Goal: Task Accomplishment & Management: Manage account settings

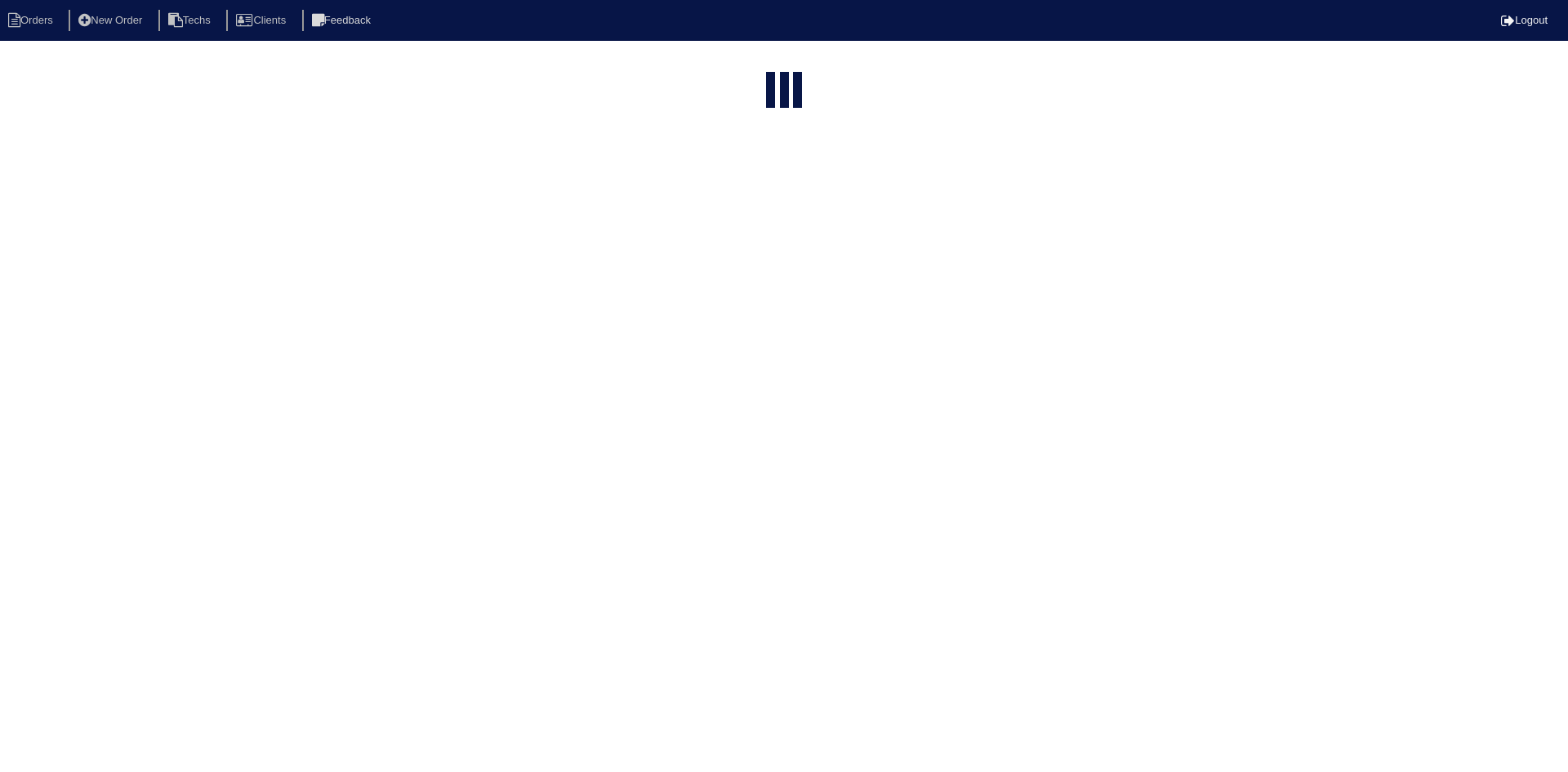
select select "15"
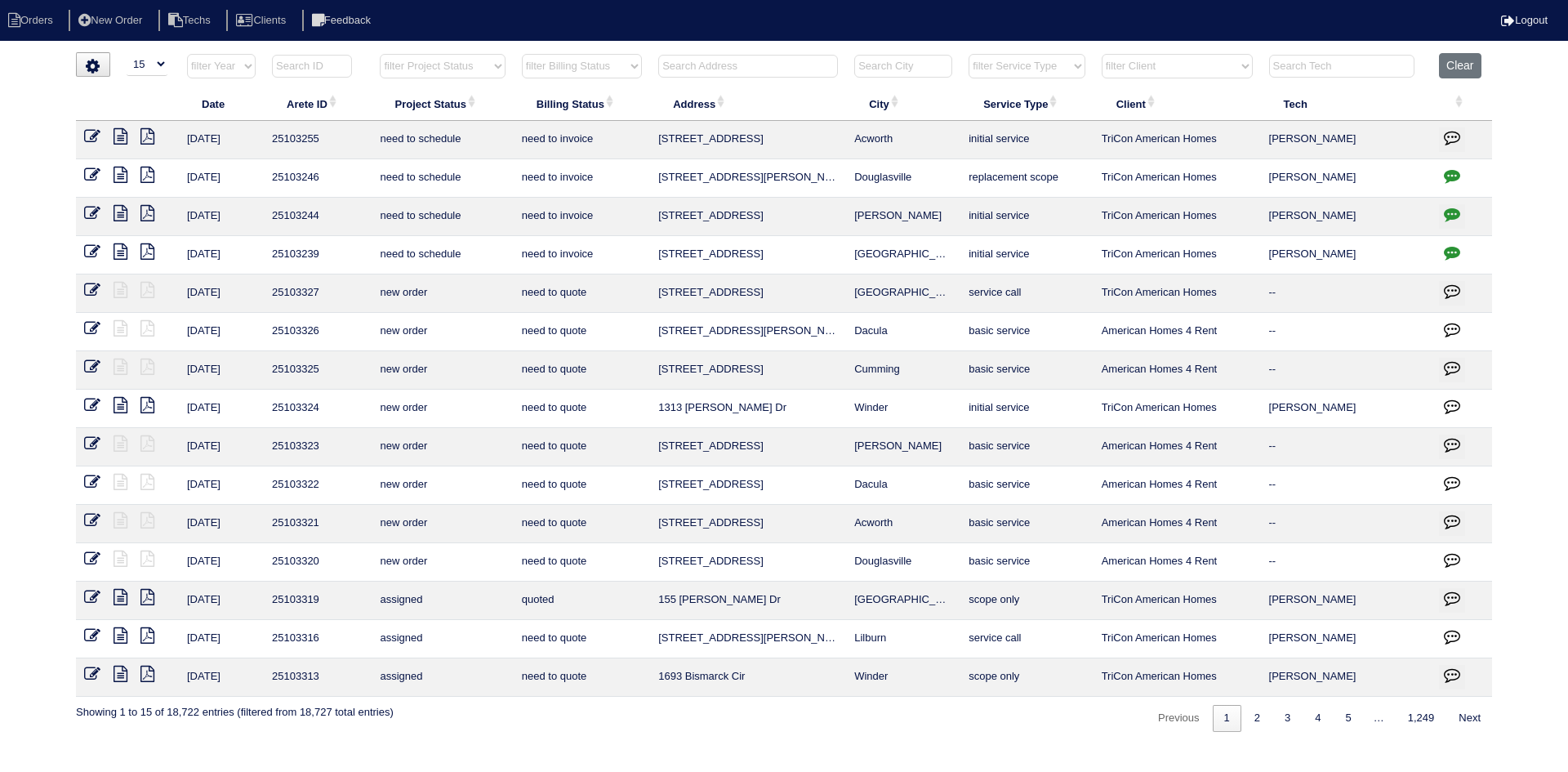
click at [116, 250] on icon at bounding box center [120, 251] width 14 height 16
click at [1454, 250] on icon "button" at bounding box center [1452, 252] width 16 height 16
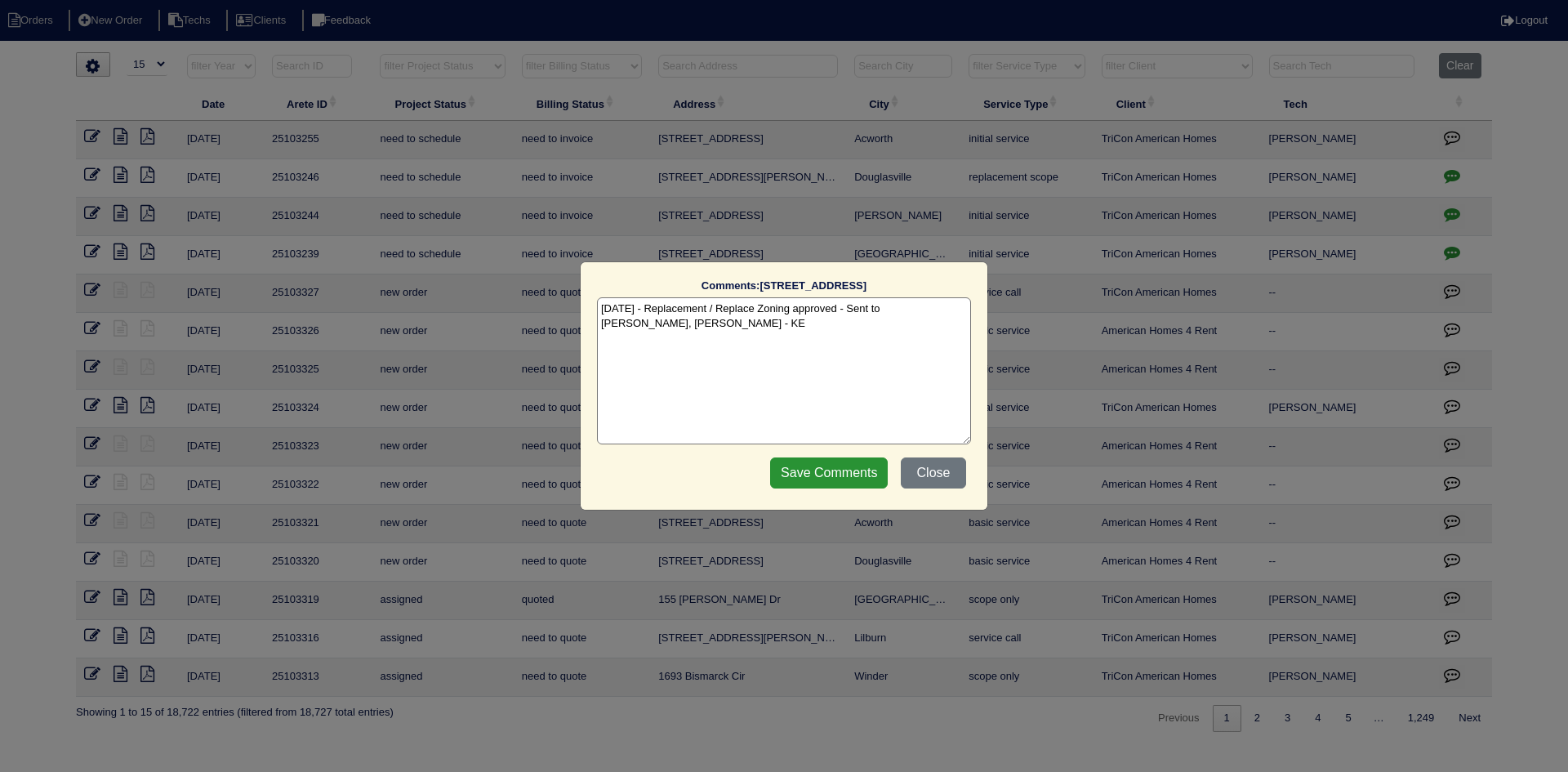
click at [686, 339] on textarea "9/9/25 - Replacement / Replace Zoning approved - Sent to Dan, Payton, Reeca - KE" at bounding box center [784, 371] width 374 height 147
paste textarea "Equipment ordered - pricing for Heat pump and air handler is accurate - heat ki…"
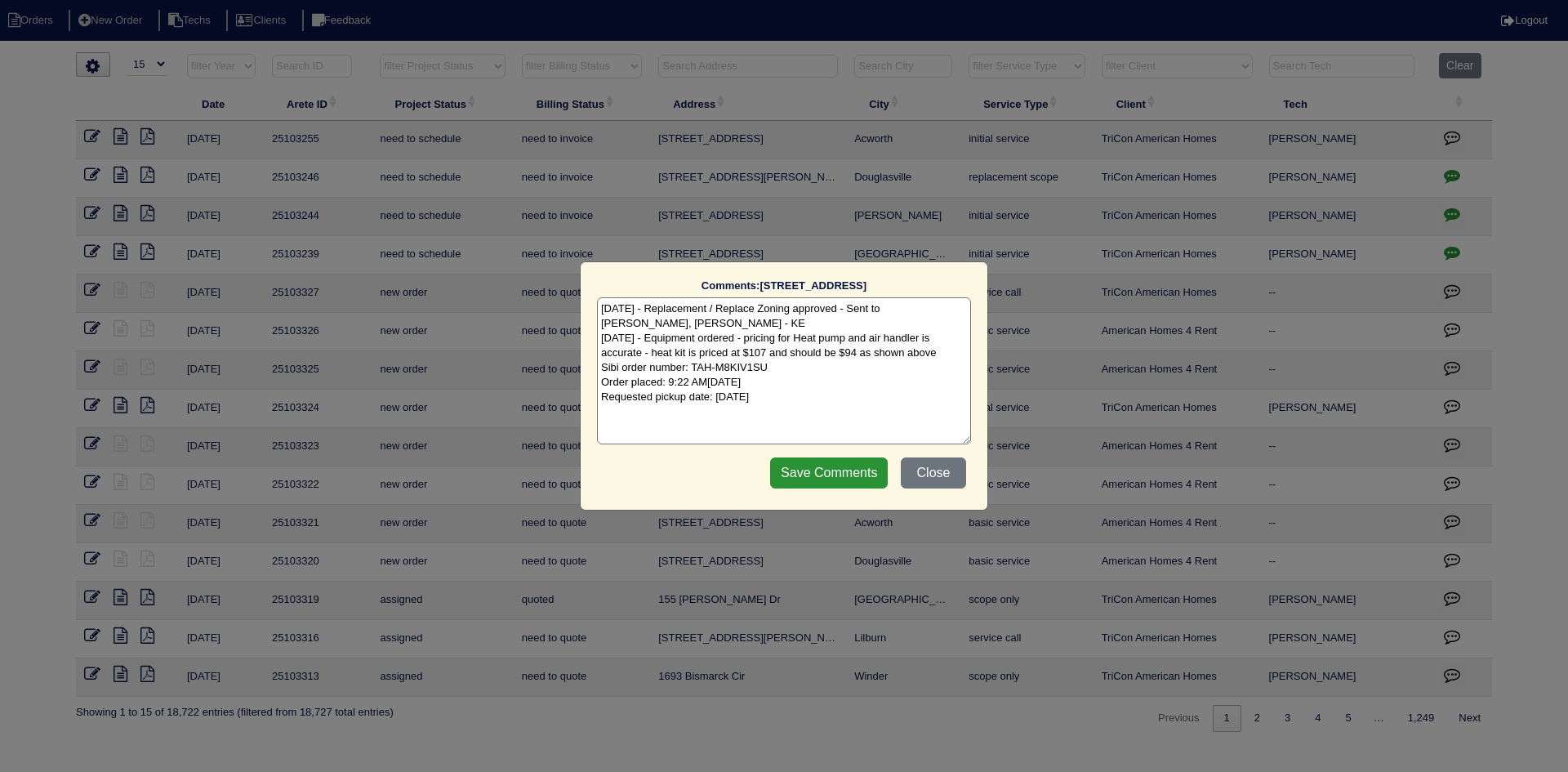
drag, startPoint x: 858, startPoint y: 359, endPoint x: 950, endPoint y: 357, distance: 92.0
click at [950, 357] on textarea "9/9/25 - Replacement / Replace Zoning approved - Sent to Dan, Payton, Reeca - K…" at bounding box center [784, 371] width 374 height 147
type textarea "9/9/25 - Replacement / Replace Zoning approved - Sent to Dan, Payton, Reeca - K…"
click at [788, 468] on input "Save Comments" at bounding box center [829, 472] width 118 height 31
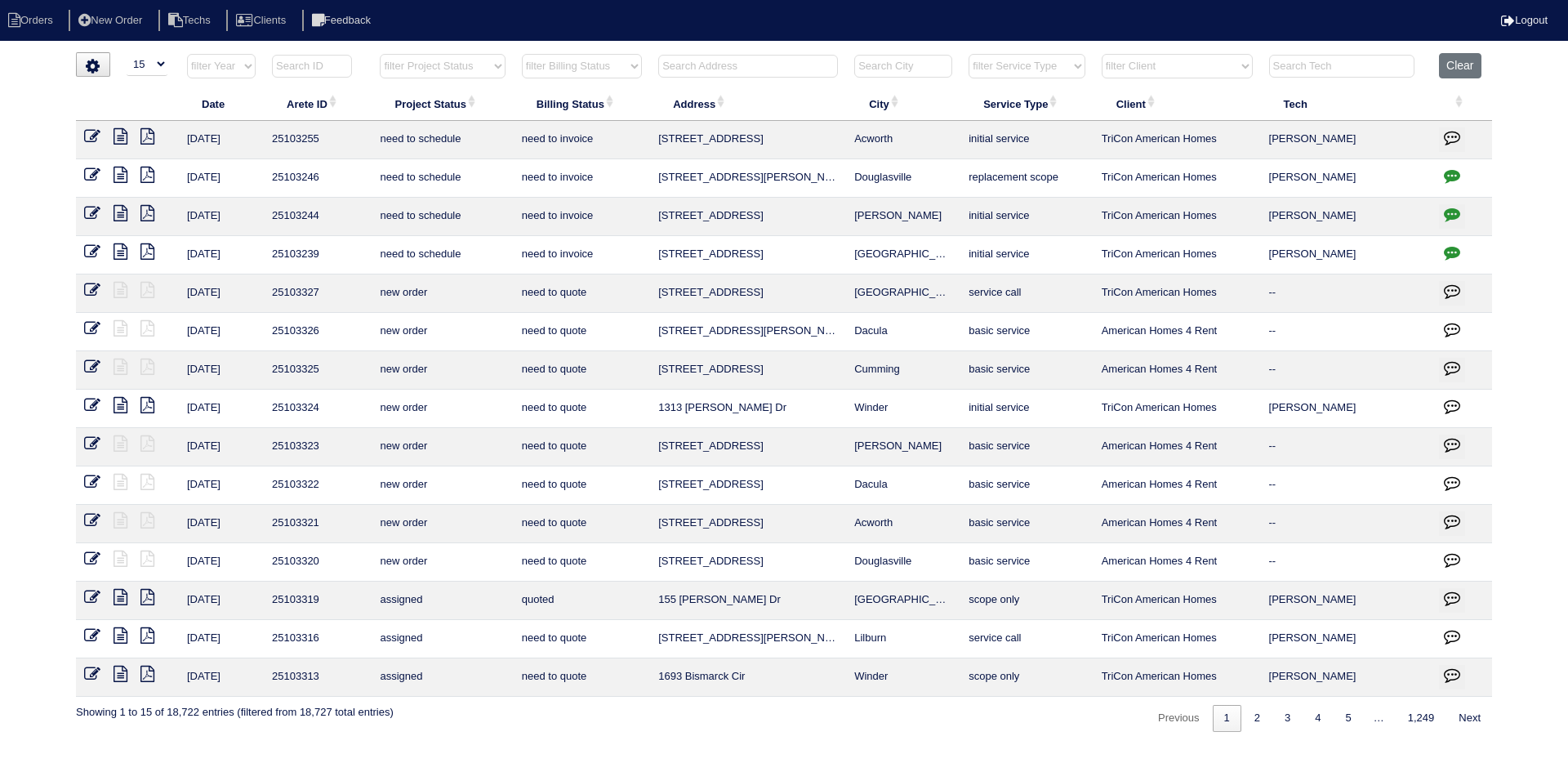
click at [118, 174] on icon at bounding box center [120, 175] width 14 height 16
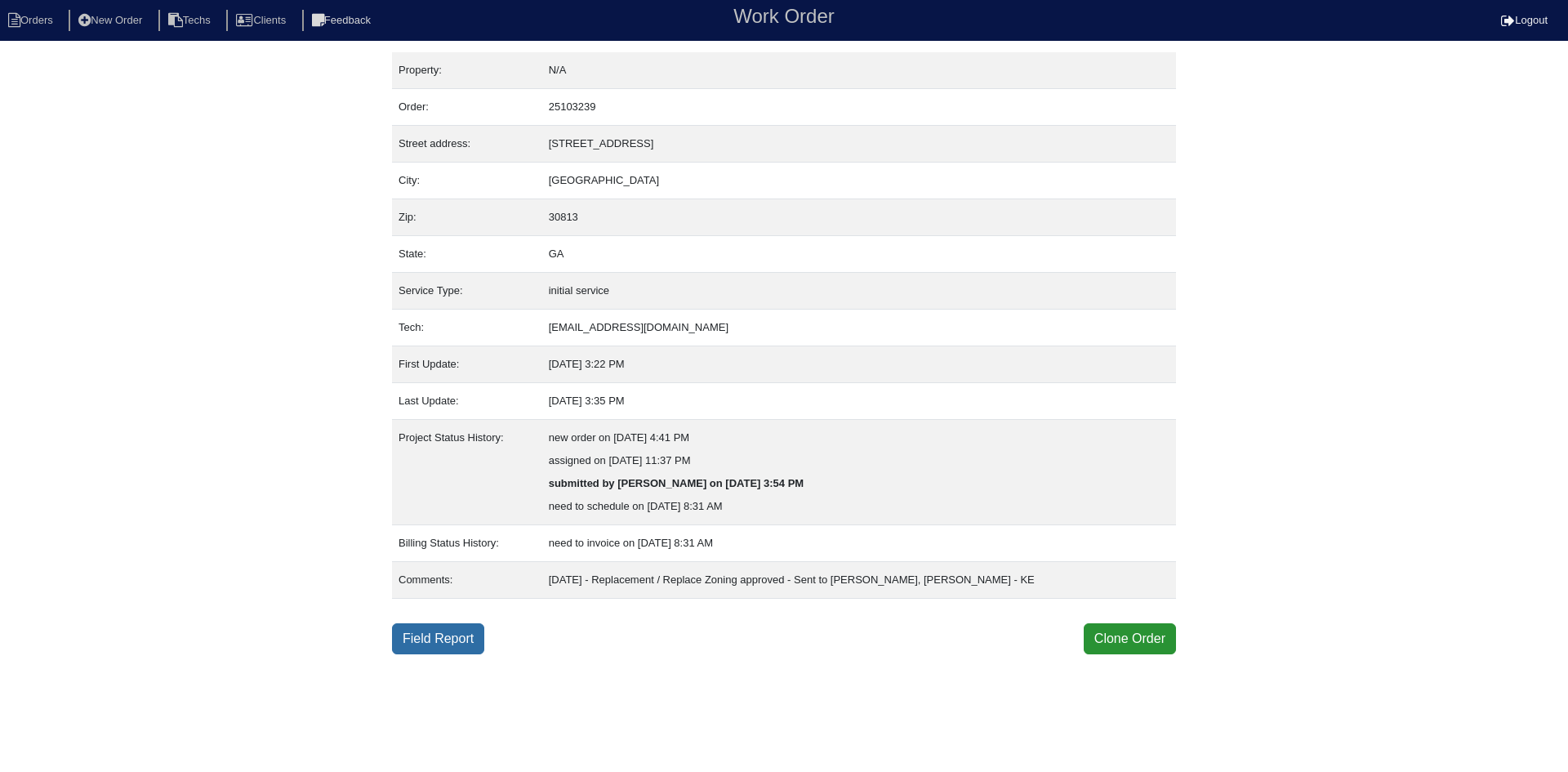
click at [455, 637] on link "Field Report" at bounding box center [438, 638] width 93 height 31
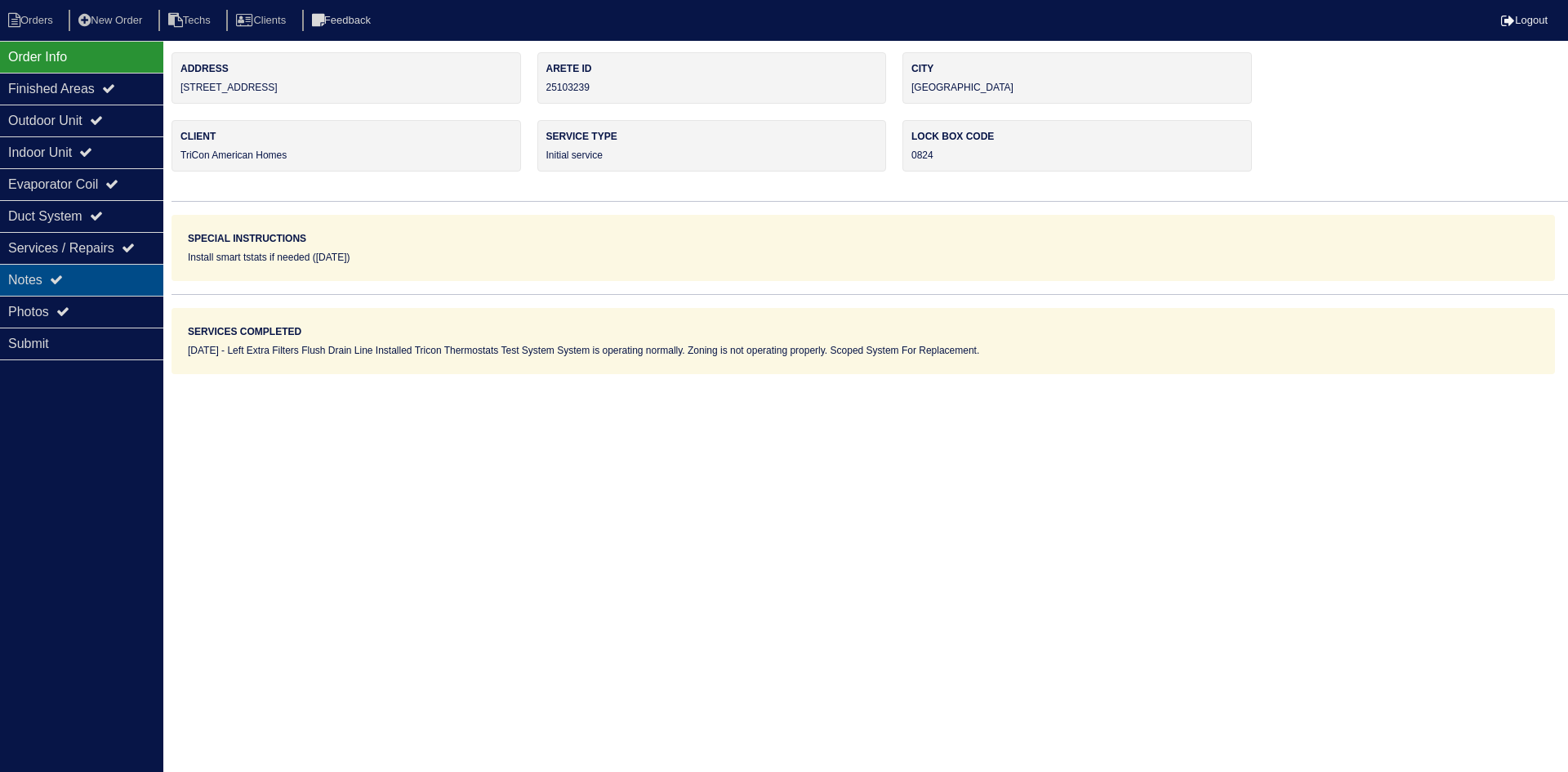
click at [118, 276] on div "Notes" at bounding box center [81, 280] width 163 height 32
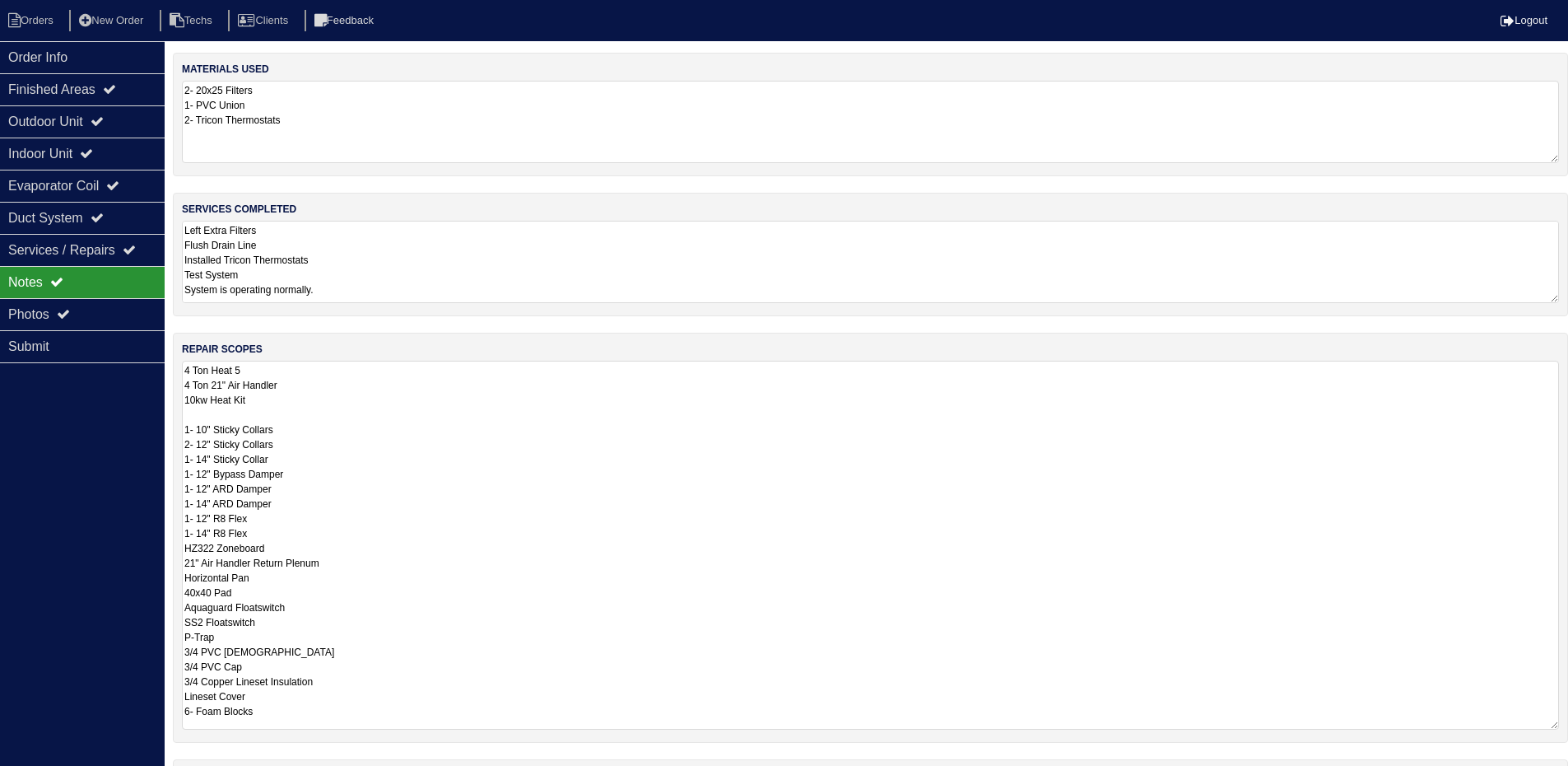
drag, startPoint x: 1567, startPoint y: 438, endPoint x: 1580, endPoint y: 725, distance: 287.3
click at [1568, 725] on html "Orders New Order Techs Clients Feedback Logout Orders New Order Users Clients M…" at bounding box center [784, 449] width 1568 height 899
drag, startPoint x: 55, startPoint y: 48, endPoint x: 65, endPoint y: 45, distance: 10.4
click at [56, 48] on div "Order Info" at bounding box center [82, 57] width 164 height 32
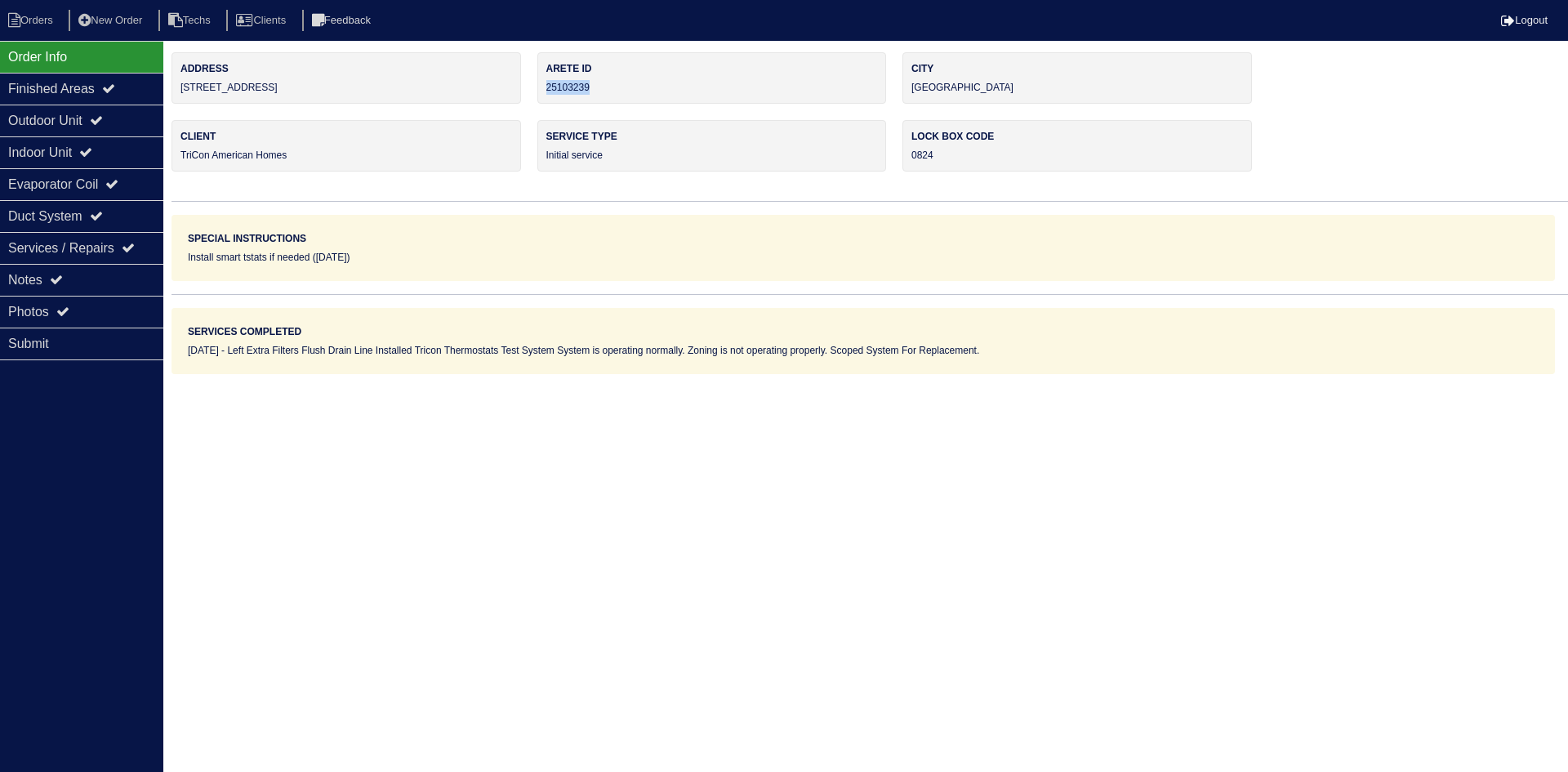
drag, startPoint x: 609, startPoint y: 81, endPoint x: 547, endPoint y: 88, distance: 62.4
click at [547, 88] on div "Arete ID 25103239" at bounding box center [712, 78] width 349 height 52
copy div "25103239"
click at [140, 277] on div "Notes" at bounding box center [81, 280] width 163 height 32
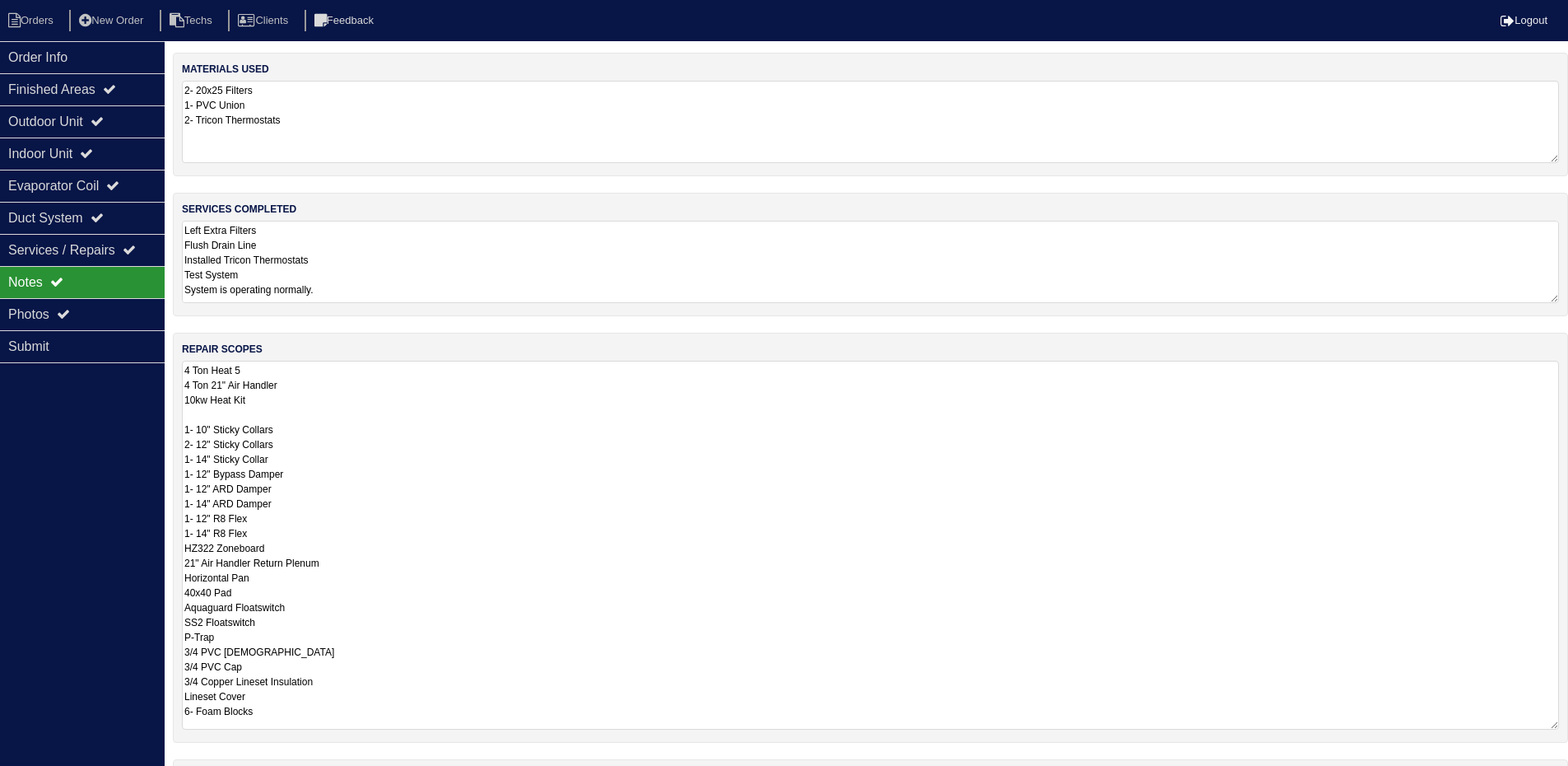
click at [546, 445] on textarea "4 Ton Heat 5 4 Ton 21" Air Handler 10kw Heat Kit 1- 10" Sticky Collars 2- 12" S…" at bounding box center [871, 545] width 1378 height 369
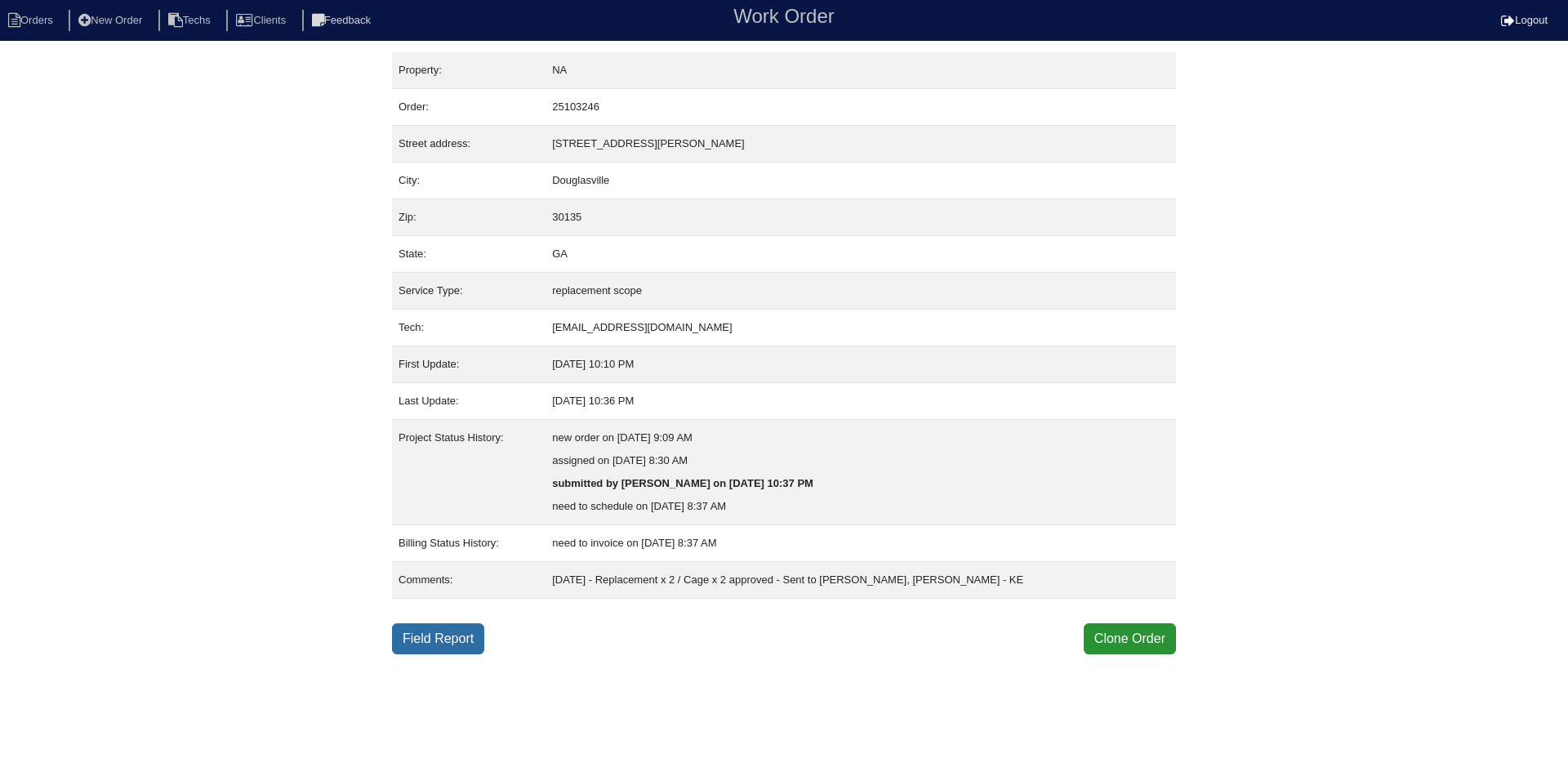
click at [465, 631] on link "Field Report" at bounding box center [438, 638] width 93 height 31
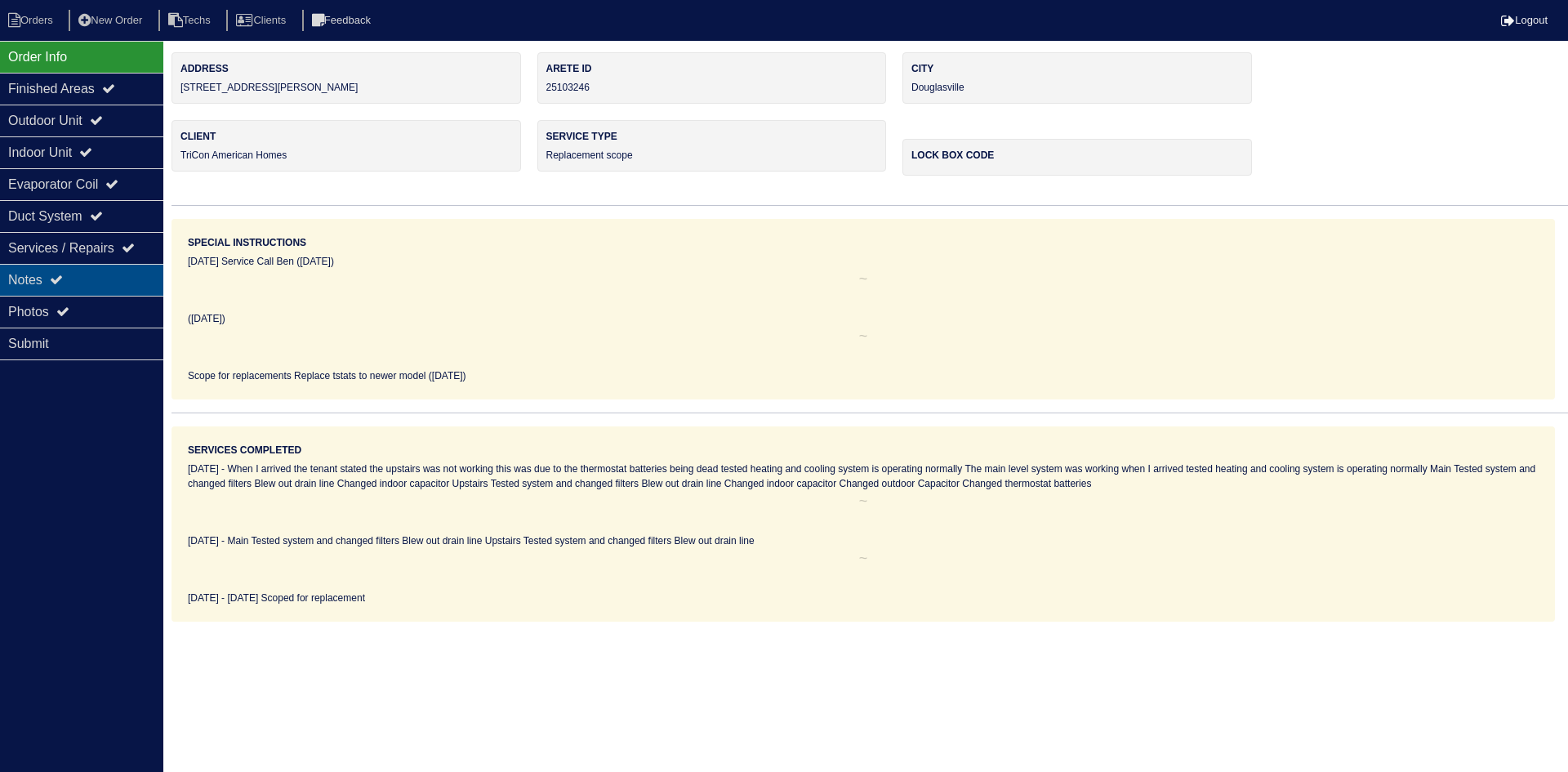
click at [81, 270] on div "Notes" at bounding box center [81, 280] width 163 height 32
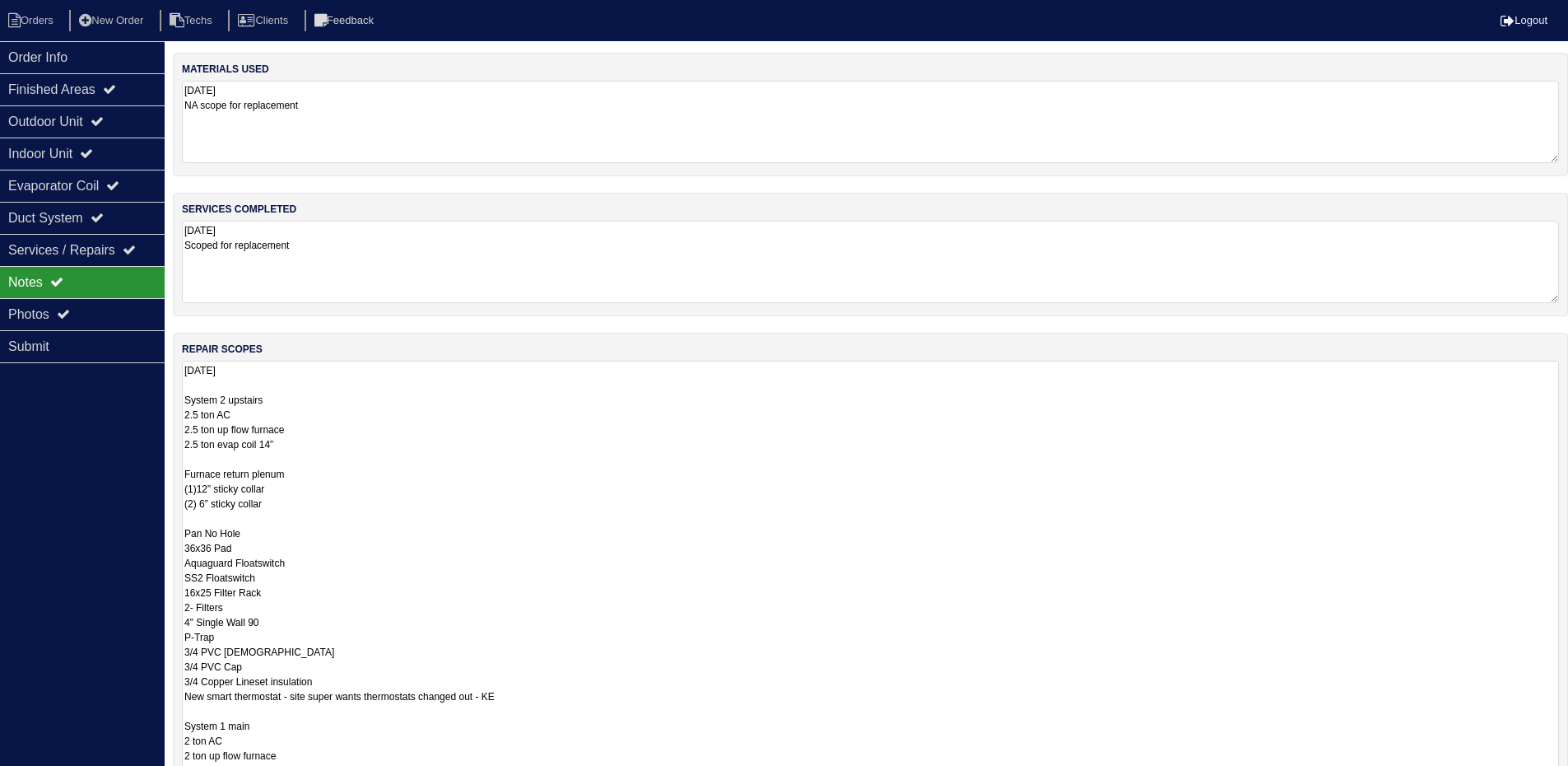
drag, startPoint x: 1564, startPoint y: 440, endPoint x: 1580, endPoint y: 816, distance: 376.3
click at [1568, 777] on html "Orders New Order Techs Clients Feedback Logout Orders New Order Users Clients M…" at bounding box center [784, 495] width 1568 height 990
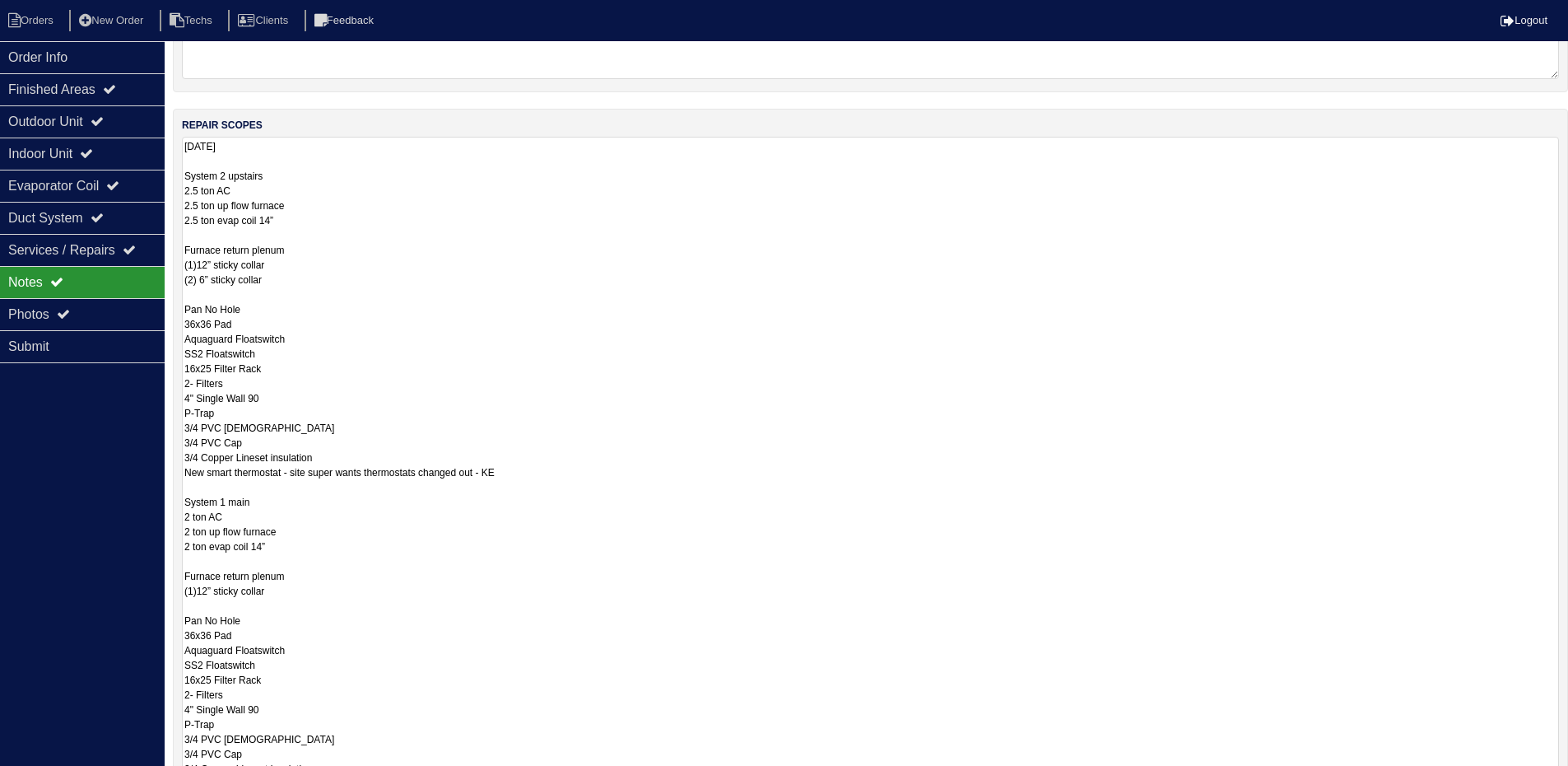
drag, startPoint x: 1555, startPoint y: 587, endPoint x: 1559, endPoint y: 816, distance: 229.0
click at [1559, 777] on html "Orders New Order Techs Clients Feedback Logout Orders New Order Users Clients M…" at bounding box center [784, 386] width 1568 height 1219
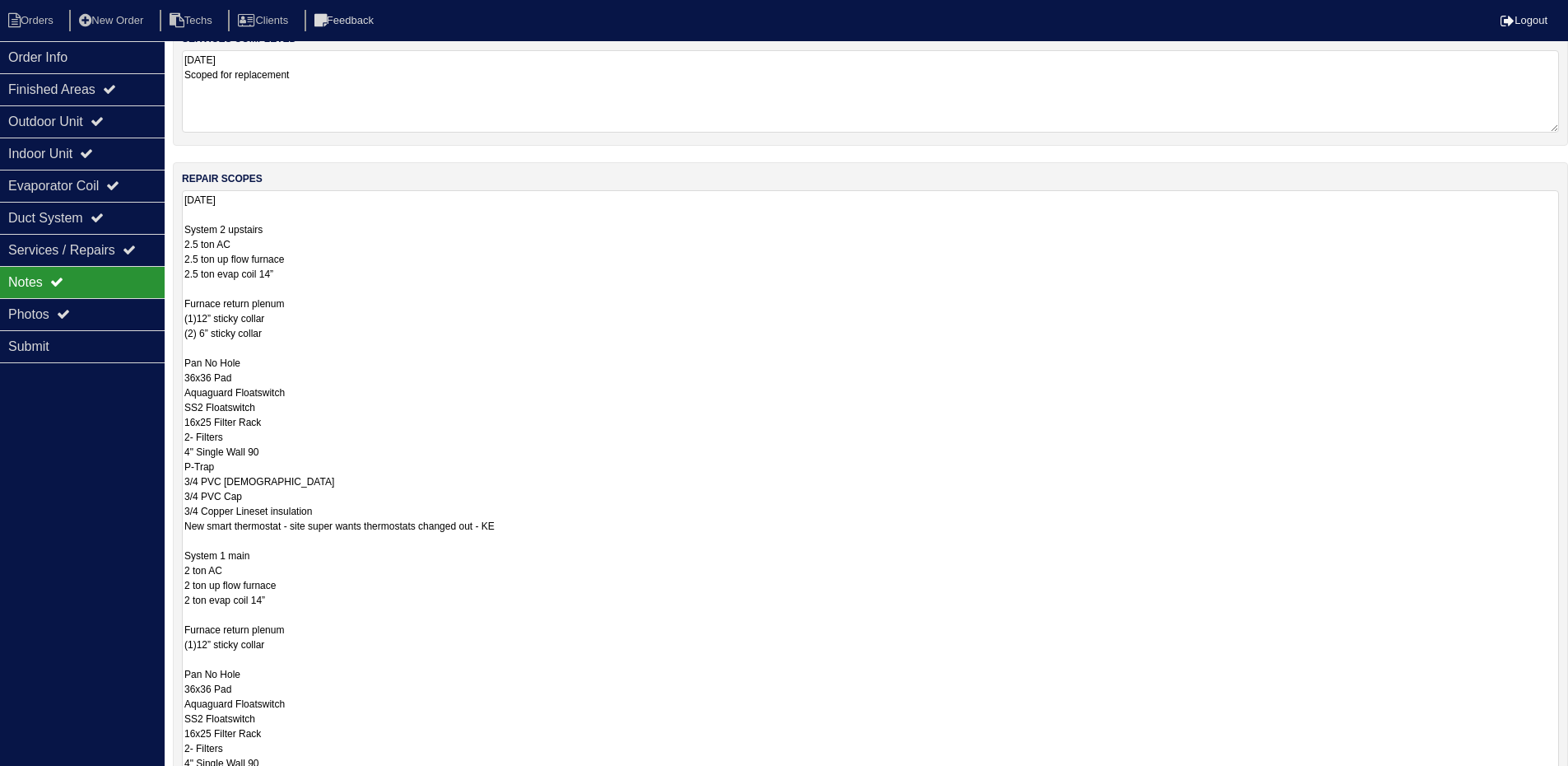
scroll to position [142, 0]
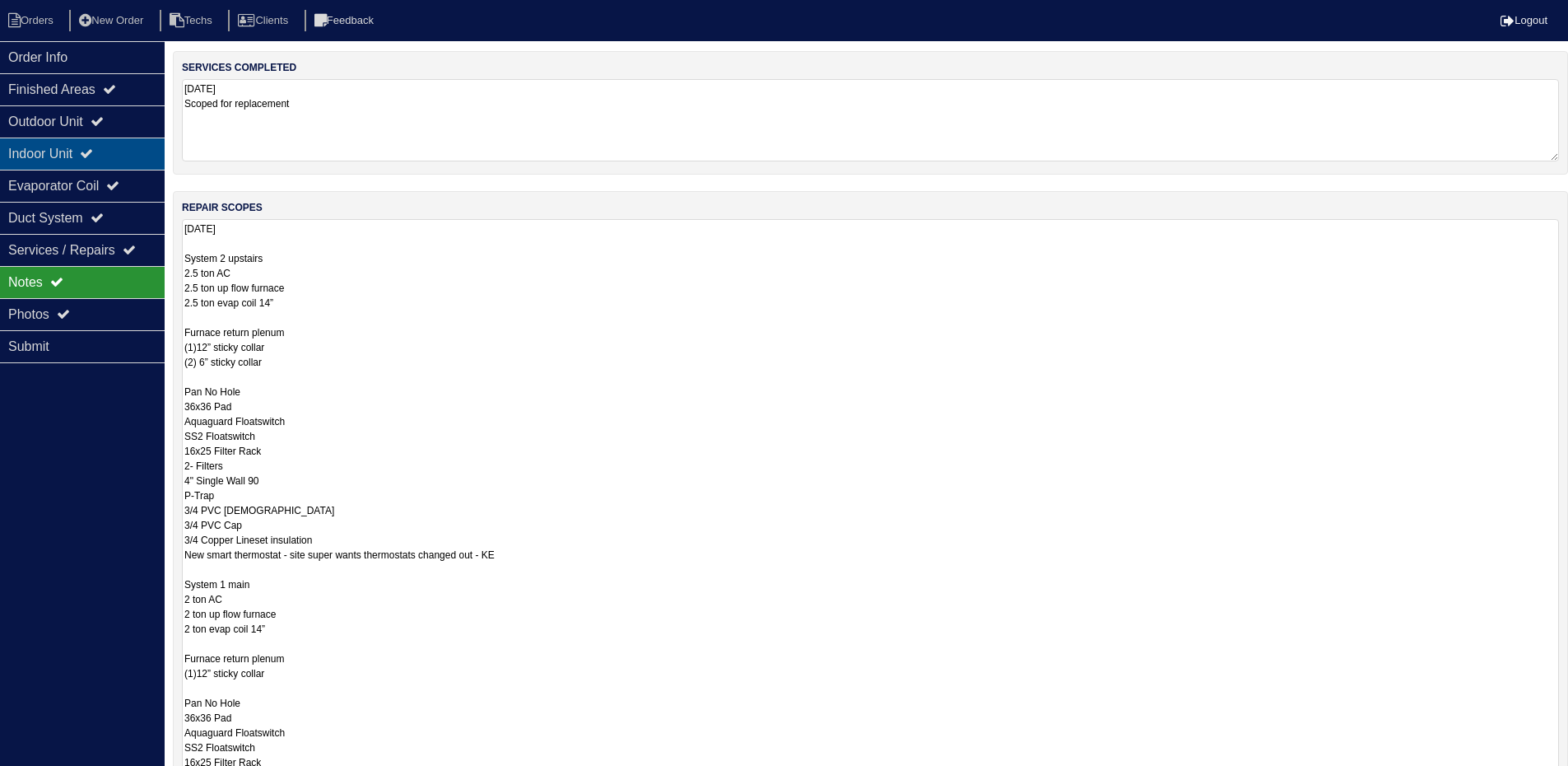
click at [96, 162] on div "Indoor Unit" at bounding box center [82, 154] width 164 height 32
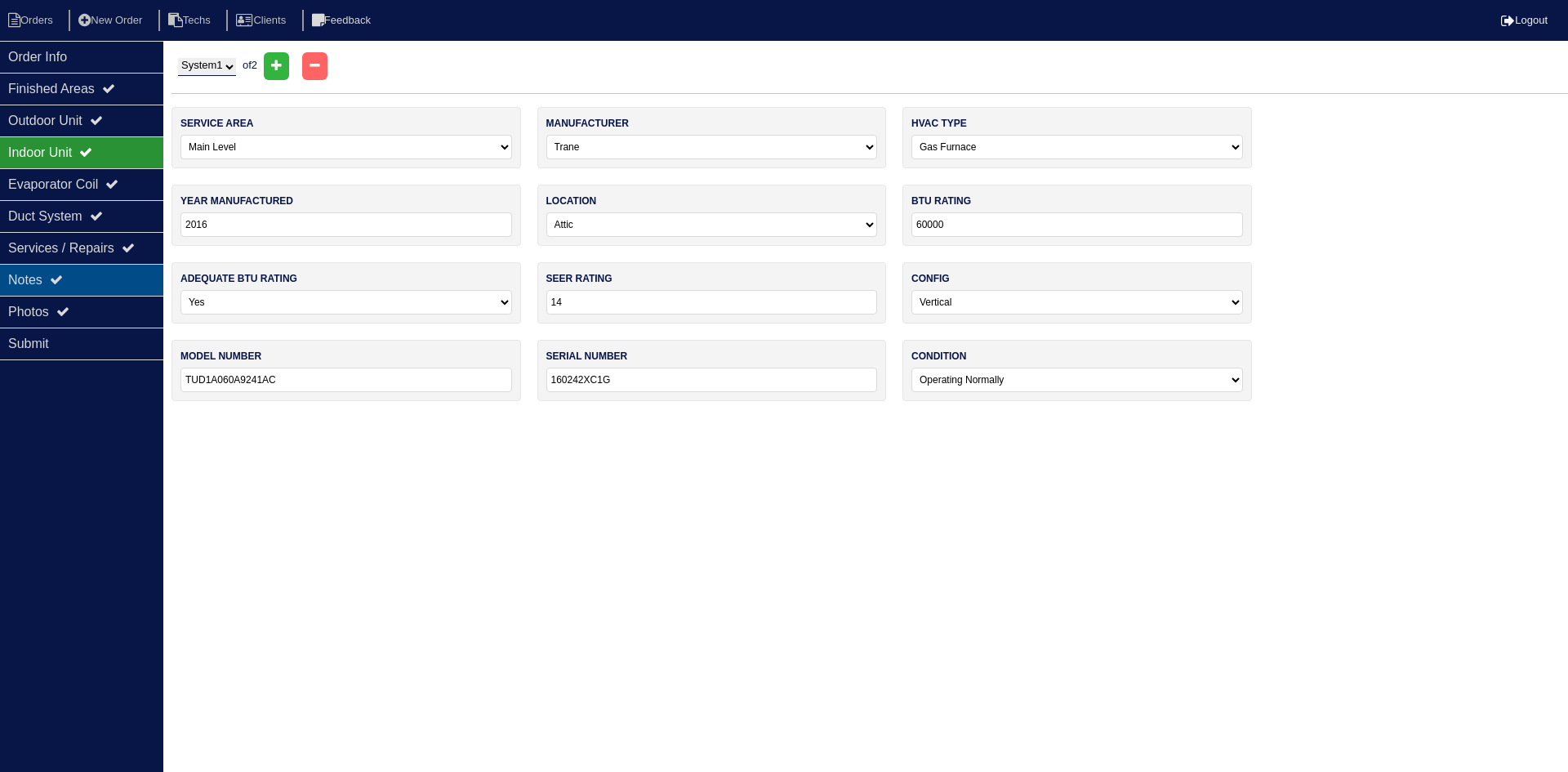
click at [95, 278] on div "Notes" at bounding box center [81, 280] width 163 height 32
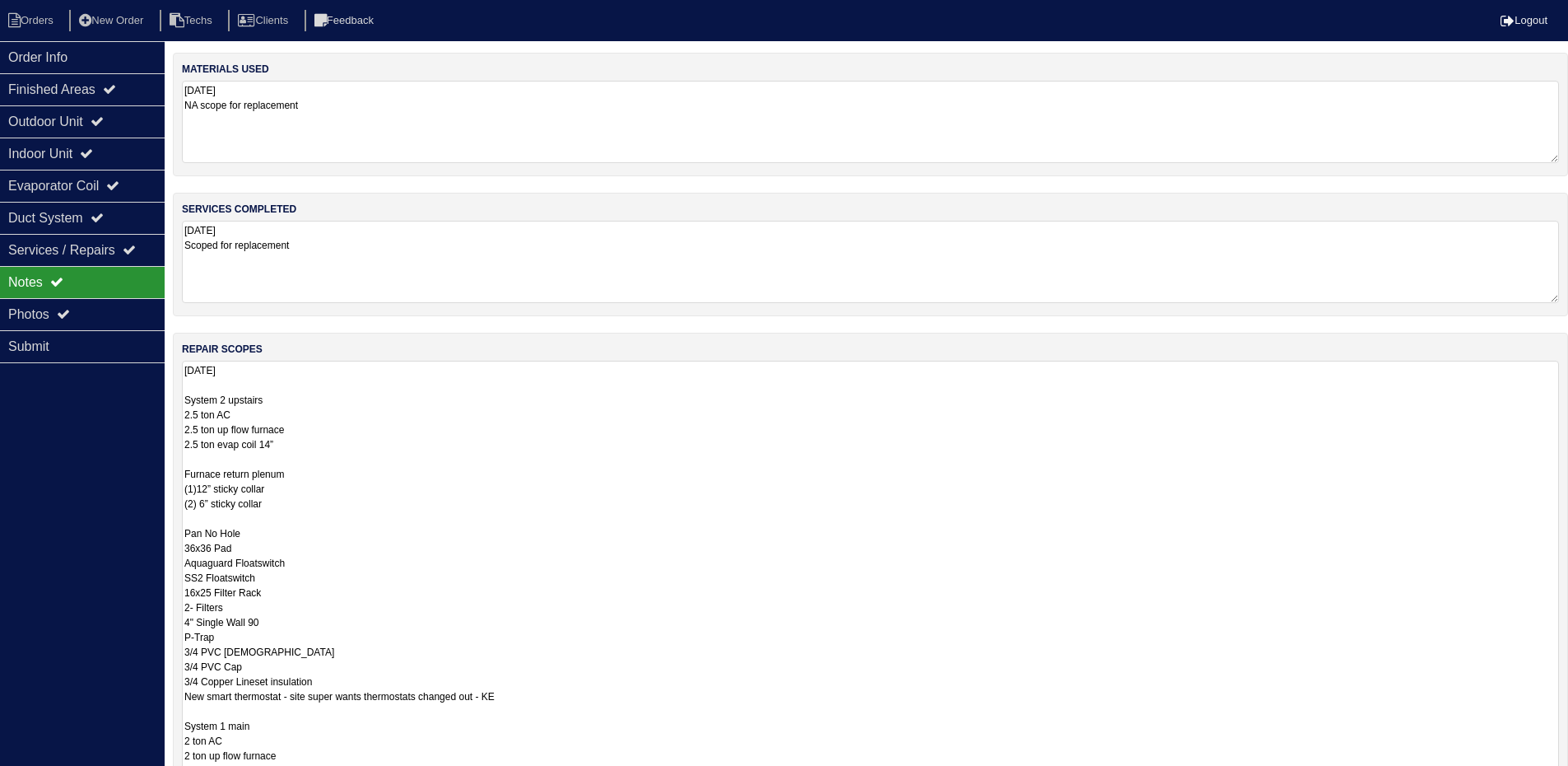
drag, startPoint x: 223, startPoint y: 430, endPoint x: 178, endPoint y: 427, distance: 45.1
click at [180, 427] on div "repair scopes 9.6.25 System 2 upstairs 2.5 ton AC 2.5 ton up flow furnace 2.5 t…" at bounding box center [871, 696] width 1396 height 728
type textarea "9.6.25 System 2 upstairs 2.5 ton AC 70k btu up flow furnace 2.5 ton evap coil 1…"
click at [1566, 440] on div "repair scopes 9.6.25 System 2 upstairs 2.5 ton AC 70k btu up flow furnace 2.5 t…" at bounding box center [871, 681] width 1396 height 697
click at [1538, 306] on div "services completed 9.6.25 Scoped for replacement" at bounding box center [871, 255] width 1396 height 124
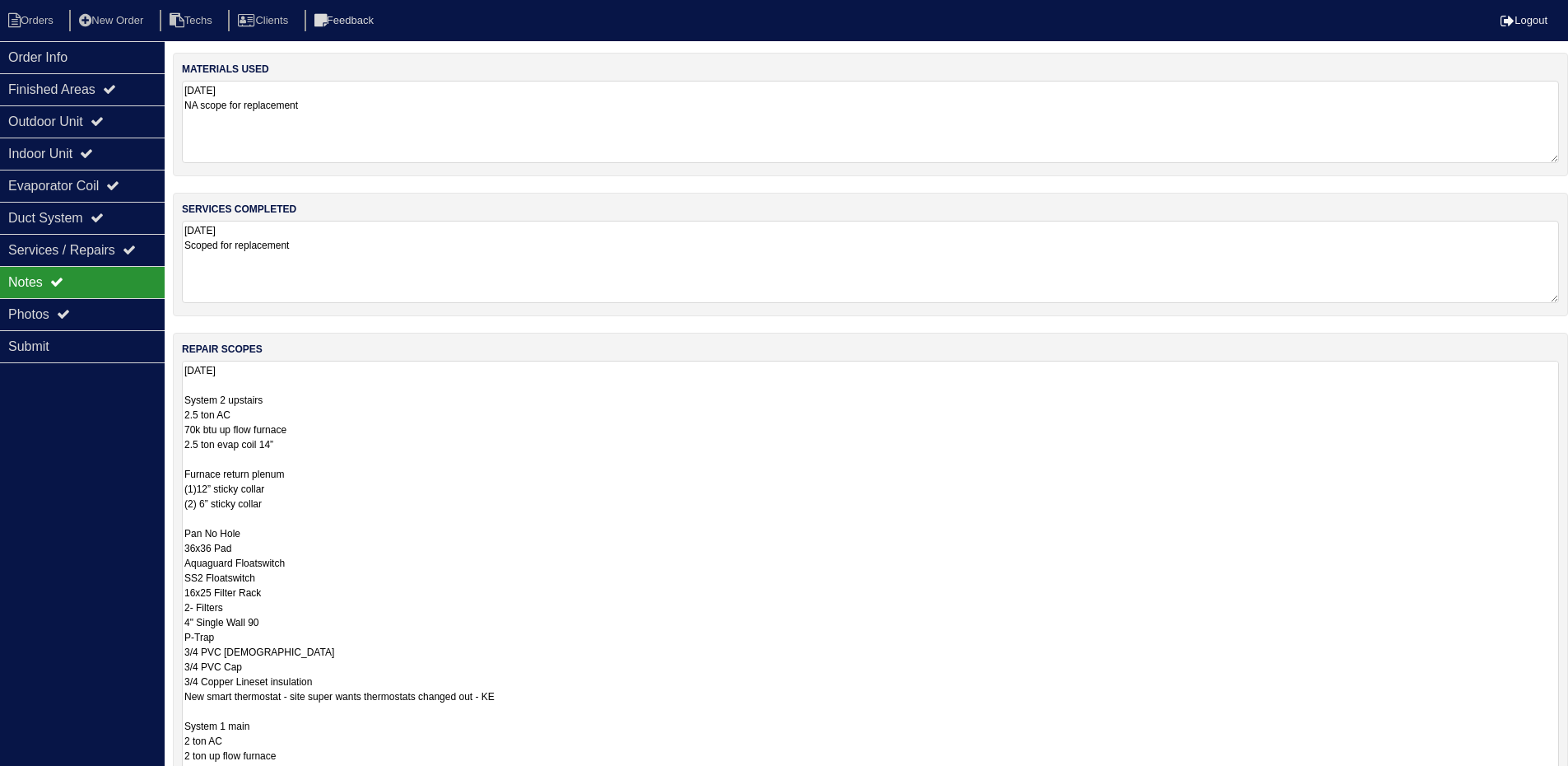
drag, startPoint x: 1567, startPoint y: 439, endPoint x: 1529, endPoint y: 747, distance: 310.3
click at [1568, 777] on html "Orders New Order Techs Clients Feedback Logout Orders New Order Users Clients M…" at bounding box center [784, 495] width 1568 height 991
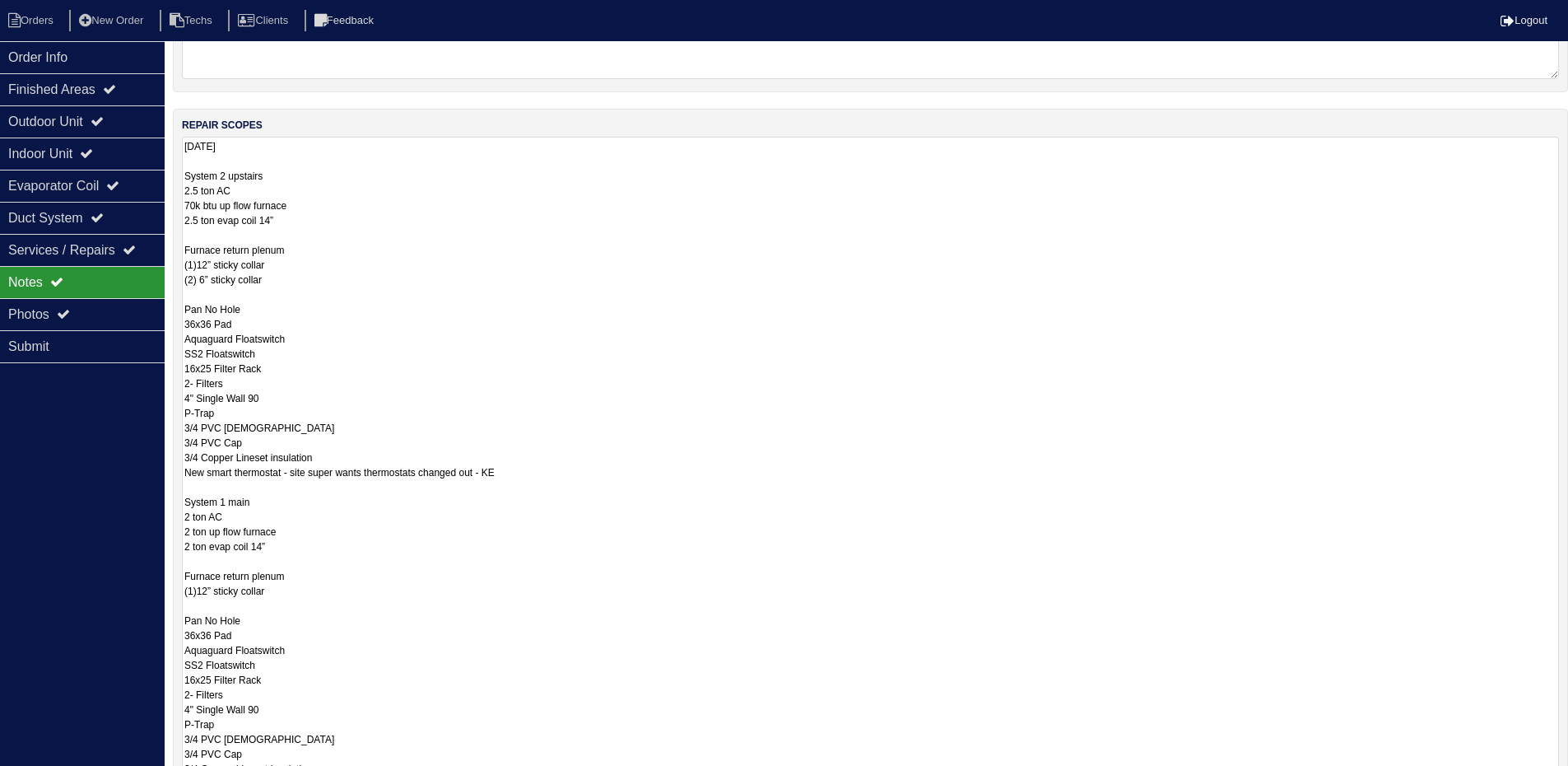
drag, startPoint x: 1555, startPoint y: 589, endPoint x: 1549, endPoint y: 816, distance: 227.1
click at [1549, 777] on html "Orders New Order Techs Clients Feedback Logout Orders New Order Users Clients M…" at bounding box center [784, 382] width 1568 height 1211
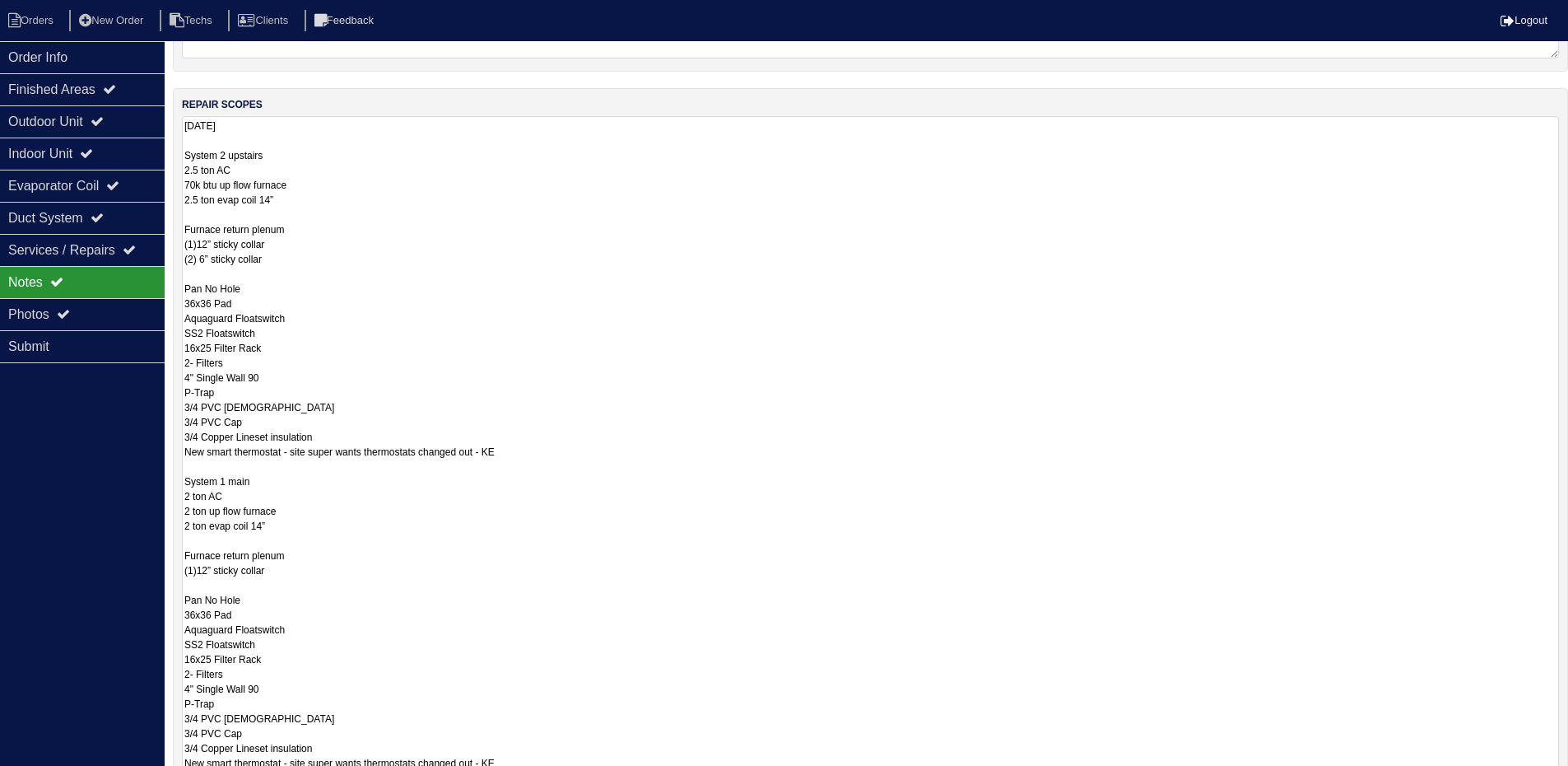
scroll to position [306, 0]
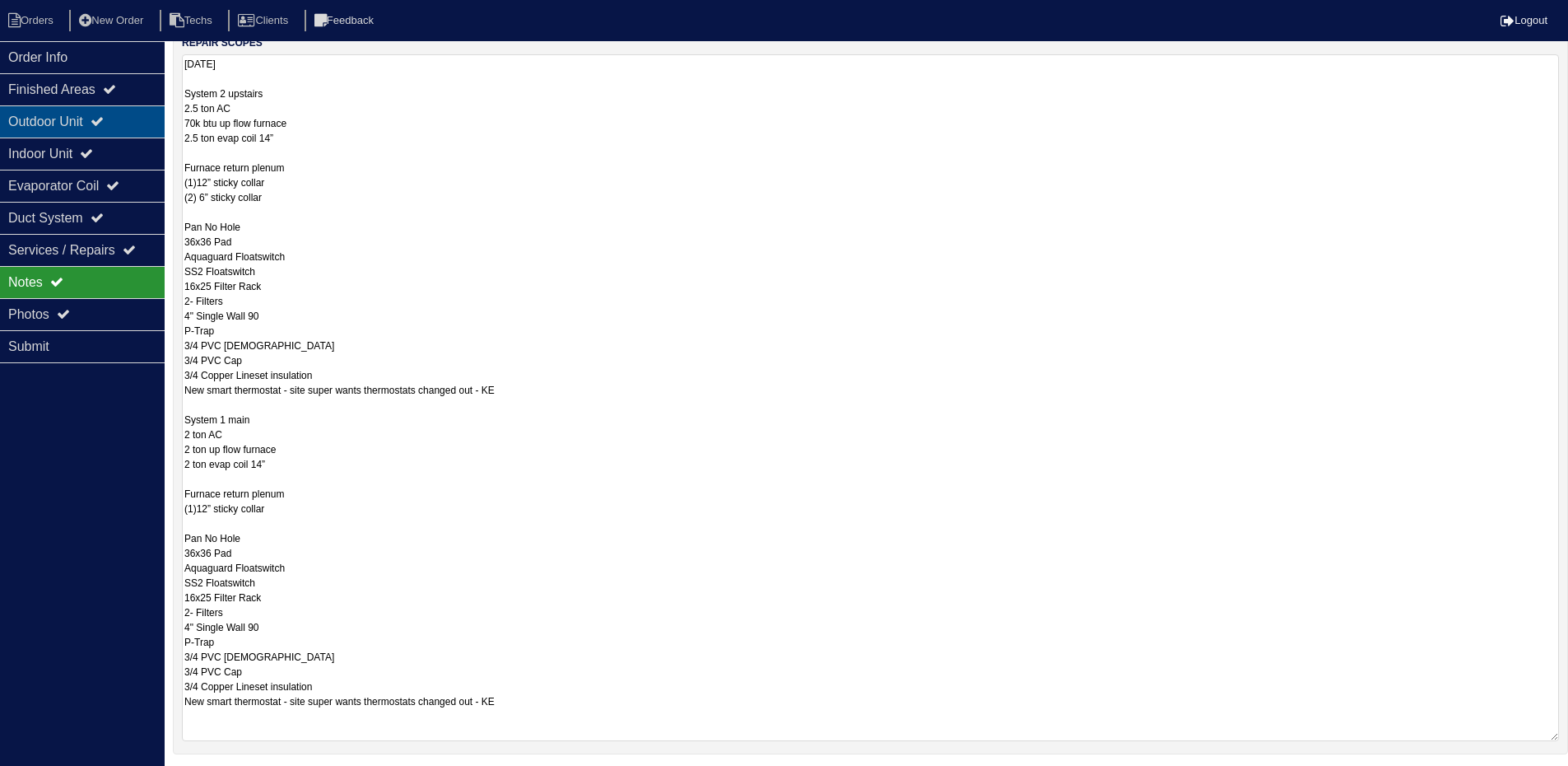
click at [104, 116] on icon at bounding box center [97, 120] width 13 height 13
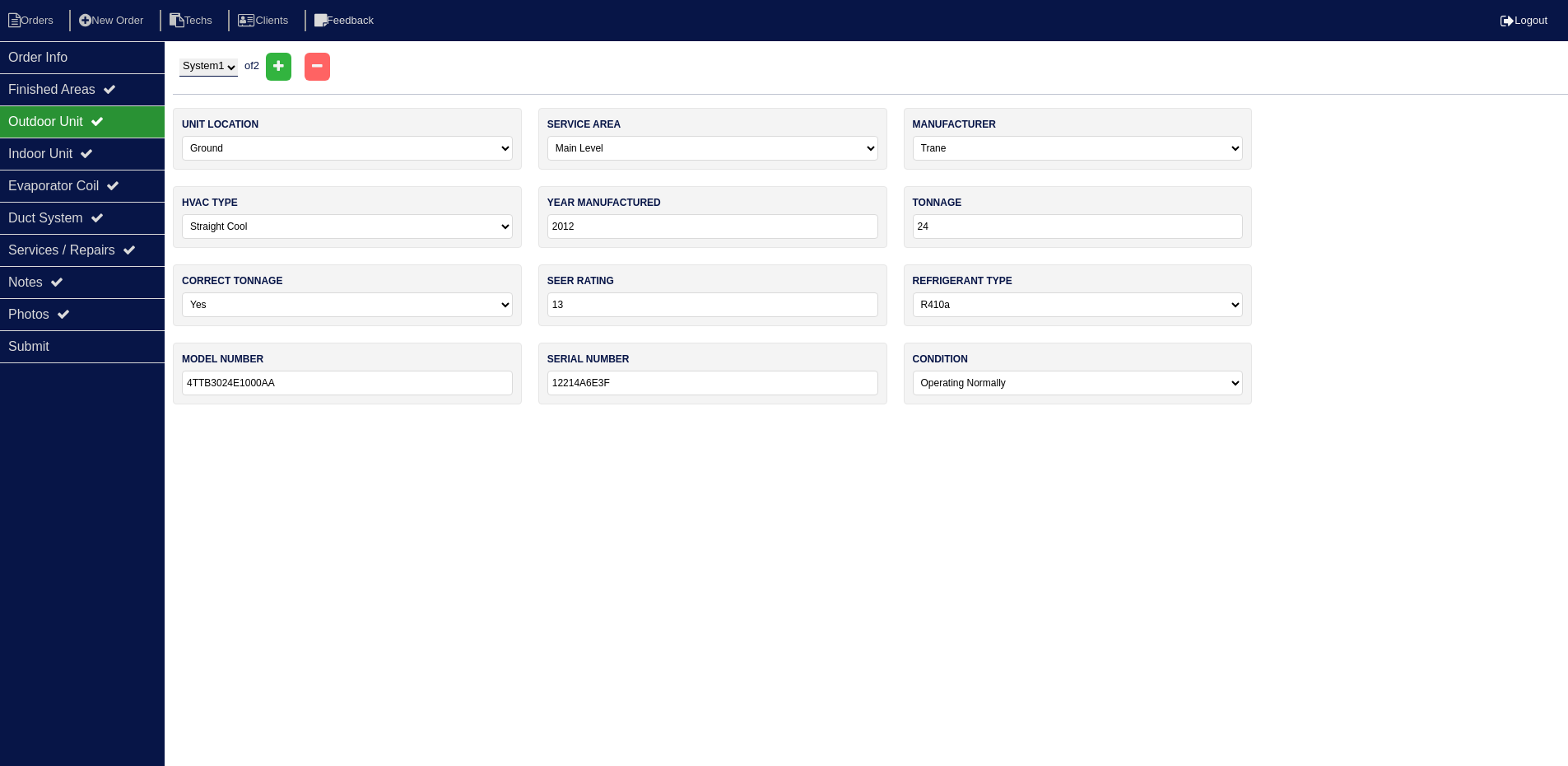
scroll to position [0, 0]
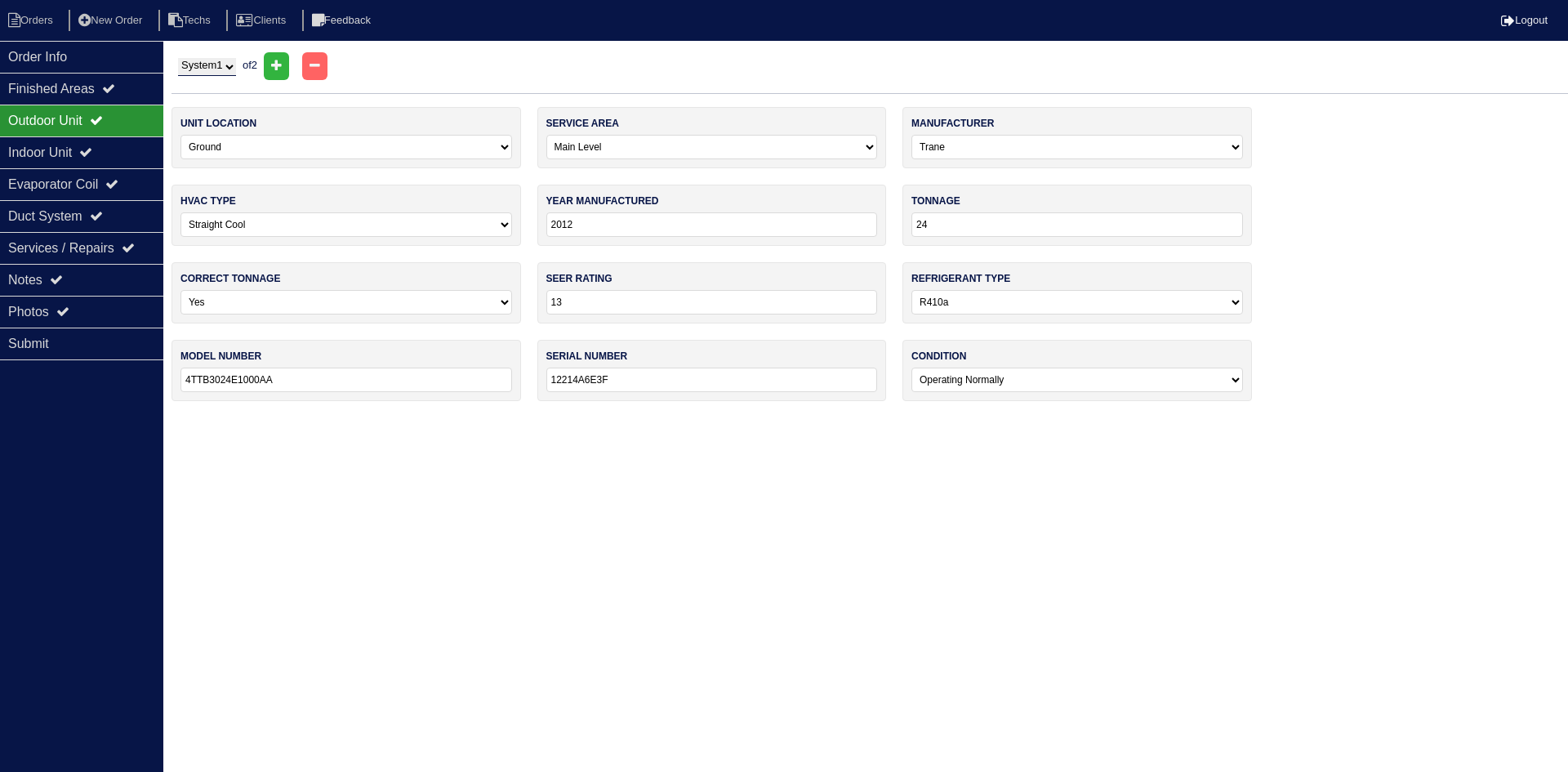
click at [220, 68] on select "System 1 System 2" at bounding box center [207, 67] width 58 height 18
select select "2"
click at [178, 58] on select "System 1 System 2" at bounding box center [207, 67] width 58 height 18
select select "1"
type input "2016"
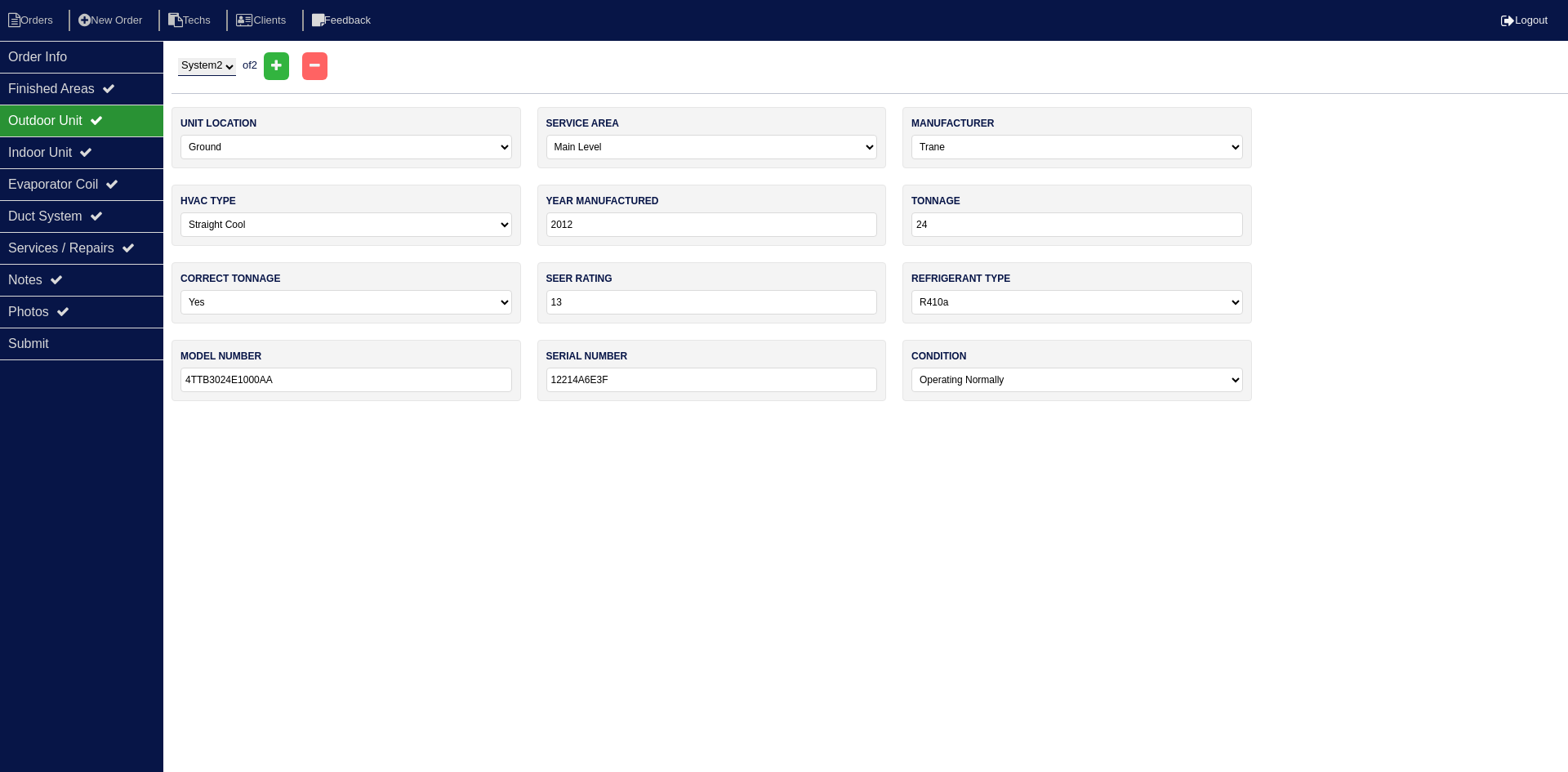
select select "1"
type input "14"
type input "4TTR4024L1000AB"
type input "160622G0AF"
click at [93, 151] on icon at bounding box center [86, 152] width 13 height 13
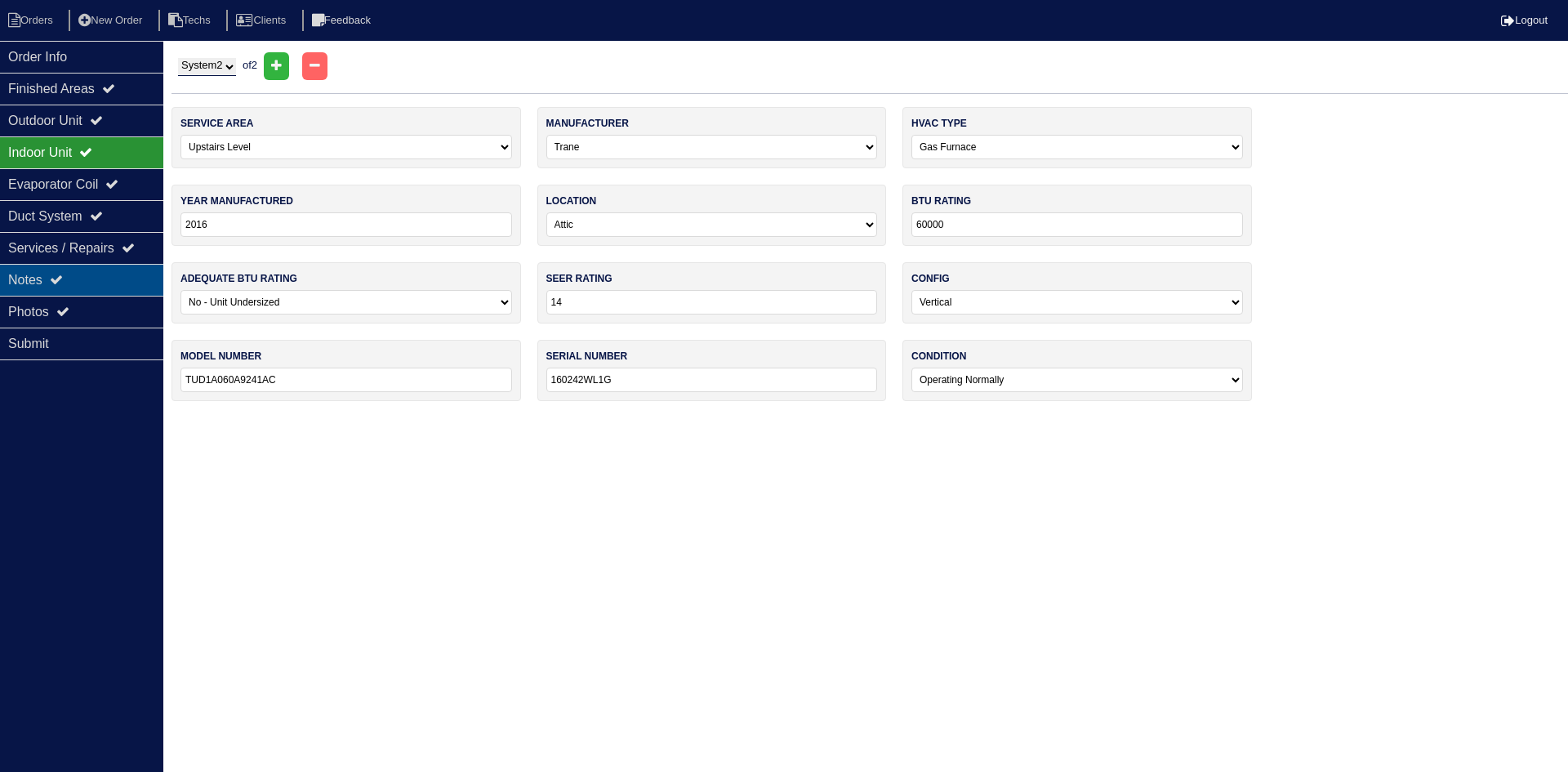
click at [74, 282] on div "Notes" at bounding box center [81, 280] width 163 height 32
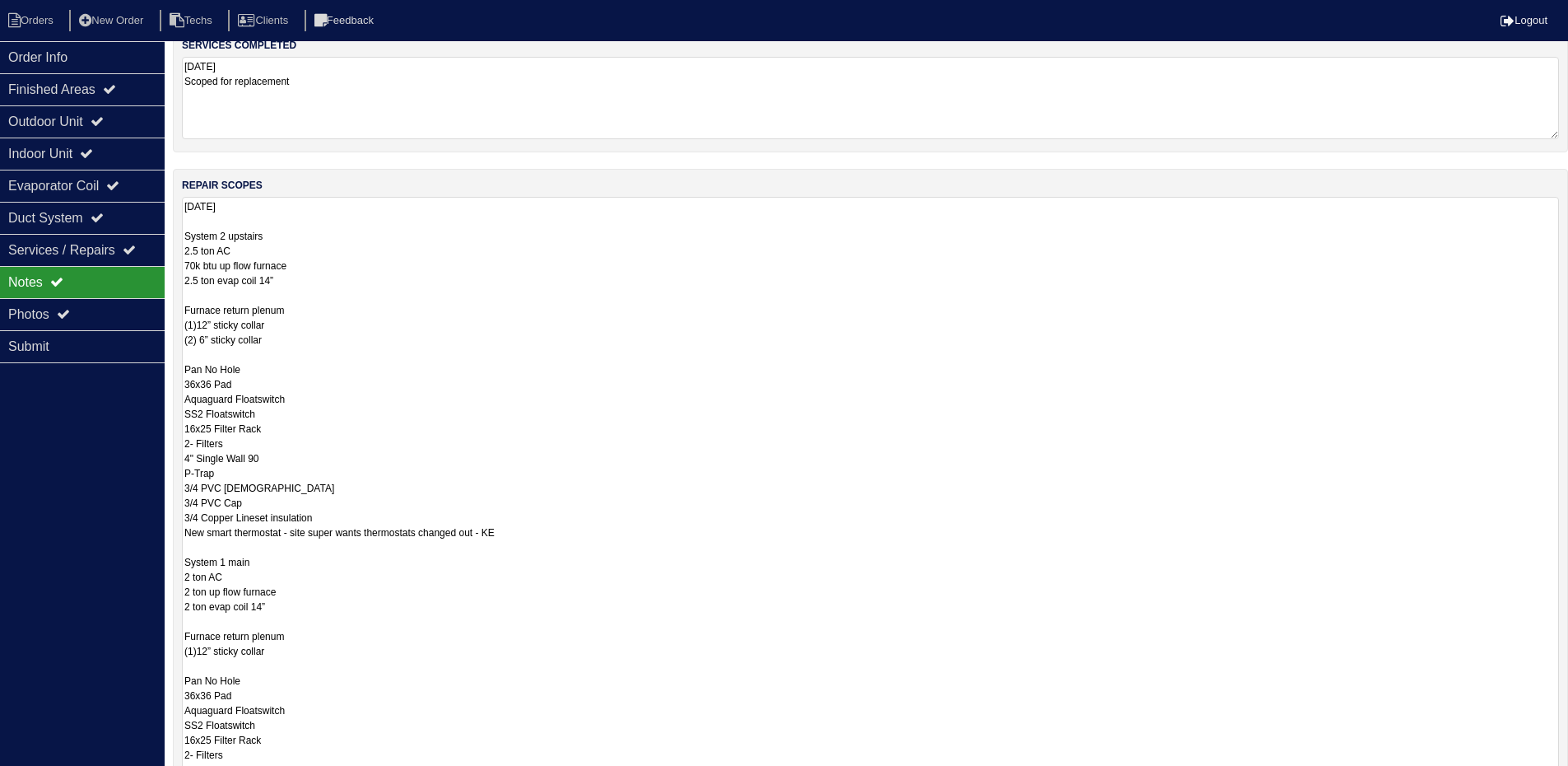
scroll to position [164, 0]
drag, startPoint x: 210, startPoint y: 593, endPoint x: 183, endPoint y: 588, distance: 27.5
click at [183, 588] on textarea "9.6.25 System 2 upstairs 2.5 ton AC 70k btu up flow furnace 2.5 ton evap coil 1…" at bounding box center [871, 538] width 1378 height 685
type textarea "9.6.25 System 2 upstairs 2.5 ton AC 70k btu up flow furnace 2.5 ton evap coil 1…"
click at [79, 526] on div "Order Info Finished Areas Outdoor Unit Indoor Unit Evaporator Coil Duct System …" at bounding box center [82, 424] width 164 height 766
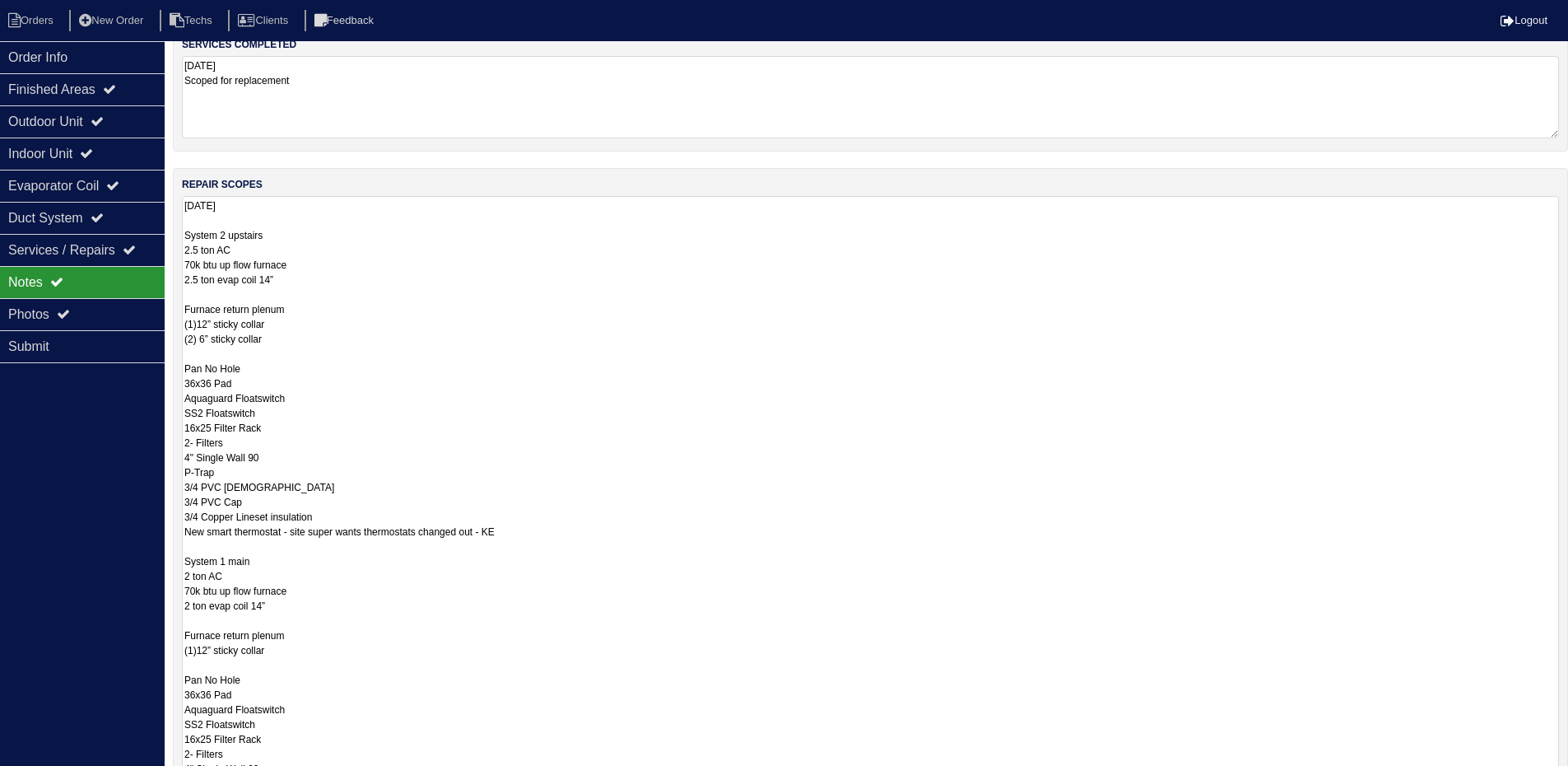
scroll to position [0, 0]
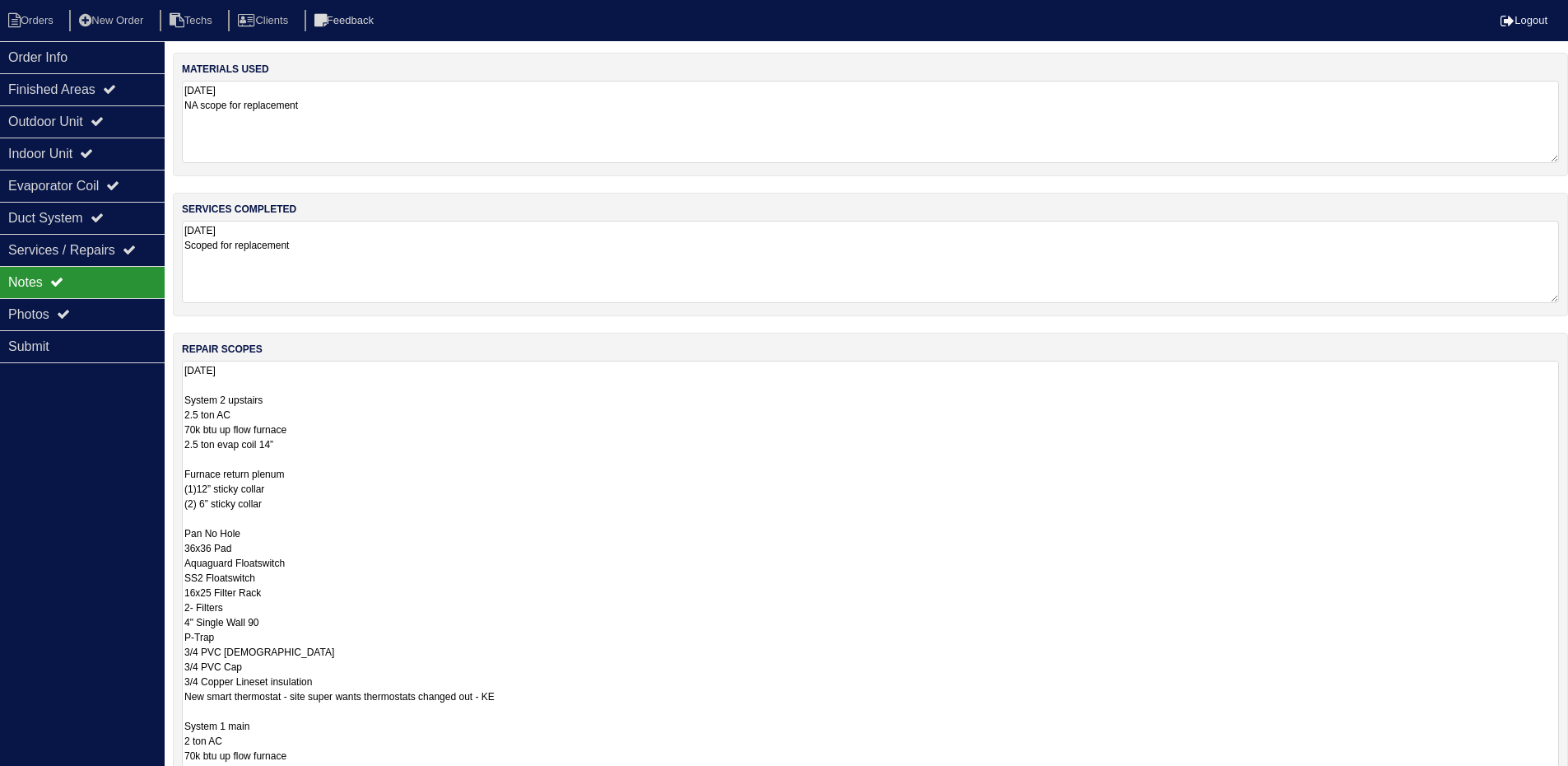
drag, startPoint x: 1566, startPoint y: 436, endPoint x: 1567, endPoint y: 816, distance: 380.0
click at [1567, 777] on html "Orders New Order Techs Clients Feedback Logout Orders New Order Users Clients M…" at bounding box center [784, 497] width 1568 height 993
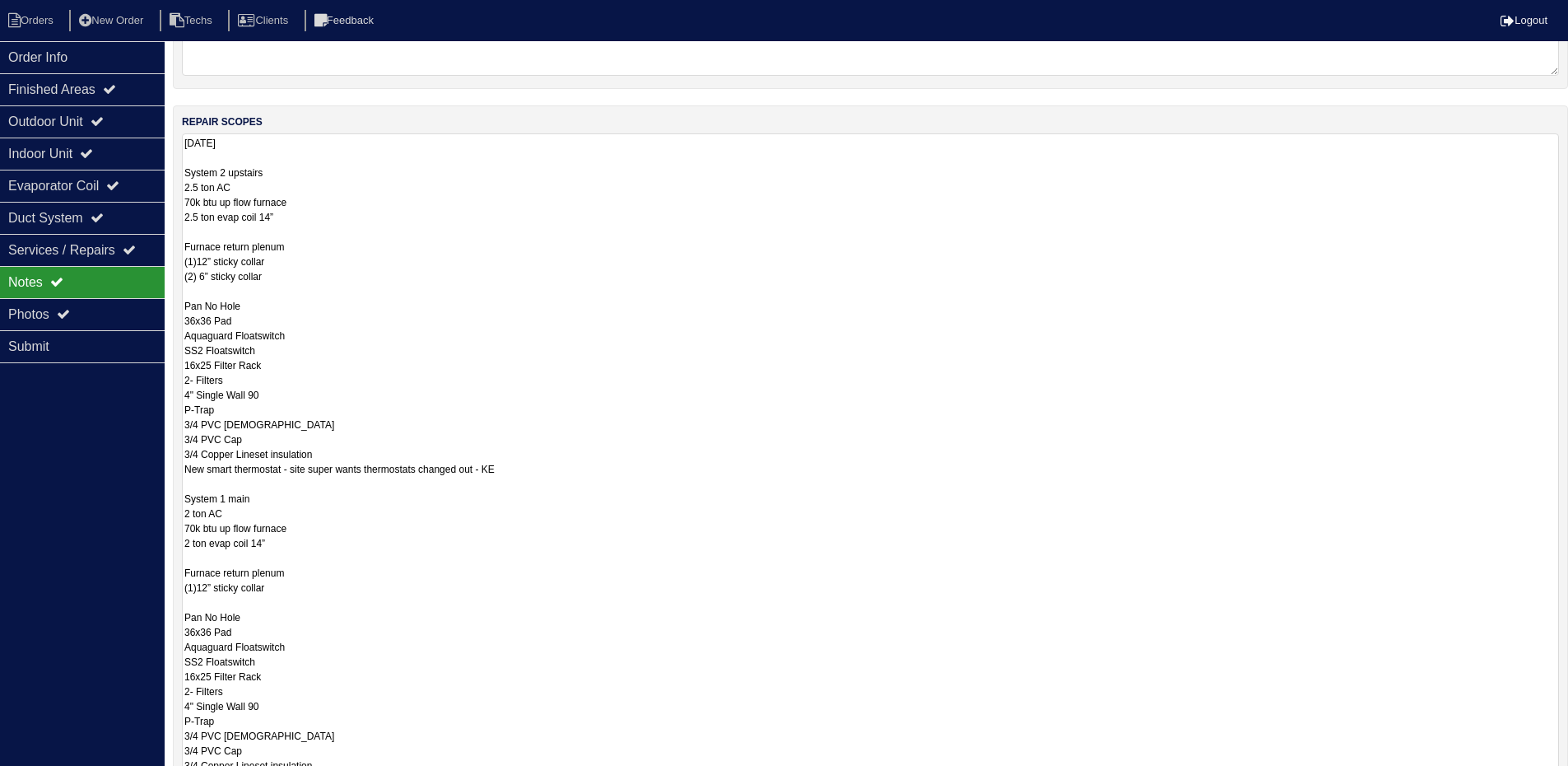
drag, startPoint x: 1555, startPoint y: 593, endPoint x: 1580, endPoint y: 816, distance: 224.4
click at [1568, 777] on html "Orders New Order Techs Clients Feedback Logout Orders New Order Users Clients M…" at bounding box center [784, 381] width 1568 height 1217
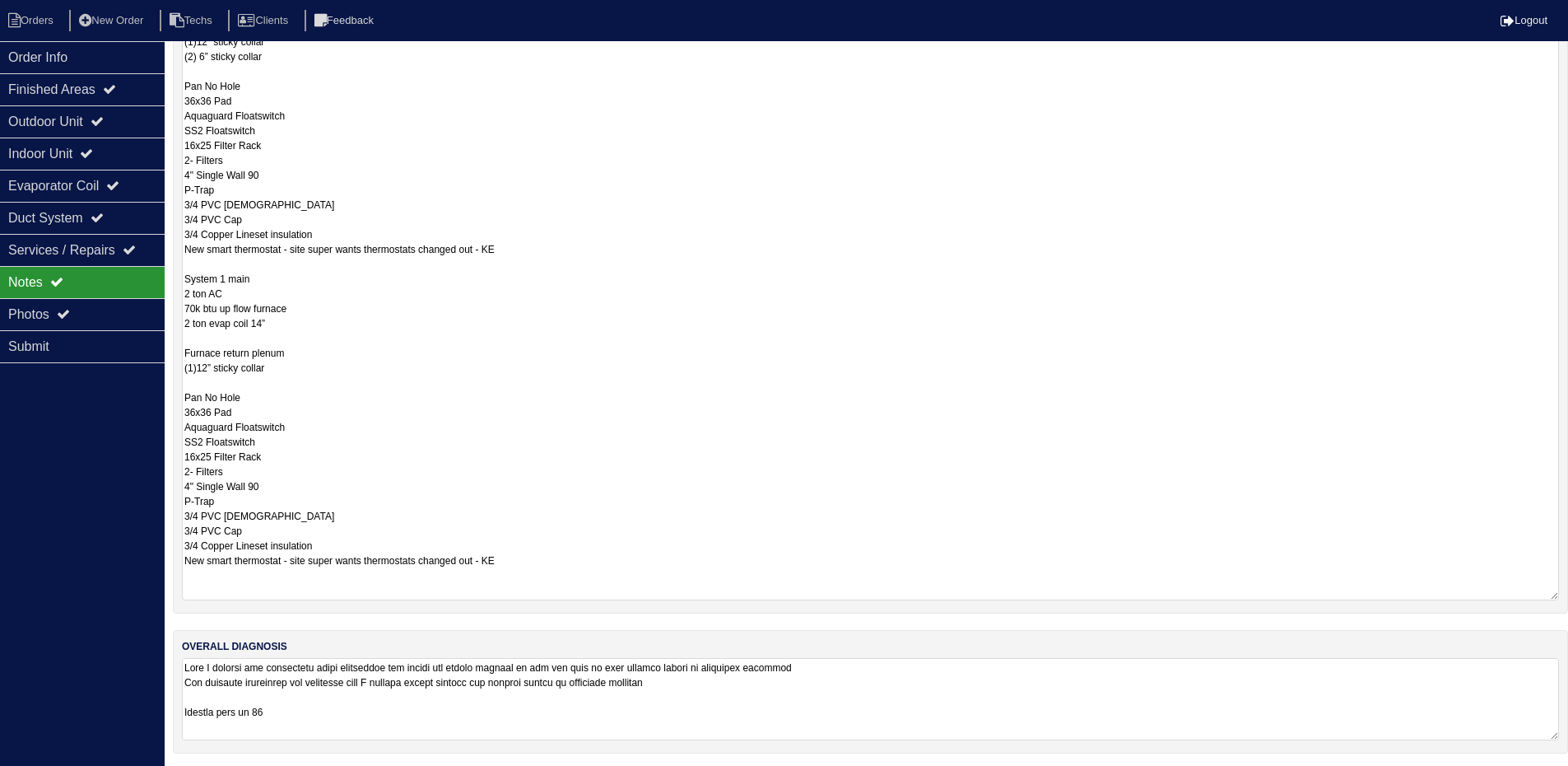
scroll to position [451, 0]
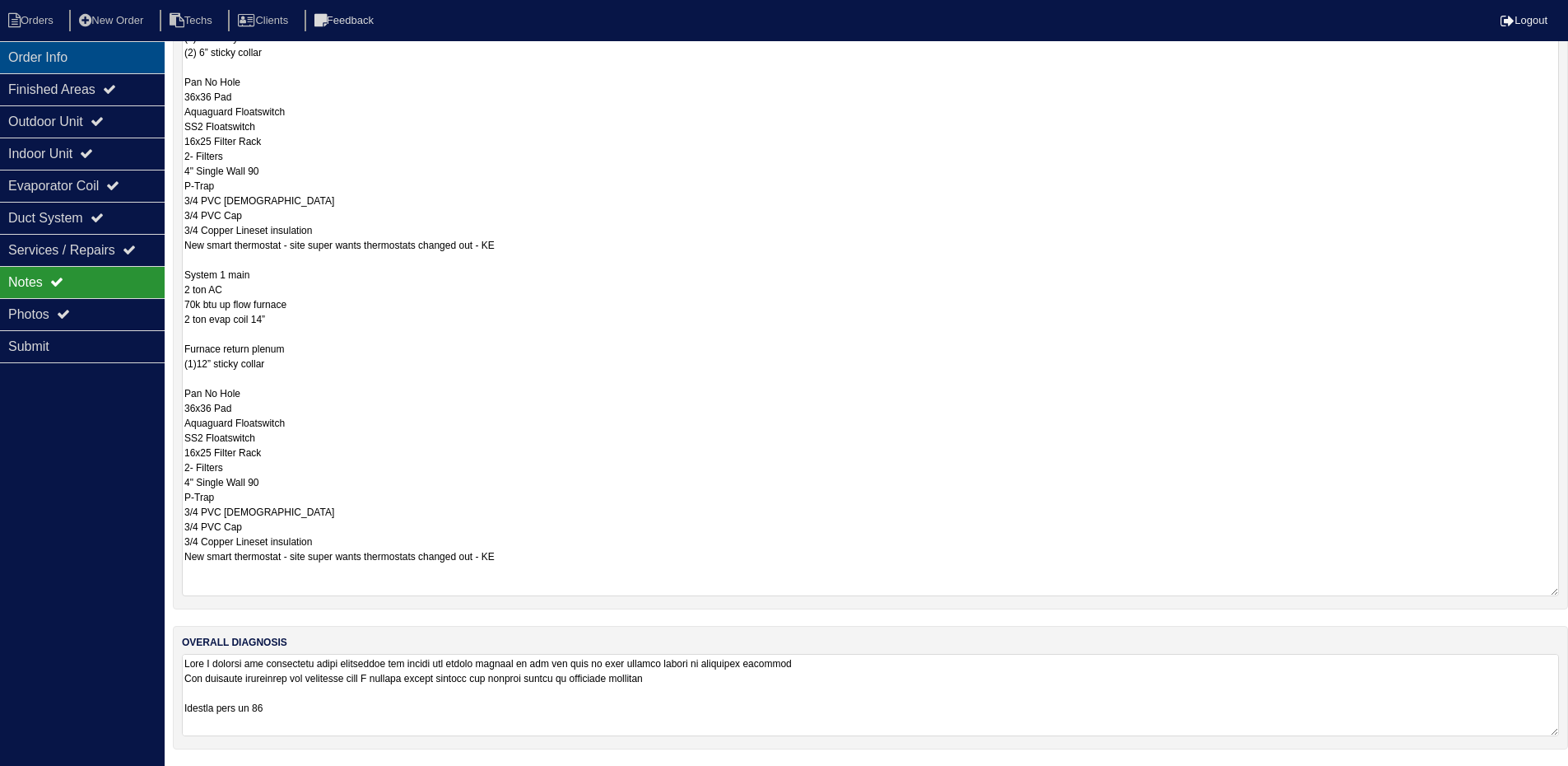
drag, startPoint x: 139, startPoint y: 47, endPoint x: 155, endPoint y: 45, distance: 16.1
click at [139, 47] on div "Order Info" at bounding box center [82, 57] width 164 height 32
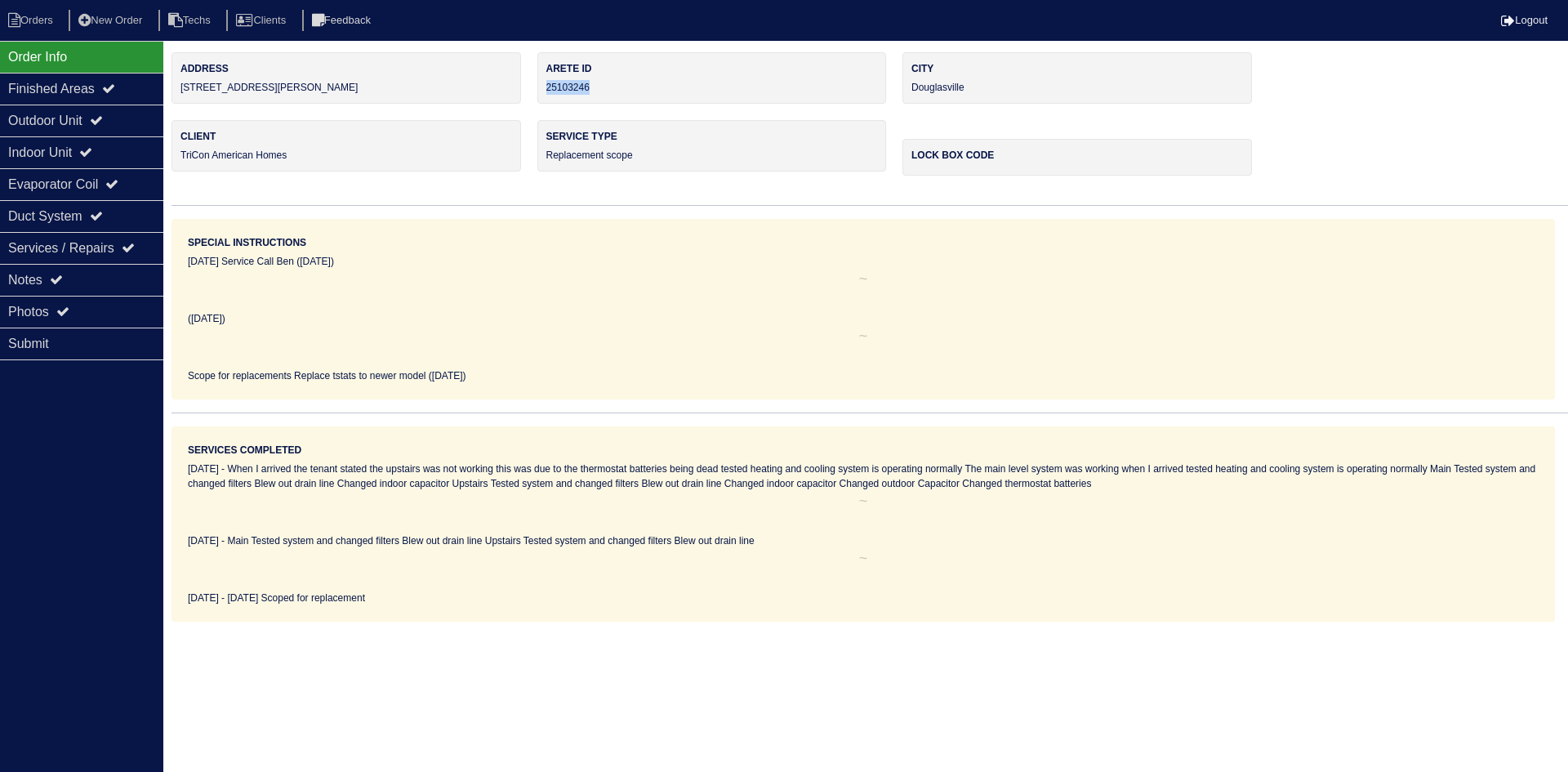
drag, startPoint x: 575, startPoint y: 84, endPoint x: 543, endPoint y: 91, distance: 32.8
click at [543, 91] on div "Arete ID 25103246" at bounding box center [712, 78] width 349 height 52
copy div "25103246"
drag, startPoint x: 37, startPoint y: 280, endPoint x: 50, endPoint y: 285, distance: 13.9
click at [37, 280] on div "Notes" at bounding box center [81, 280] width 163 height 32
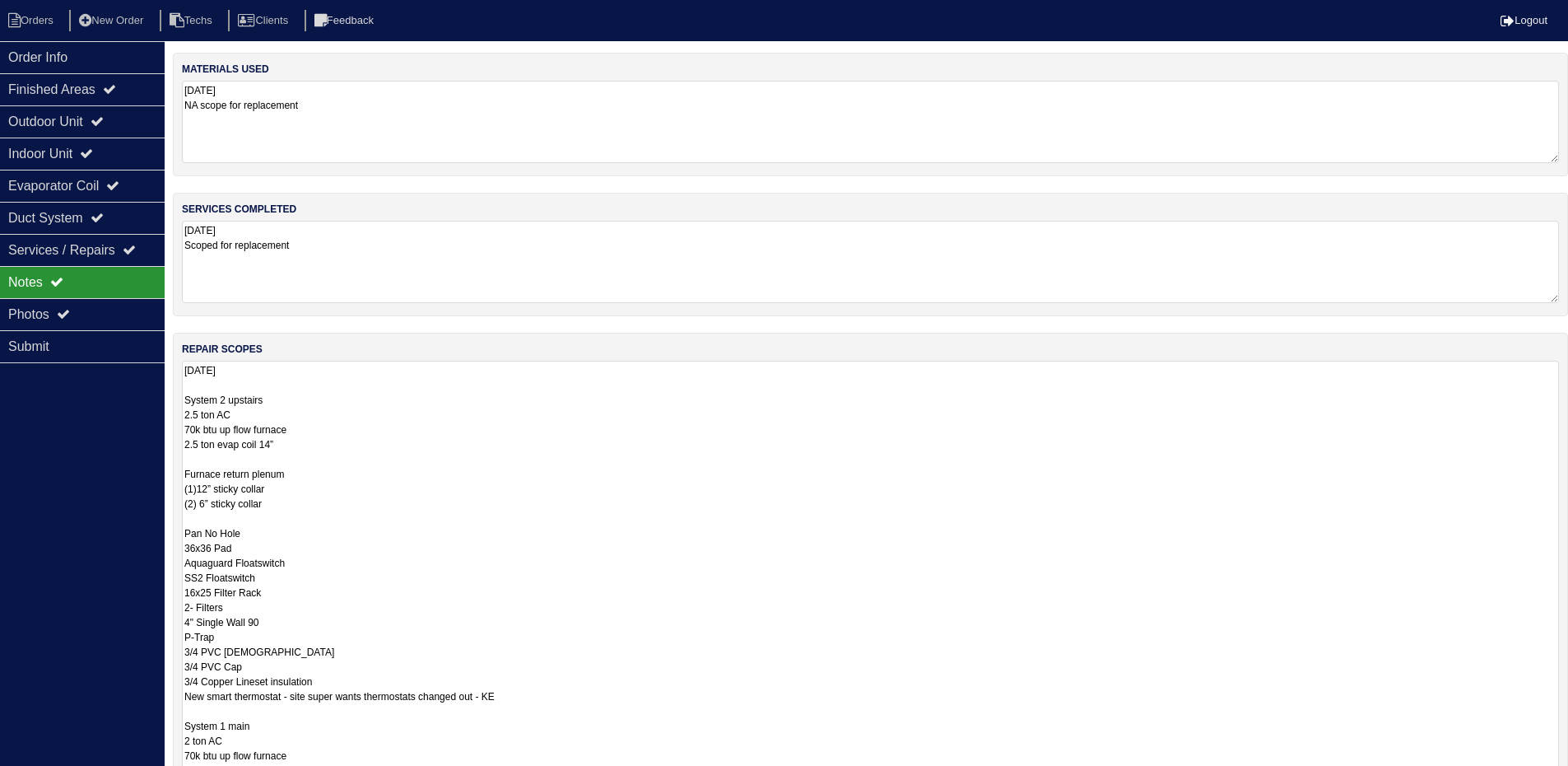
click at [720, 483] on textarea "9.6.25 System 2 upstairs 2.5 ton AC 70k btu up flow furnace 2.5 ton evap coil 1…" at bounding box center [871, 704] width 1378 height 687
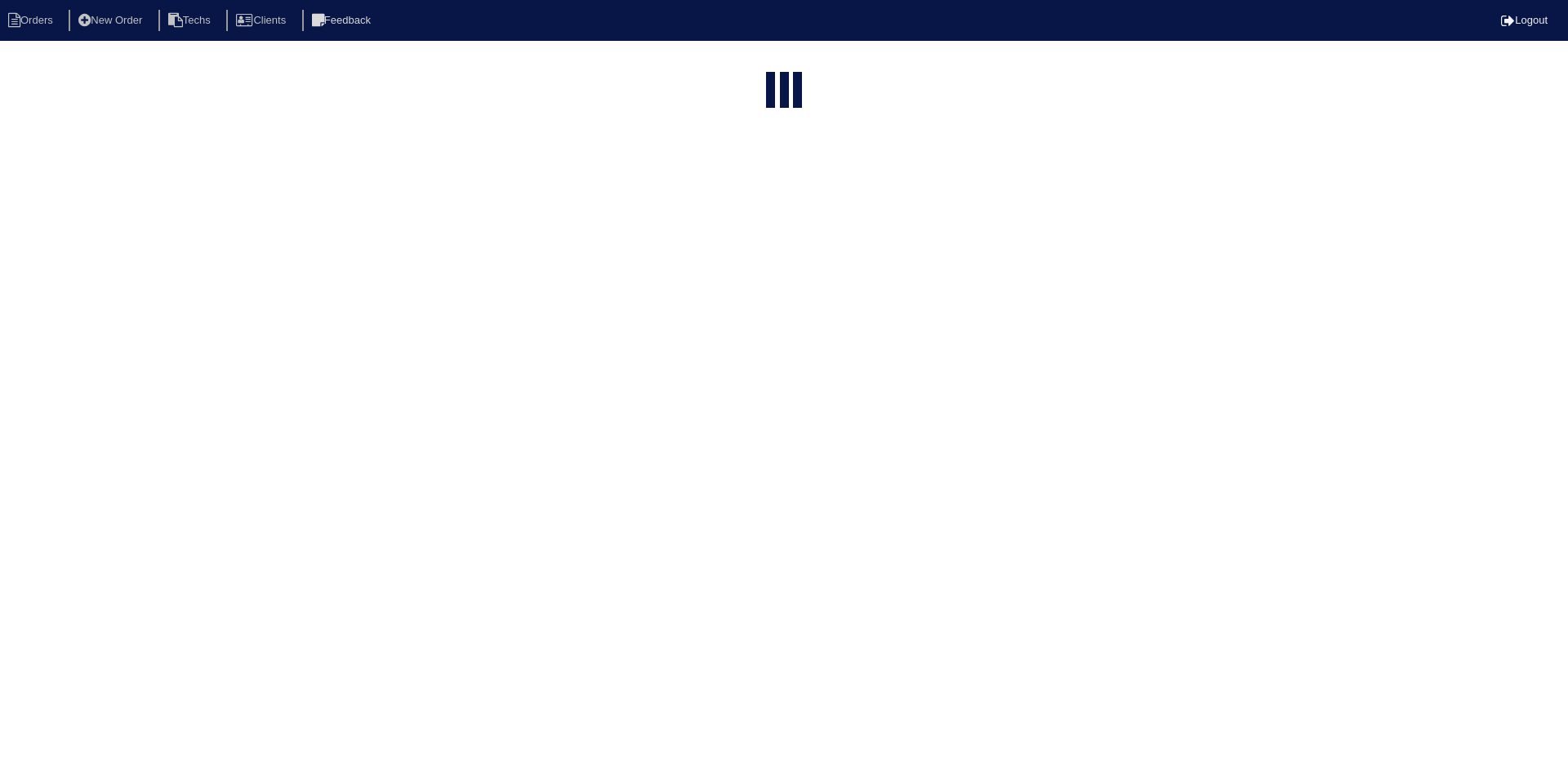
select select "15"
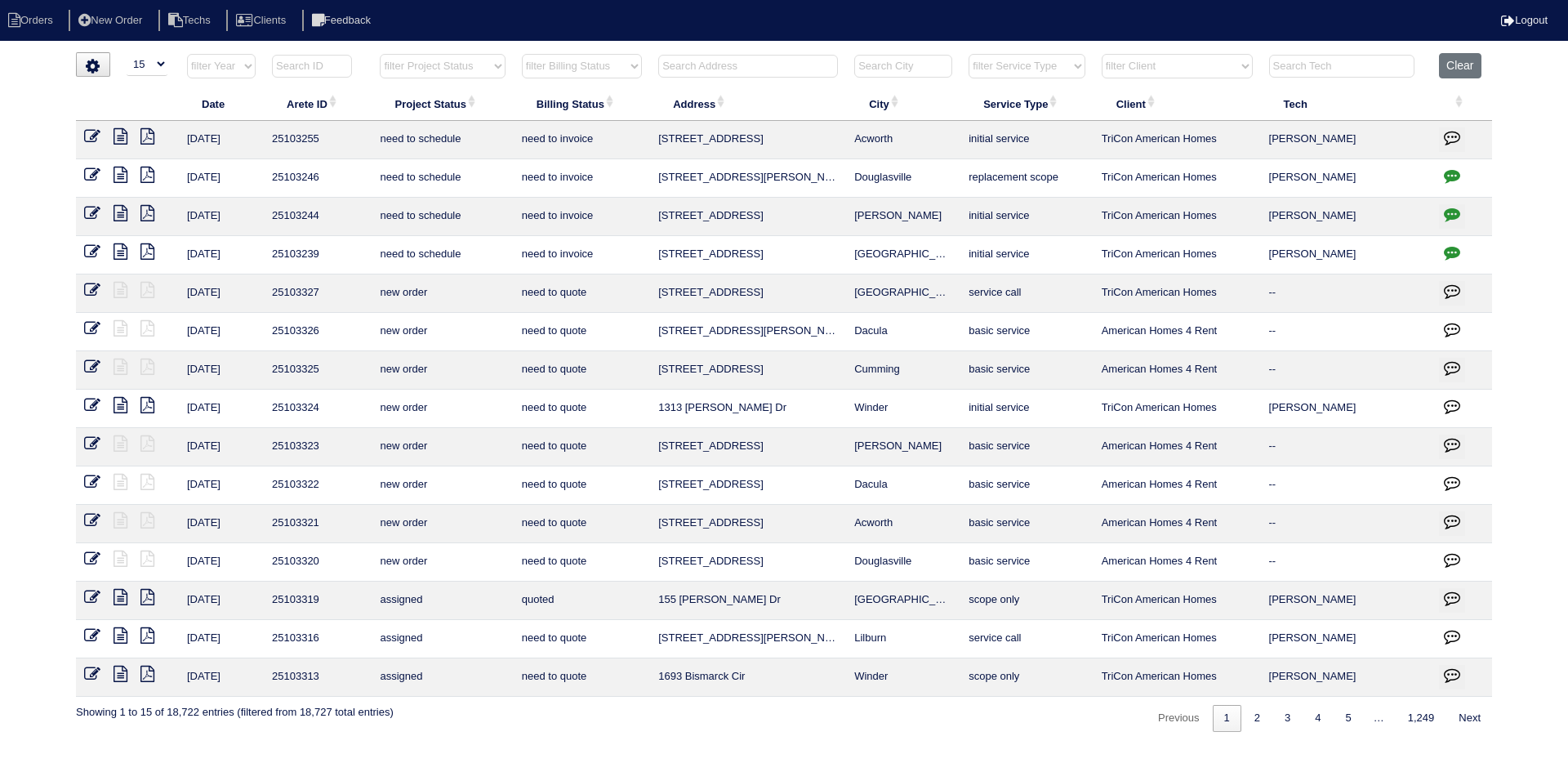
click at [1446, 172] on icon "button" at bounding box center [1452, 176] width 16 height 16
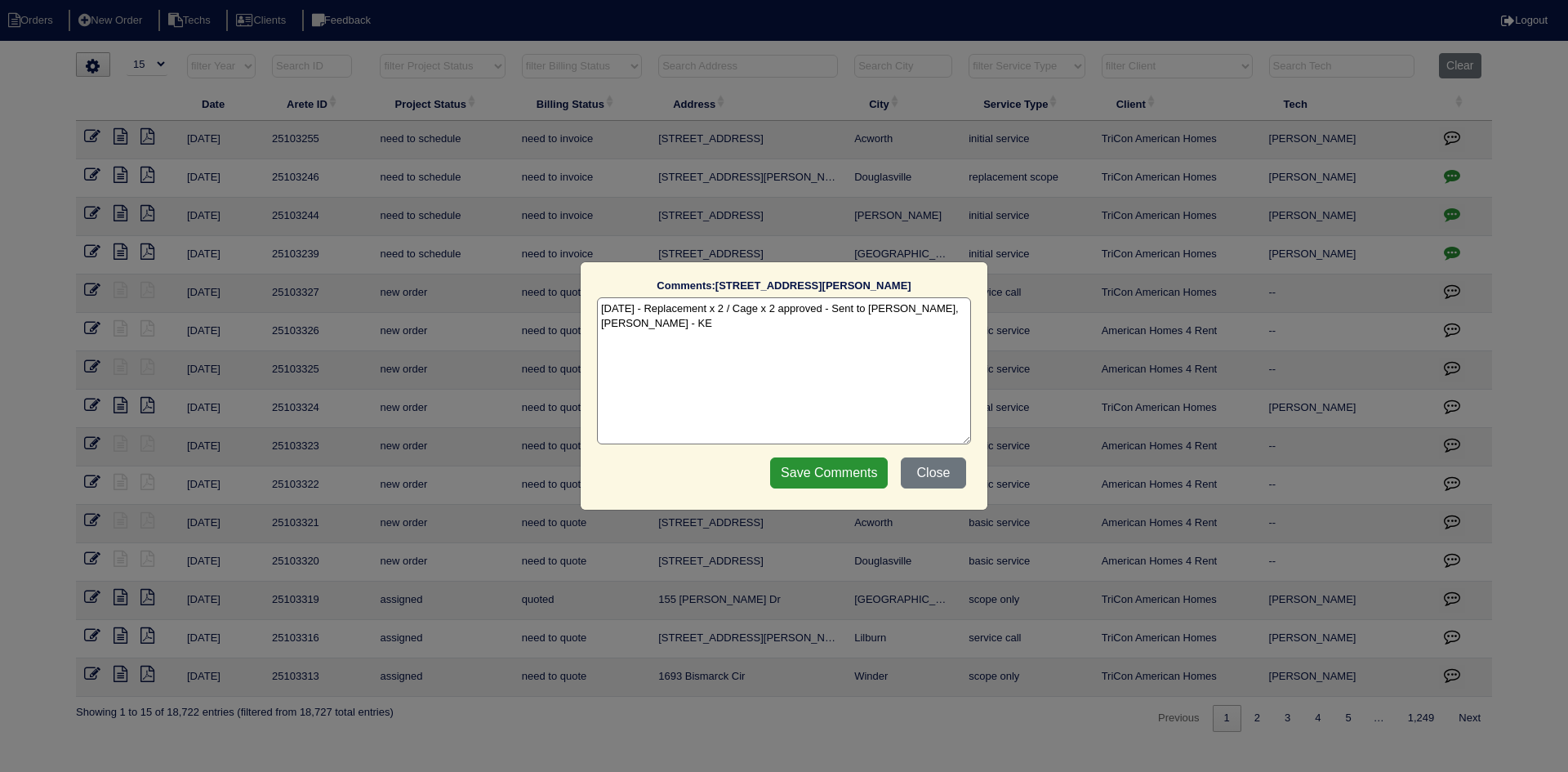
click at [654, 327] on textarea "9/9/25 - Replacement x 2 / Cage x 2 approved - Sent to Dan, Payton, Reeca - KE" at bounding box center [784, 371] width 374 height 147
paste textarea "Equipment ordered - pricing verified Sibi order number: TAH-8HWSCR0C Order plac…"
click at [823, 338] on textarea "9/9/25 - Replacement x 2 / Cage x 2 approved - Sent to Dan, Payton, Reeca - KE …" at bounding box center [784, 371] width 374 height 147
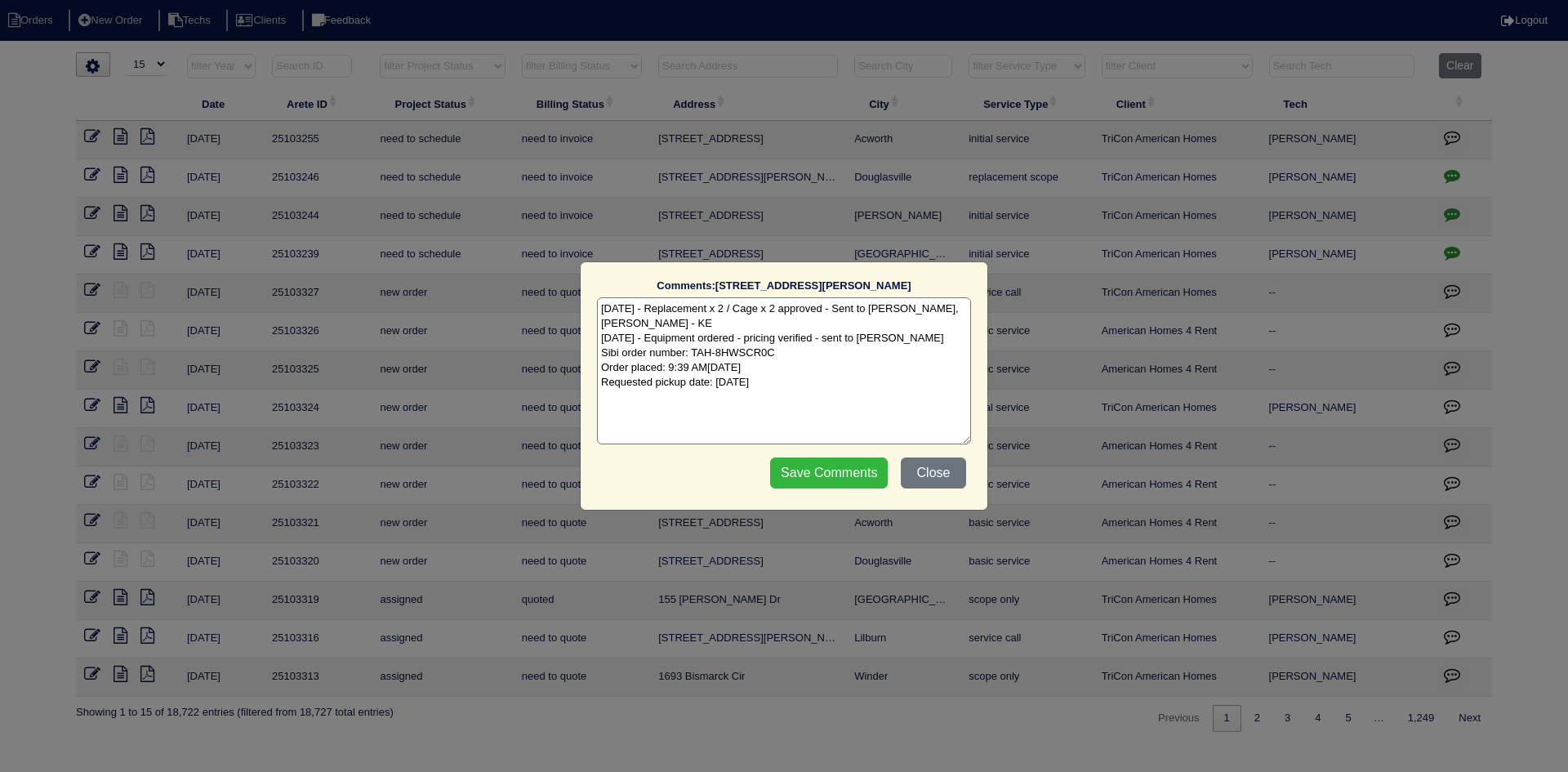
type textarea "9/9/25 - Replacement x 2 / Cage x 2 approved - Sent to Dan, Payton, Reeca - KE …"
click at [802, 474] on input "Save Comments" at bounding box center [829, 472] width 118 height 31
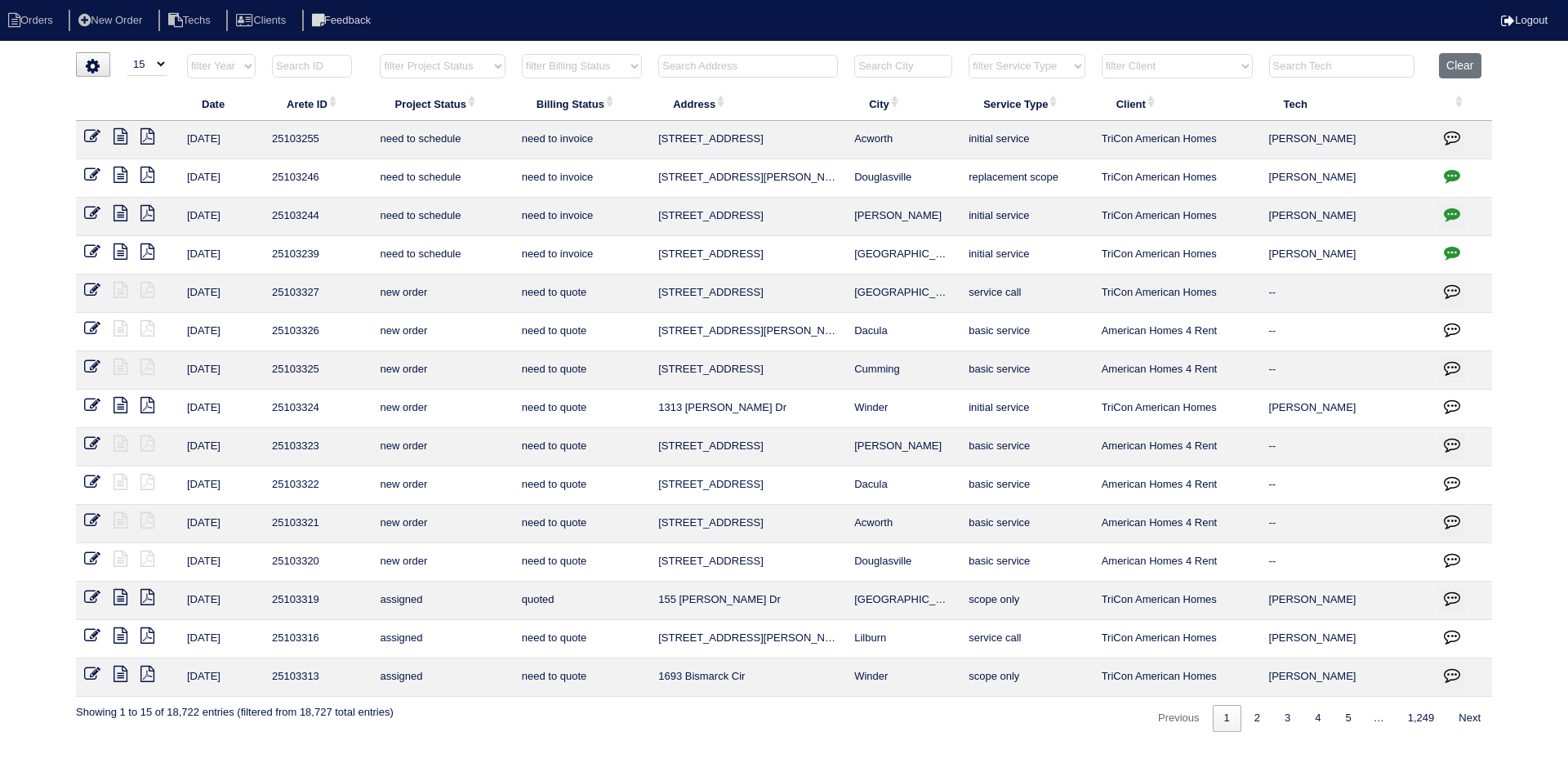
click at [672, 67] on input "text" at bounding box center [748, 66] width 180 height 23
paste input "172 Greystone Cir"
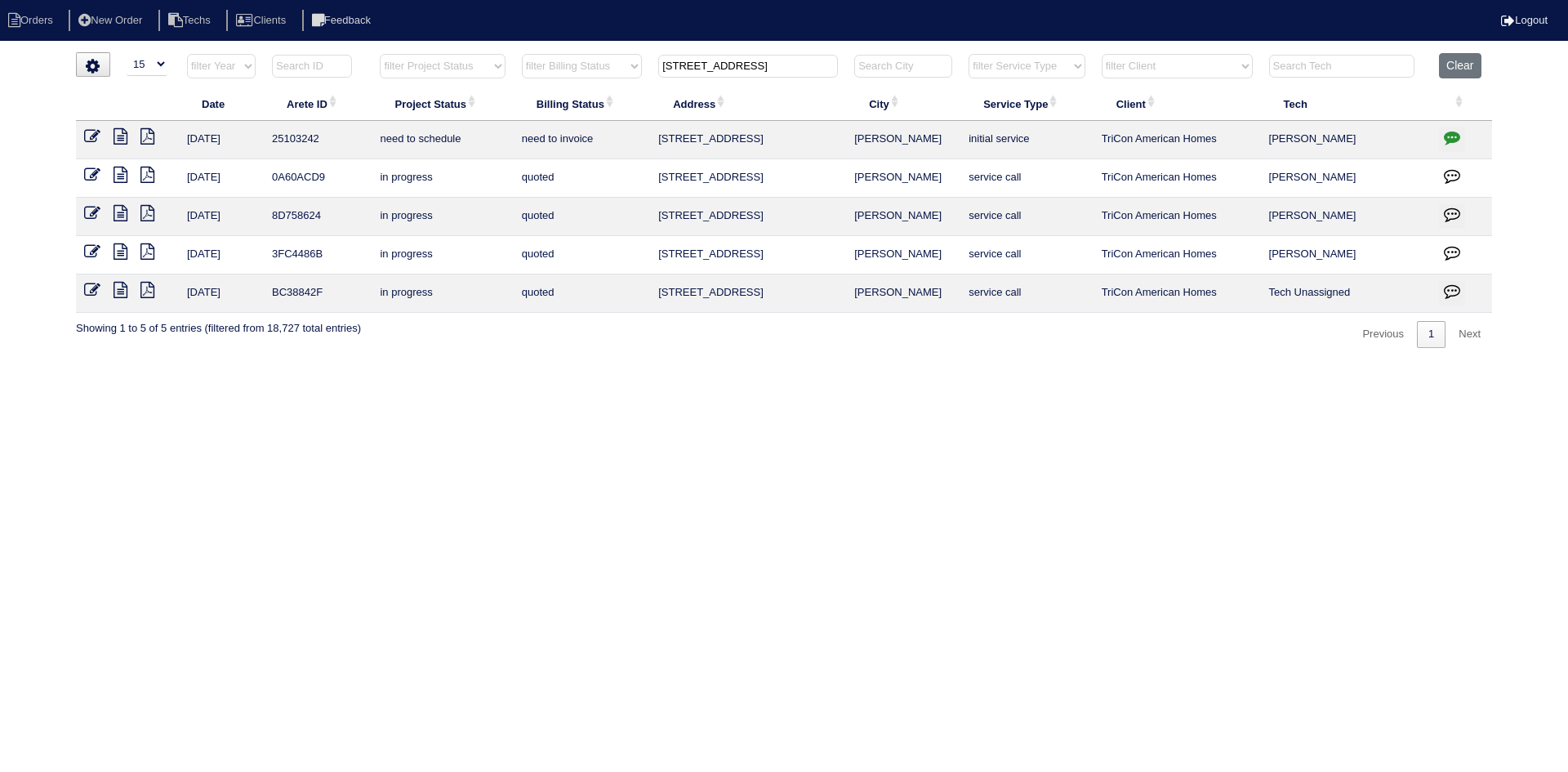
type input "172 Greystone Cir"
click at [116, 135] on icon at bounding box center [120, 136] width 14 height 16
click at [1450, 132] on icon "button" at bounding box center [1452, 137] width 16 height 16
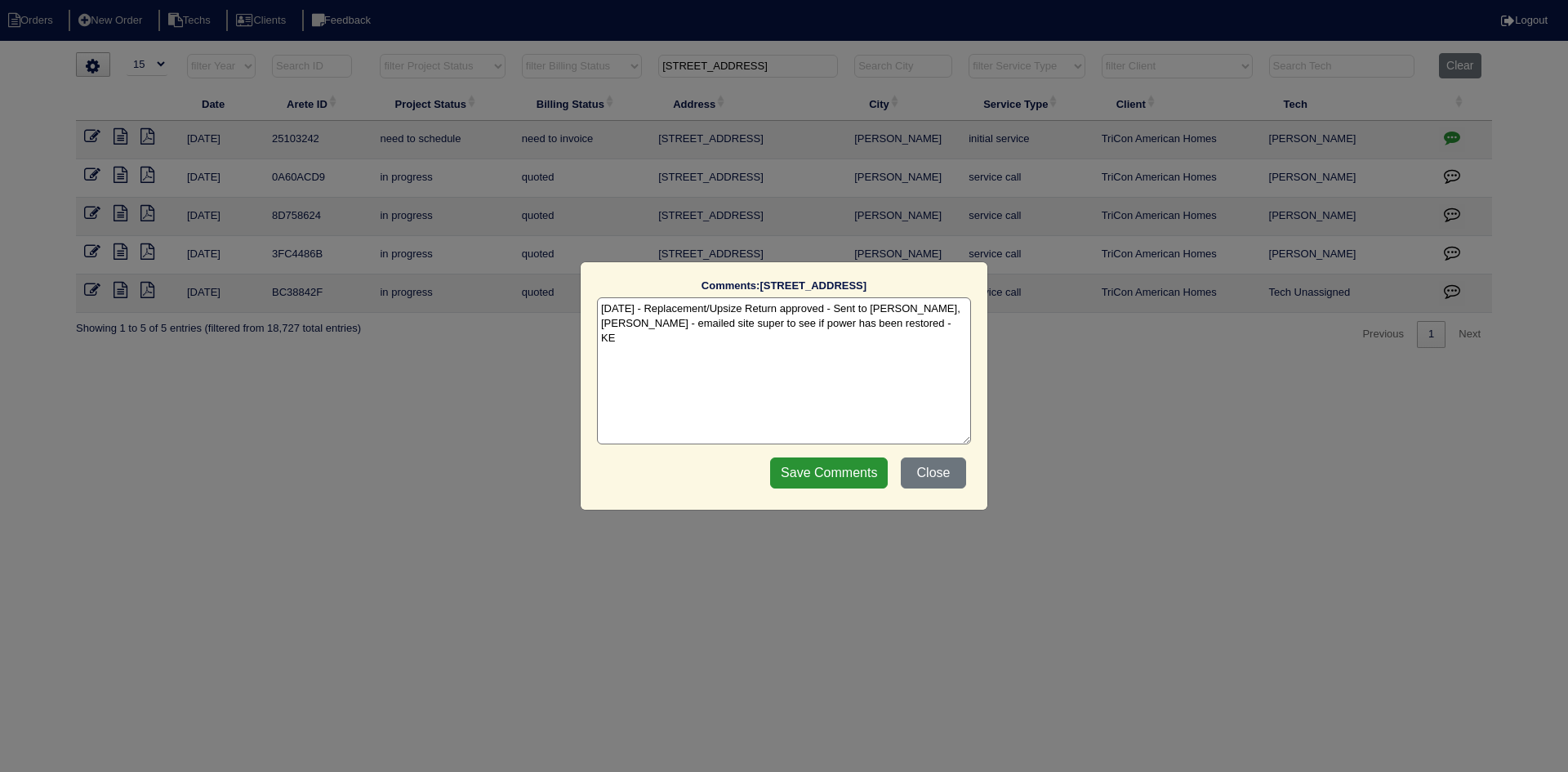
click at [888, 325] on textarea "9/8/25 - Replacement/Upsize Return approved - Sent to Dan, Payton Reeca - email…" at bounding box center [784, 371] width 374 height 147
paste textarea "Equipment ordered - pricing verified - 10kw Heat Kit is priced incorrectly - sh…"
click at [832, 349] on textarea "9/8/25 - Replacement/Upsize Return approved - Sent to Dan, Payton Reeca - email…" at bounding box center [784, 371] width 374 height 147
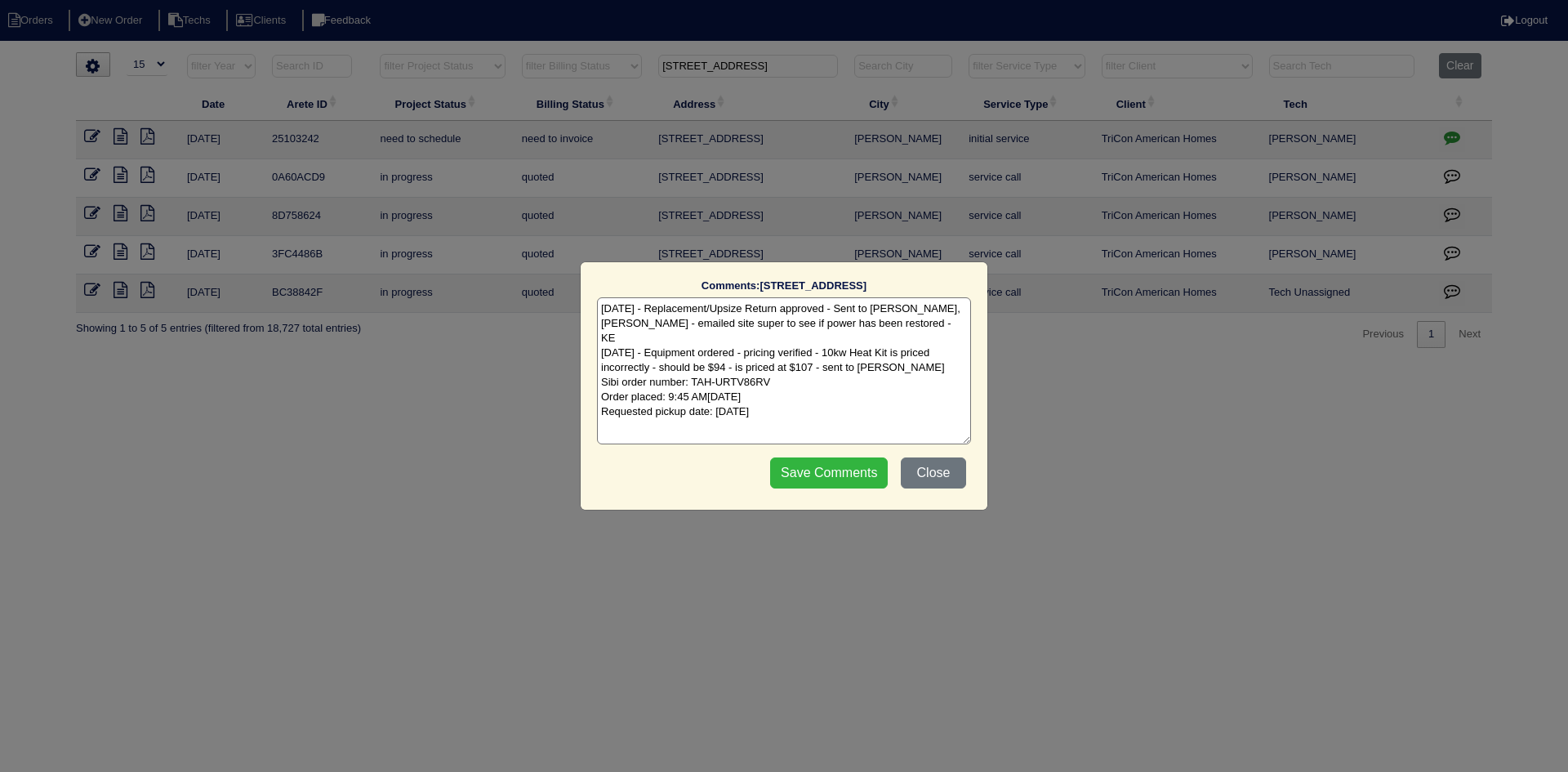
type textarea "9/8/25 - Replacement/Upsize Return approved - Sent to Dan, Payton Reeca - email…"
drag, startPoint x: 809, startPoint y: 476, endPoint x: 559, endPoint y: 502, distance: 251.3
click at [809, 475] on input "Save Comments" at bounding box center [829, 472] width 118 height 31
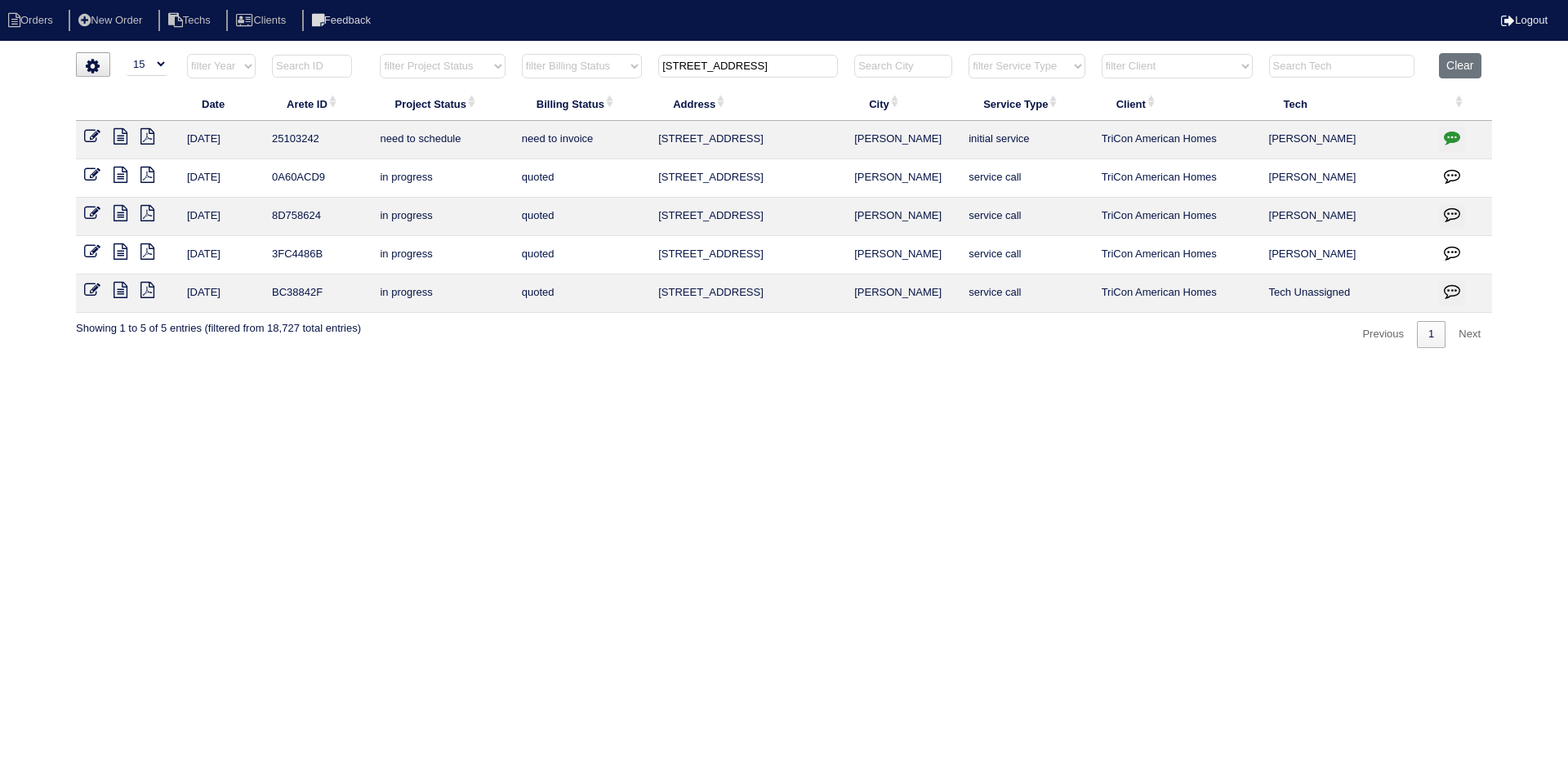
click at [705, 68] on input "172 Greystone Cir" at bounding box center [748, 66] width 180 height 23
click at [705, 66] on input "172 Greystone Cir" at bounding box center [748, 66] width 180 height 23
click at [705, 65] on input "172 Greystone Cir" at bounding box center [748, 66] width 180 height 23
drag, startPoint x: 762, startPoint y: 70, endPoint x: 660, endPoint y: 67, distance: 102.0
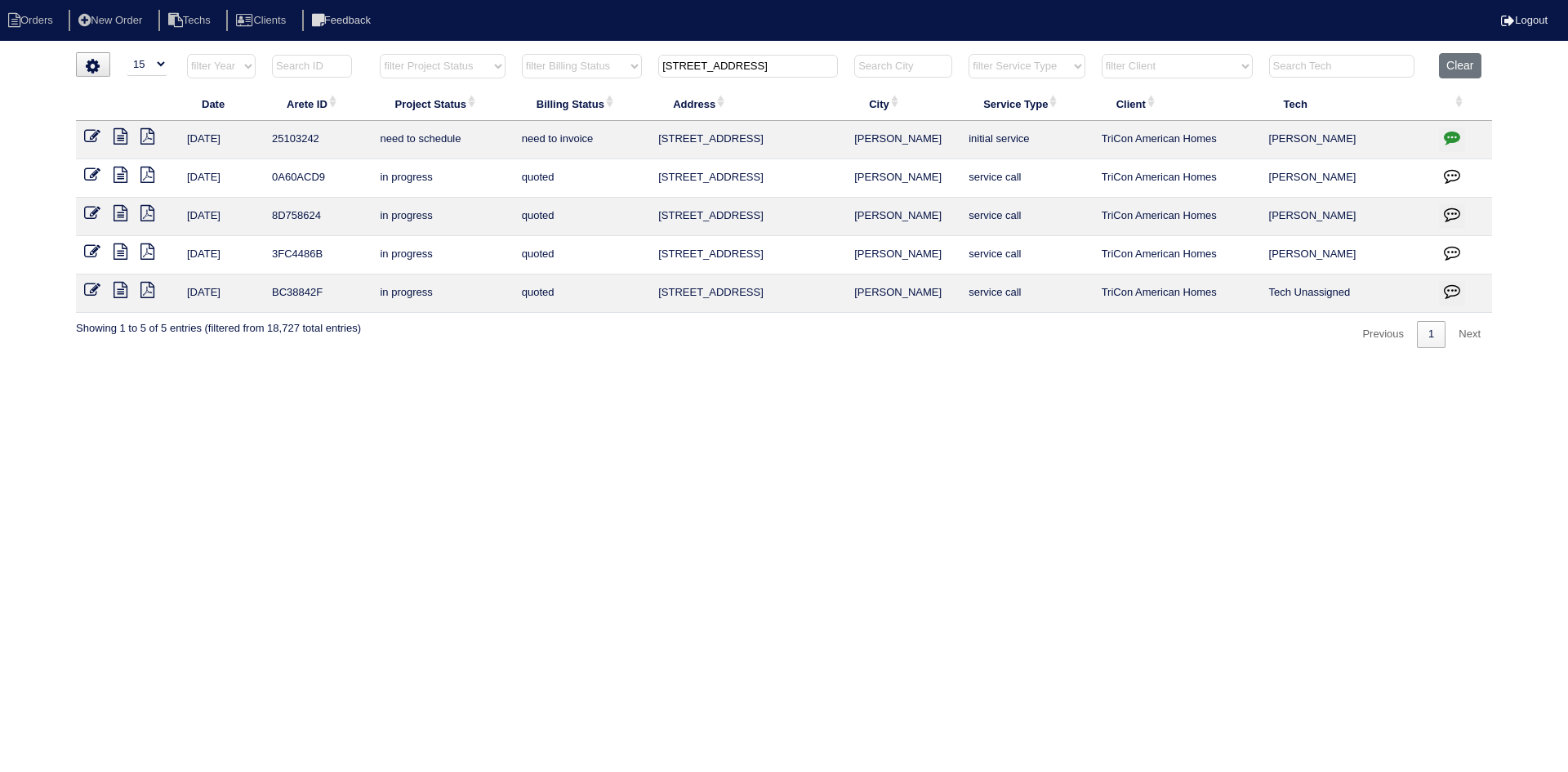
click at [662, 67] on input "172 Greystone Cir" at bounding box center [748, 66] width 180 height 23
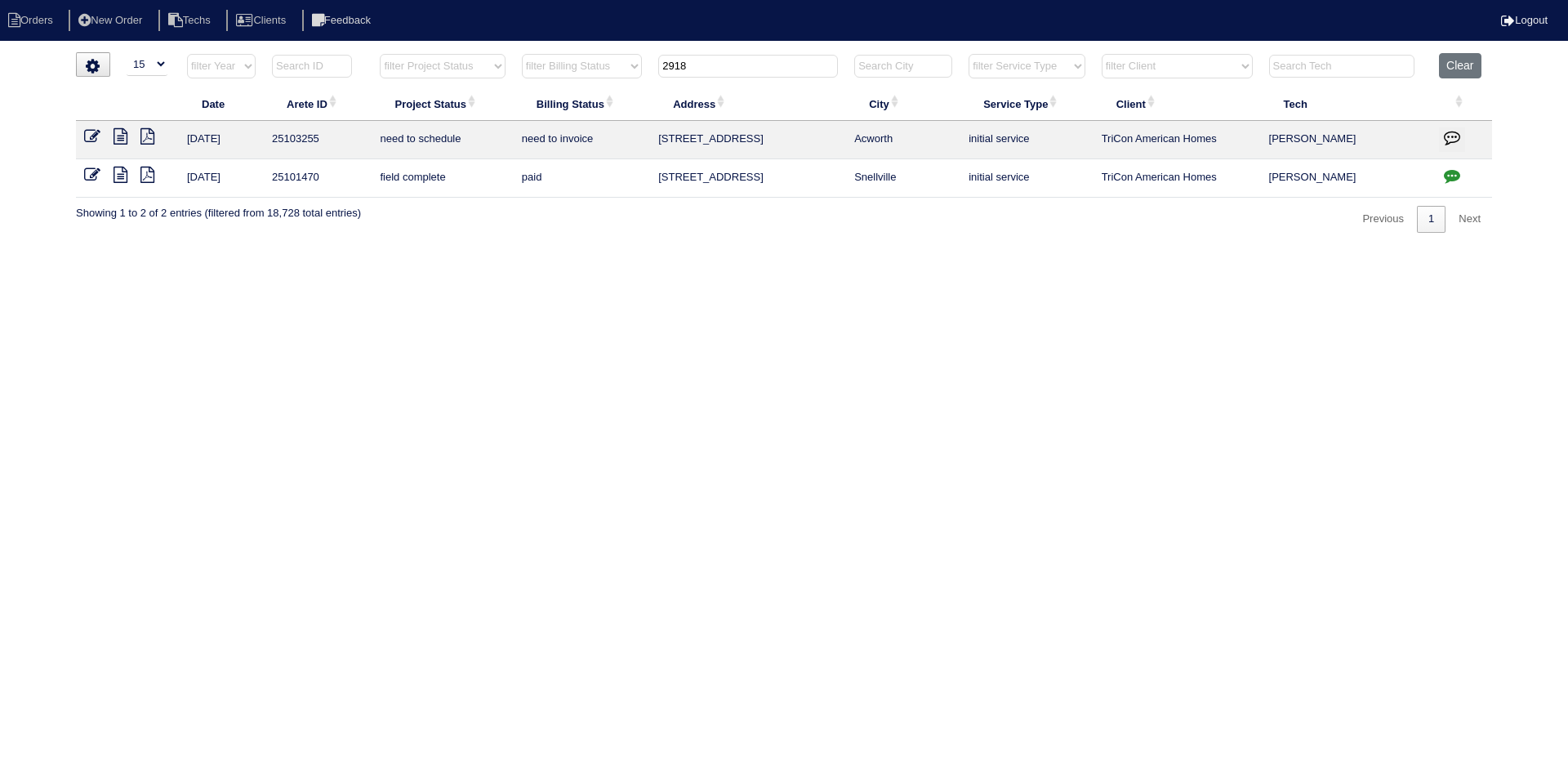
type input "2918"
click at [123, 139] on icon at bounding box center [120, 136] width 14 height 16
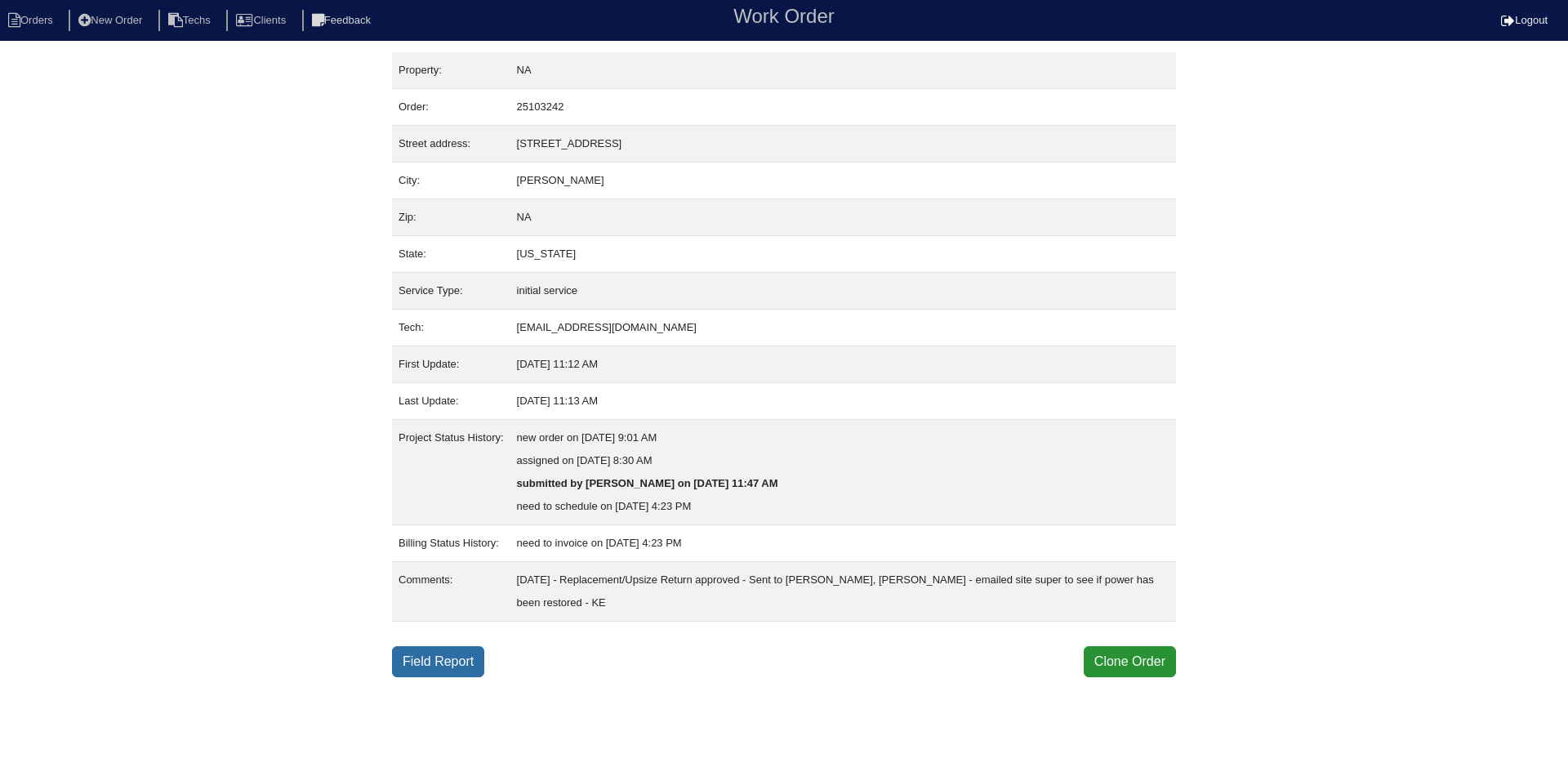
click at [450, 657] on link "Field Report" at bounding box center [438, 661] width 93 height 31
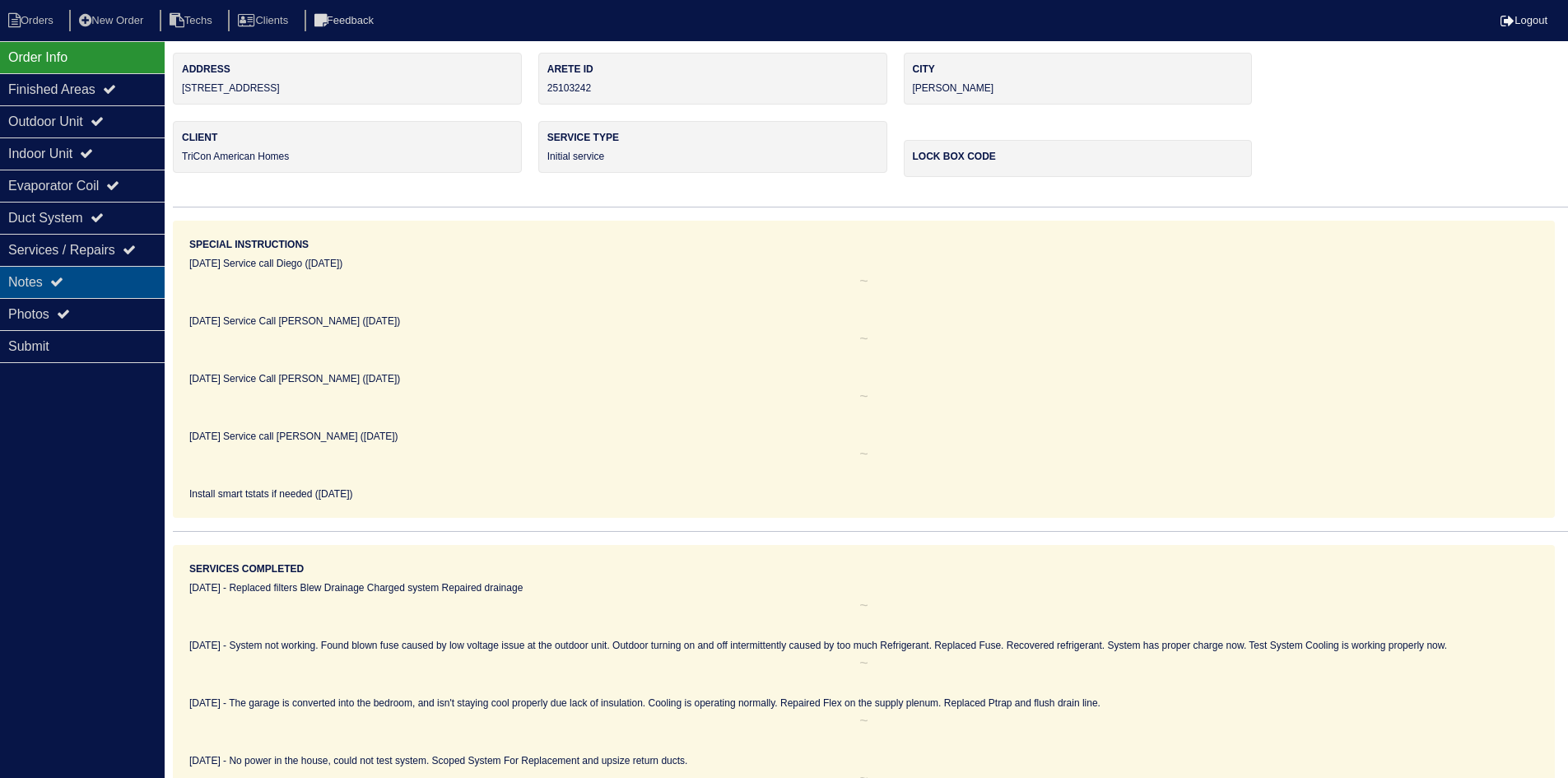
click at [40, 273] on div "Notes" at bounding box center [82, 282] width 164 height 32
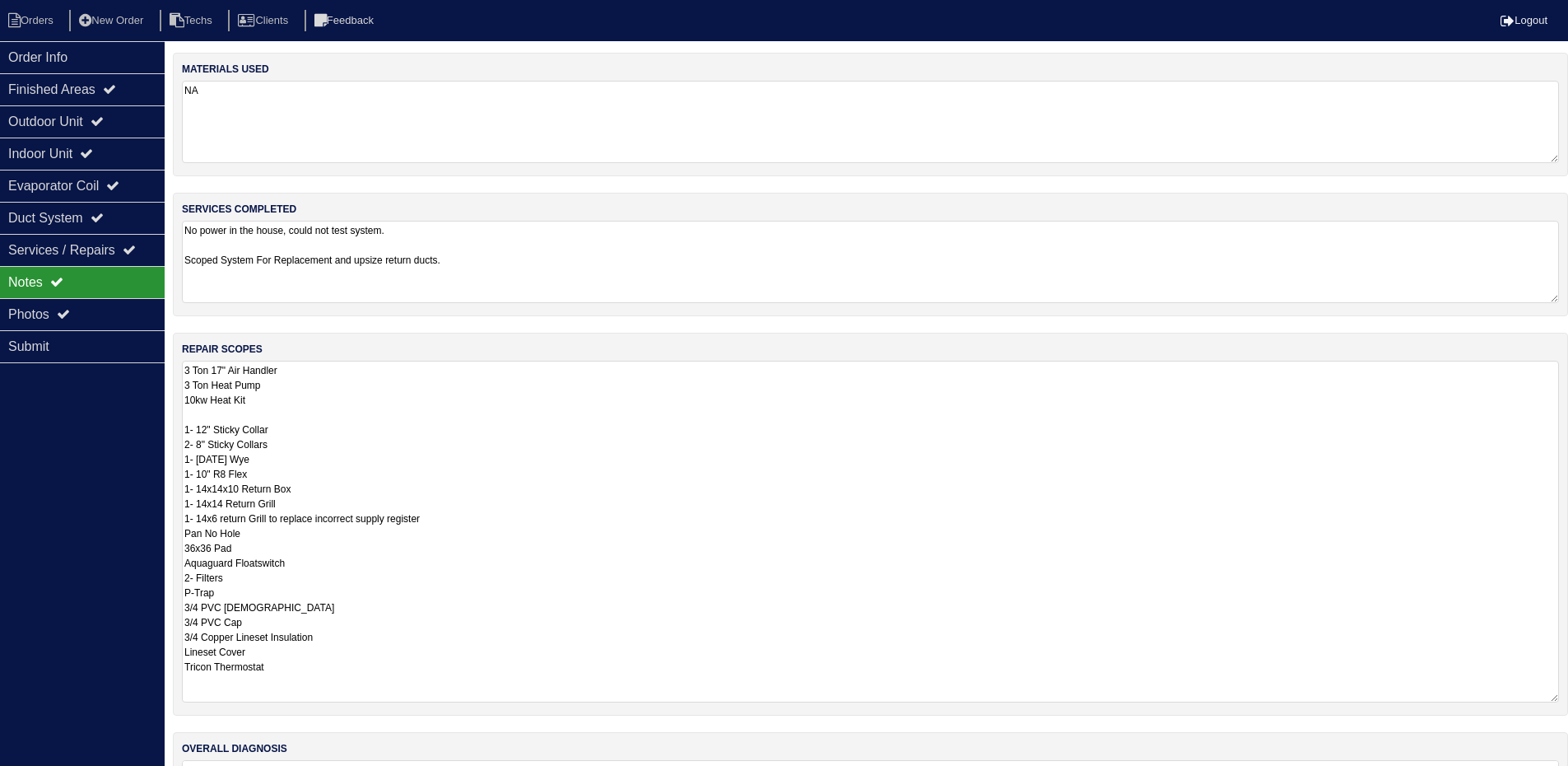
drag, startPoint x: 1565, startPoint y: 438, endPoint x: 1567, endPoint y: 697, distance: 259.0
click at [1567, 697] on div "repair scopes 3 Ton 17" Air Handler 3 Ton Heat Pump 10kw Heat Kit 1- 12" Sticky…" at bounding box center [871, 524] width 1396 height 383
drag, startPoint x: 128, startPoint y: 57, endPoint x: 144, endPoint y: 59, distance: 16.1
click at [128, 57] on div "Order Info" at bounding box center [82, 57] width 164 height 32
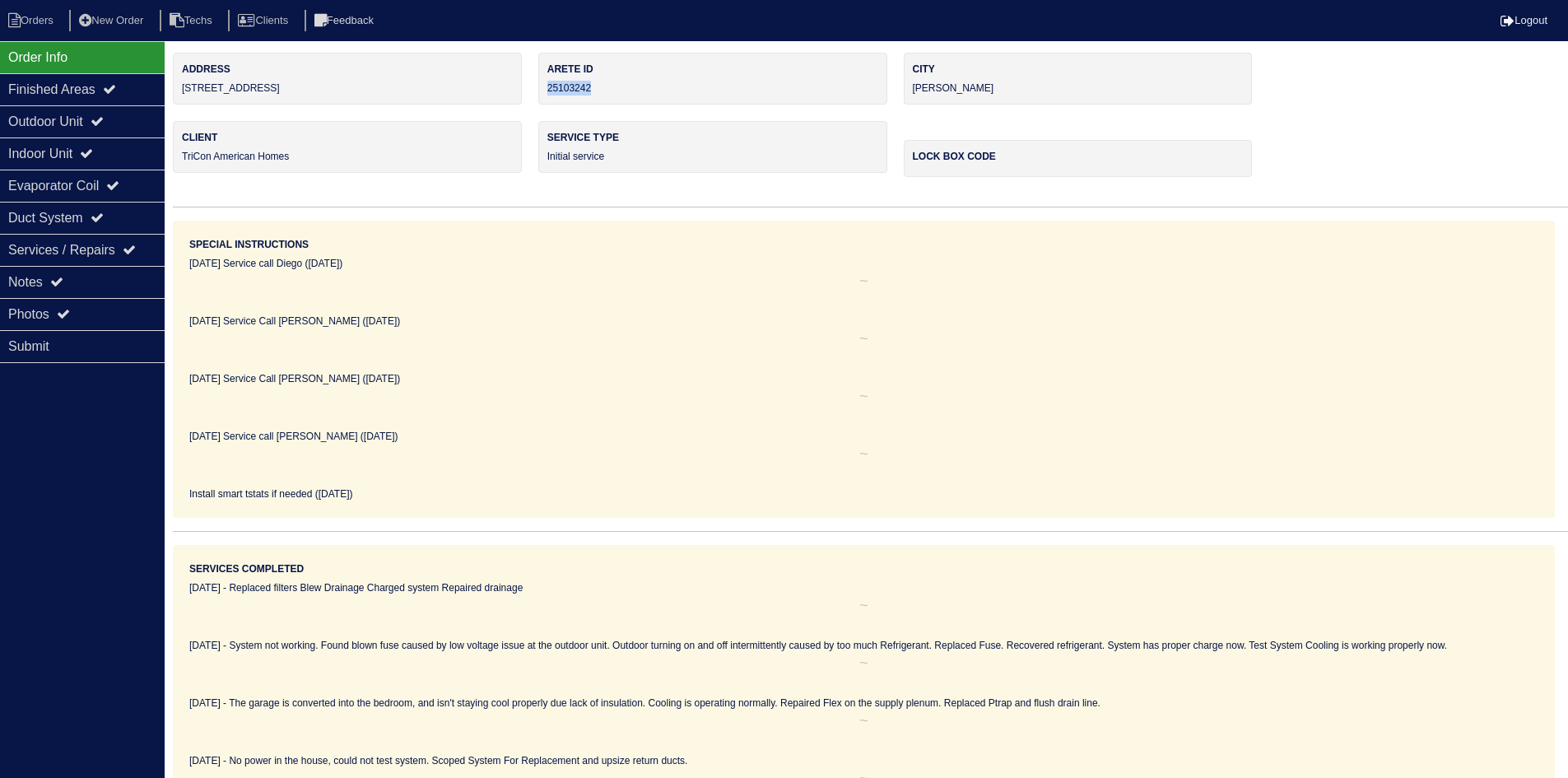
drag, startPoint x: 607, startPoint y: 85, endPoint x: 551, endPoint y: 90, distance: 56.2
click at [548, 89] on div "Arete ID 25103242" at bounding box center [713, 79] width 349 height 52
copy div "25103242"
click at [115, 280] on div "Notes" at bounding box center [82, 282] width 164 height 32
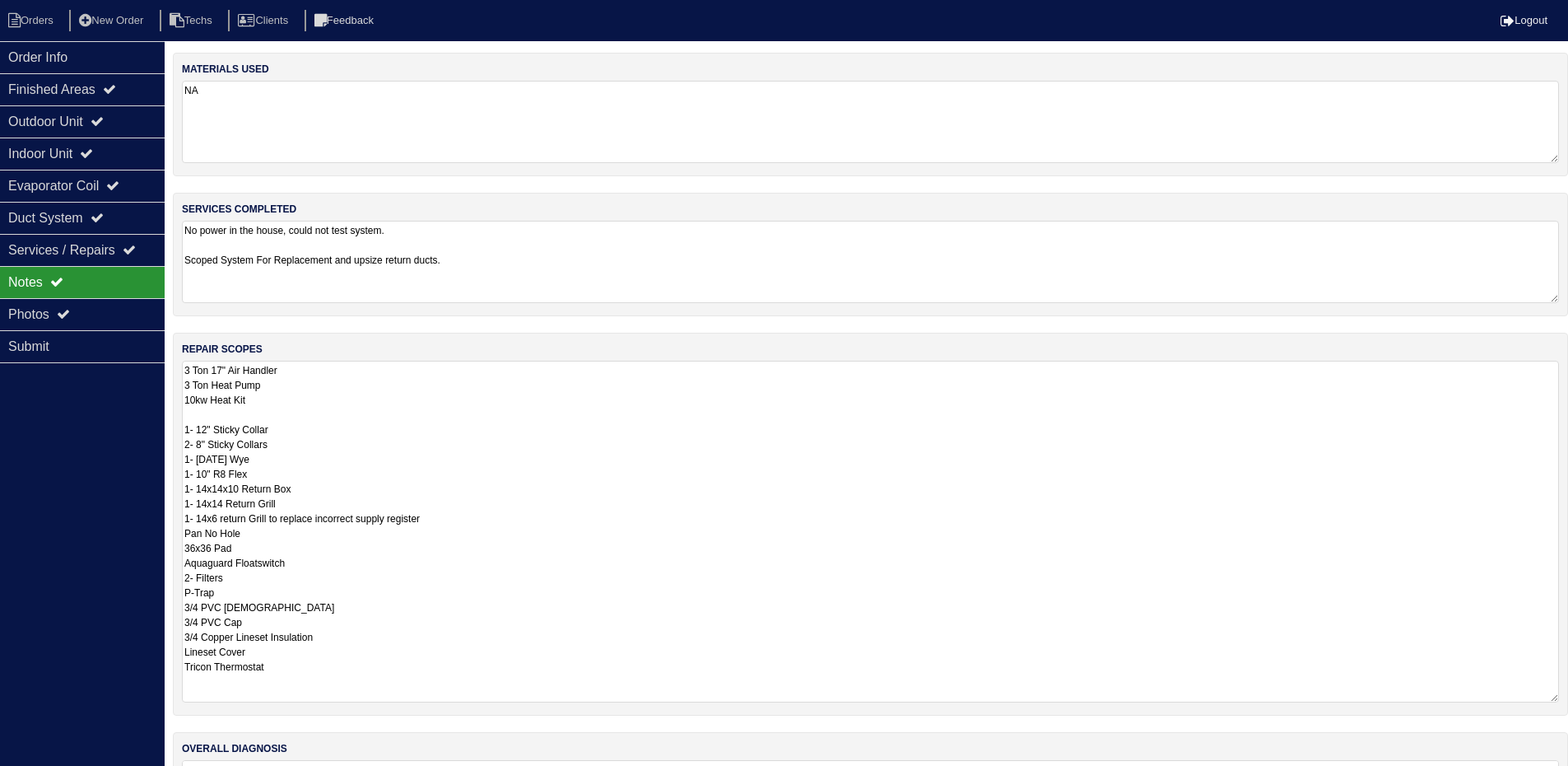
click at [627, 418] on textarea "3 Ton 17" Air Handler 3 Ton Heat Pump 10kw Heat Kit 1- 12" Sticky Collar 2- 8" …" at bounding box center [871, 532] width 1378 height 341
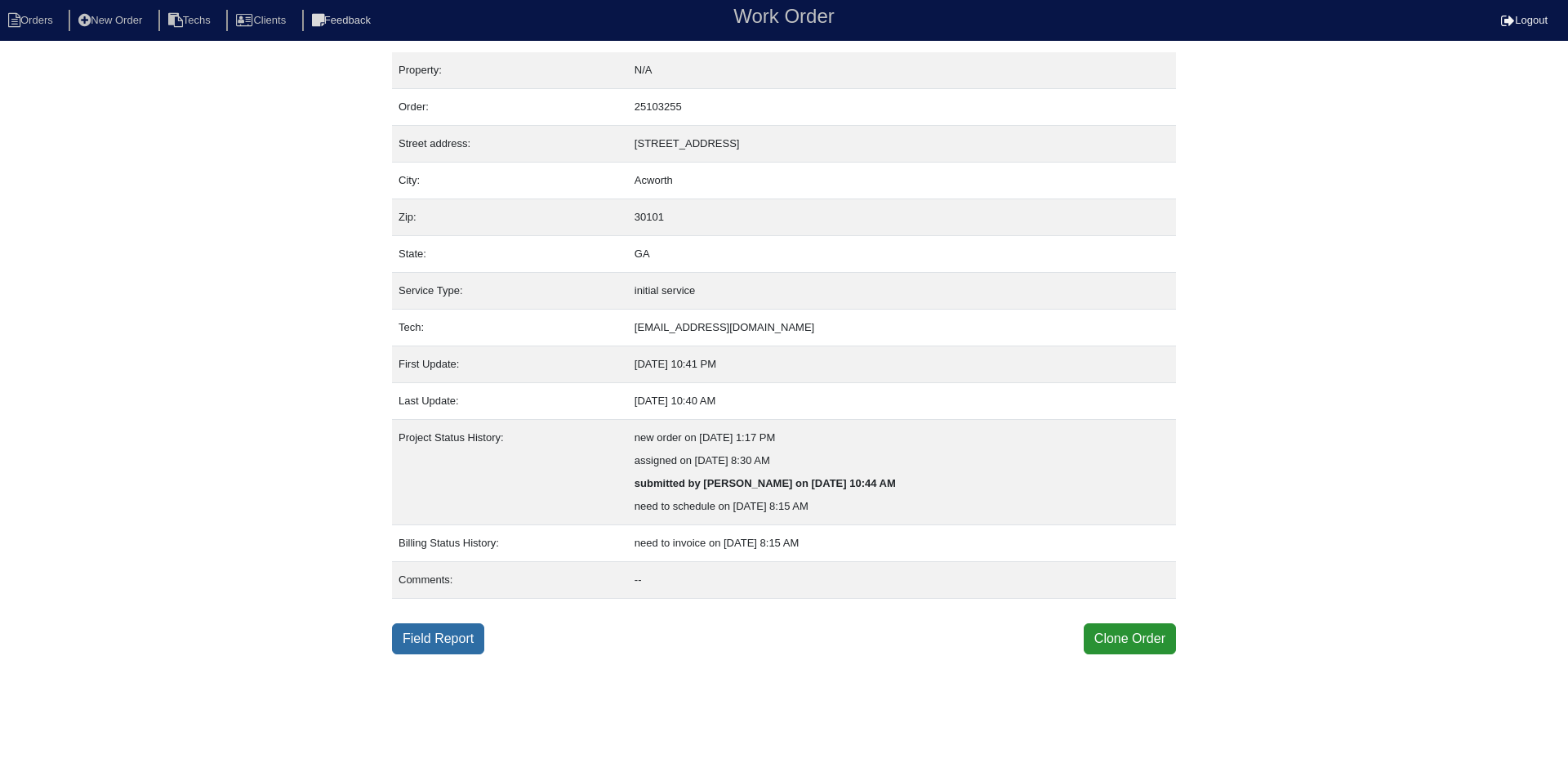
click at [449, 639] on link "Field Report" at bounding box center [438, 638] width 93 height 31
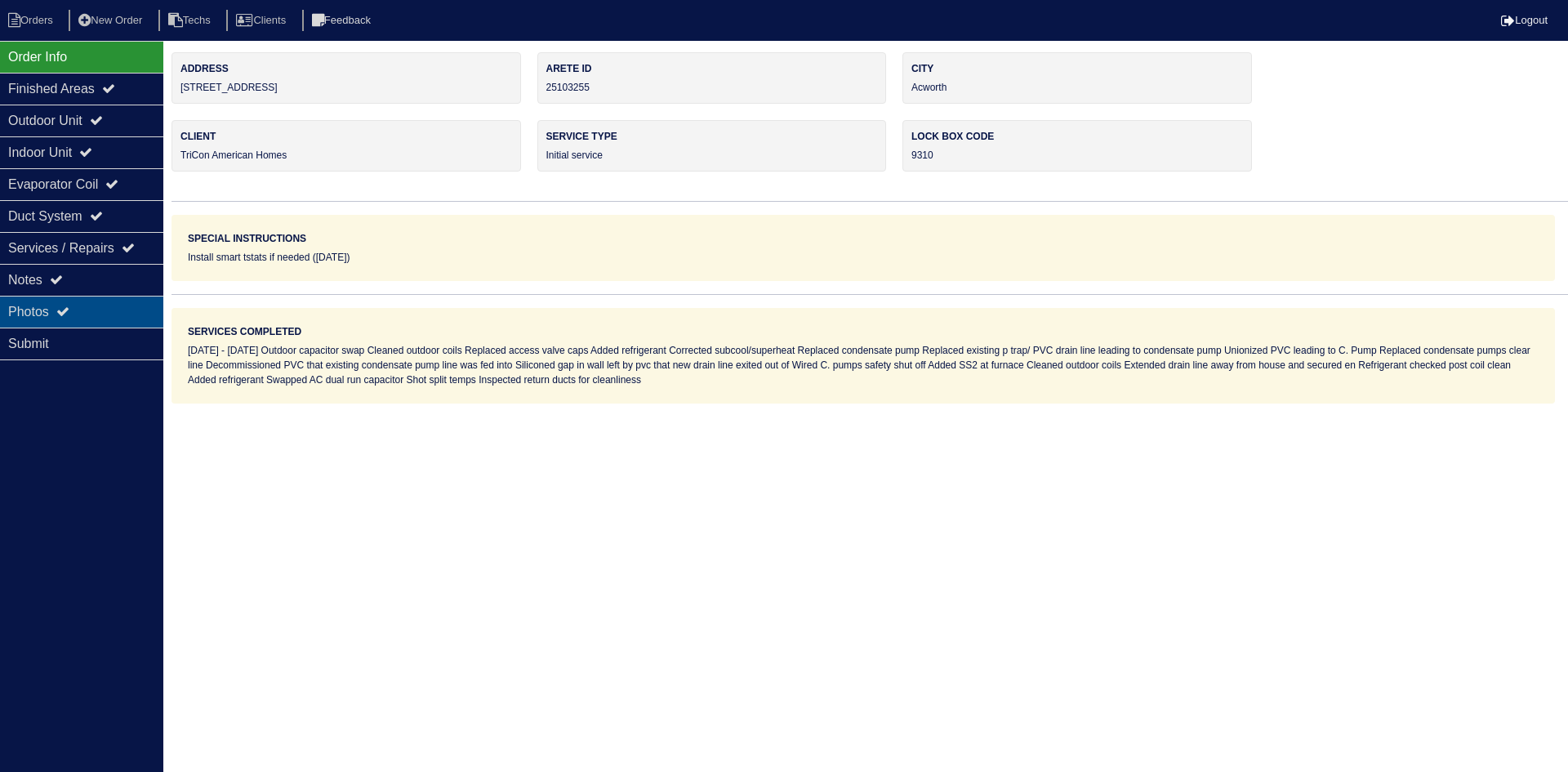
click at [103, 307] on div "Photos" at bounding box center [81, 312] width 163 height 32
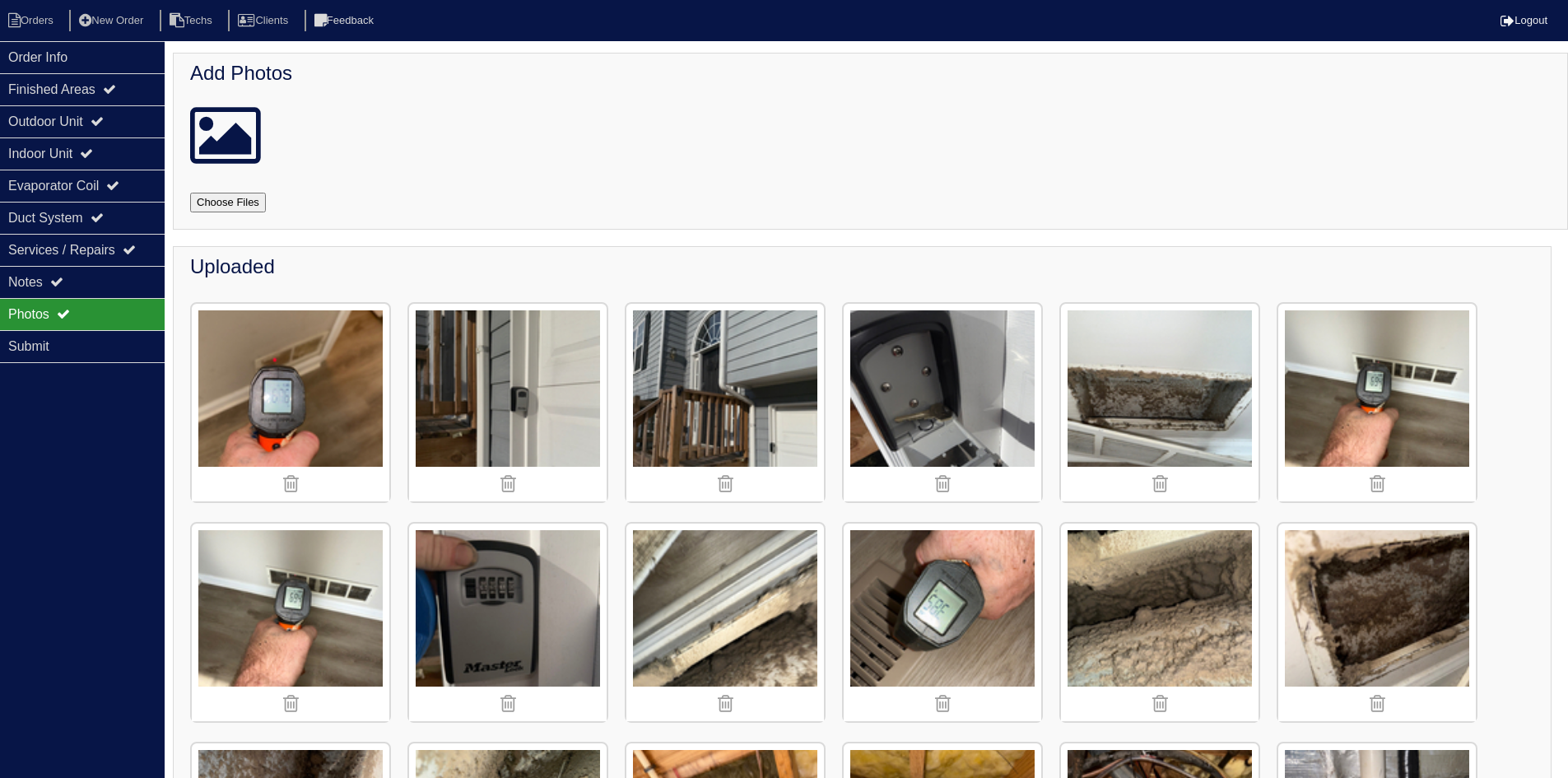
click at [224, 205] on input "file" at bounding box center [248, 203] width 115 height 20
type input "C:\fakepath\IMG_1210.JPG"
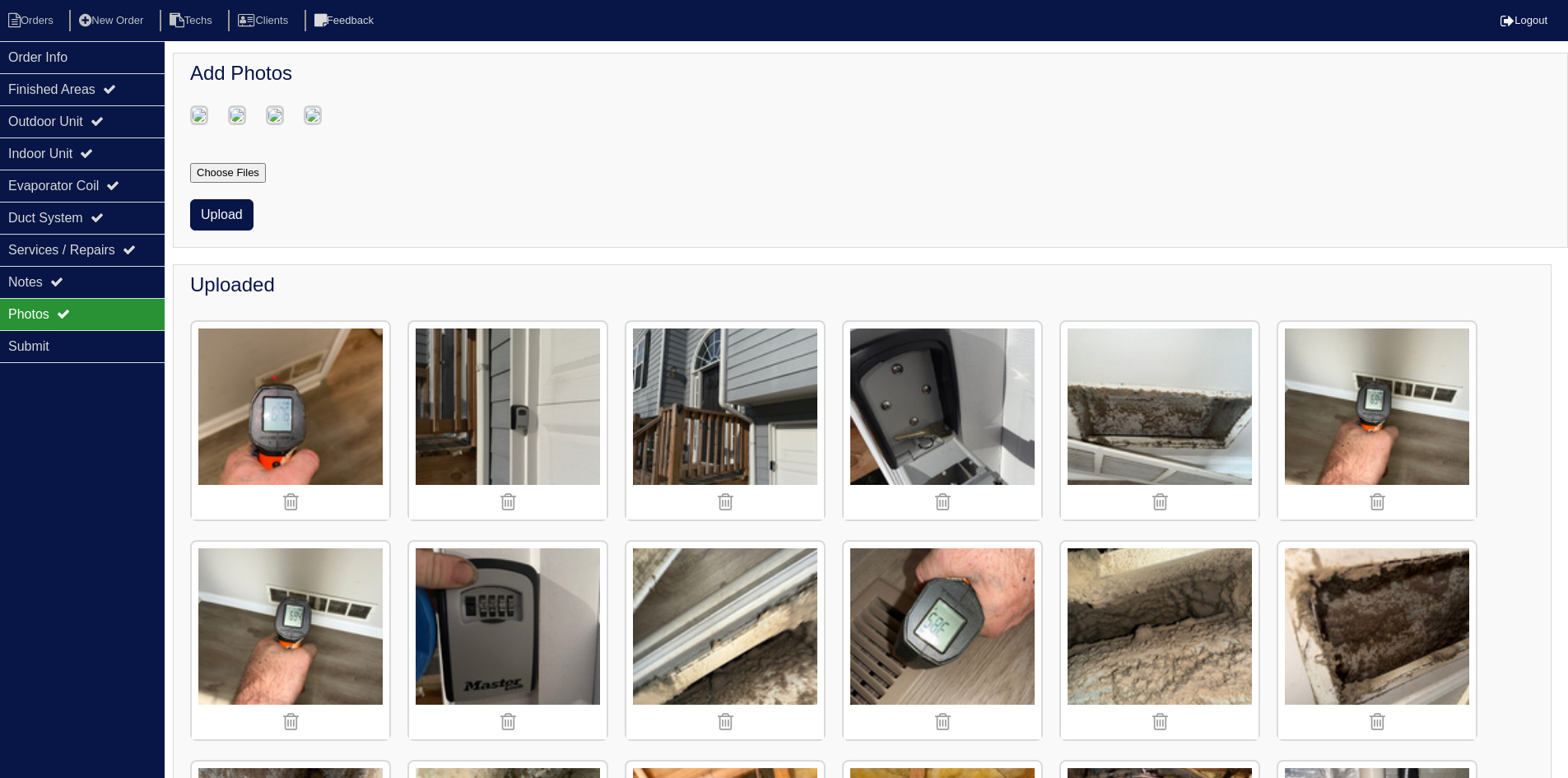
drag, startPoint x: 219, startPoint y: 343, endPoint x: 391, endPoint y: 305, distance: 176.1
click at [218, 231] on button "Upload" at bounding box center [222, 215] width 64 height 31
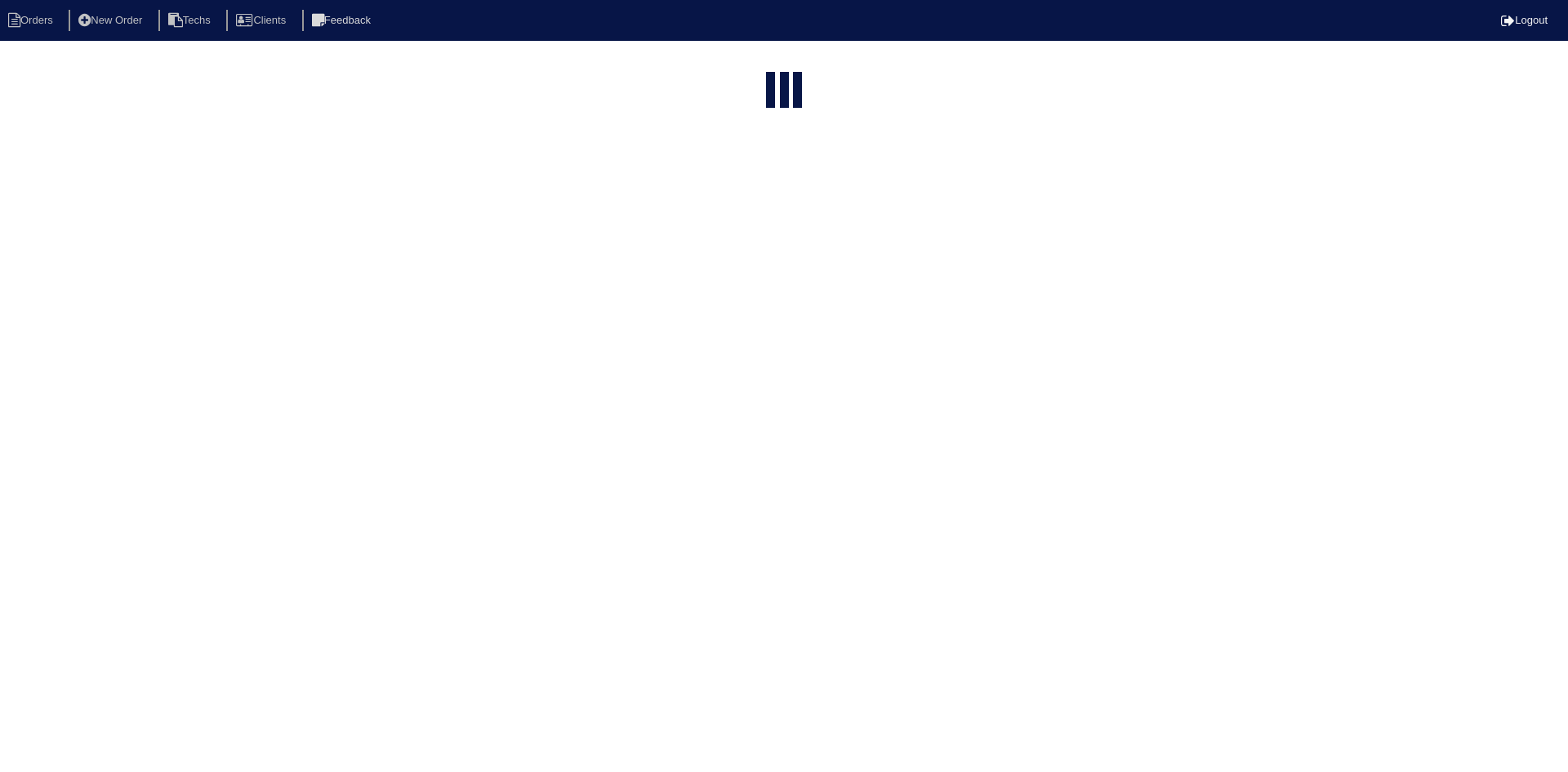
select select "15"
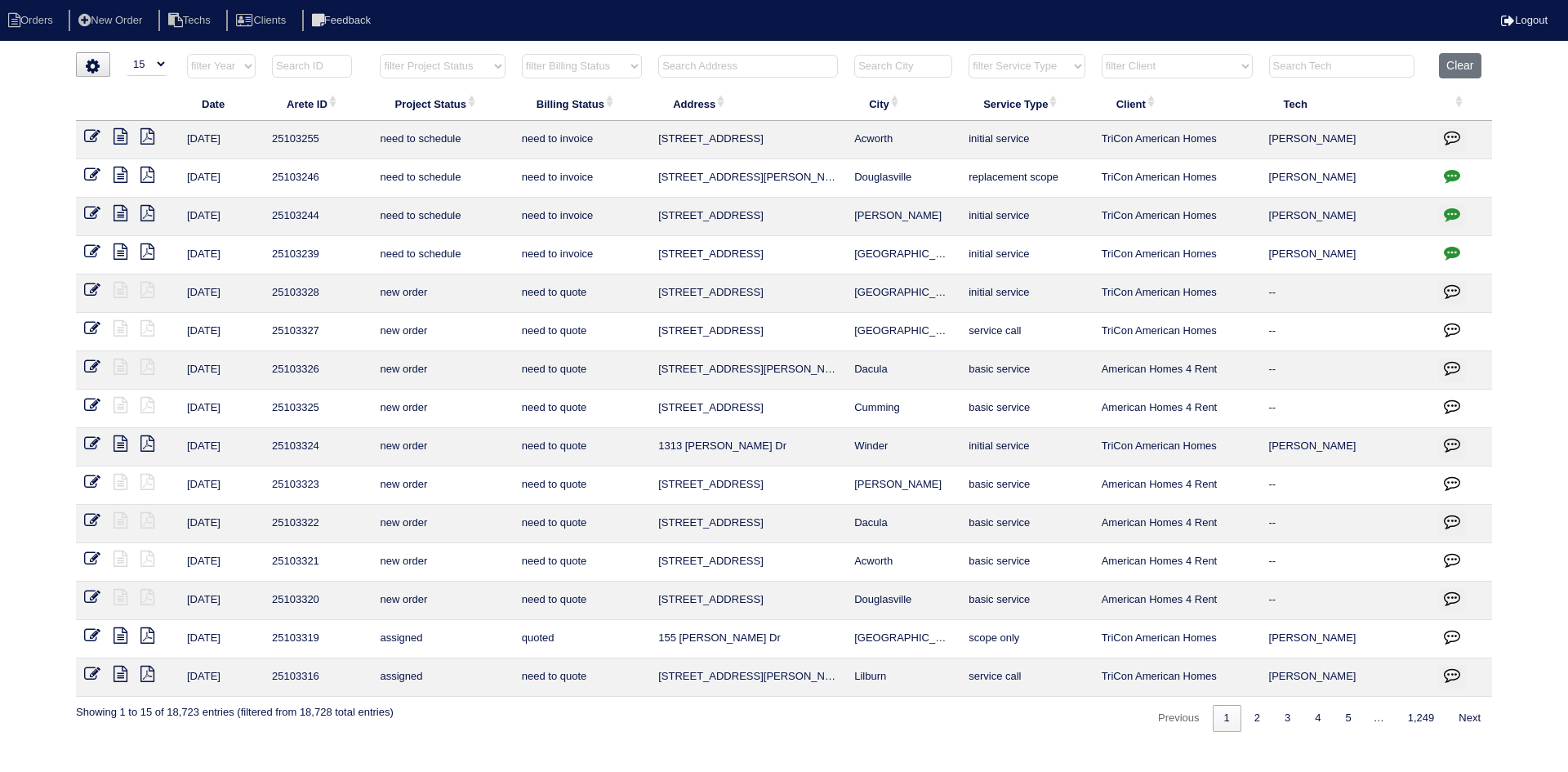
drag, startPoint x: 486, startPoint y: 68, endPoint x: 487, endPoint y: 77, distance: 9.1
click at [486, 68] on select "filter Project Status -- Any Project Status -- new order assigned in progress f…" at bounding box center [442, 67] width 125 height 25
click at [380, 54] on select "filter Project Status -- Any Project Status -- new order assigned in progress f…" at bounding box center [442, 67] width 125 height 25
select select "field complete"
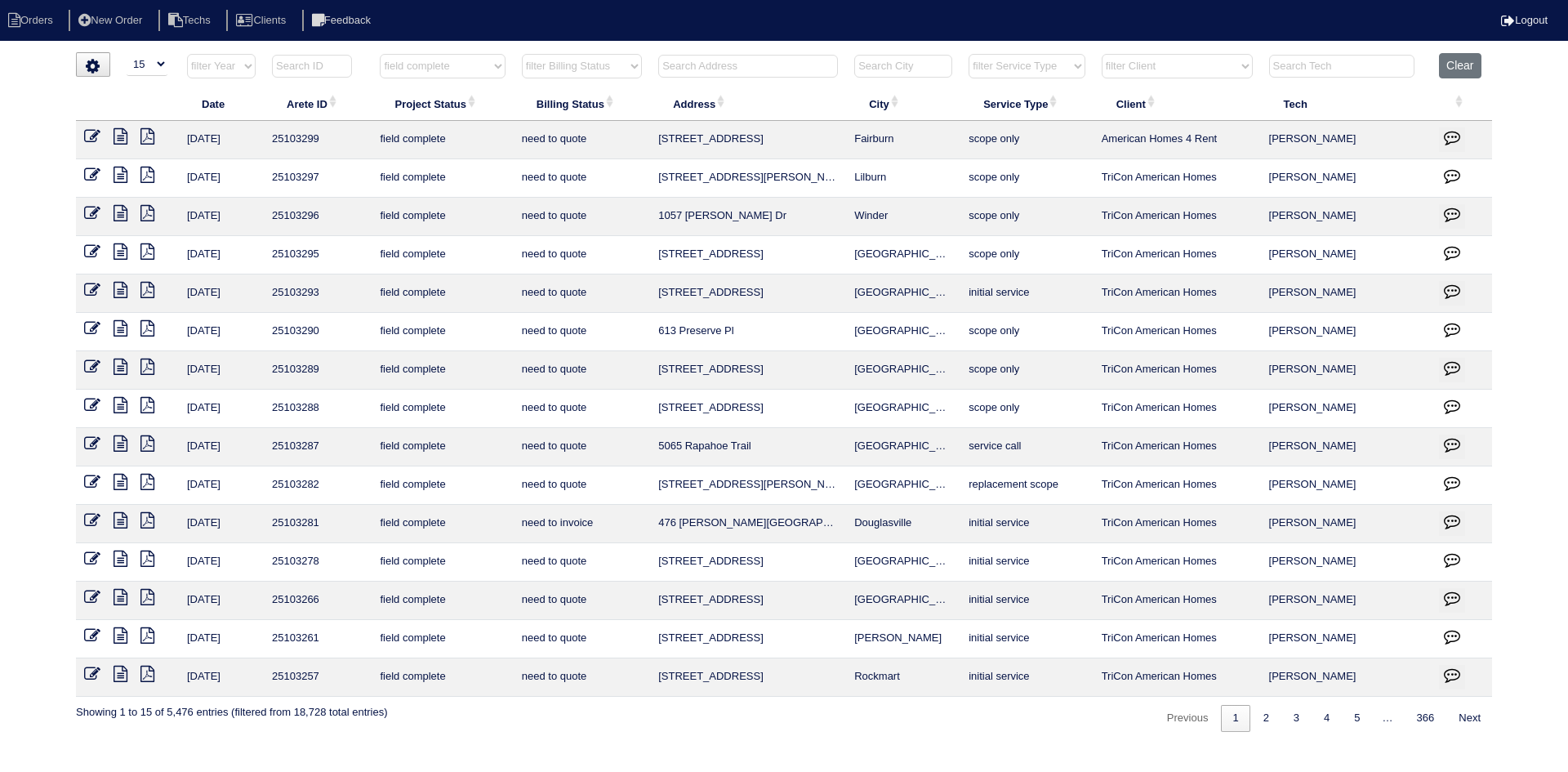
click at [619, 69] on select "filter Billing Status -- Any Billing Status -- need to quote quoted need to inv…" at bounding box center [582, 67] width 120 height 25
select select "need to quote"
click at [522, 54] on select "filter Billing Status -- Any Billing Status -- need to quote quoted need to inv…" at bounding box center [582, 67] width 120 height 25
select select "field complete"
select select "need to quote"
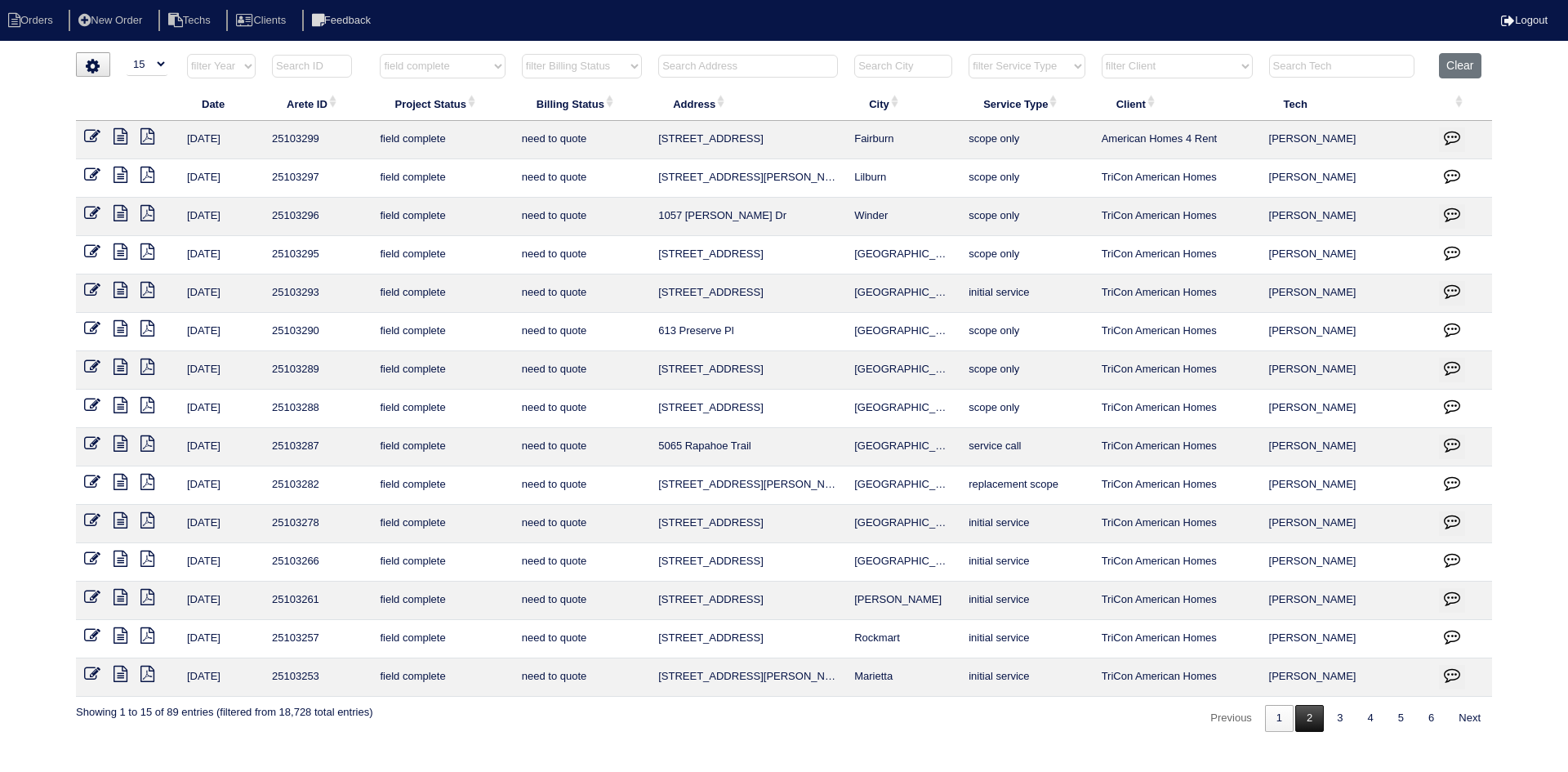
click at [1303, 717] on link "2" at bounding box center [1310, 719] width 29 height 27
select select "field complete"
select select "need to quote"
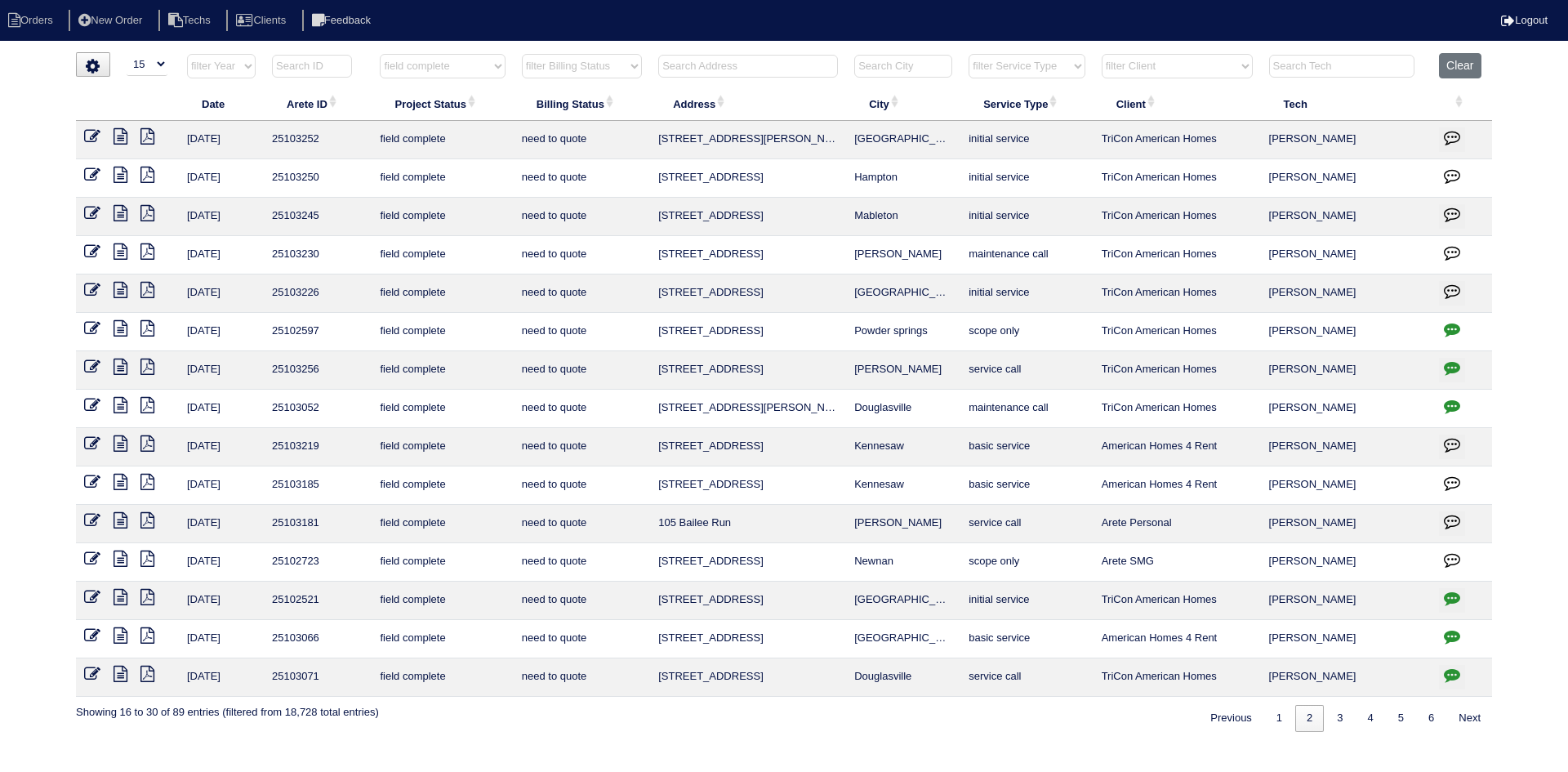
click at [118, 407] on icon at bounding box center [120, 406] width 14 height 16
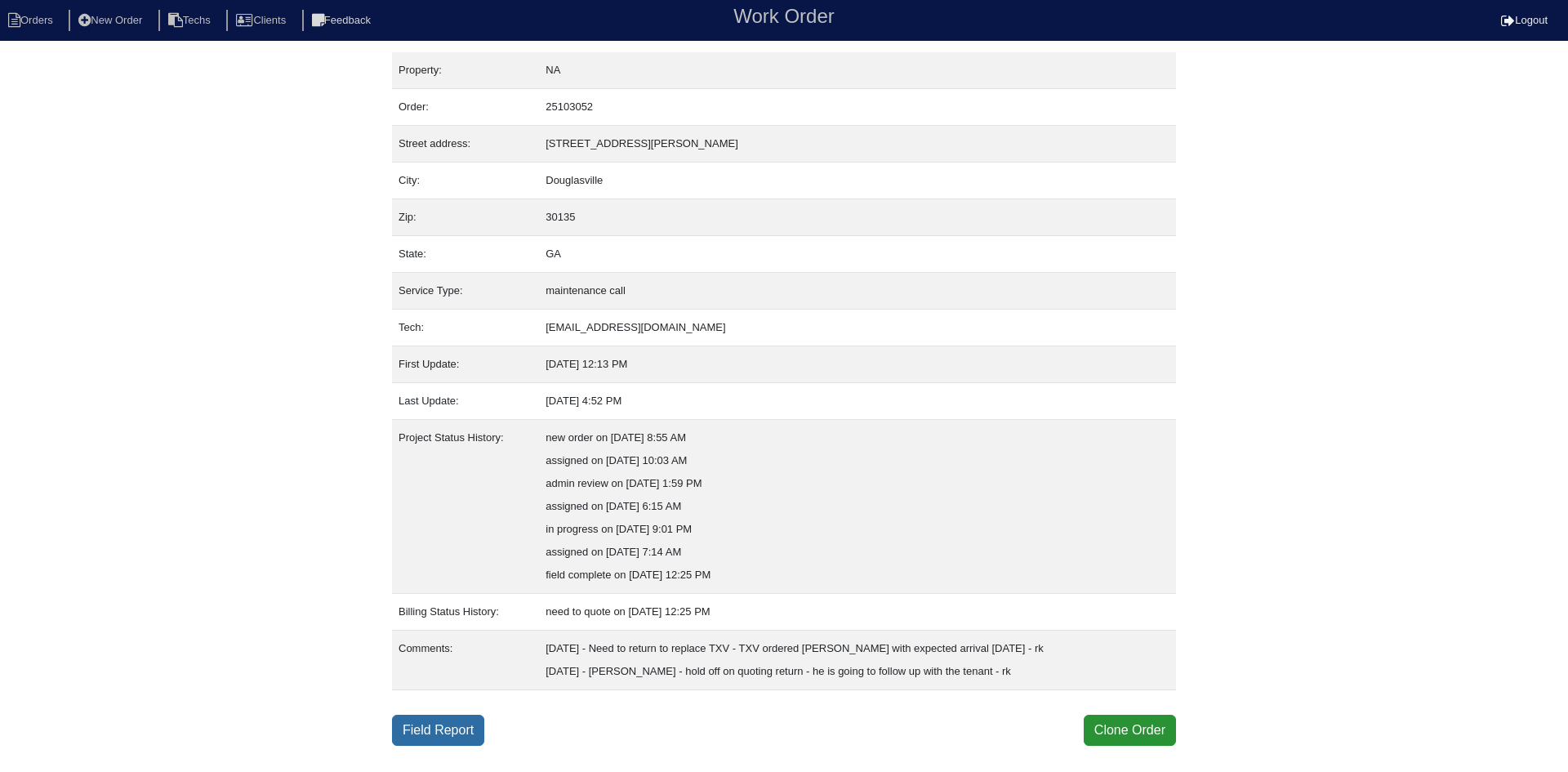
click at [445, 725] on link "Field Report" at bounding box center [438, 730] width 93 height 31
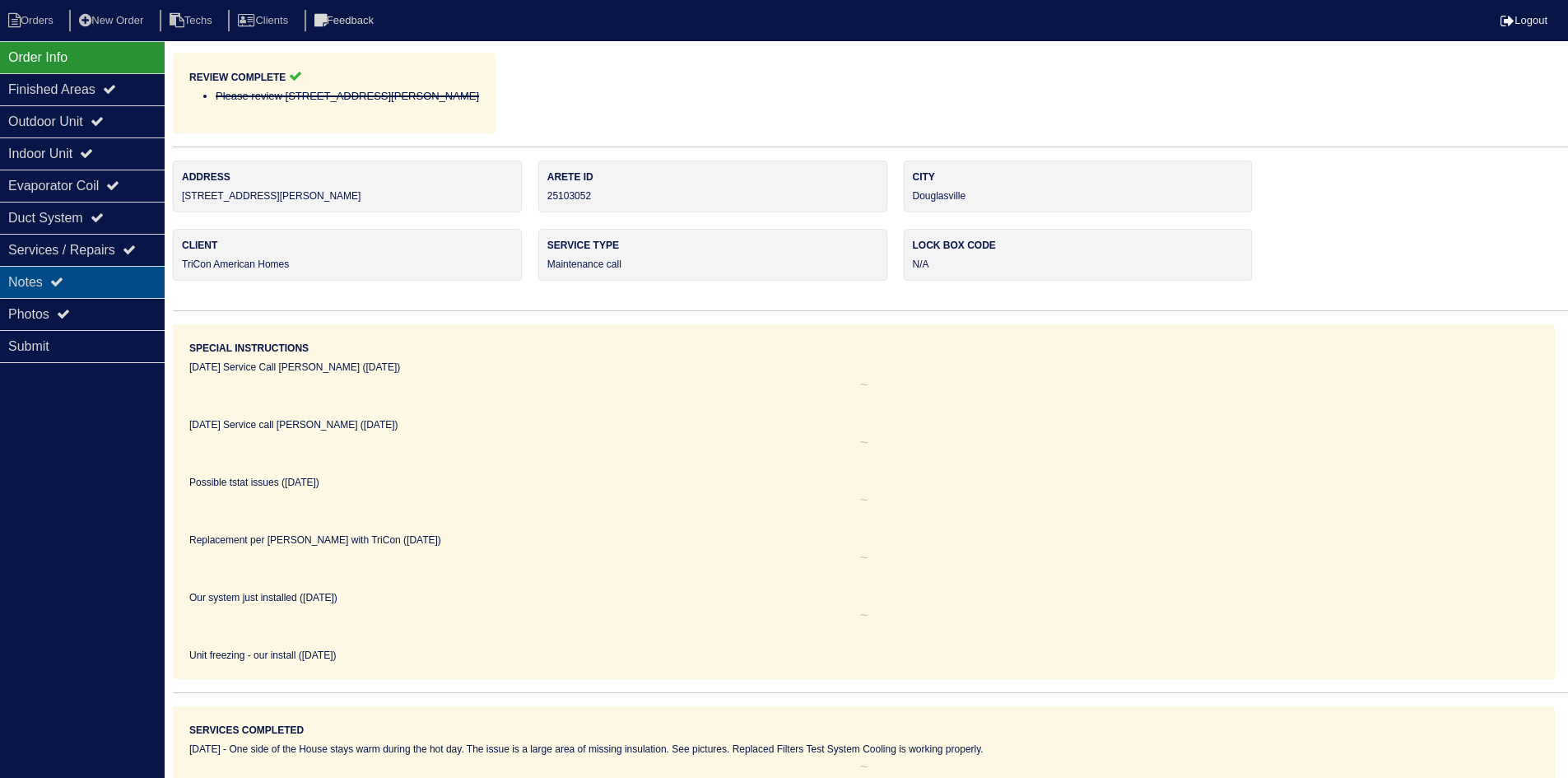
click at [75, 282] on div "Notes" at bounding box center [82, 282] width 164 height 32
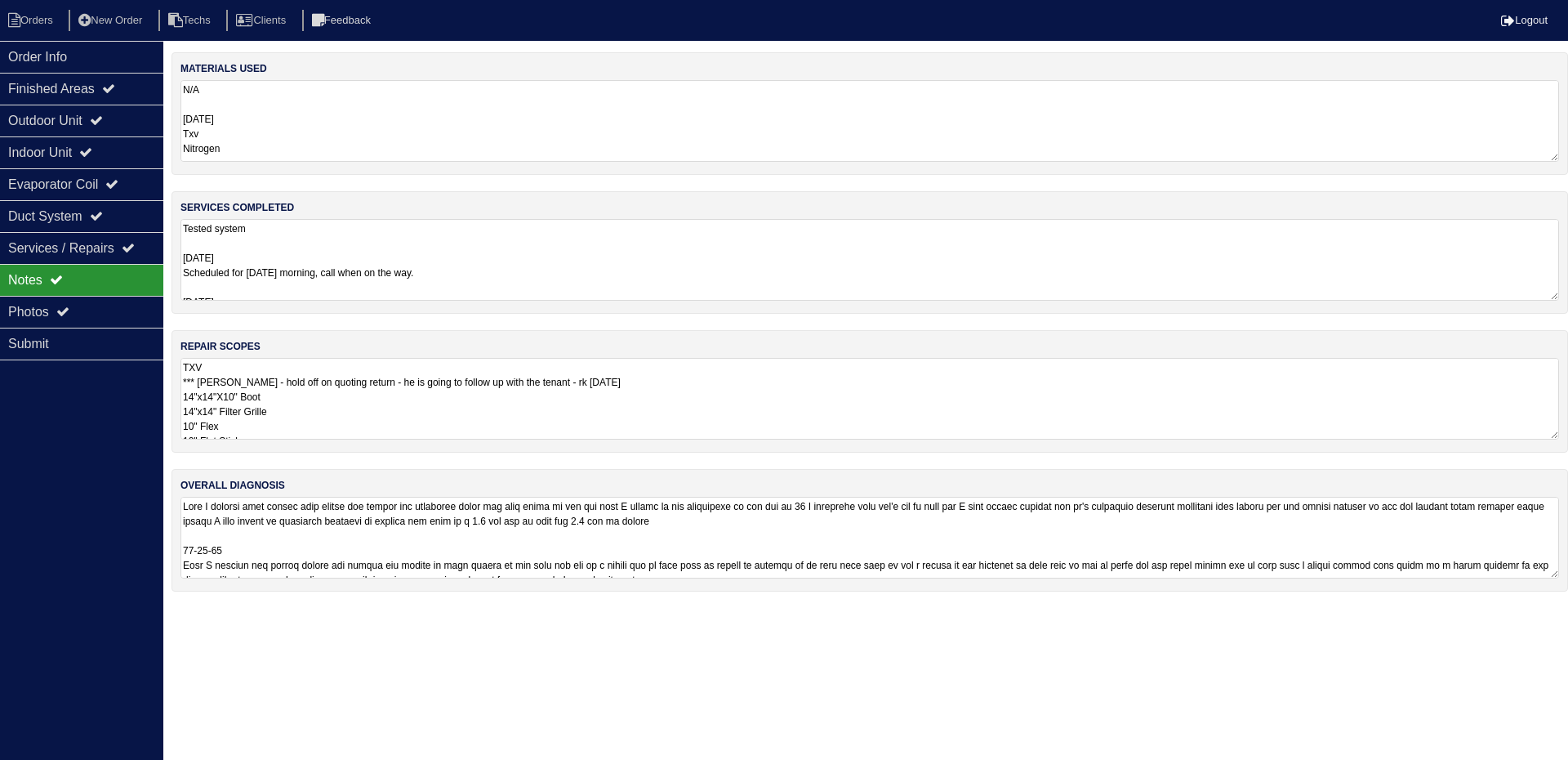
click at [488, 414] on textarea "TXV *** Per Payton - hold off on quoting return - he is going to follow up with…" at bounding box center [870, 399] width 1378 height 82
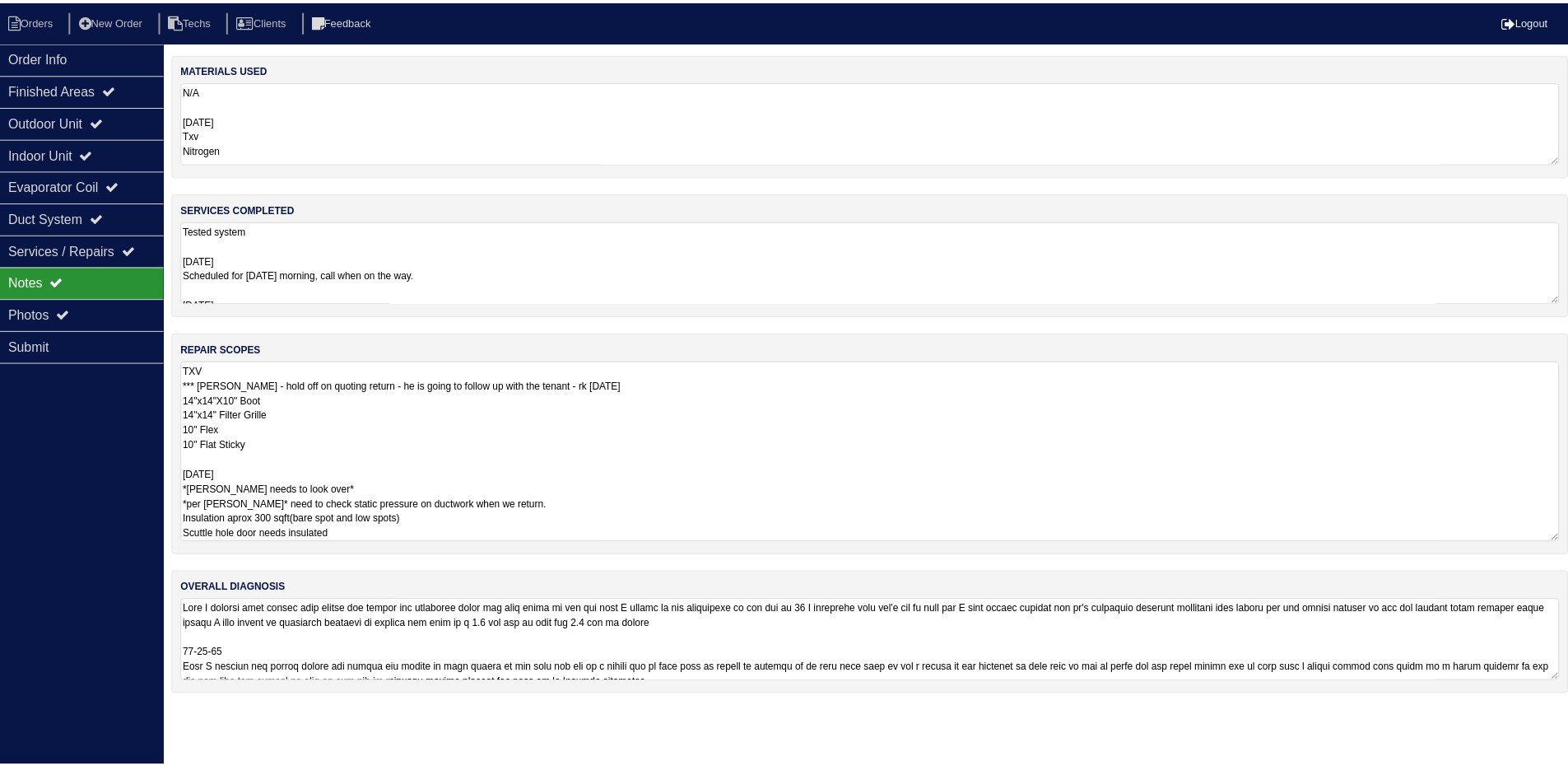
scroll to position [2, 0]
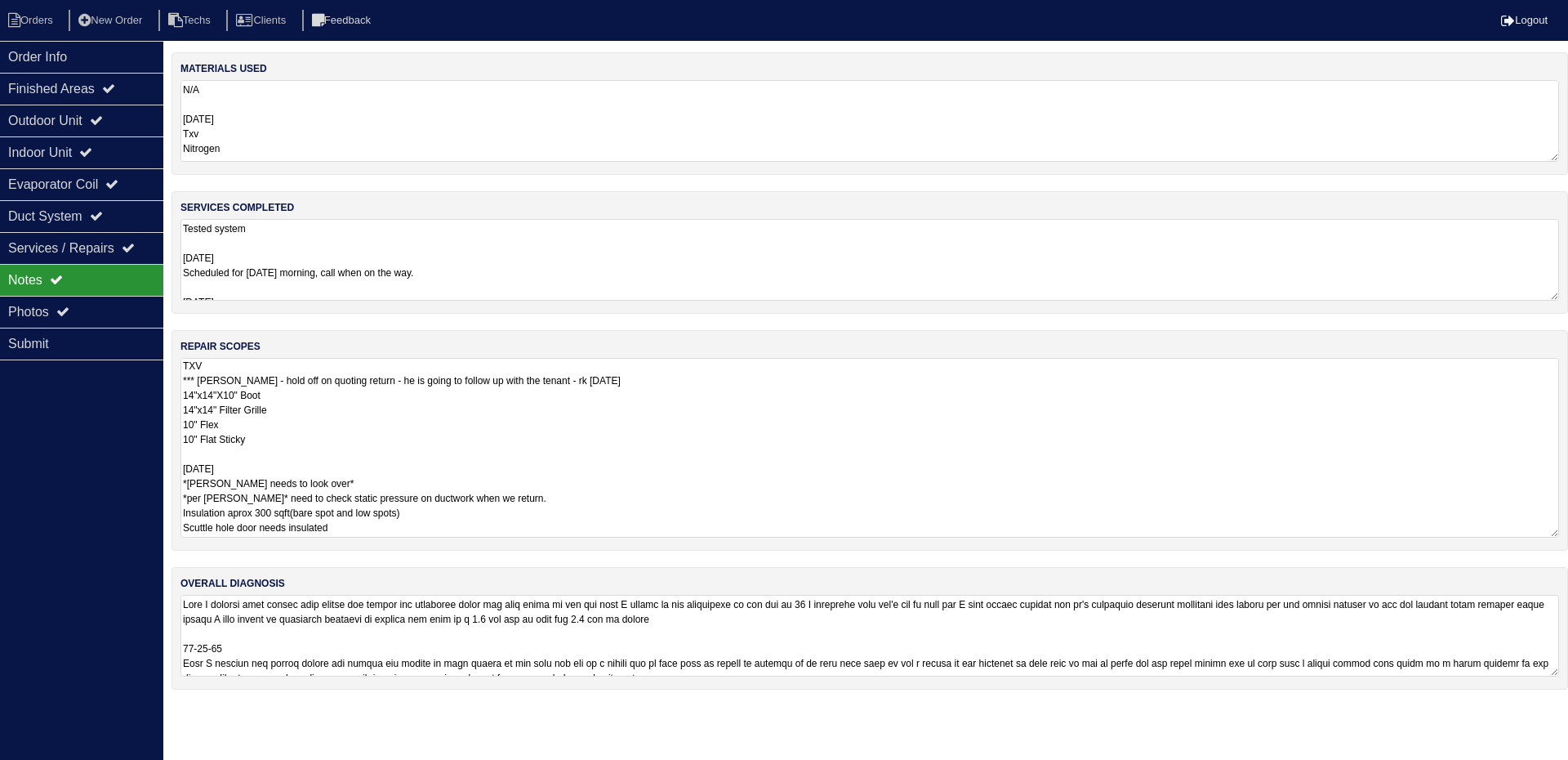
click at [1094, 627] on textarea at bounding box center [870, 635] width 1378 height 82
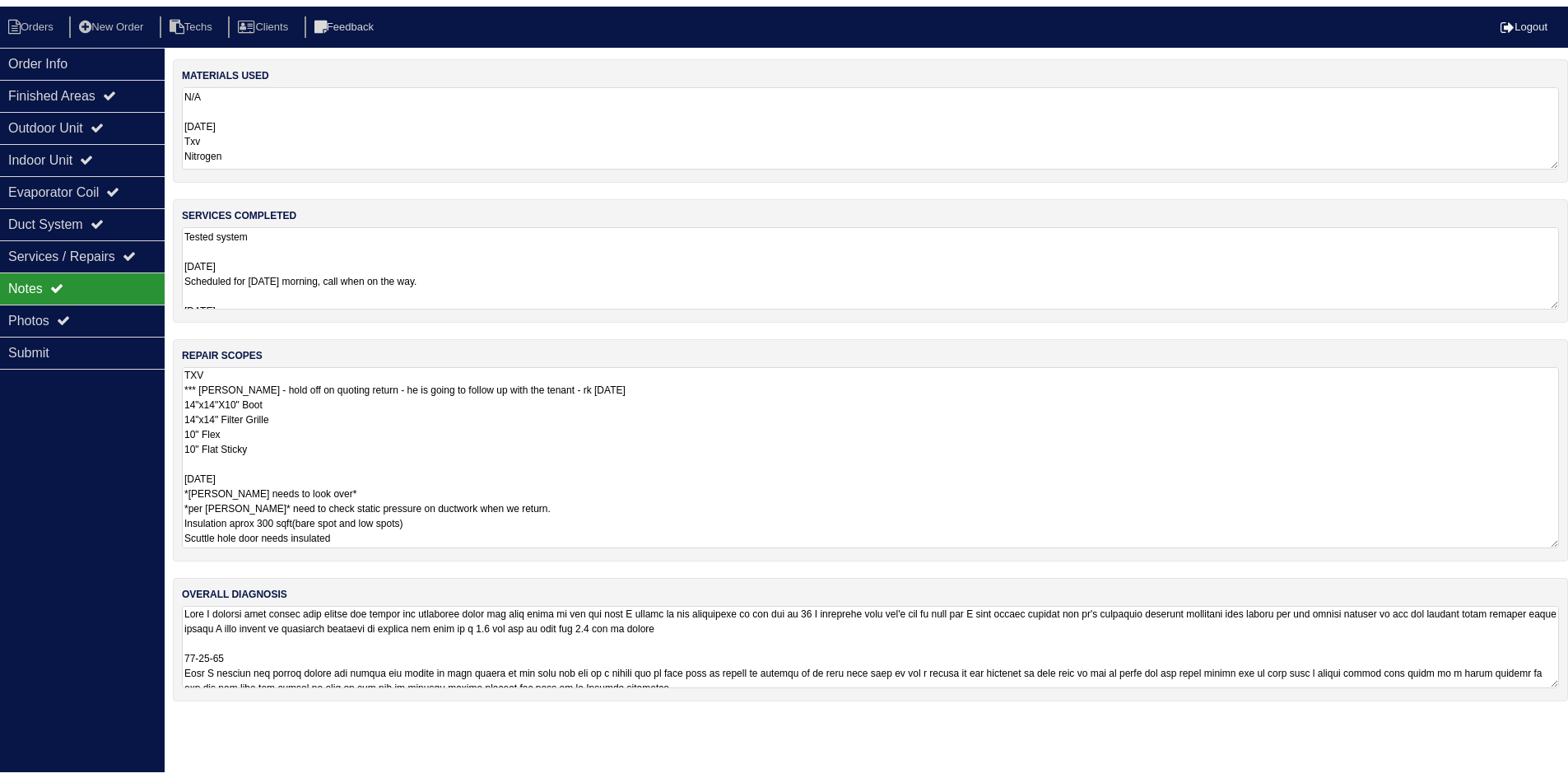
scroll to position [0, 0]
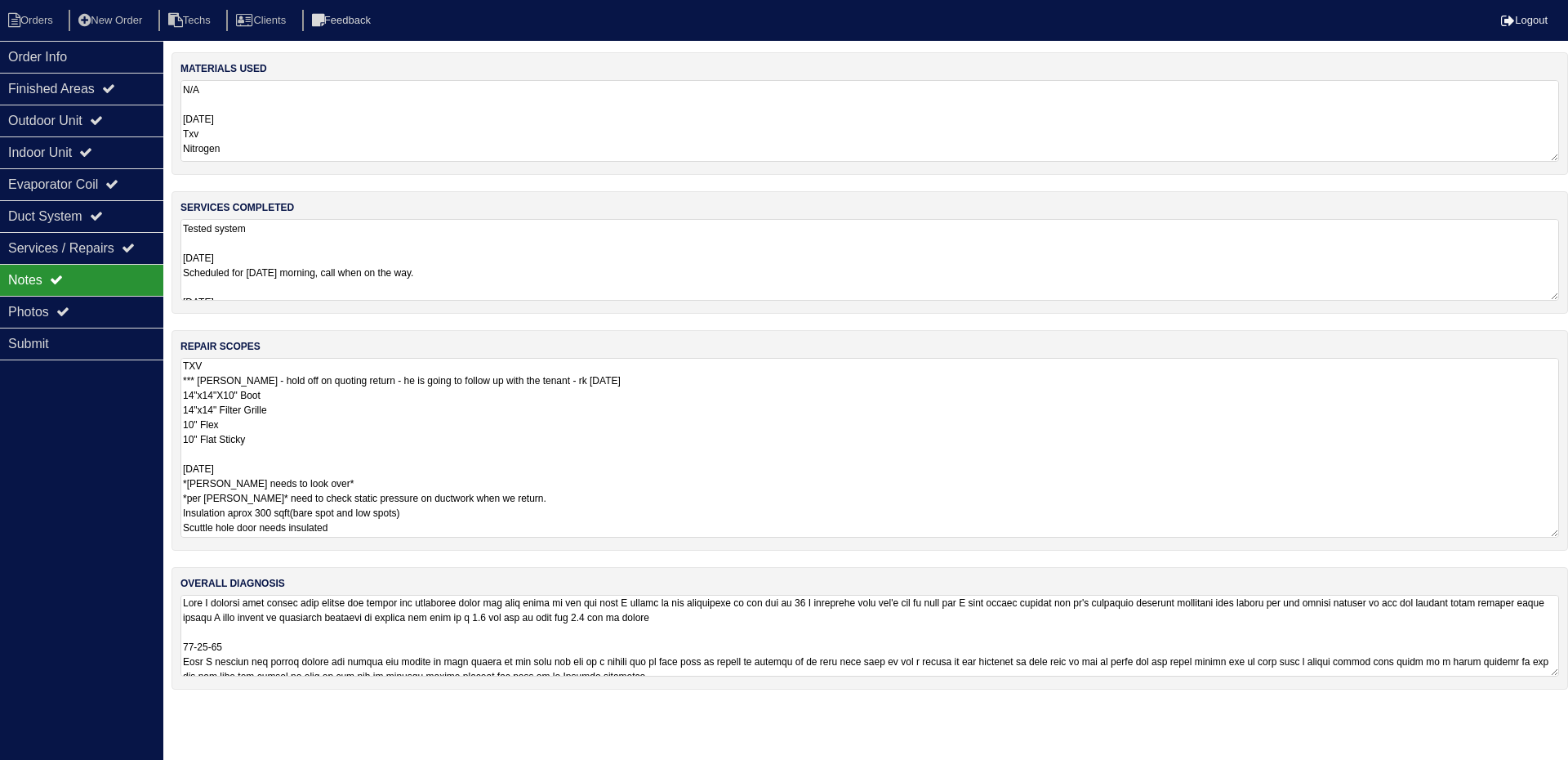
drag, startPoint x: 817, startPoint y: 208, endPoint x: 825, endPoint y: 209, distance: 8.1
click at [821, 209] on div "materials used N/A 8/29/25 Txv Nitrogen 9/5/25 2lb r454B services completed Tes…" at bounding box center [870, 379] width 1397 height 653
click at [384, 478] on textarea "TXV *** Per Payton - hold off on quoting return - he is going to follow up with…" at bounding box center [870, 448] width 1378 height 180
type textarea "TXV *** Per Payton - hold off on quoting return - he is going to follow up with…"
click at [19, 306] on div "Photos" at bounding box center [81, 312] width 163 height 32
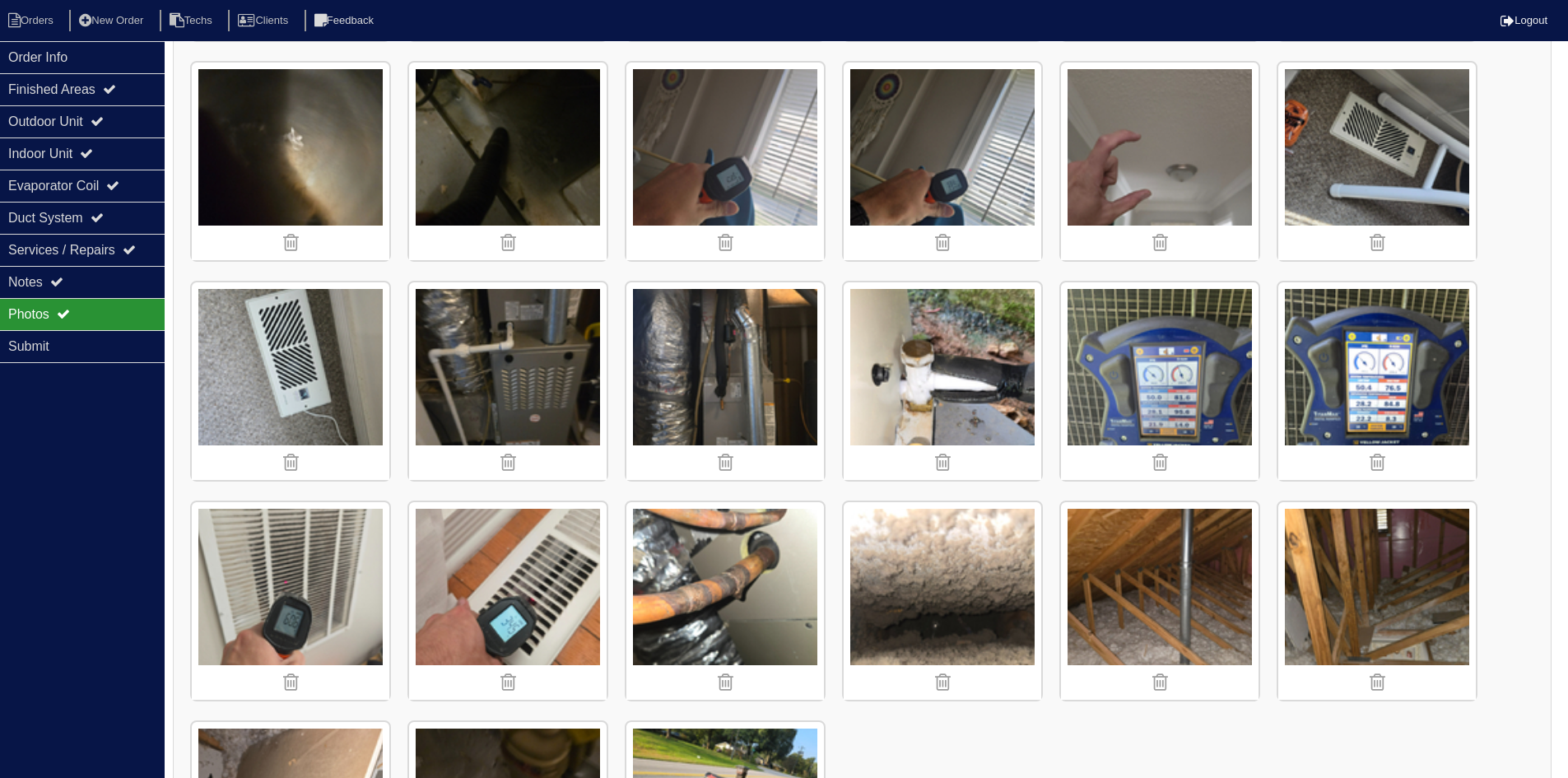
scroll to position [3788, 0]
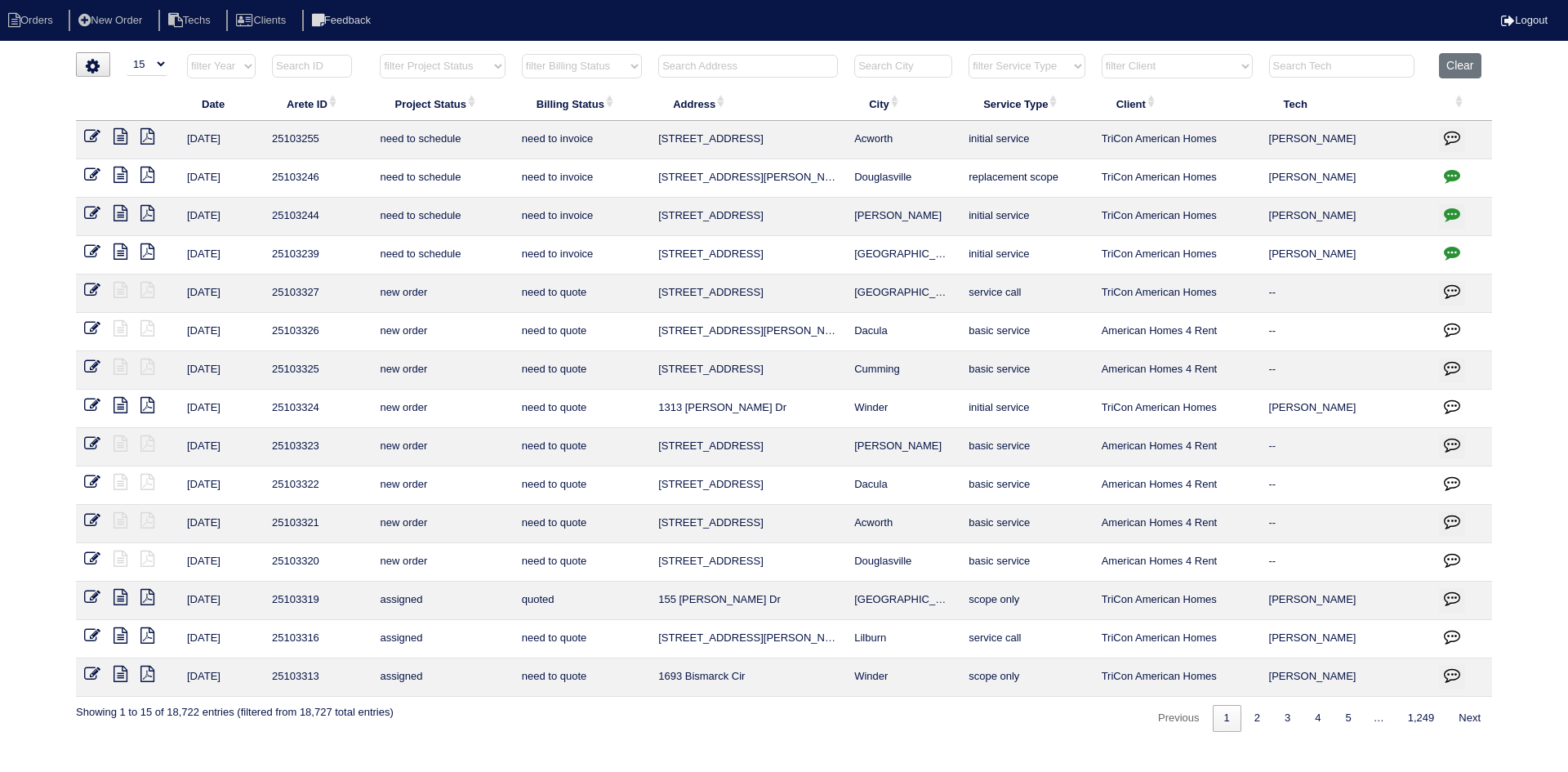
select select "15"
drag, startPoint x: 483, startPoint y: 62, endPoint x: 486, endPoint y: 69, distance: 7.6
click at [483, 62] on select "filter Project Status -- Any Project Status -- new order assigned in progress f…" at bounding box center [442, 67] width 125 height 25
click at [380, 54] on select "filter Project Status -- Any Project Status -- new order assigned in progress f…" at bounding box center [442, 67] width 125 height 25
select select "field complete"
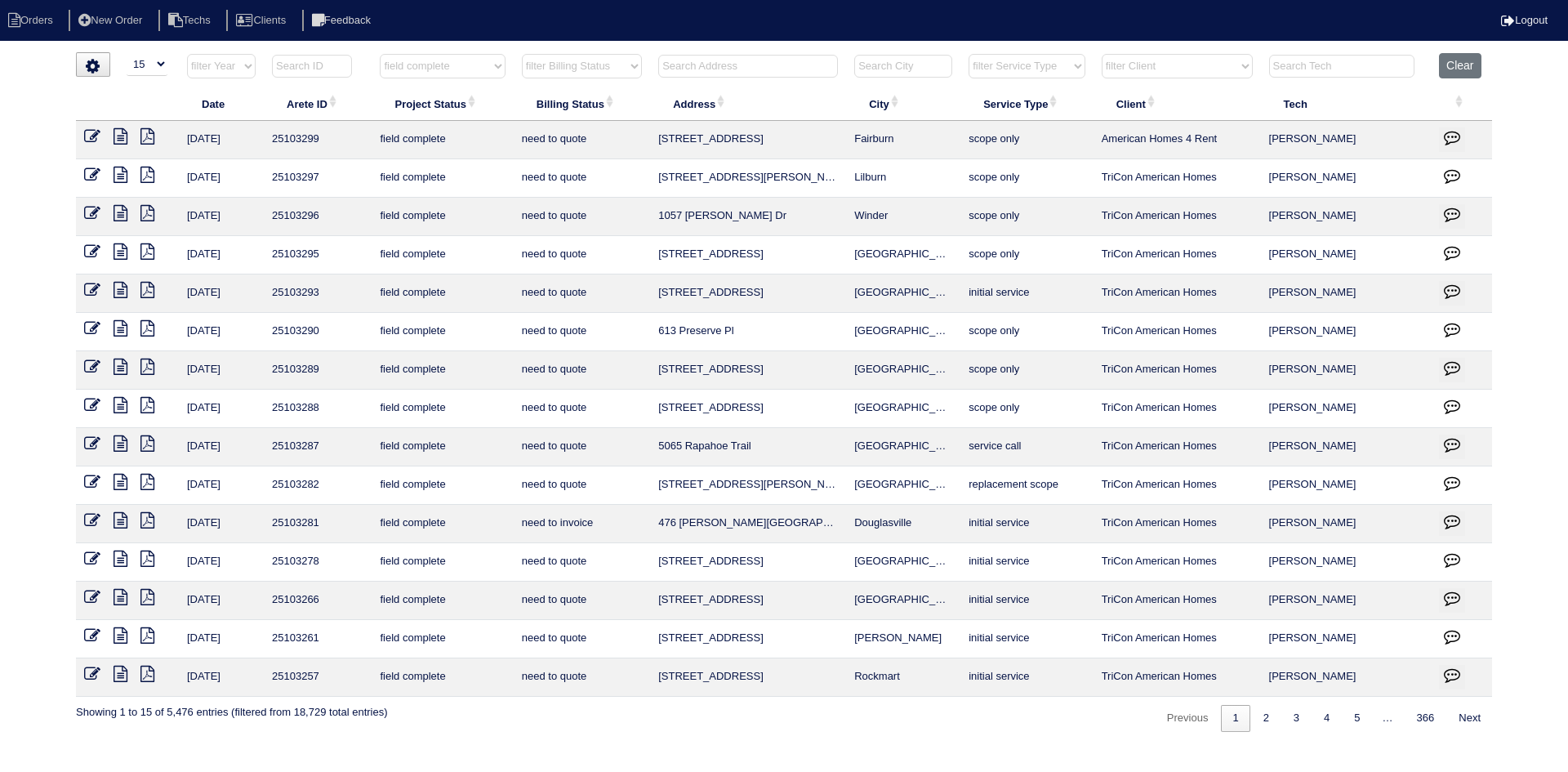
drag, startPoint x: 592, startPoint y: 63, endPoint x: 607, endPoint y: 71, distance: 17.0
click at [592, 62] on select "filter Billing Status -- Any Billing Status -- need to quote quoted need to inv…" at bounding box center [582, 67] width 120 height 25
select select "need to quote"
click at [522, 54] on select "filter Billing Status -- Any Billing Status -- need to quote quoted need to inv…" at bounding box center [582, 67] width 120 height 25
select select "field complete"
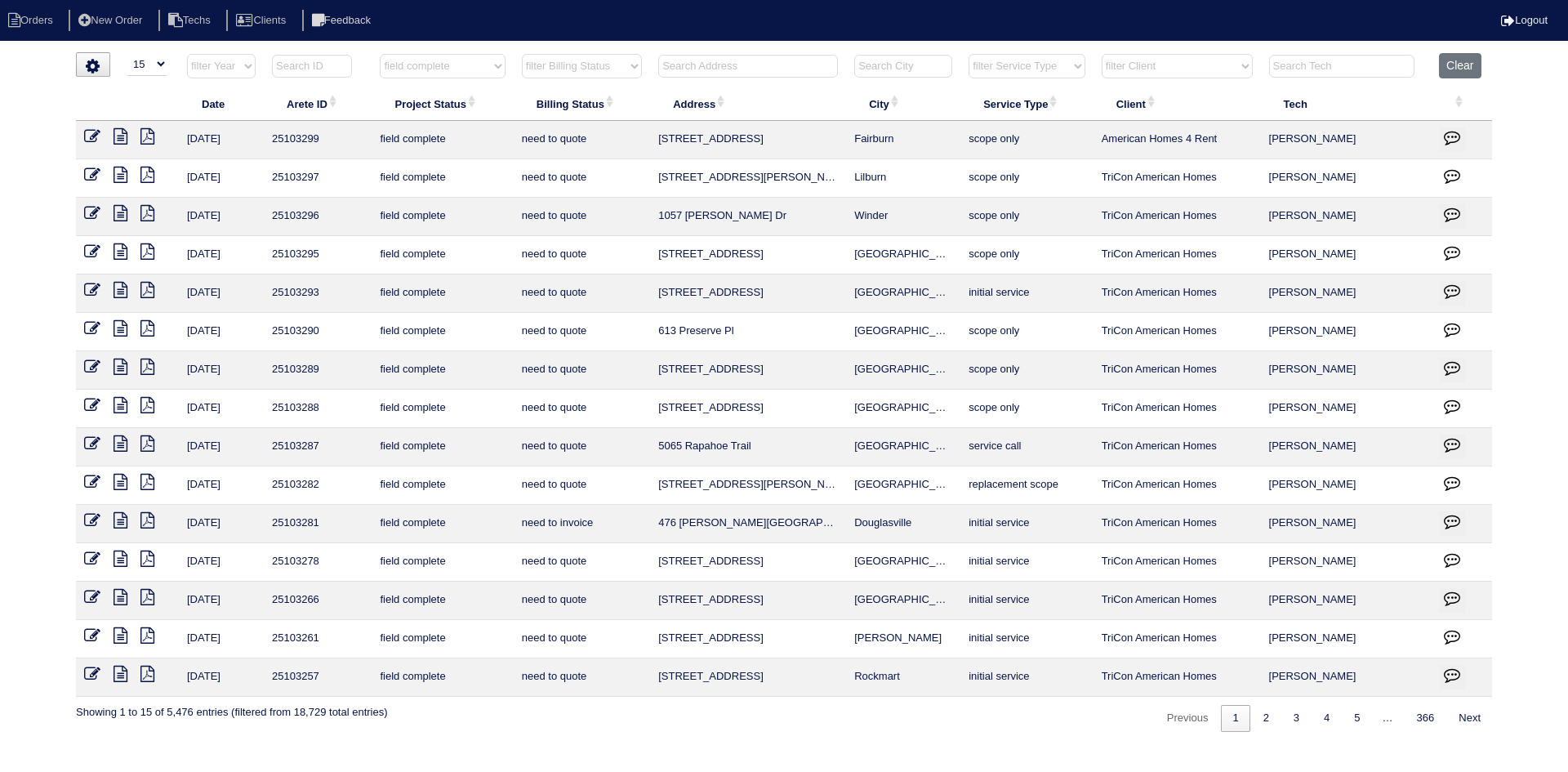
select select "need to quote"
click at [1304, 721] on link "2" at bounding box center [1310, 719] width 29 height 27
select select "field complete"
select select "need to quote"
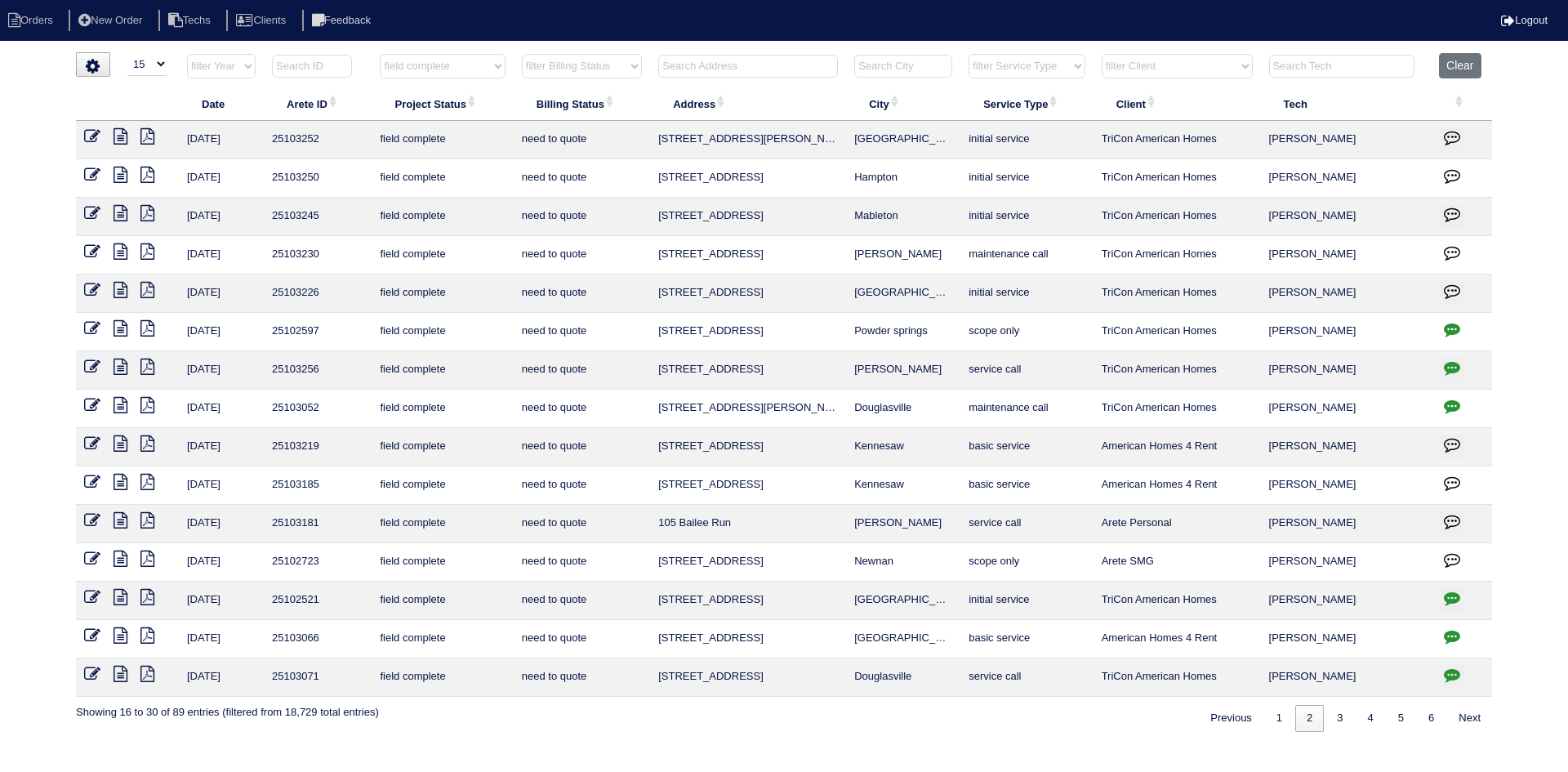
click at [1452, 321] on icon "button" at bounding box center [1452, 329] width 16 height 16
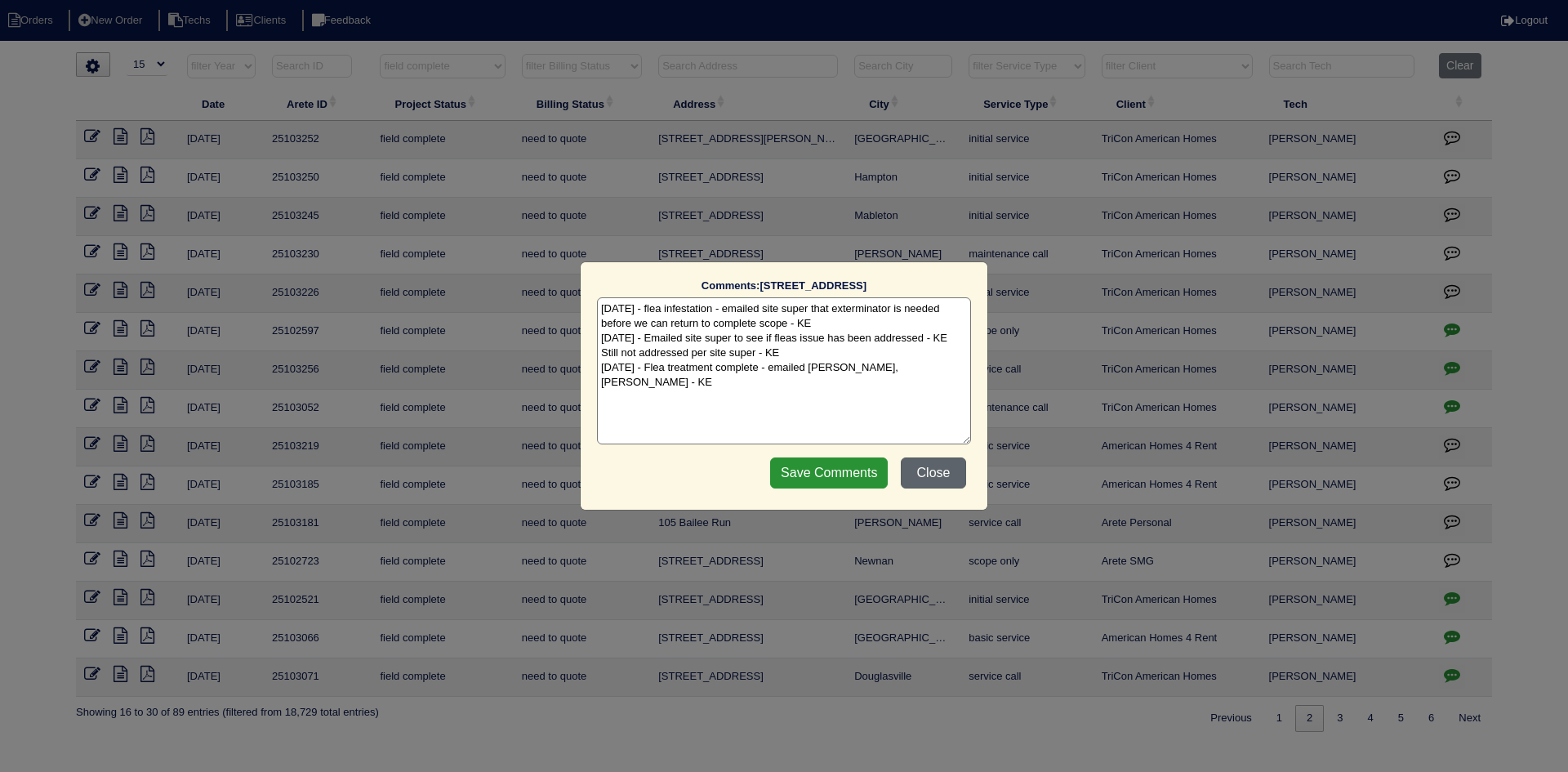
click at [931, 469] on button "Close" at bounding box center [933, 472] width 65 height 31
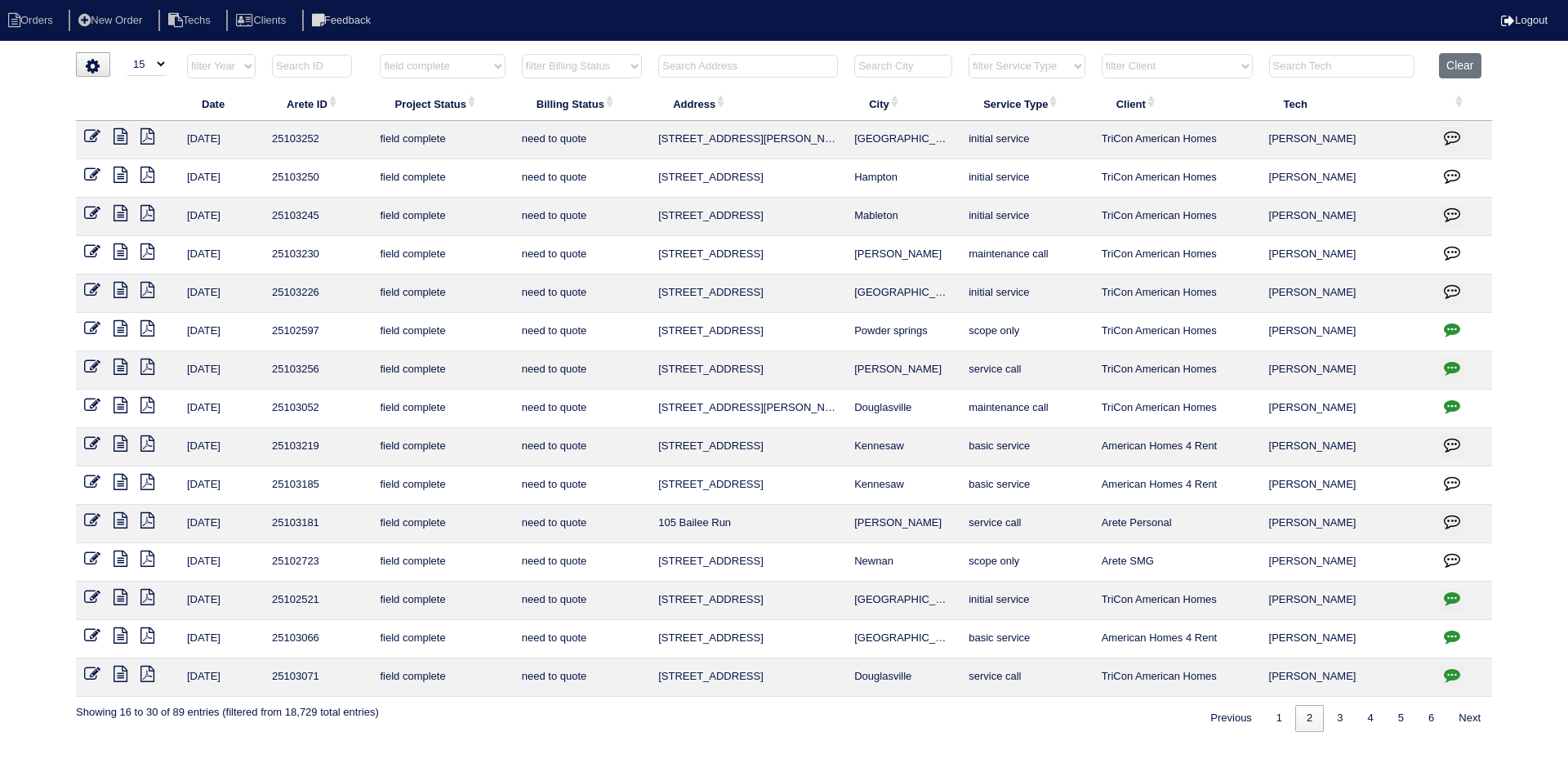
click at [125, 328] on icon at bounding box center [120, 328] width 14 height 16
click at [144, 326] on icon at bounding box center [148, 328] width 14 height 16
click at [118, 325] on icon at bounding box center [120, 328] width 14 height 16
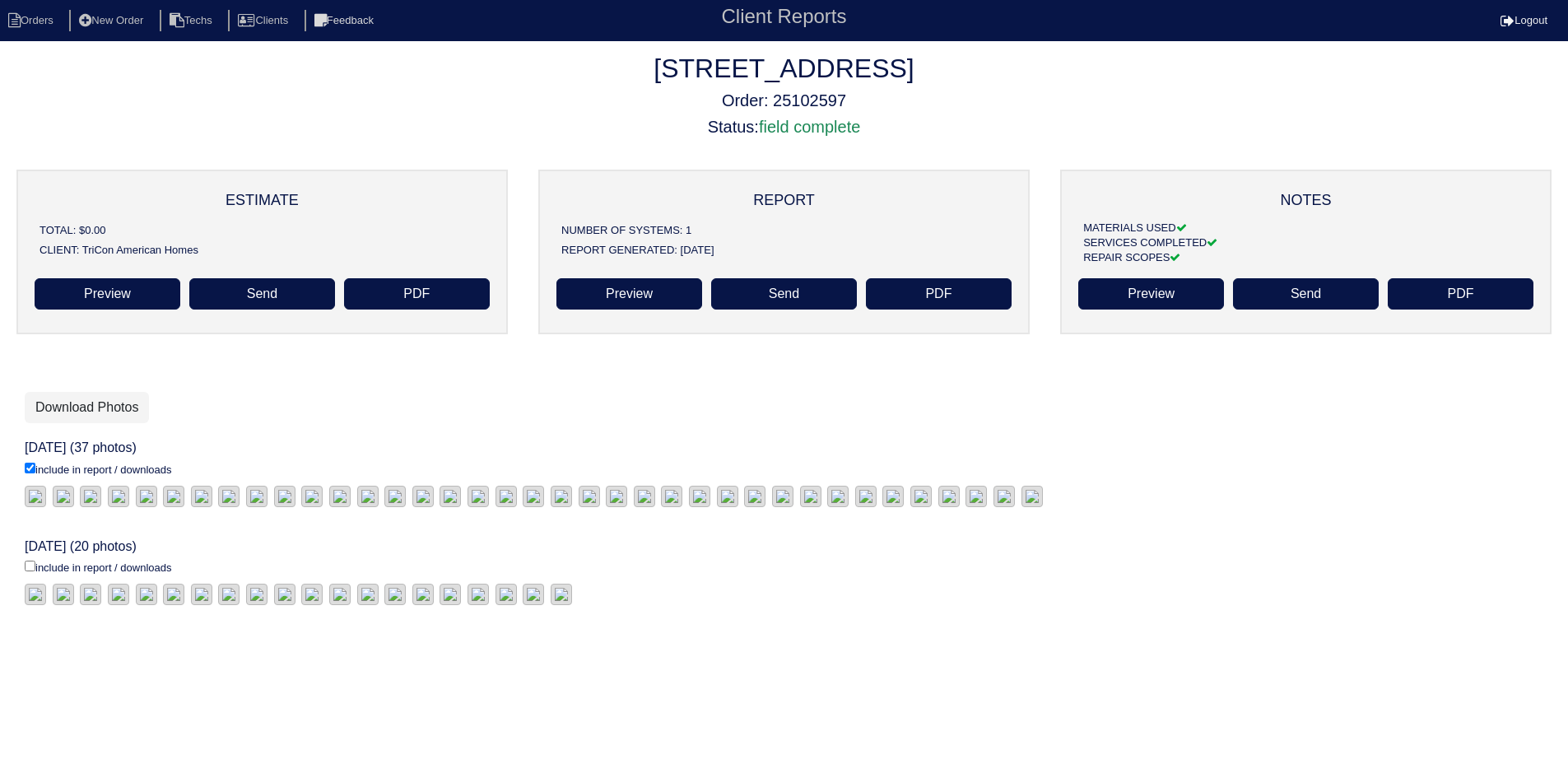
scroll to position [330, 0]
click at [31, 561] on input "include in report / downloads" at bounding box center [31, 566] width 11 height 11
checkbox input "true"
click at [84, 407] on link "Download Photos" at bounding box center [87, 407] width 124 height 31
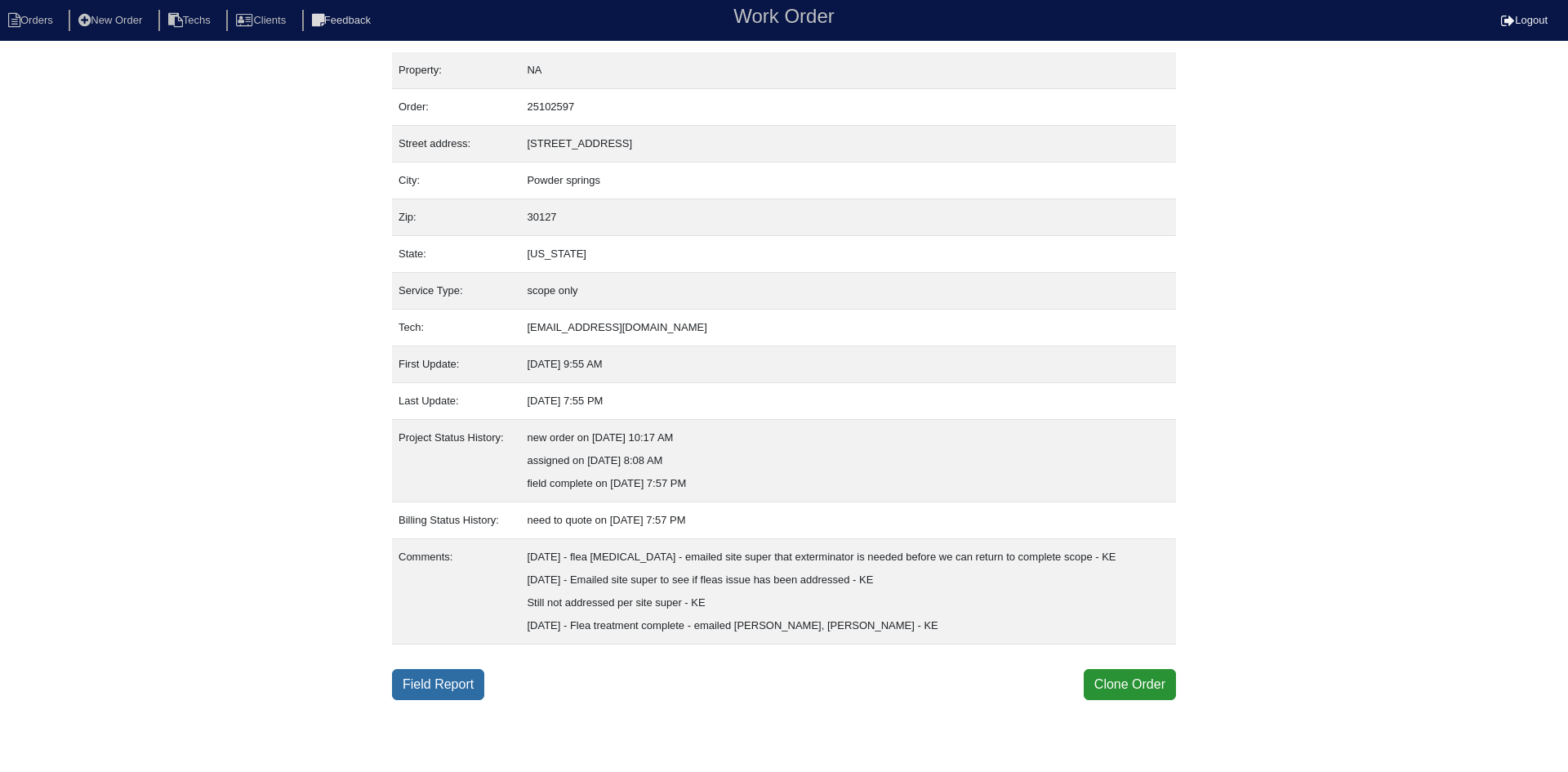
click at [443, 701] on link "Field Report" at bounding box center [438, 685] width 93 height 31
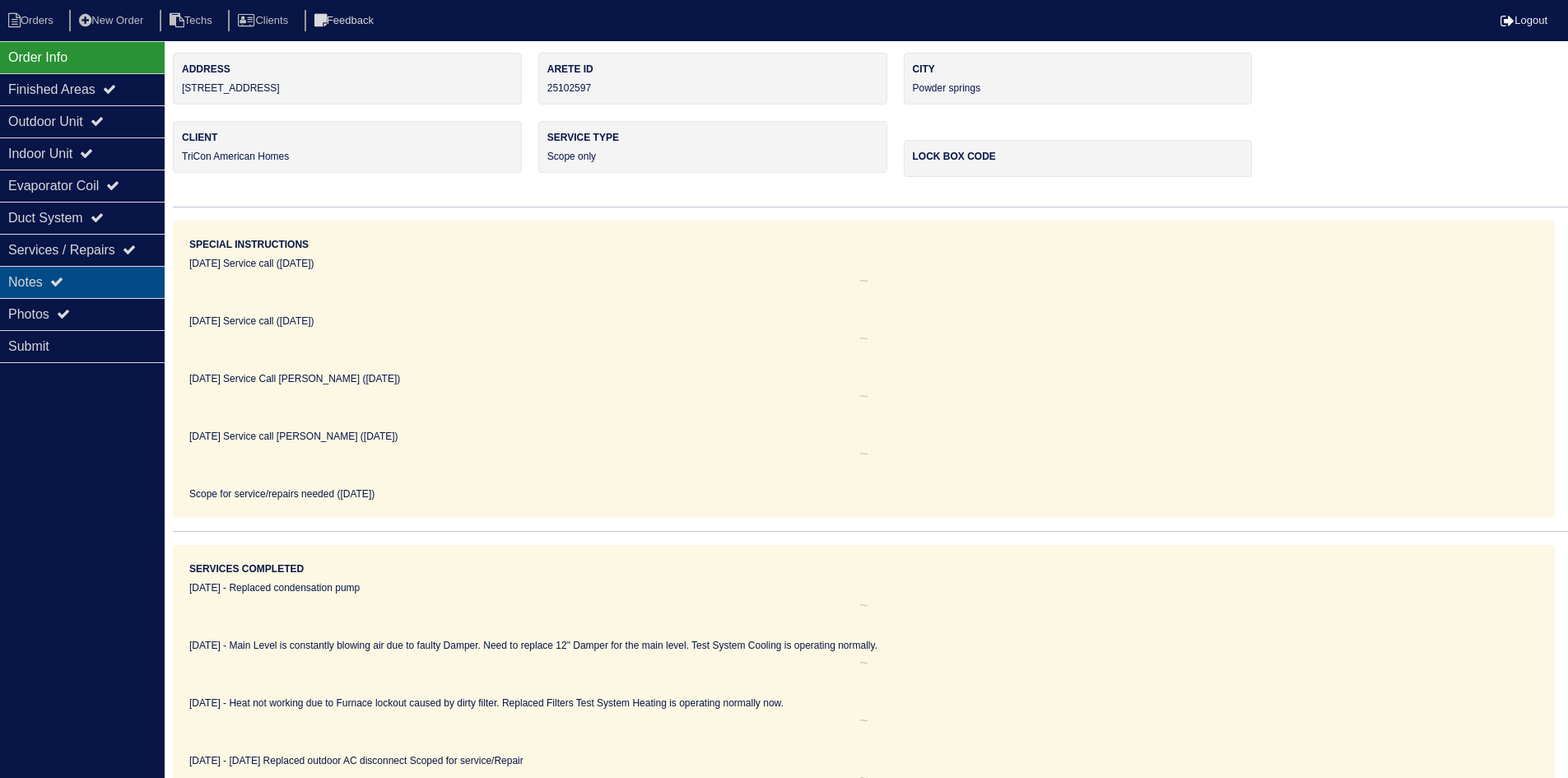
click at [99, 281] on div "Notes" at bounding box center [82, 282] width 164 height 32
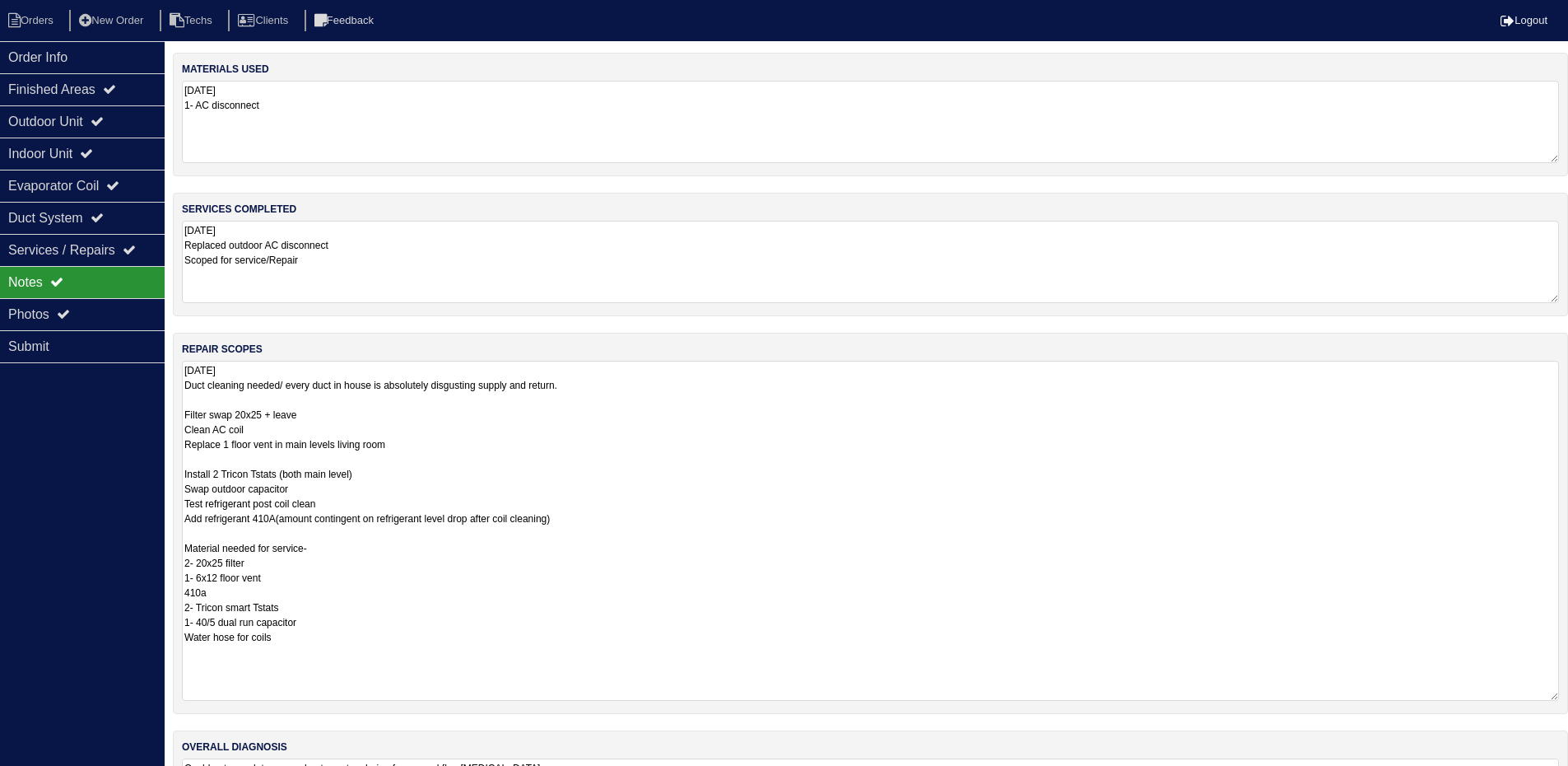
drag, startPoint x: 1562, startPoint y: 434, endPoint x: 1580, endPoint y: 691, distance: 257.6
click at [1568, 691] on html "Orders New Order Techs Clients Feedback Logout Orders New Order Users Clients M…" at bounding box center [784, 435] width 1568 height 870
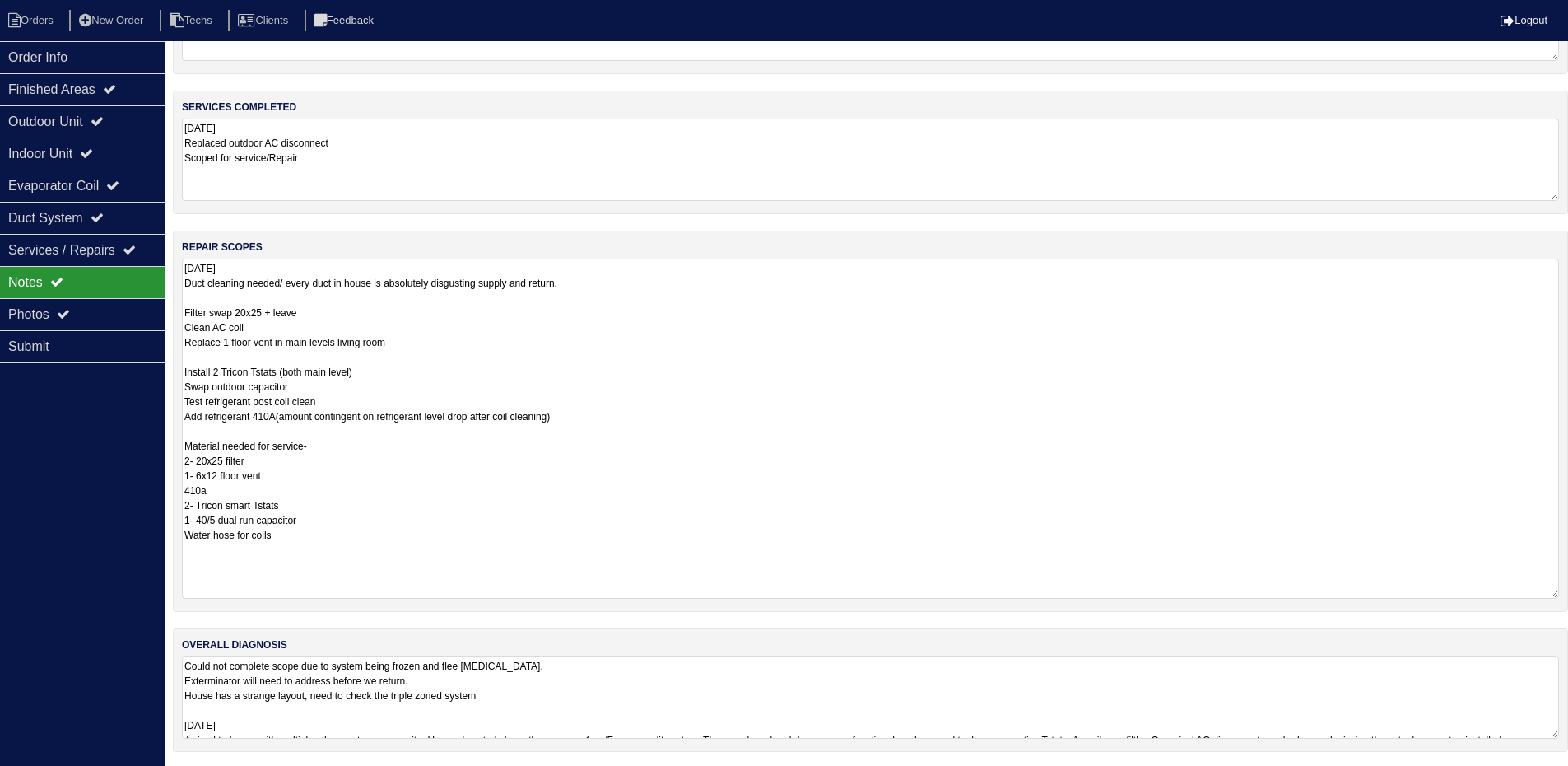
scroll to position [104, 0]
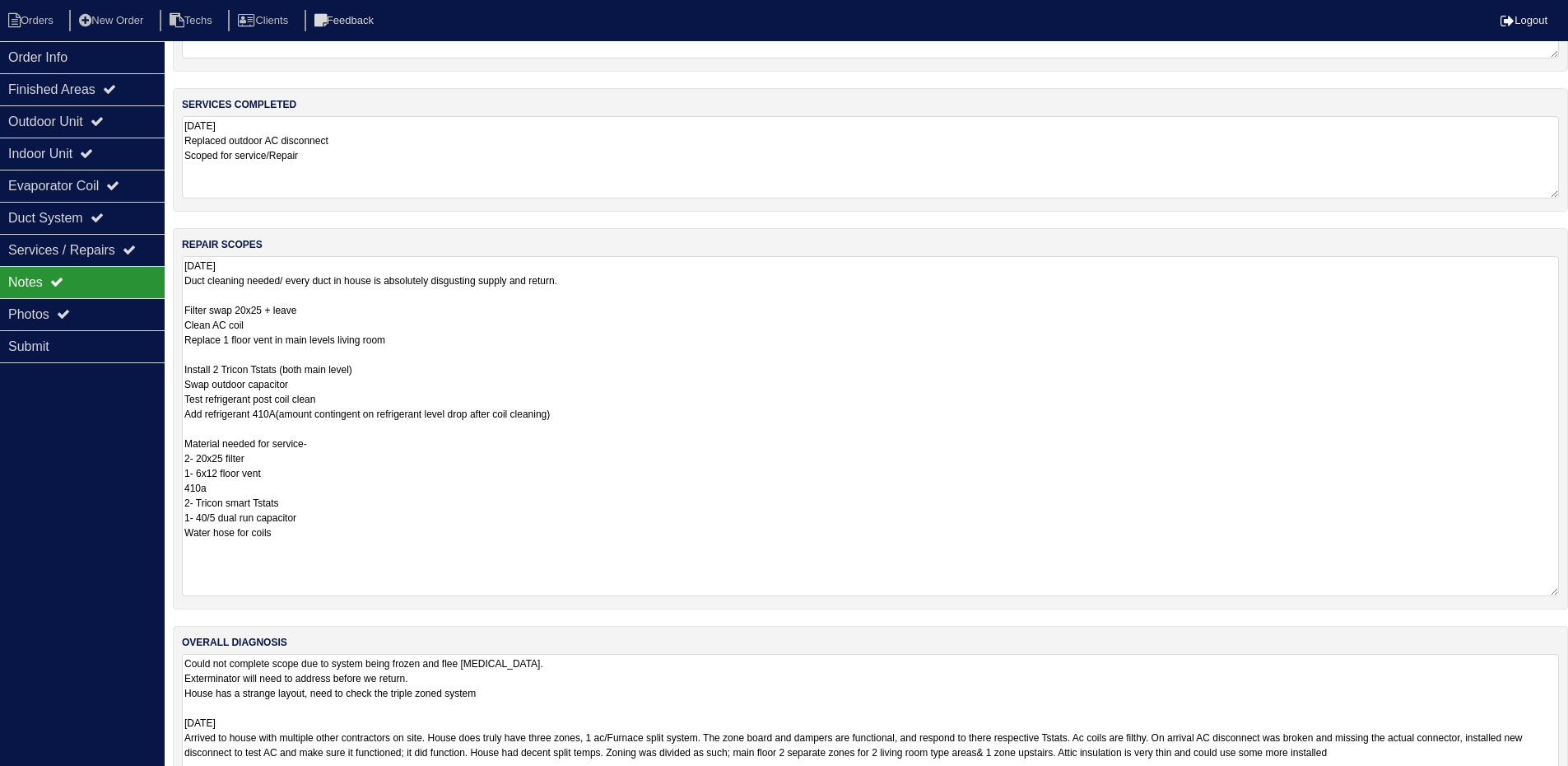
drag, startPoint x: 1552, startPoint y: 731, endPoint x: 1580, endPoint y: 816, distance: 89.5
click at [1568, 777] on html "Orders New Order Techs Clients Feedback Logout Orders New Order Users Clients M…" at bounding box center [784, 374] width 1568 height 955
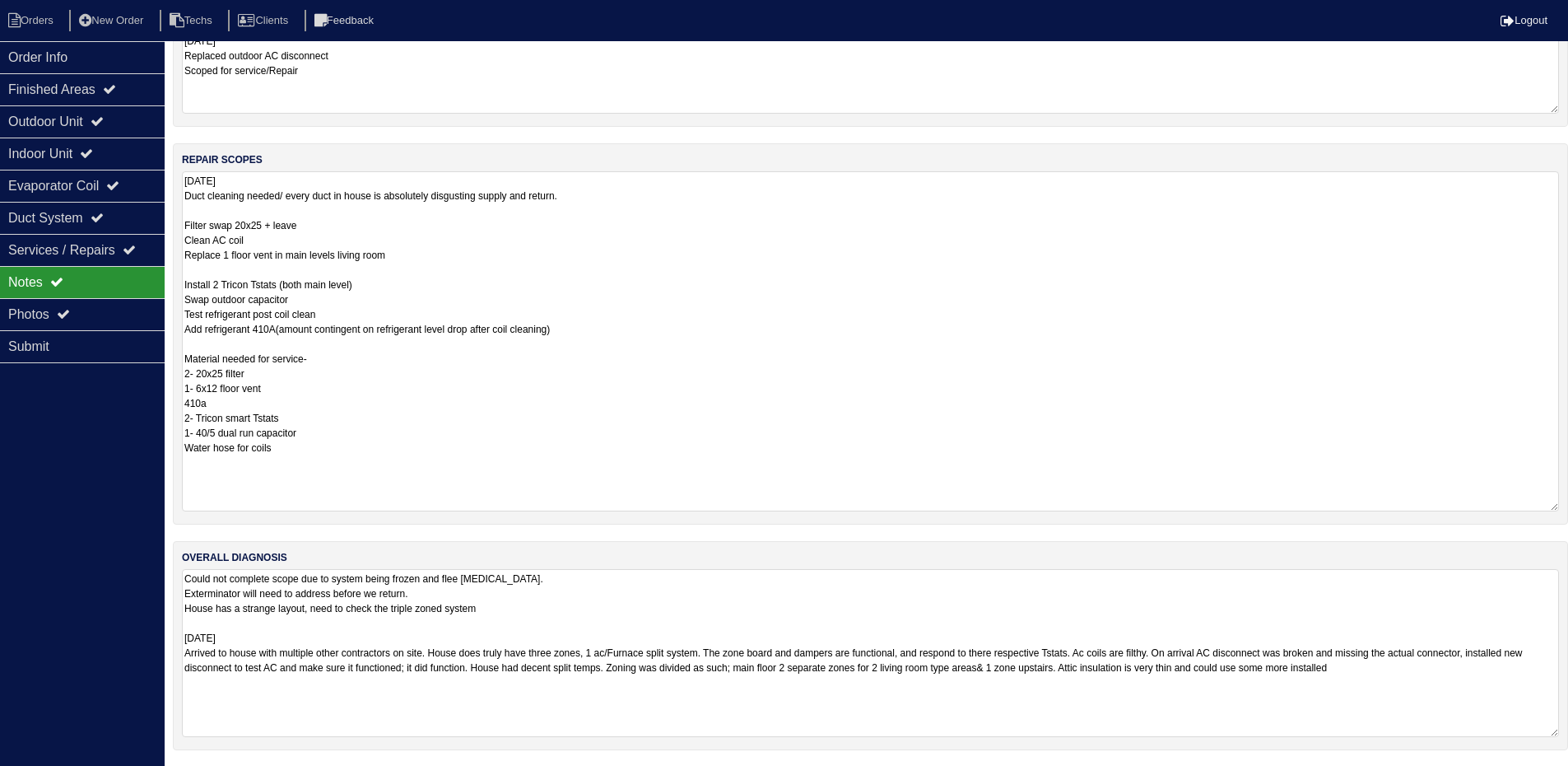
scroll to position [190, 0]
click at [86, 118] on div "Outdoor Unit" at bounding box center [82, 121] width 164 height 32
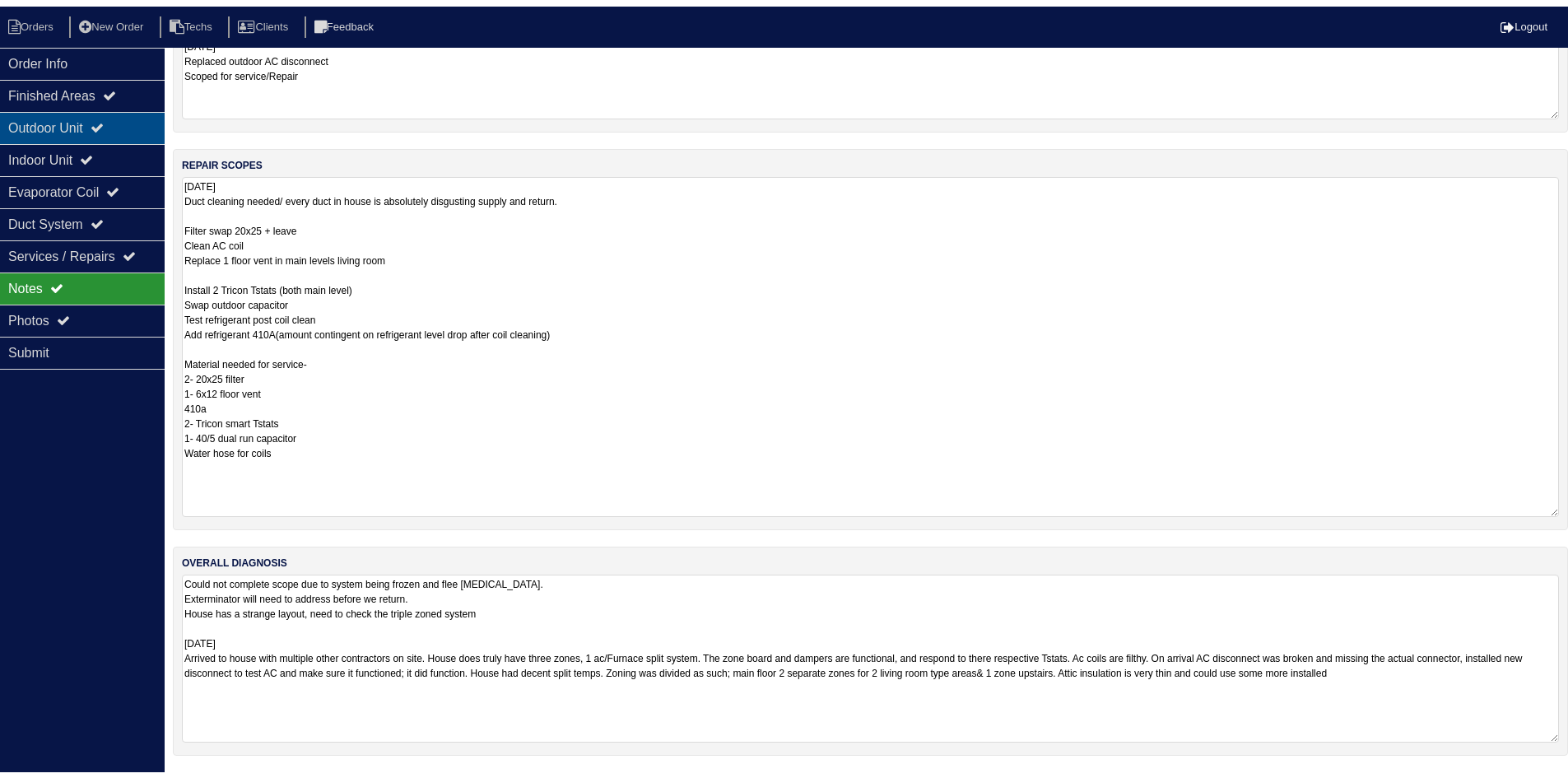
scroll to position [0, 0]
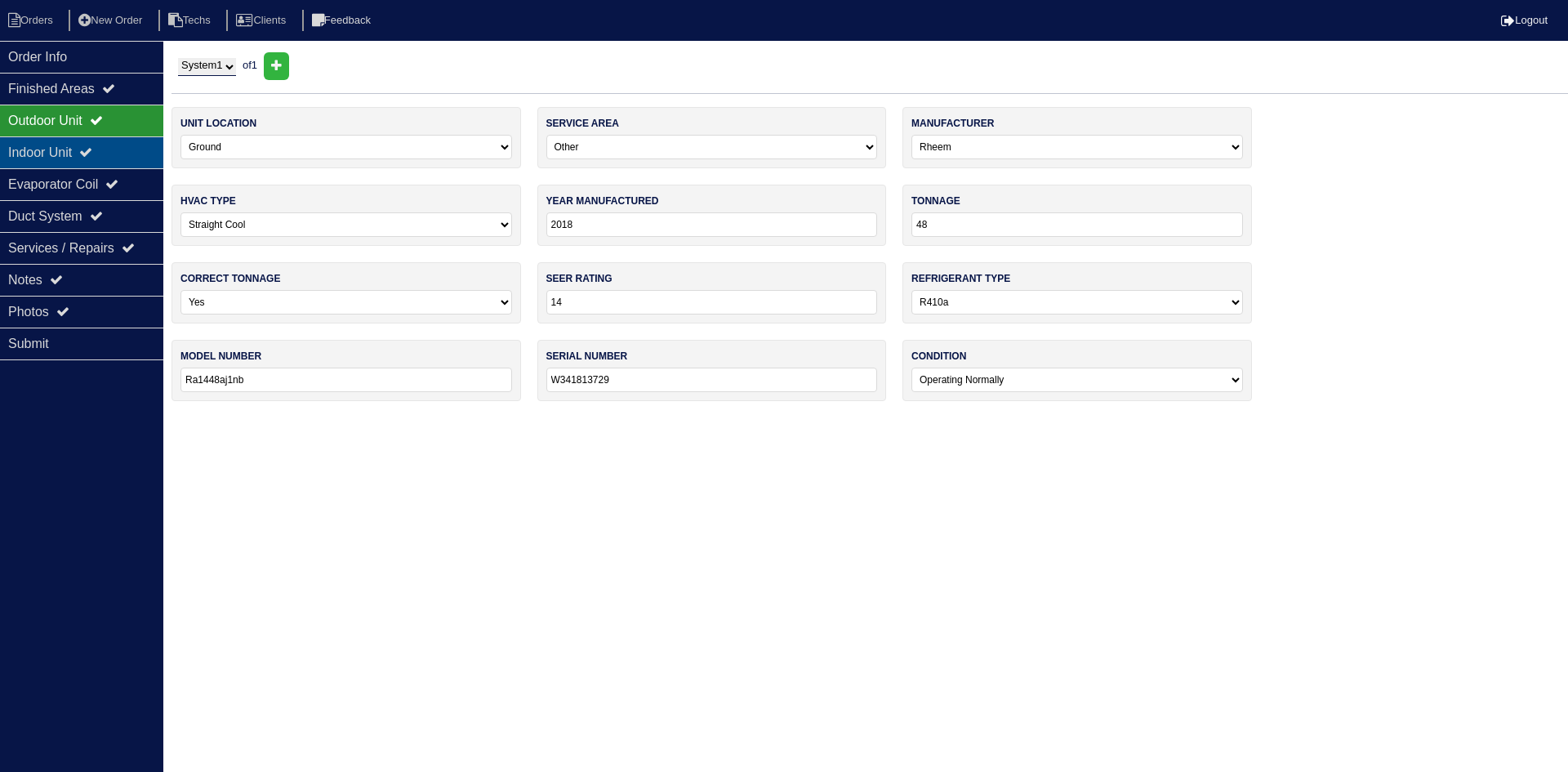
click at [93, 159] on icon at bounding box center [86, 152] width 13 height 13
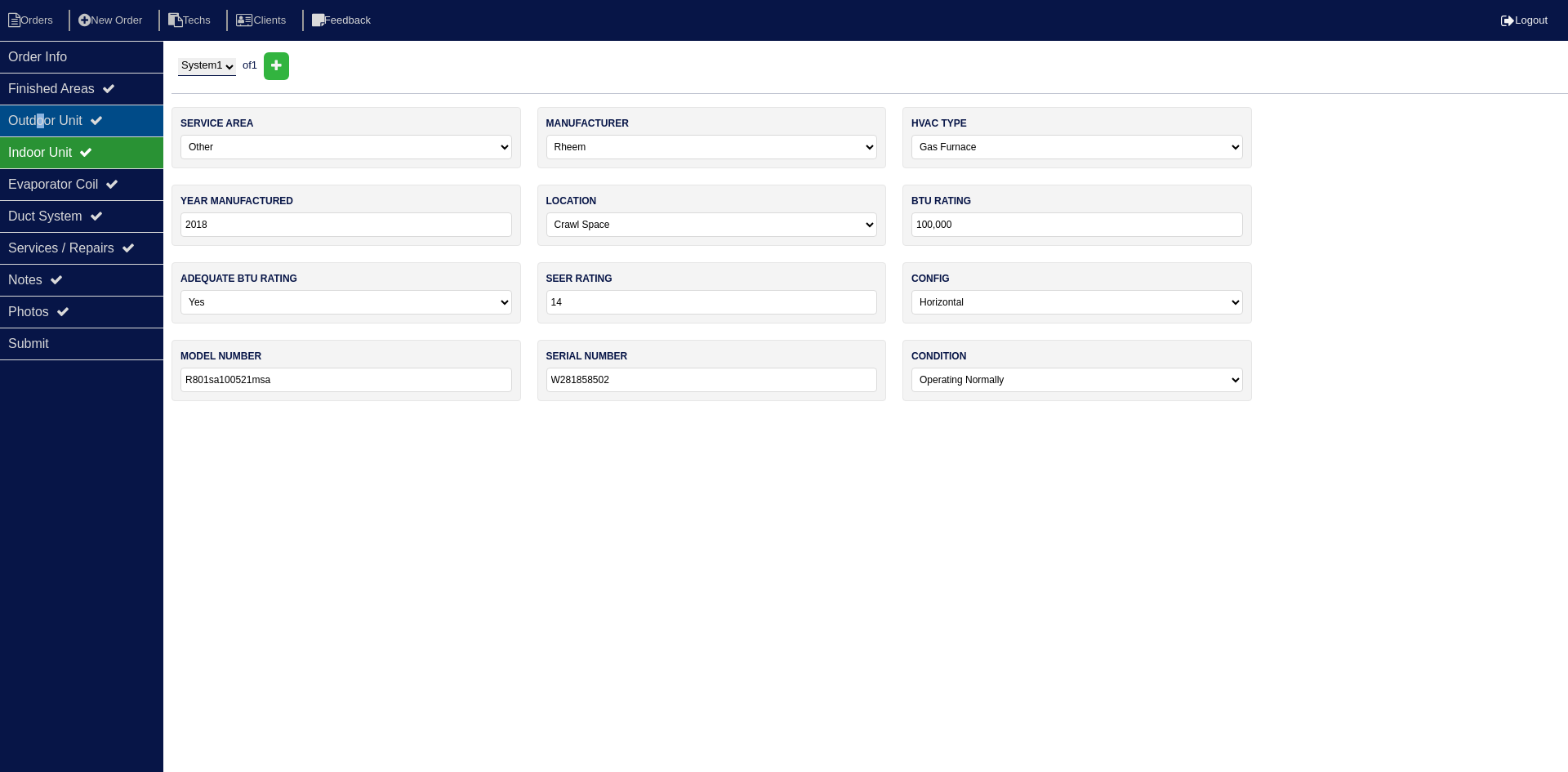
click at [44, 119] on div "Outdoor Unit" at bounding box center [81, 120] width 163 height 32
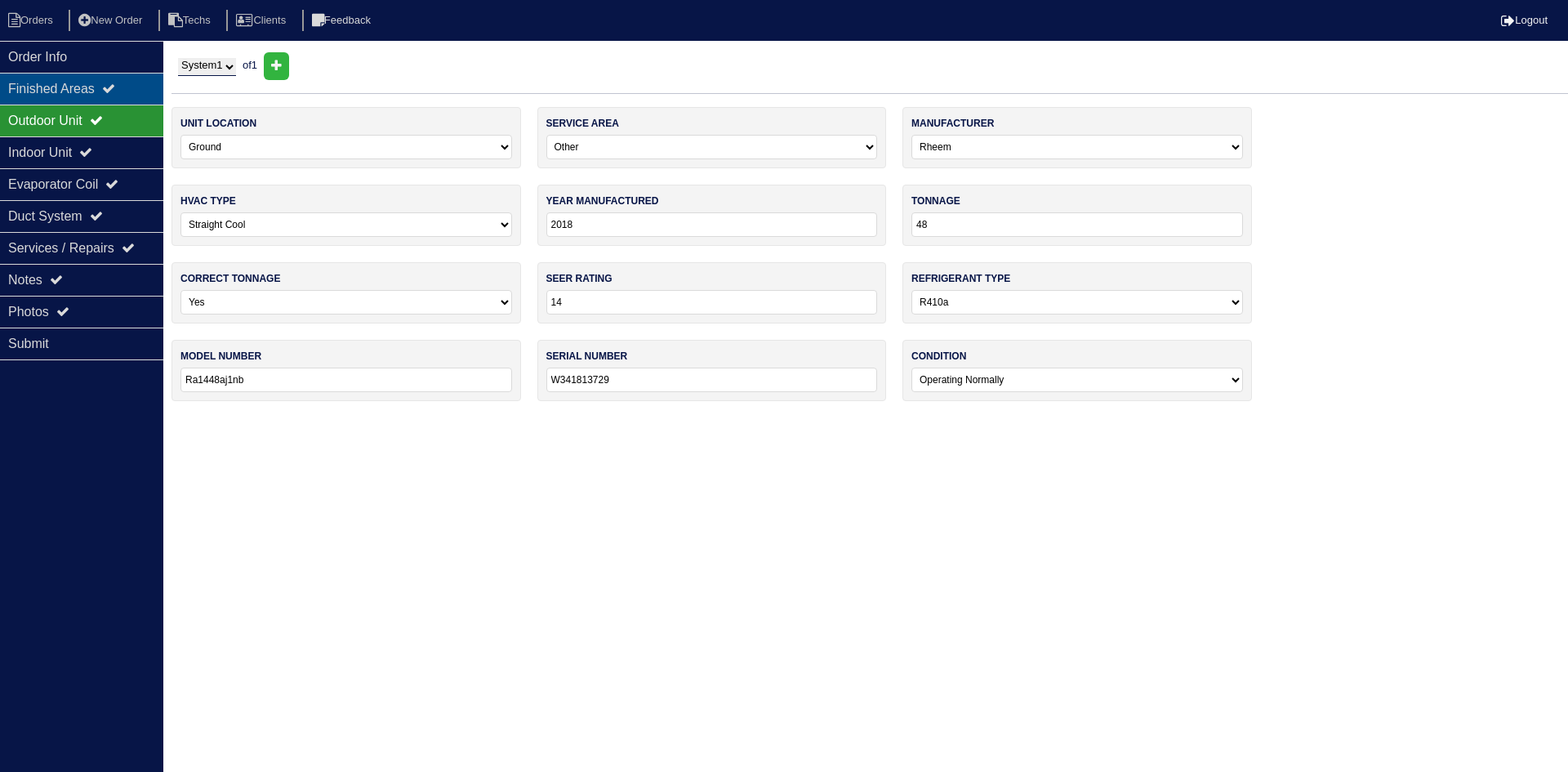
click at [50, 86] on div "Finished Areas" at bounding box center [81, 89] width 163 height 32
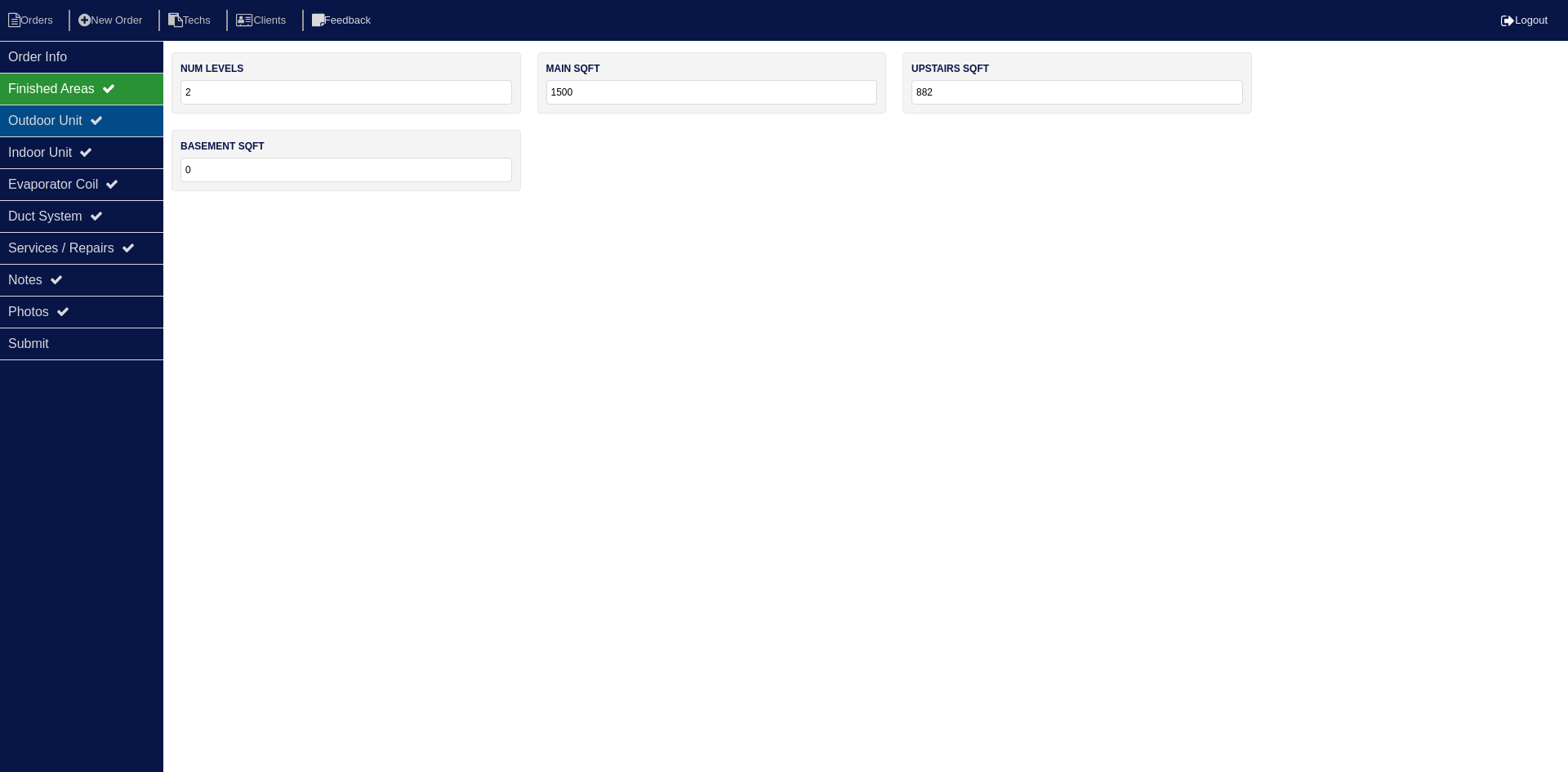
click at [50, 118] on div "Outdoor Unit" at bounding box center [81, 120] width 163 height 32
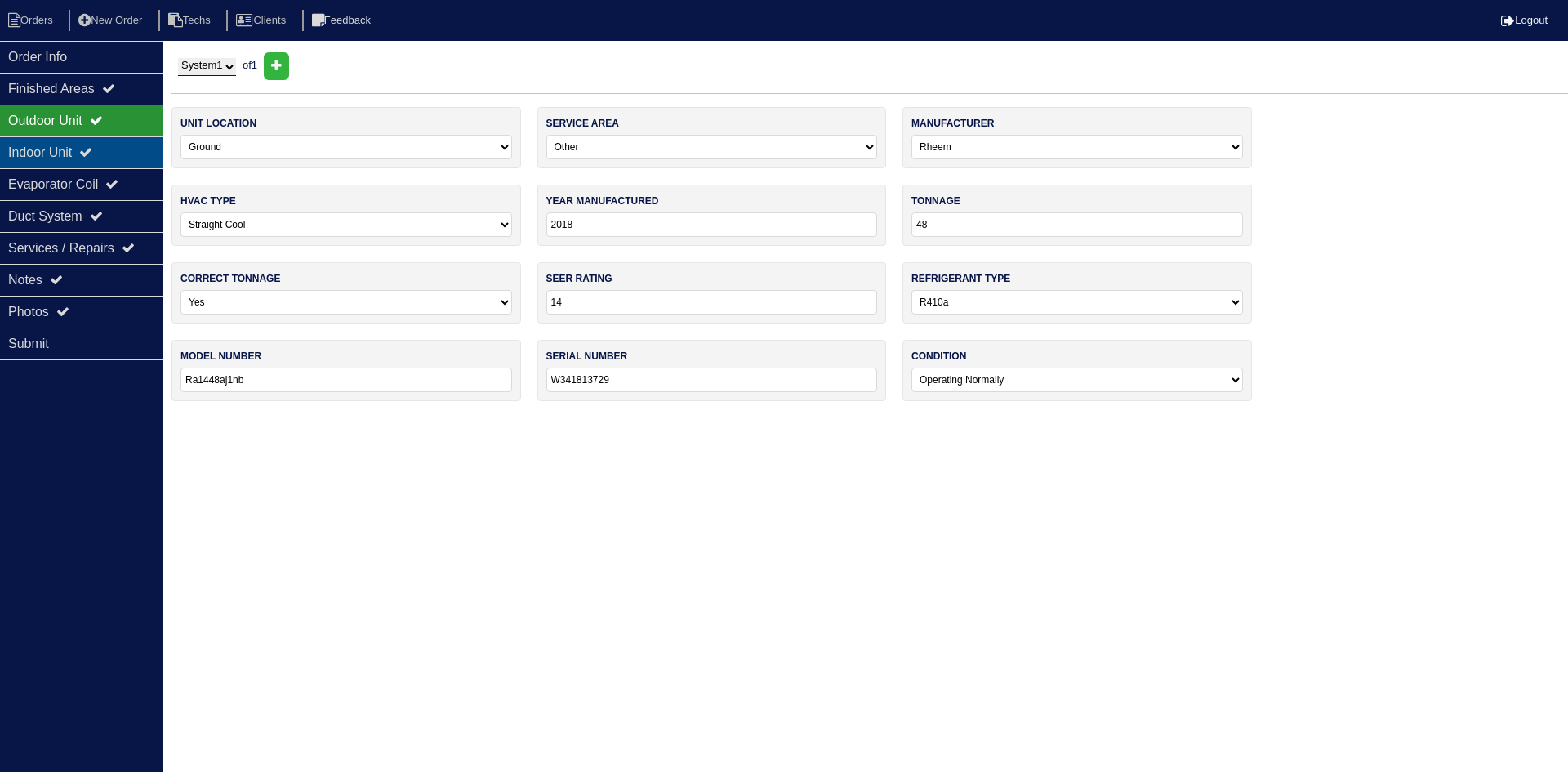
click at [116, 147] on div "Indoor Unit" at bounding box center [81, 152] width 163 height 32
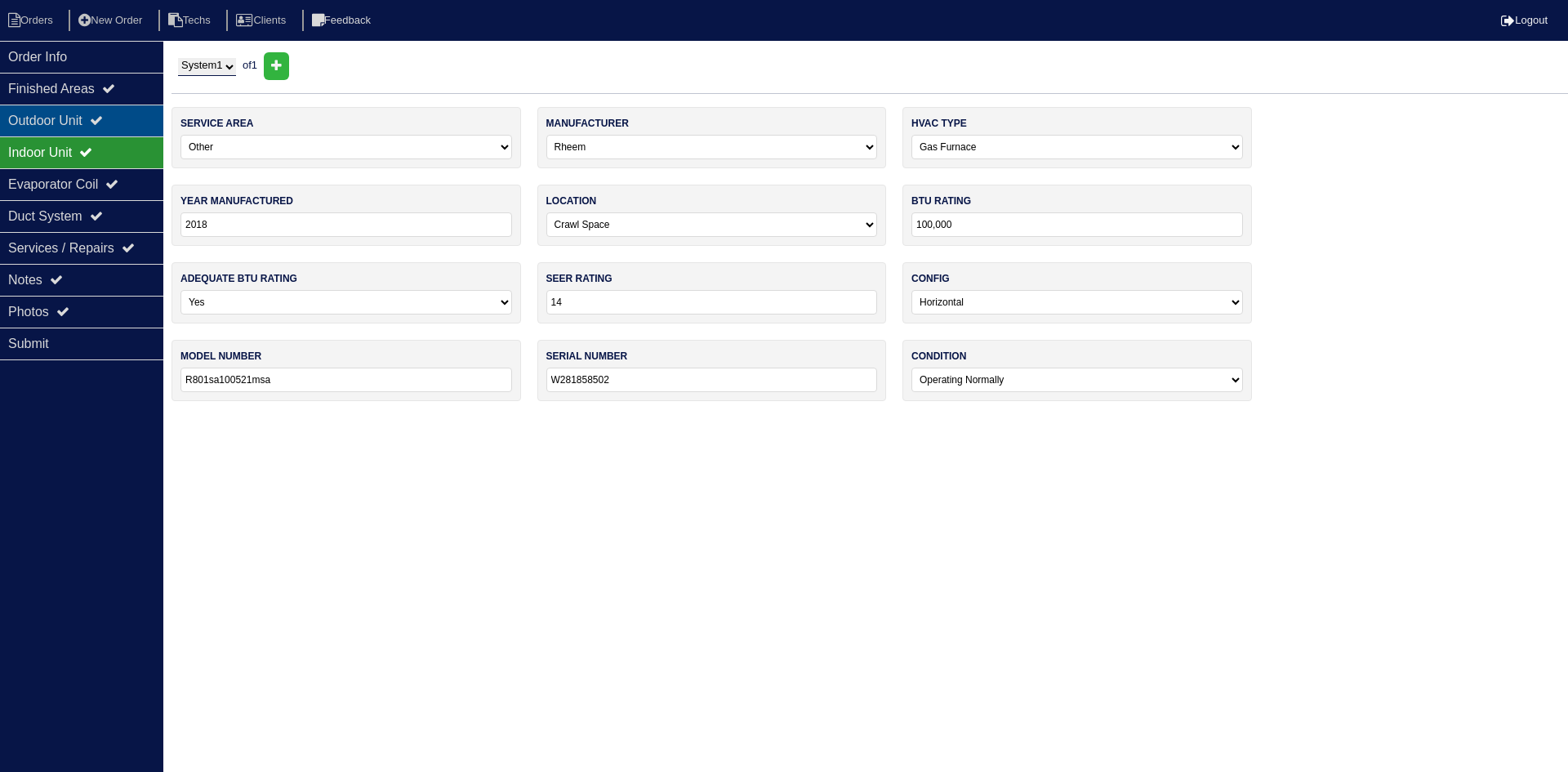
click at [113, 113] on div "Outdoor Unit" at bounding box center [81, 120] width 163 height 32
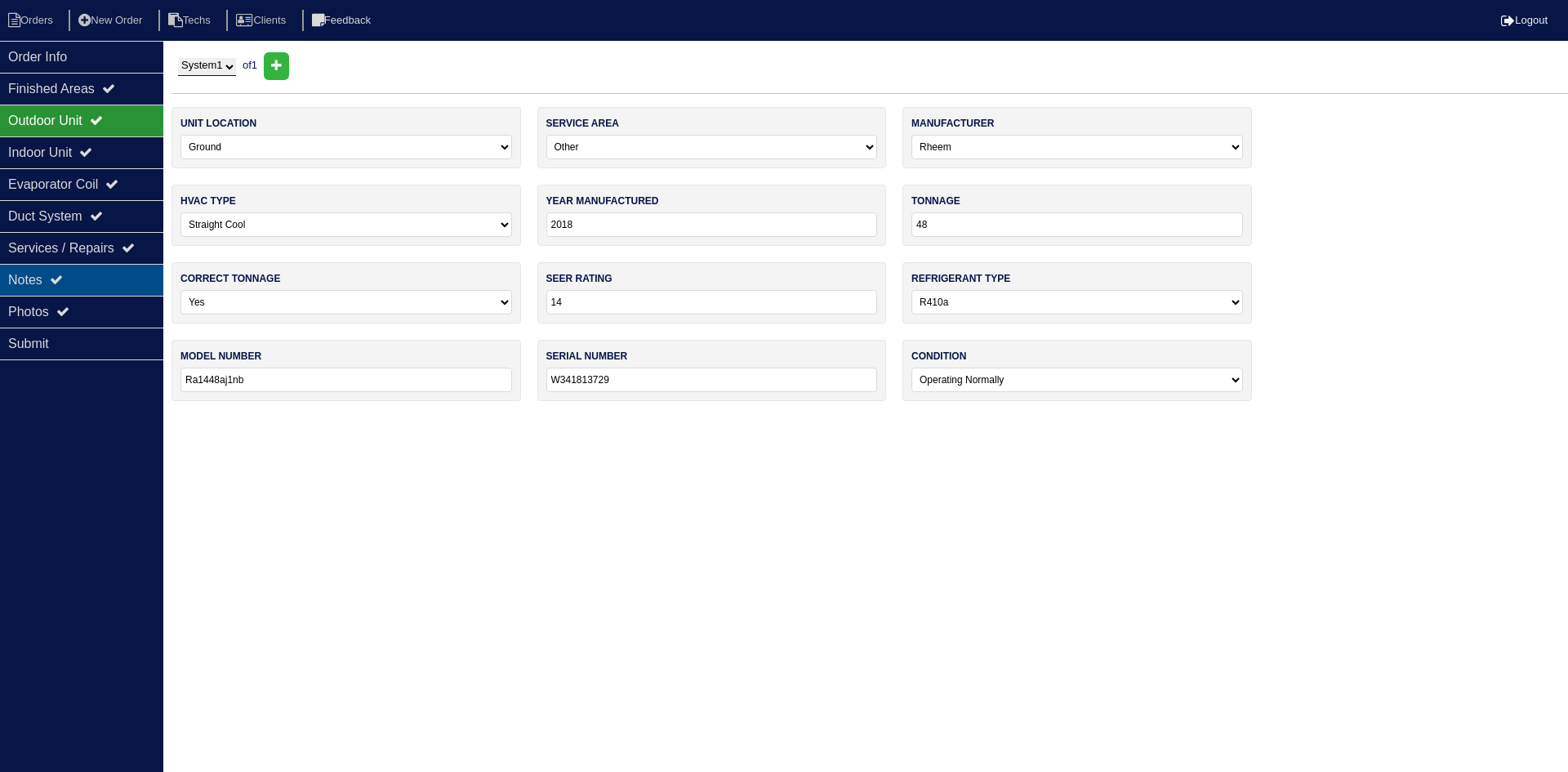
click at [60, 278] on icon at bounding box center [56, 279] width 13 height 13
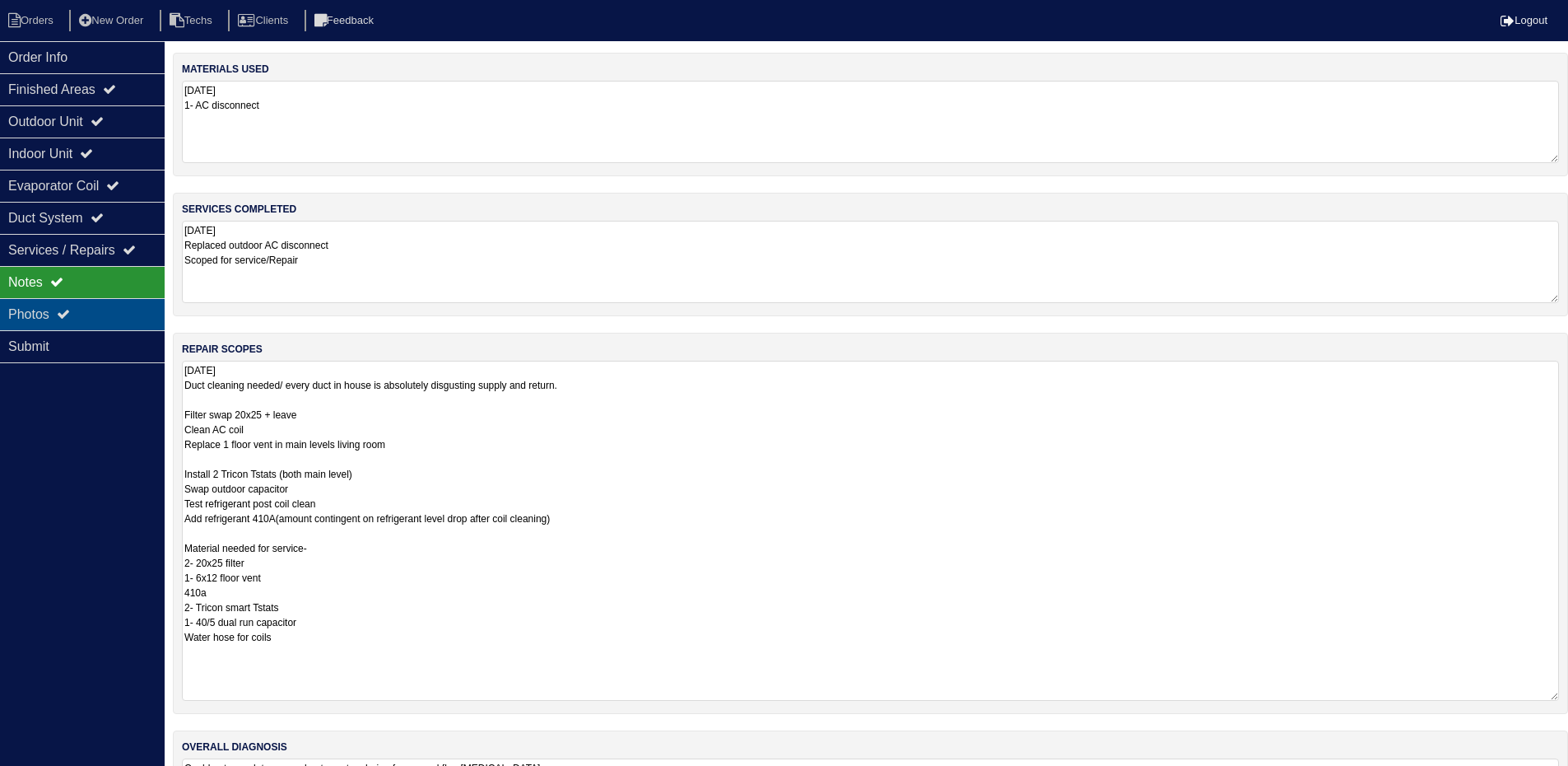
click at [93, 303] on div "Photos" at bounding box center [82, 314] width 164 height 32
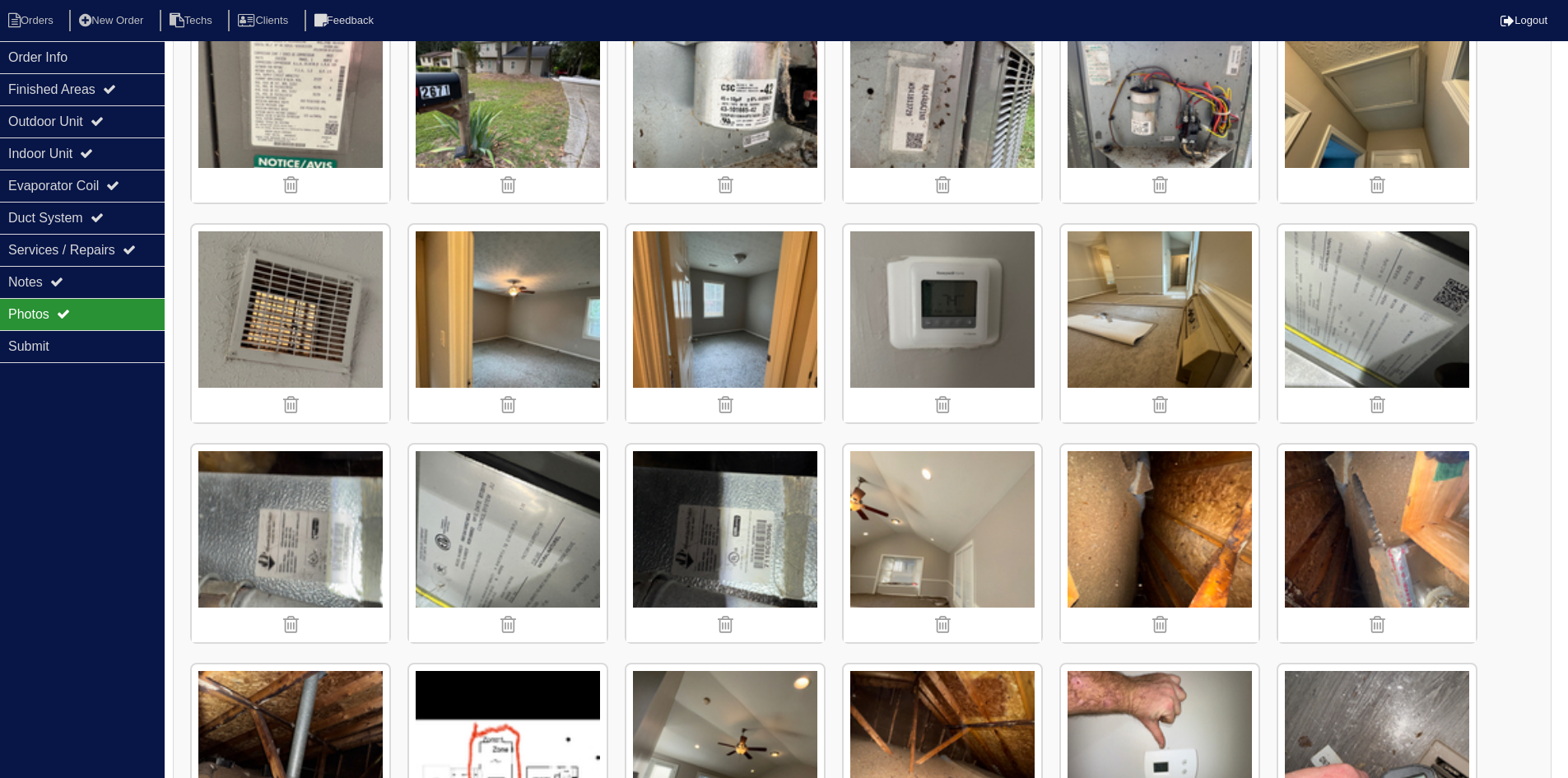
scroll to position [1155, 0]
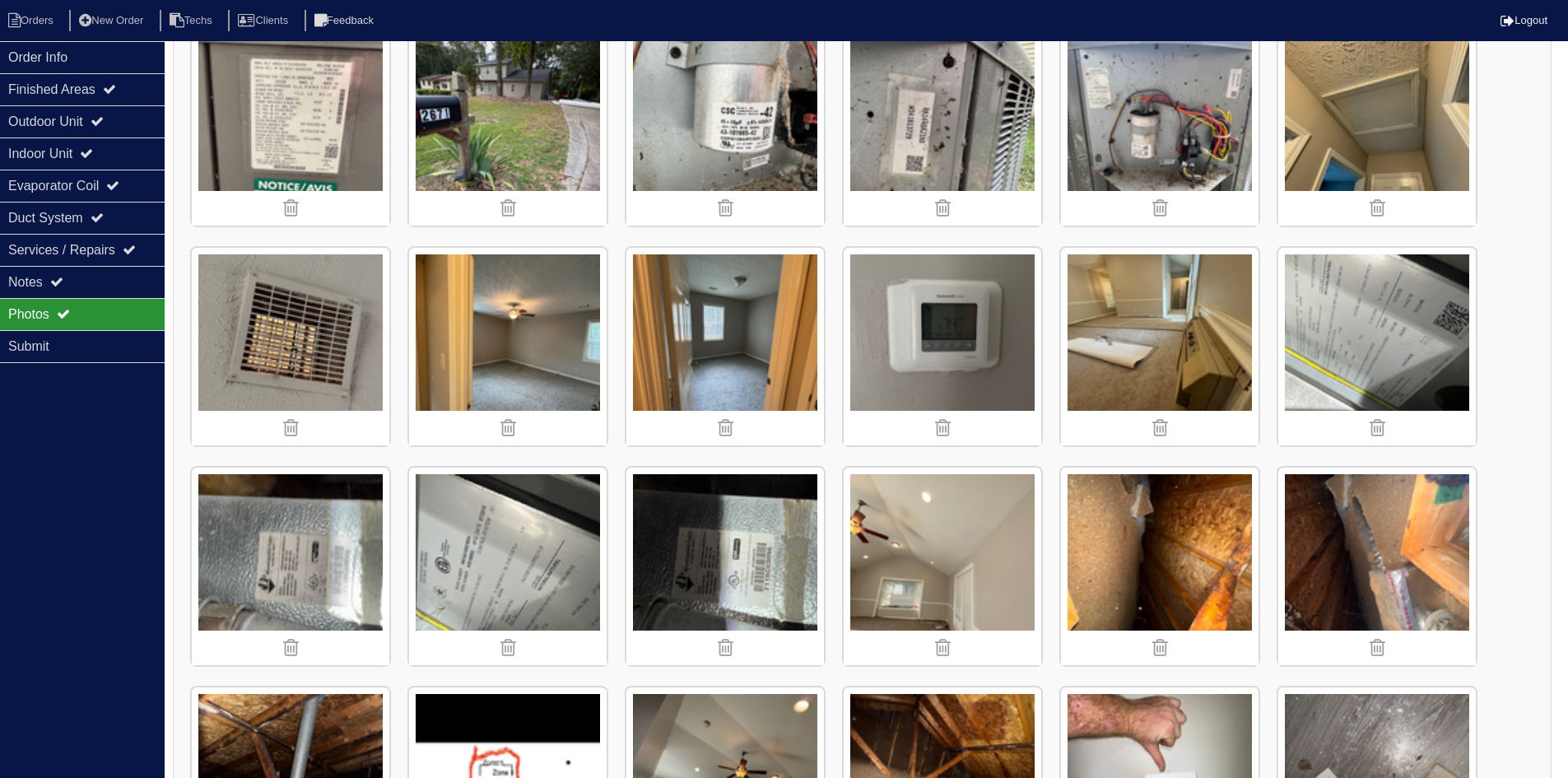
click at [305, 358] on img at bounding box center [291, 347] width 198 height 198
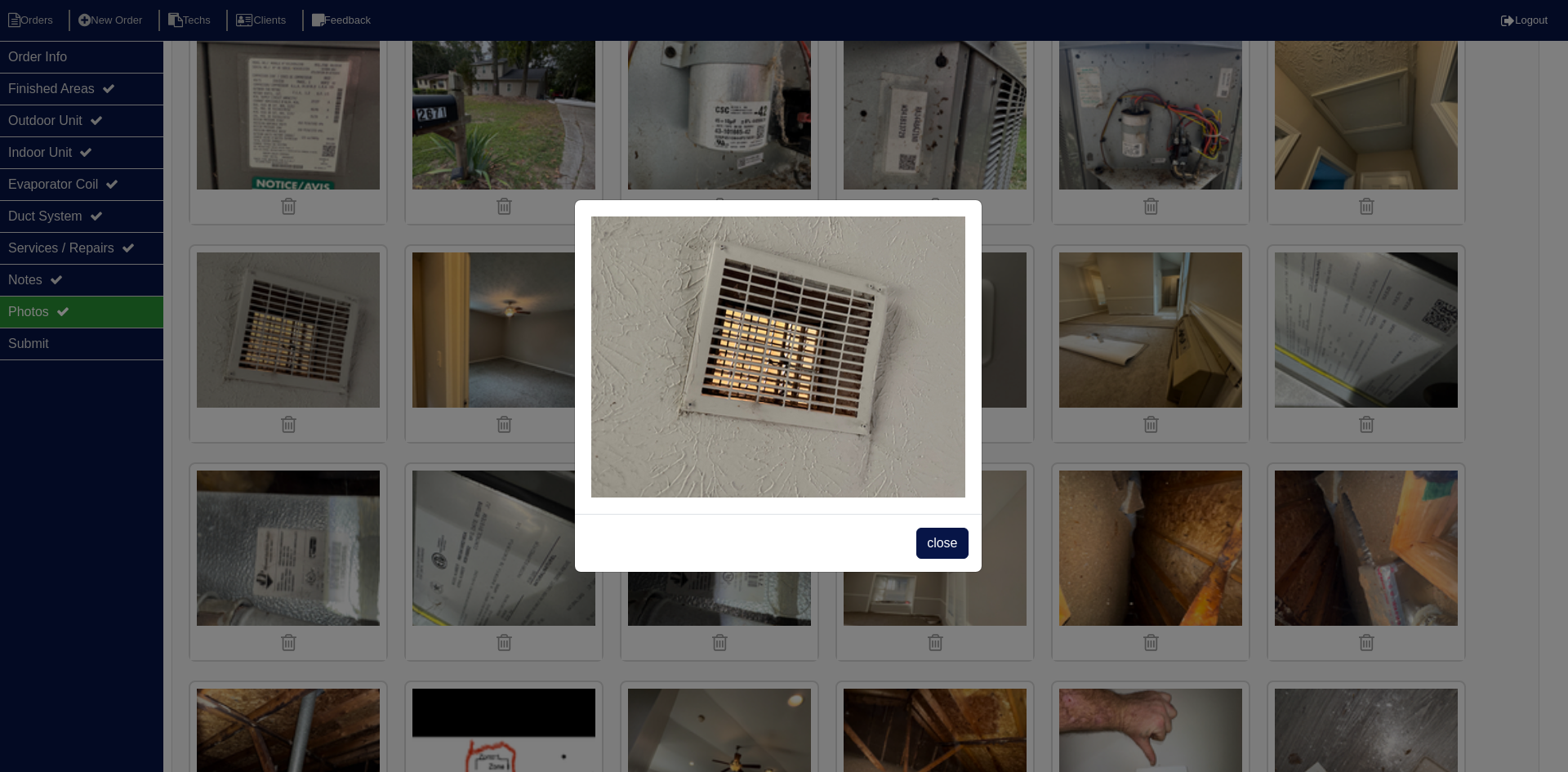
click at [933, 536] on span "close" at bounding box center [943, 543] width 52 height 31
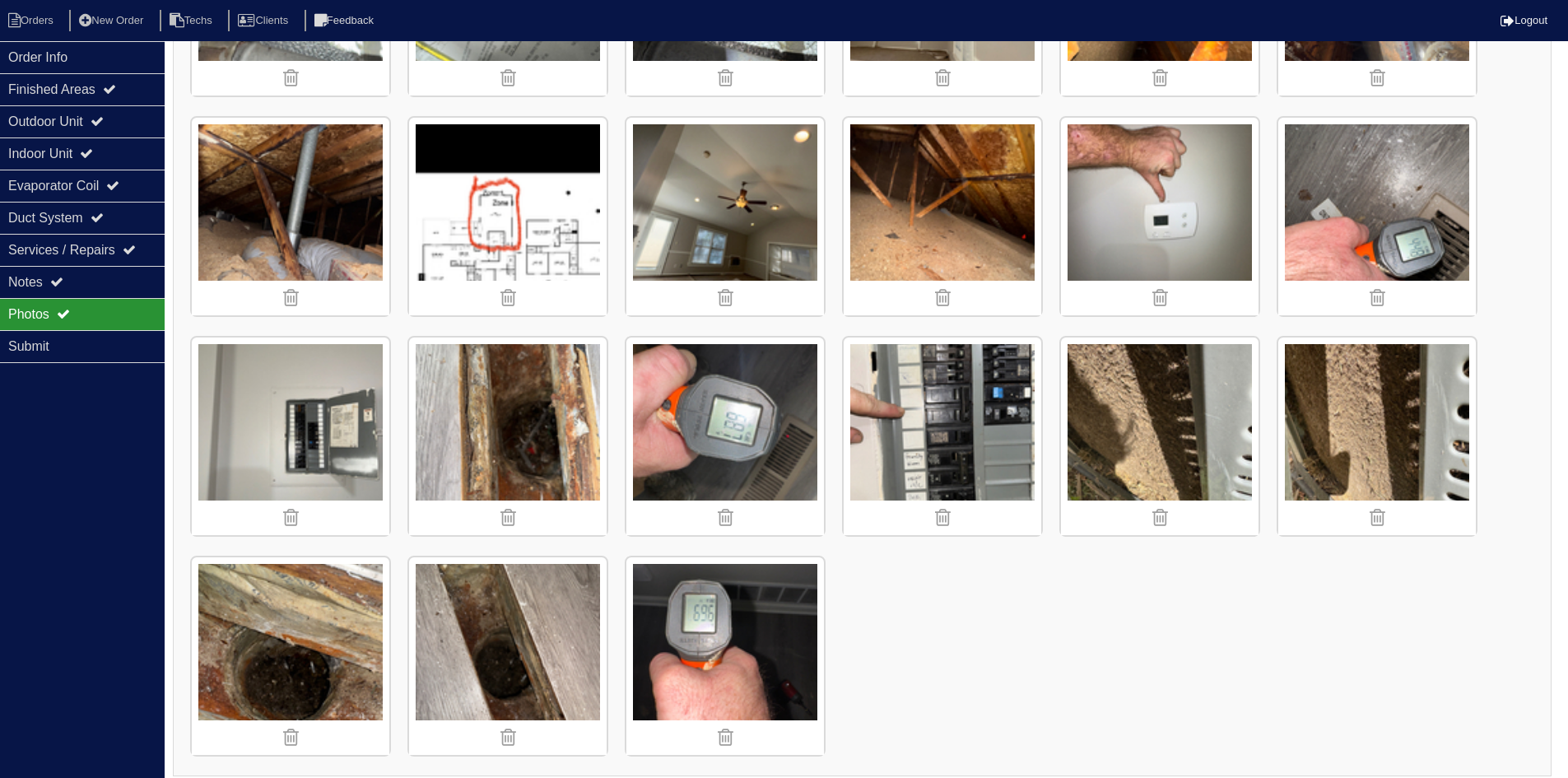
scroll to position [1732, 0]
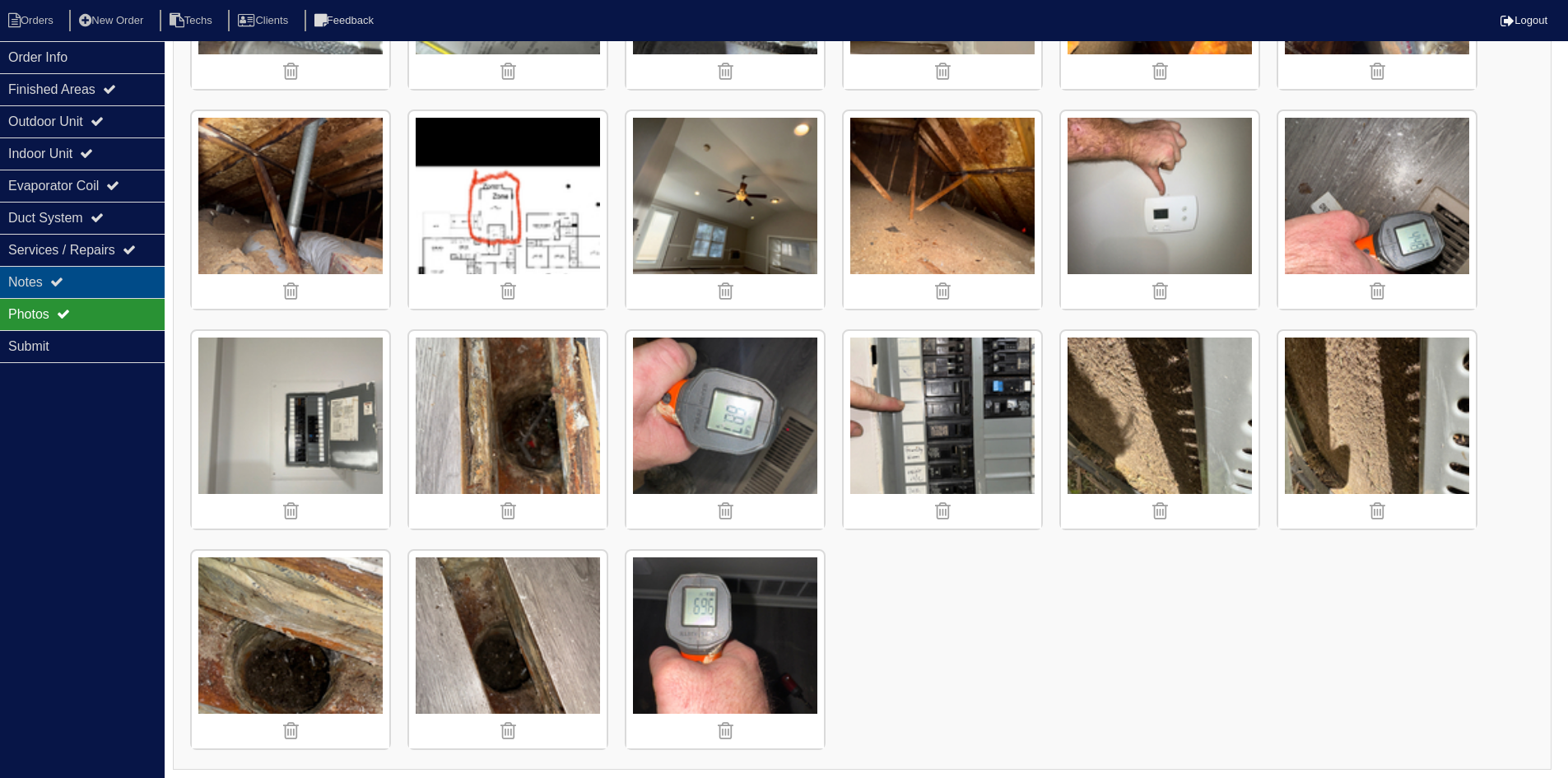
drag, startPoint x: 109, startPoint y: 281, endPoint x: 104, endPoint y: 273, distance: 9.4
click at [109, 280] on div "Notes" at bounding box center [82, 282] width 164 height 32
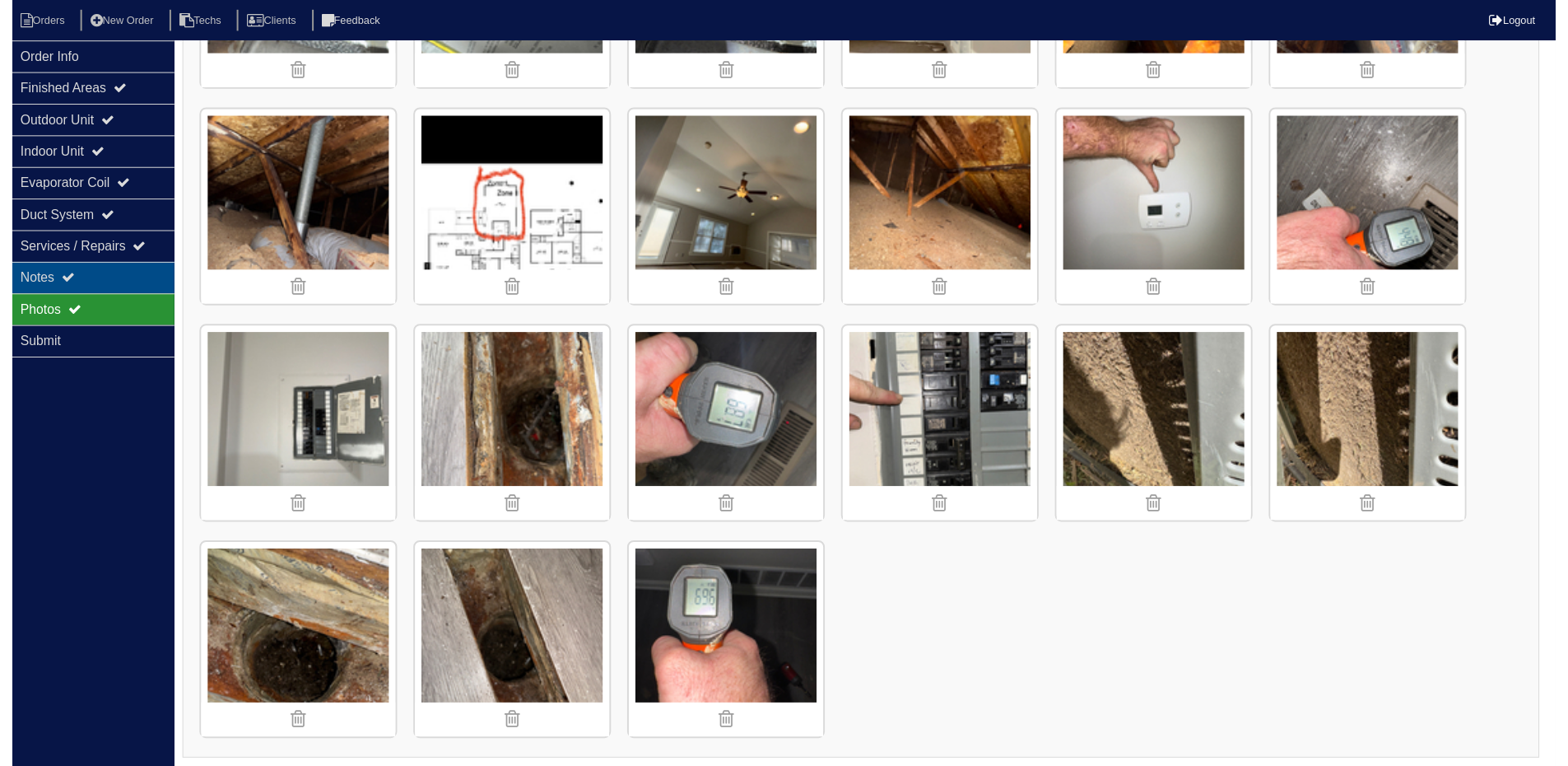
scroll to position [190, 0]
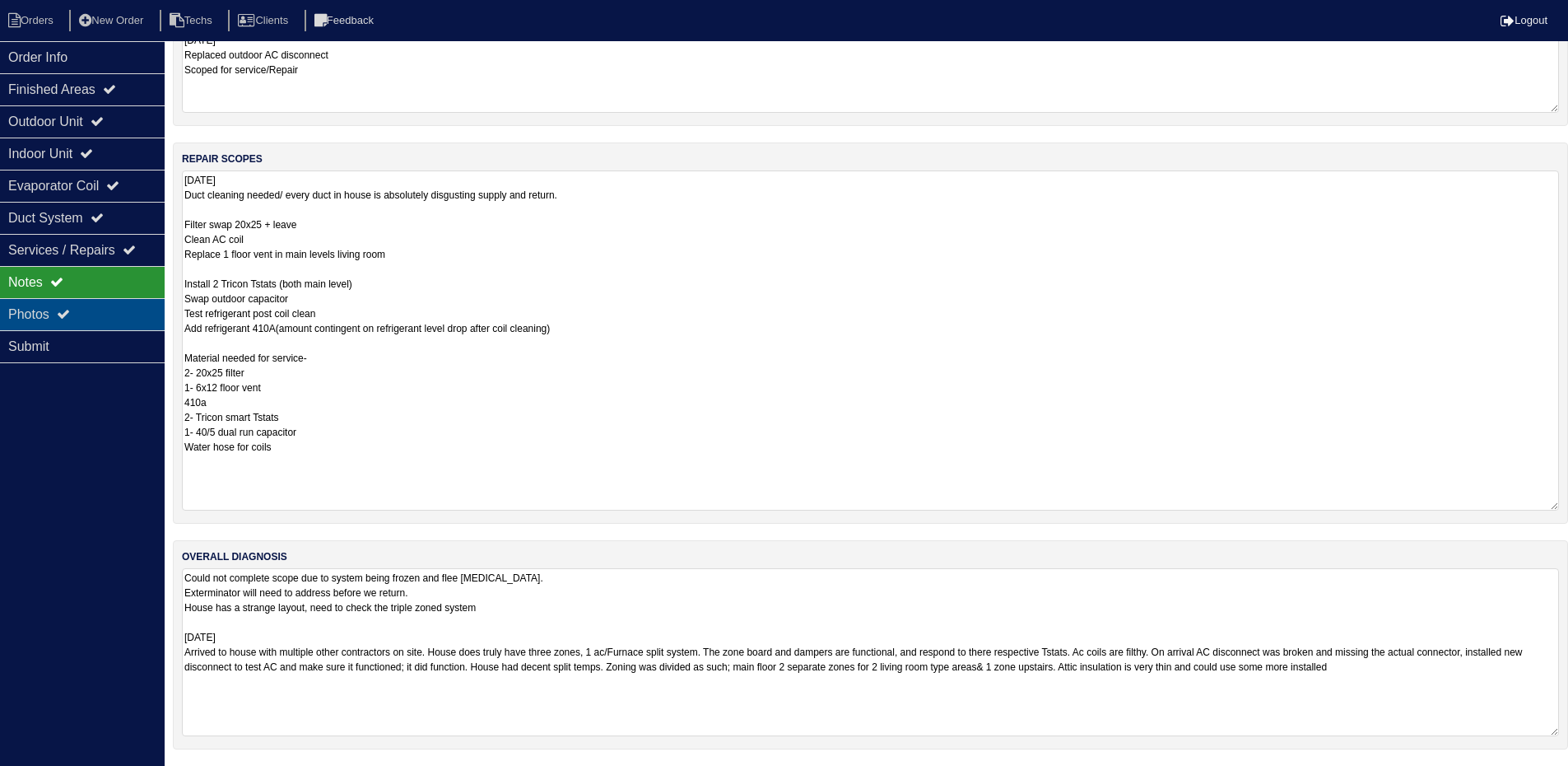
click at [126, 306] on div "Photos" at bounding box center [82, 314] width 164 height 32
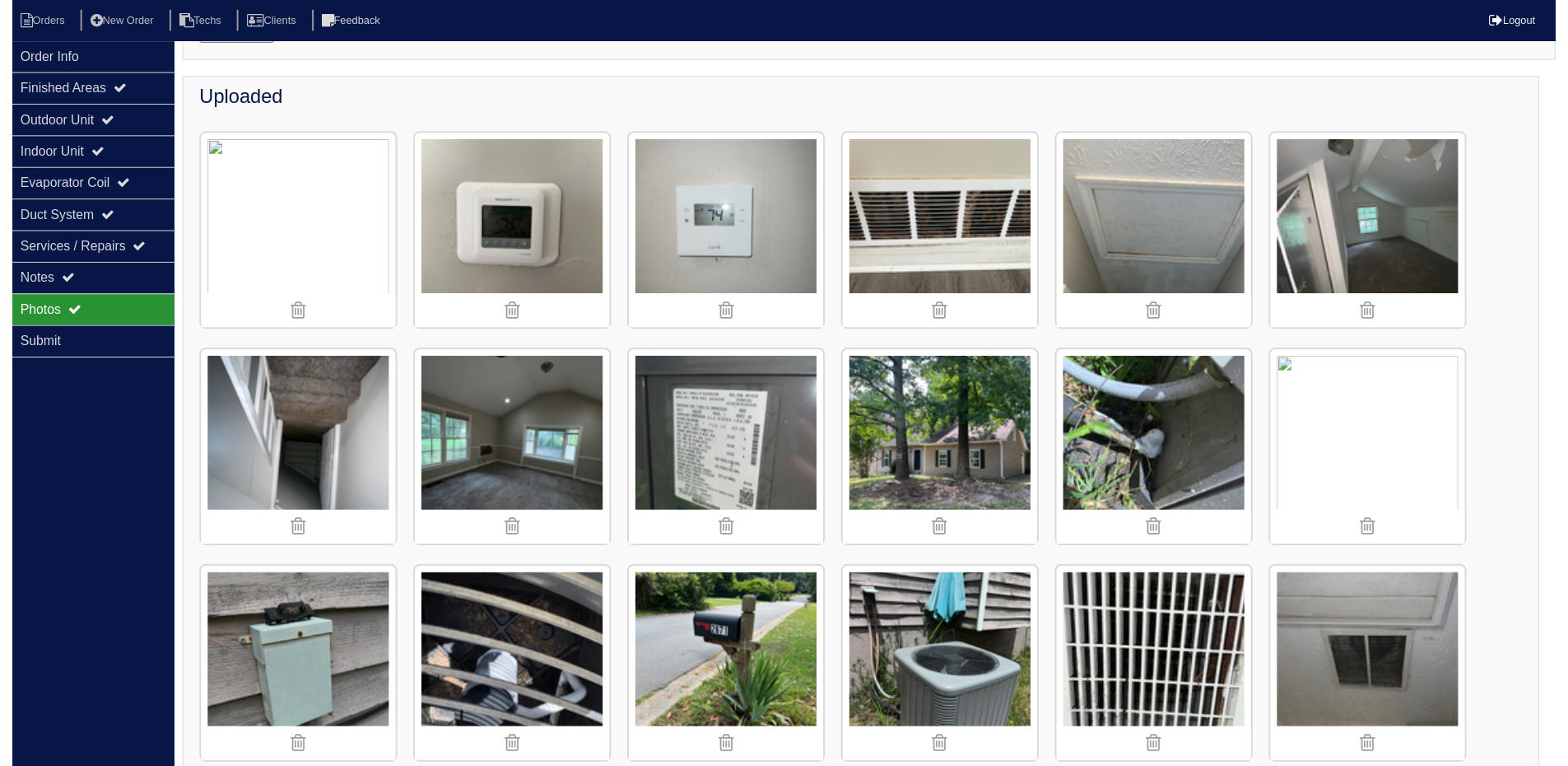
scroll to position [167, 0]
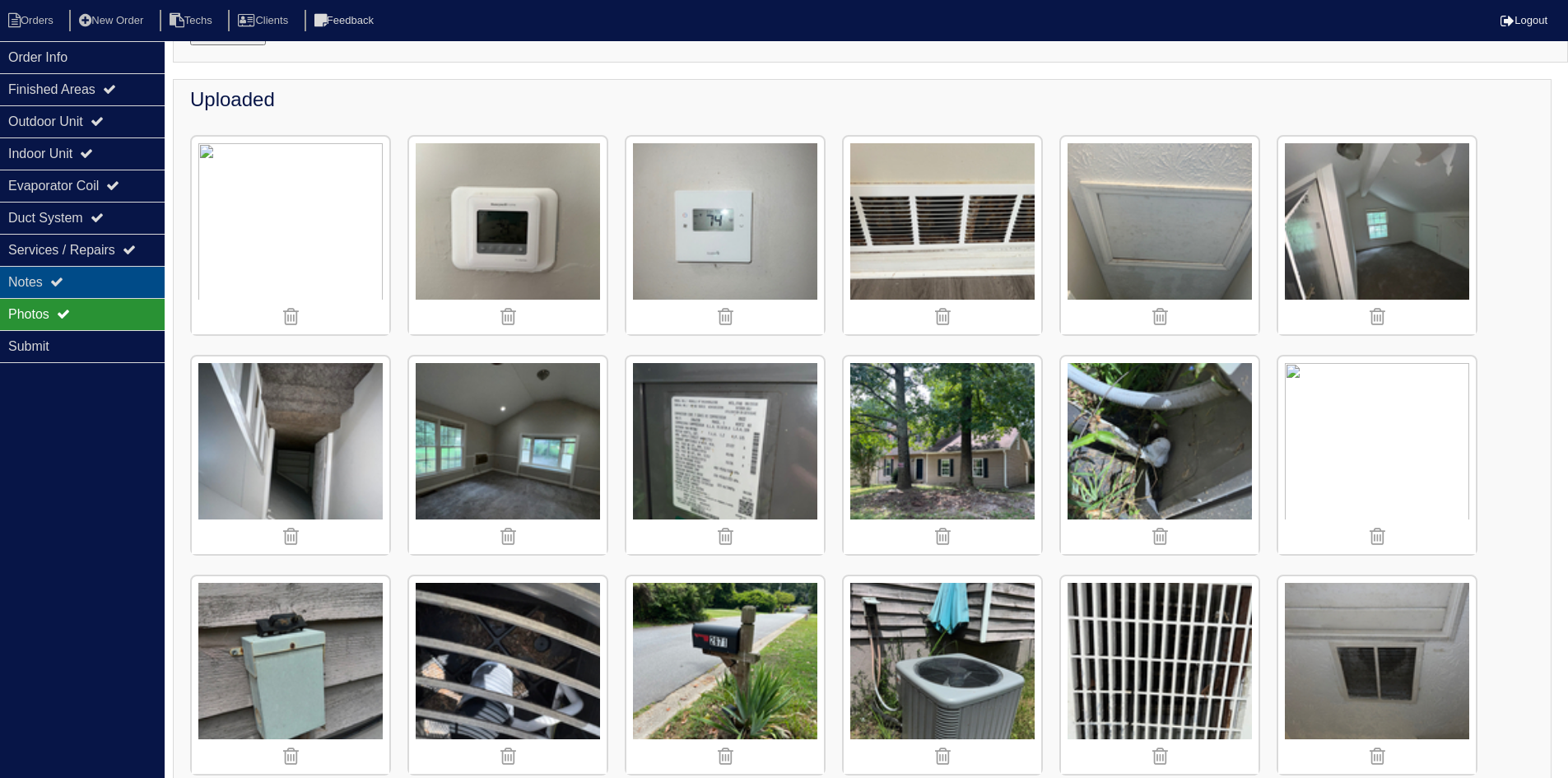
click at [73, 278] on div "Notes" at bounding box center [82, 282] width 164 height 32
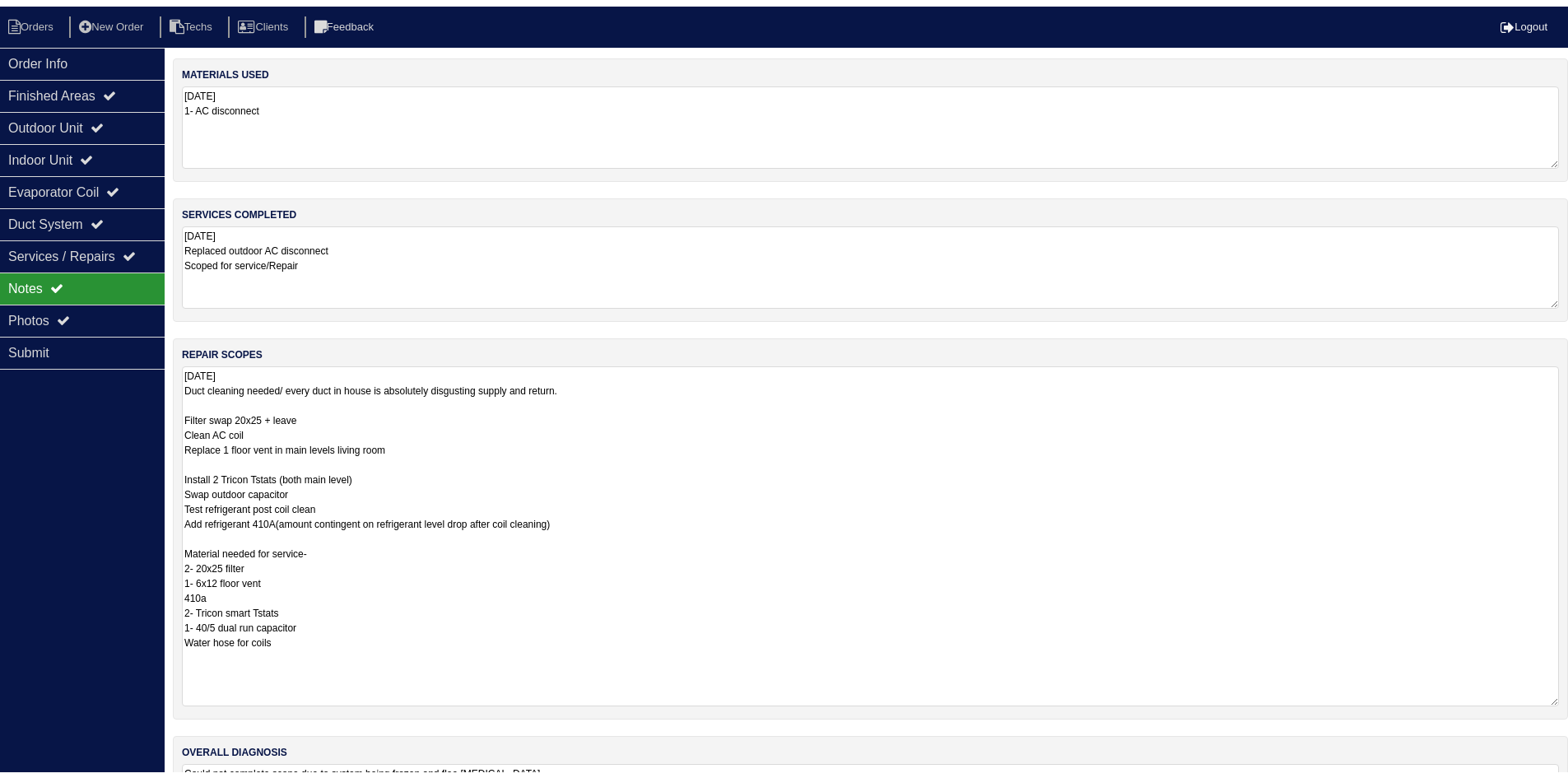
scroll to position [0, 0]
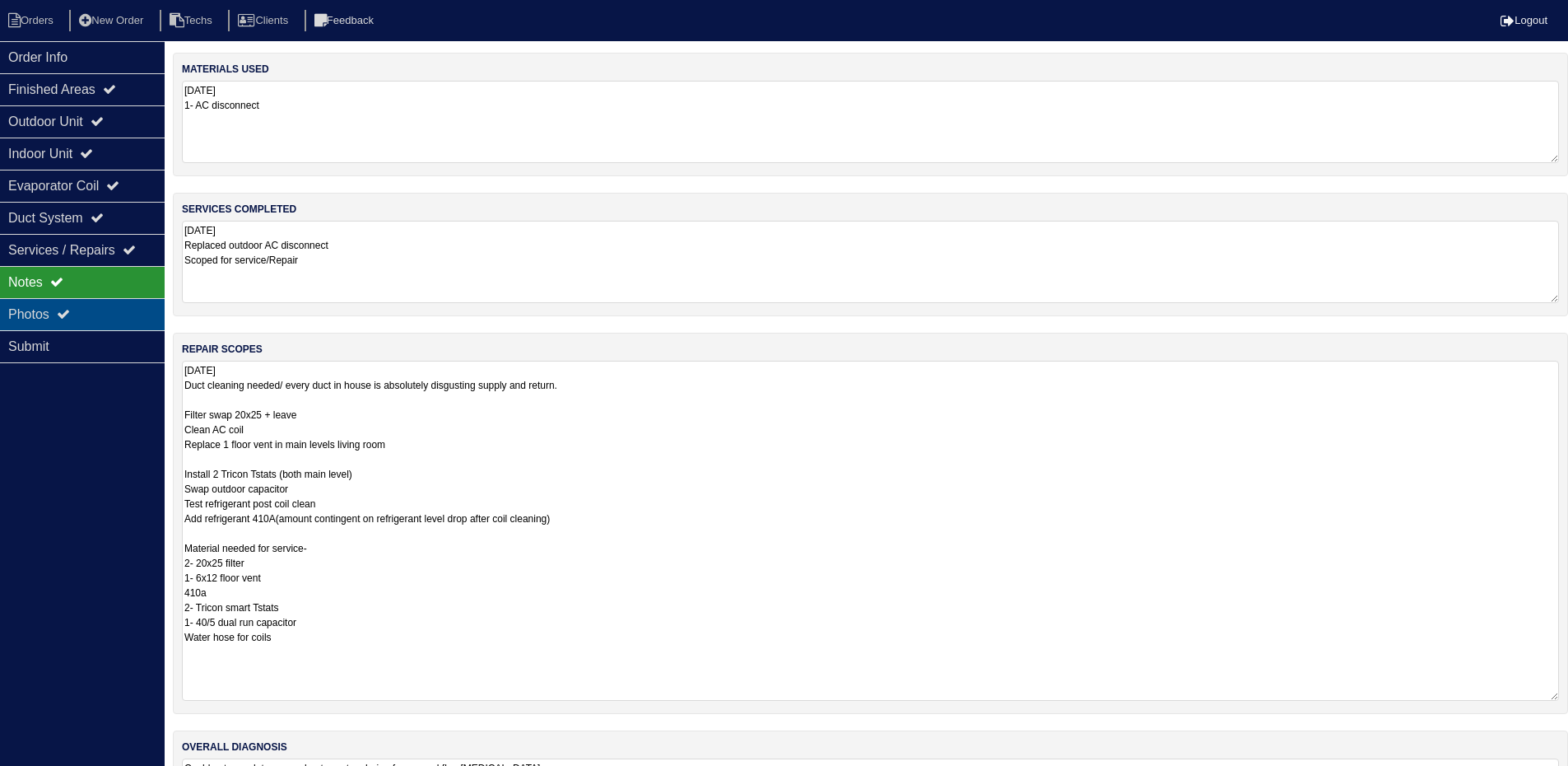
drag, startPoint x: 85, startPoint y: 302, endPoint x: 110, endPoint y: 307, distance: 25.5
click at [85, 302] on div "Photos" at bounding box center [82, 314] width 164 height 32
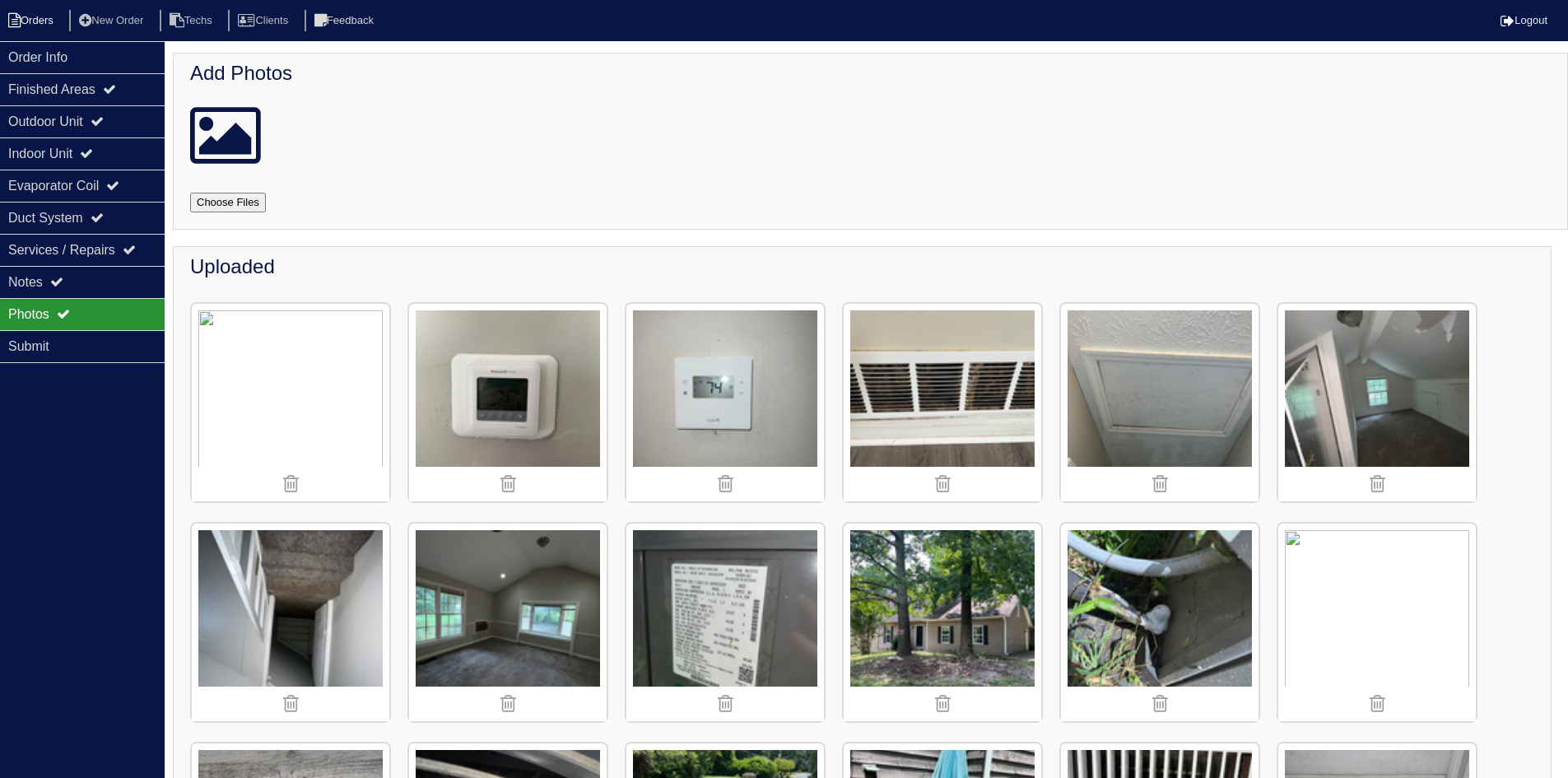
drag, startPoint x: 45, startPoint y: 19, endPoint x: 7, endPoint y: 18, distance: 38.0
click at [45, 19] on li "Orders" at bounding box center [33, 21] width 66 height 22
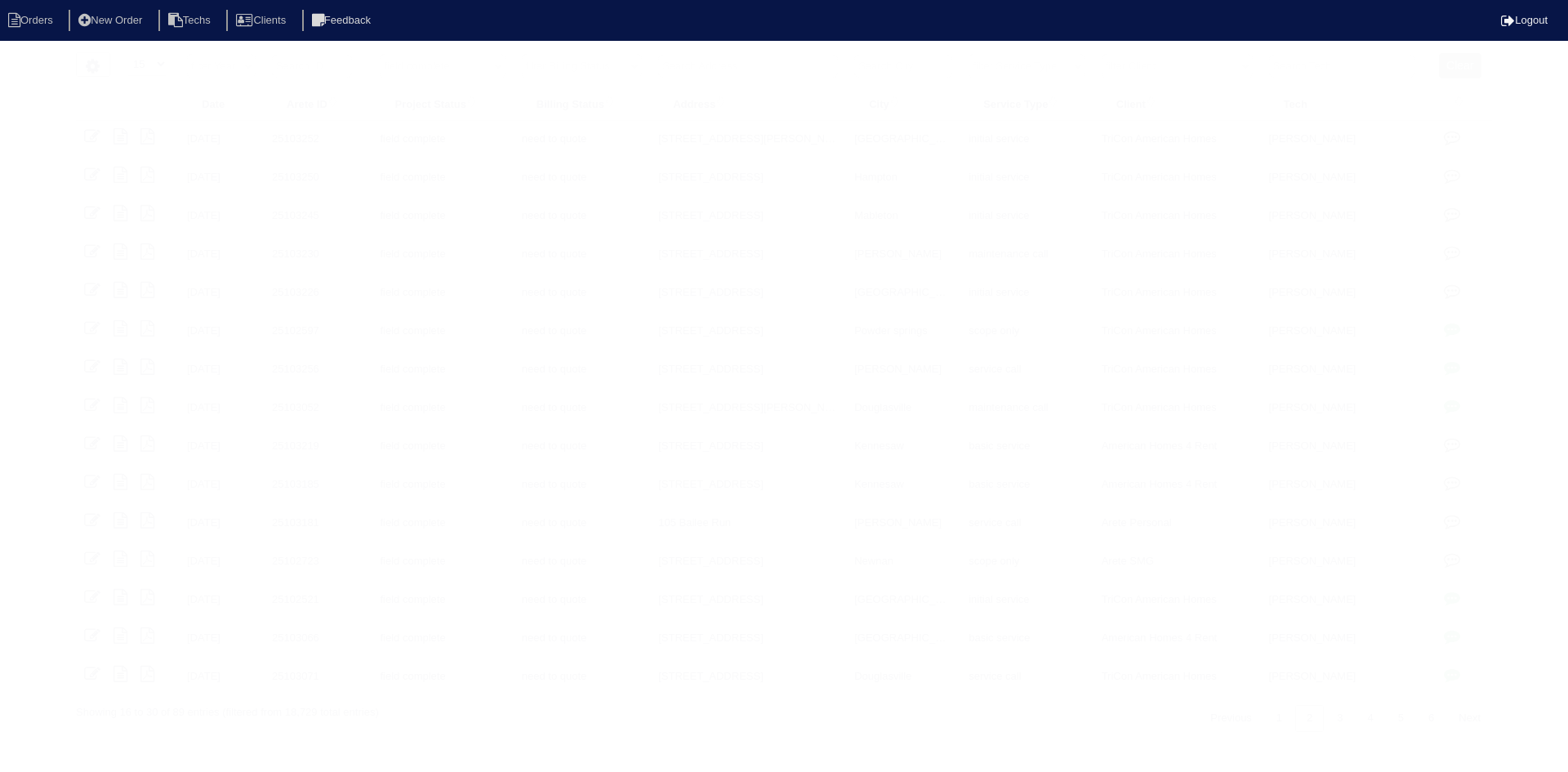
select select "15"
select select "field complete"
select select "need to quote"
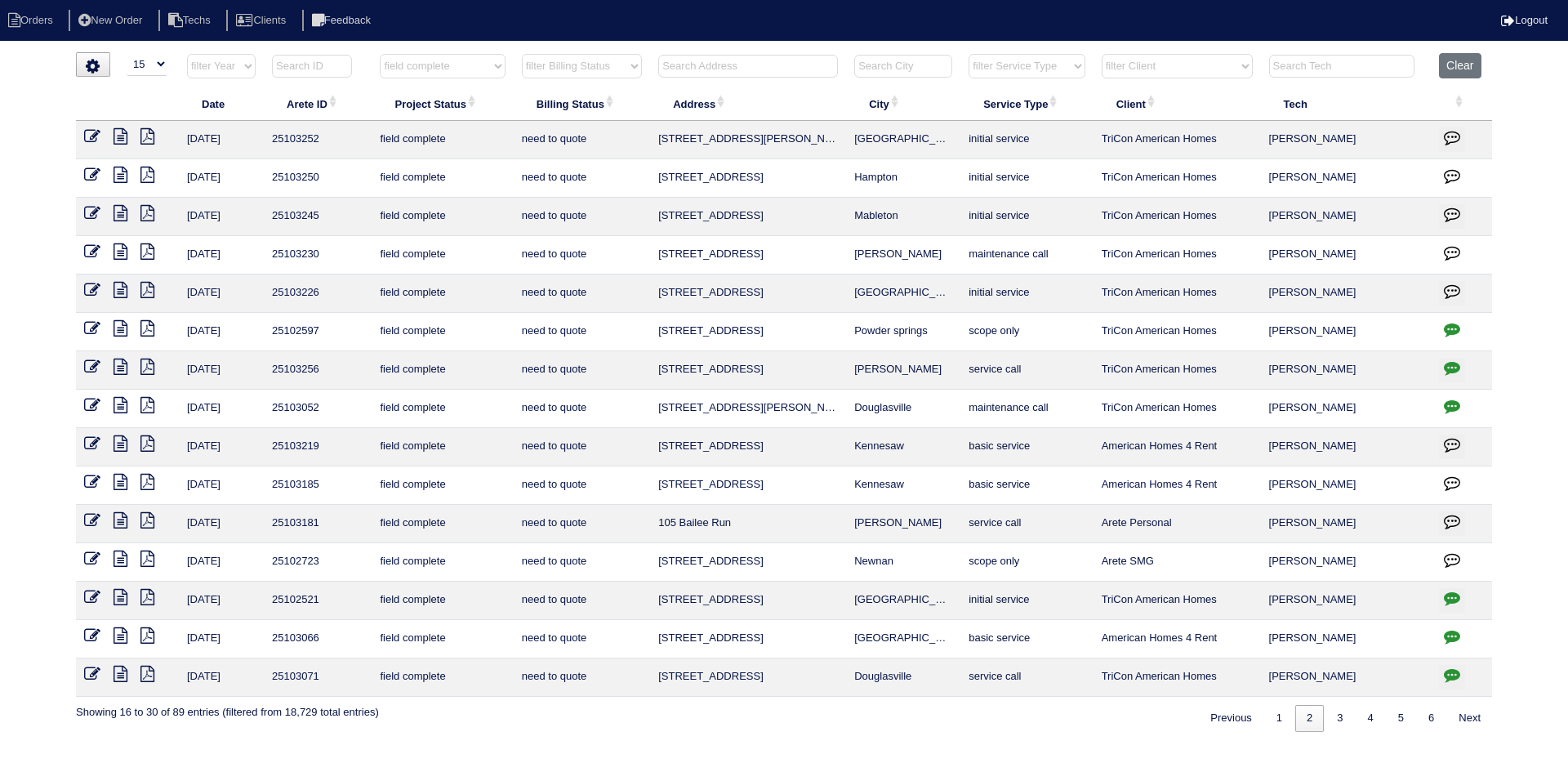
click at [118, 293] on icon at bounding box center [120, 290] width 14 height 16
click at [149, 290] on icon at bounding box center [148, 290] width 14 height 16
click at [117, 286] on icon at bounding box center [120, 290] width 14 height 16
click at [1458, 286] on icon "button" at bounding box center [1452, 291] width 16 height 16
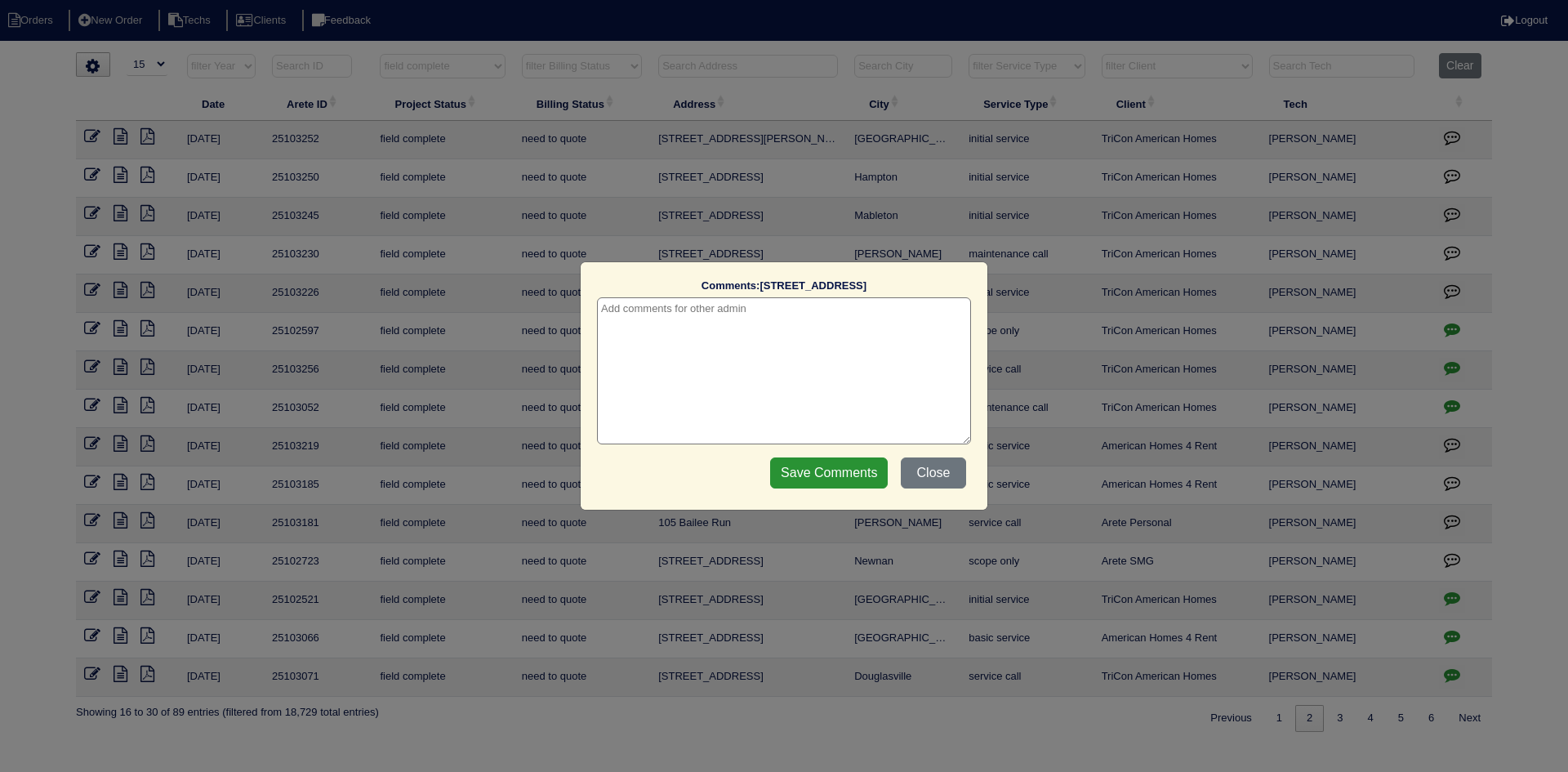
click at [828, 307] on textarea at bounding box center [784, 371] width 374 height 147
type textarea "[DATE] - no electricity - emailed site super - rk"
click at [809, 483] on input "Save Comments" at bounding box center [829, 472] width 118 height 31
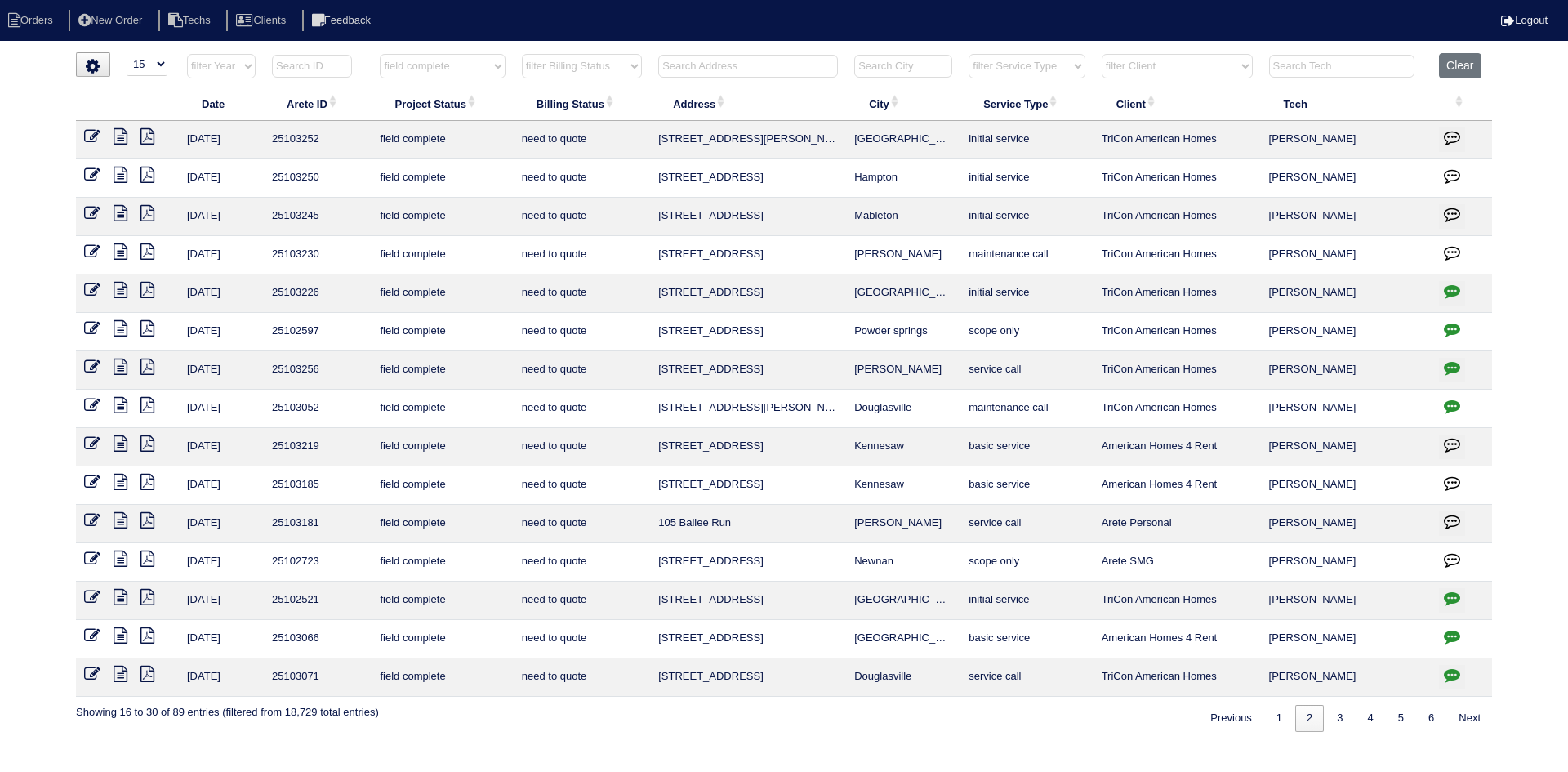
click at [118, 248] on icon at bounding box center [120, 251] width 14 height 16
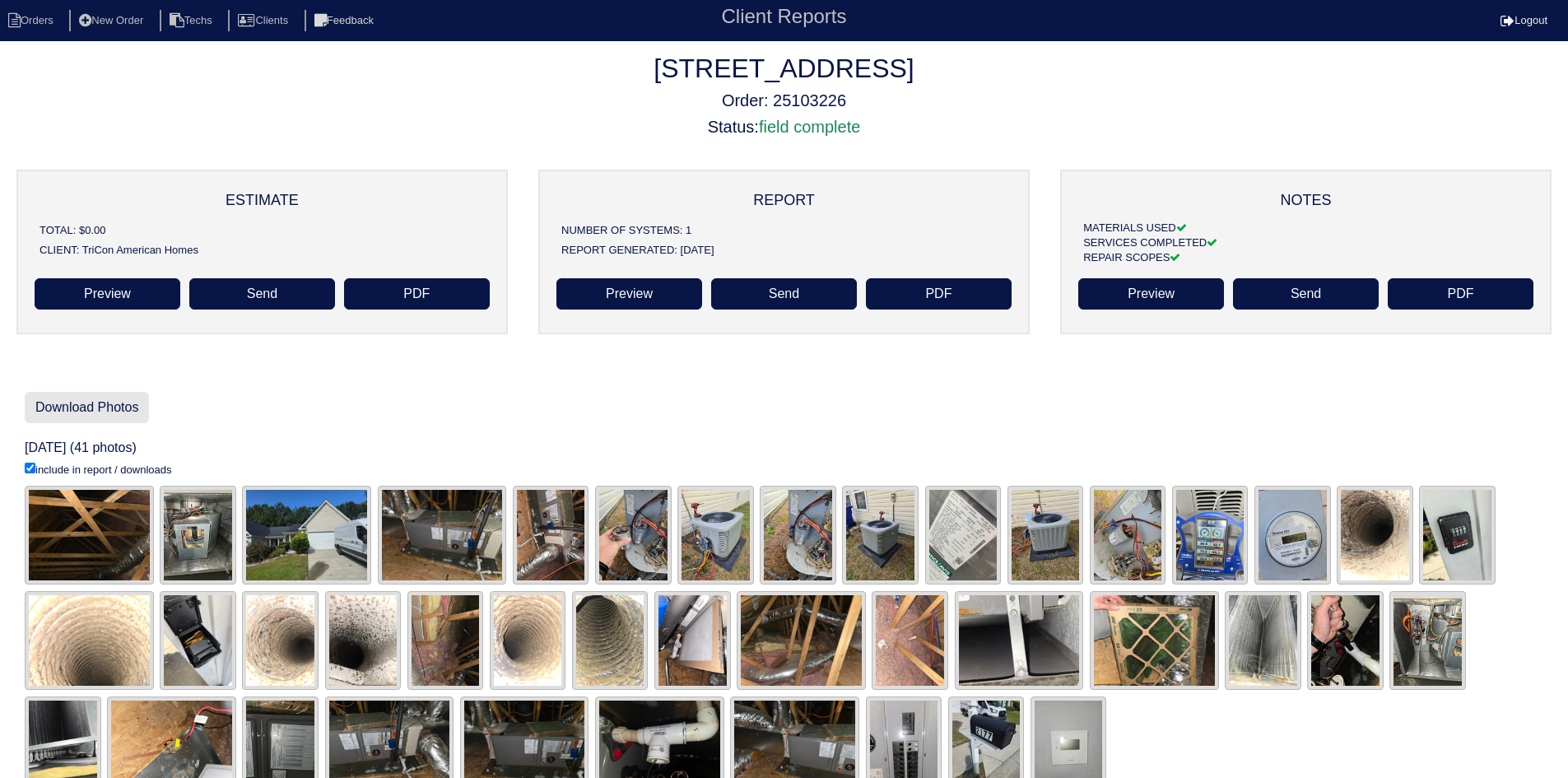
drag, startPoint x: 109, startPoint y: 405, endPoint x: 129, endPoint y: 411, distance: 20.9
click at [110, 405] on link "Download Photos" at bounding box center [87, 407] width 124 height 31
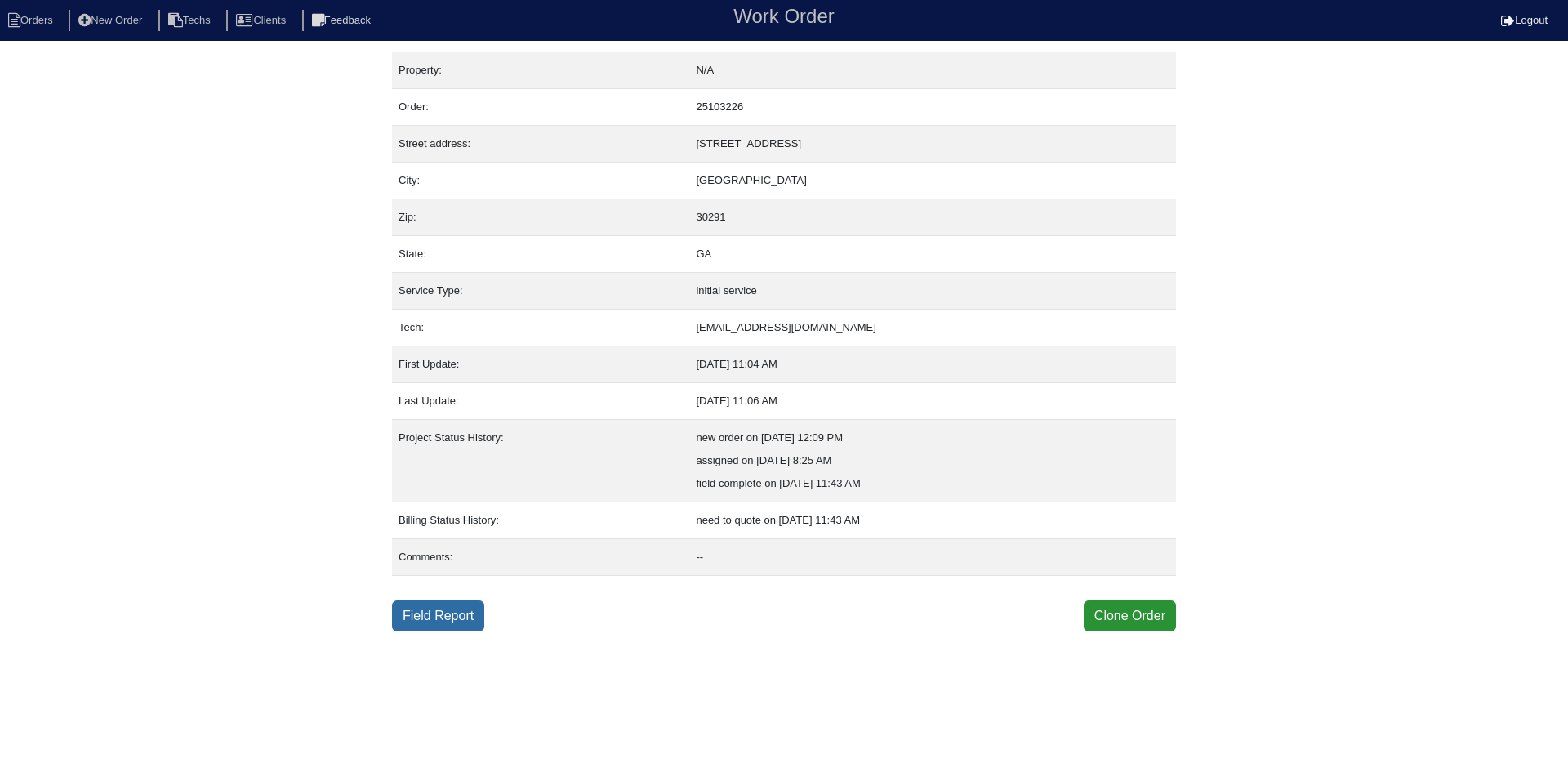
click at [446, 618] on link "Field Report" at bounding box center [438, 616] width 93 height 31
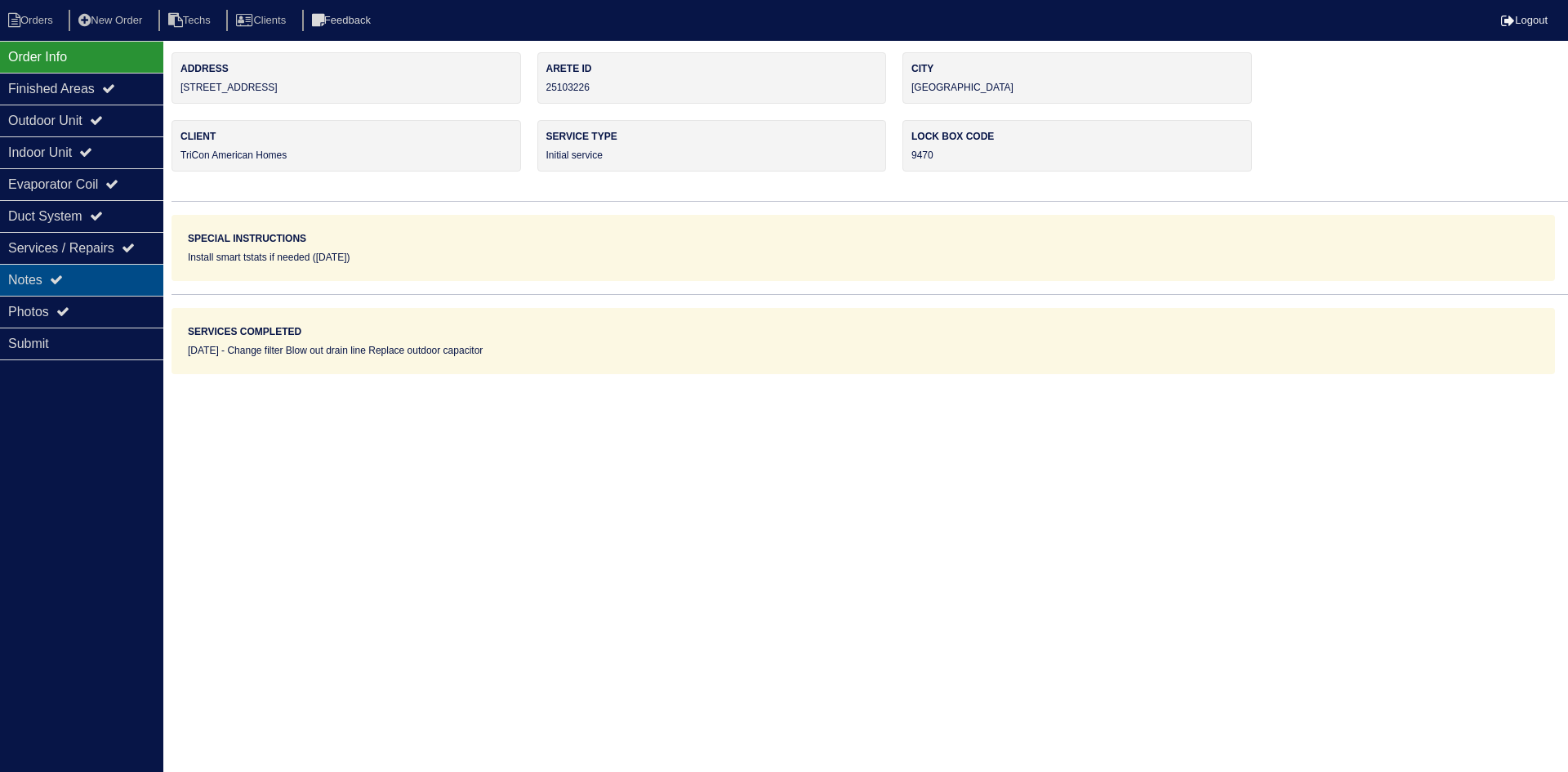
click at [79, 282] on div "Notes" at bounding box center [81, 280] width 163 height 32
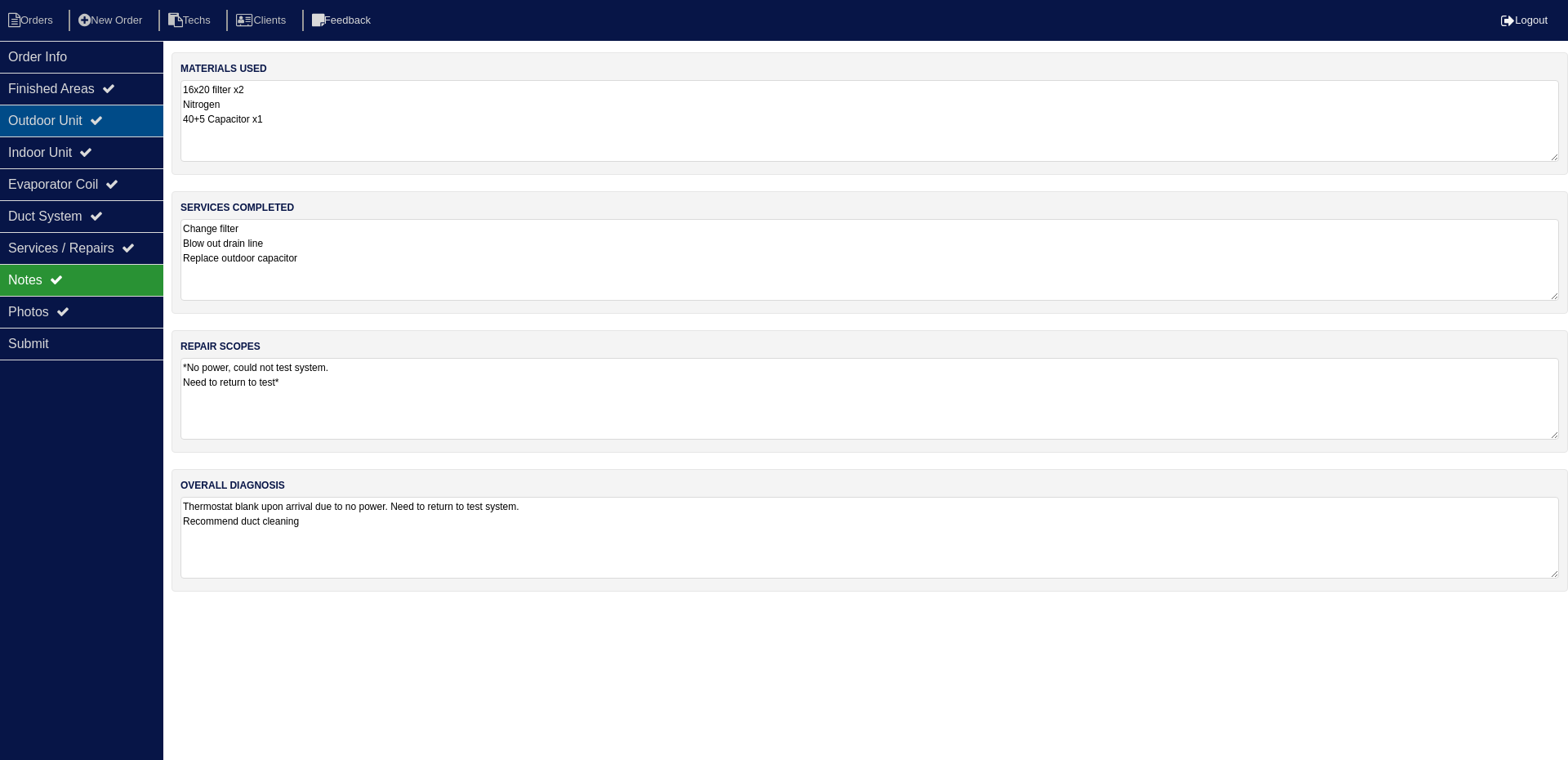
click at [90, 113] on div "Outdoor Unit" at bounding box center [81, 120] width 163 height 32
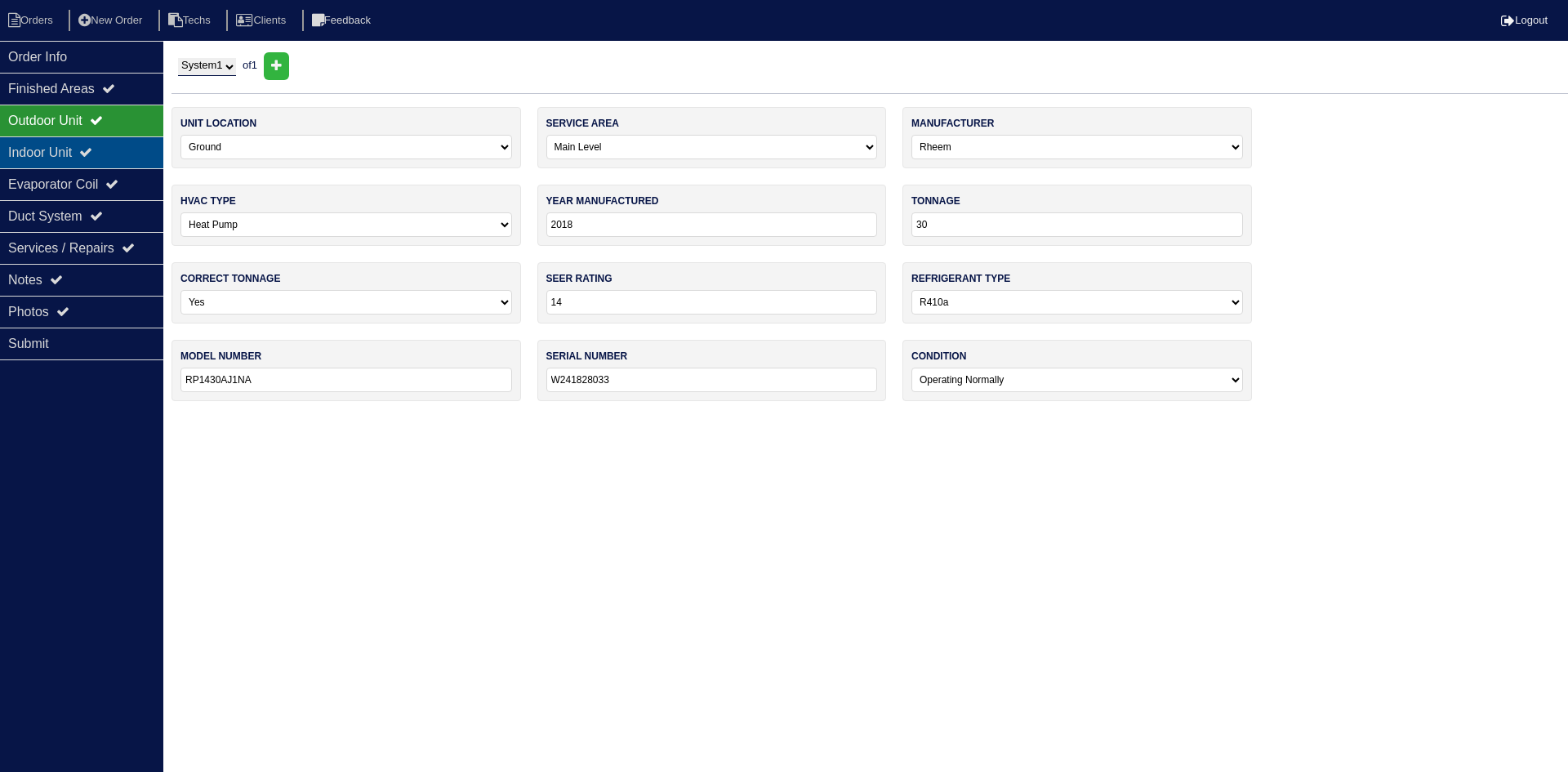
click at [87, 144] on div "Indoor Unit" at bounding box center [81, 152] width 163 height 32
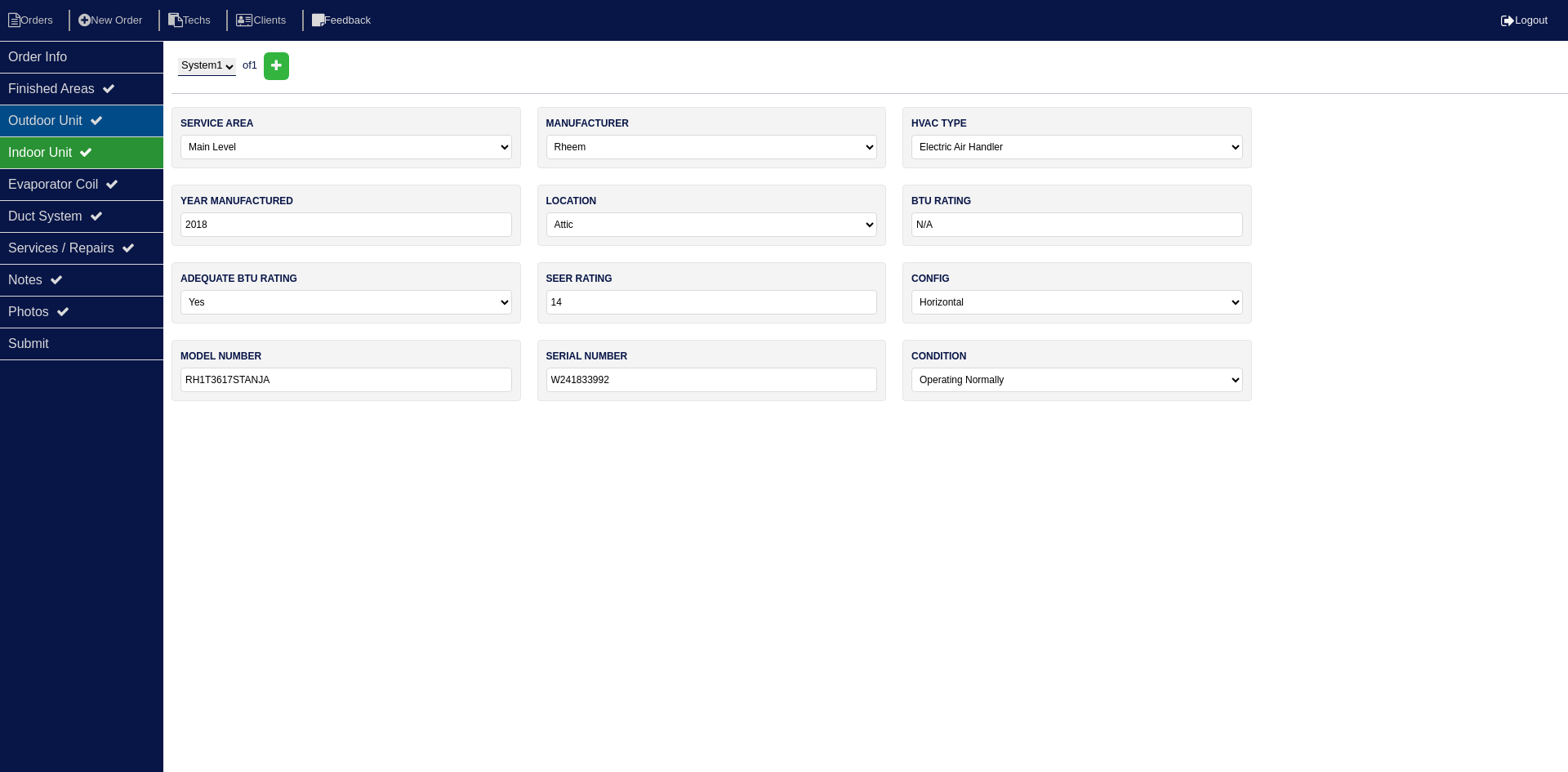
click at [94, 119] on div "Outdoor Unit" at bounding box center [81, 120] width 163 height 32
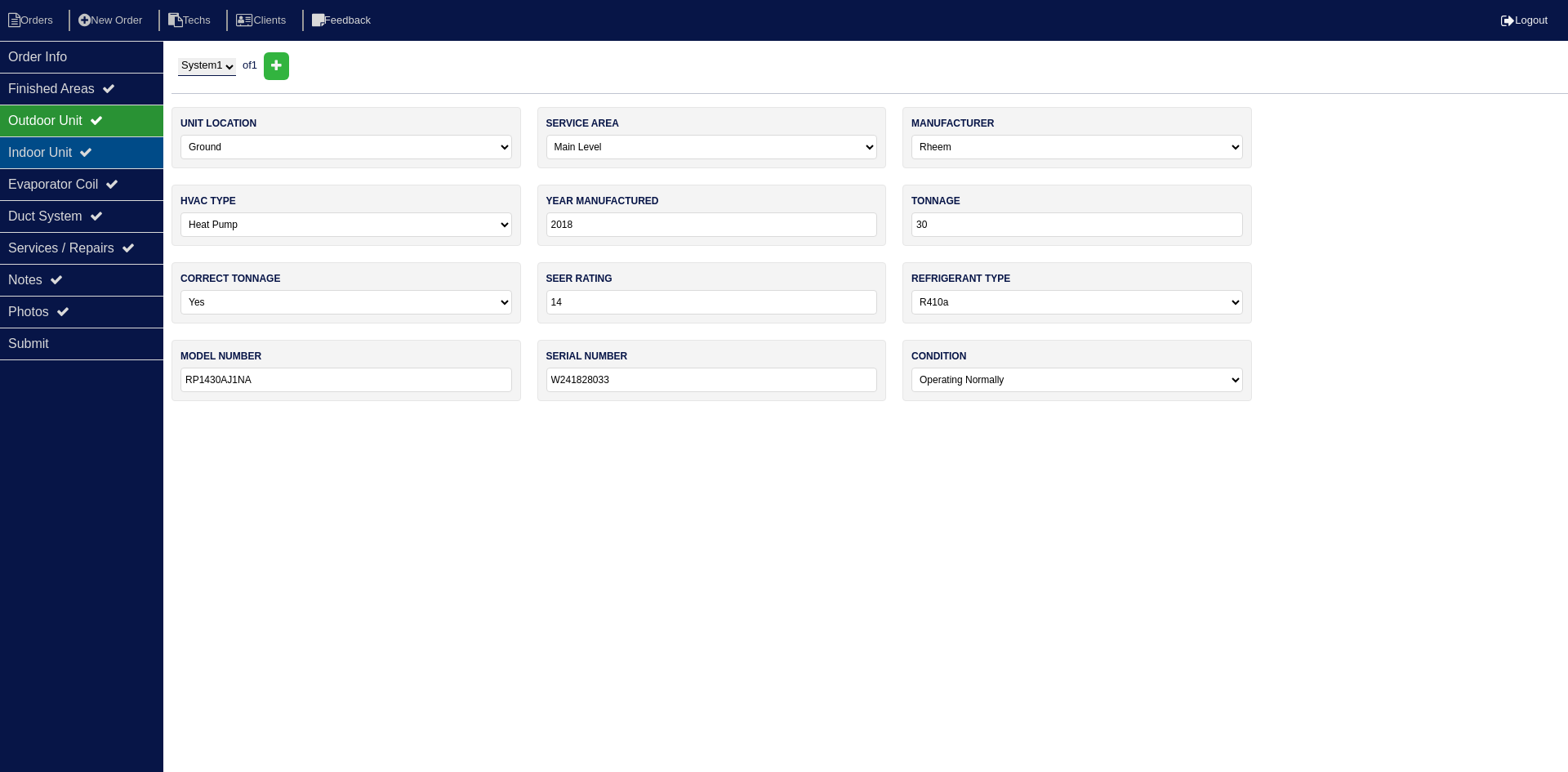
click at [81, 152] on div "Indoor Unit" at bounding box center [81, 152] width 163 height 32
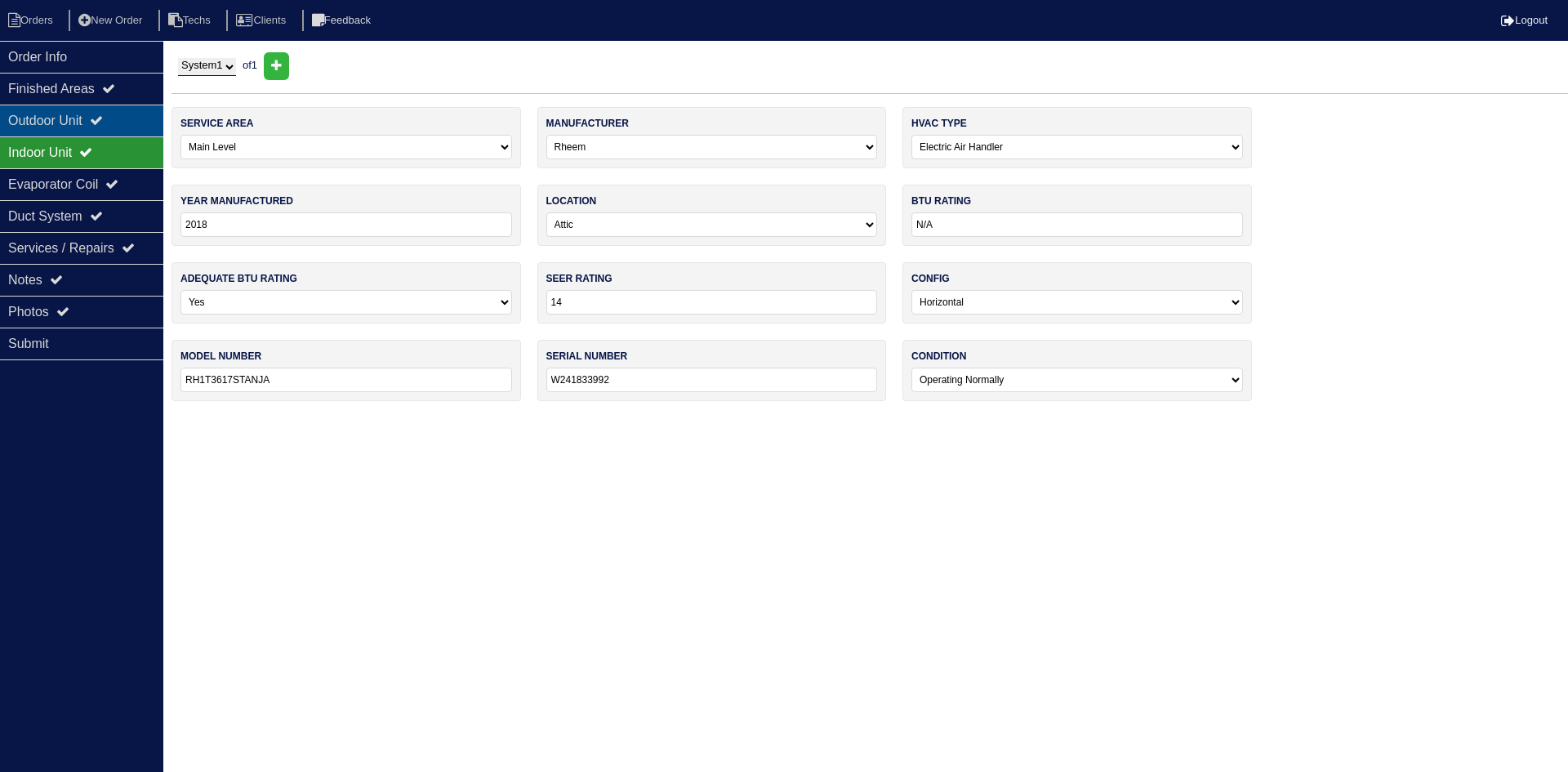
click at [94, 118] on div "Outdoor Unit" at bounding box center [81, 120] width 163 height 32
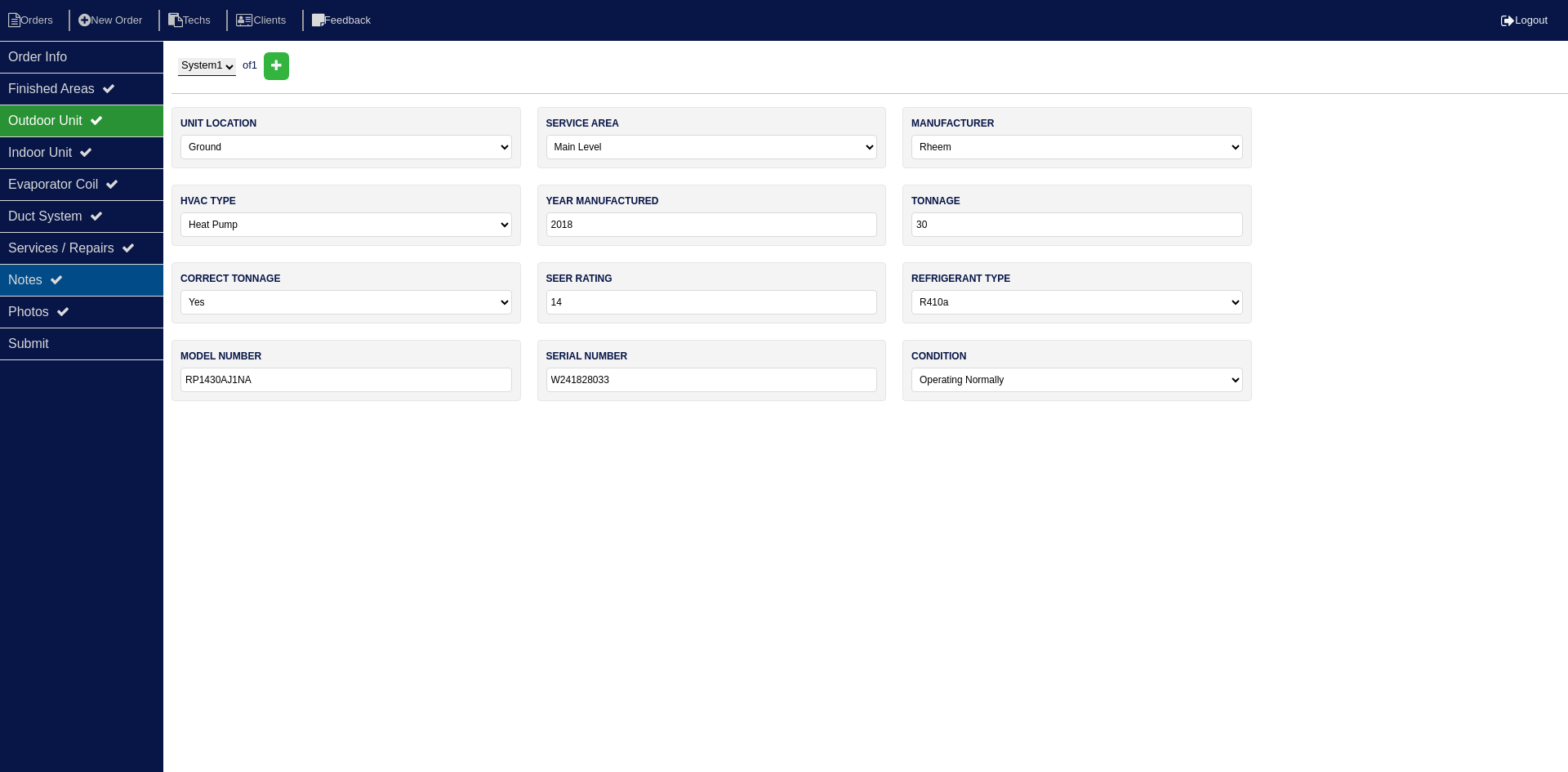
click at [97, 276] on div "Notes" at bounding box center [81, 280] width 163 height 32
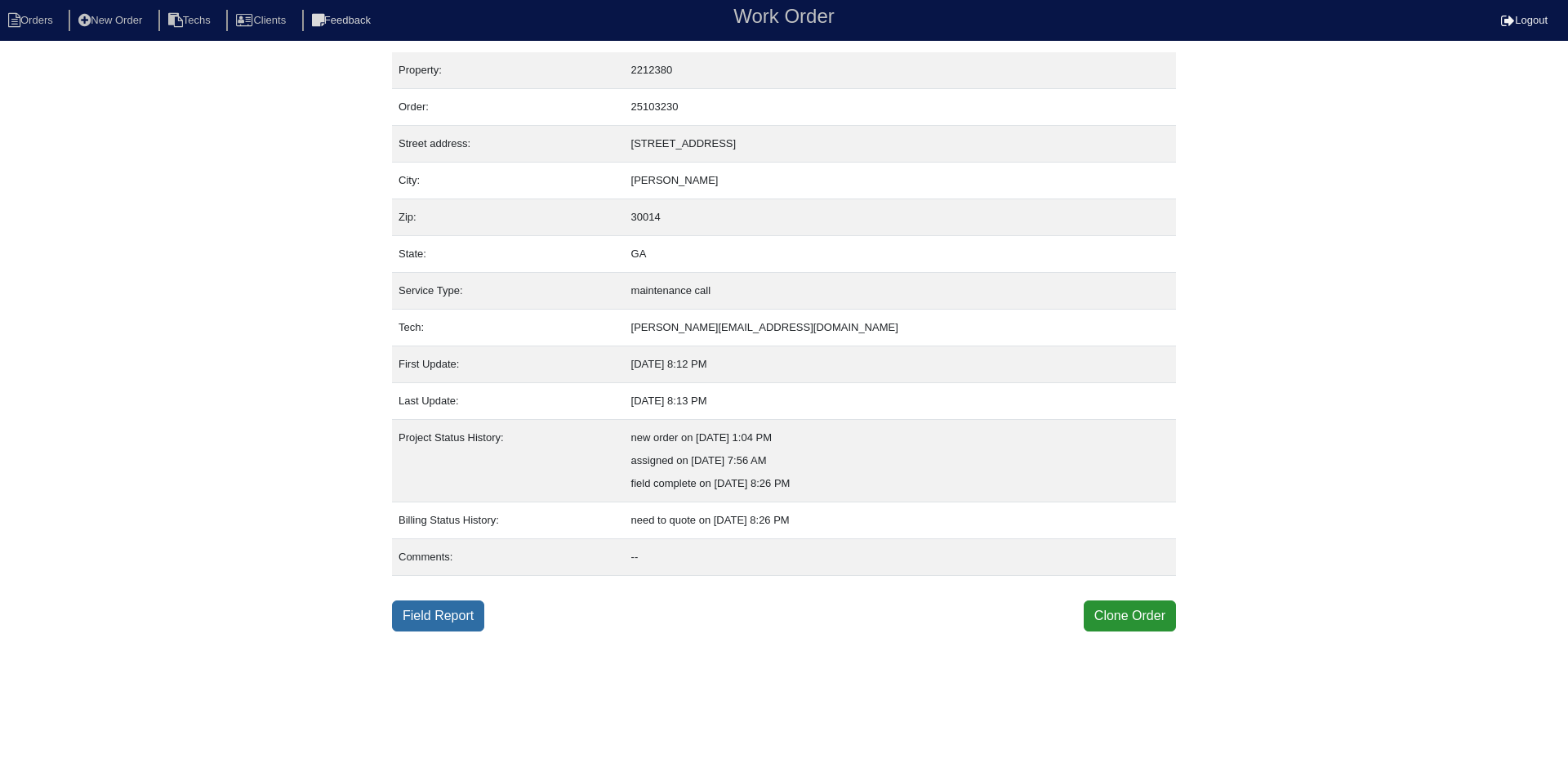
click at [417, 607] on link "Field Report" at bounding box center [438, 616] width 93 height 31
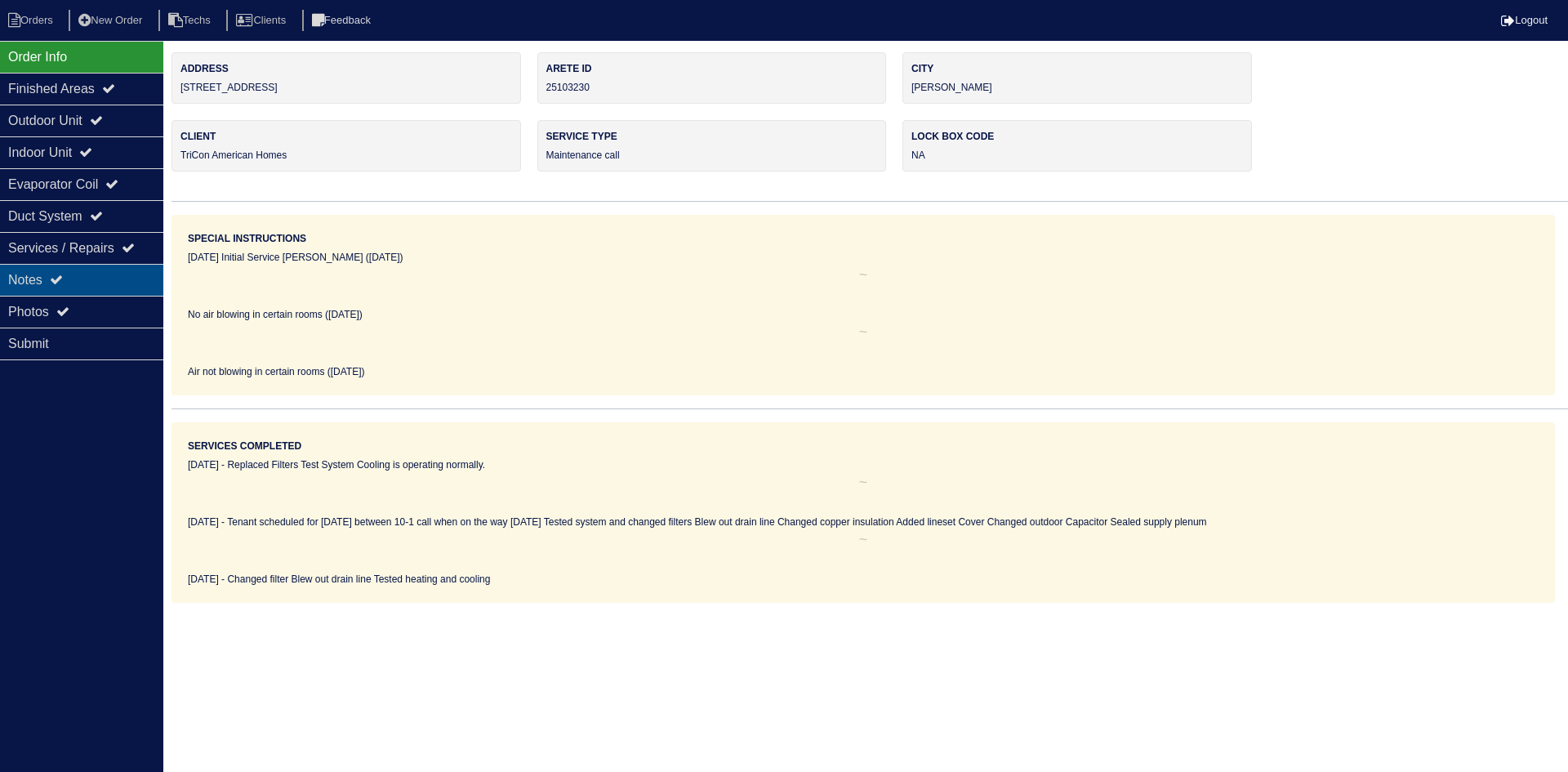
click at [54, 282] on icon at bounding box center [56, 279] width 13 height 13
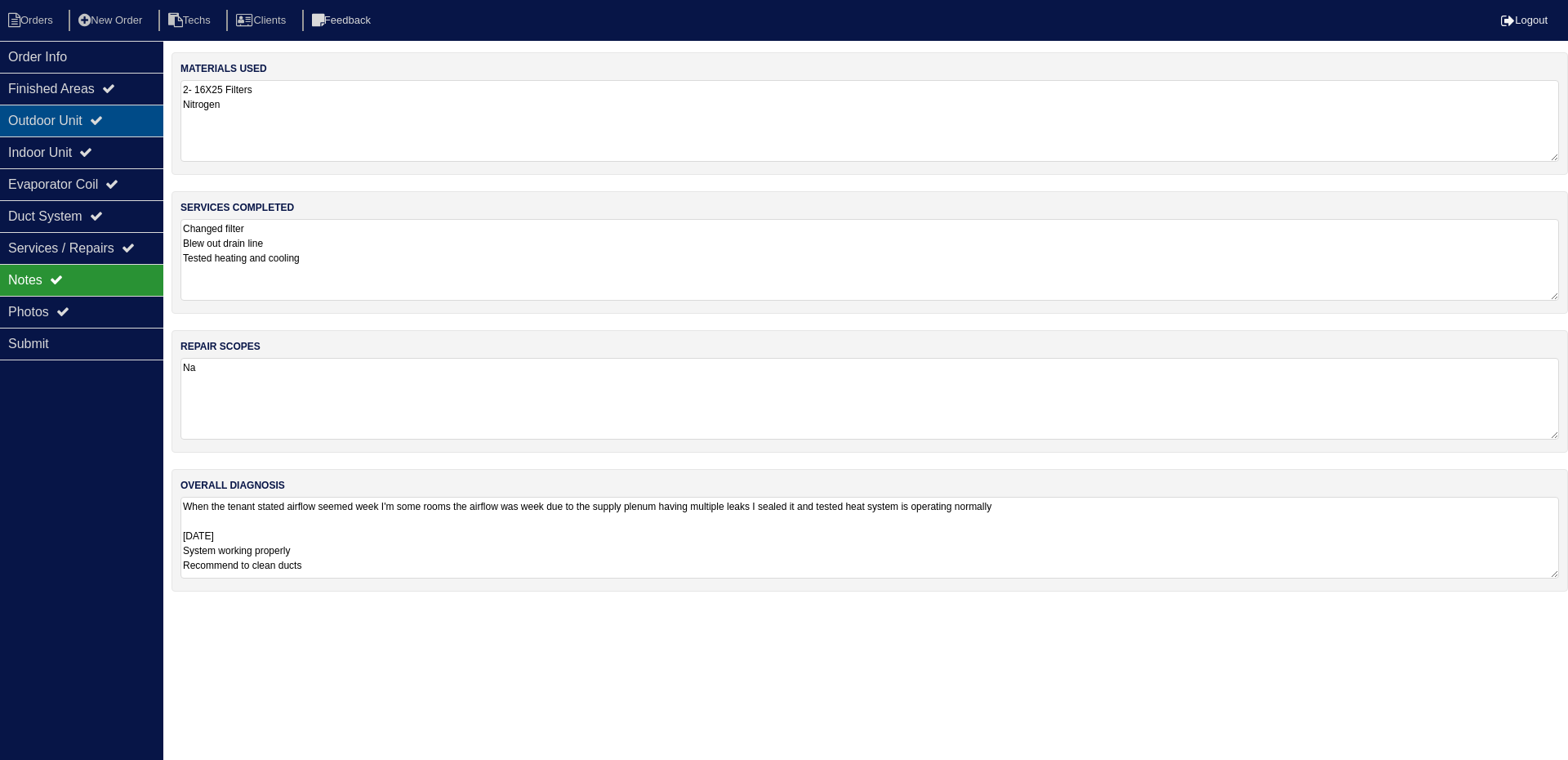
click at [103, 123] on icon at bounding box center [96, 119] width 13 height 13
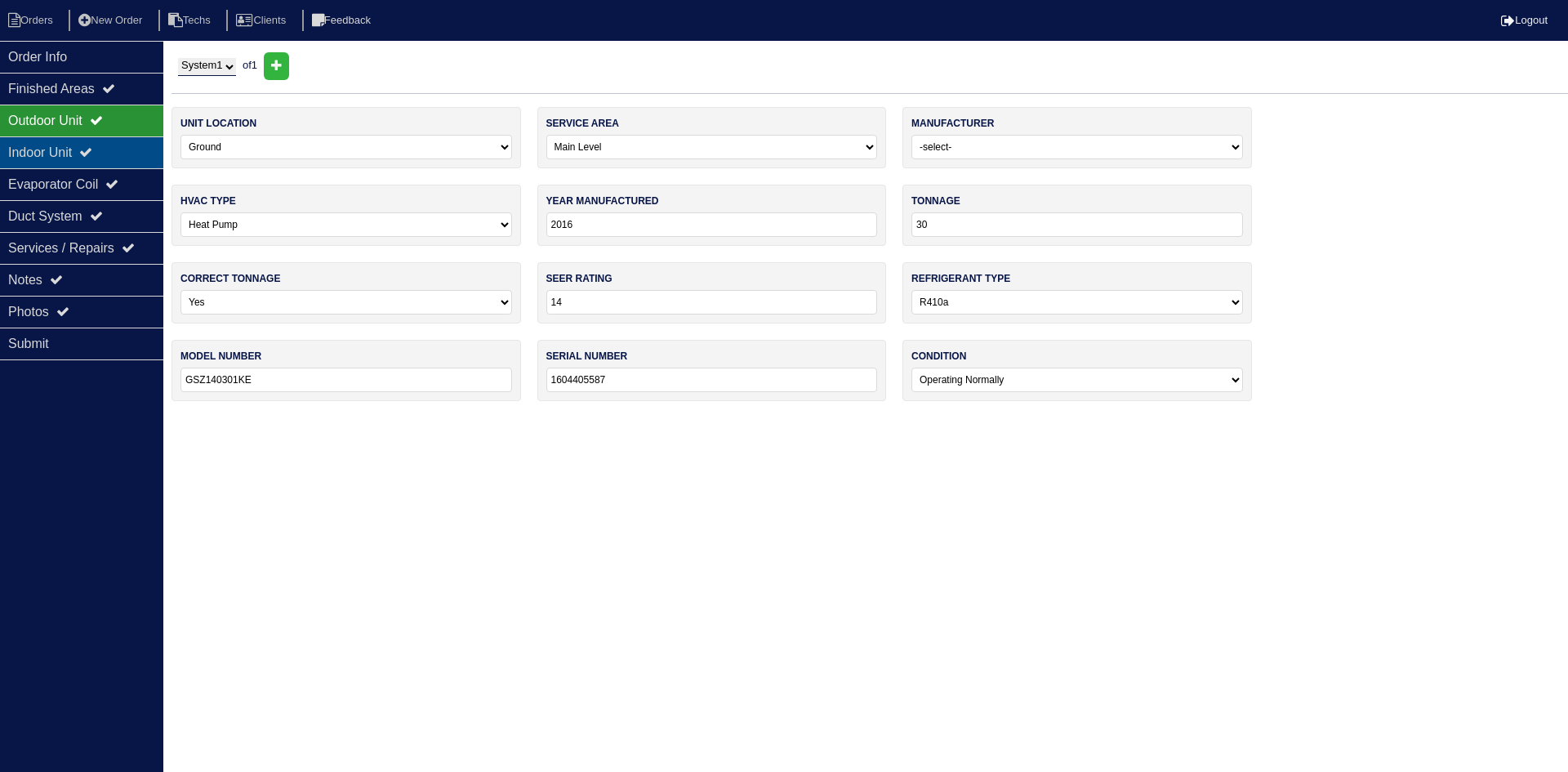
click at [109, 152] on div "Indoor Unit" at bounding box center [81, 152] width 163 height 32
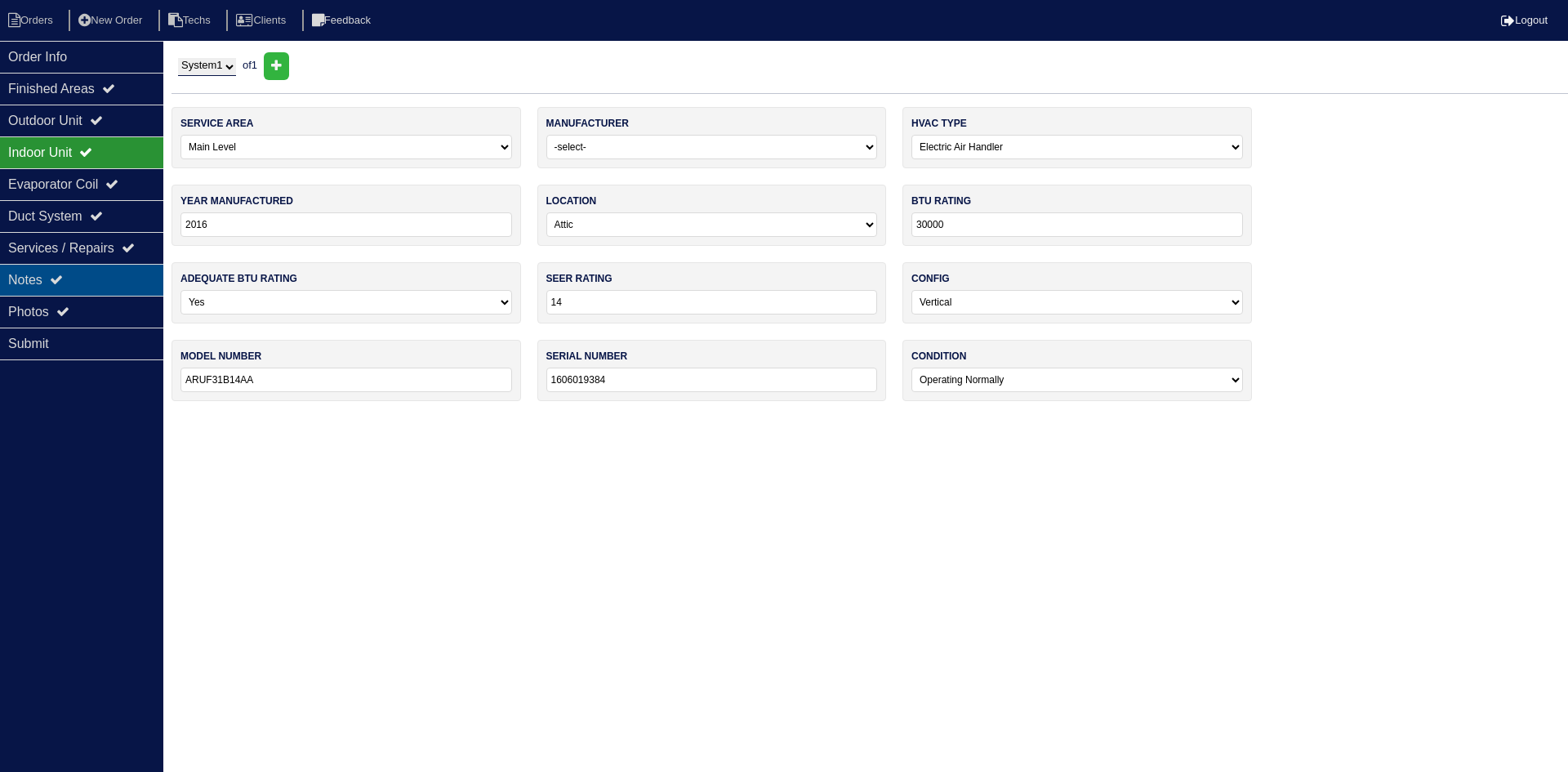
click at [101, 277] on div "Notes" at bounding box center [81, 280] width 163 height 32
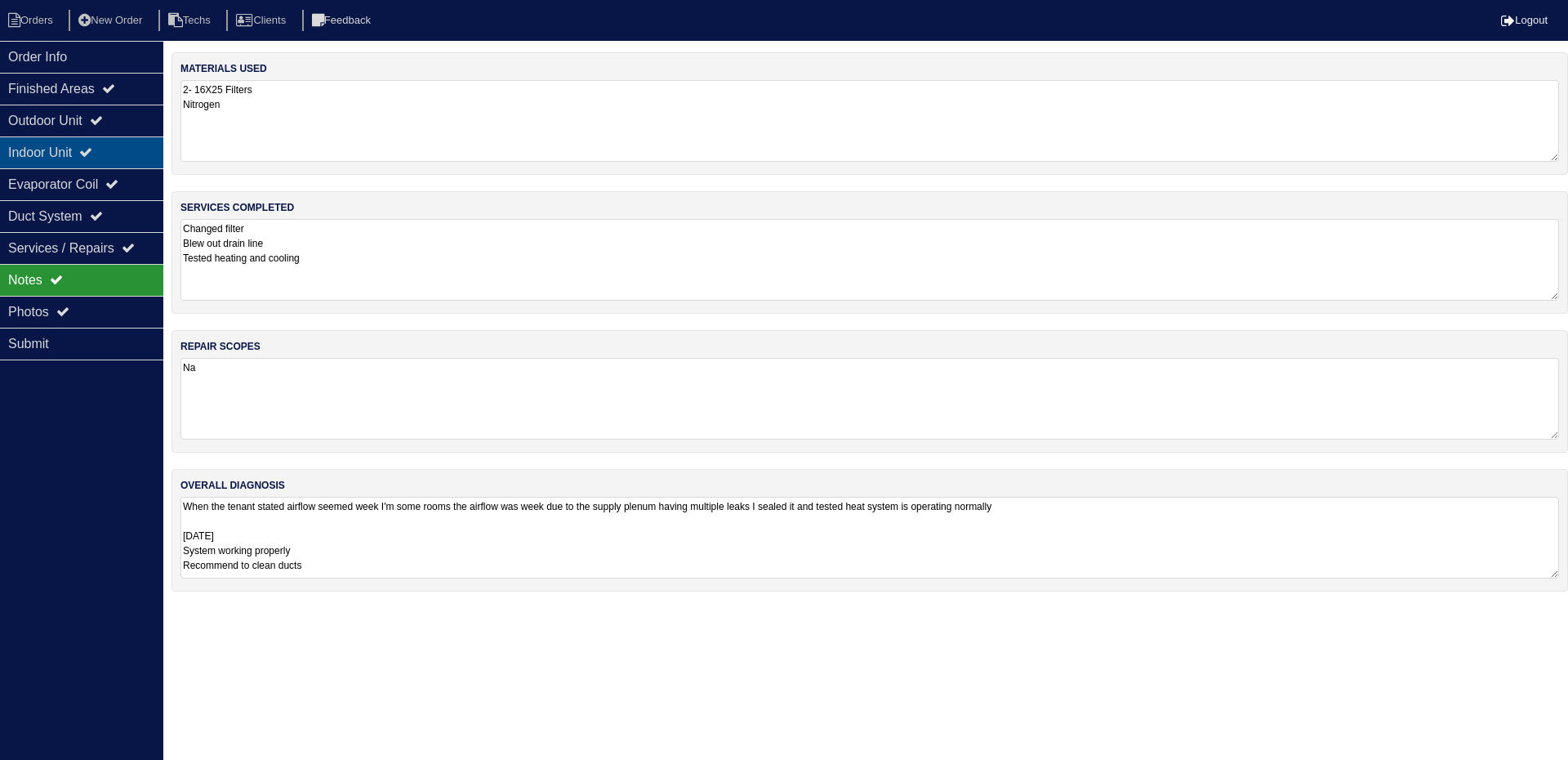
drag, startPoint x: 84, startPoint y: 119, endPoint x: 94, endPoint y: 149, distance: 31.6
click at [84, 119] on div "Outdoor Unit" at bounding box center [81, 120] width 163 height 32
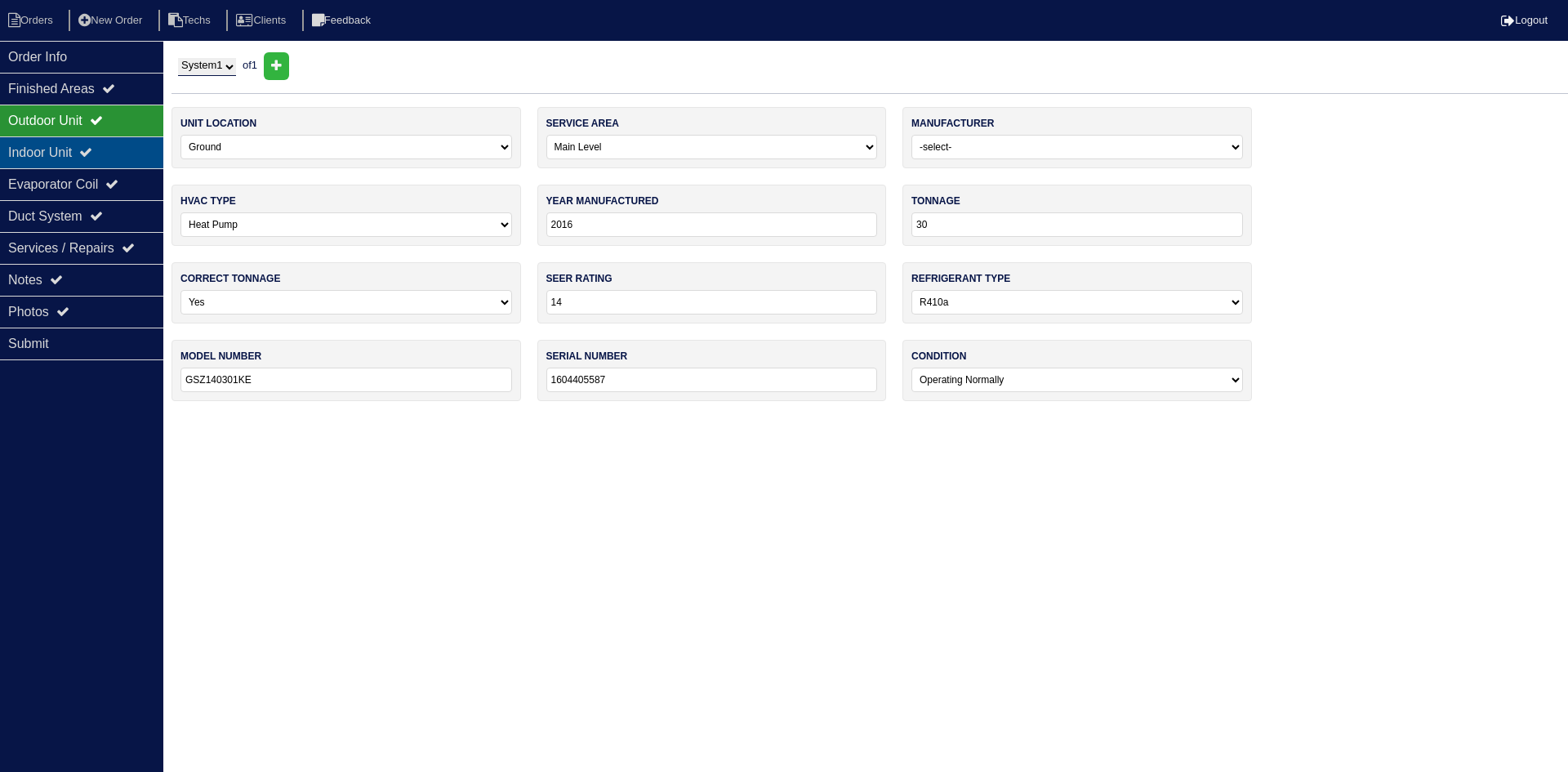
click at [93, 156] on icon at bounding box center [86, 152] width 13 height 13
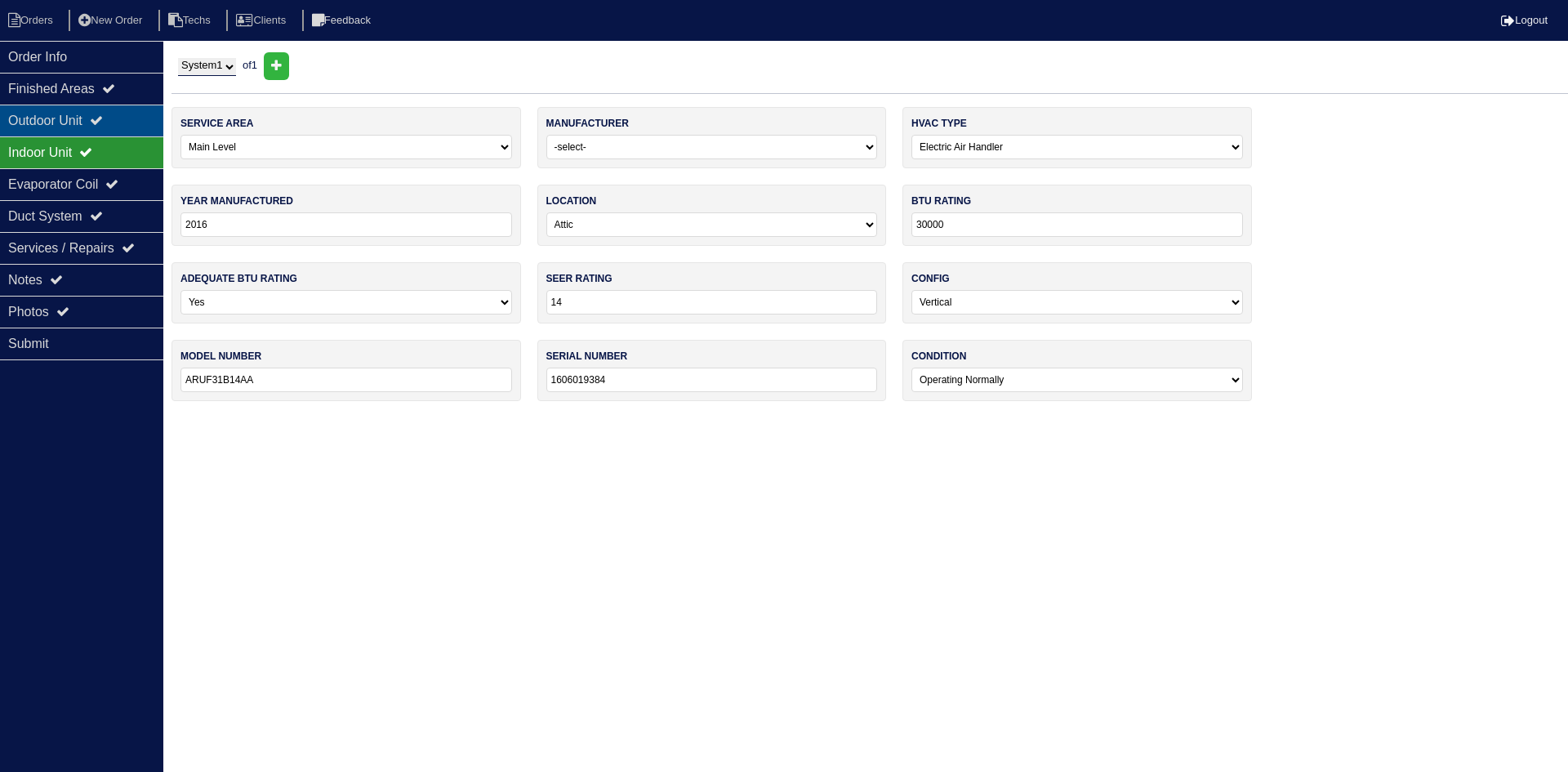
click at [97, 123] on div "Outdoor Unit" at bounding box center [81, 120] width 163 height 32
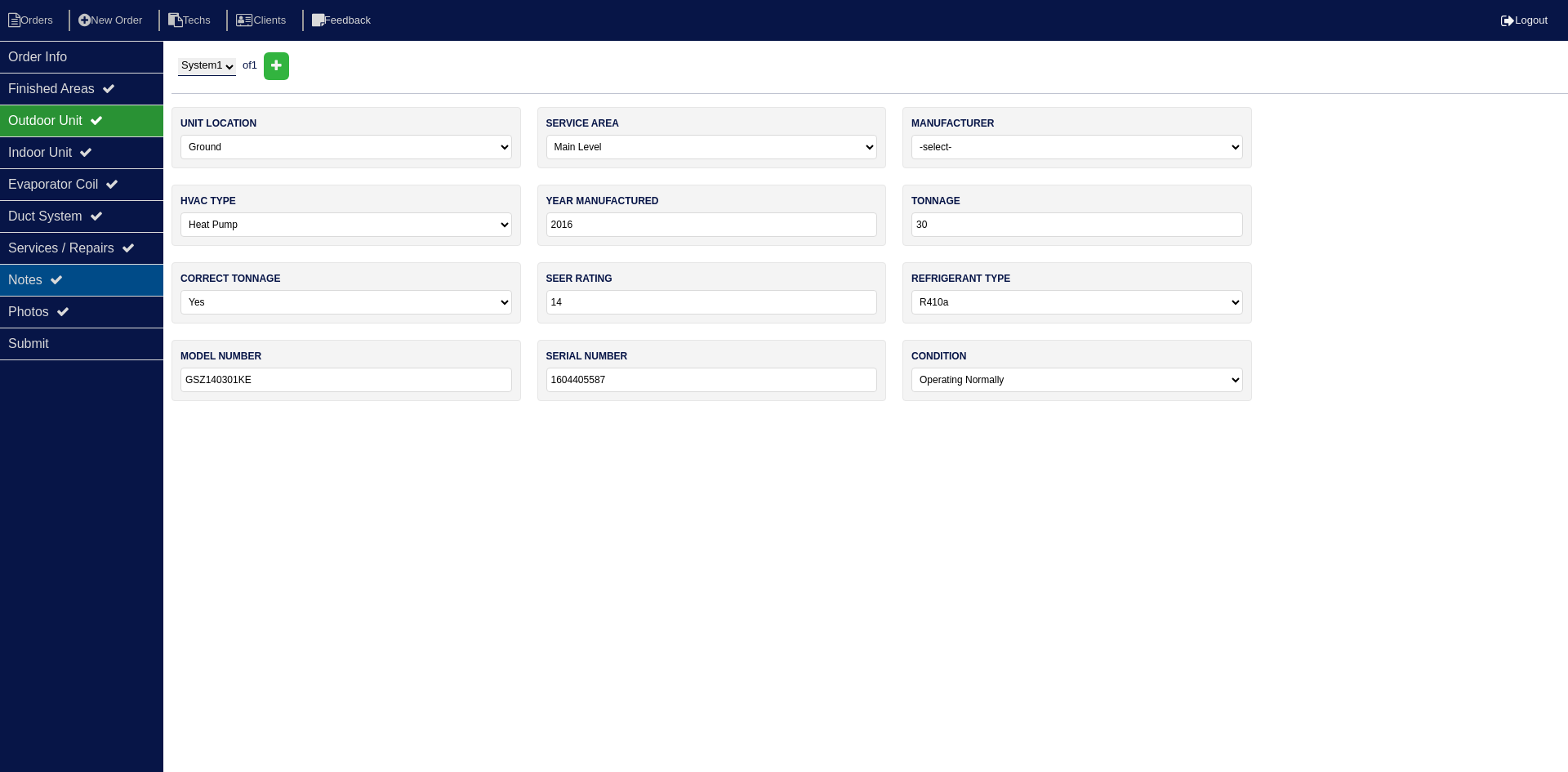
click at [63, 280] on icon at bounding box center [56, 279] width 13 height 13
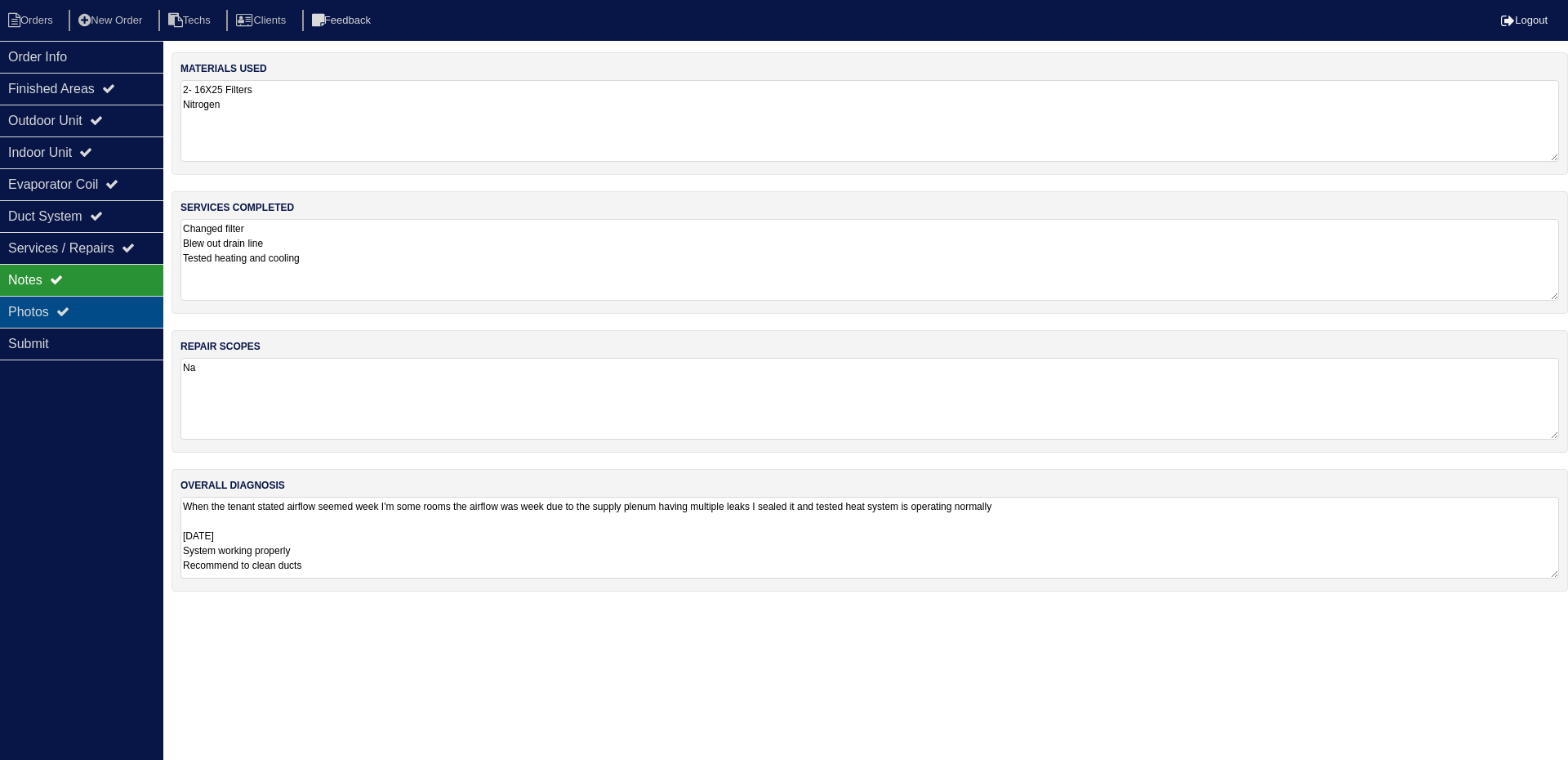
click at [110, 309] on div "Photos" at bounding box center [81, 312] width 163 height 32
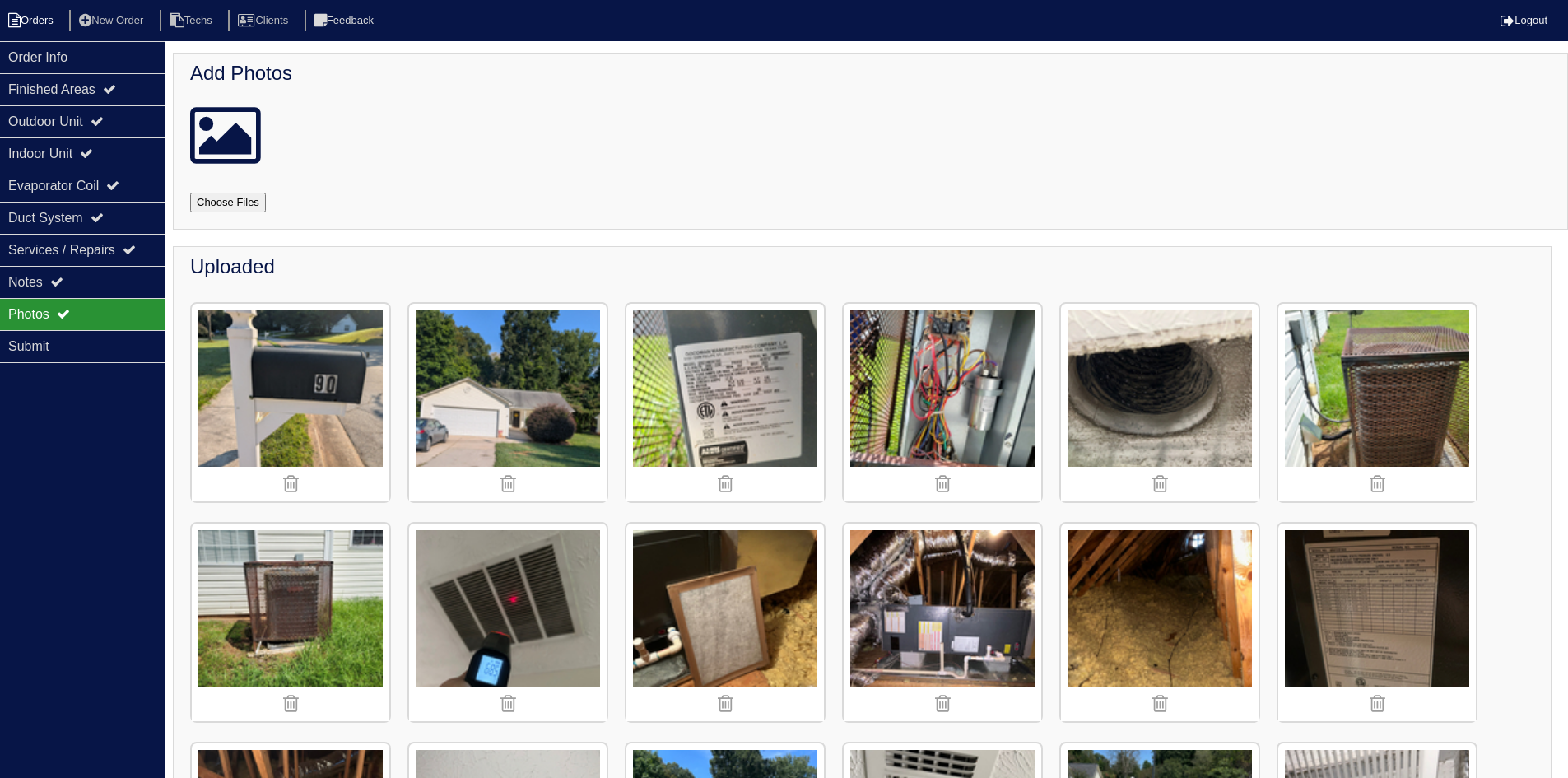
click at [33, 25] on li "Orders" at bounding box center [33, 21] width 66 height 22
select select "15"
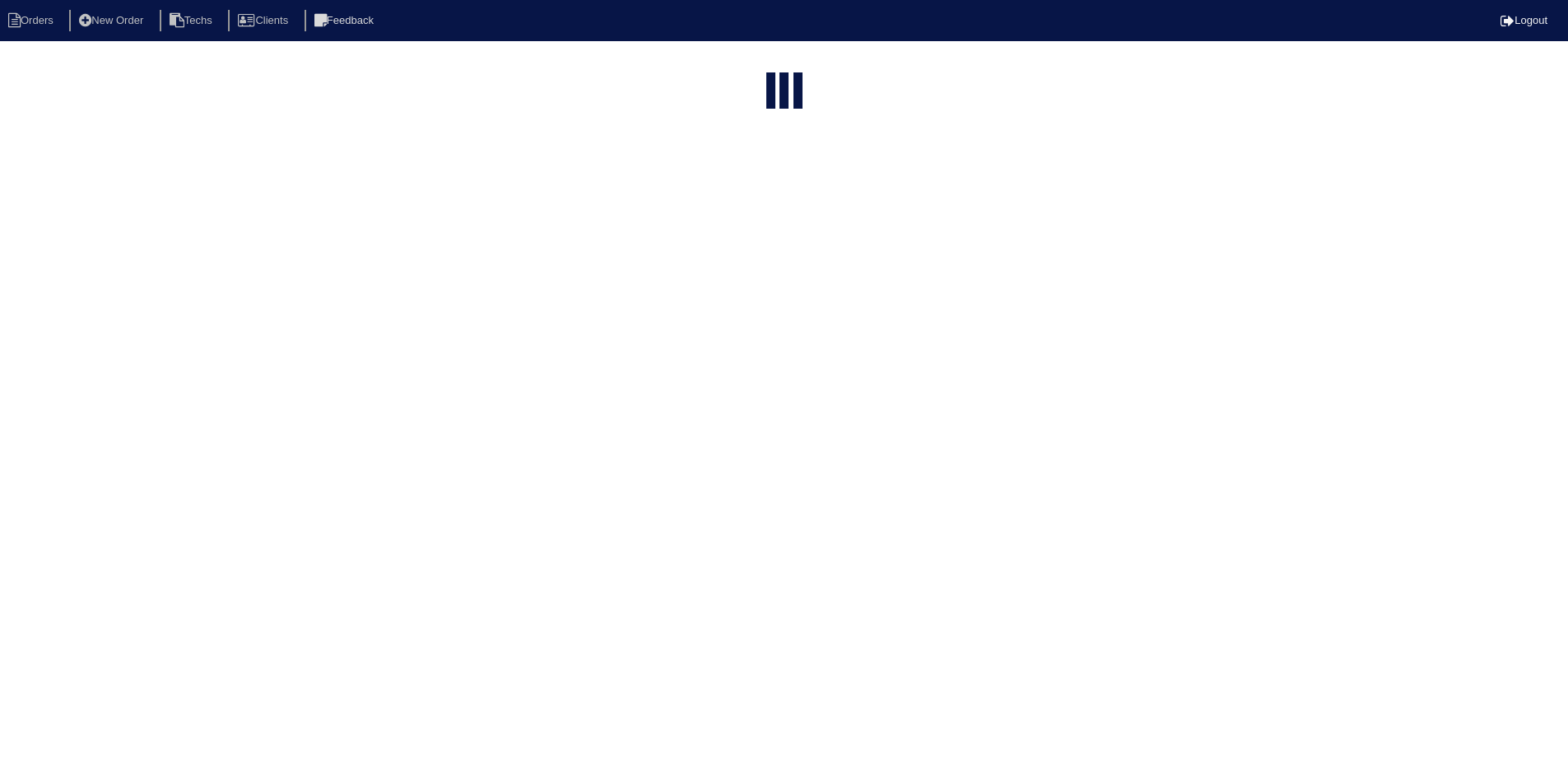
select select "field complete"
select select "need to quote"
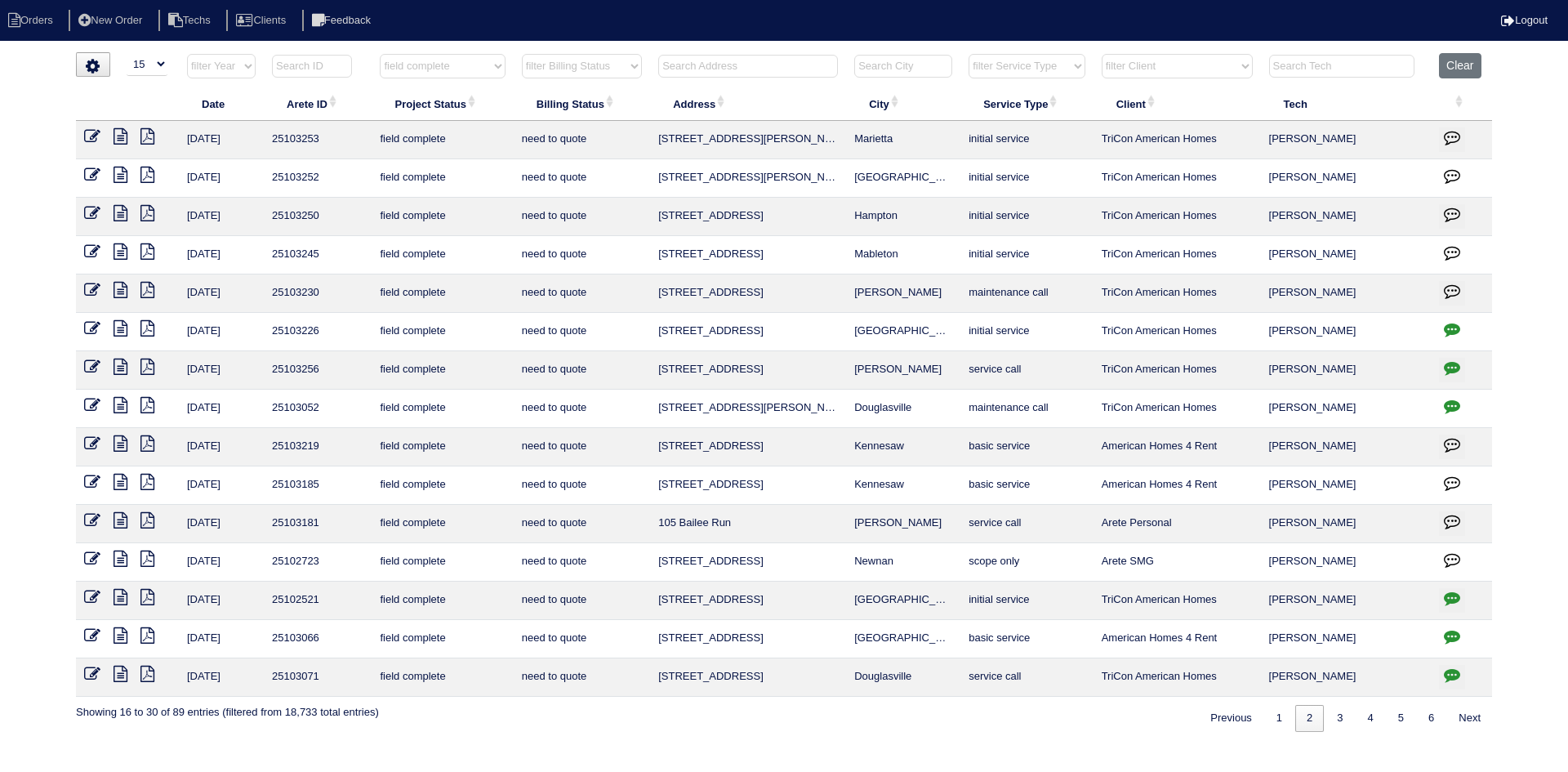
click at [147, 250] on icon at bounding box center [148, 251] width 14 height 16
click at [117, 250] on icon at bounding box center [120, 251] width 14 height 16
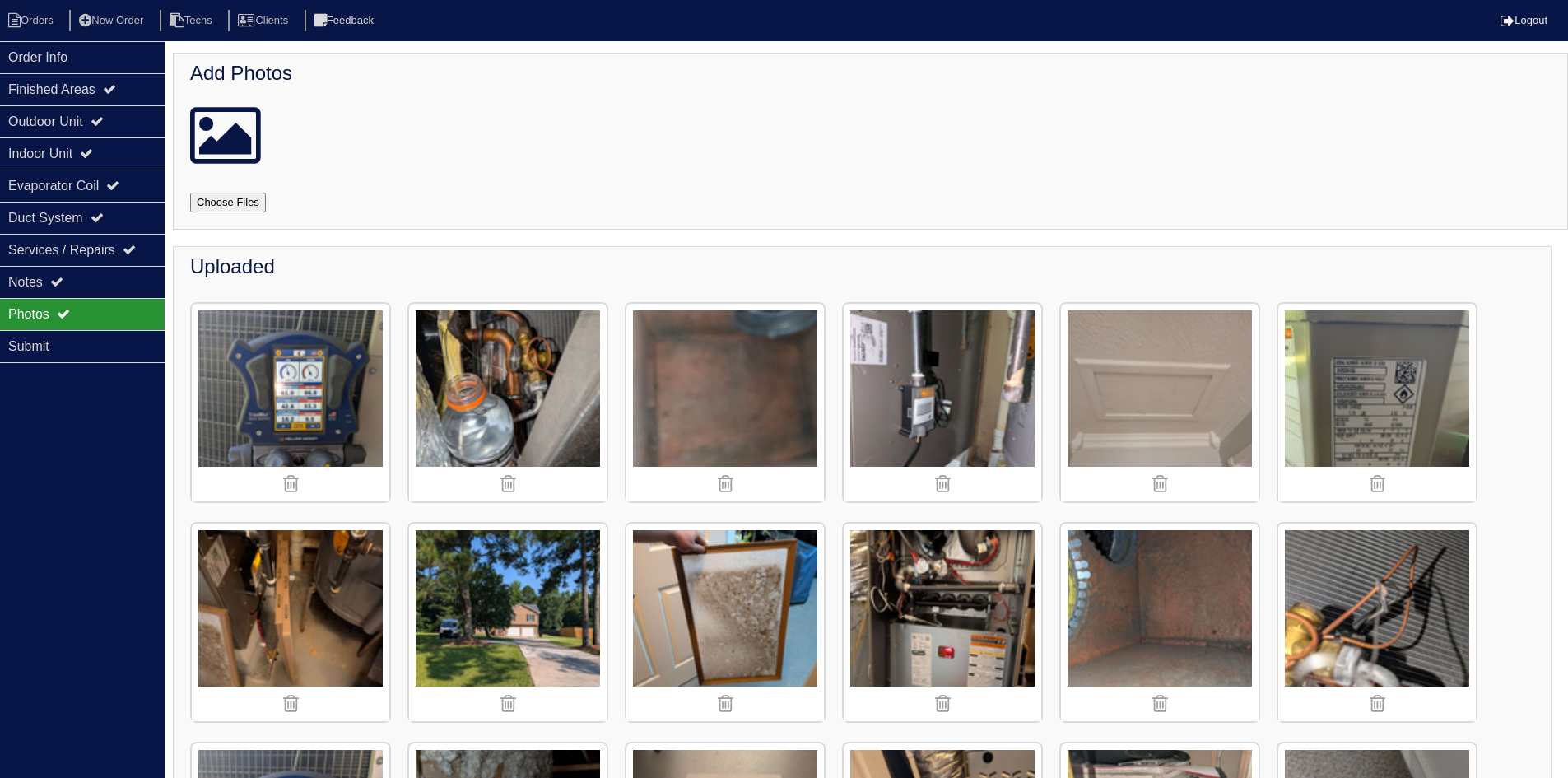
scroll to position [3788, 0]
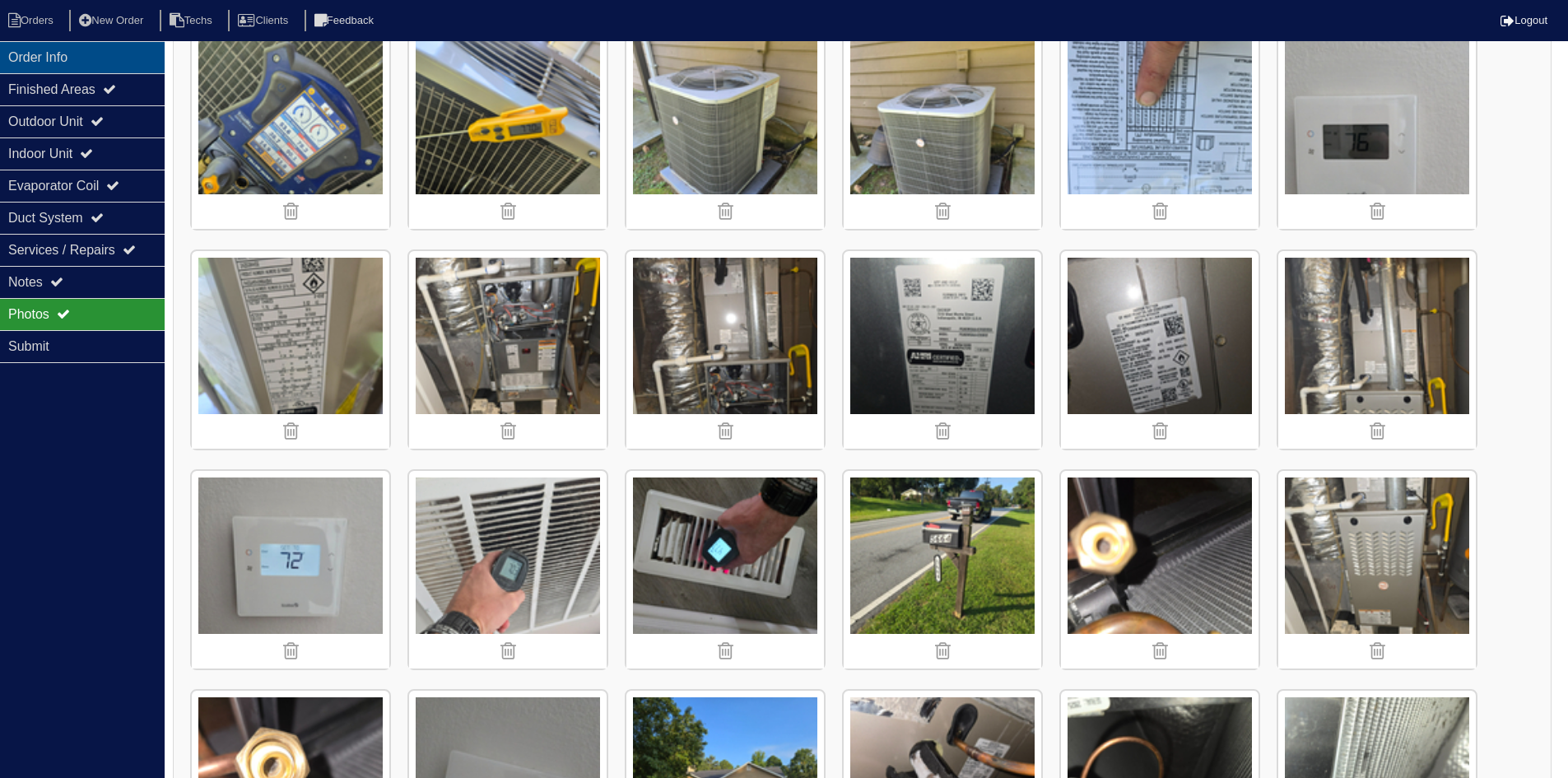
click at [65, 49] on div "Order Info" at bounding box center [82, 57] width 164 height 32
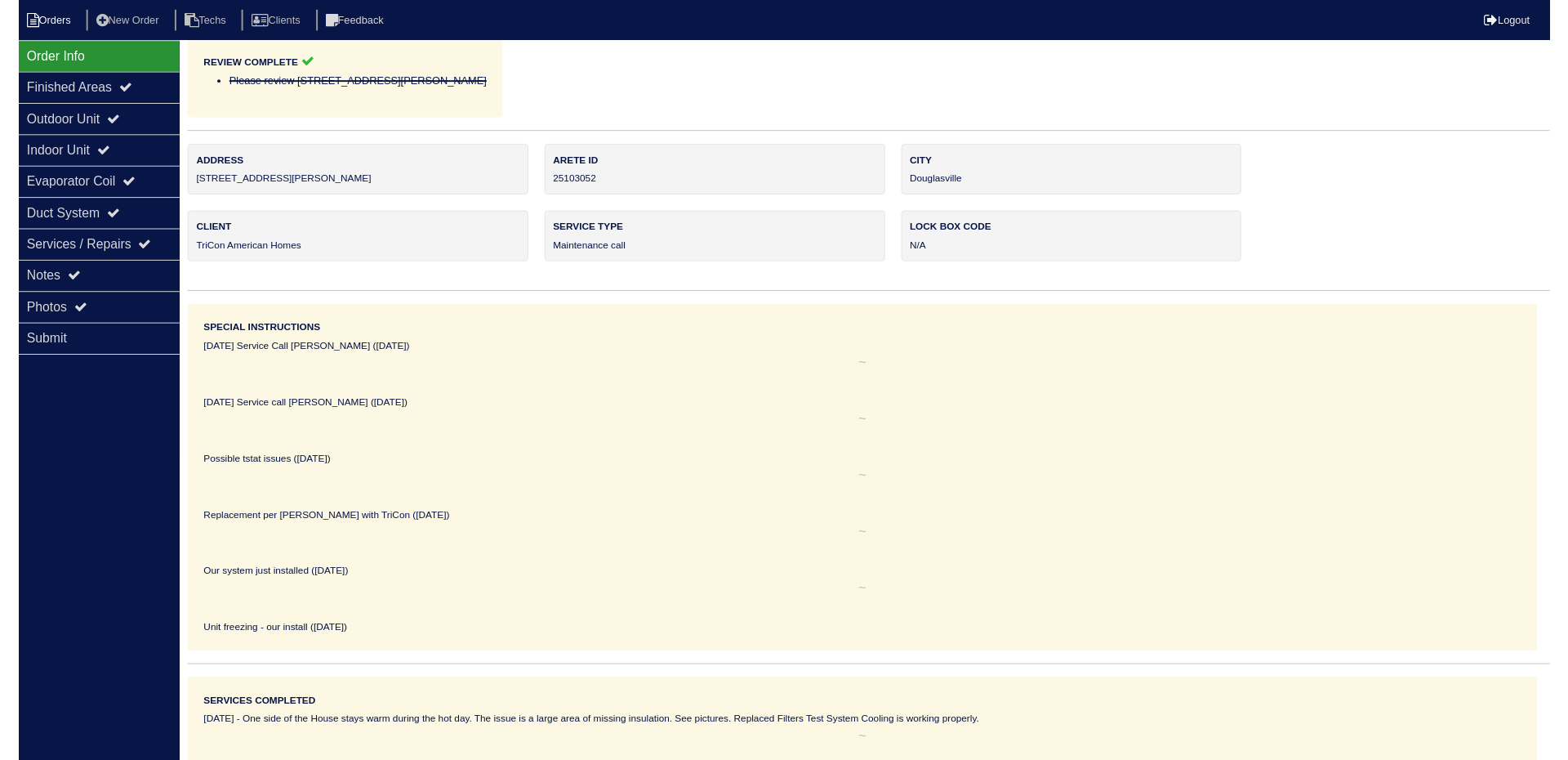
scroll to position [0, 0]
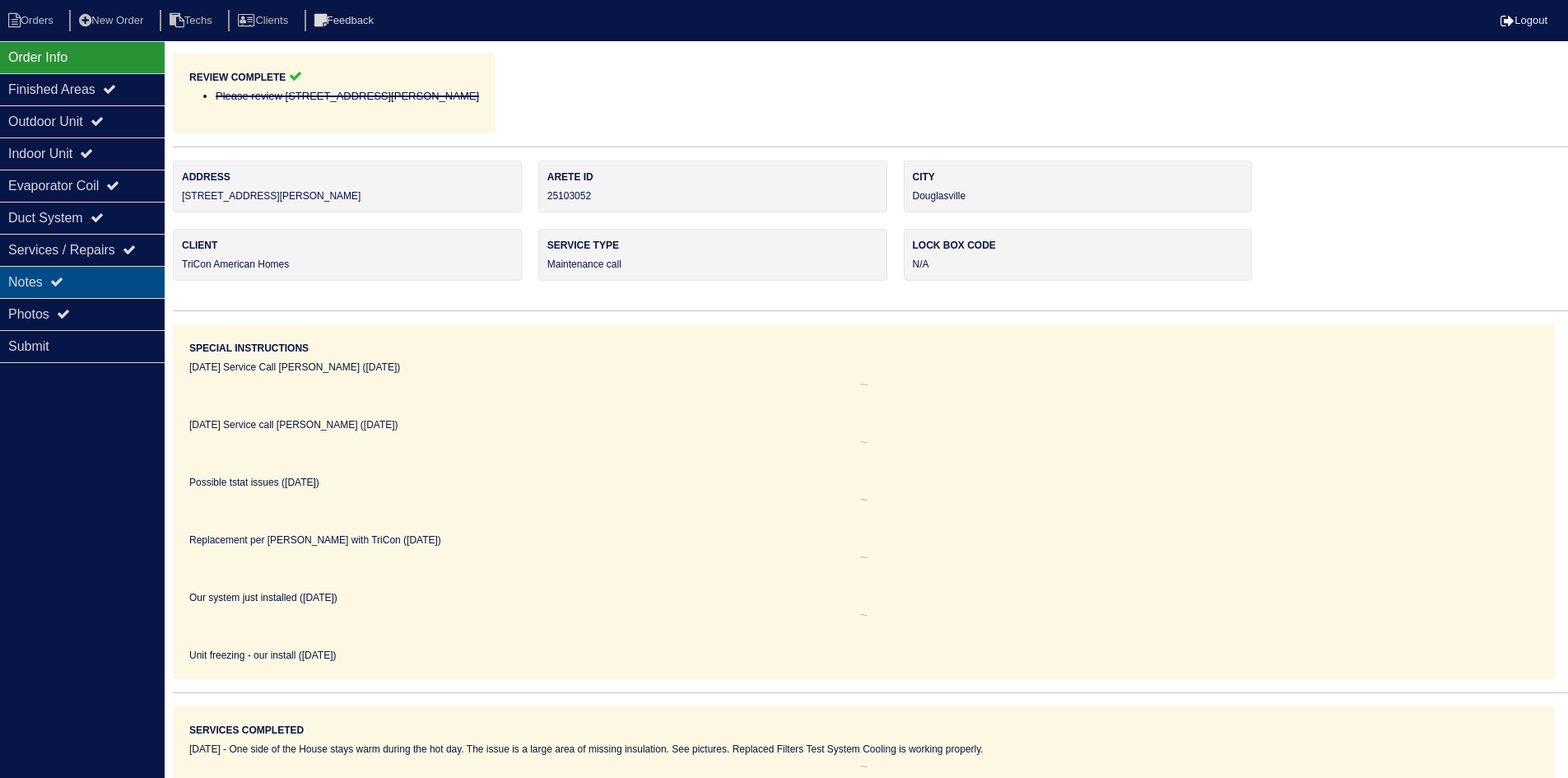
click at [62, 274] on div "Notes" at bounding box center [82, 282] width 164 height 32
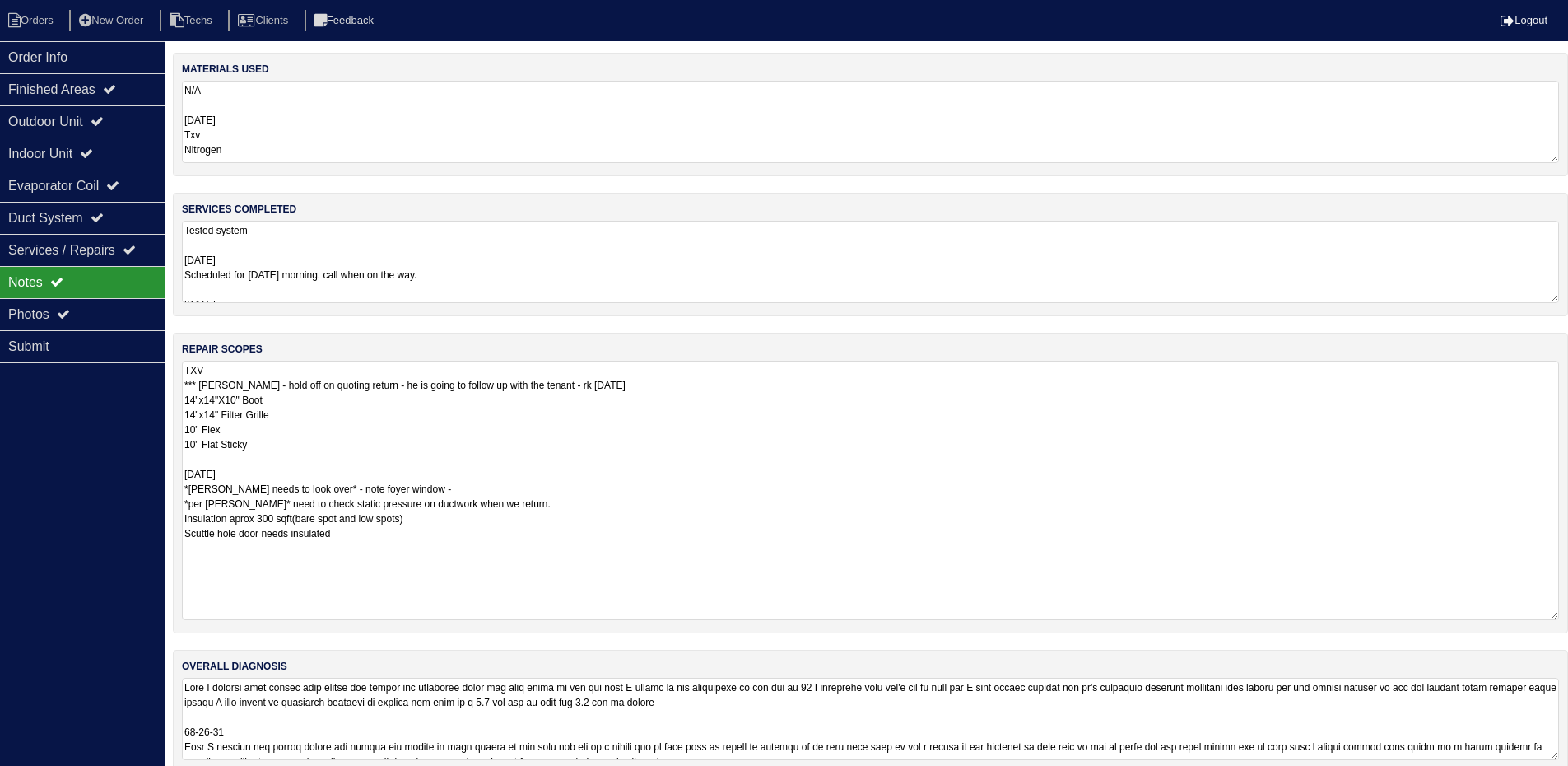
drag, startPoint x: 1567, startPoint y: 434, endPoint x: 1573, endPoint y: 611, distance: 177.1
click at [1567, 611] on html "Orders New Order Techs Clients Feedback Logout Orders New Order Users Clients M…" at bounding box center [784, 394] width 1568 height 789
click at [69, 312] on icon at bounding box center [63, 313] width 13 height 13
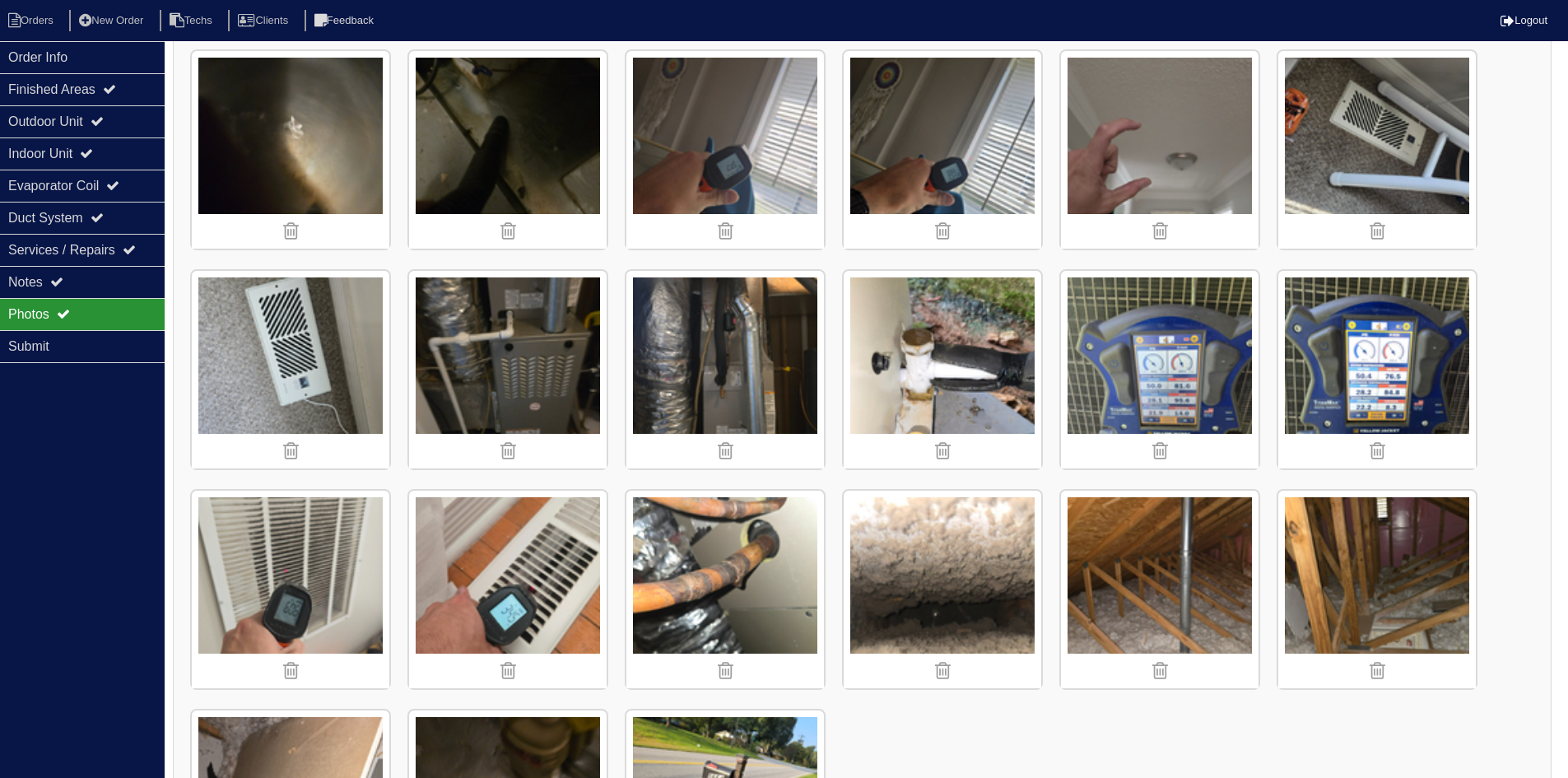
scroll to position [3758, 0]
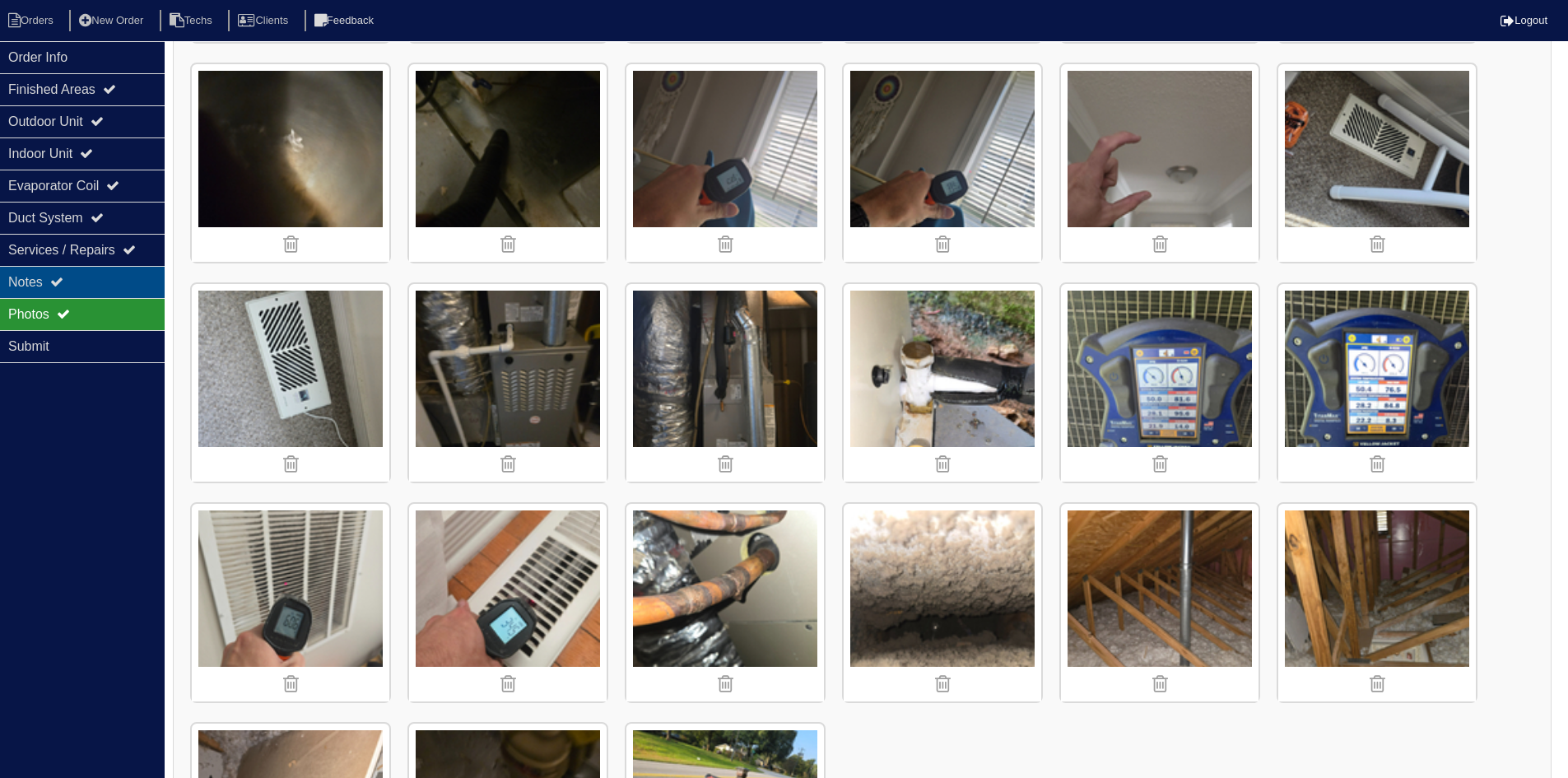
click at [87, 281] on div "Notes" at bounding box center [82, 282] width 164 height 32
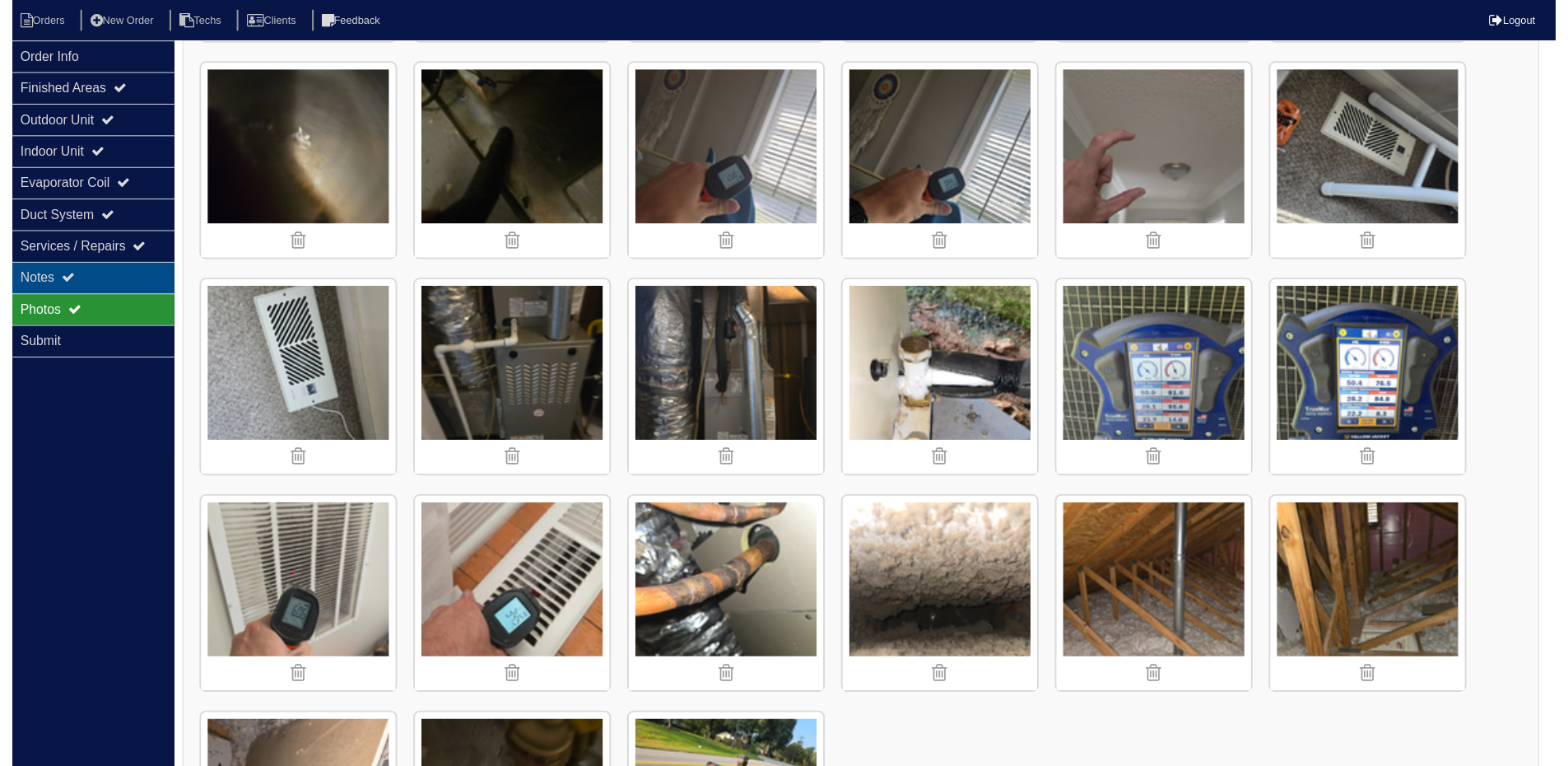
scroll to position [24, 0]
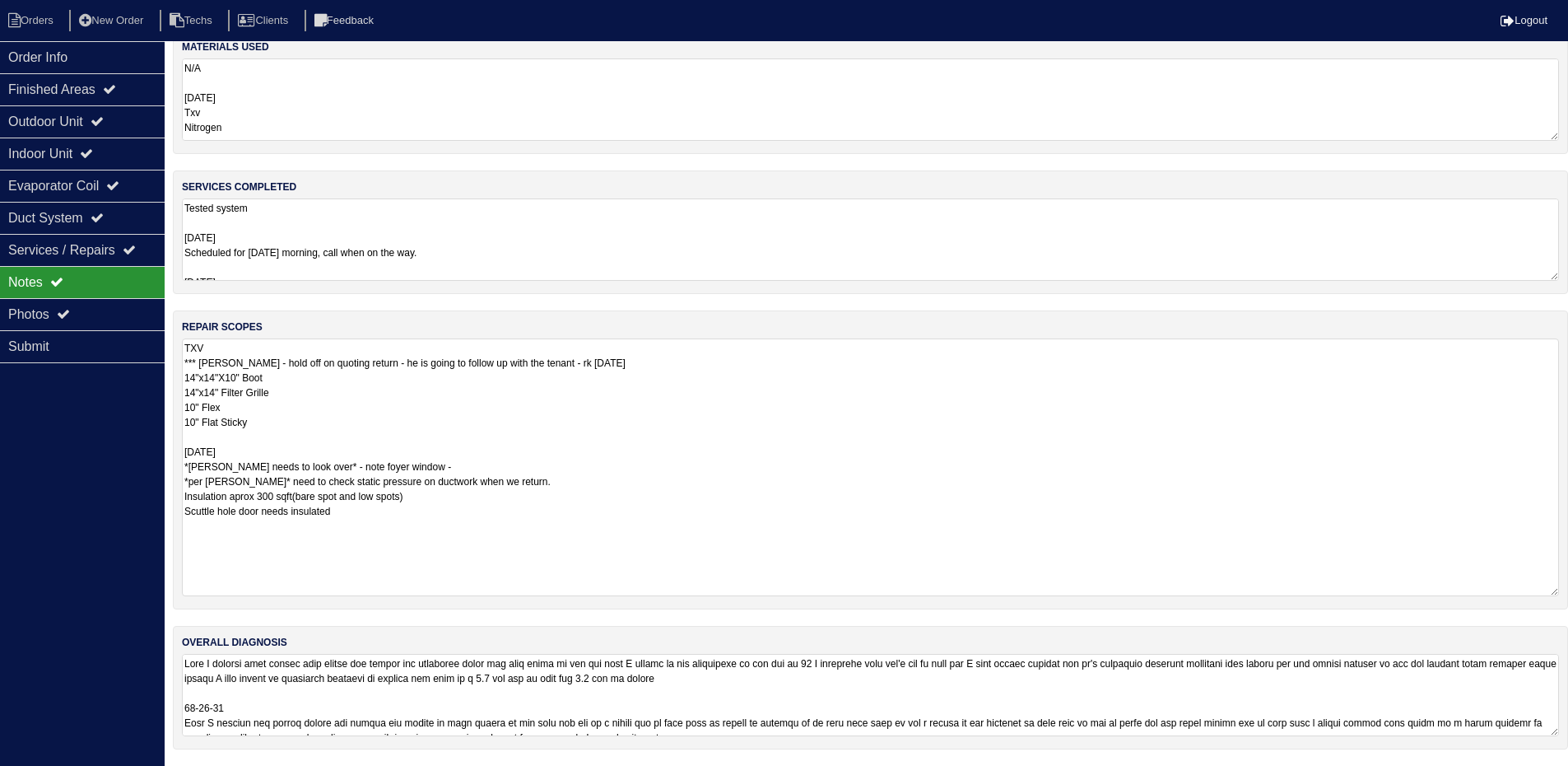
click at [361, 514] on textarea "TXV *** Per Payton - hold off on quoting return - he is going to follow up with…" at bounding box center [871, 467] width 1378 height 258
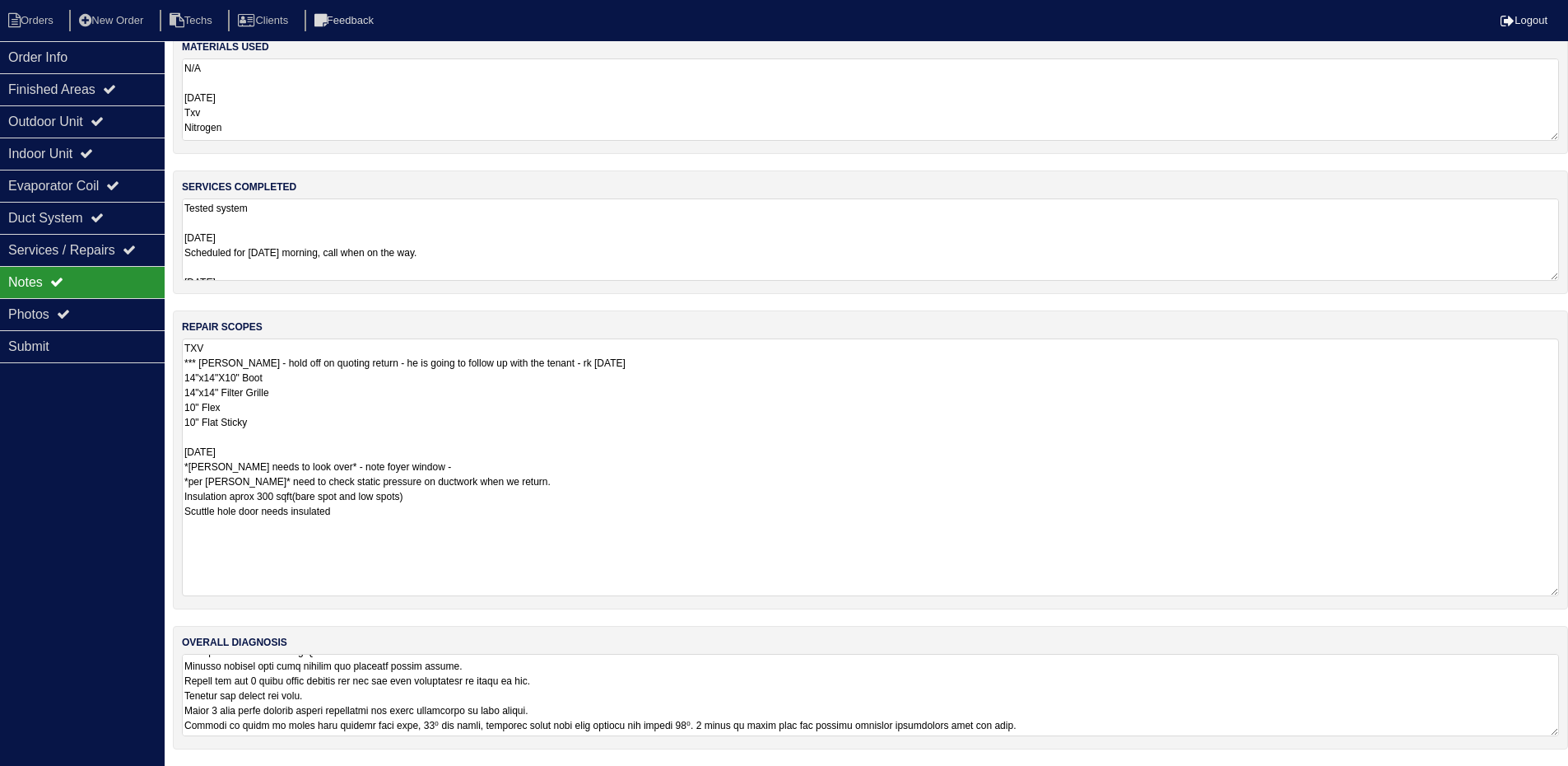
scroll to position [352, 0]
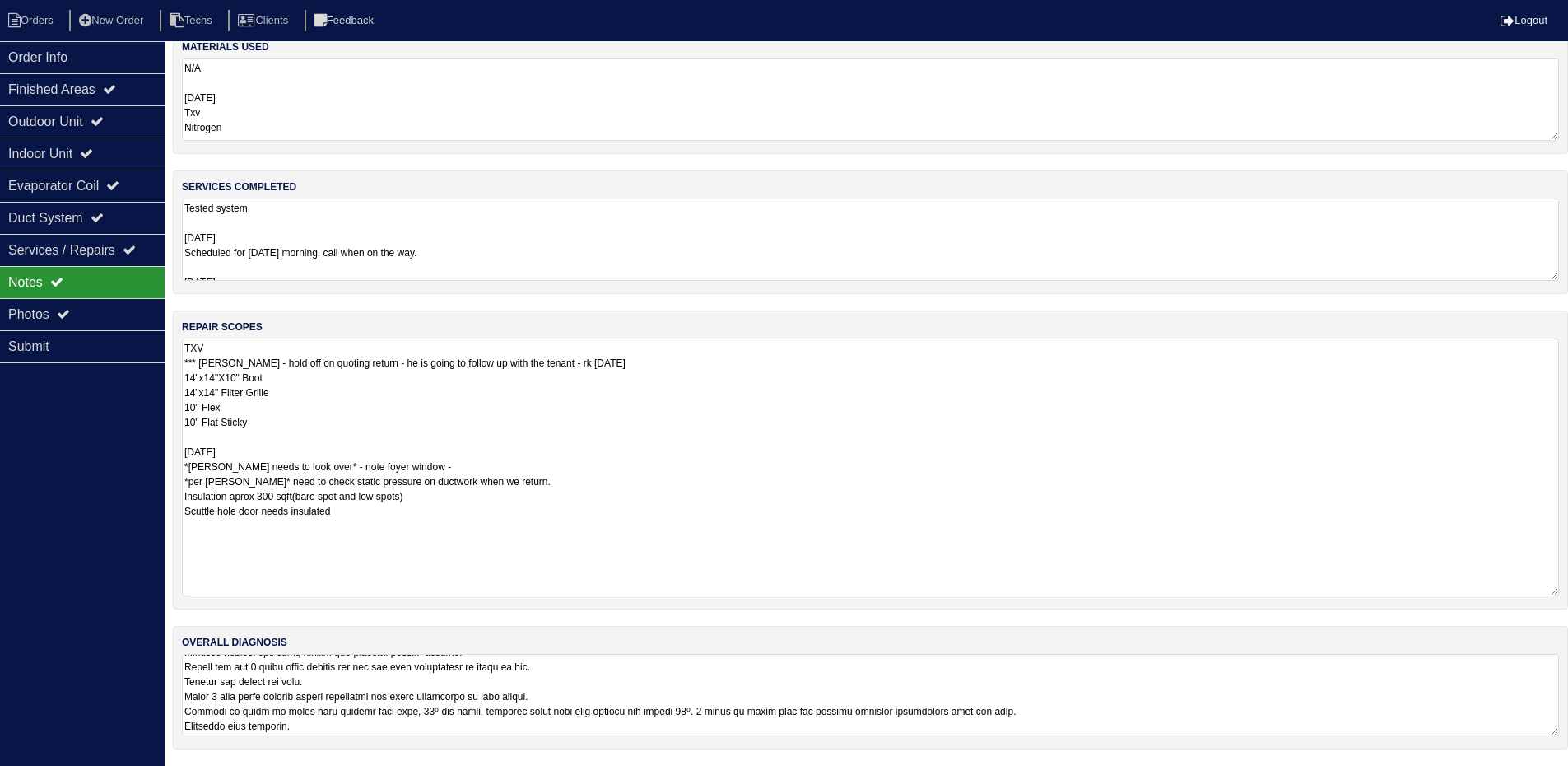
click at [838, 680] on textarea at bounding box center [871, 695] width 1378 height 83
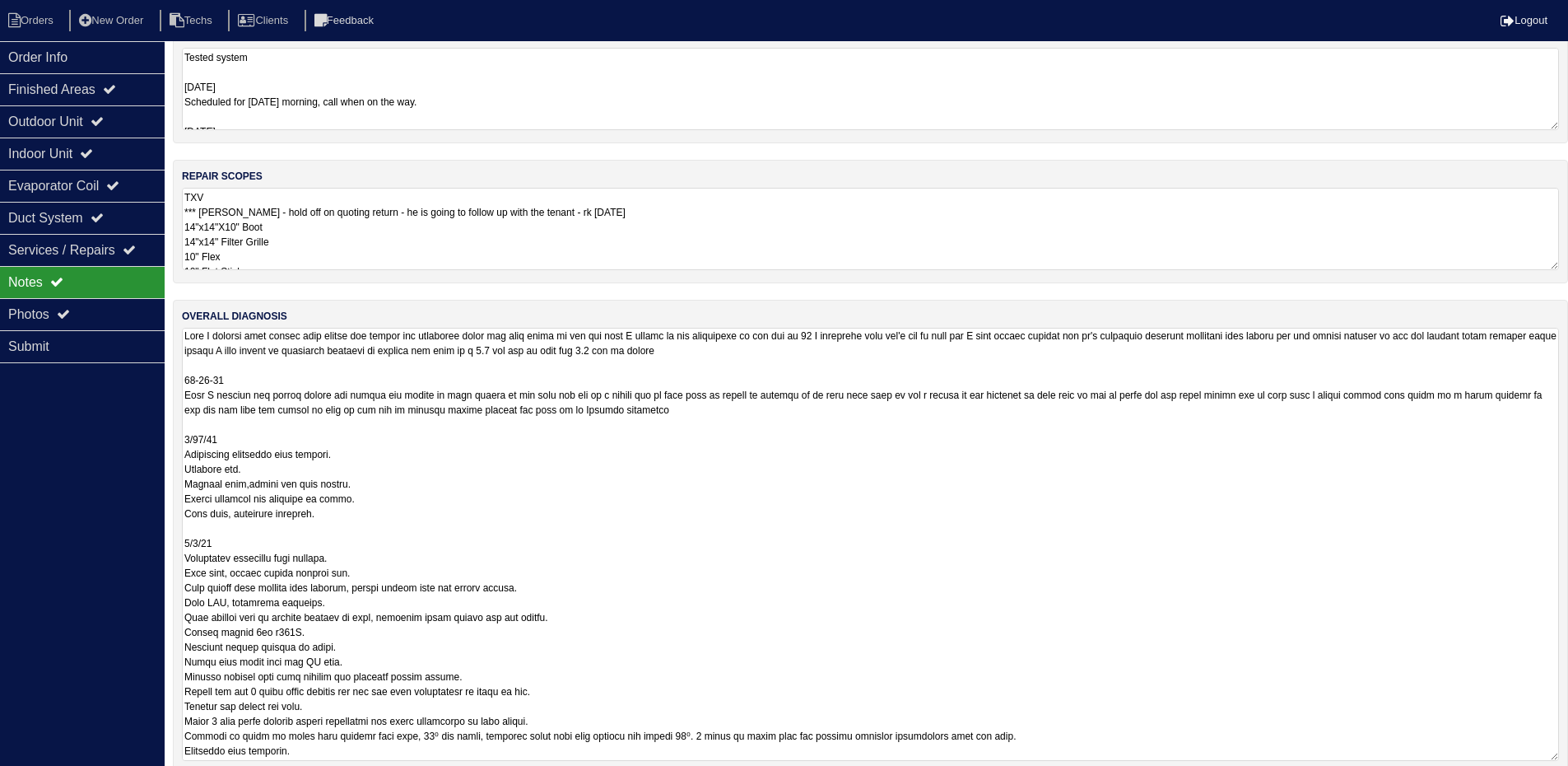
scroll to position [198, 0]
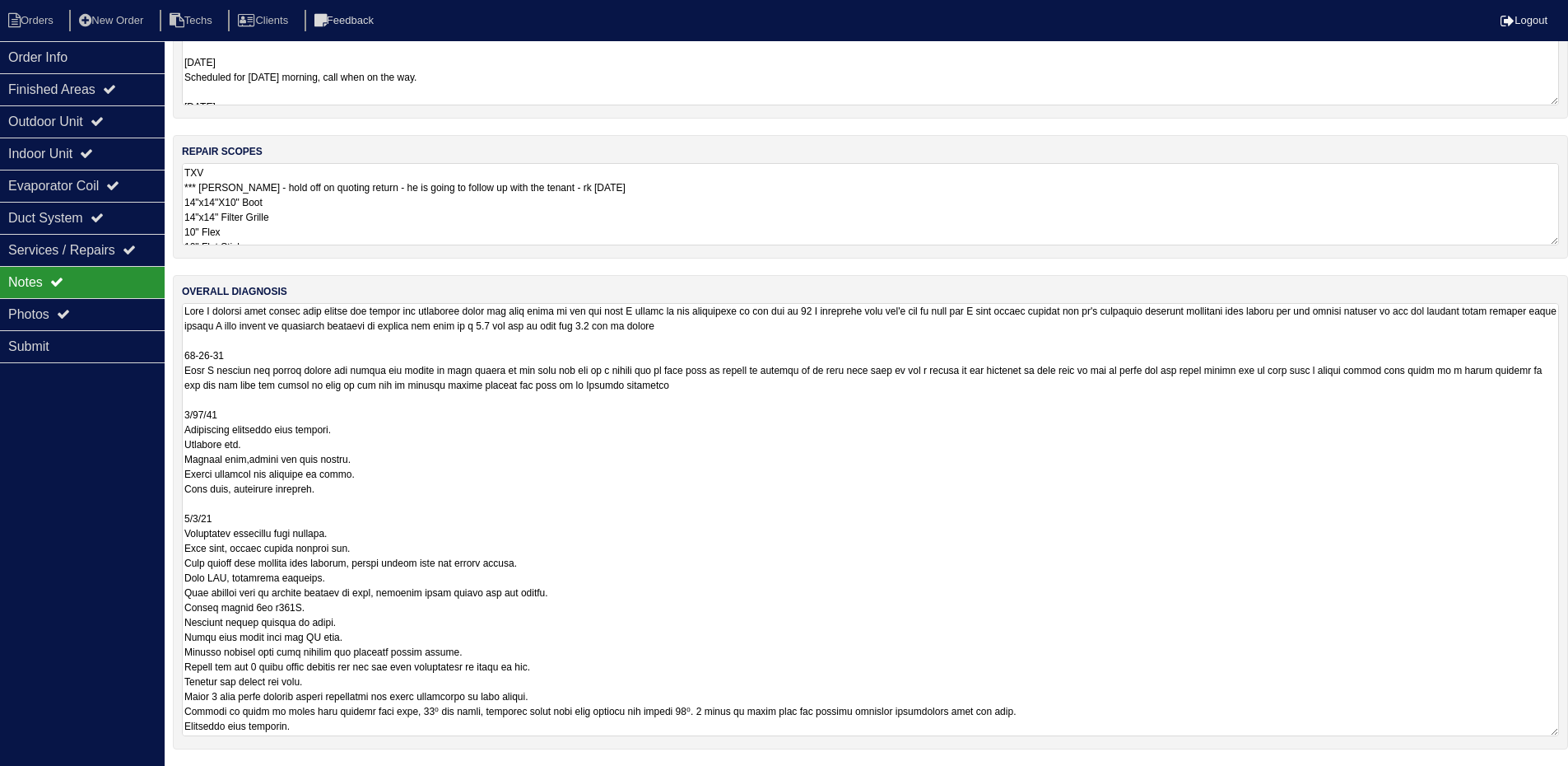
click at [741, 203] on div "materials used N/A 8/29/25 Txv Nitrogen 9/5/25 2lb r454B services completed Tes…" at bounding box center [871, 311] width 1396 height 911
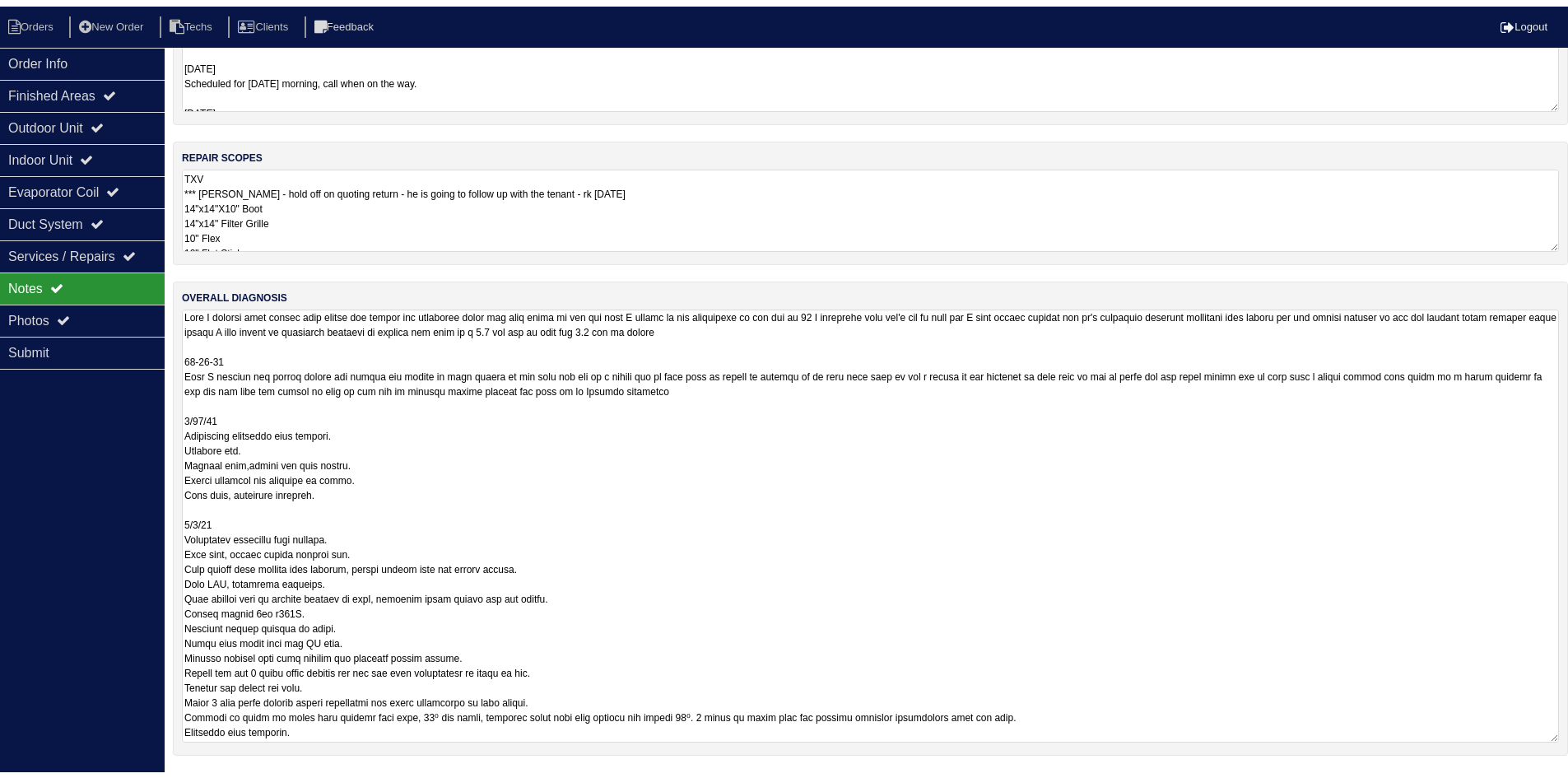
scroll to position [0, 0]
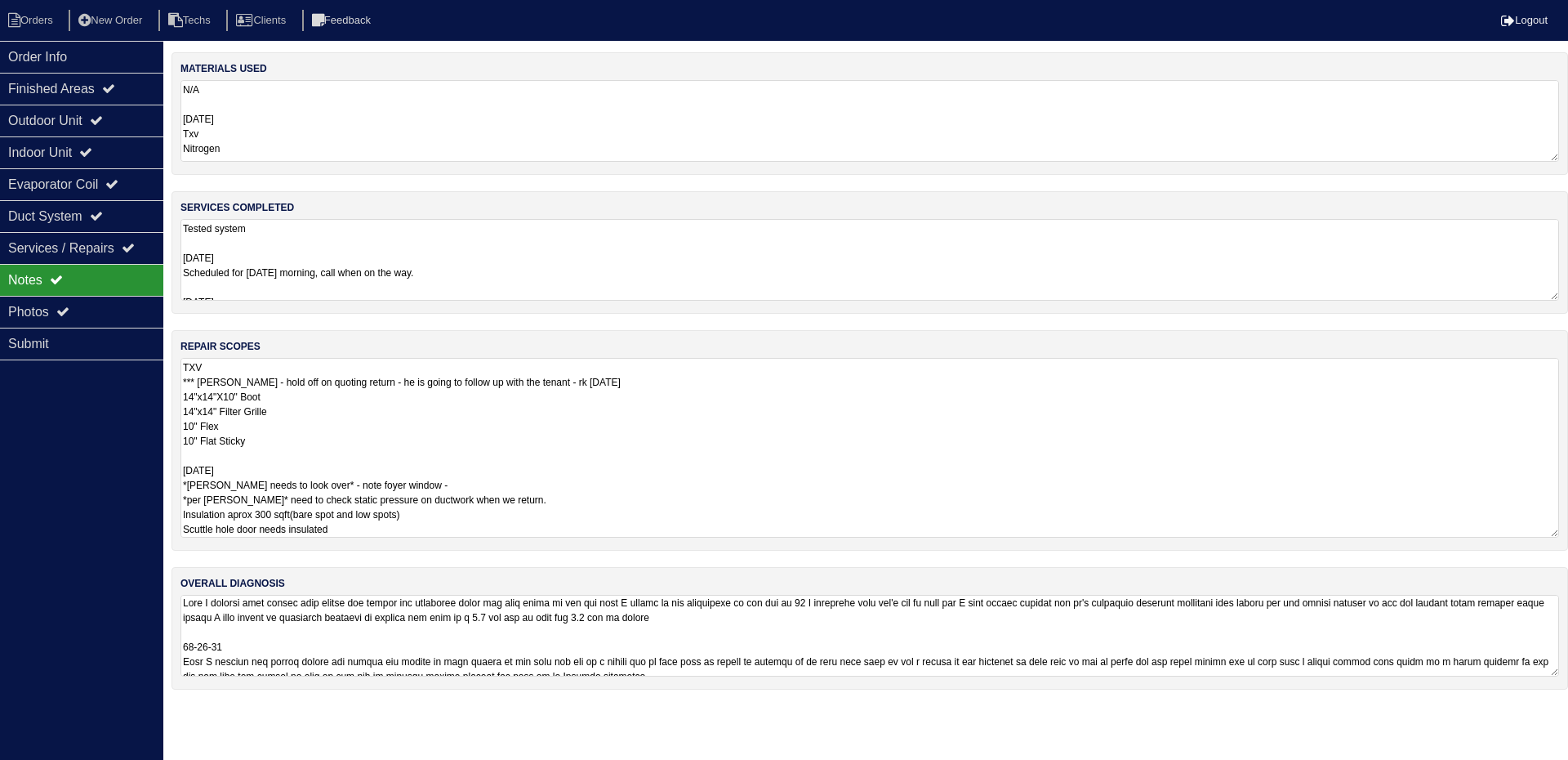
drag, startPoint x: 437, startPoint y: 478, endPoint x: 466, endPoint y: 480, distance: 29.1
click at [437, 478] on textarea "TXV *** Per Payton - hold off on quoting return - he is going to follow up with…" at bounding box center [870, 448] width 1378 height 180
type textarea "TXV *** Per Payton - hold off on quoting return - he is going to follow up with…"
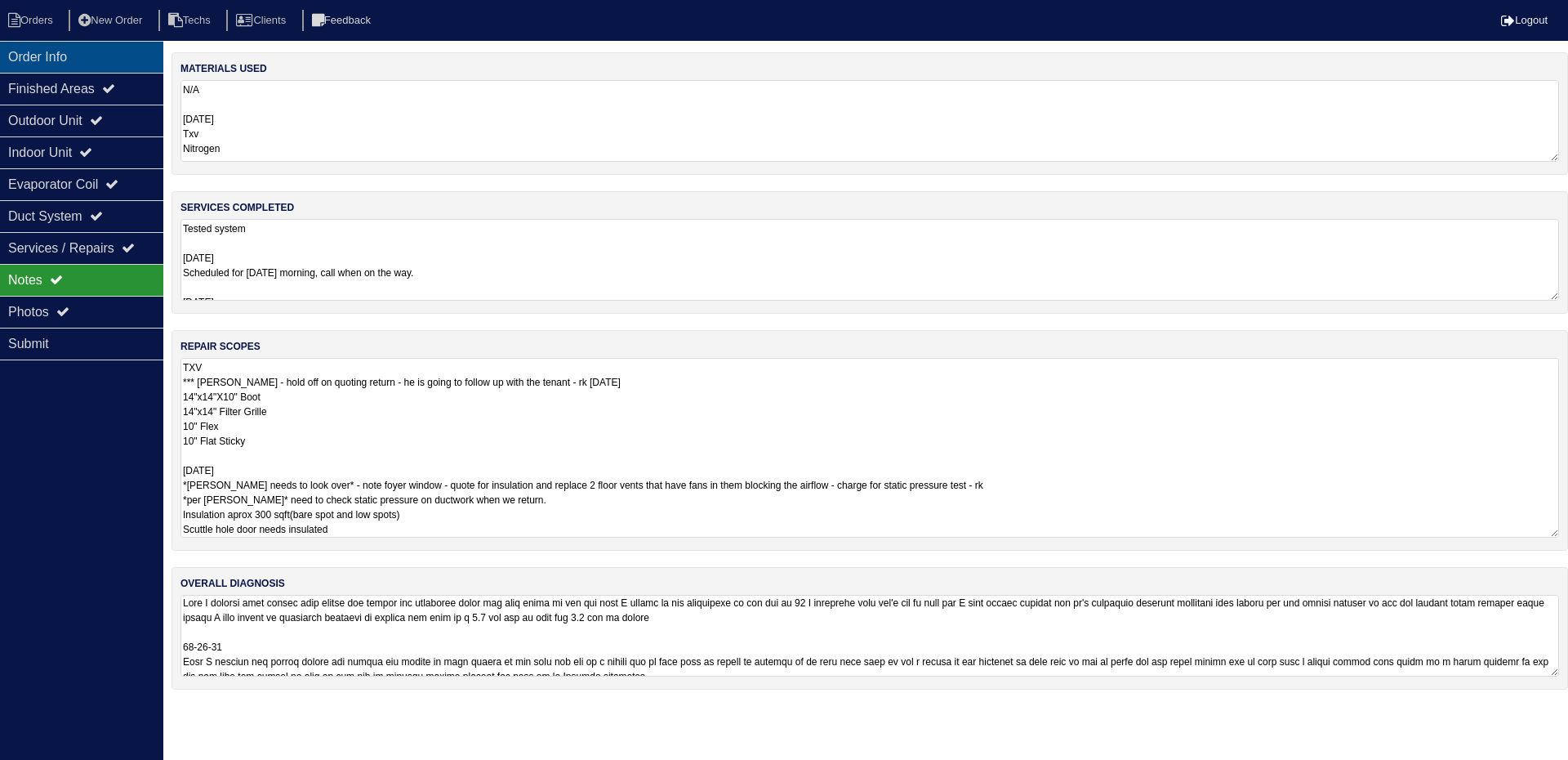
click at [71, 54] on div "Order Info" at bounding box center [81, 57] width 163 height 32
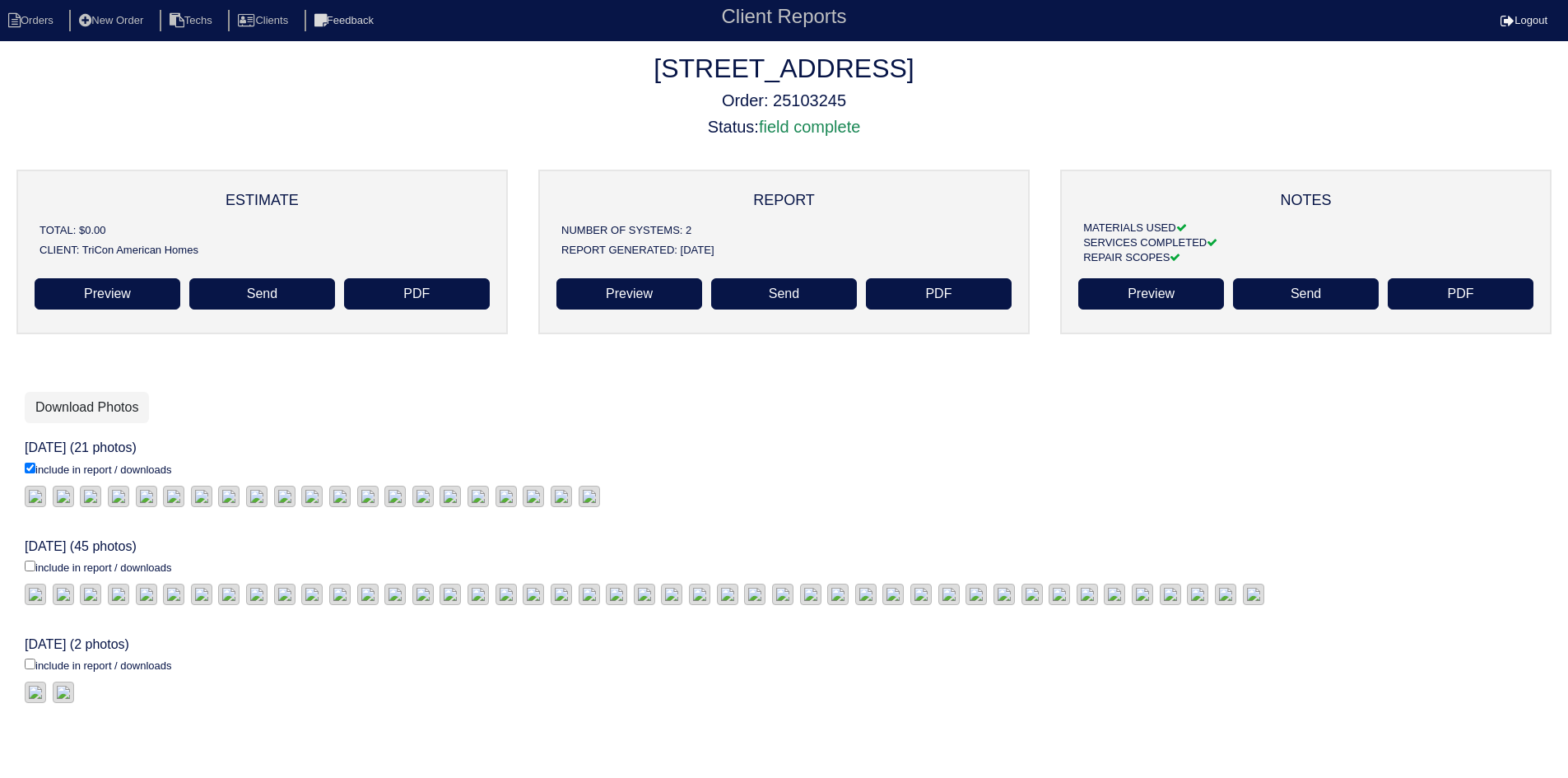
scroll to position [247, 0]
click at [31, 561] on input "include in report / downloads" at bounding box center [31, 566] width 11 height 11
checkbox input "true"
click at [27, 659] on input "include in report / downloads" at bounding box center [31, 664] width 11 height 11
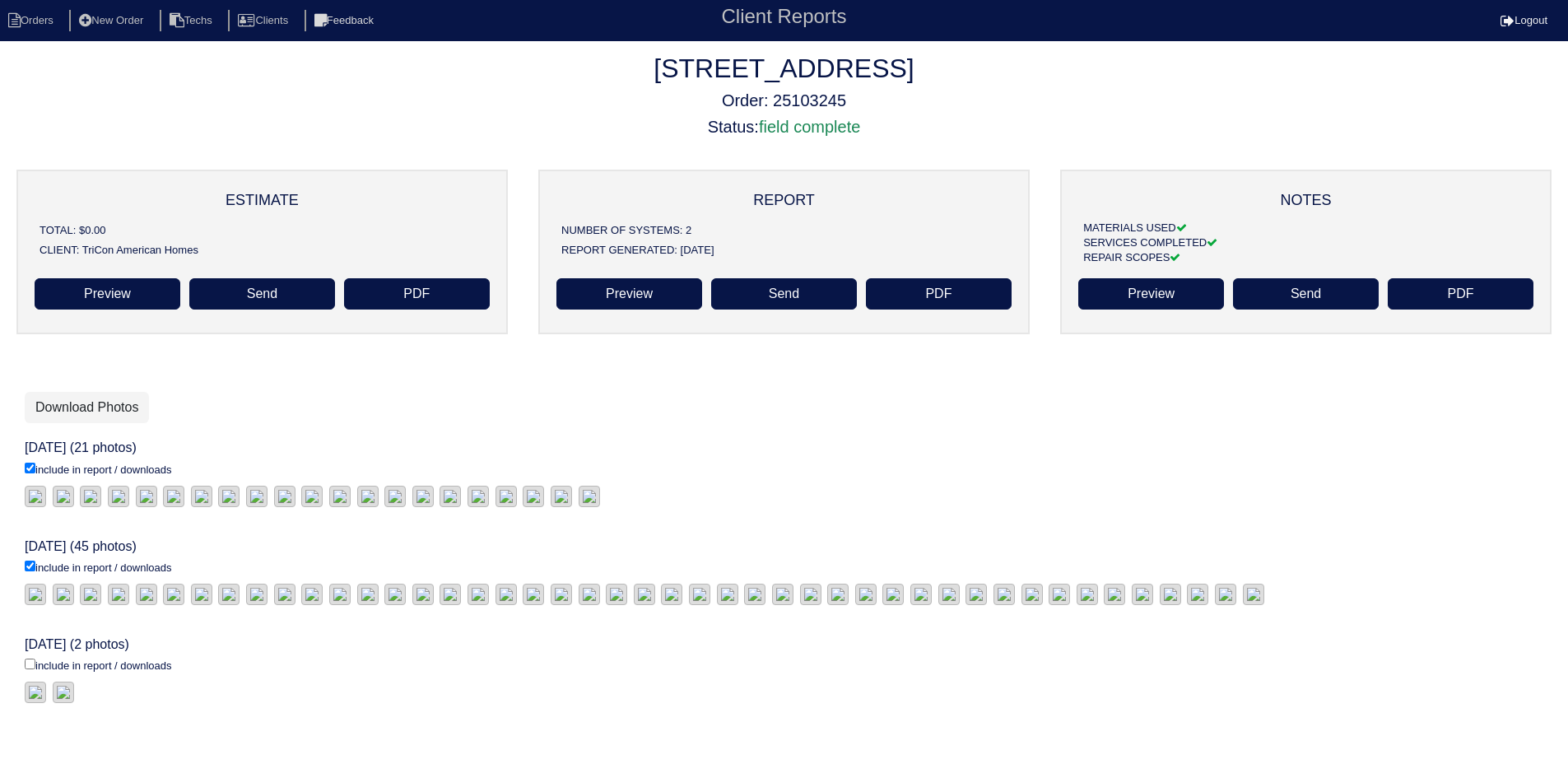
checkbox input "true"
click at [96, 392] on link "Download Photos" at bounding box center [87, 407] width 124 height 31
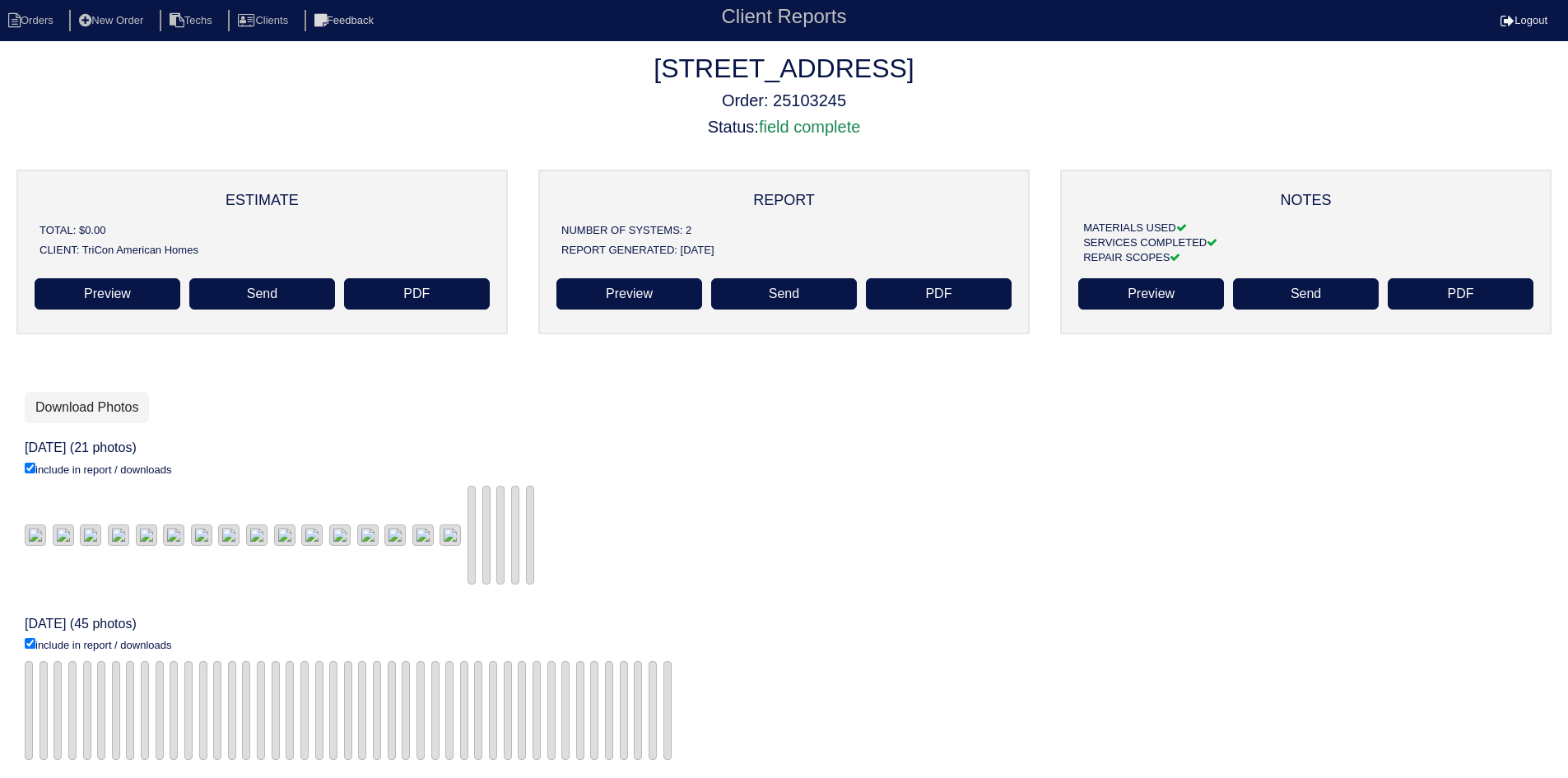
scroll to position [93, 0]
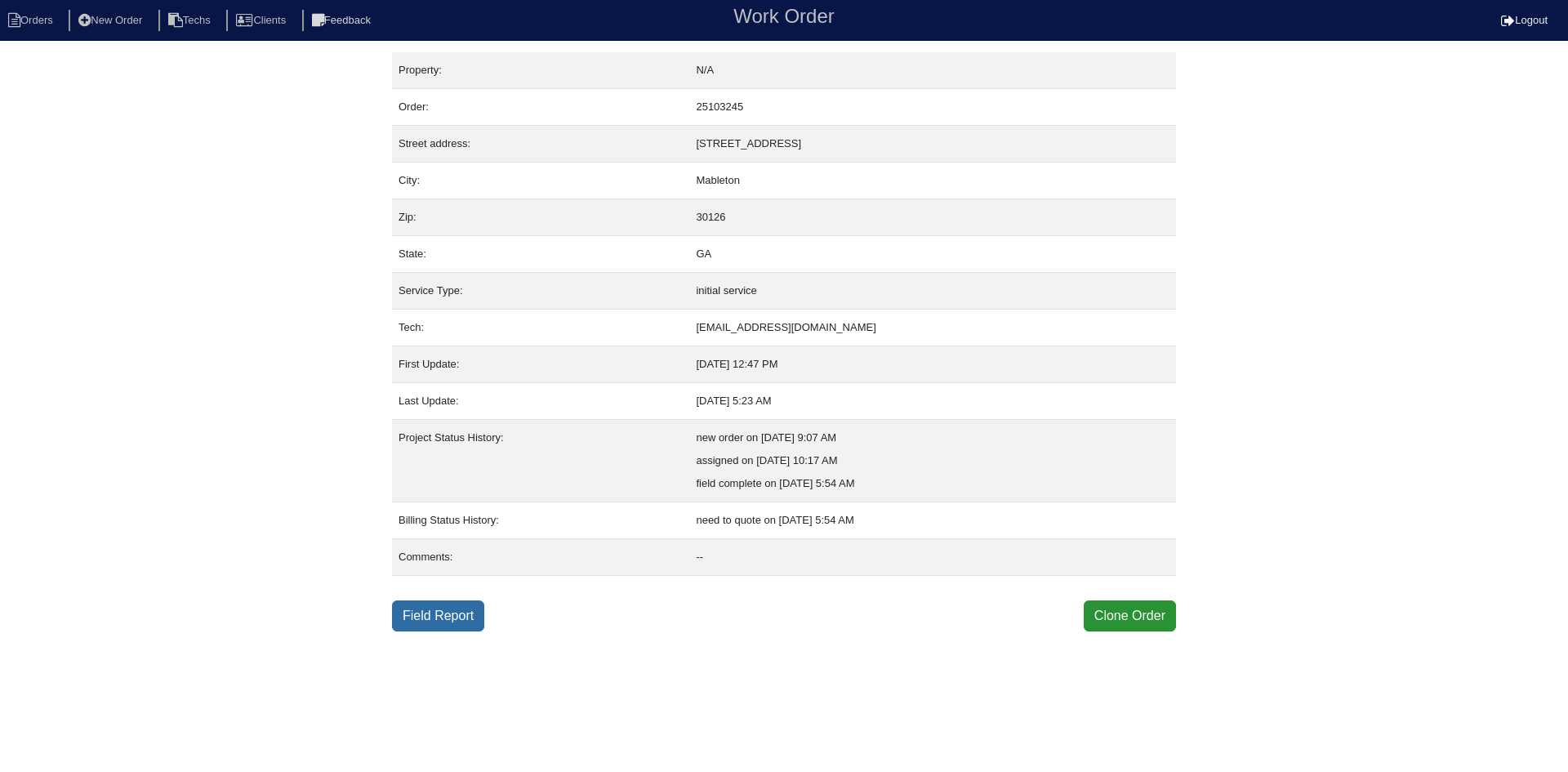
click at [427, 604] on link "Field Report" at bounding box center [438, 616] width 93 height 31
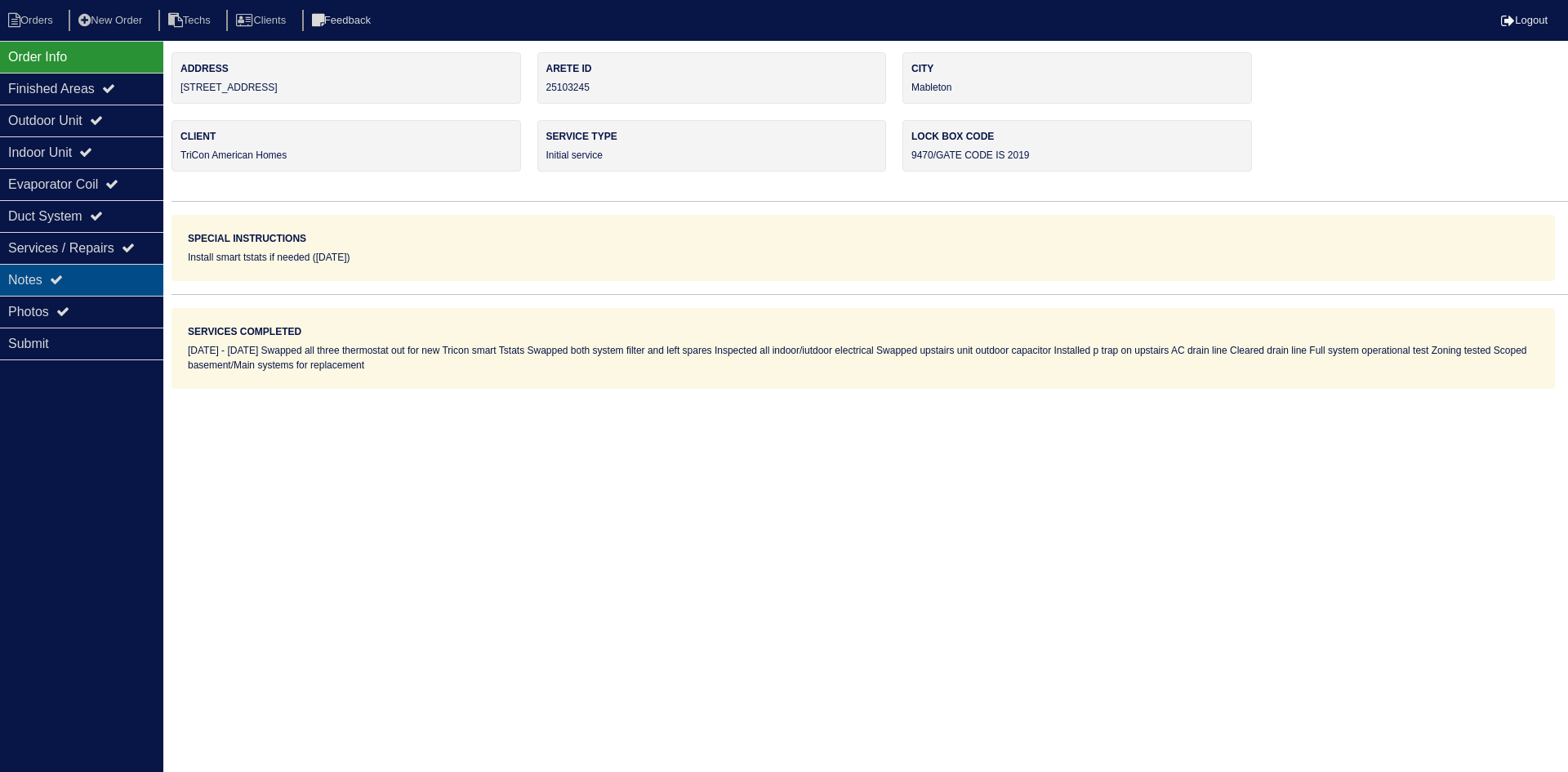
click at [107, 269] on div "Notes" at bounding box center [81, 280] width 163 height 32
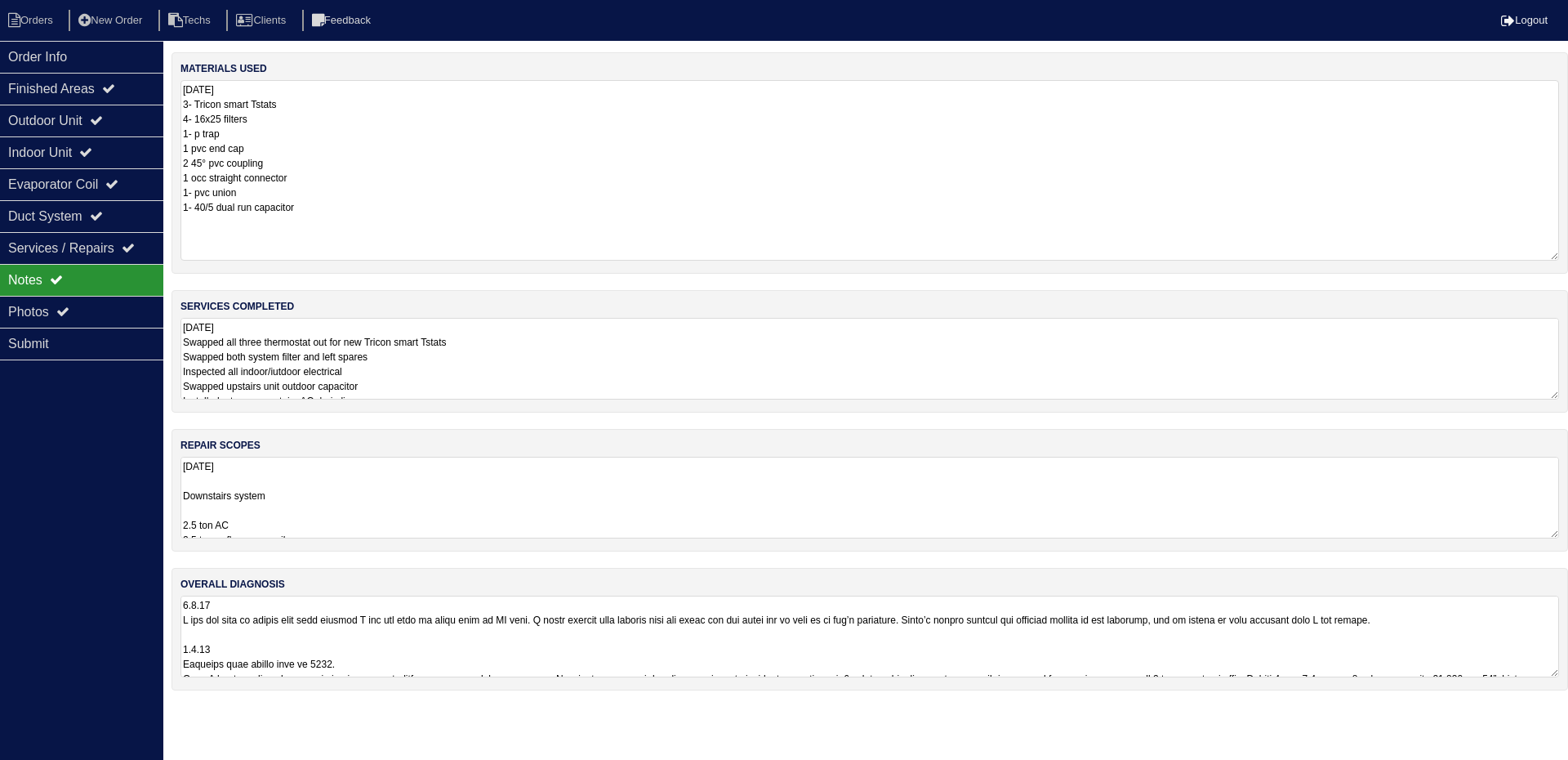
drag, startPoint x: 1552, startPoint y: 152, endPoint x: 1551, endPoint y: 249, distance: 97.0
click at [1551, 249] on textarea "9.8.25 3- Tricon smart Tstats 4- 16x25 filters 1- p trap 1 pvc end cap 2 45° pv…" at bounding box center [870, 170] width 1378 height 181
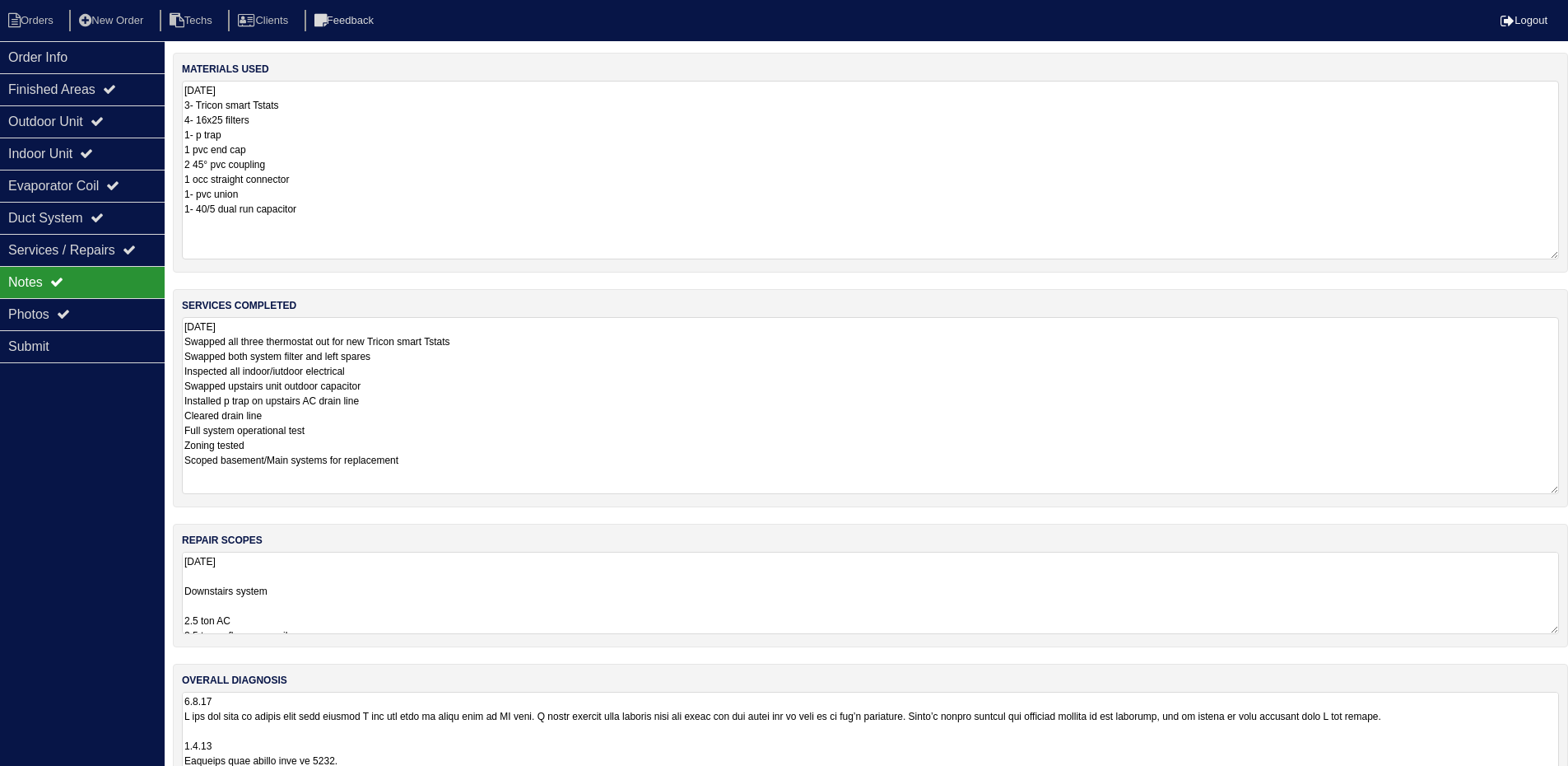
drag, startPoint x: 1566, startPoint y: 391, endPoint x: 1574, endPoint y: 486, distance: 95.3
click at [1568, 486] on html "Orders New Order Techs Clients Feedback Logout Orders New Order Users Clients M…" at bounding box center [784, 401] width 1568 height 804
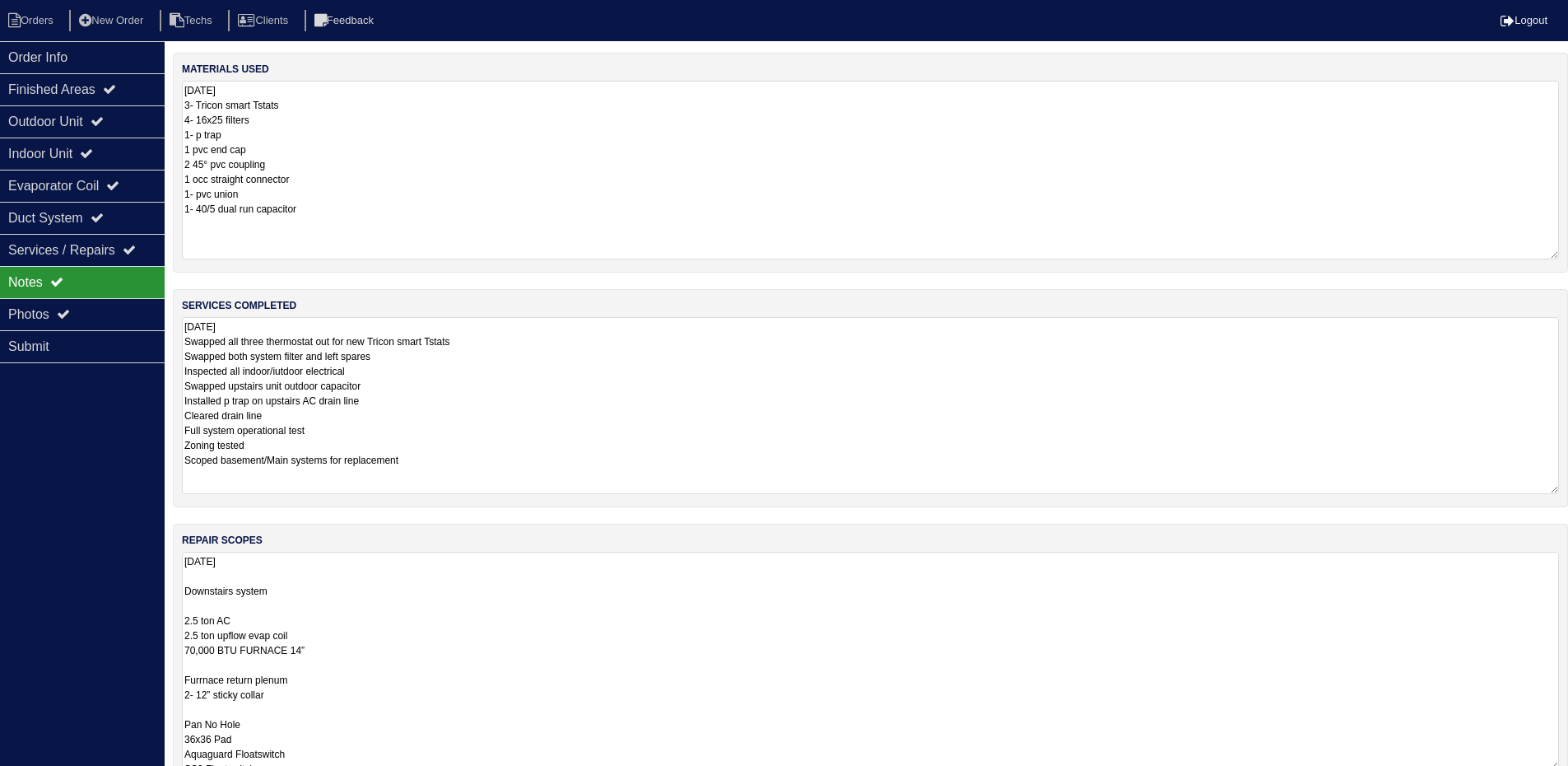
drag, startPoint x: 1556, startPoint y: 628, endPoint x: 1414, endPoint y: 650, distance: 143.7
click at [1555, 759] on textarea "9.8.25 Downstairs system 2.5 ton AC 2.5 ton upflow evap coil 70,000 BTU FURNACE…" at bounding box center [871, 660] width 1378 height 218
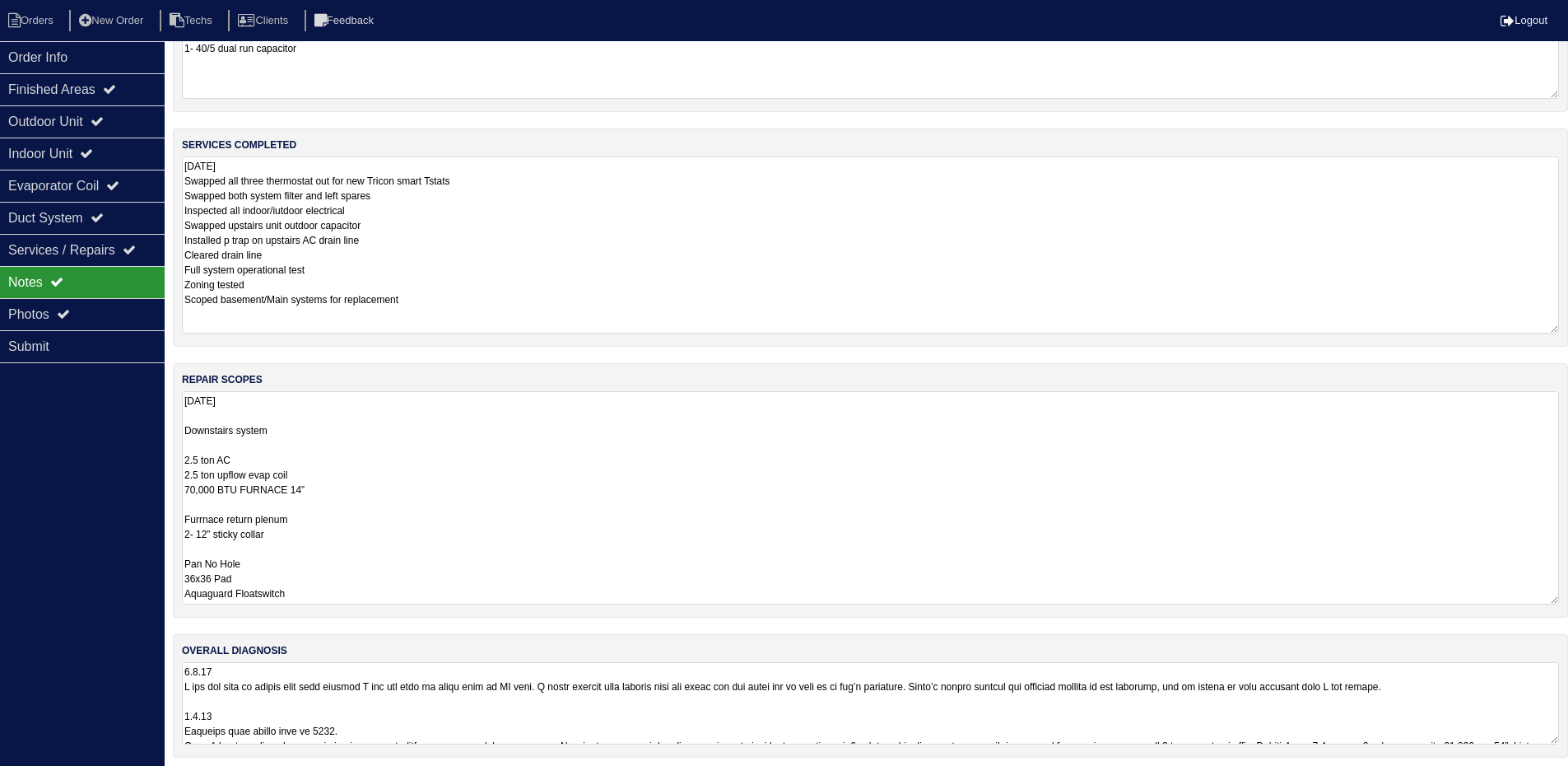
scroll to position [169, 0]
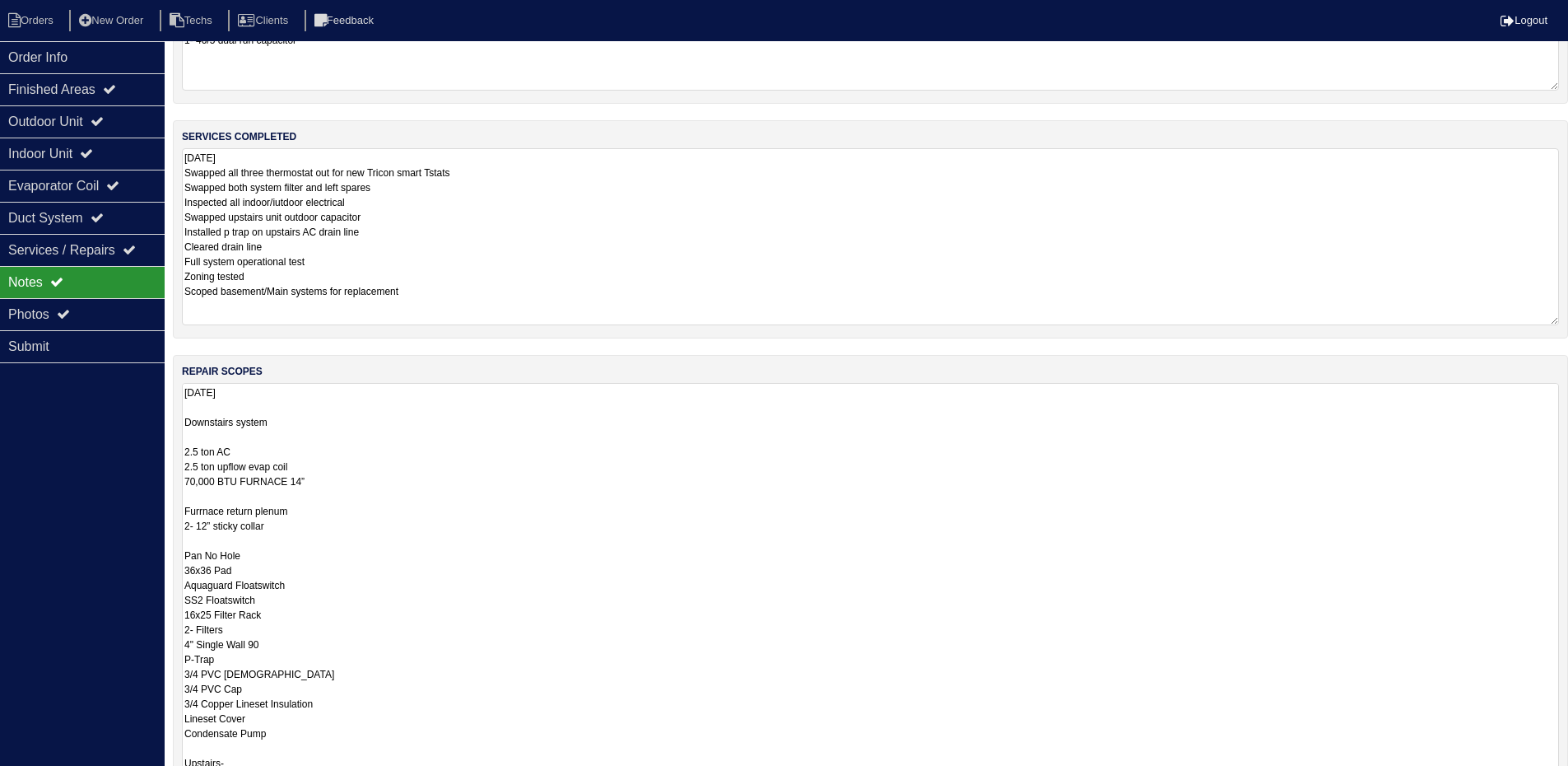
drag, startPoint x: 1552, startPoint y: 592, endPoint x: 1579, endPoint y: 782, distance: 191.9
click at [1568, 777] on html "Orders New Order Techs Clients Feedback Logout Orders New Order Users Clients M…" at bounding box center [784, 393] width 1568 height 1125
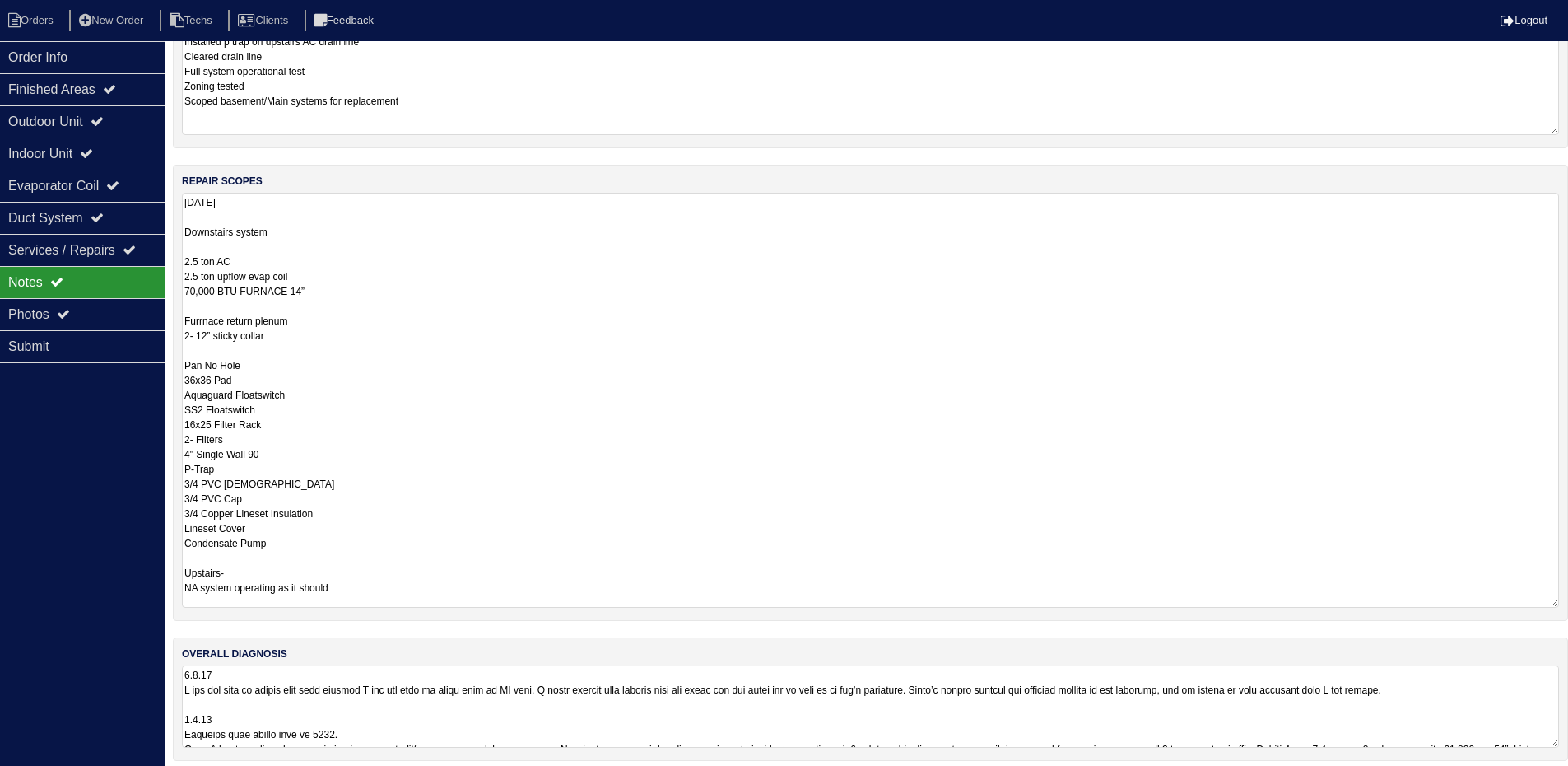
scroll to position [0, 0]
drag, startPoint x: 1554, startPoint y: 588, endPoint x: 1360, endPoint y: 576, distance: 194.4
click at [1546, 603] on textarea "9.8.25 Downstairs system 2.5 ton AC 2.5 ton upflow evap coil 70,000 BTU FURNACE…" at bounding box center [871, 403] width 1378 height 420
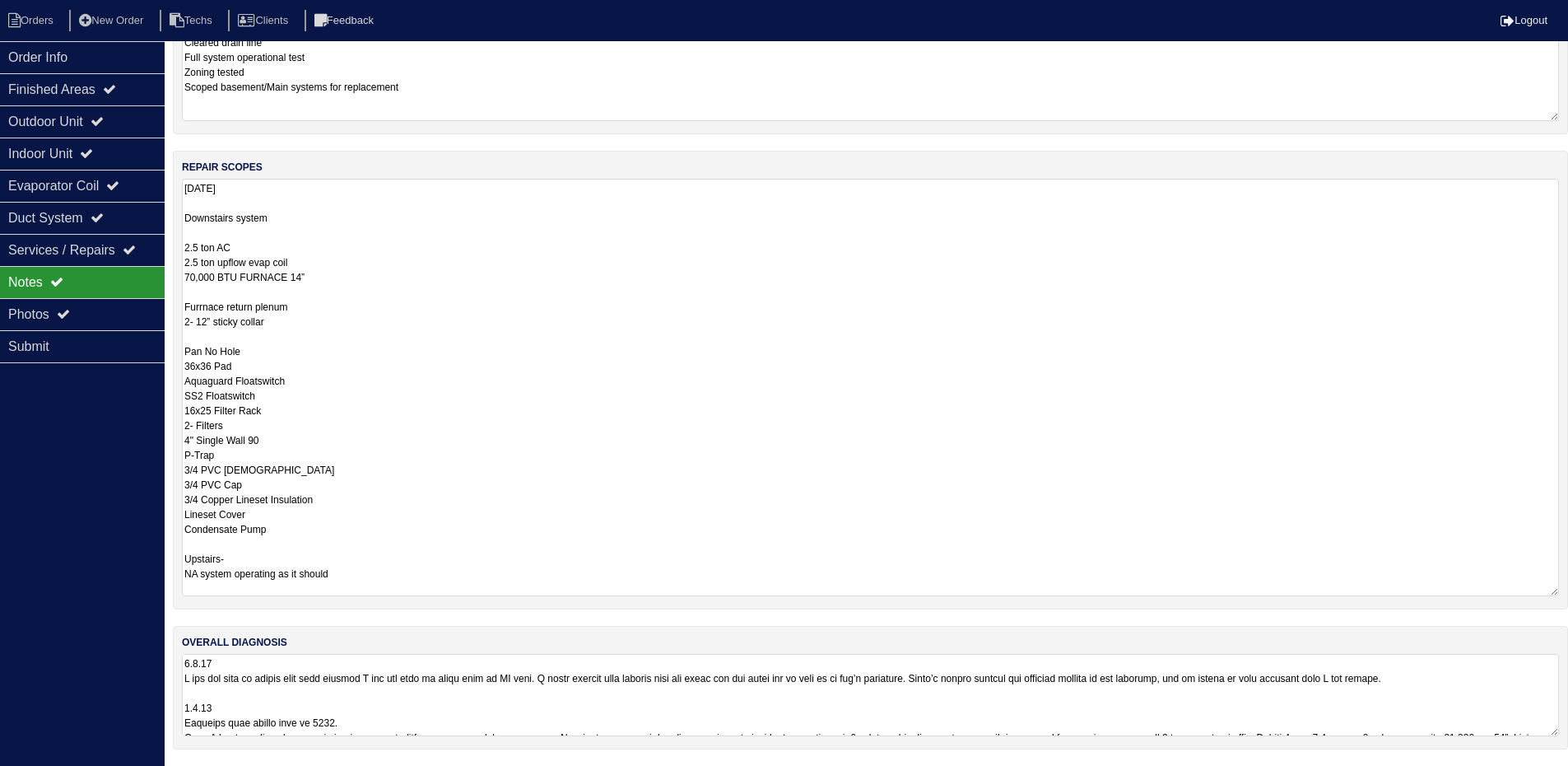
click at [634, 701] on textarea at bounding box center [871, 695] width 1378 height 83
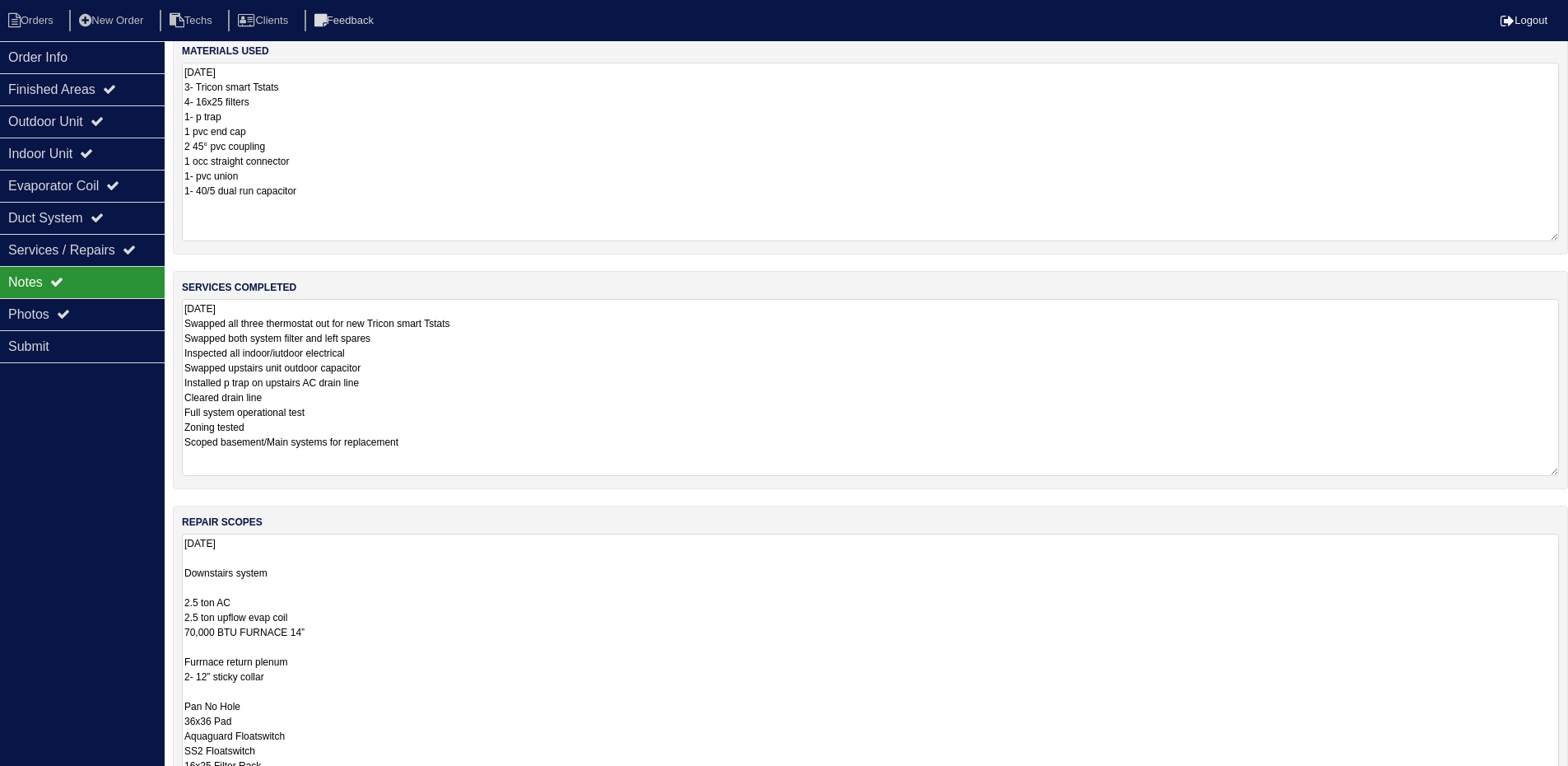
scroll to position [15, 0]
click at [120, 117] on div "Outdoor Unit" at bounding box center [82, 121] width 164 height 32
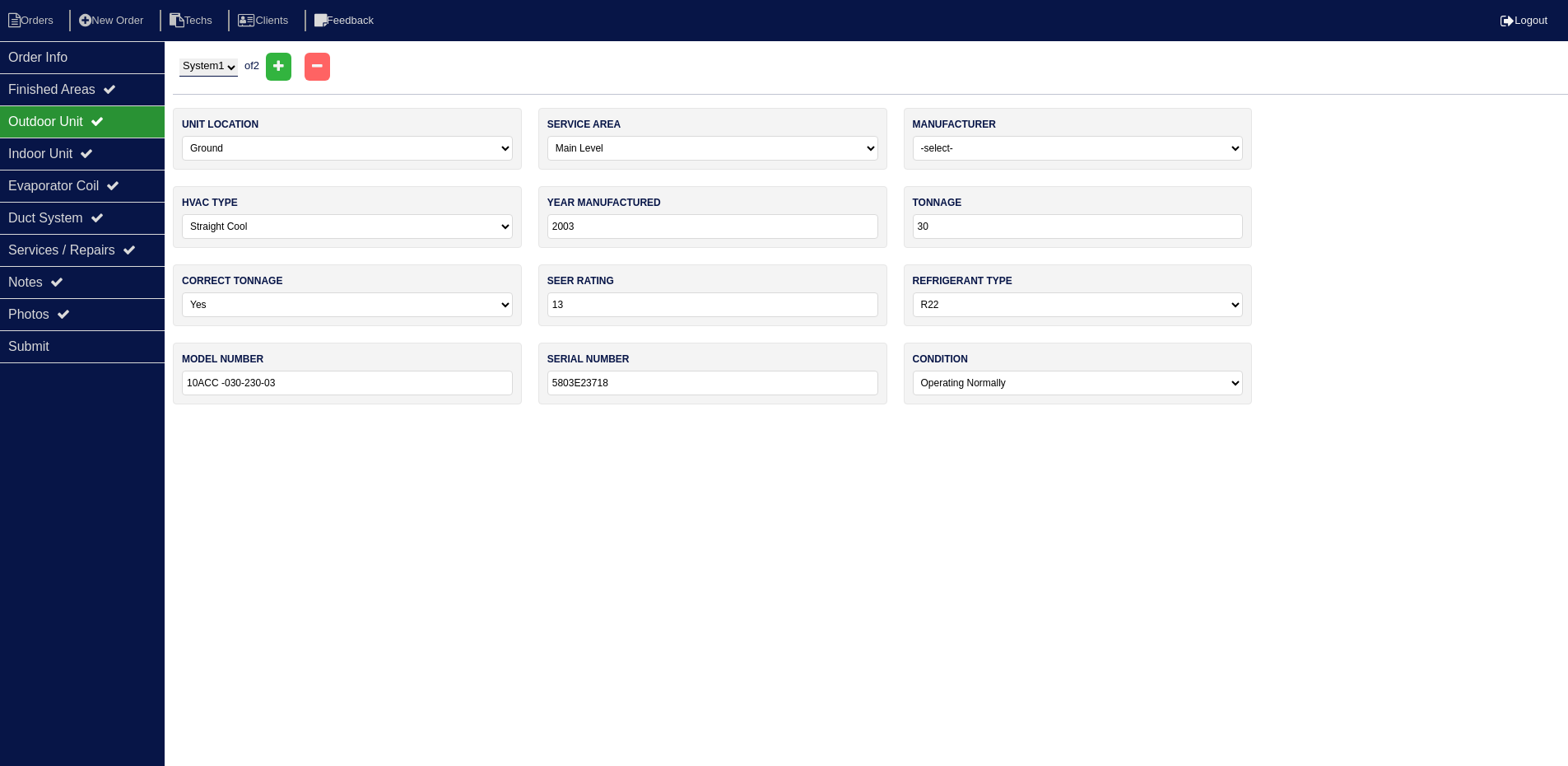
scroll to position [0, 0]
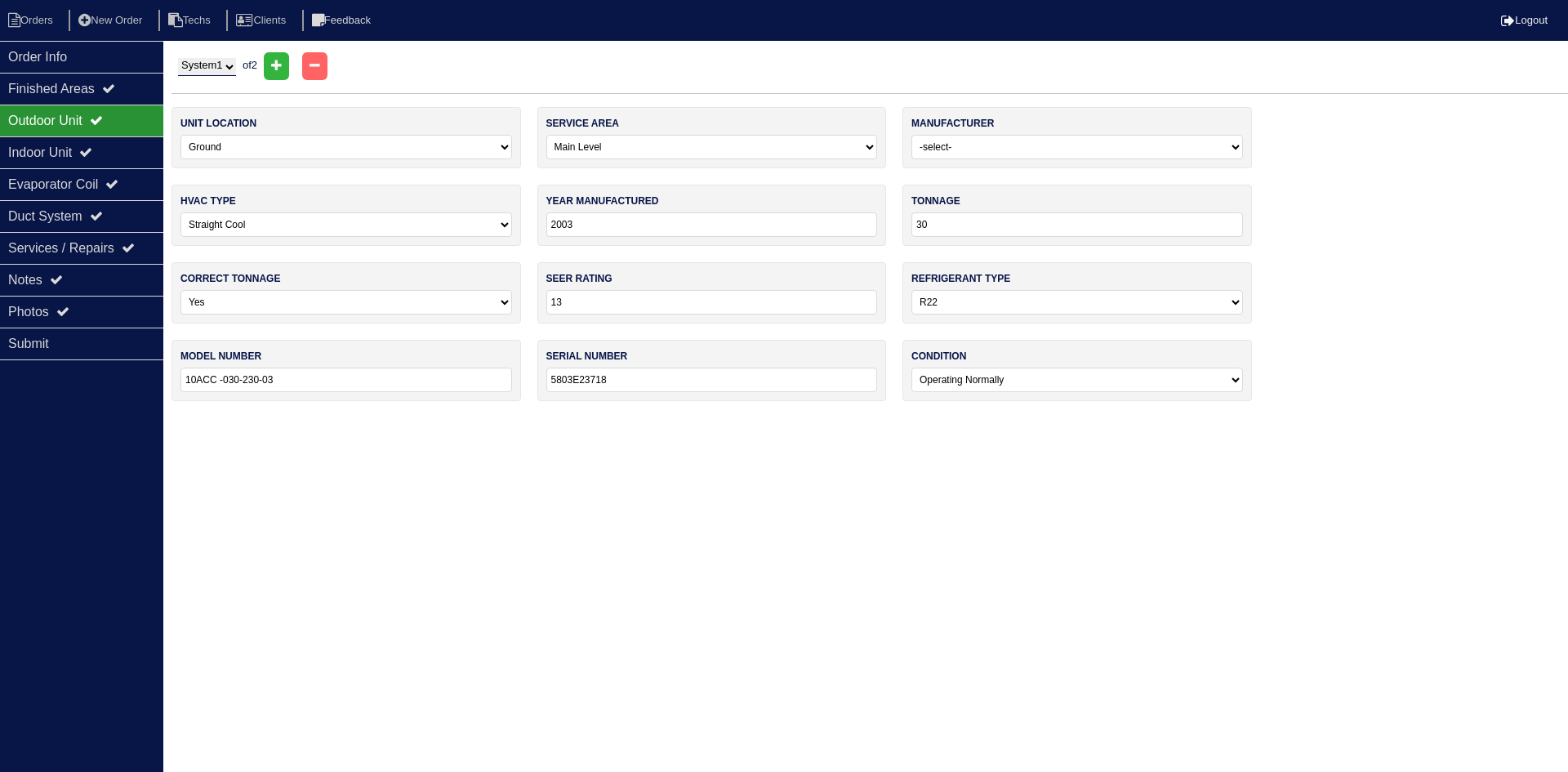
drag, startPoint x: 226, startPoint y: 66, endPoint x: 228, endPoint y: 76, distance: 10.2
click at [226, 66] on select "System 1 System 2" at bounding box center [207, 67] width 58 height 18
select select "2"
click at [178, 58] on select "System 1 System 2" at bounding box center [207, 67] width 58 height 18
select select "1"
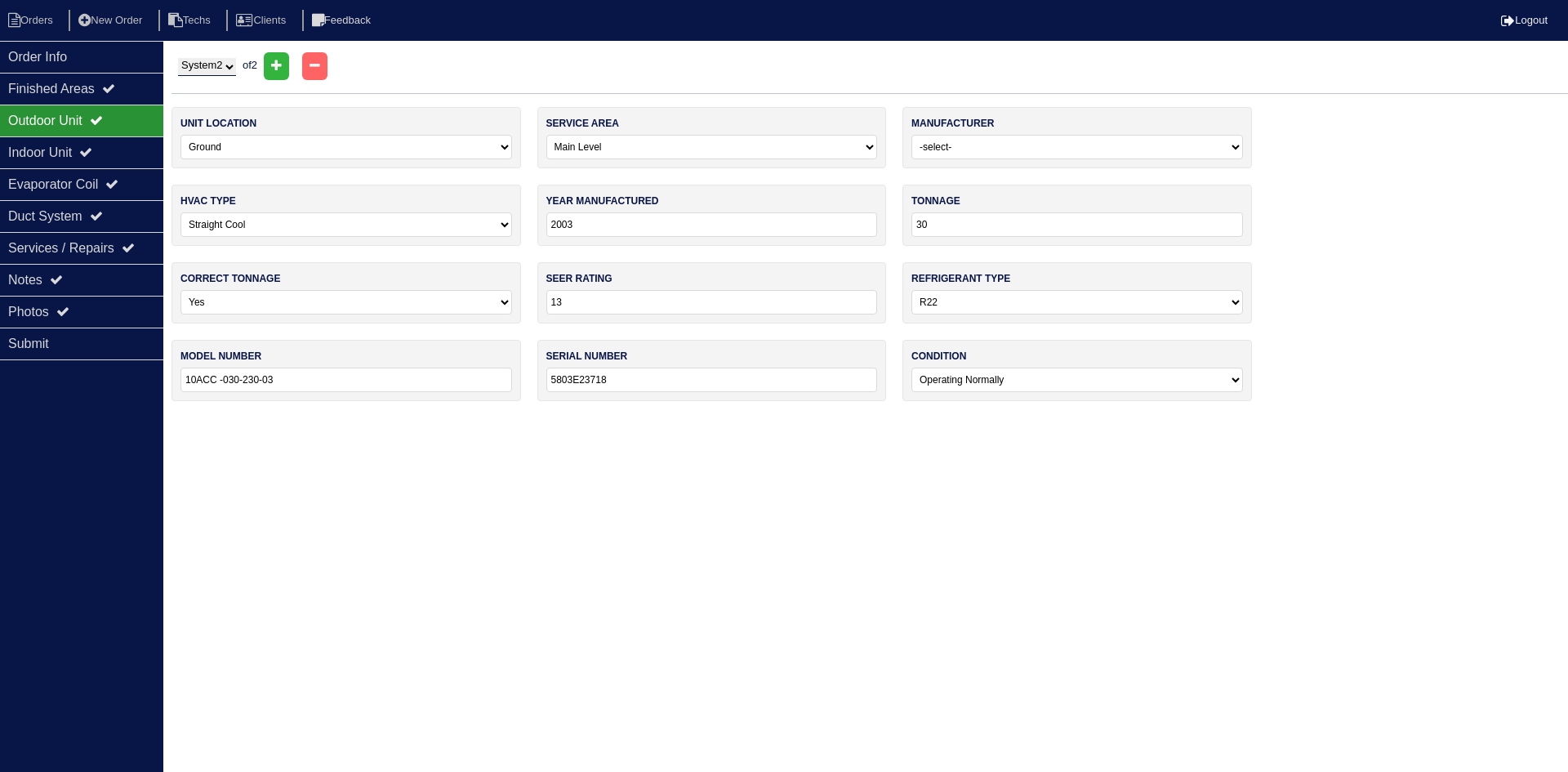
type input "2016"
type input "14"
select select "1"
type input "24ACC630A300"
type input "4516E02237"
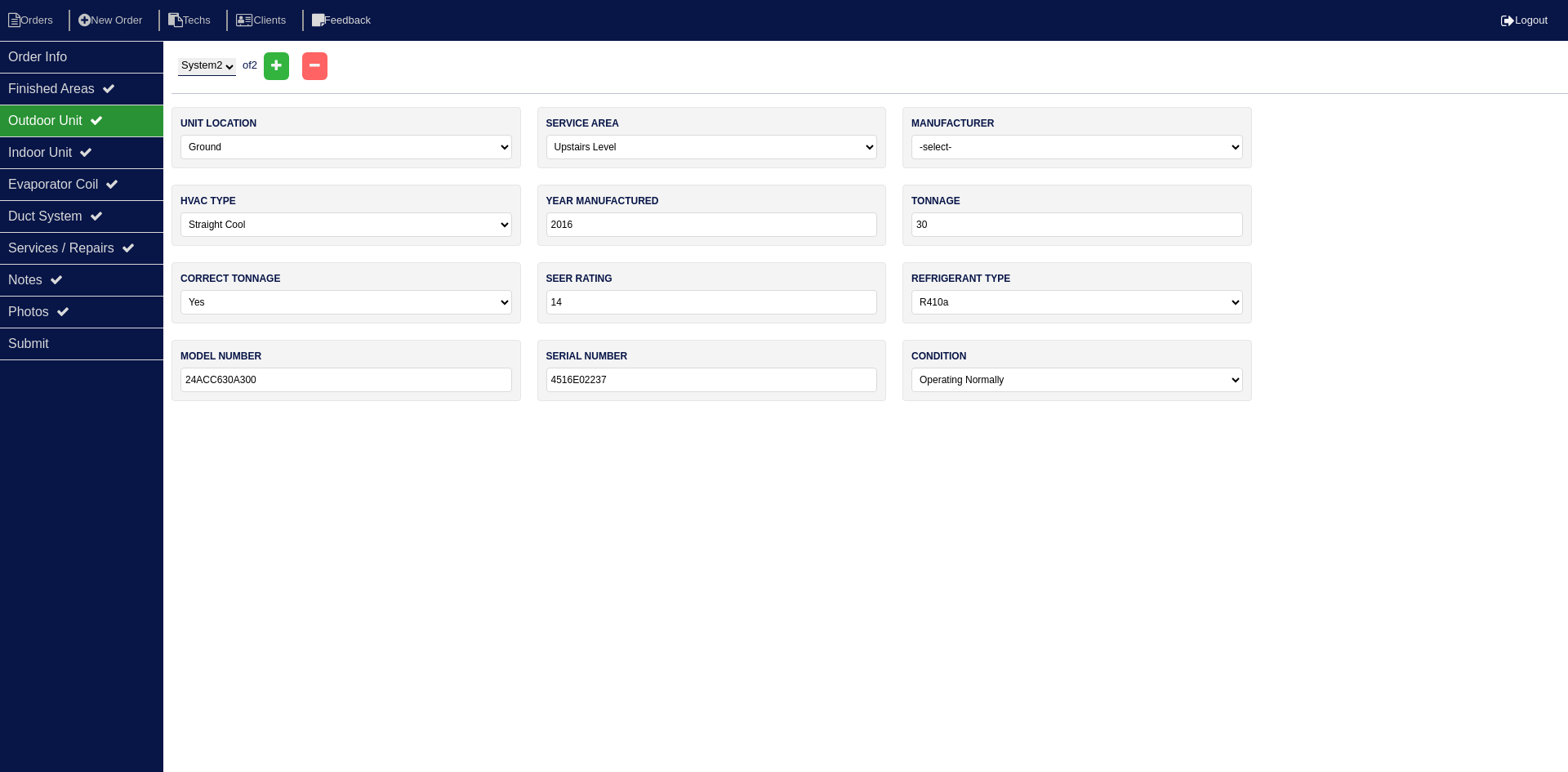
click at [221, 64] on select "System 1 System 2" at bounding box center [207, 67] width 58 height 18
select select "1"
click at [178, 58] on select "System 1 System 2" at bounding box center [207, 67] width 58 height 18
select select "0"
type input "2003"
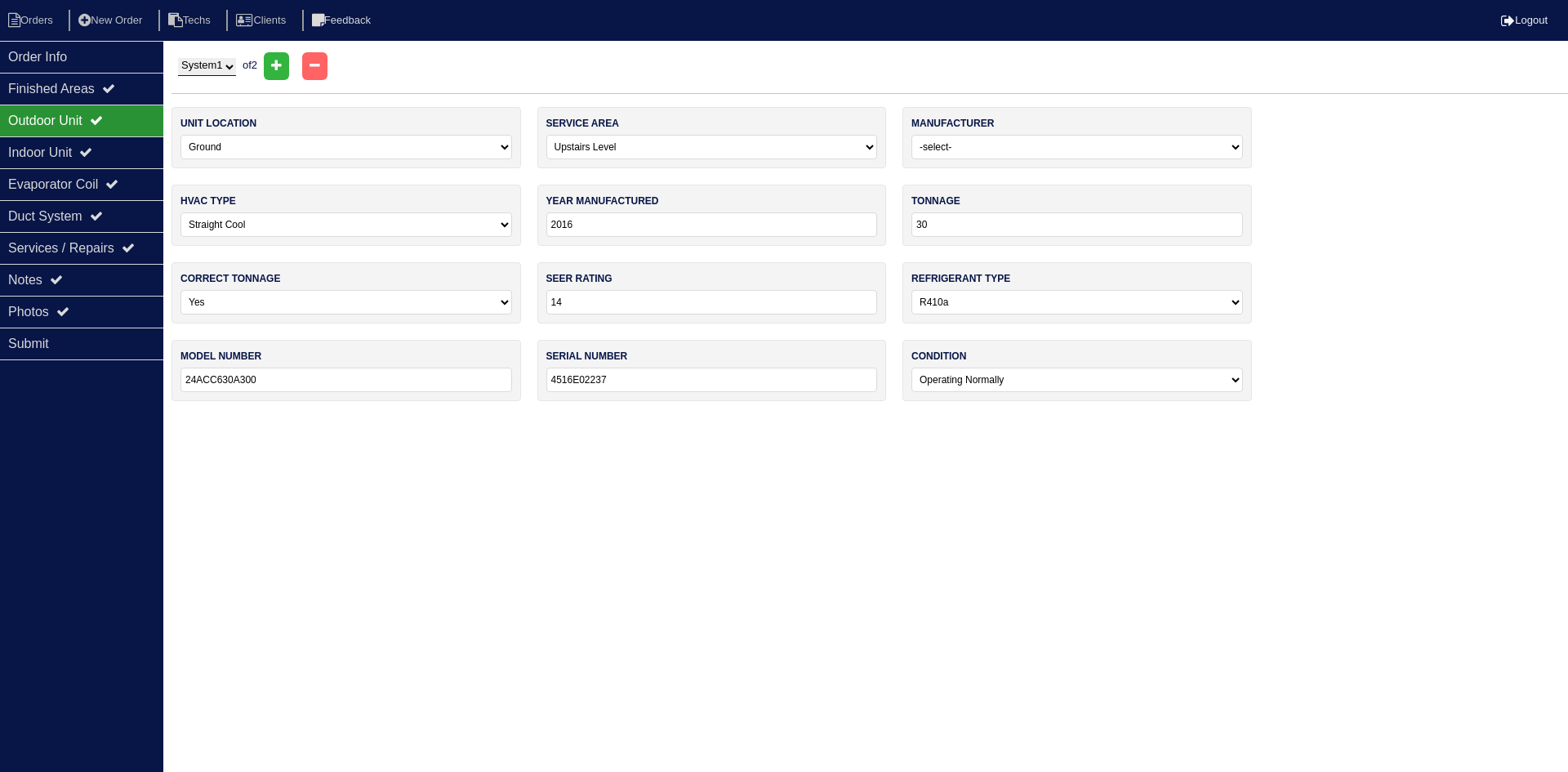
type input "13"
select select "0"
type input "10ACC -030-230-03"
type input "5803E23718"
click at [76, 277] on div "Notes" at bounding box center [81, 280] width 163 height 32
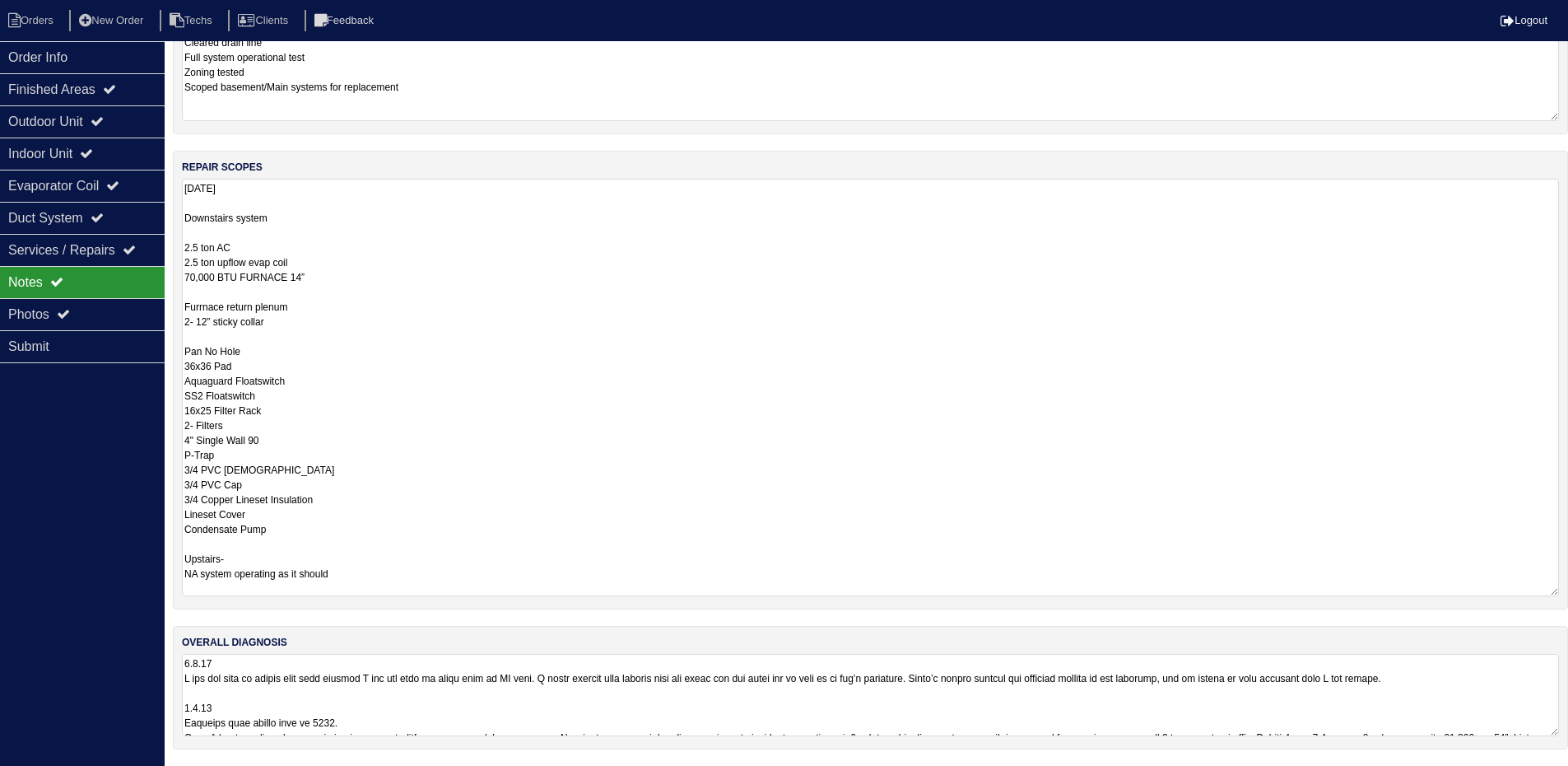
scroll to position [371, 0]
drag, startPoint x: 231, startPoint y: 219, endPoint x: 188, endPoint y: 219, distance: 43.0
click at [188, 219] on textarea "9.8.25 Downstairs system 2.5 ton AC 2.5 ton upflow evap coil 70,000 BTU FURNACE…" at bounding box center [871, 388] width 1378 height 416
type textarea "9.8.25 Main system 2.5 ton AC 2.5 ton upflow evap coil 70,000 BTU FURNACE 14” F…"
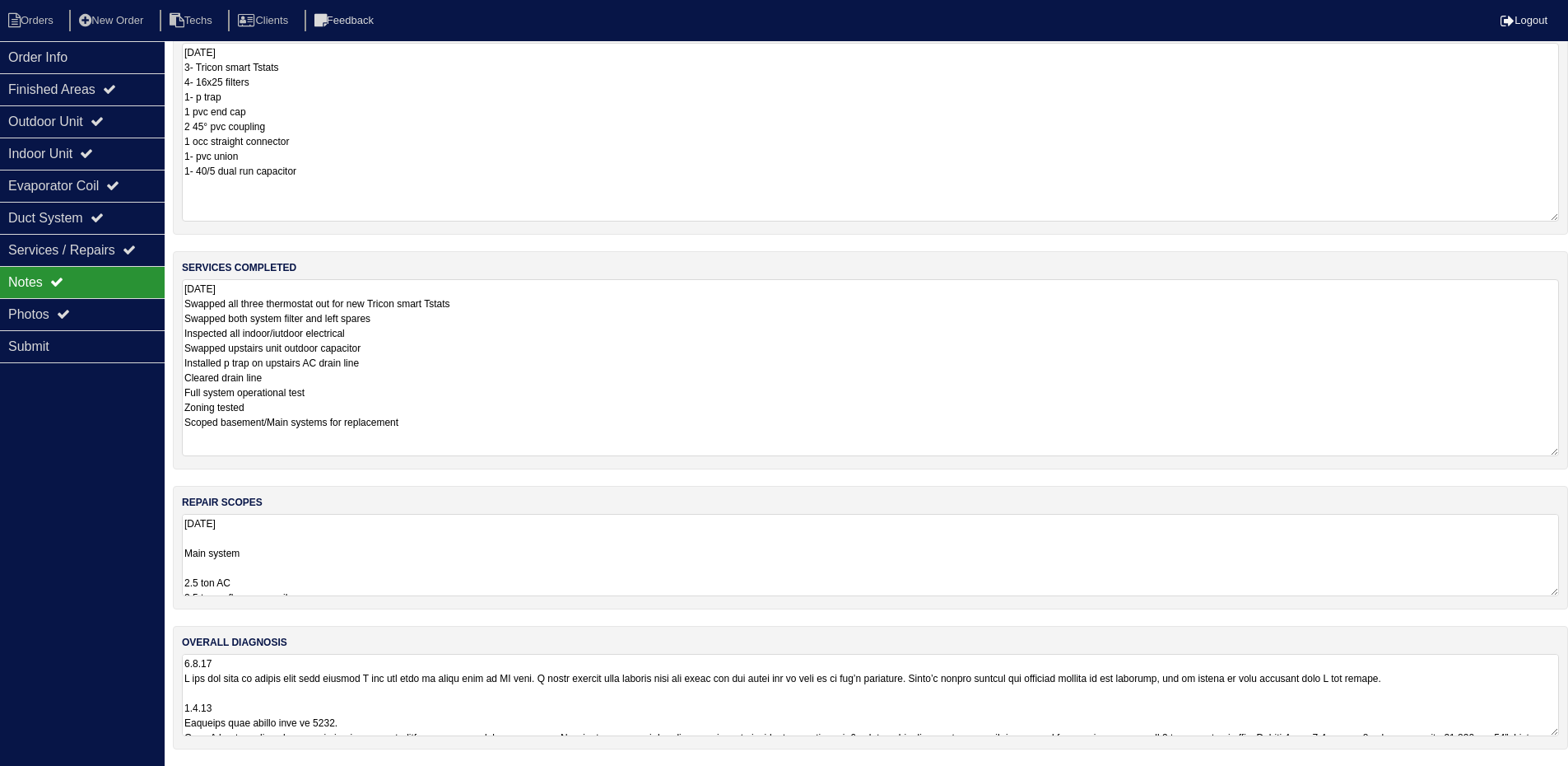
scroll to position [38, 0]
click at [79, 508] on div "Order Info Finished Areas Outdoor Unit Indoor Unit Evaporator Coil Duct System …" at bounding box center [82, 424] width 164 height 766
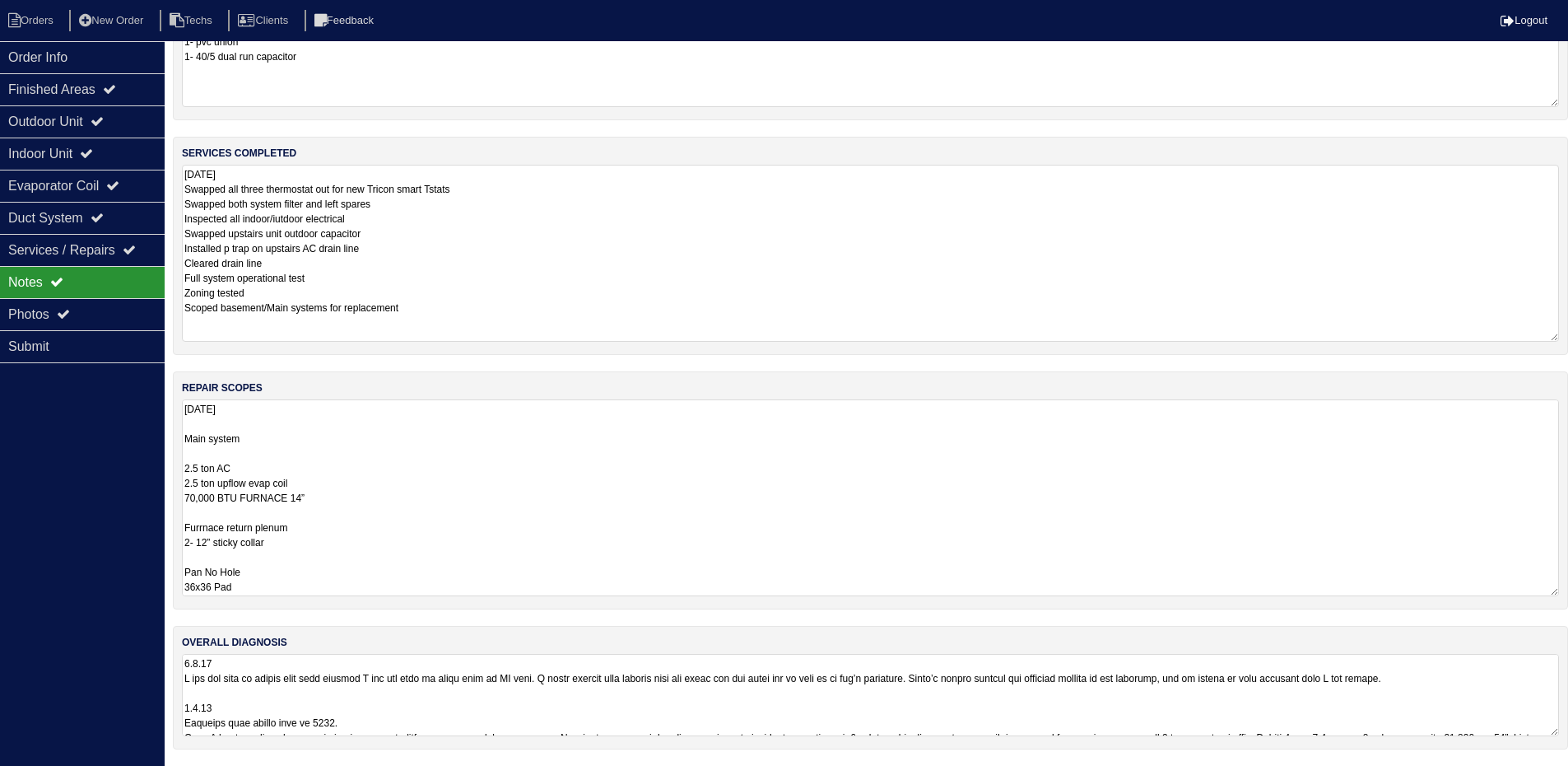
scroll to position [231, 0]
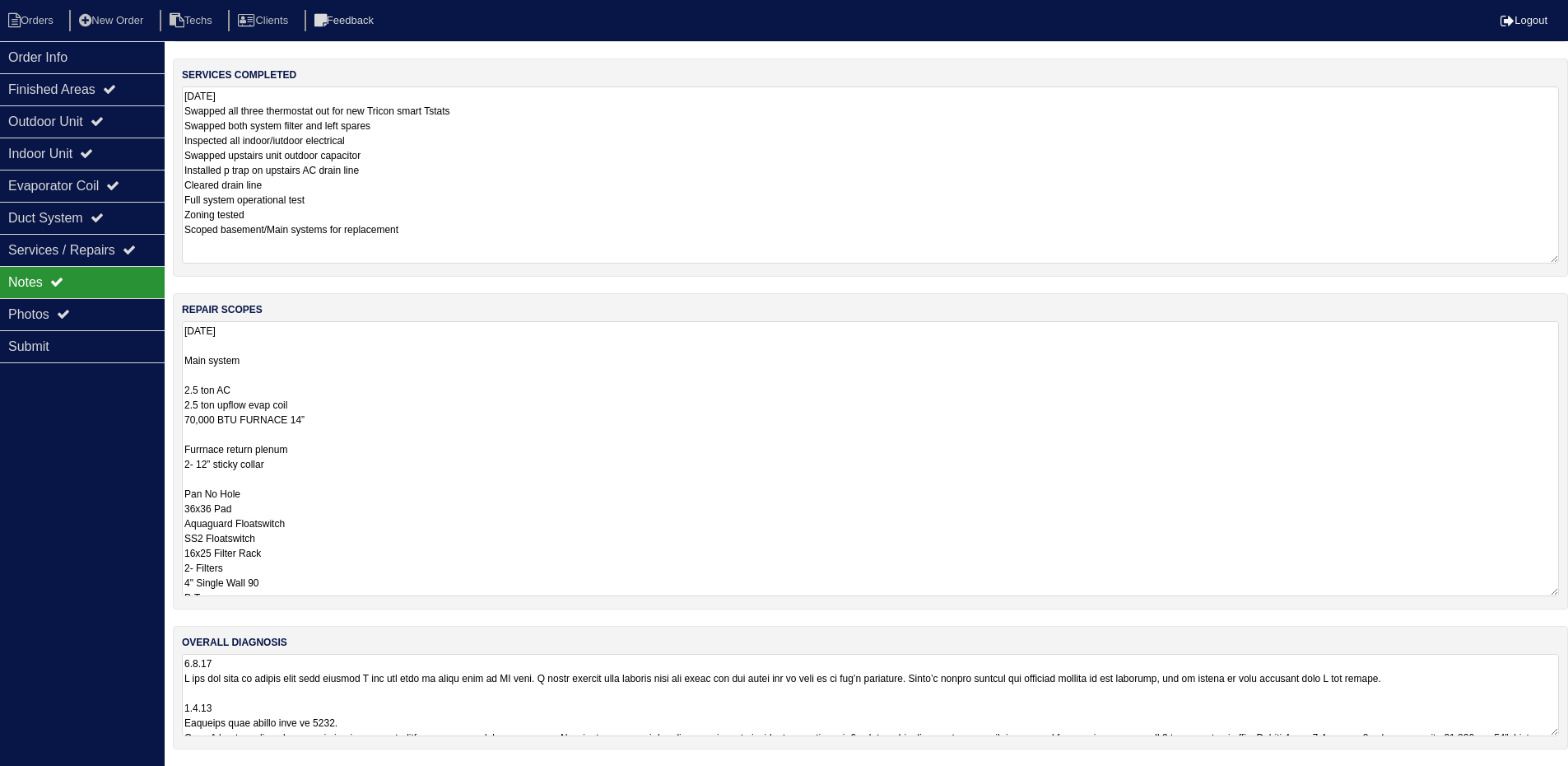
drag, startPoint x: 1556, startPoint y: 590, endPoint x: 1580, endPoint y: 783, distance: 194.5
click at [1568, 766] on html "Orders New Order Techs Clients Feedback Logout Orders New Order Users Clients M…" at bounding box center [784, 267] width 1568 height 996
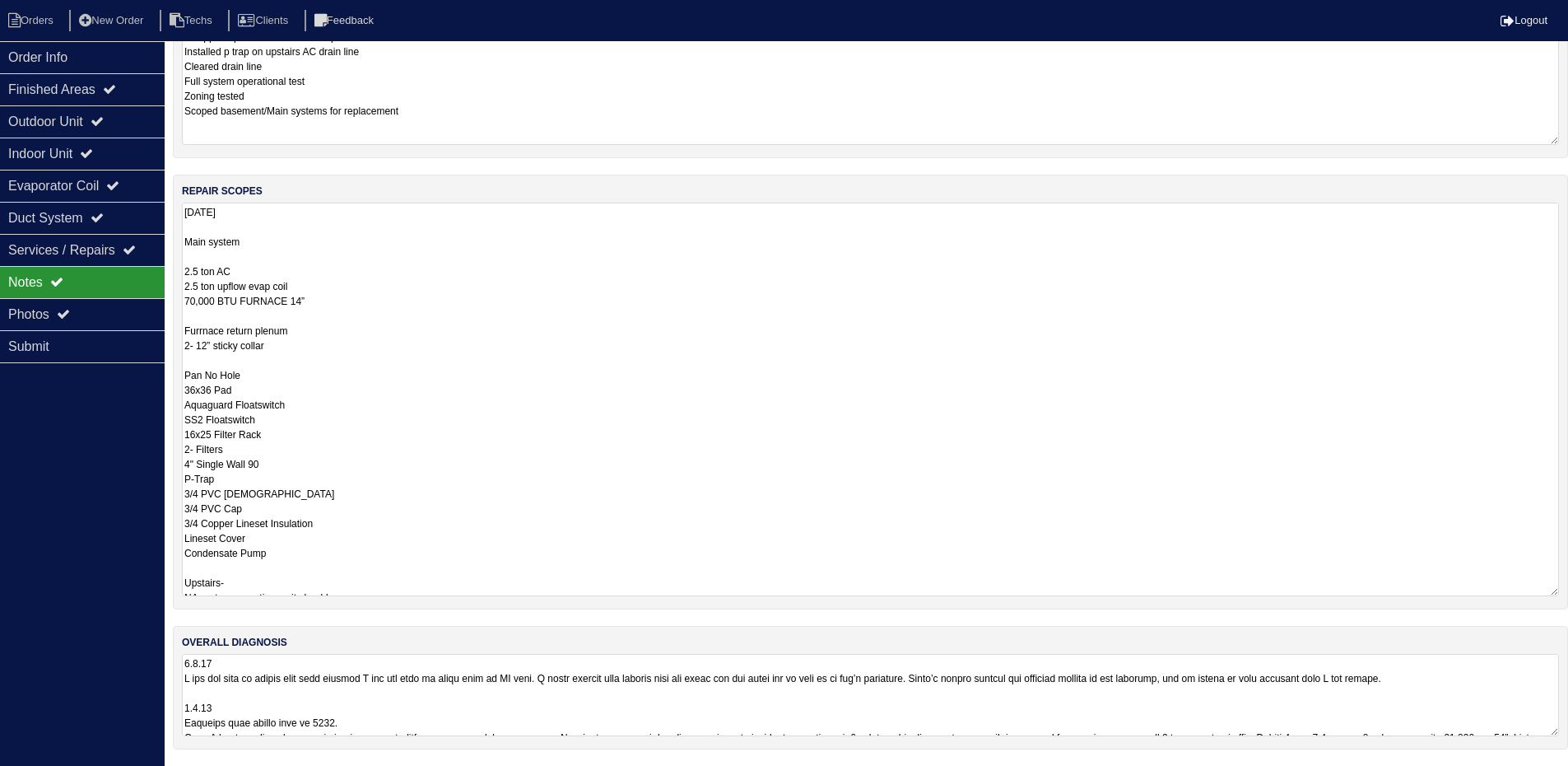
drag, startPoint x: 1551, startPoint y: 586, endPoint x: 1547, endPoint y: 701, distance: 115.1
click at [1550, 705] on div "materials used 9.8.25 3- Tricon smart Tstats 4- 16x25 filters 1- p trap 1 pvc e…" at bounding box center [871, 234] width 1396 height 1062
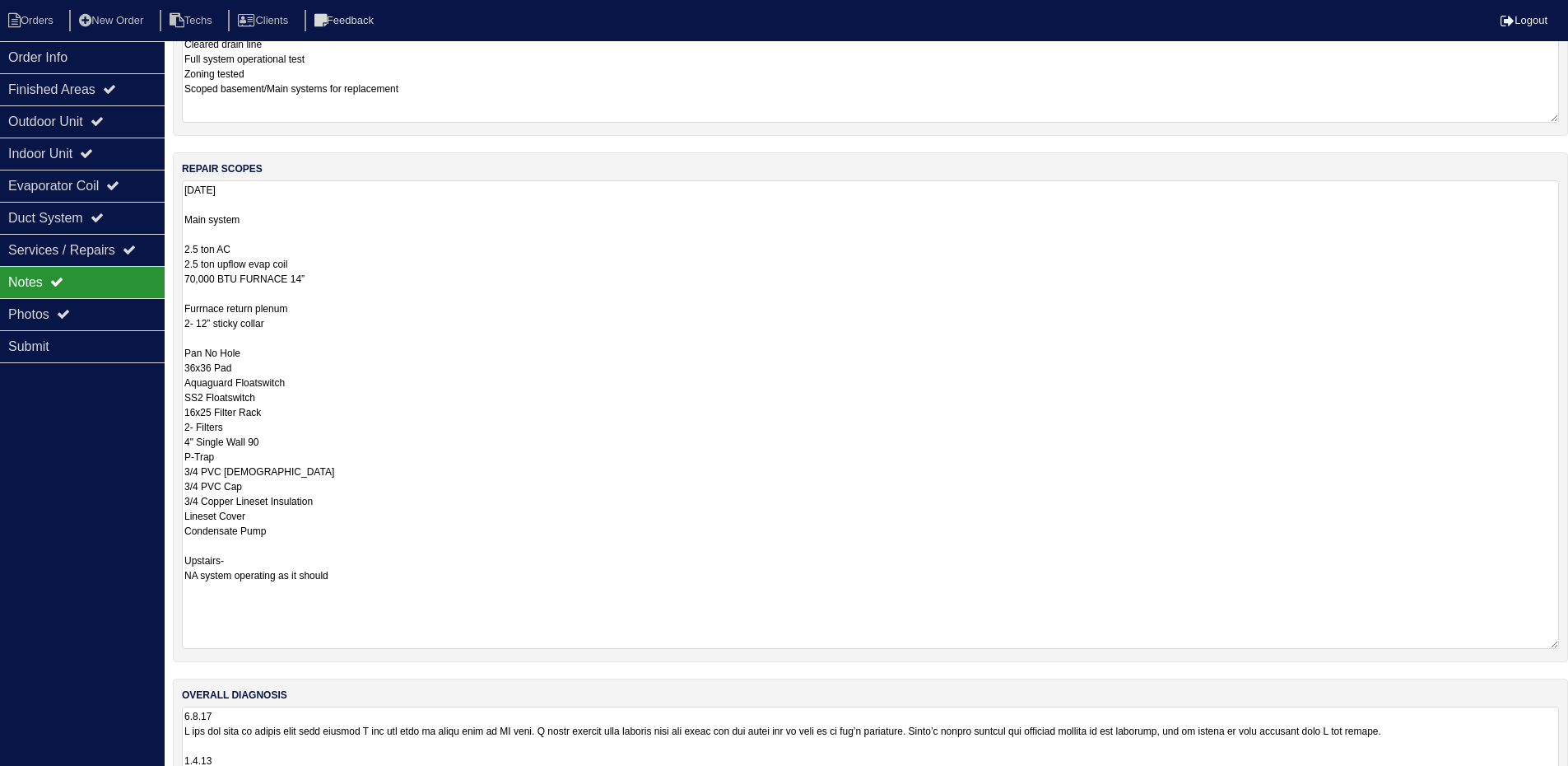
drag, startPoint x: 1556, startPoint y: 589, endPoint x: 1553, endPoint y: 664, distance: 75.1
click at [1553, 664] on div "materials used 9.8.25 3- Tricon smart Tstats 4- 16x25 filters 1- p trap 1 pvc e…" at bounding box center [871, 250] width 1396 height 1137
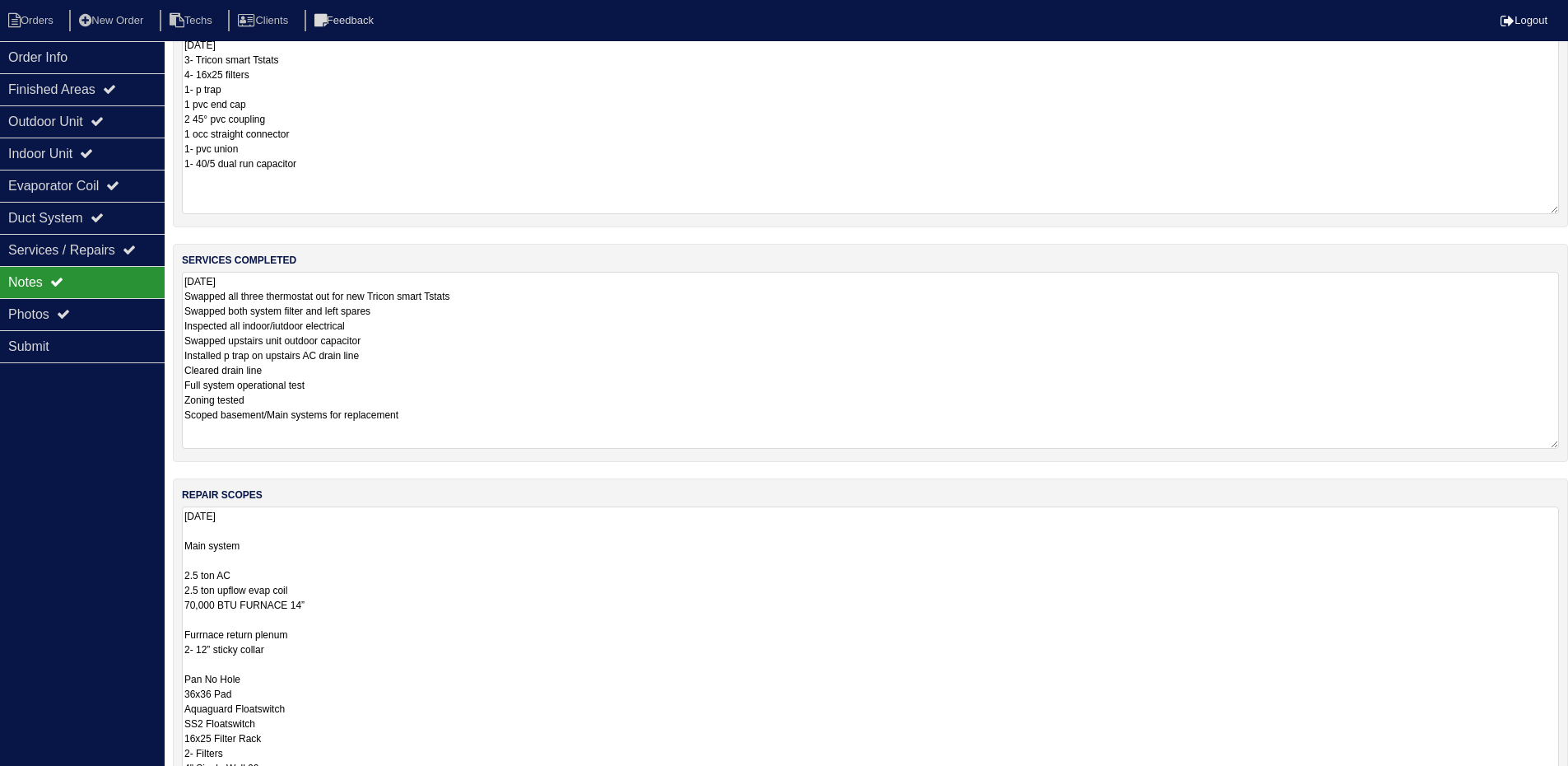
scroll to position [0, 0]
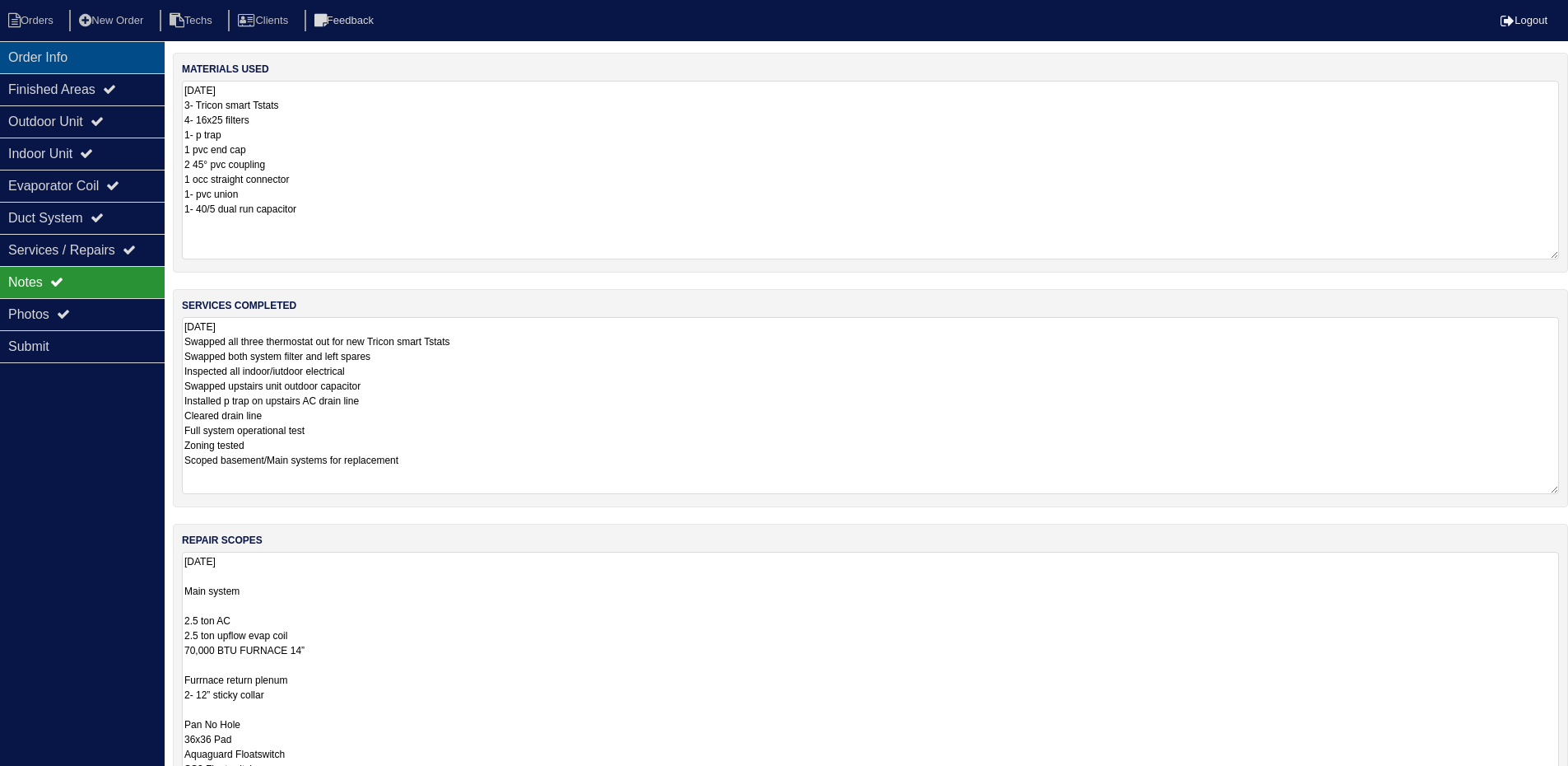
click at [95, 47] on div "Order Info" at bounding box center [82, 57] width 164 height 32
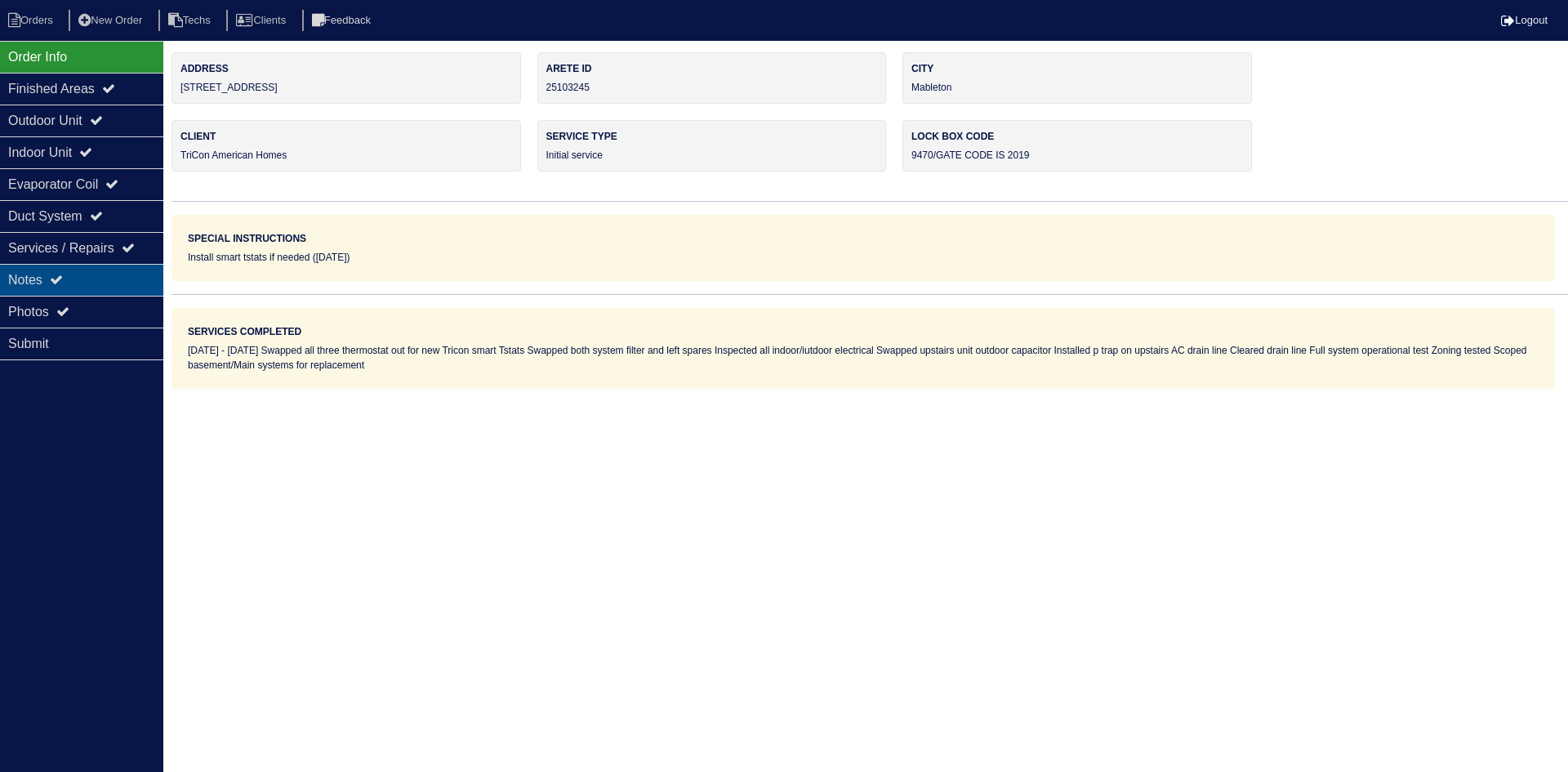
click at [91, 275] on div "Notes" at bounding box center [81, 280] width 163 height 32
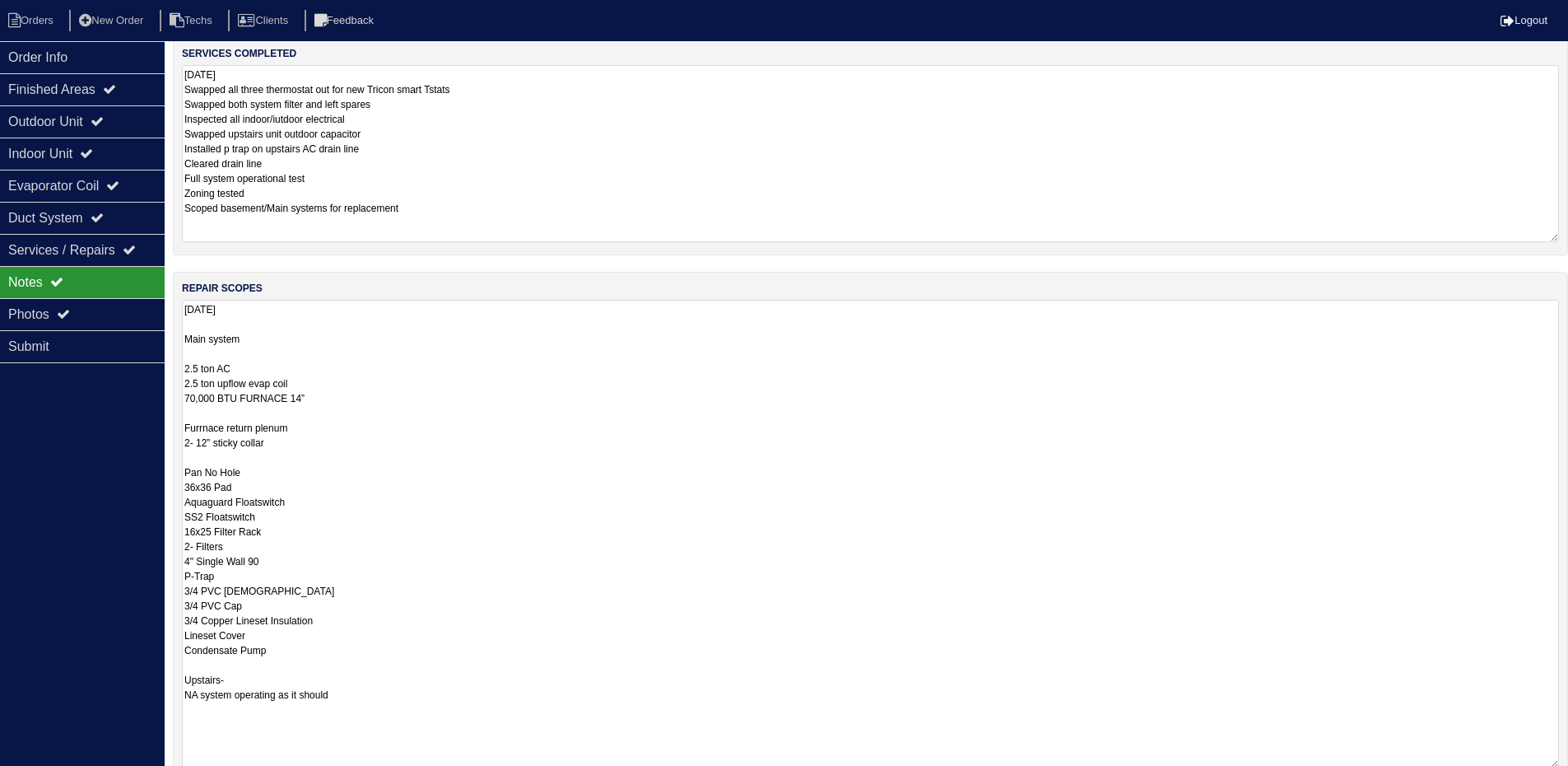
scroll to position [330, 0]
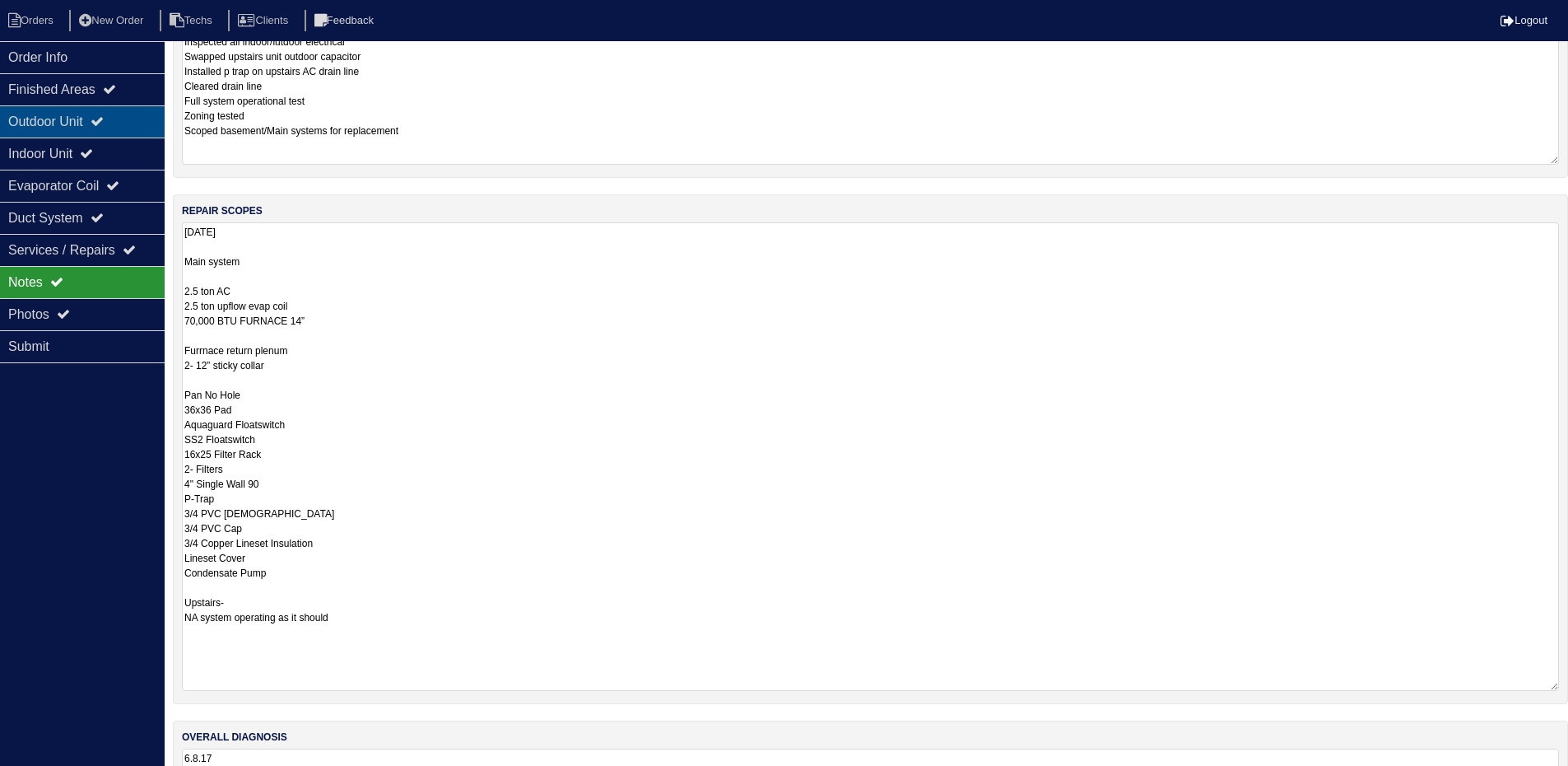
click at [119, 124] on div "Outdoor Unit" at bounding box center [82, 121] width 164 height 32
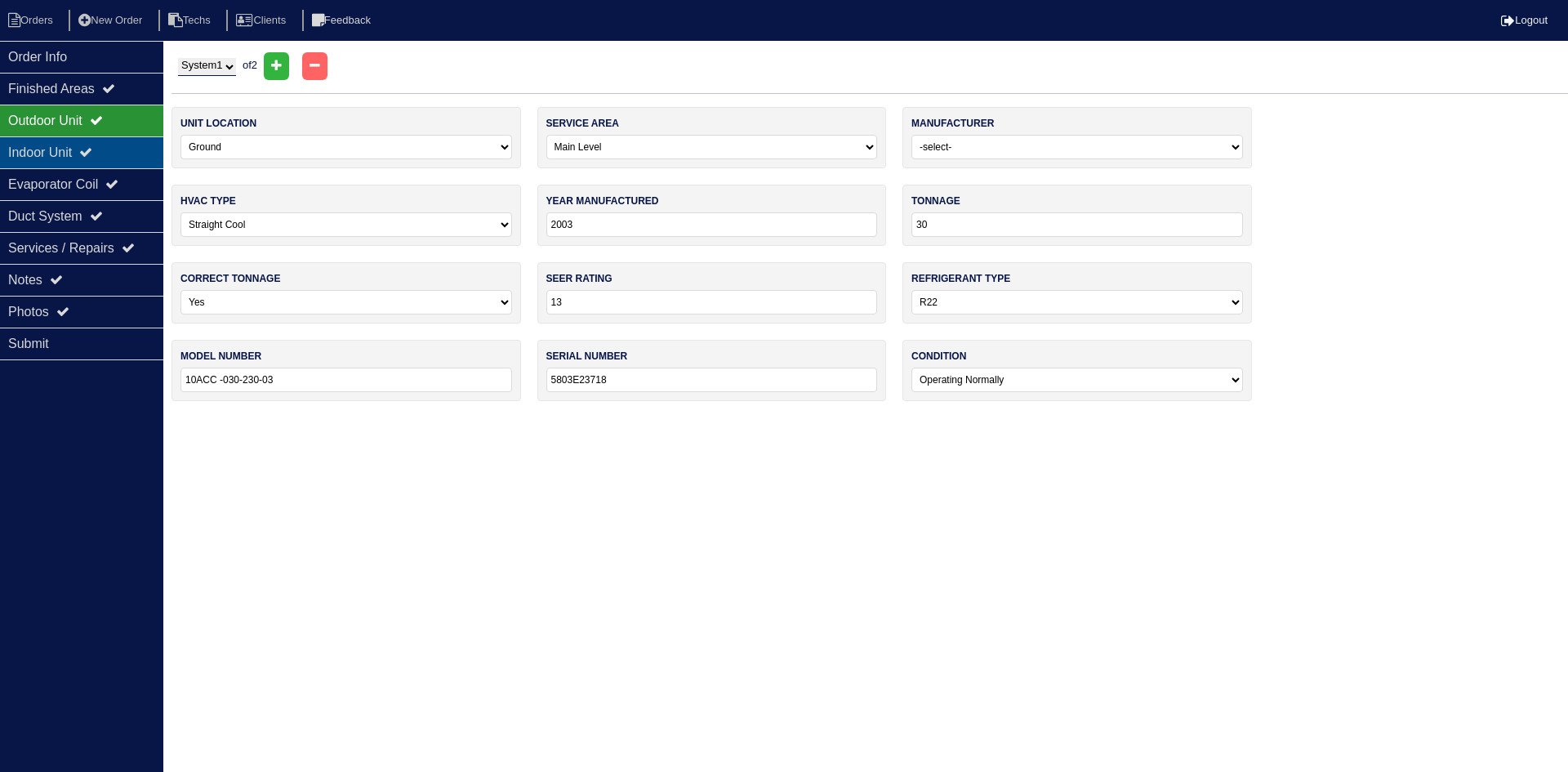
click at [110, 152] on div "Indoor Unit" at bounding box center [81, 152] width 163 height 32
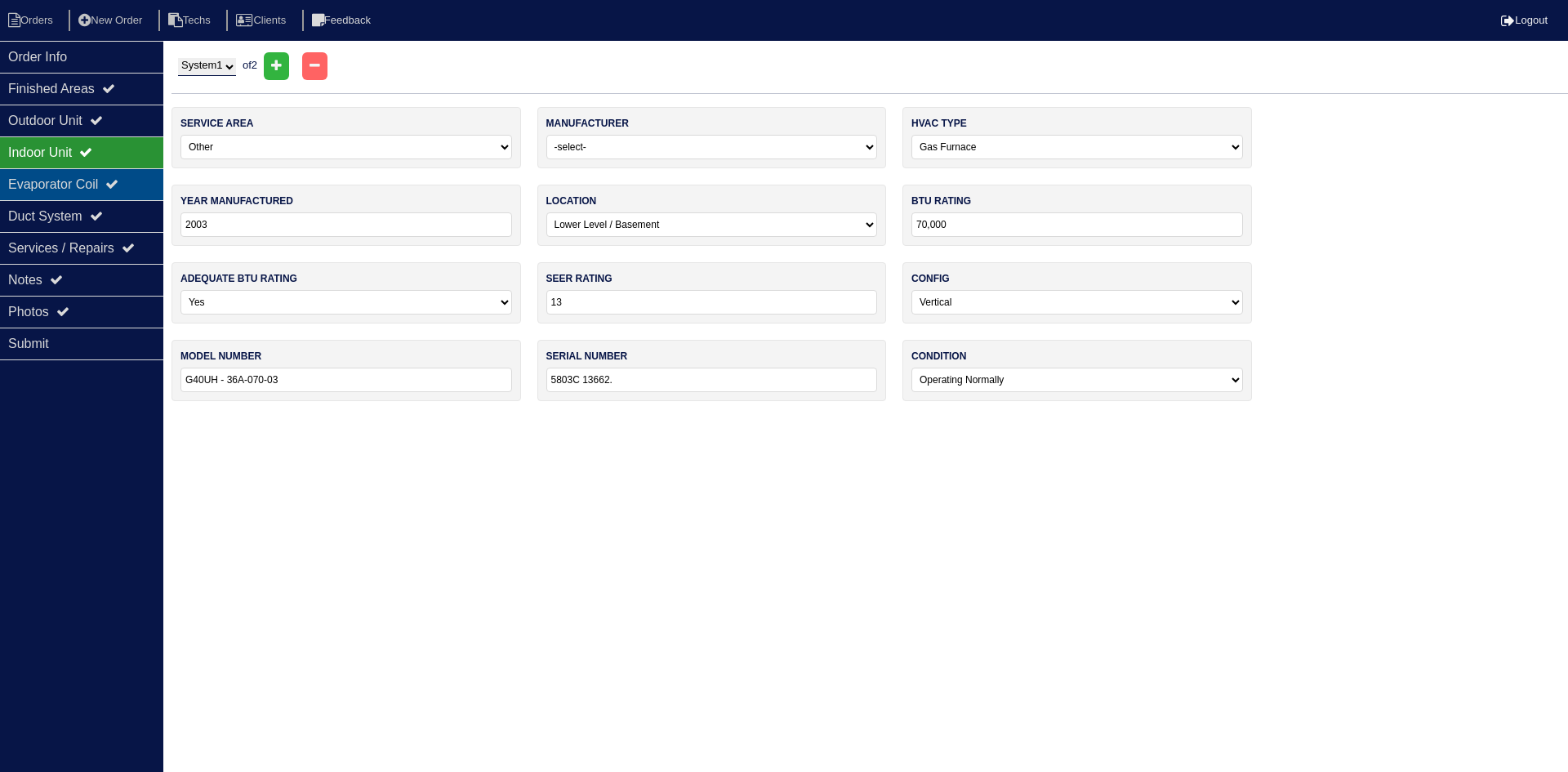
click at [107, 176] on div "Evaporator Coil" at bounding box center [81, 185] width 163 height 32
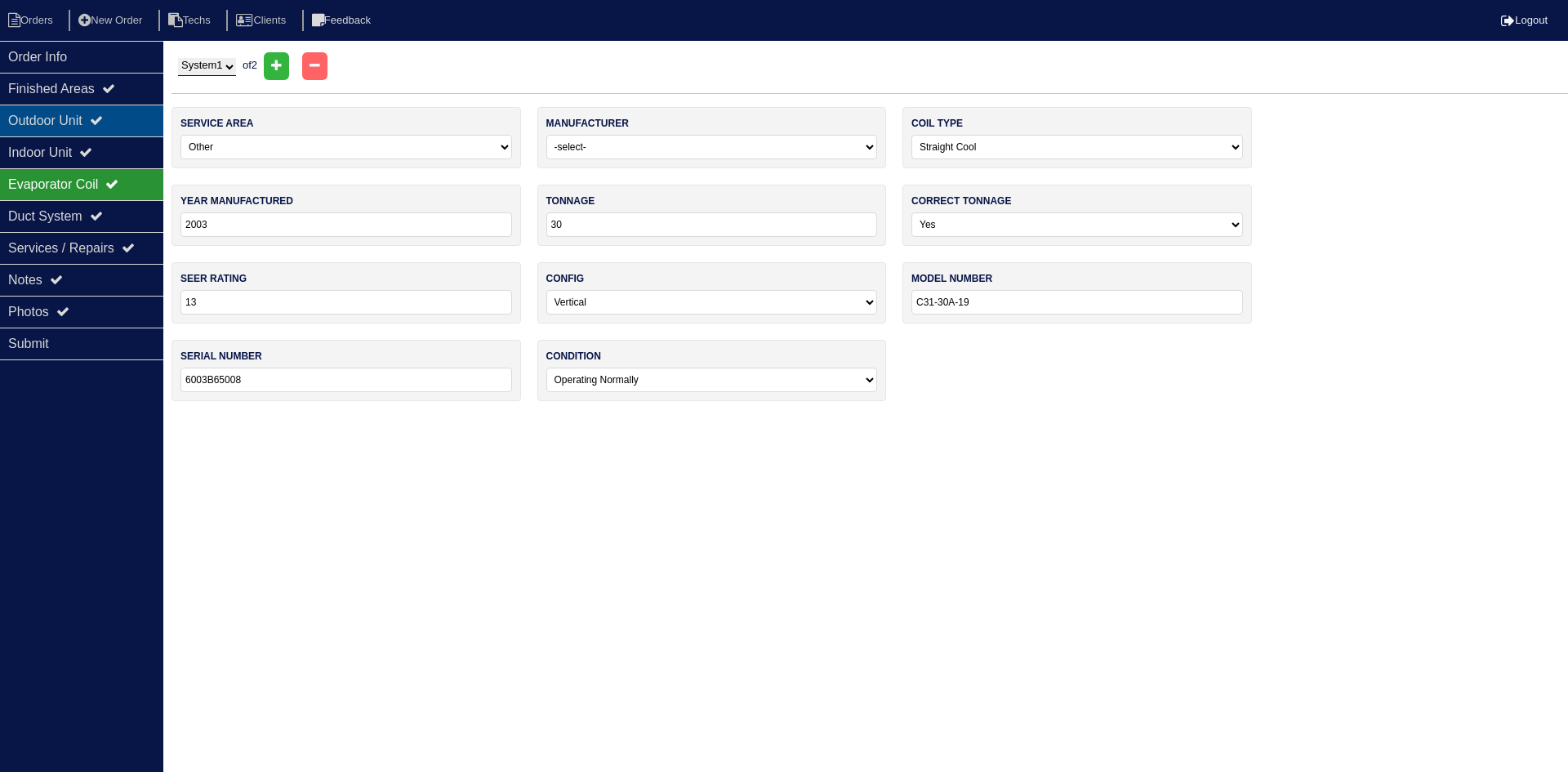
click at [111, 109] on div "Outdoor Unit" at bounding box center [81, 120] width 163 height 32
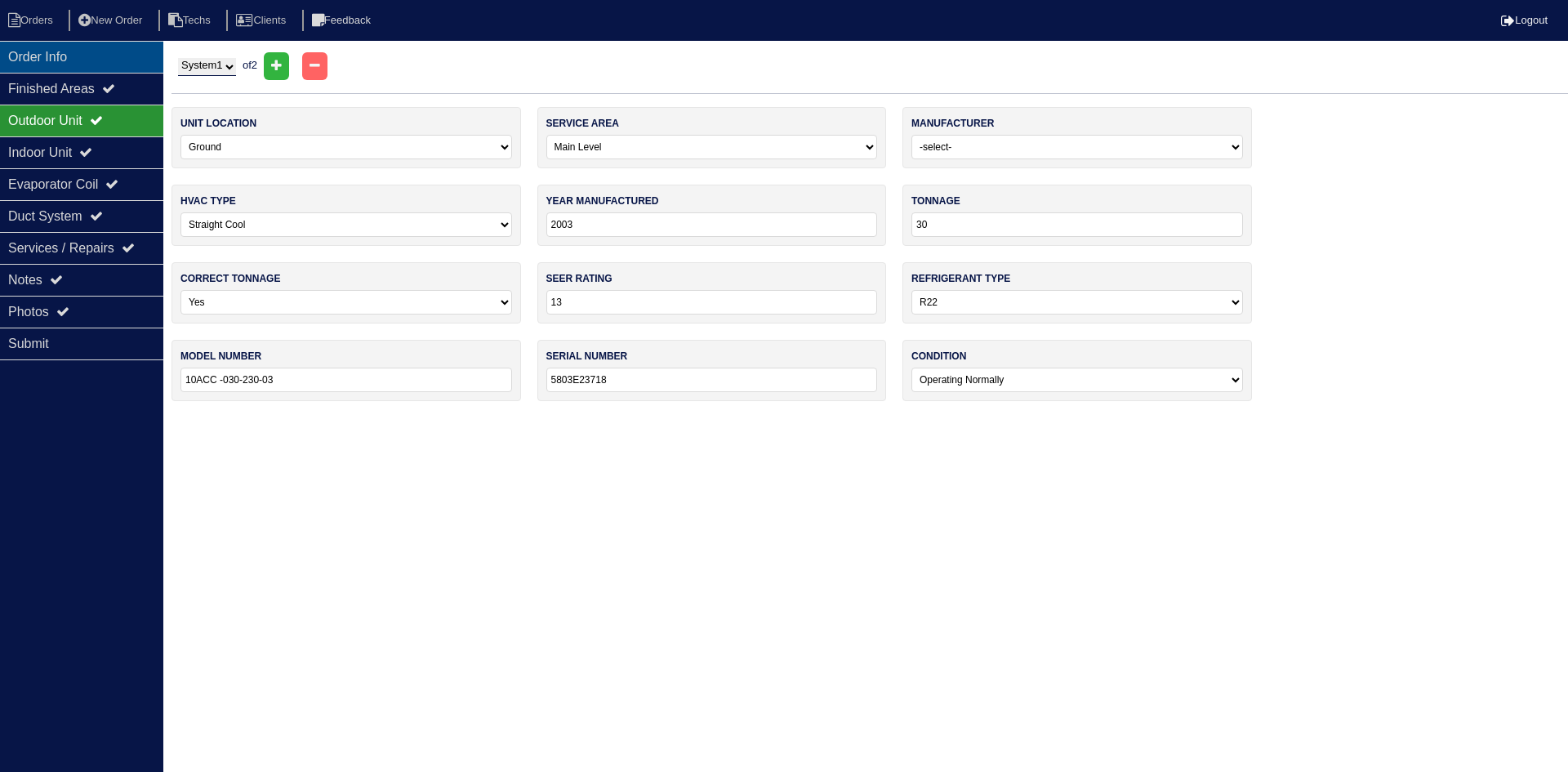
click at [76, 57] on div "Order Info" at bounding box center [81, 57] width 163 height 32
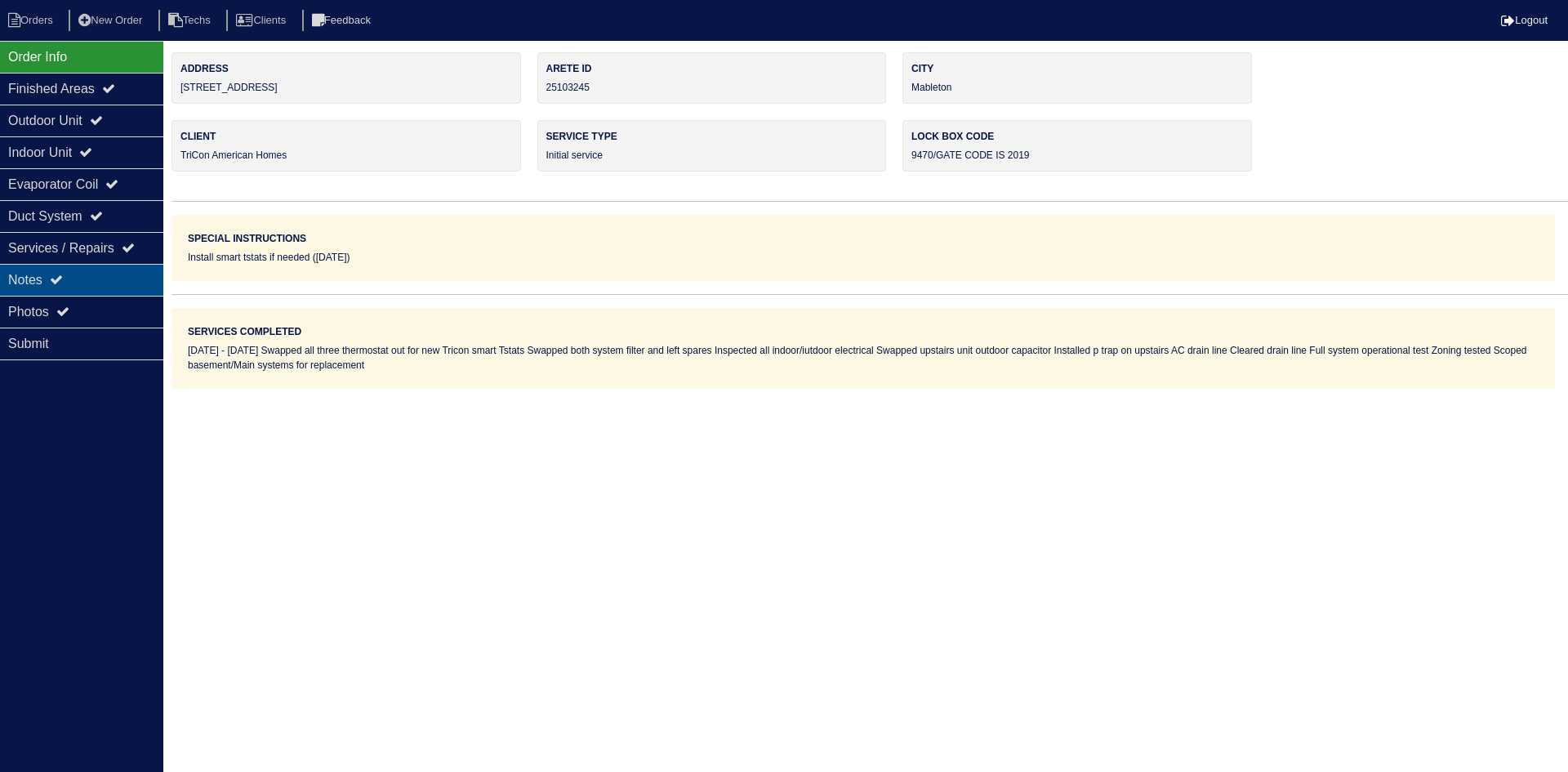
click at [59, 266] on div "Notes" at bounding box center [81, 280] width 163 height 32
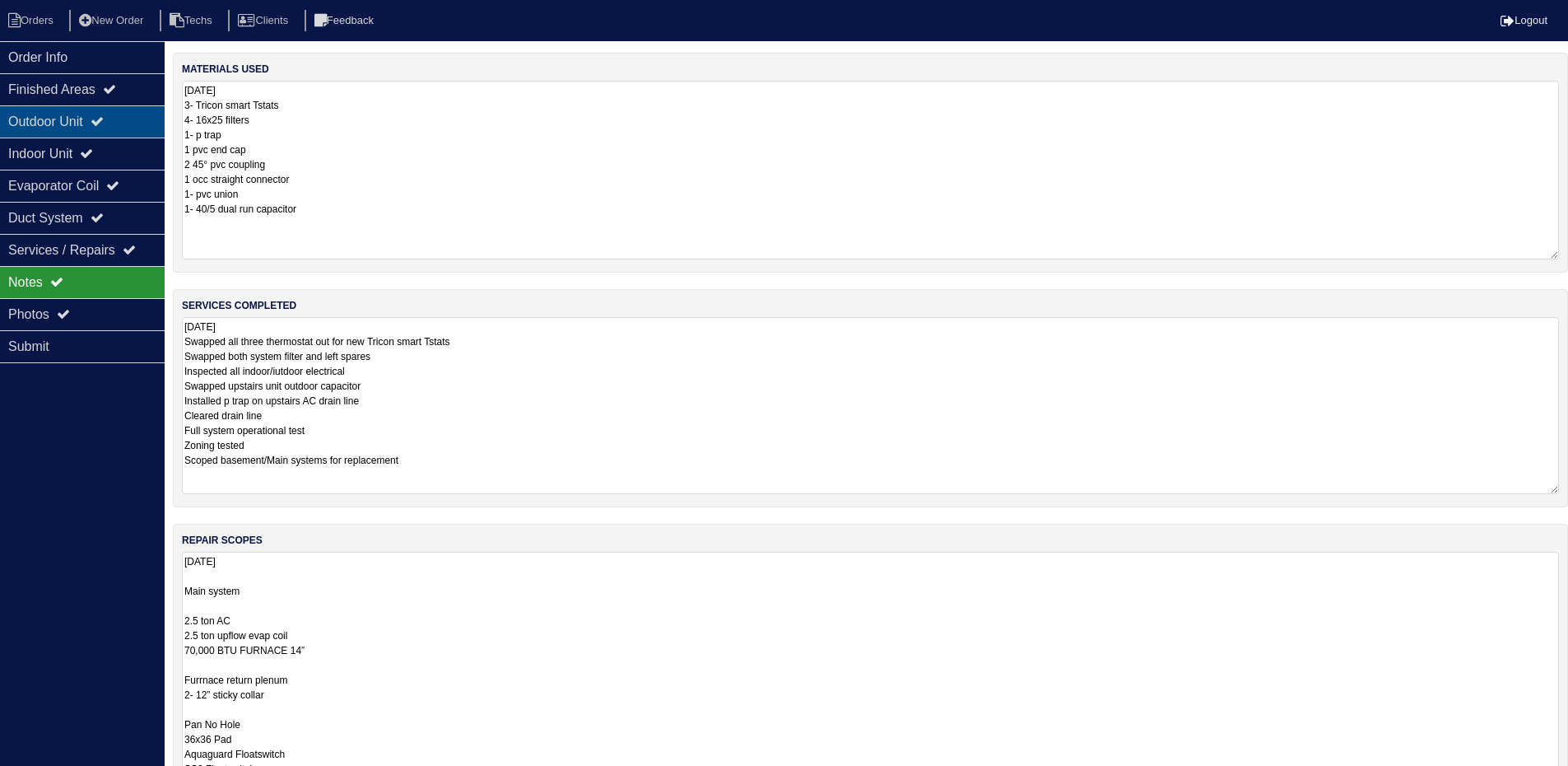
click at [102, 119] on icon at bounding box center [97, 120] width 13 height 13
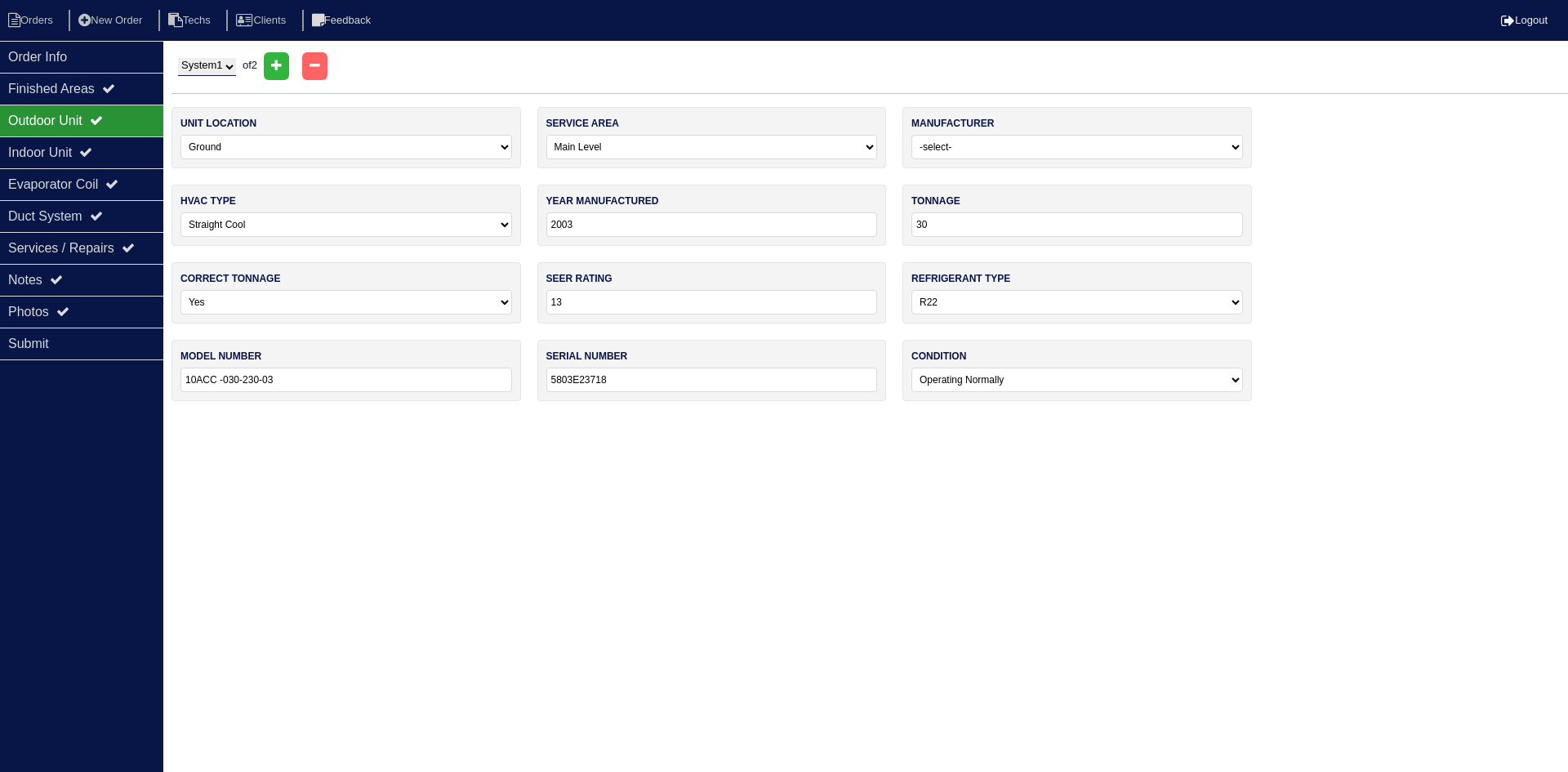
click at [211, 70] on select "System 1 System 2" at bounding box center [207, 67] width 58 height 18
select select "2"
click at [178, 58] on select "System 1 System 2" at bounding box center [207, 67] width 58 height 18
select select "1"
type input "2016"
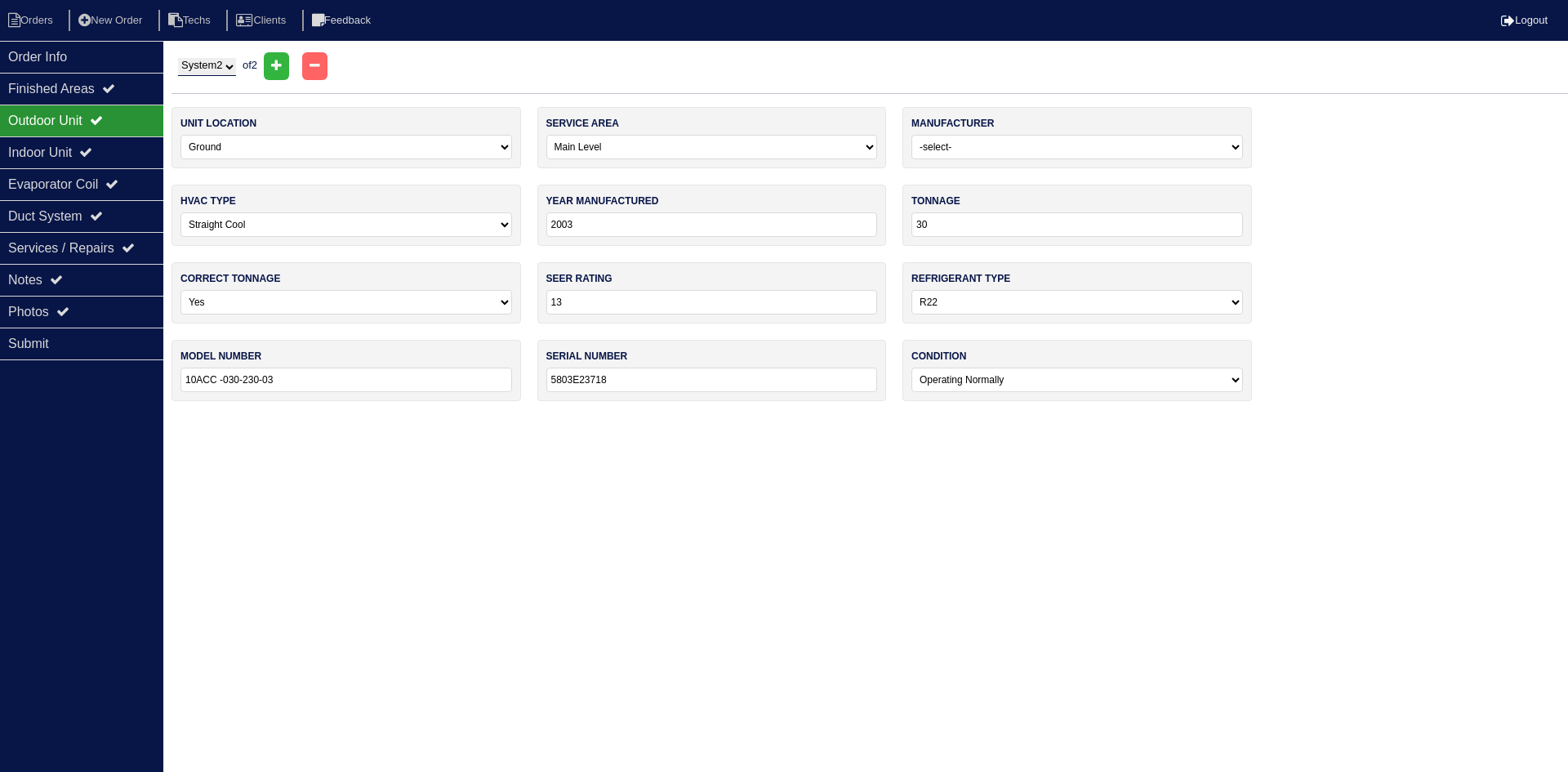
type input "14"
select select "1"
type input "24ACC630A300"
type input "4516E02237"
click at [100, 143] on div "Indoor Unit" at bounding box center [81, 152] width 163 height 32
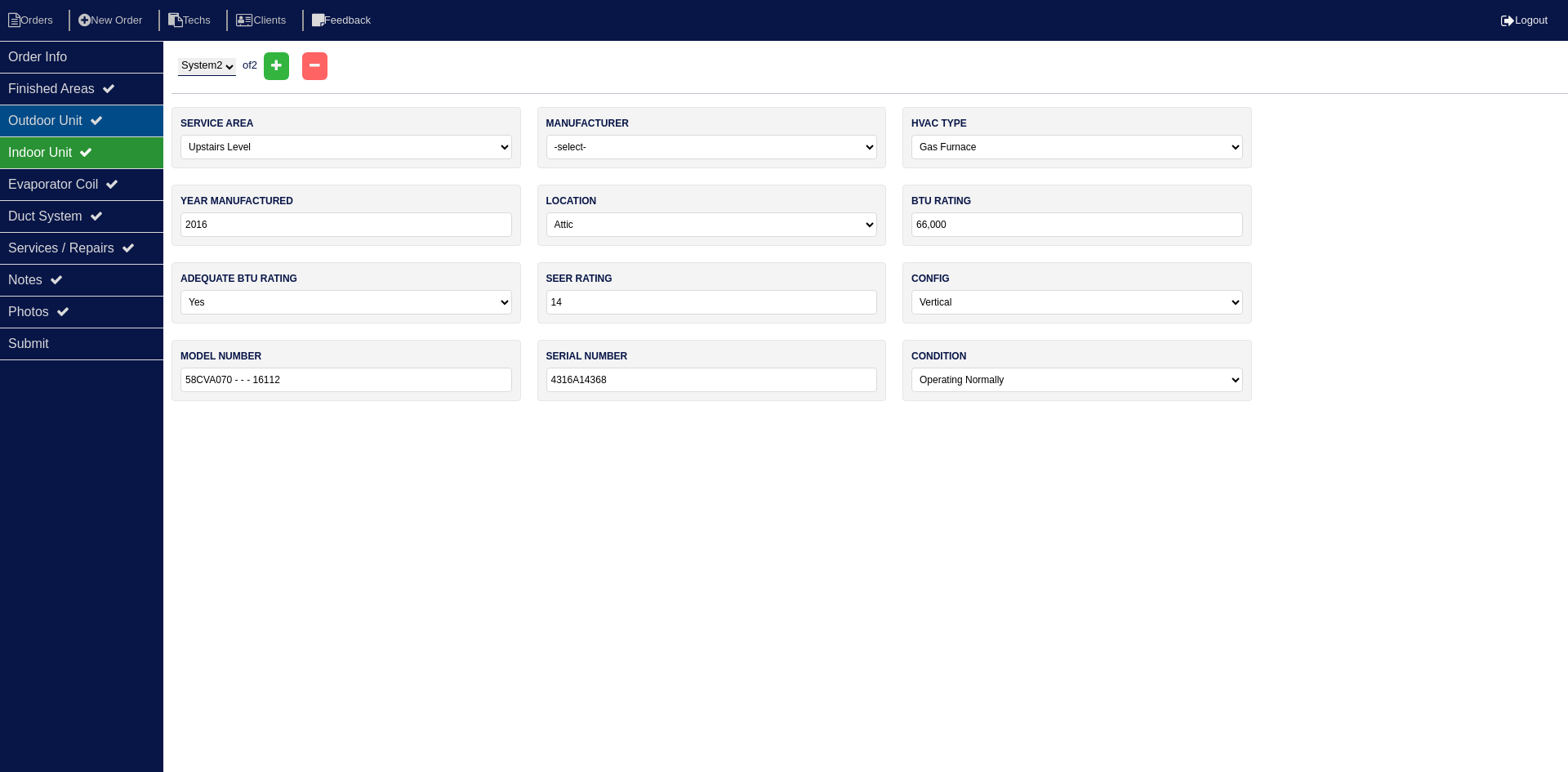
click at [94, 111] on div "Outdoor Unit" at bounding box center [81, 120] width 163 height 32
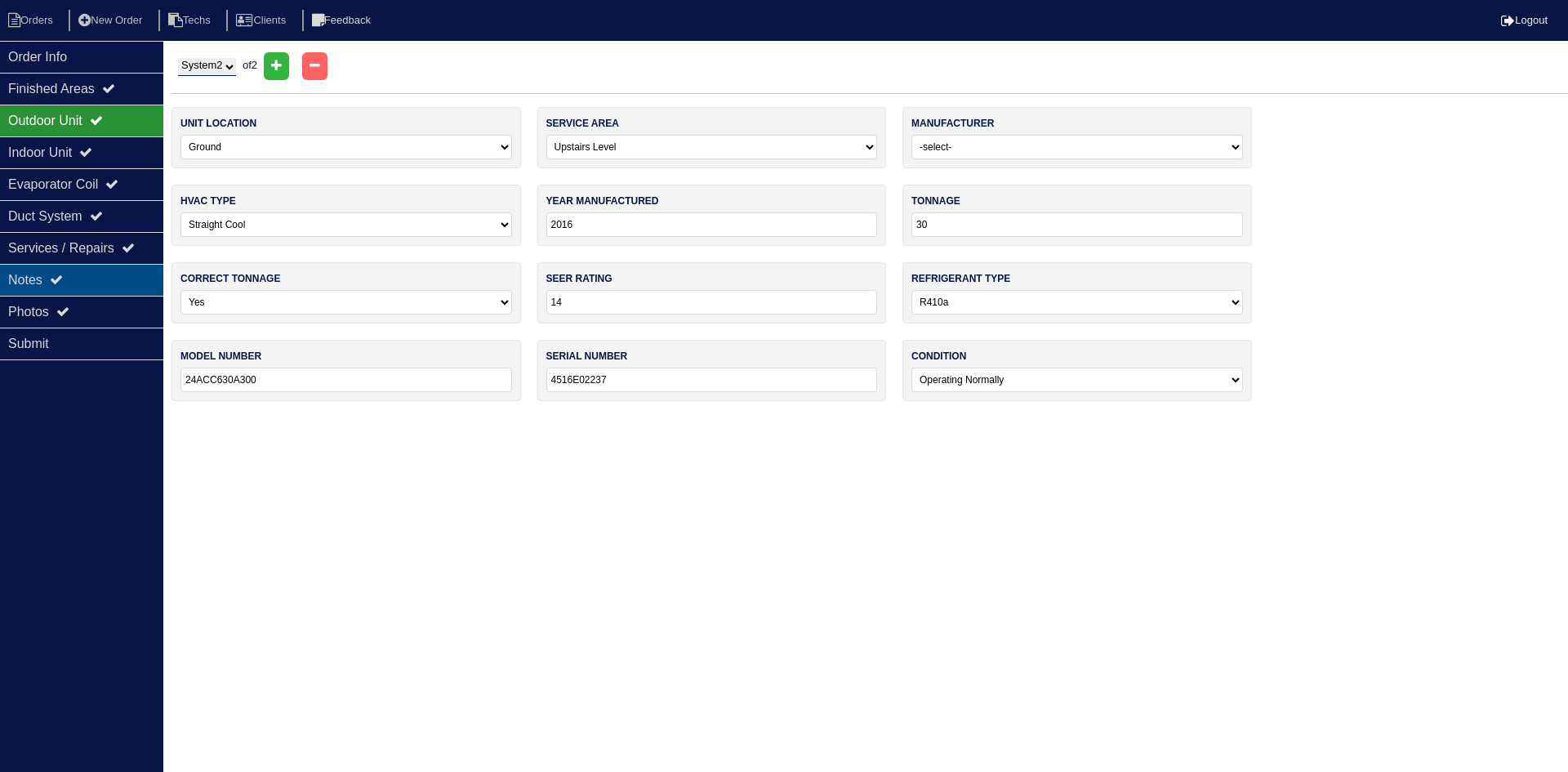
click at [92, 279] on div "Notes" at bounding box center [81, 280] width 163 height 32
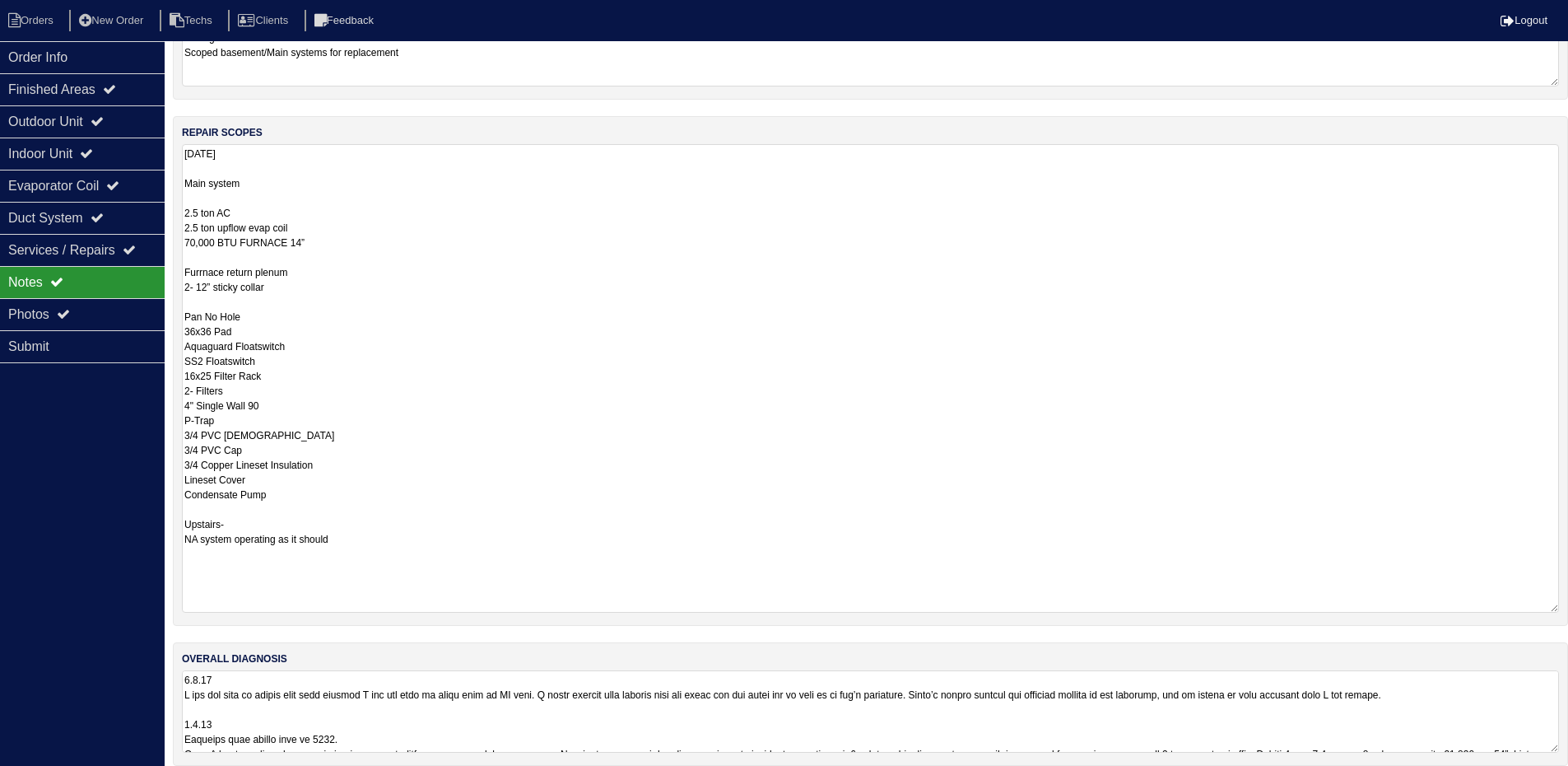
scroll to position [424, 0]
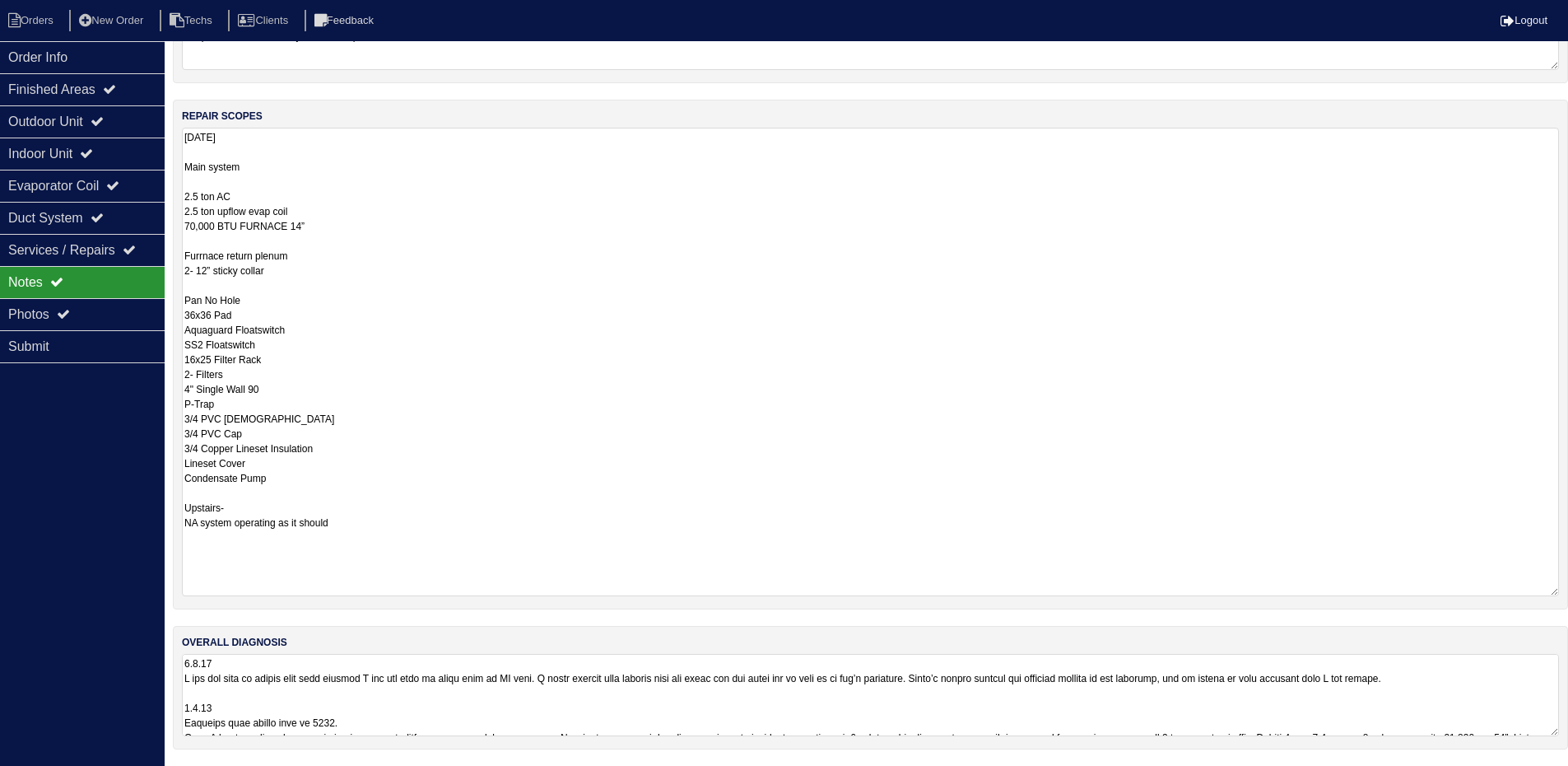
click at [505, 701] on textarea at bounding box center [871, 695] width 1378 height 83
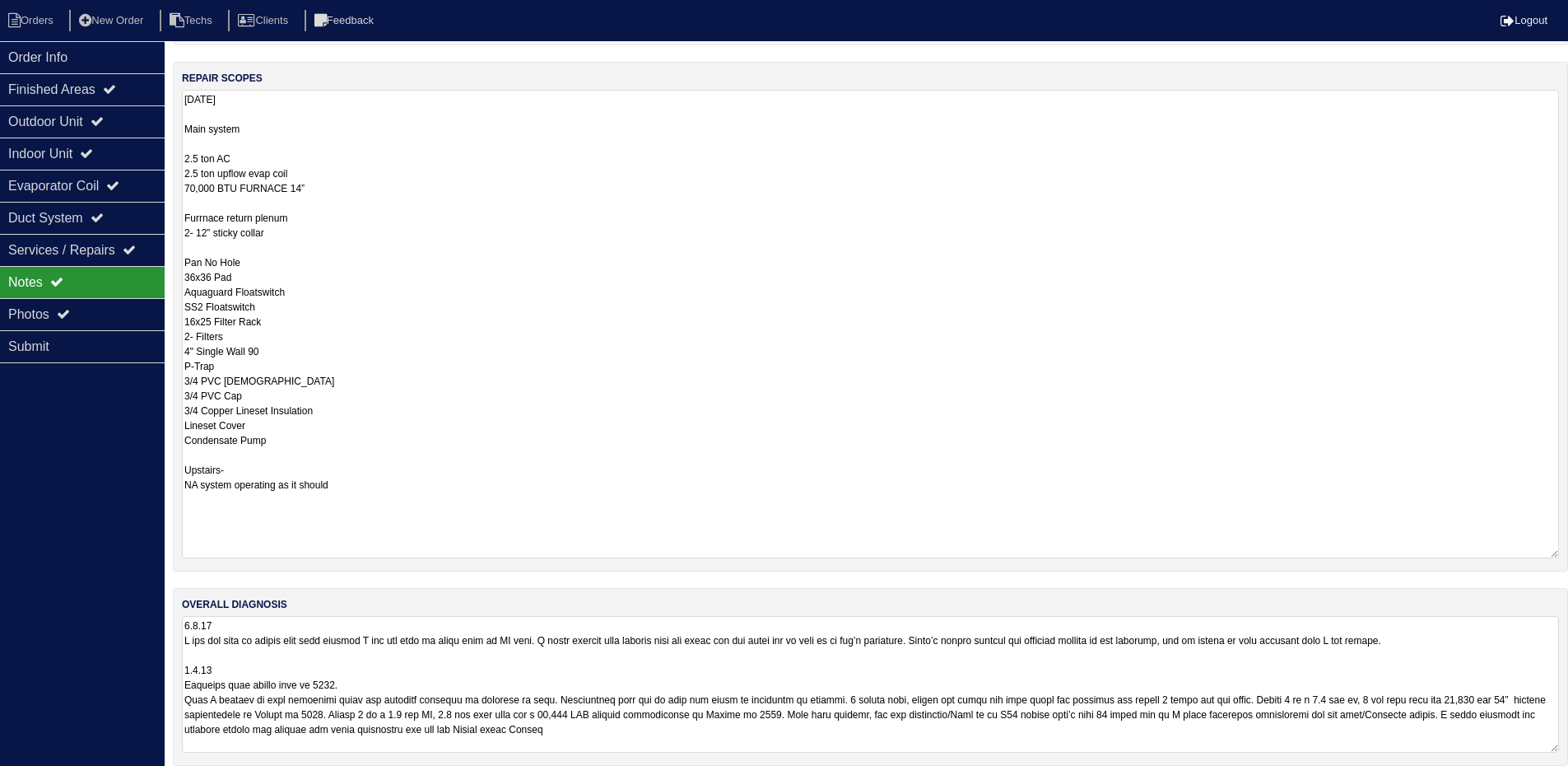
scroll to position [479, 0]
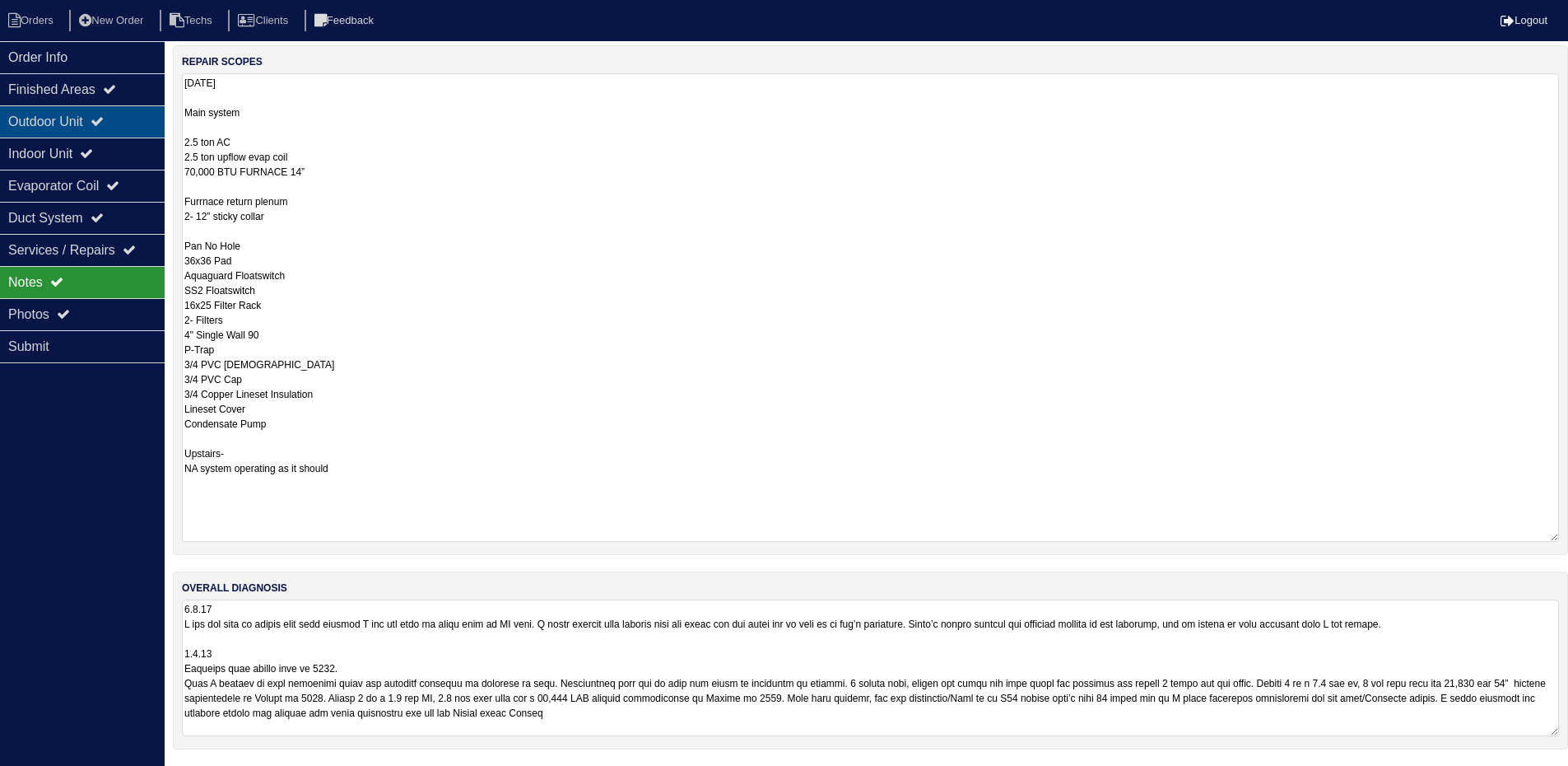
click at [102, 122] on icon at bounding box center [97, 120] width 13 height 13
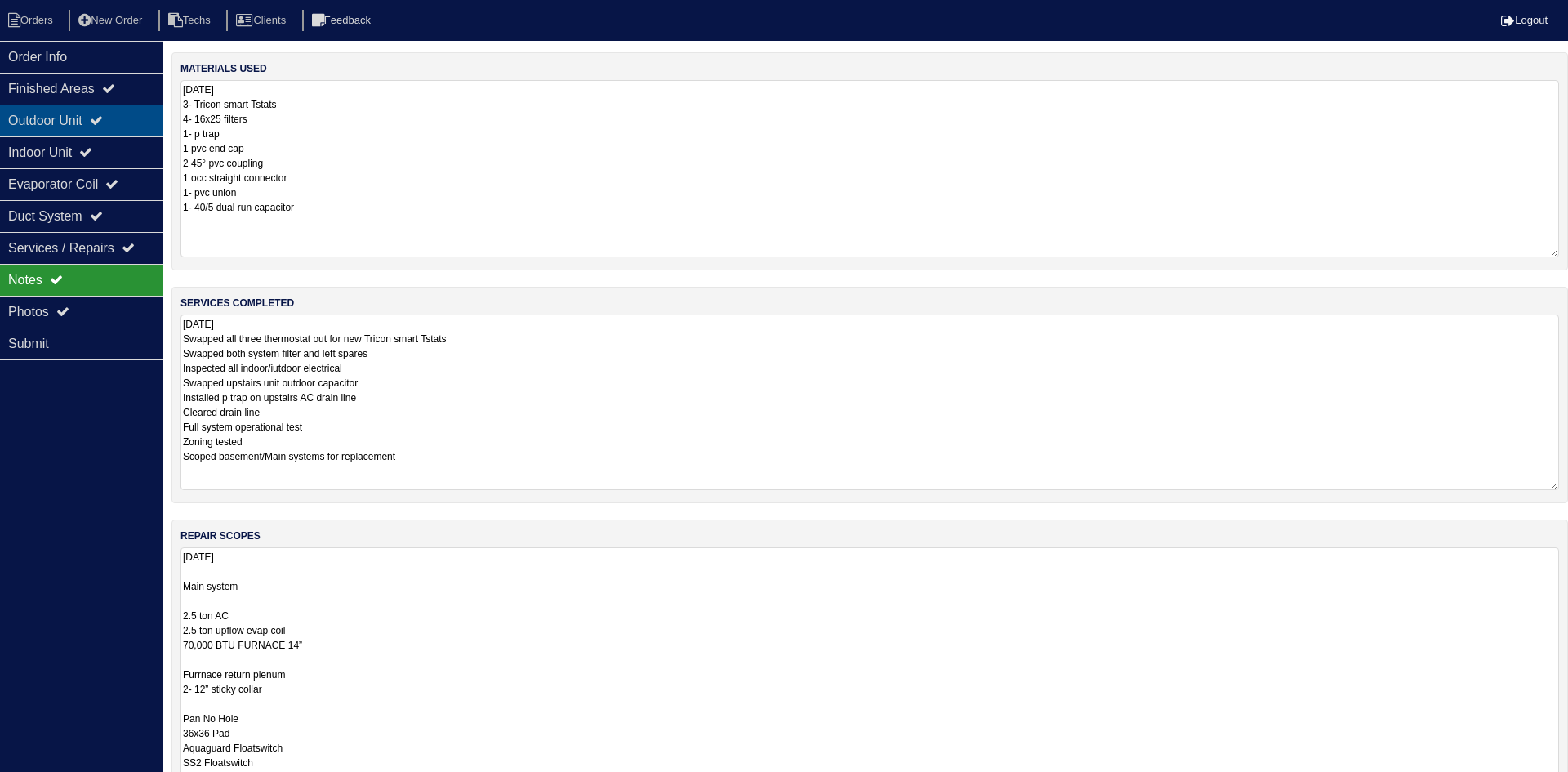
select select "2"
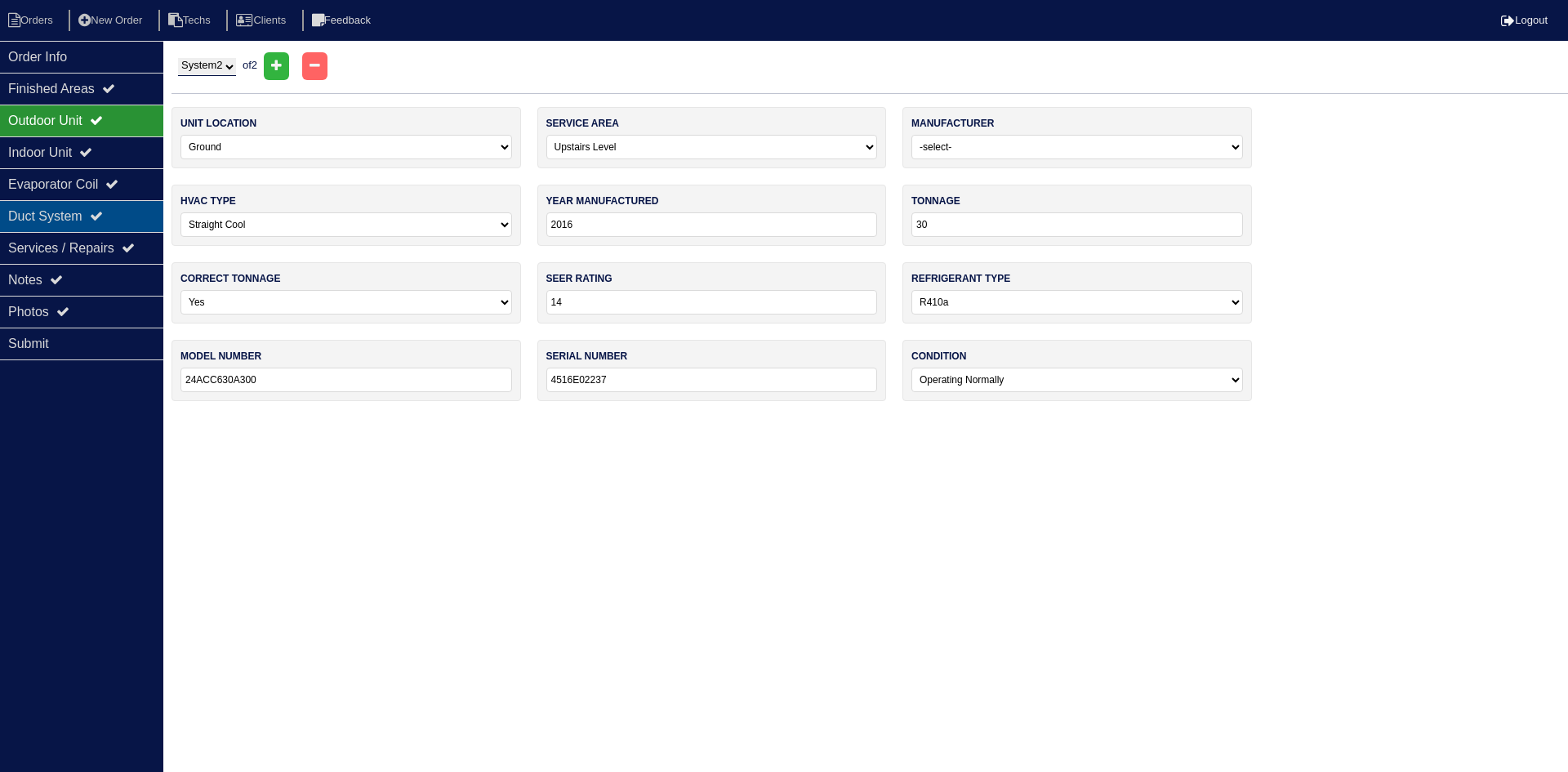
click at [103, 211] on icon at bounding box center [96, 216] width 13 height 13
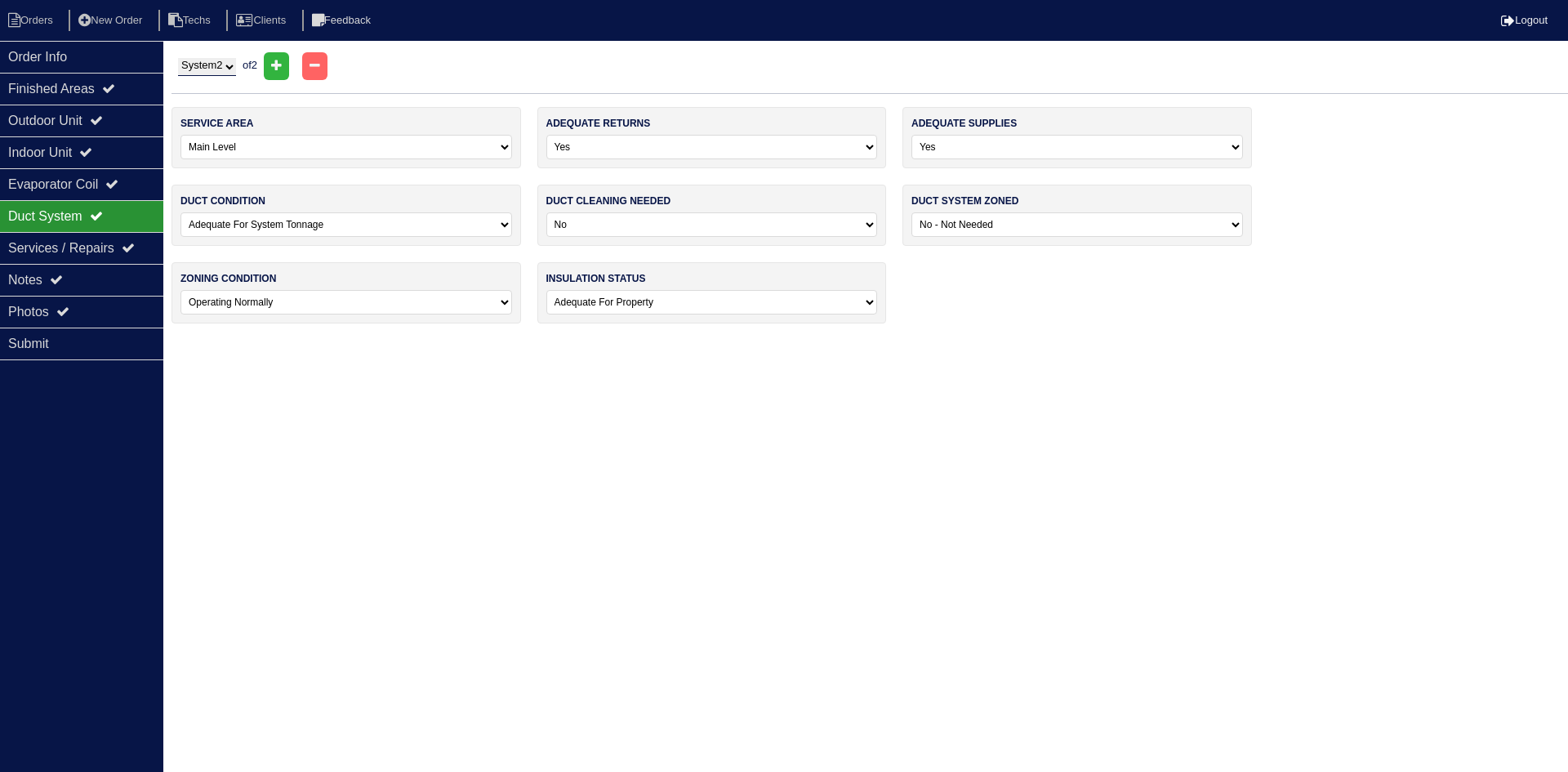
click at [210, 70] on select "System 1 System 2" at bounding box center [207, 67] width 58 height 18
click at [83, 283] on div "Notes" at bounding box center [81, 280] width 163 height 32
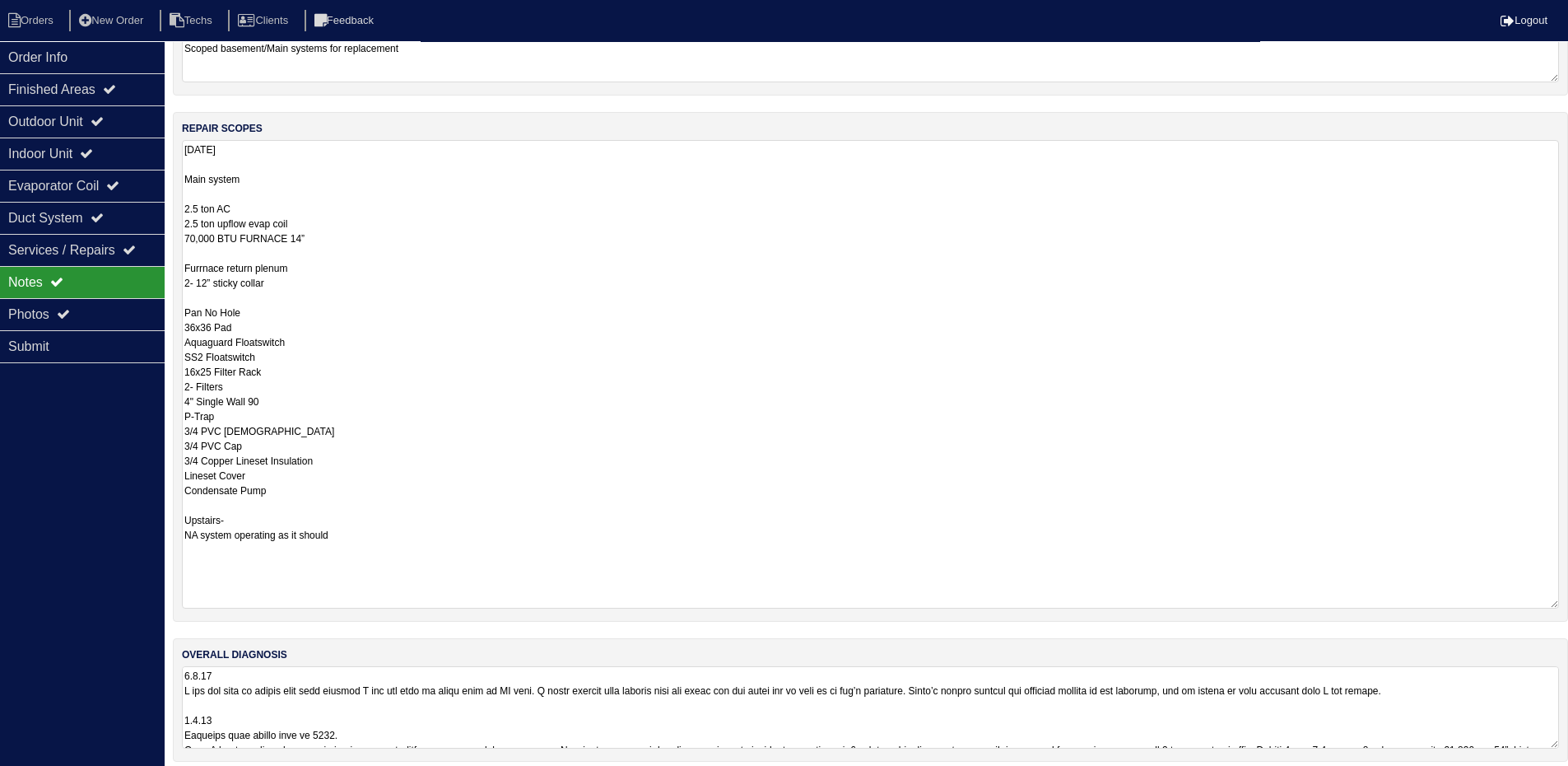
scroll to position [424, 0]
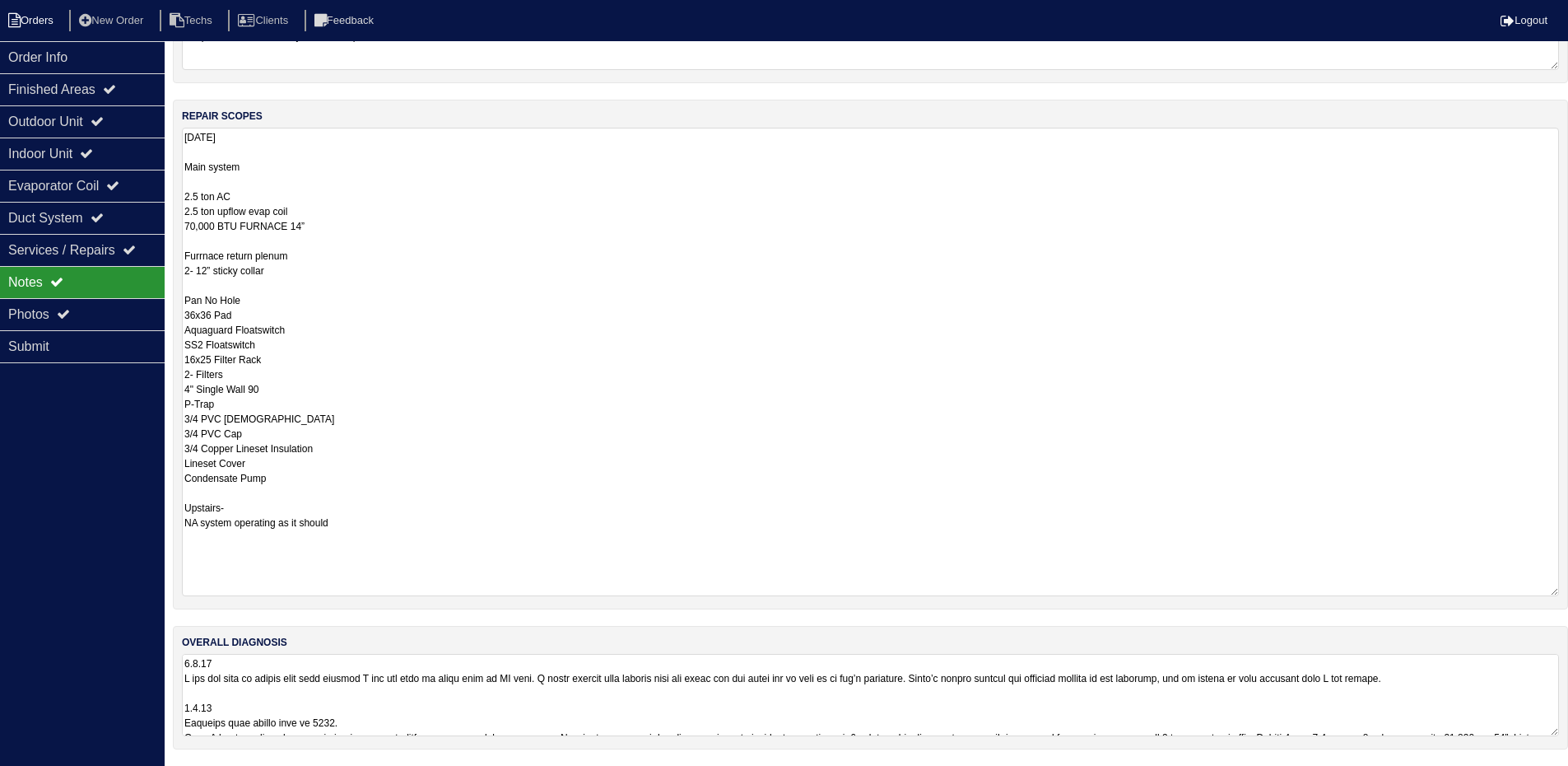
click at [35, 17] on li "Orders" at bounding box center [33, 21] width 66 height 22
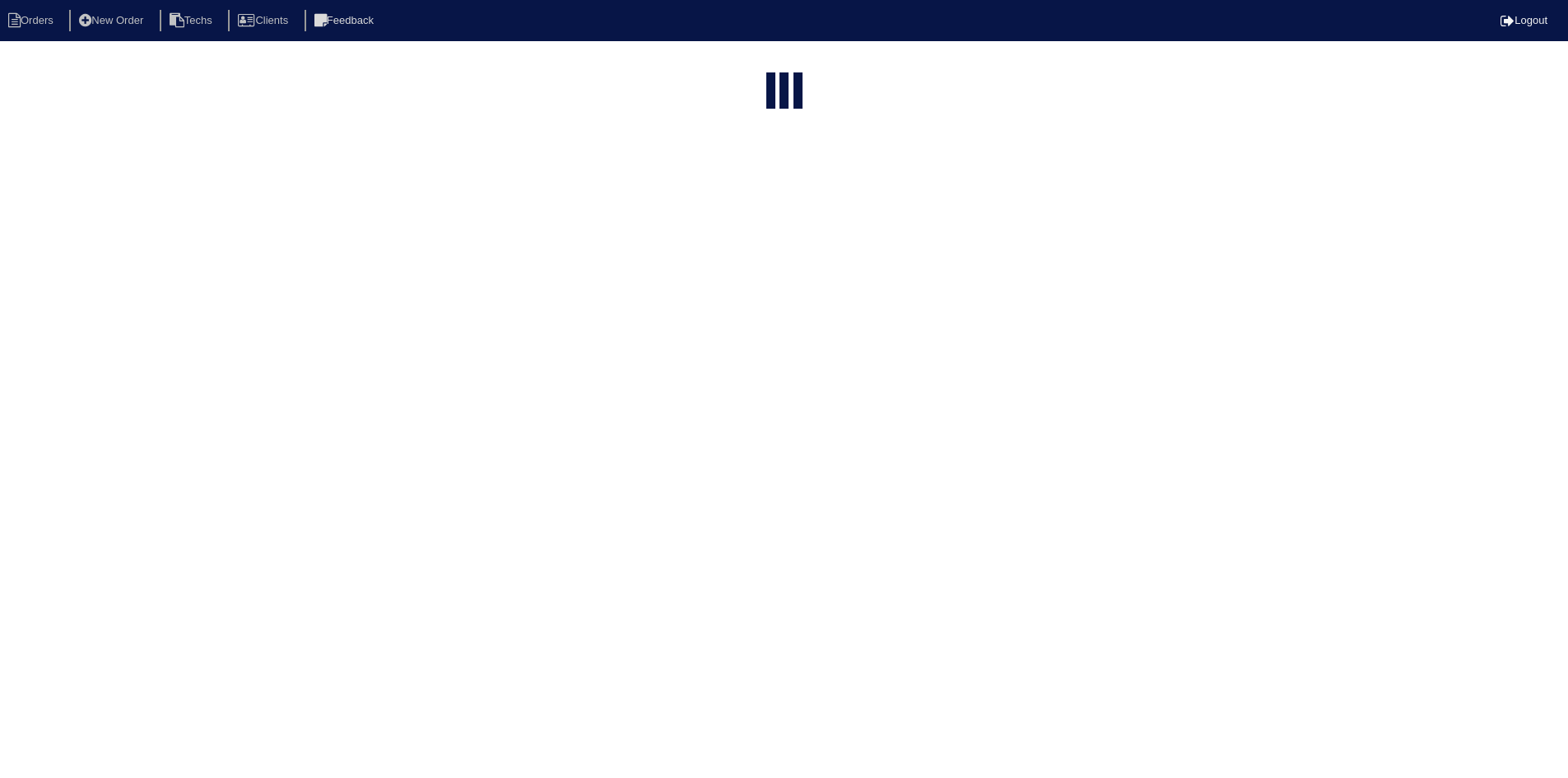
select select "15"
select select "field complete"
select select "need to quote"
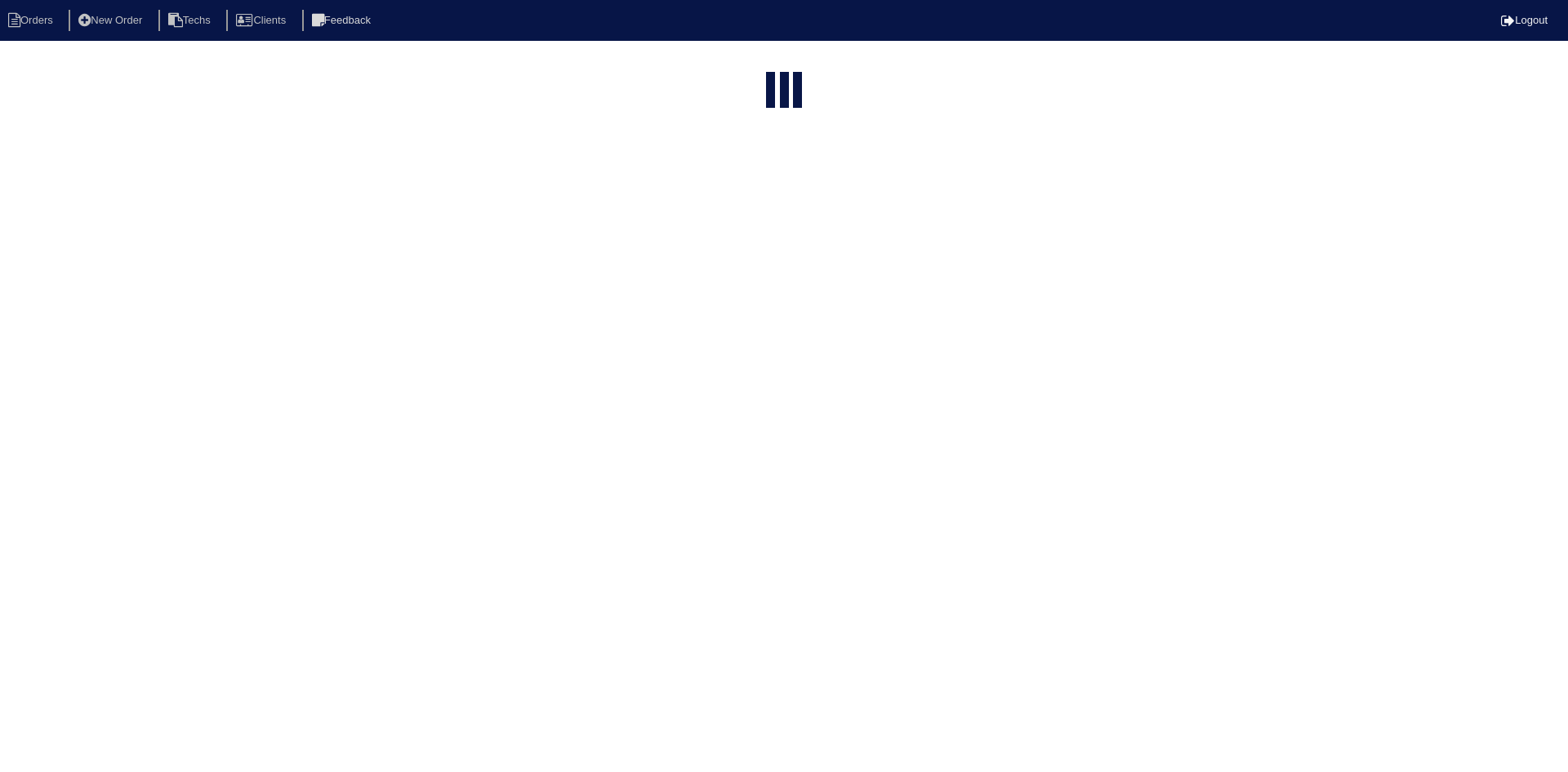
select select "15"
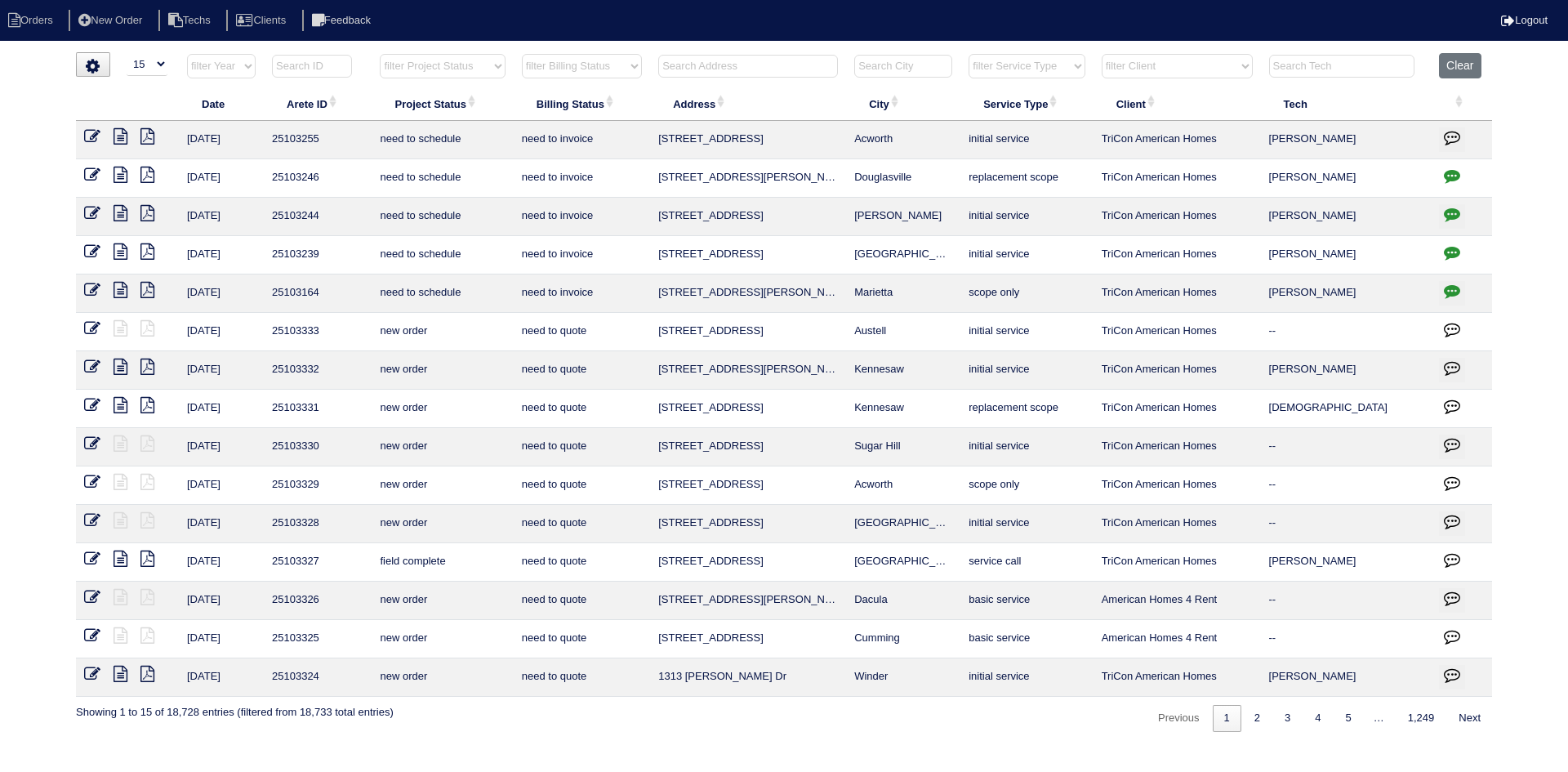
click at [797, 63] on input "text" at bounding box center [748, 66] width 180 height 23
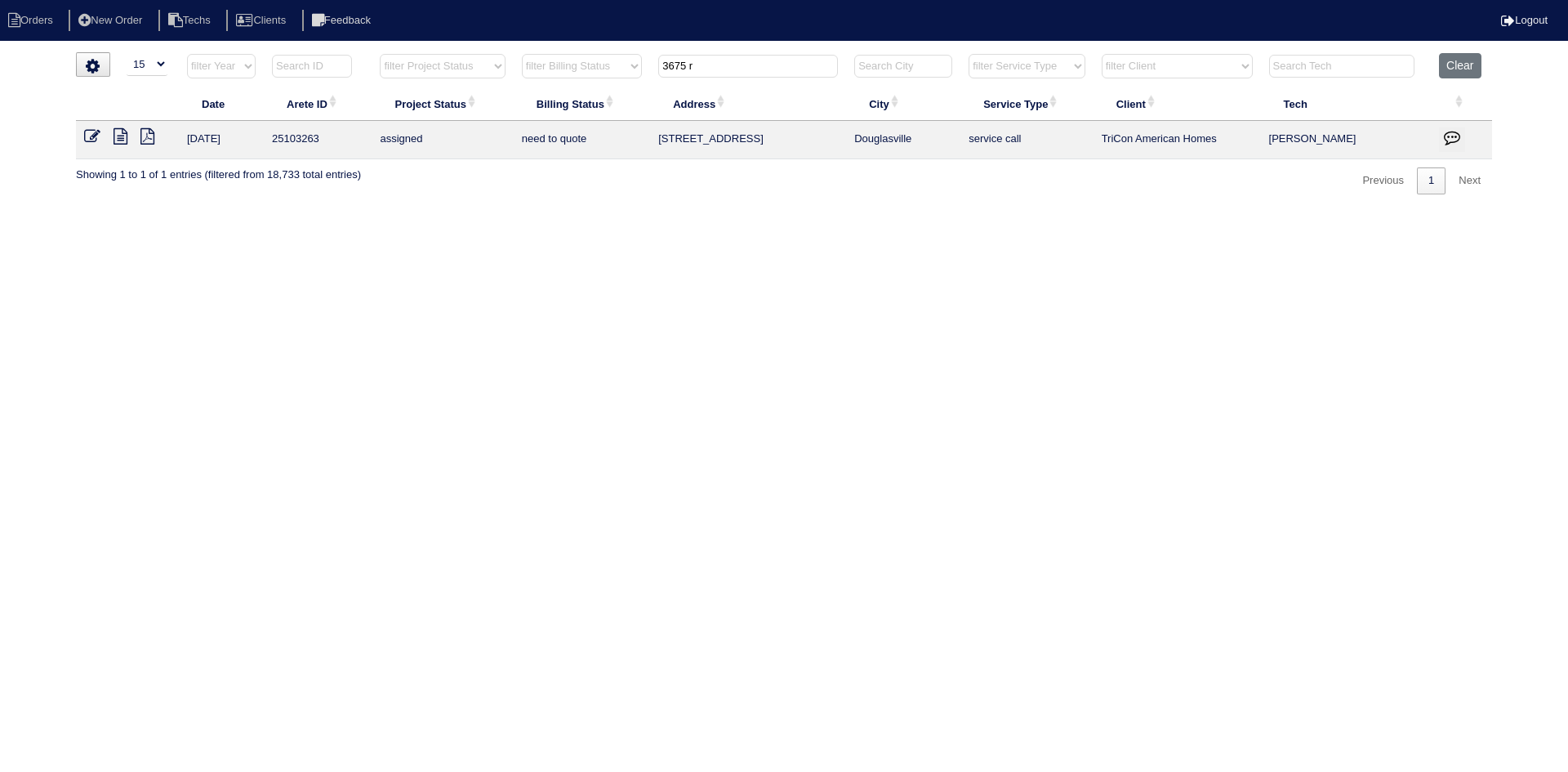
type input "3675 r"
click at [117, 136] on icon at bounding box center [120, 136] width 14 height 16
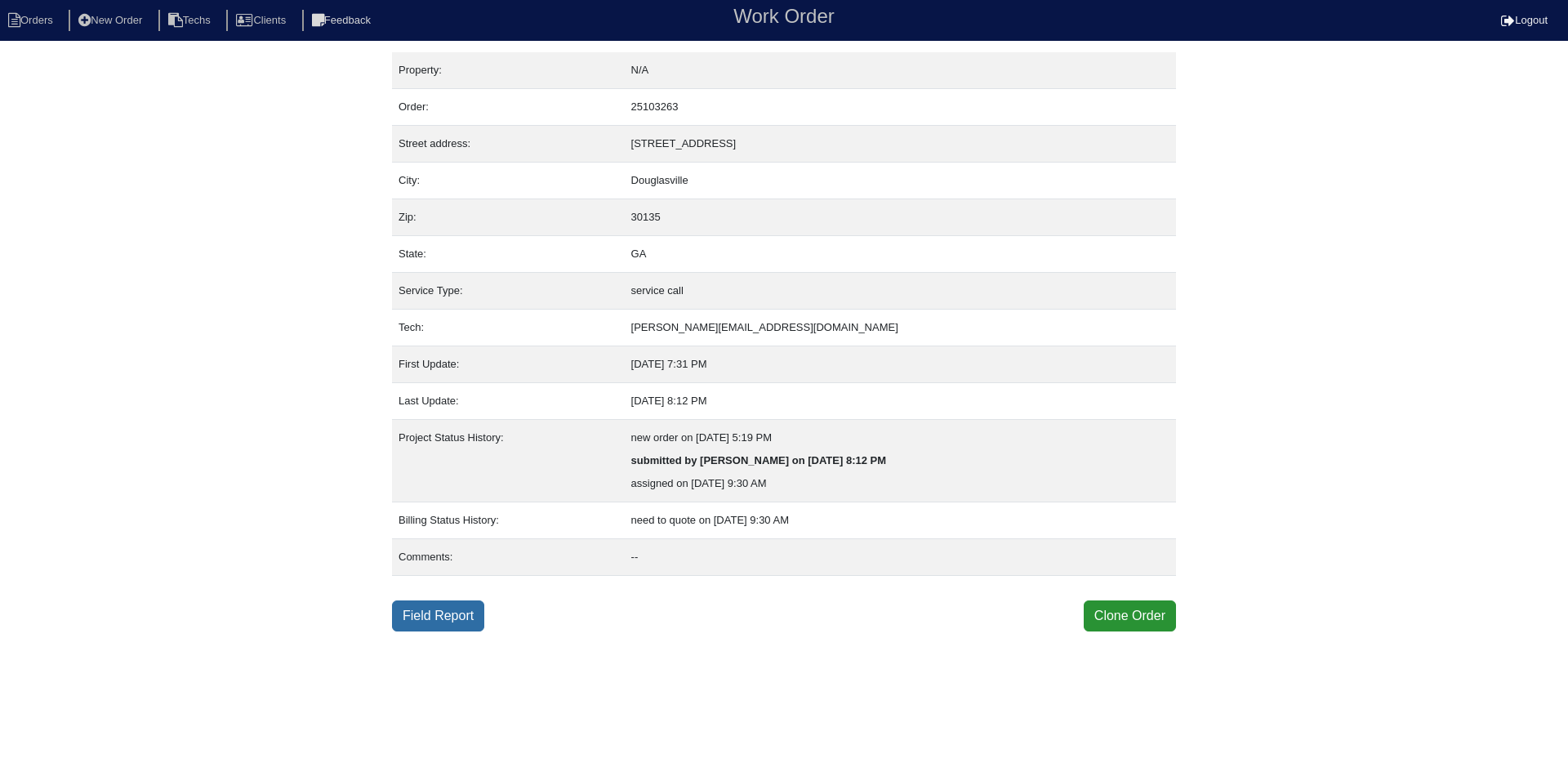
click at [436, 614] on link "Field Report" at bounding box center [438, 616] width 93 height 31
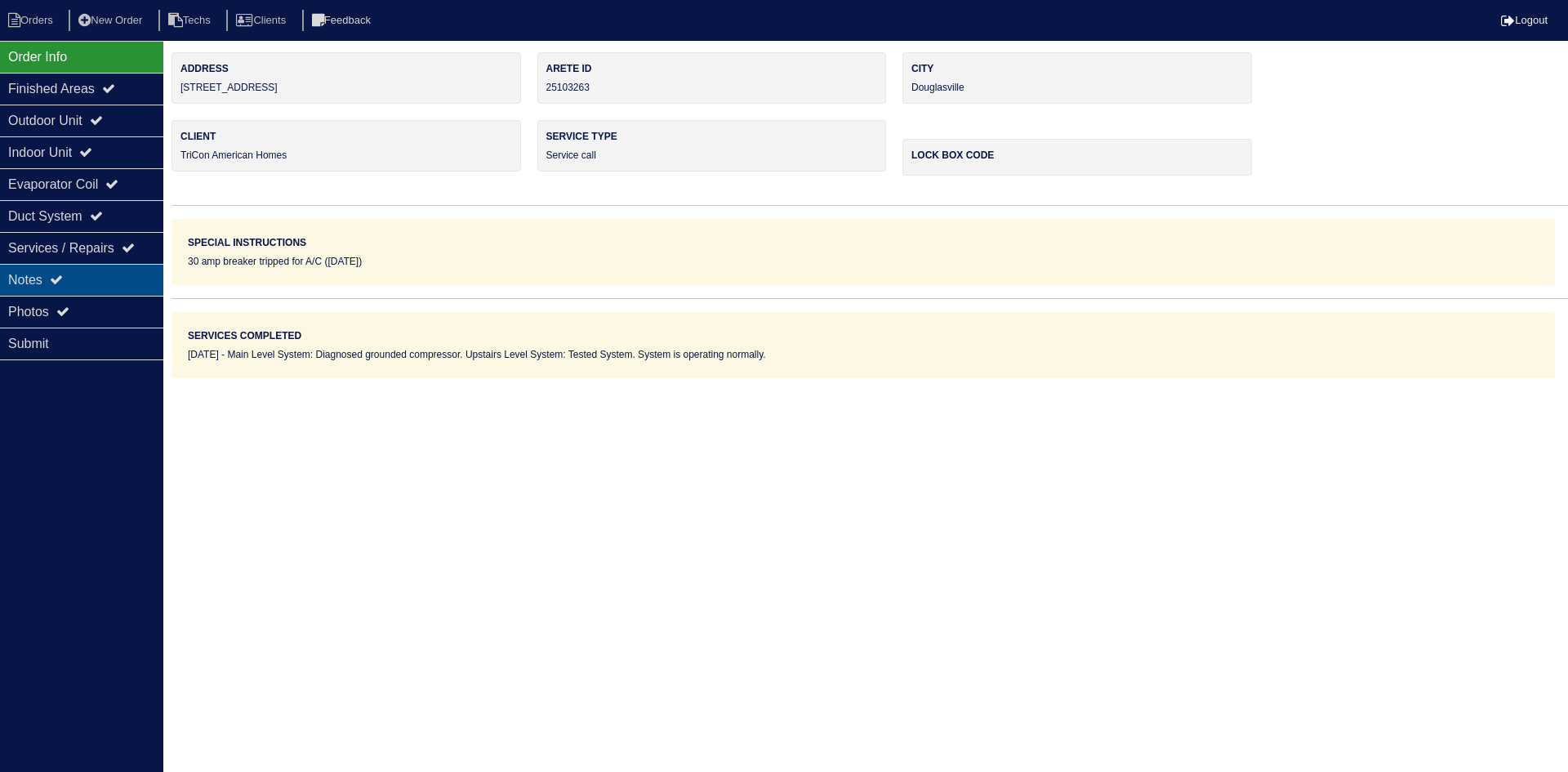
click at [43, 288] on div "Notes" at bounding box center [81, 280] width 163 height 32
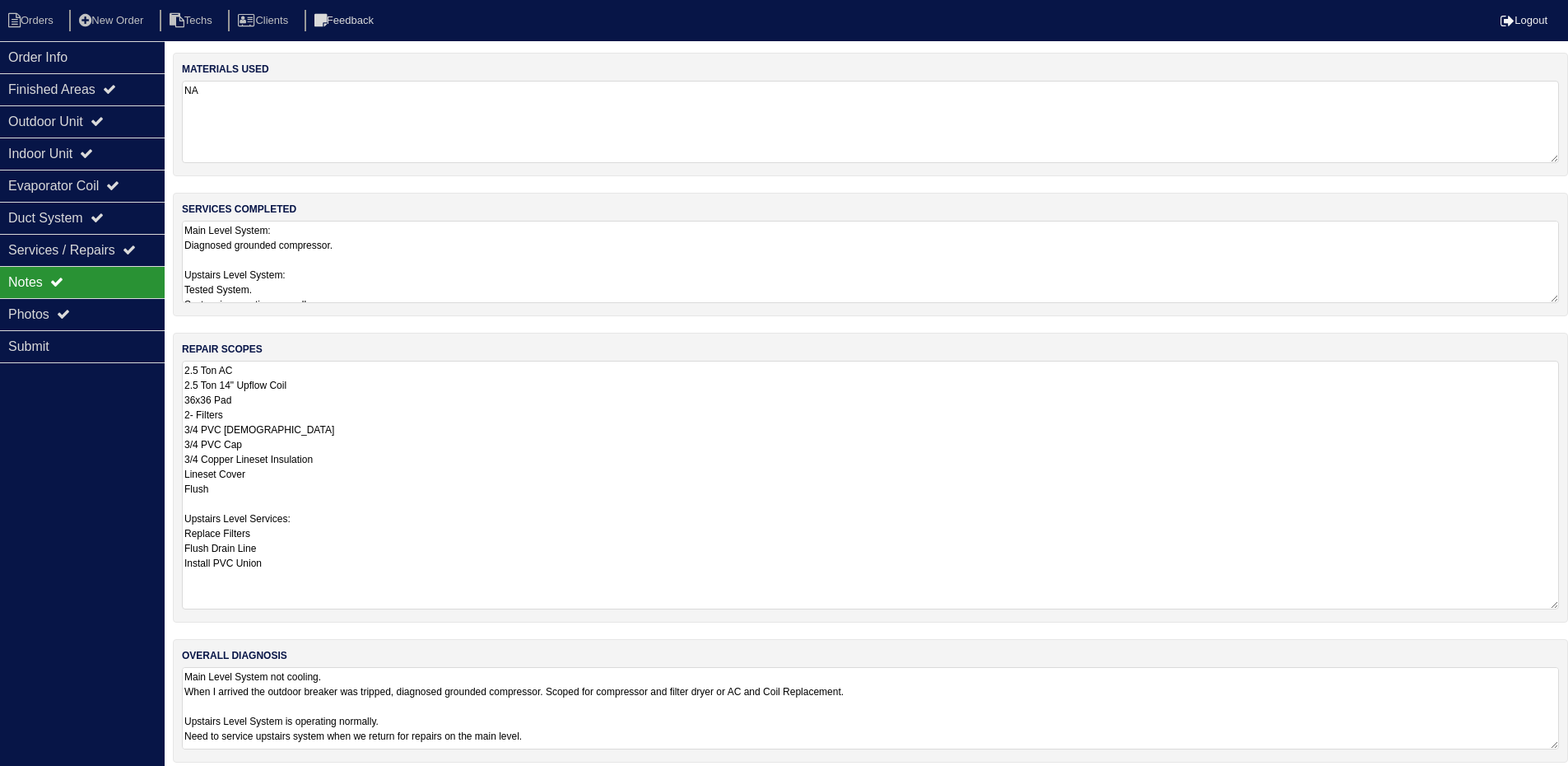
drag, startPoint x: 1565, startPoint y: 433, endPoint x: 1566, endPoint y: 599, distance: 166.0
click at [1566, 599] on div "repair scopes 2.5 Ton AC 2.5 Ton 14" Upflow Coil 36x36 Pad 2- Filters 3/4 PVC […" at bounding box center [871, 477] width 1396 height 290
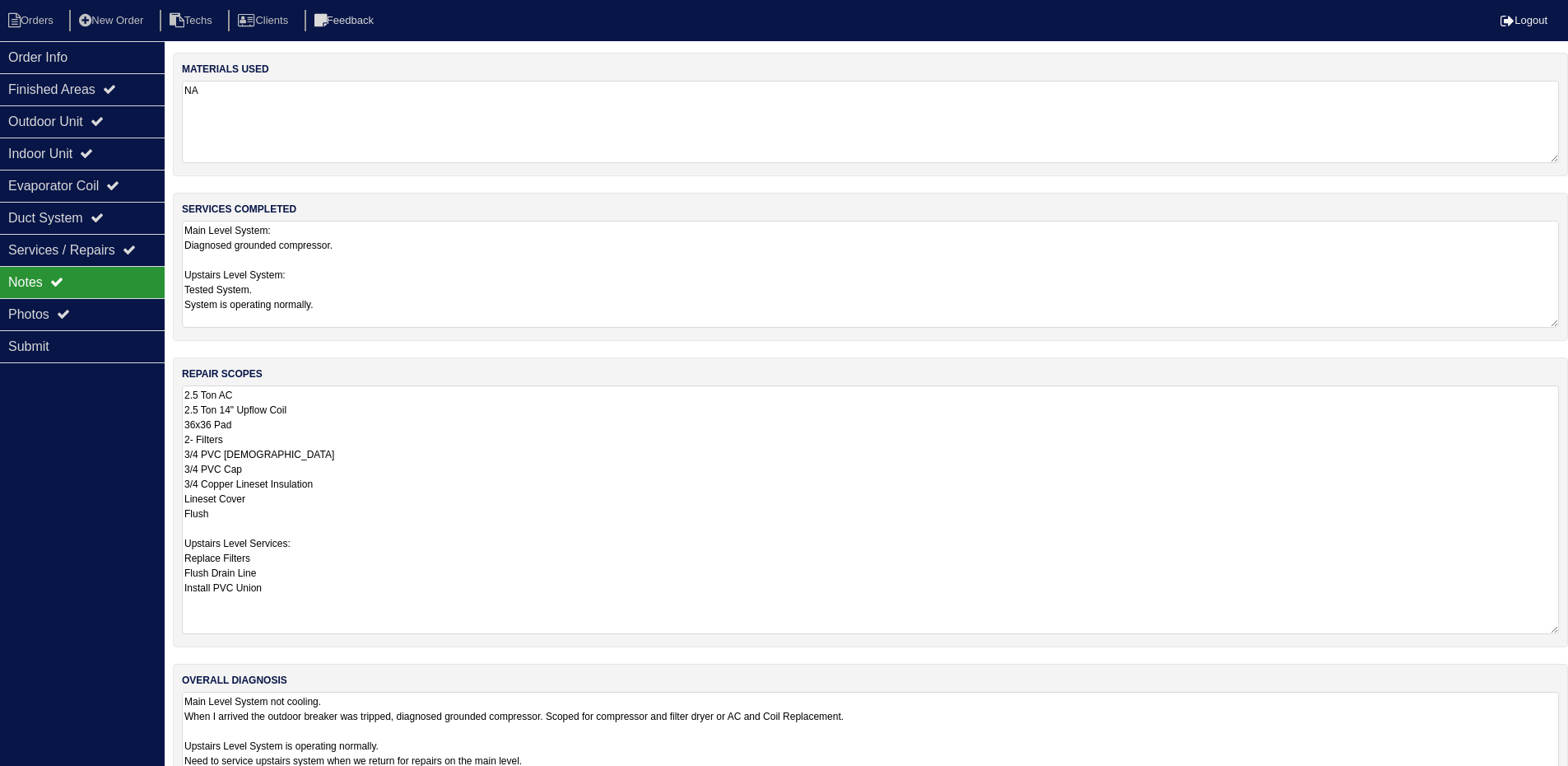
drag, startPoint x: 1553, startPoint y: 297, endPoint x: 1563, endPoint y: 321, distance: 26.0
click at [1563, 321] on div "services completed Main Level System: Diagnosed grounded compressor. Upstairs L…" at bounding box center [871, 267] width 1396 height 148
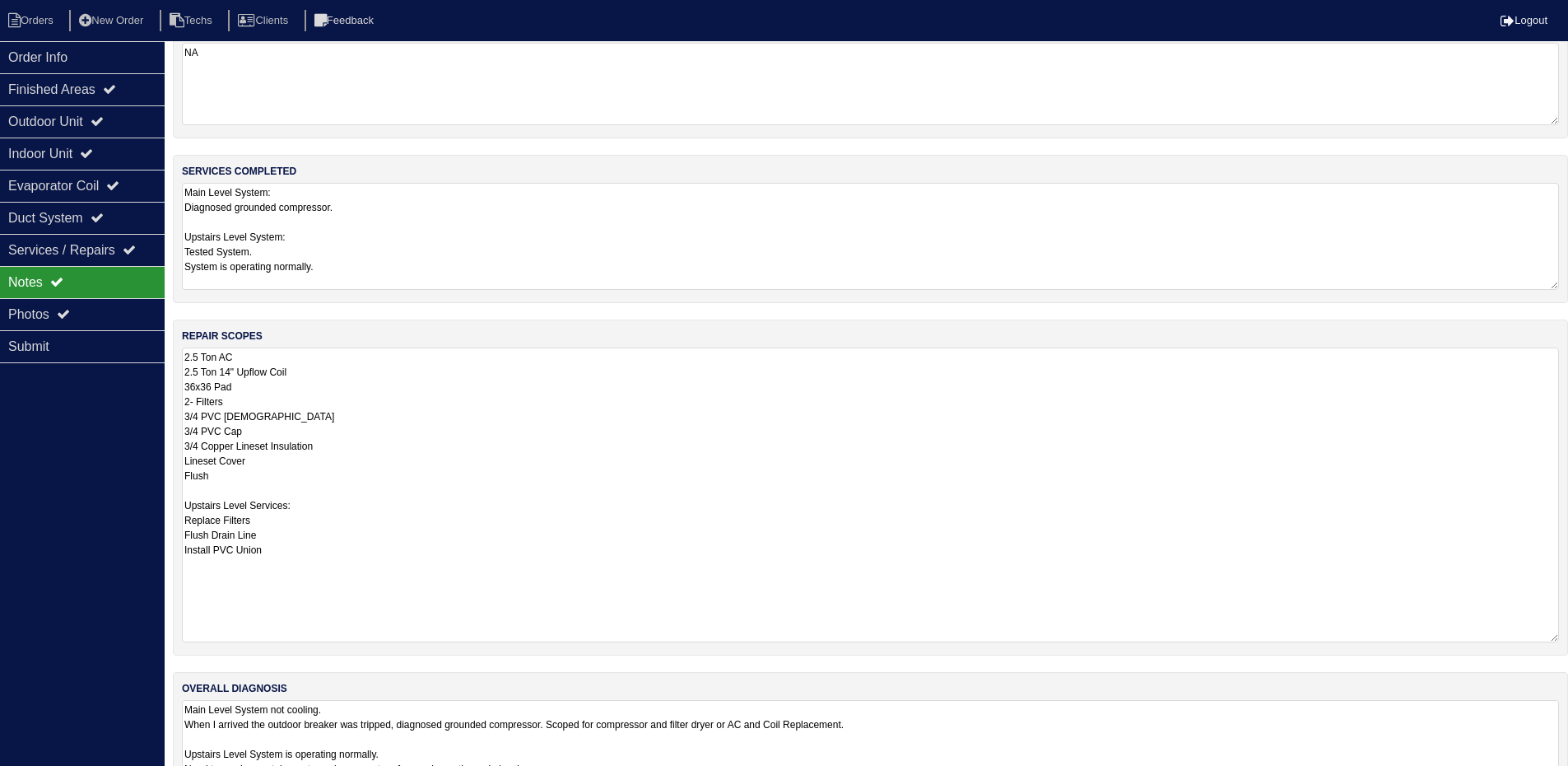
drag, startPoint x: 1551, startPoint y: 588, endPoint x: 1559, endPoint y: 635, distance: 47.7
click at [1559, 635] on div "repair scopes 2.5 Ton AC 2.5 Ton 14" Upflow Coil 36x36 Pad 2- Filters 3/4 PVC […" at bounding box center [871, 488] width 1396 height 336
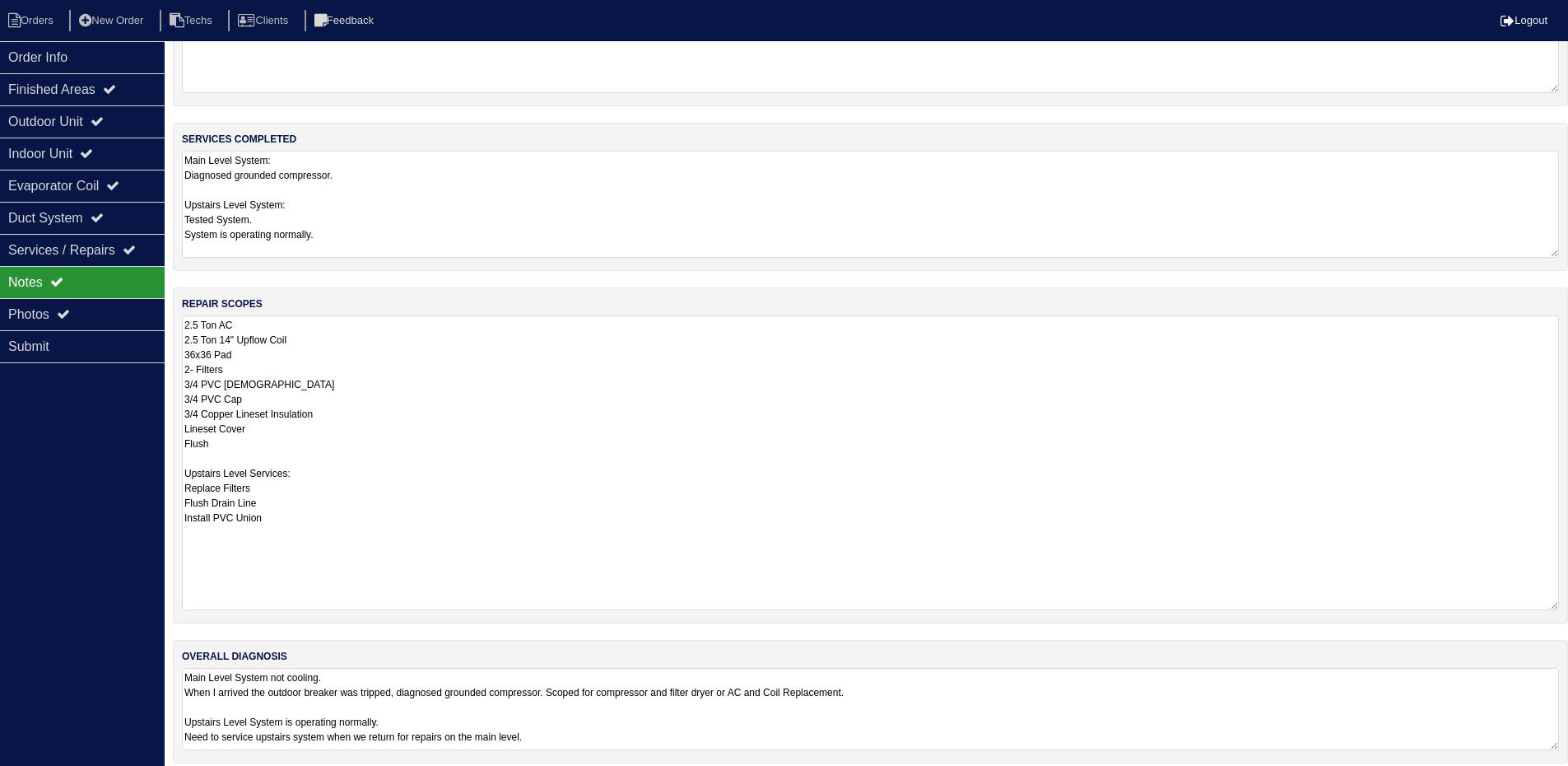
scroll to position [84, 0]
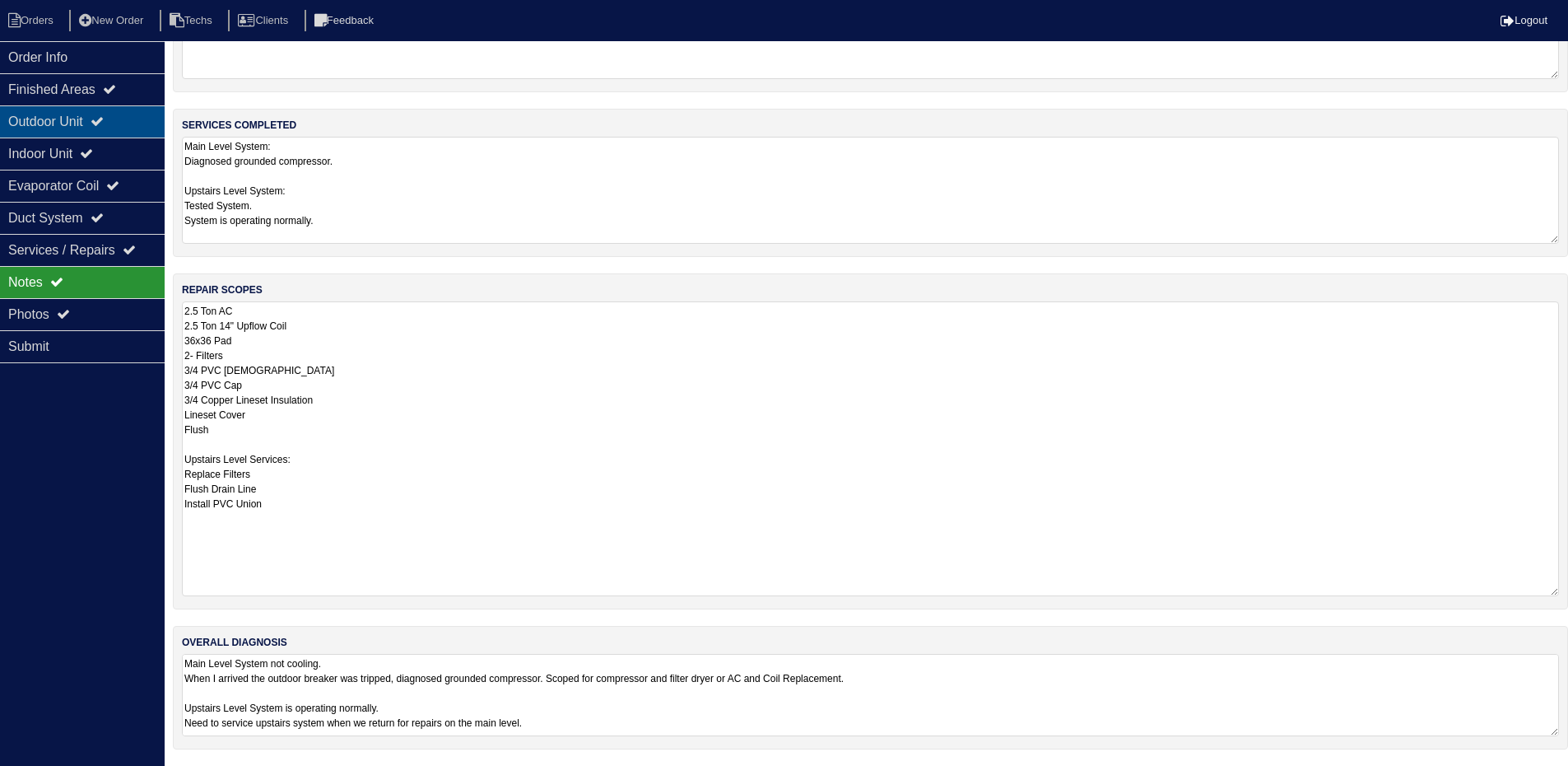
click at [59, 119] on div "Outdoor Unit" at bounding box center [82, 121] width 164 height 32
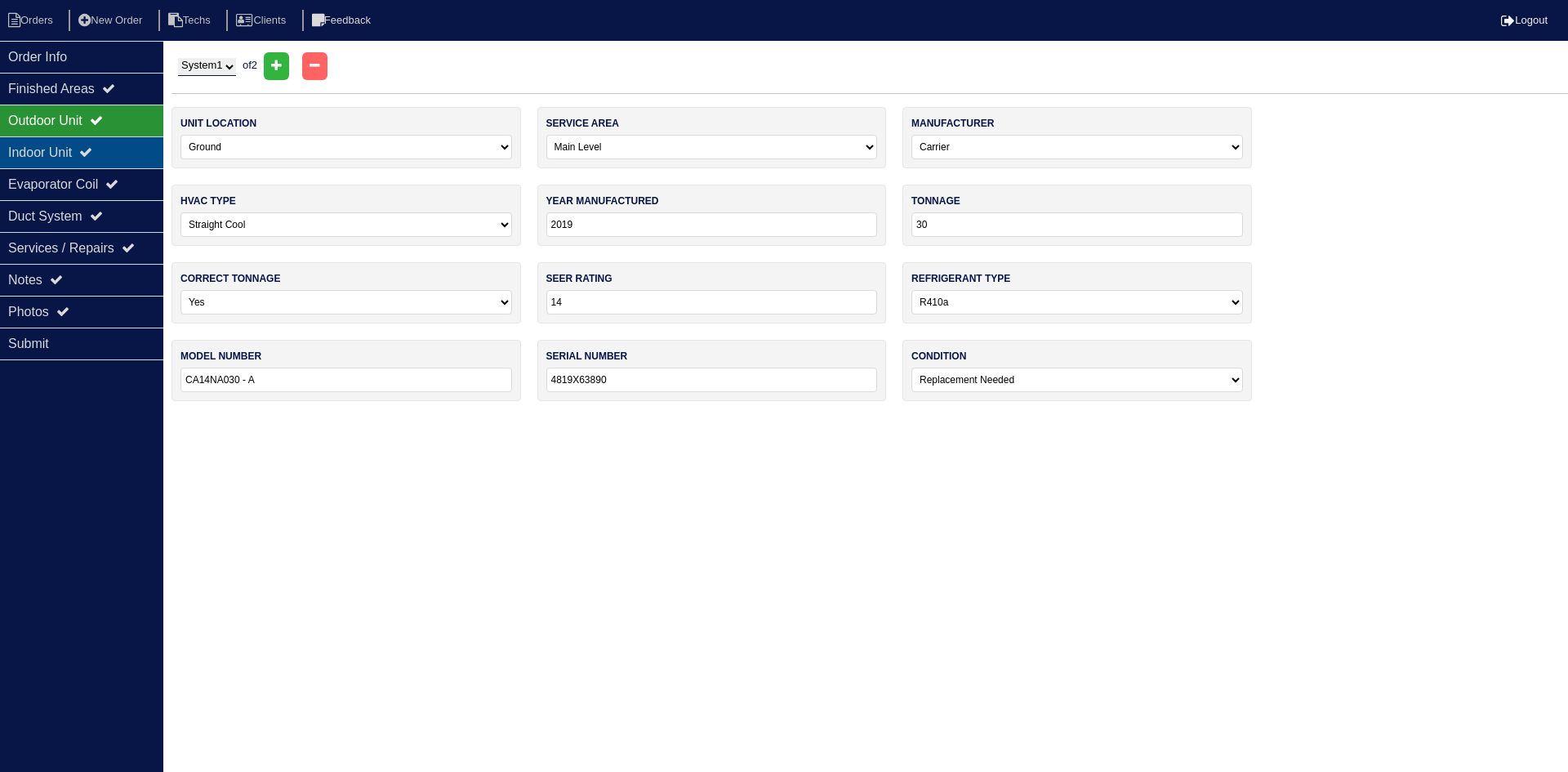
click at [54, 152] on div "Indoor Unit" at bounding box center [81, 152] width 163 height 32
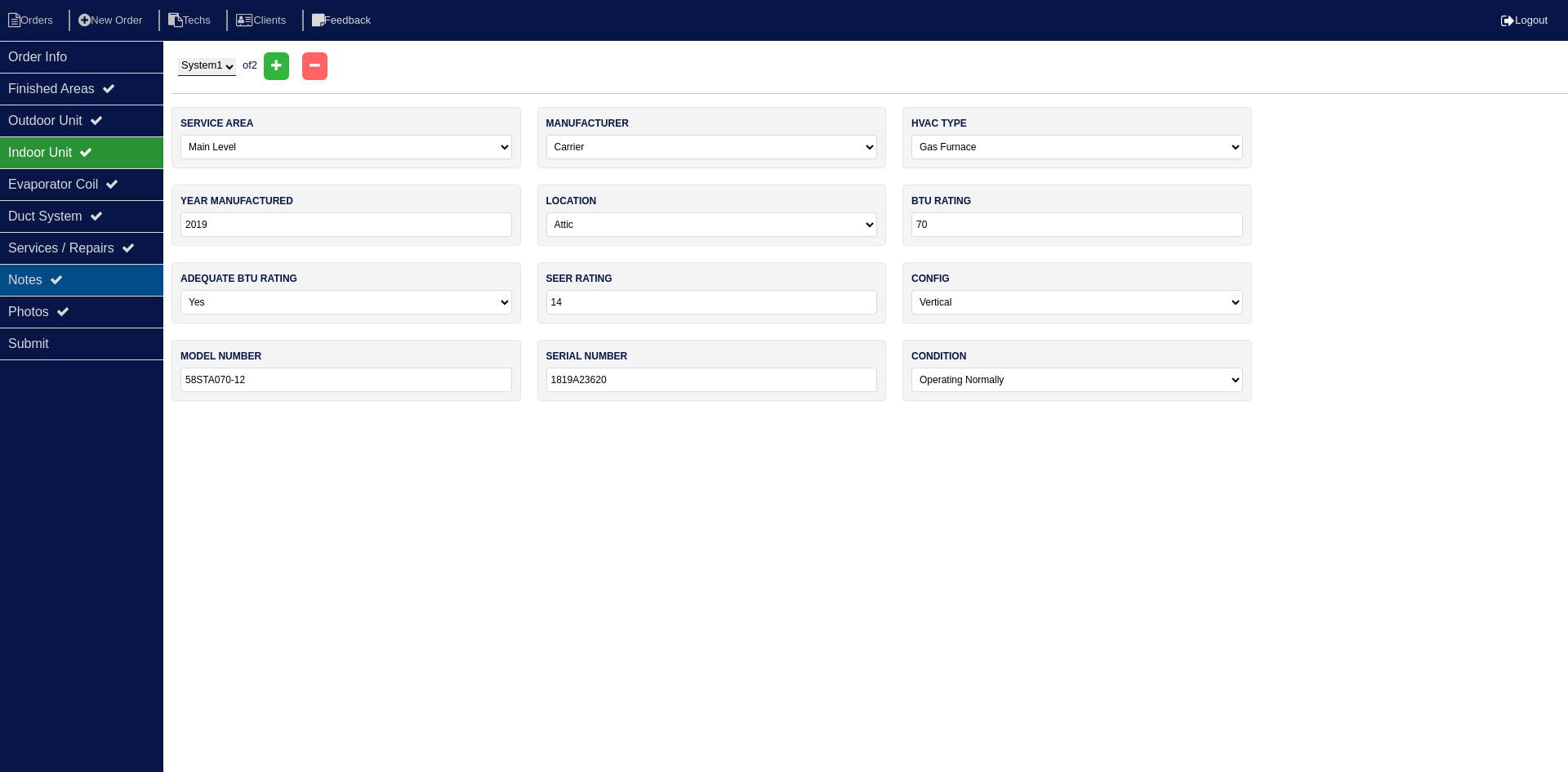
click at [107, 277] on div "Notes" at bounding box center [81, 280] width 163 height 32
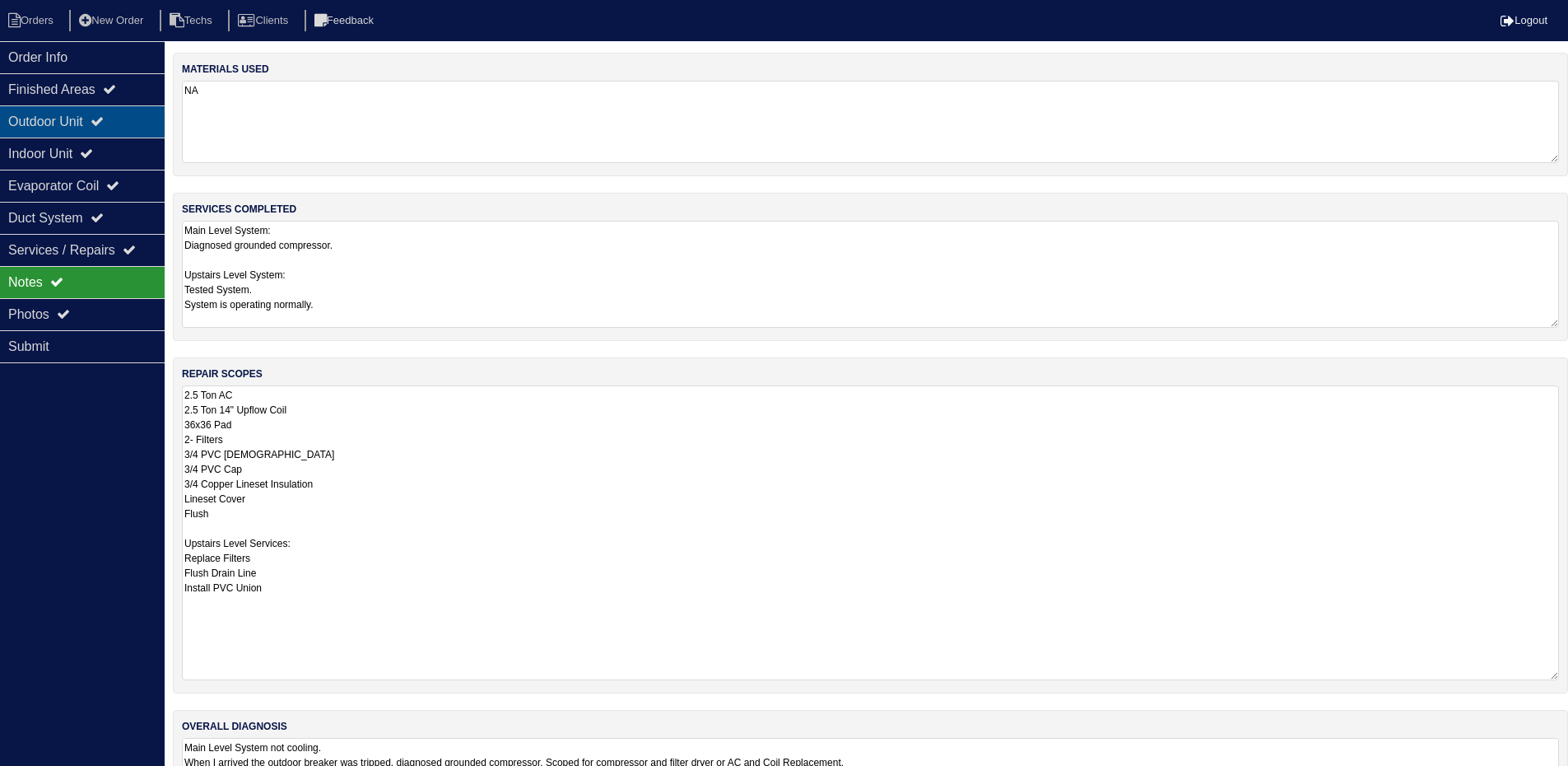
click at [123, 123] on div "Outdoor Unit" at bounding box center [82, 121] width 164 height 32
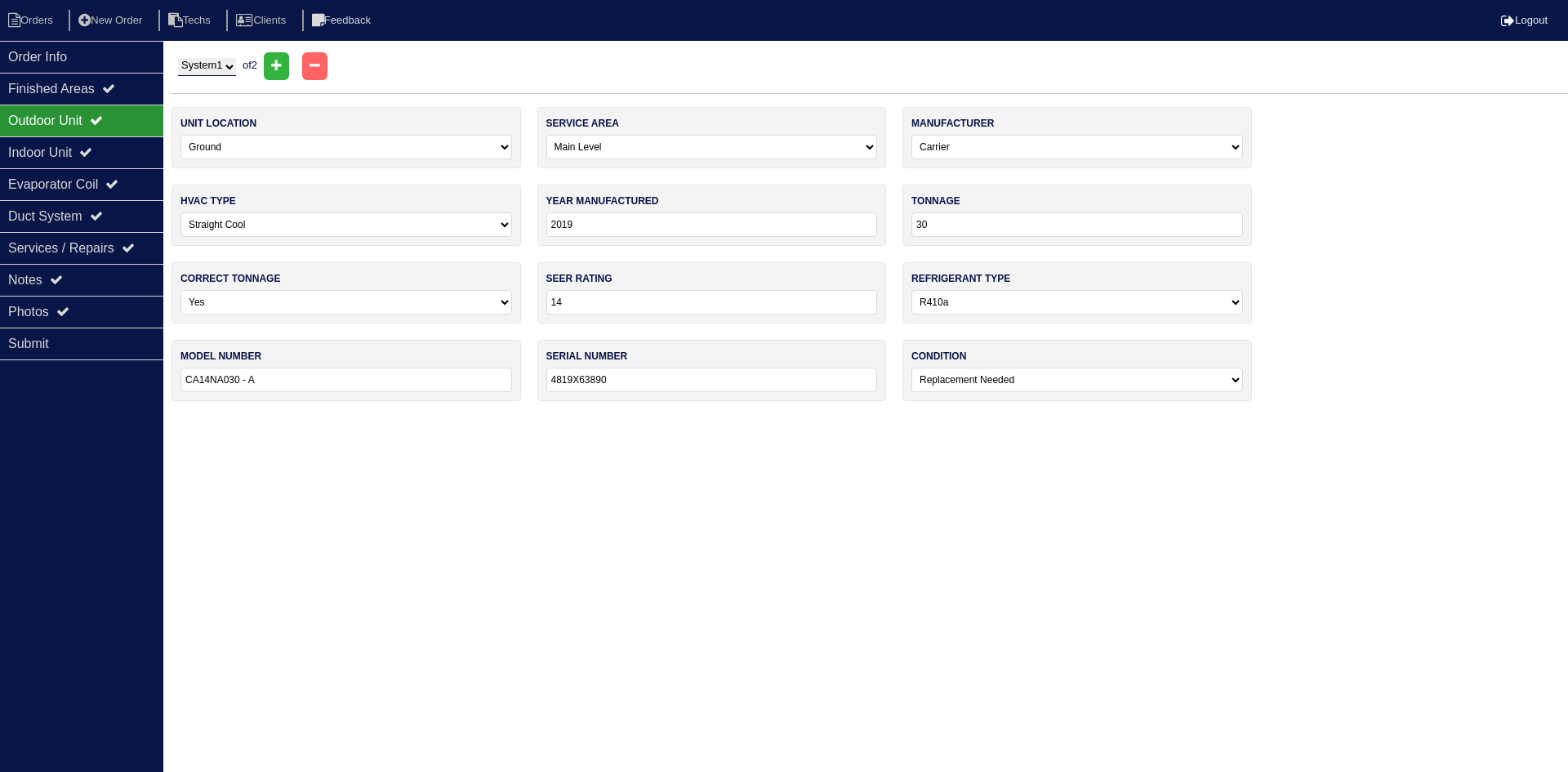
click at [201, 66] on select "System 1 System 2" at bounding box center [207, 67] width 58 height 18
select select "2"
click at [178, 58] on select "System 1 System 2" at bounding box center [207, 67] width 58 height 18
select select "1"
type input "36"
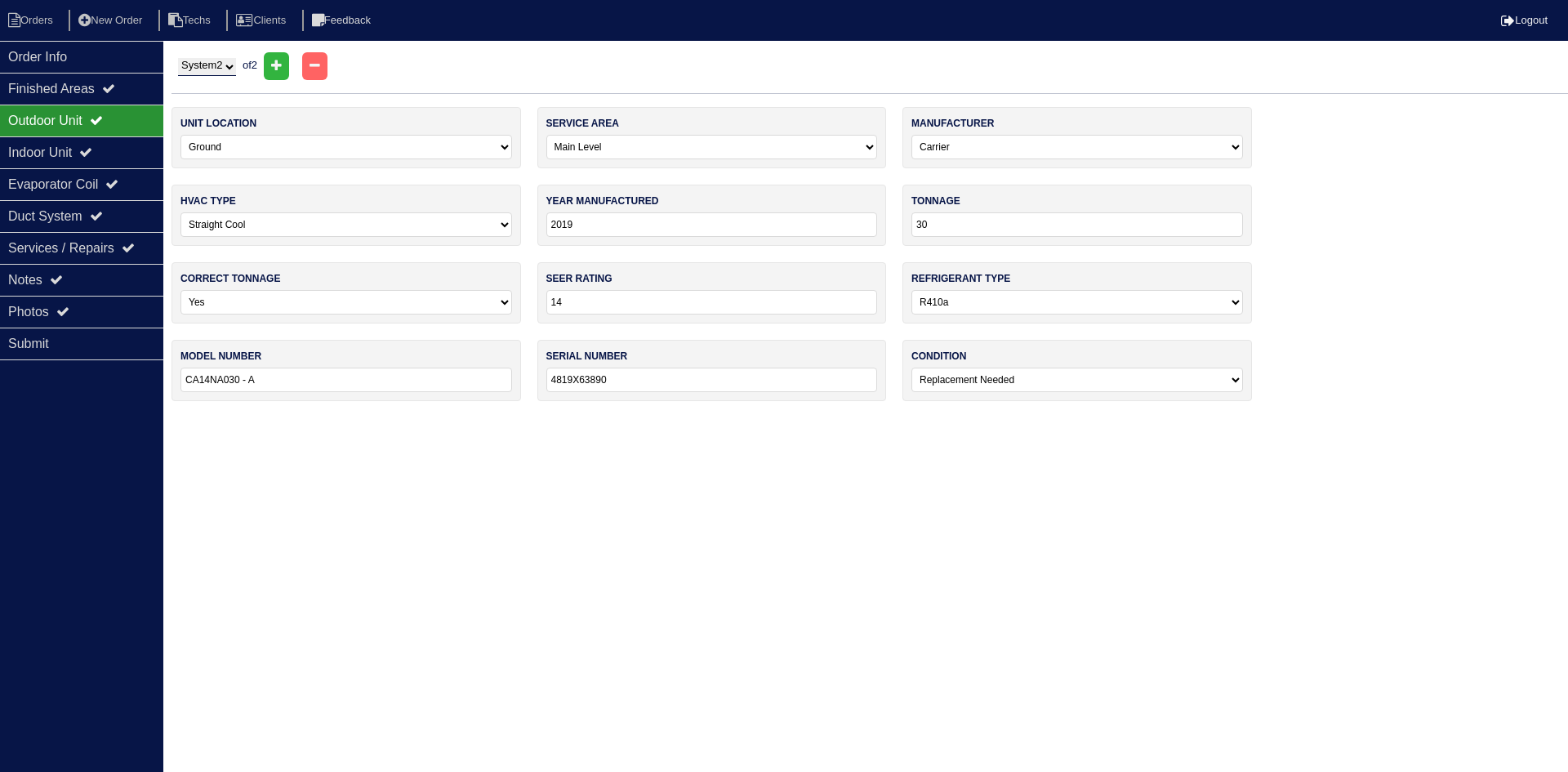
type input "CA14NA036-A"
type input "4719X49640"
select select "0"
select select "1"
type input "1819A23628"
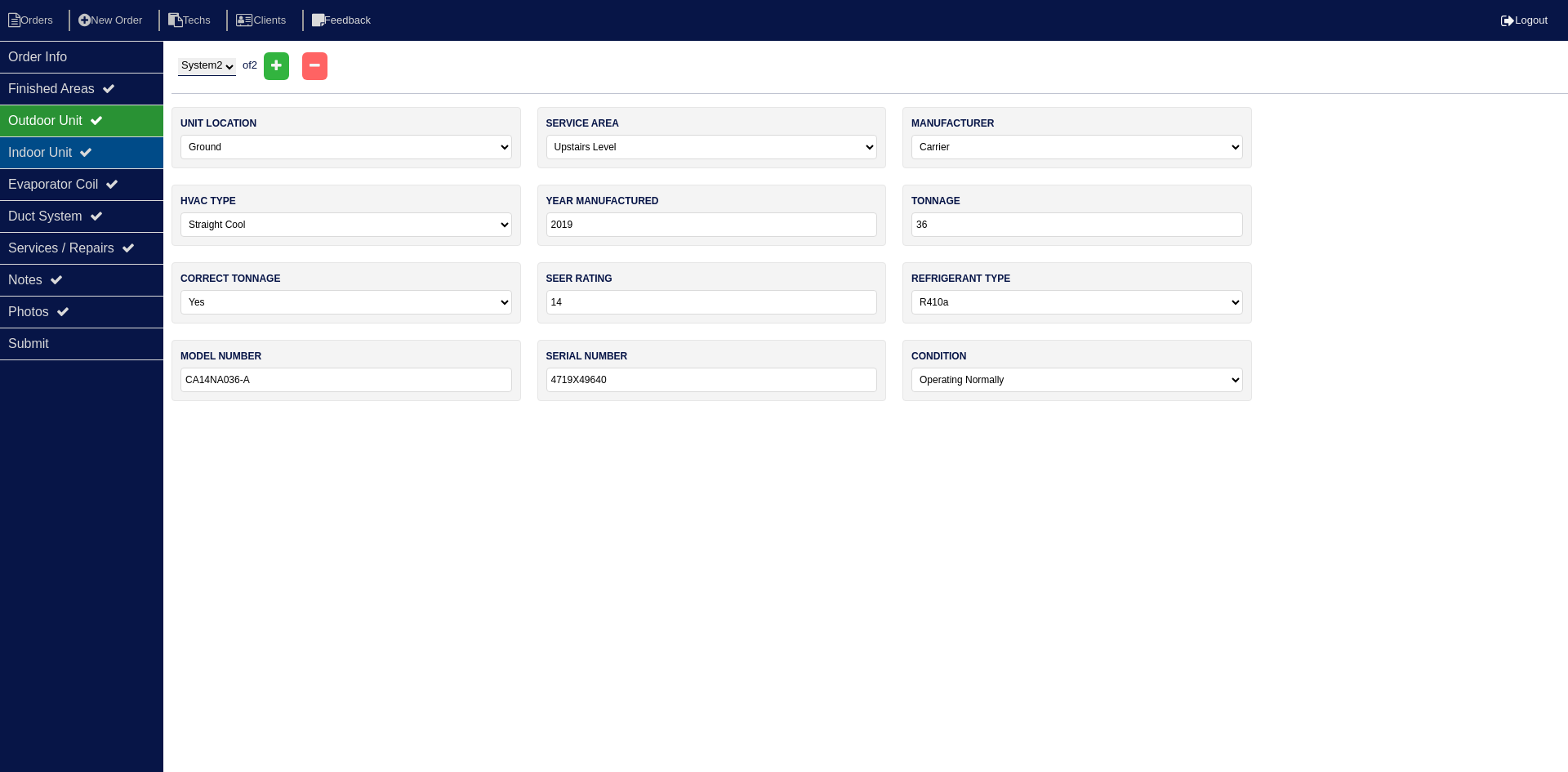
click at [88, 149] on div "Indoor Unit" at bounding box center [81, 152] width 163 height 32
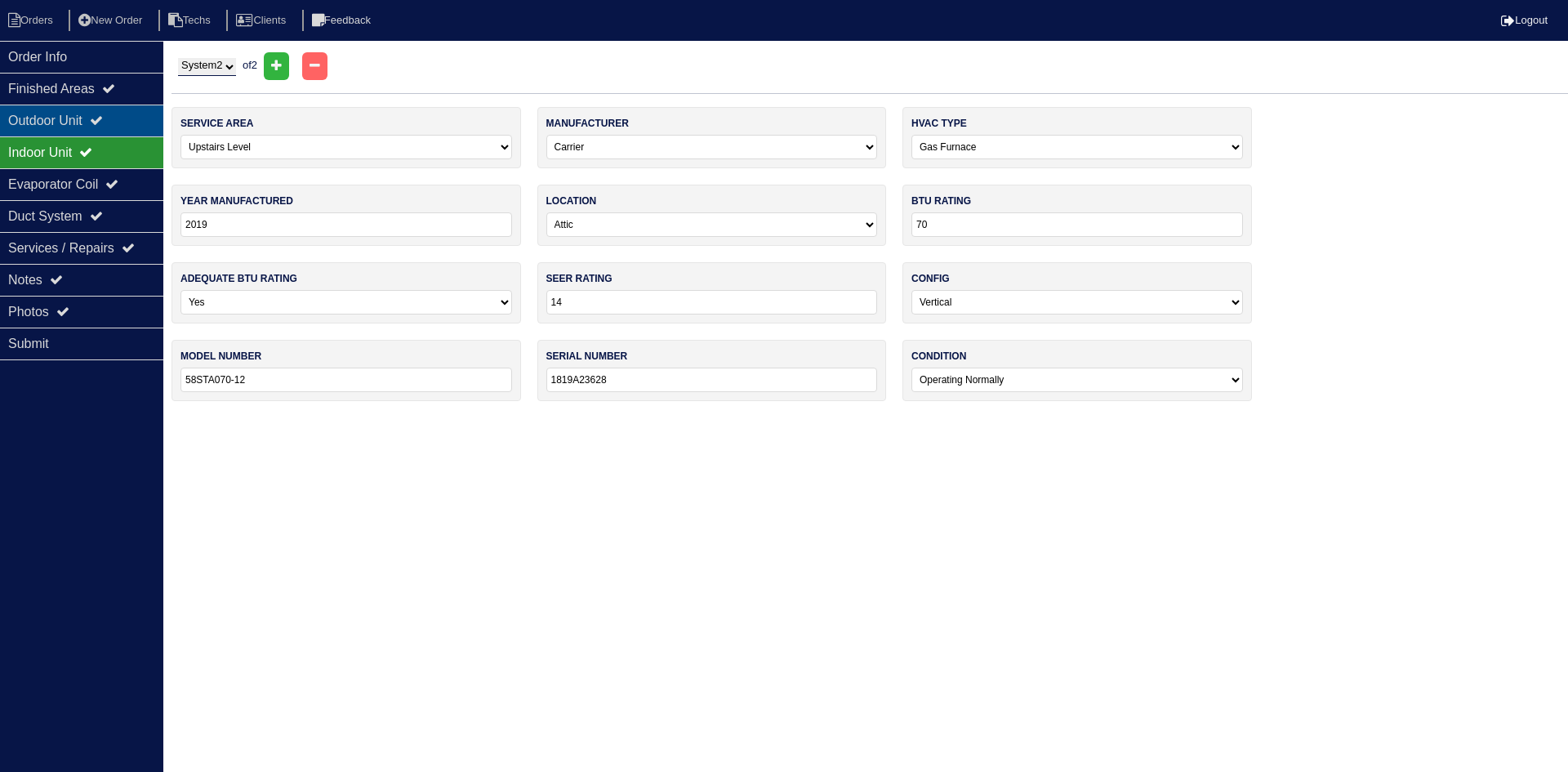
click at [100, 120] on div "Outdoor Unit" at bounding box center [81, 120] width 163 height 32
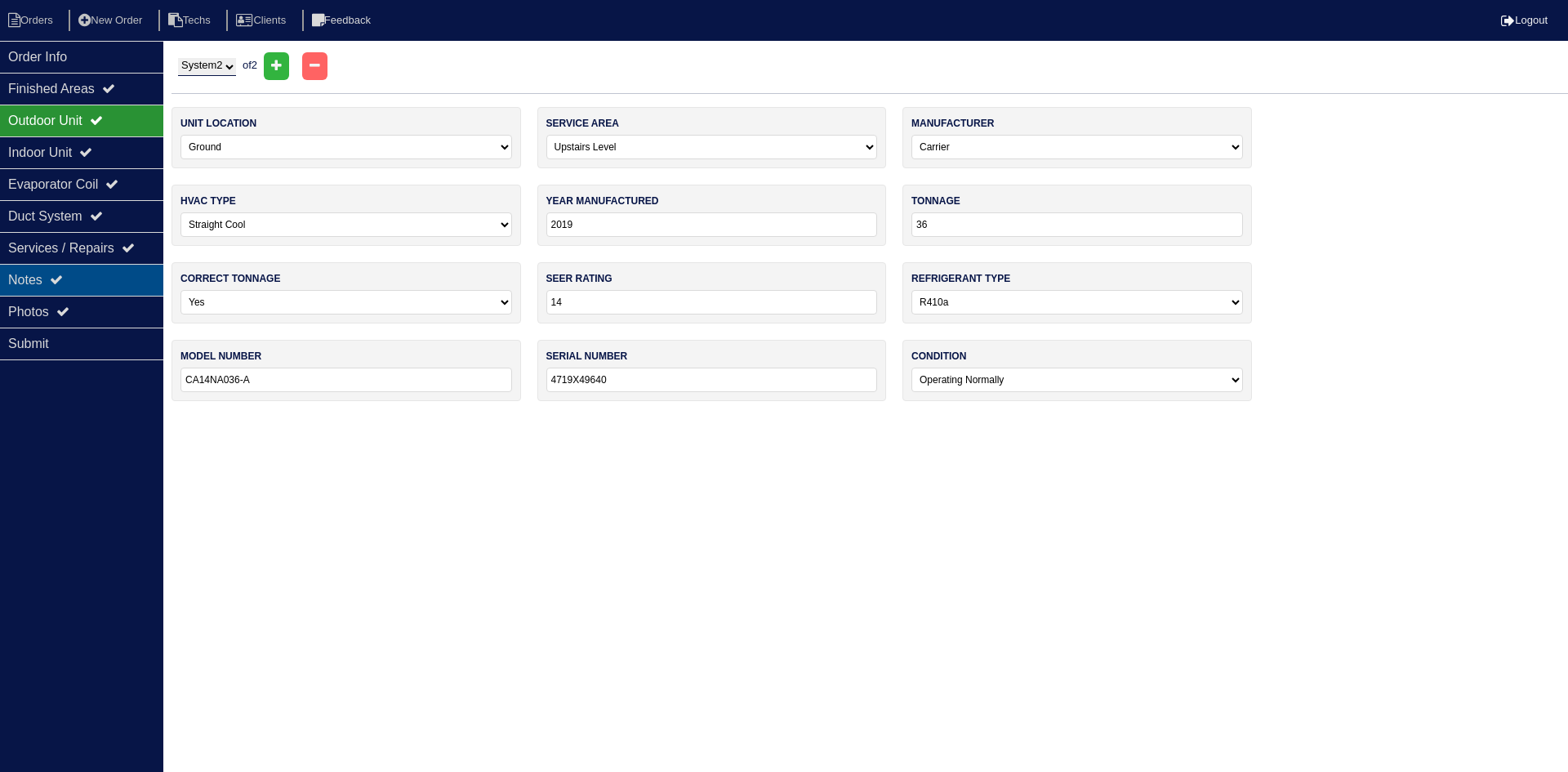
click at [61, 280] on icon at bounding box center [56, 279] width 13 height 13
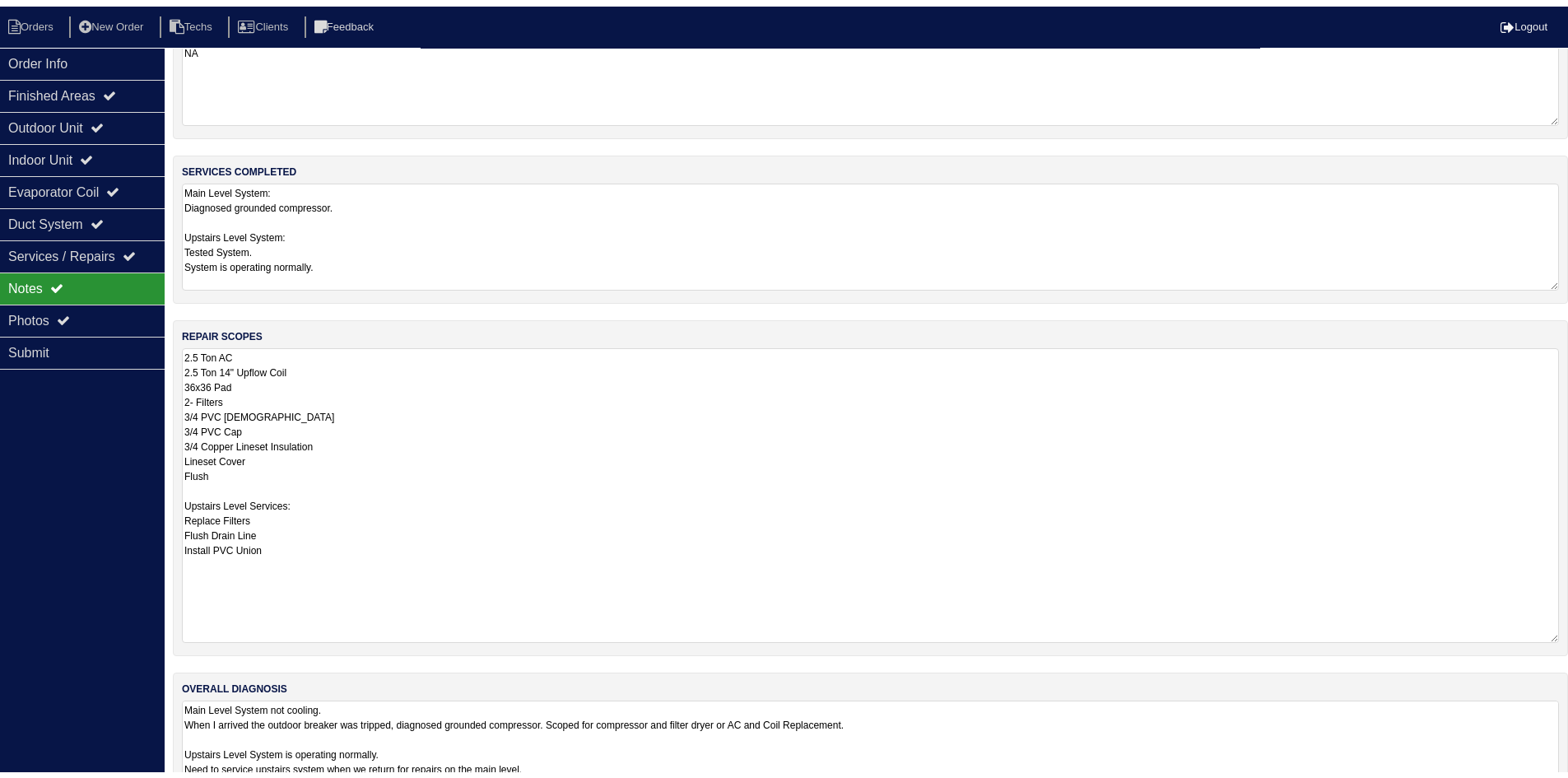
scroll to position [84, 0]
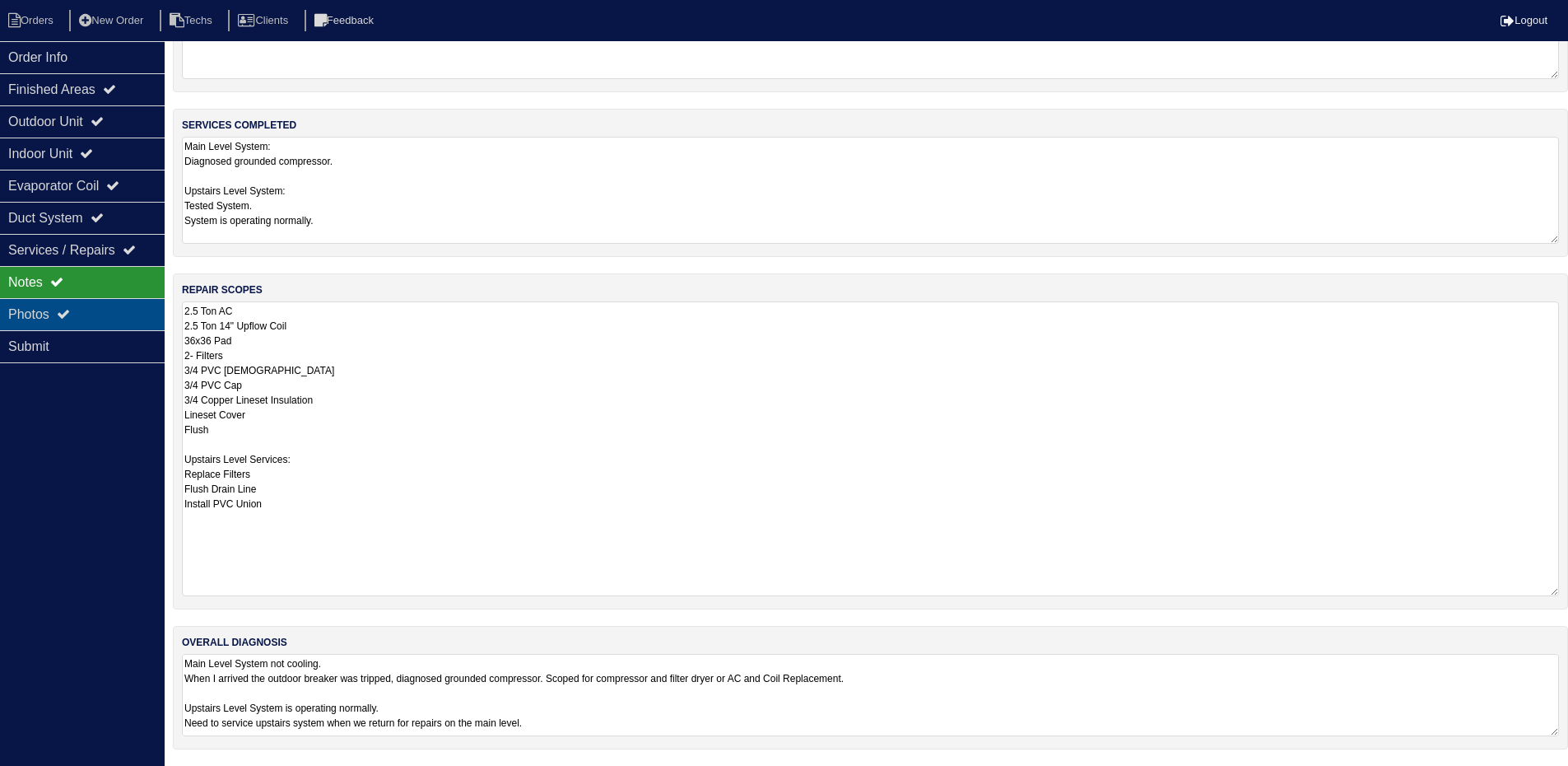
click at [80, 315] on div "Photos" at bounding box center [82, 314] width 164 height 32
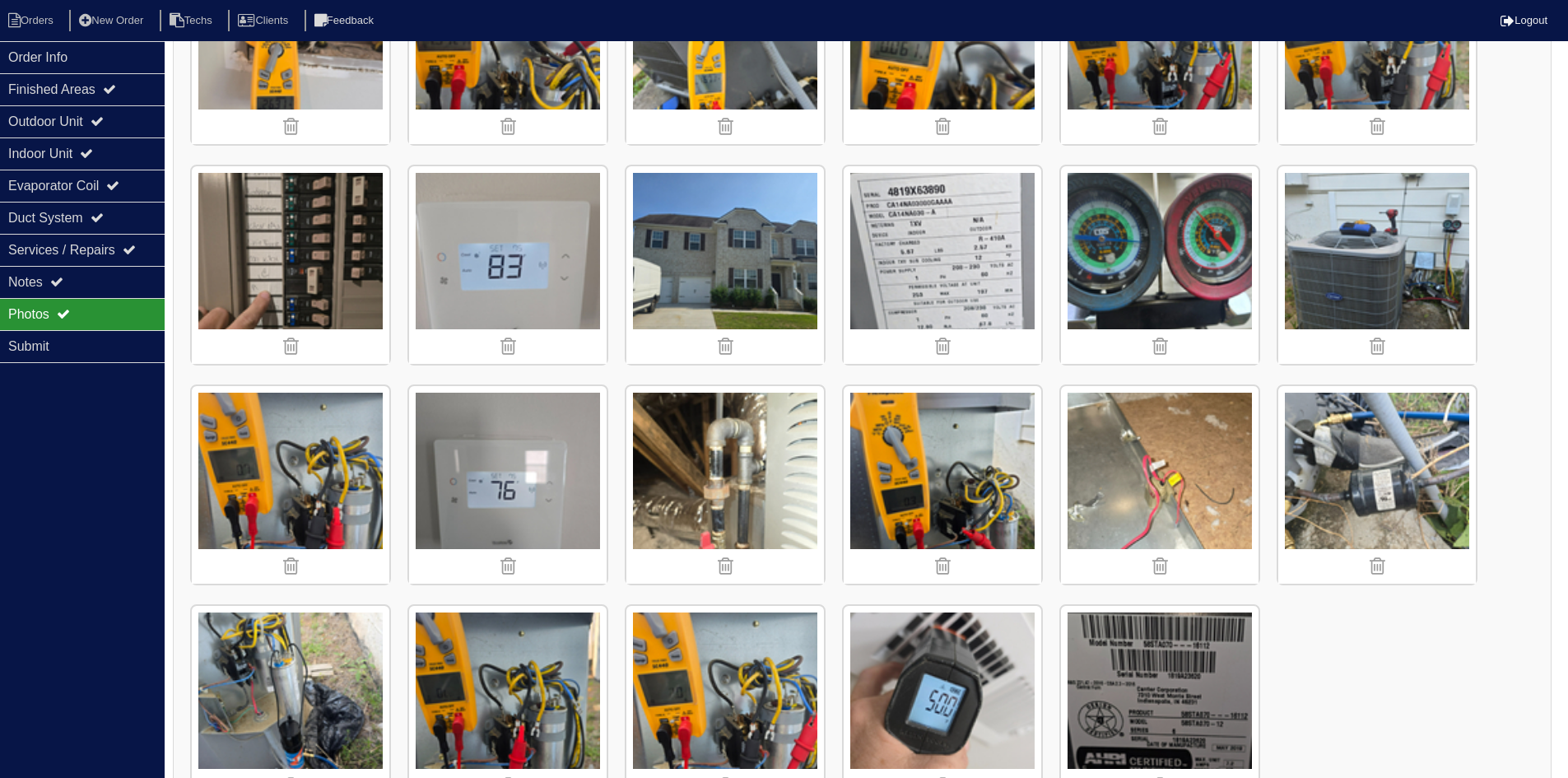
scroll to position [1294, 0]
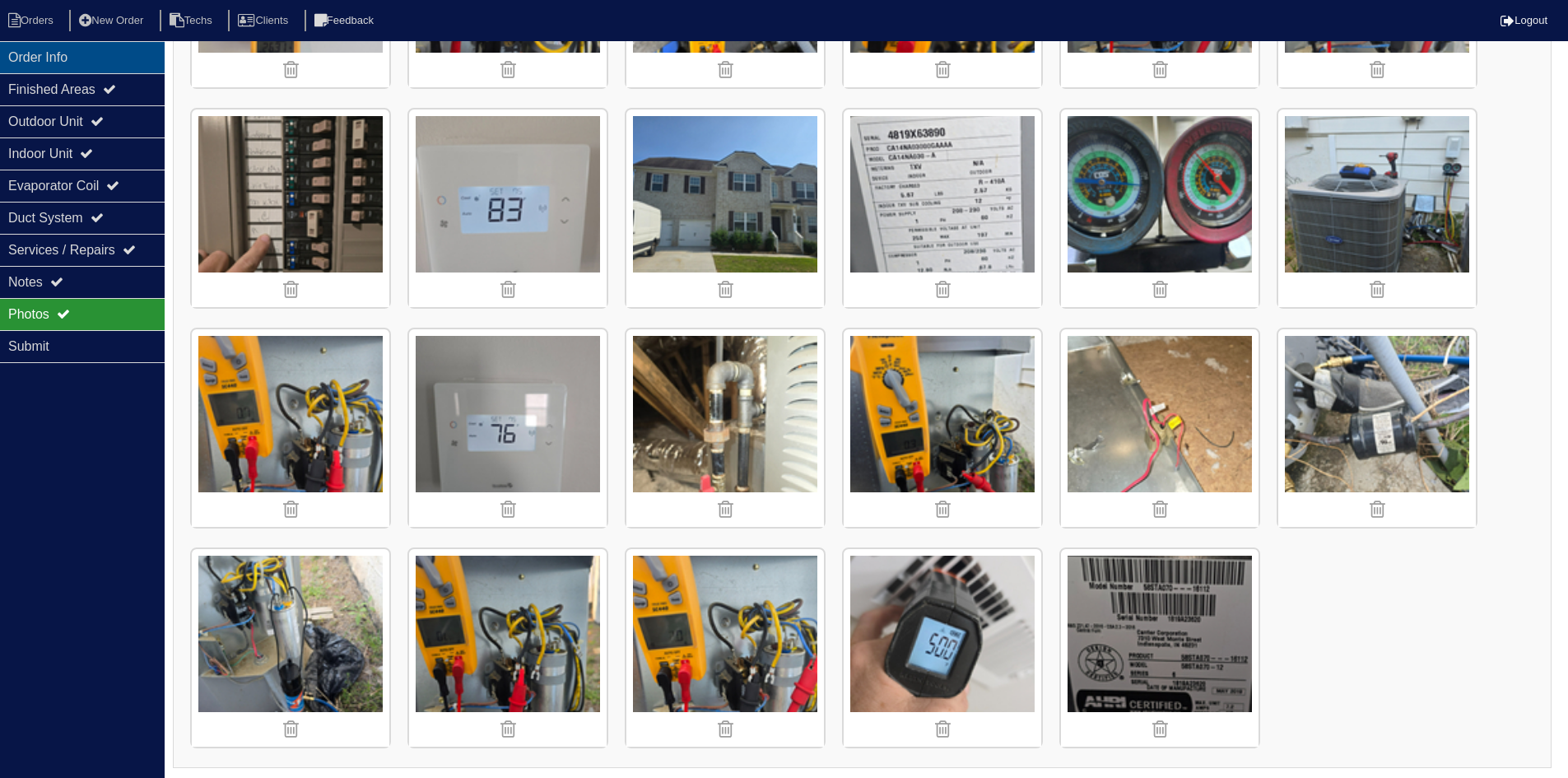
drag, startPoint x: 51, startPoint y: 46, endPoint x: 6, endPoint y: 46, distance: 45.0
click at [51, 46] on div "Order Info" at bounding box center [82, 57] width 164 height 32
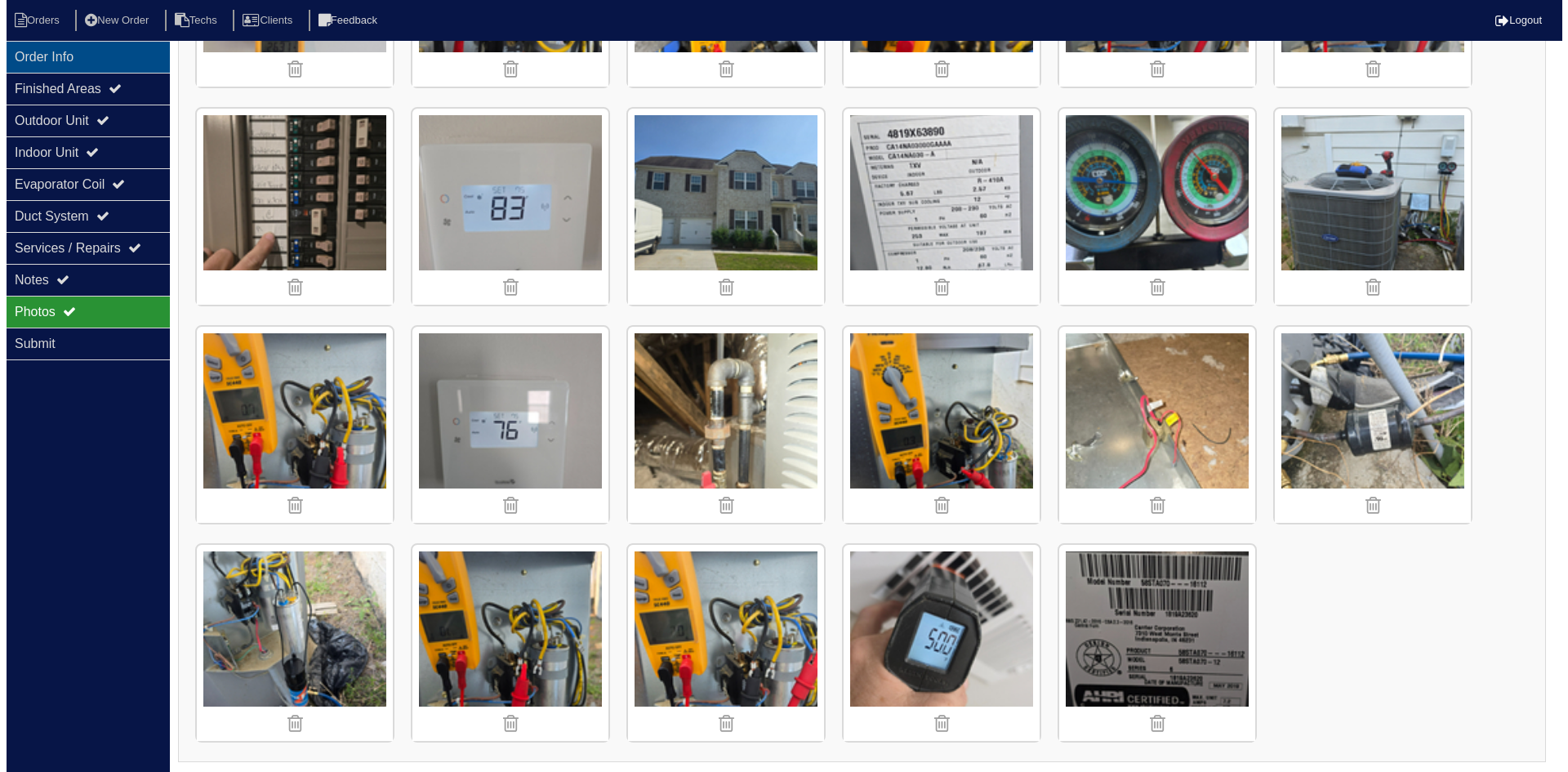
scroll to position [0, 0]
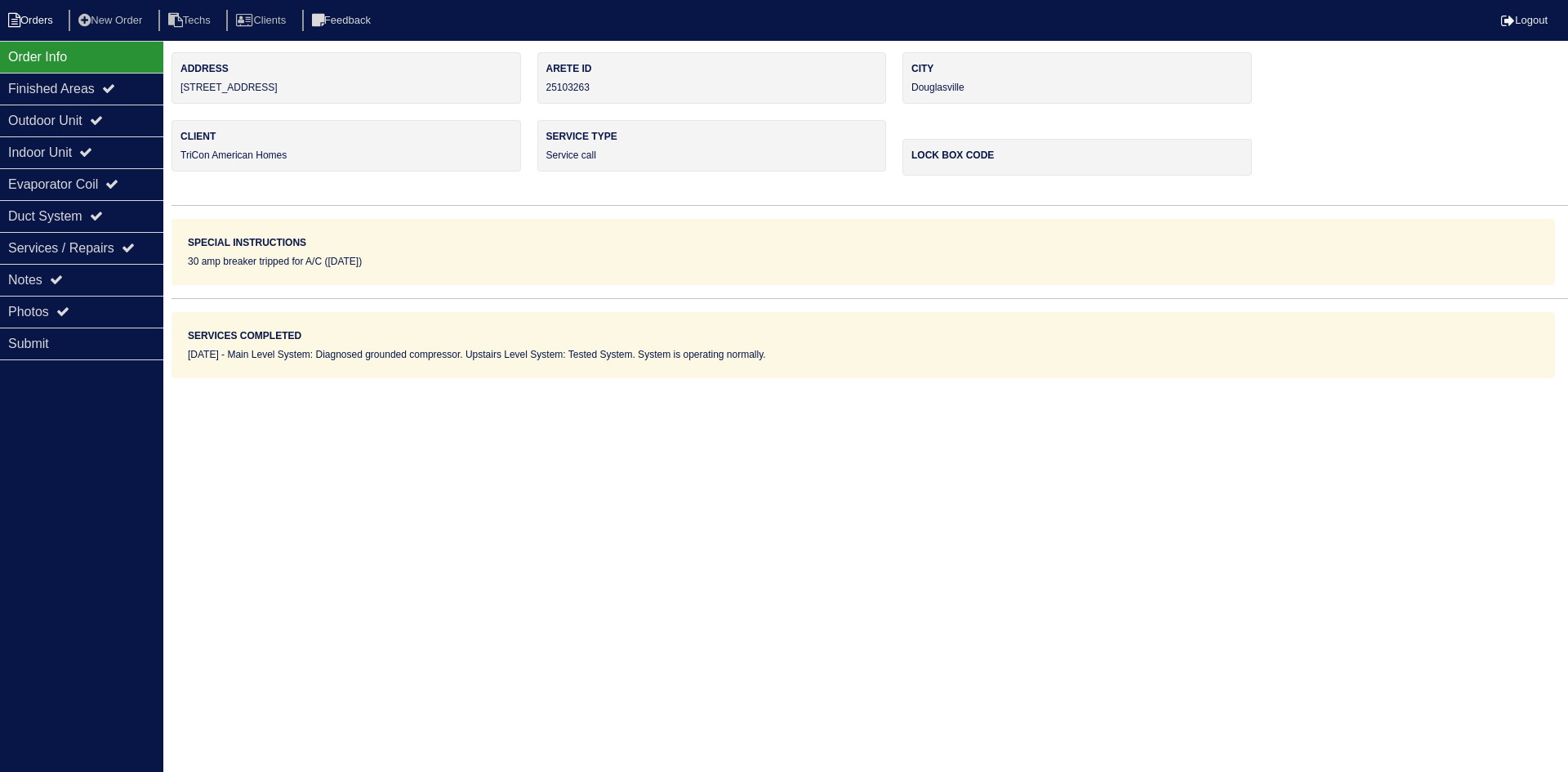
click at [46, 18] on li "Orders" at bounding box center [33, 21] width 66 height 22
select select "15"
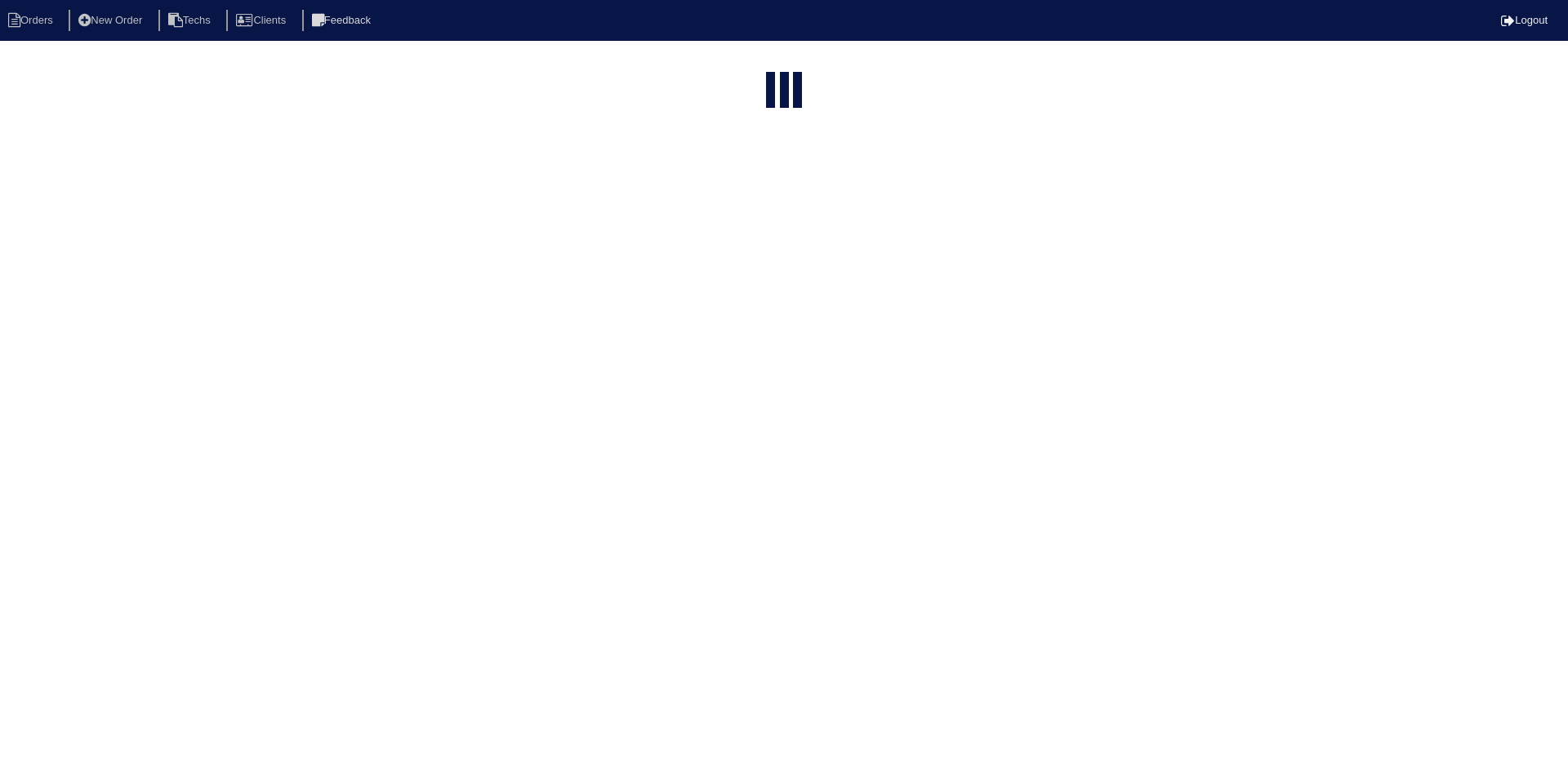
type input "3675 r"
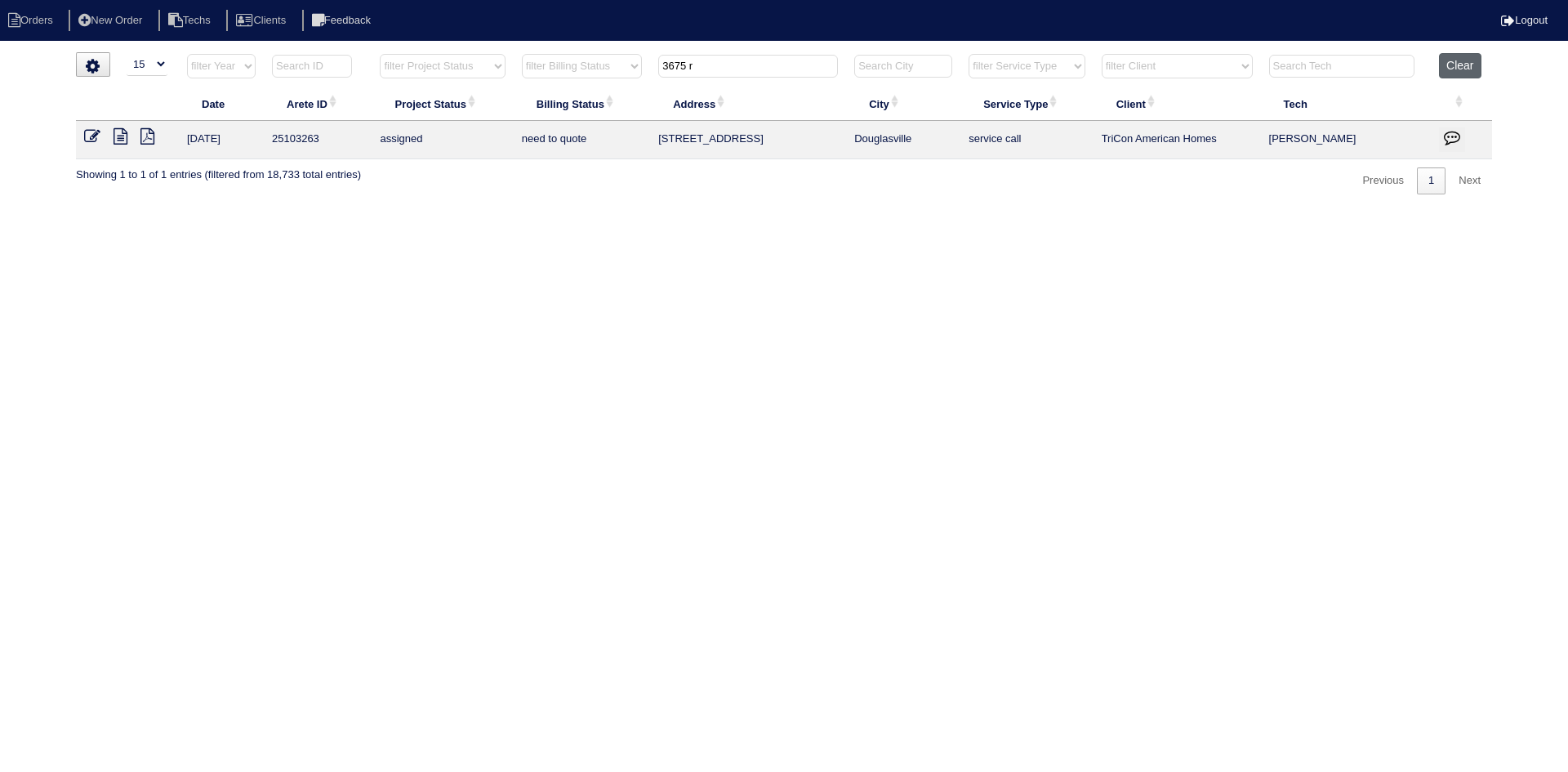
click at [1478, 70] on button "Clear" at bounding box center [1459, 66] width 42 height 25
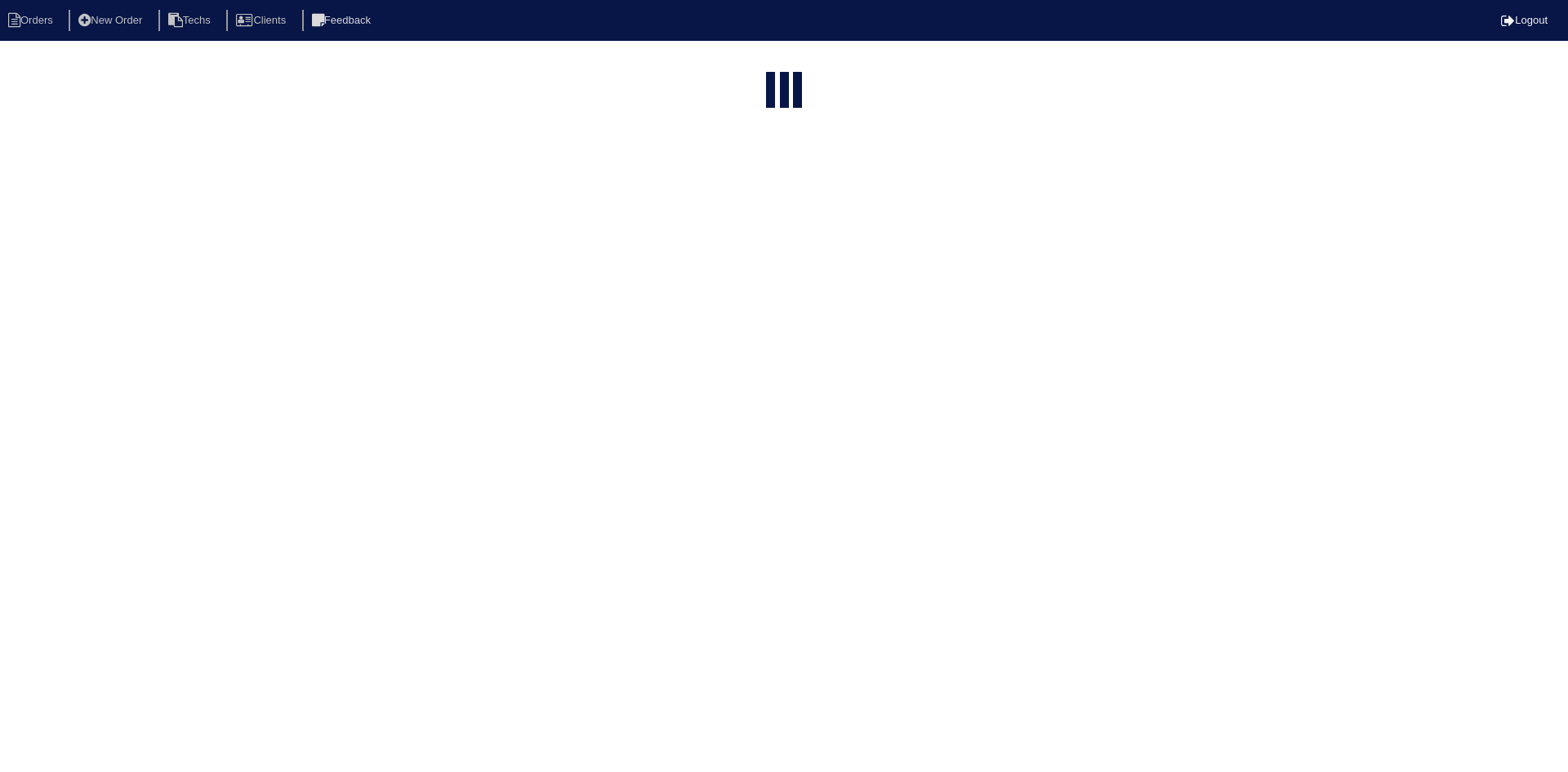
select select "15"
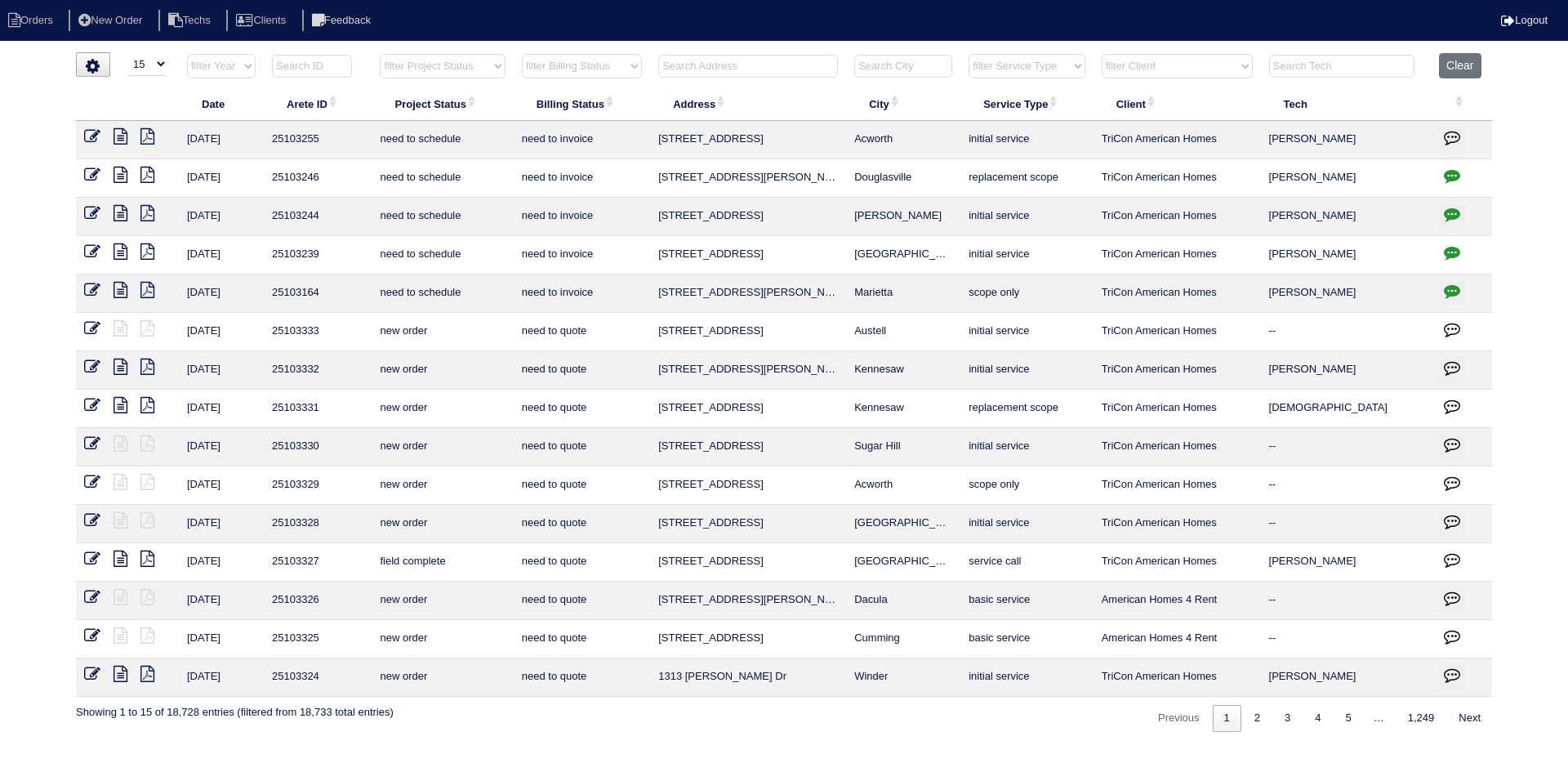
click at [494, 58] on select "filter Project Status -- Any Project Status -- new order assigned in progress f…" at bounding box center [442, 67] width 125 height 25
click at [380, 54] on select "filter Project Status -- Any Project Status -- new order assigned in progress f…" at bounding box center [442, 67] width 125 height 25
select select "field complete"
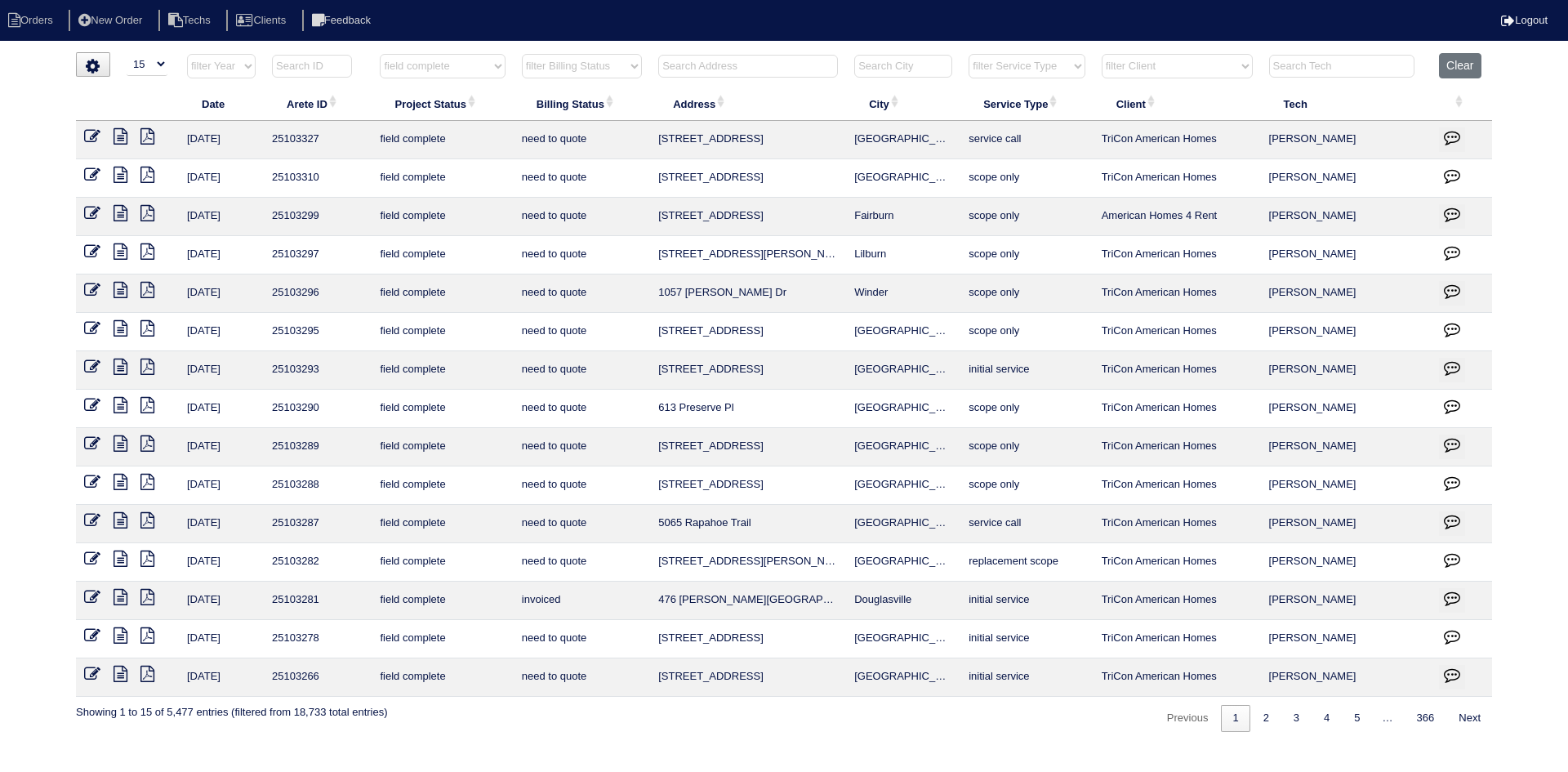
click at [606, 64] on select "filter Billing Status -- Any Billing Status -- need to quote quoted need to inv…" at bounding box center [582, 67] width 120 height 25
select select "need to quote"
click at [522, 54] on select "filter Billing Status -- Any Billing Status -- need to quote quoted need to inv…" at bounding box center [582, 67] width 120 height 25
select select "field complete"
select select "need to quote"
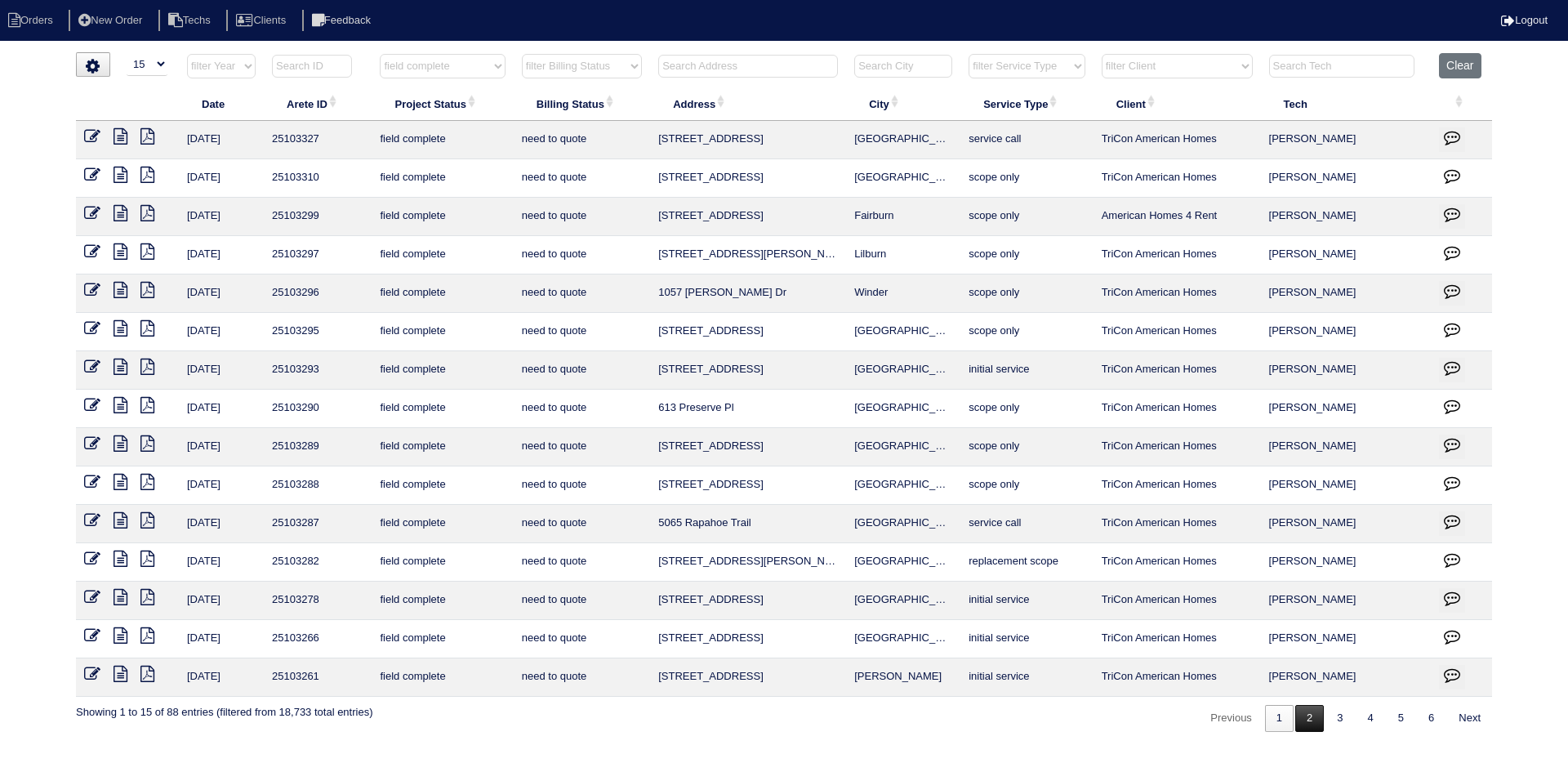
click at [1302, 724] on link "2" at bounding box center [1310, 719] width 29 height 27
select select "field complete"
select select "need to quote"
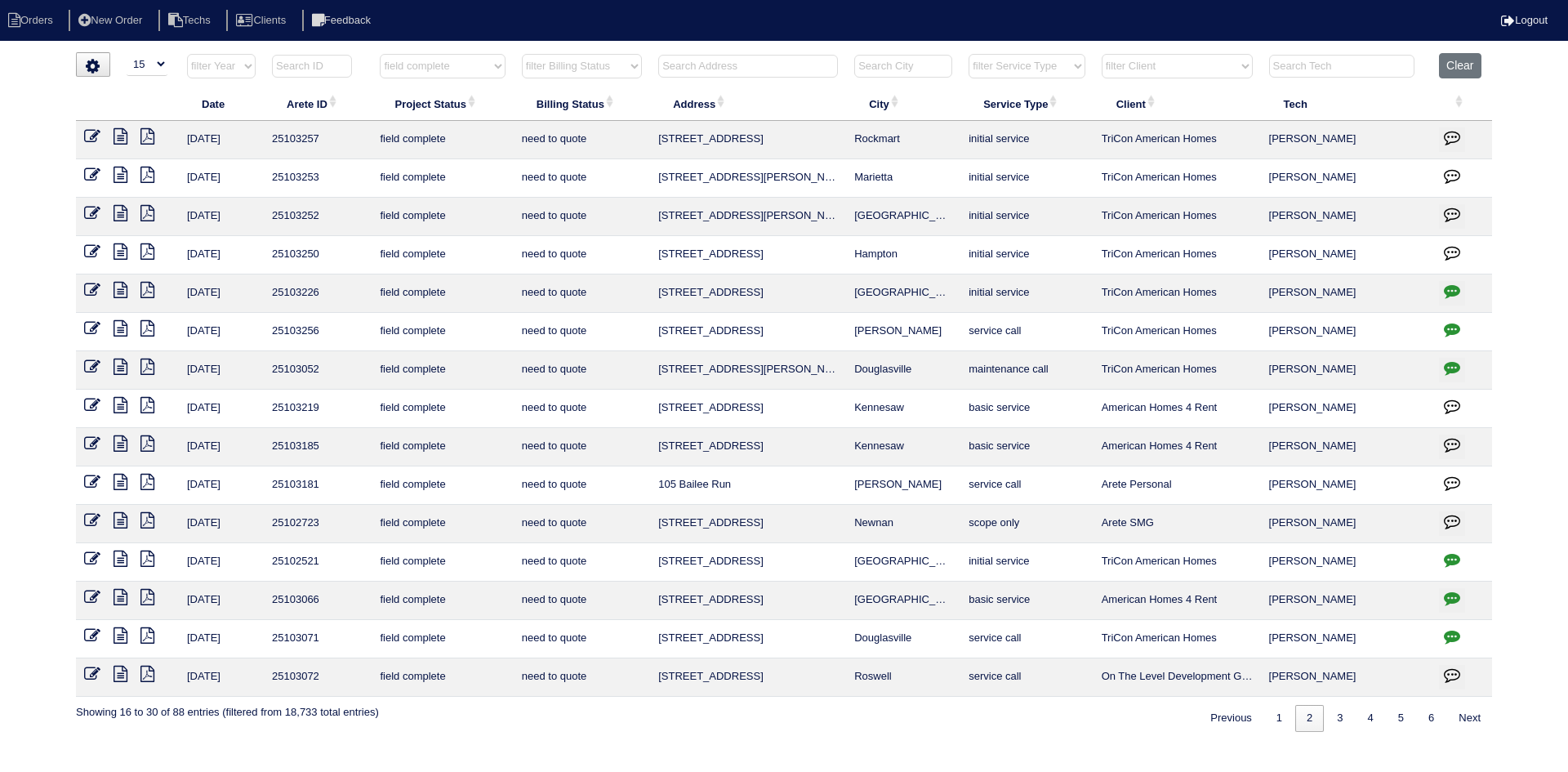
click at [116, 243] on icon at bounding box center [120, 251] width 14 height 16
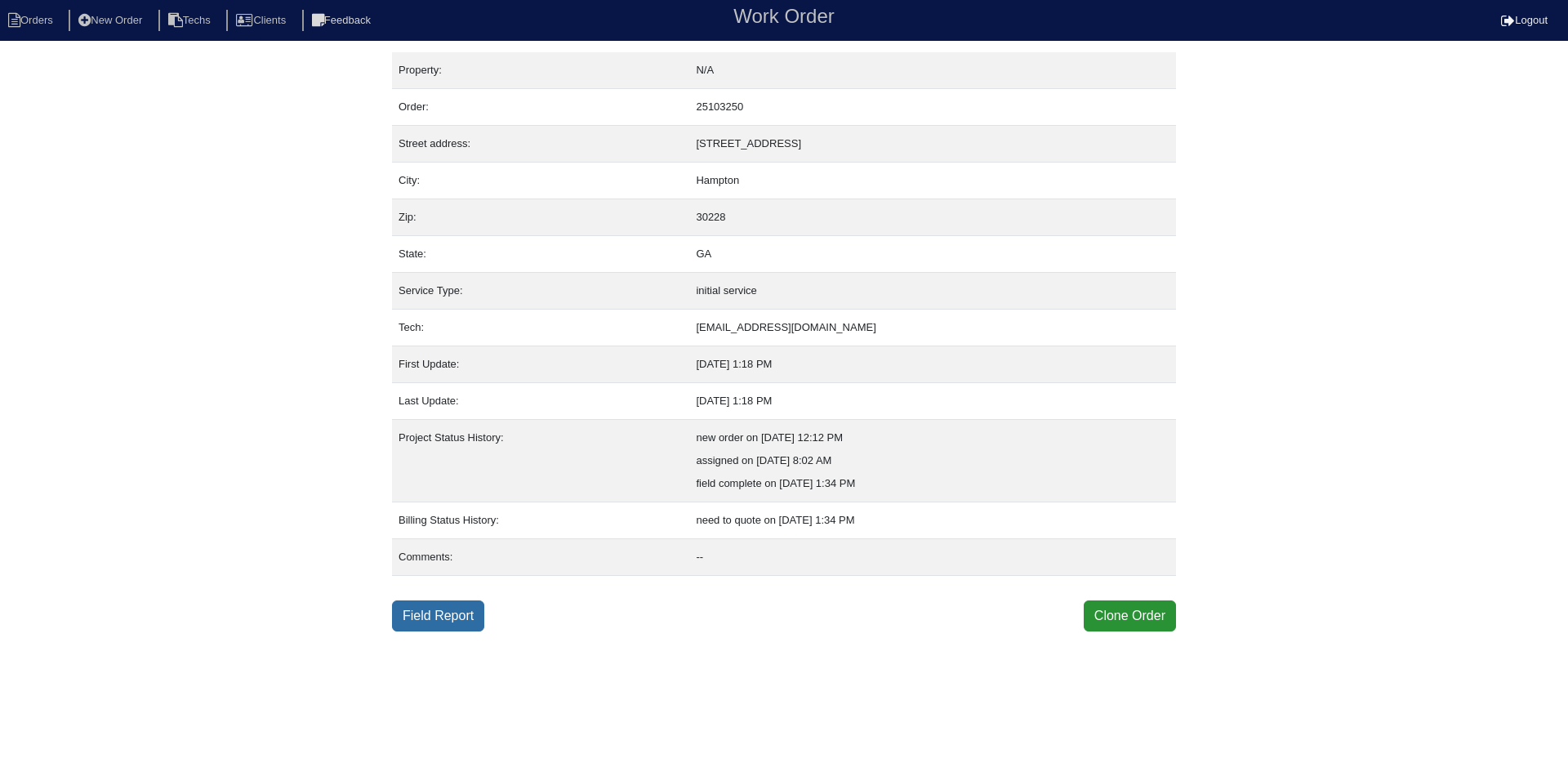
click at [445, 616] on link "Field Report" at bounding box center [438, 616] width 93 height 31
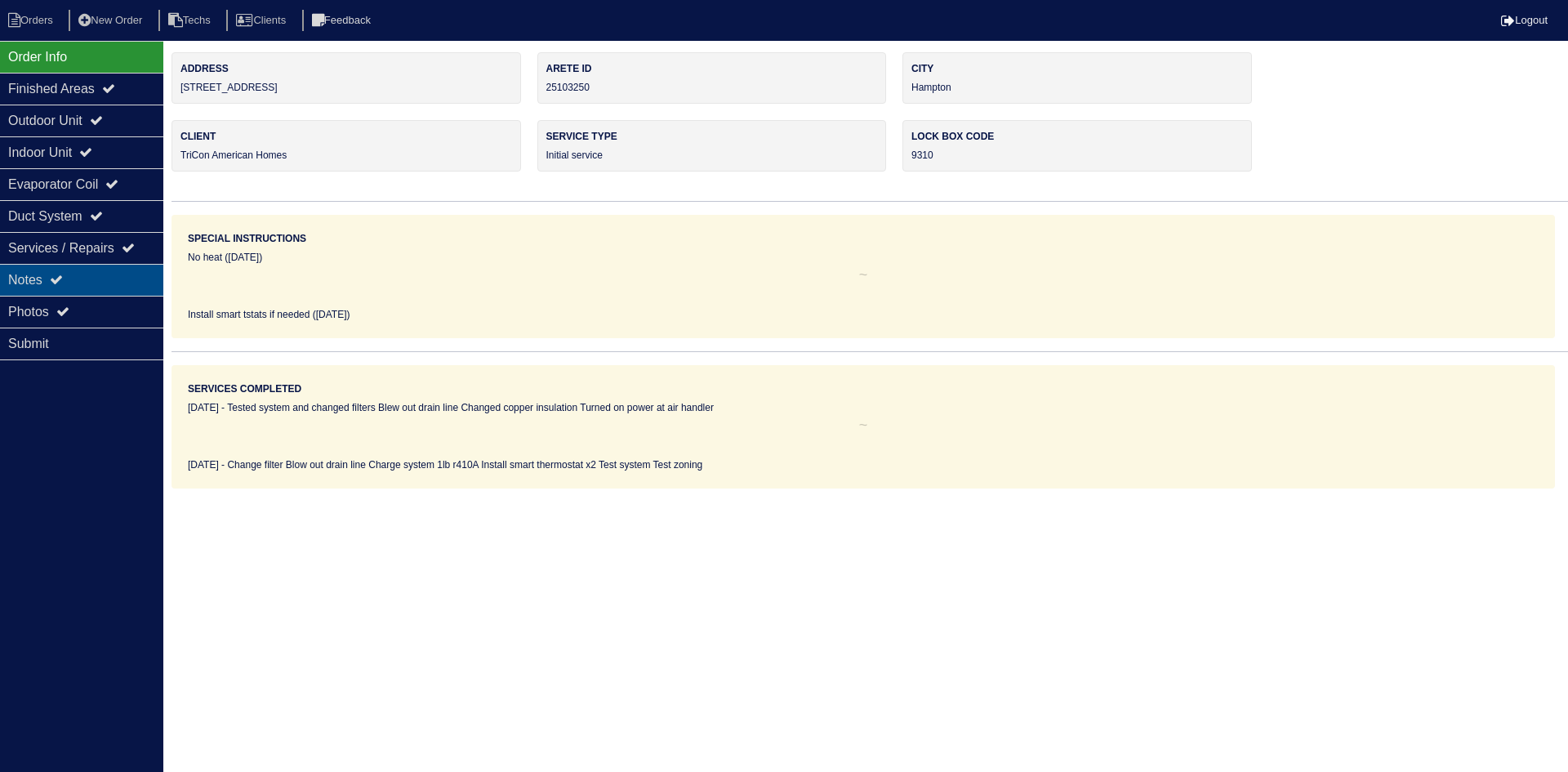
click at [74, 283] on div "Notes" at bounding box center [81, 280] width 163 height 32
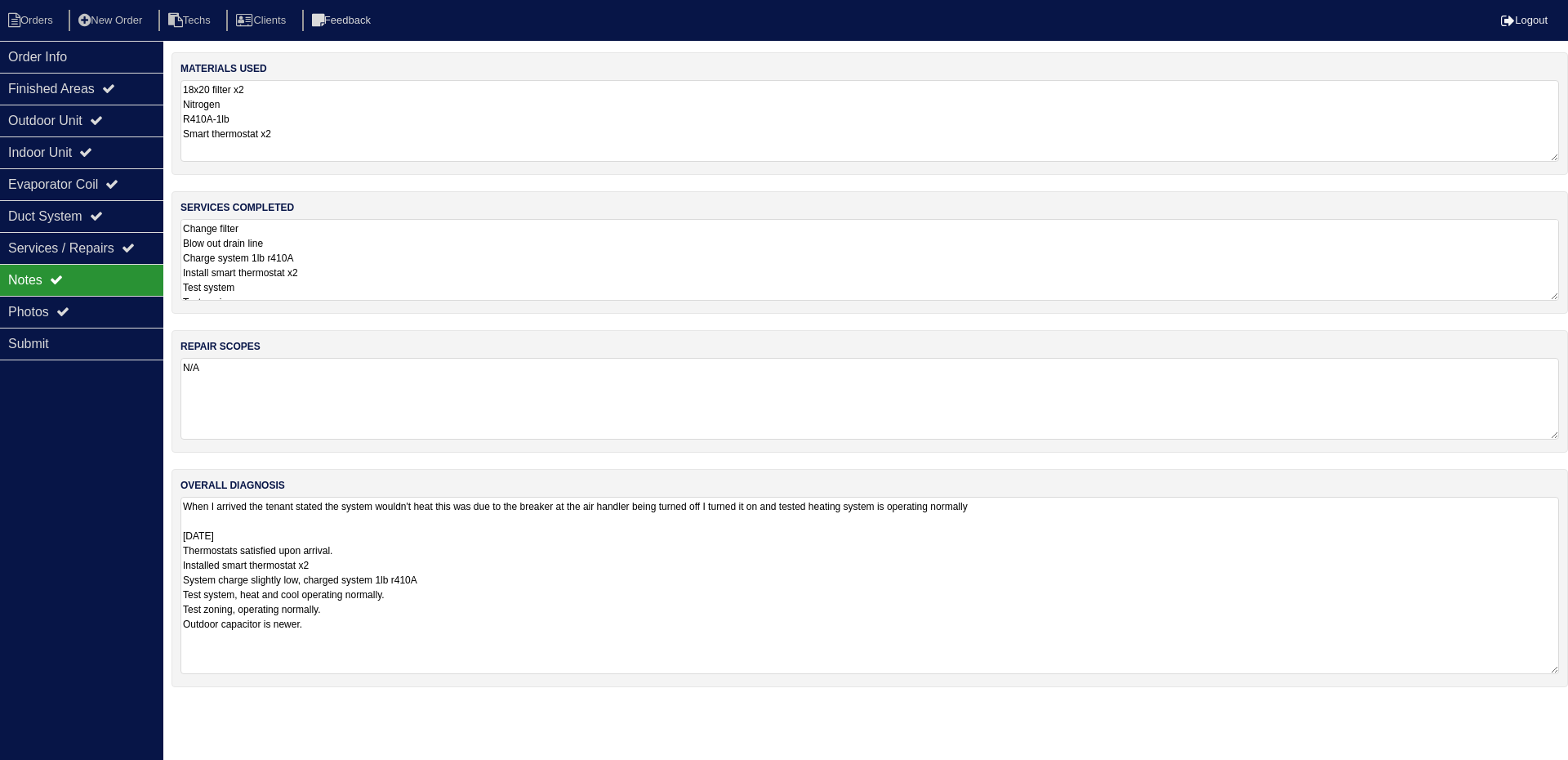
drag, startPoint x: 1556, startPoint y: 574, endPoint x: 1556, endPoint y: 669, distance: 95.0
click at [1556, 669] on textarea "When I arrived the tenant stated the system wouldn't heat this was due to the b…" at bounding box center [870, 584] width 1378 height 177
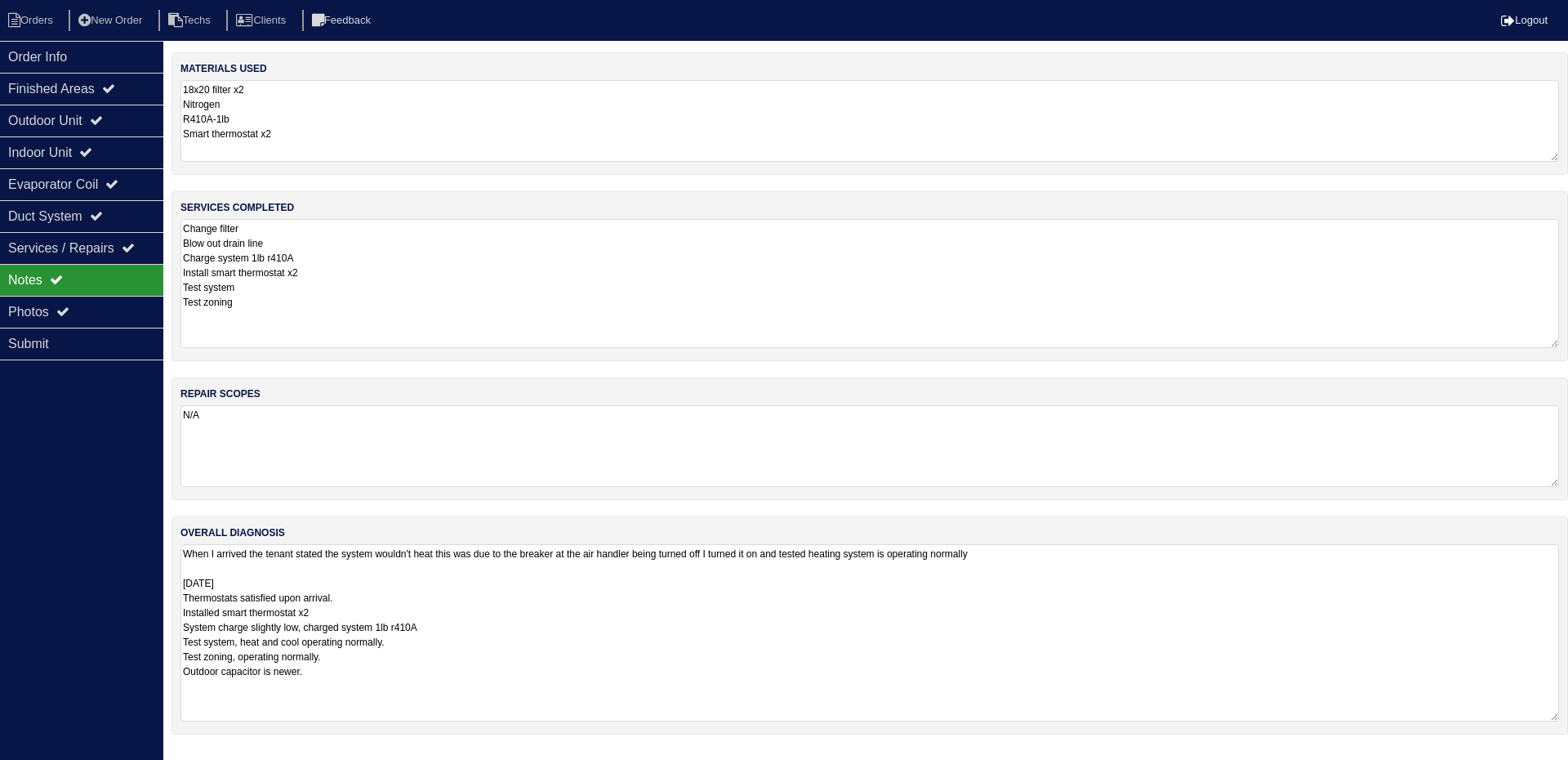
drag, startPoint x: 1549, startPoint y: 296, endPoint x: 1561, endPoint y: 339, distance: 44.6
click at [1559, 341] on div "services completed Change filter Blow out drain line Charge system 1lb r410A In…" at bounding box center [870, 276] width 1397 height 170
click at [103, 119] on icon at bounding box center [96, 119] width 13 height 13
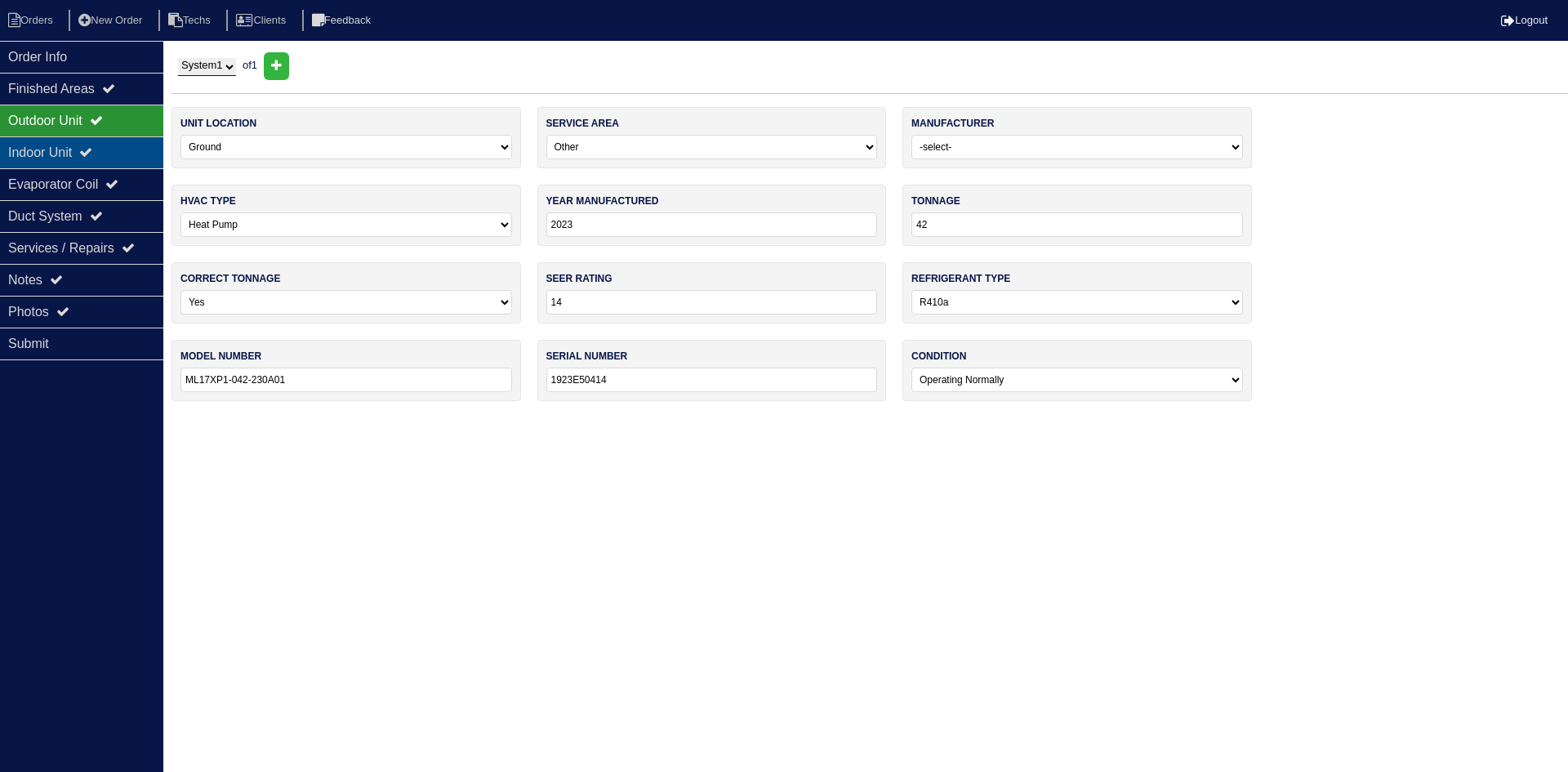
click at [110, 143] on div "Indoor Unit" at bounding box center [81, 152] width 163 height 32
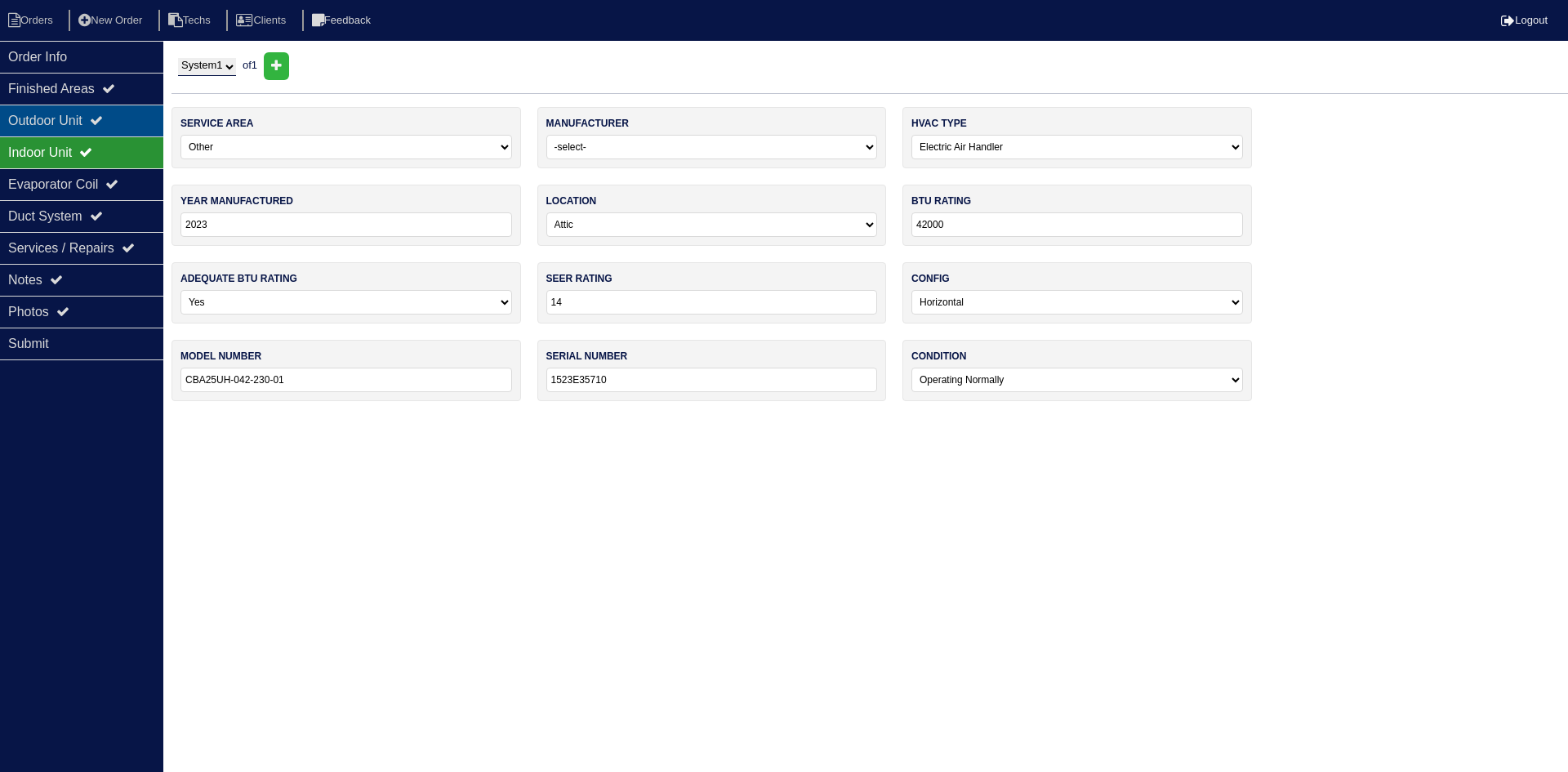
click at [110, 113] on div "Outdoor Unit" at bounding box center [81, 120] width 163 height 32
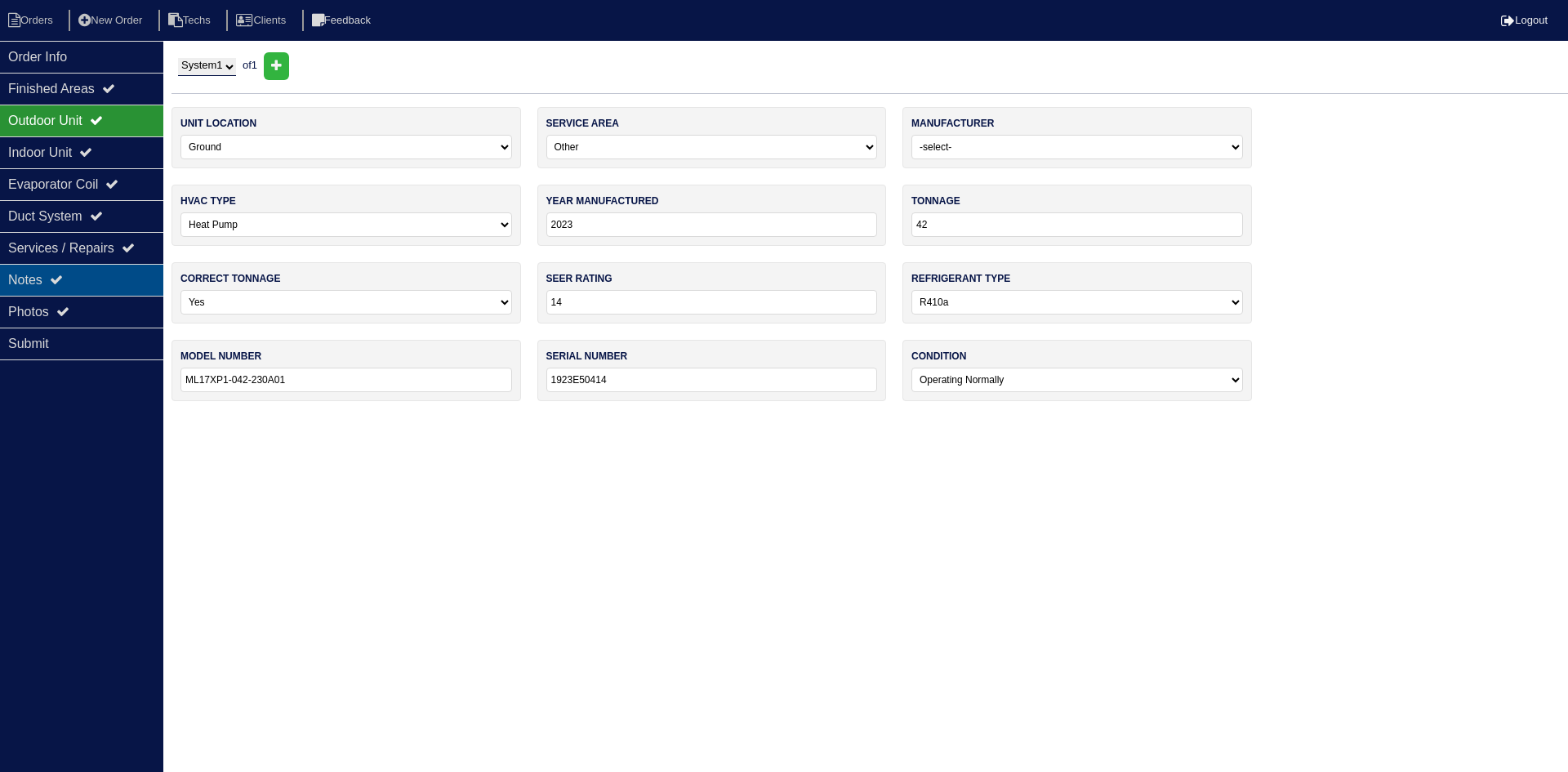
click at [45, 275] on div "Notes" at bounding box center [81, 280] width 163 height 32
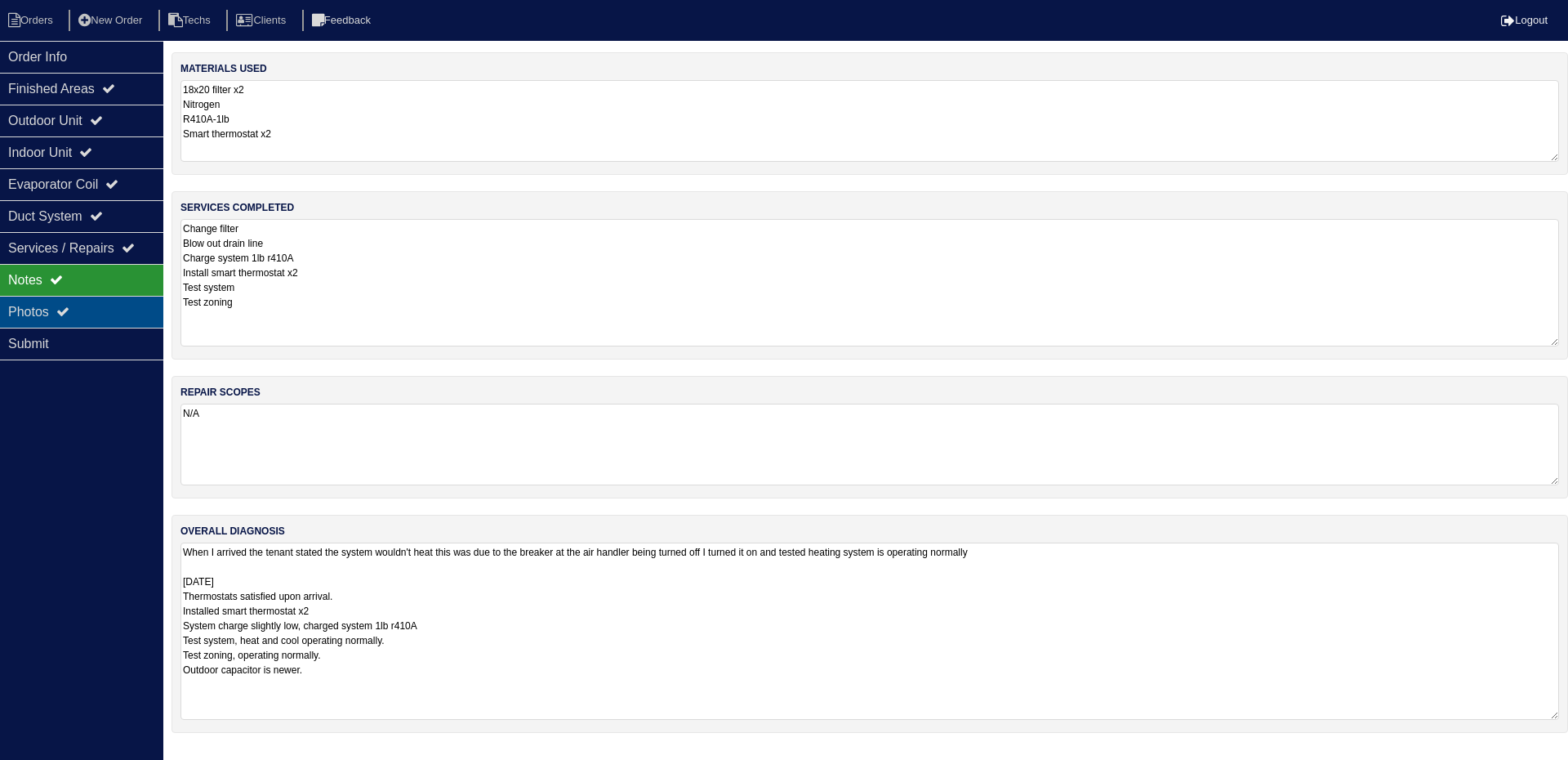
click at [51, 319] on div "Photos" at bounding box center [81, 312] width 163 height 32
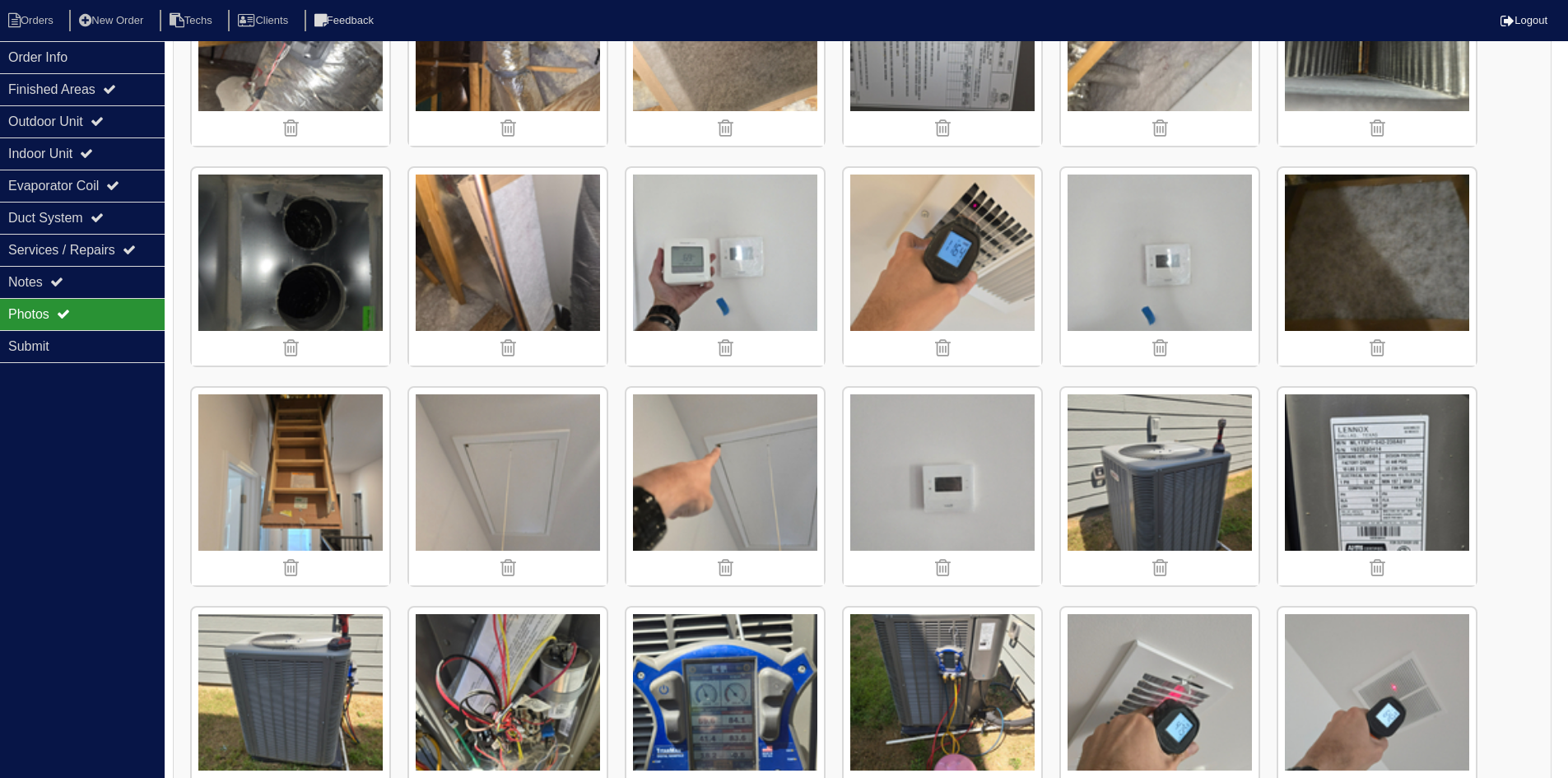
scroll to position [525, 0]
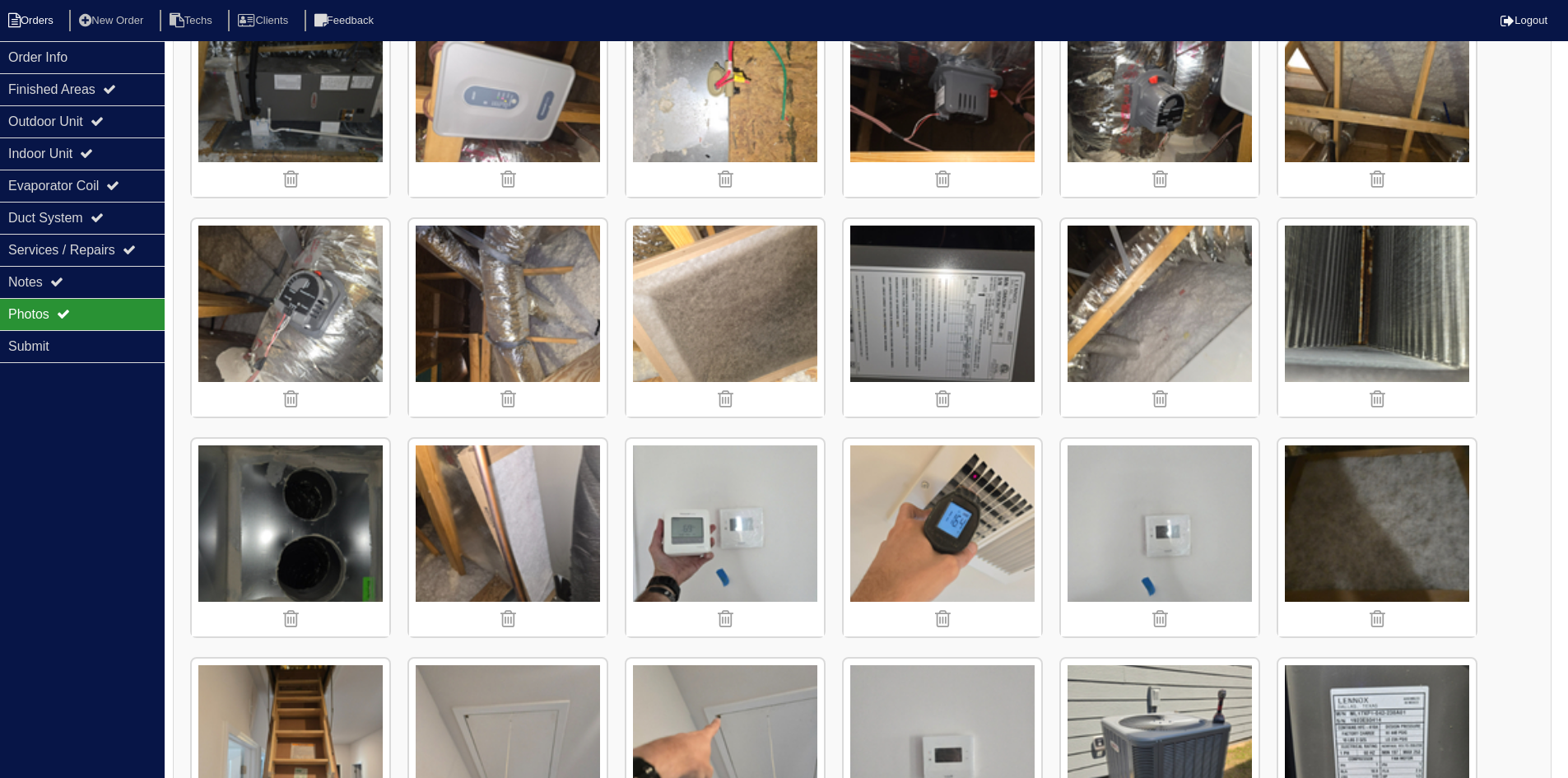
click at [29, 20] on li "Orders" at bounding box center [33, 21] width 66 height 22
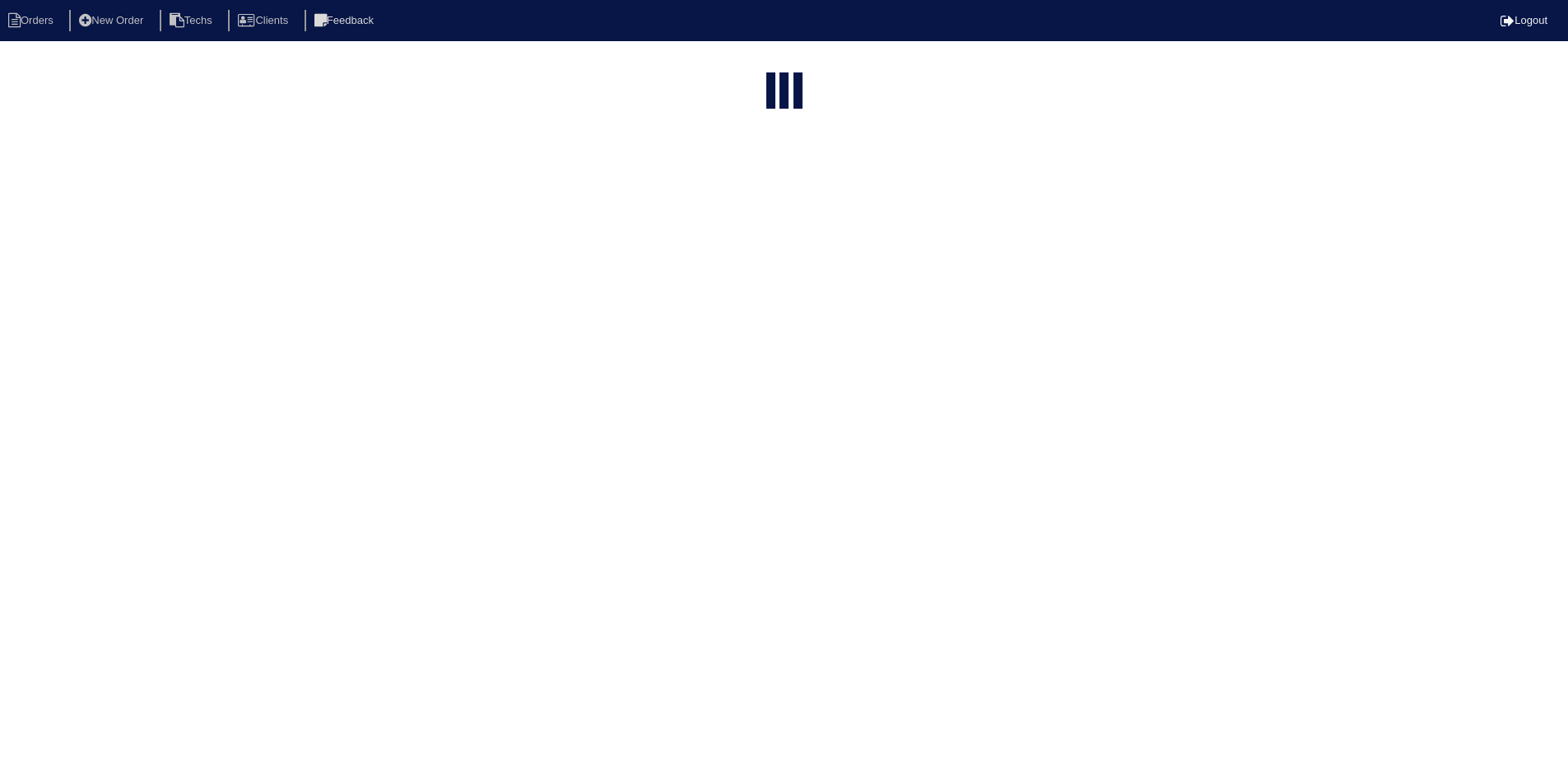
select select "15"
select select "field complete"
select select "need to quote"
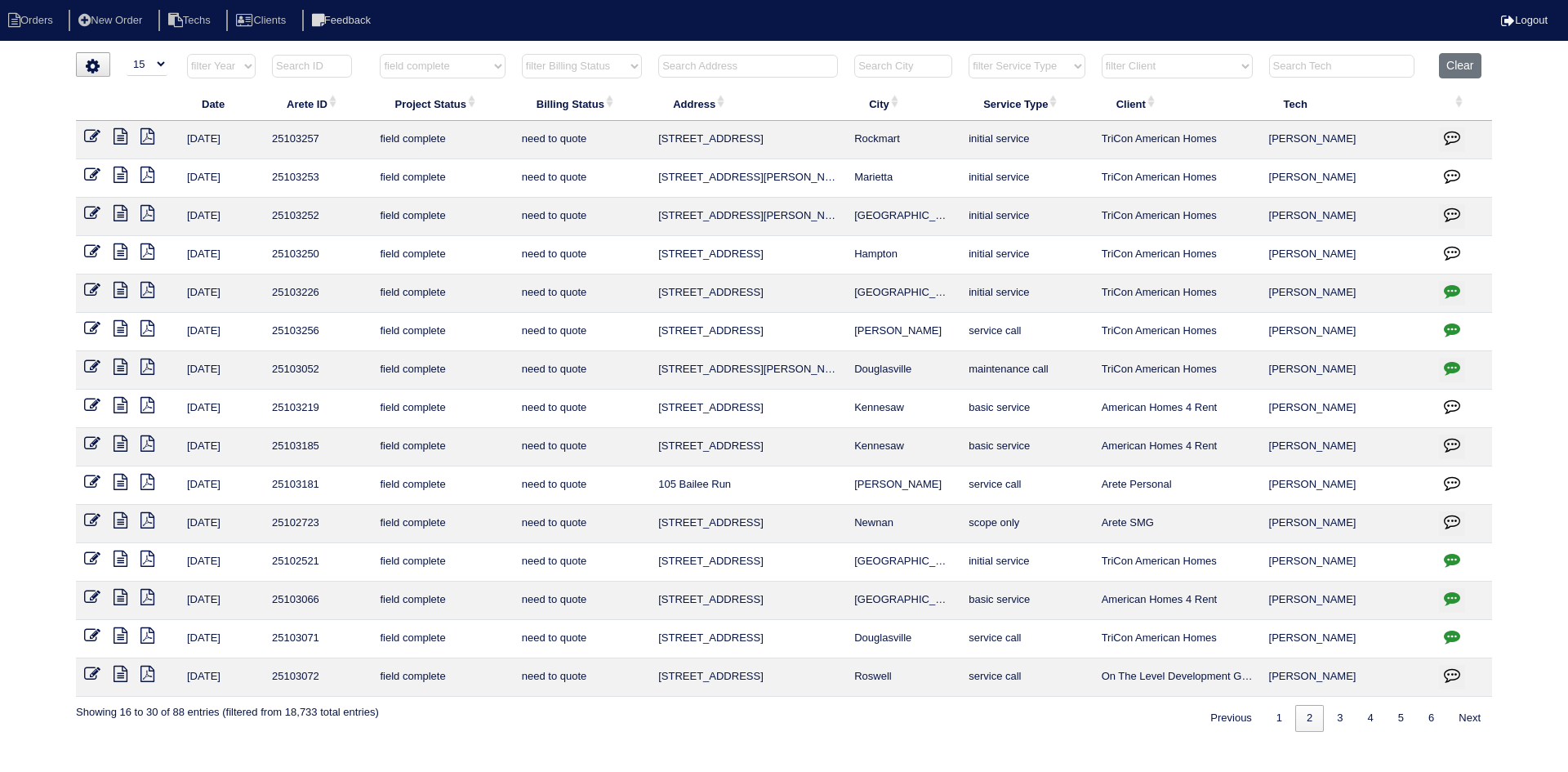
click at [117, 211] on icon at bounding box center [120, 213] width 14 height 16
click at [151, 174] on icon at bounding box center [148, 175] width 14 height 16
drag, startPoint x: 120, startPoint y: 170, endPoint x: 98, endPoint y: 173, distance: 22.2
click at [120, 170] on icon at bounding box center [120, 175] width 14 height 16
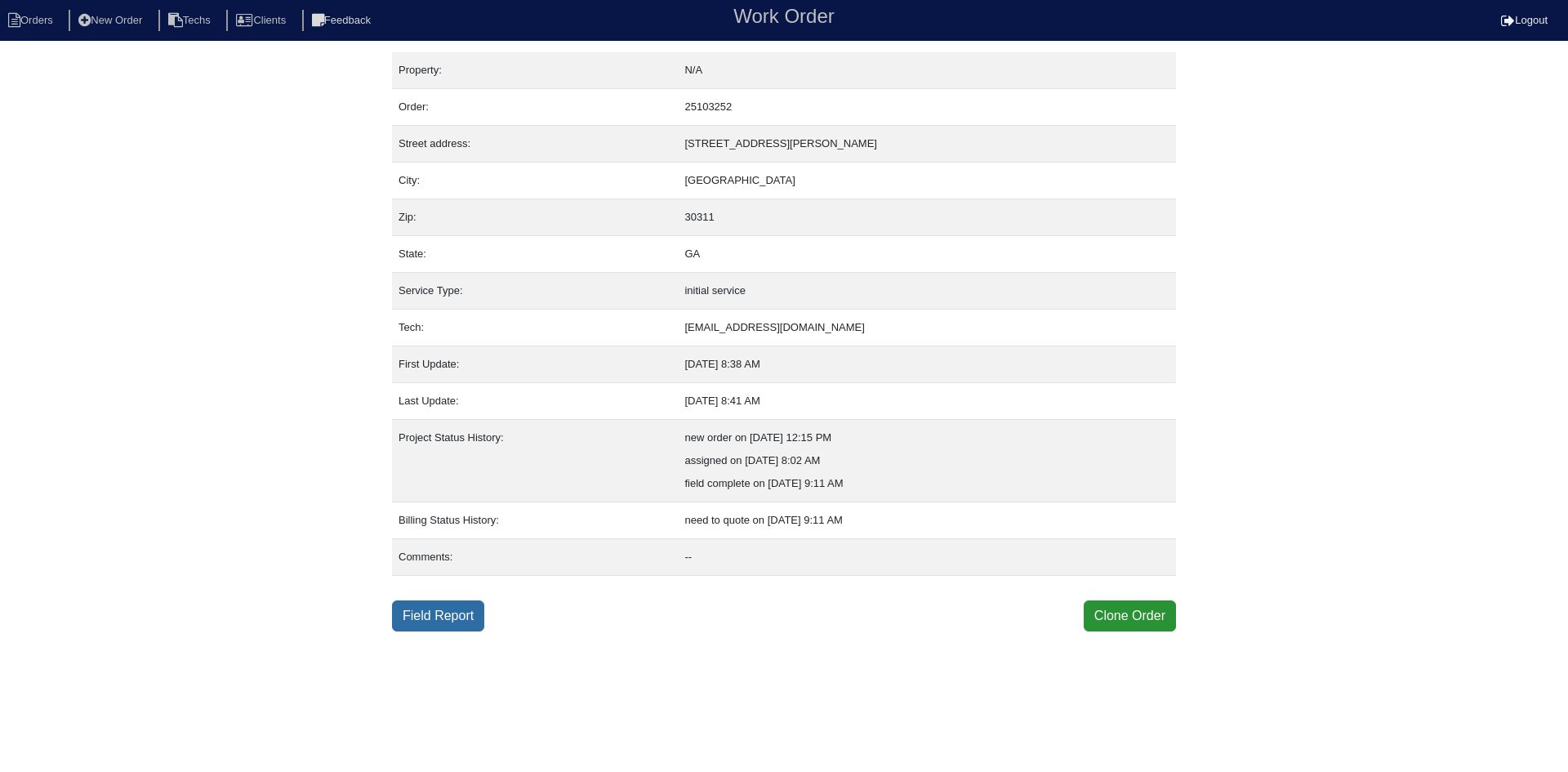
click at [436, 609] on link "Field Report" at bounding box center [438, 616] width 93 height 31
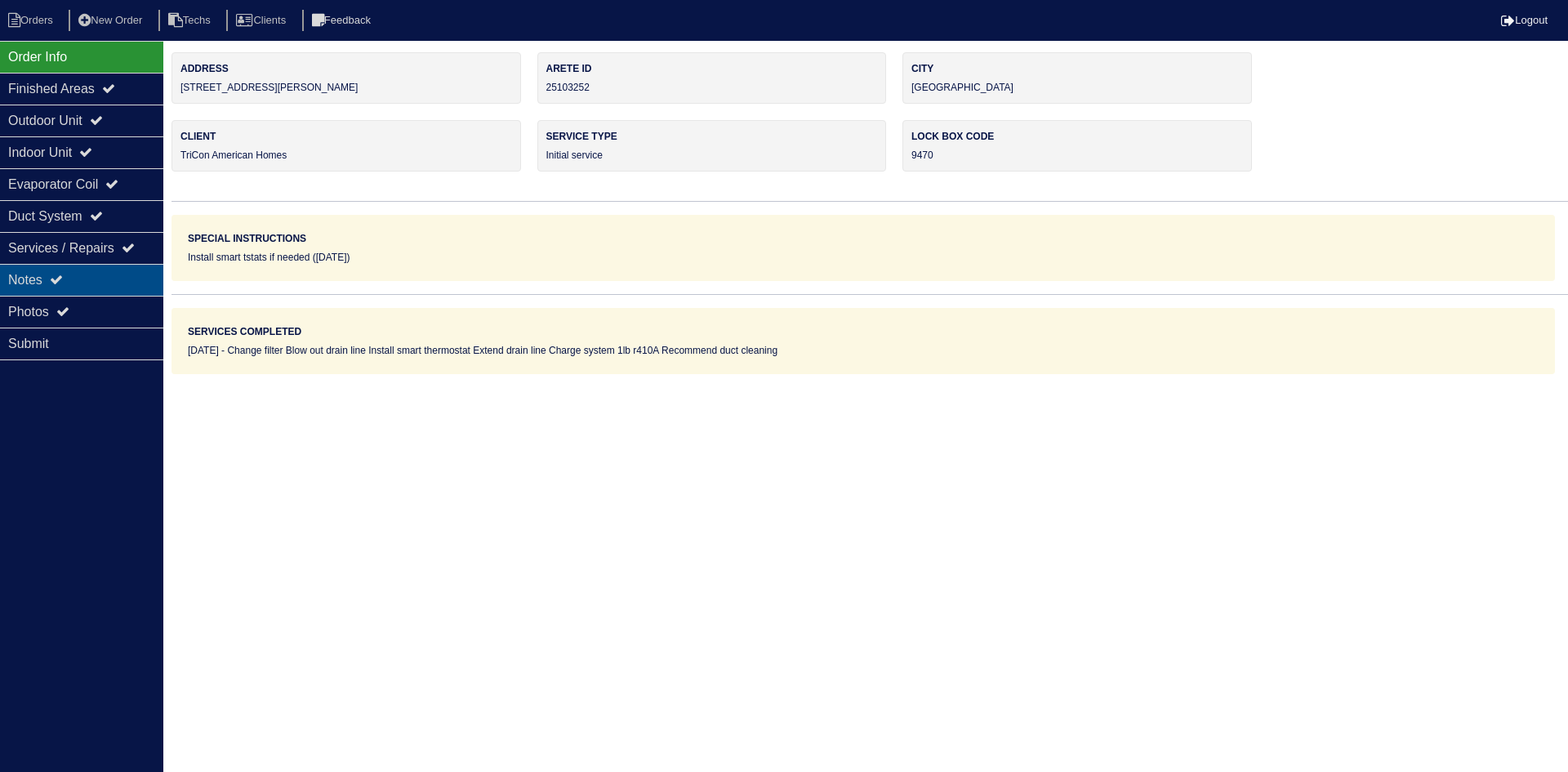
click at [83, 280] on div "Notes" at bounding box center [81, 280] width 163 height 32
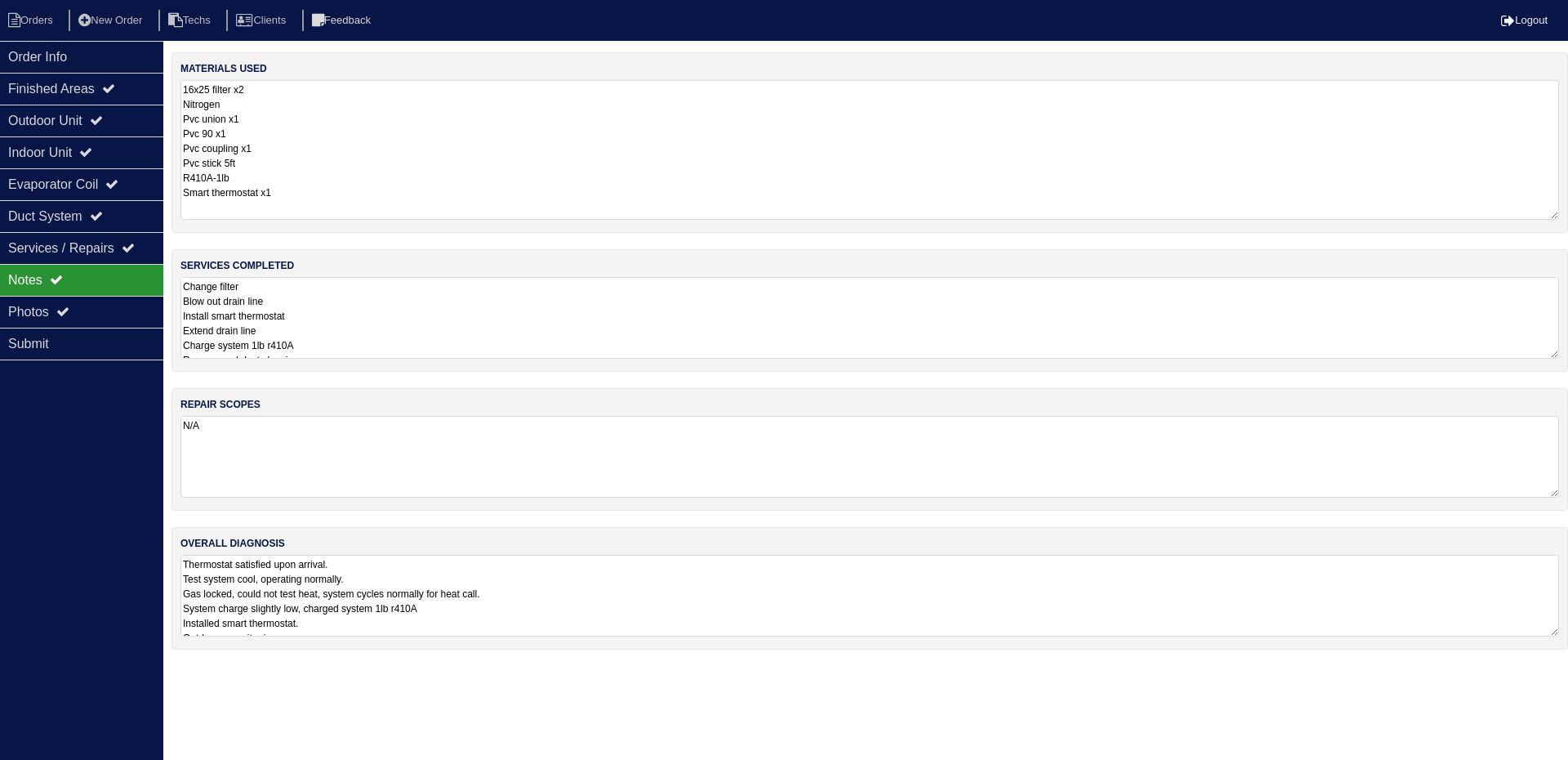
drag, startPoint x: 1557, startPoint y: 156, endPoint x: 1567, endPoint y: 214, distance: 58.9
click at [1567, 214] on div "materials used 16x25 filter x2 Nitrogen Pvc union x1 Pvc 90 x1 Pvc coupling x1 …" at bounding box center [870, 143] width 1397 height 181
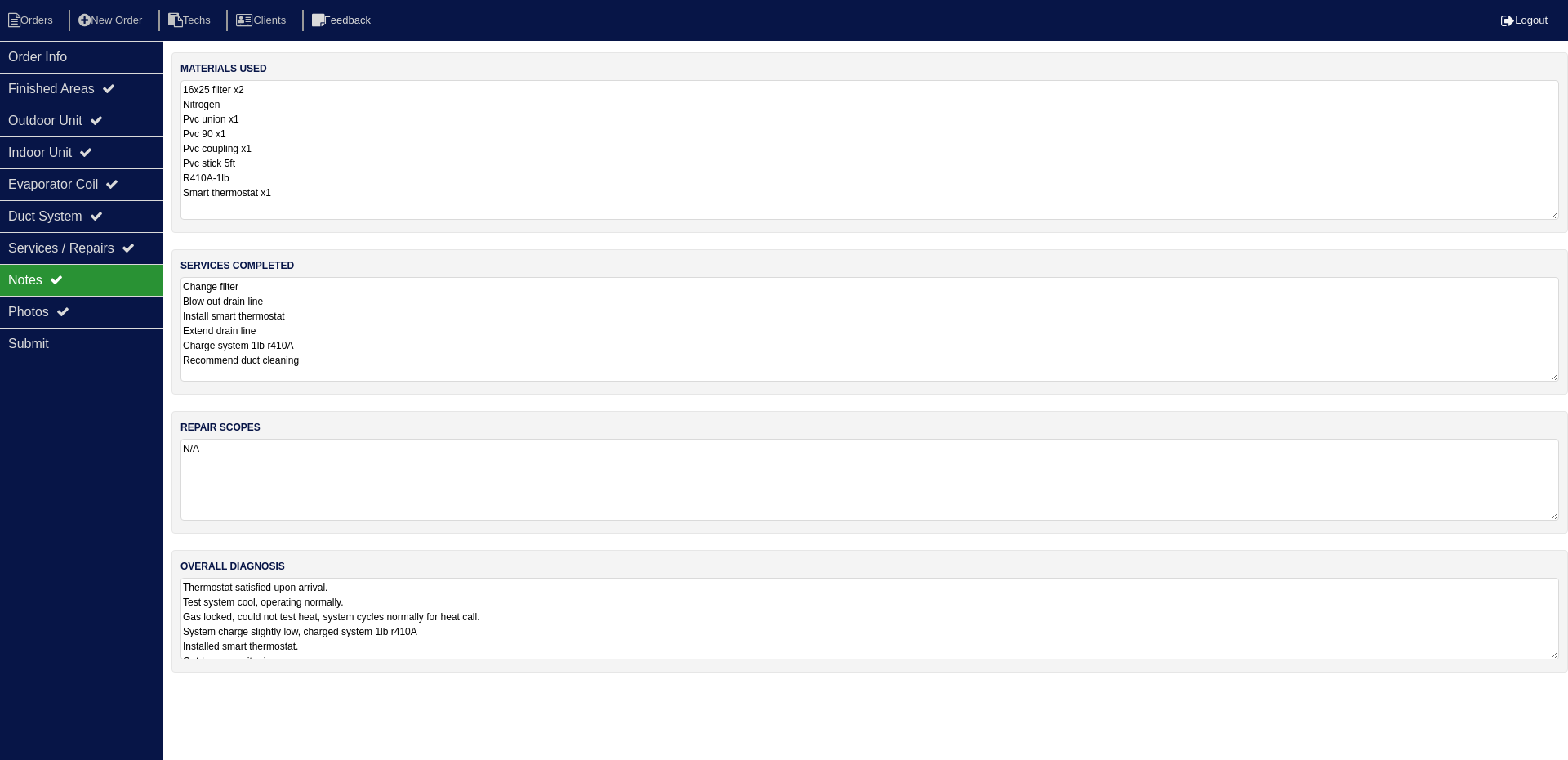
drag, startPoint x: 1555, startPoint y: 355, endPoint x: 1567, endPoint y: 378, distance: 25.9
click at [1567, 378] on div "services completed Change filter Blow out drain line Install smart thermostat E…" at bounding box center [870, 322] width 1397 height 145
drag, startPoint x: 1555, startPoint y: 657, endPoint x: 1563, endPoint y: 701, distance: 44.7
click at [1563, 701] on div "overall diagnosis Thermostat satisfied upon arrival. Test system cool, operatin…" at bounding box center [870, 633] width 1397 height 168
click at [109, 105] on div "Outdoor Unit" at bounding box center [81, 120] width 163 height 32
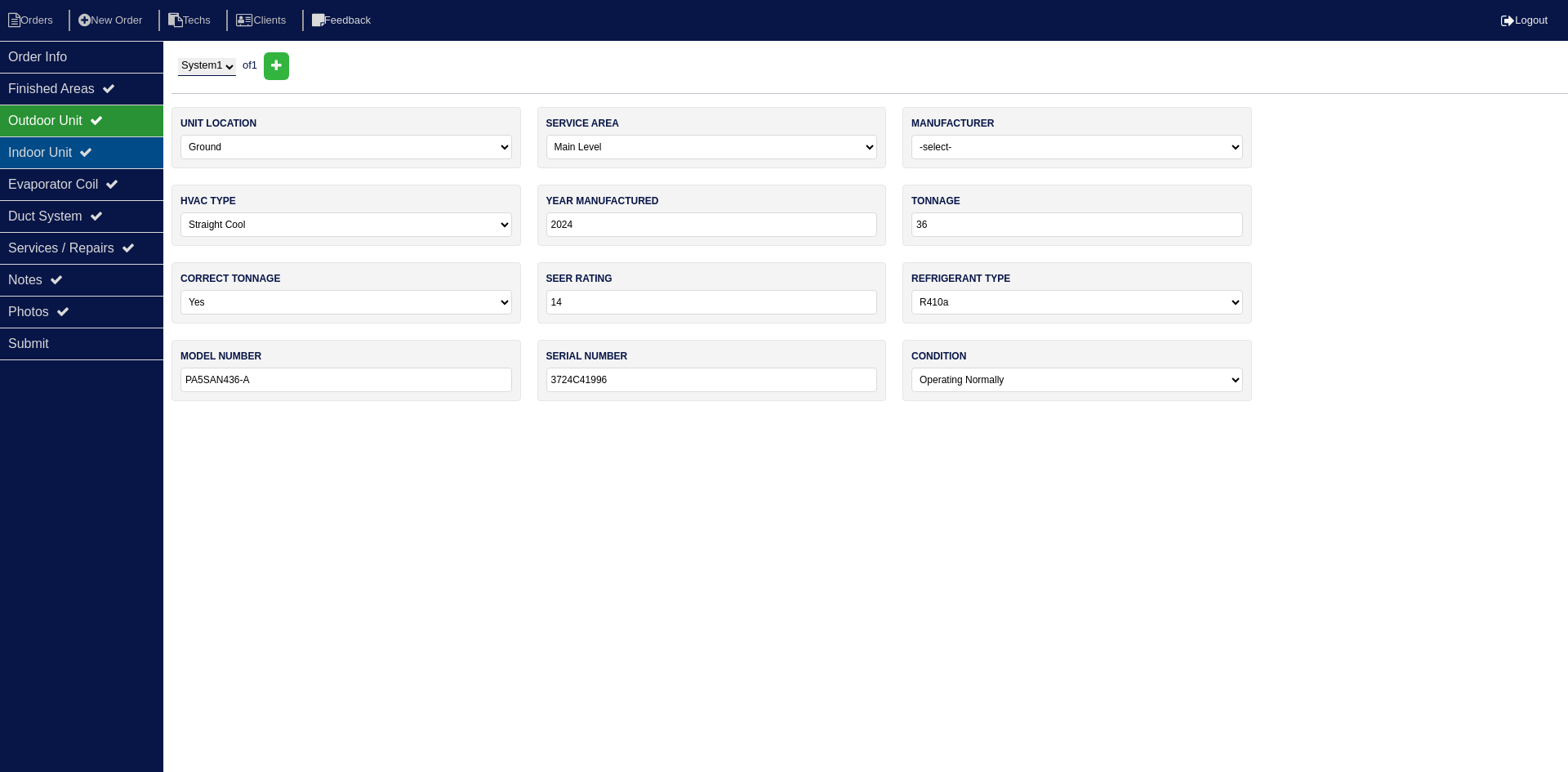
click at [110, 149] on div "Indoor Unit" at bounding box center [81, 152] width 163 height 32
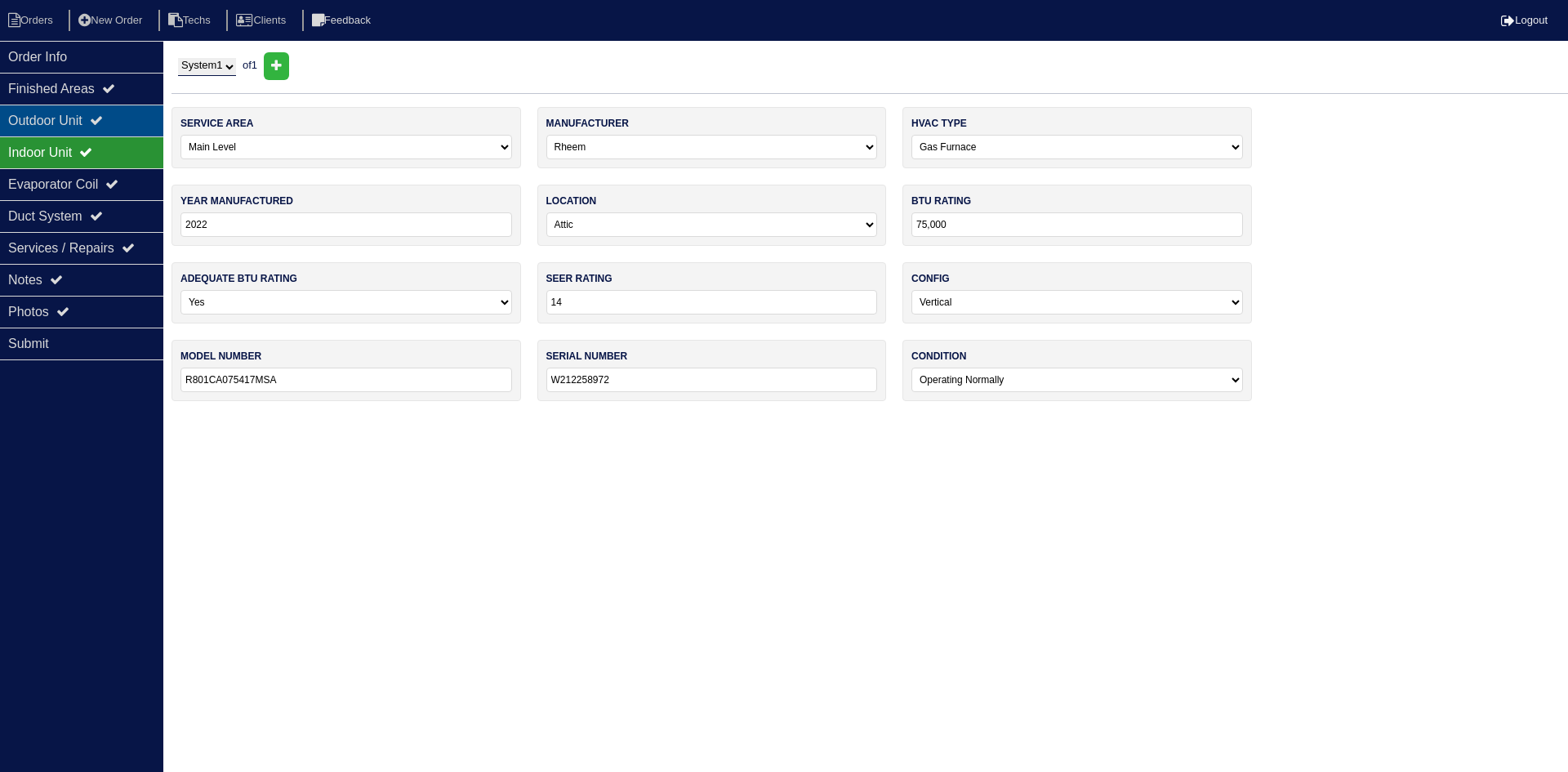
click at [103, 119] on icon at bounding box center [96, 119] width 13 height 13
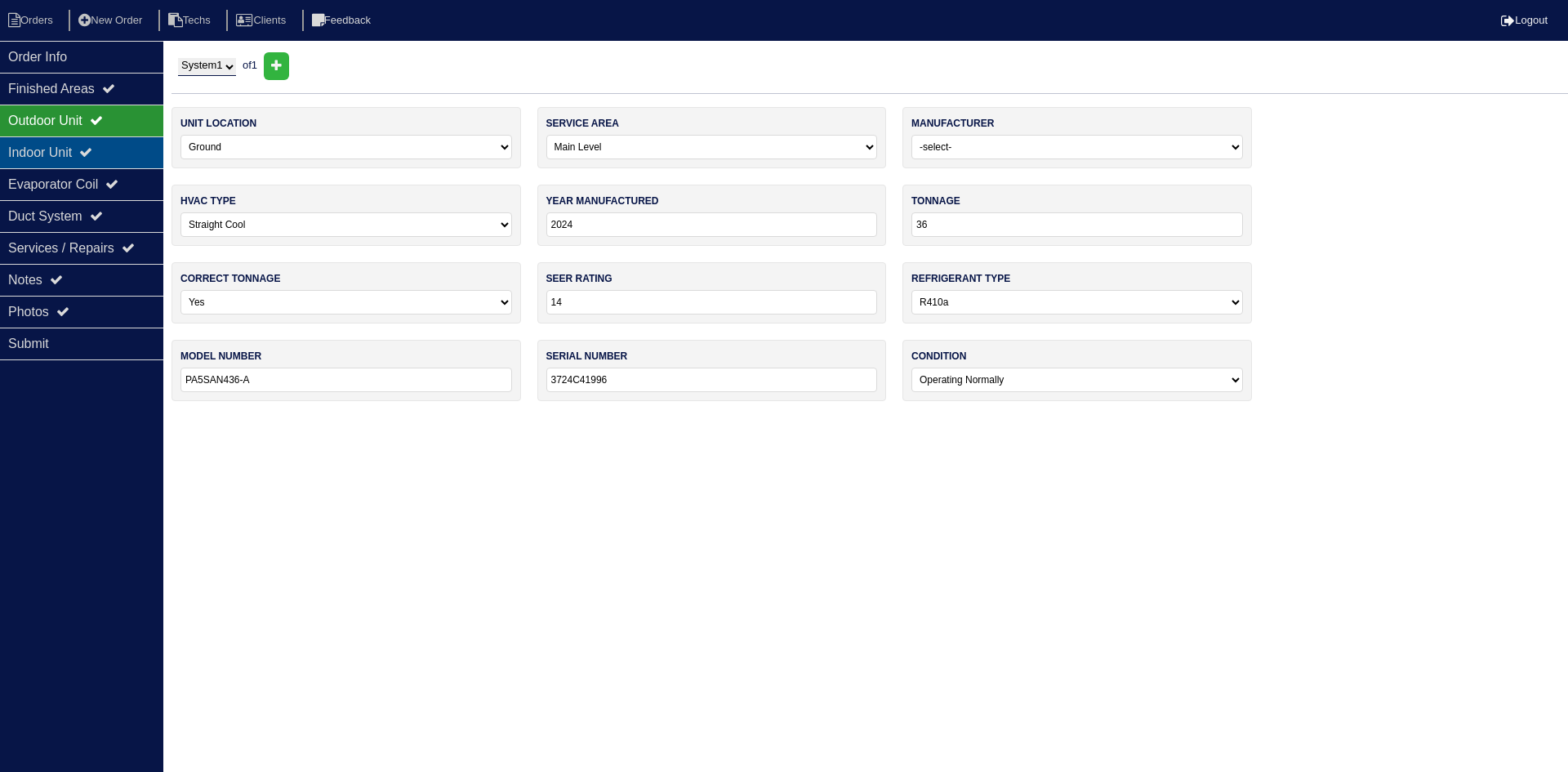
click at [60, 158] on div "Indoor Unit" at bounding box center [81, 152] width 163 height 32
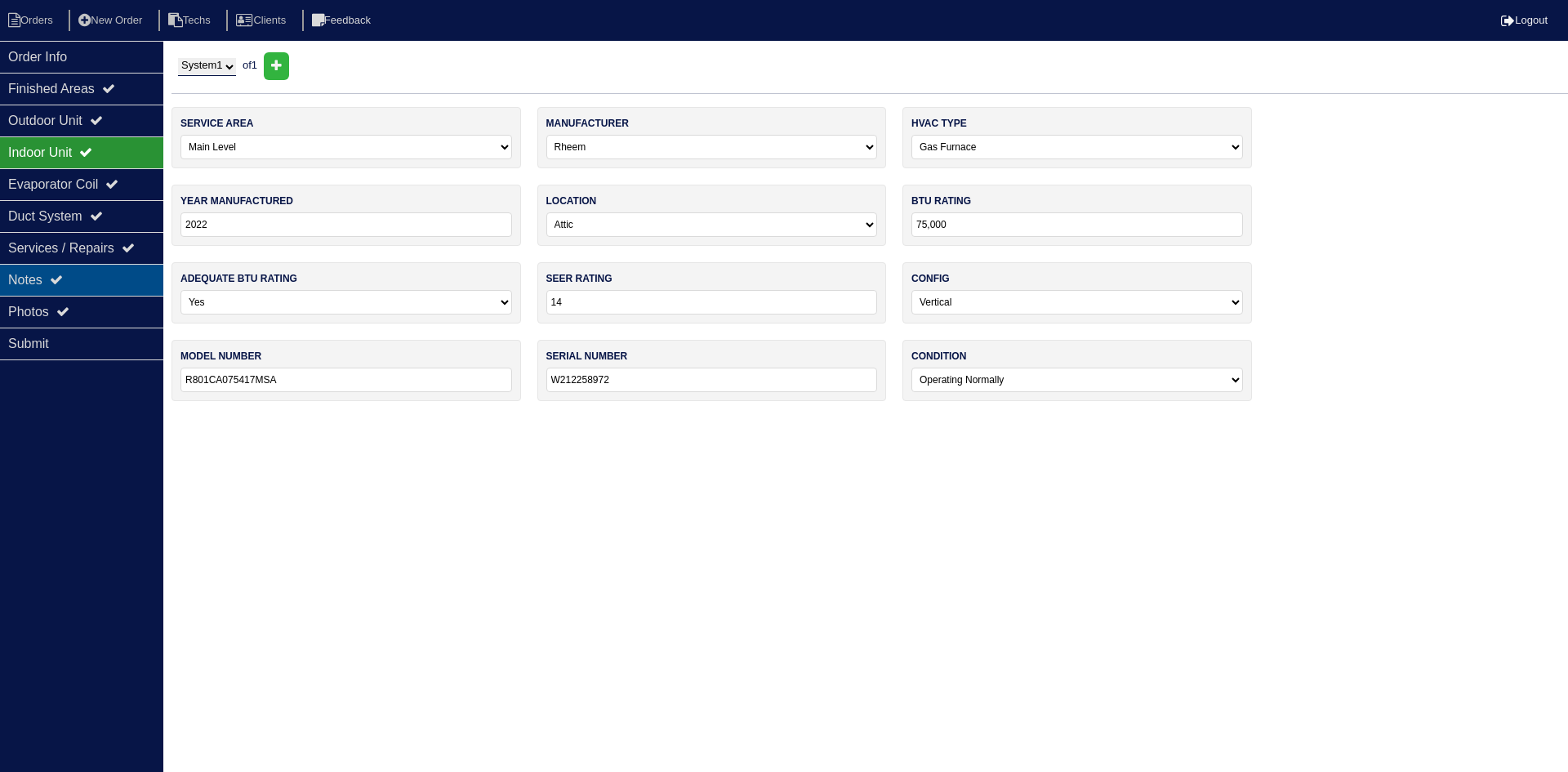
click at [139, 275] on div "Notes" at bounding box center [81, 280] width 163 height 32
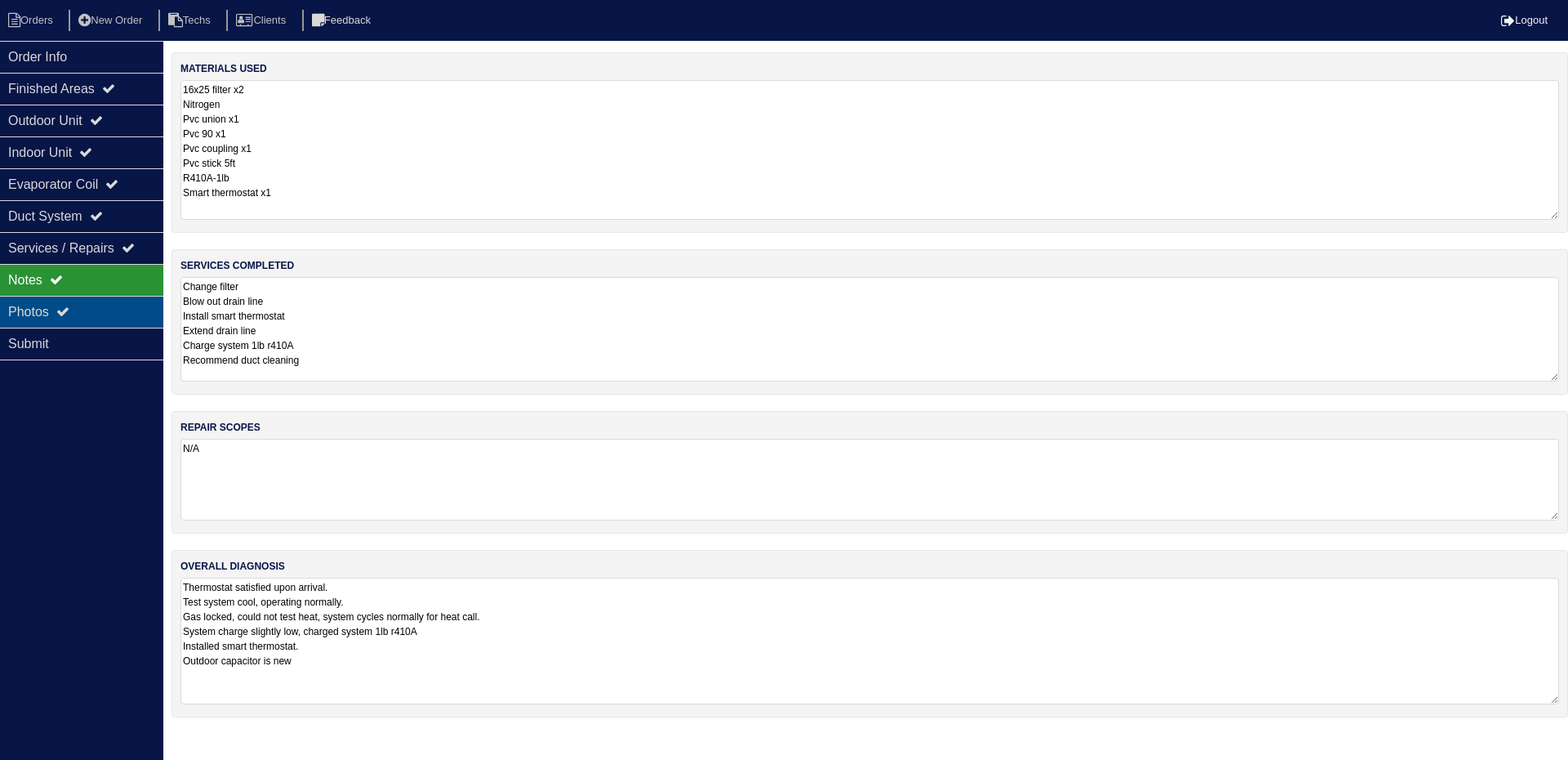
click at [98, 307] on div "Photos" at bounding box center [81, 312] width 163 height 32
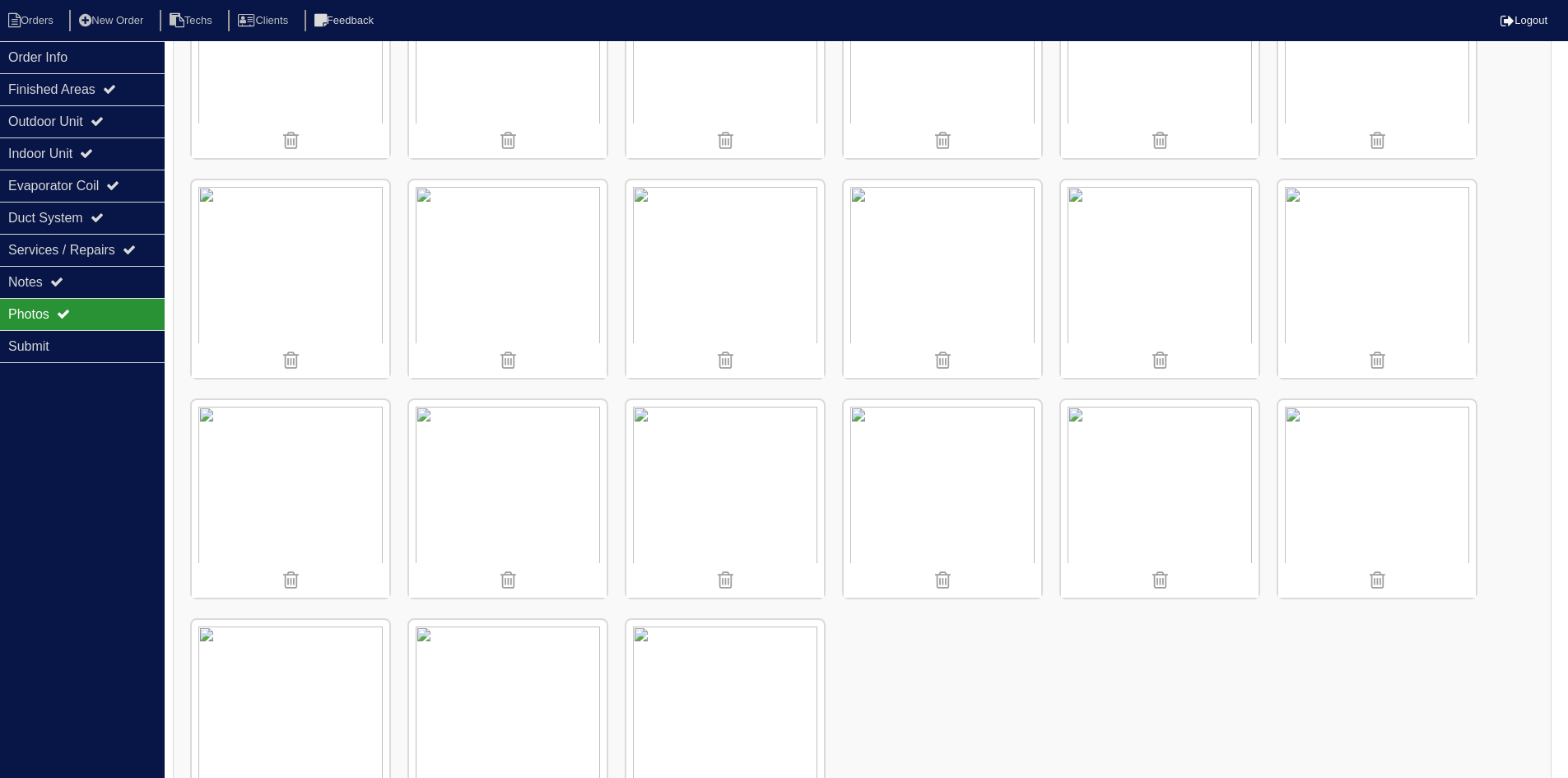
scroll to position [1235, 0]
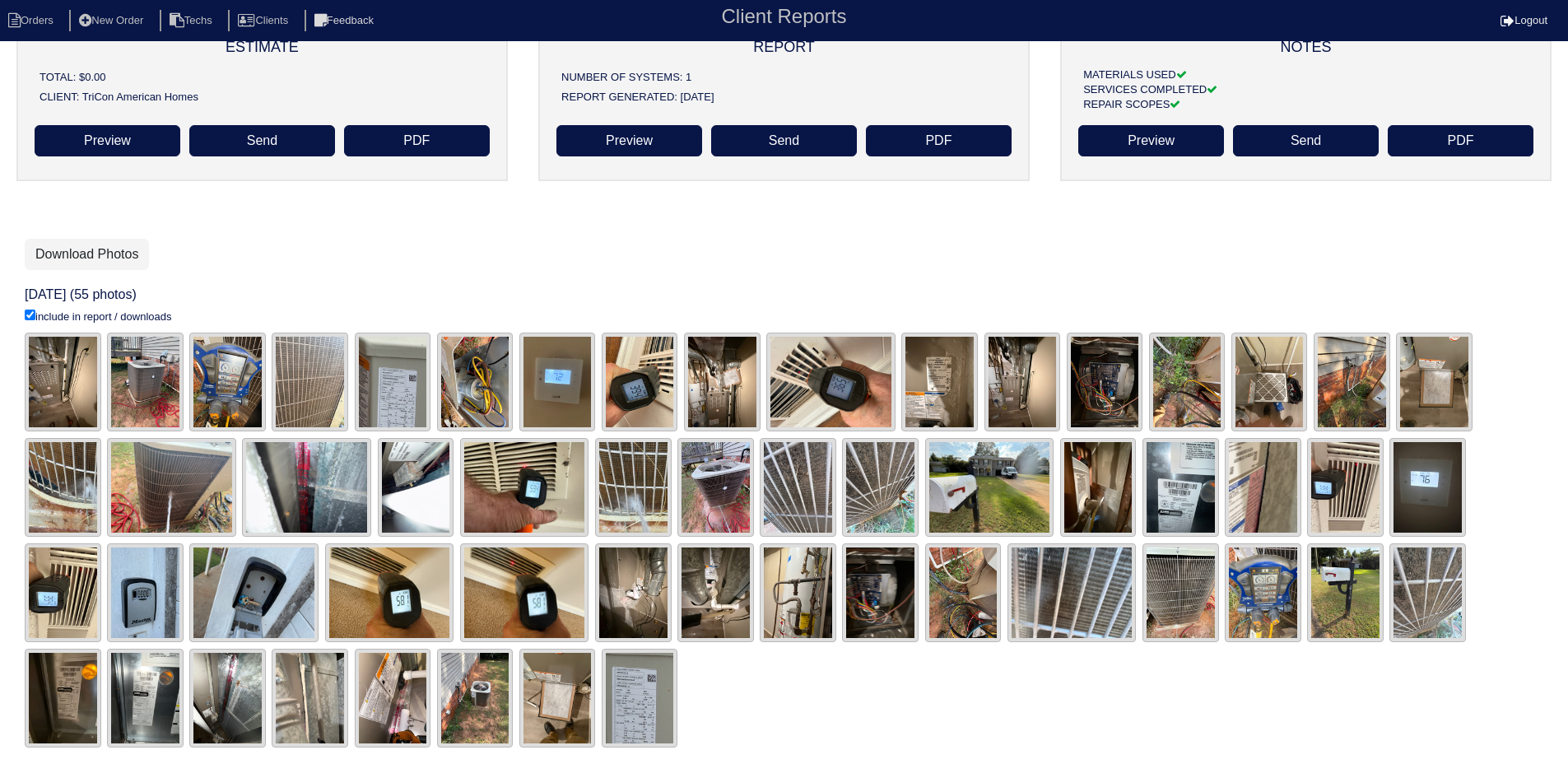
scroll to position [154, 0]
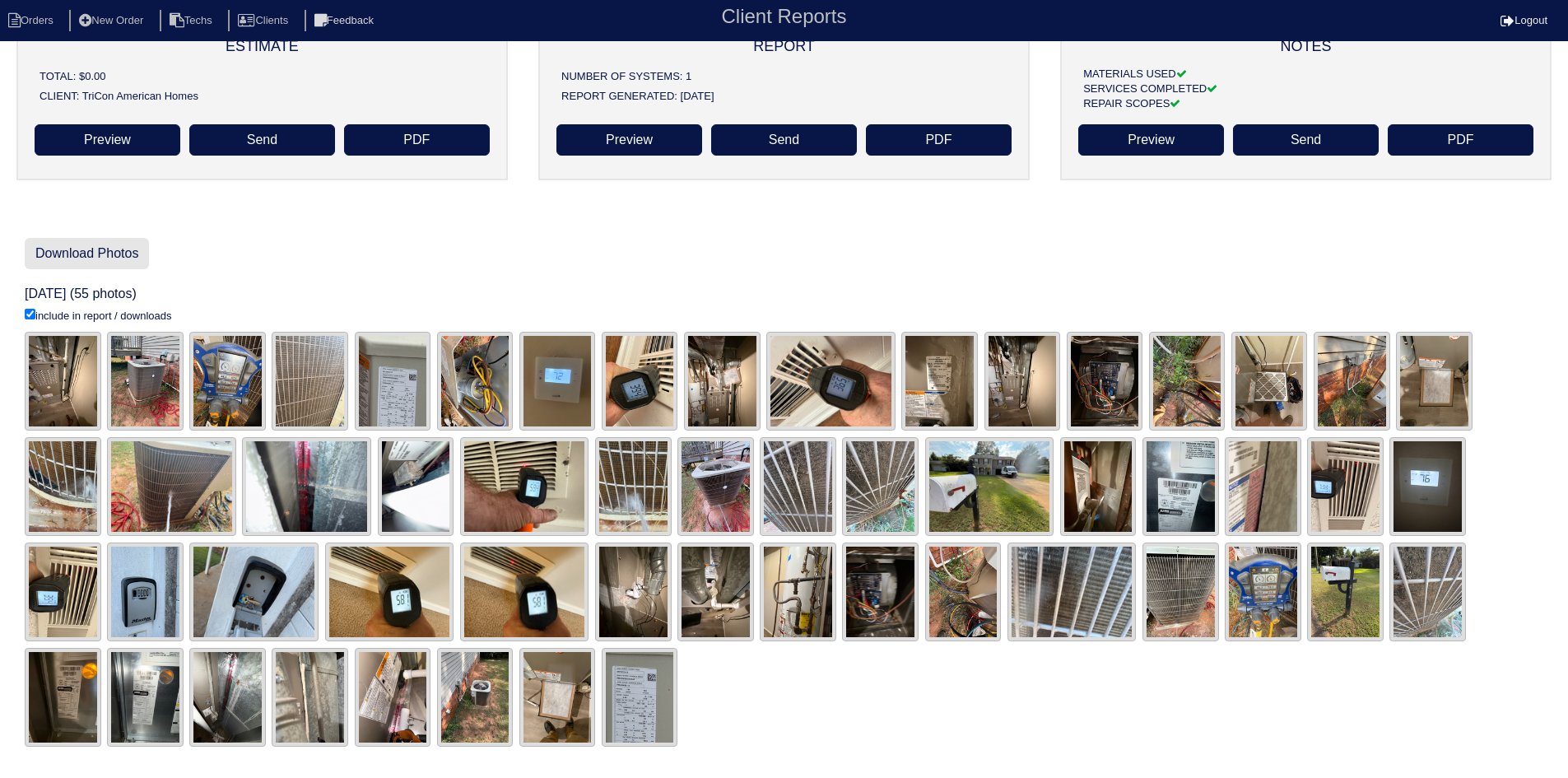
click at [76, 251] on link "Download Photos" at bounding box center [87, 253] width 124 height 31
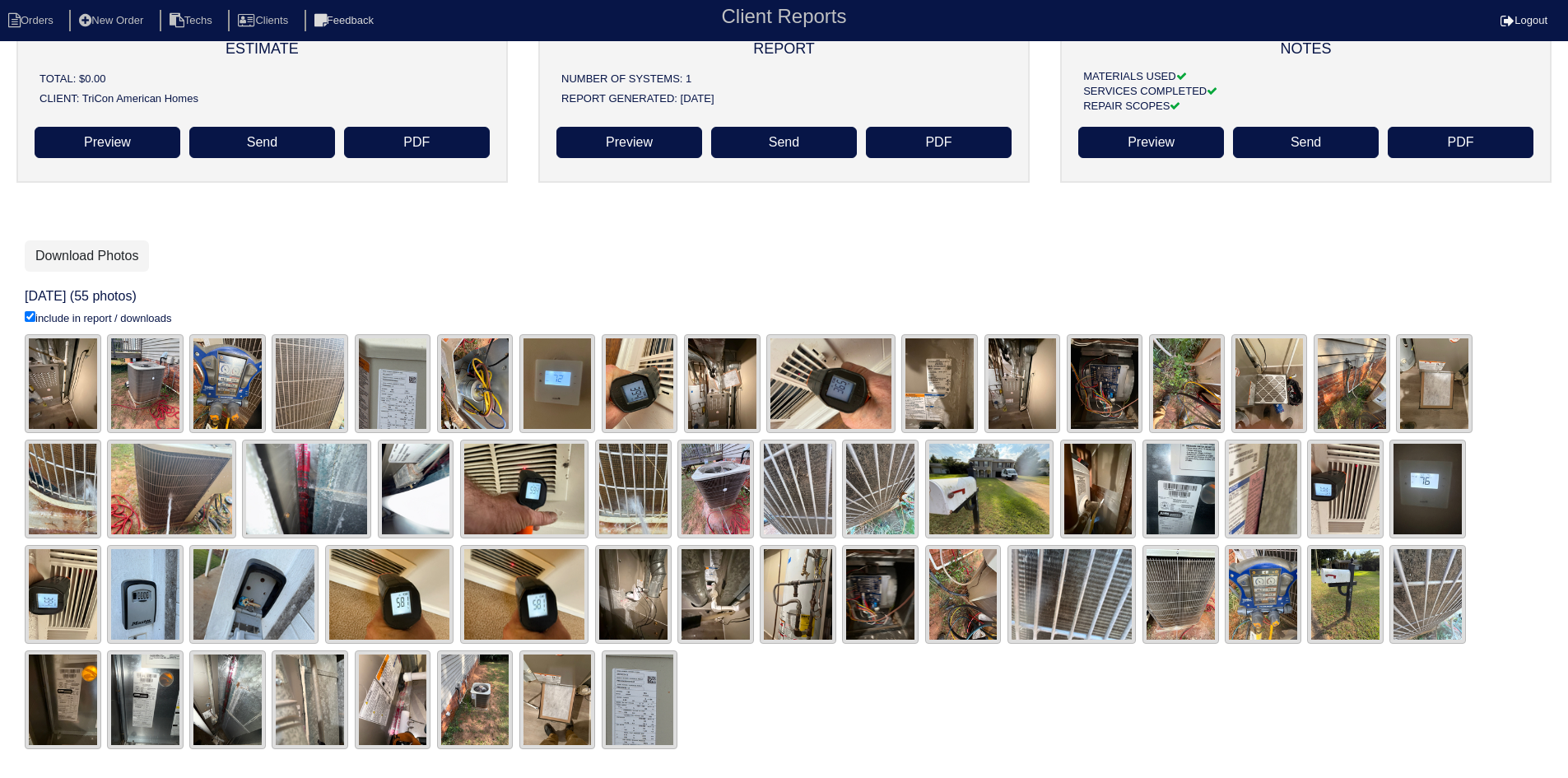
scroll to position [154, 0]
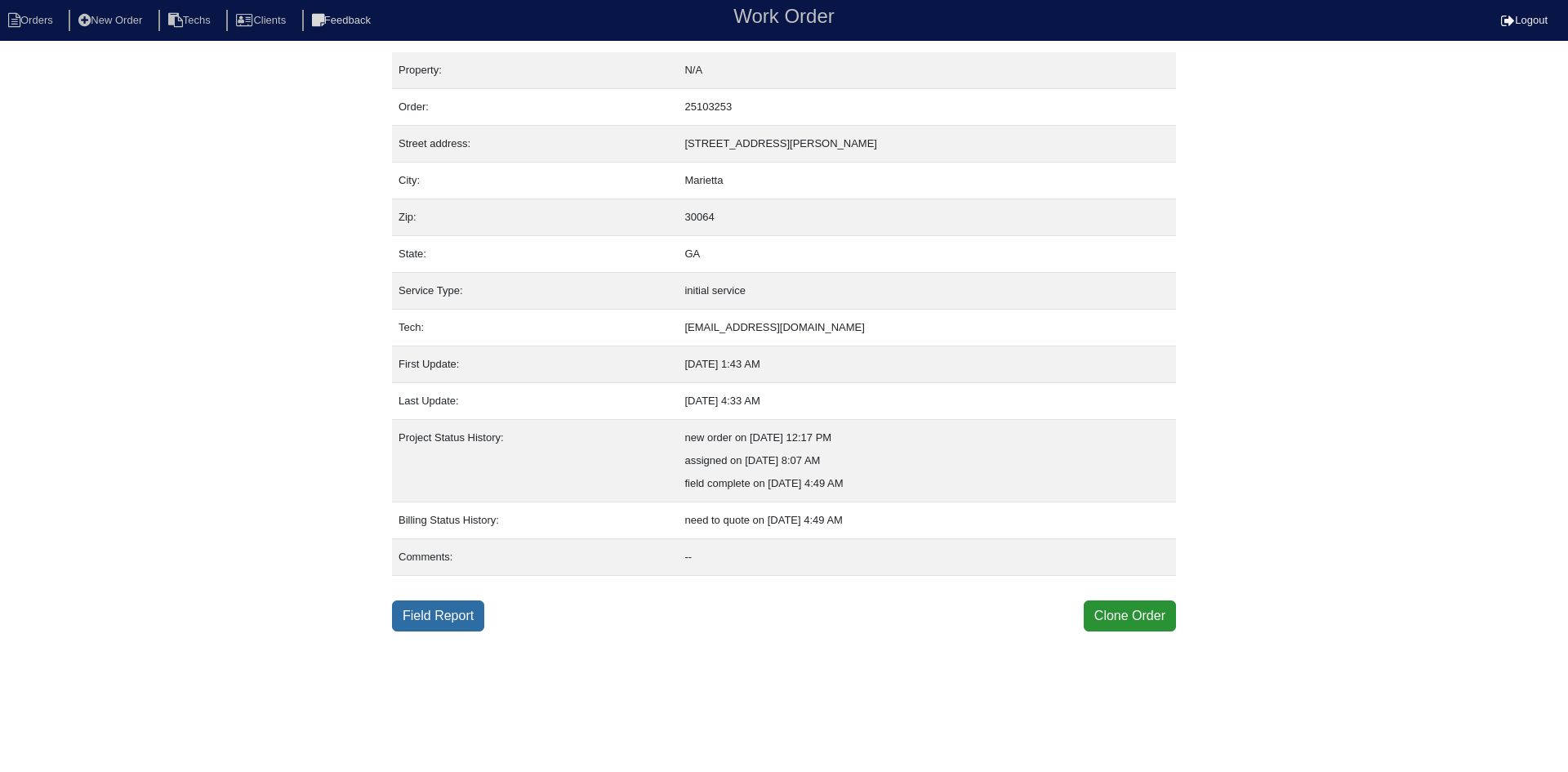
click at [416, 614] on link "Field Report" at bounding box center [438, 616] width 93 height 31
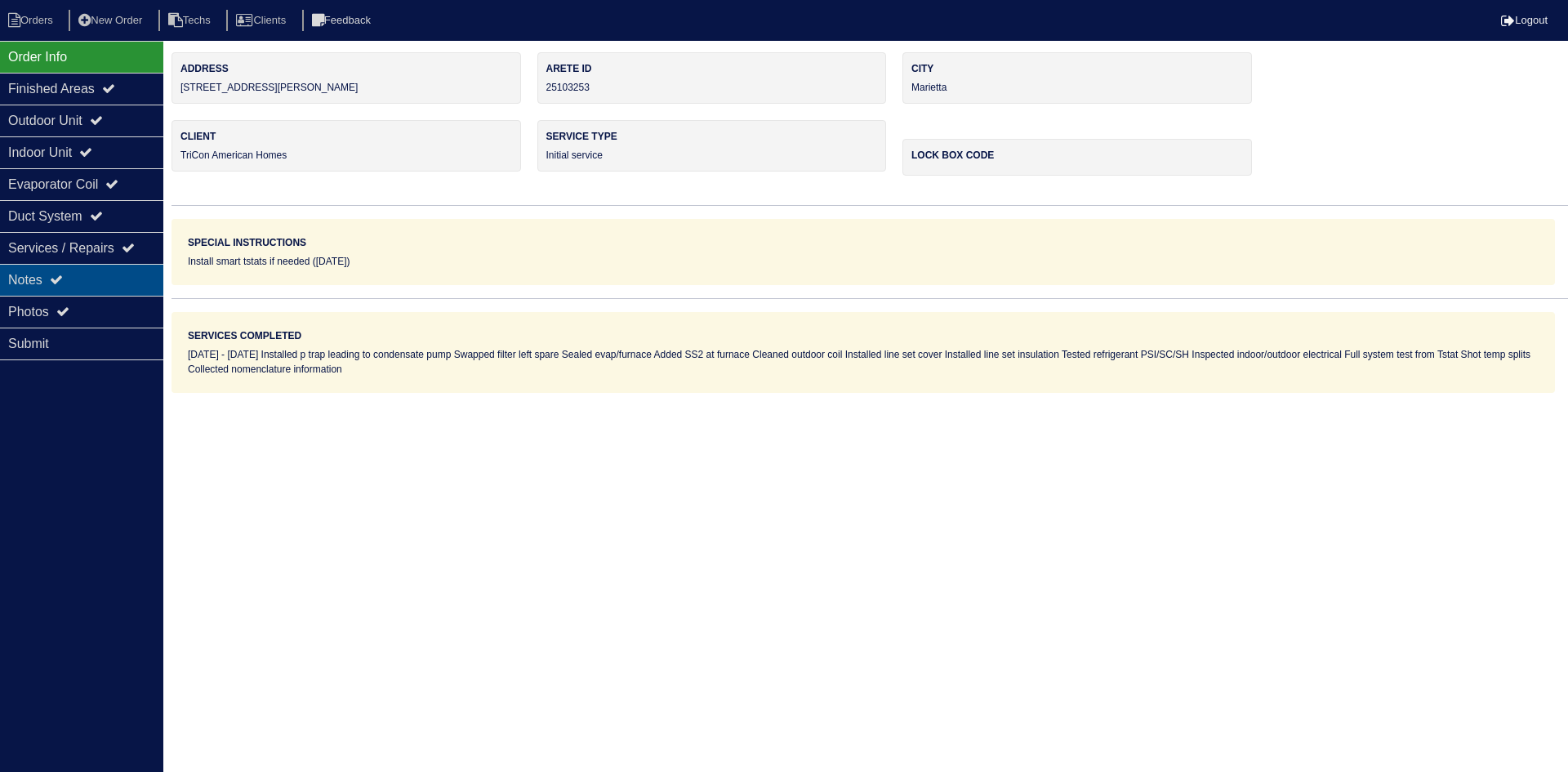
click at [97, 275] on div "Notes" at bounding box center [81, 280] width 163 height 32
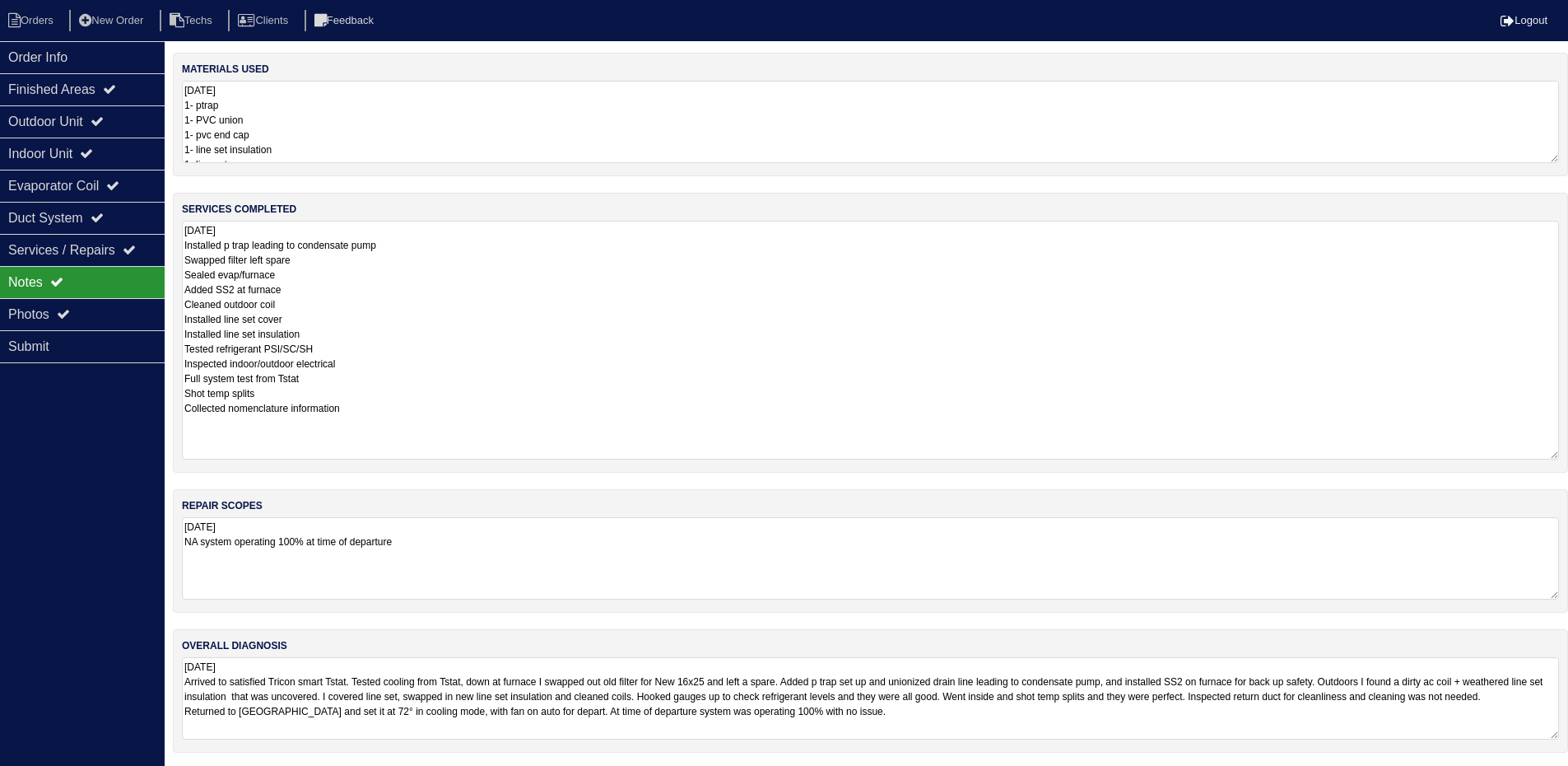
drag, startPoint x: 1569, startPoint y: 296, endPoint x: 1580, endPoint y: 453, distance: 157.4
click at [1568, 453] on html "Orders New Order Techs Clients Feedback Logout Orders New Order Users Clients M…" at bounding box center [784, 384] width 1568 height 769
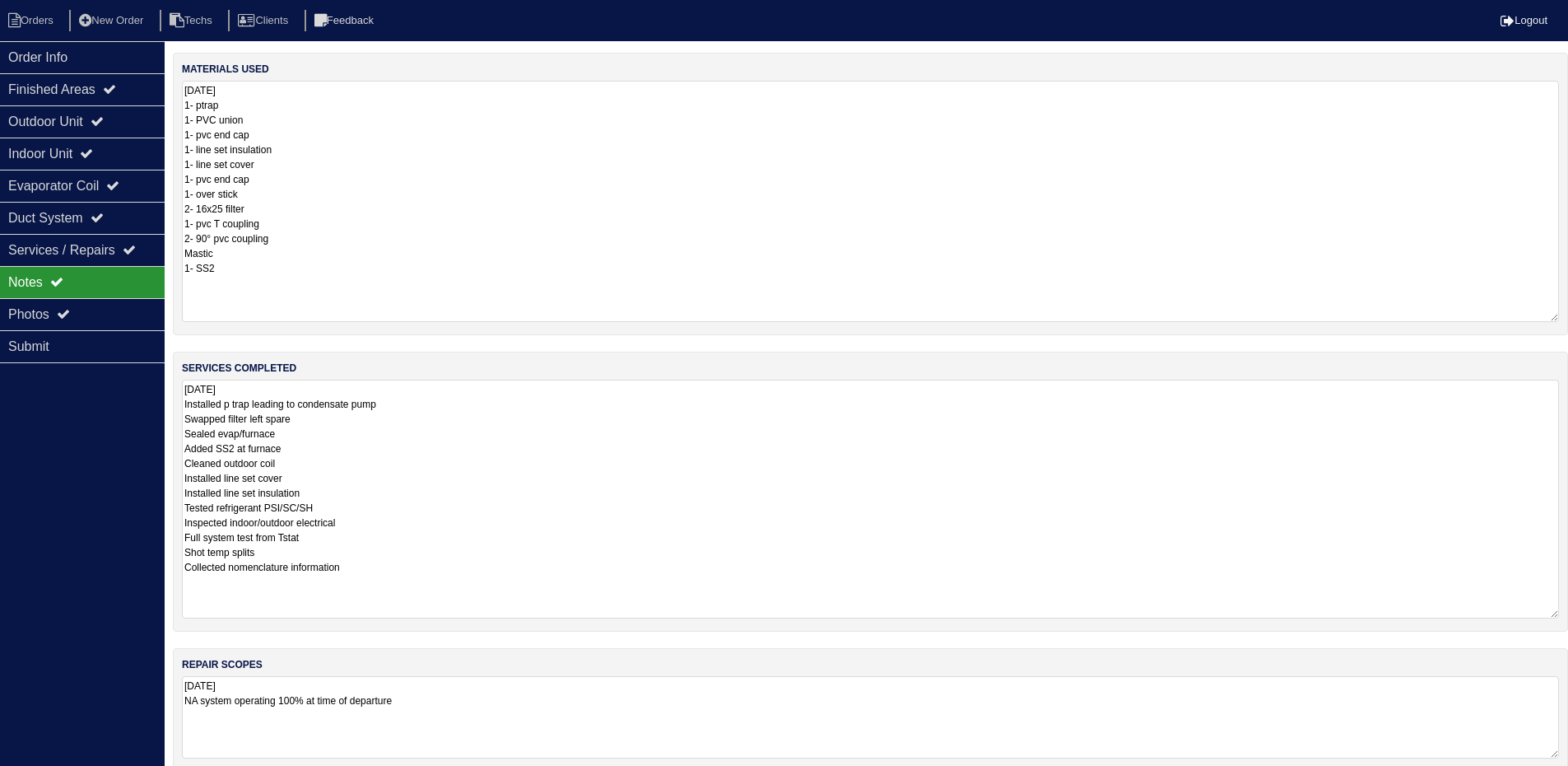
drag, startPoint x: 1556, startPoint y: 158, endPoint x: 1580, endPoint y: 318, distance: 161.8
click at [1568, 318] on html "Orders New Order Techs Clients Feedback Logout Orders New Order Users Clients M…" at bounding box center [784, 463] width 1568 height 928
click at [97, 119] on div "Outdoor Unit" at bounding box center [82, 121] width 164 height 32
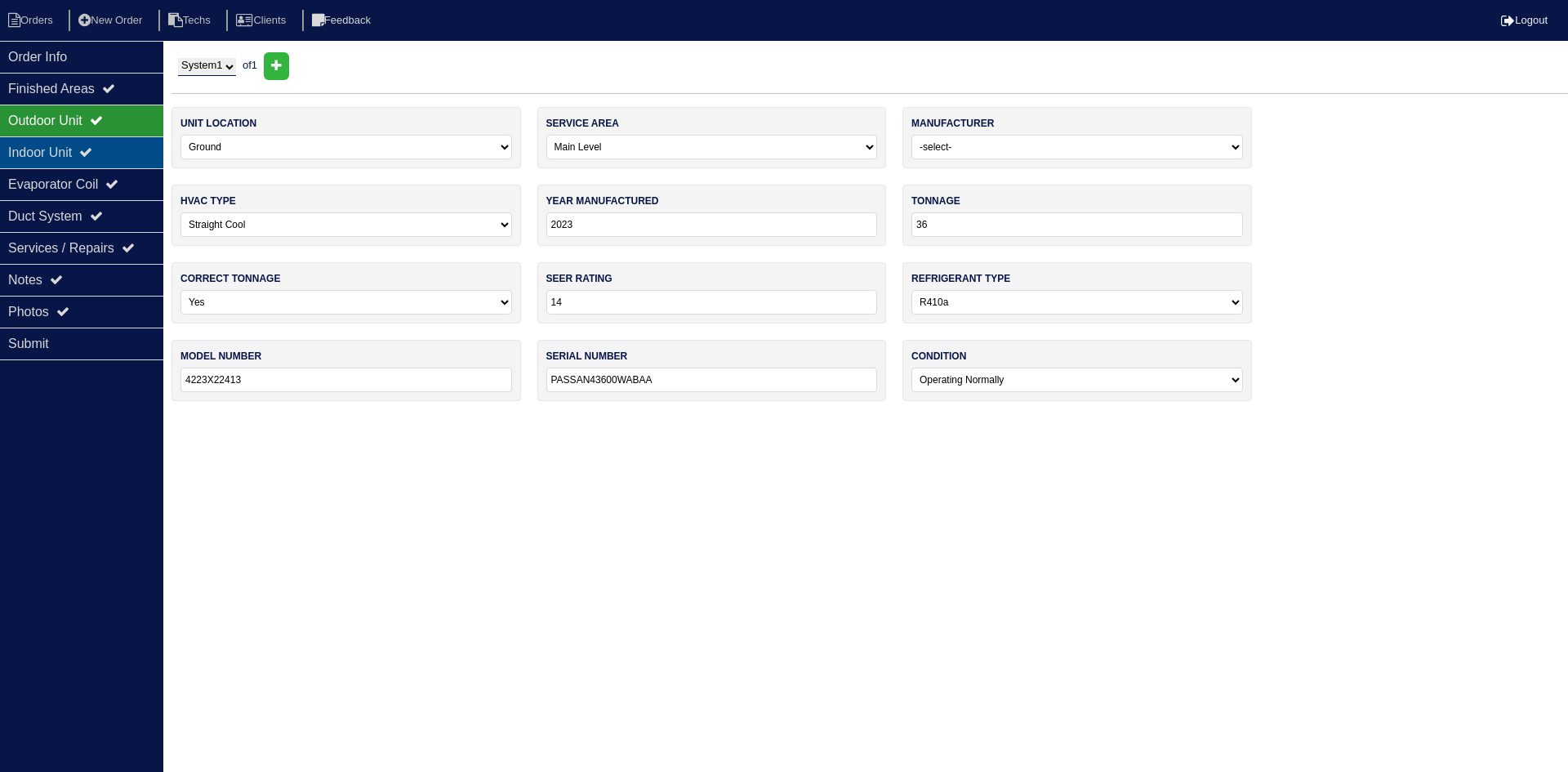
click at [103, 143] on div "Indoor Unit" at bounding box center [81, 152] width 163 height 32
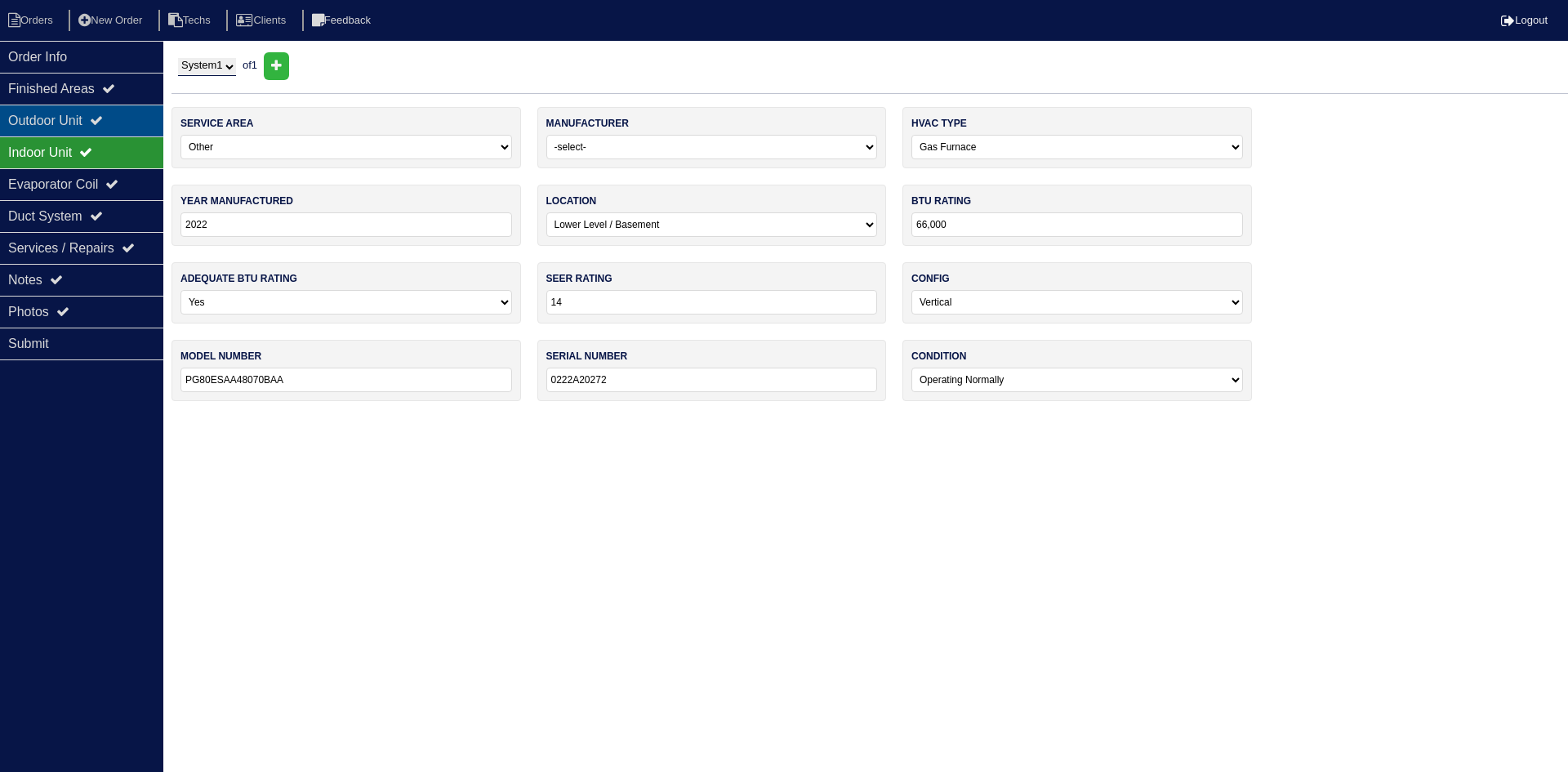
click at [95, 119] on div "Outdoor Unit" at bounding box center [81, 120] width 163 height 32
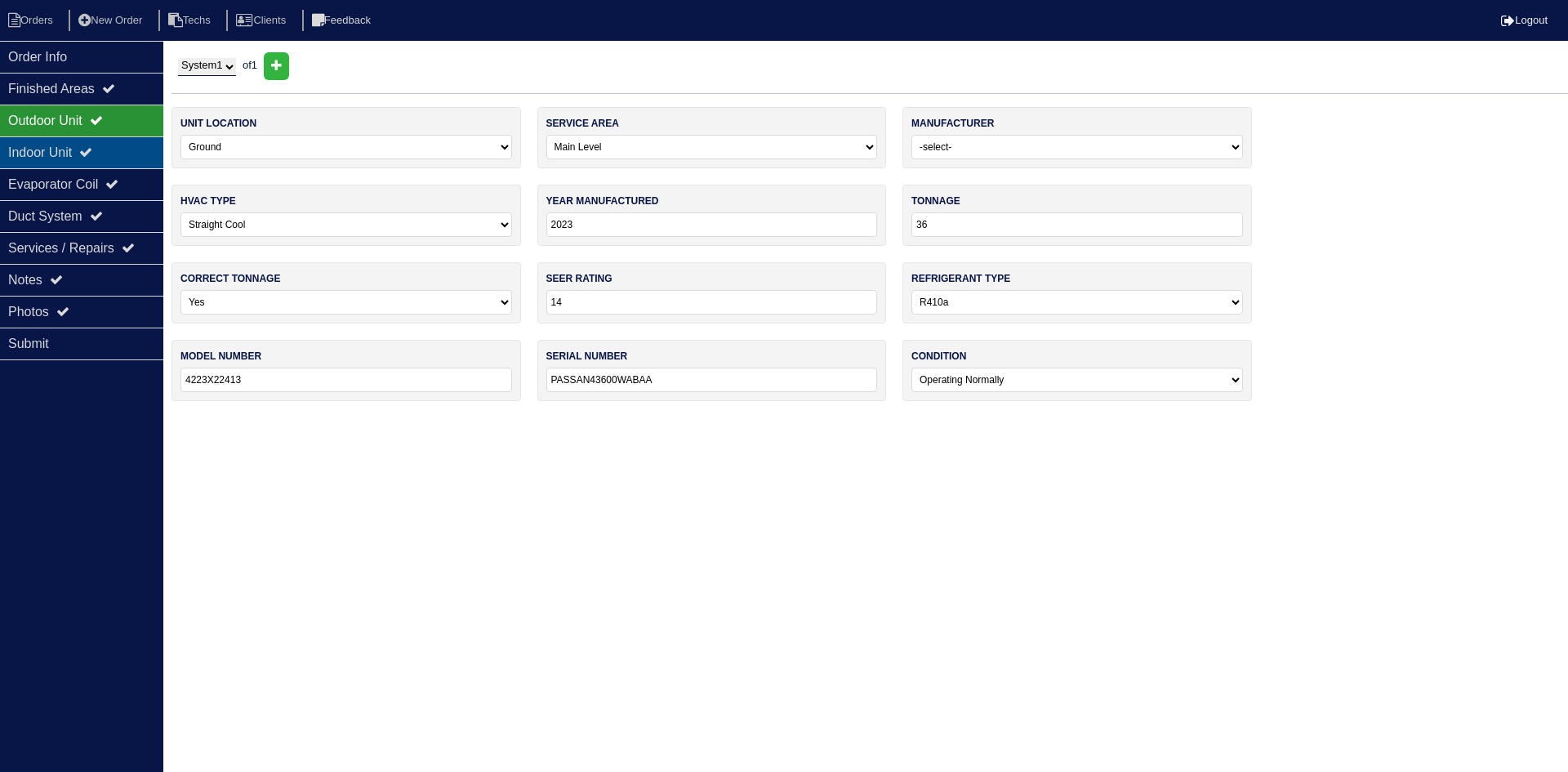
click at [40, 139] on div "Indoor Unit" at bounding box center [81, 152] width 163 height 32
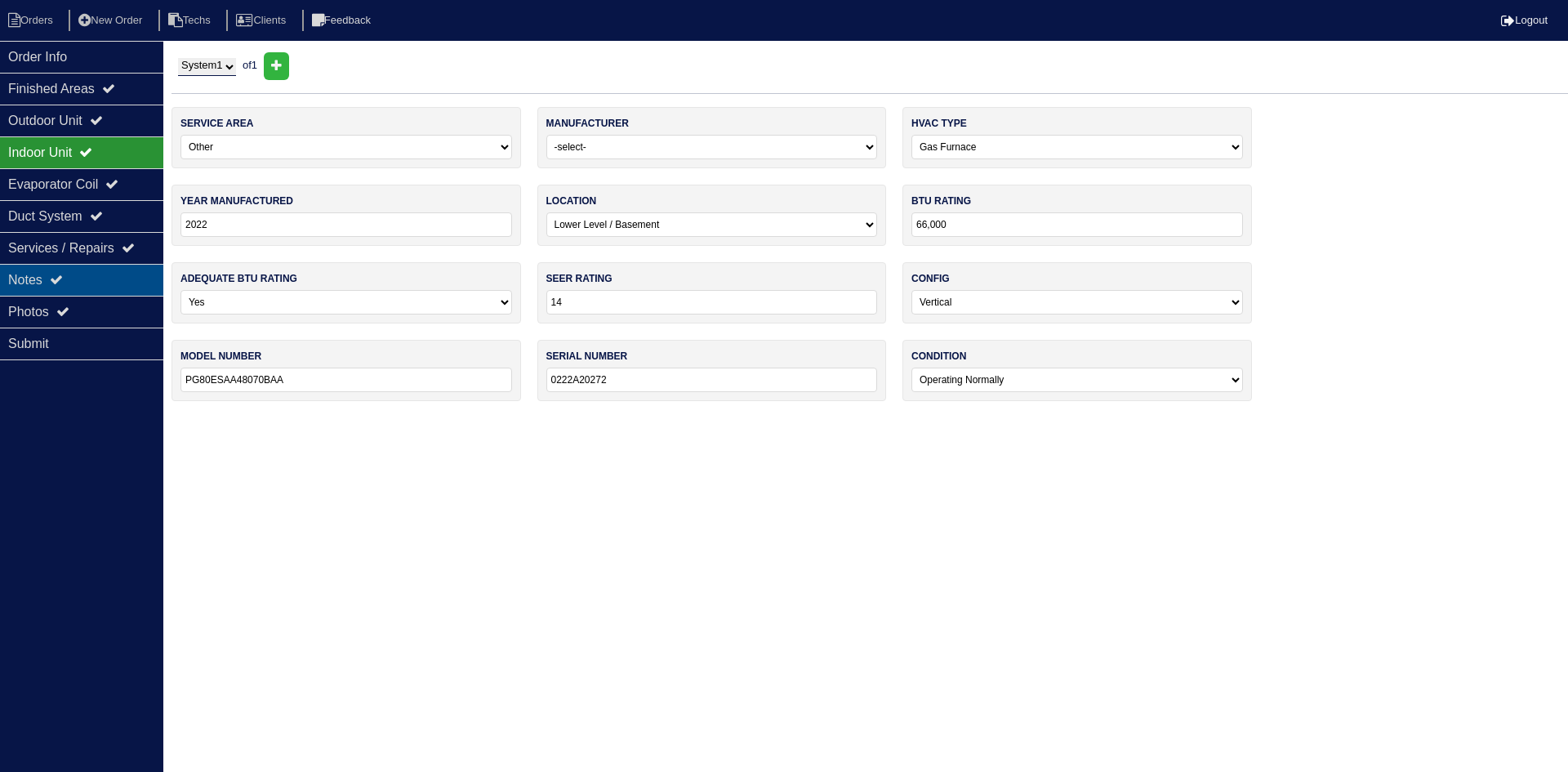
click at [54, 270] on div "Notes" at bounding box center [81, 280] width 163 height 32
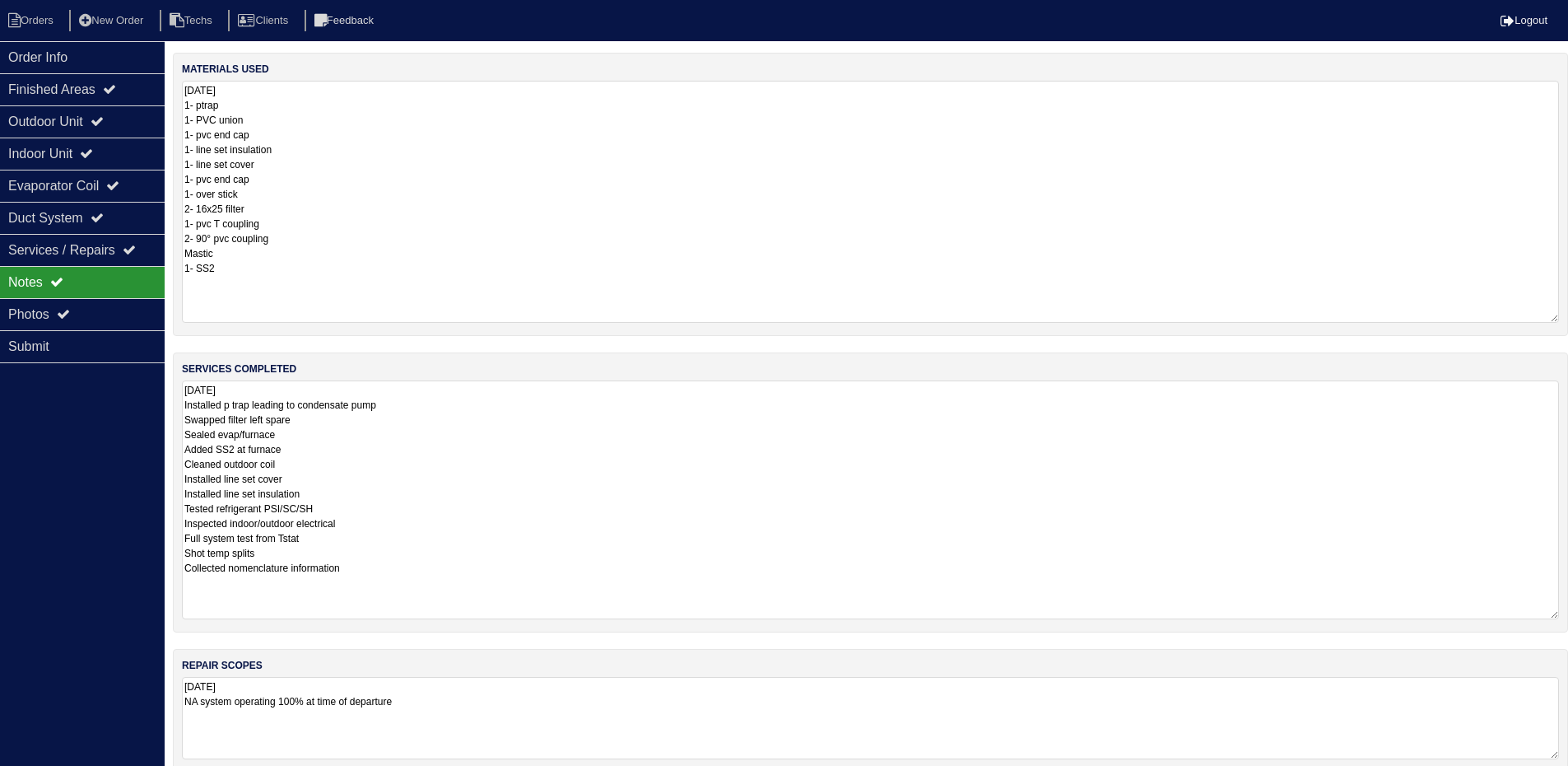
drag, startPoint x: 138, startPoint y: 312, endPoint x: 200, endPoint y: 312, distance: 62.0
click at [138, 312] on div "Photos" at bounding box center [82, 314] width 164 height 32
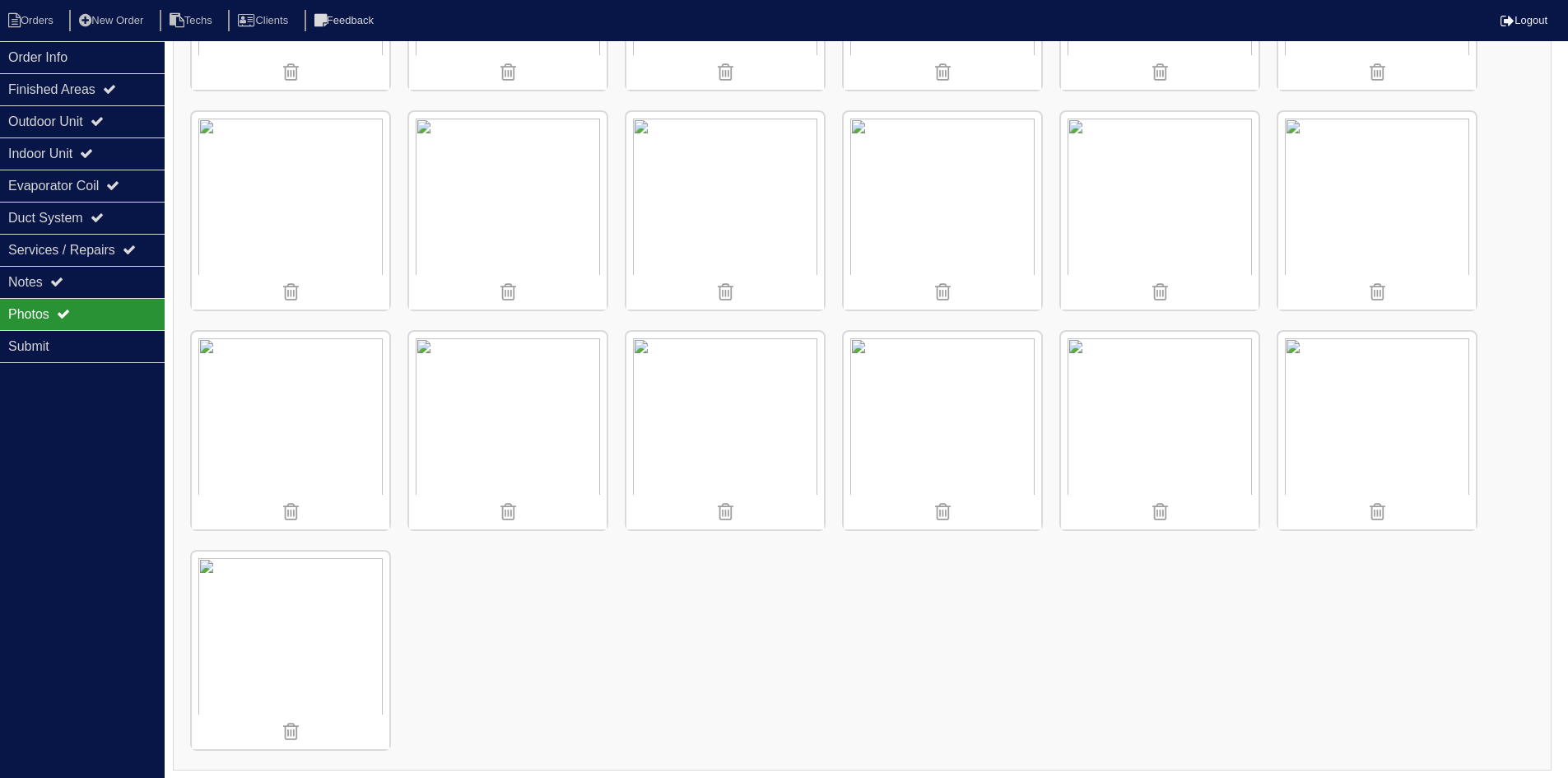
scroll to position [1732, 0]
click at [124, 269] on div "Notes" at bounding box center [82, 282] width 164 height 32
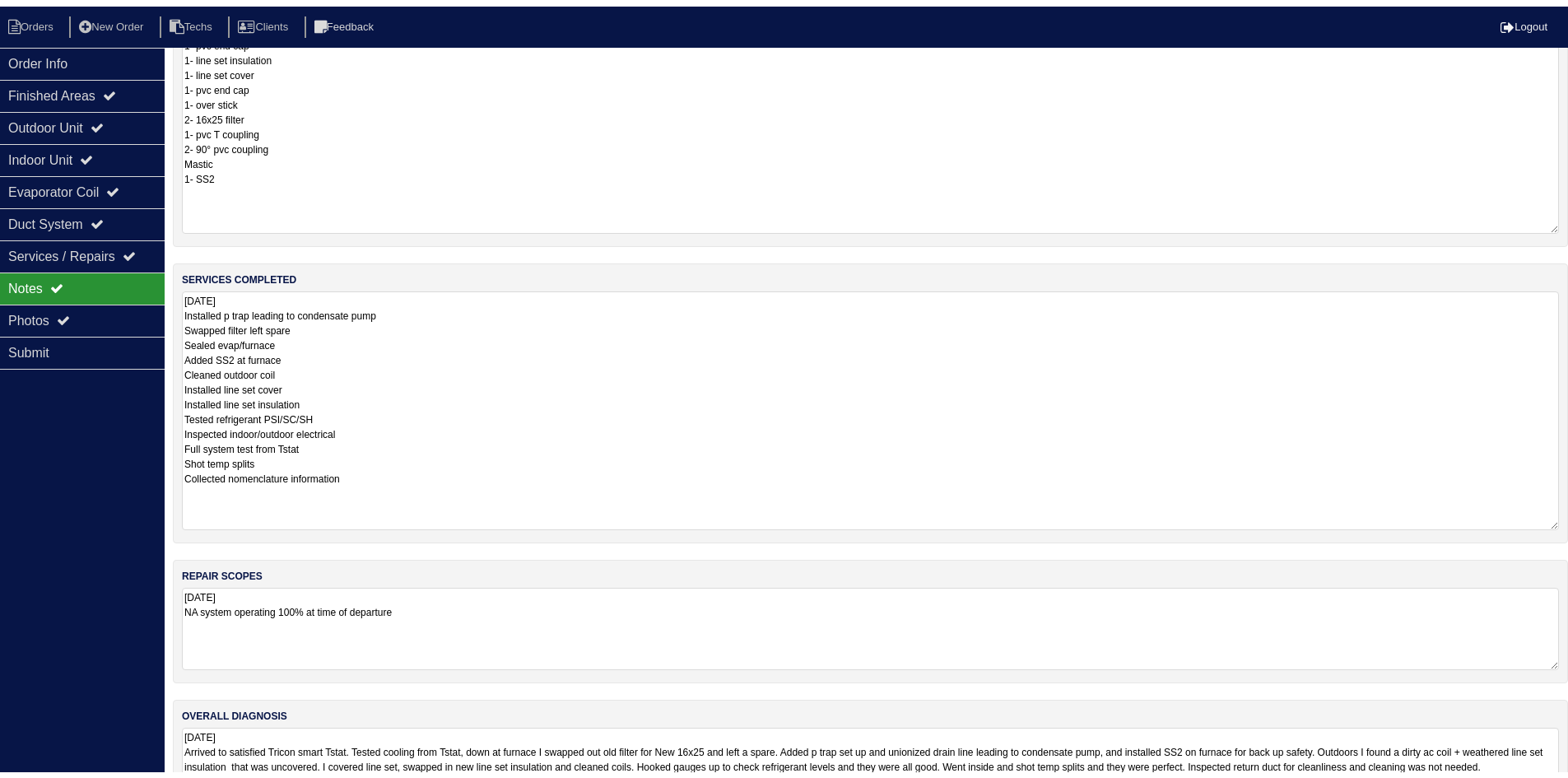
scroll to position [0, 0]
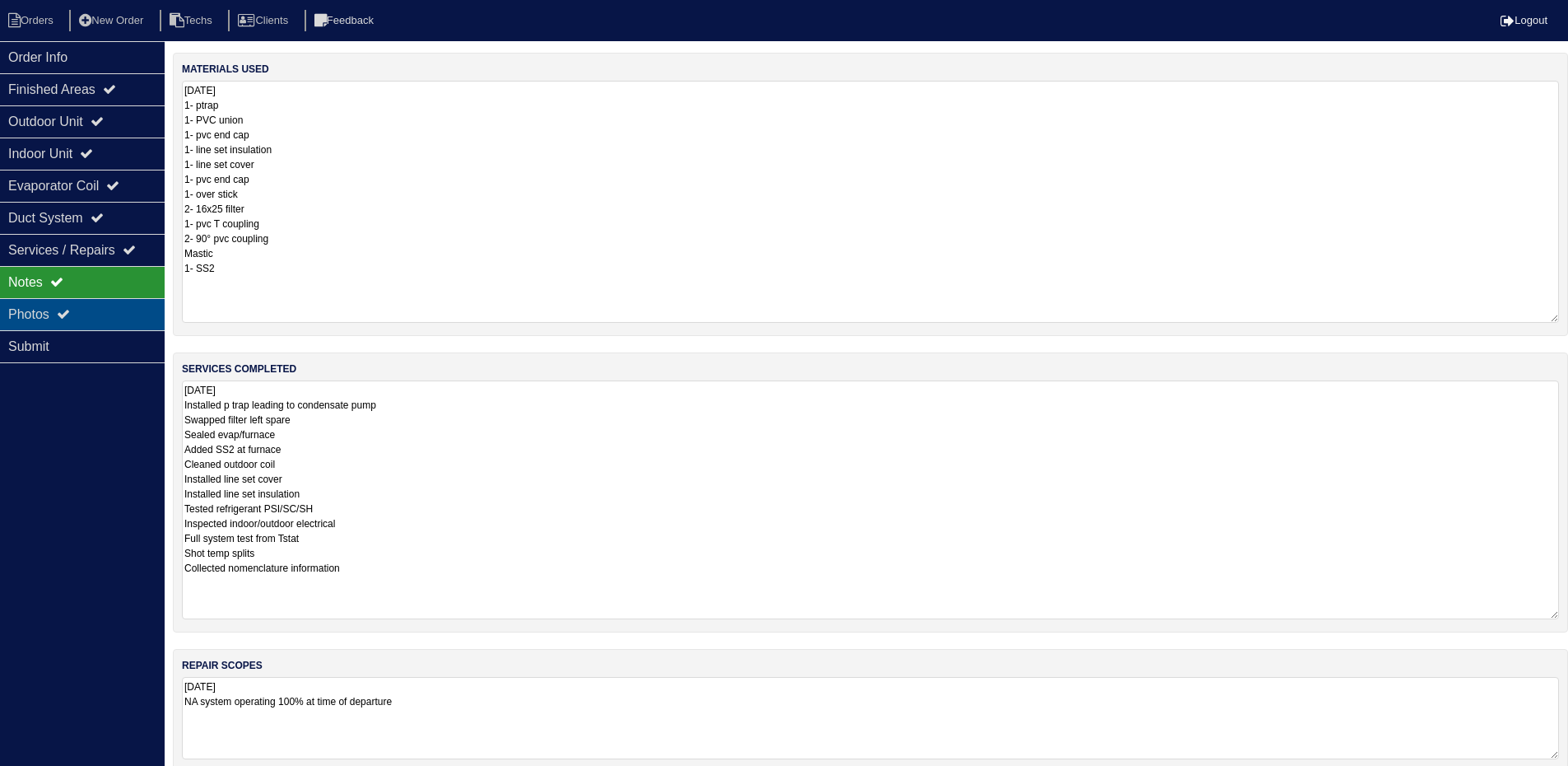
click at [126, 321] on div "Photos" at bounding box center [82, 314] width 164 height 32
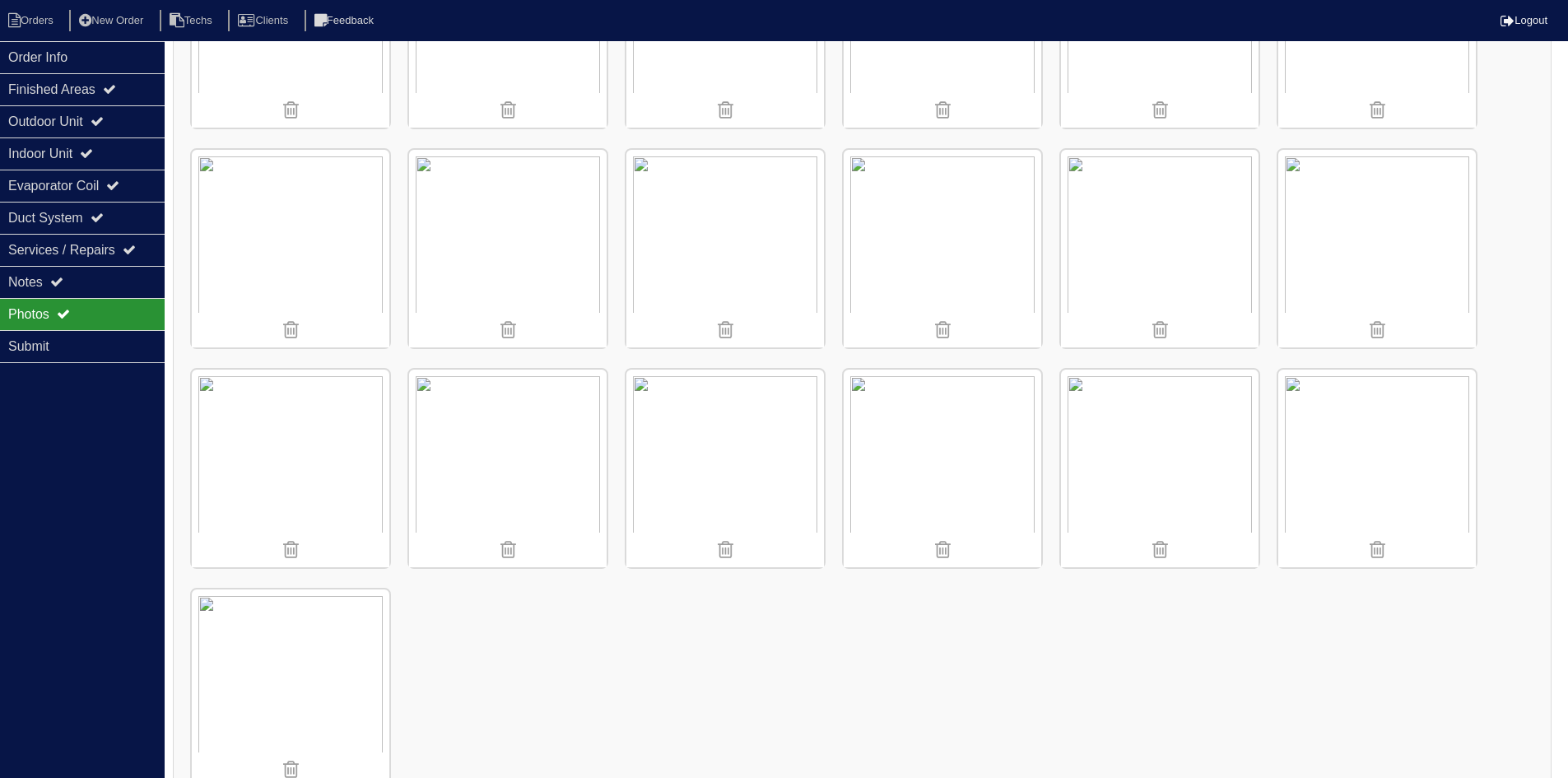
scroll to position [1732, 0]
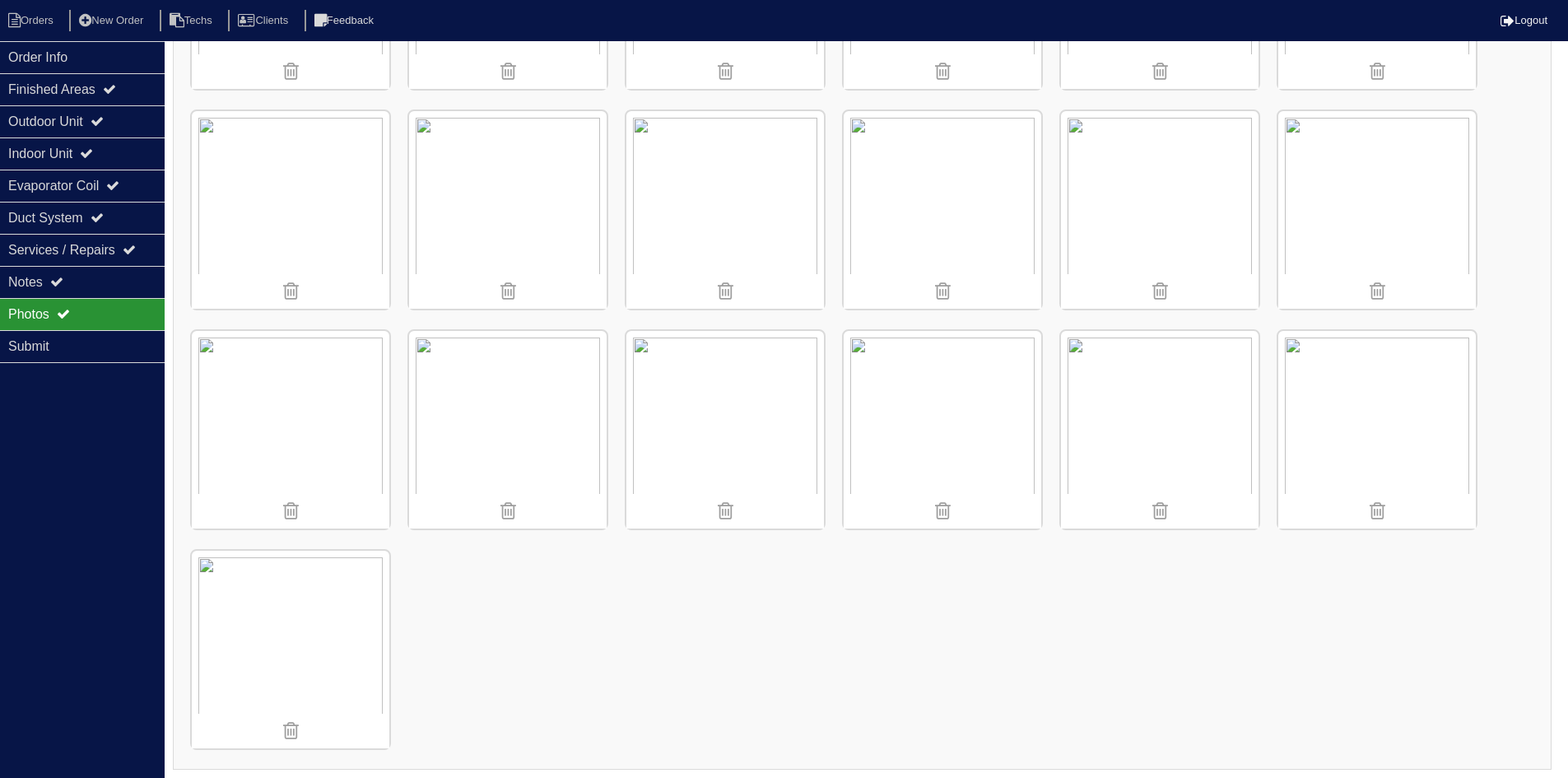
click at [62, 276] on icon at bounding box center [57, 281] width 13 height 13
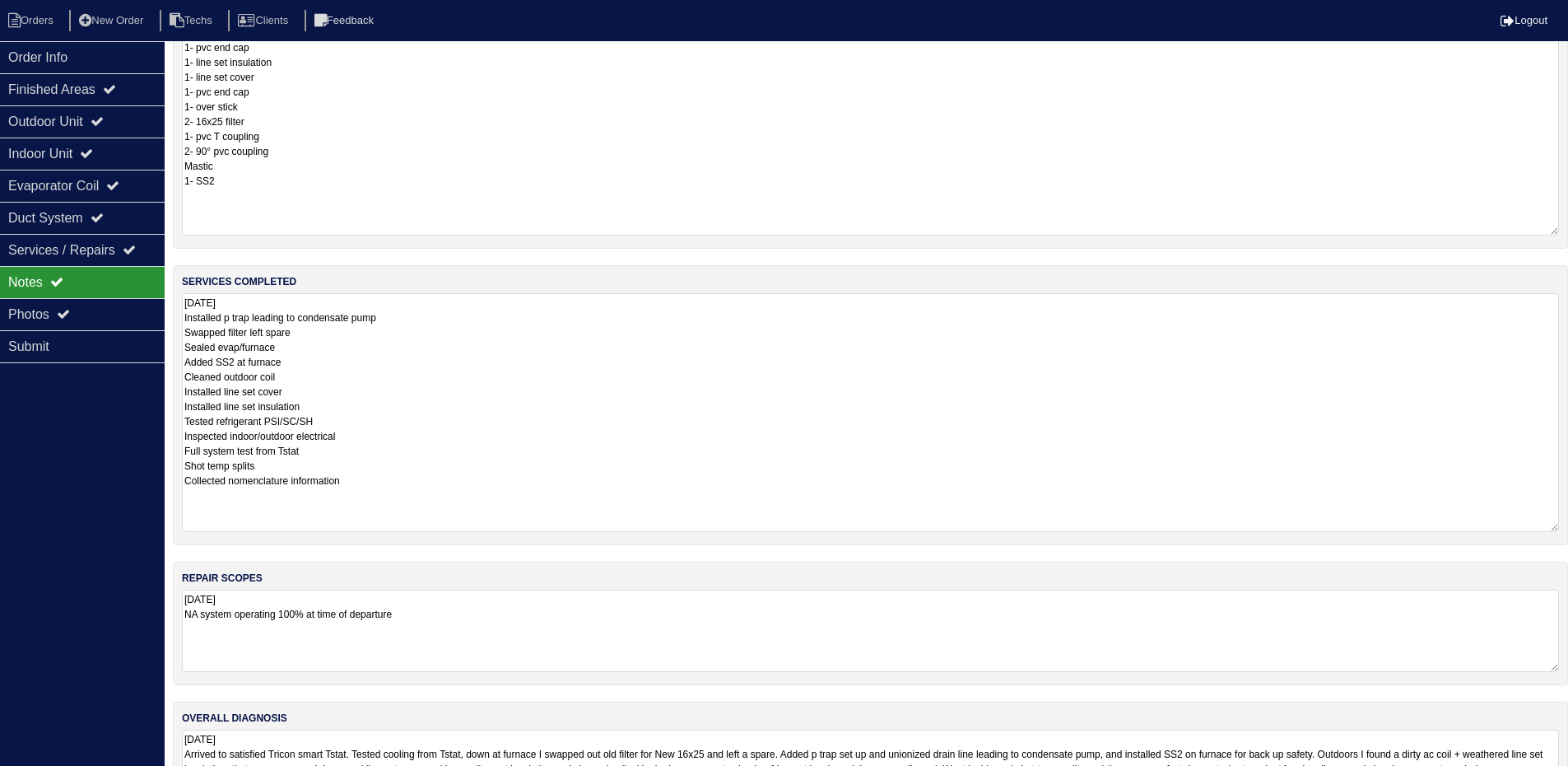
scroll to position [0, 0]
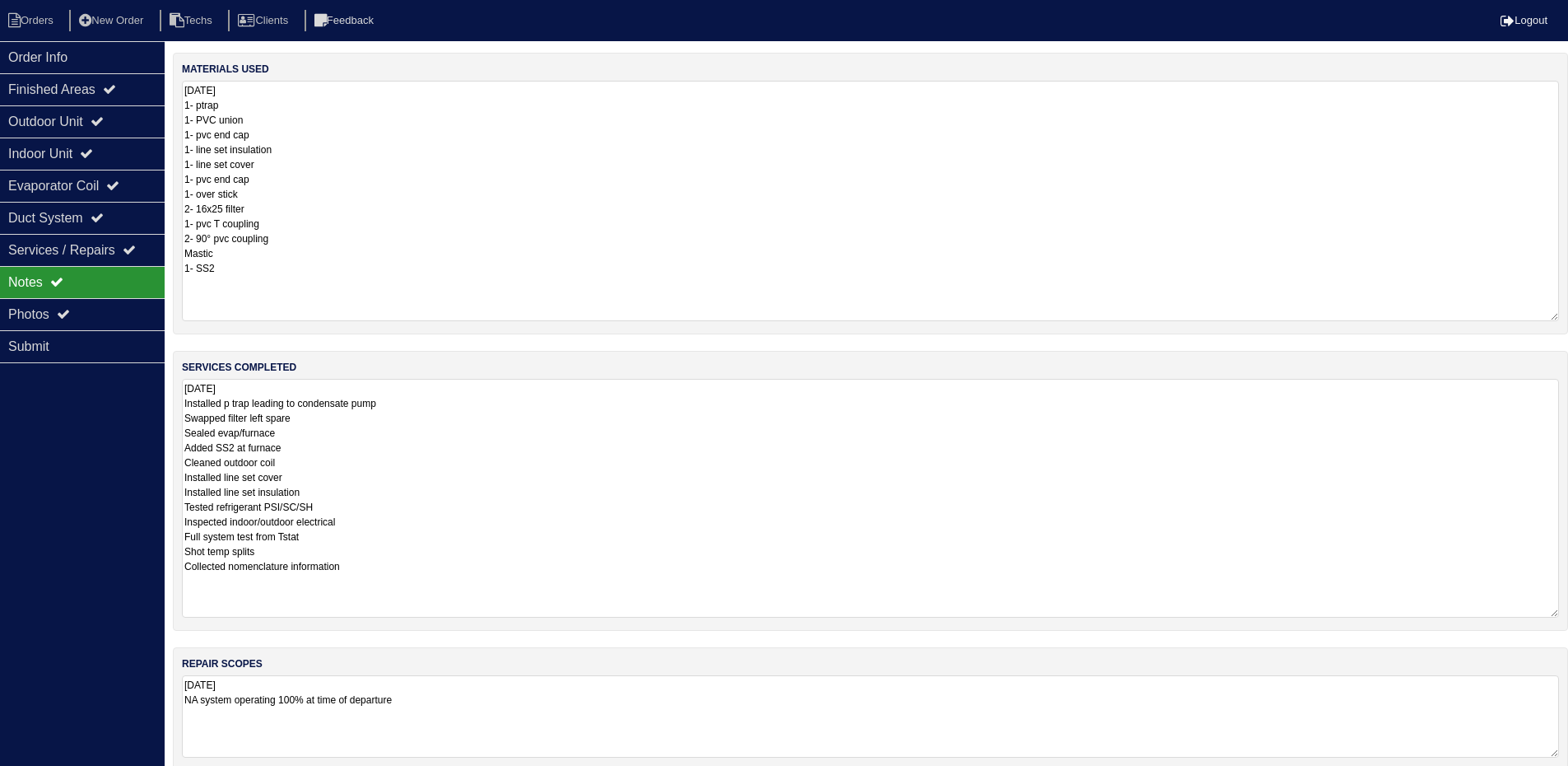
drag, startPoint x: 218, startPoint y: 194, endPoint x: 198, endPoint y: 195, distance: 20.0
click at [198, 195] on textarea "9.8.25 1- ptrap 1- PVC union 1- pvc end cap 1- line set insulation 1- line set …" at bounding box center [871, 201] width 1378 height 241
type textarea "9.8.25 1- ptrap 1- PVC union 1- pvc end cap 1- line set insulation 1- line set …"
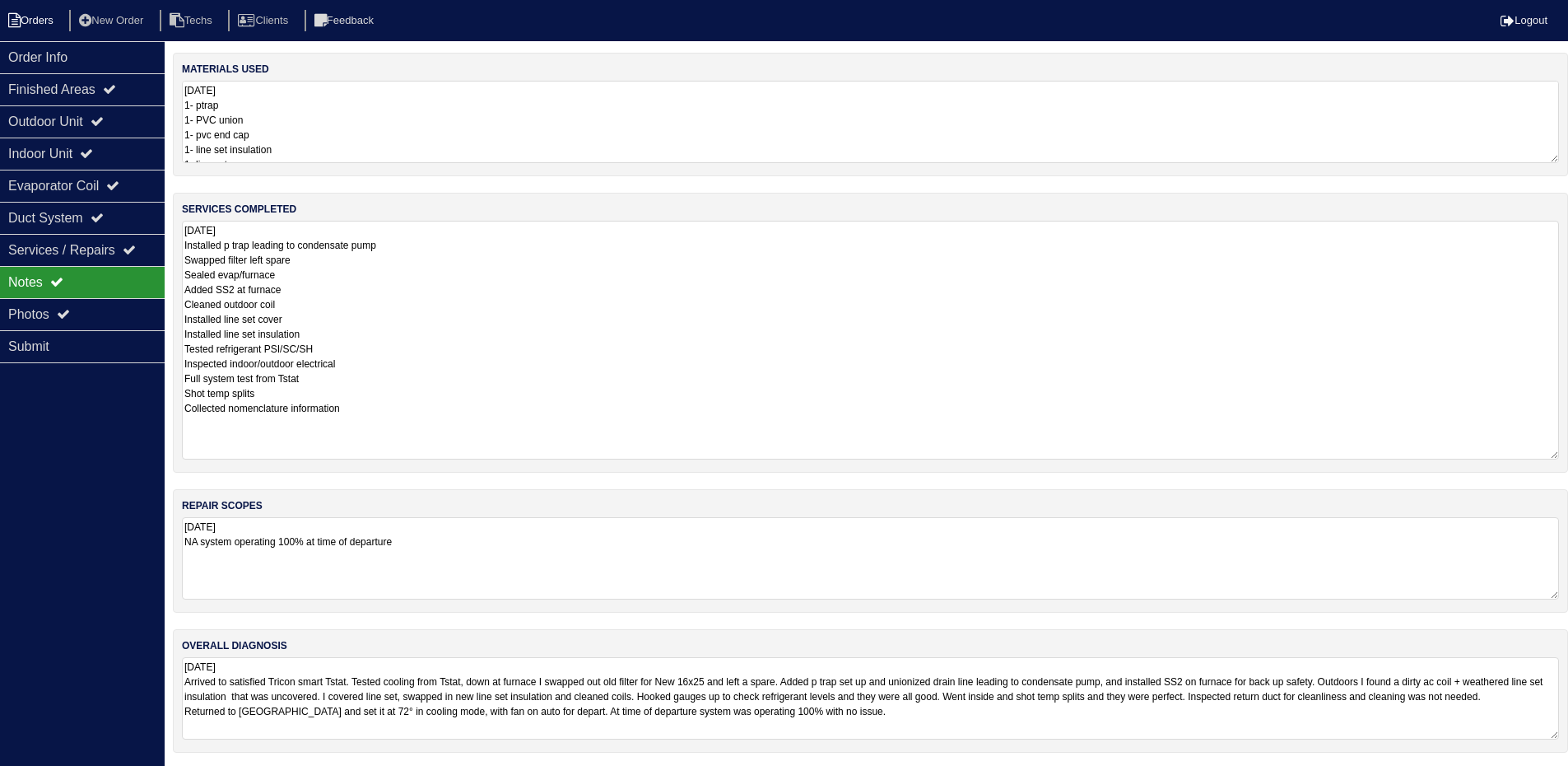
drag, startPoint x: 30, startPoint y: 25, endPoint x: 39, endPoint y: 22, distance: 9.5
click at [31, 23] on li "Orders" at bounding box center [33, 21] width 66 height 22
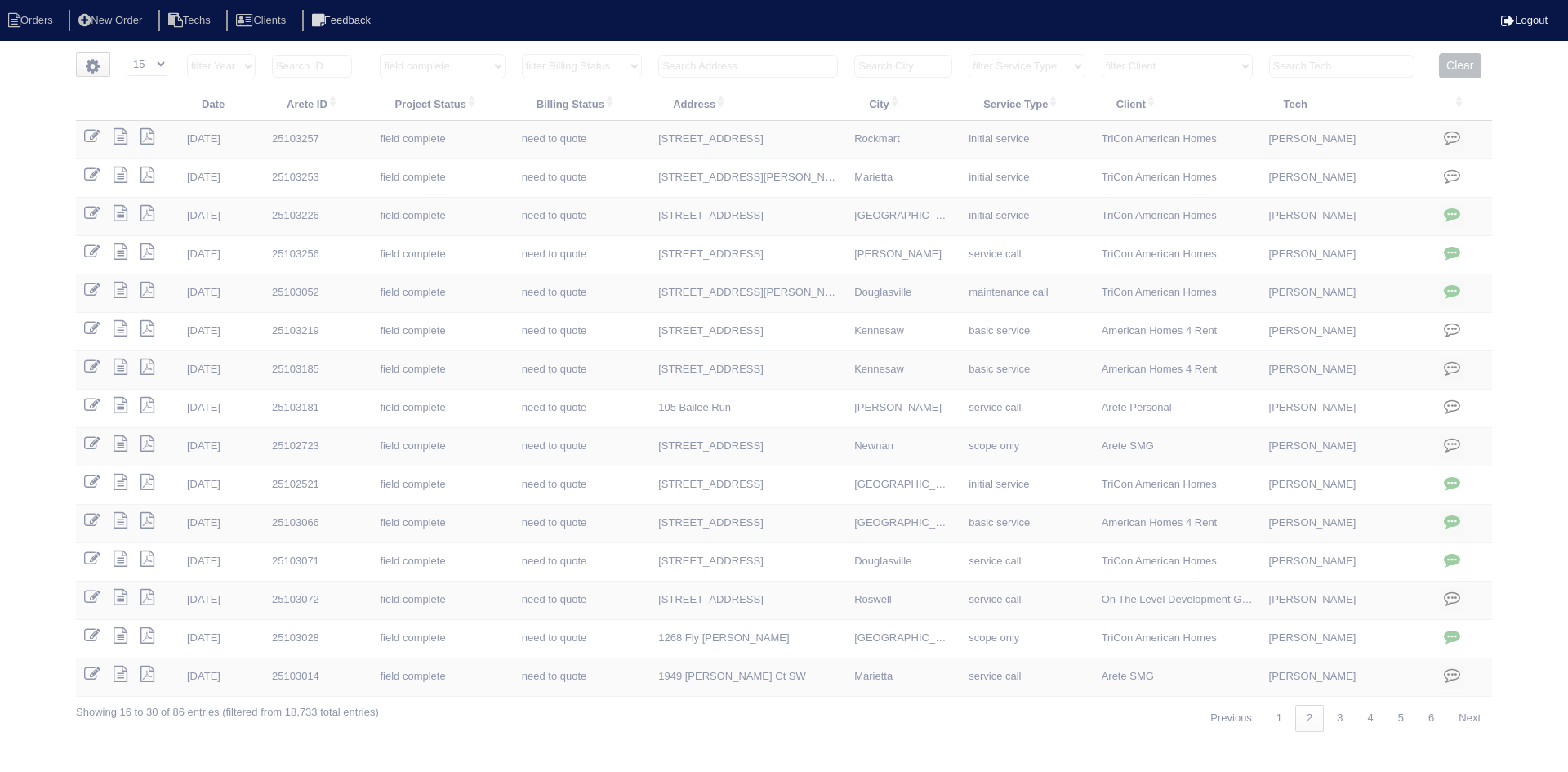
select select "15"
select select "field complete"
select select "need to quote"
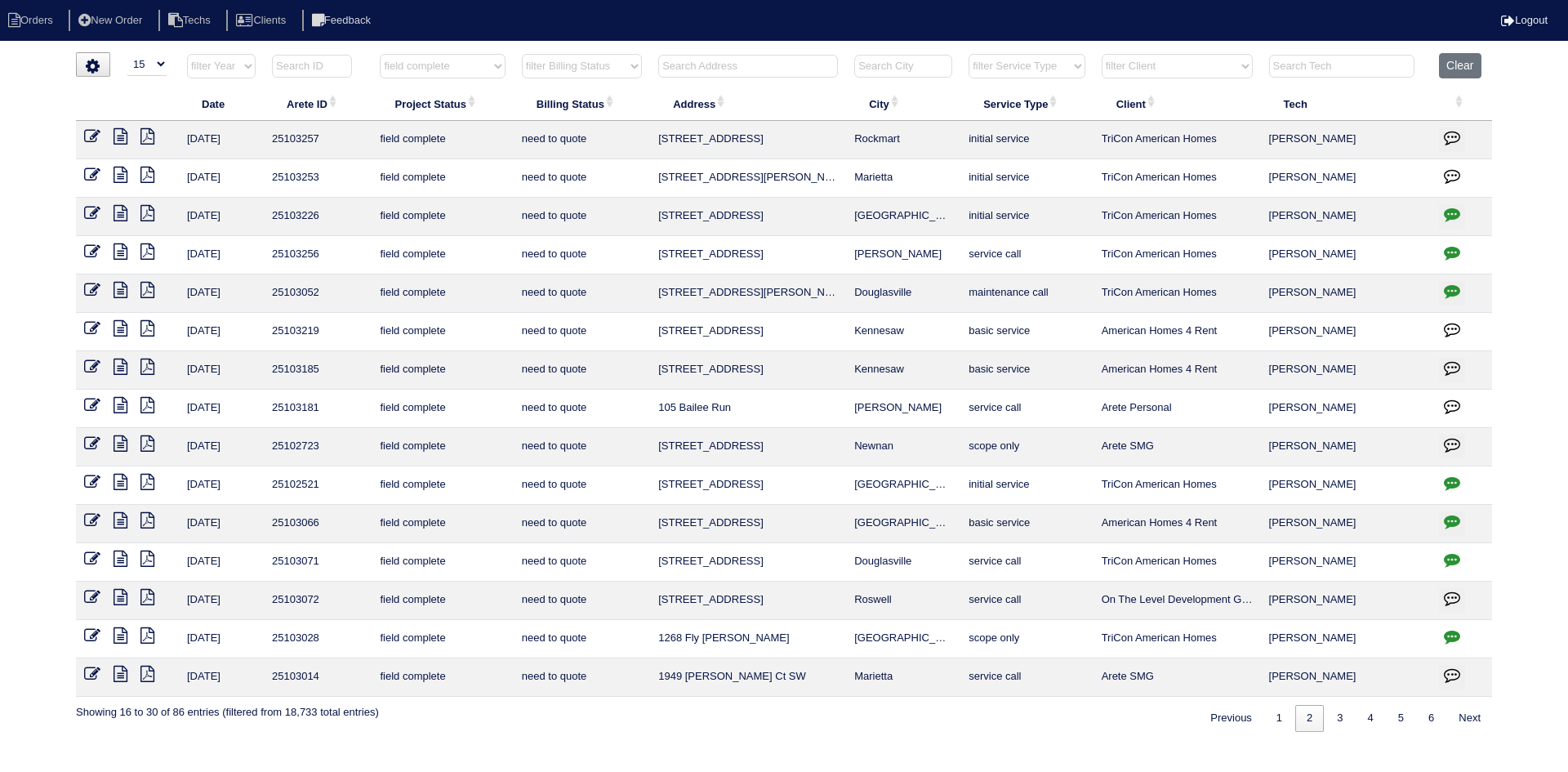
click at [120, 136] on icon at bounding box center [120, 136] width 14 height 16
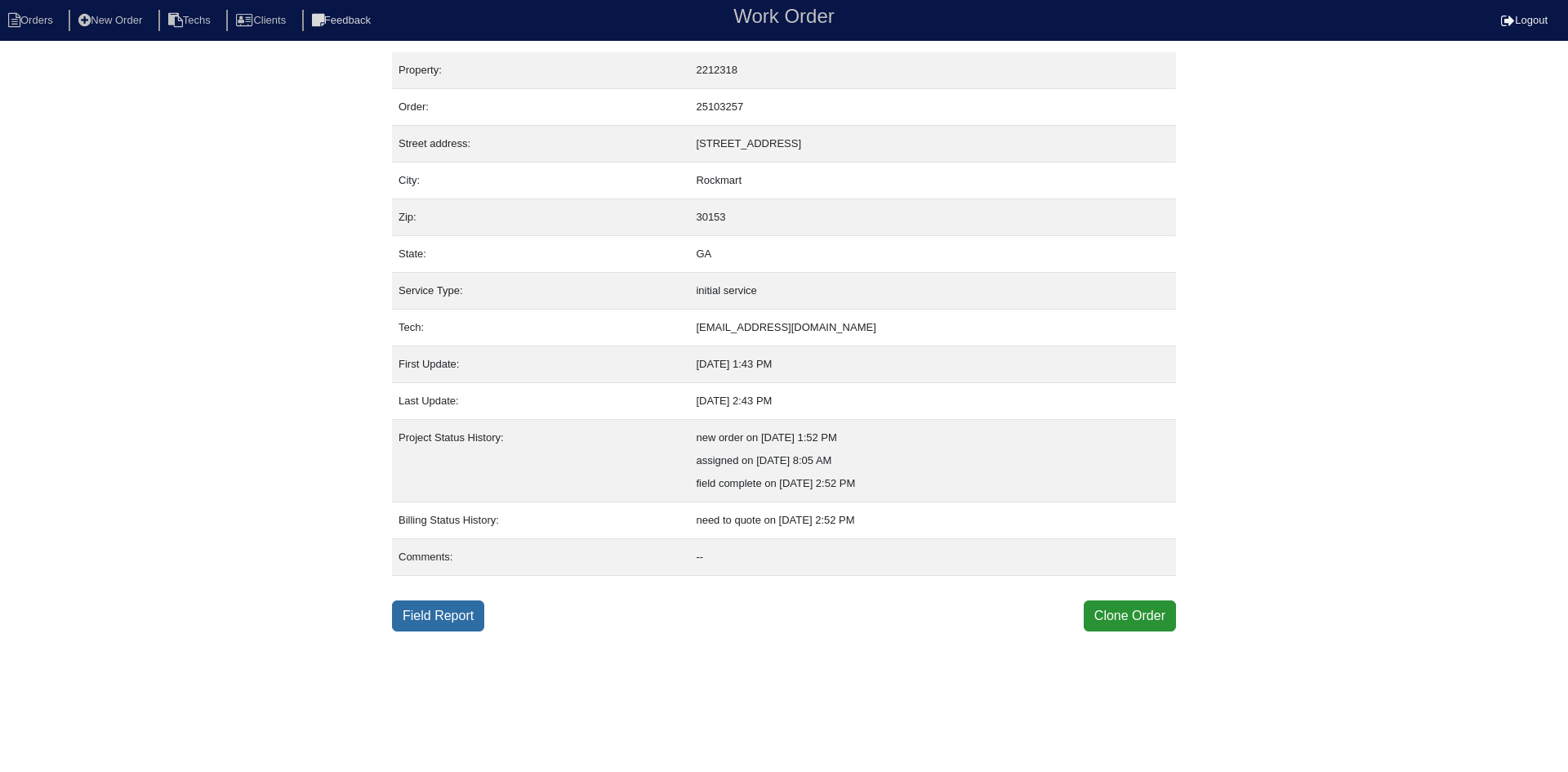
click at [438, 619] on link "Field Report" at bounding box center [438, 616] width 93 height 31
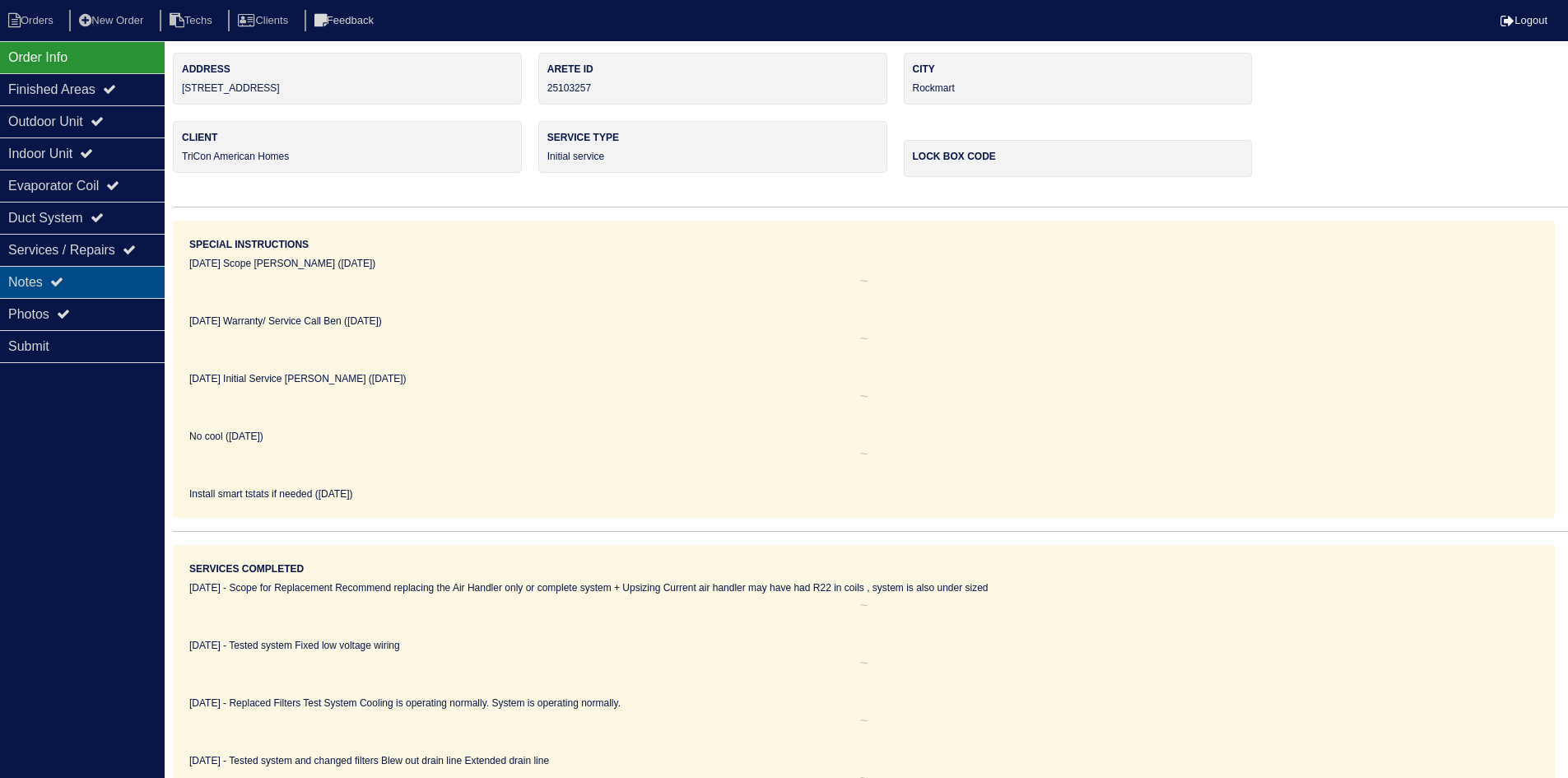
click at [124, 284] on div "Notes" at bounding box center [82, 282] width 164 height 32
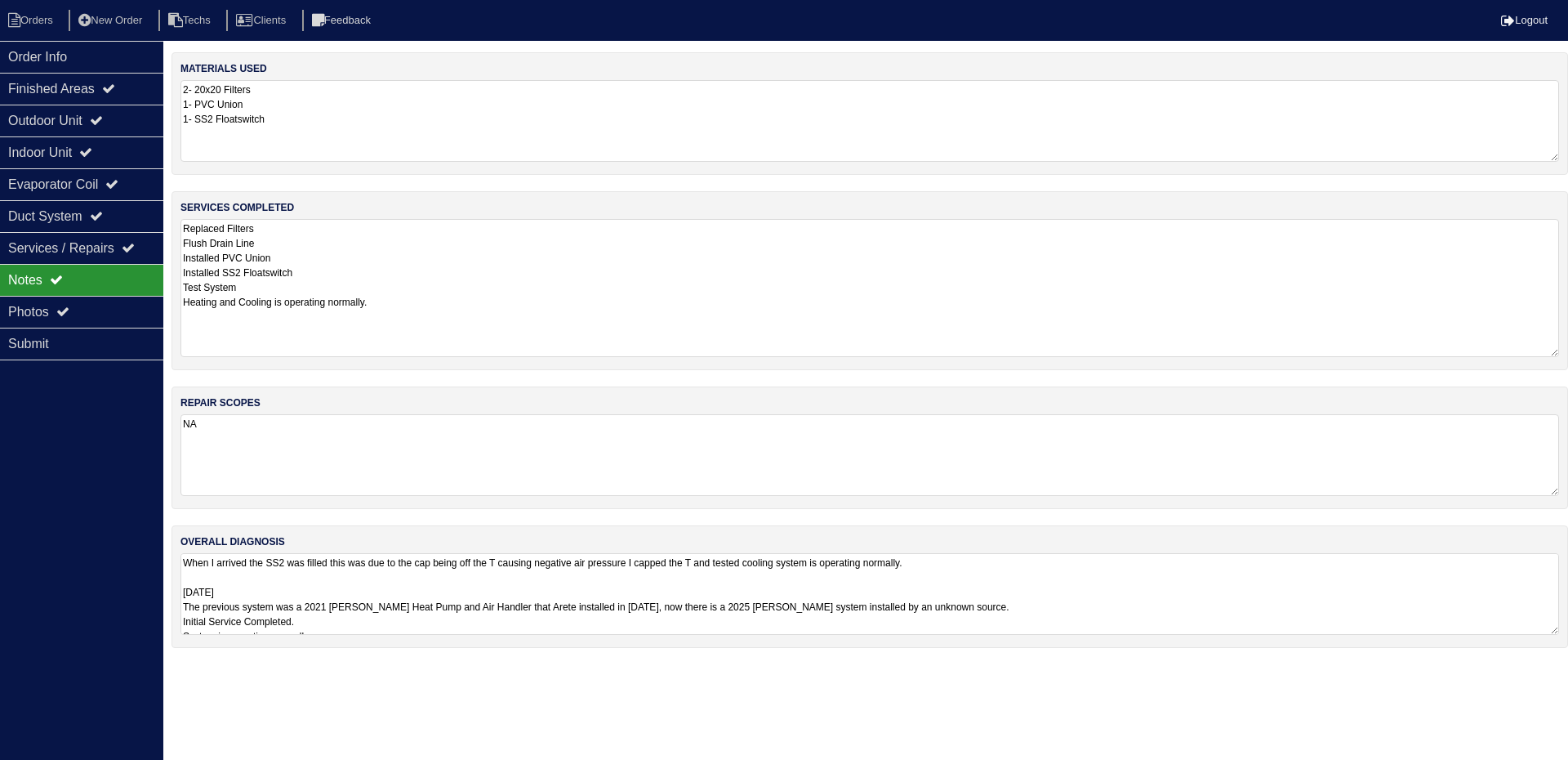
drag, startPoint x: 1555, startPoint y: 298, endPoint x: 1546, endPoint y: 349, distance: 51.8
click at [1546, 349] on textarea "Replaced Filters Flush Drain Line Installed PVC Union Installed SS2 Floatswitch…" at bounding box center [870, 288] width 1378 height 138
drag, startPoint x: 1552, startPoint y: 627, endPoint x: 1556, endPoint y: 717, distance: 90.1
click at [1556, 717] on textarea "When I arrived the SS2 was filled this was due to the cap being off the T causi…" at bounding box center [870, 634] width 1378 height 172
click at [65, 120] on div "Outdoor Unit" at bounding box center [81, 120] width 163 height 32
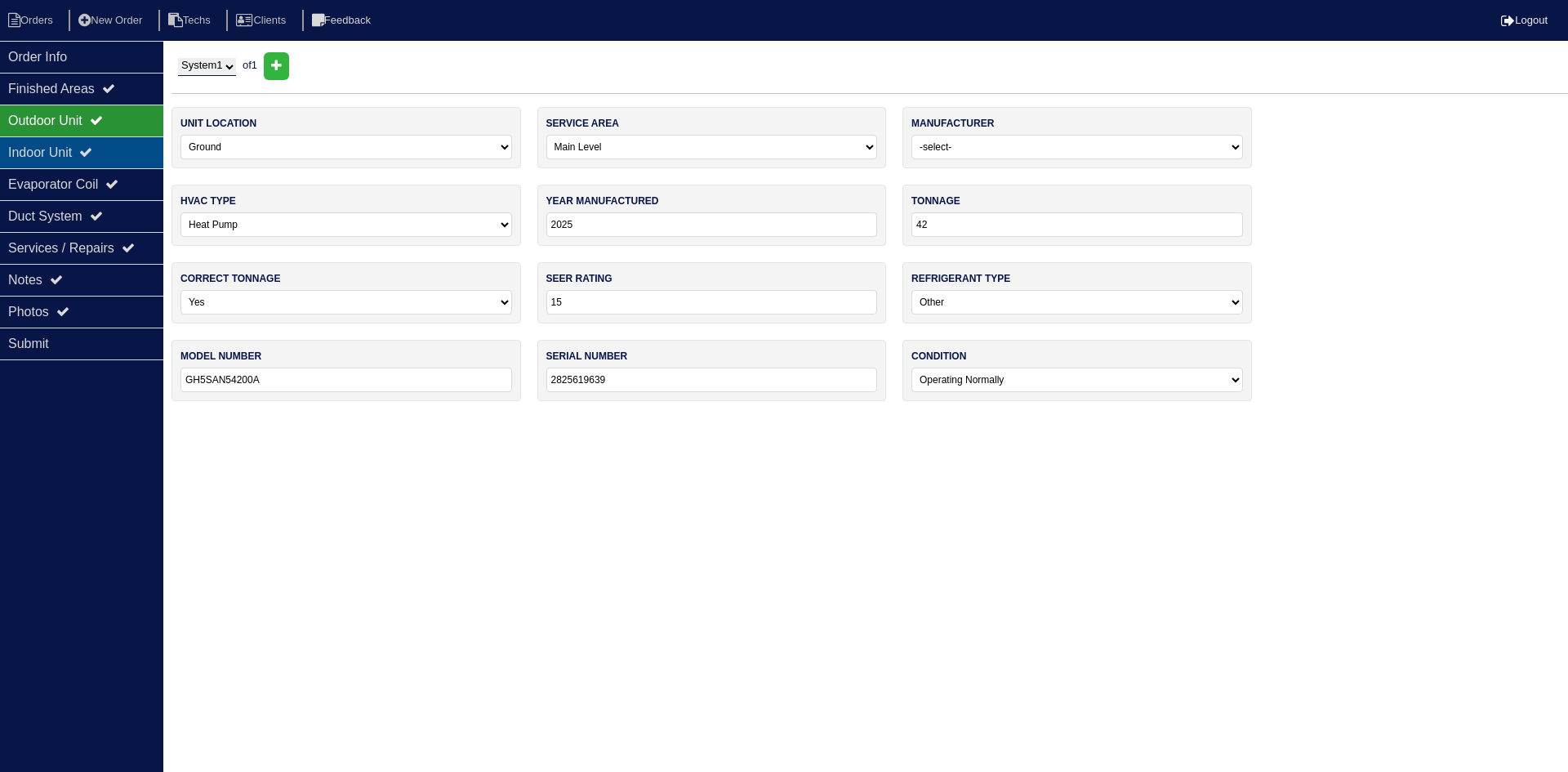
click at [60, 147] on div "Indoor Unit" at bounding box center [81, 152] width 163 height 32
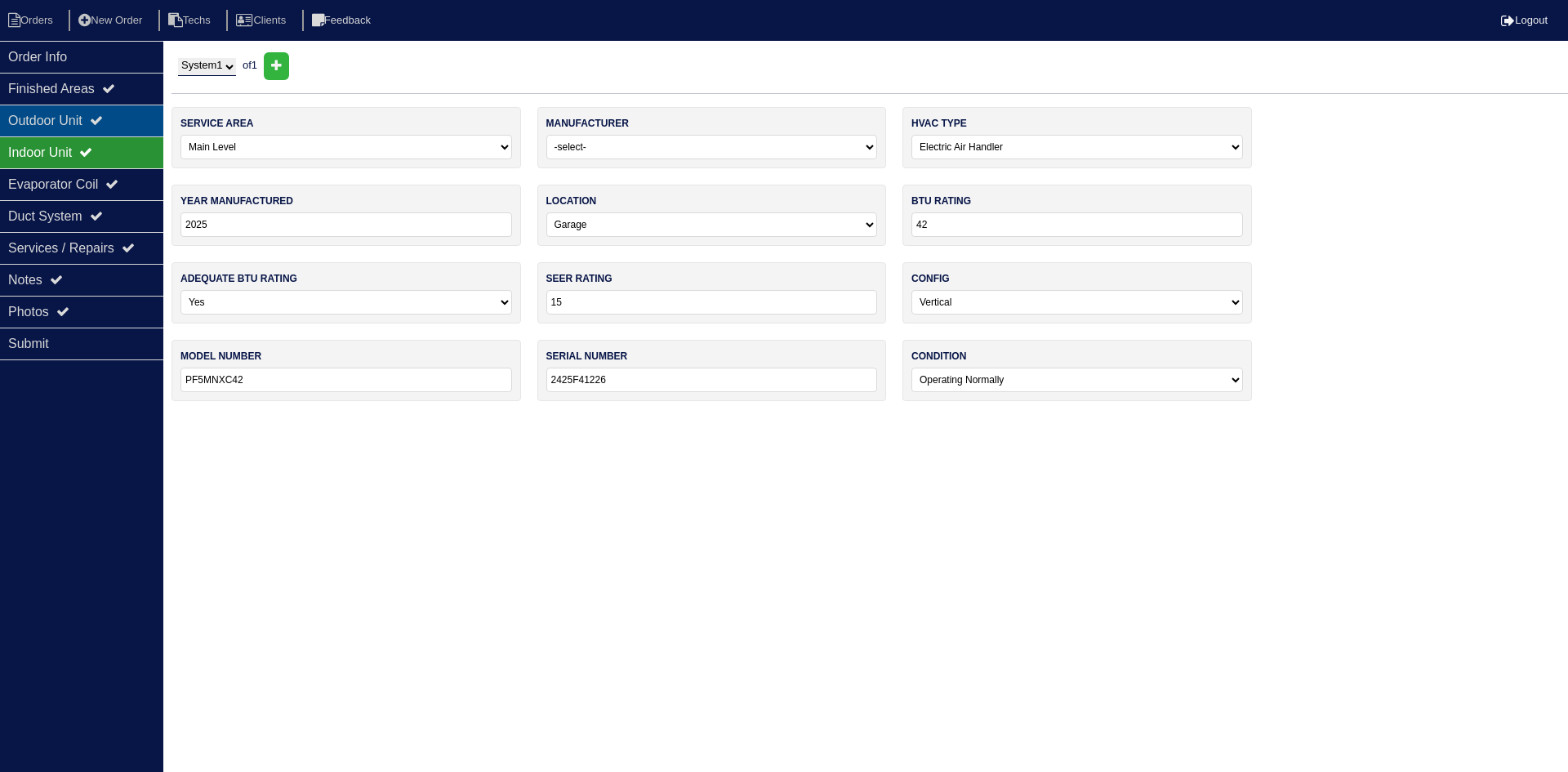
click at [57, 123] on div "Outdoor Unit" at bounding box center [81, 120] width 163 height 32
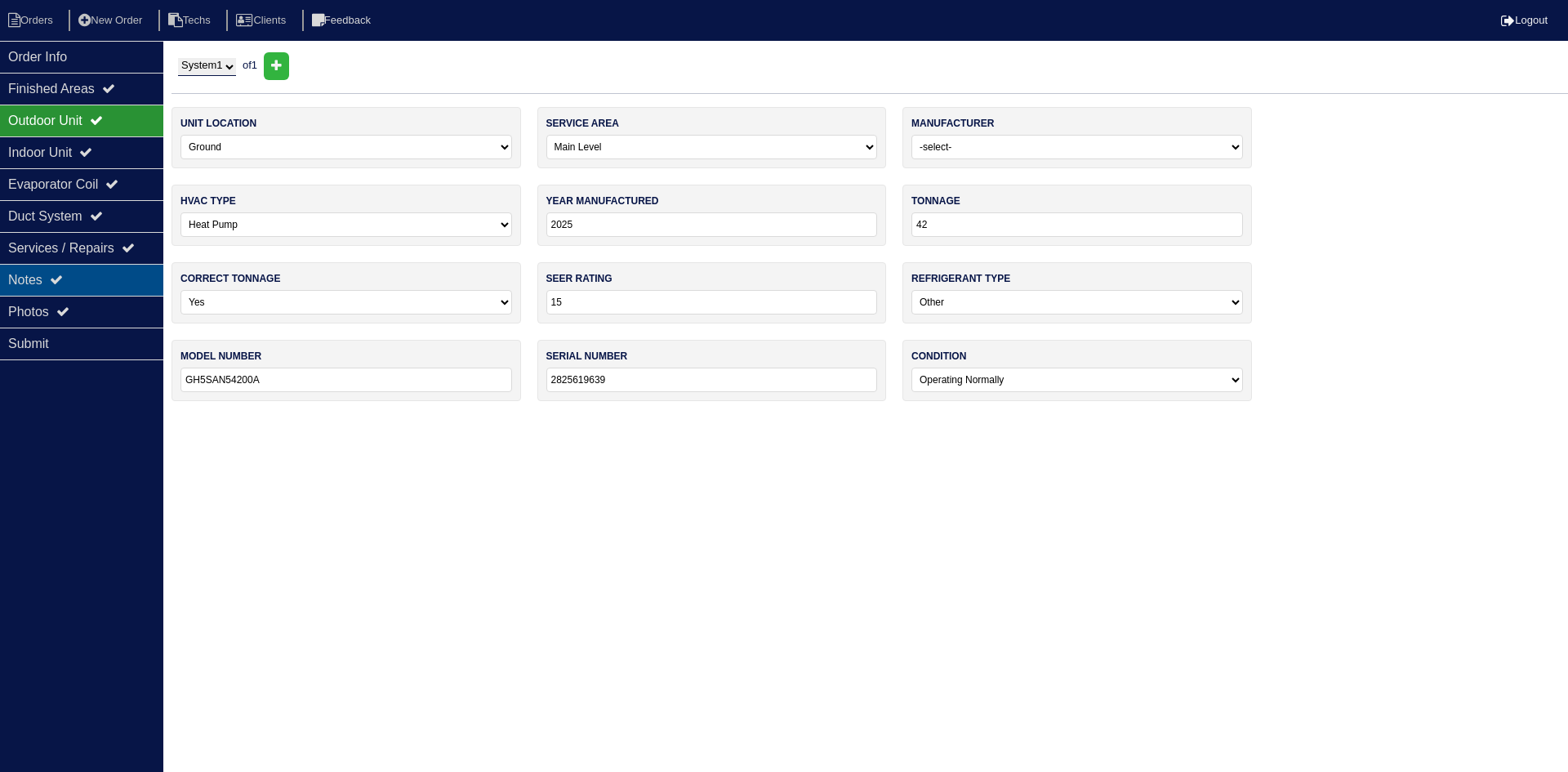
click at [26, 281] on div "Notes" at bounding box center [81, 280] width 163 height 32
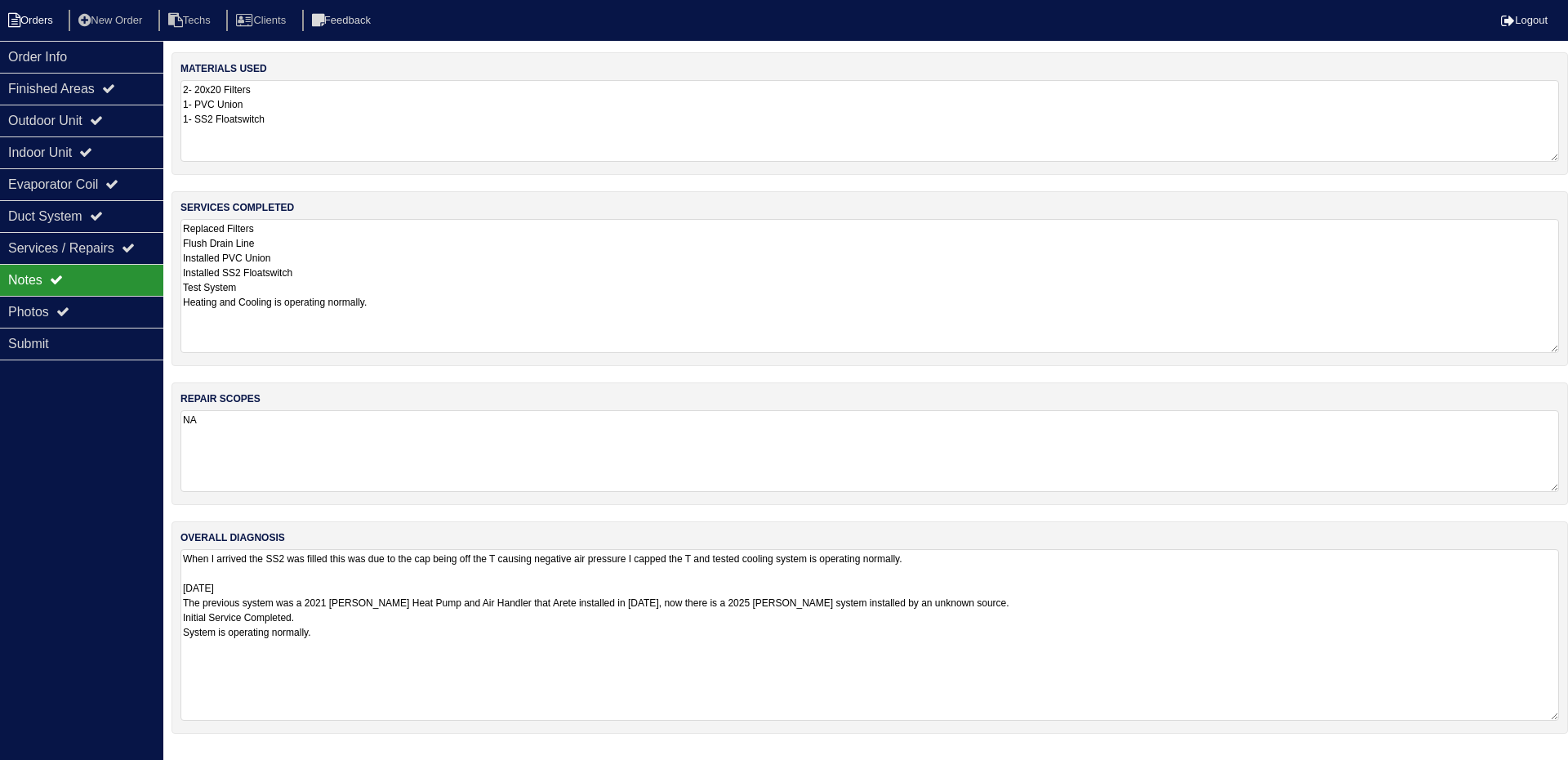
click at [15, 25] on icon at bounding box center [14, 20] width 12 height 15
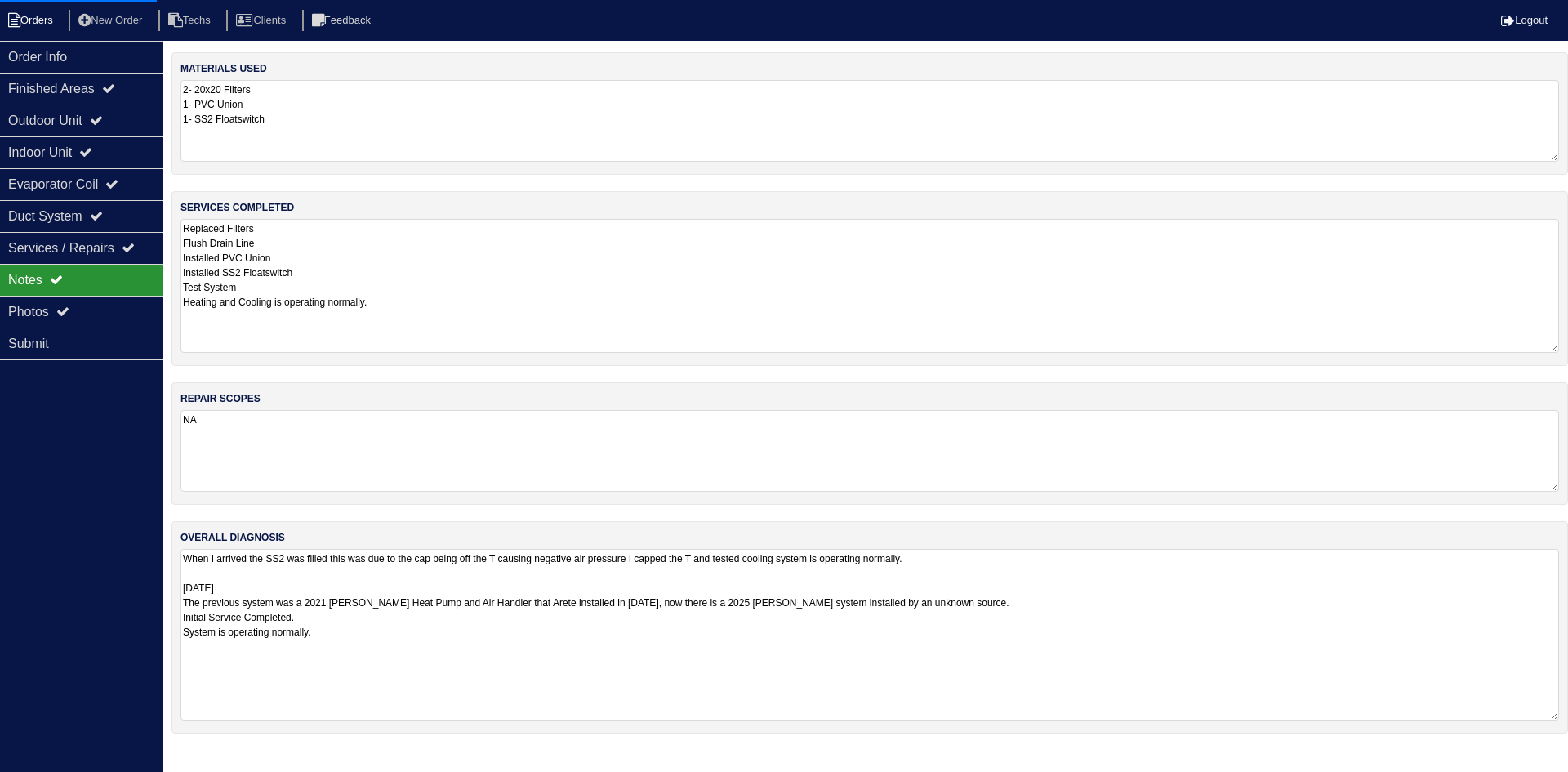
select select "15"
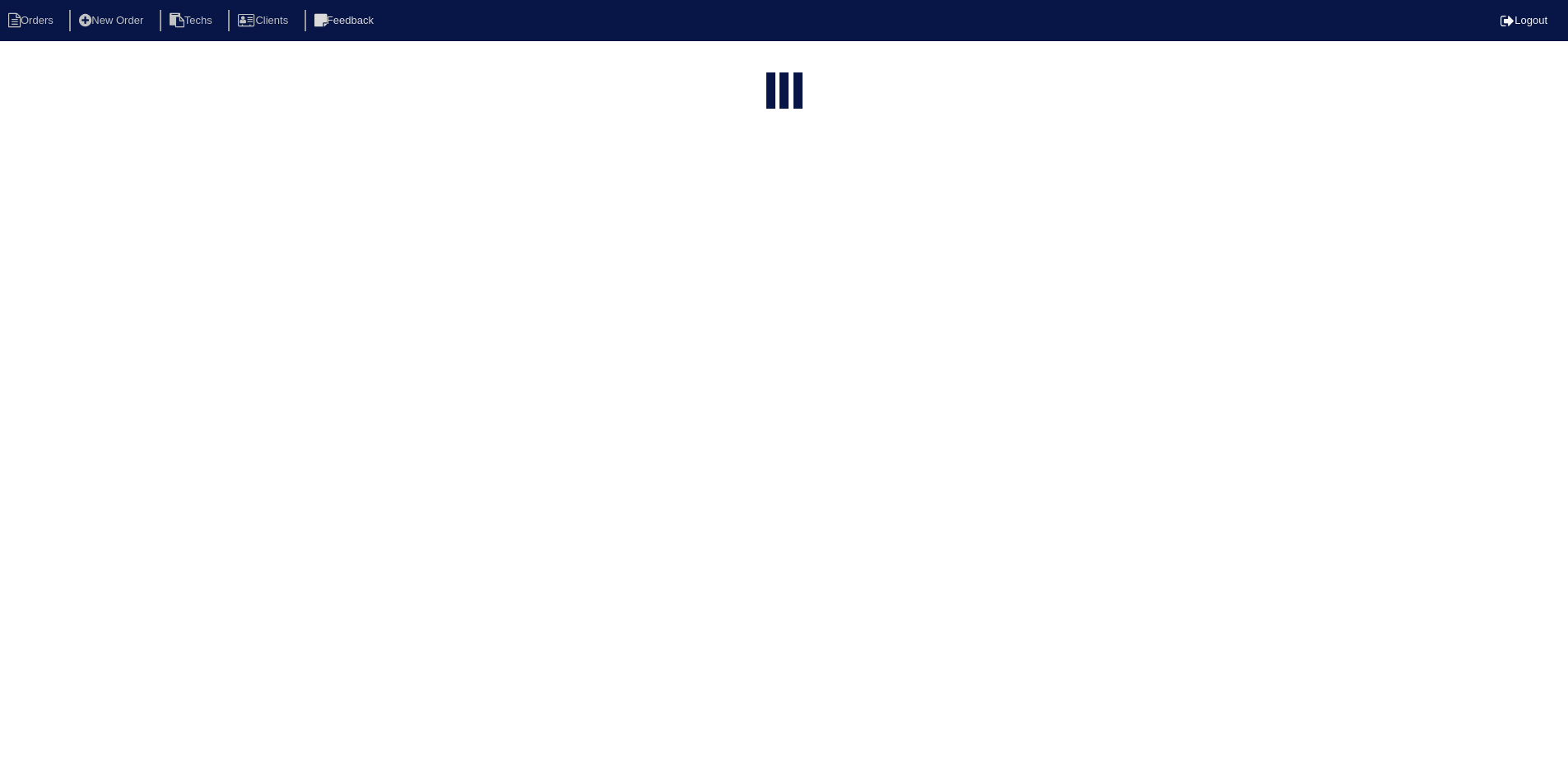
select select "field complete"
select select "need to quote"
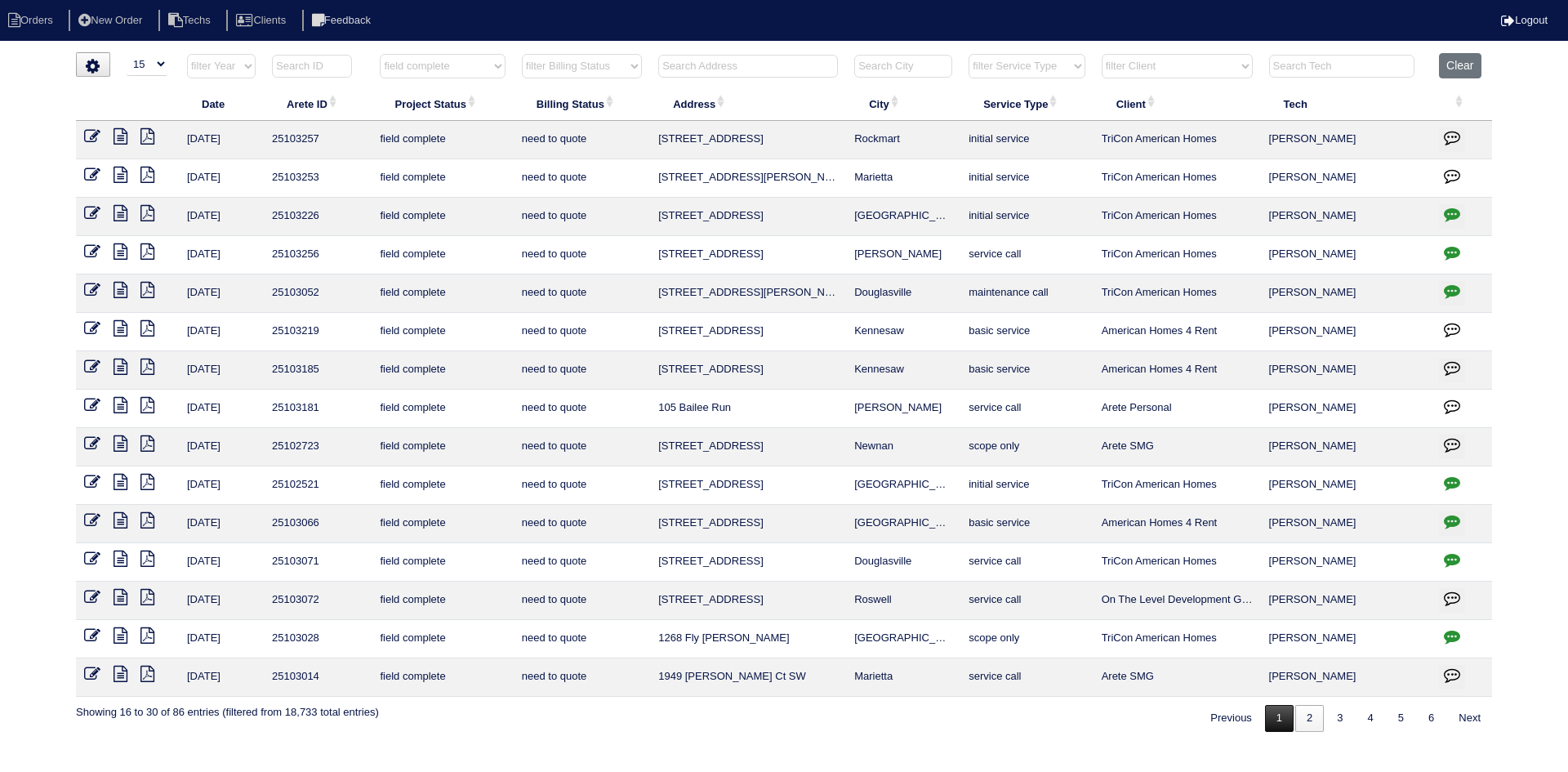
click at [1271, 724] on link "1" at bounding box center [1279, 719] width 29 height 27
select select "field complete"
select select "need to quote"
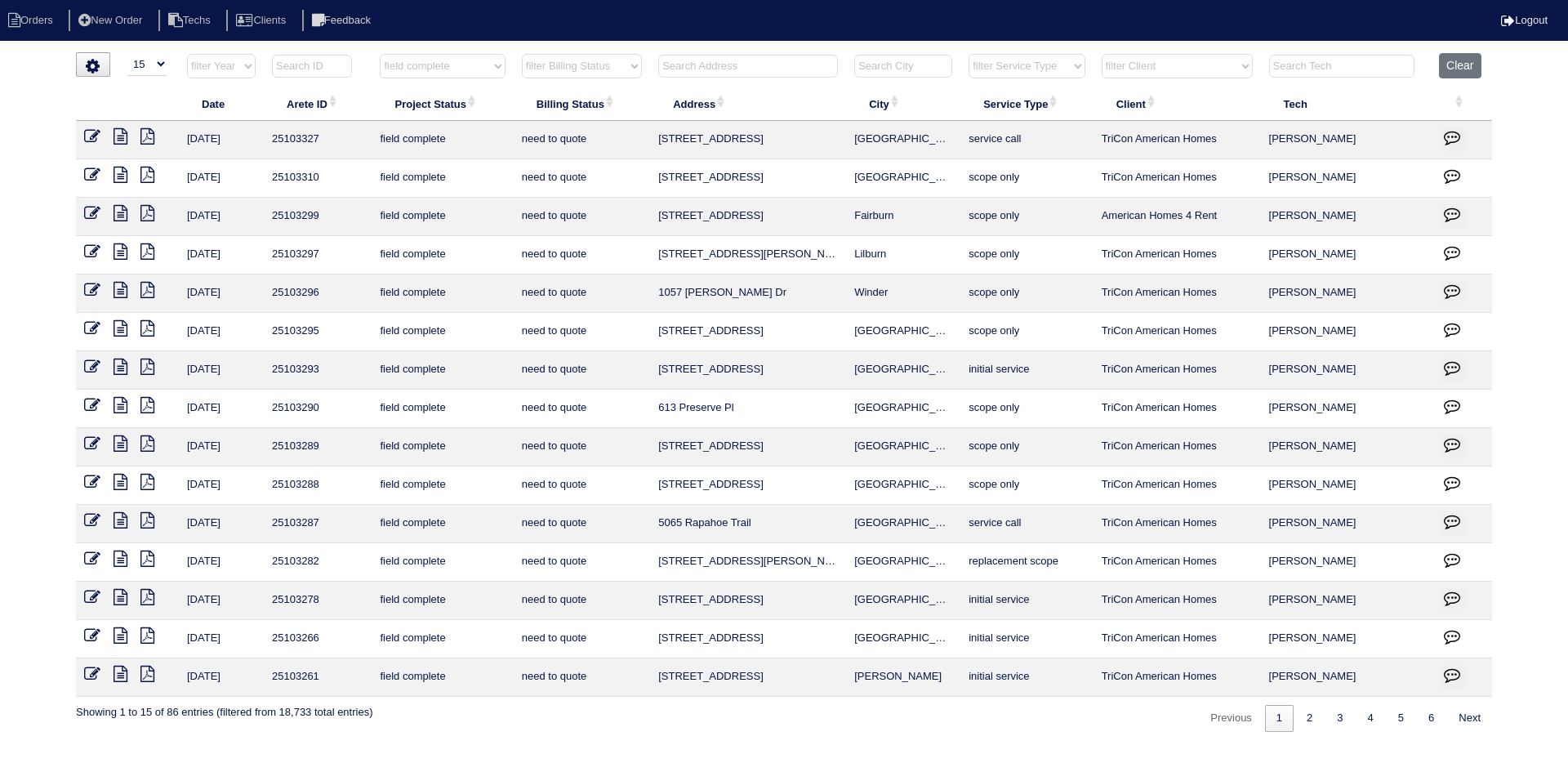
click at [123, 673] on icon at bounding box center [120, 674] width 14 height 16
click at [146, 671] on icon at bounding box center [148, 674] width 14 height 16
click at [116, 677] on icon at bounding box center [120, 674] width 14 height 16
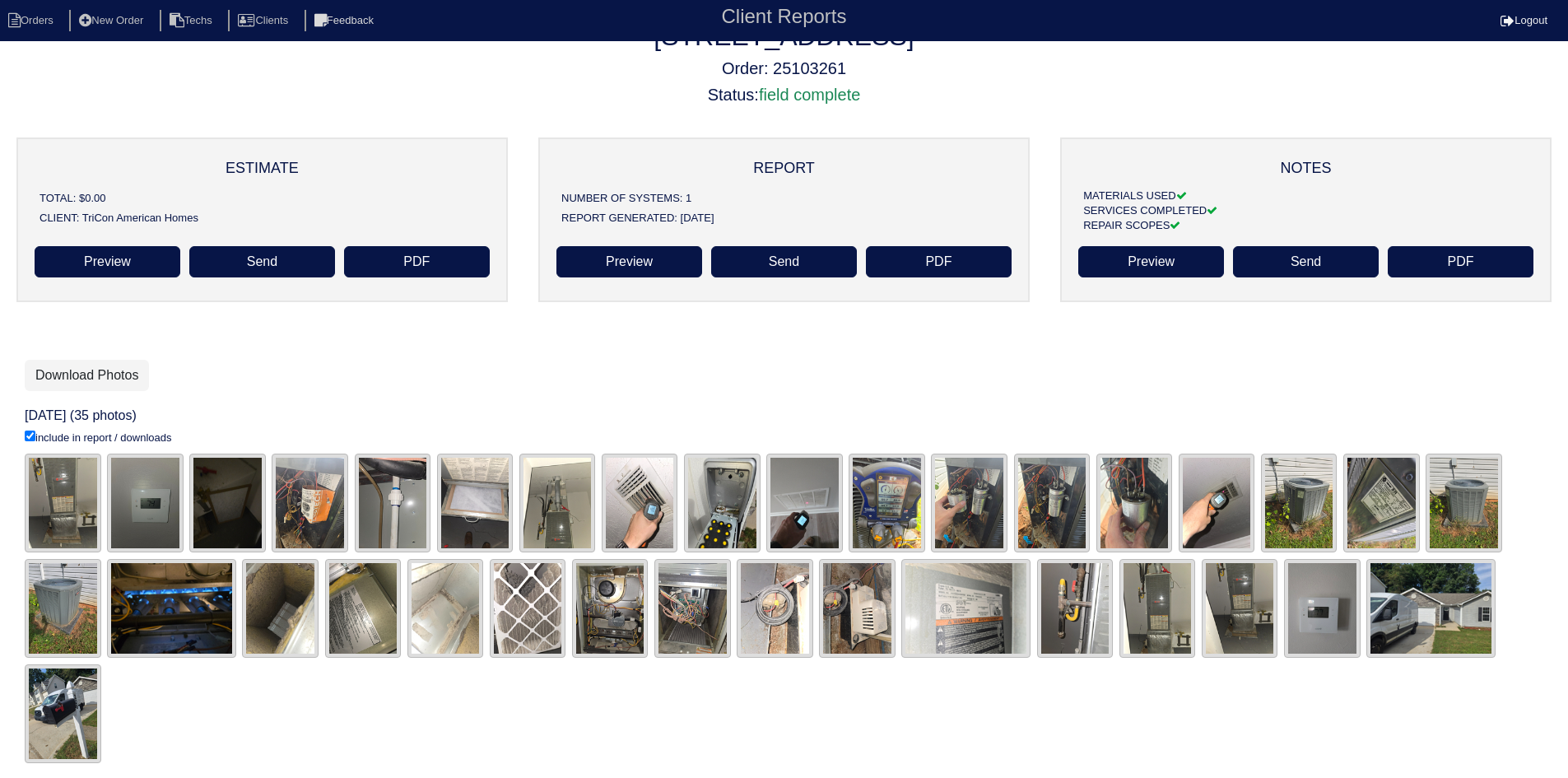
scroll to position [49, 0]
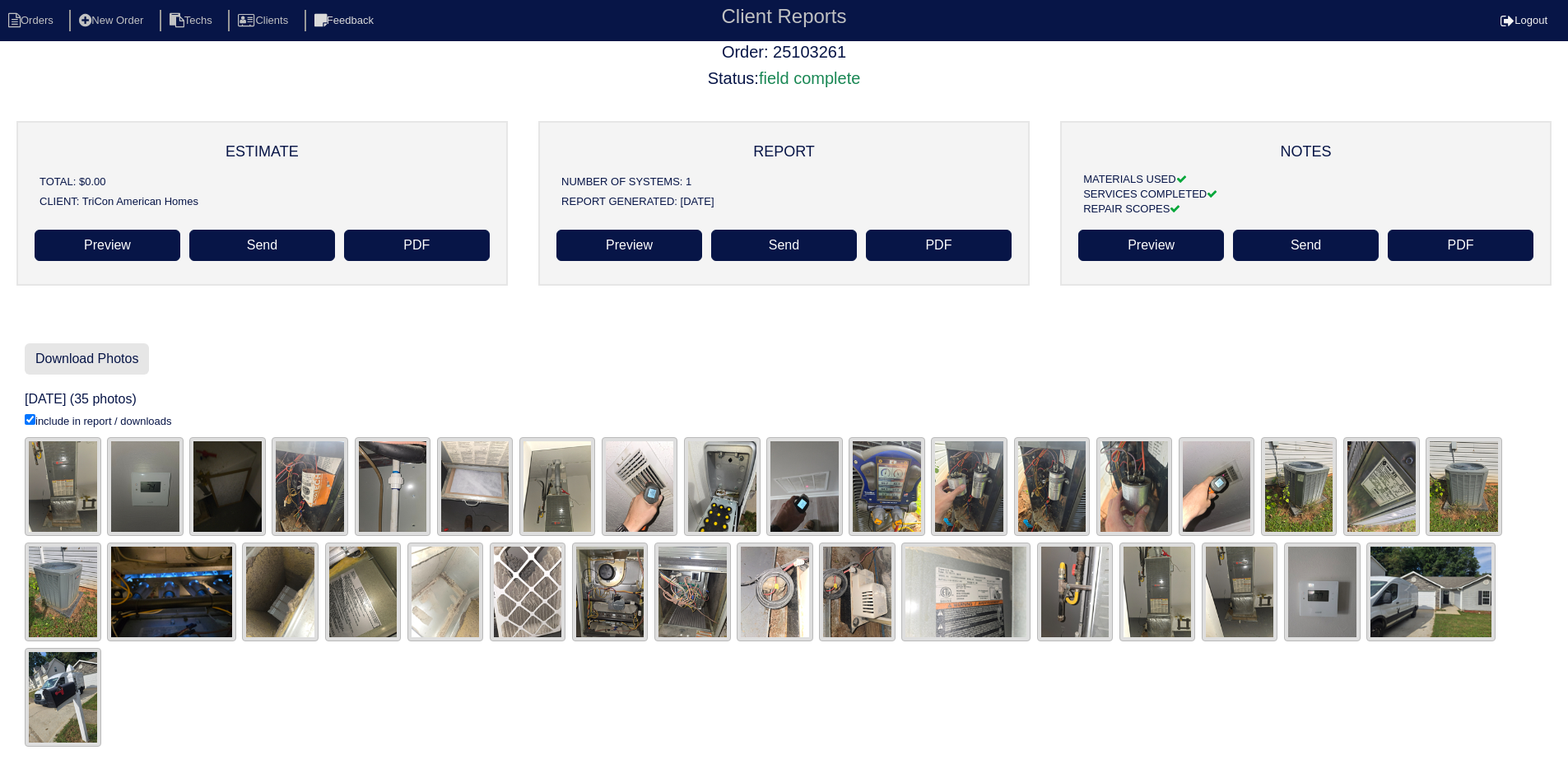
click at [108, 360] on link "Download Photos" at bounding box center [87, 358] width 124 height 31
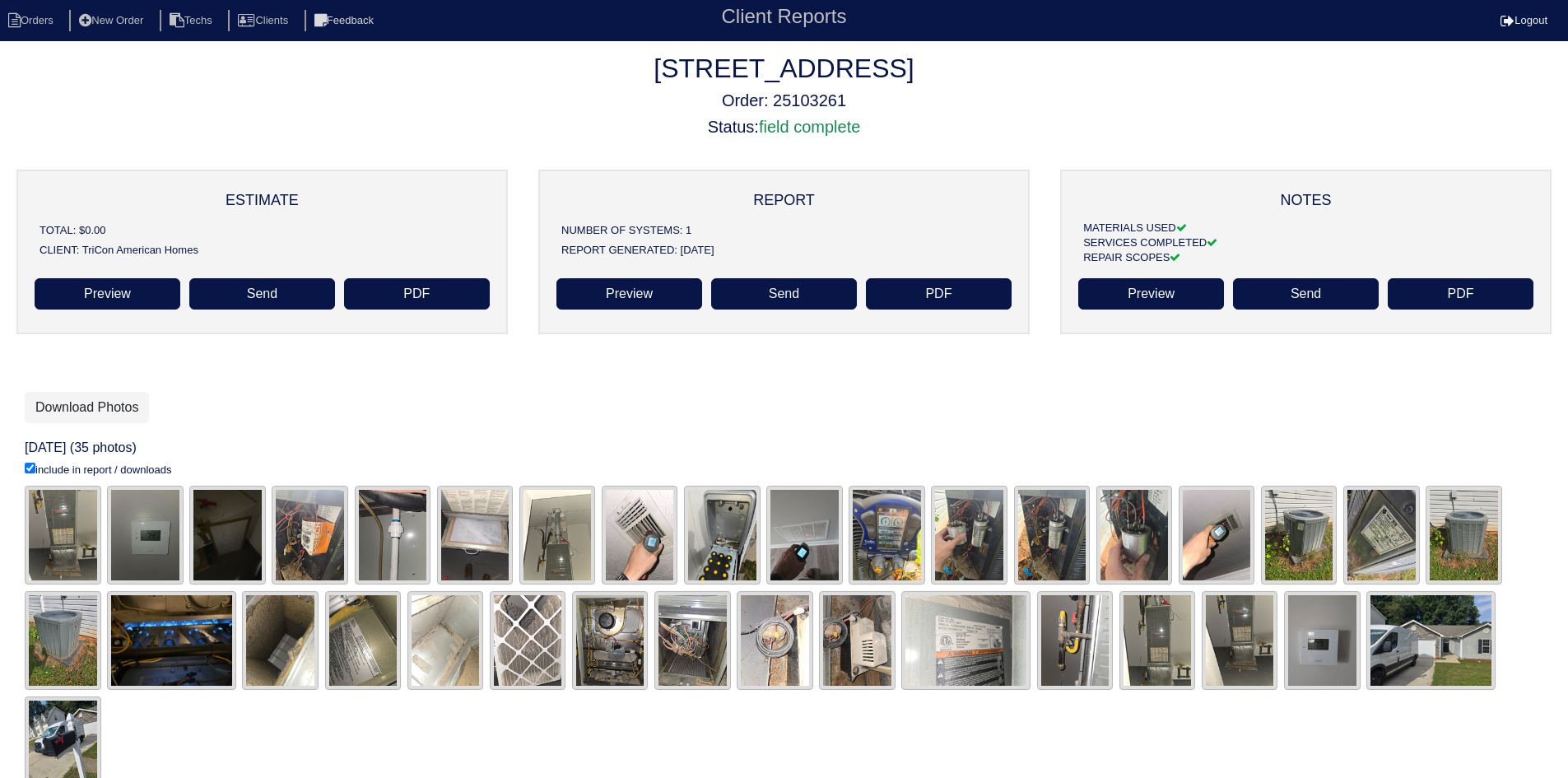
scroll to position [49, 0]
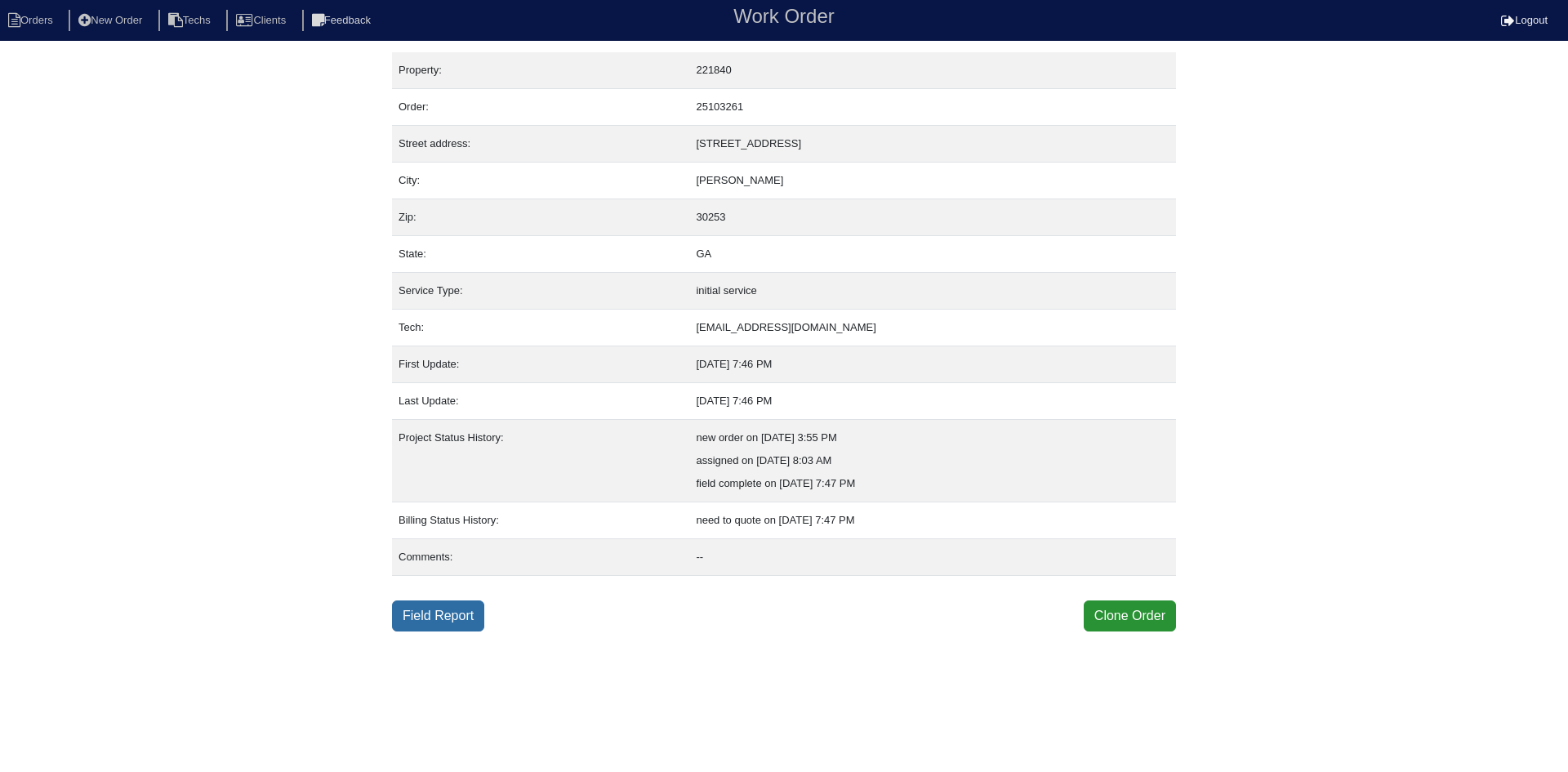
click at [465, 615] on link "Field Report" at bounding box center [438, 616] width 93 height 31
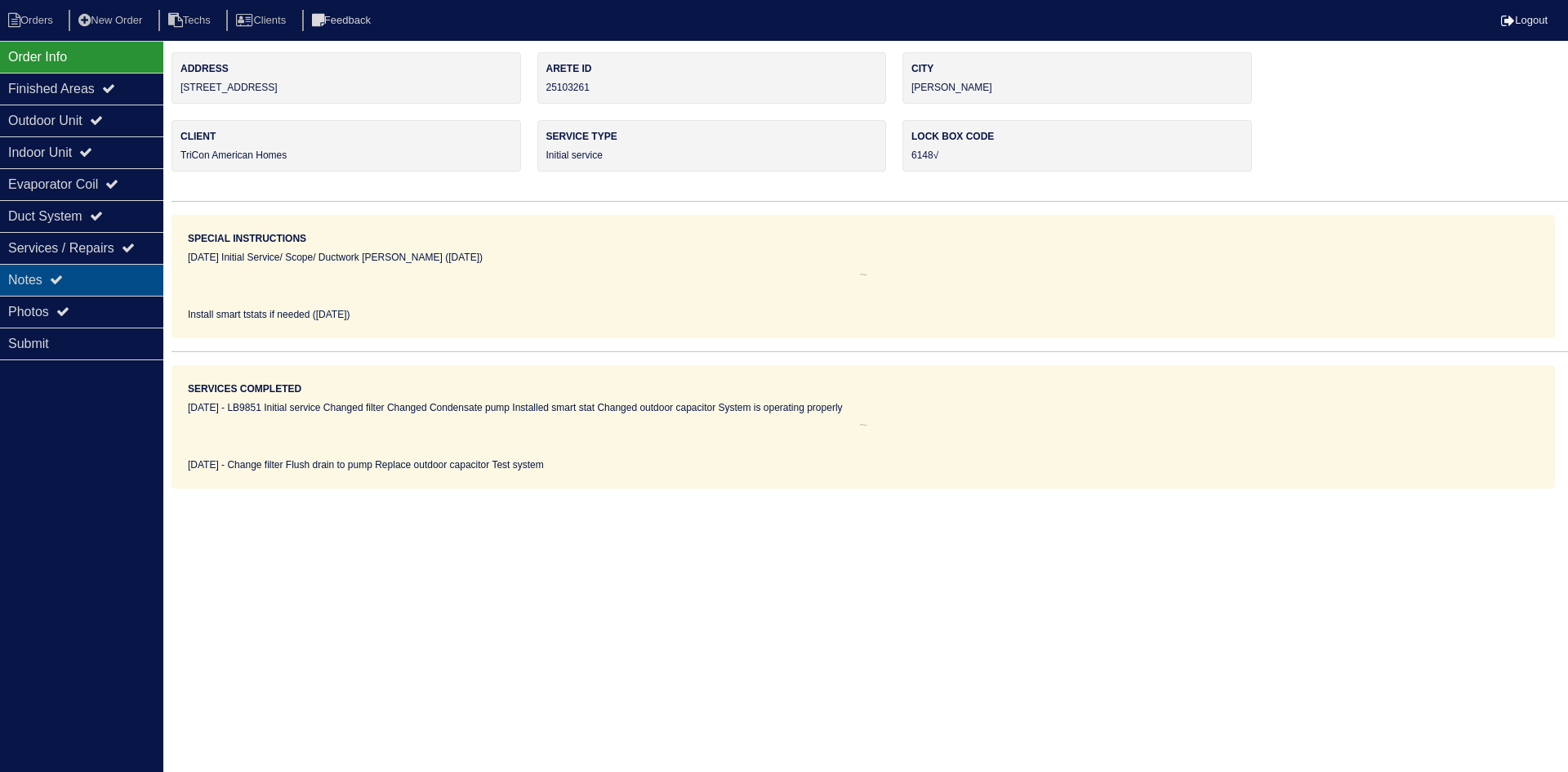
click at [104, 265] on div "Notes" at bounding box center [81, 280] width 163 height 32
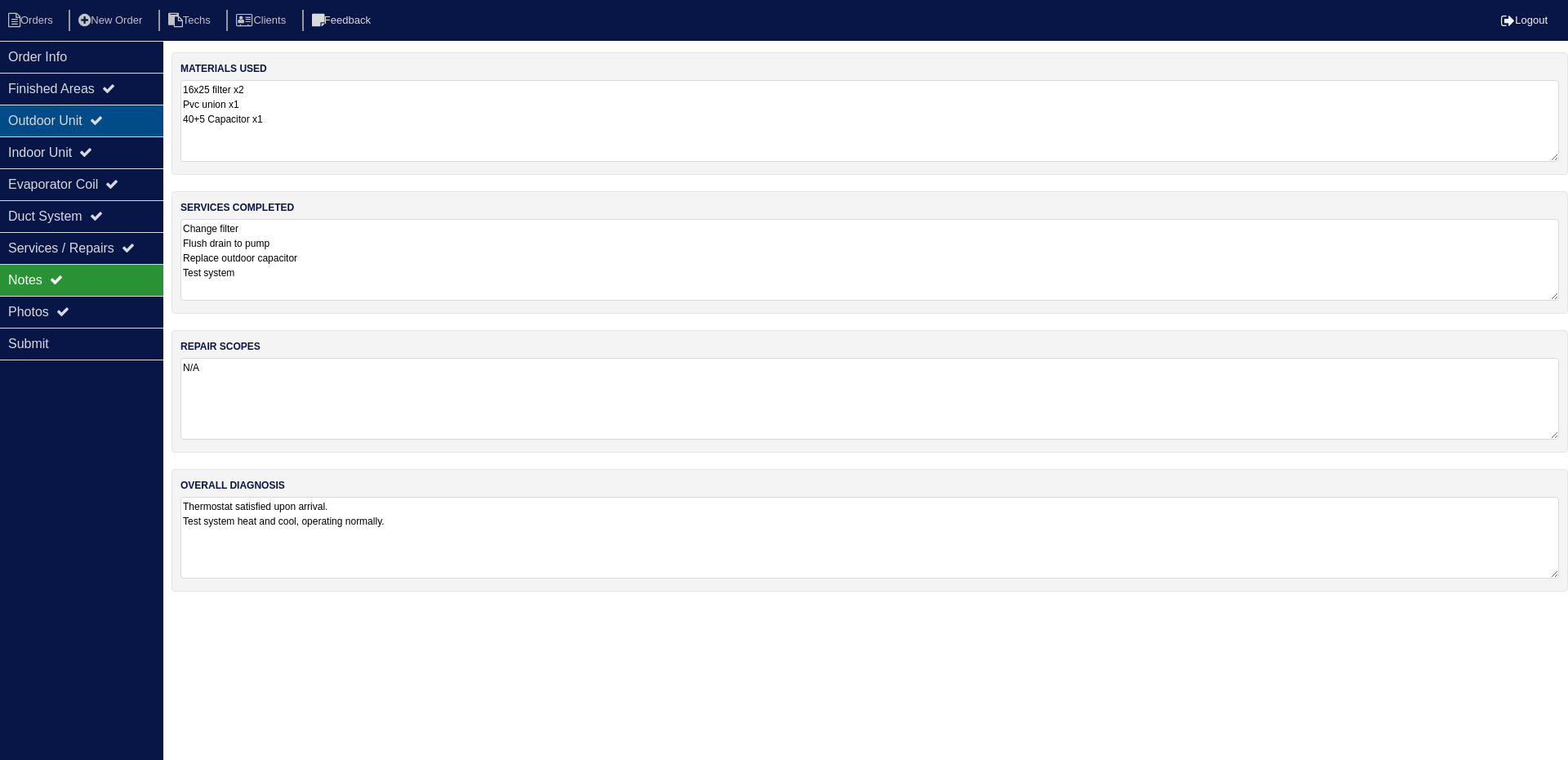
click at [144, 123] on div "Outdoor Unit" at bounding box center [81, 120] width 163 height 32
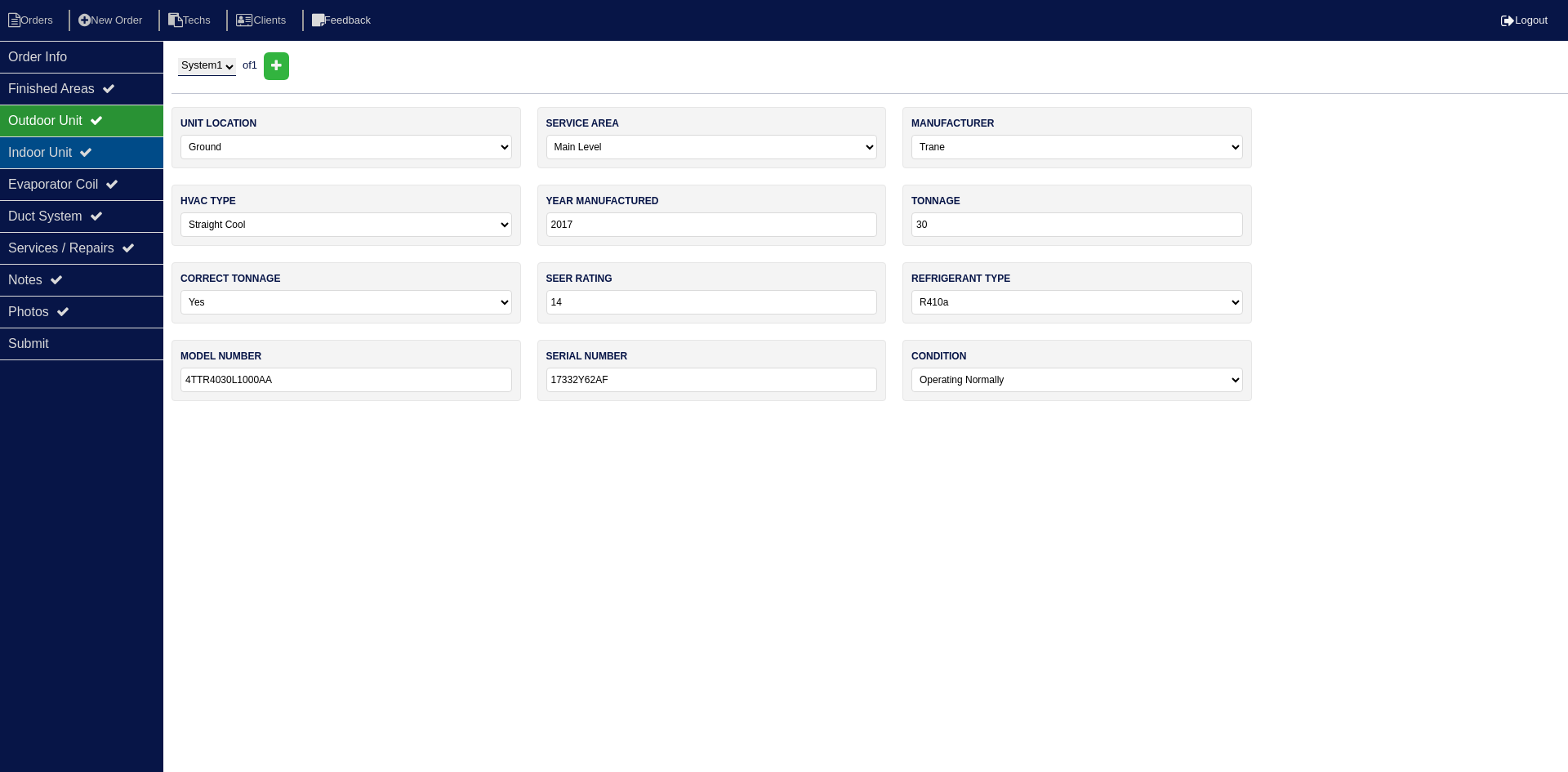
click at [130, 146] on div "Indoor Unit" at bounding box center [81, 152] width 163 height 32
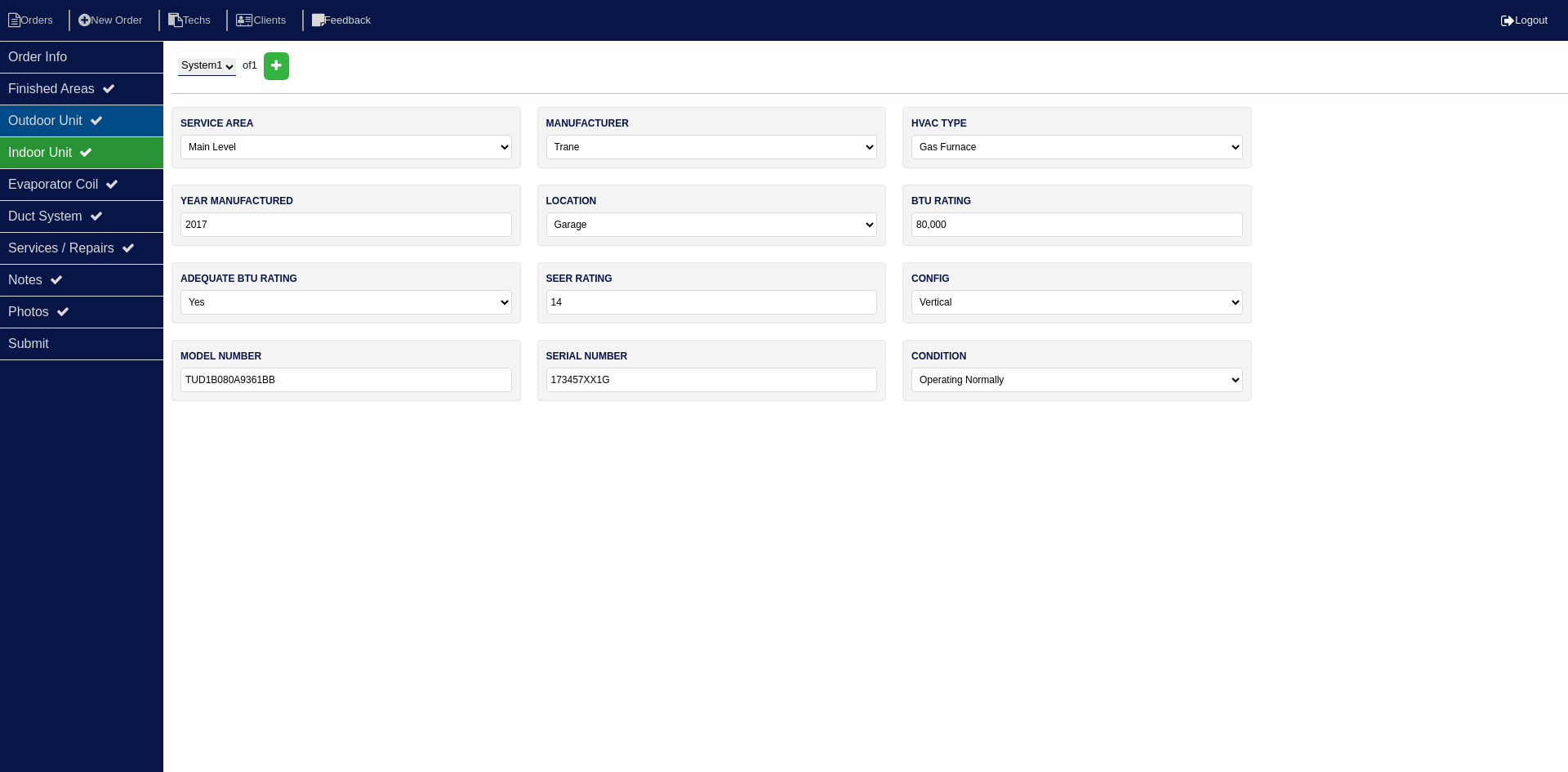
click at [118, 114] on div "Outdoor Unit" at bounding box center [81, 120] width 163 height 32
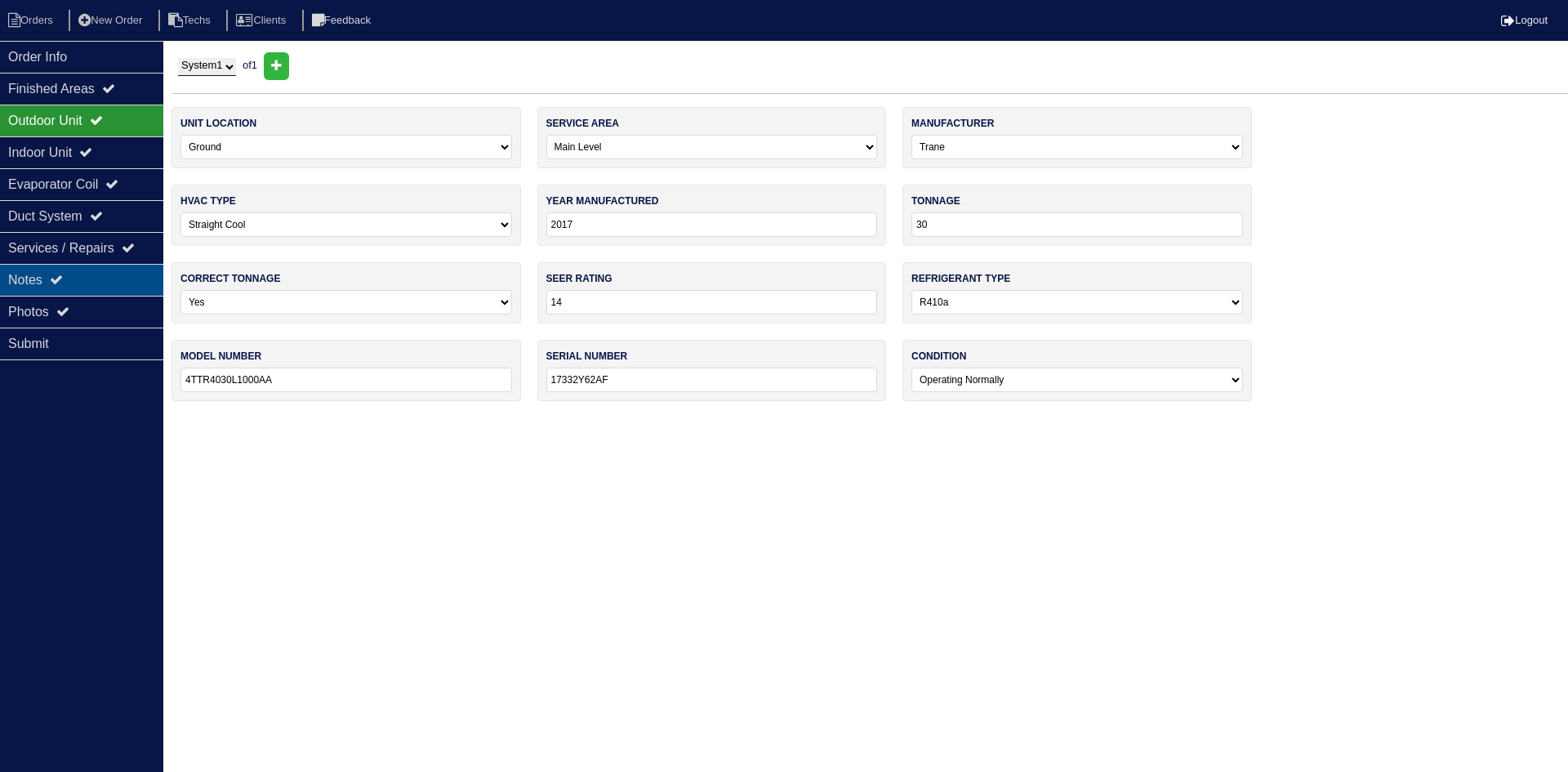
click at [119, 278] on div "Notes" at bounding box center [81, 280] width 163 height 32
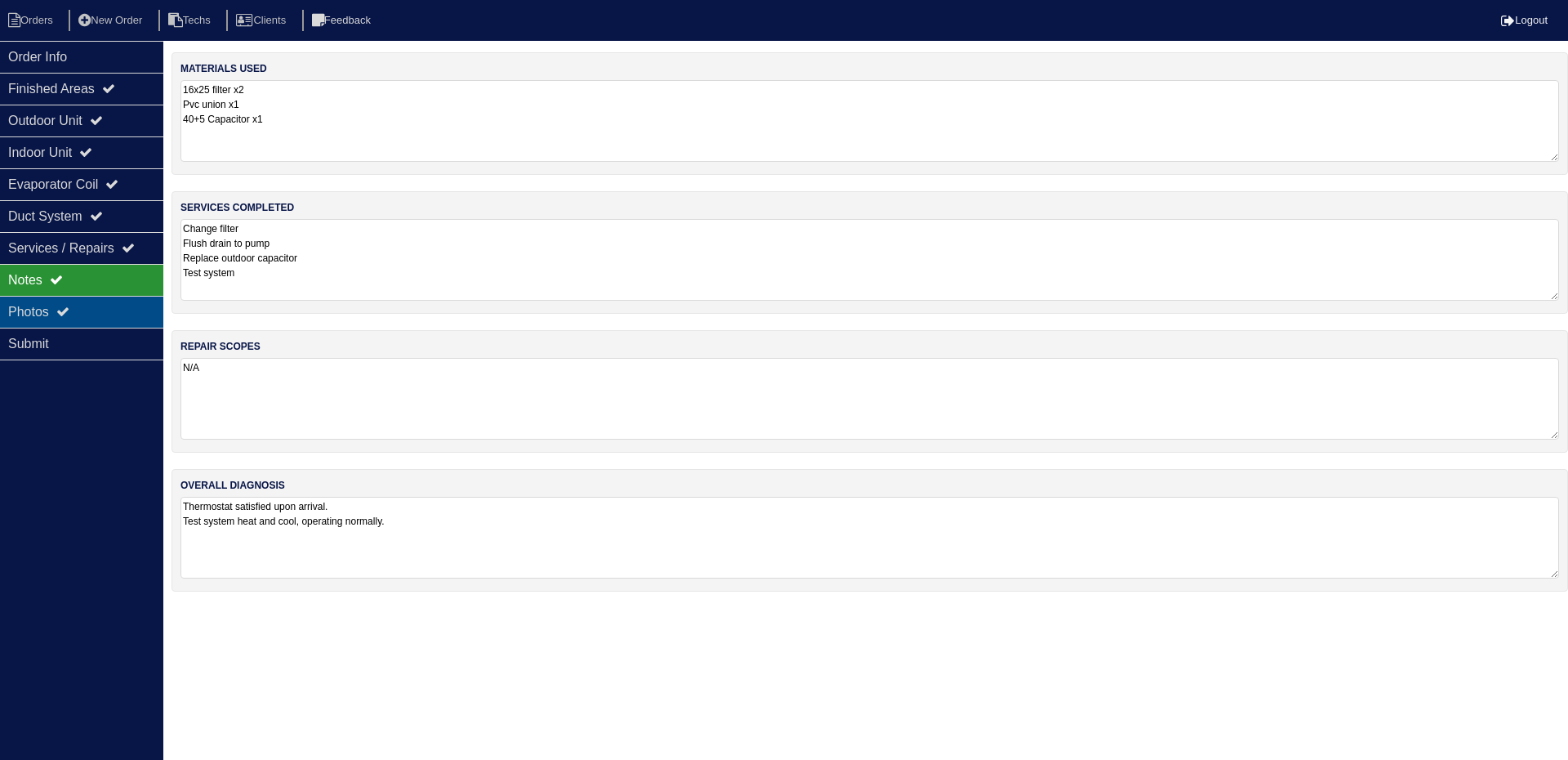
click at [122, 306] on div "Photos" at bounding box center [81, 312] width 163 height 32
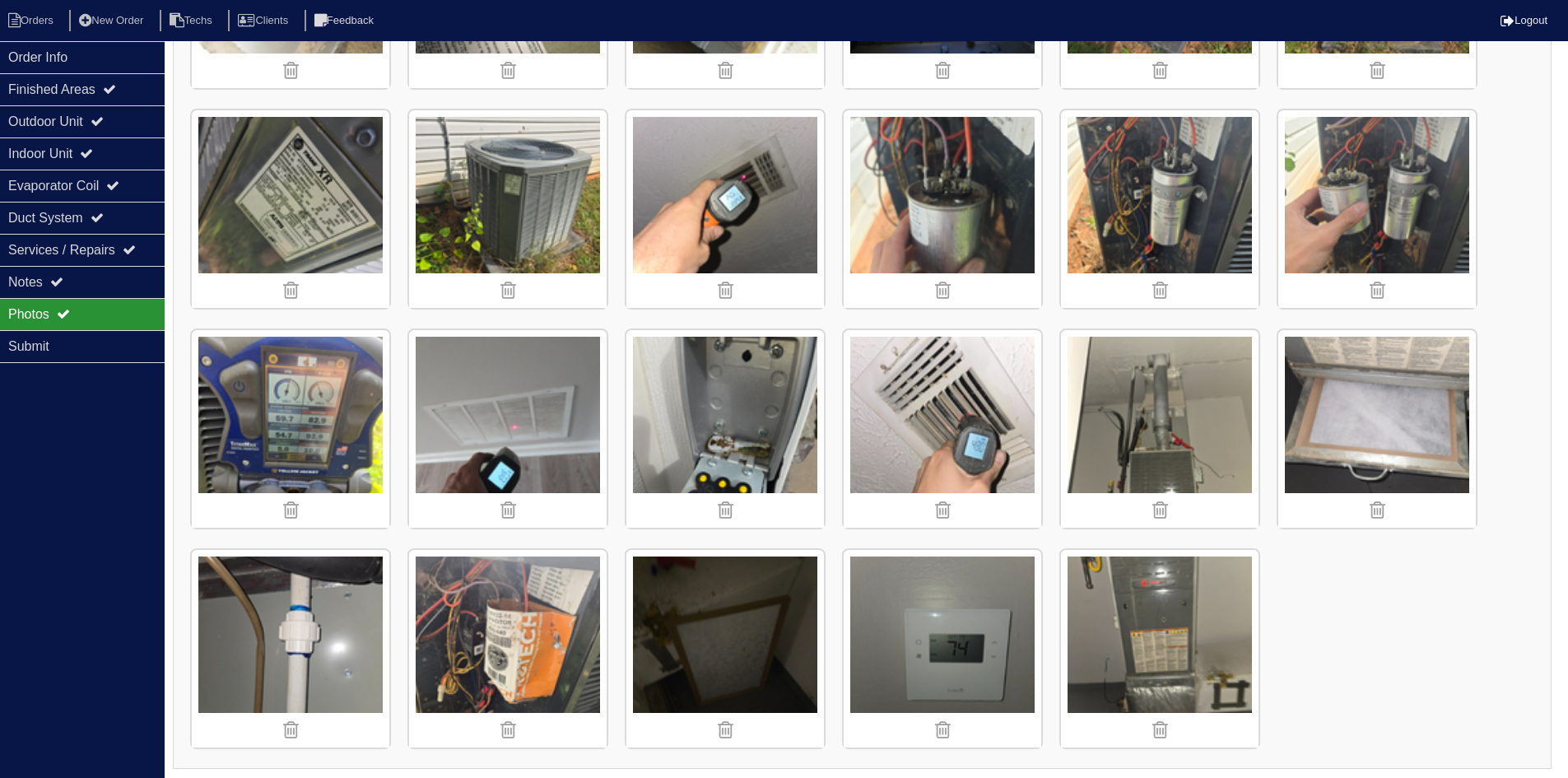
scroll to position [855, 0]
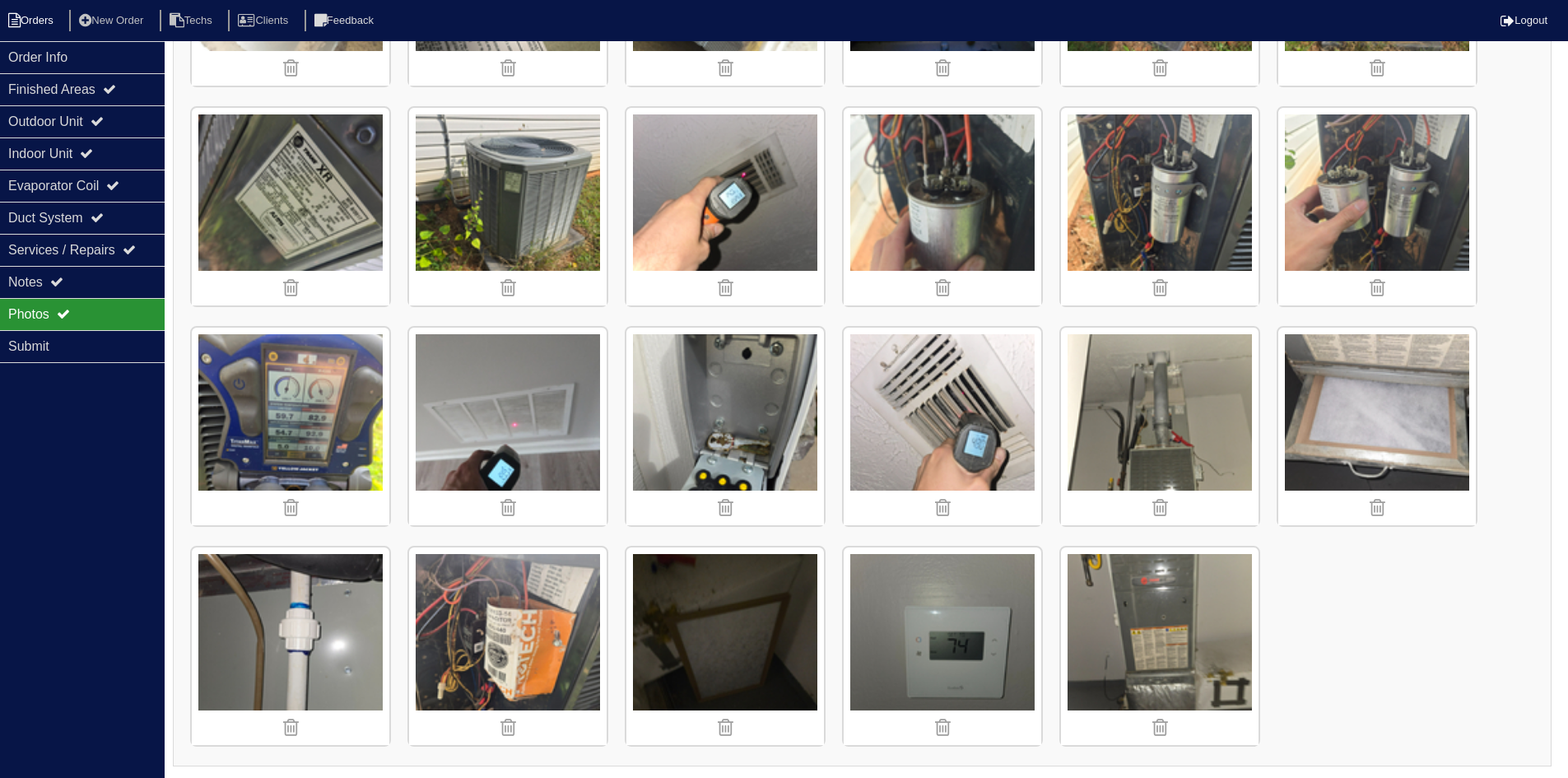
click at [26, 26] on li "Orders" at bounding box center [33, 21] width 66 height 22
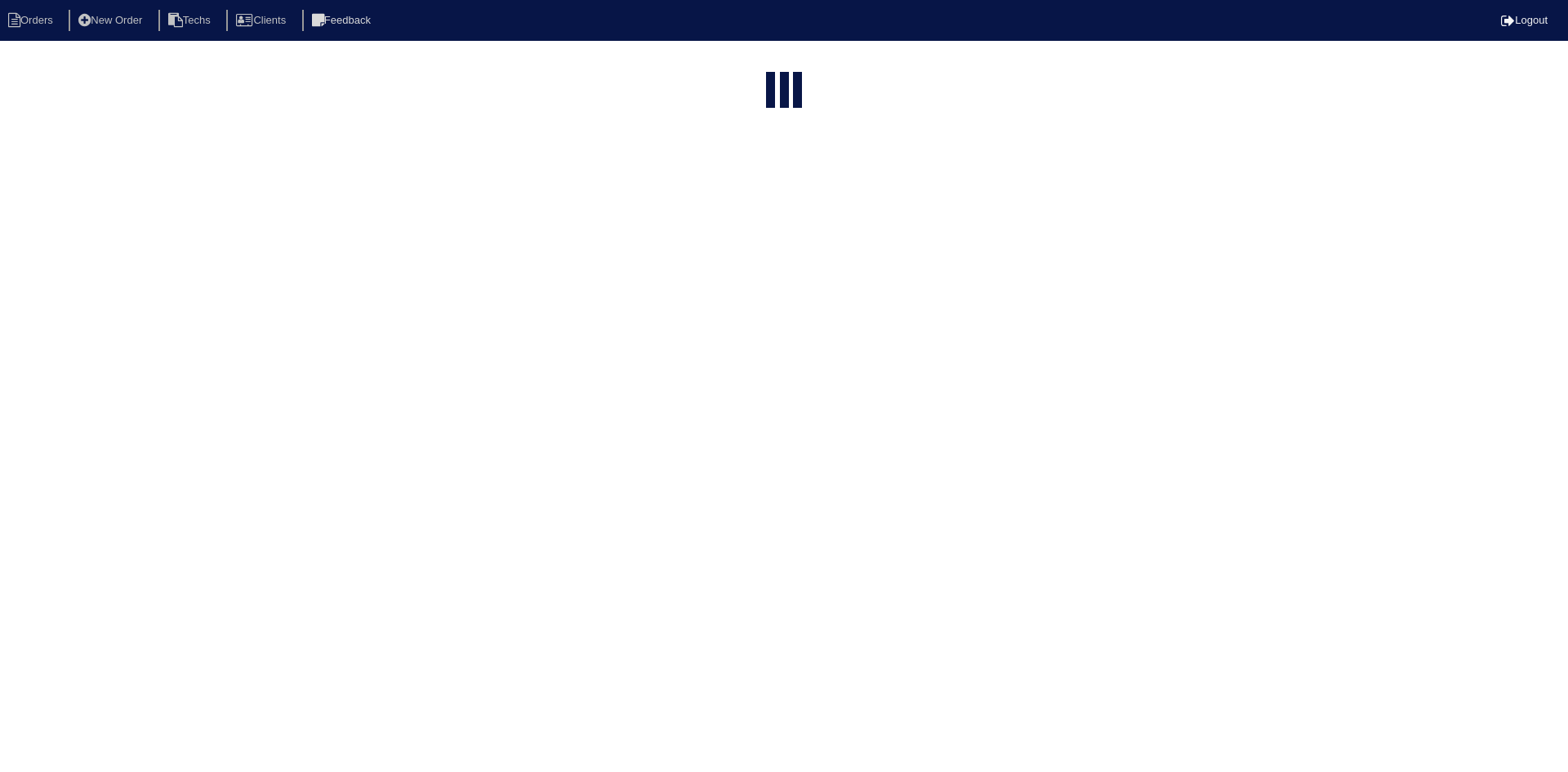
select select "15"
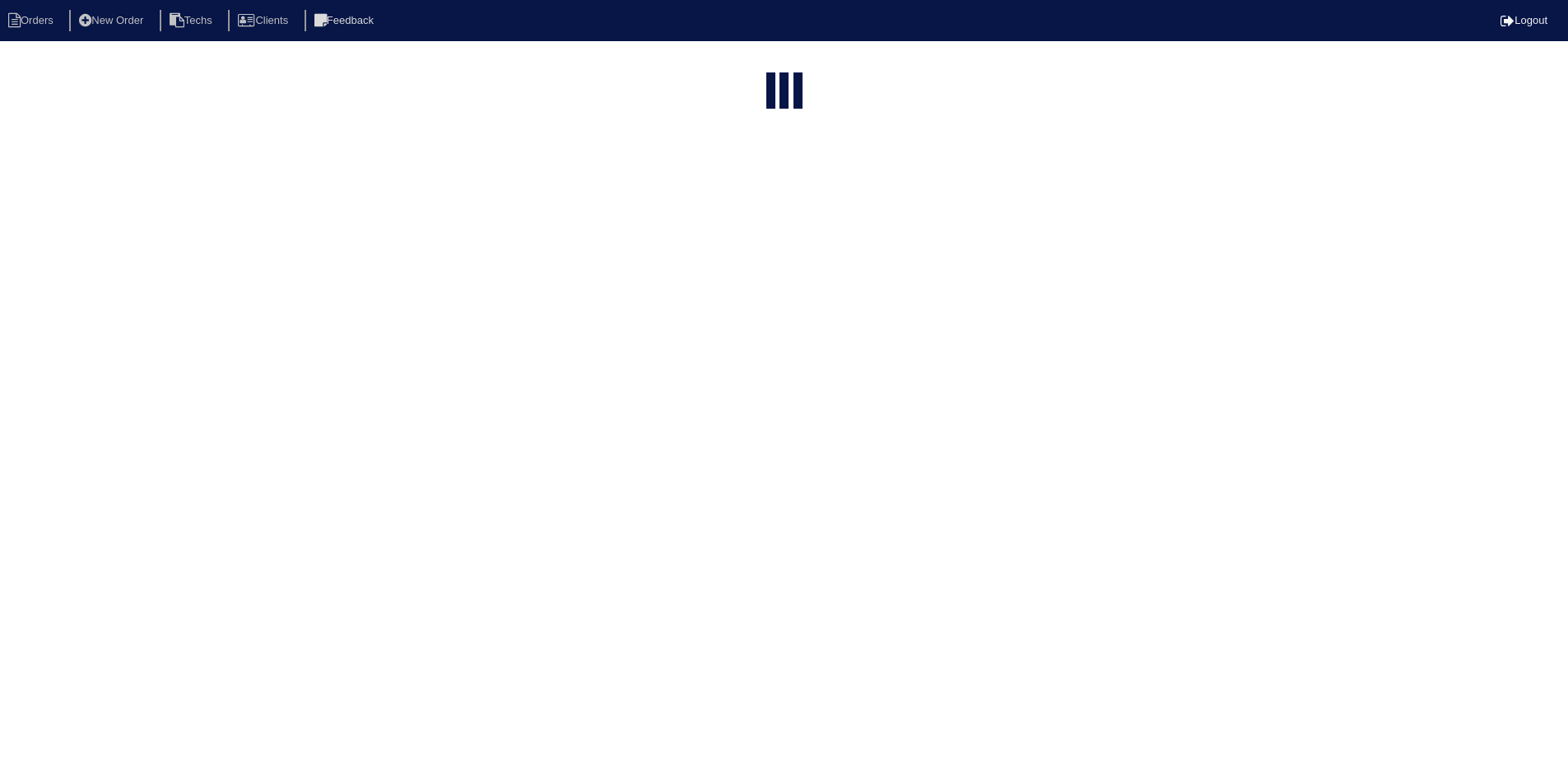
select select "field complete"
select select "need to quote"
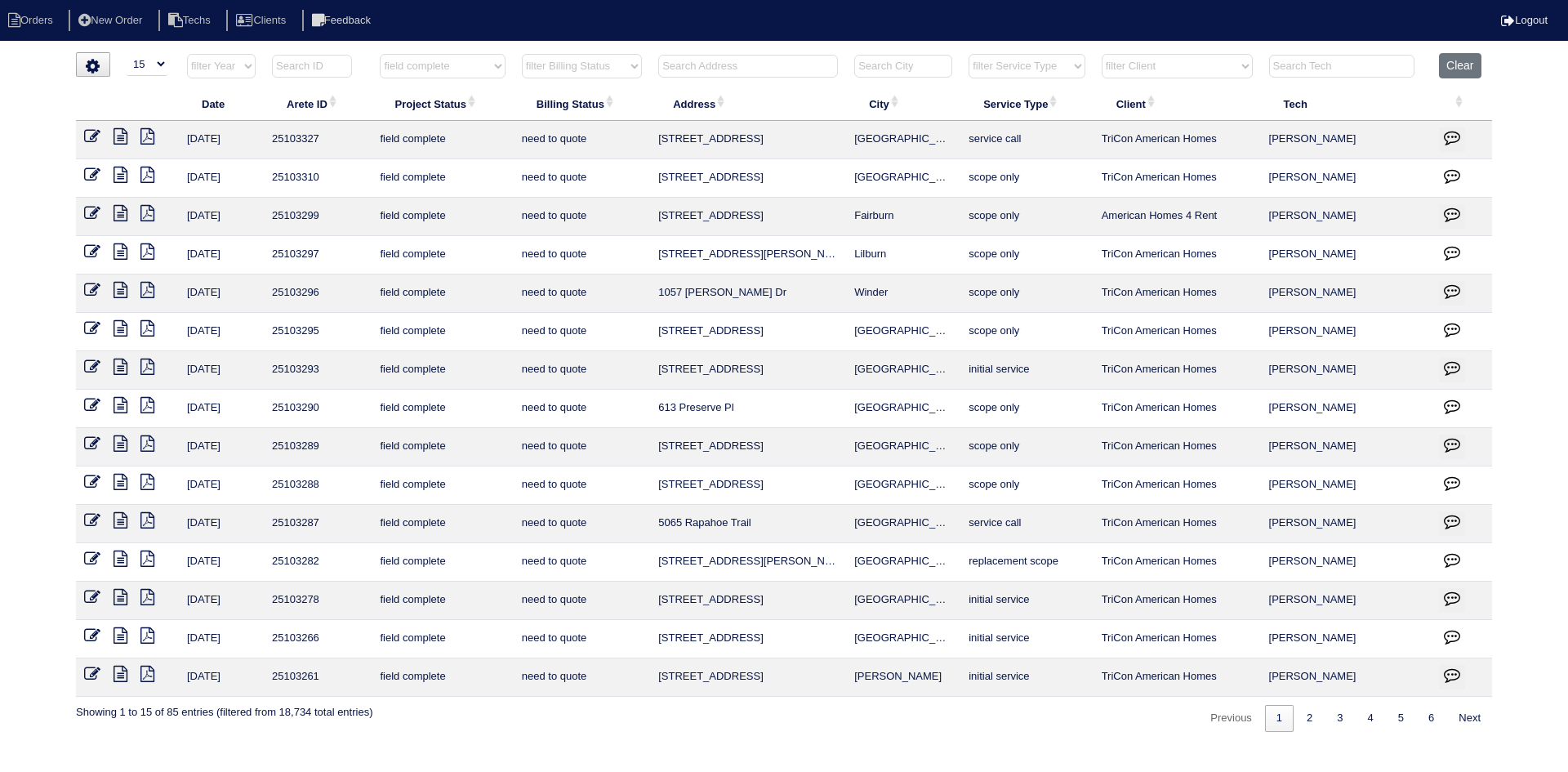
click at [146, 633] on icon at bounding box center [148, 636] width 14 height 16
click at [120, 633] on icon at bounding box center [120, 636] width 14 height 16
click at [1452, 633] on icon "button" at bounding box center [1452, 636] width 16 height 16
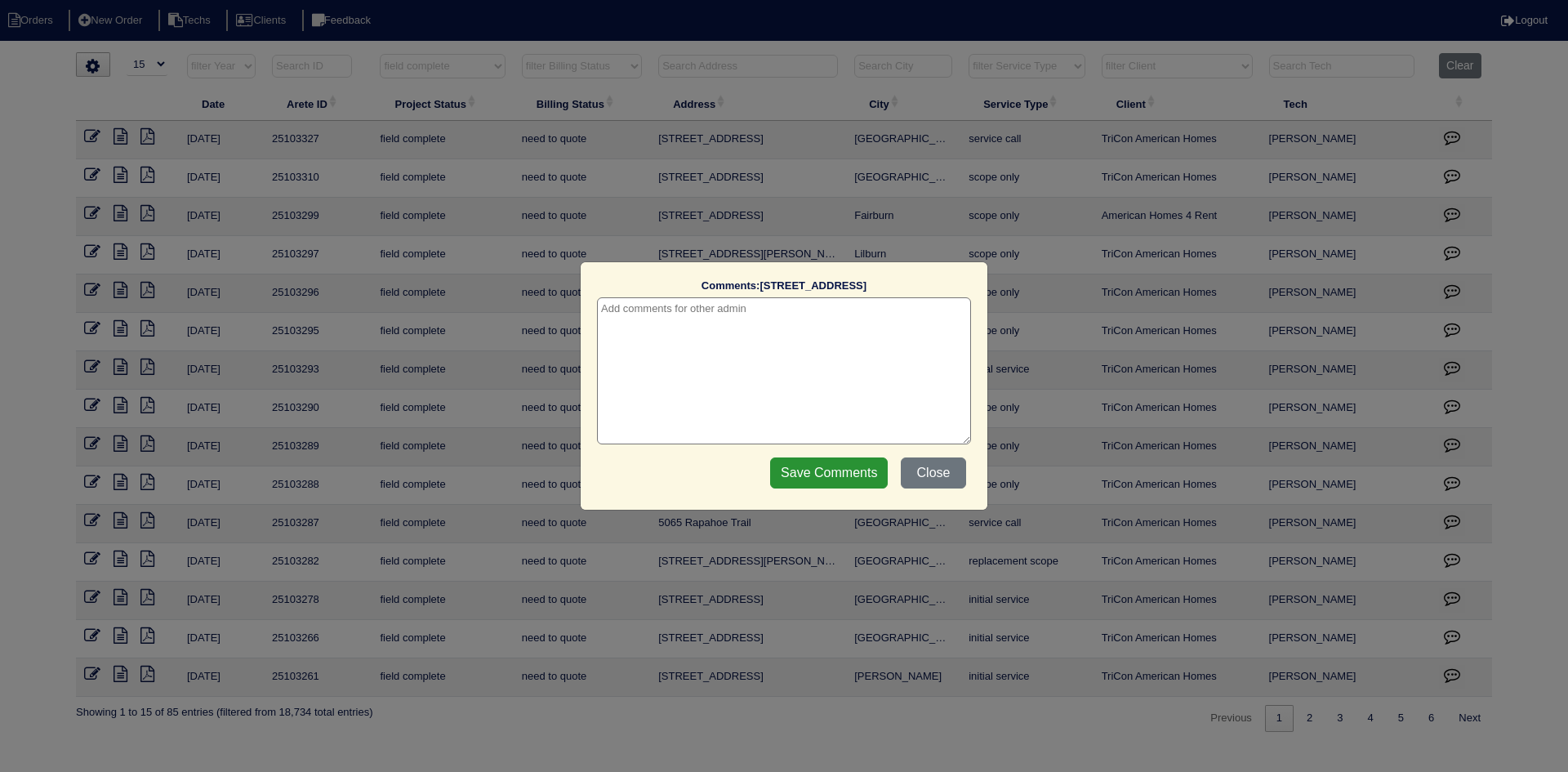
click at [627, 317] on textarea at bounding box center [784, 371] width 374 height 147
type textarea "[DATE] - room for bypass? need to ask [PERSON_NAME]"
click at [802, 473] on input "Save Comments" at bounding box center [829, 472] width 118 height 31
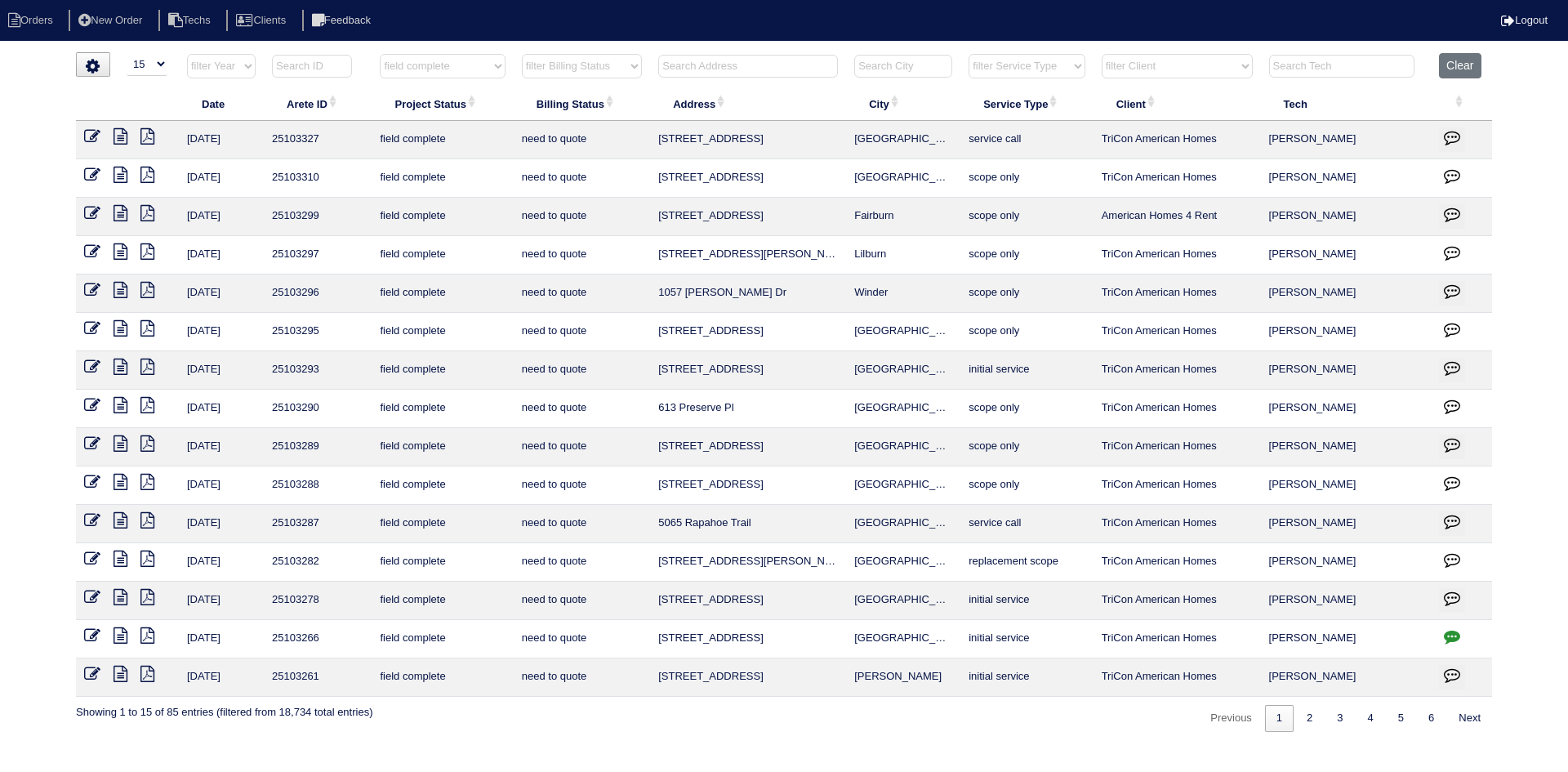
click at [120, 590] on icon at bounding box center [120, 597] width 14 height 16
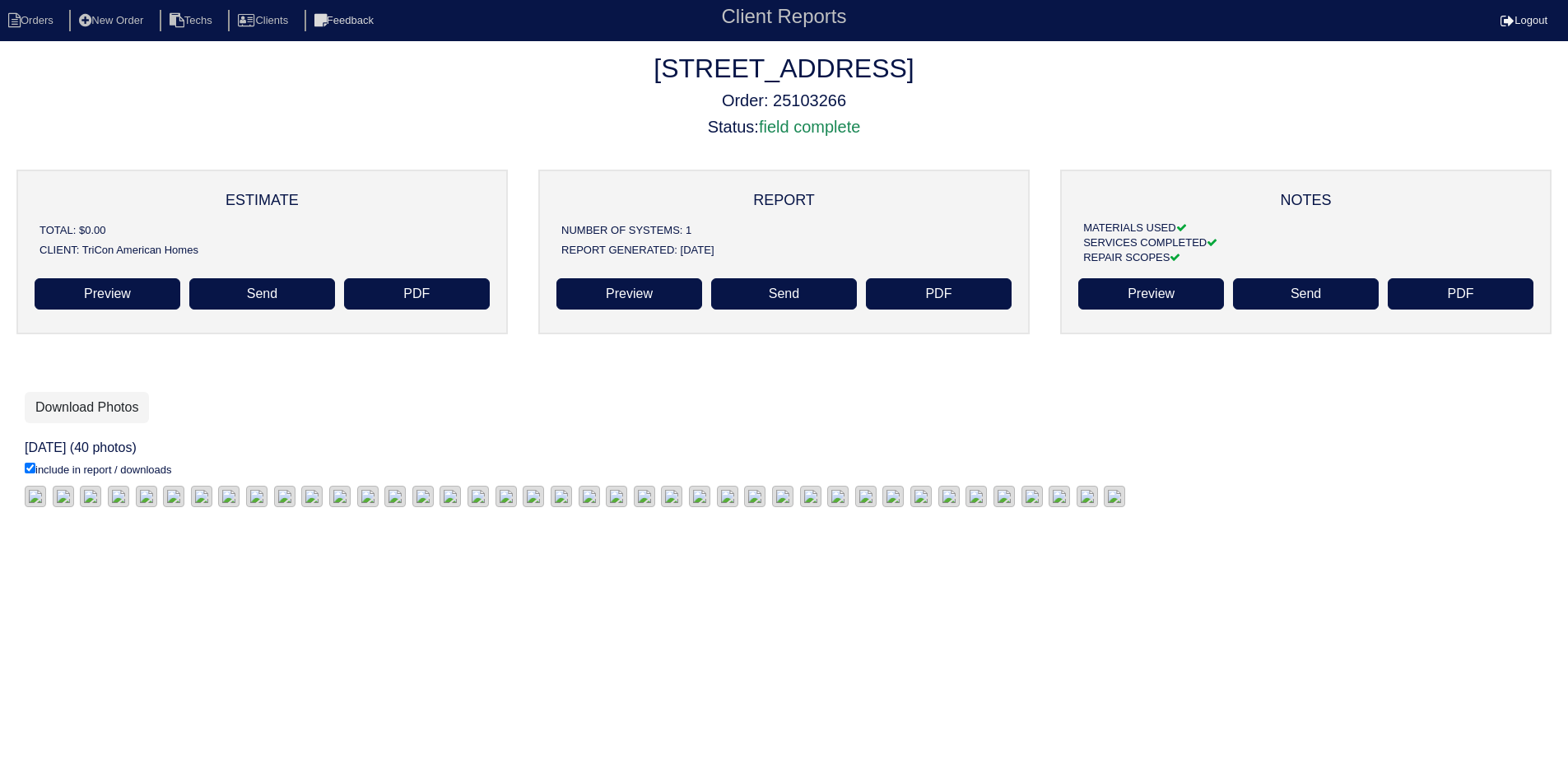
click at [1114, 84] on div "1432 Silver Charm Ln Order: 25103266 Status: field complete" at bounding box center [784, 95] width 1568 height 84
click at [75, 405] on link "Download Photos" at bounding box center [87, 407] width 124 height 31
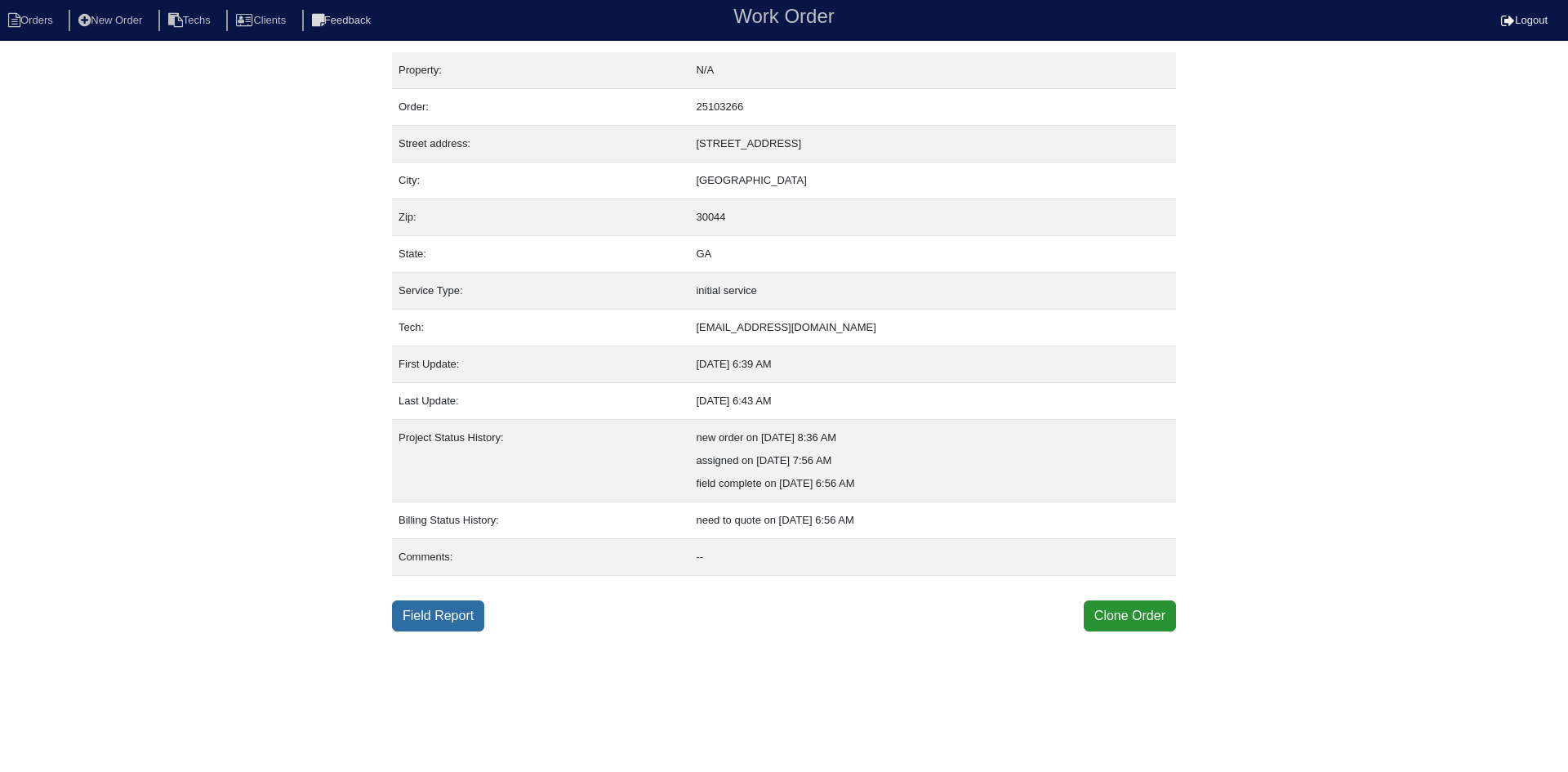
click at [445, 613] on link "Field Report" at bounding box center [438, 616] width 93 height 31
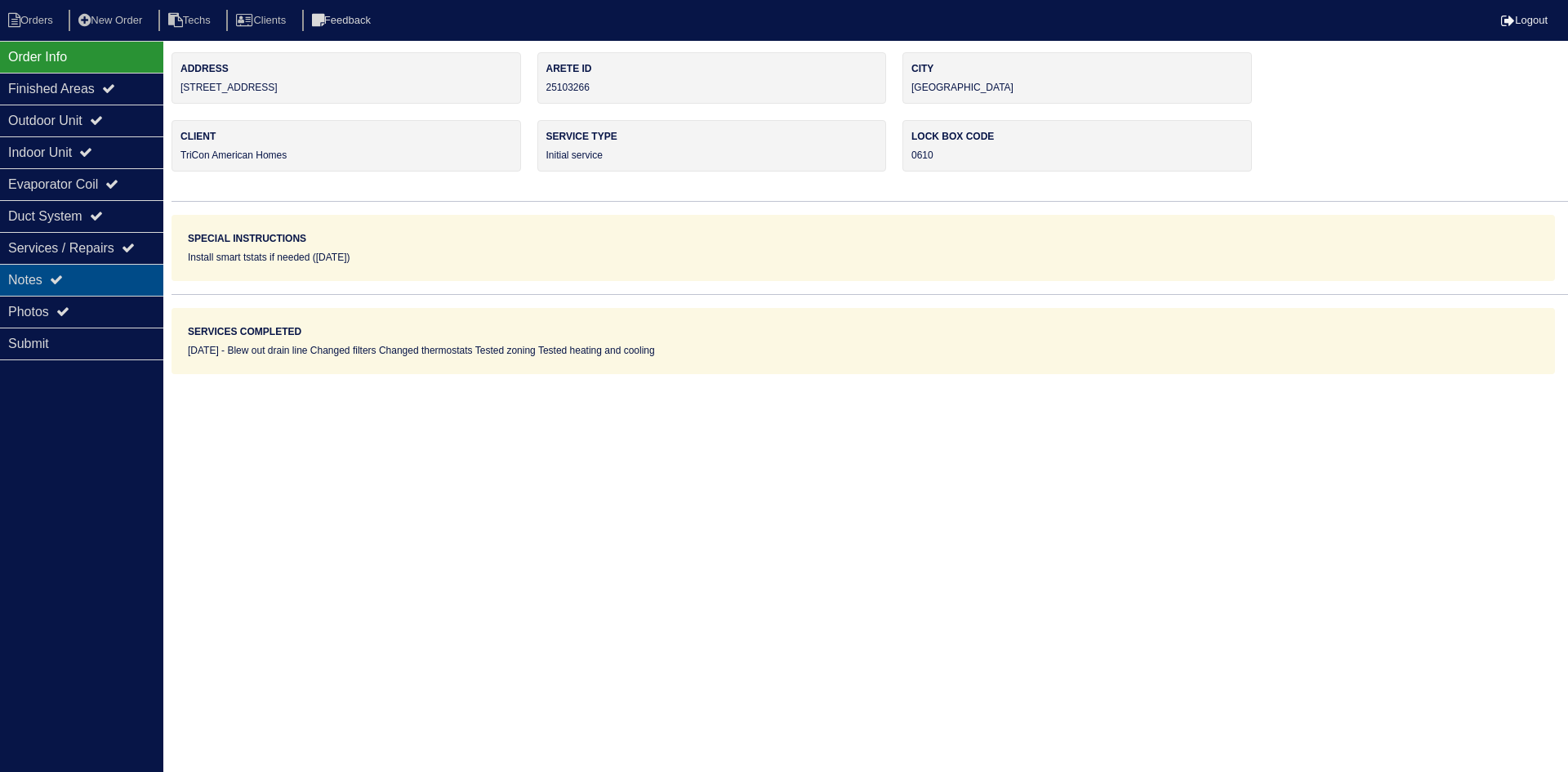
click at [82, 280] on div "Notes" at bounding box center [81, 280] width 163 height 32
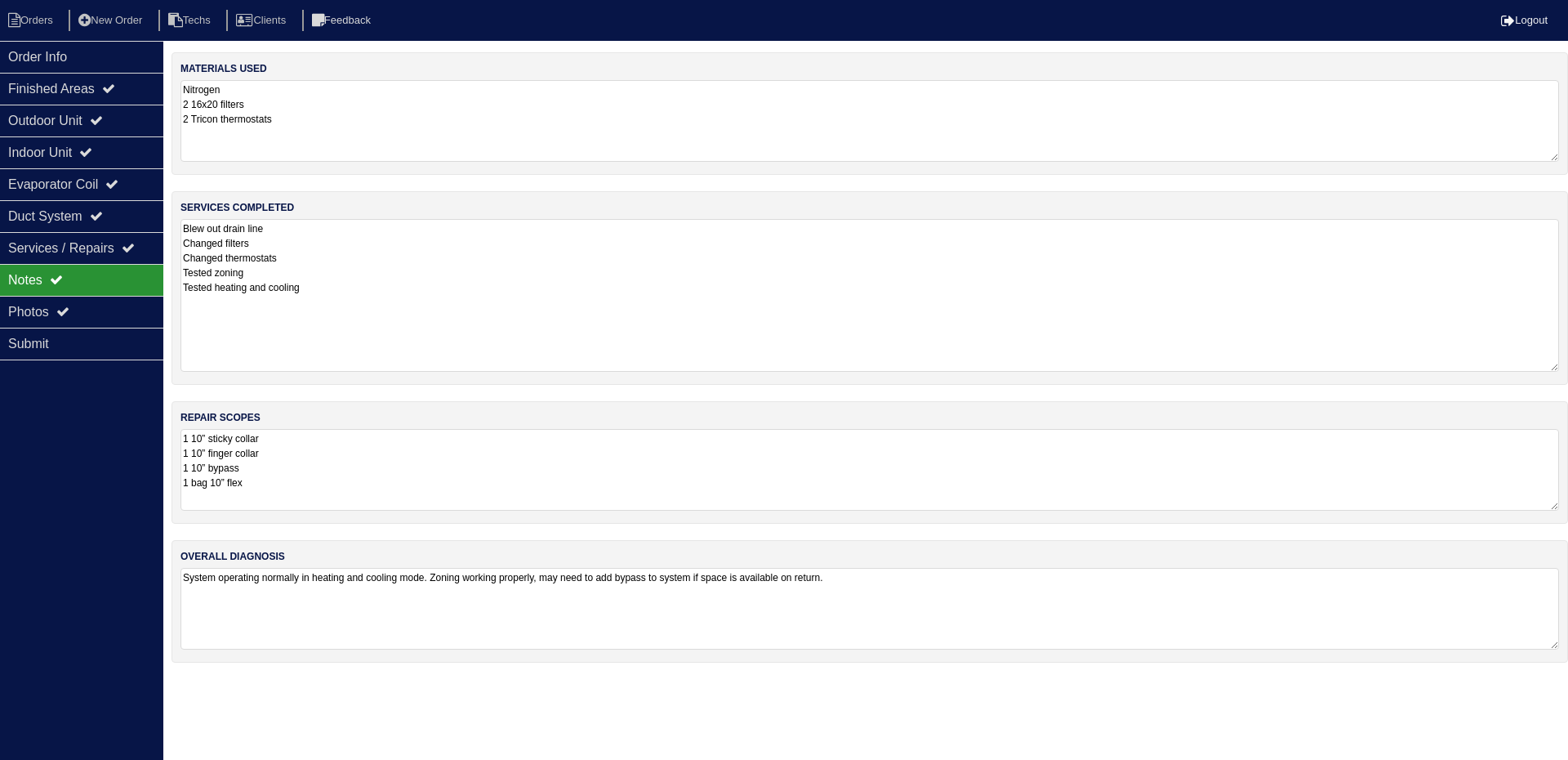
drag, startPoint x: 1552, startPoint y: 298, endPoint x: 1552, endPoint y: 369, distance: 71.0
click at [1552, 369] on textarea "Blew out drain line Changed filters Changed thermostats Tested zoning Tested he…" at bounding box center [870, 295] width 1378 height 152
click at [27, 303] on div "Photos" at bounding box center [81, 312] width 163 height 32
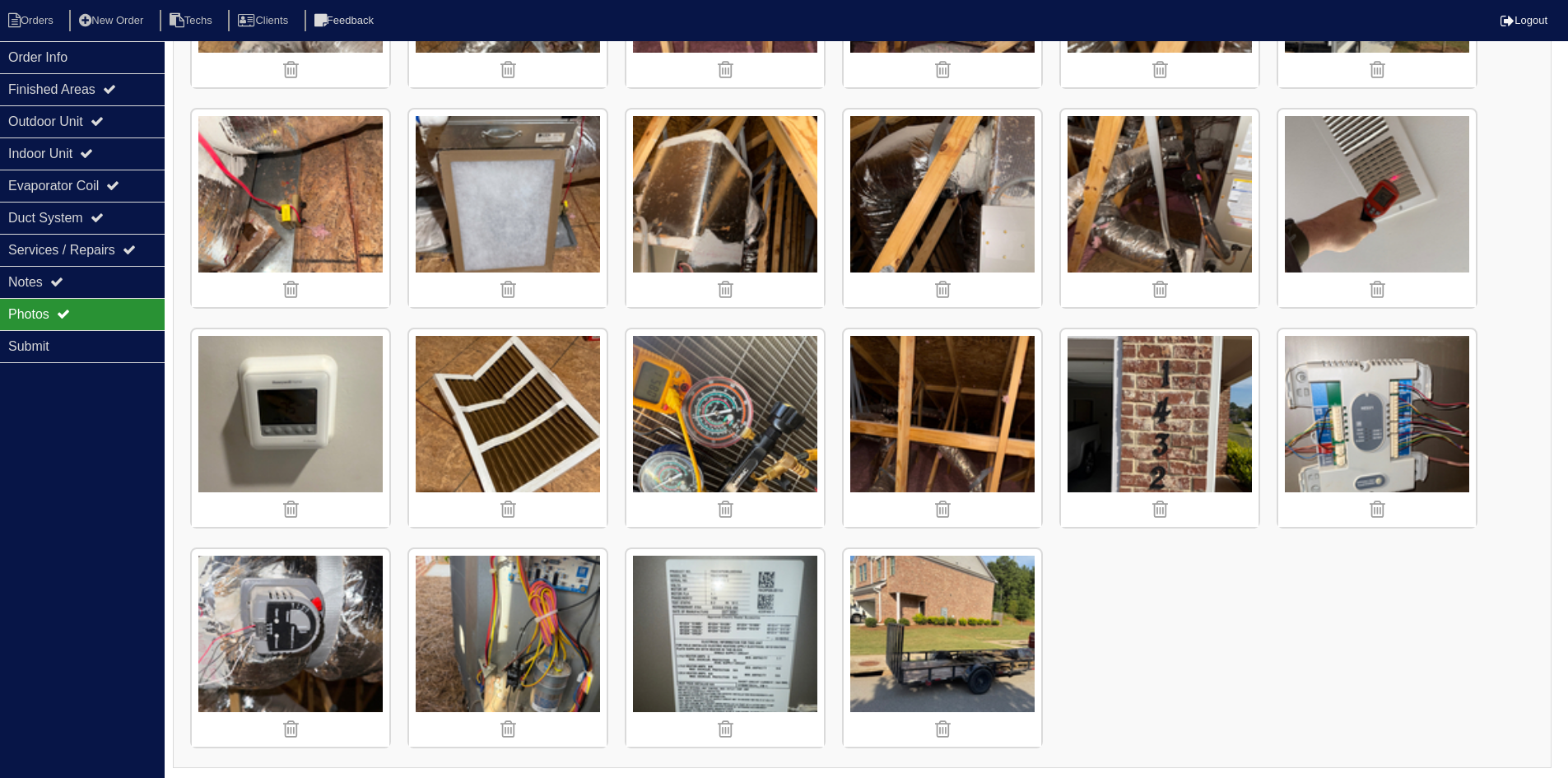
scroll to position [1074, 0]
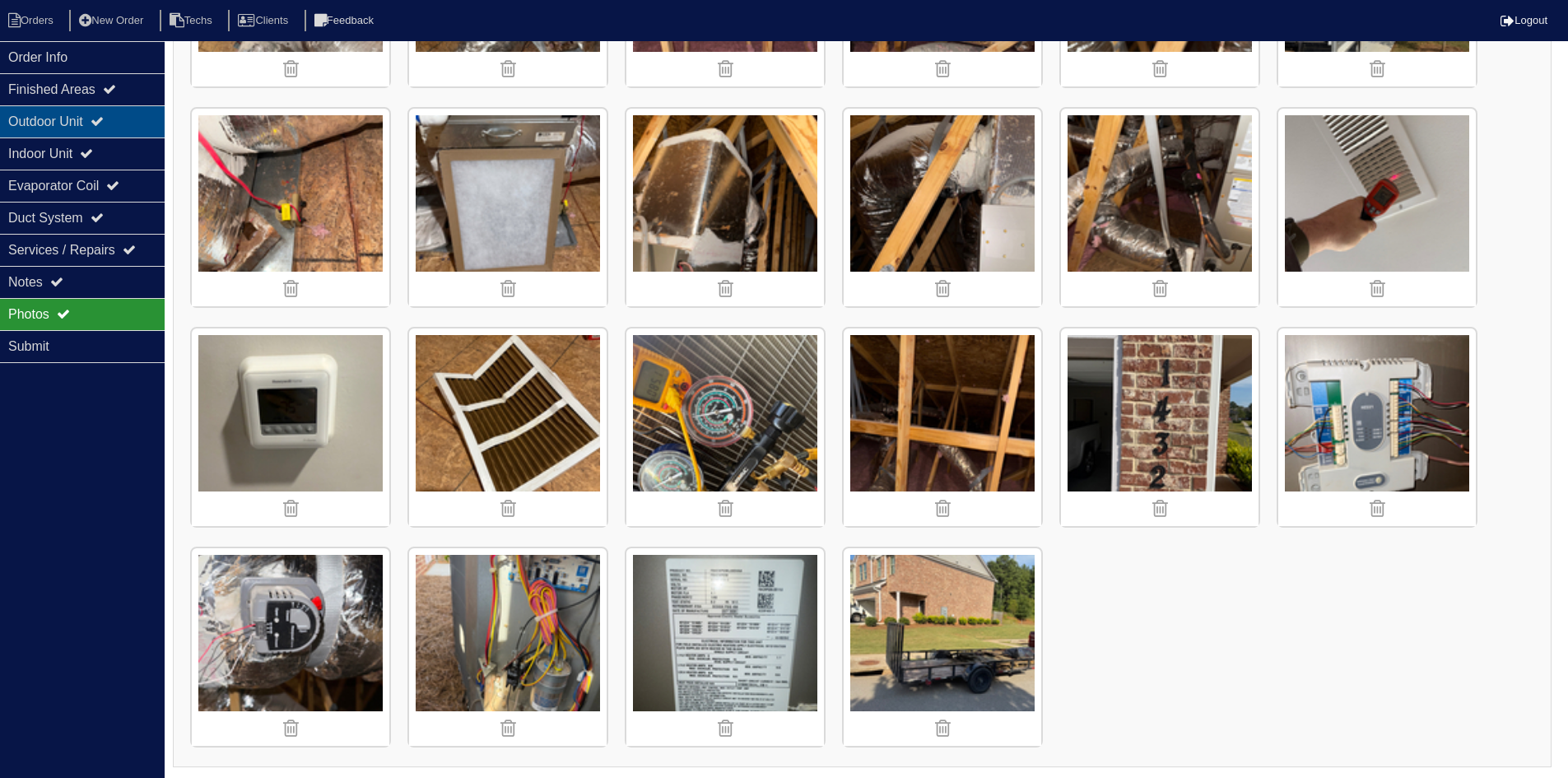
click at [79, 117] on div "Outdoor Unit" at bounding box center [82, 121] width 164 height 32
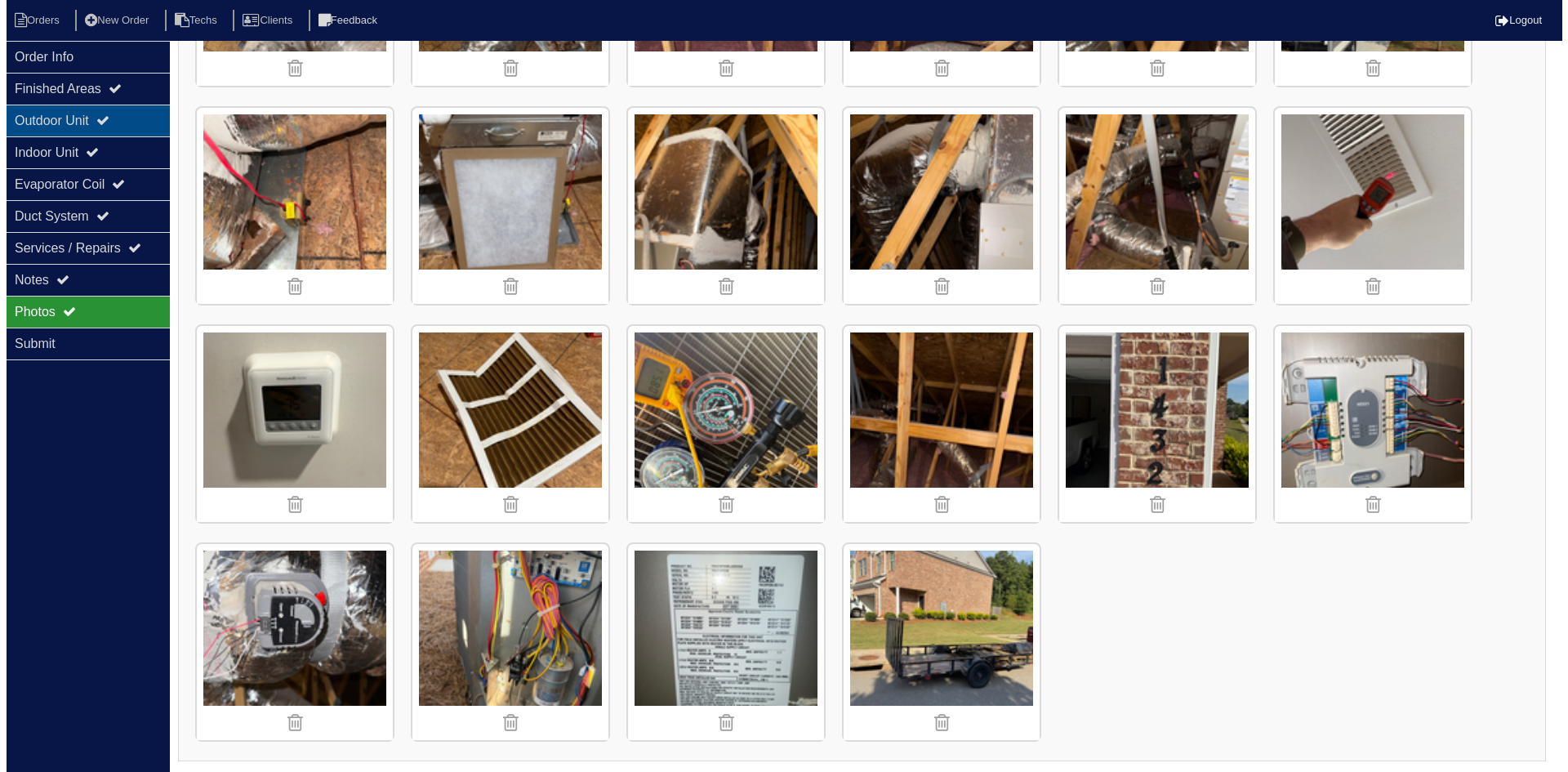
scroll to position [0, 0]
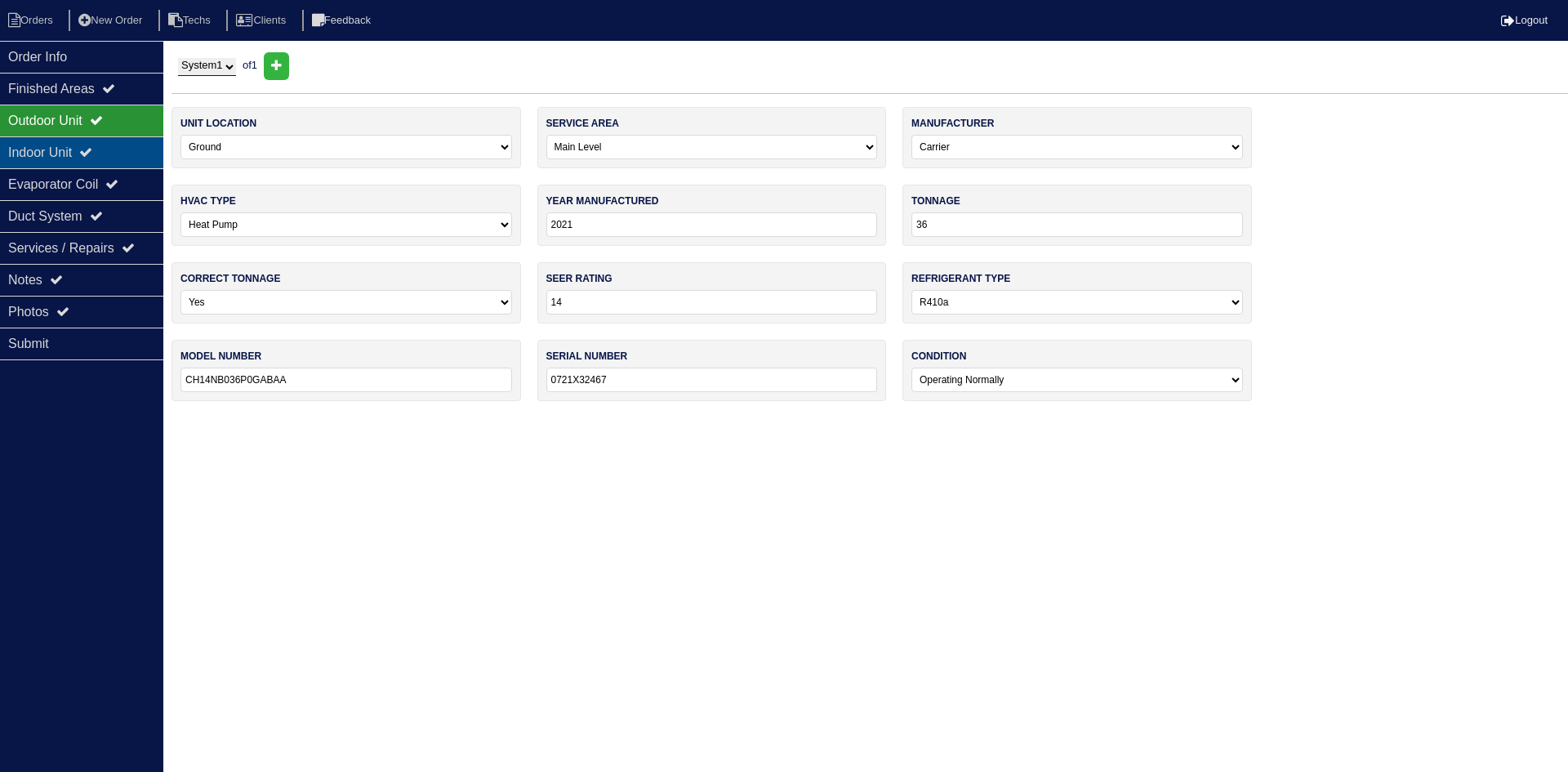
click at [93, 147] on icon at bounding box center [86, 152] width 13 height 13
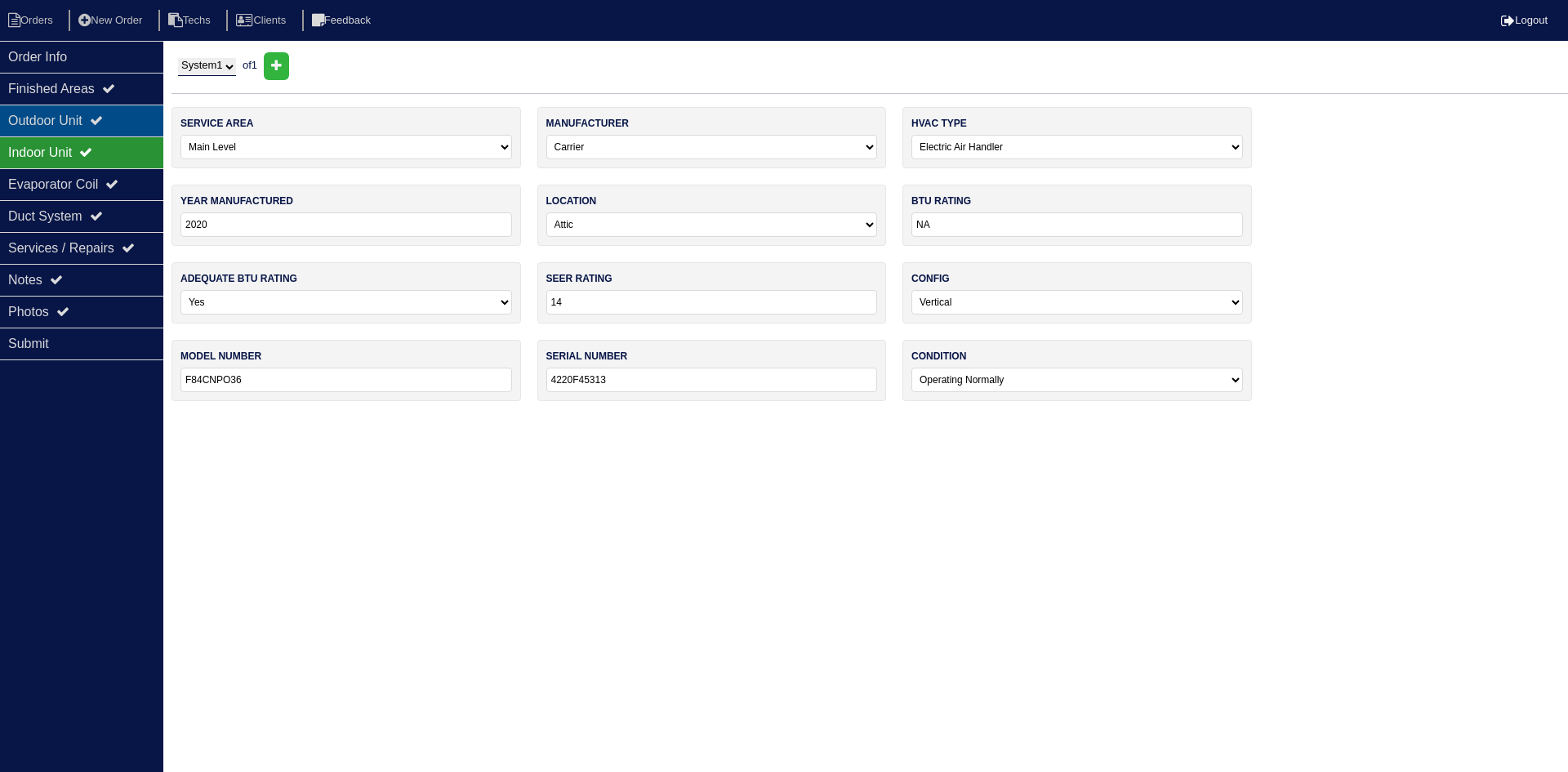
click at [102, 109] on div "Outdoor Unit" at bounding box center [81, 120] width 163 height 32
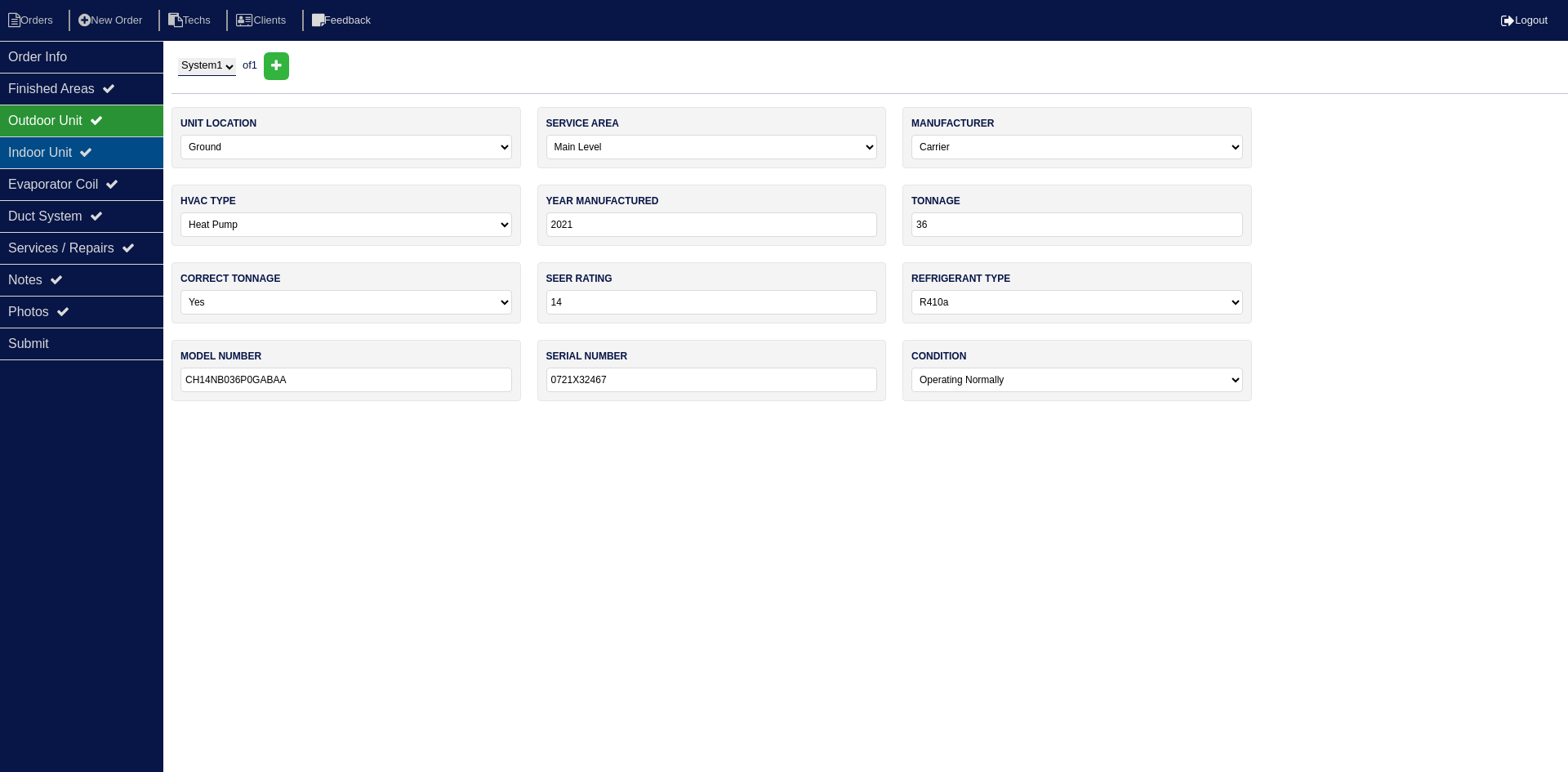
click at [125, 143] on div "Indoor Unit" at bounding box center [81, 152] width 163 height 32
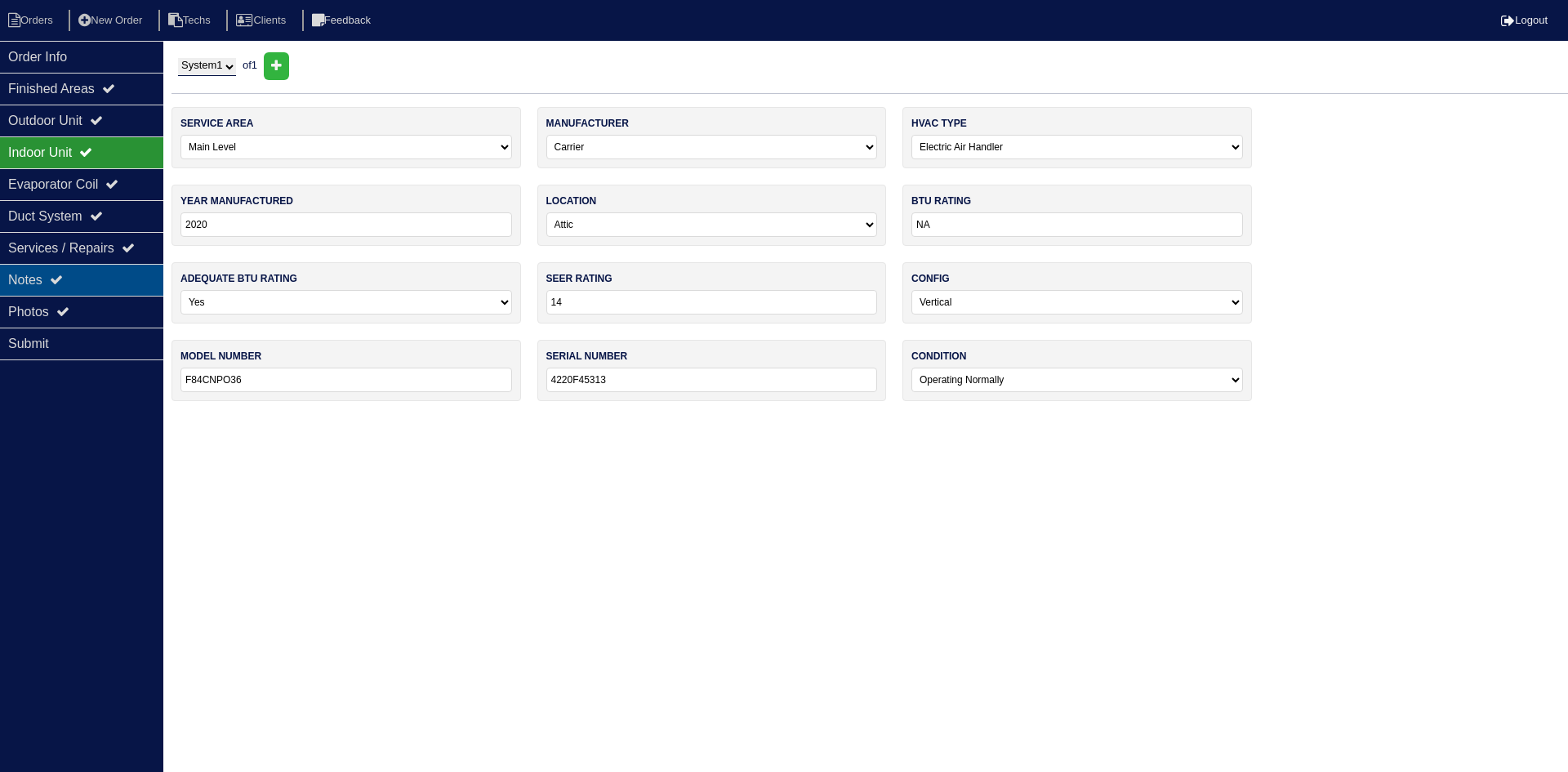
click at [76, 280] on div "Notes" at bounding box center [81, 280] width 163 height 32
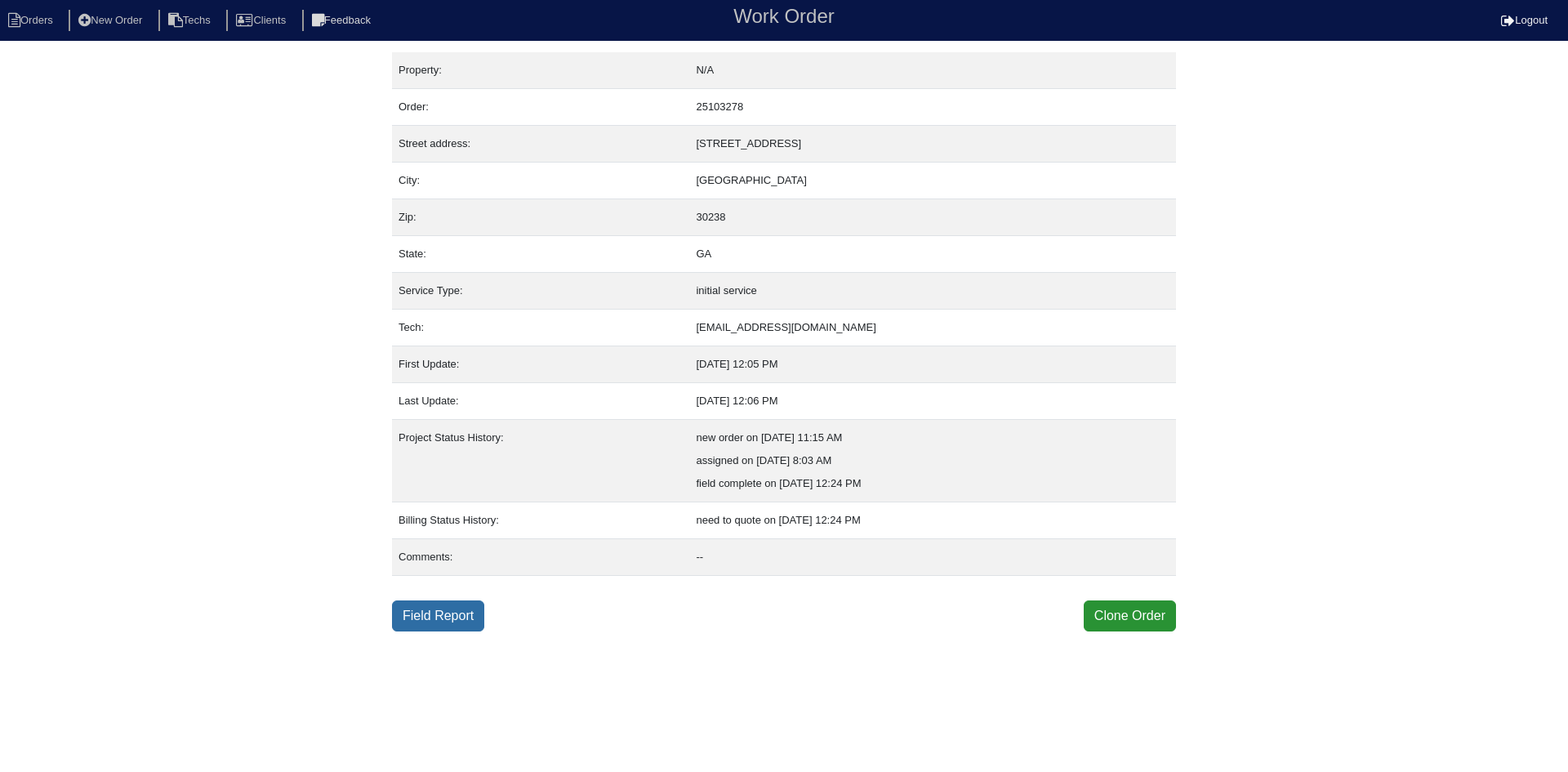
click at [422, 617] on link "Field Report" at bounding box center [438, 616] width 93 height 31
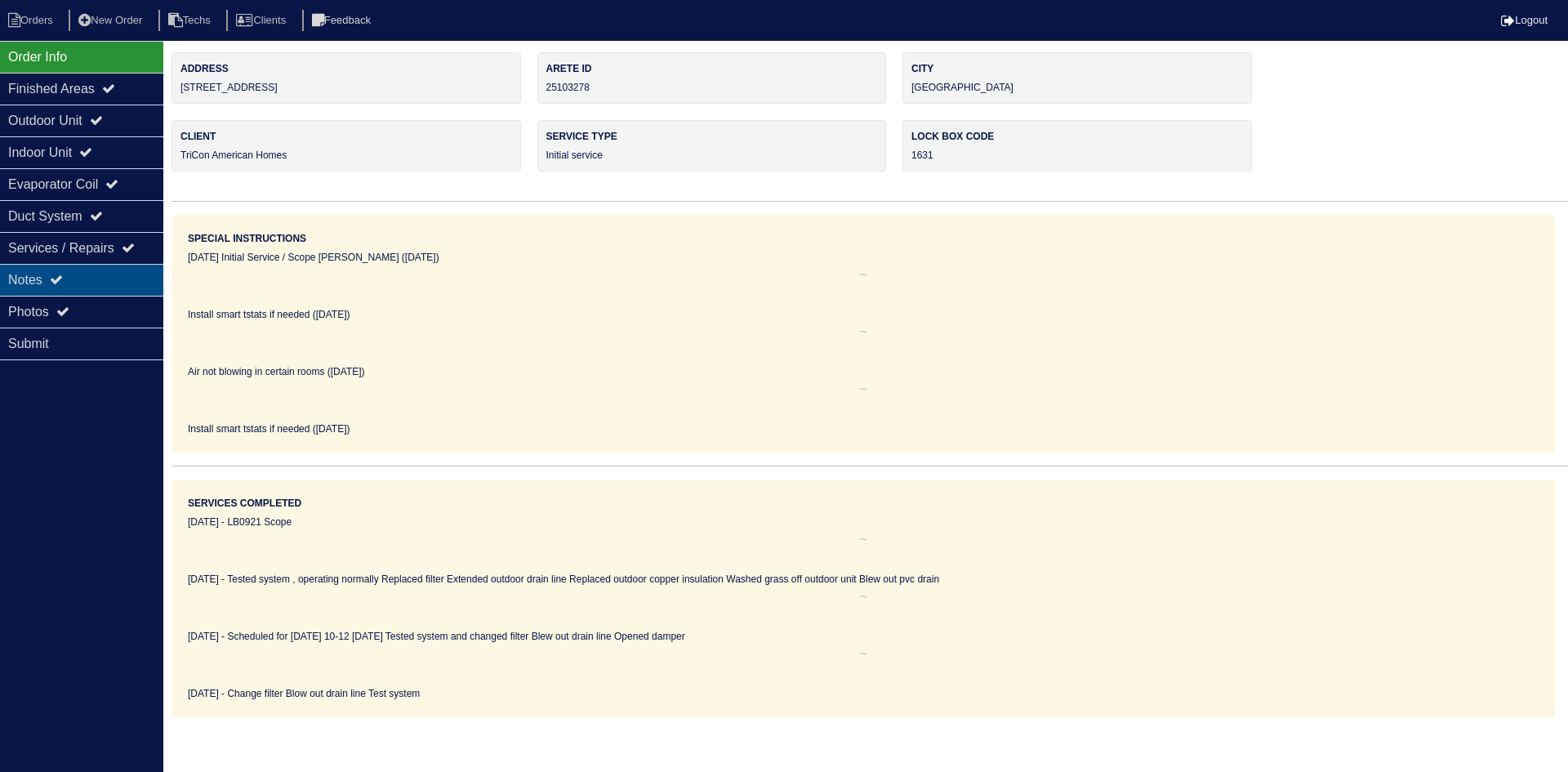
click at [84, 272] on div "Notes" at bounding box center [81, 280] width 163 height 32
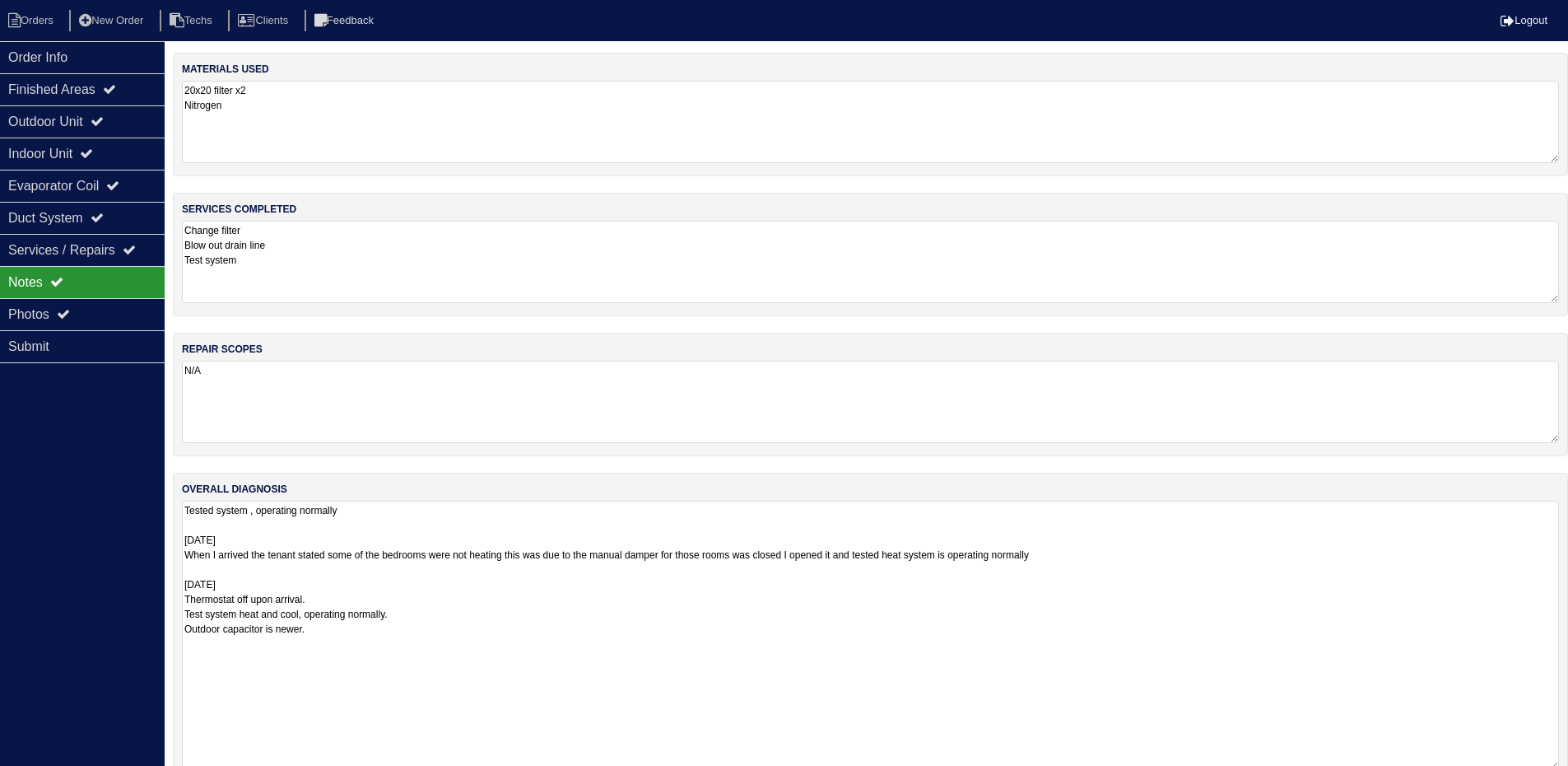
drag, startPoint x: 1567, startPoint y: 578, endPoint x: 1460, endPoint y: 723, distance: 180.2
click at [1568, 766] on html "Orders New Order Techs Clients Feedback Logout Orders New Order Users Clients M…" at bounding box center [784, 400] width 1568 height 799
click at [126, 119] on div "Outdoor Unit" at bounding box center [82, 121] width 164 height 32
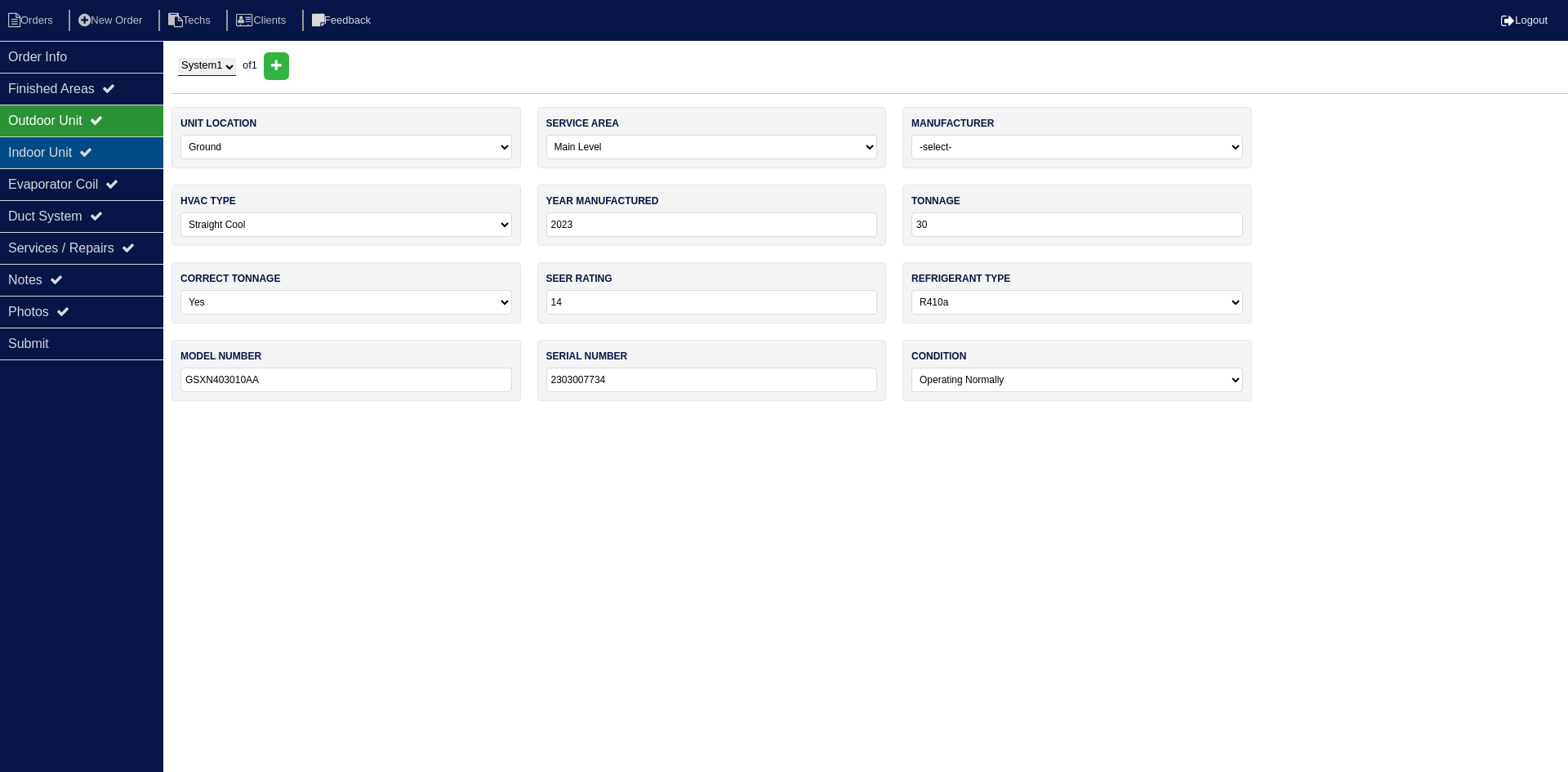
click at [120, 155] on div "Indoor Unit" at bounding box center [81, 152] width 163 height 32
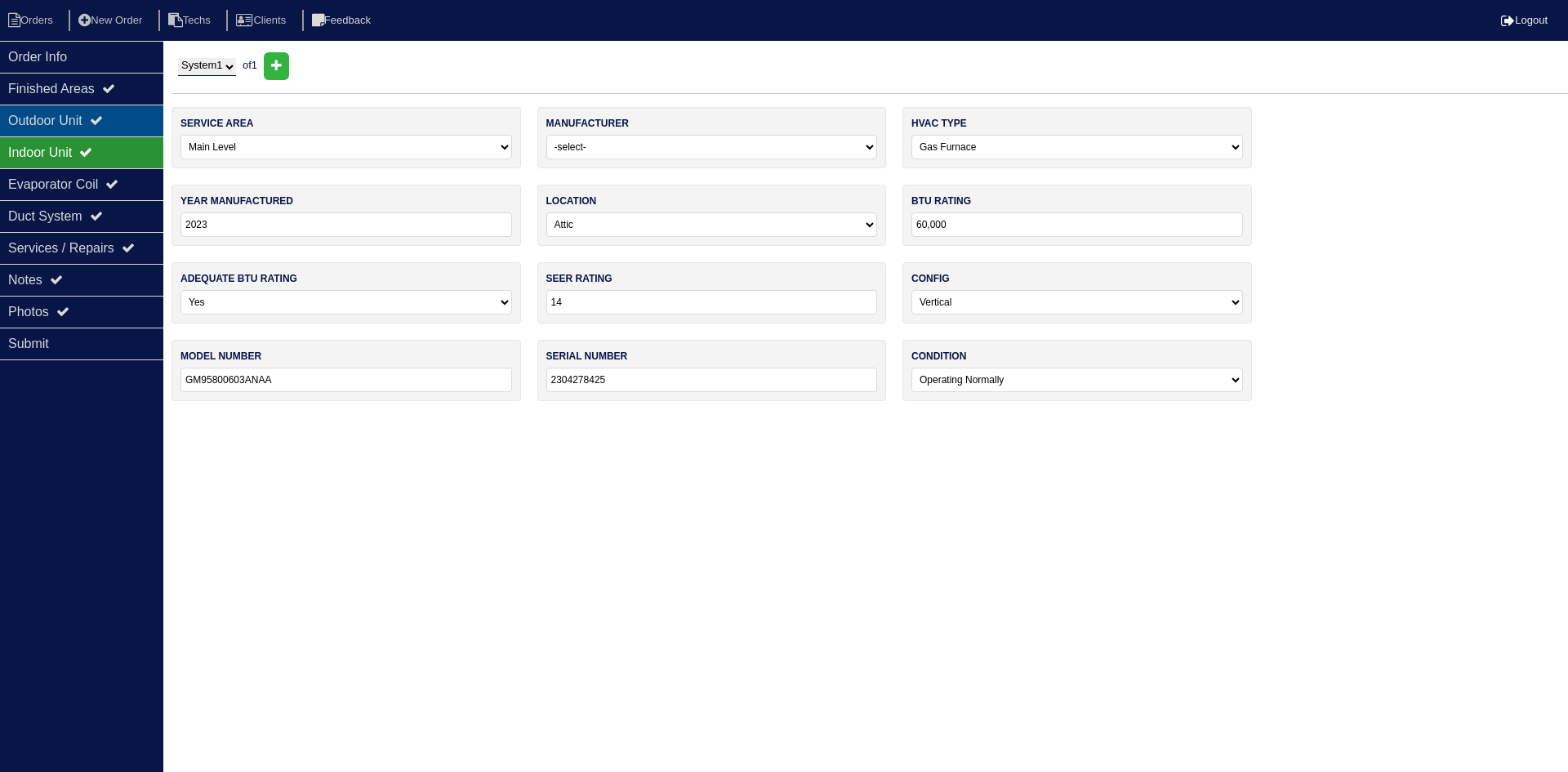
click at [119, 122] on div "Outdoor Unit" at bounding box center [81, 120] width 163 height 32
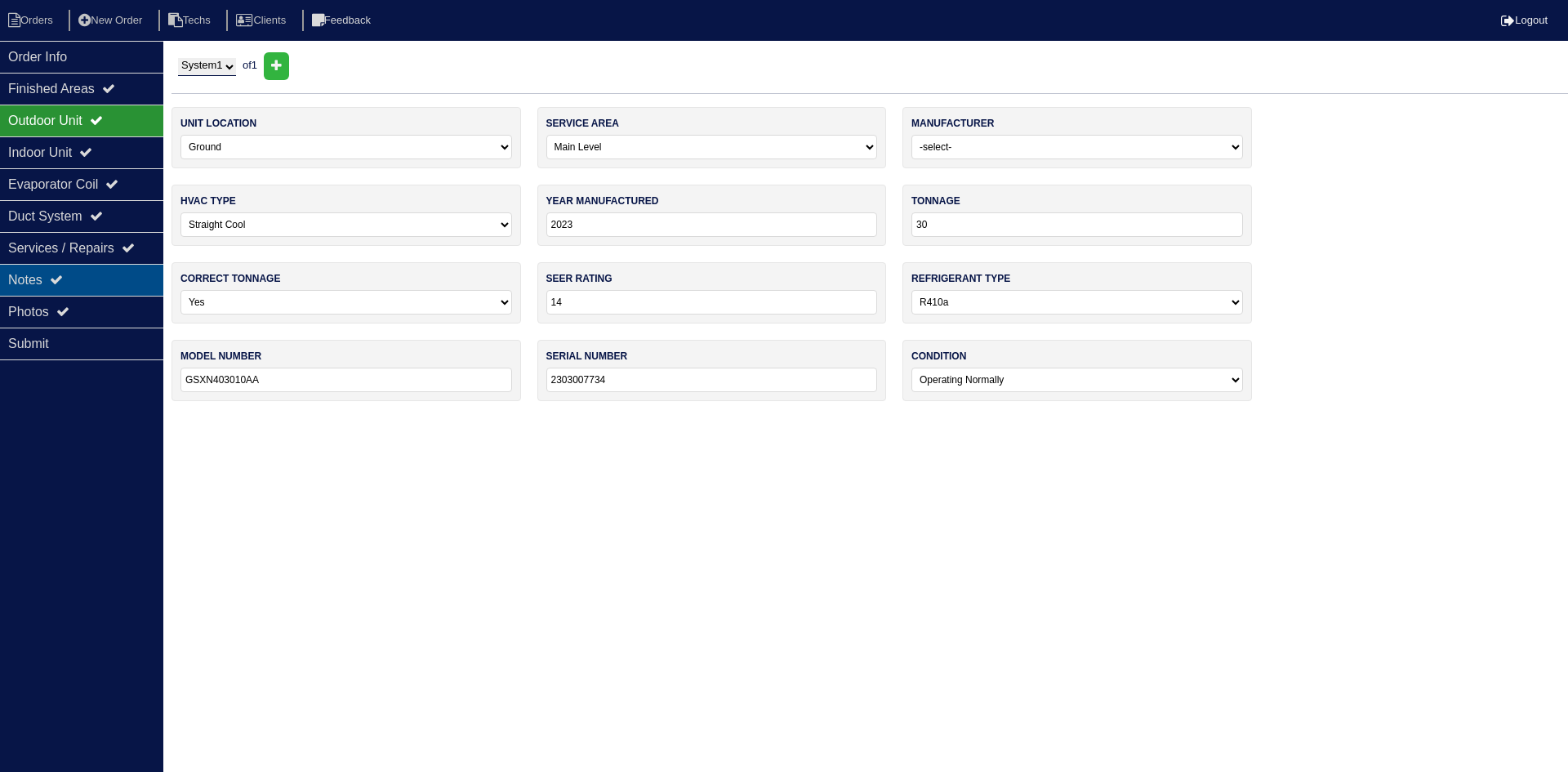
click at [97, 272] on div "Notes" at bounding box center [81, 280] width 163 height 32
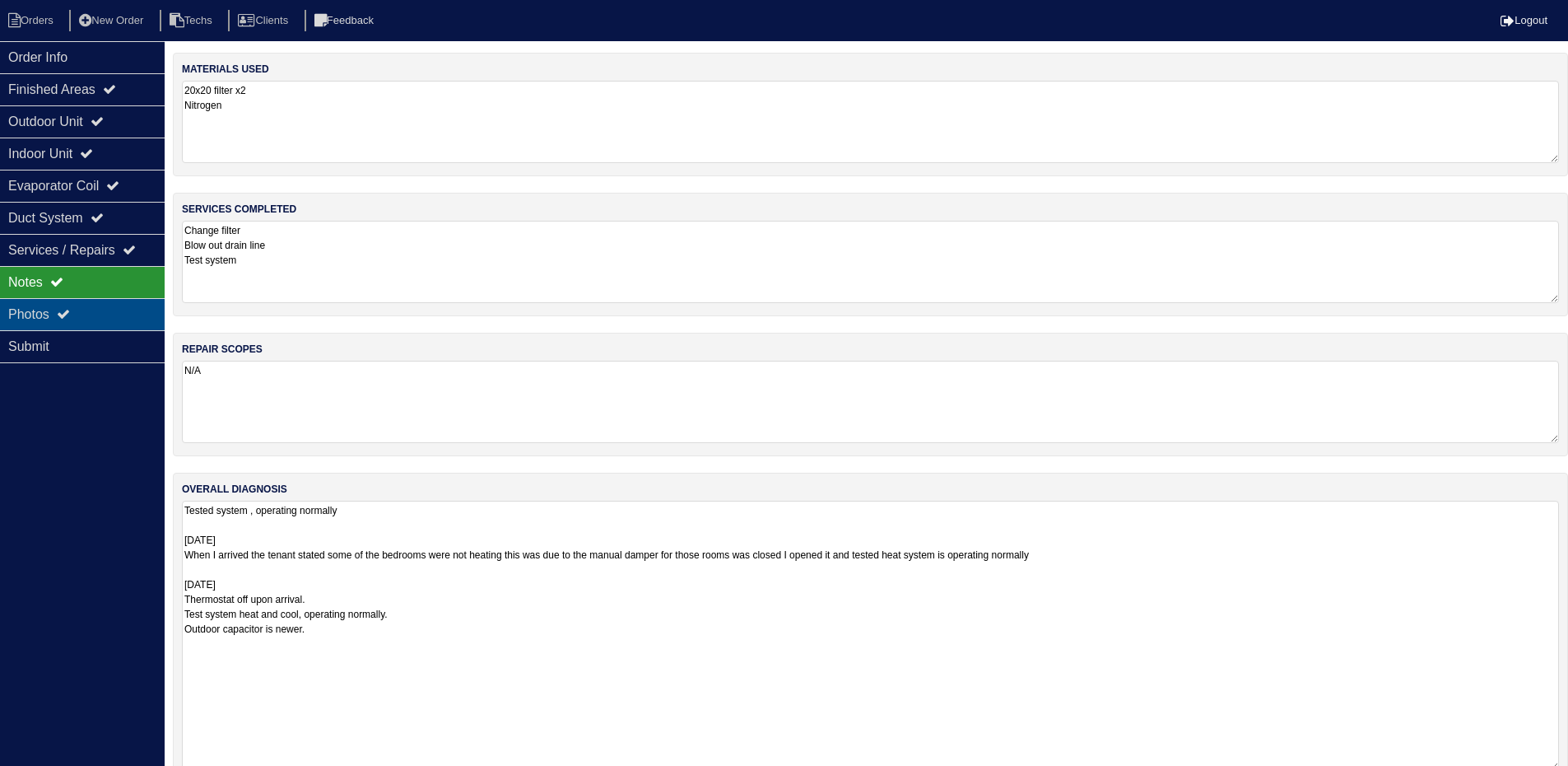
click at [130, 312] on div "Photos" at bounding box center [82, 314] width 164 height 32
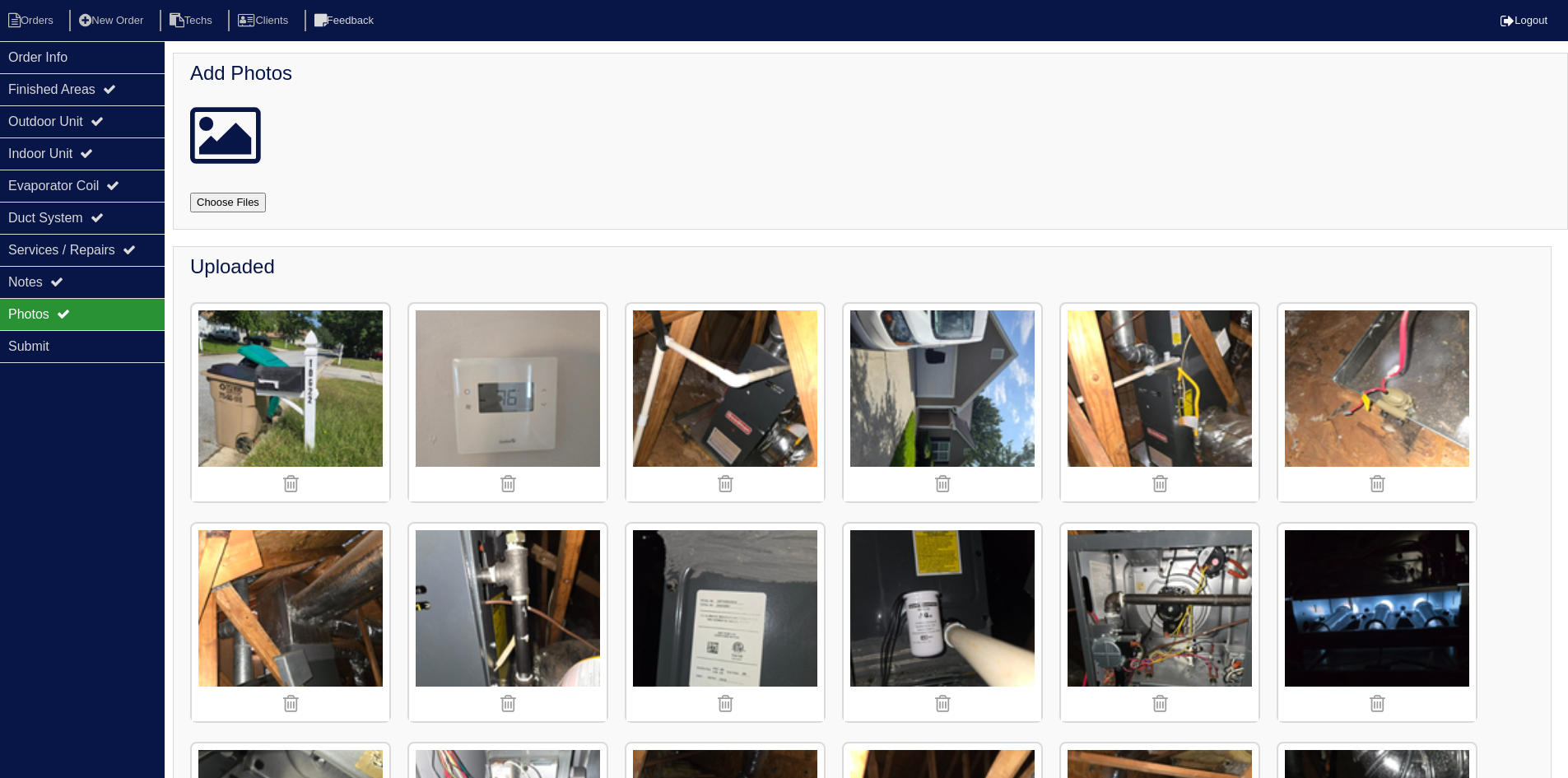
click at [841, 127] on div at bounding box center [875, 135] width 1370 height 66
click at [97, 58] on div "Order Info" at bounding box center [82, 57] width 164 height 32
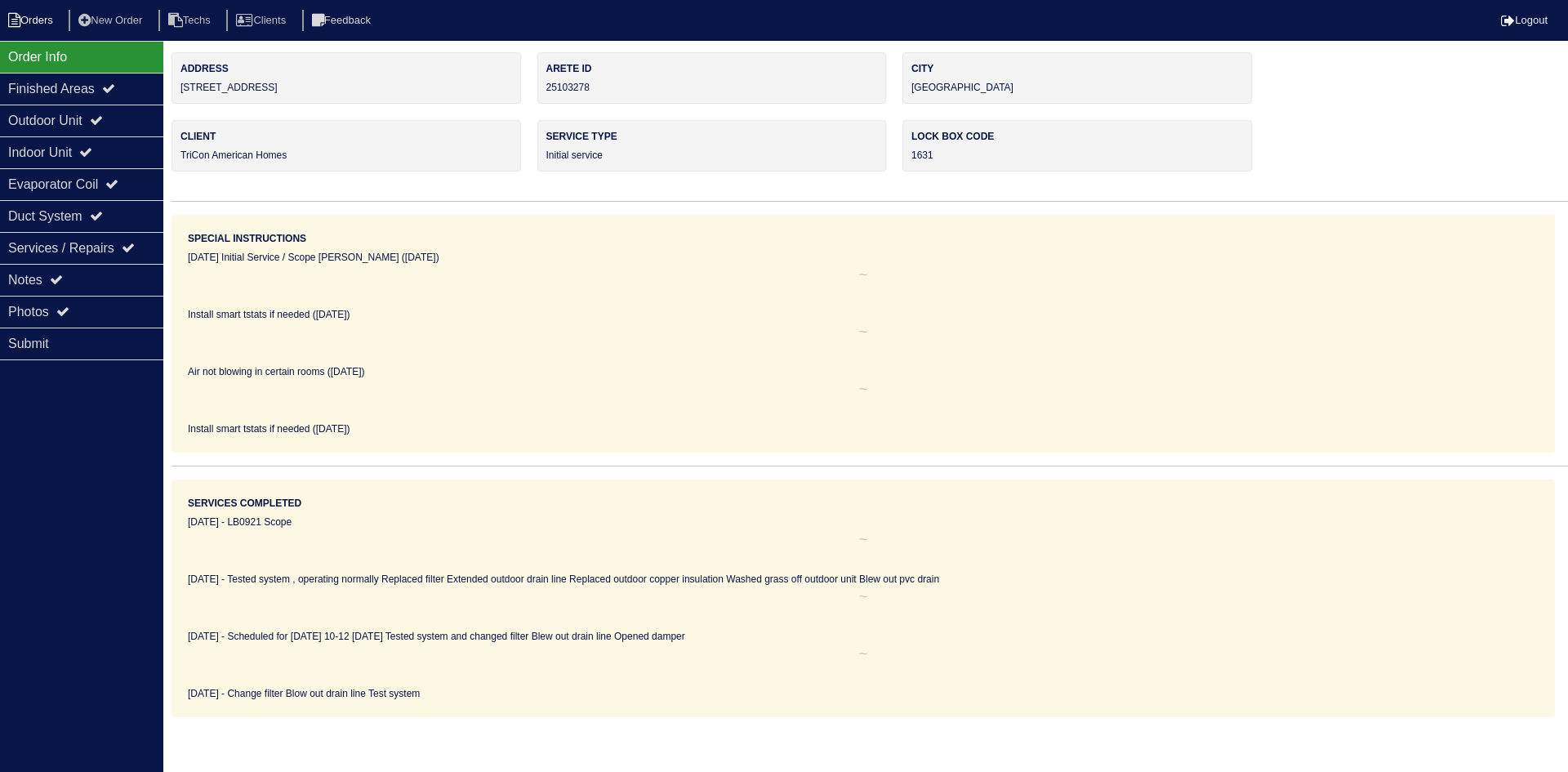
click at [46, 21] on li "Orders" at bounding box center [33, 21] width 66 height 22
select select "15"
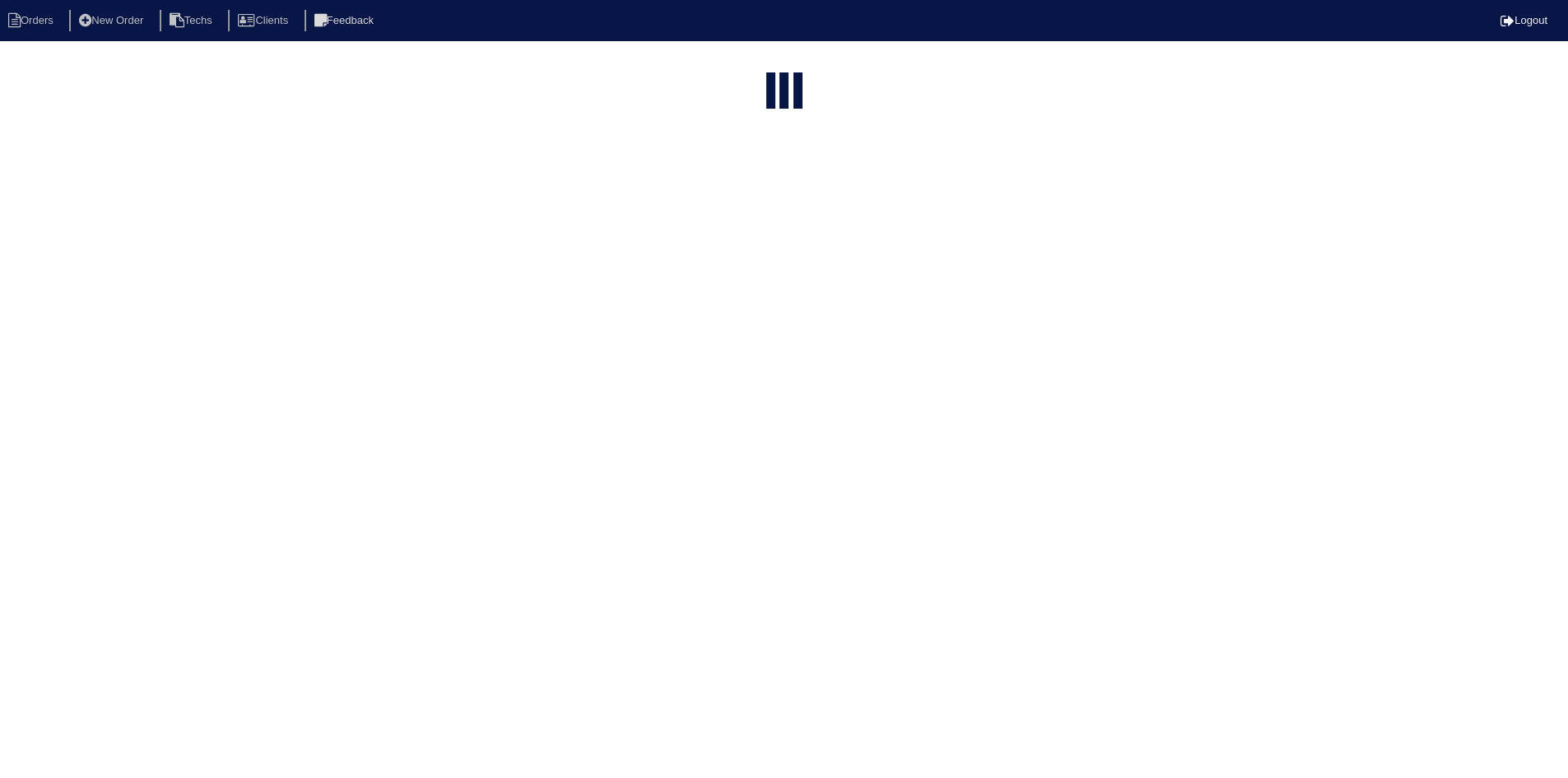
select select "field complete"
select select "need to quote"
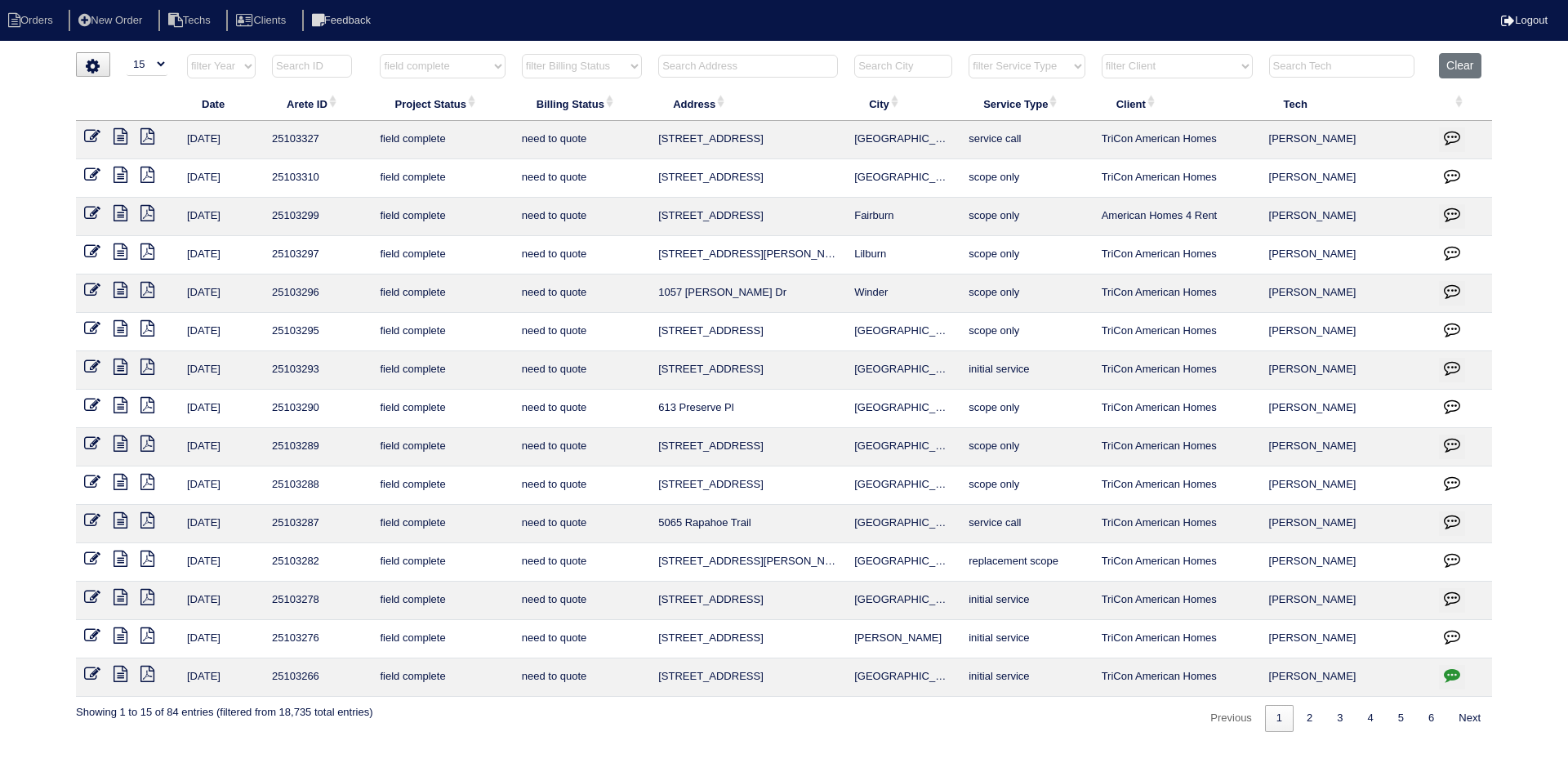
click at [121, 558] on icon at bounding box center [120, 559] width 14 height 16
click at [148, 557] on icon at bounding box center [148, 559] width 14 height 16
click at [120, 558] on icon at bounding box center [120, 559] width 14 height 16
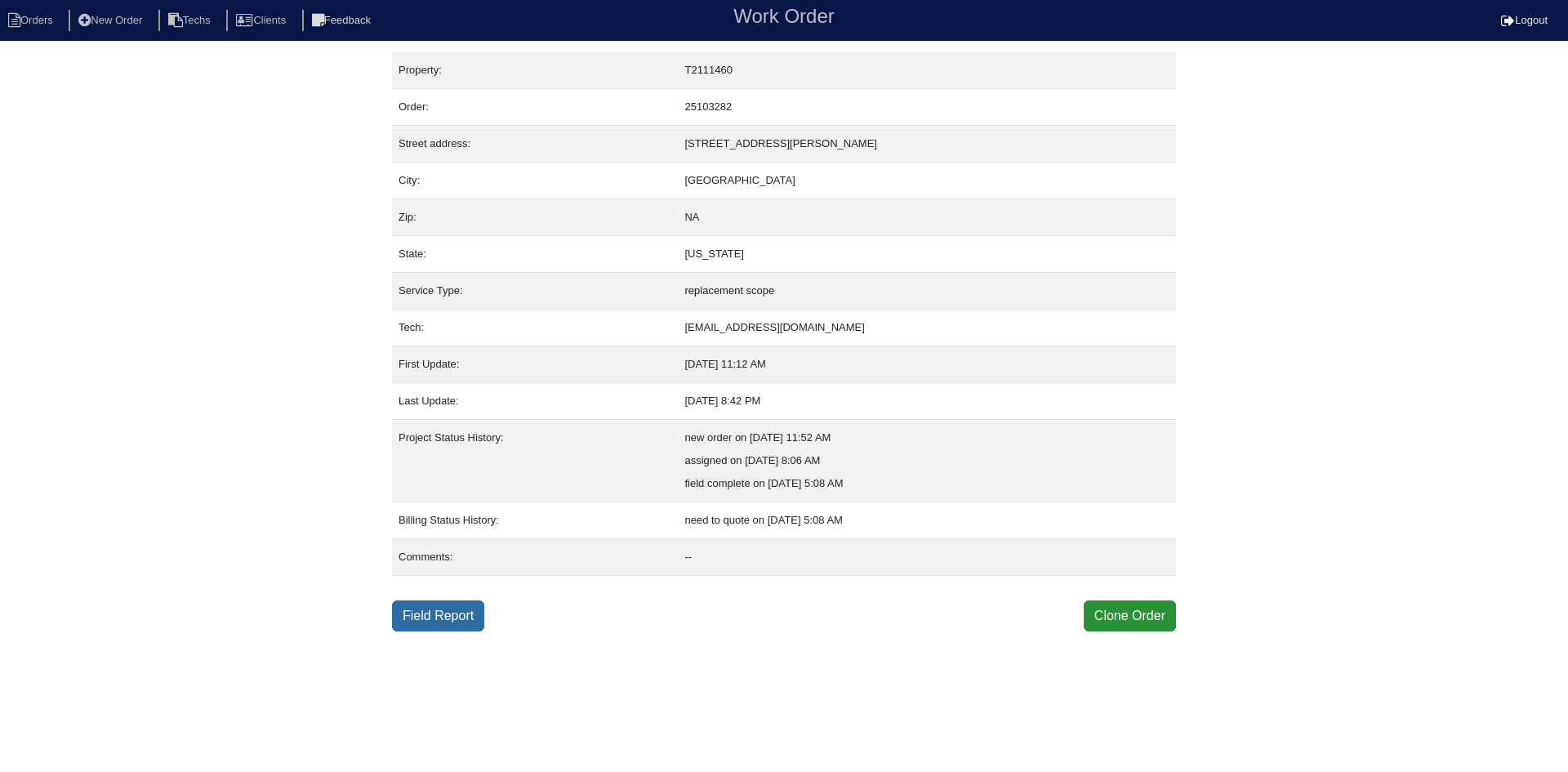
click at [455, 618] on link "Field Report" at bounding box center [438, 616] width 93 height 31
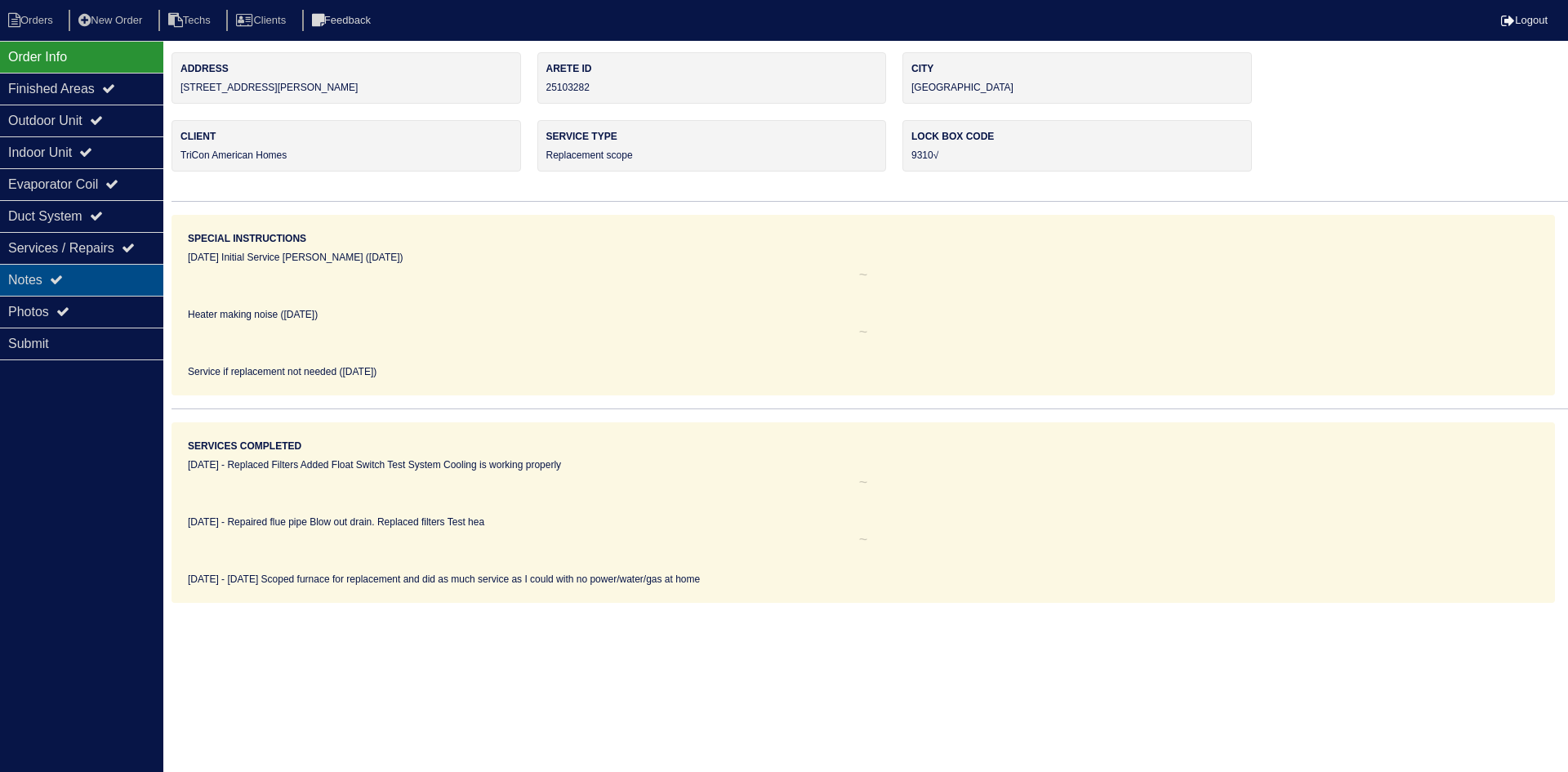
click at [64, 270] on div "Notes" at bounding box center [81, 280] width 163 height 32
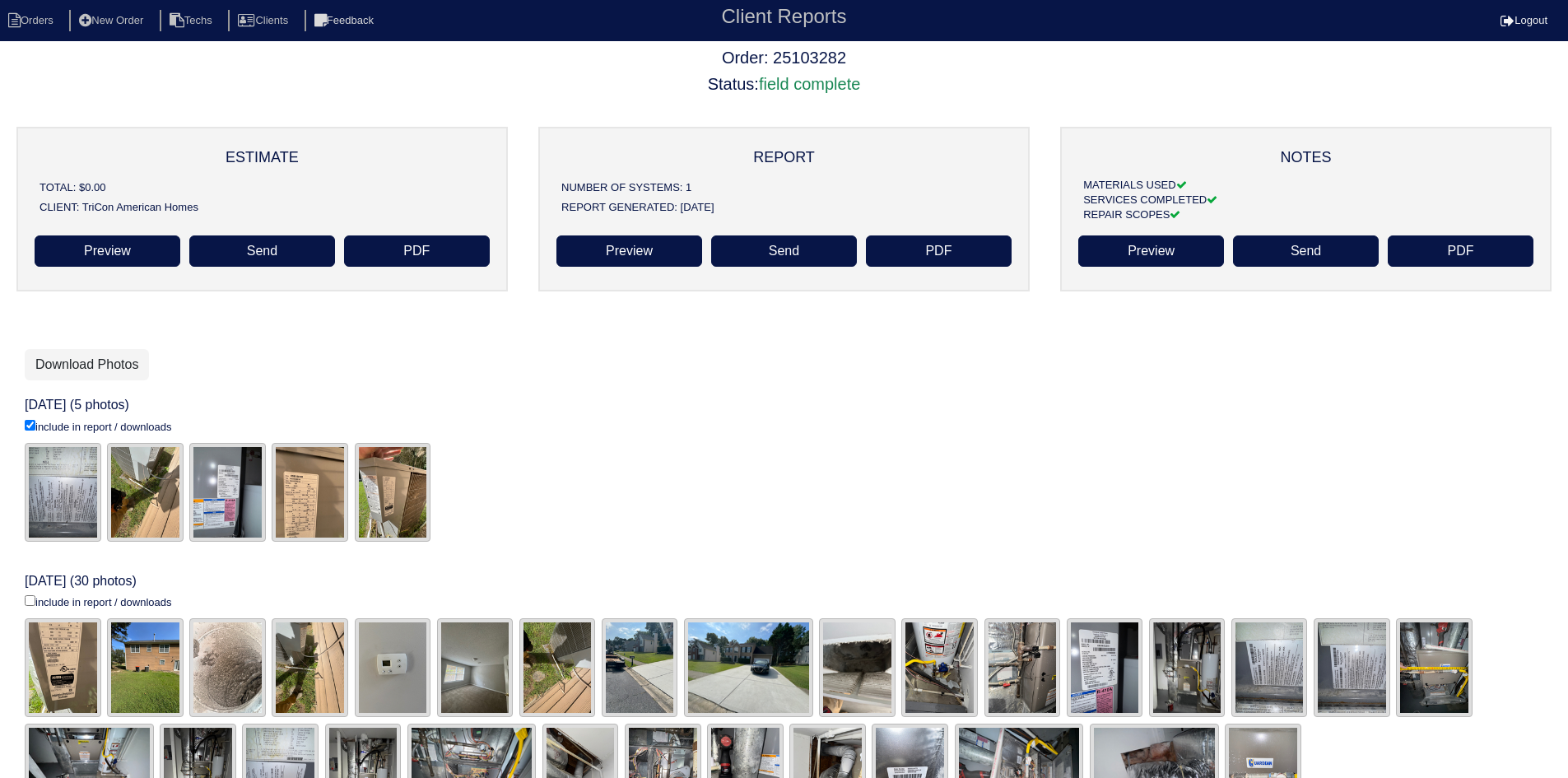
scroll to position [119, 0]
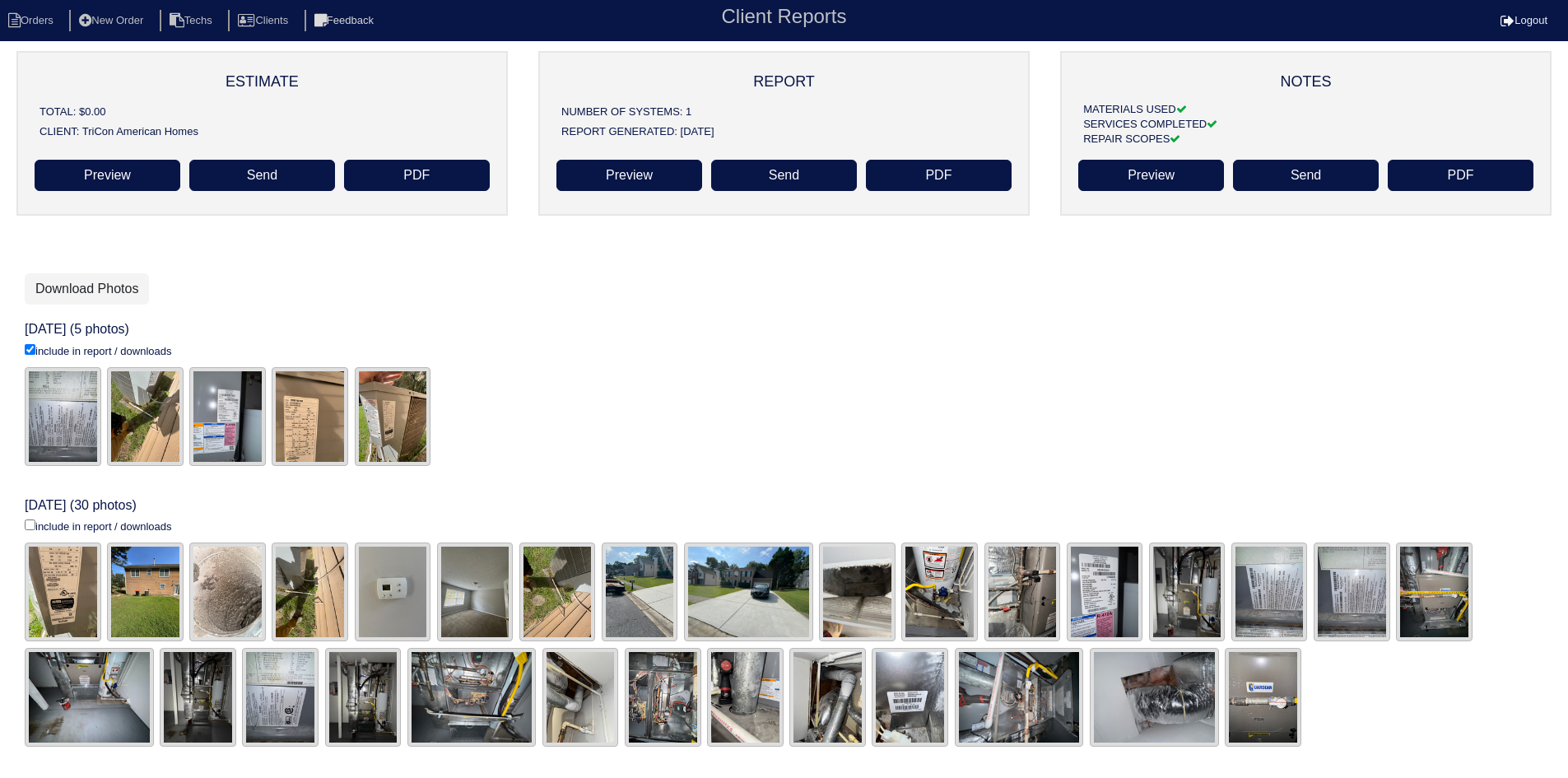
click at [29, 526] on input "include in report / downloads" at bounding box center [31, 525] width 11 height 11
checkbox input "true"
click at [81, 282] on link "Download Photos" at bounding box center [87, 288] width 124 height 31
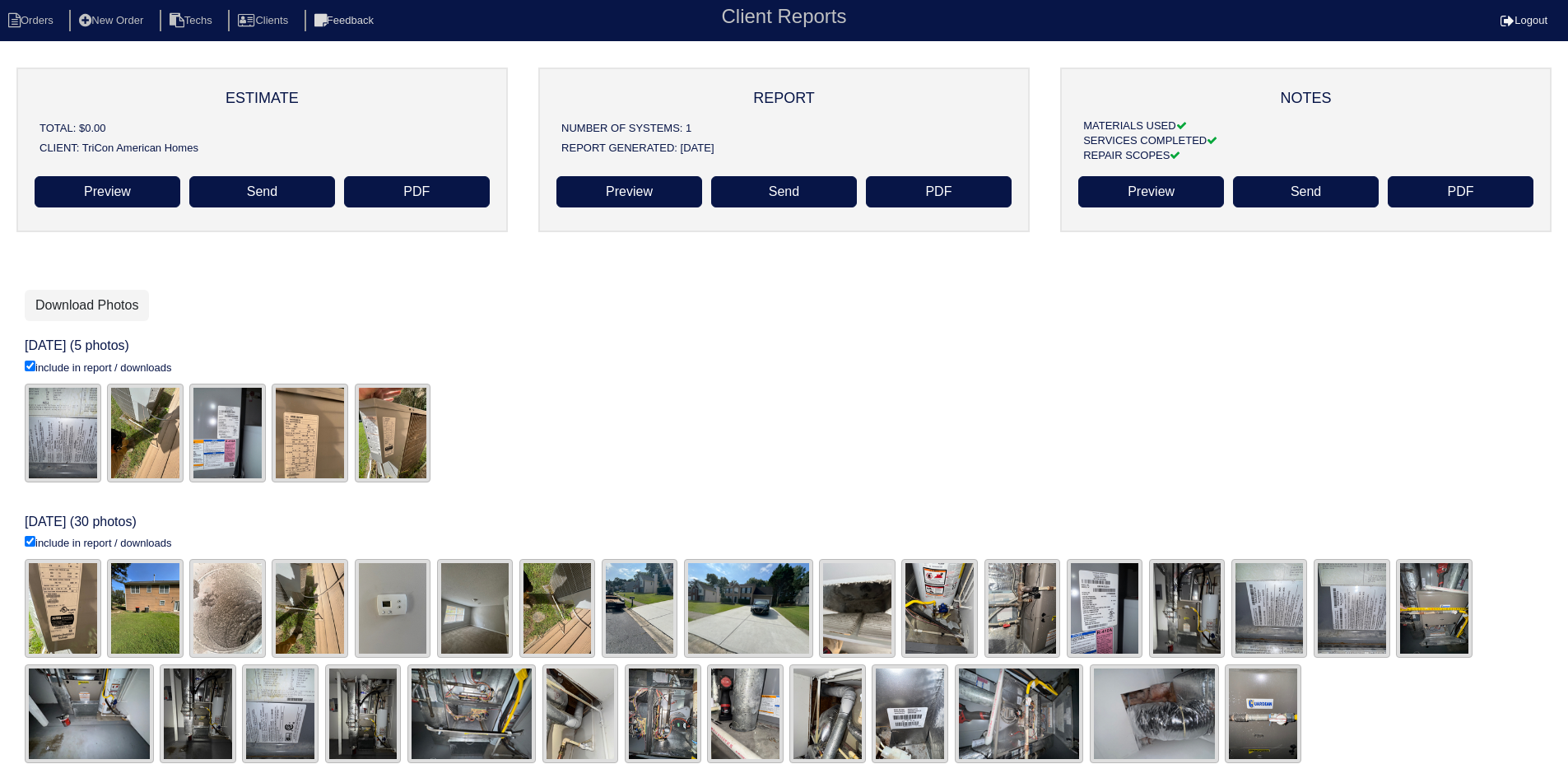
scroll to position [119, 0]
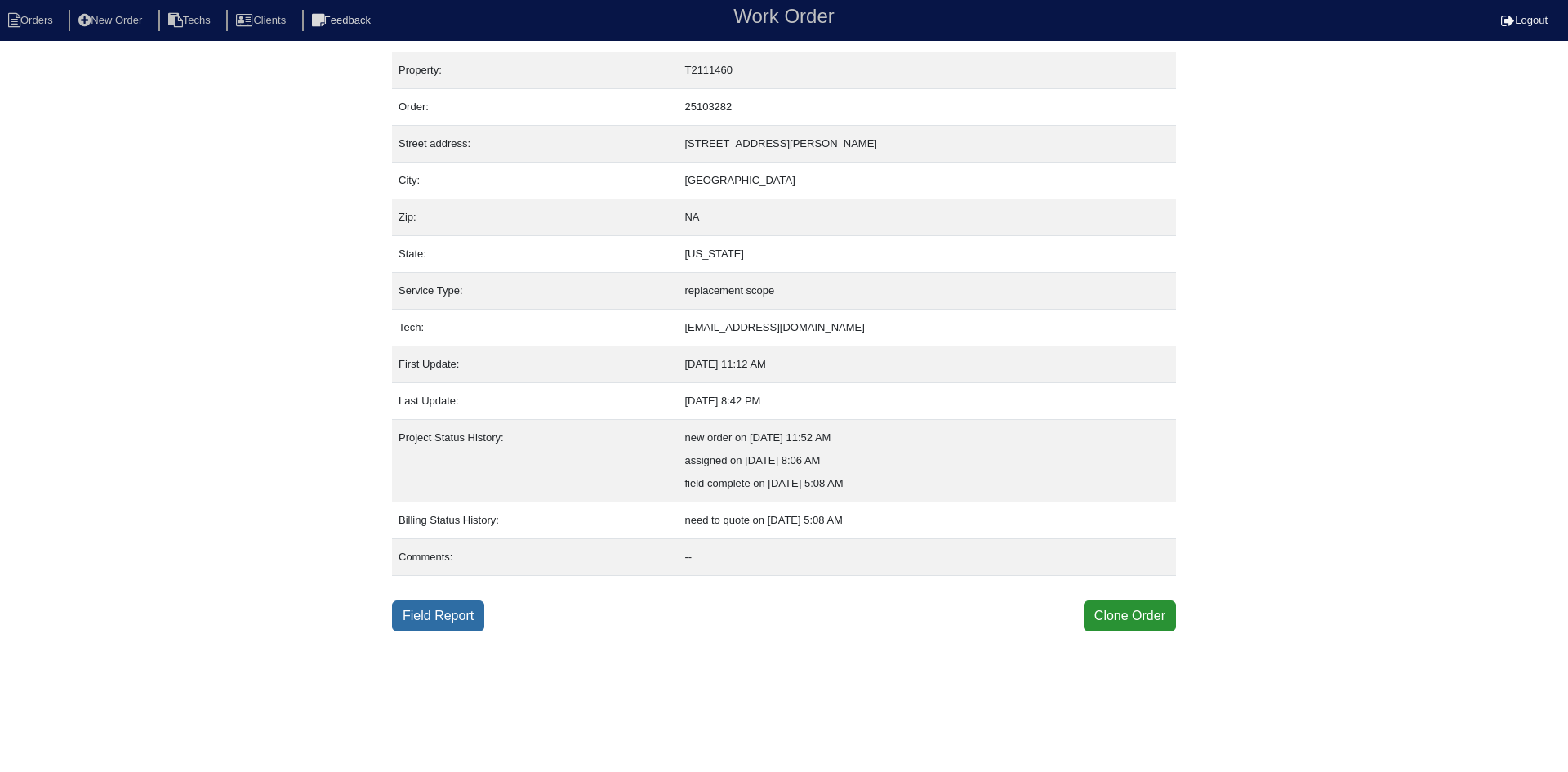
click at [461, 611] on link "Field Report" at bounding box center [438, 616] width 93 height 31
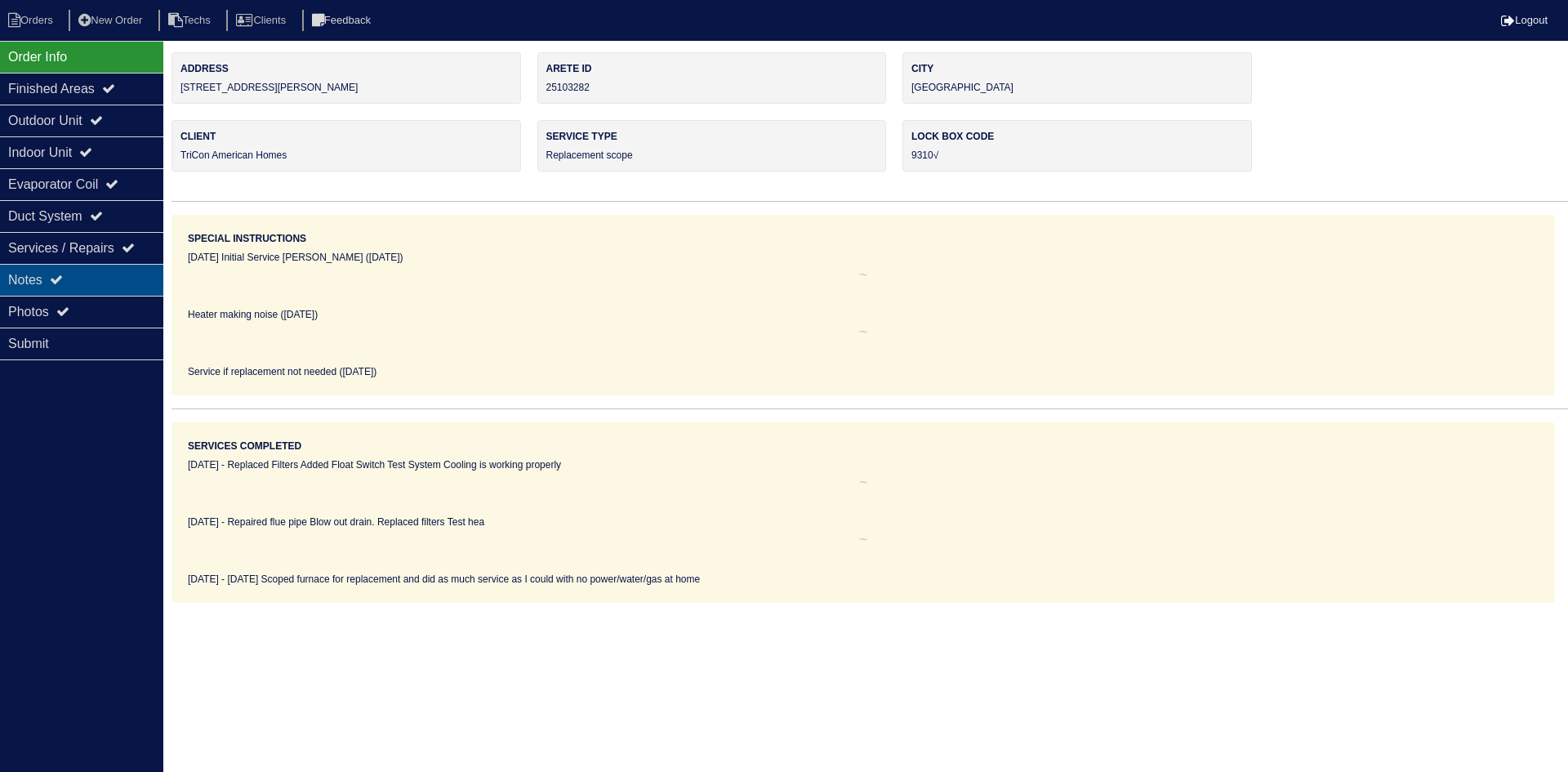
click at [104, 280] on div "Notes" at bounding box center [81, 280] width 163 height 32
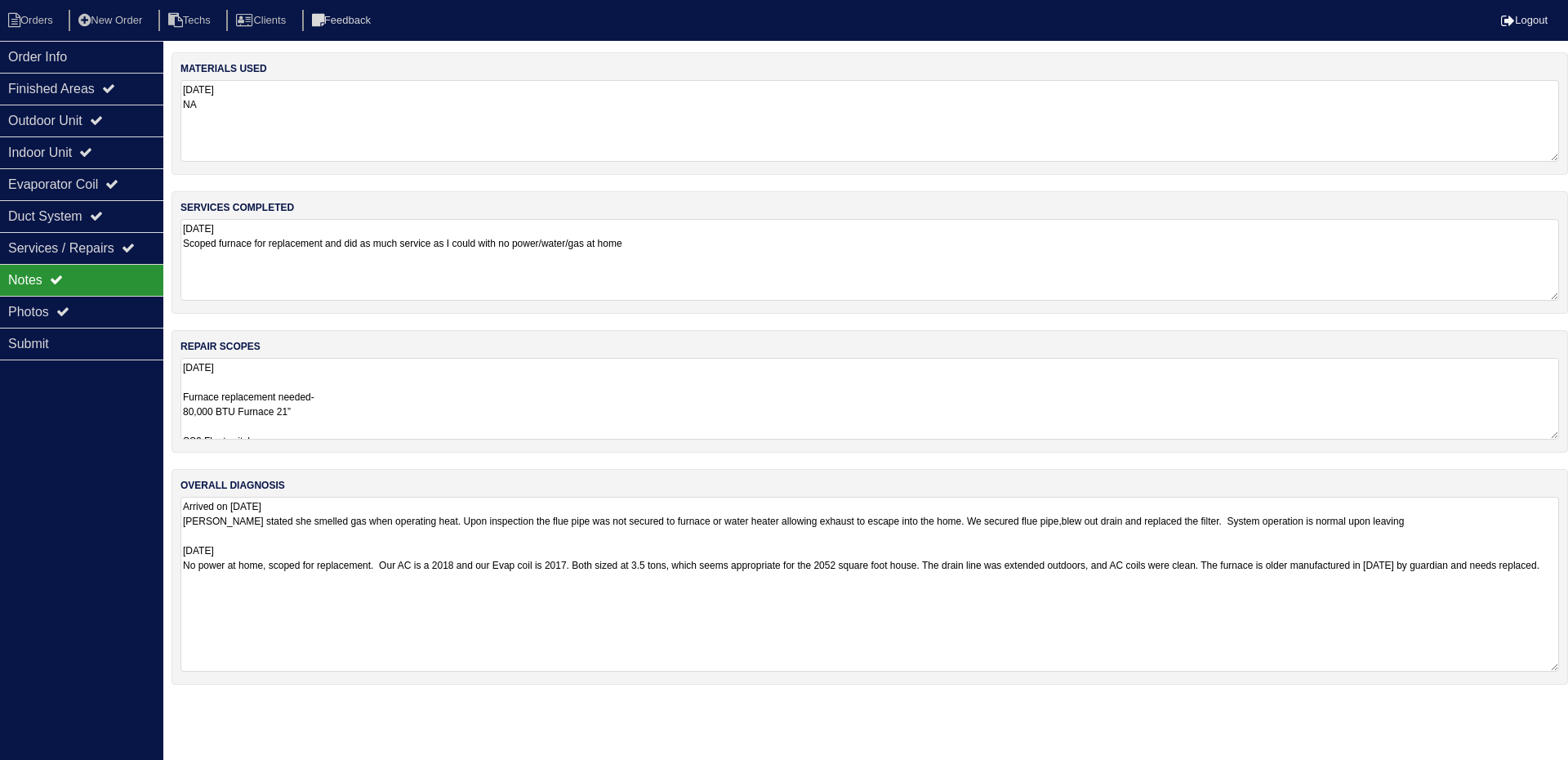
drag, startPoint x: 1555, startPoint y: 568, endPoint x: 1560, endPoint y: 661, distance: 93.1
click at [1560, 661] on div "overall diagnosis Arrived on [DATE] [PERSON_NAME] stated she smelled gas when o…" at bounding box center [870, 576] width 1397 height 216
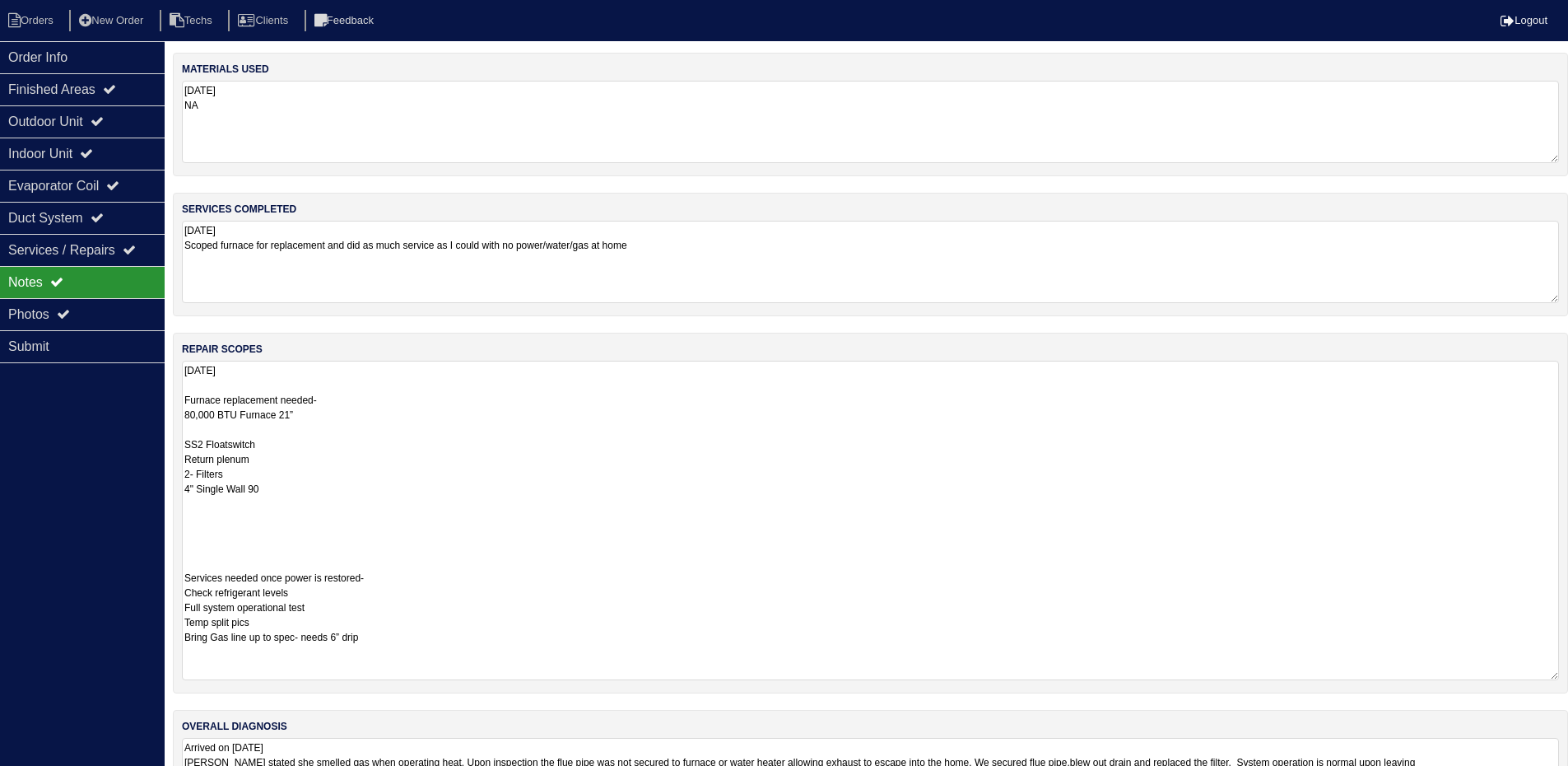
drag, startPoint x: 1564, startPoint y: 438, endPoint x: 1580, endPoint y: 675, distance: 237.5
click at [1568, 675] on html "Orders New Order Techs Clients Feedback Logout Orders New Order Users Clients M…" at bounding box center [784, 471] width 1568 height 944
click at [104, 125] on icon at bounding box center [97, 120] width 13 height 13
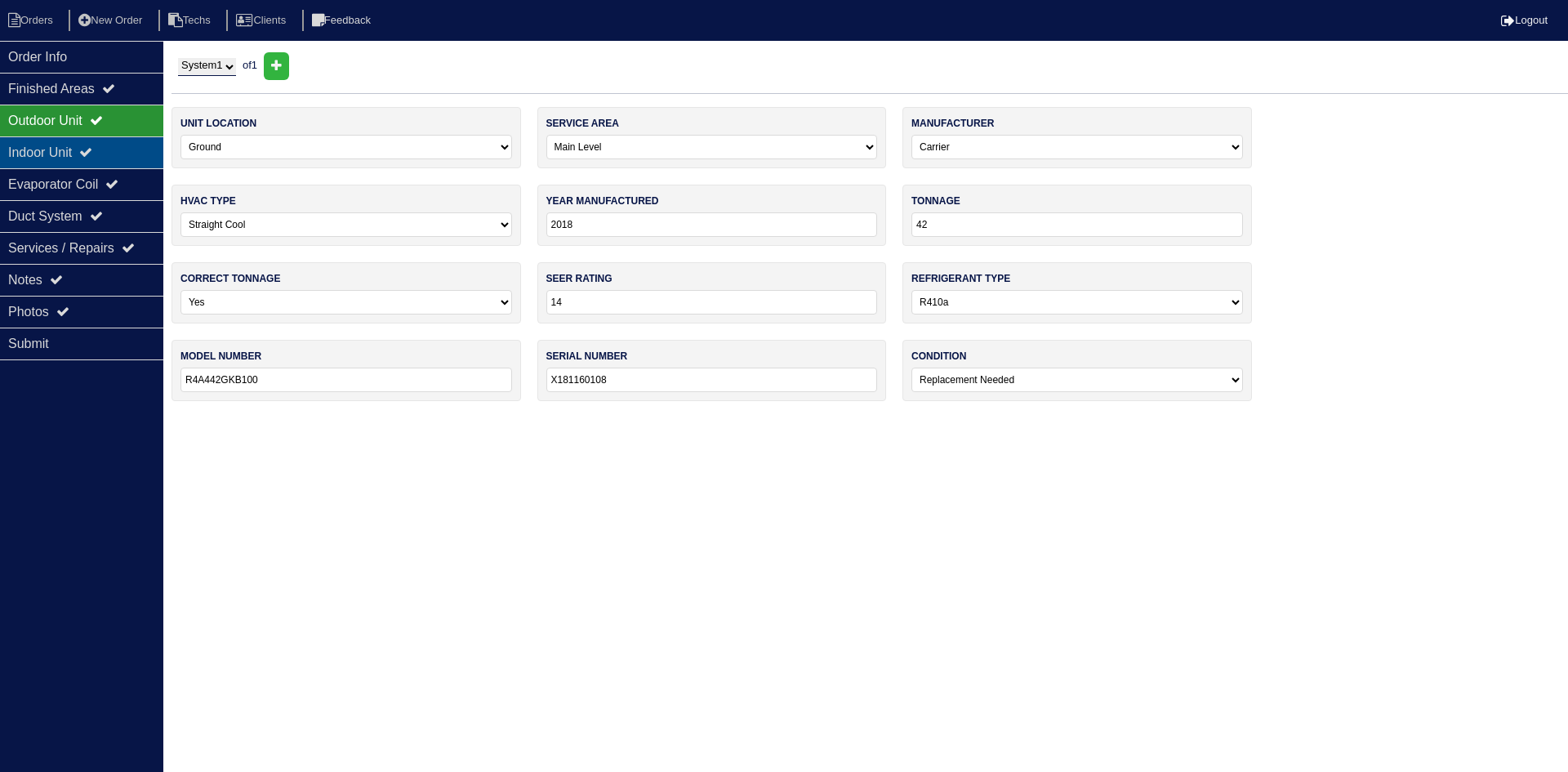
click at [118, 144] on div "Indoor Unit" at bounding box center [81, 152] width 163 height 32
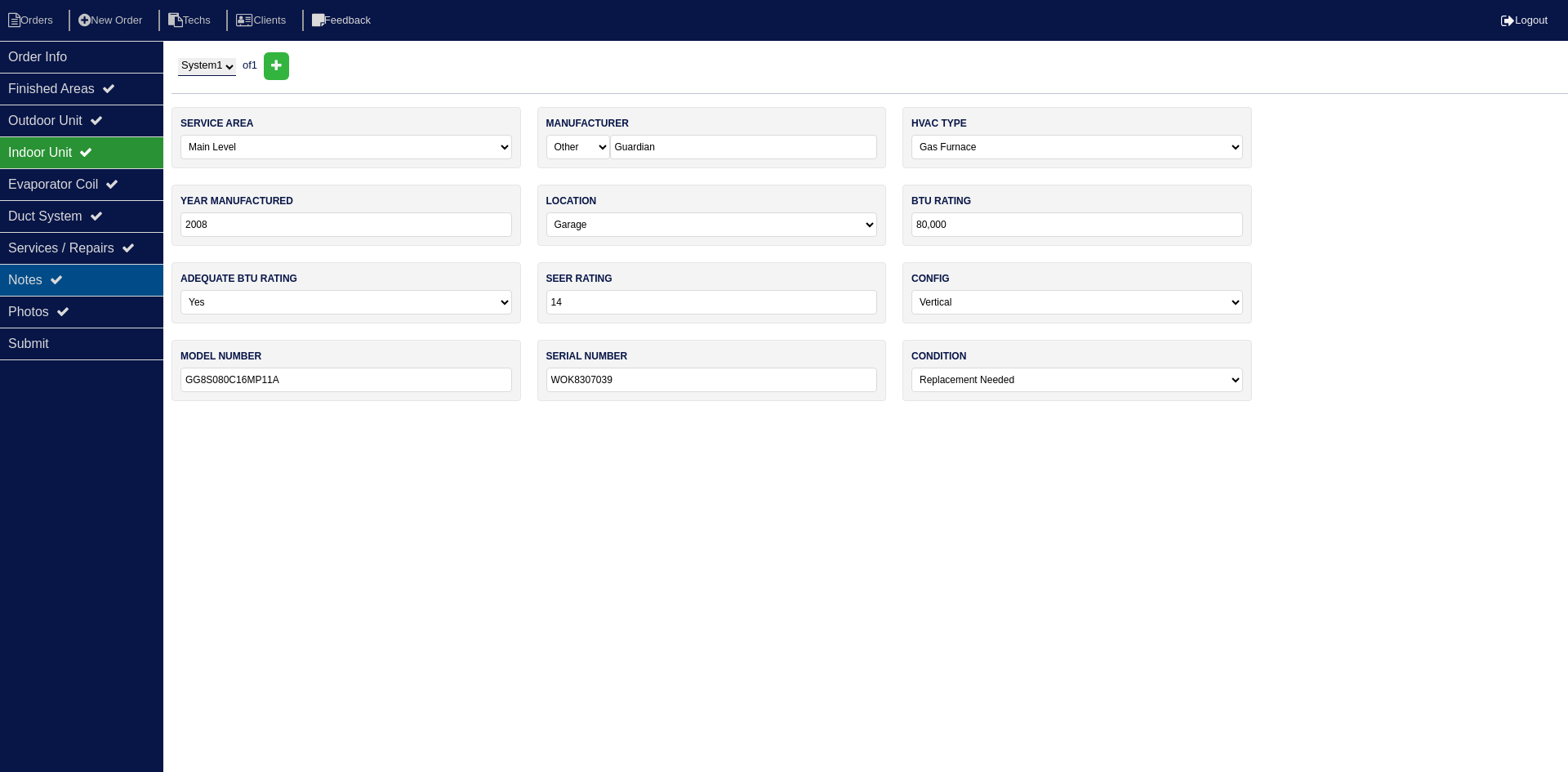
click at [73, 275] on div "Notes" at bounding box center [81, 280] width 163 height 32
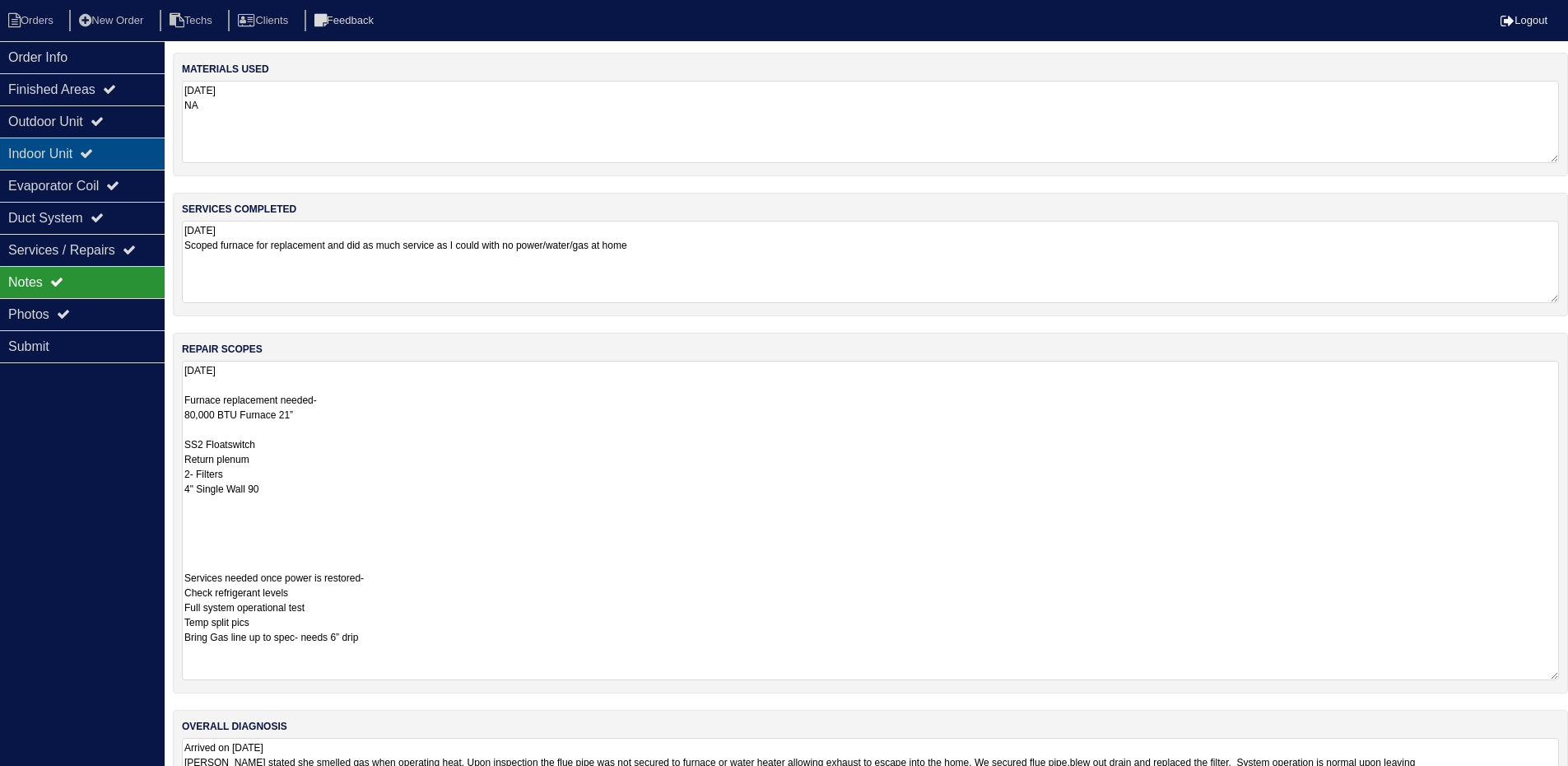
click at [109, 145] on div "Indoor Unit" at bounding box center [82, 154] width 164 height 32
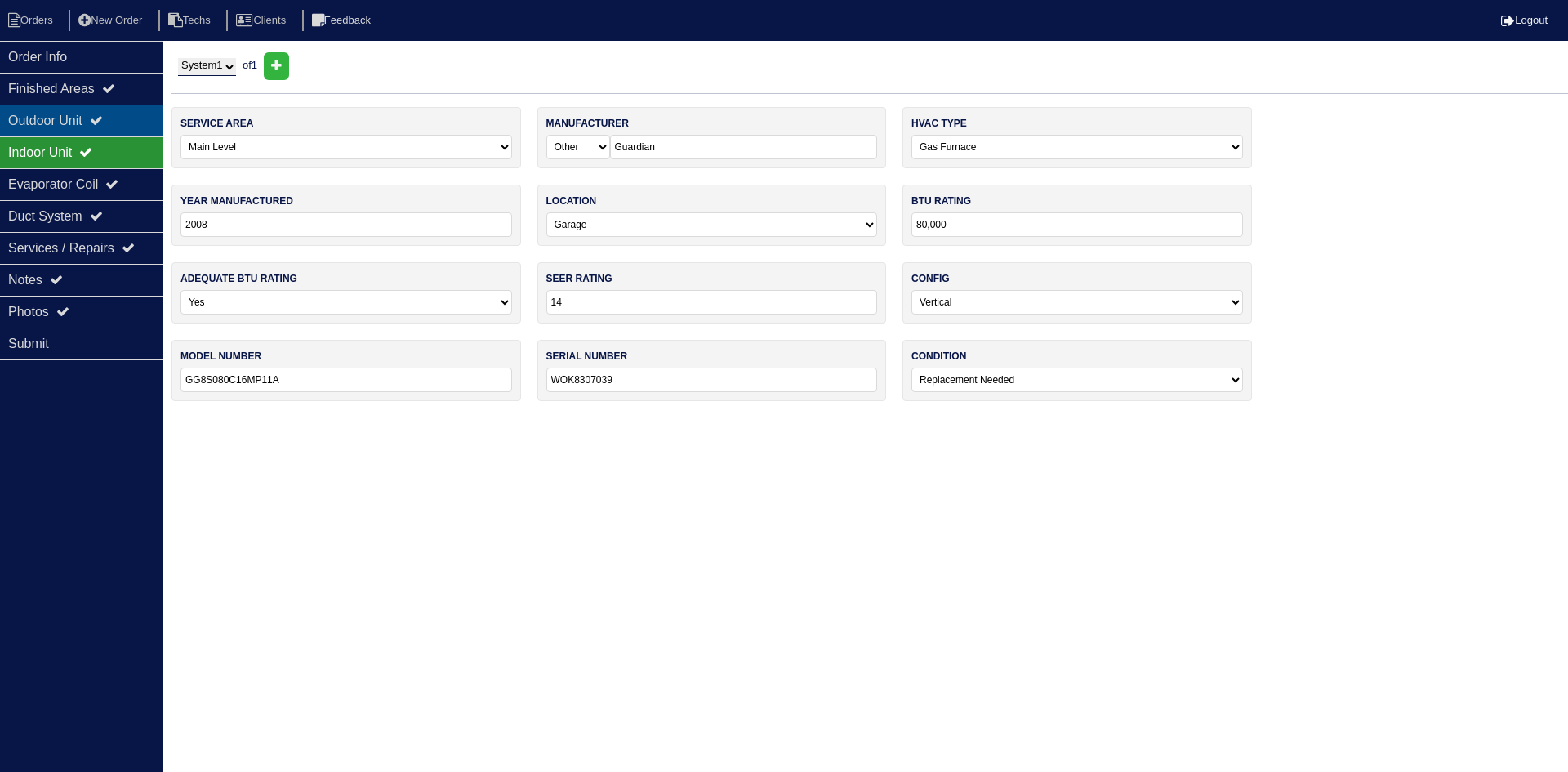
click at [103, 117] on icon at bounding box center [96, 119] width 13 height 13
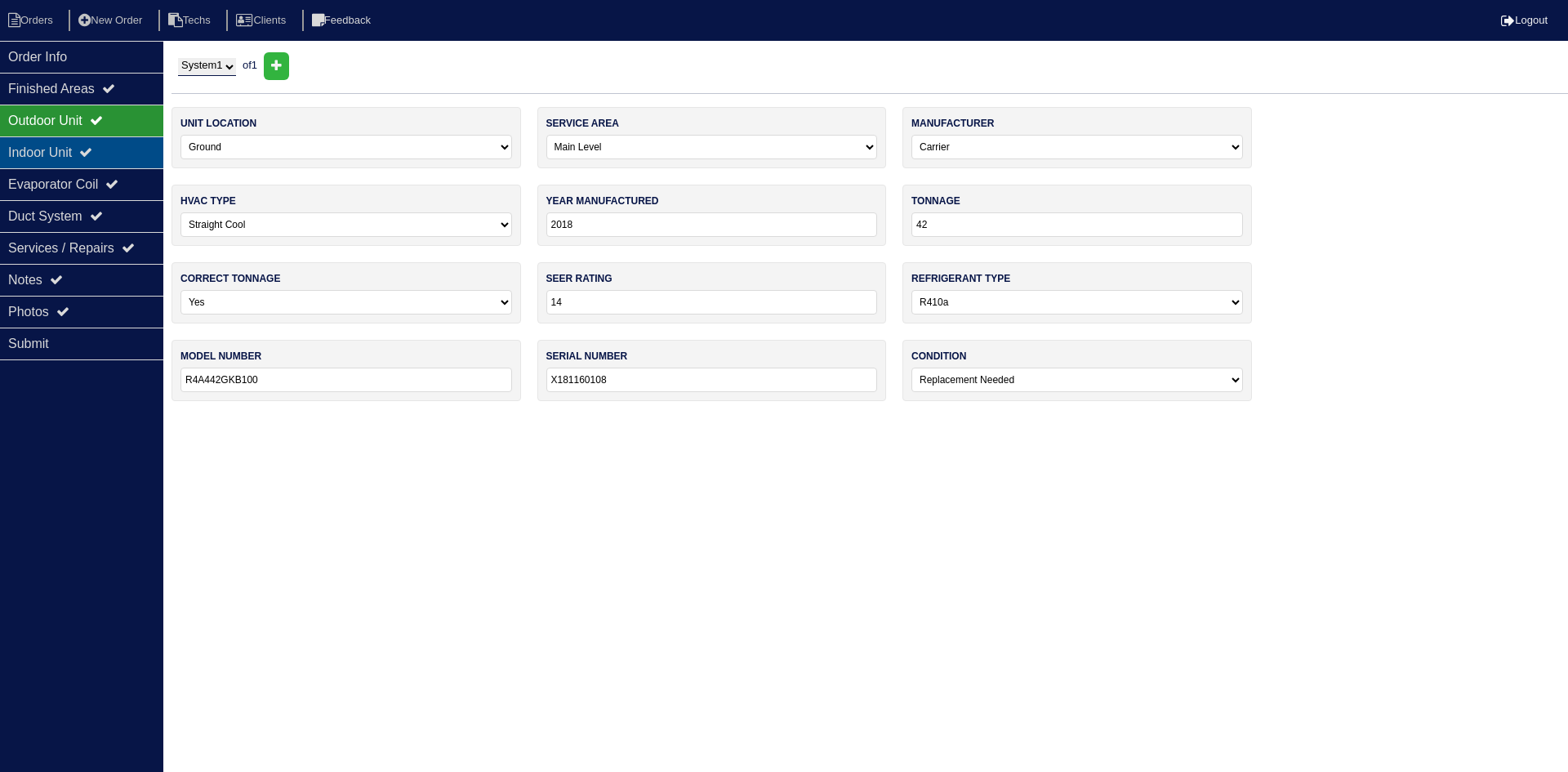
click at [93, 153] on icon at bounding box center [86, 152] width 13 height 13
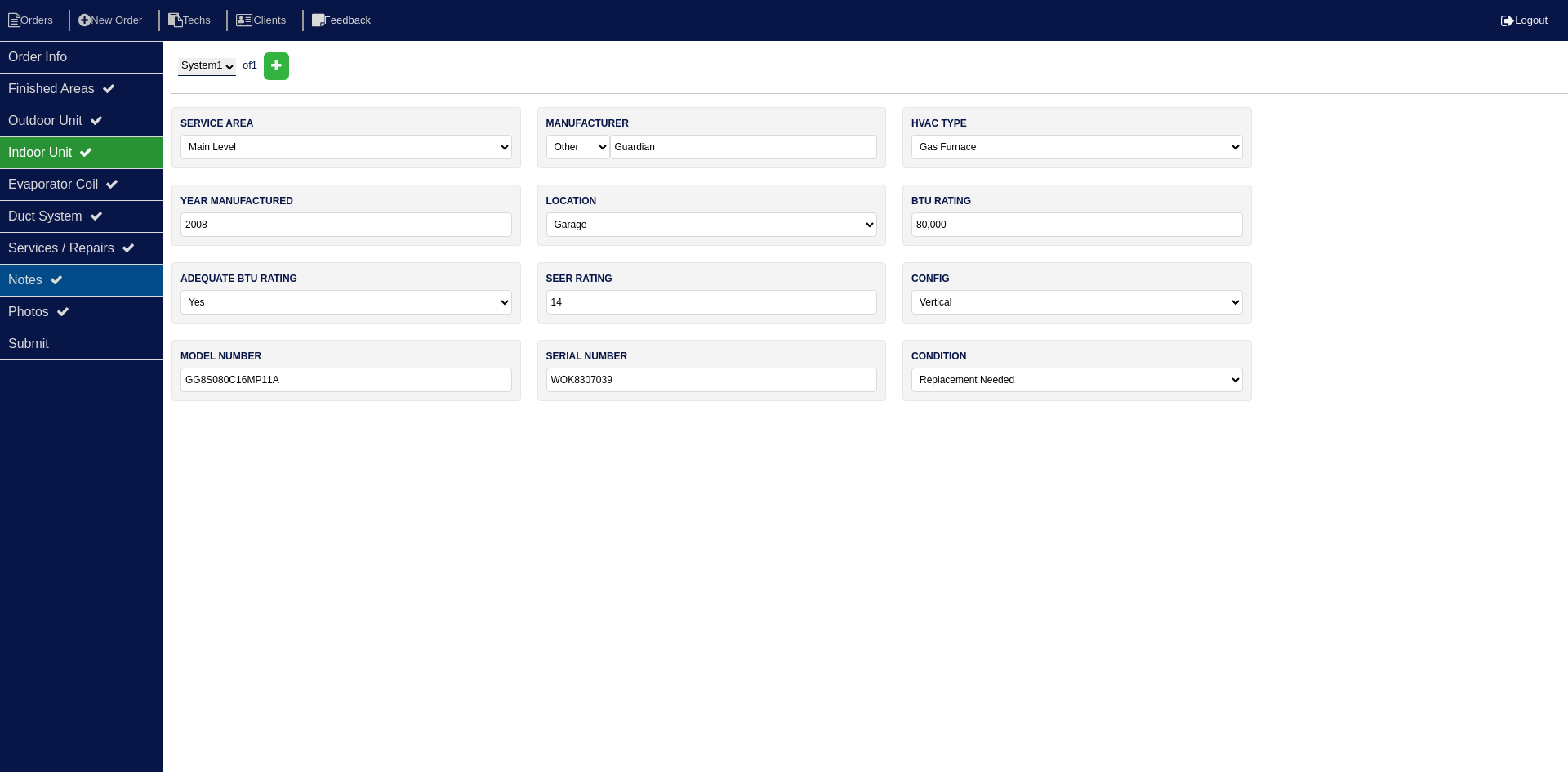
click at [102, 275] on div "Notes" at bounding box center [81, 280] width 163 height 32
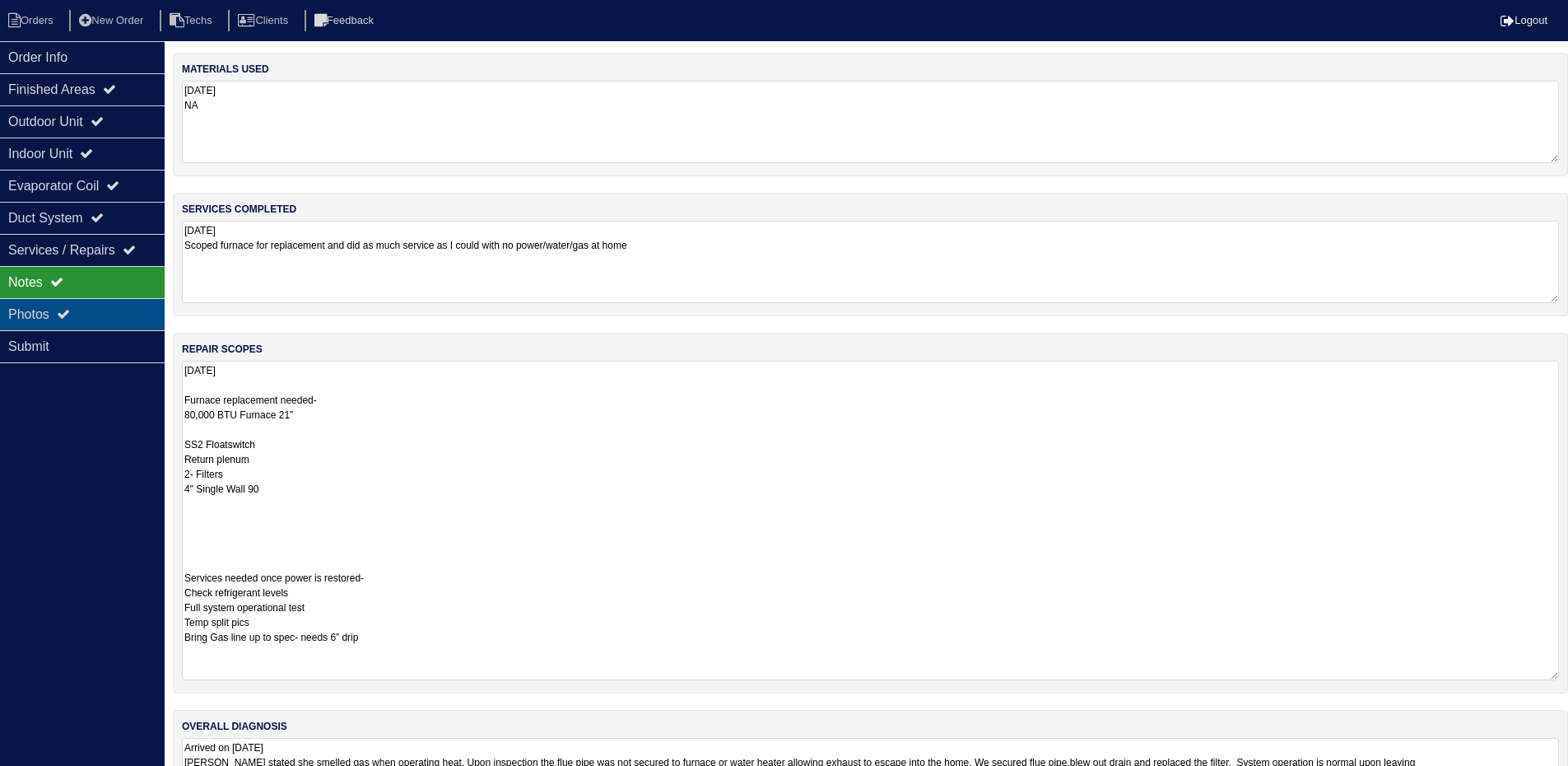
click at [53, 315] on div "Photos" at bounding box center [82, 314] width 164 height 32
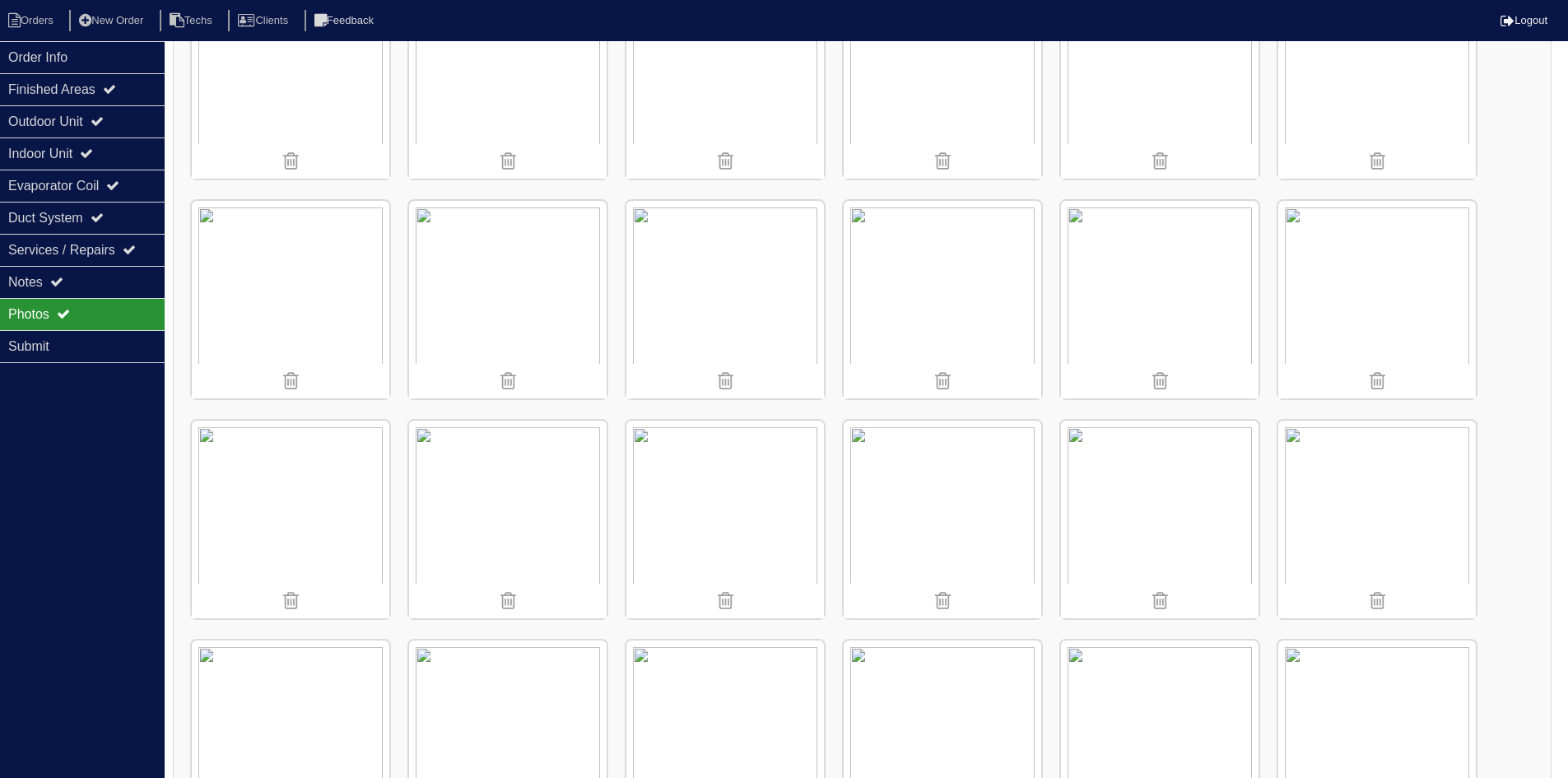
scroll to position [330, 0]
click at [722, 267] on img at bounding box center [726, 293] width 198 height 198
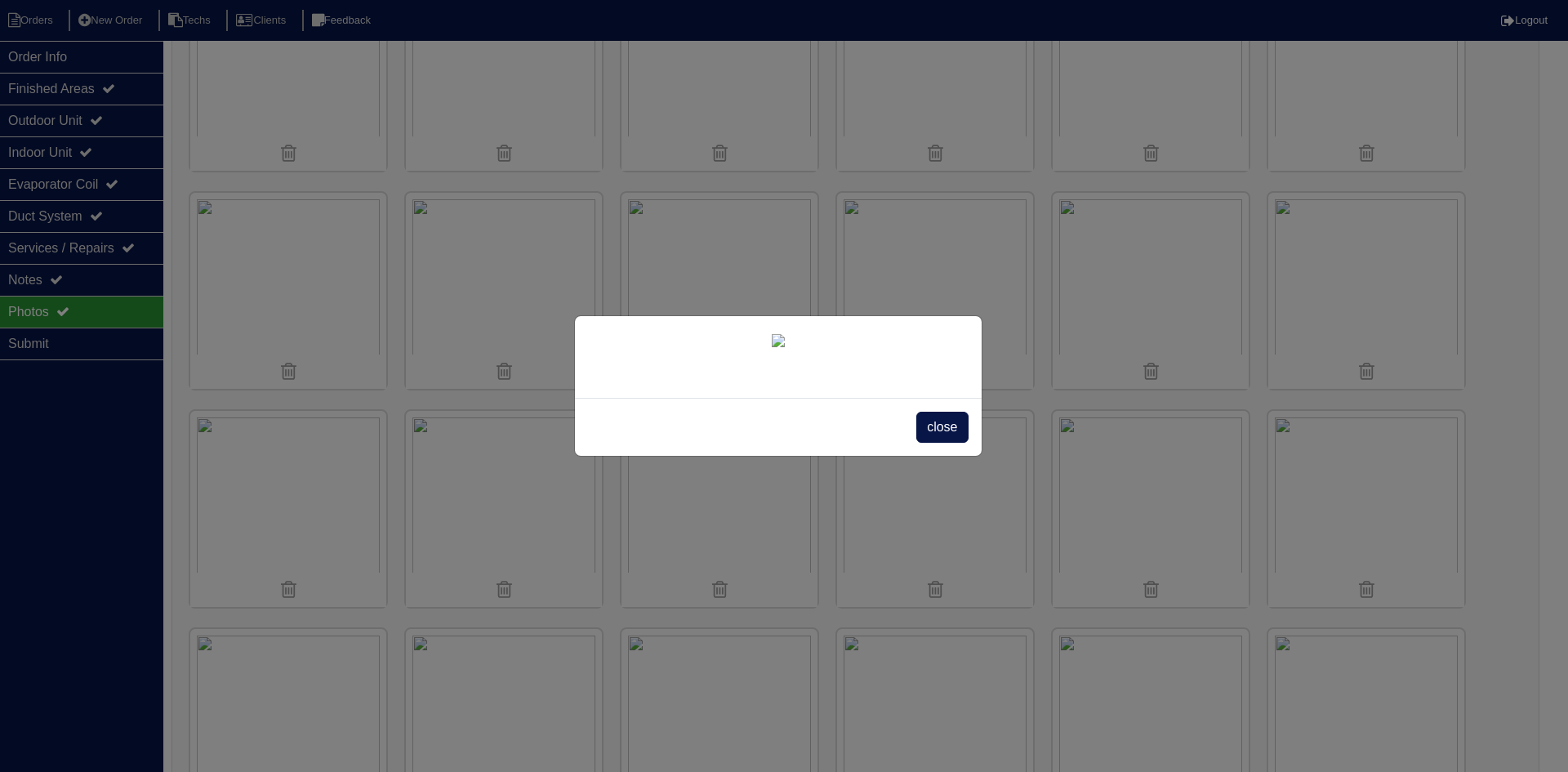
click at [922, 456] on div "close" at bounding box center [778, 426] width 407 height 58
click at [938, 443] on span "close" at bounding box center [943, 427] width 52 height 31
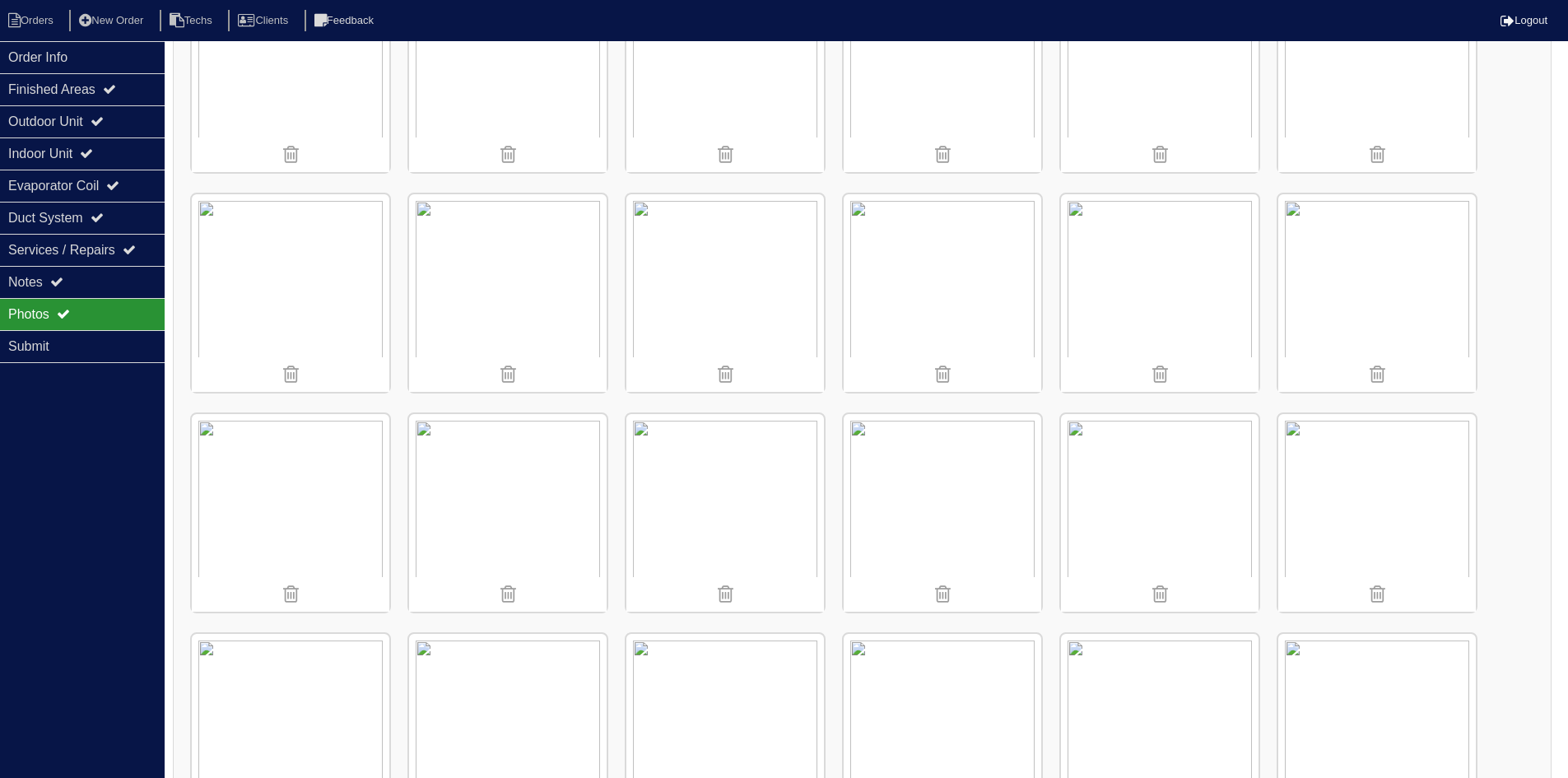
click at [954, 282] on img at bounding box center [943, 293] width 198 height 198
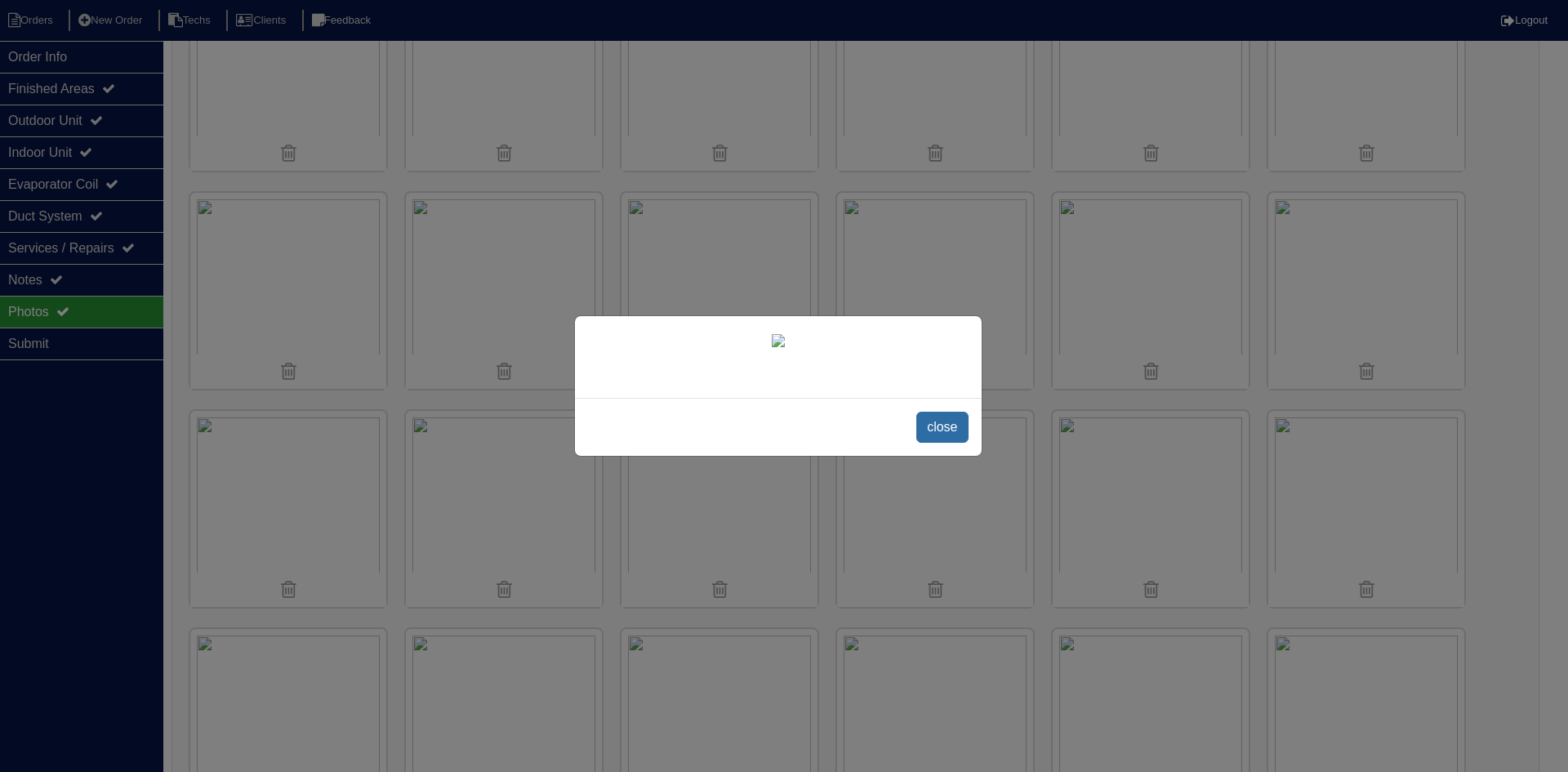
click at [921, 443] on span "close" at bounding box center [943, 427] width 52 height 31
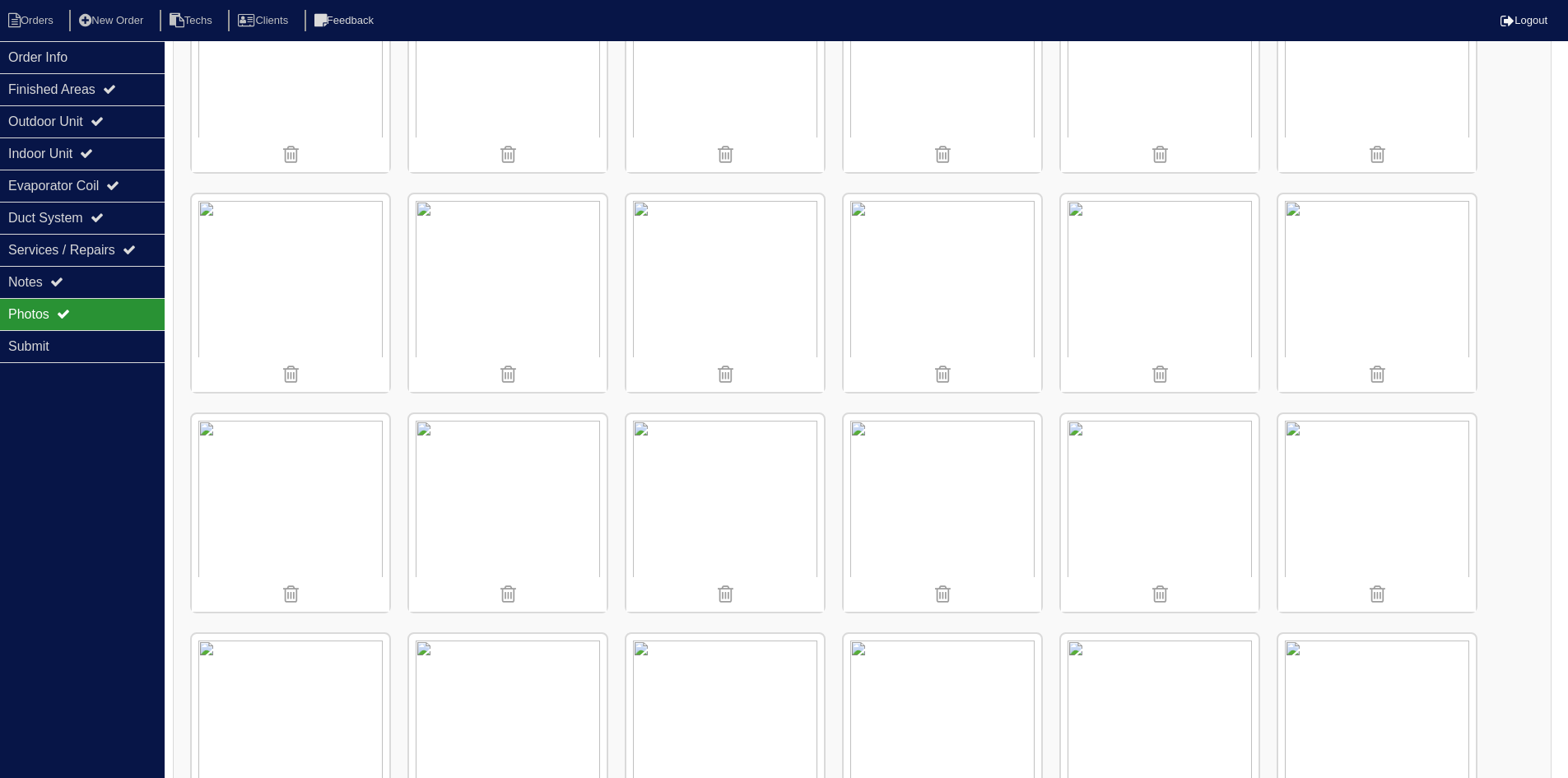
click at [746, 278] on img at bounding box center [726, 293] width 198 height 198
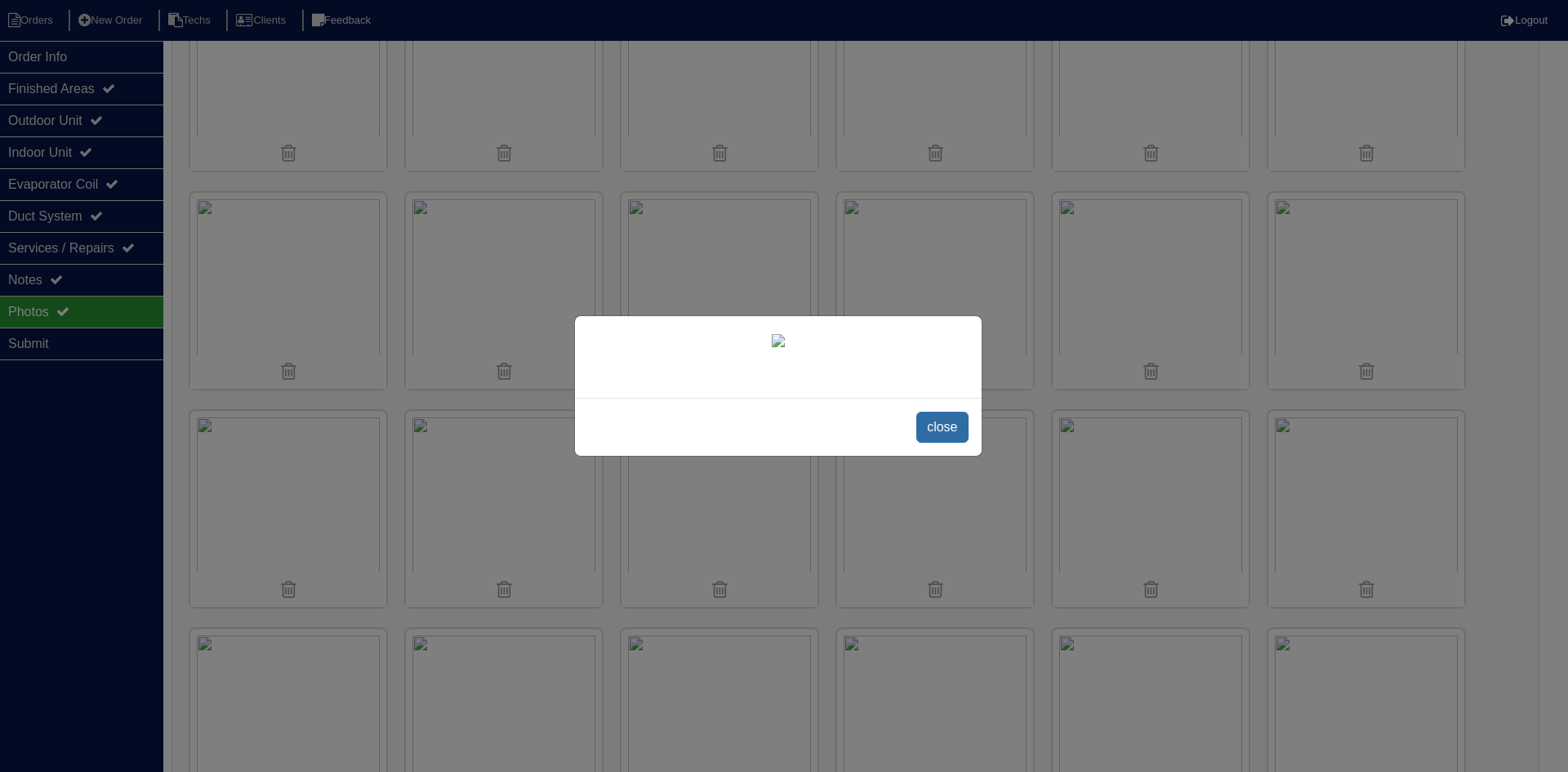
click at [950, 443] on span "close" at bounding box center [943, 427] width 52 height 31
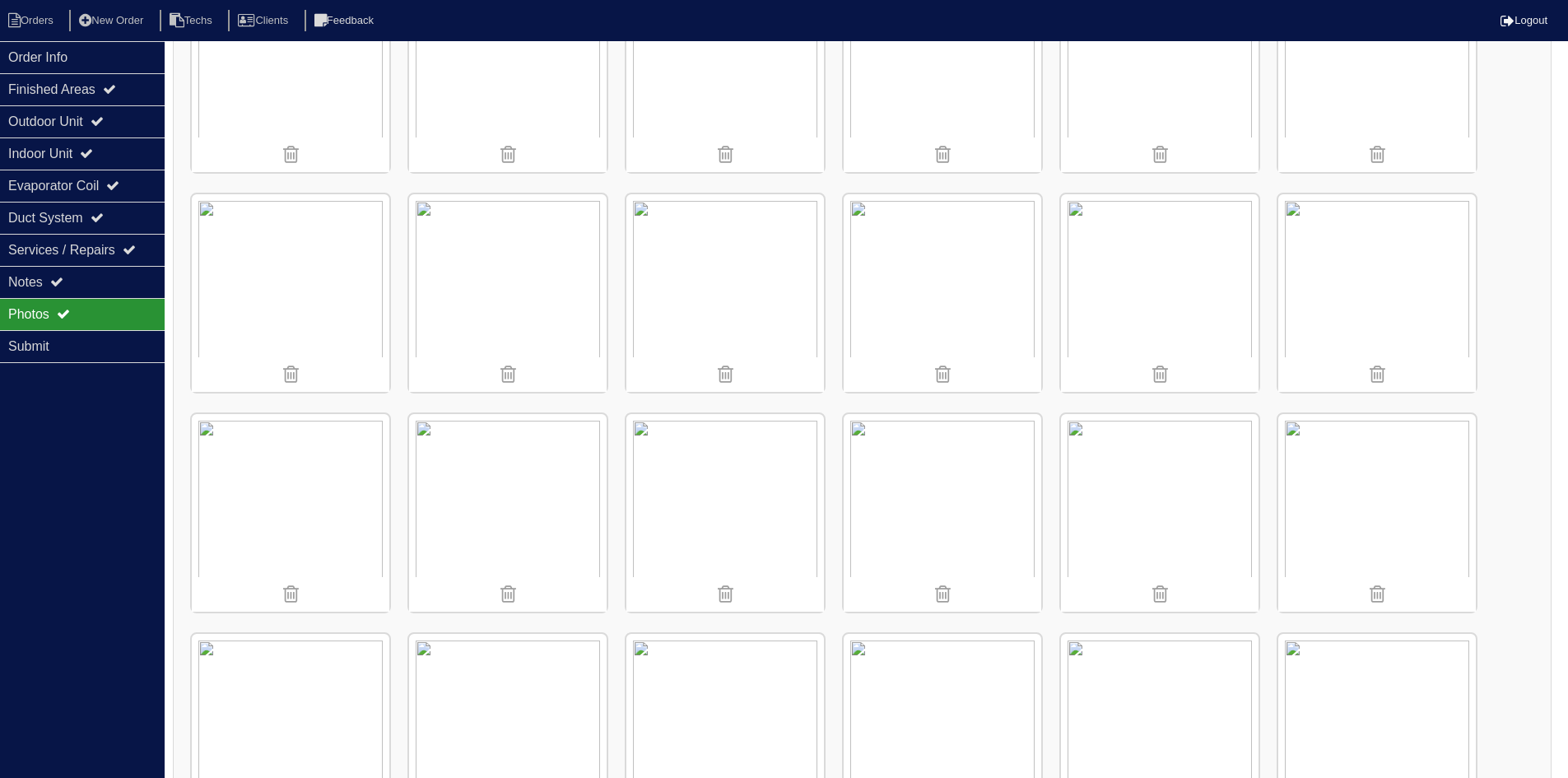
click at [286, 306] on img at bounding box center [291, 293] width 198 height 198
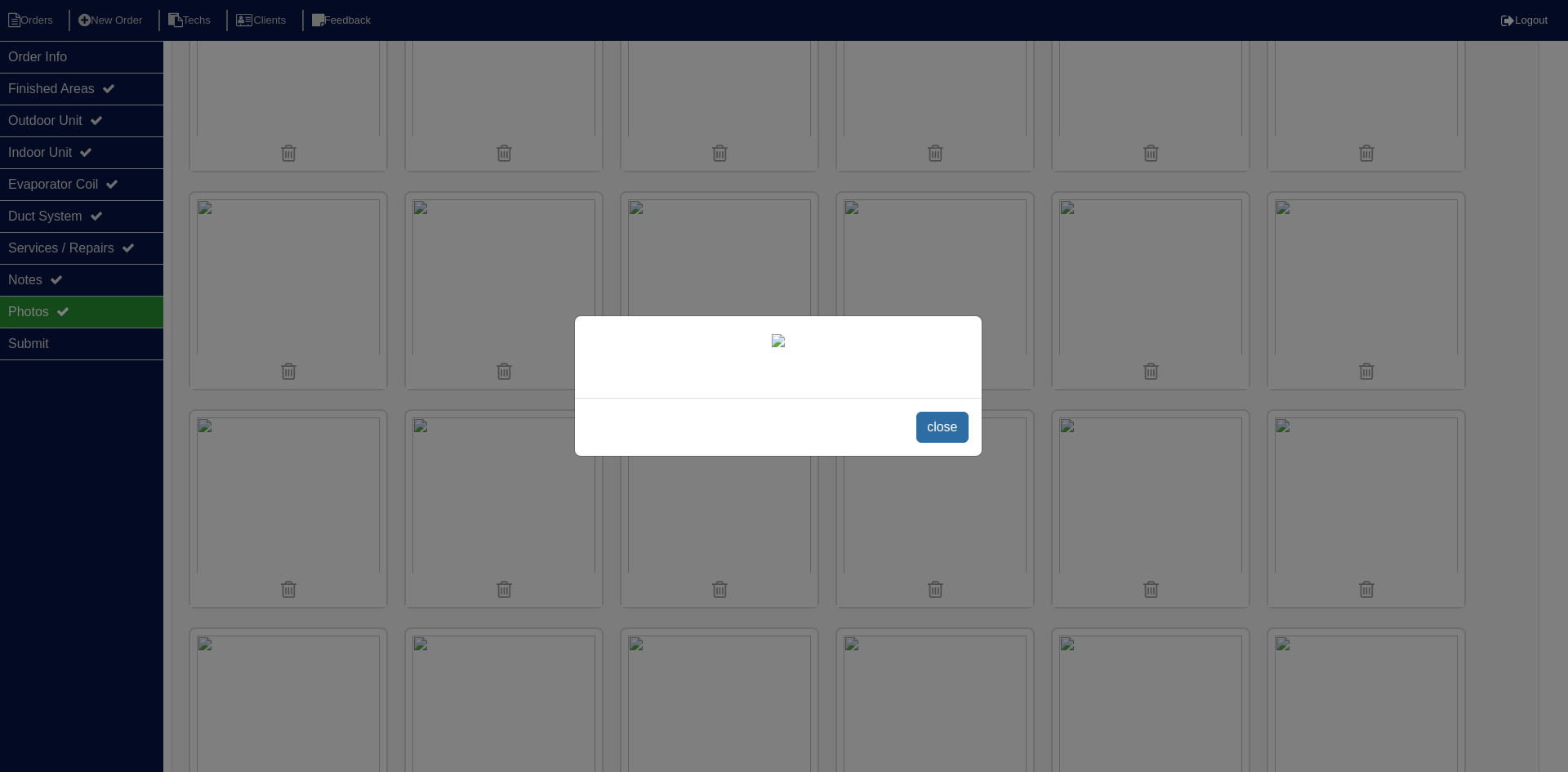
click at [939, 443] on span "close" at bounding box center [943, 427] width 52 height 31
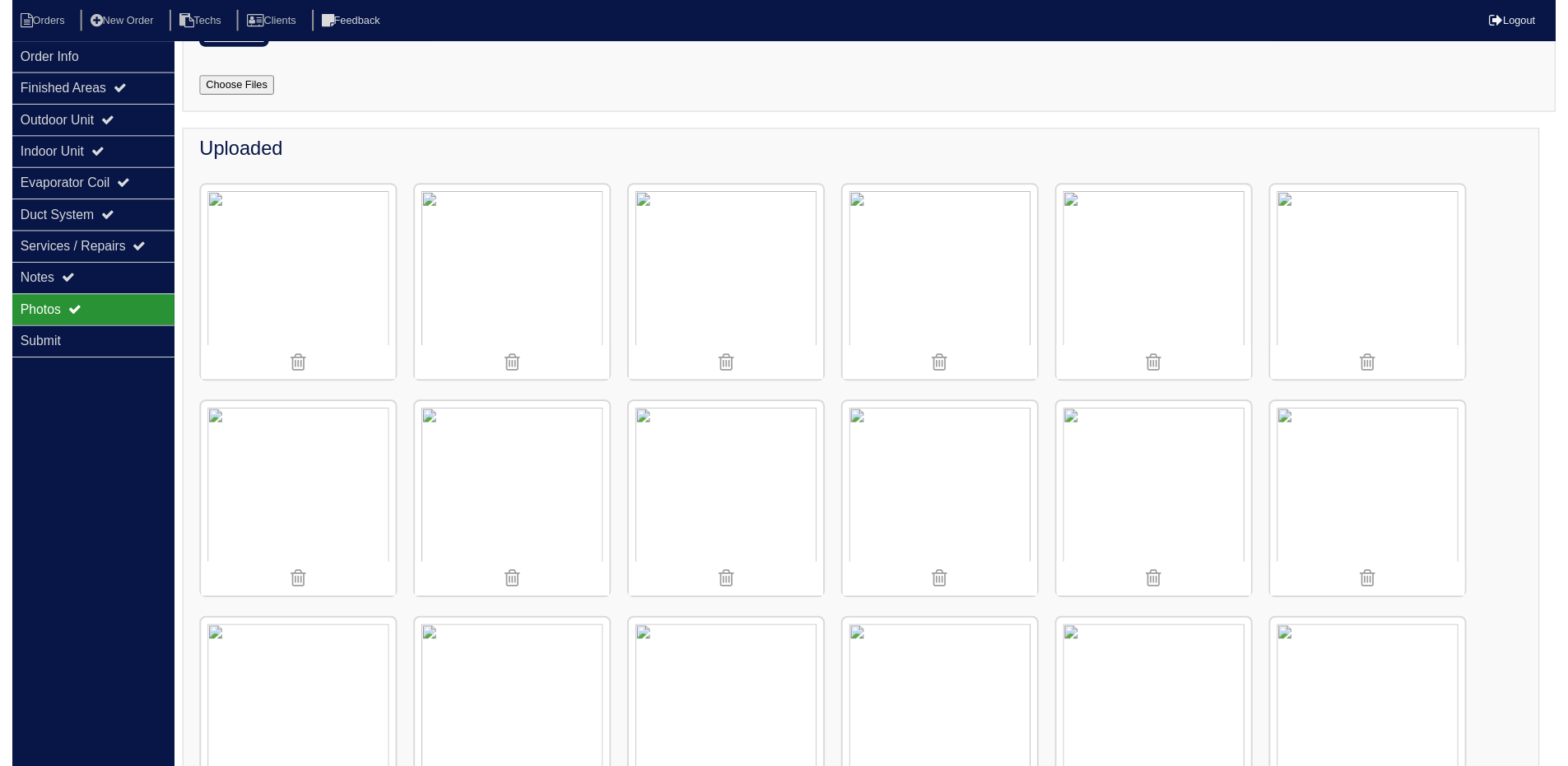
scroll to position [0, 0]
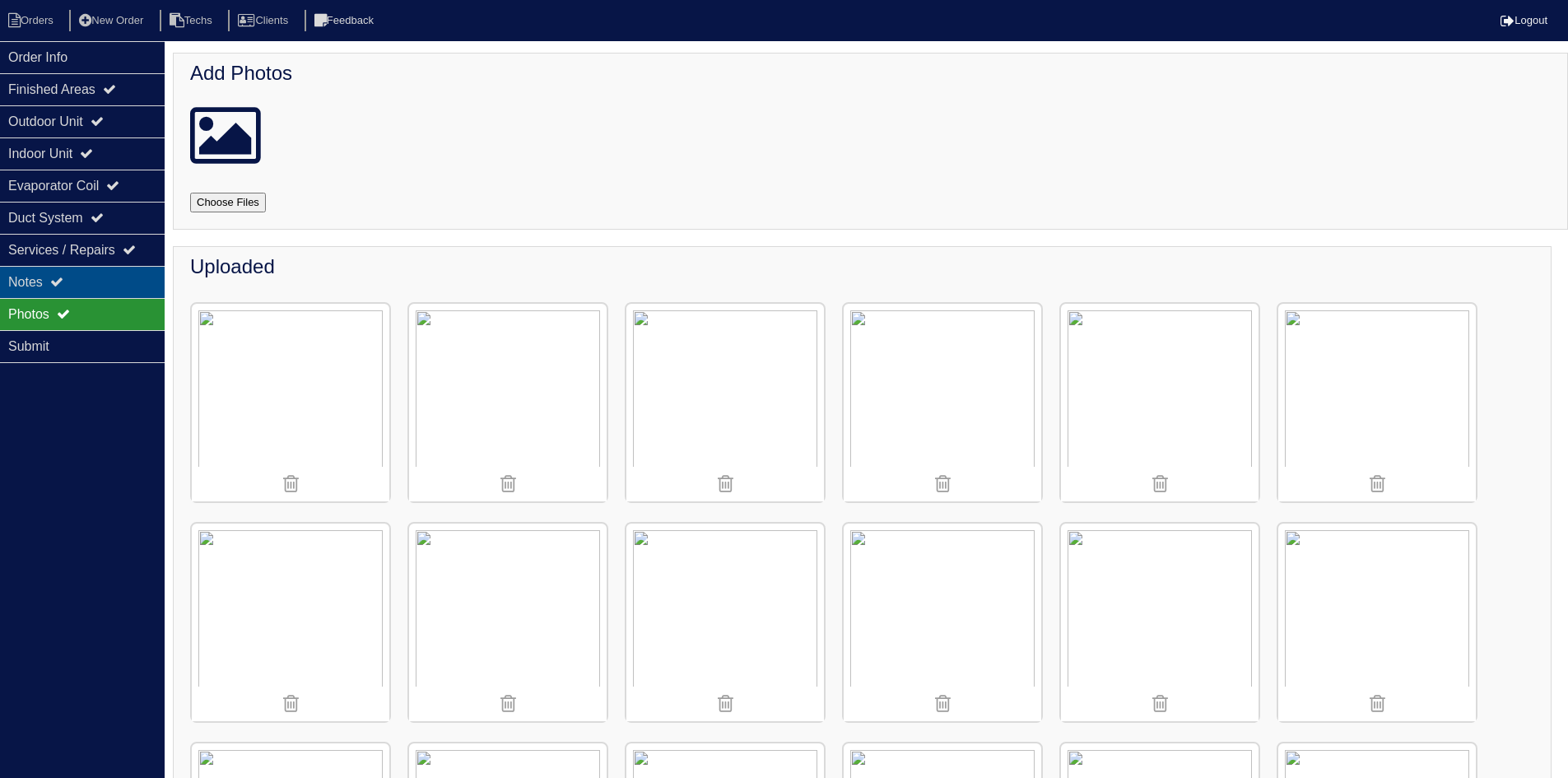
click at [76, 278] on div "Notes" at bounding box center [82, 282] width 164 height 32
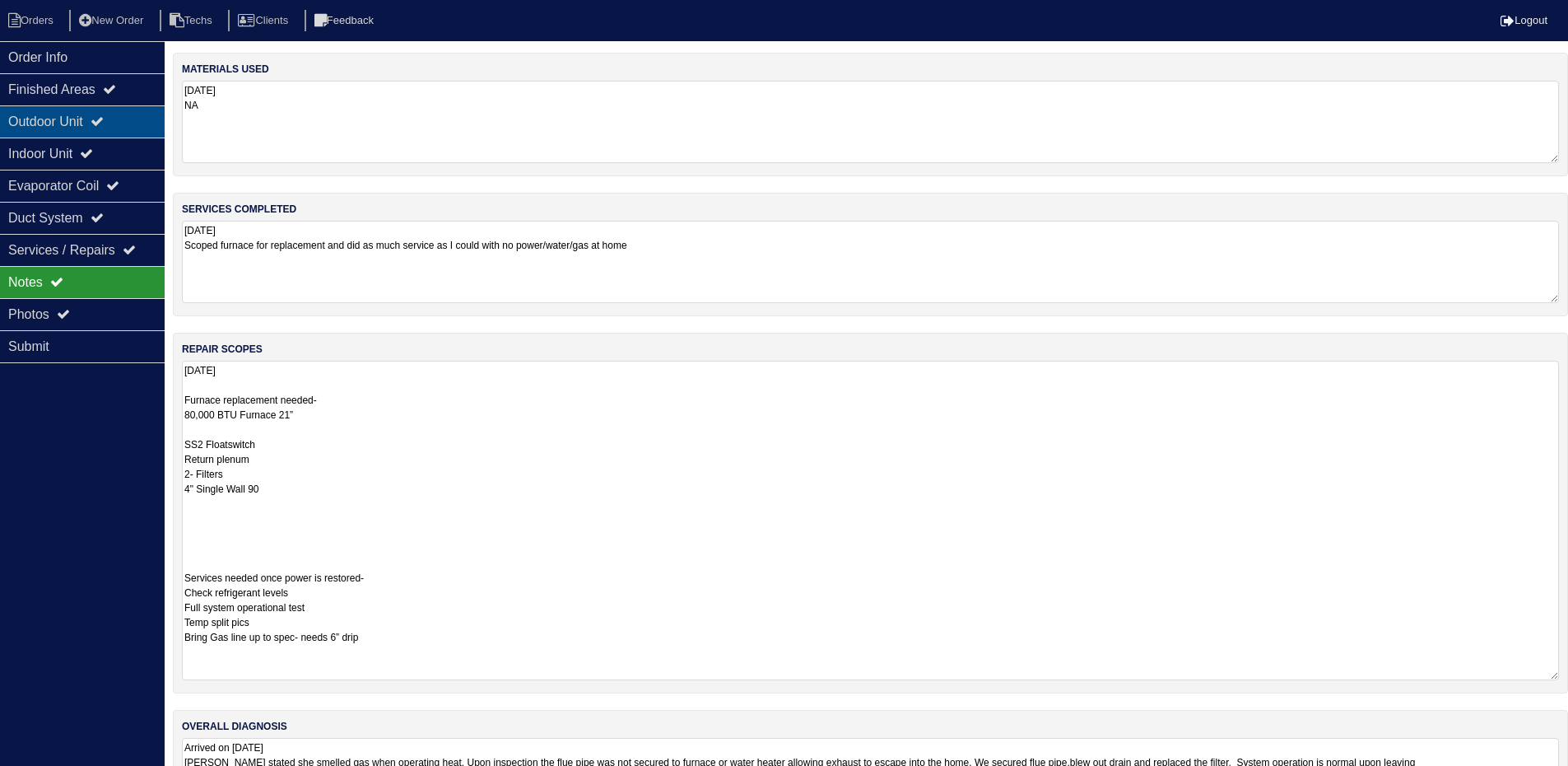
click at [101, 113] on div "Outdoor Unit" at bounding box center [82, 121] width 164 height 32
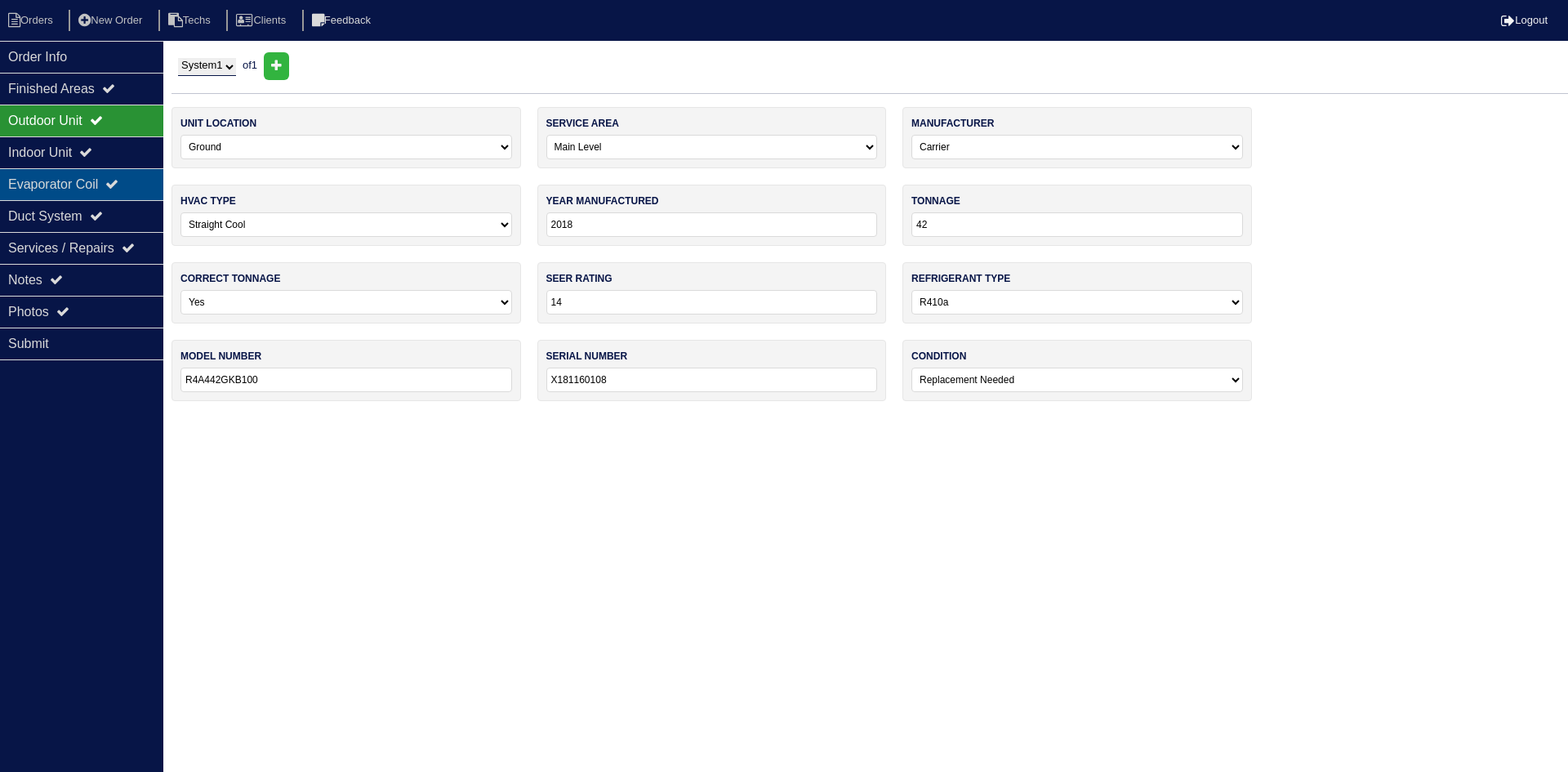
click at [100, 180] on div "Evaporator Coil" at bounding box center [81, 185] width 163 height 32
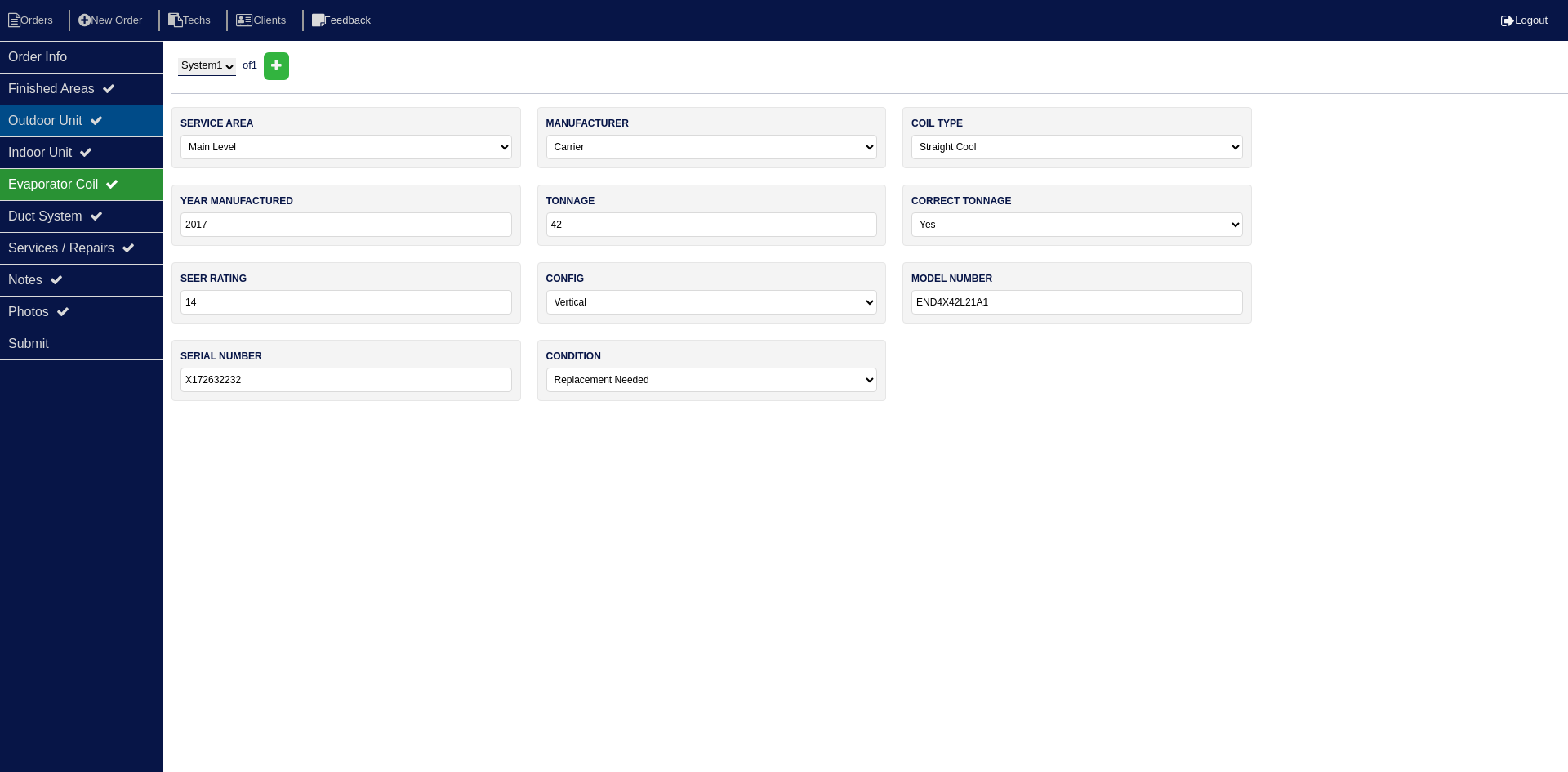
click at [103, 120] on icon at bounding box center [96, 119] width 13 height 13
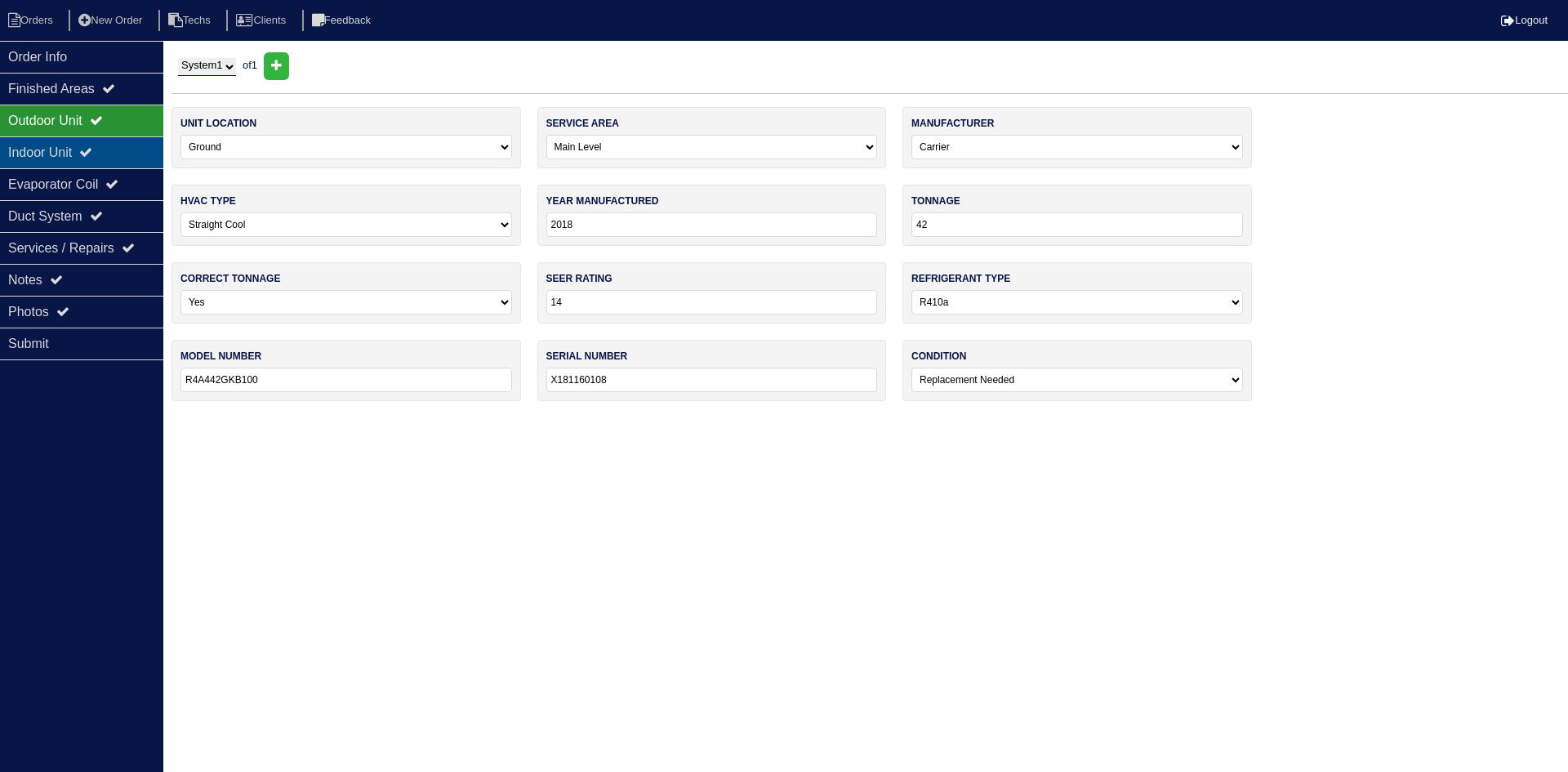
click at [93, 149] on icon at bounding box center [86, 152] width 13 height 13
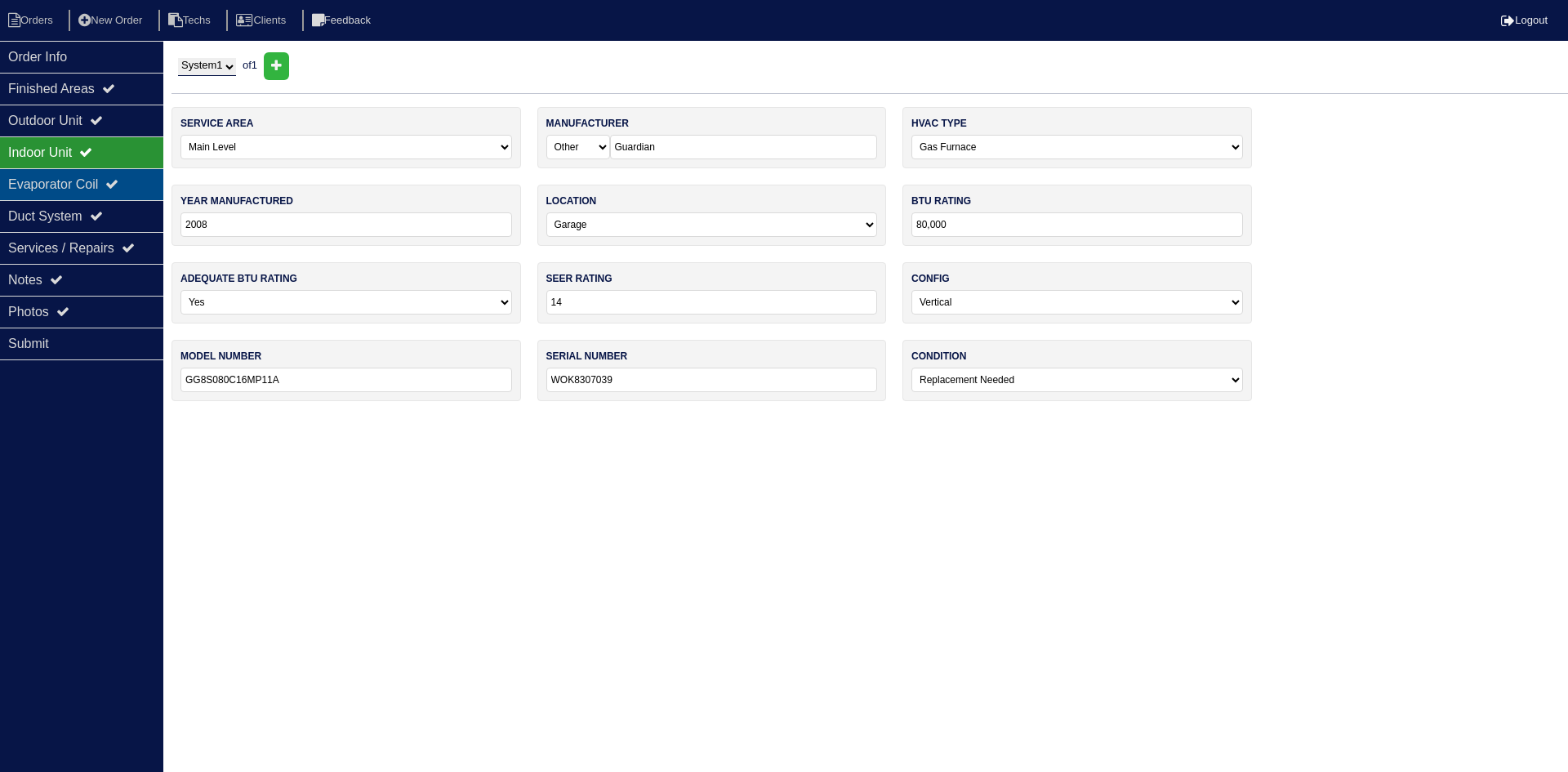
click at [118, 178] on icon at bounding box center [111, 184] width 13 height 13
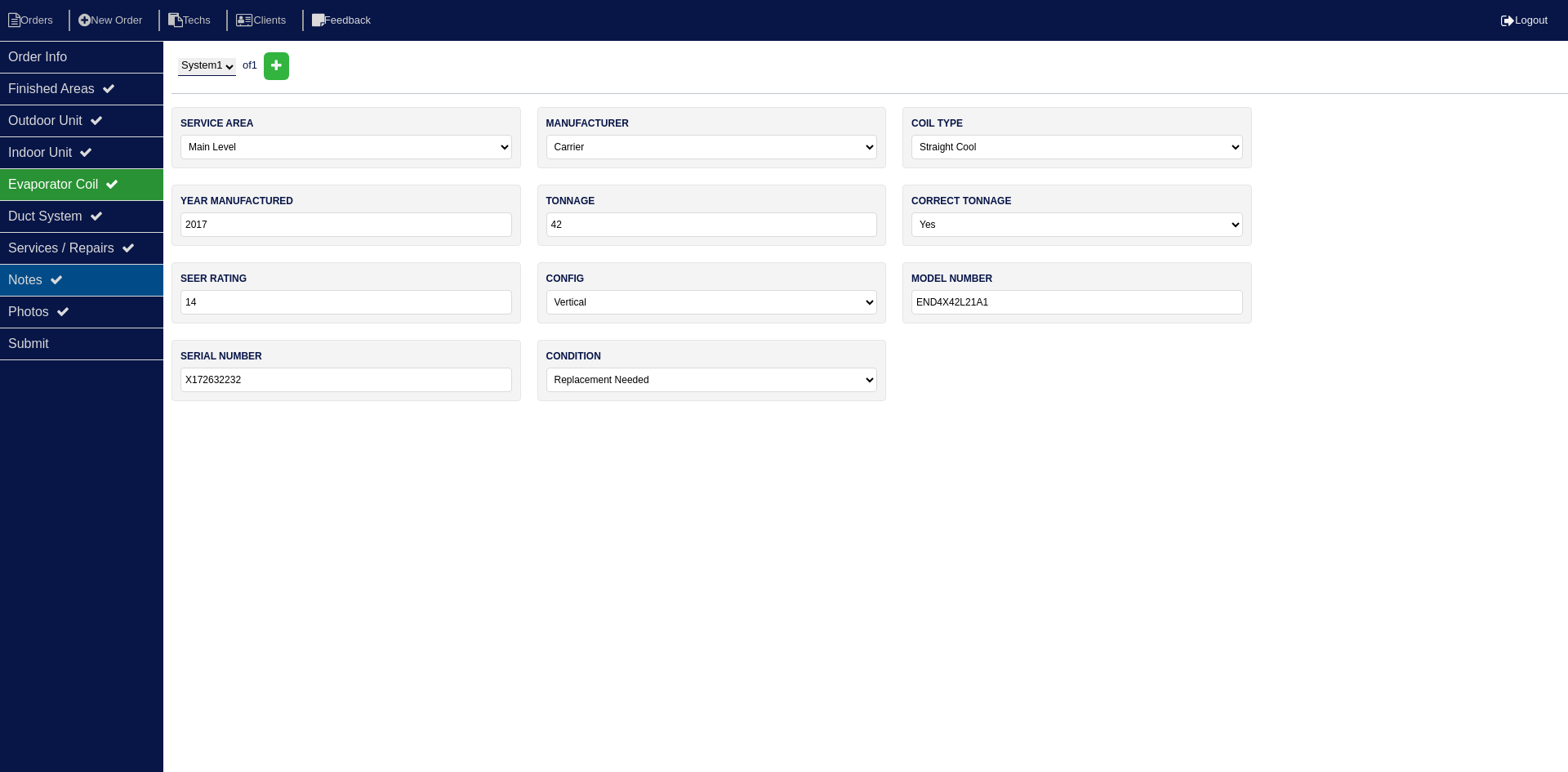
click at [99, 283] on div "Notes" at bounding box center [81, 280] width 163 height 32
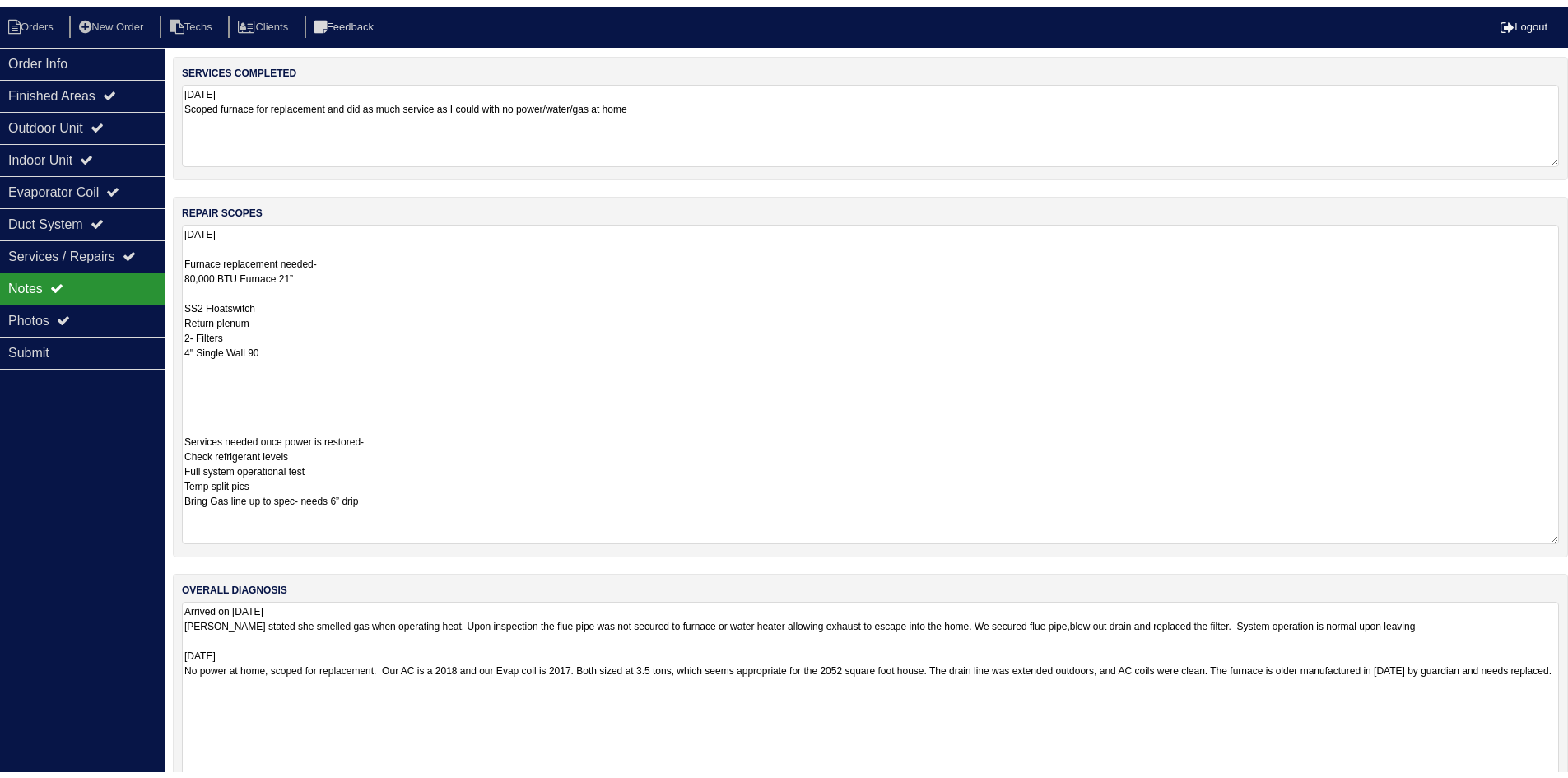
scroll to position [178, 0]
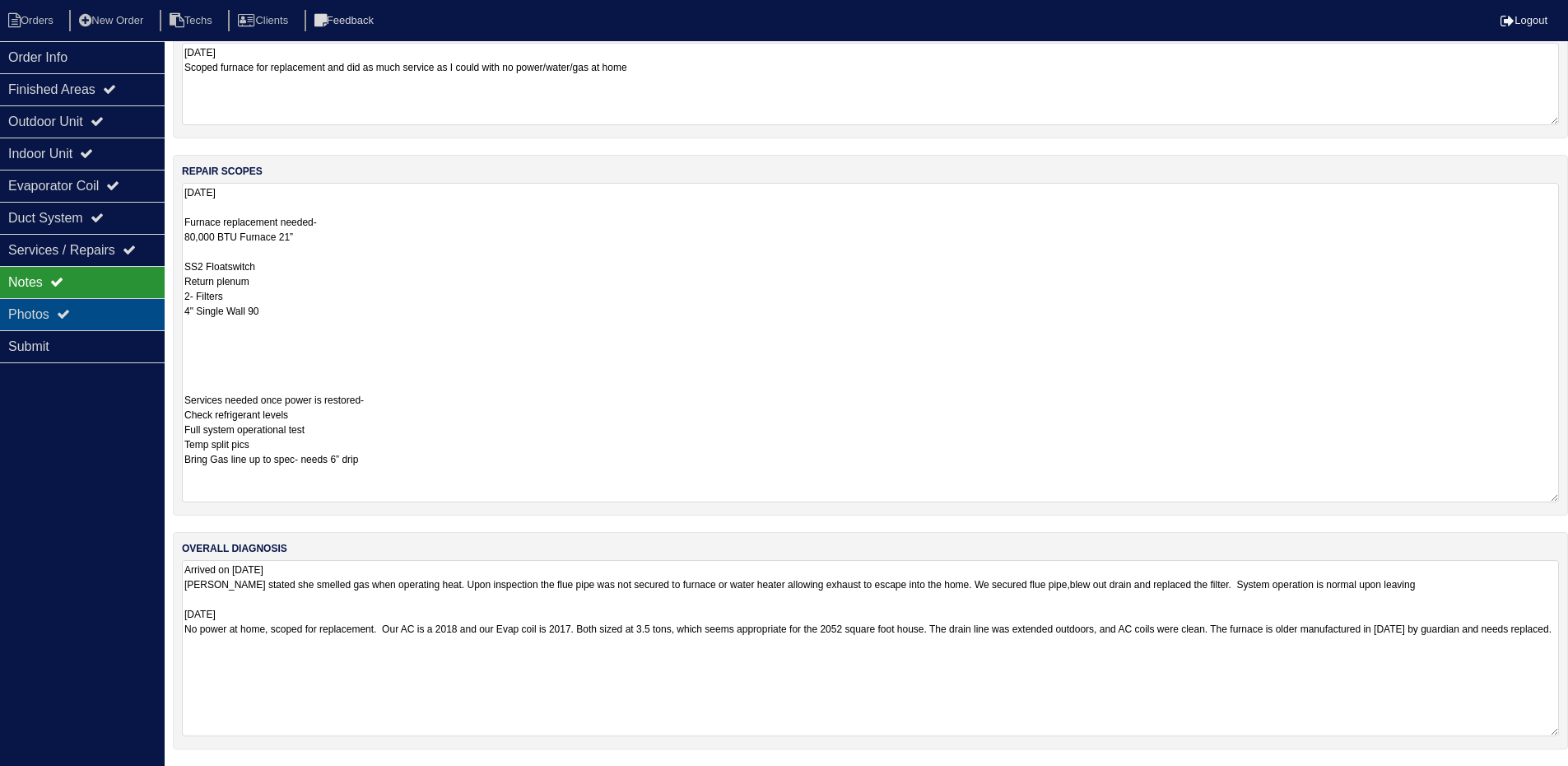
click at [103, 307] on div "Photos" at bounding box center [82, 314] width 164 height 32
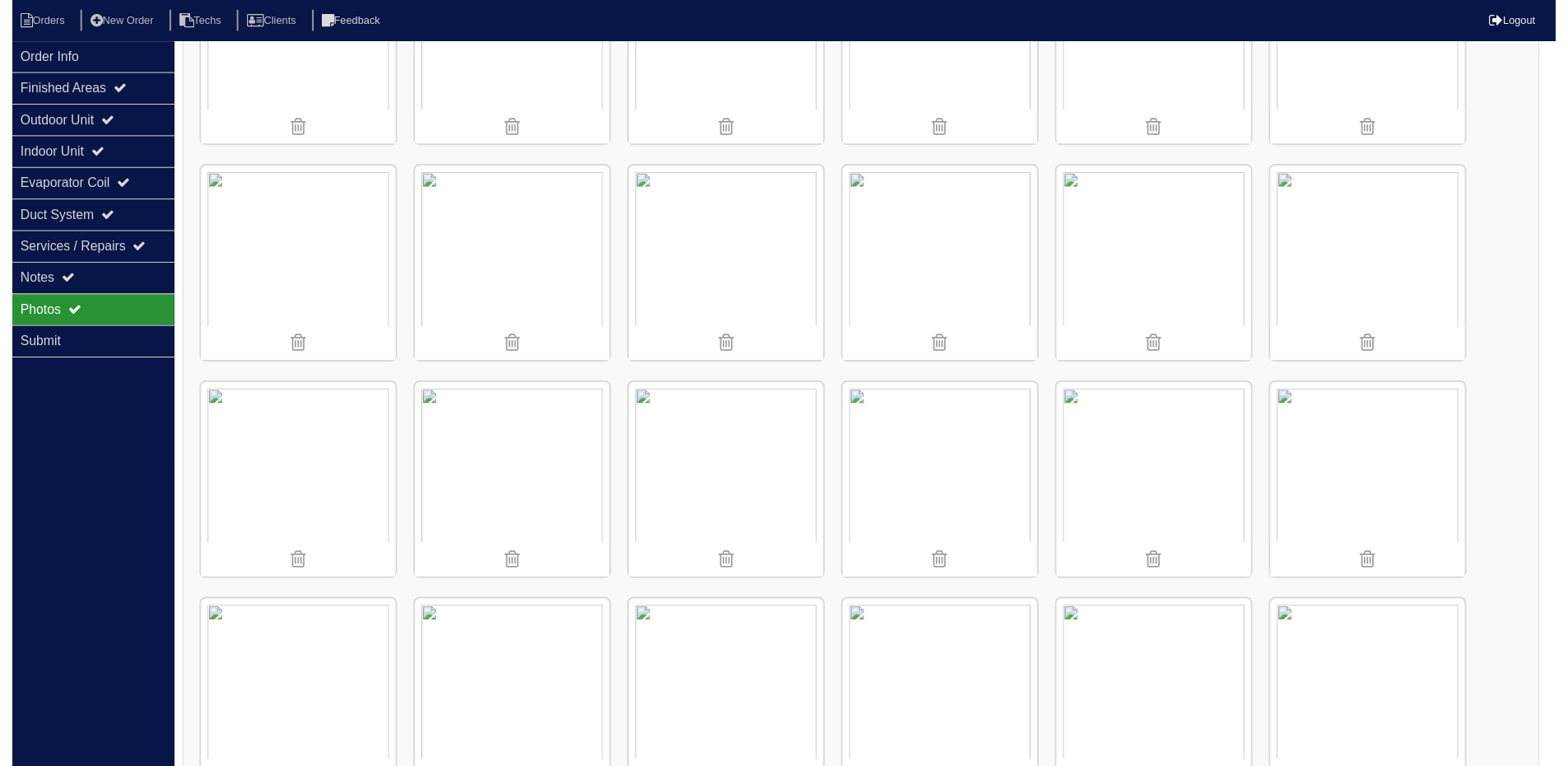
scroll to position [32, 0]
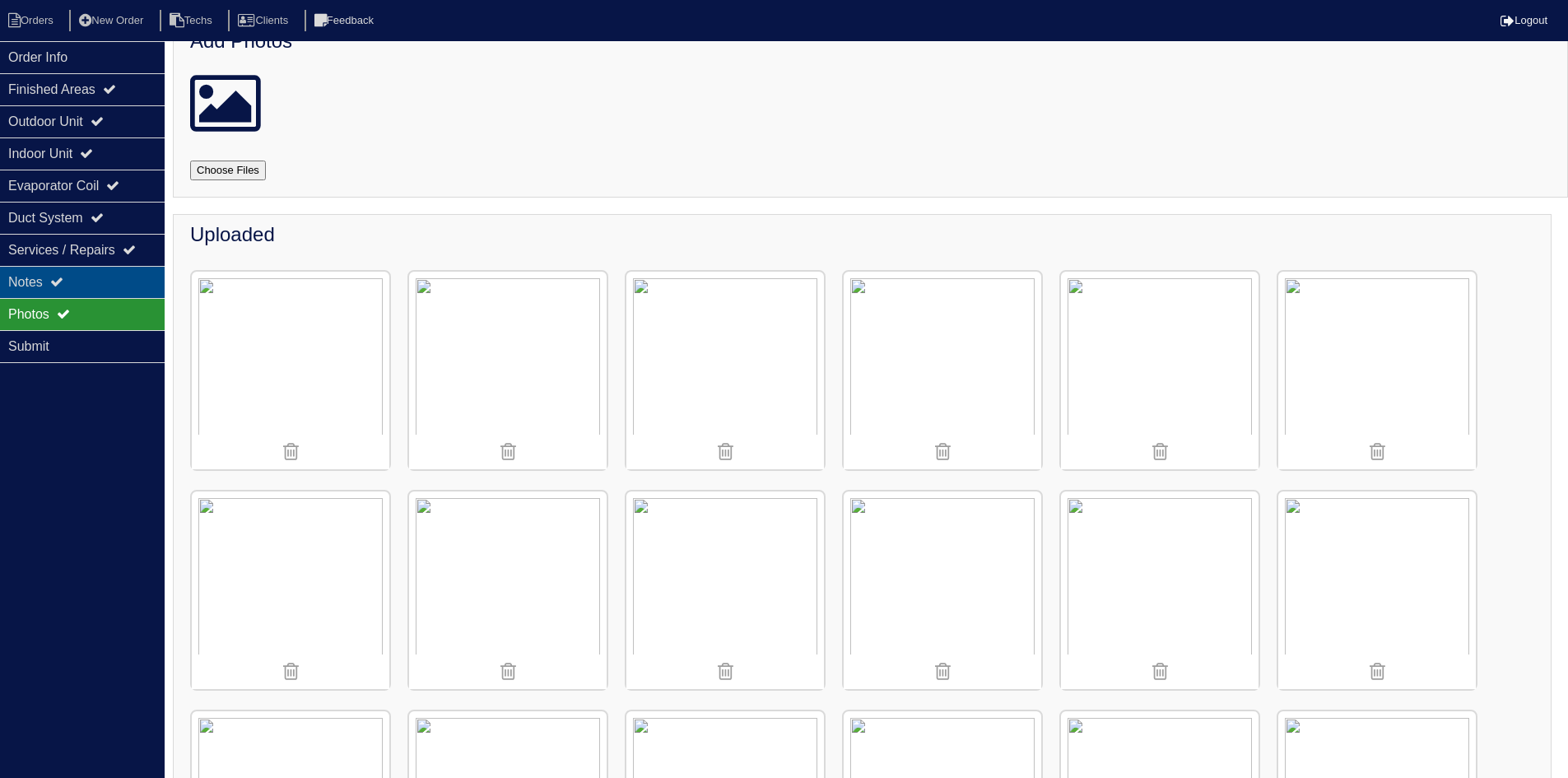
drag, startPoint x: 119, startPoint y: 282, endPoint x: 140, endPoint y: 294, distance: 24.2
click at [119, 282] on div "Notes" at bounding box center [82, 282] width 164 height 32
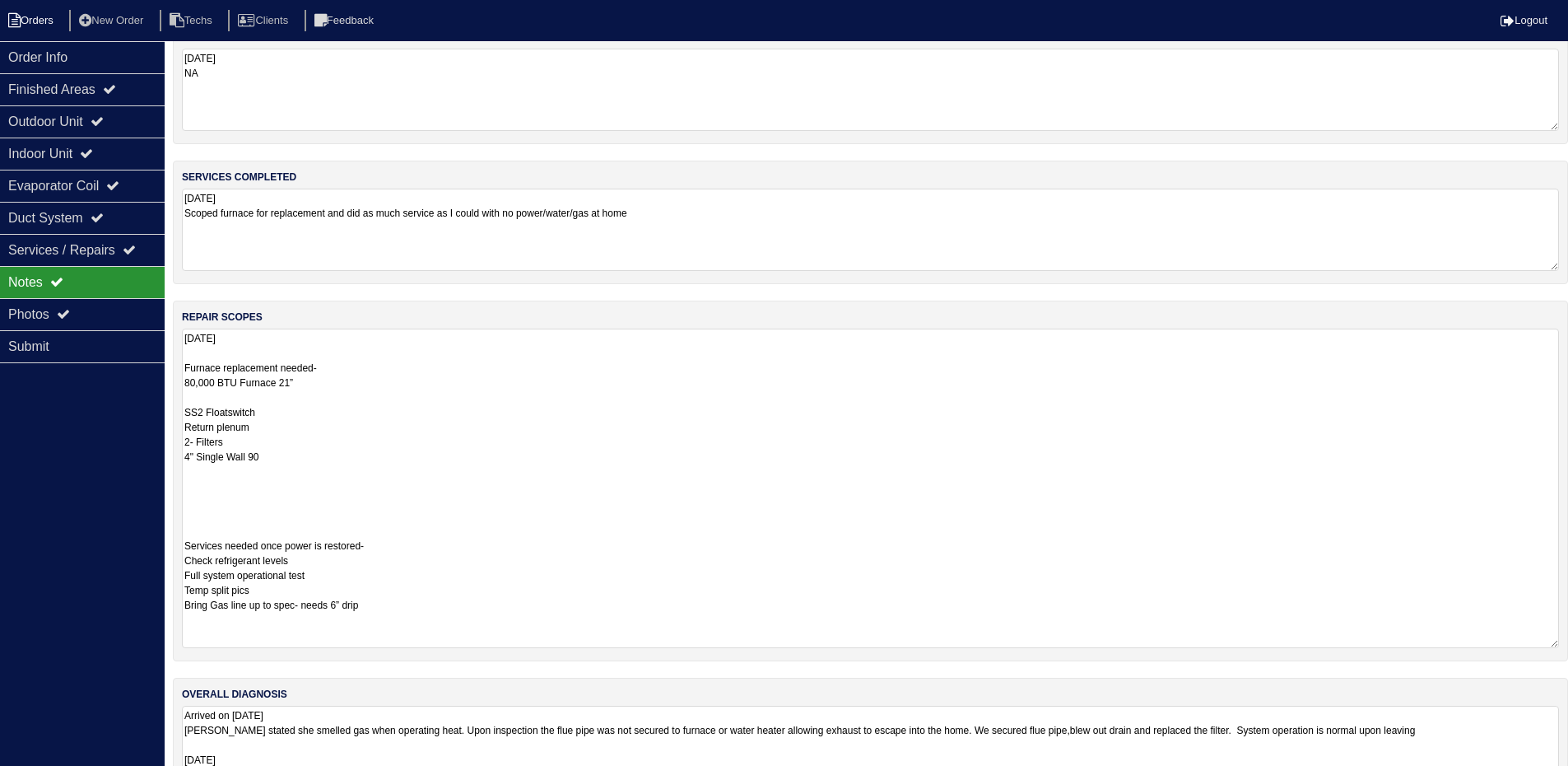
click at [30, 30] on li "Orders" at bounding box center [33, 21] width 66 height 22
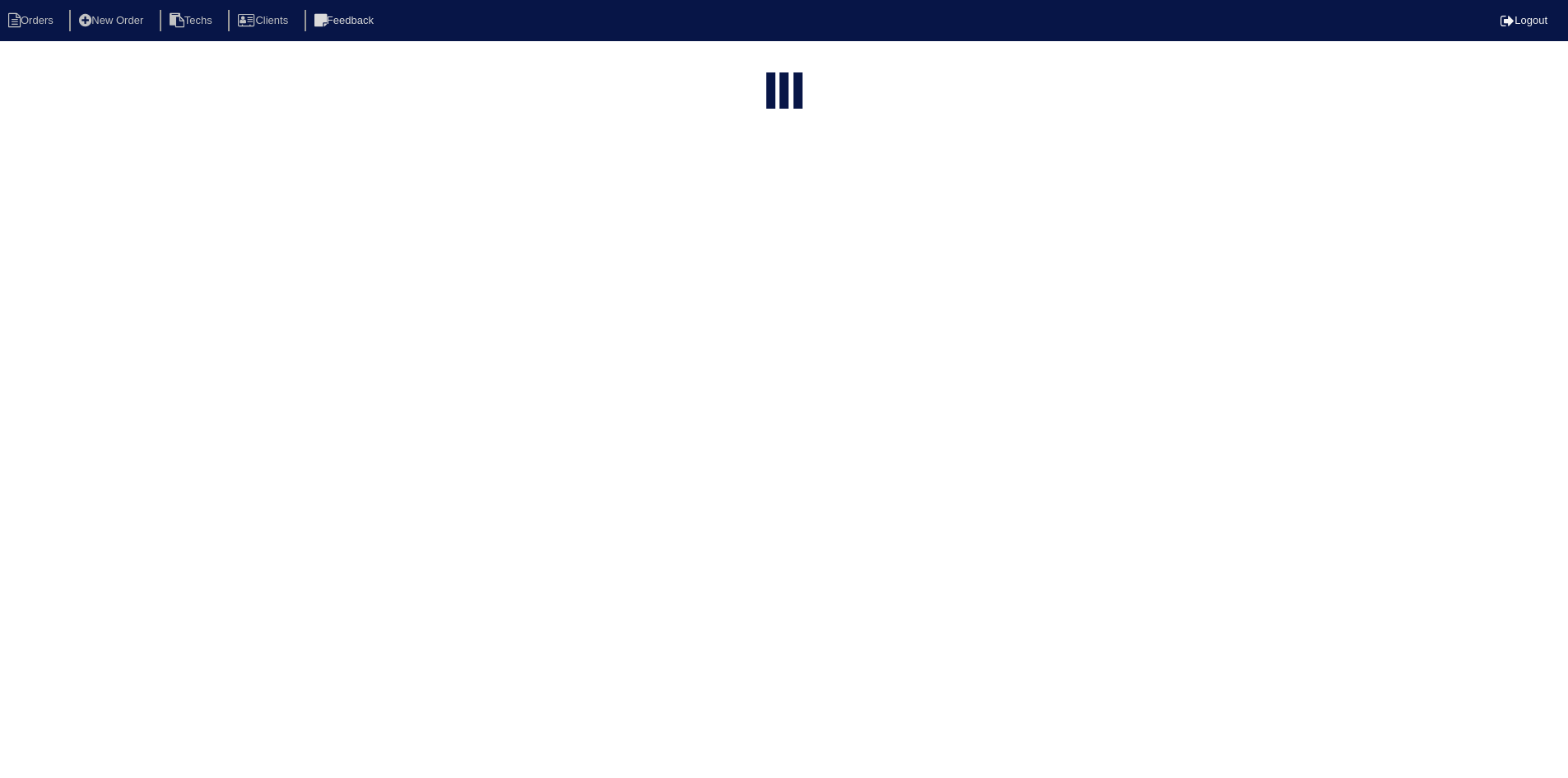
select select "15"
select select "field complete"
select select "need to quote"
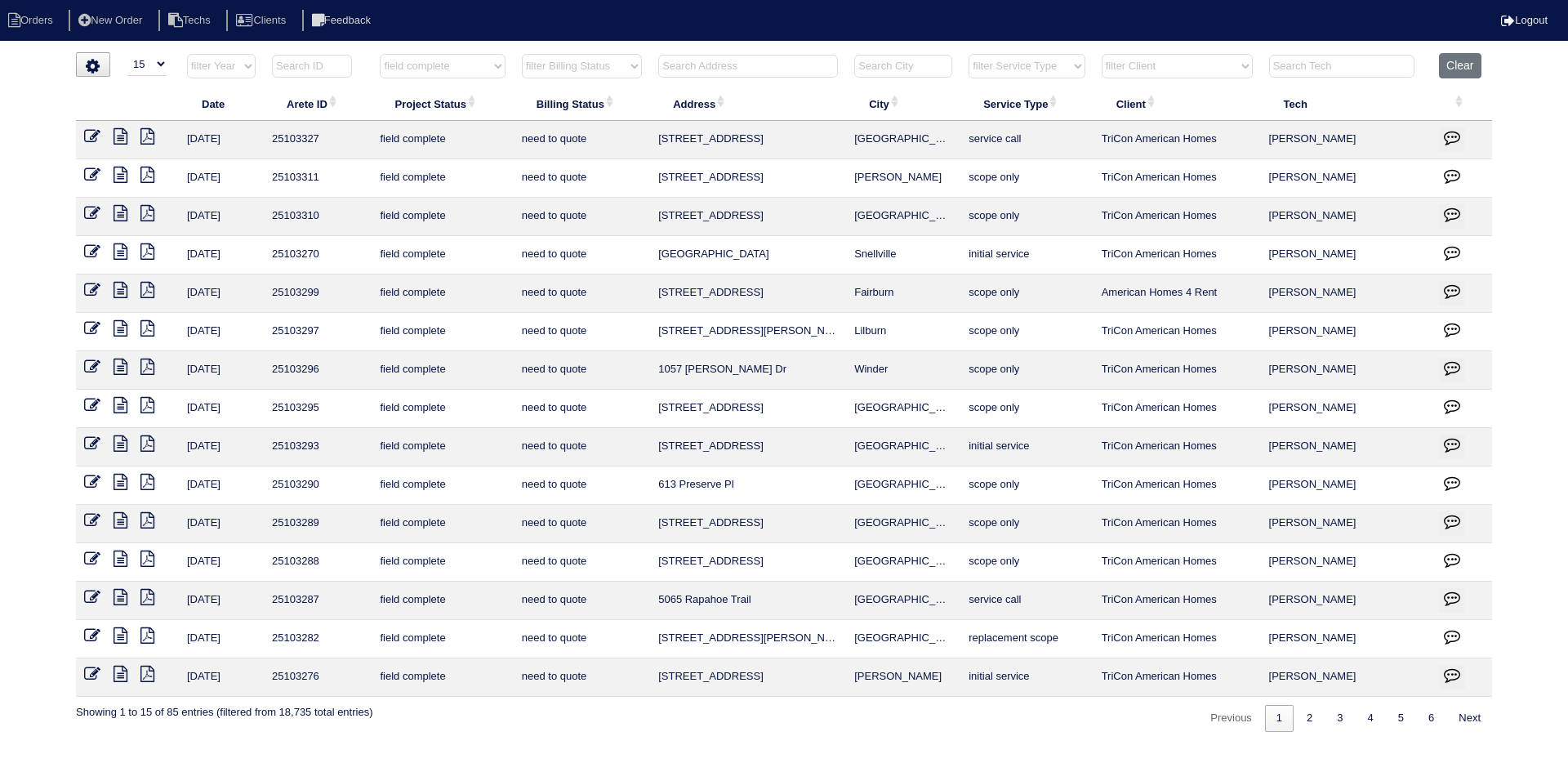
click at [119, 599] on icon at bounding box center [120, 597] width 14 height 16
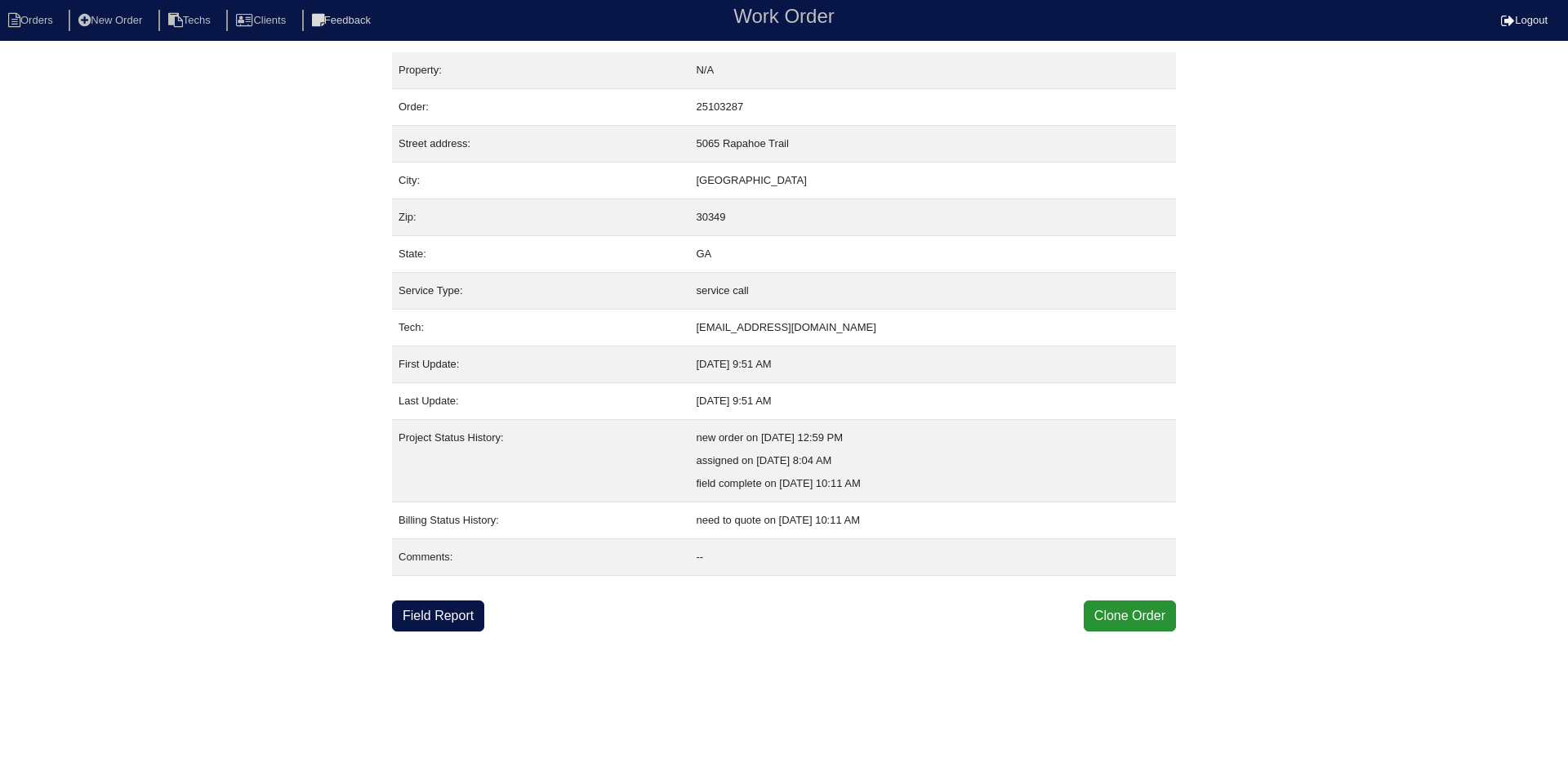
drag, startPoint x: 417, startPoint y: 623, endPoint x: 186, endPoint y: 567, distance: 237.7
click at [417, 623] on link "Field Report" at bounding box center [438, 616] width 93 height 31
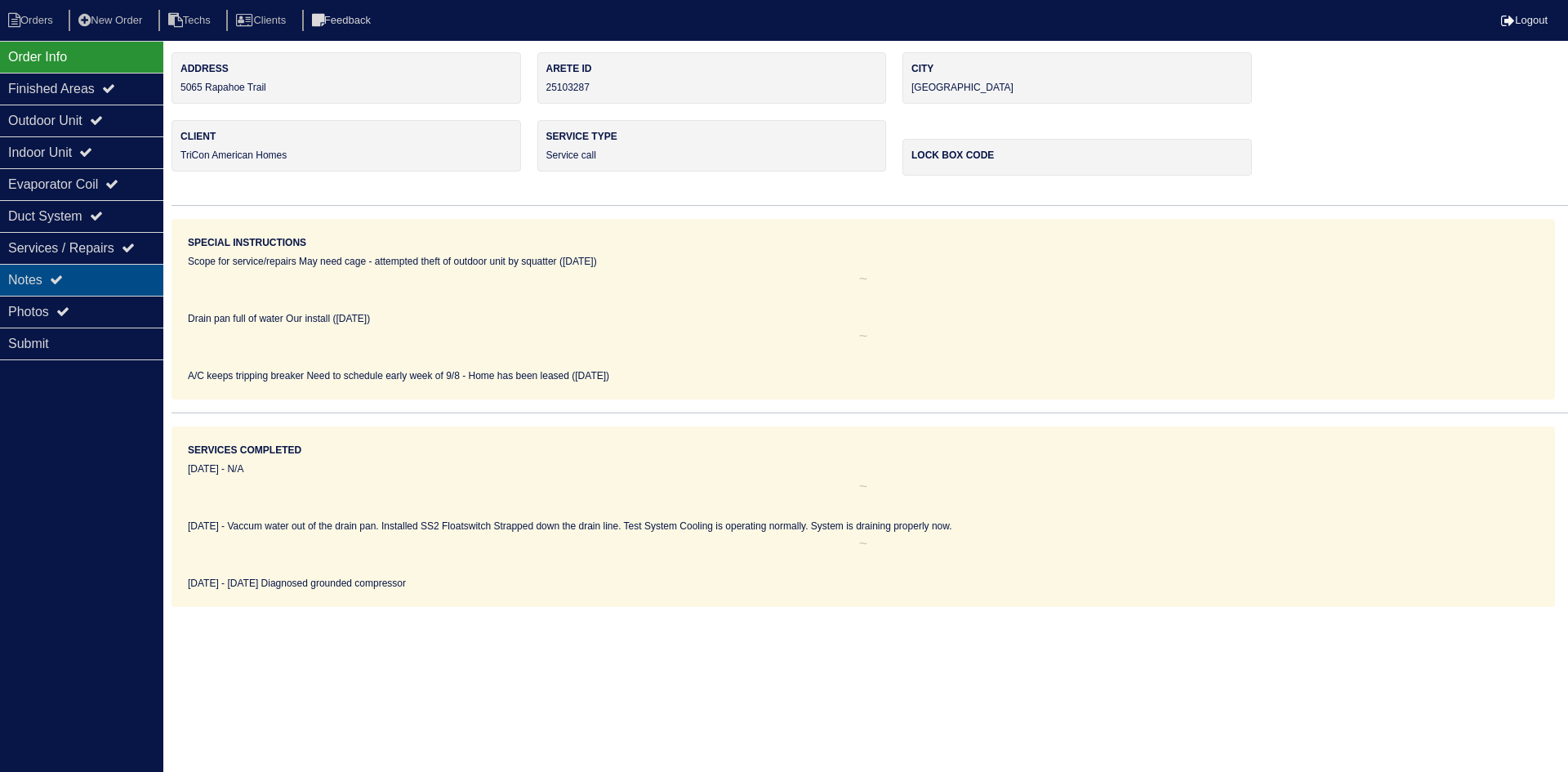
click at [95, 270] on div "Notes" at bounding box center [81, 280] width 163 height 32
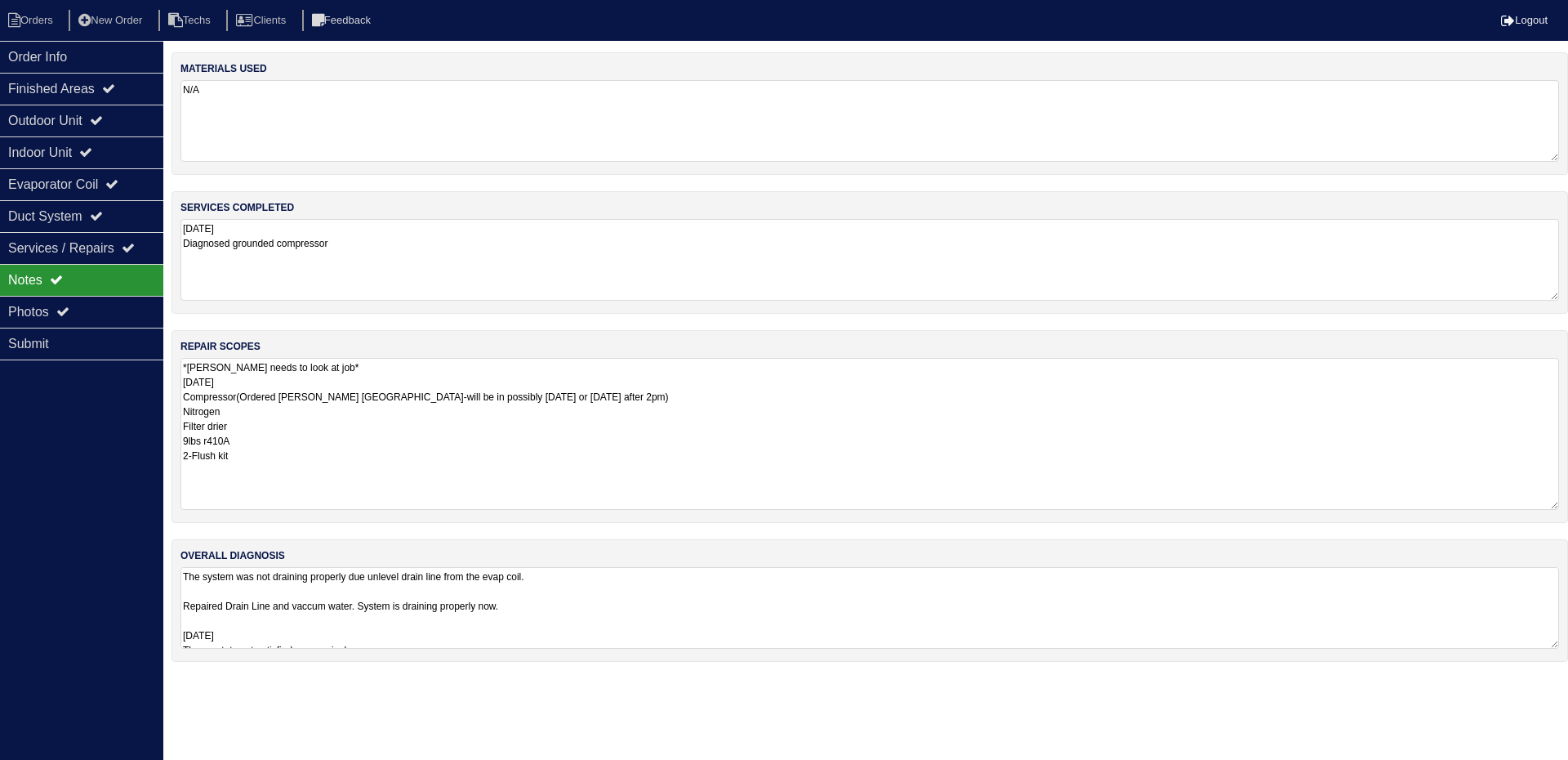
drag, startPoint x: 1553, startPoint y: 431, endPoint x: 1564, endPoint y: 502, distance: 71.8
click at [1564, 502] on div "repair scopes *[PERSON_NAME] needs to look at job* [DATE] Compressor(Ordered [P…" at bounding box center [870, 426] width 1397 height 192
click at [676, 614] on textarea "The system was not draining properly due unlevel drain line from the evap coil.…" at bounding box center [870, 608] width 1378 height 82
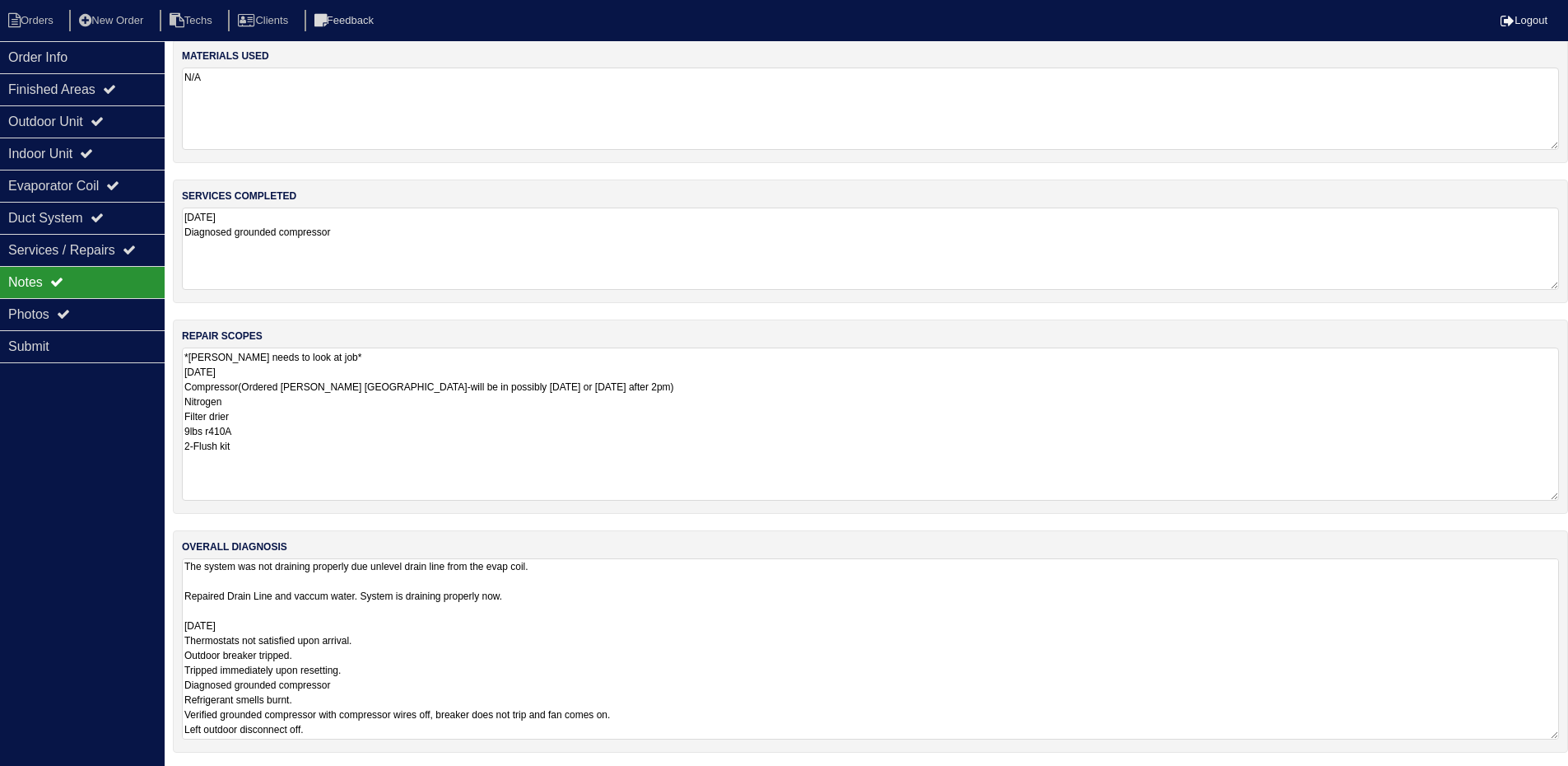
scroll to position [16, 0]
click at [116, 114] on div "Outdoor Unit" at bounding box center [82, 121] width 164 height 32
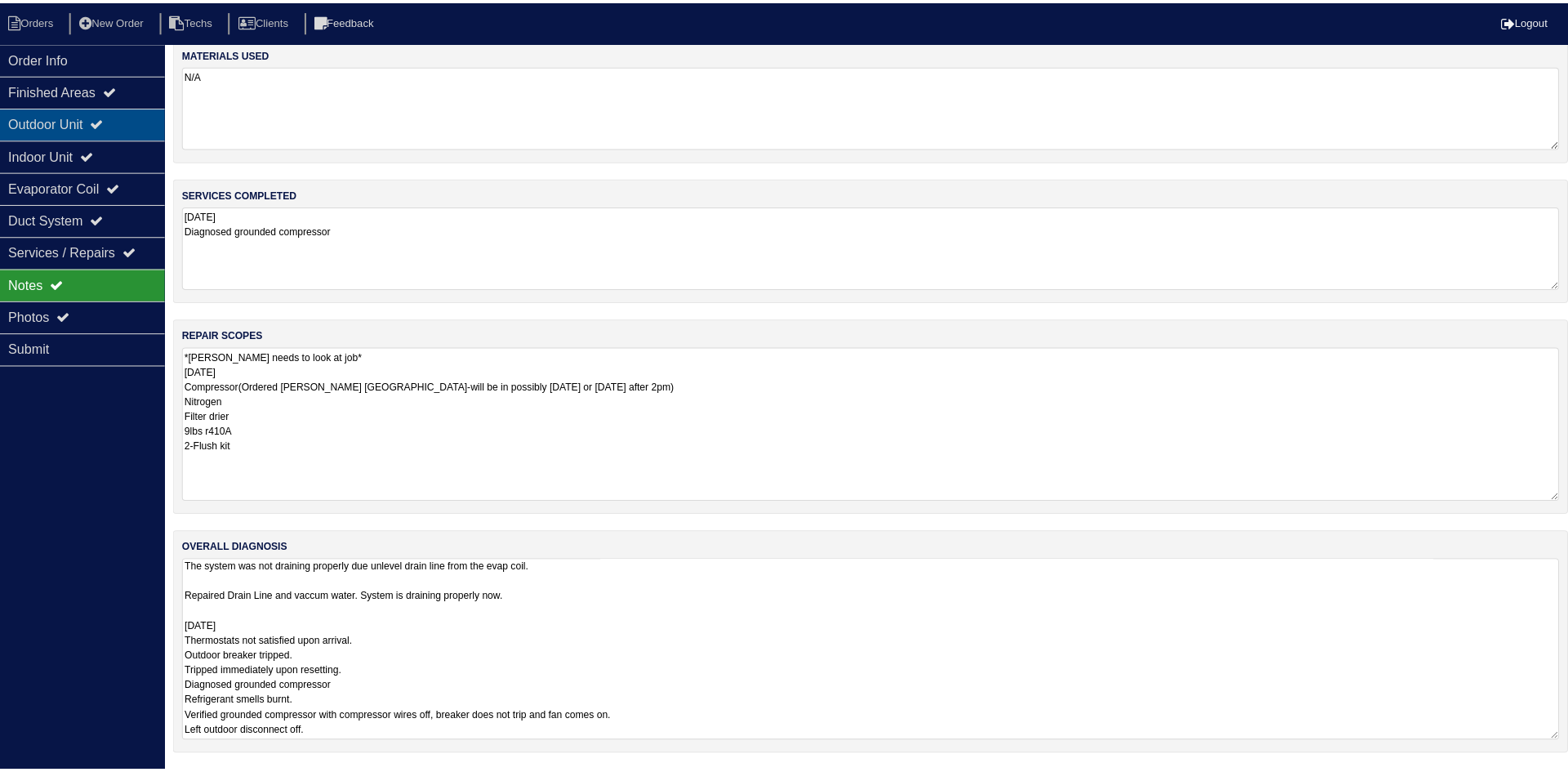
scroll to position [0, 0]
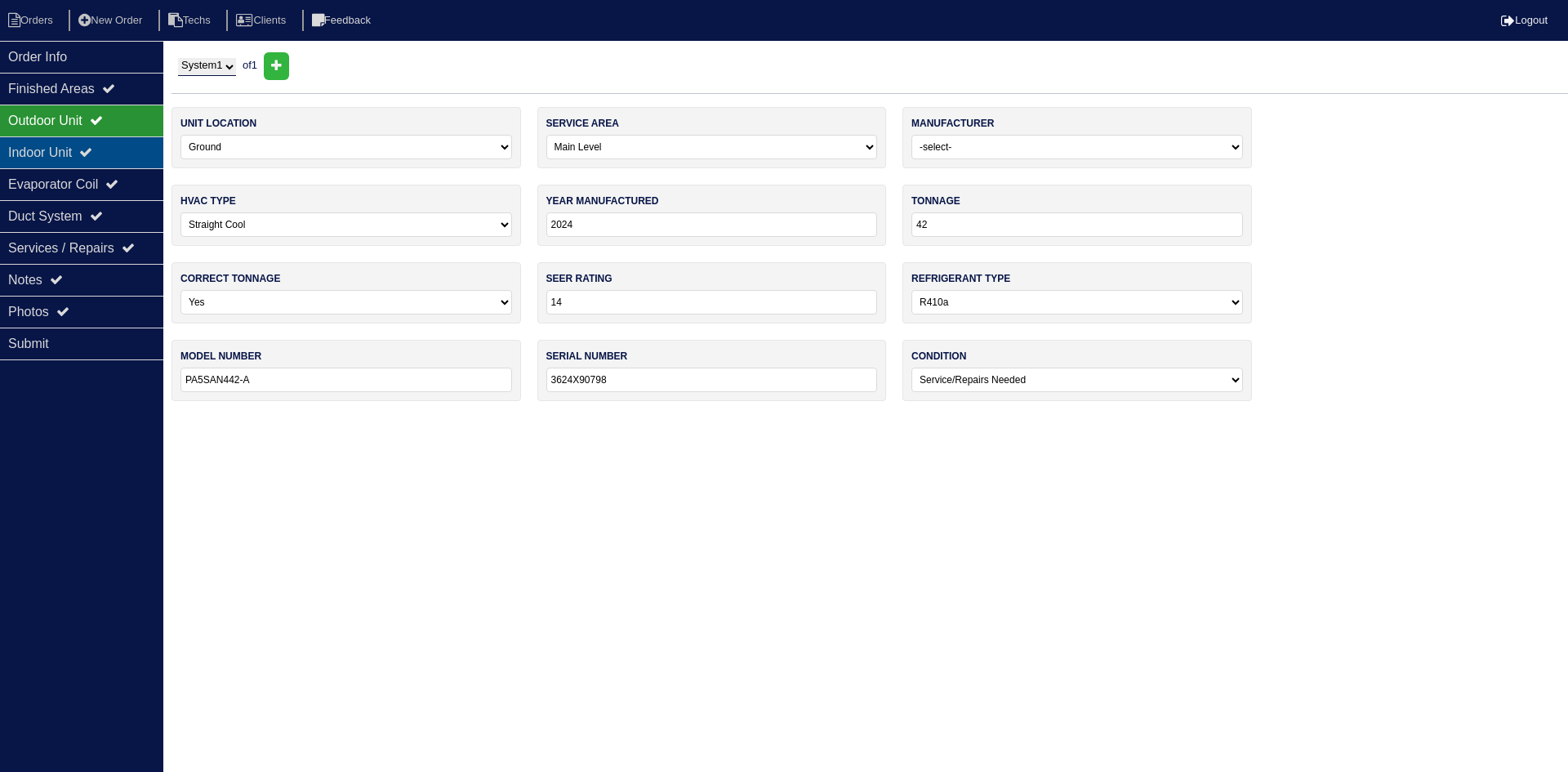
click at [113, 151] on div "Indoor Unit" at bounding box center [81, 152] width 163 height 32
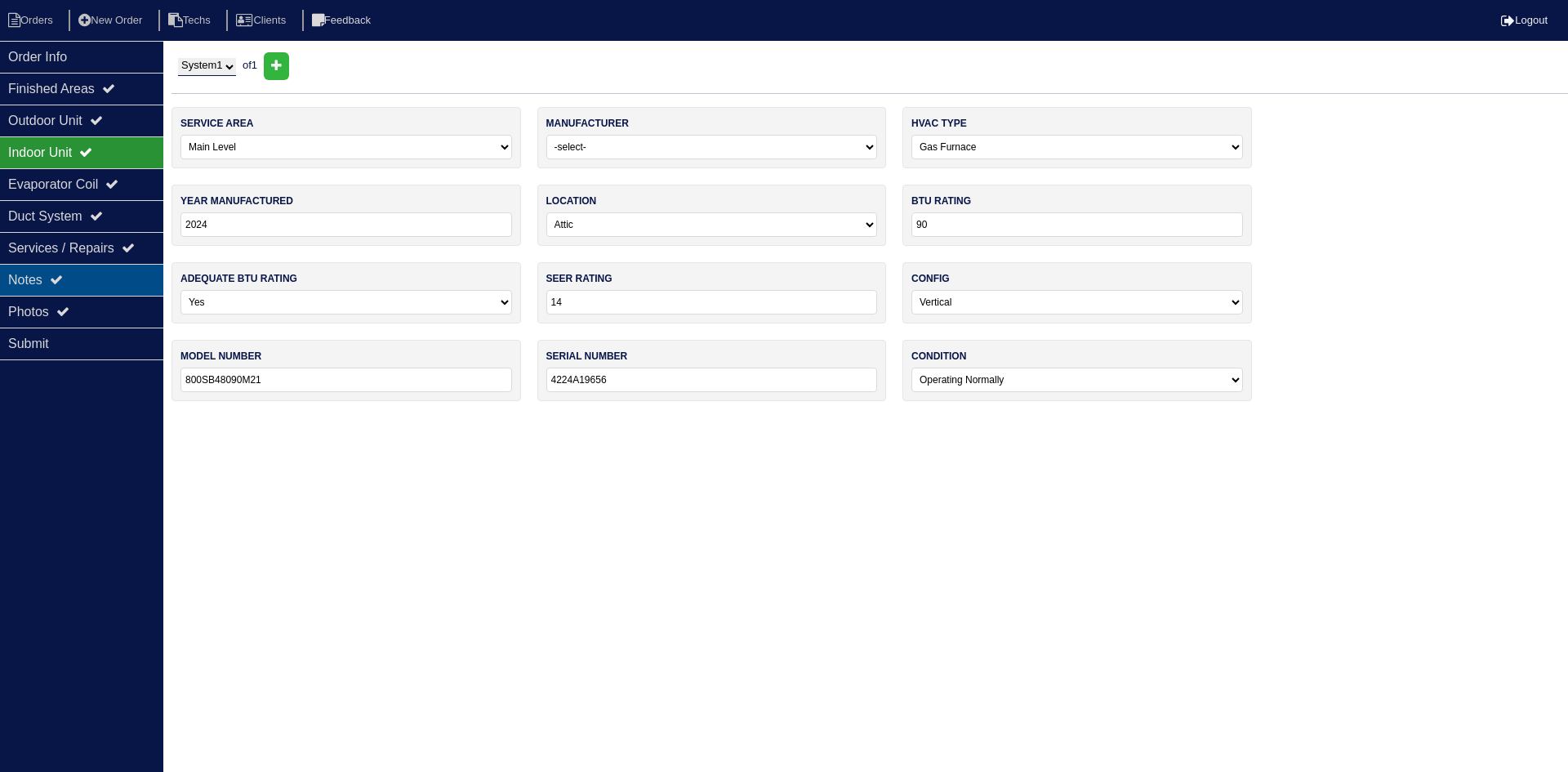
click at [92, 271] on div "Notes" at bounding box center [81, 280] width 163 height 32
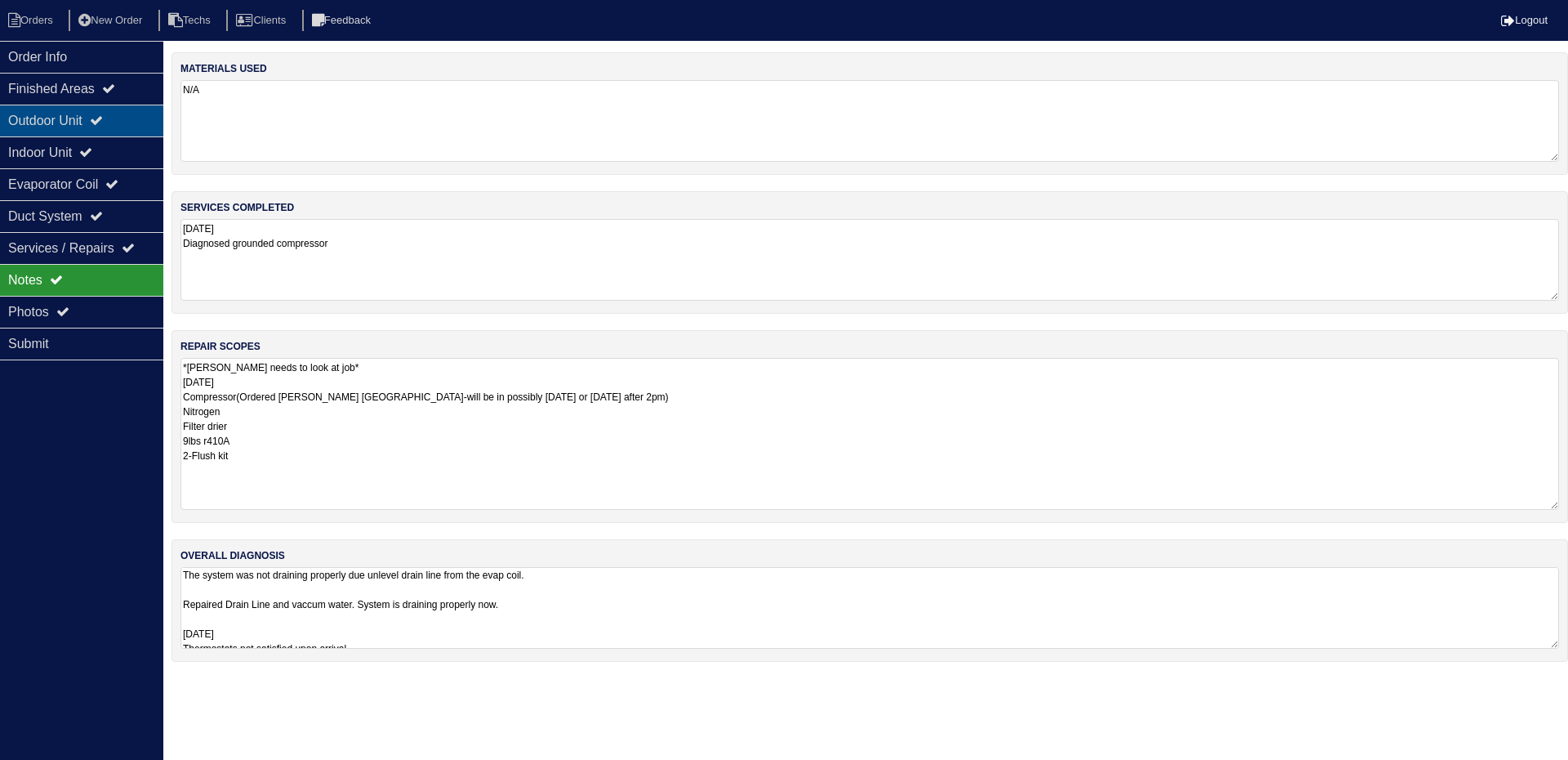
click at [86, 127] on div "Outdoor Unit" at bounding box center [81, 120] width 163 height 32
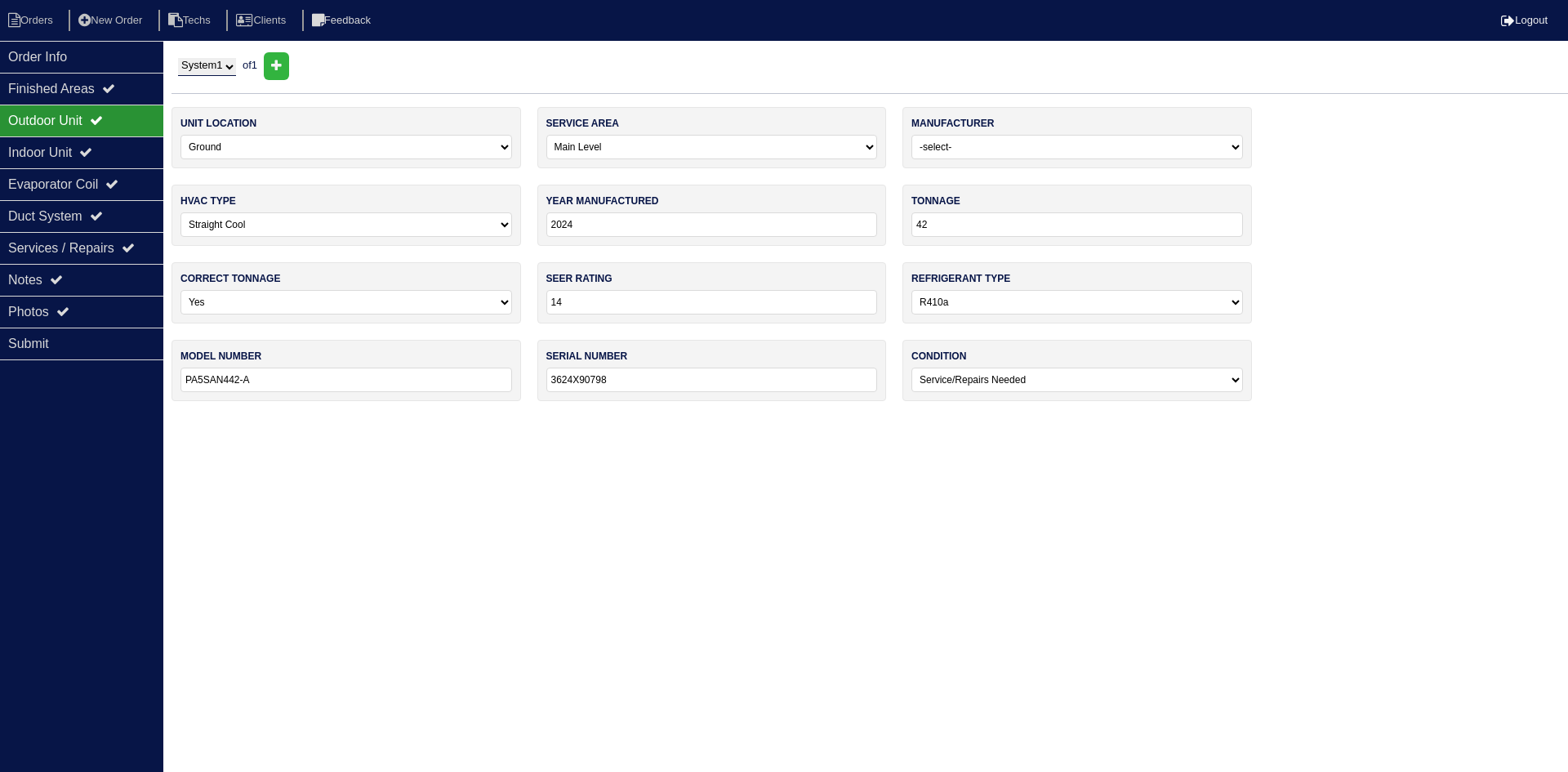
drag, startPoint x: 281, startPoint y: 379, endPoint x: 181, endPoint y: 375, distance: 100.1
click at [181, 375] on input "PA5SAN442-A" at bounding box center [347, 381] width 331 height 25
drag, startPoint x: 628, startPoint y: 381, endPoint x: 545, endPoint y: 378, distance: 83.1
click at [546, 378] on input "3624X90798" at bounding box center [712, 381] width 331 height 25
click at [78, 54] on div "Order Info" at bounding box center [81, 57] width 163 height 32
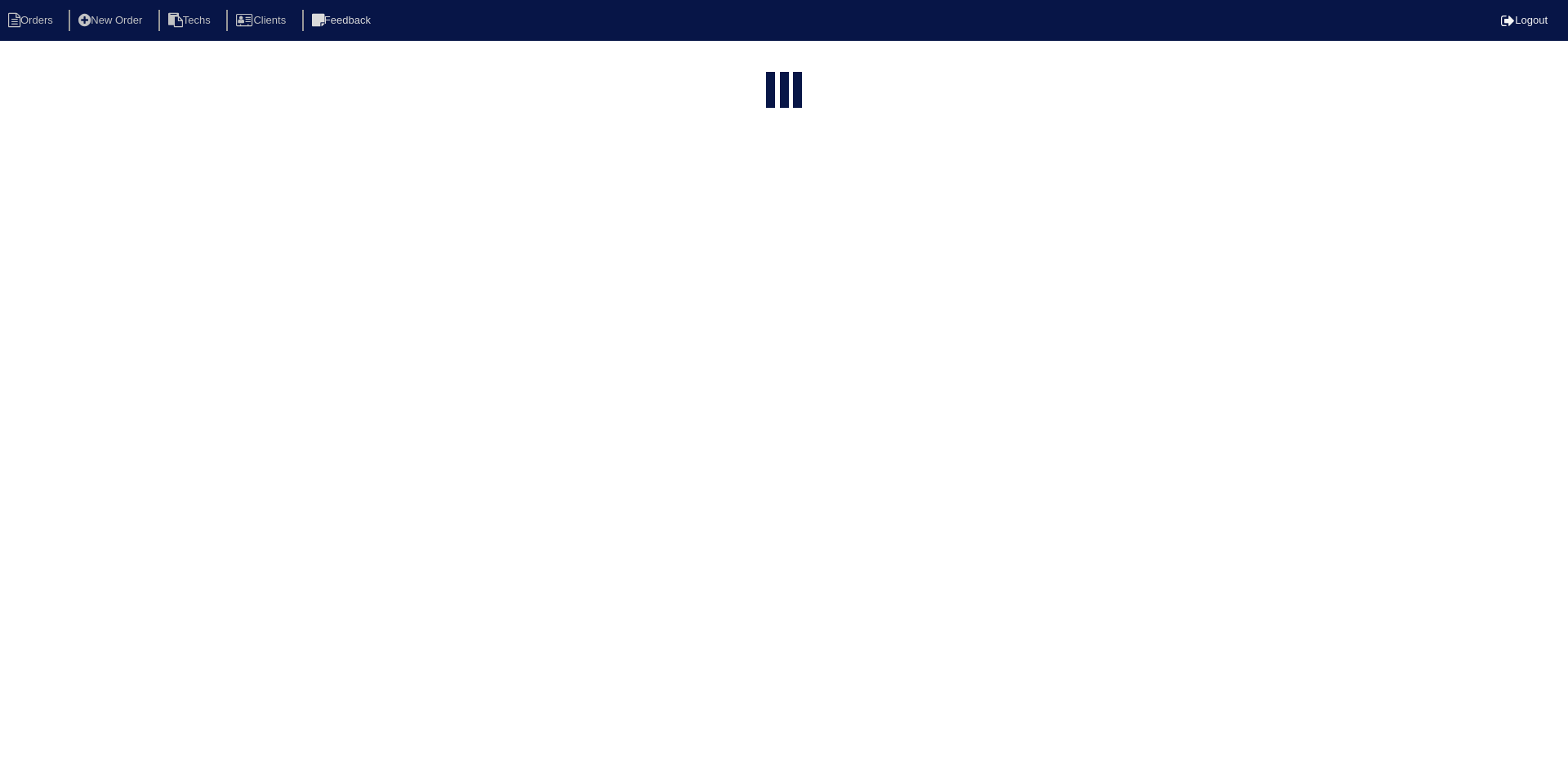
select select "15"
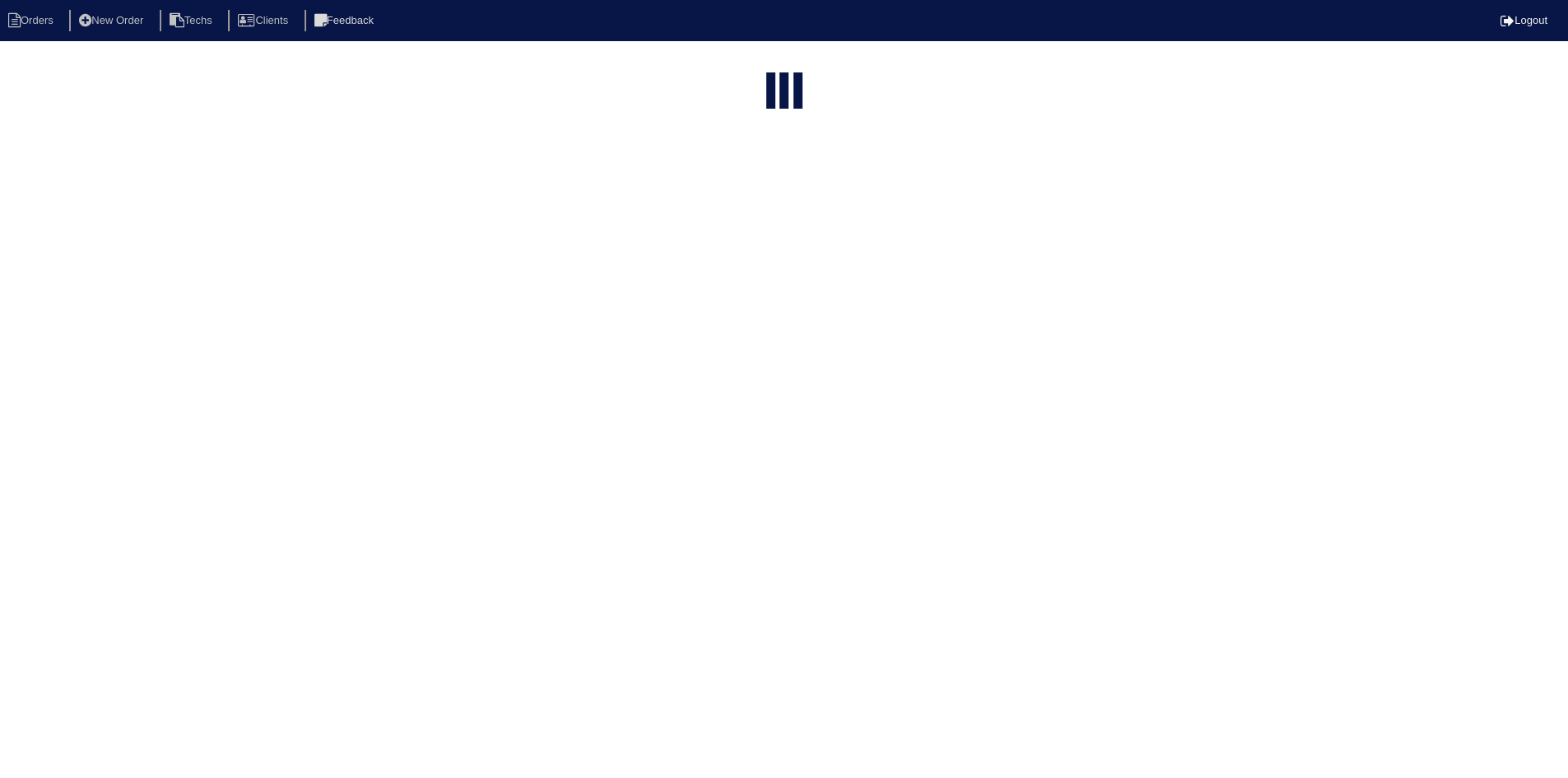
select select "field complete"
select select "need to quote"
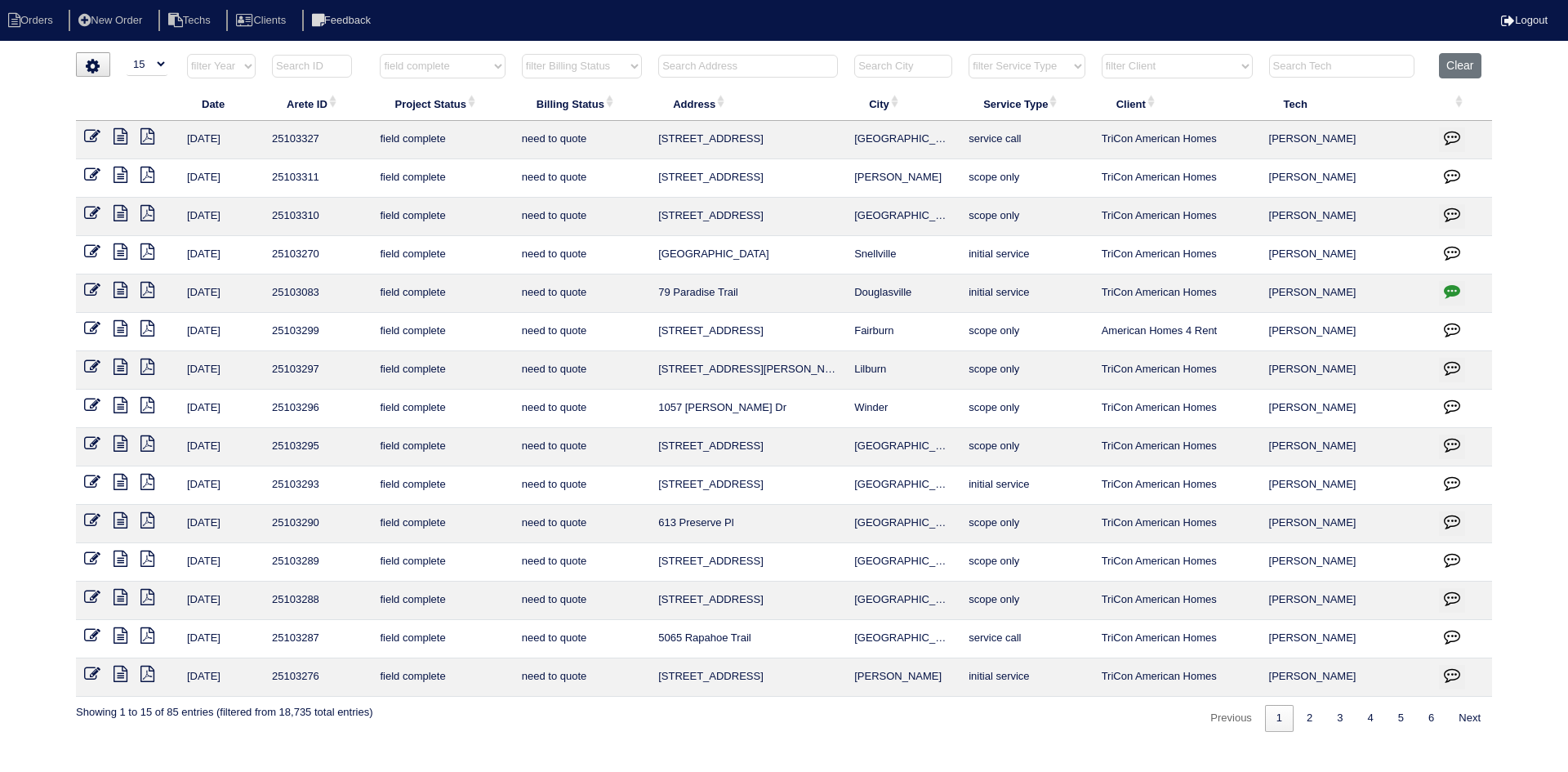
click at [1448, 634] on icon "button" at bounding box center [1452, 636] width 16 height 16
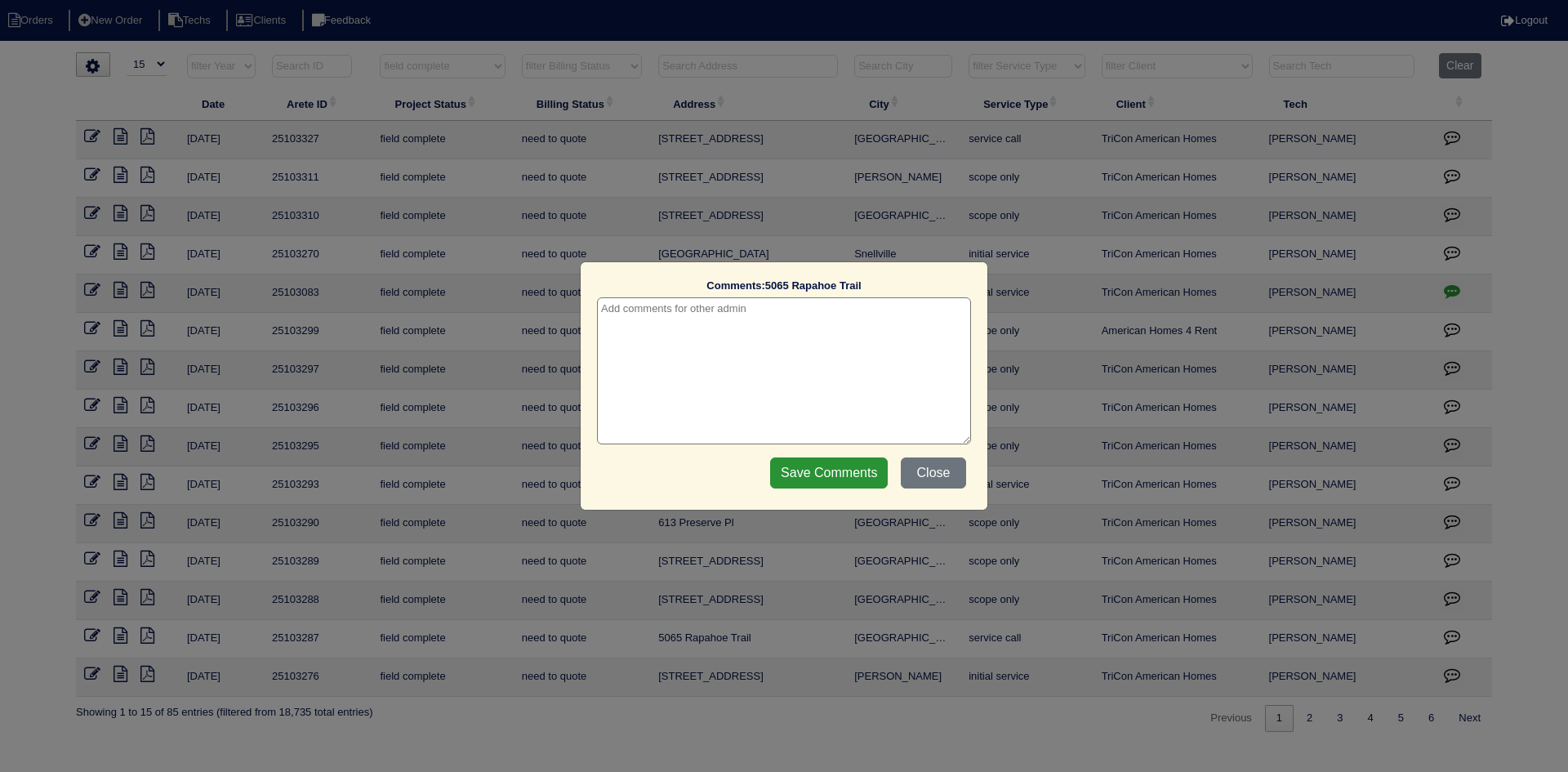
click at [775, 317] on textarea at bounding box center [784, 371] width 374 height 147
type textarea "[DATE] - Per [PERSON_NAME] - hold off quoting - may be full warranty - rk"
click at [814, 477] on input "Save Comments" at bounding box center [829, 472] width 118 height 31
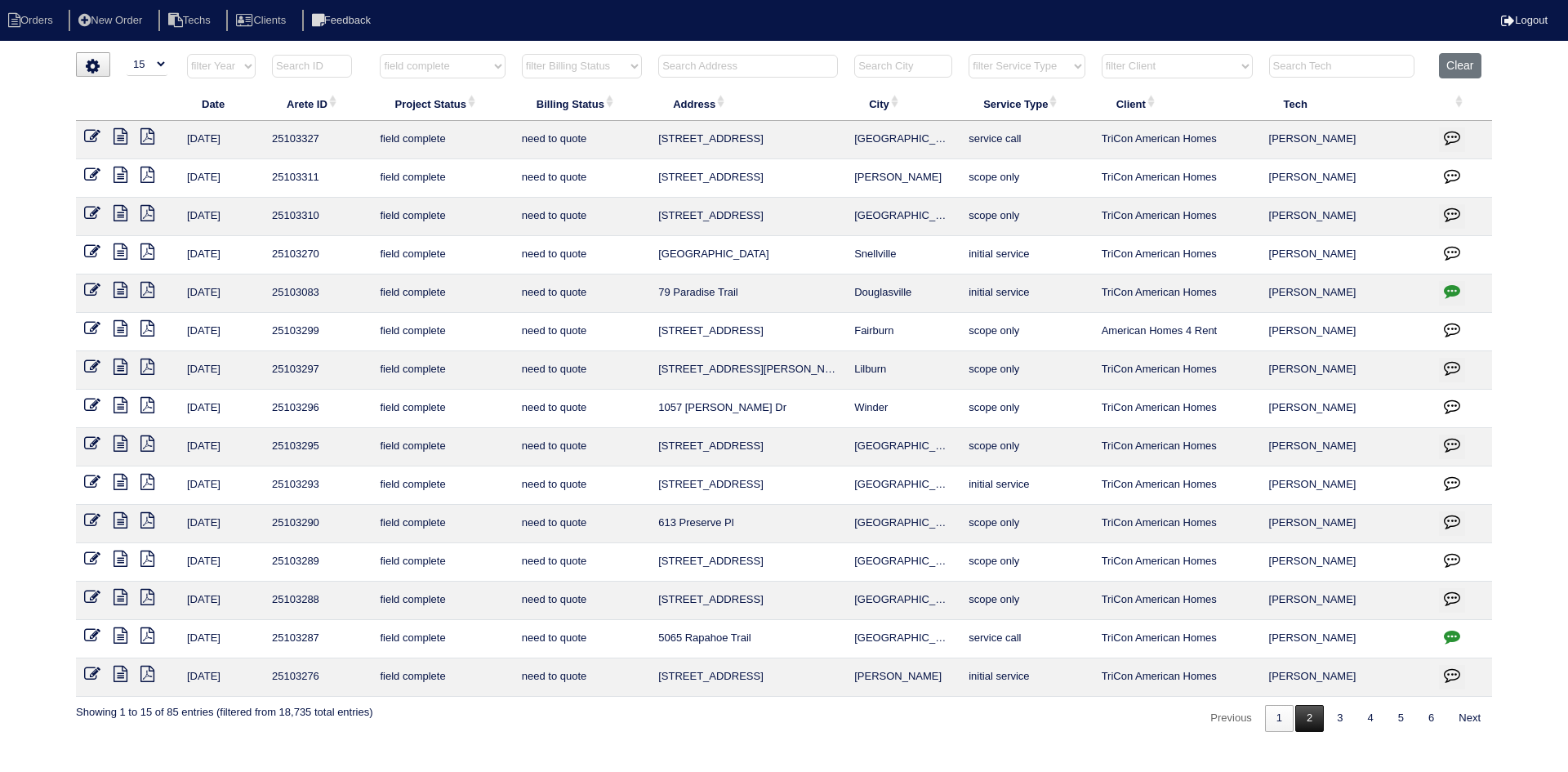
click at [1307, 719] on link "2" at bounding box center [1310, 719] width 29 height 27
select select "field complete"
select select "need to quote"
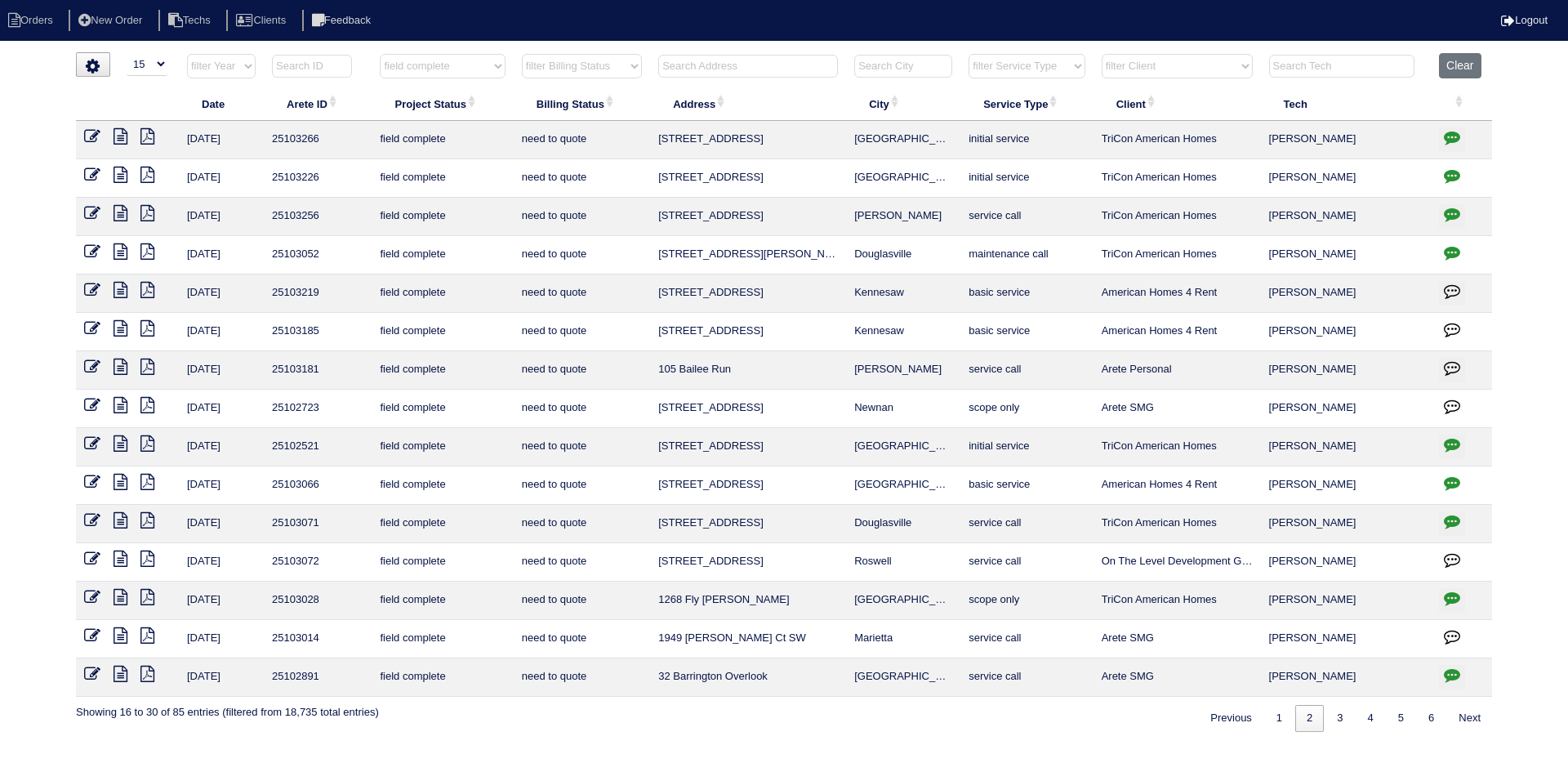
click at [1453, 132] on icon "button" at bounding box center [1452, 137] width 16 height 16
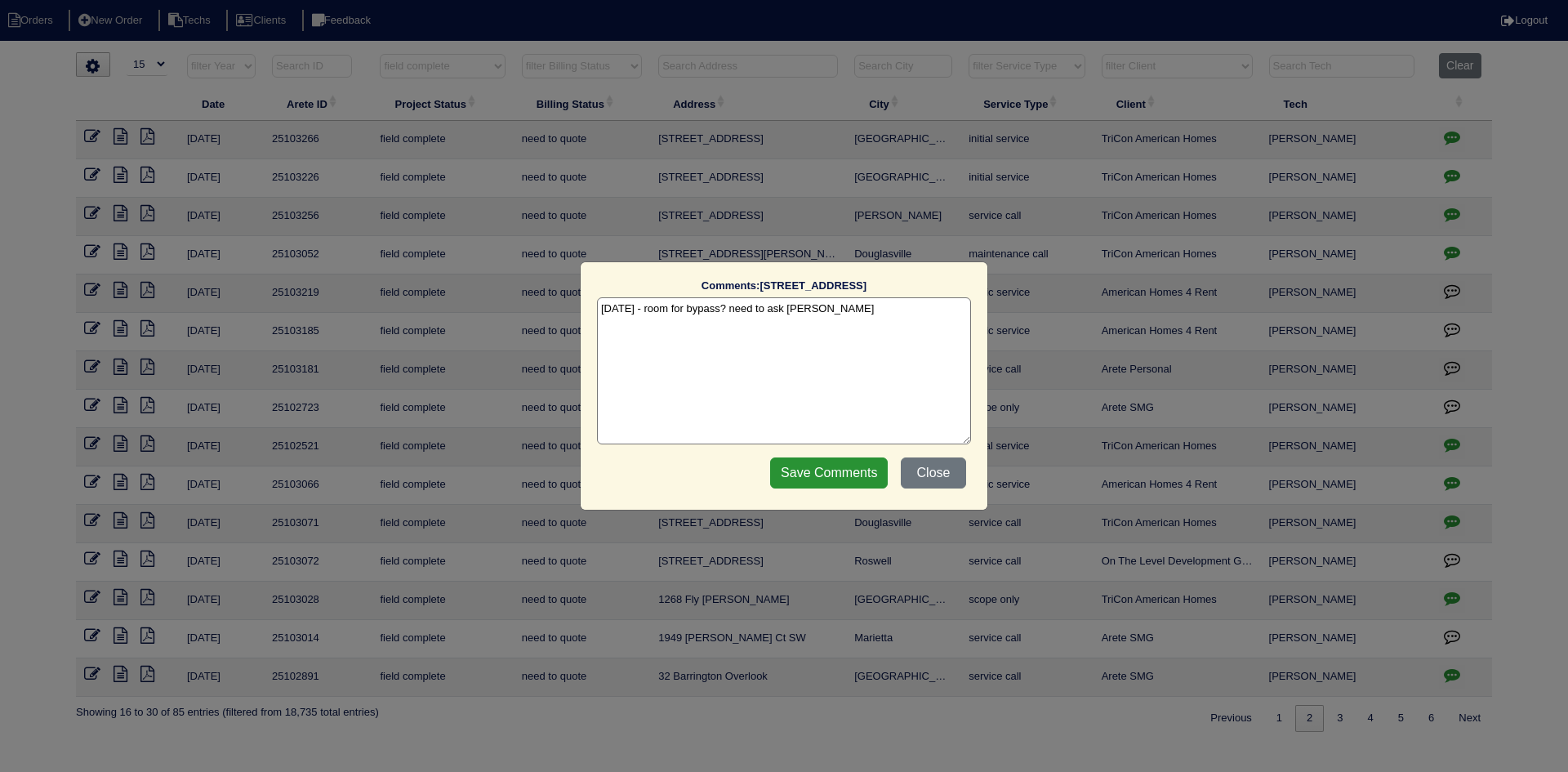
click at [857, 318] on textarea "[DATE] - room for bypass? need to ask [PERSON_NAME]" at bounding box center [784, 371] width 374 height 147
type textarea "[DATE] - room for bypass? need to ask [PERSON_NAME] - texted [PERSON_NAME]"
click at [829, 464] on input "Save Comments" at bounding box center [829, 472] width 118 height 31
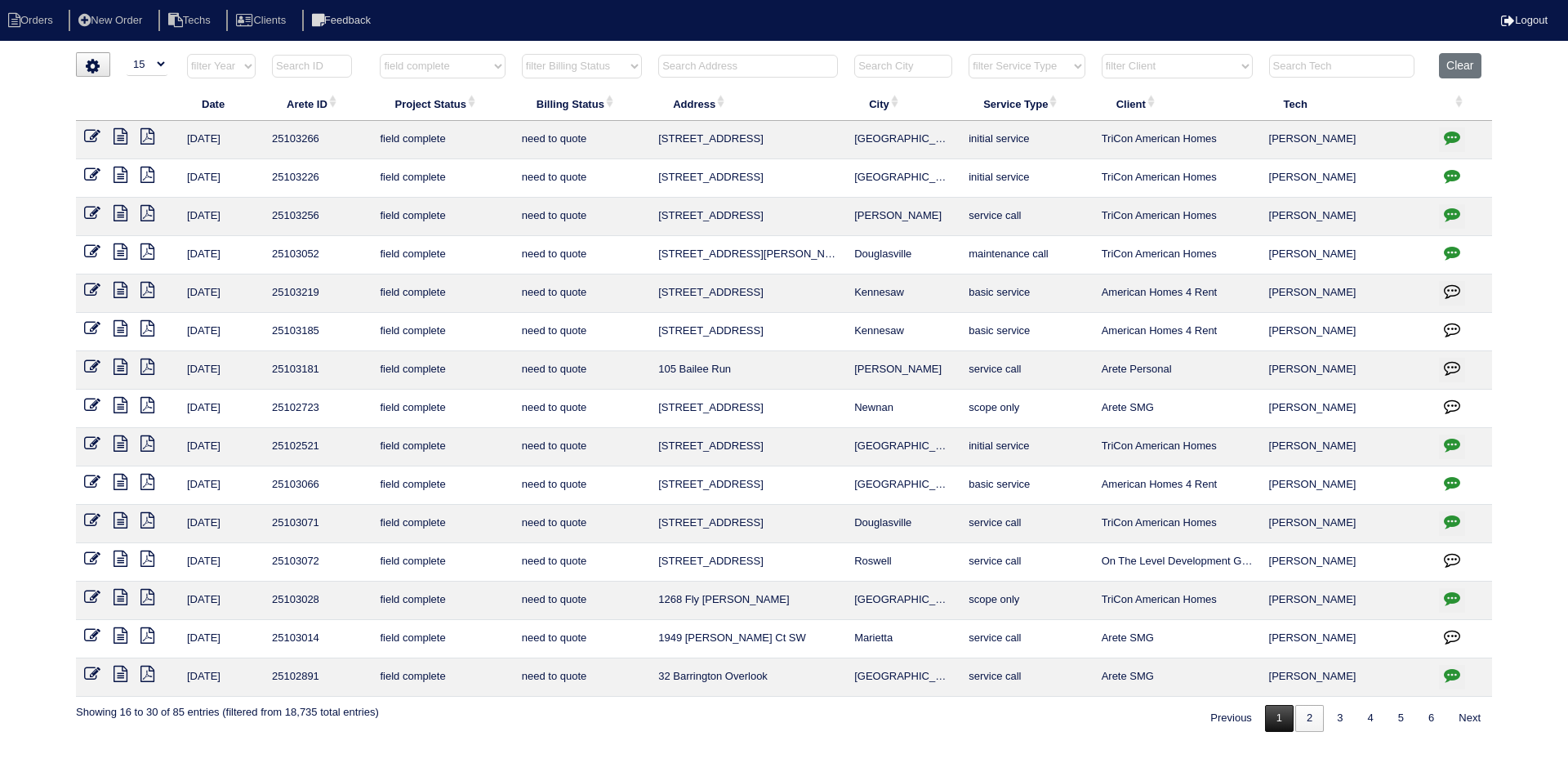
click at [1271, 727] on link "1" at bounding box center [1279, 719] width 29 height 27
select select "field complete"
select select "need to quote"
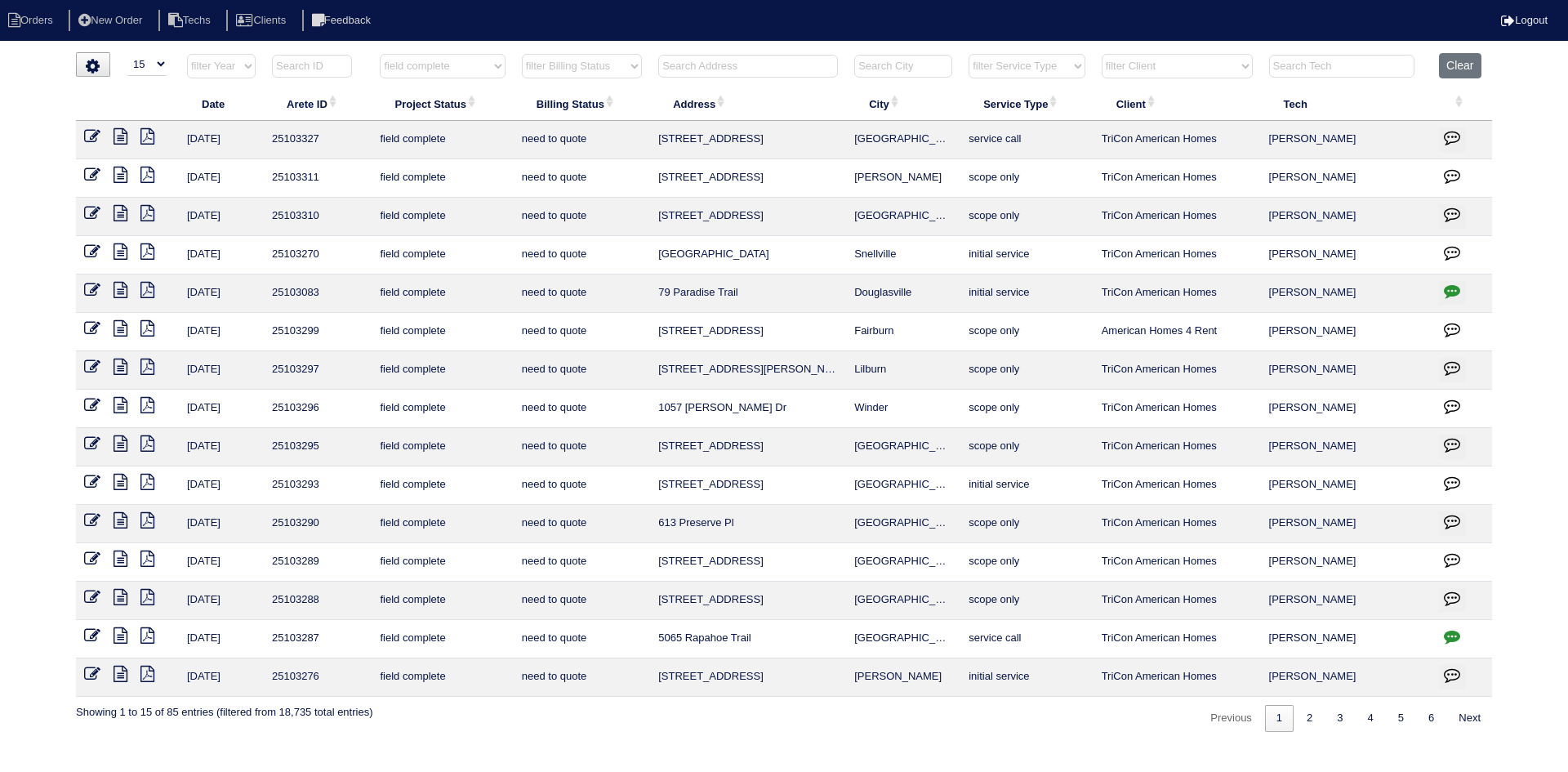
click at [123, 672] on icon at bounding box center [120, 674] width 14 height 16
click at [151, 673] on icon at bounding box center [148, 674] width 14 height 16
click at [122, 672] on icon at bounding box center [120, 674] width 14 height 16
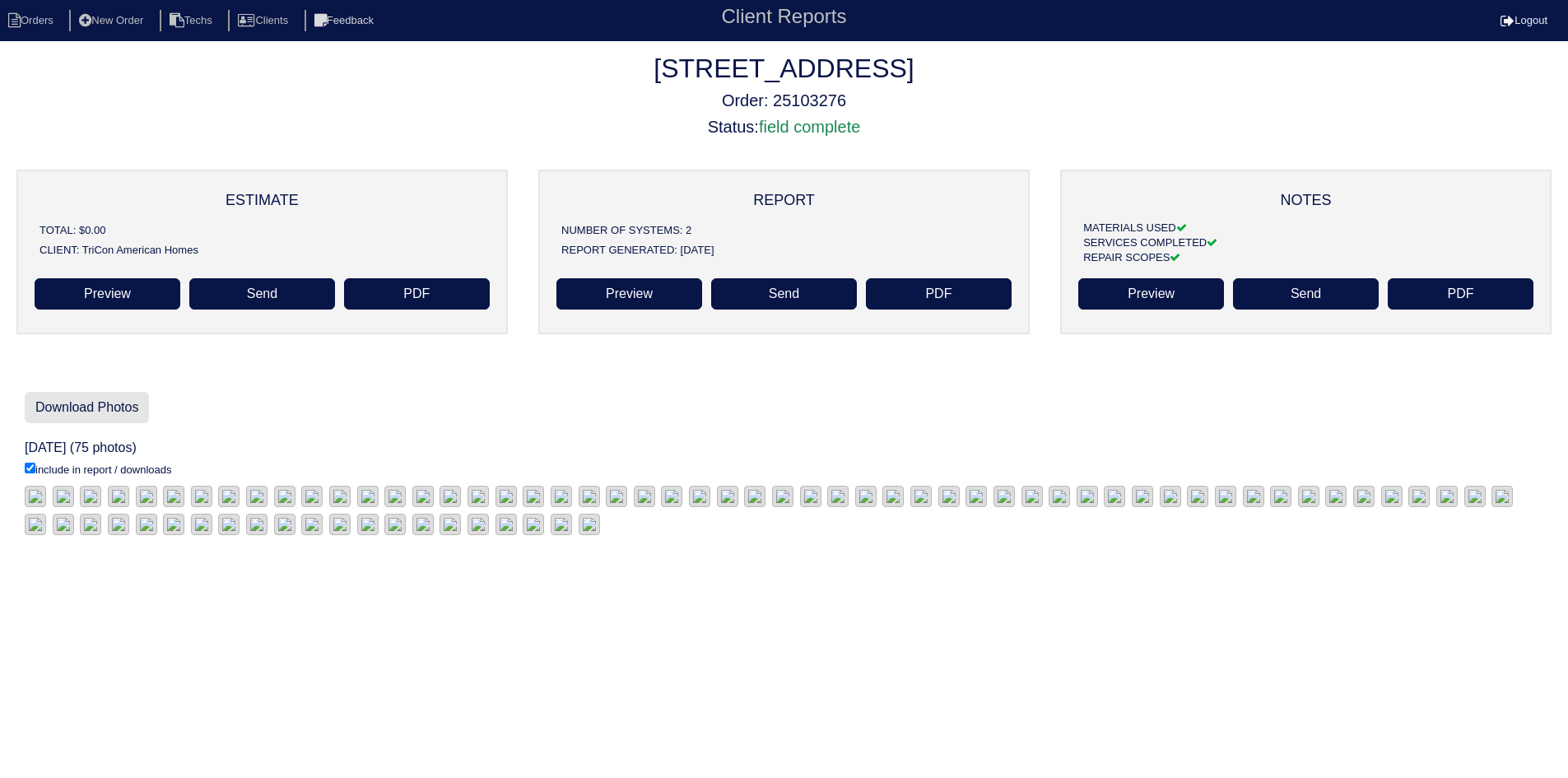
click at [100, 406] on link "Download Photos" at bounding box center [87, 407] width 124 height 31
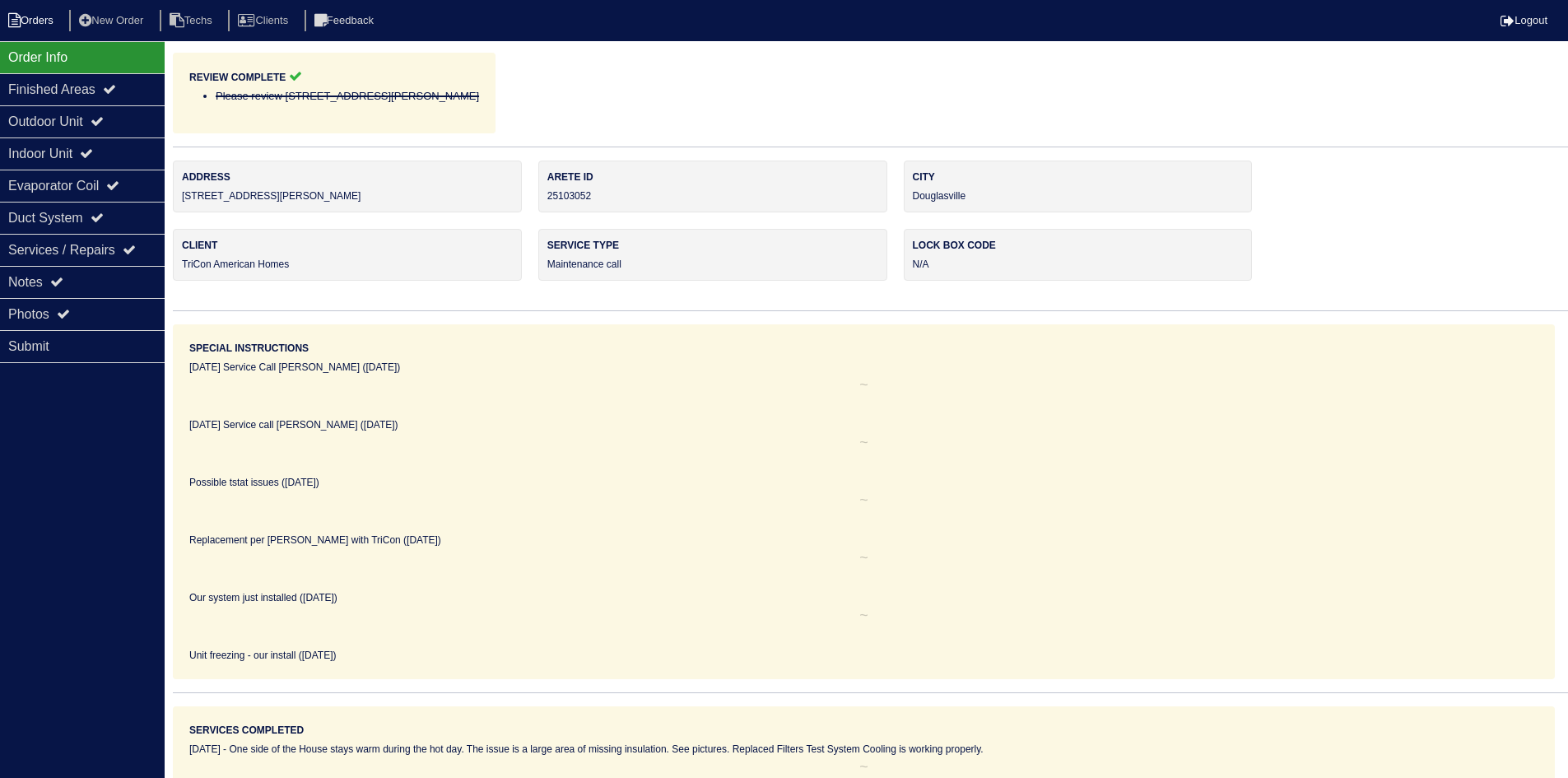
click at [30, 19] on li "Orders" at bounding box center [33, 21] width 66 height 22
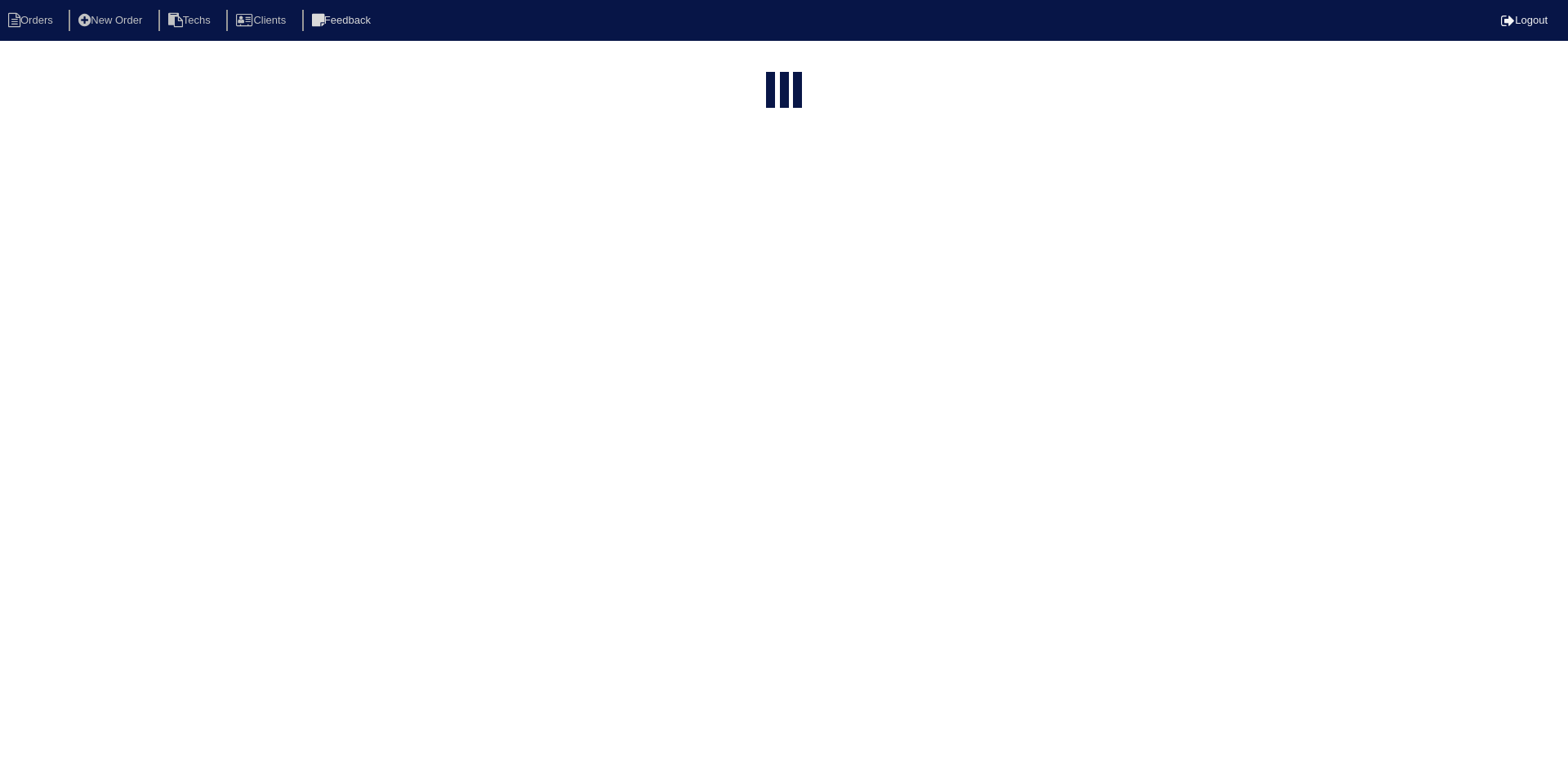
select select "15"
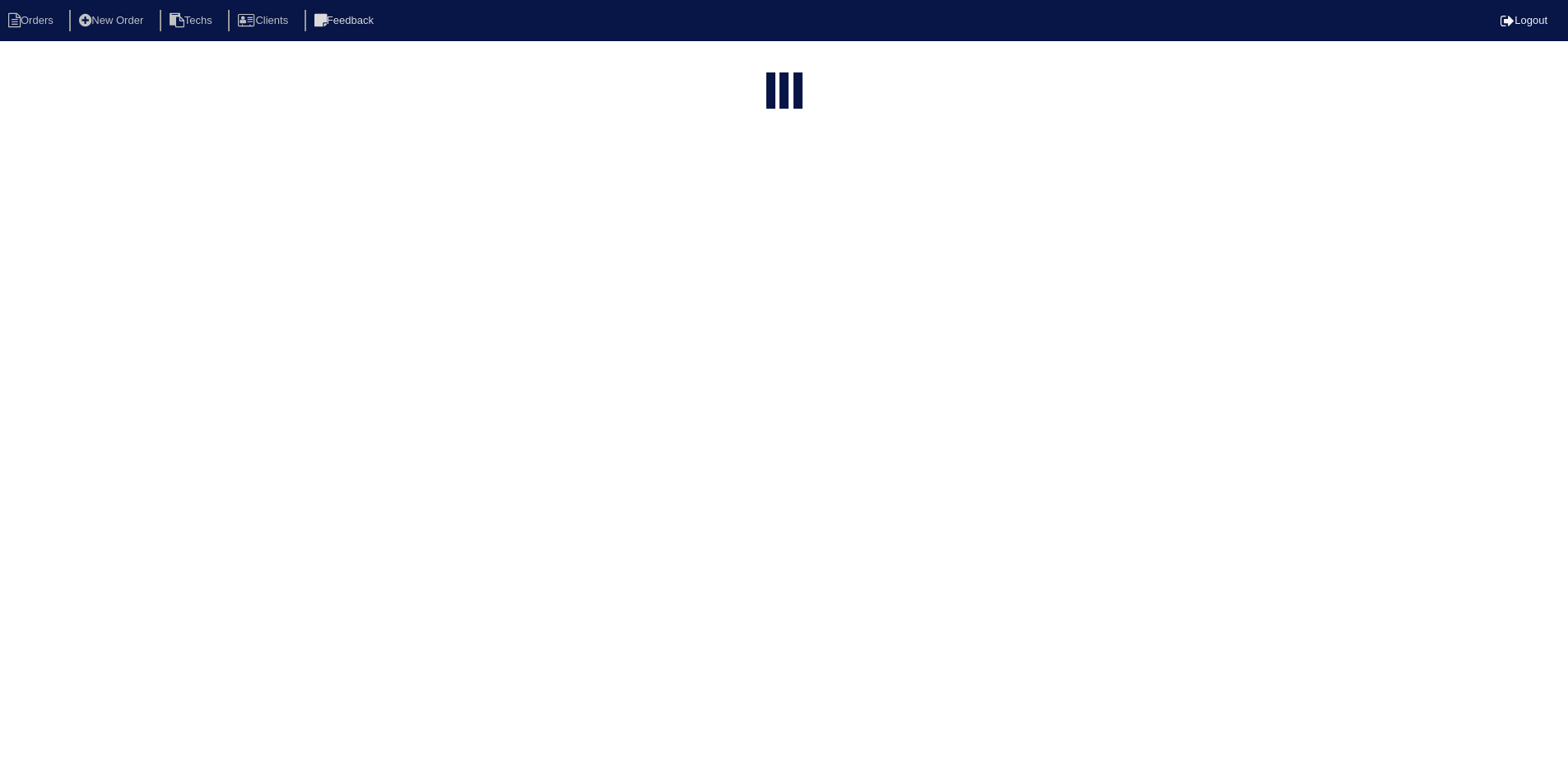
select select "field complete"
select select "need to quote"
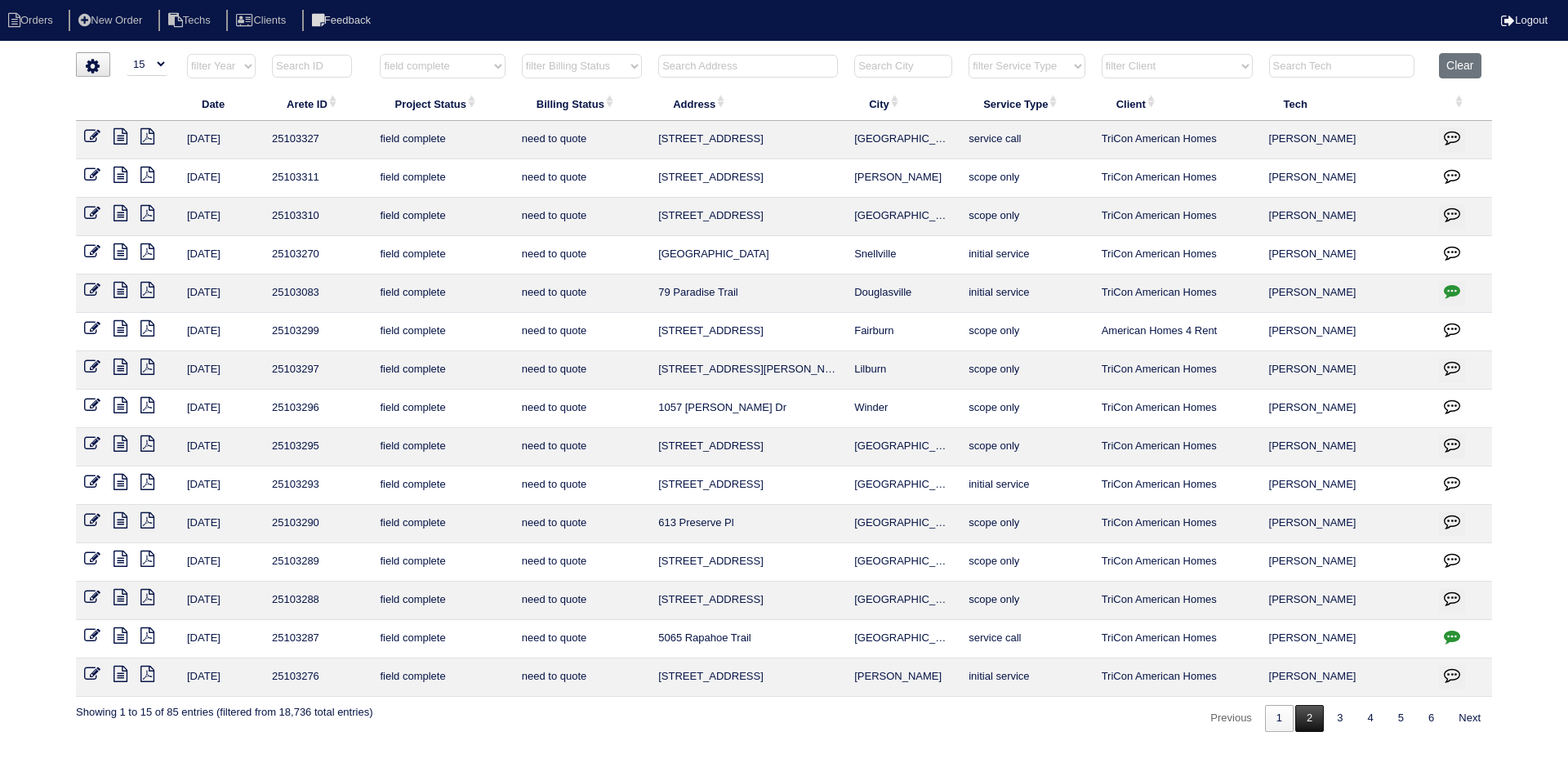
click at [1312, 717] on link "2" at bounding box center [1310, 719] width 29 height 27
select select "field complete"
select select "need to quote"
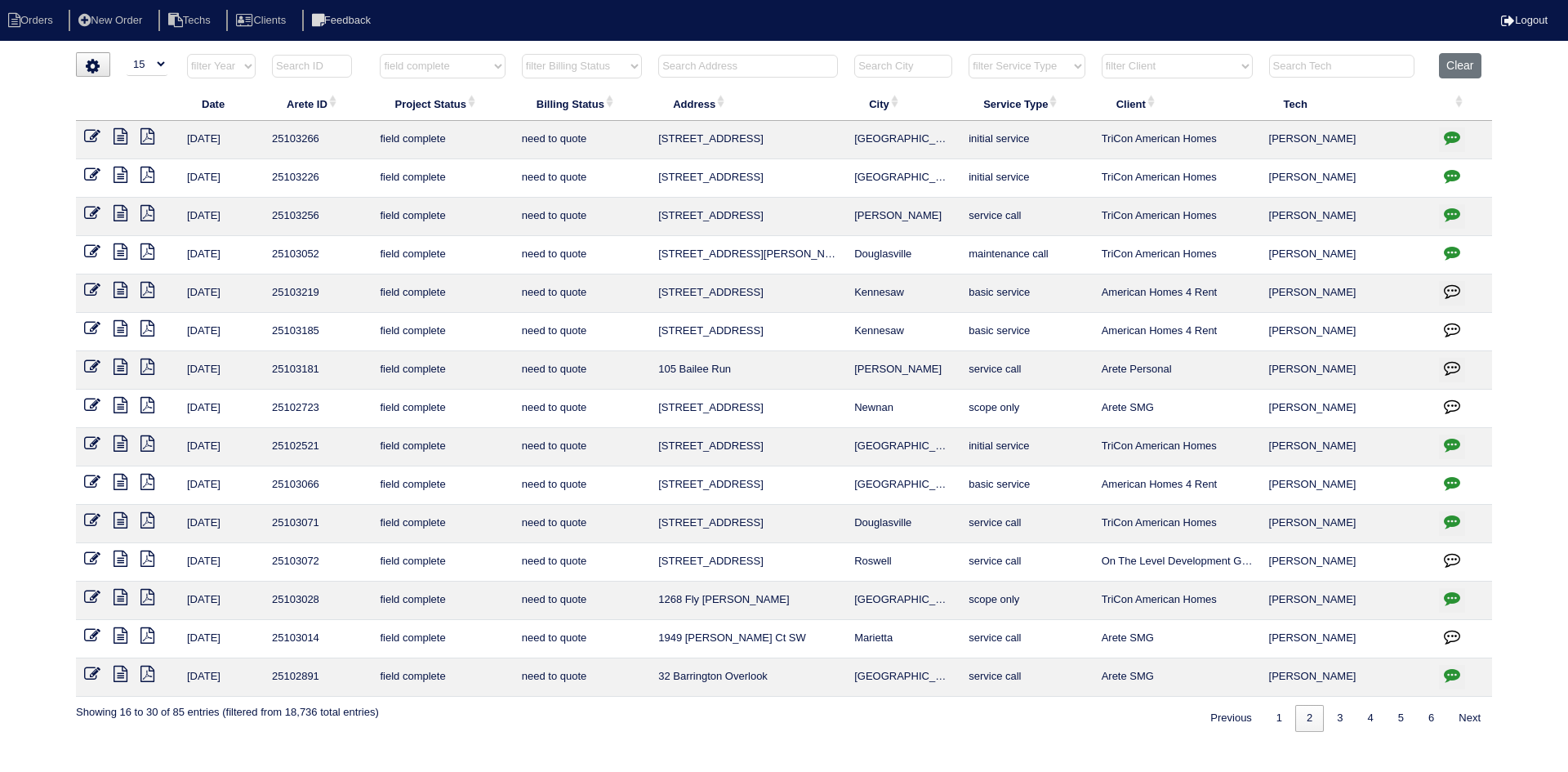
click at [122, 141] on icon at bounding box center [120, 136] width 14 height 16
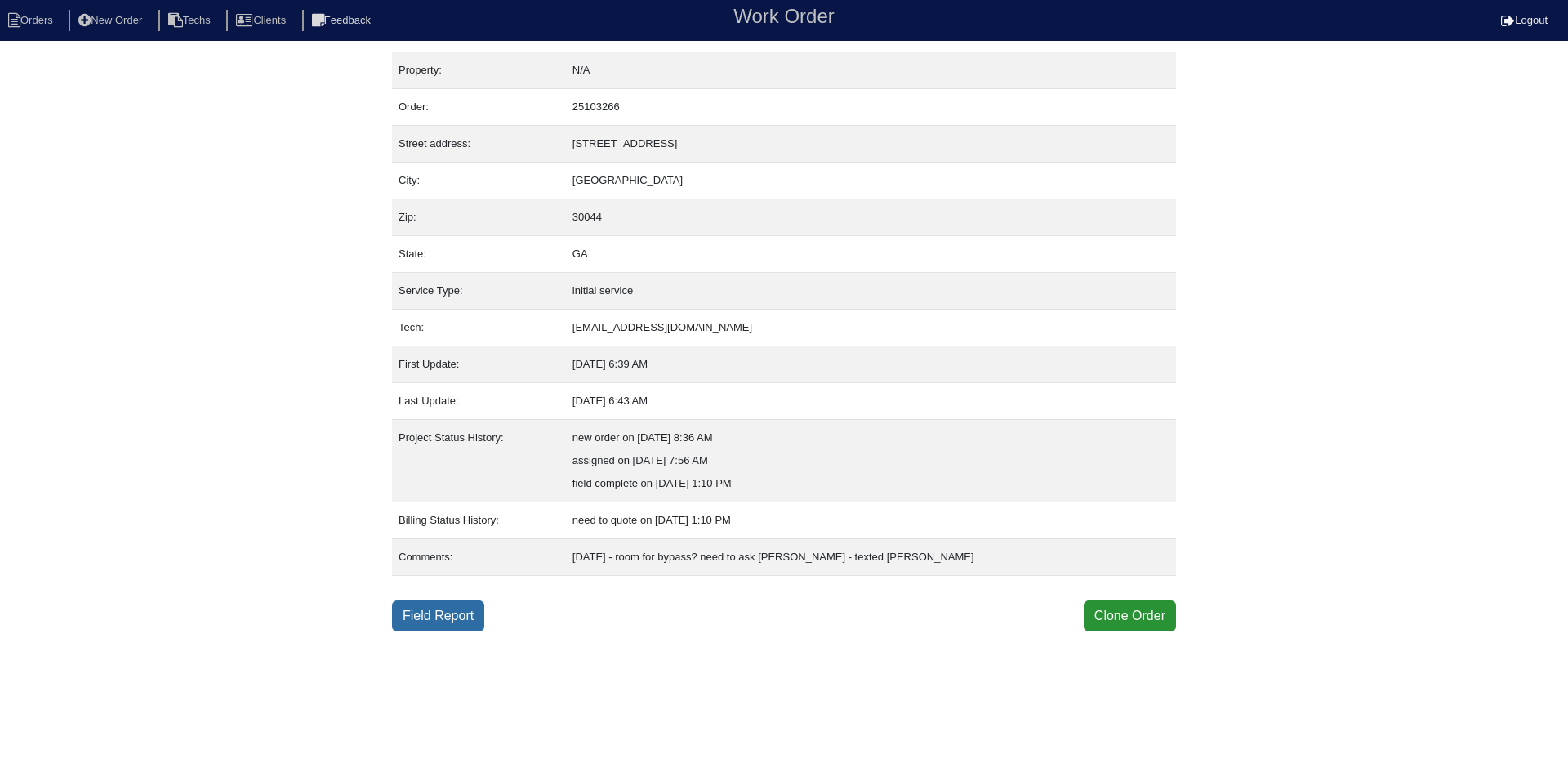
click at [429, 605] on link "Field Report" at bounding box center [438, 616] width 93 height 31
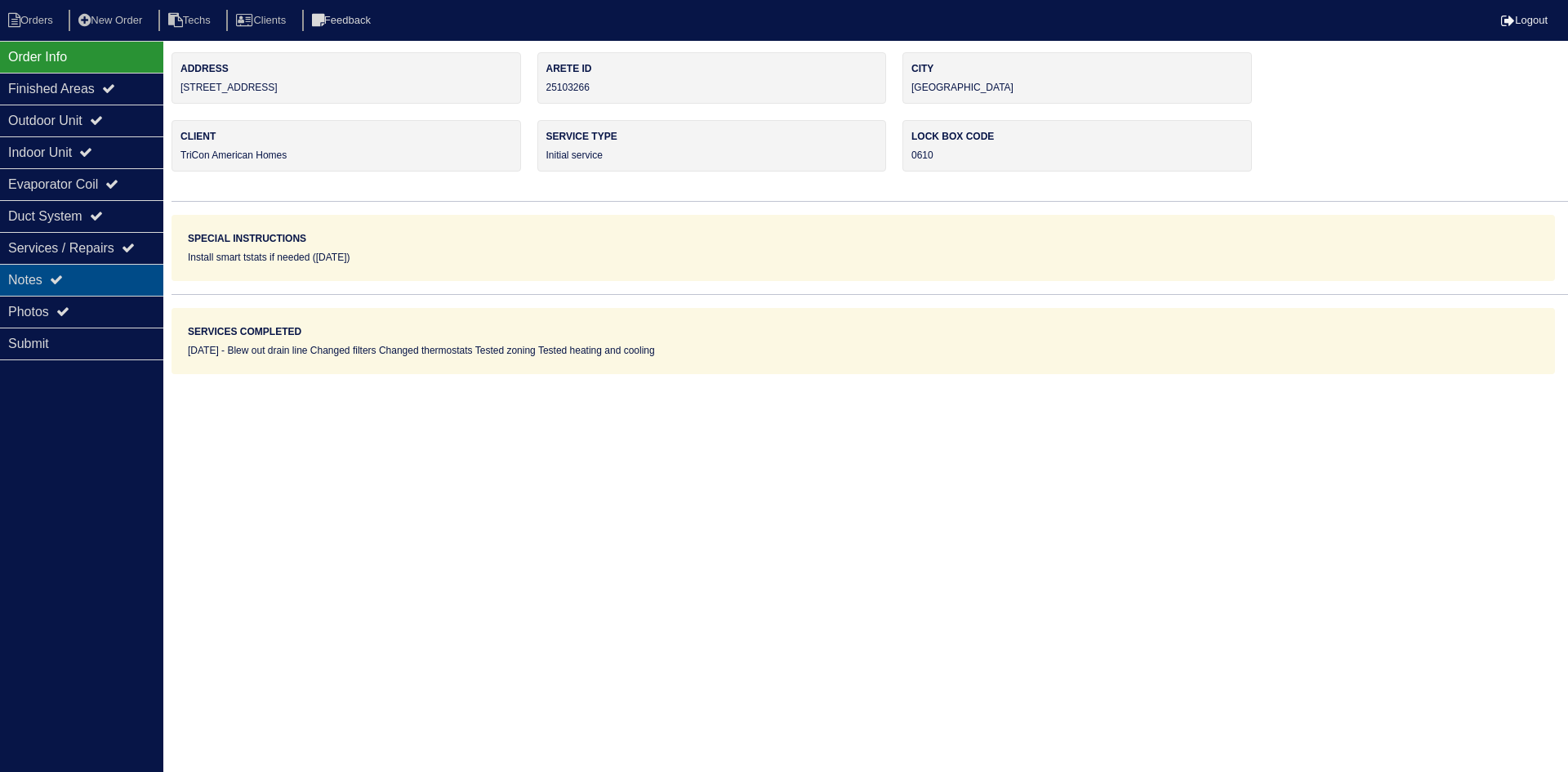
click at [79, 282] on div "Notes" at bounding box center [81, 280] width 163 height 32
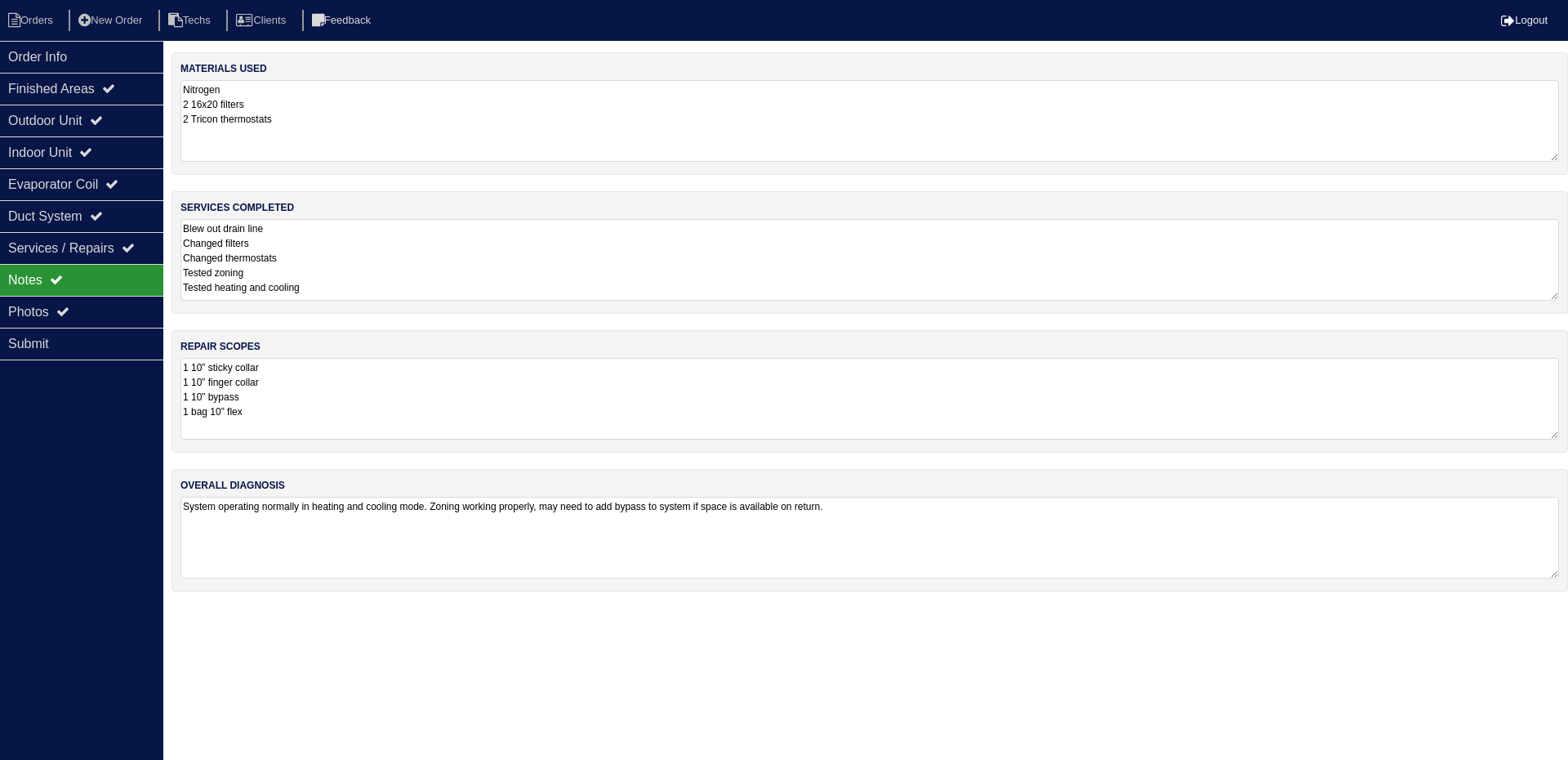
click at [551, 396] on textarea "1 10” sticky collar 1 10” finger collar 1 10” bypass 1 bag 10” flex" at bounding box center [870, 399] width 1378 height 82
click at [90, 306] on div "Photos" at bounding box center [81, 312] width 163 height 32
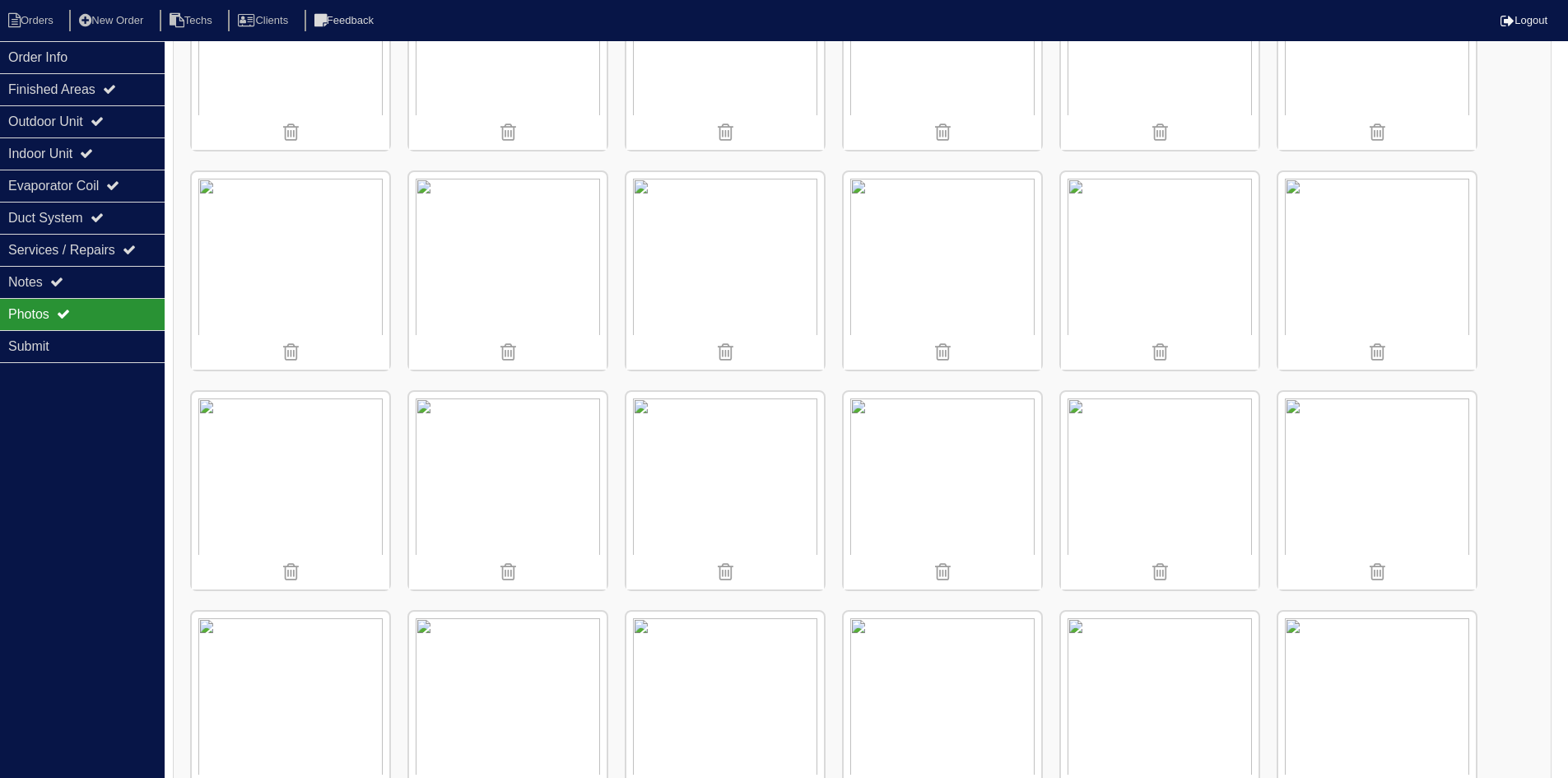
scroll to position [824, 0]
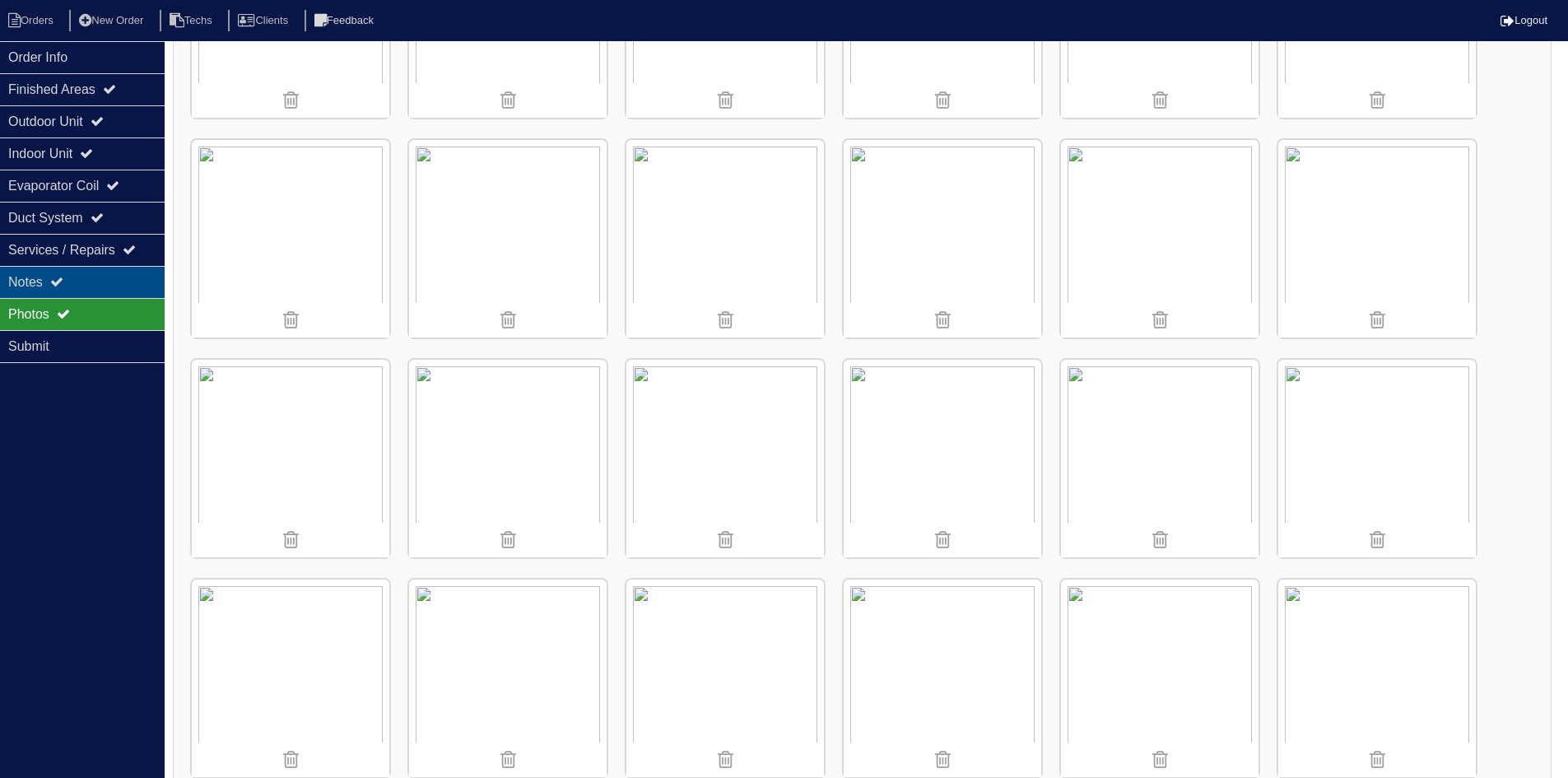
click at [122, 280] on div "Notes" at bounding box center [82, 282] width 164 height 32
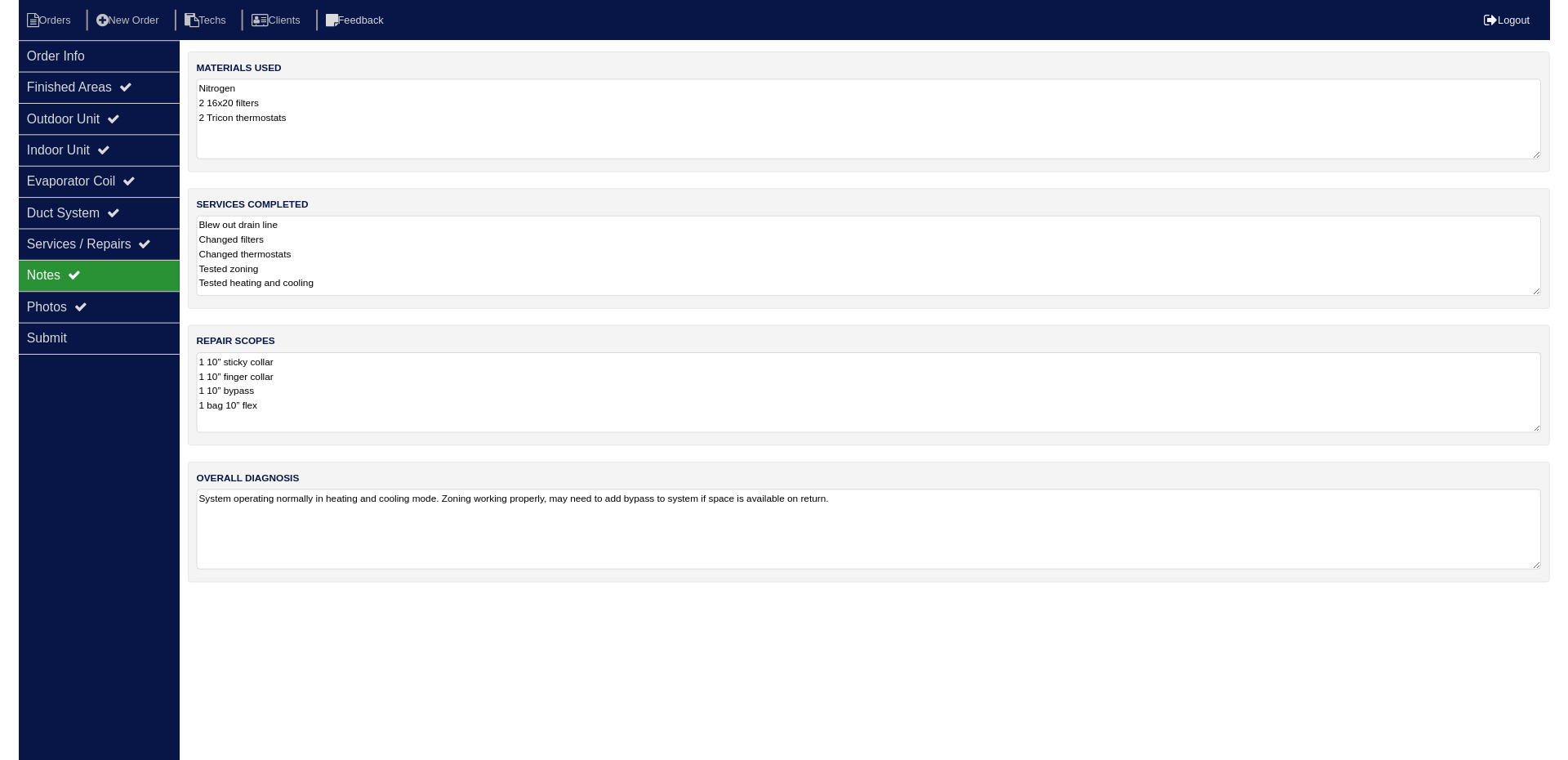
scroll to position [0, 0]
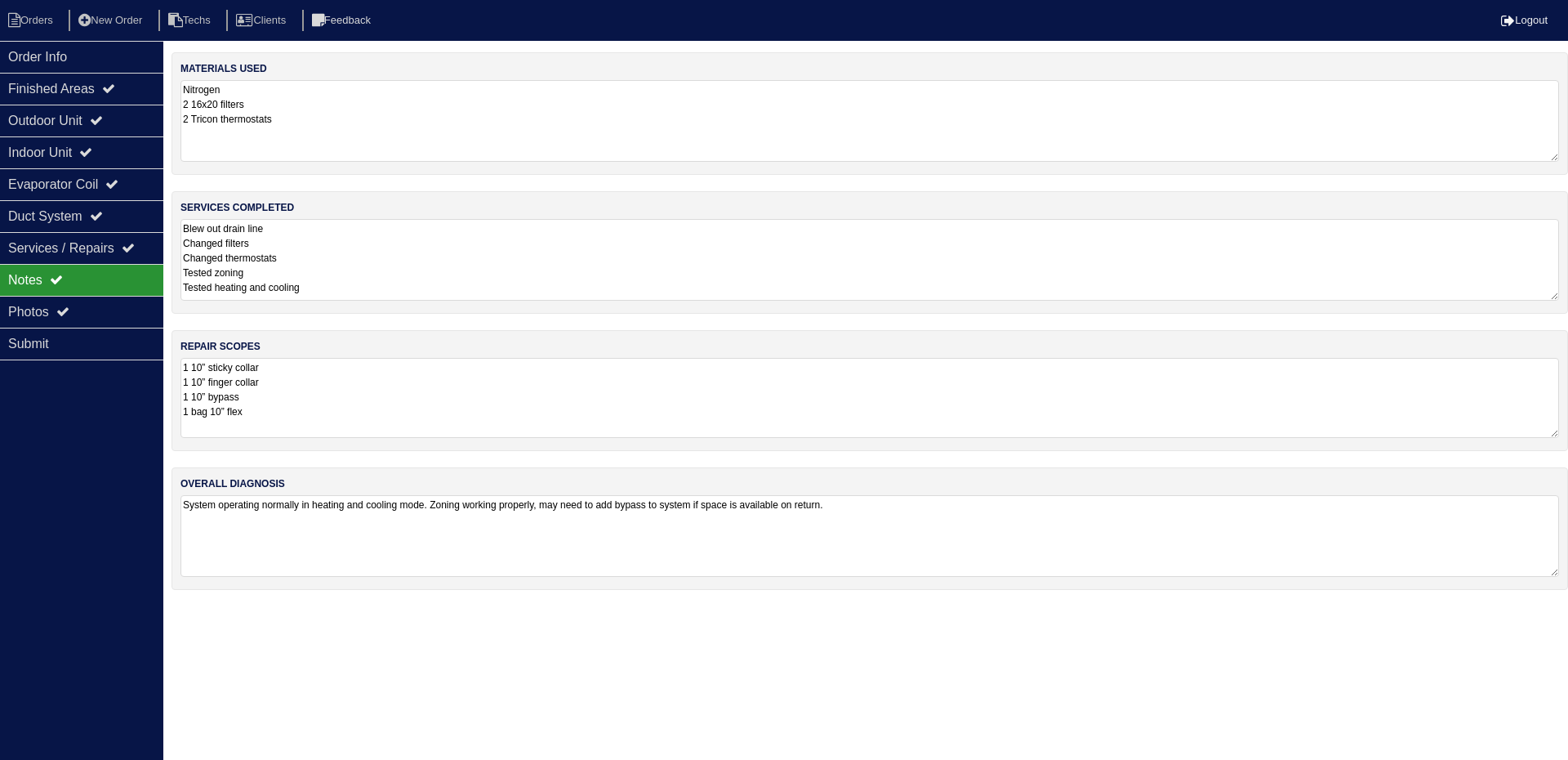
click at [285, 413] on textarea "1 10” sticky collar 1 10” finger collar 1 10” bypass 1 bag 10” flex" at bounding box center [870, 398] width 1378 height 80
click at [200, 369] on textarea "1 10” sticky collar 1 10” finger collar 1 10” bypass 1 bag 10” flex" at bounding box center [870, 398] width 1378 height 80
click at [268, 414] on textarea "1 10” sticky collar 1 10” finger collar 1 10” bypass 1 bag 10” flex" at bounding box center [870, 398] width 1378 height 80
click at [97, 444] on div "Order Info Finished Areas Outdoor Unit Indoor Unit Evaporator Coil Duct System …" at bounding box center [81, 421] width 163 height 760
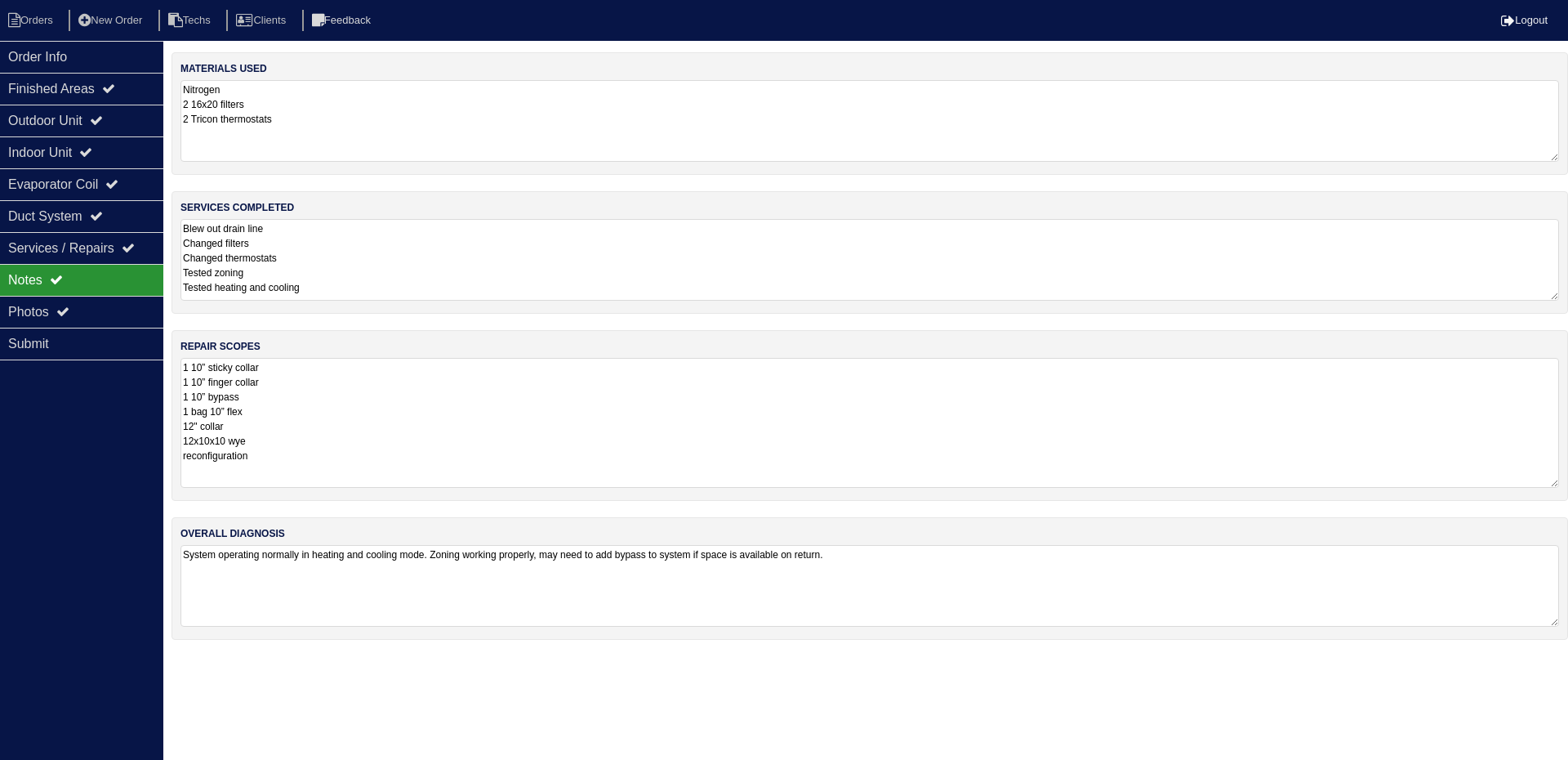
scroll to position [0, 0]
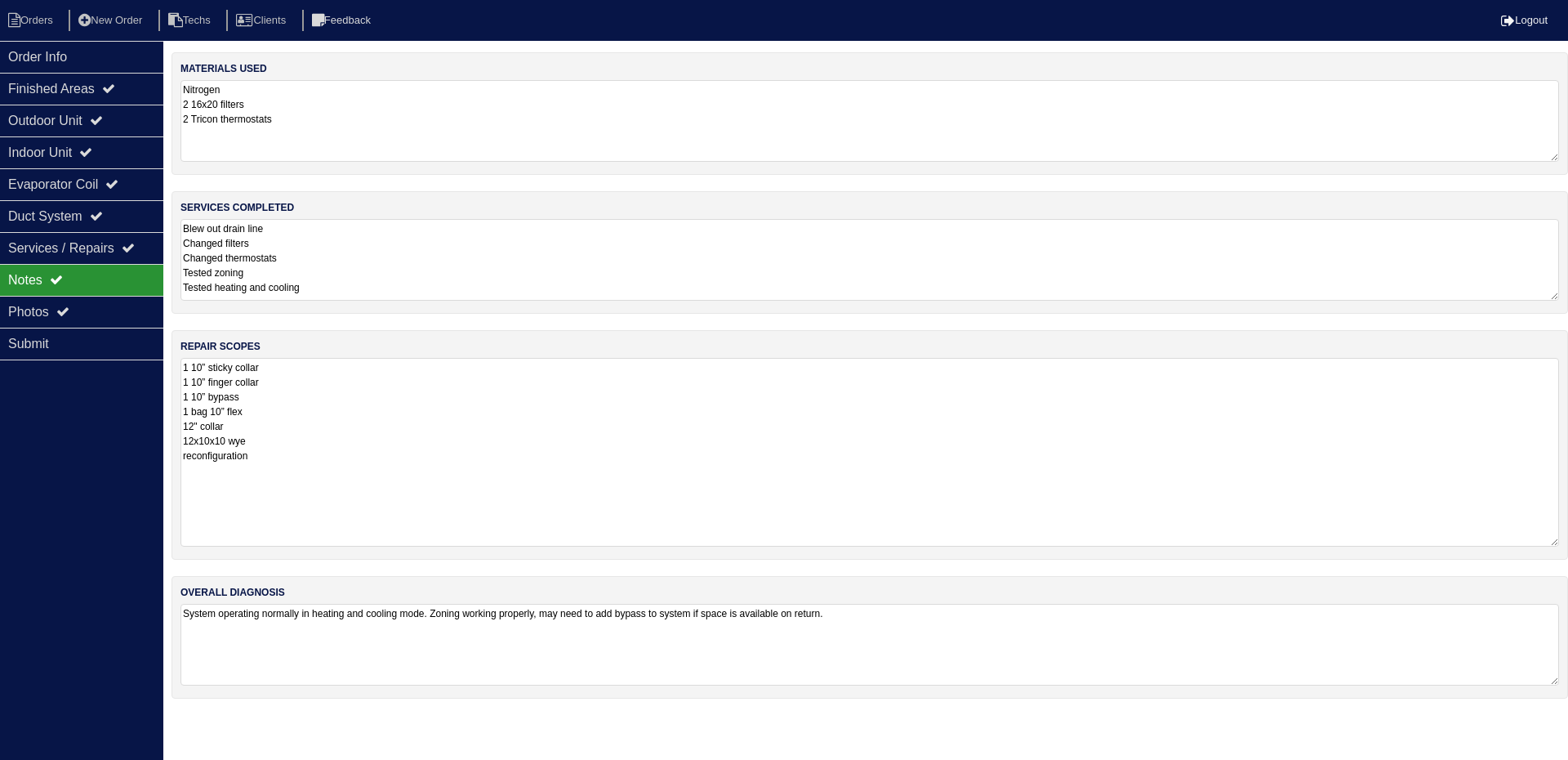
drag, startPoint x: 1556, startPoint y: 436, endPoint x: 1554, endPoint y: 543, distance: 107.0
click at [1554, 543] on textarea "1 10” sticky collar 1 10” finger collar 1 10” bypass 1 bag 10” flex 12" collar …" at bounding box center [870, 453] width 1378 height 189
click at [290, 454] on textarea "1 10” sticky collar 1 10” finger collar 1 10” bypass 1 bag 10” flex 12" collar …" at bounding box center [870, 453] width 1378 height 189
type textarea "1 10” sticky collar 1 10” finger collar 1 10” bypass 1 bag 10” flex 12" collar …"
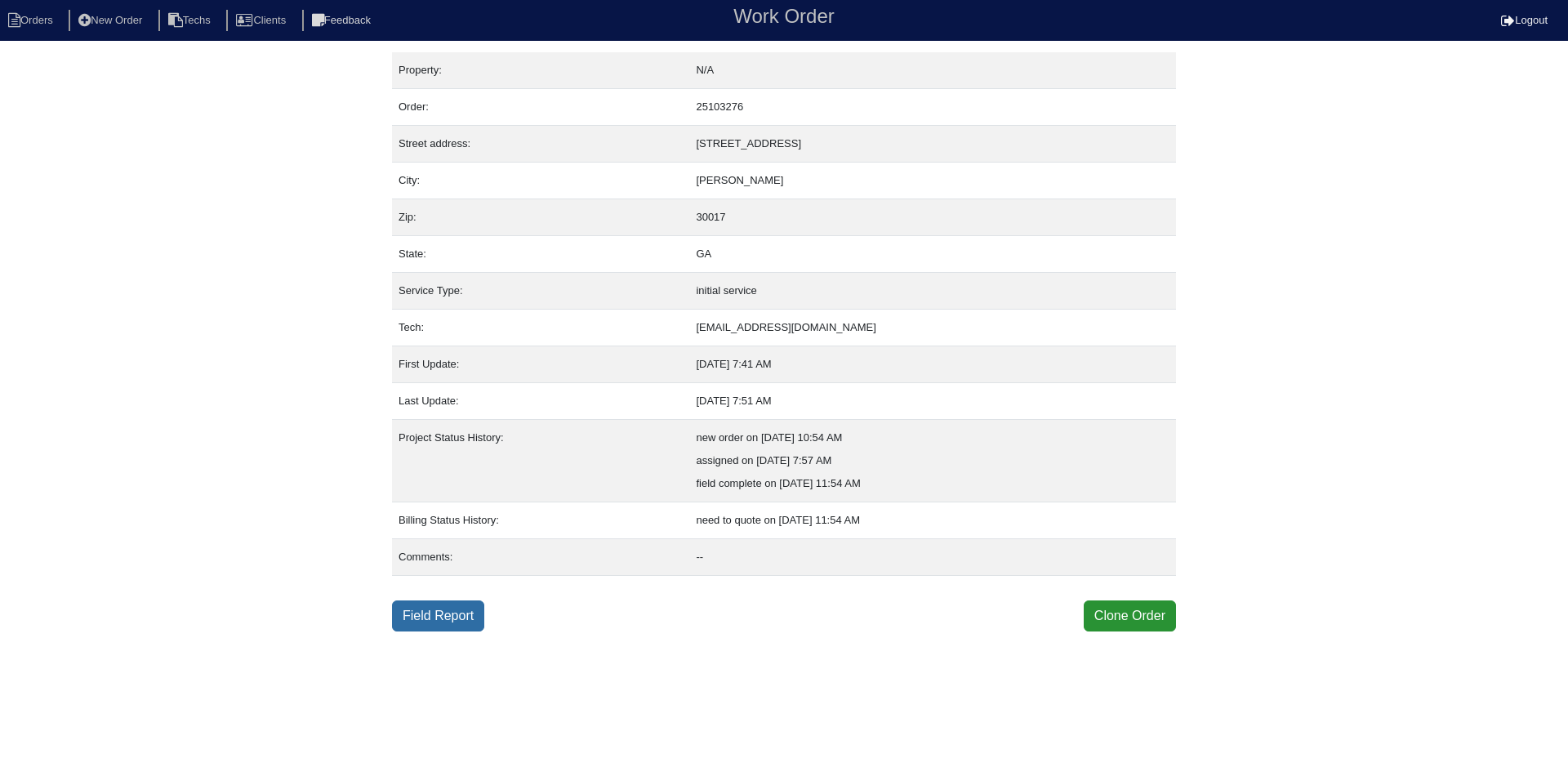
click at [455, 613] on link "Field Report" at bounding box center [438, 616] width 93 height 31
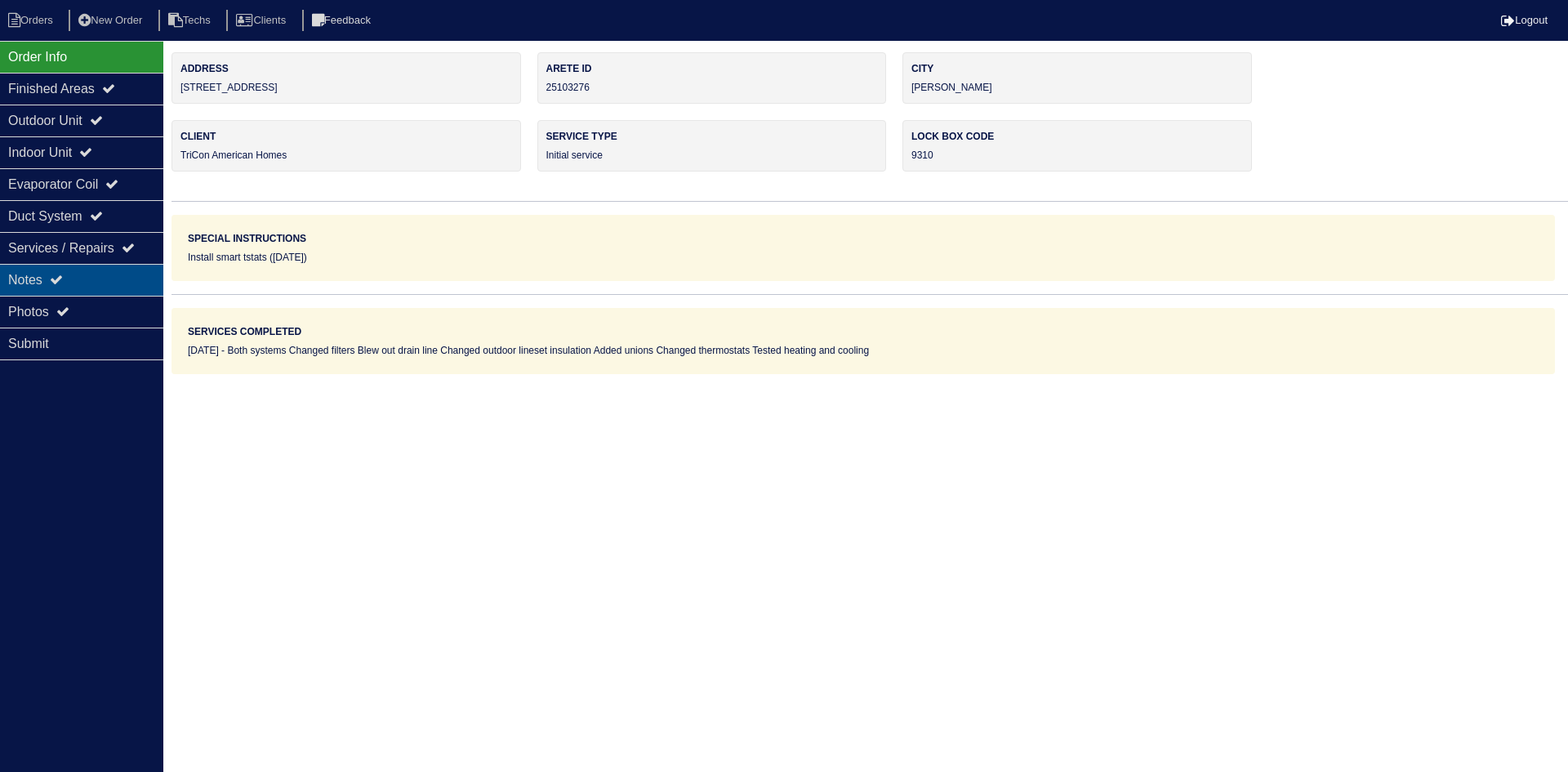
click at [105, 280] on div "Notes" at bounding box center [81, 280] width 163 height 32
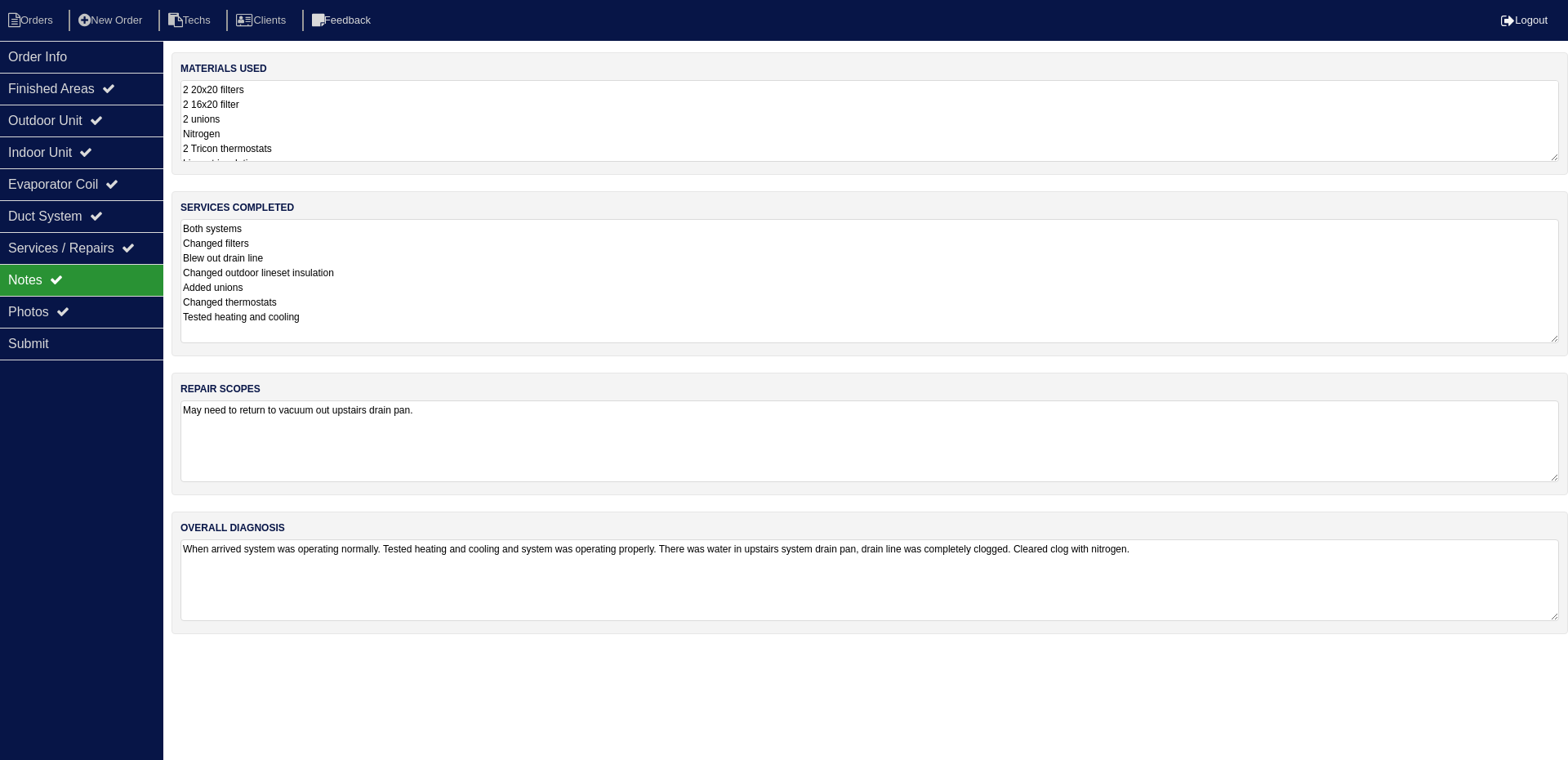
drag, startPoint x: 1555, startPoint y: 297, endPoint x: 1557, endPoint y: 339, distance: 42.0
click at [1557, 339] on textarea "Both systems Changed filters Blew out drain line Changed outdoor lineset insula…" at bounding box center [870, 281] width 1378 height 124
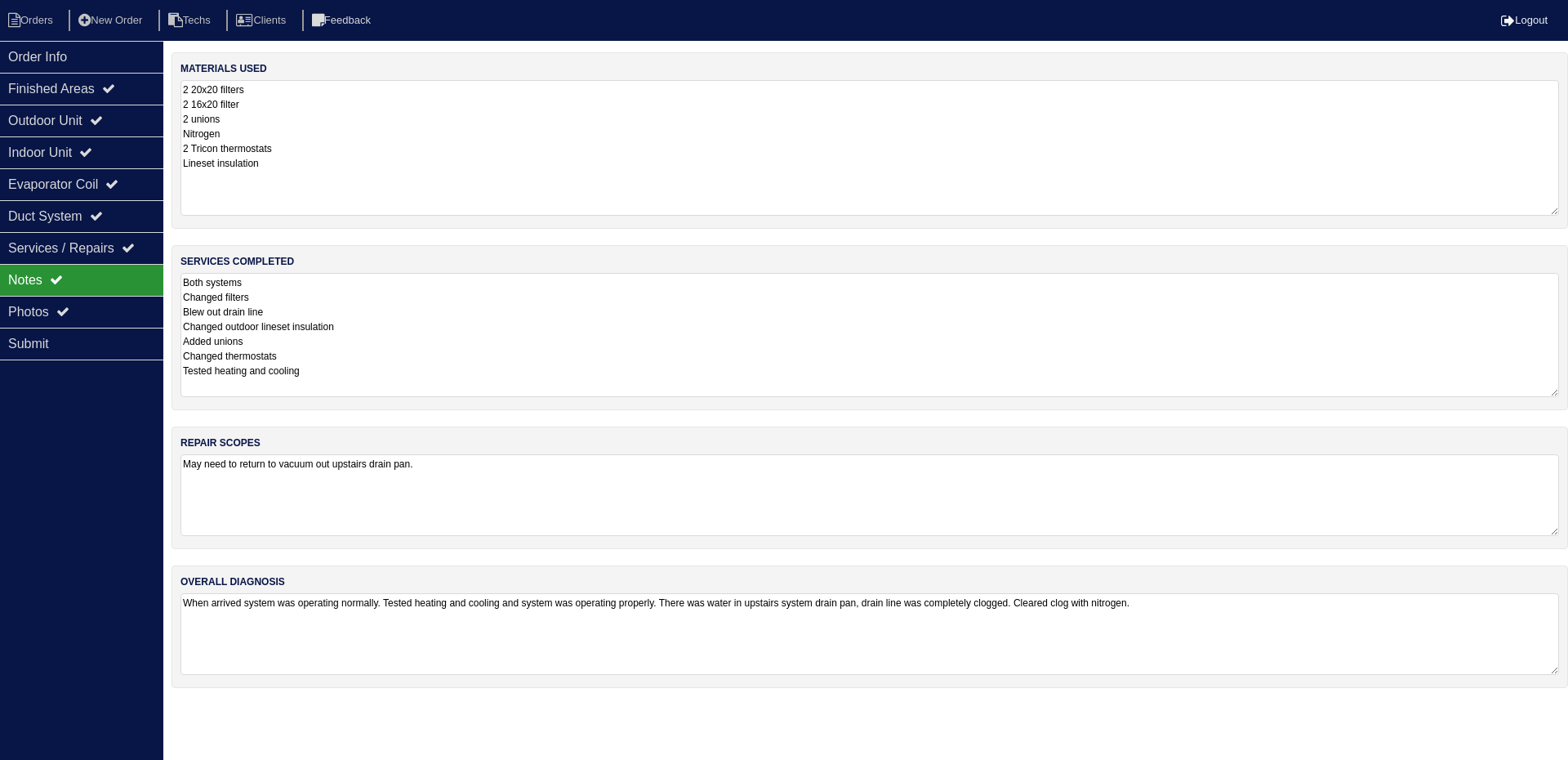
drag, startPoint x: 1555, startPoint y: 156, endPoint x: 1564, endPoint y: 210, distance: 54.7
click at [1564, 210] on div "materials used 2 20x20 filters 2 16x20 filter 2 unions Nitrogen 2 Tricon thermo…" at bounding box center [870, 141] width 1397 height 176
click at [109, 58] on div "Order Info" at bounding box center [81, 57] width 163 height 32
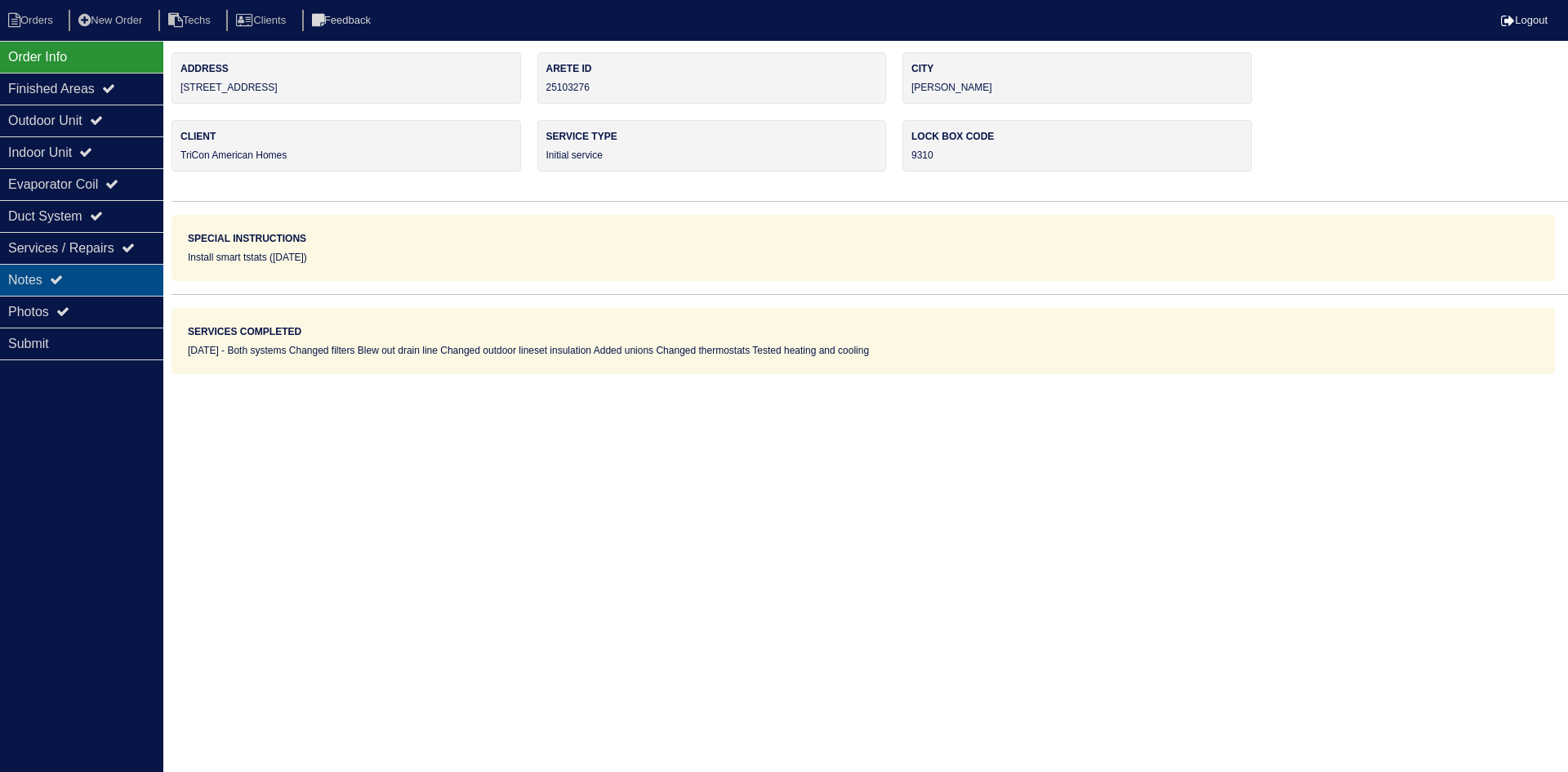
click at [74, 280] on div "Notes" at bounding box center [81, 280] width 163 height 32
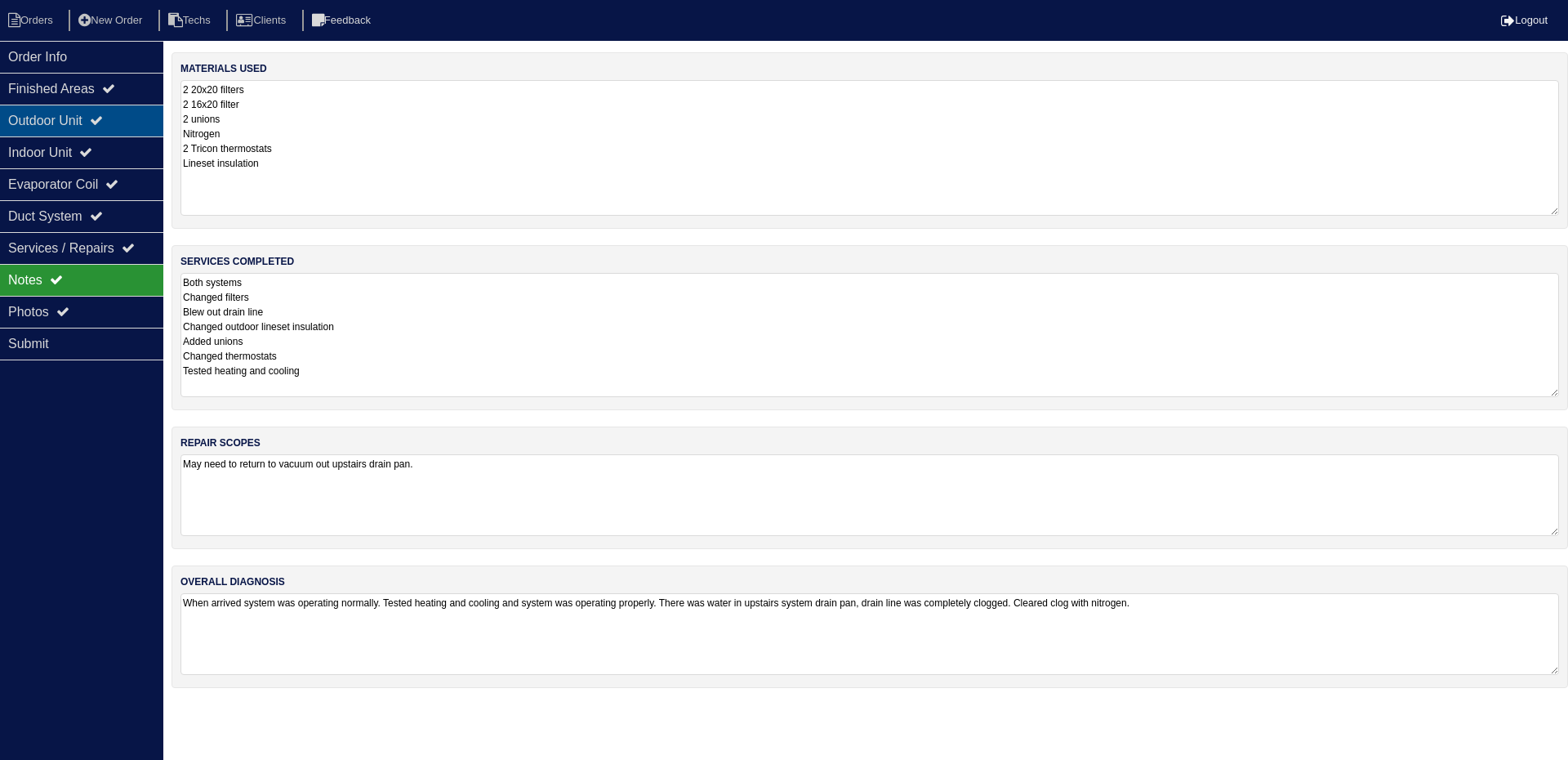
click at [74, 116] on div "Outdoor Unit" at bounding box center [81, 120] width 163 height 32
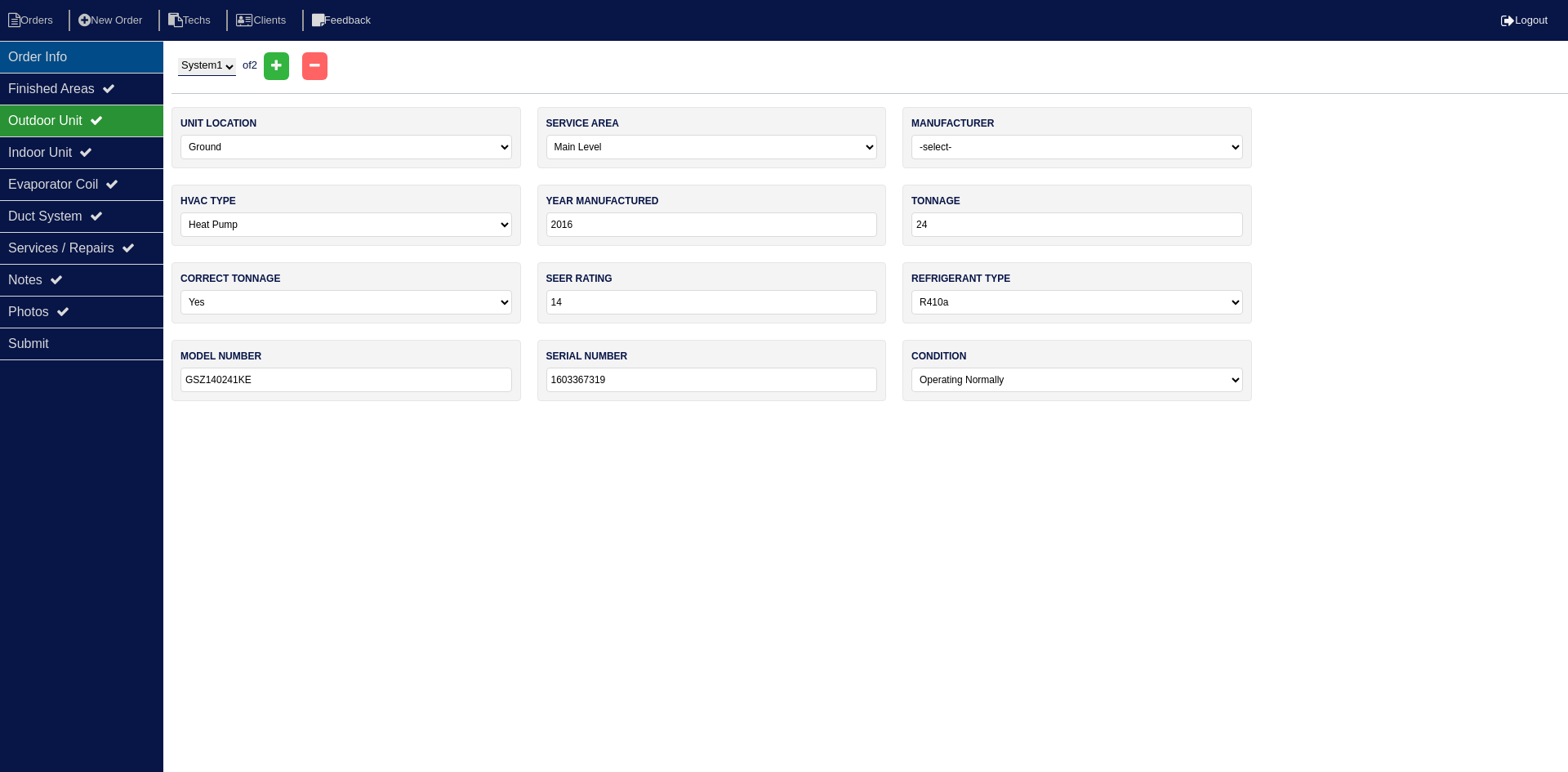
click at [95, 62] on div "Order Info" at bounding box center [81, 57] width 163 height 32
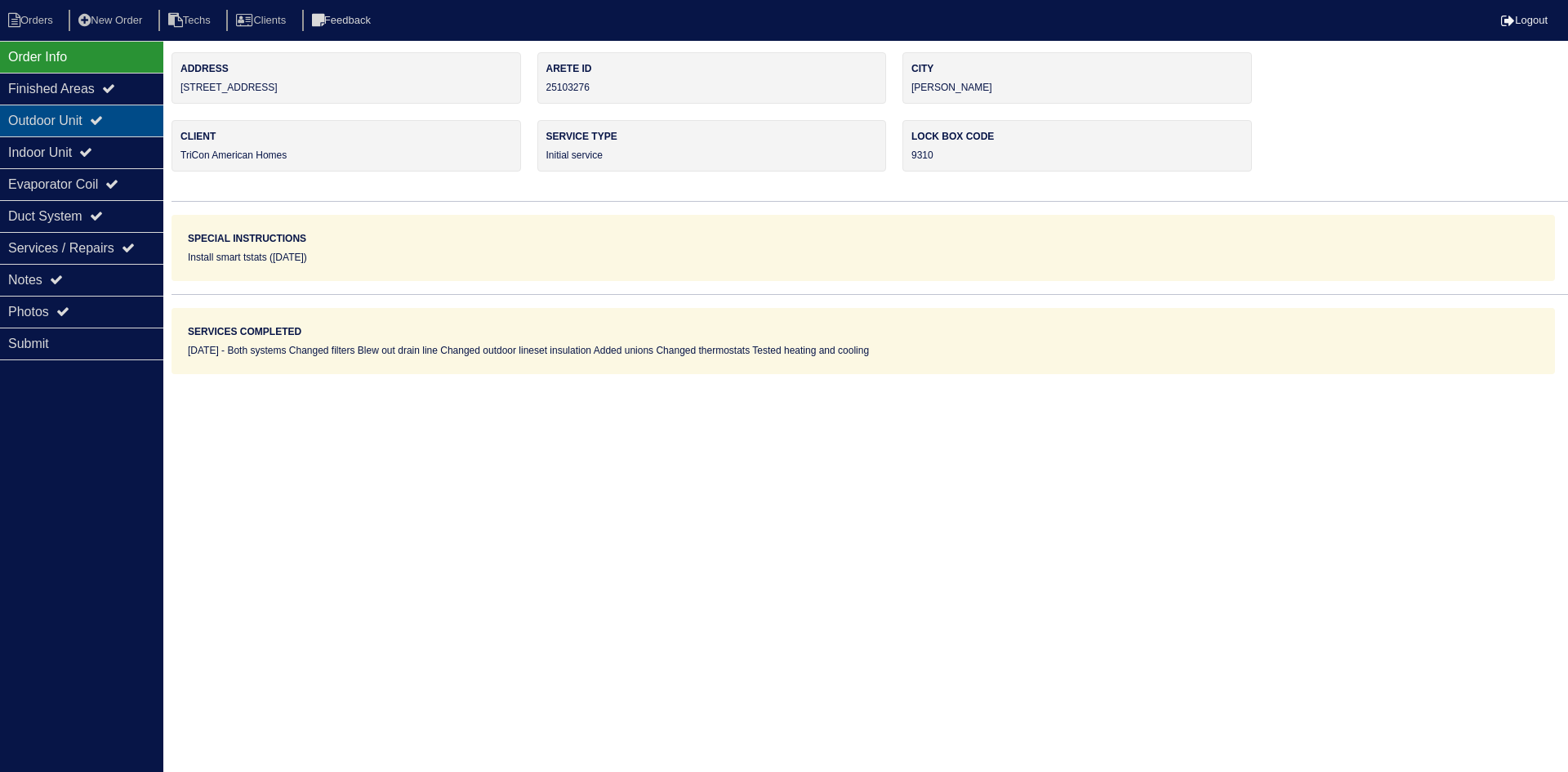
click at [84, 114] on div "Outdoor Unit" at bounding box center [81, 120] width 163 height 32
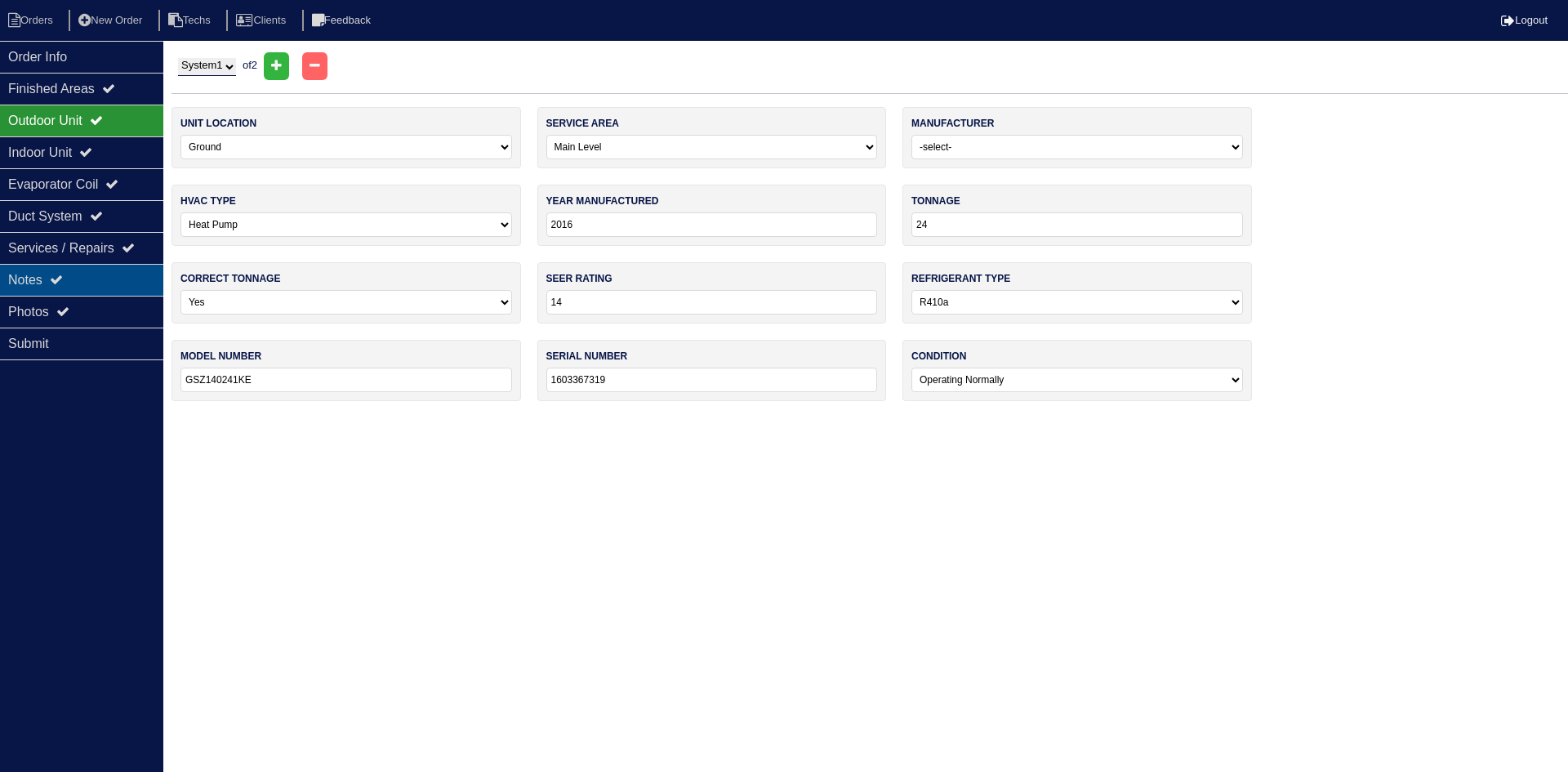
click at [102, 271] on div "Notes" at bounding box center [81, 280] width 163 height 32
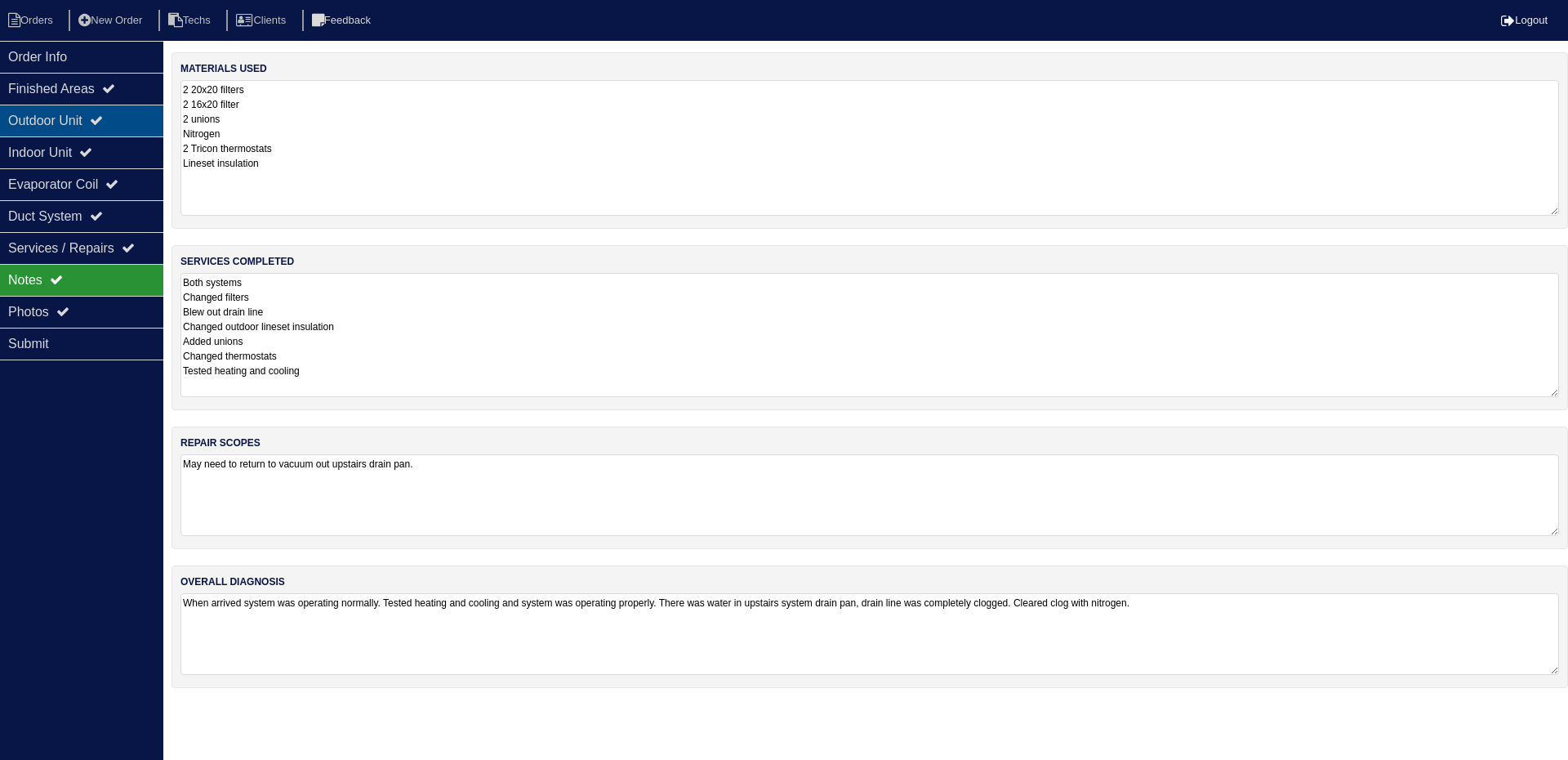
click at [135, 114] on div "Outdoor Unit" at bounding box center [81, 120] width 163 height 32
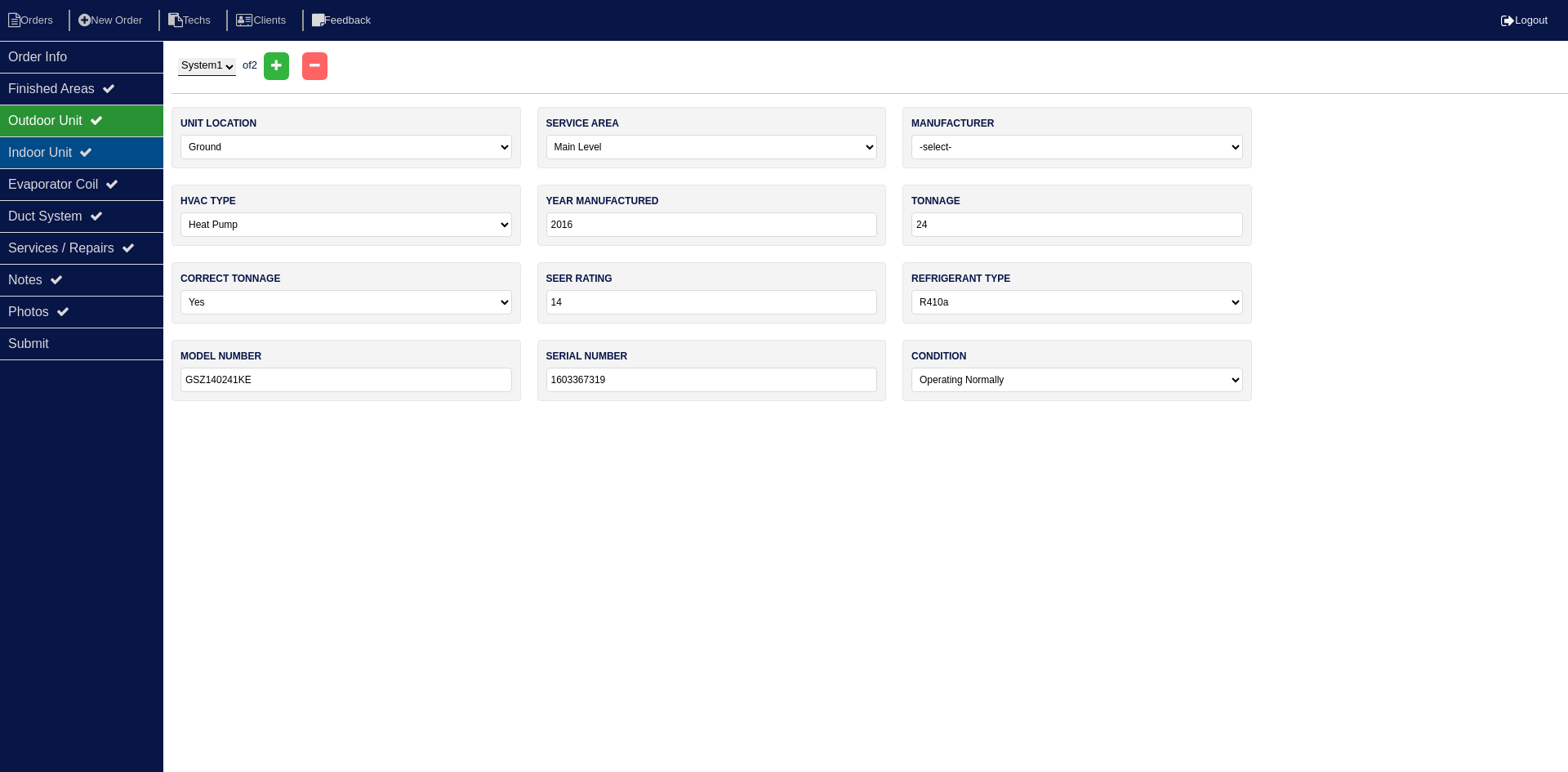
click at [127, 153] on div "Indoor Unit" at bounding box center [81, 152] width 163 height 32
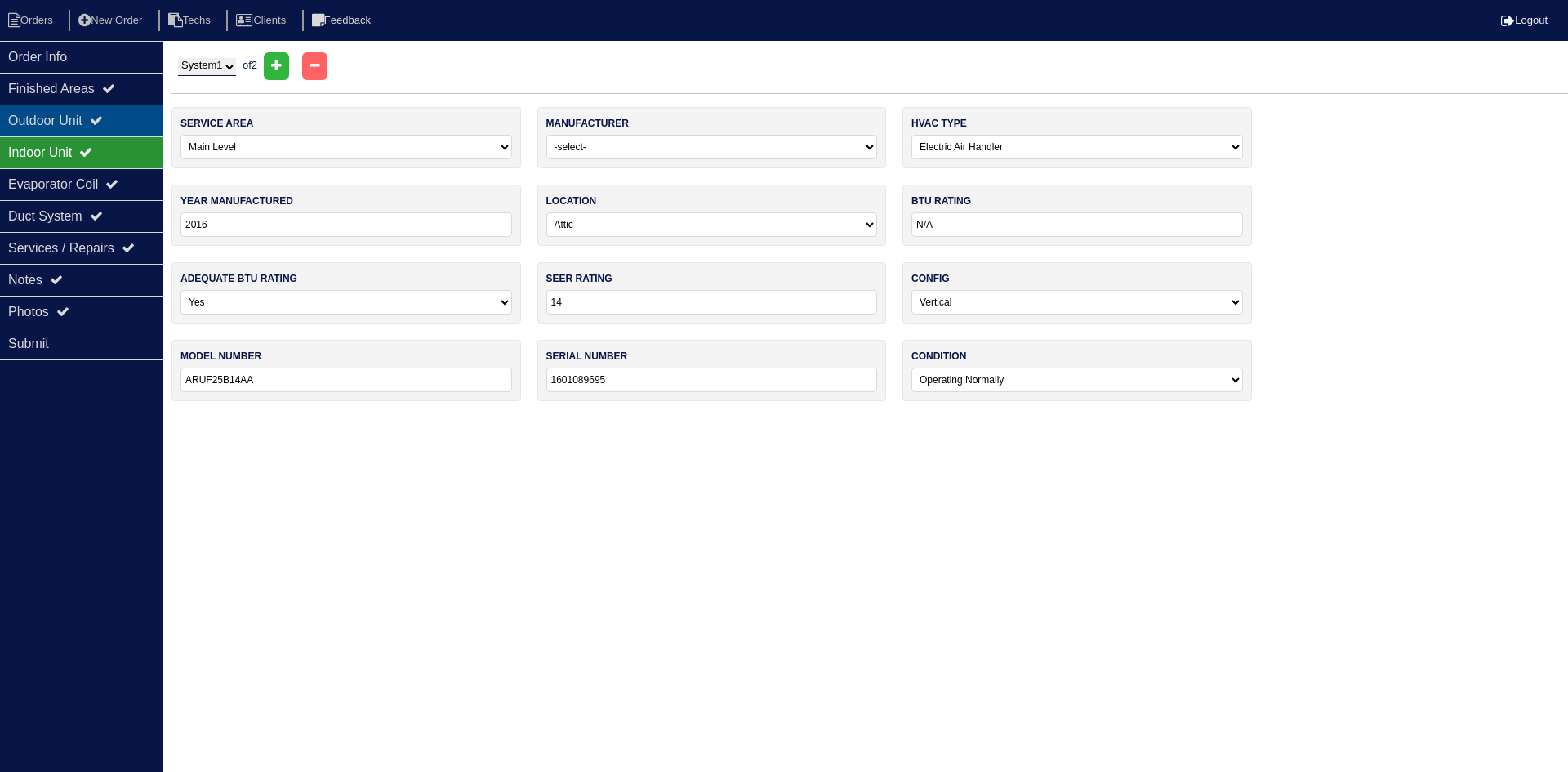
click at [134, 118] on div "Outdoor Unit" at bounding box center [81, 120] width 163 height 32
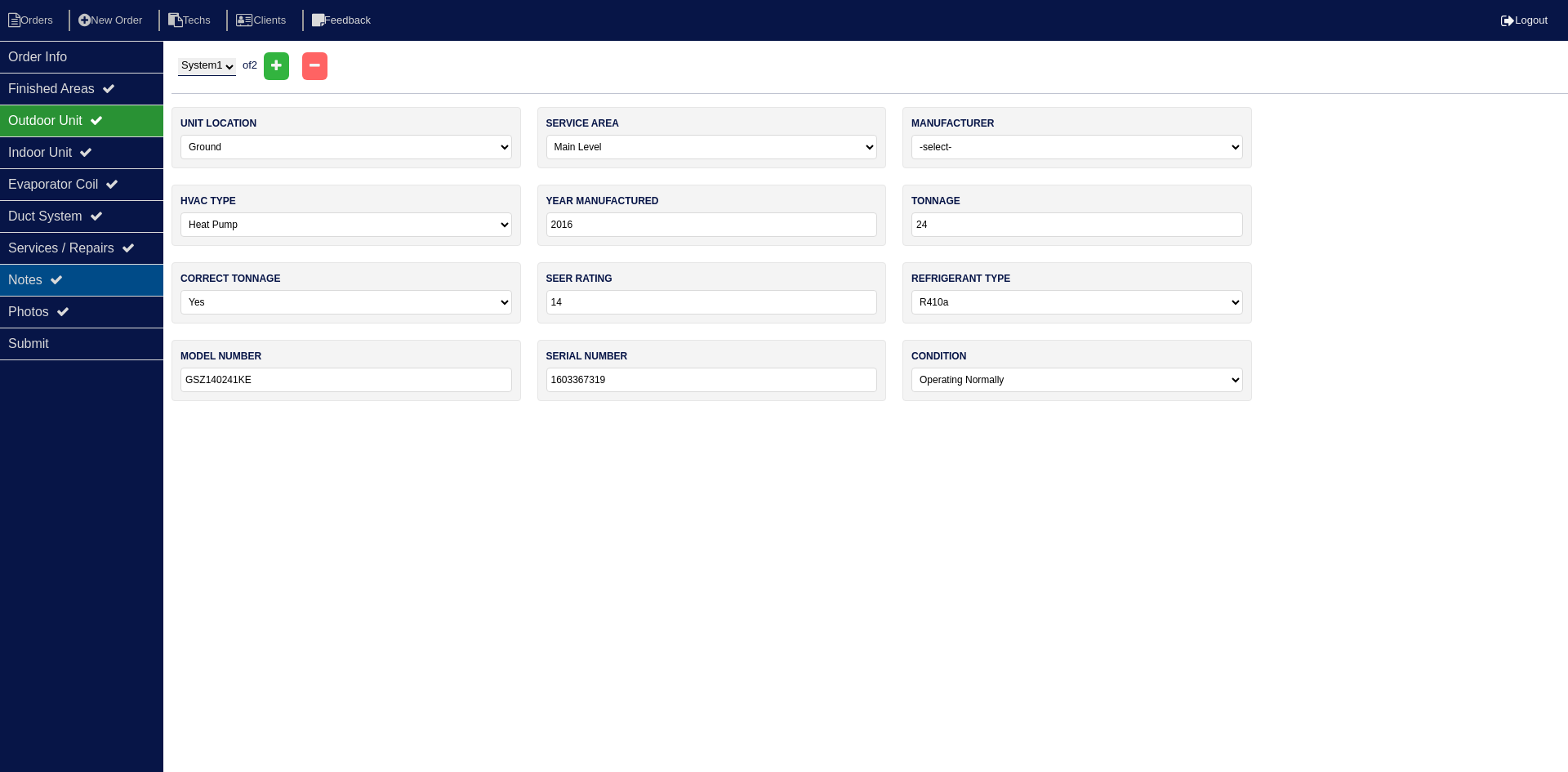
click at [88, 273] on div "Notes" at bounding box center [81, 280] width 163 height 32
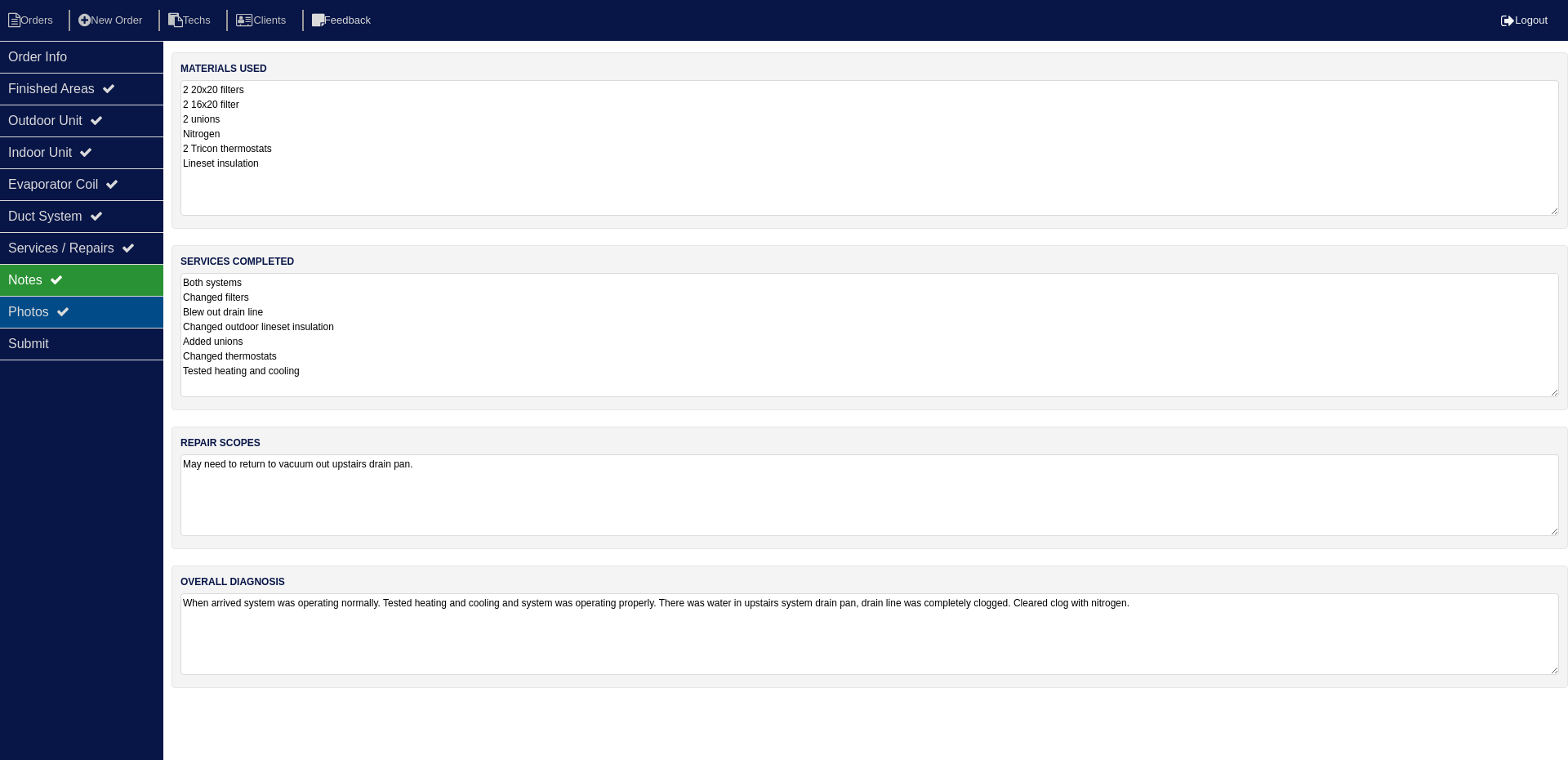
click at [69, 307] on icon at bounding box center [62, 311] width 13 height 13
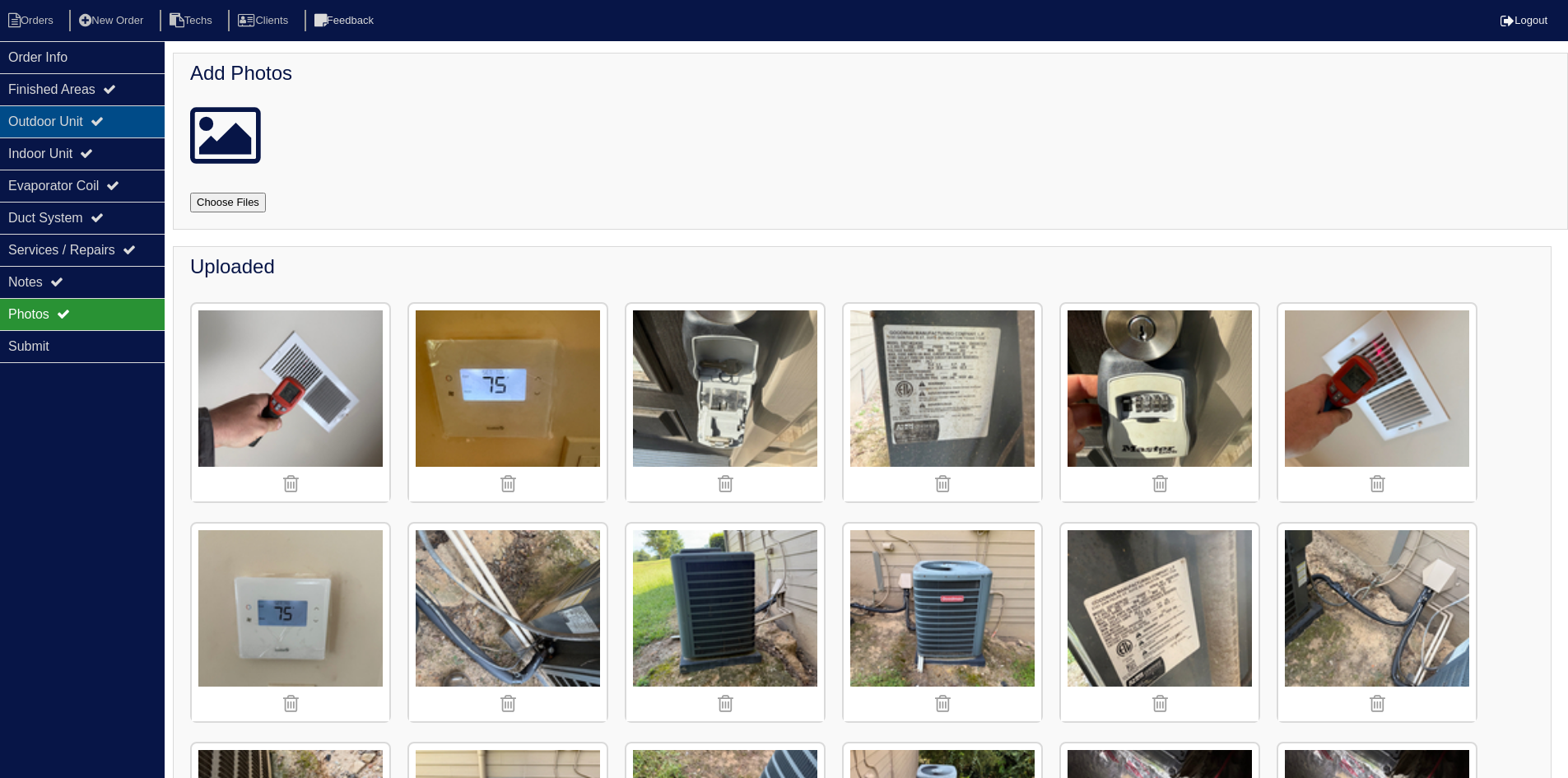
click at [56, 117] on div "Outdoor Unit" at bounding box center [82, 121] width 164 height 32
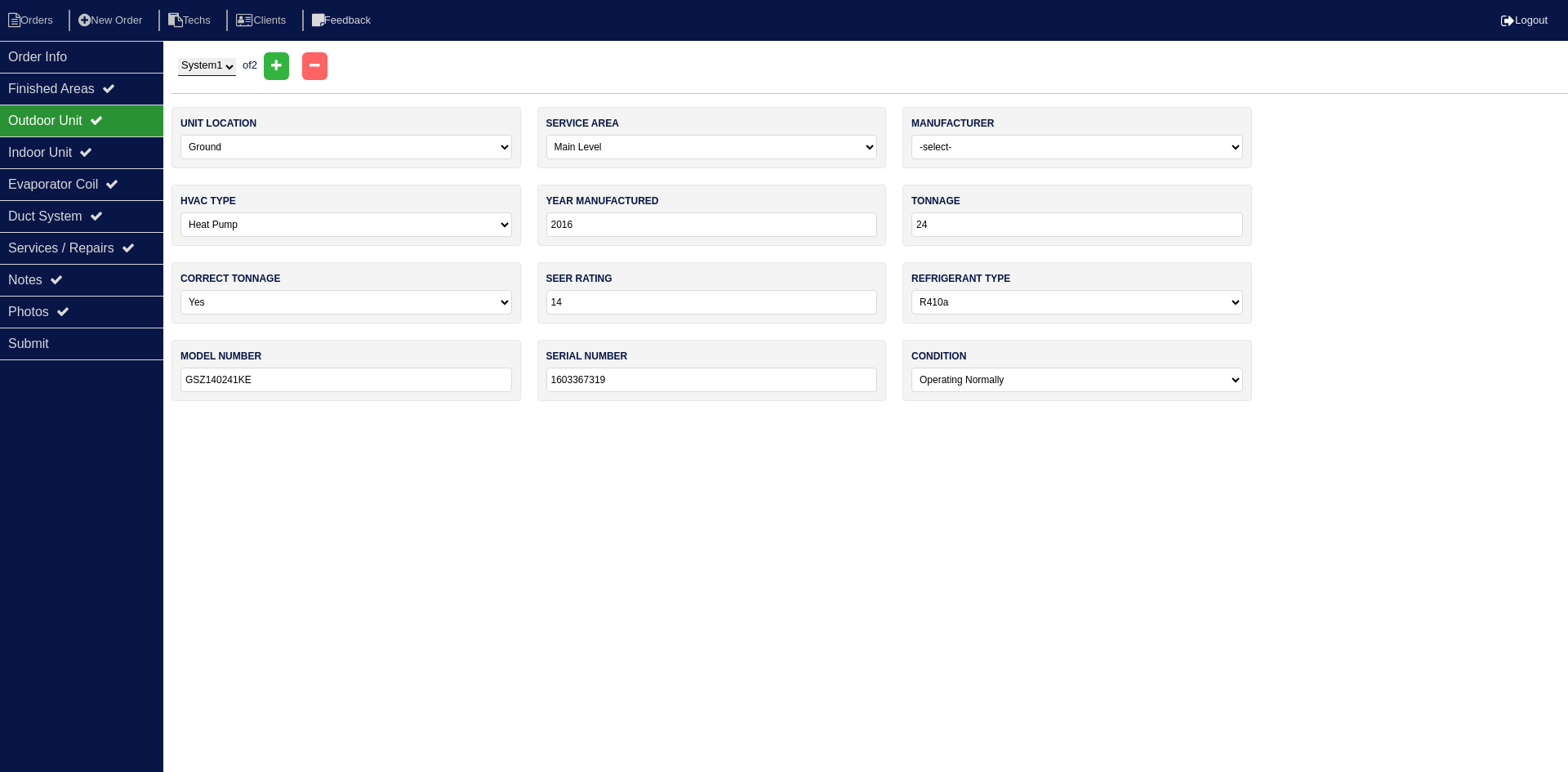
click at [217, 65] on select "System 1 System 2" at bounding box center [207, 67] width 58 height 18
select select "2"
click at [178, 58] on select "System 1 System 2" at bounding box center [207, 67] width 58 height 18
select select "1"
type input "36"
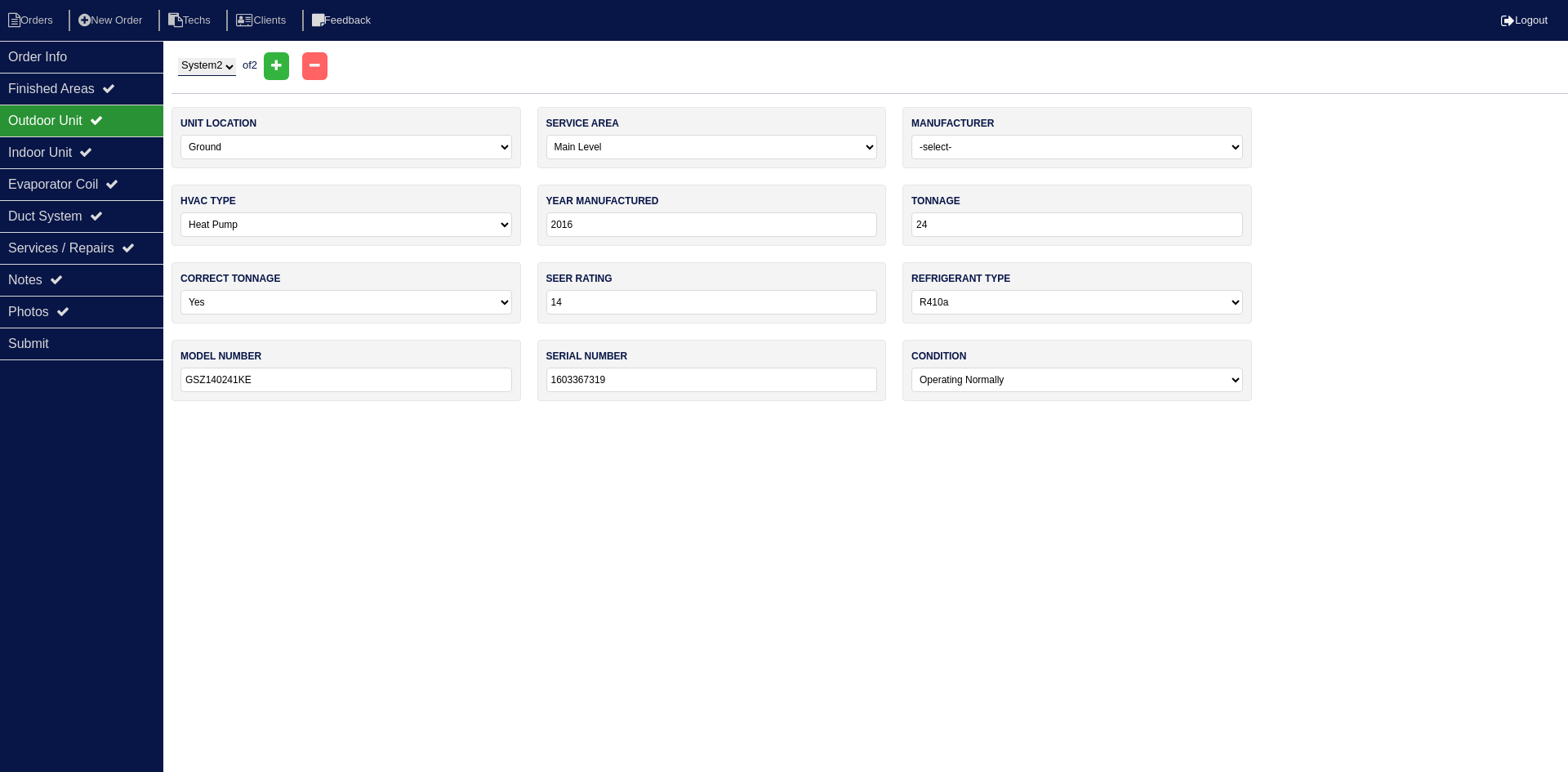
type input "GSZ140361KC"
type input "1603421594"
click at [74, 149] on div "Indoor Unit" at bounding box center [81, 152] width 163 height 32
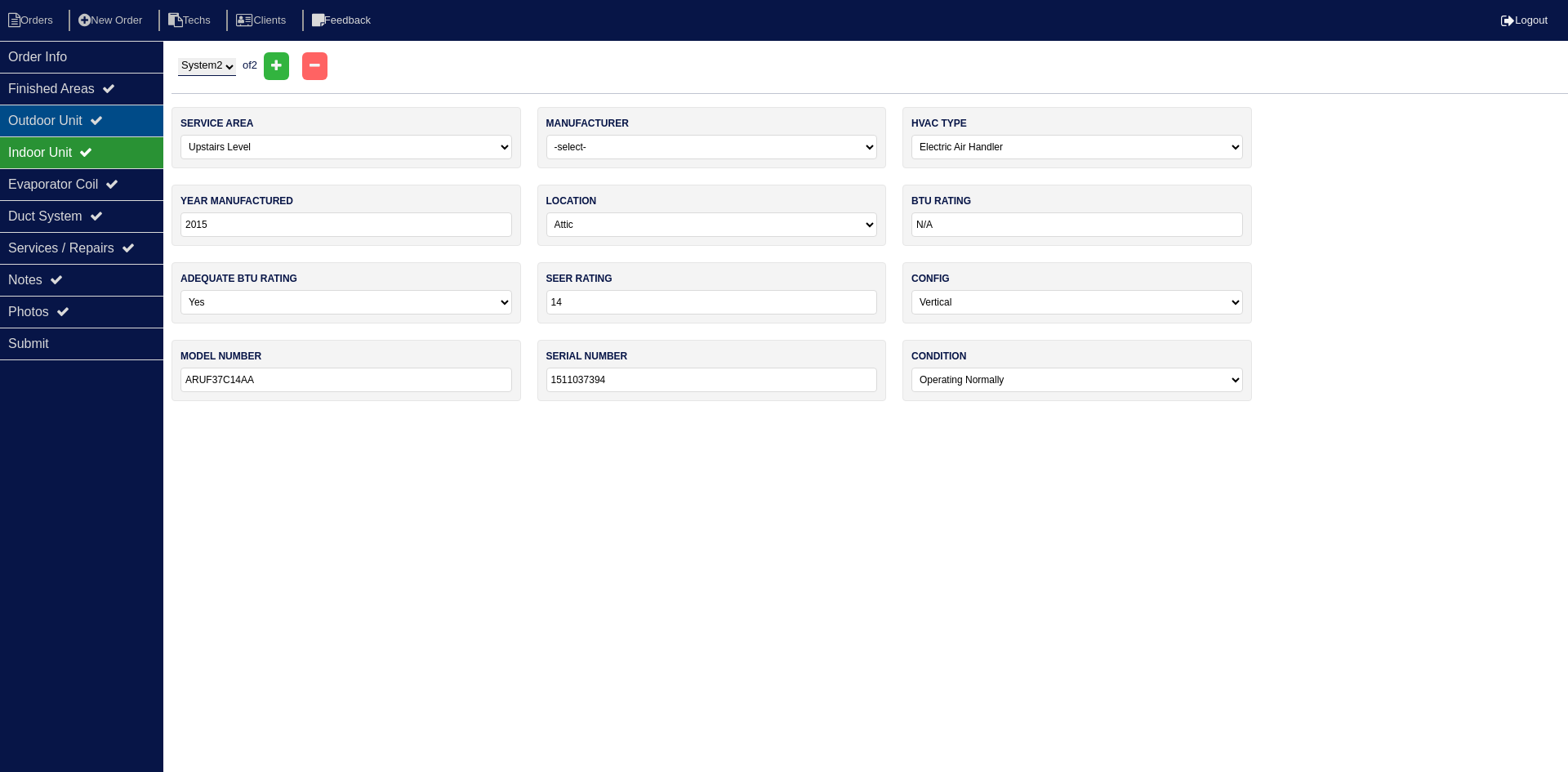
click at [73, 115] on div "Outdoor Unit" at bounding box center [81, 120] width 163 height 32
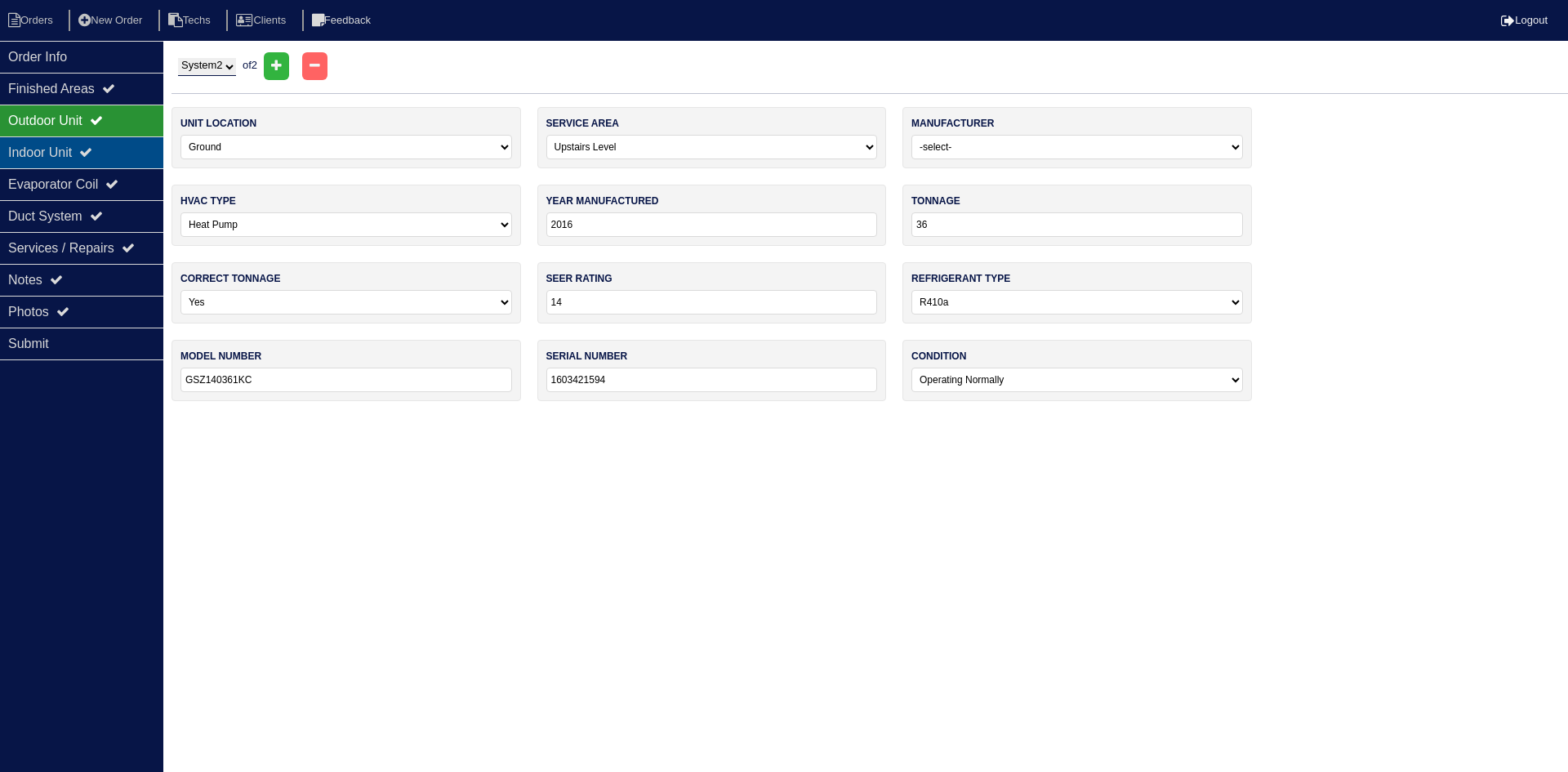
click at [93, 151] on icon at bounding box center [86, 152] width 13 height 13
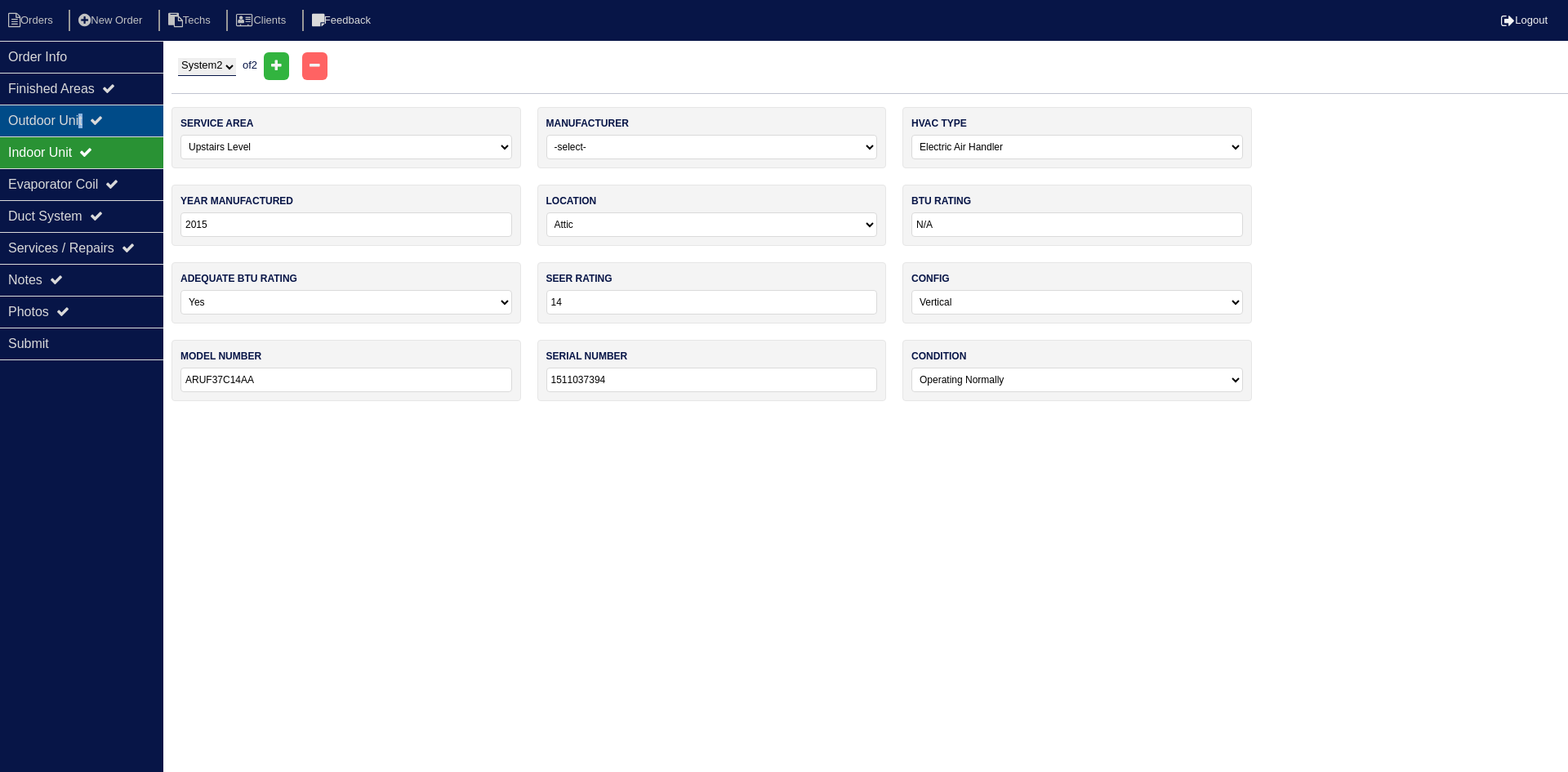
drag, startPoint x: 91, startPoint y: 120, endPoint x: 86, endPoint y: 111, distance: 10.3
click at [90, 118] on div "Outdoor Unit" at bounding box center [81, 120] width 163 height 32
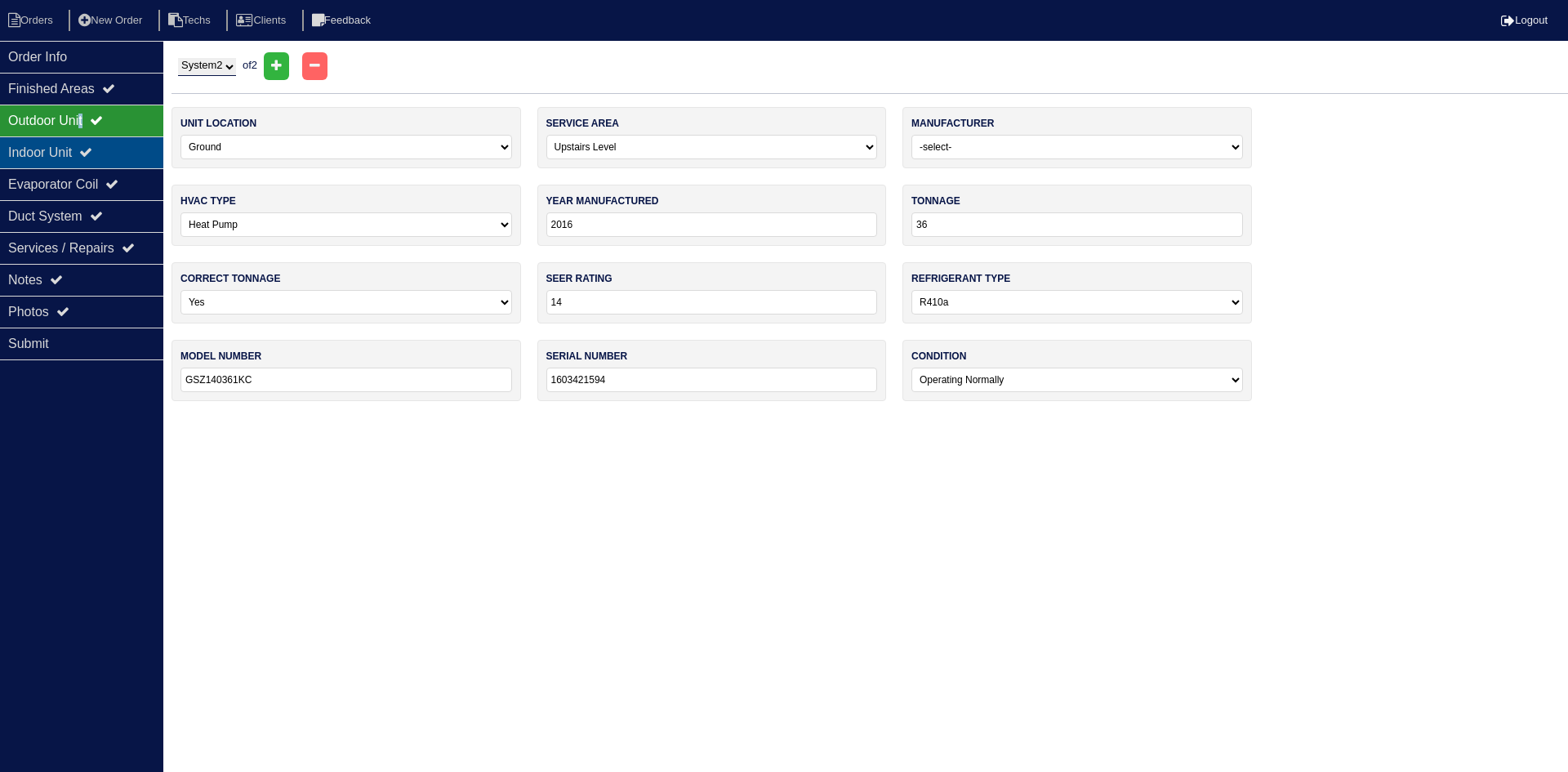
click at [93, 156] on icon at bounding box center [86, 152] width 13 height 13
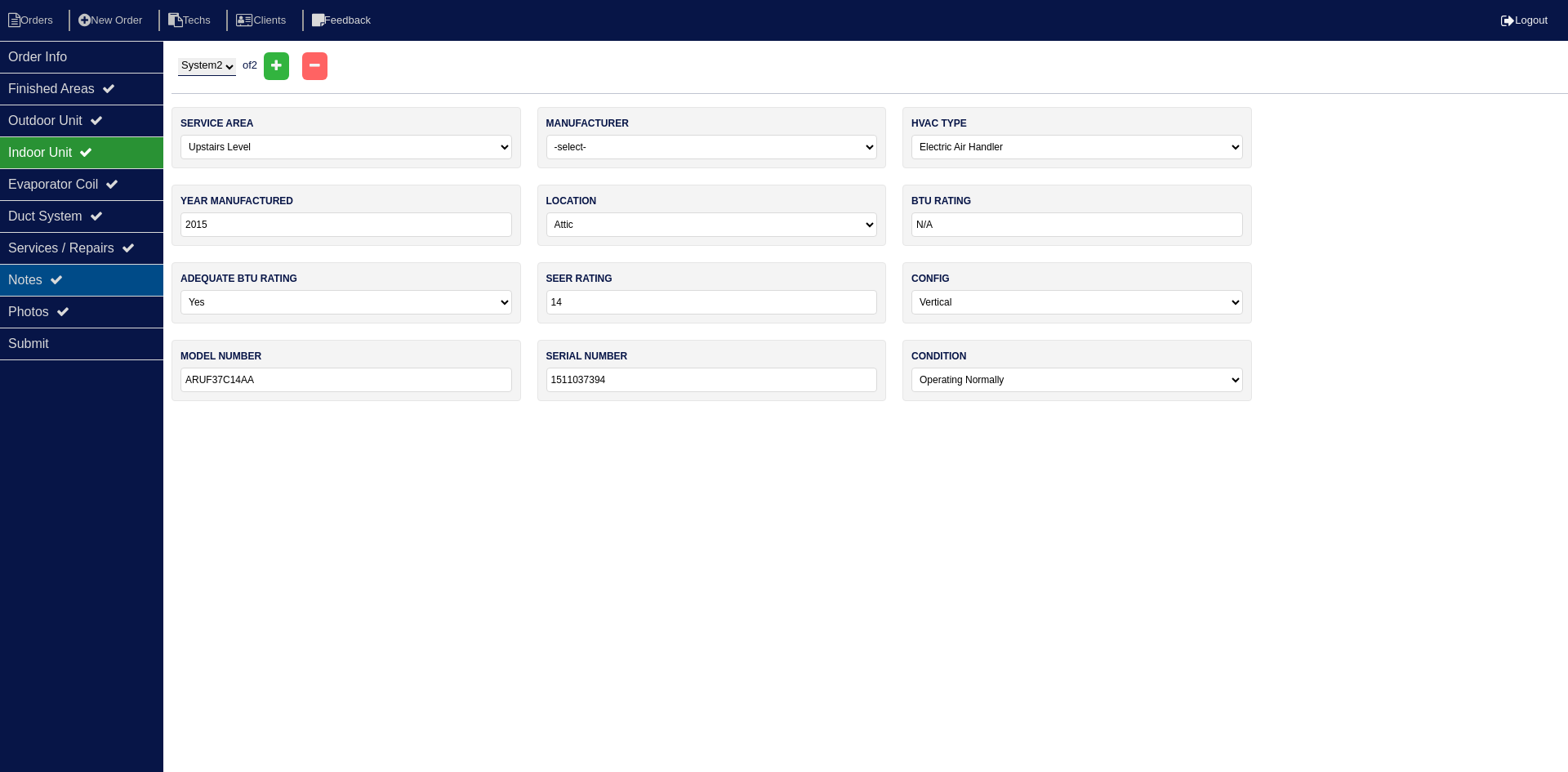
click at [99, 275] on div "Notes" at bounding box center [81, 280] width 163 height 32
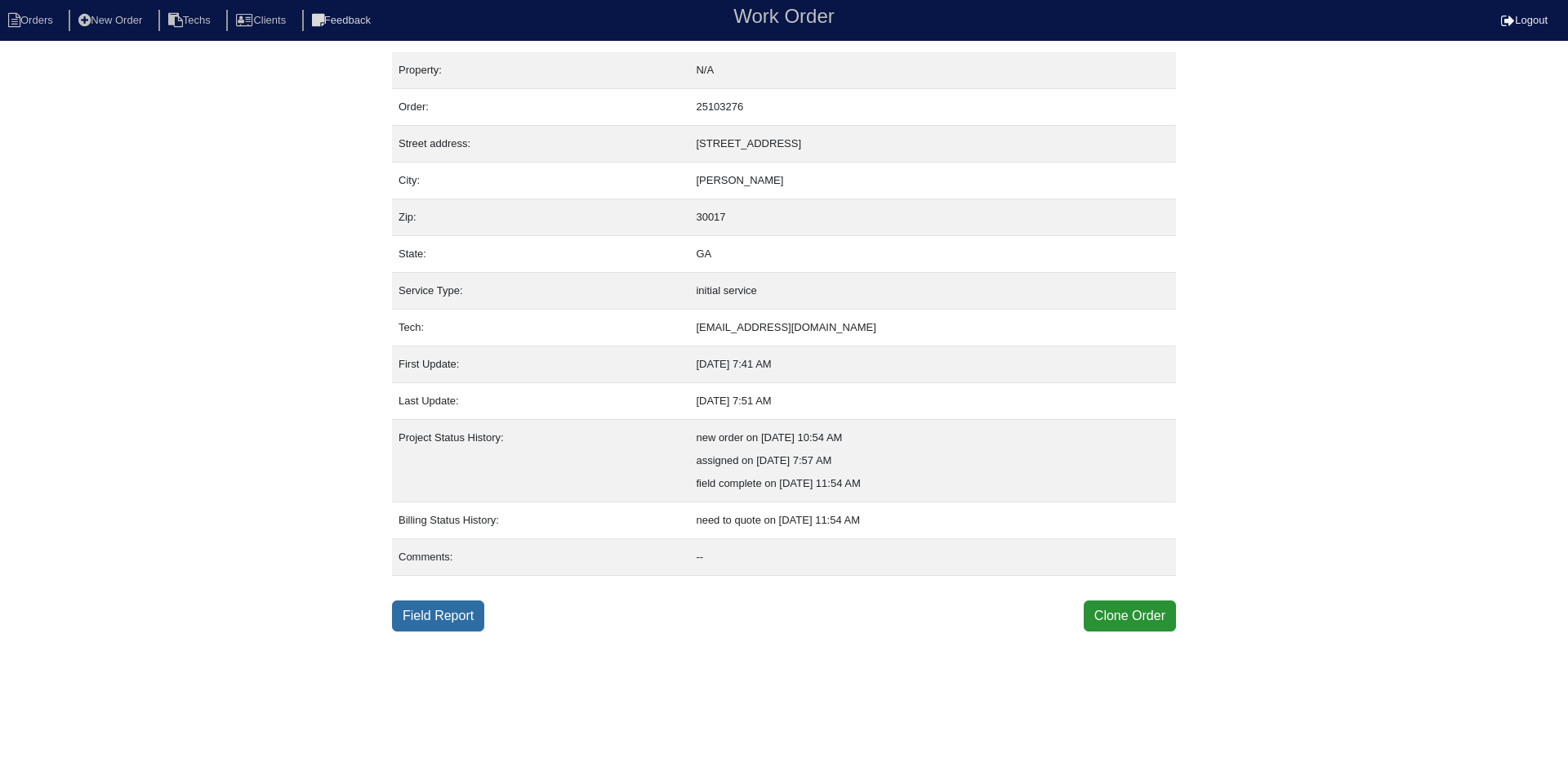
click at [446, 613] on link "Field Report" at bounding box center [438, 616] width 93 height 31
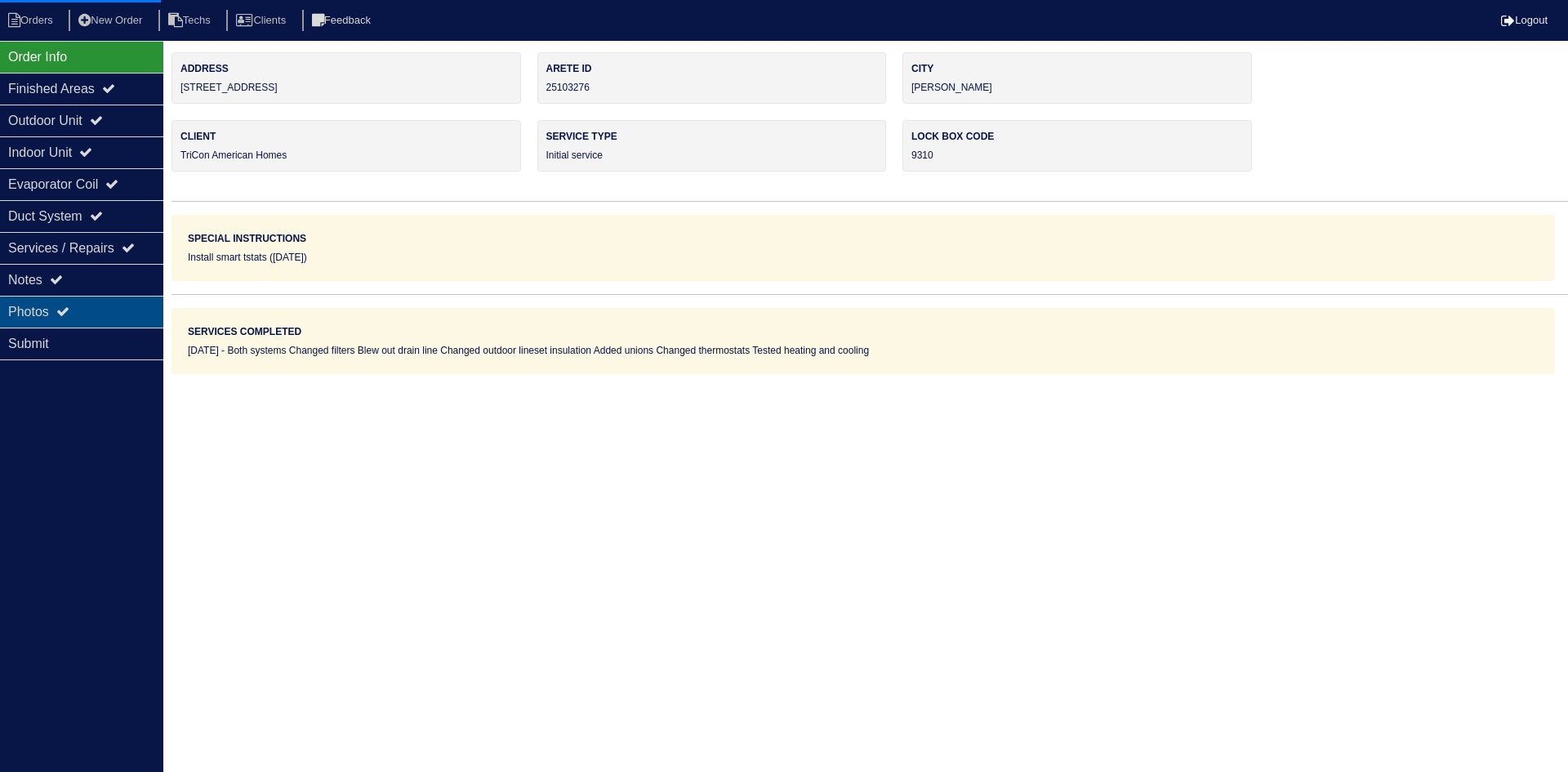
click at [29, 309] on div "Photos" at bounding box center [81, 312] width 163 height 32
click at [53, 20] on li "Orders" at bounding box center [33, 21] width 66 height 22
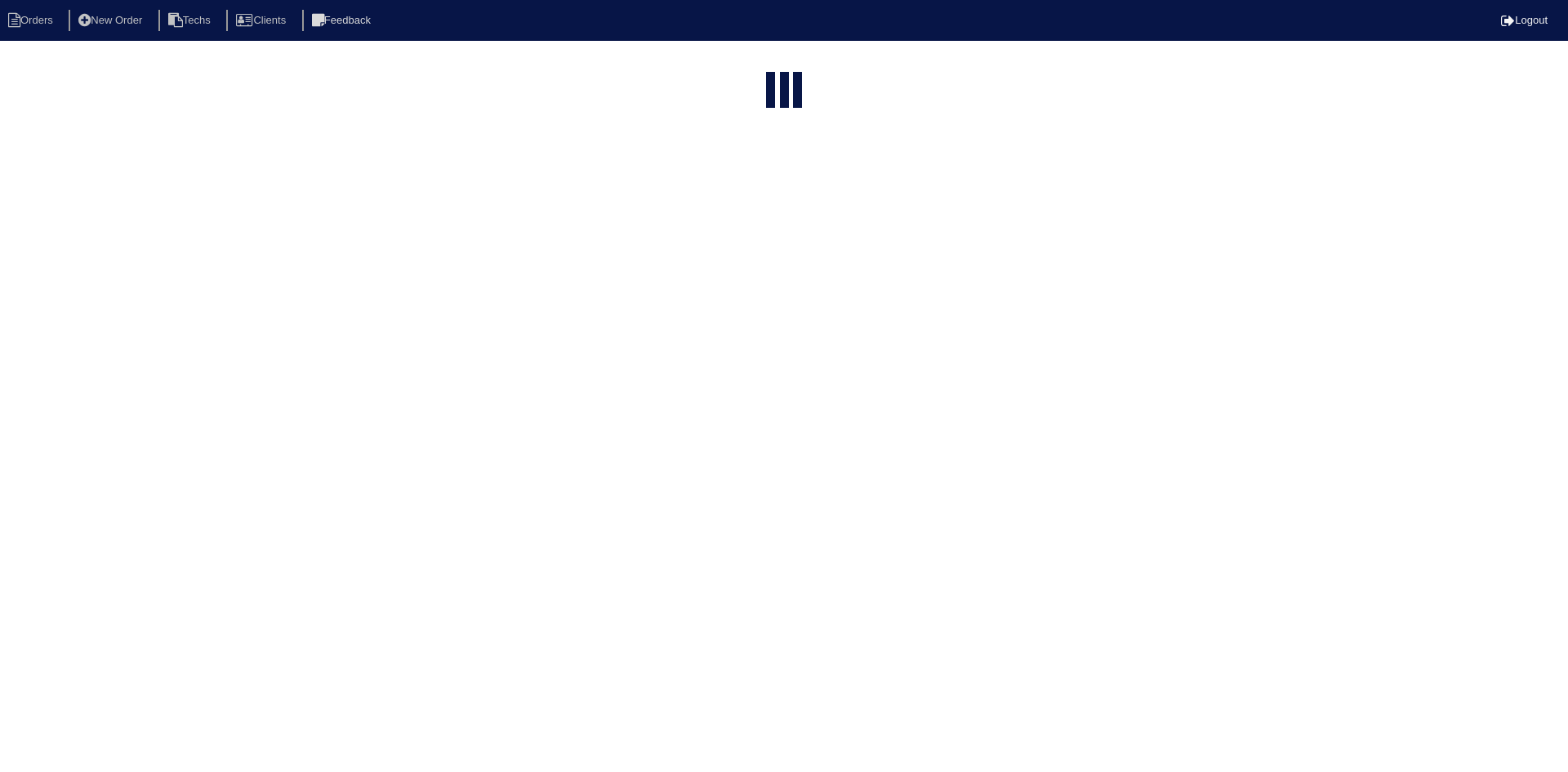
select select "15"
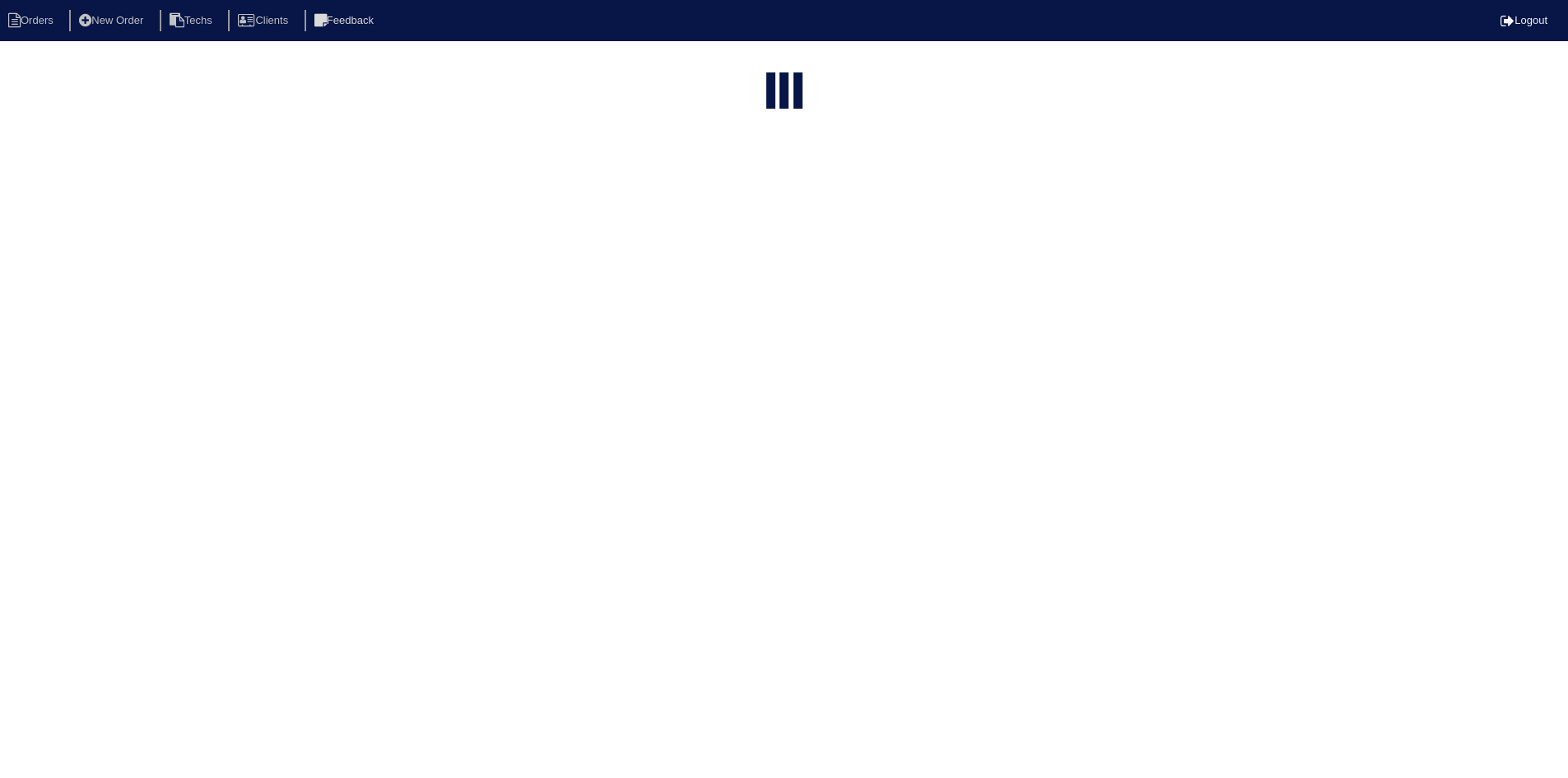
select select "field complete"
select select "need to quote"
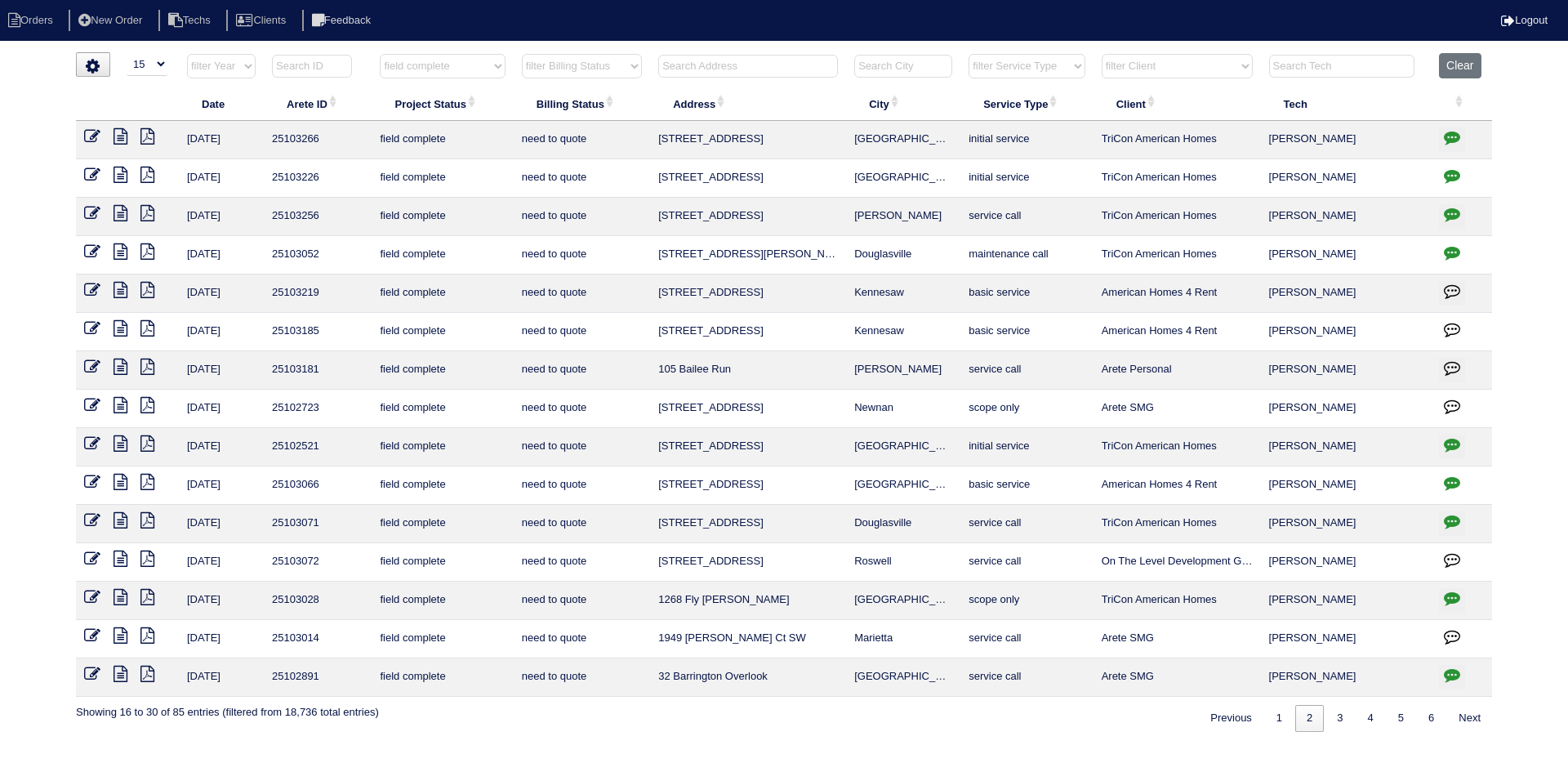
click at [728, 54] on input "text" at bounding box center [748, 66] width 180 height 23
type input "8140"
select select "field complete"
select select "need to quote"
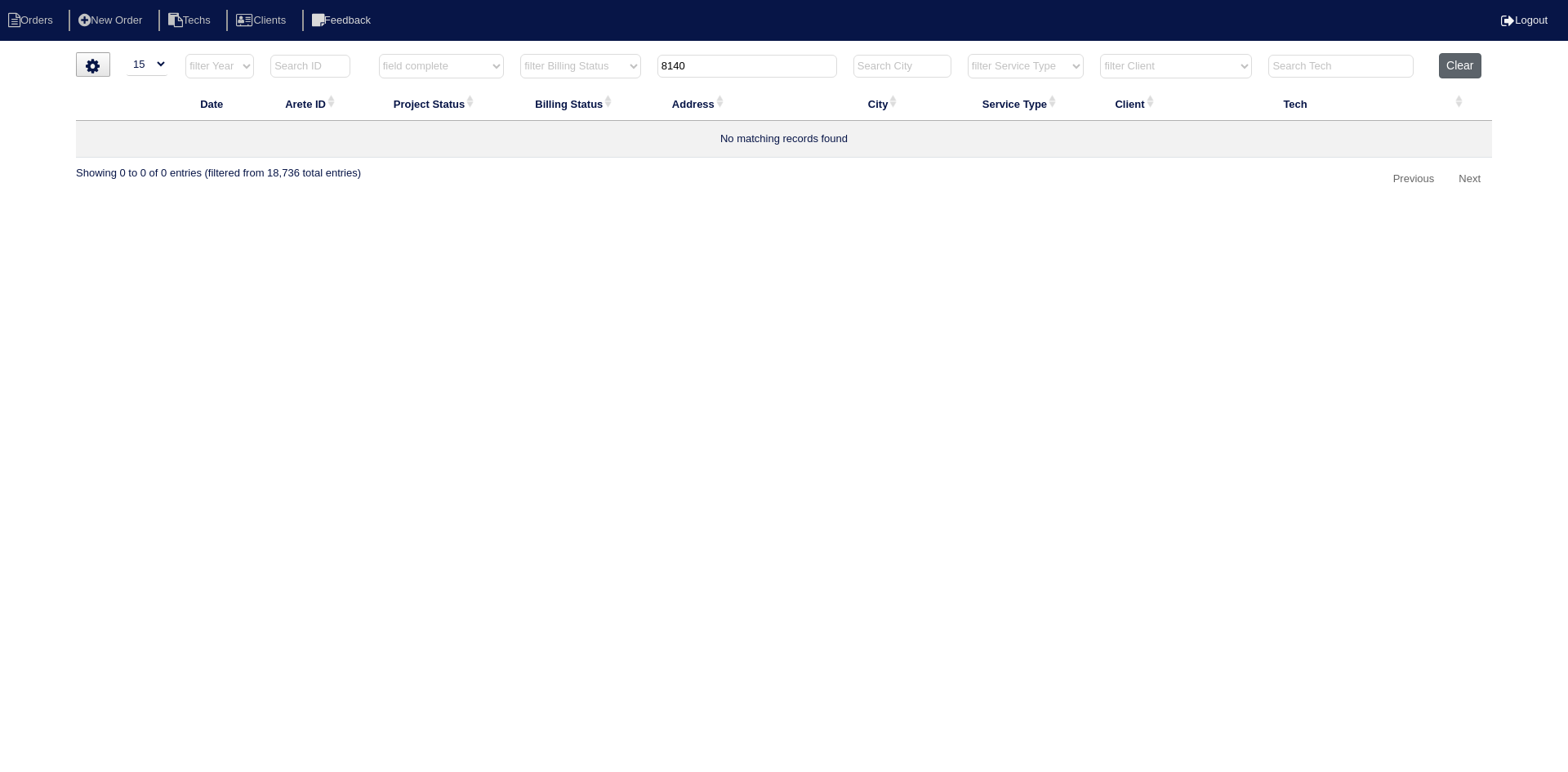
type input "8140"
click at [1463, 64] on button "Clear" at bounding box center [1459, 66] width 42 height 25
select select
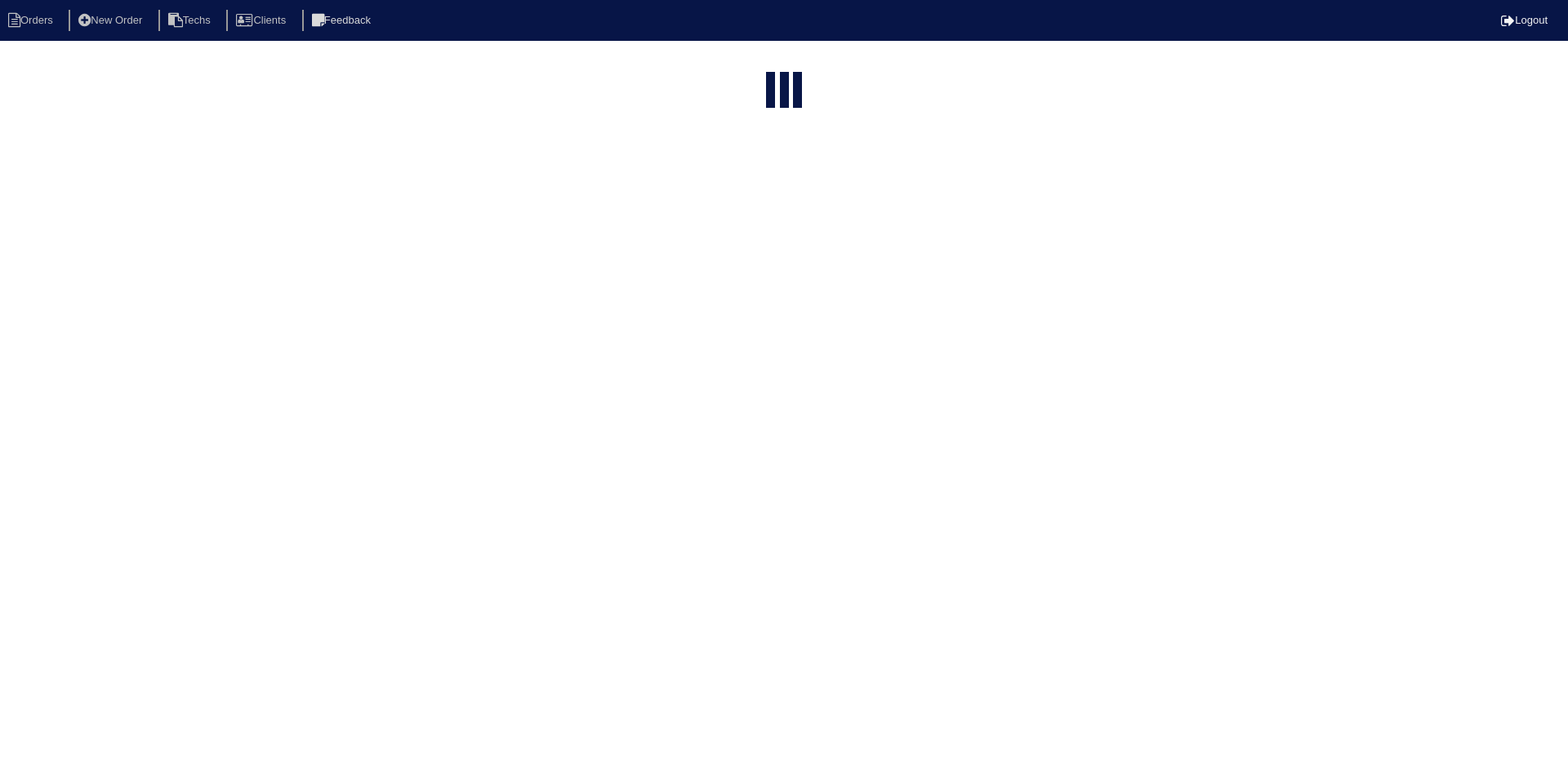
select select "15"
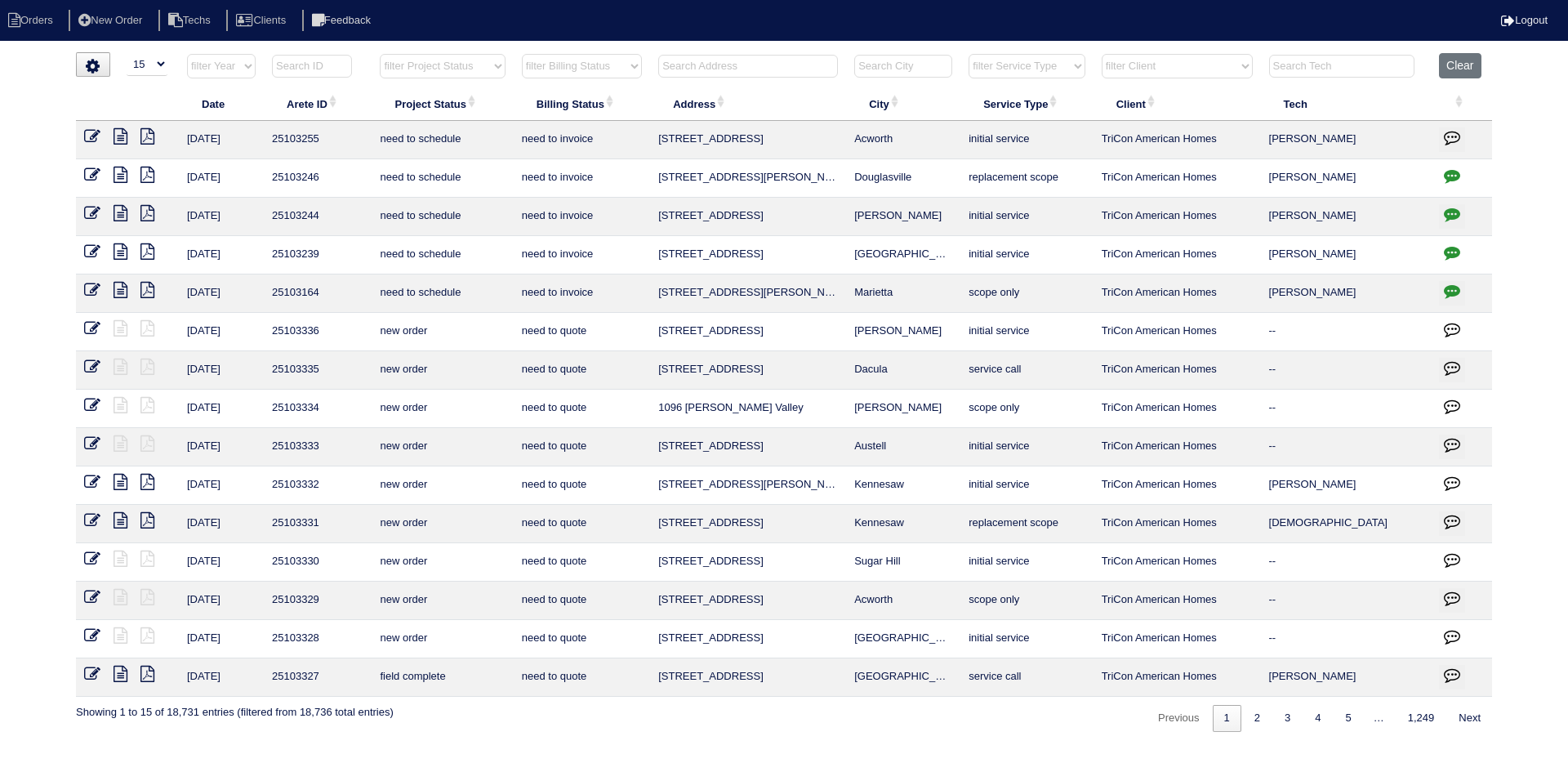
click at [714, 67] on input "text" at bounding box center [748, 66] width 180 height 23
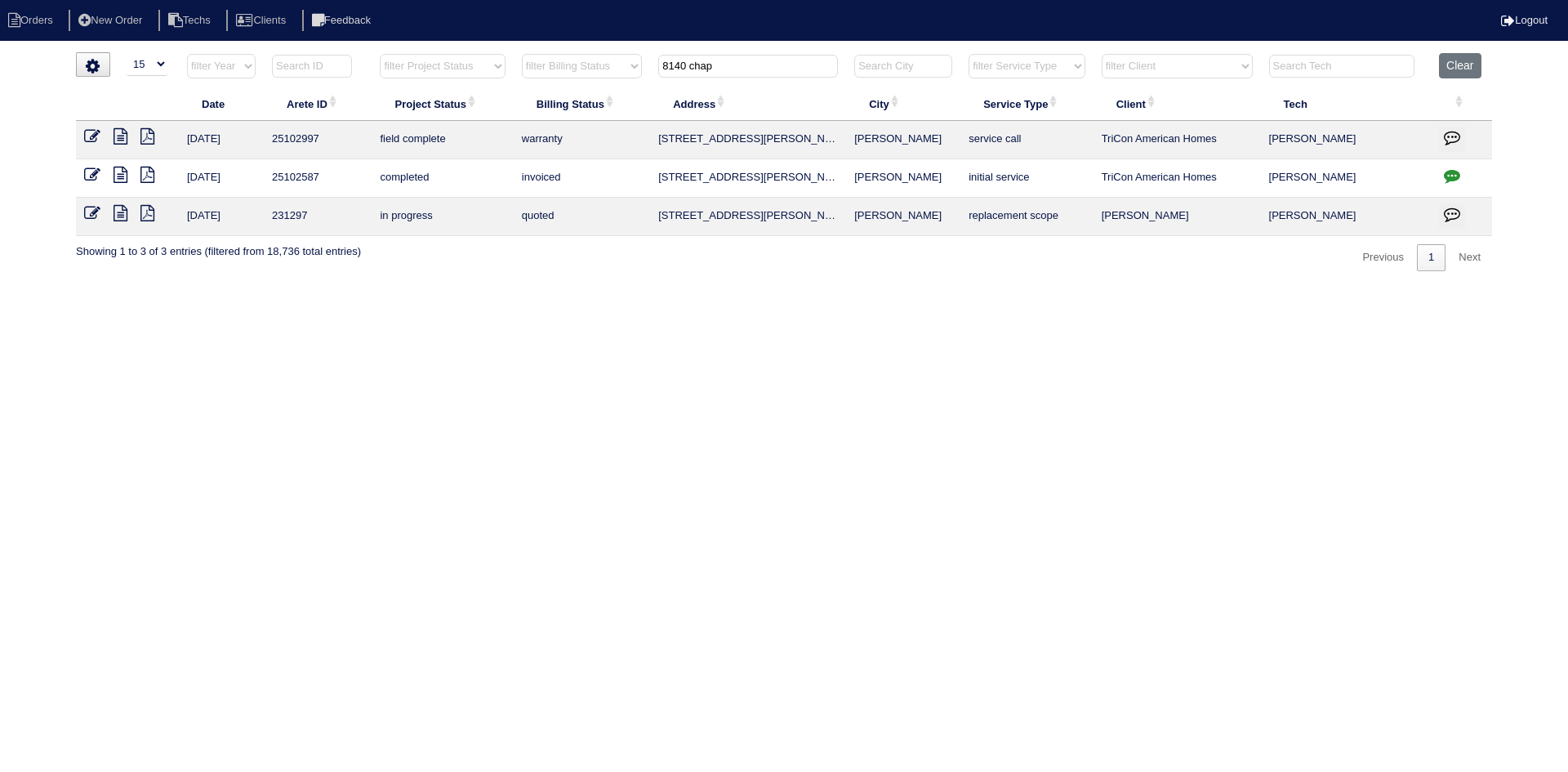
type input "8140 chap"
click at [115, 135] on icon at bounding box center [120, 136] width 14 height 16
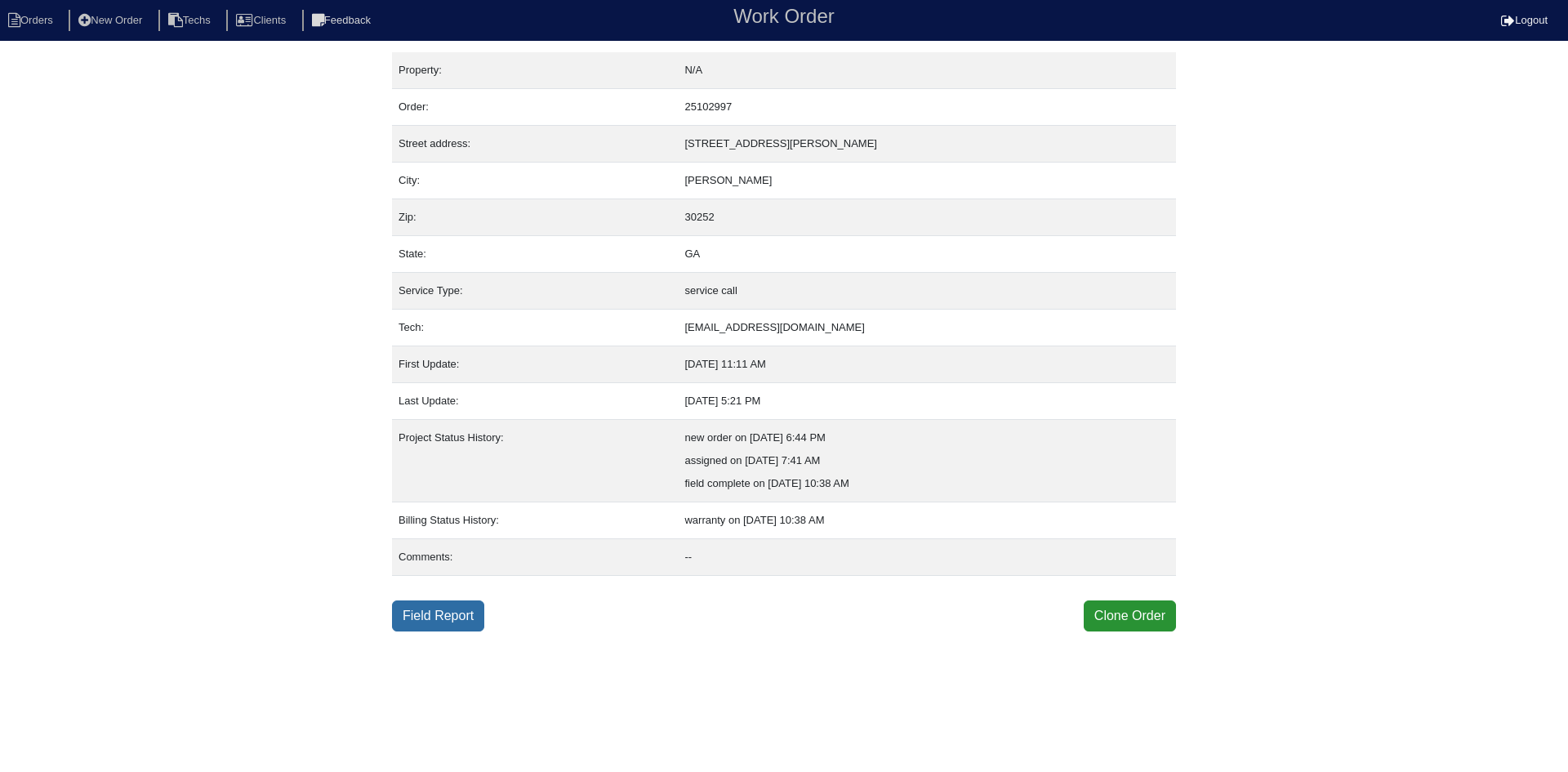
click at [424, 618] on link "Field Report" at bounding box center [438, 616] width 93 height 31
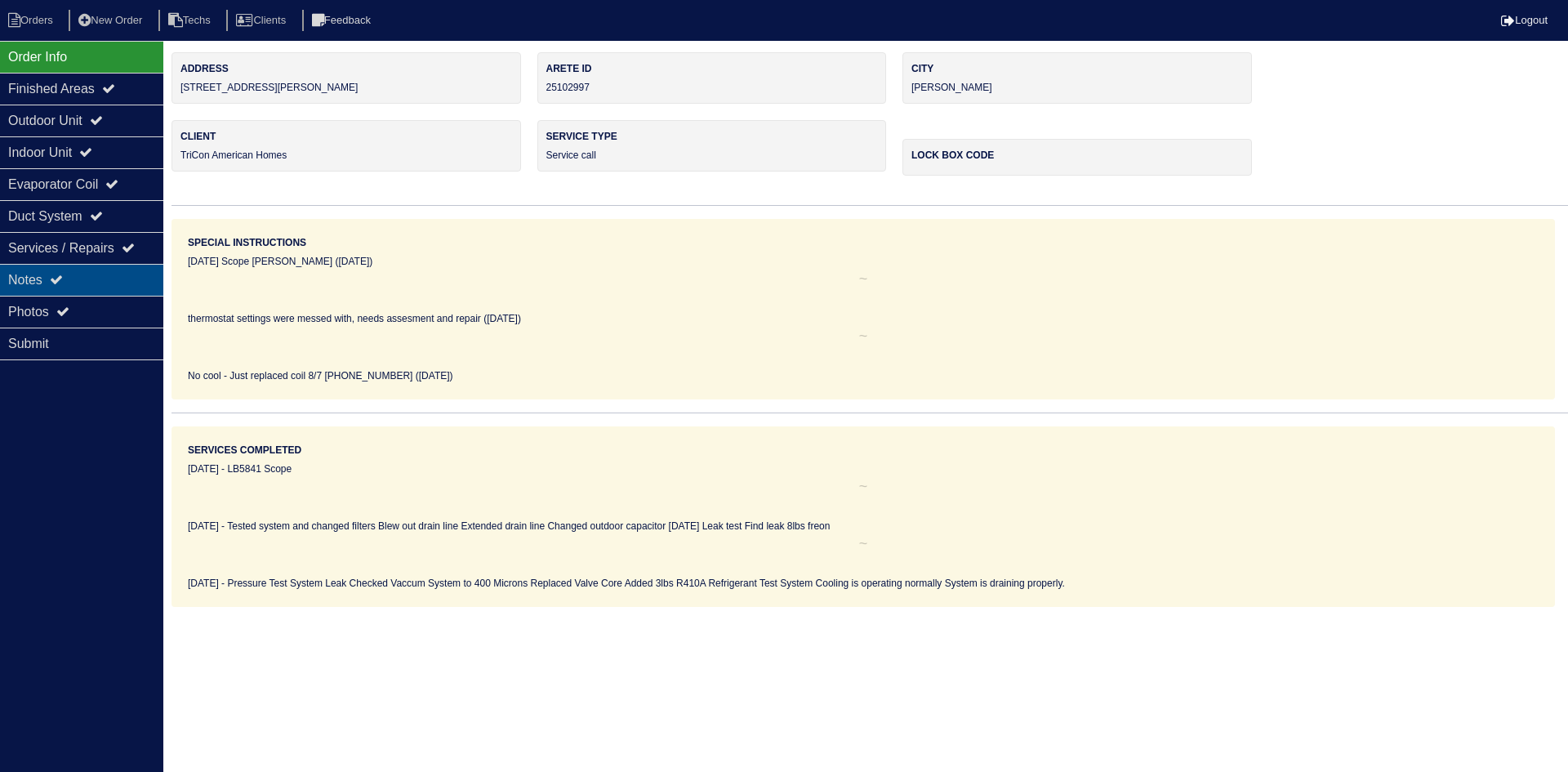
click at [138, 276] on div "Notes" at bounding box center [81, 280] width 163 height 32
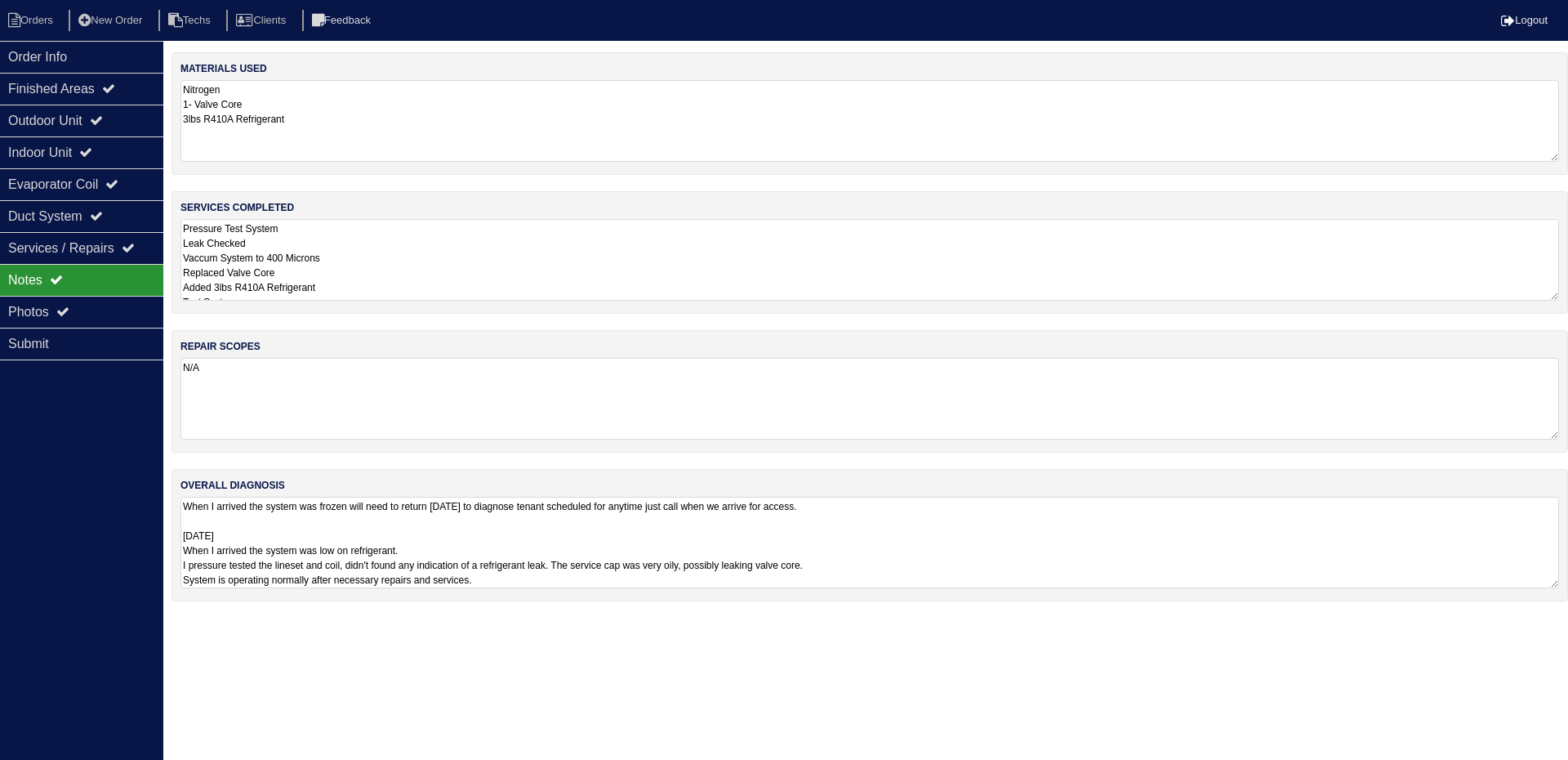
click at [1147, 514] on textarea "When I arrived the system was frozen will need to return tomorrow to diagnose t…" at bounding box center [870, 542] width 1378 height 92
click at [500, 248] on textarea "Pressure Test System Leak Checked Vaccum System to 400 Microns Replaced Valve C…" at bounding box center [870, 260] width 1378 height 82
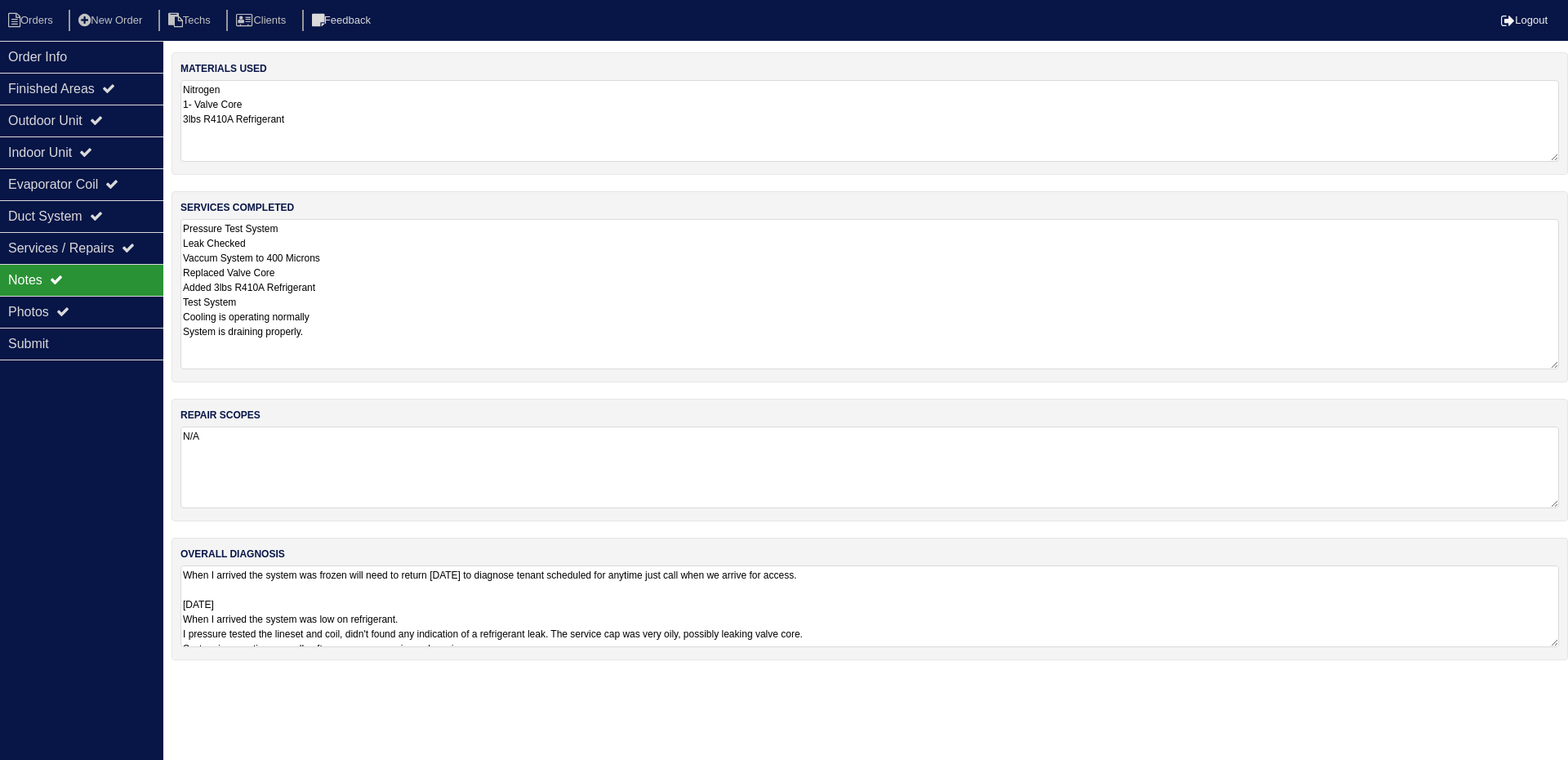
click at [593, 592] on div "overall diagnosis When I arrived the system was frozen will need to return tomo…" at bounding box center [870, 599] width 1397 height 123
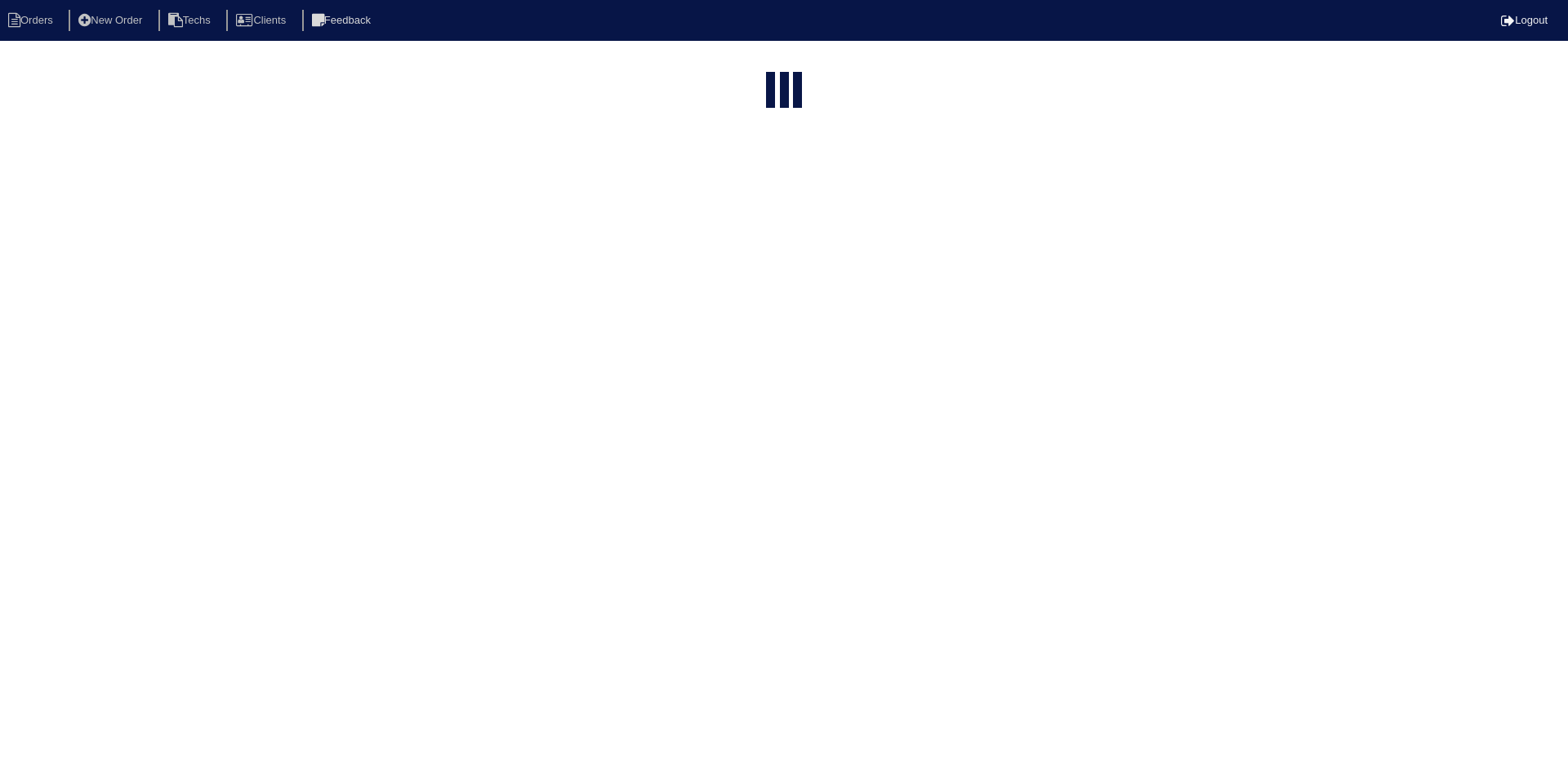
select select "15"
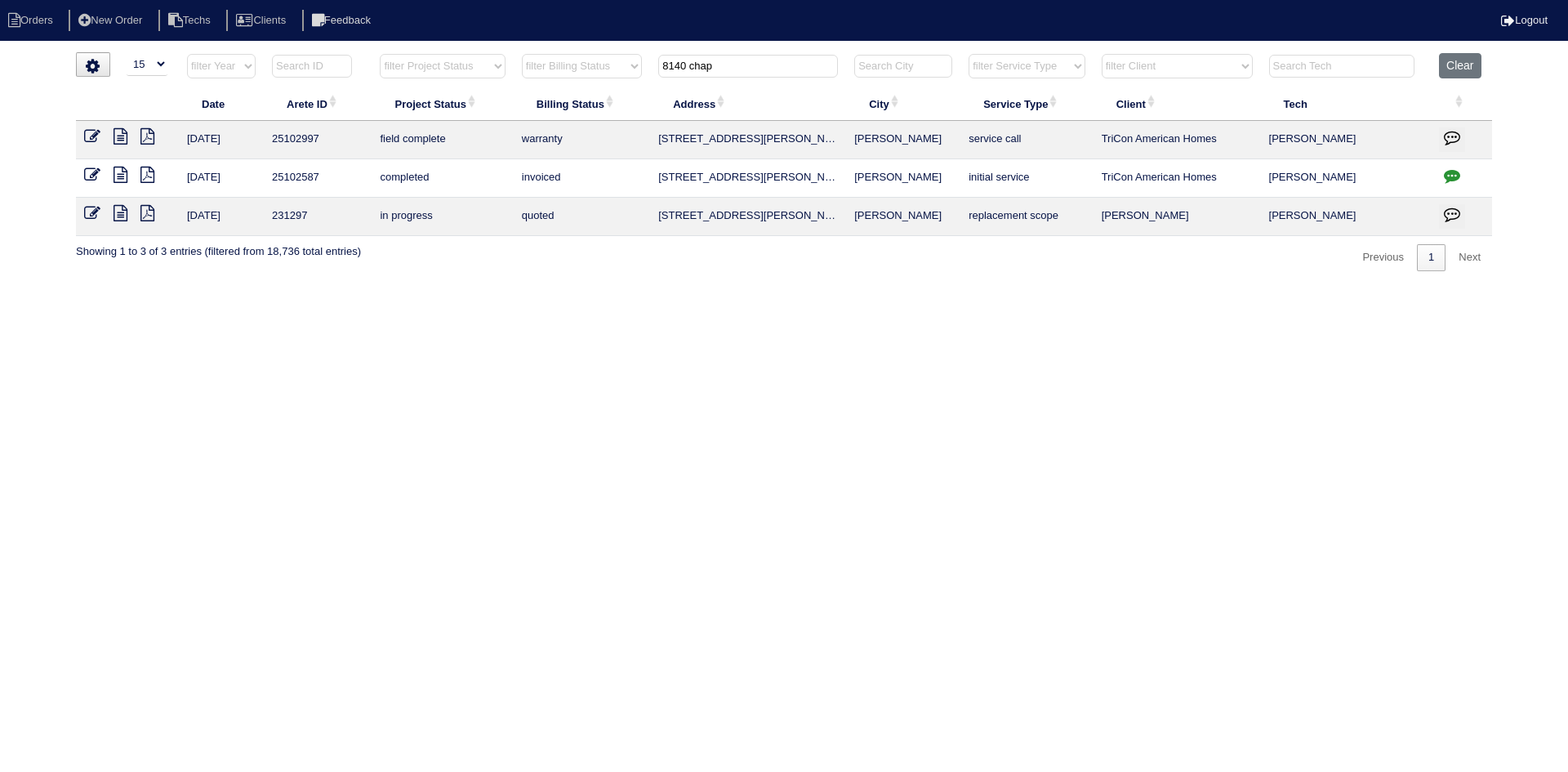
click at [127, 176] on icon at bounding box center [120, 175] width 14 height 16
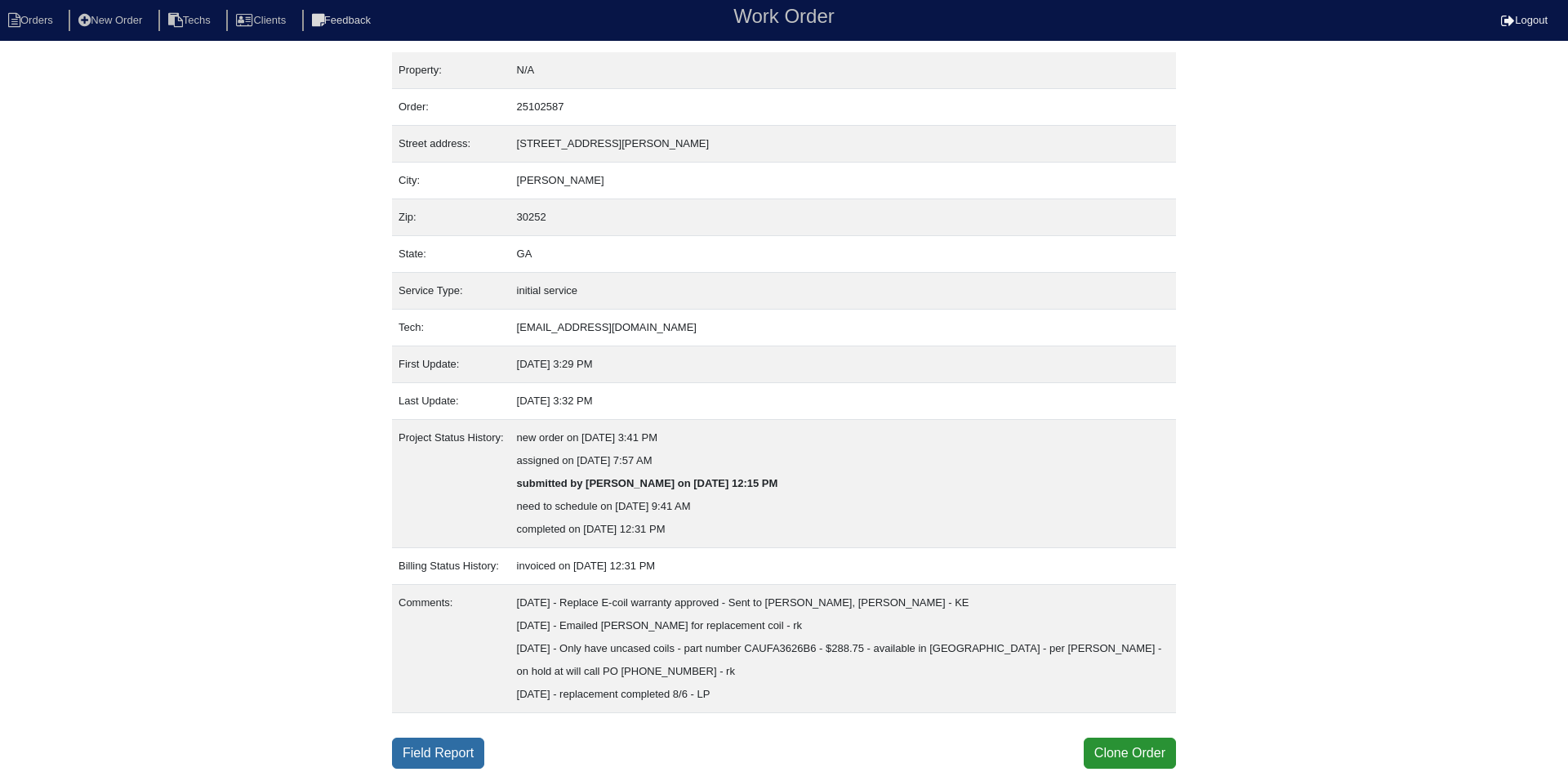
click at [435, 749] on link "Field Report" at bounding box center [438, 753] width 93 height 31
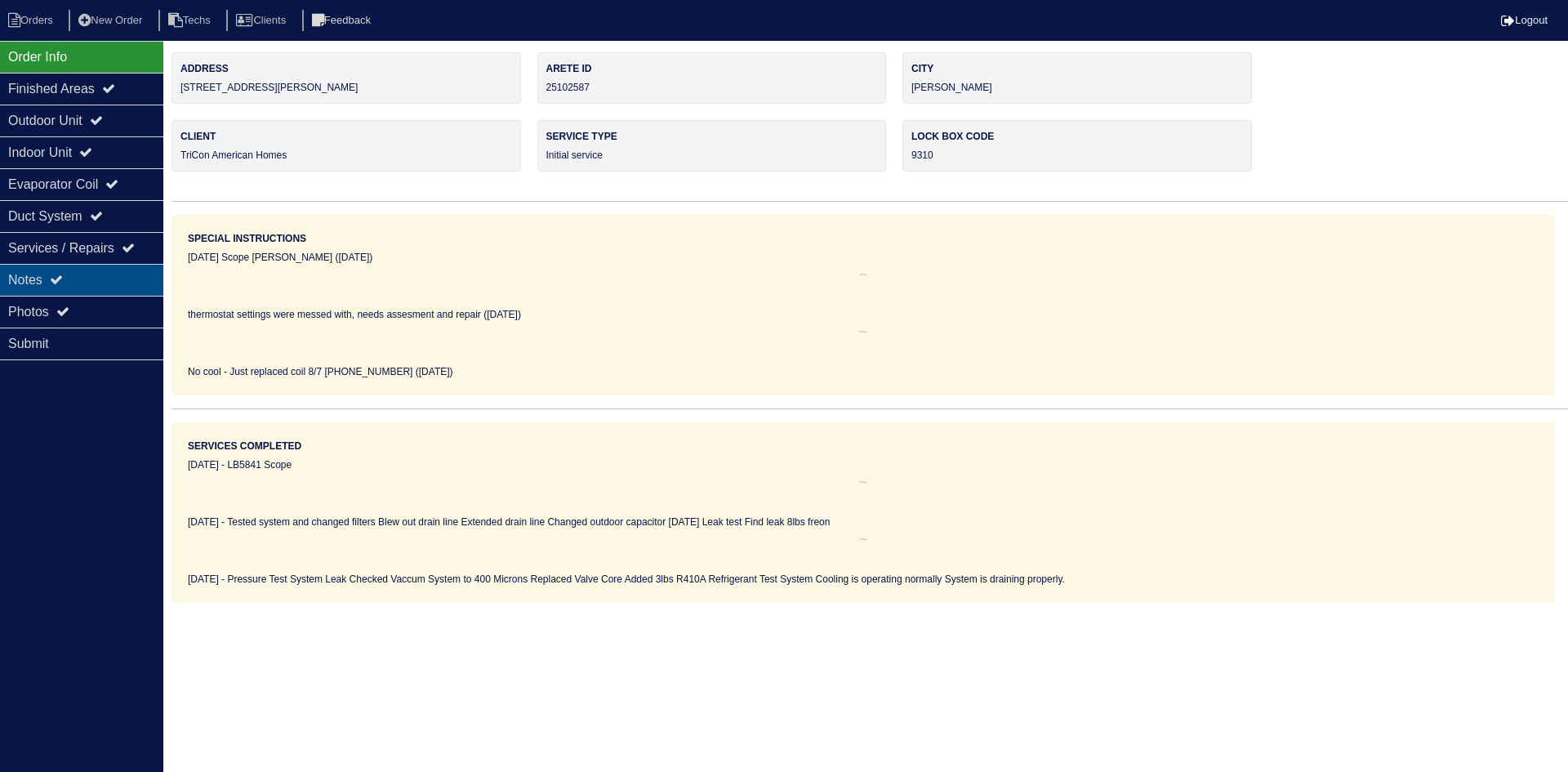
click at [101, 280] on div "Notes" at bounding box center [81, 280] width 163 height 32
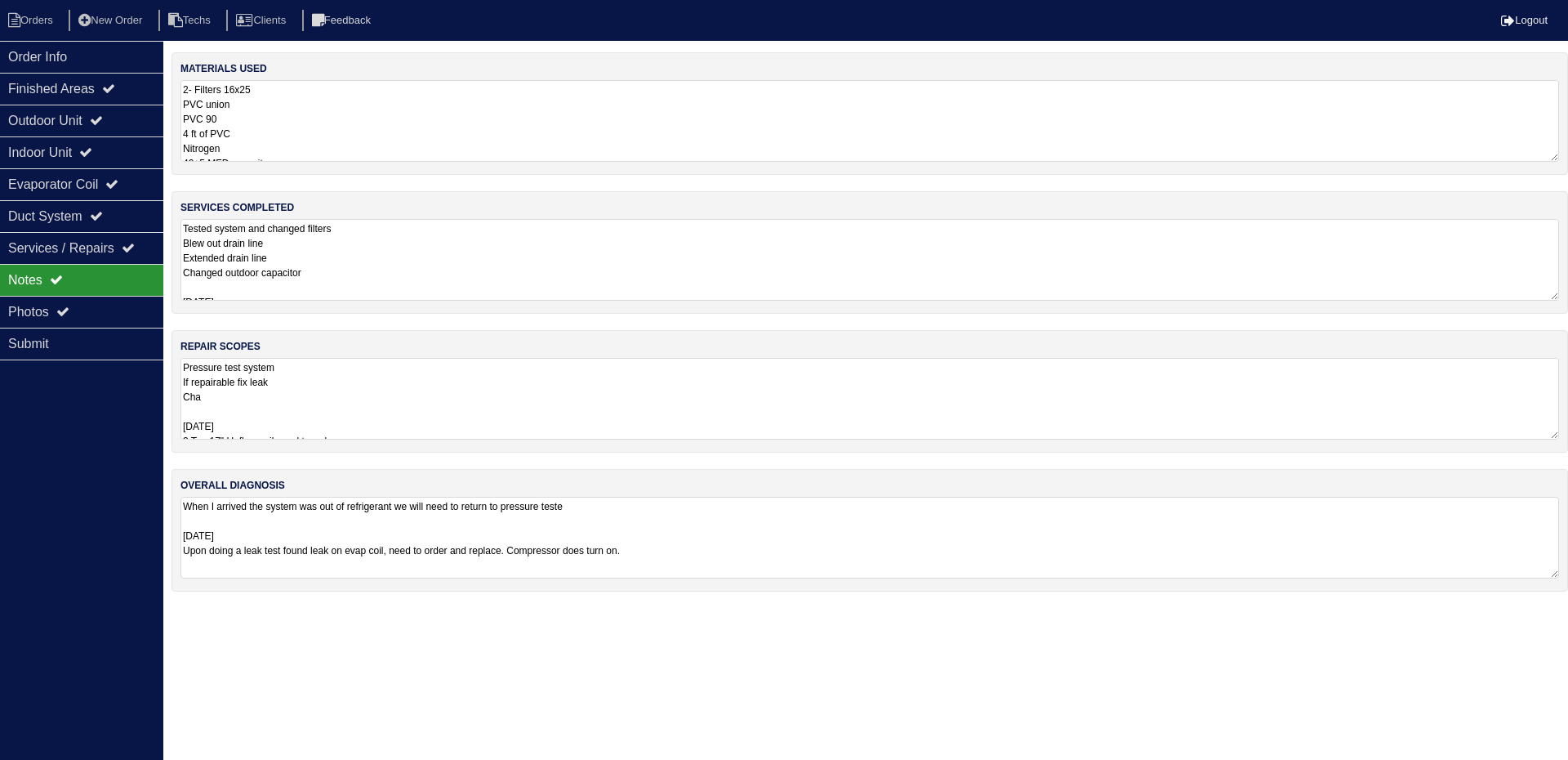
click at [574, 405] on textarea "Pressure test system If repairable fix leak Cha 7/24/25 3 Ton 17" Upflow coil-n…" at bounding box center [870, 399] width 1378 height 82
click at [98, 464] on div "Order Info Finished Areas Outdoor Unit Indoor Unit Evaporator Coil Duct System …" at bounding box center [81, 421] width 163 height 760
click at [48, 186] on div "Evaporator Coil" at bounding box center [81, 184] width 163 height 32
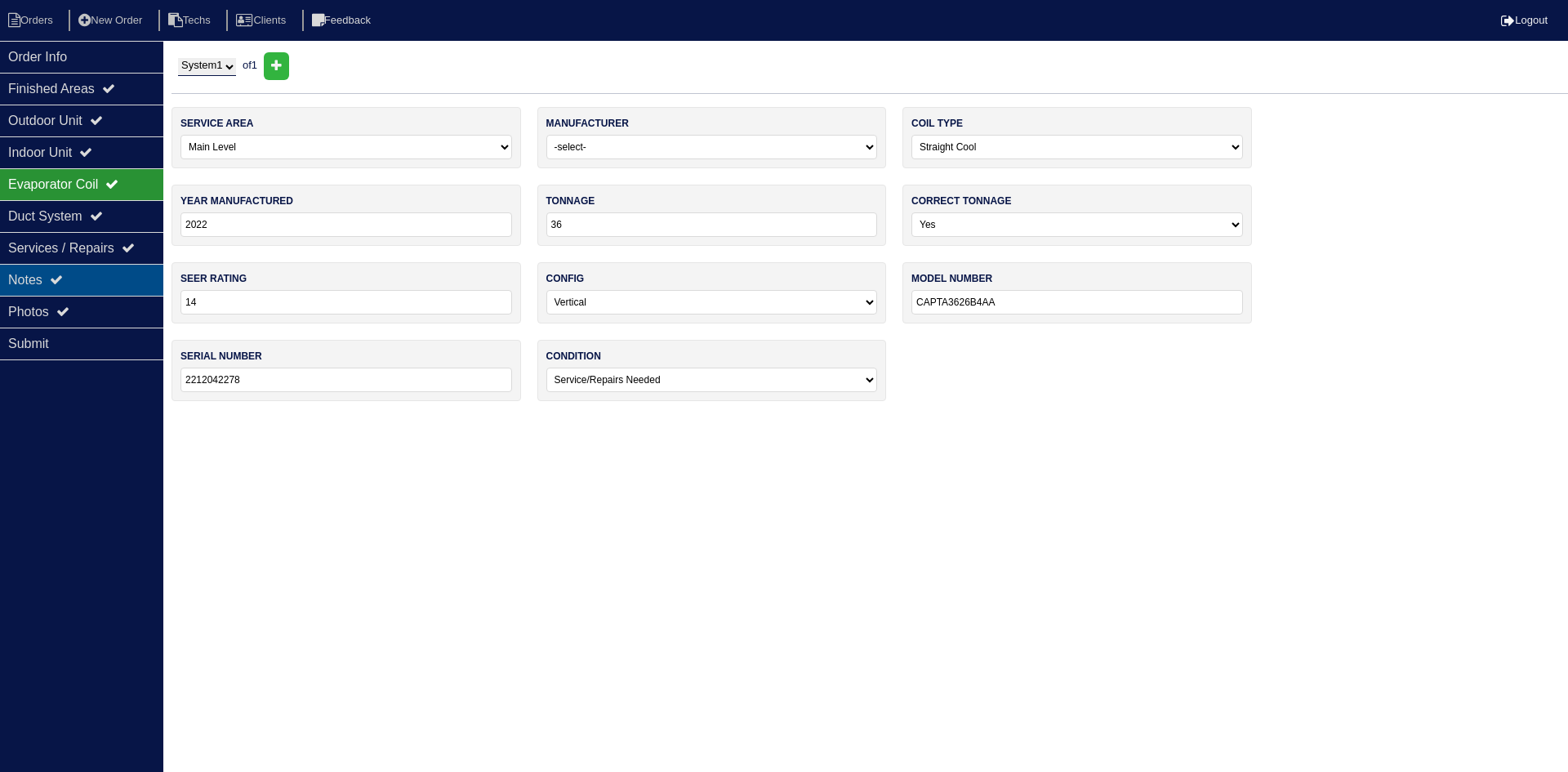
click at [109, 280] on div "Notes" at bounding box center [81, 280] width 163 height 32
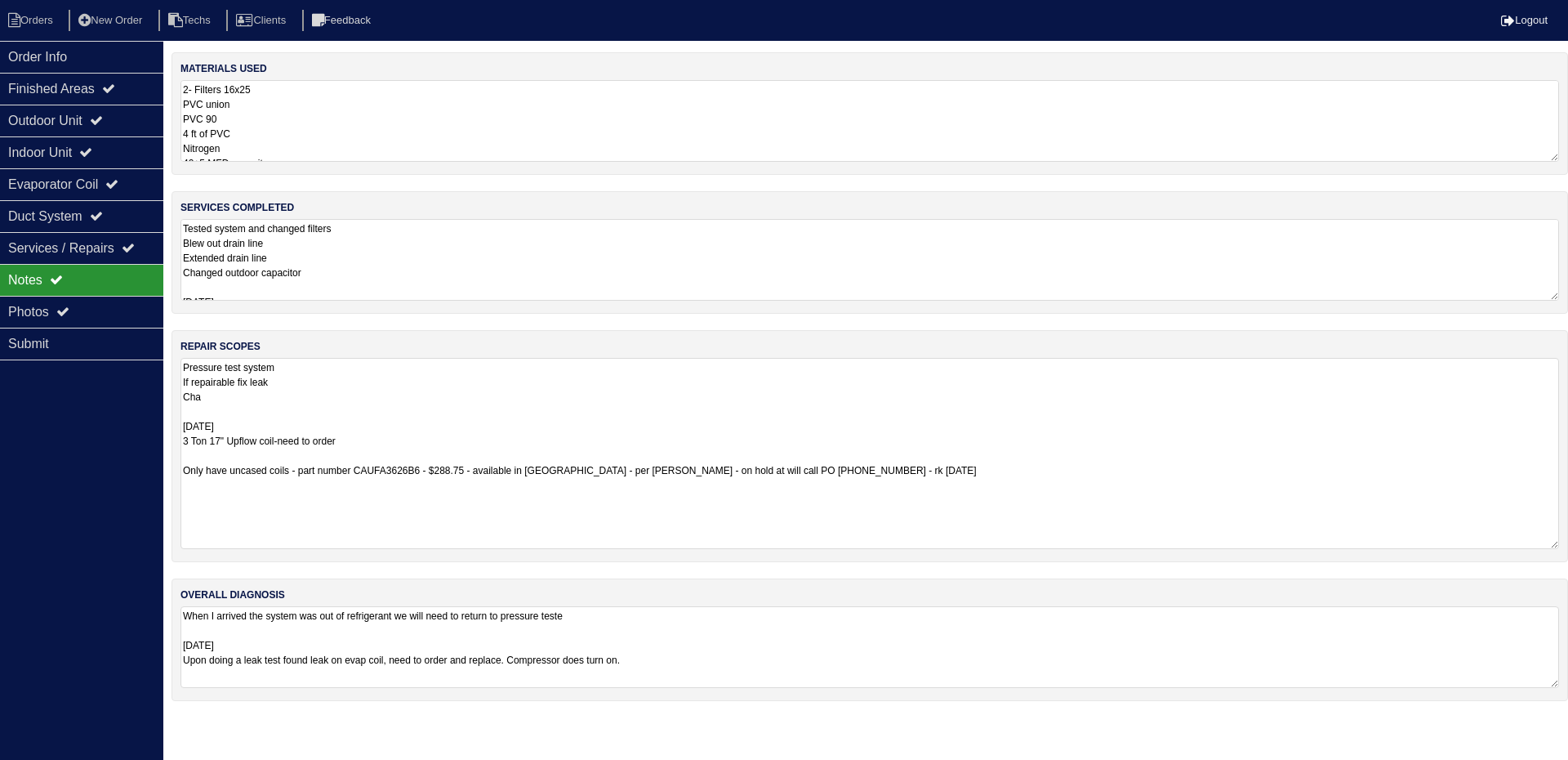
drag, startPoint x: 1556, startPoint y: 434, endPoint x: 1562, endPoint y: 543, distance: 109.2
click at [1562, 543] on div "repair scopes Pressure test system If repairable fix leak Cha 7/24/25 3 Ton 17"…" at bounding box center [870, 445] width 1397 height 232
click at [74, 49] on div "Order Info" at bounding box center [81, 57] width 163 height 32
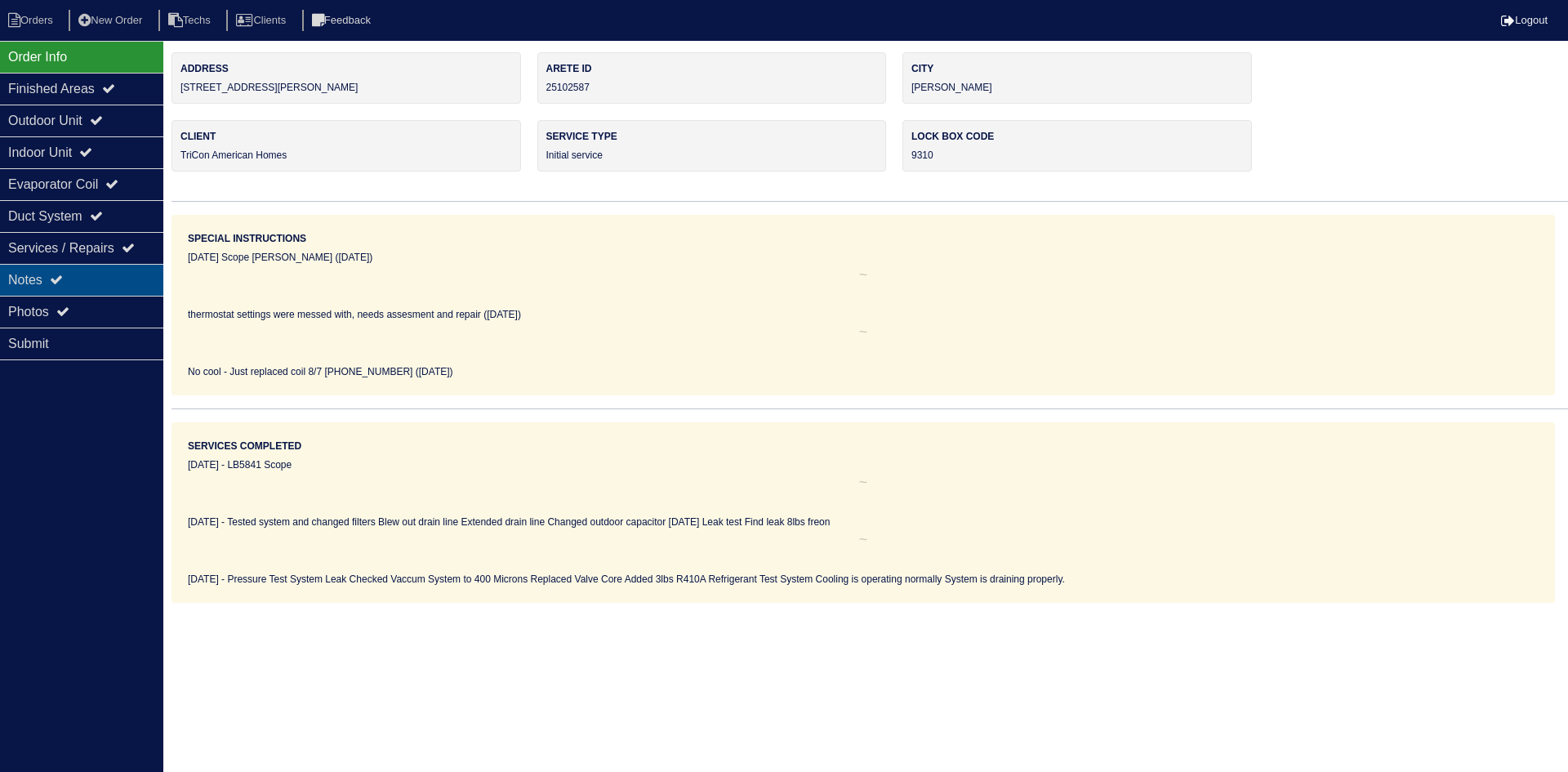
click at [76, 279] on div "Notes" at bounding box center [81, 280] width 163 height 32
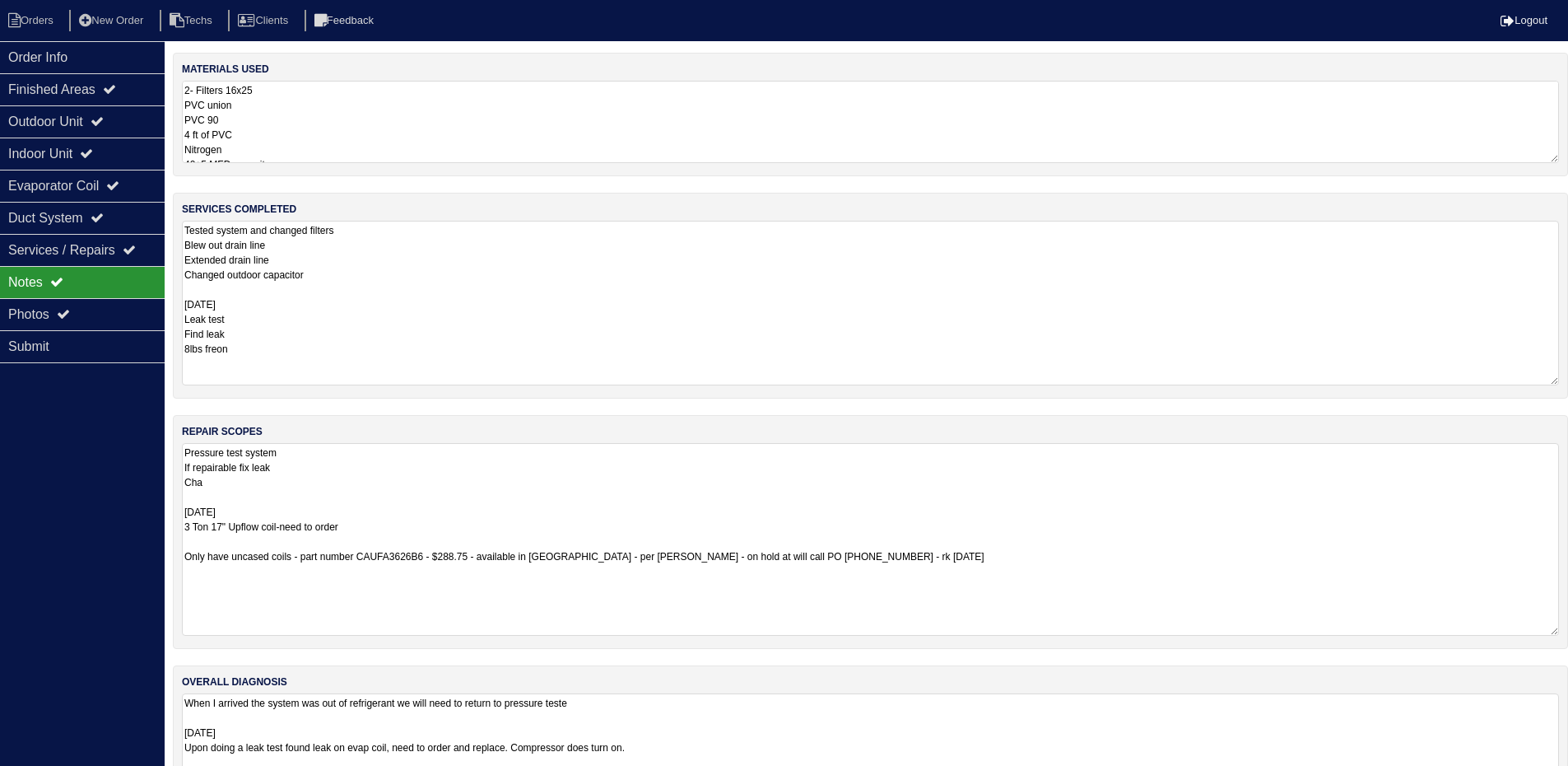
drag, startPoint x: 1566, startPoint y: 299, endPoint x: 1580, endPoint y: 381, distance: 83.2
click at [1568, 381] on html "Orders New Order Techs Clients Feedback Logout Orders New Order Users Clients M…" at bounding box center [784, 402] width 1568 height 806
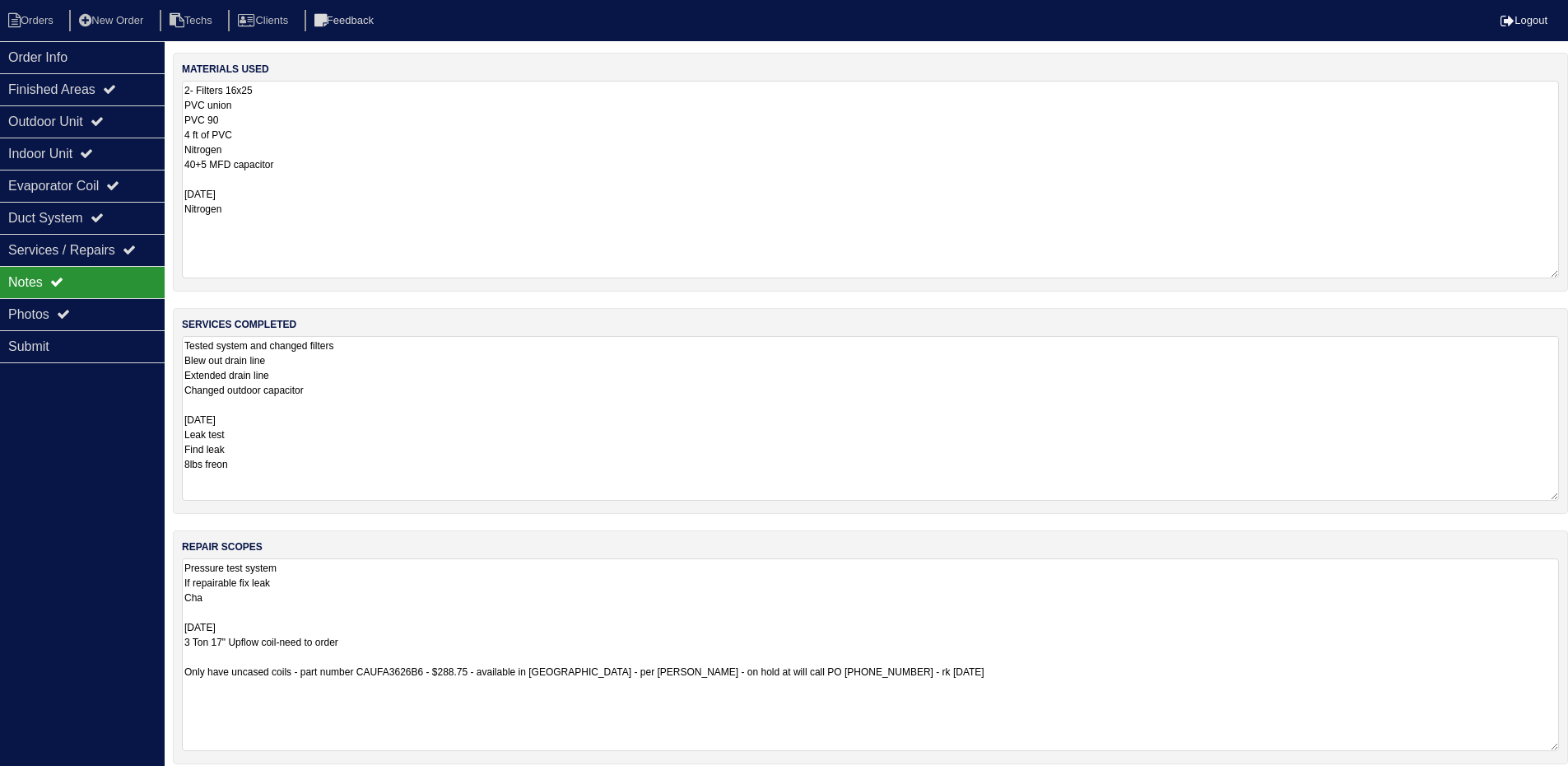
drag, startPoint x: 1555, startPoint y: 154, endPoint x: 1555, endPoint y: 269, distance: 115.0
click at [1555, 269] on textarea "2- Filters 16x25 PVC union PVC 90 4 ft of PVC Nitrogen 40+5 MFD capacitor 7/24/…" at bounding box center [871, 180] width 1378 height 198
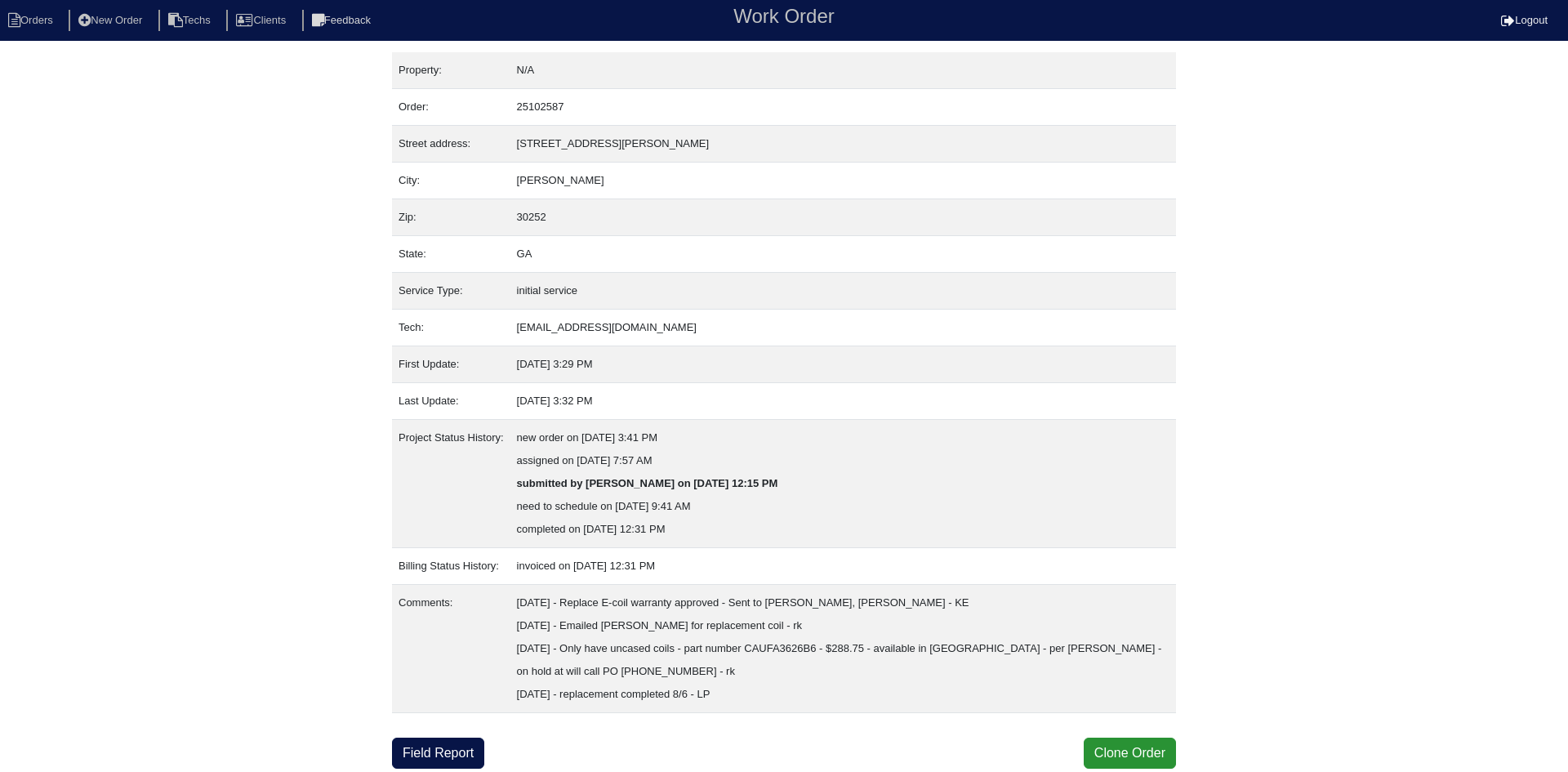
click at [438, 751] on link "Field Report" at bounding box center [438, 753] width 93 height 31
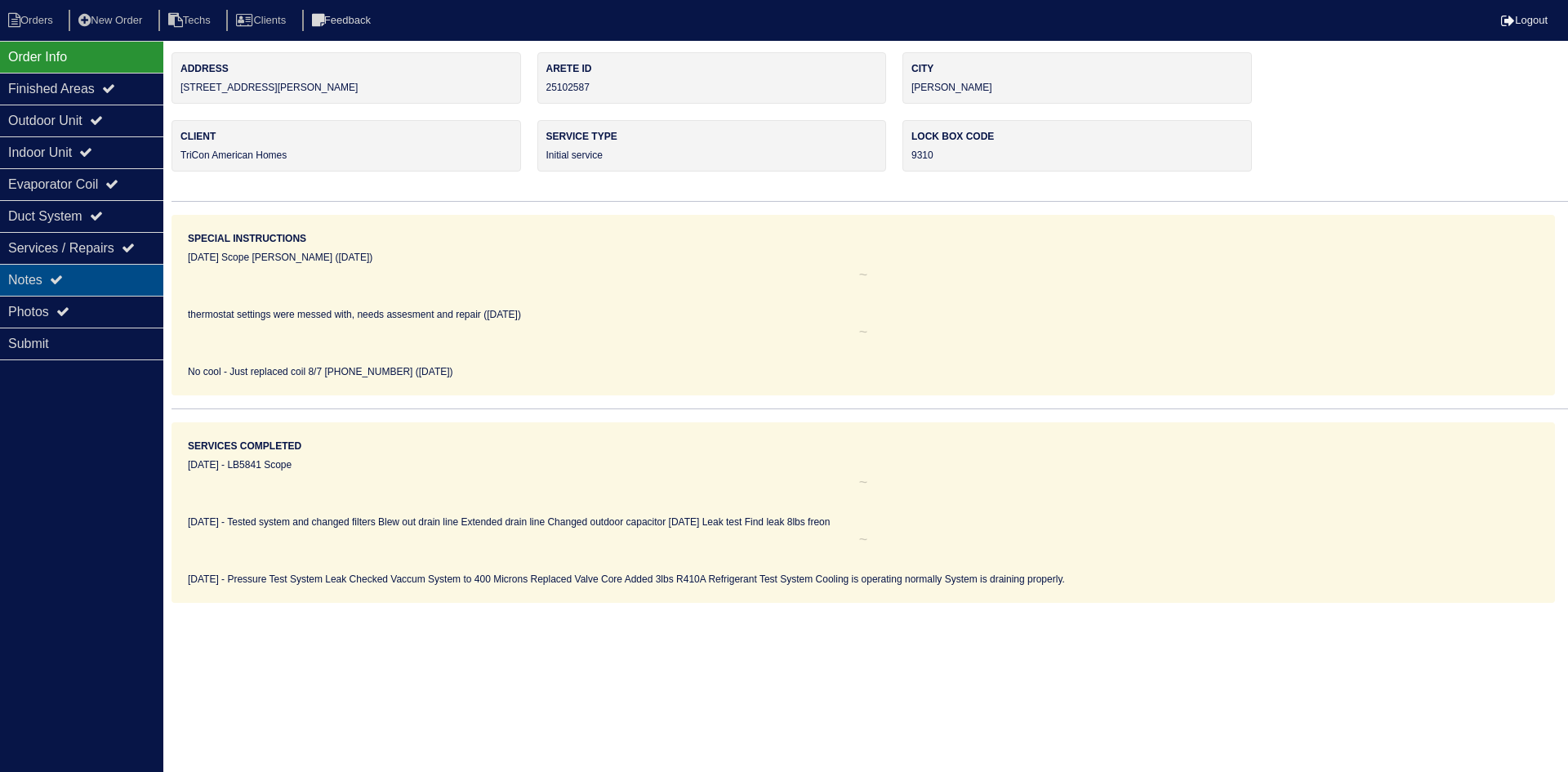
click at [86, 276] on div "Notes" at bounding box center [81, 280] width 163 height 32
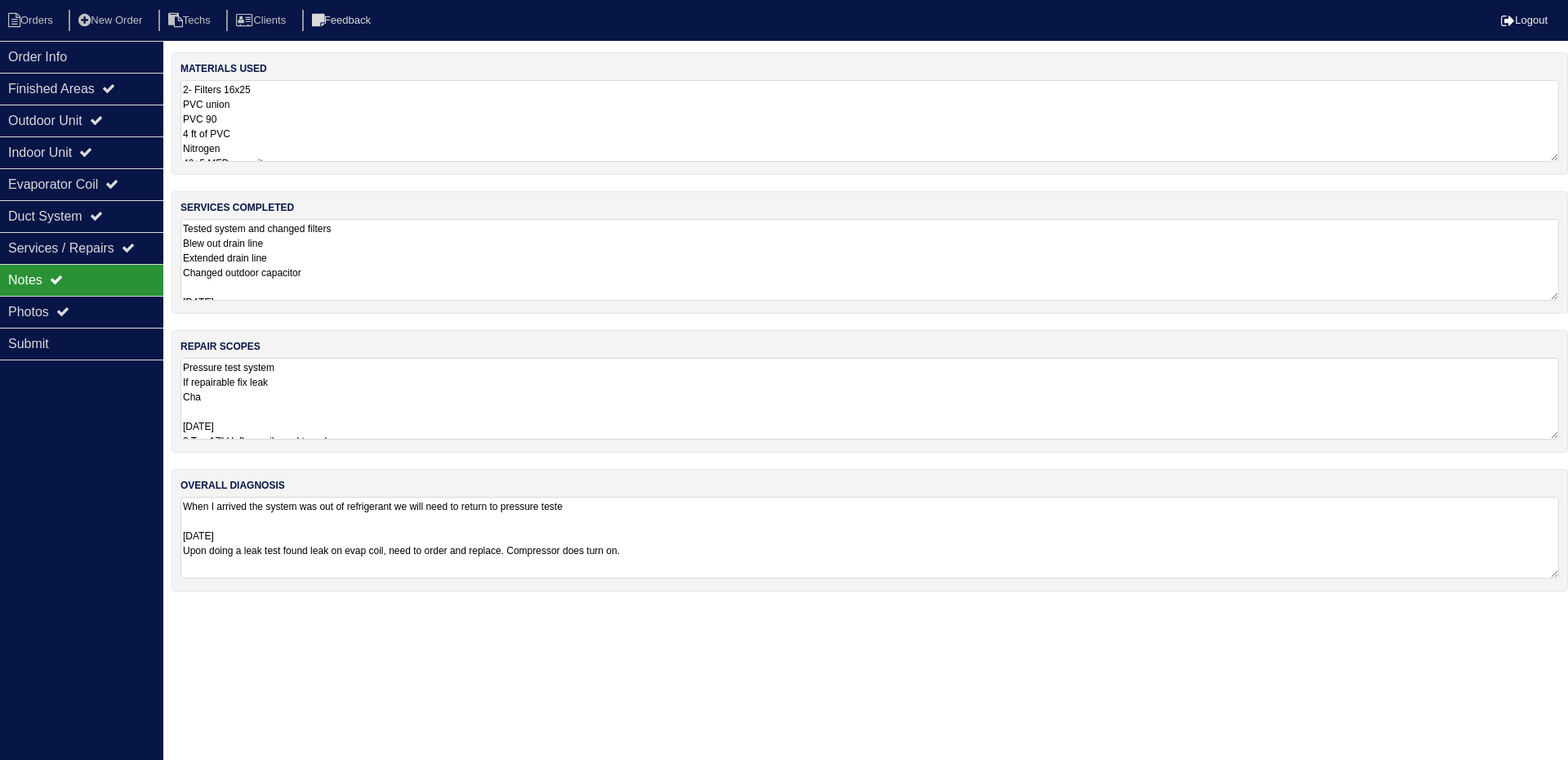
click at [457, 381] on textarea "Pressure test system If repairable fix leak Cha [DATE] 3 Ton 17" Upflow coil-ne…" at bounding box center [870, 399] width 1378 height 82
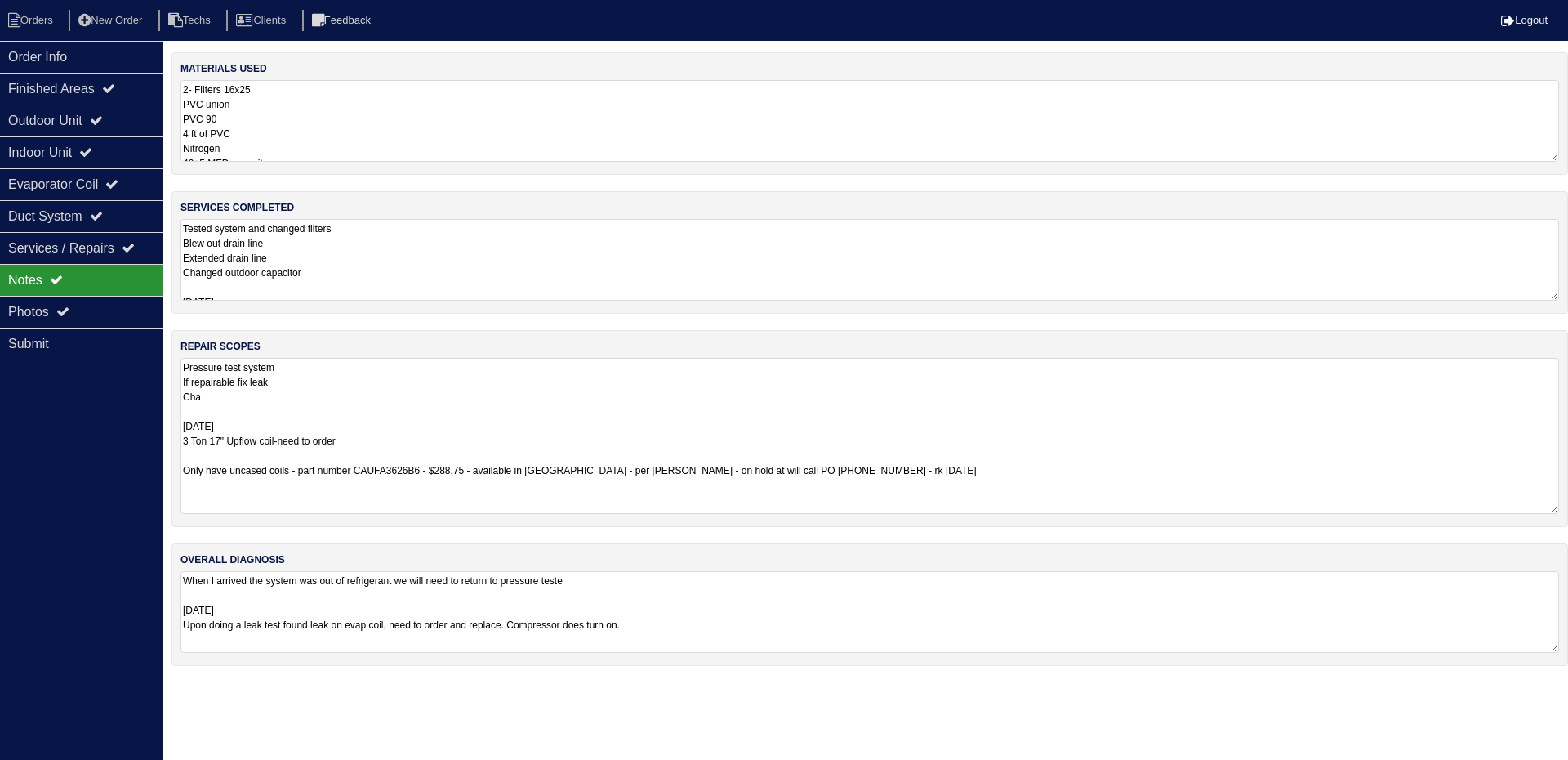
drag, startPoint x: 1554, startPoint y: 470, endPoint x: 1555, endPoint y: 505, distance: 35.0
click at [1555, 505] on textarea "Pressure test system If repairable fix leak Cha [DATE] 3 Ton 17" Upflow coil-ne…" at bounding box center [870, 436] width 1378 height 156
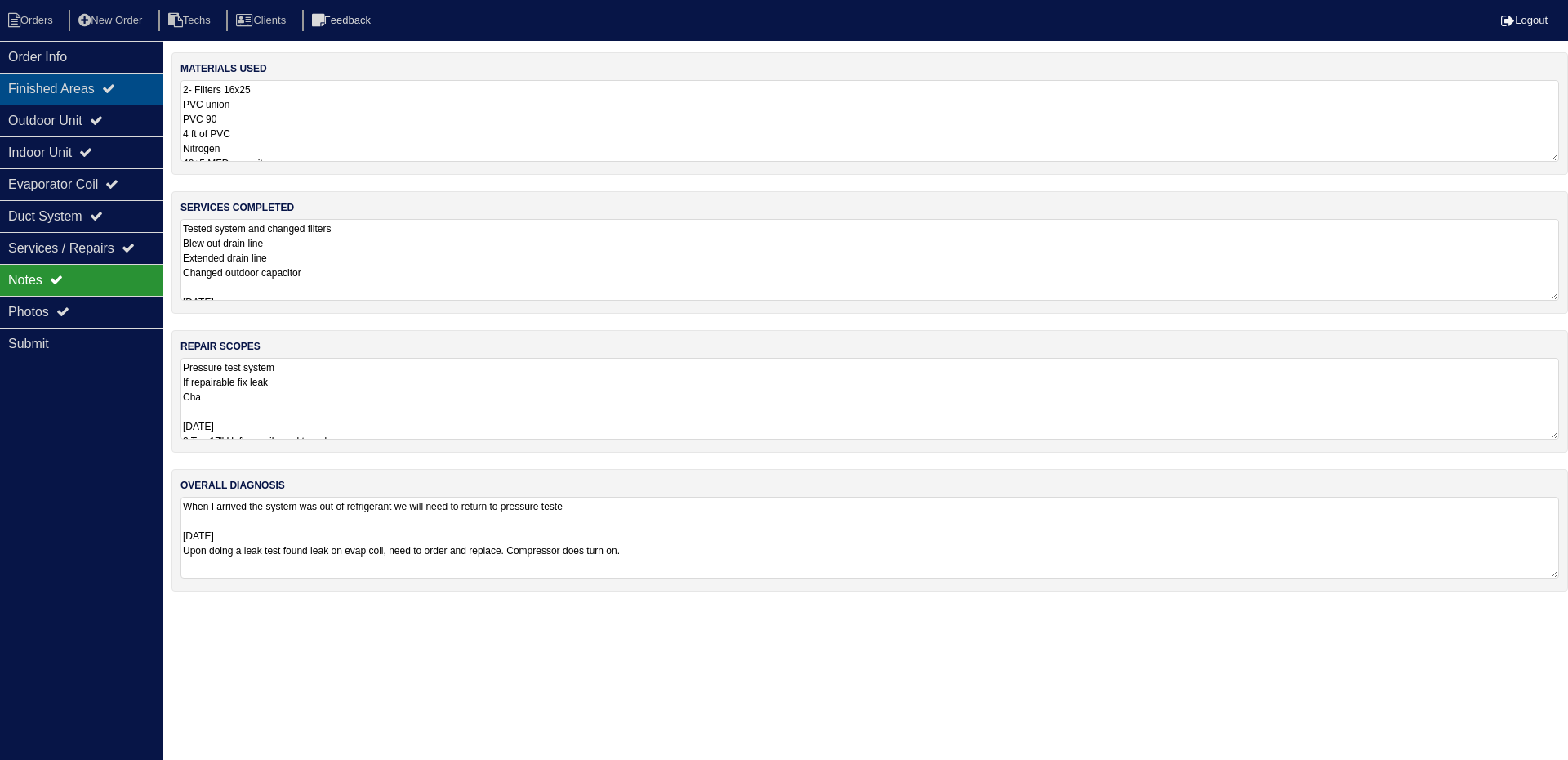
drag, startPoint x: 69, startPoint y: 56, endPoint x: 15, endPoint y: 86, distance: 61.8
click at [69, 56] on div "Order Info" at bounding box center [81, 57] width 163 height 32
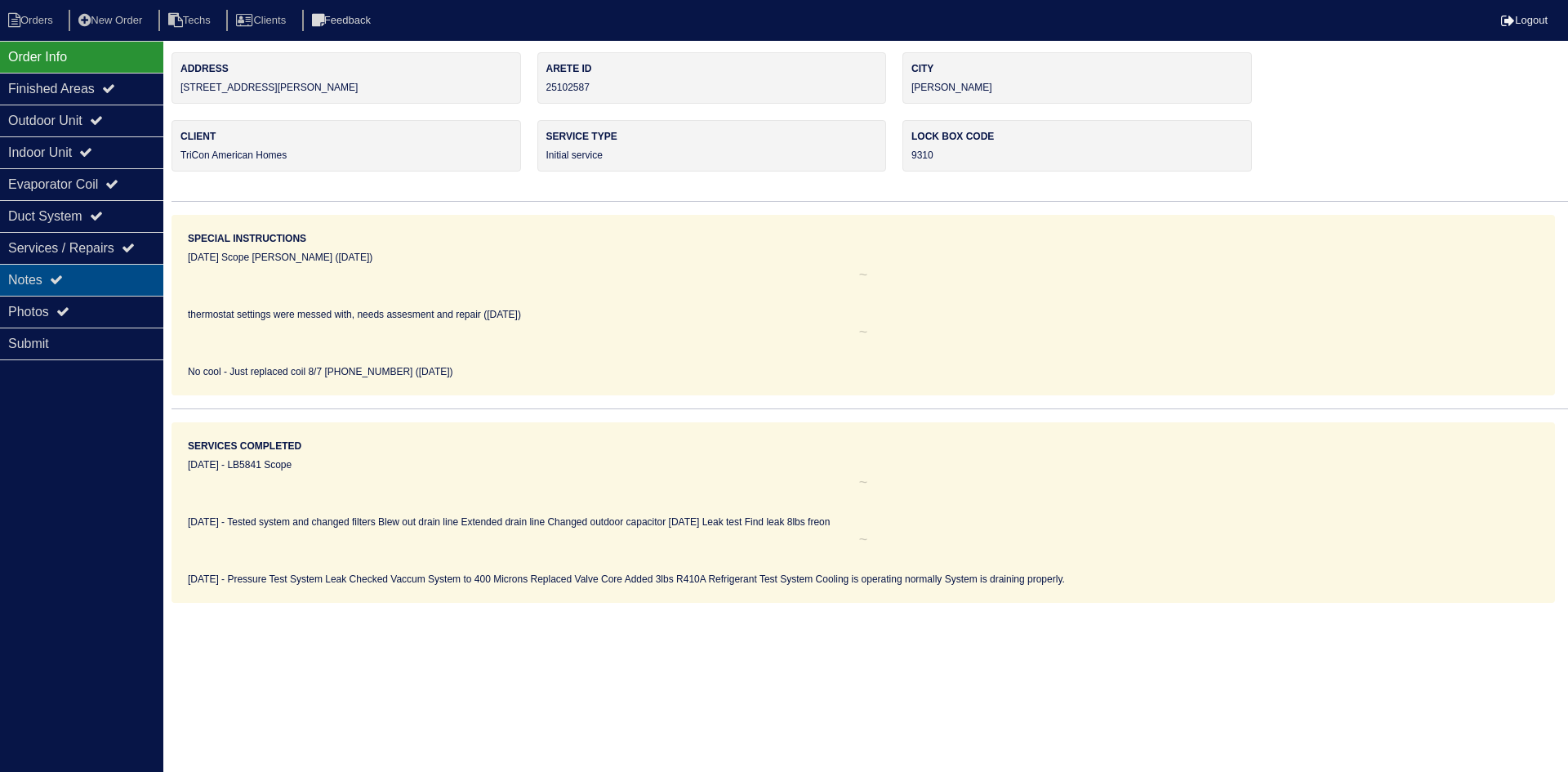
click at [86, 279] on div "Notes" at bounding box center [81, 280] width 163 height 32
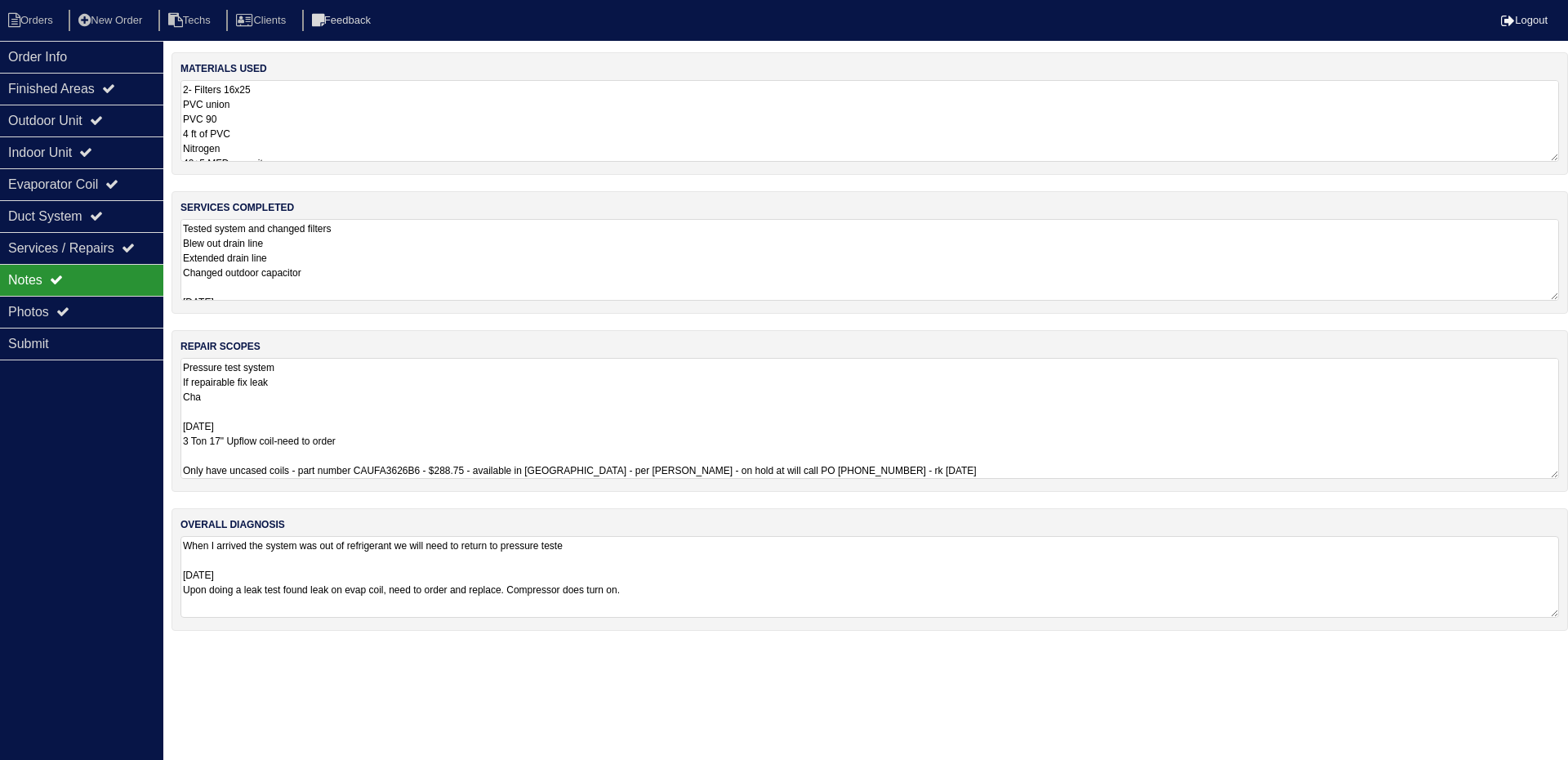
click at [530, 395] on textarea "Pressure test system If repairable fix leak Cha [DATE] 3 Ton 17" Upflow coil-ne…" at bounding box center [870, 419] width 1378 height 121
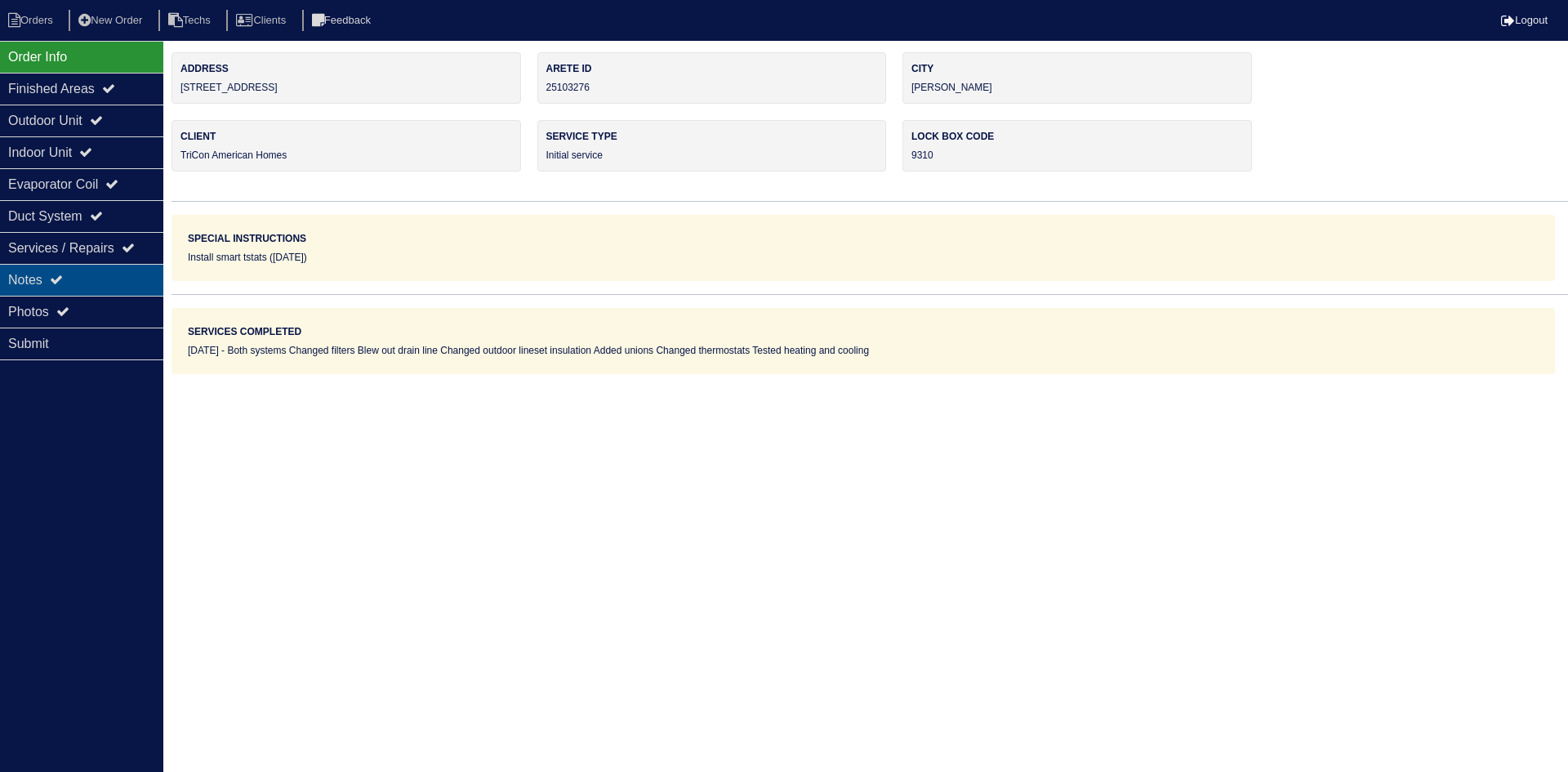
click at [116, 283] on div "Notes" at bounding box center [81, 280] width 163 height 32
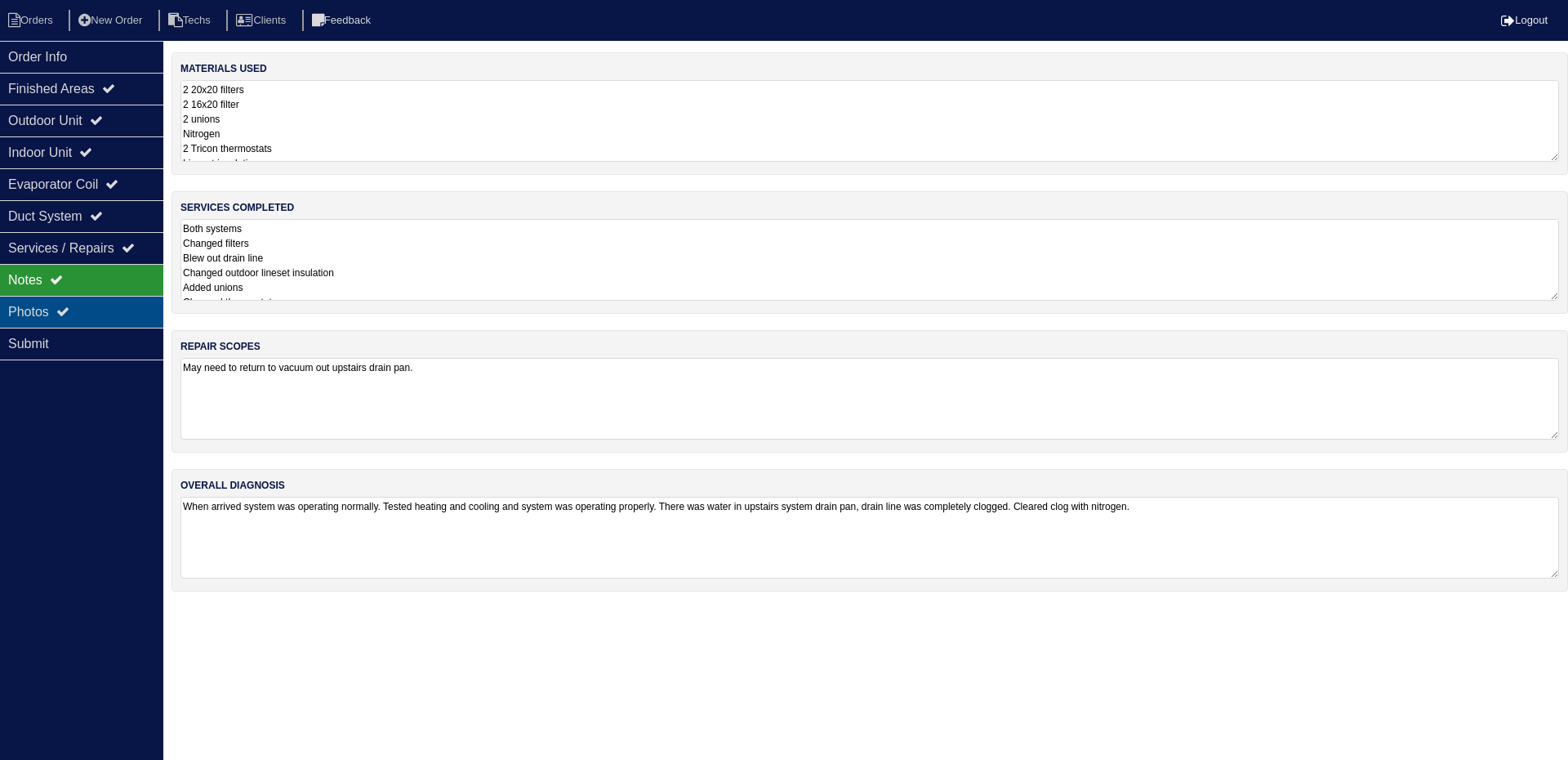
click at [113, 310] on div "Photos" at bounding box center [81, 312] width 163 height 32
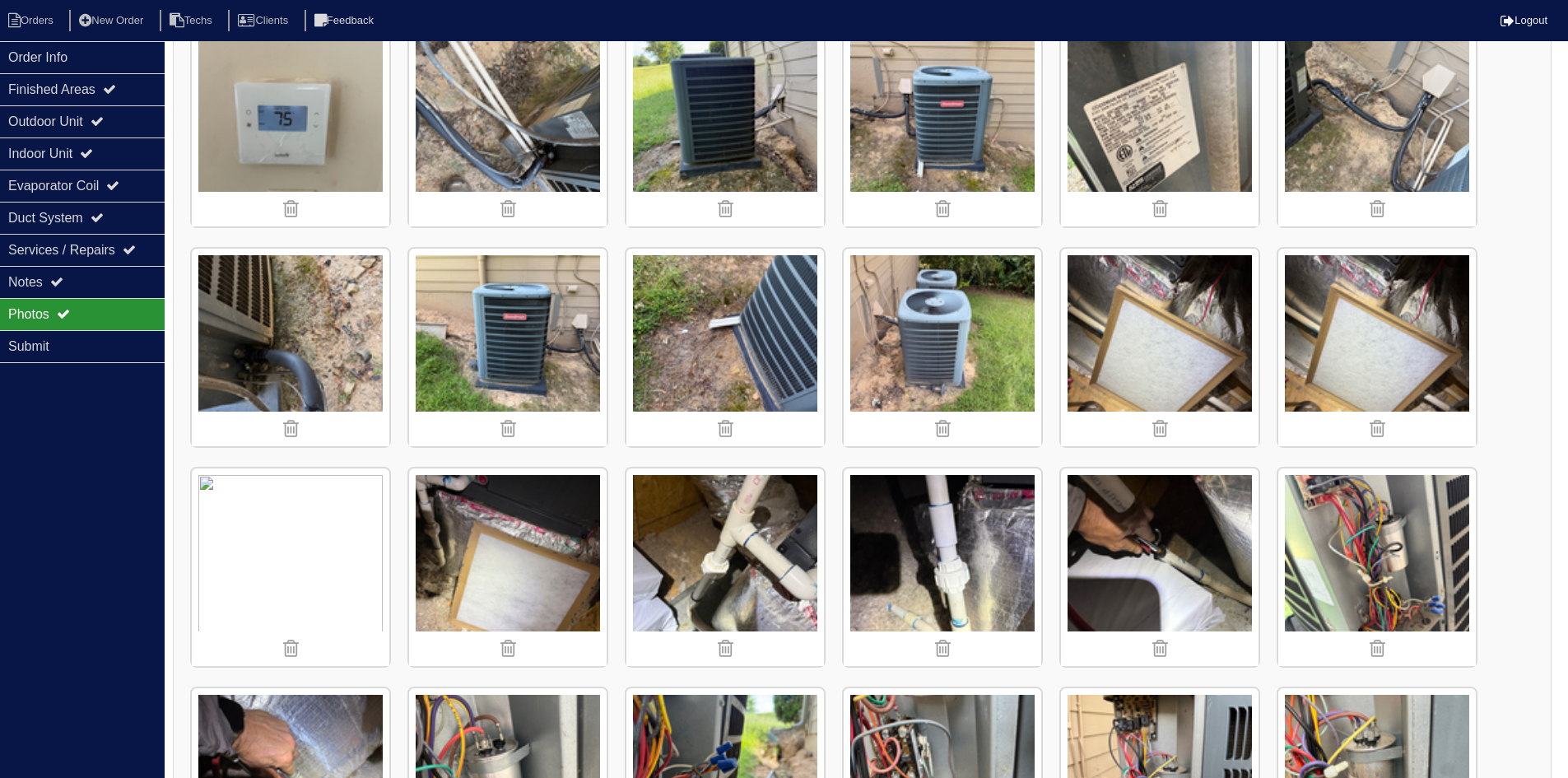
scroll to position [1, 0]
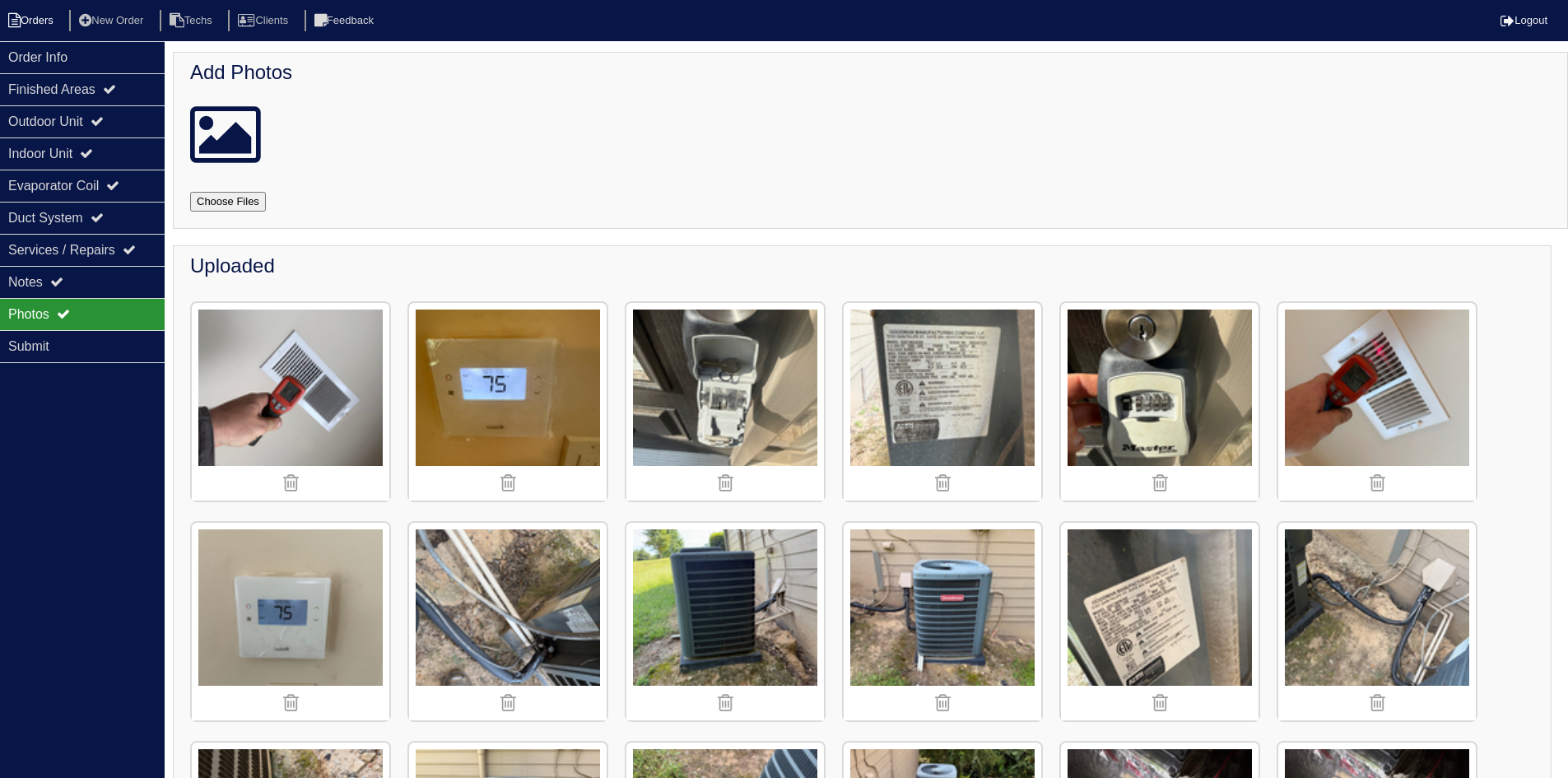
click at [35, 27] on li "Orders" at bounding box center [33, 21] width 66 height 22
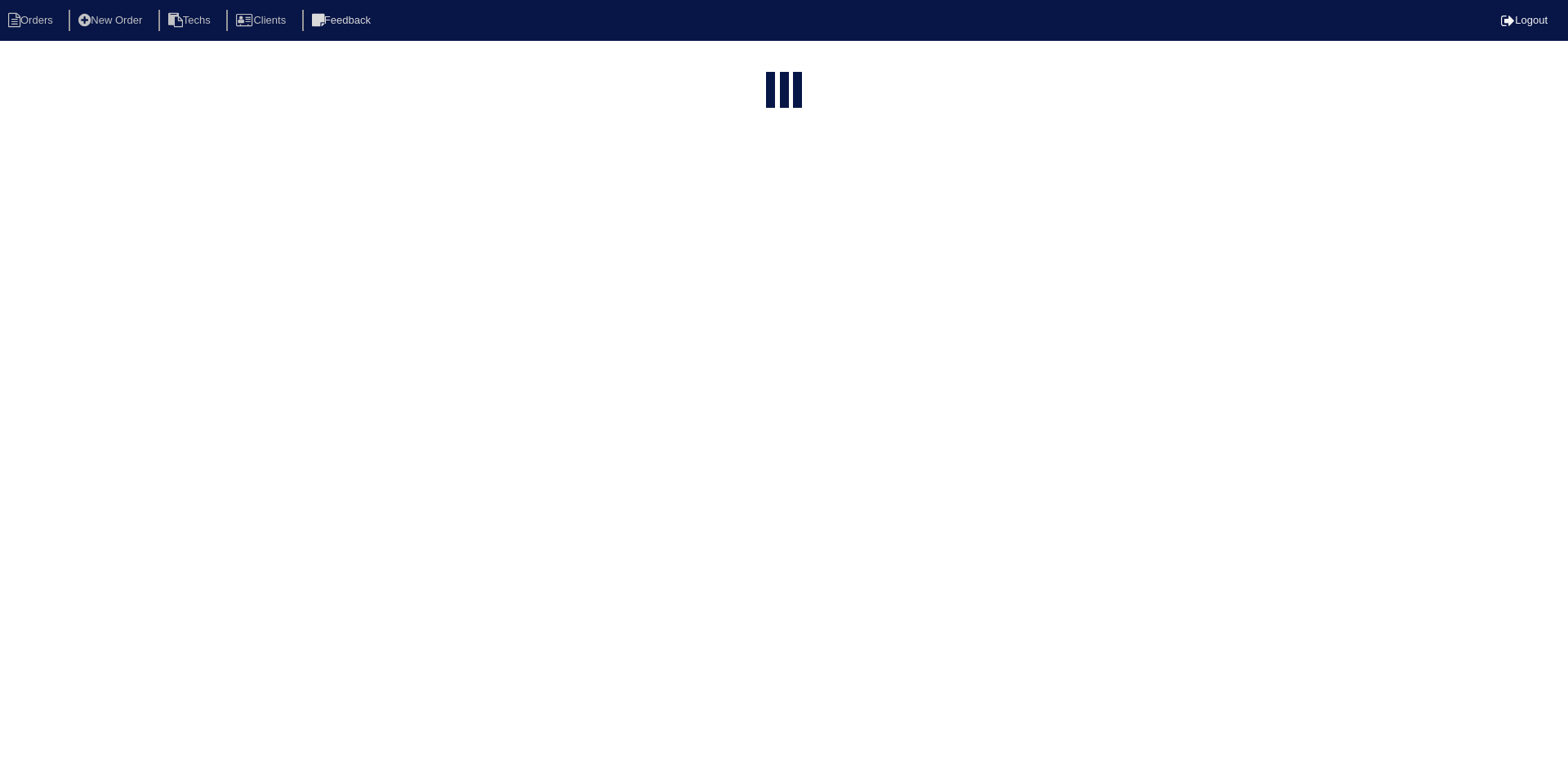
select select "15"
type input "8140 chap"
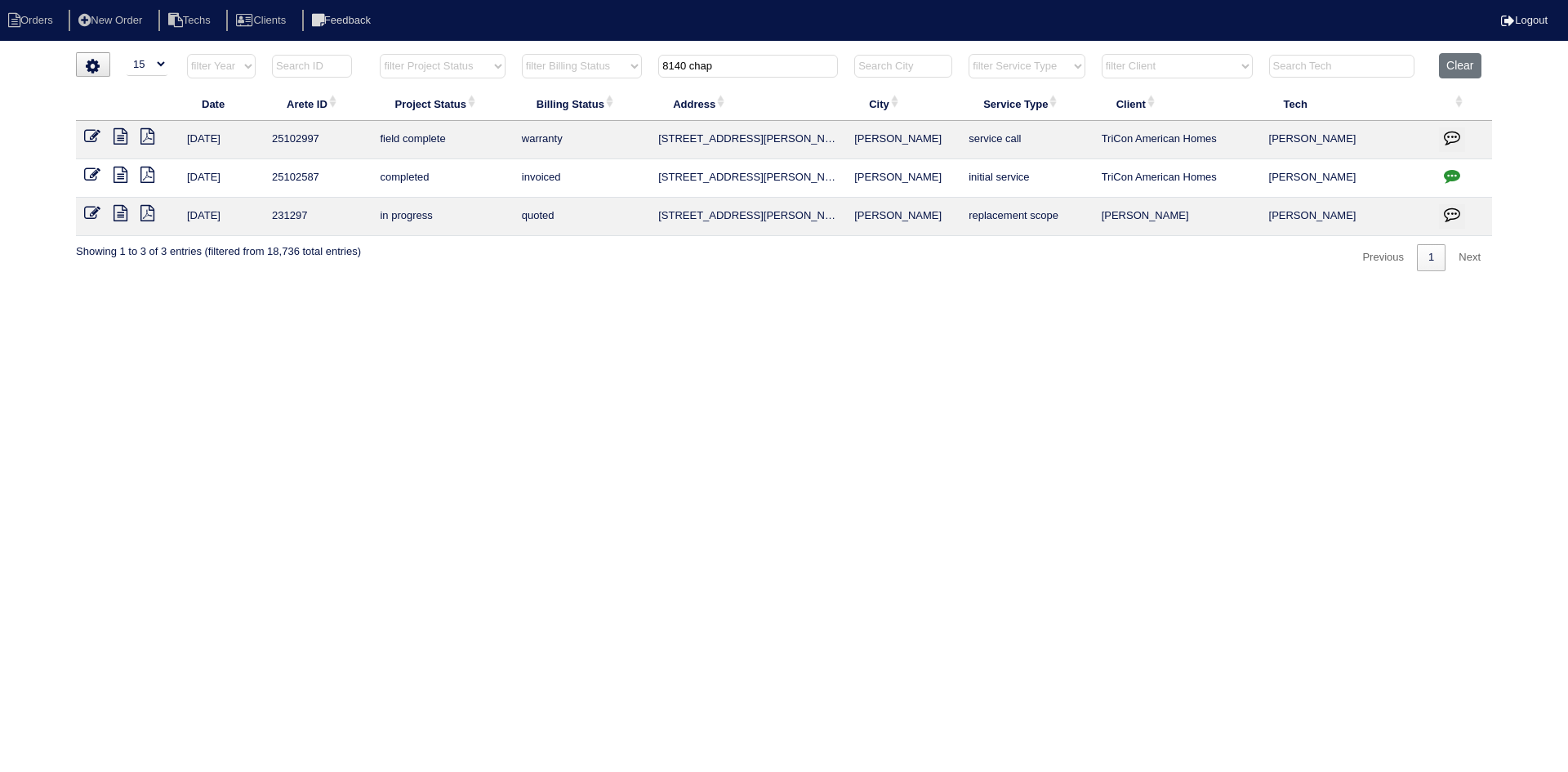
drag, startPoint x: 738, startPoint y: 64, endPoint x: 640, endPoint y: 65, distance: 98.0
click at [640, 65] on tr "filter Year -- Any Year -- 2025 2024 2023 2022 2021 2020 2019 filter Project St…" at bounding box center [784, 70] width 1417 height 34
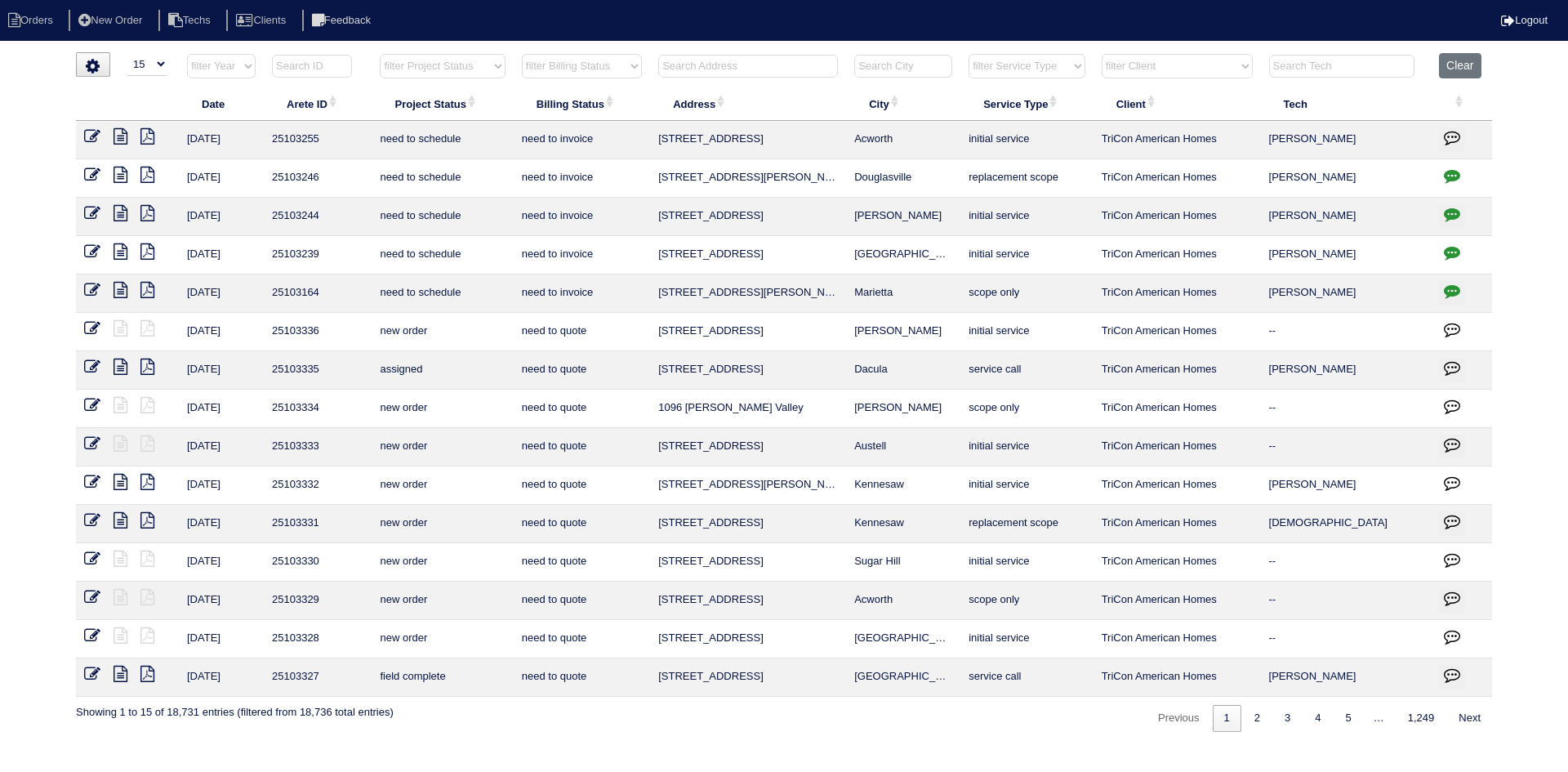
click at [426, 68] on select "filter Project Status -- Any Project Status -- new order assigned in progress f…" at bounding box center [442, 67] width 125 height 25
click at [380, 54] on select "filter Project Status -- Any Project Status -- new order assigned in progress f…" at bounding box center [442, 67] width 125 height 25
select select "field complete"
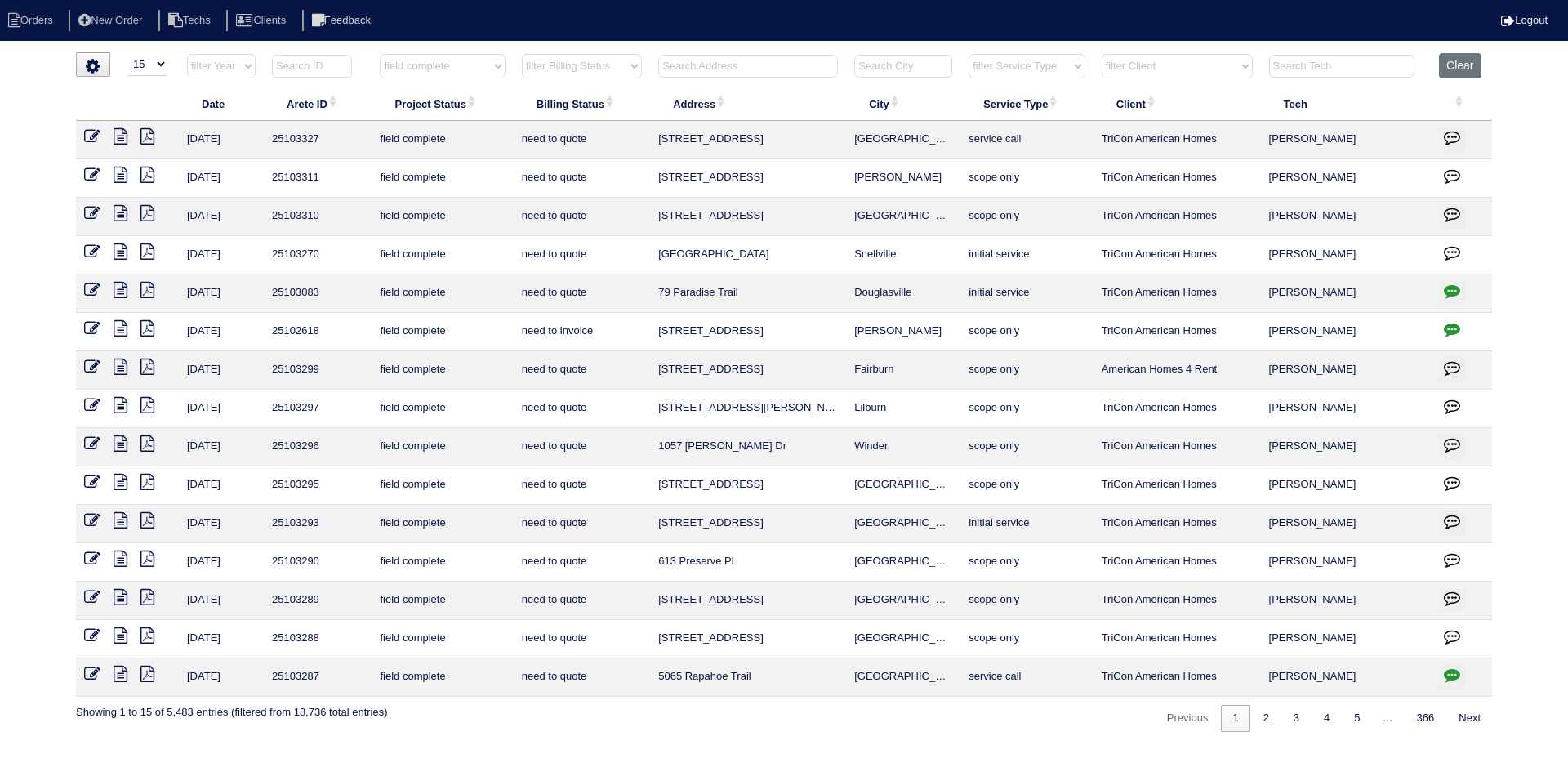
click at [592, 61] on select "filter Billing Status -- Any Billing Status -- need to quote quoted need to inv…" at bounding box center [582, 67] width 120 height 25
select select "need to quote"
click at [522, 54] on select "filter Billing Status -- Any Billing Status -- need to quote quoted need to inv…" at bounding box center [582, 67] width 120 height 25
select select "field complete"
select select "need to quote"
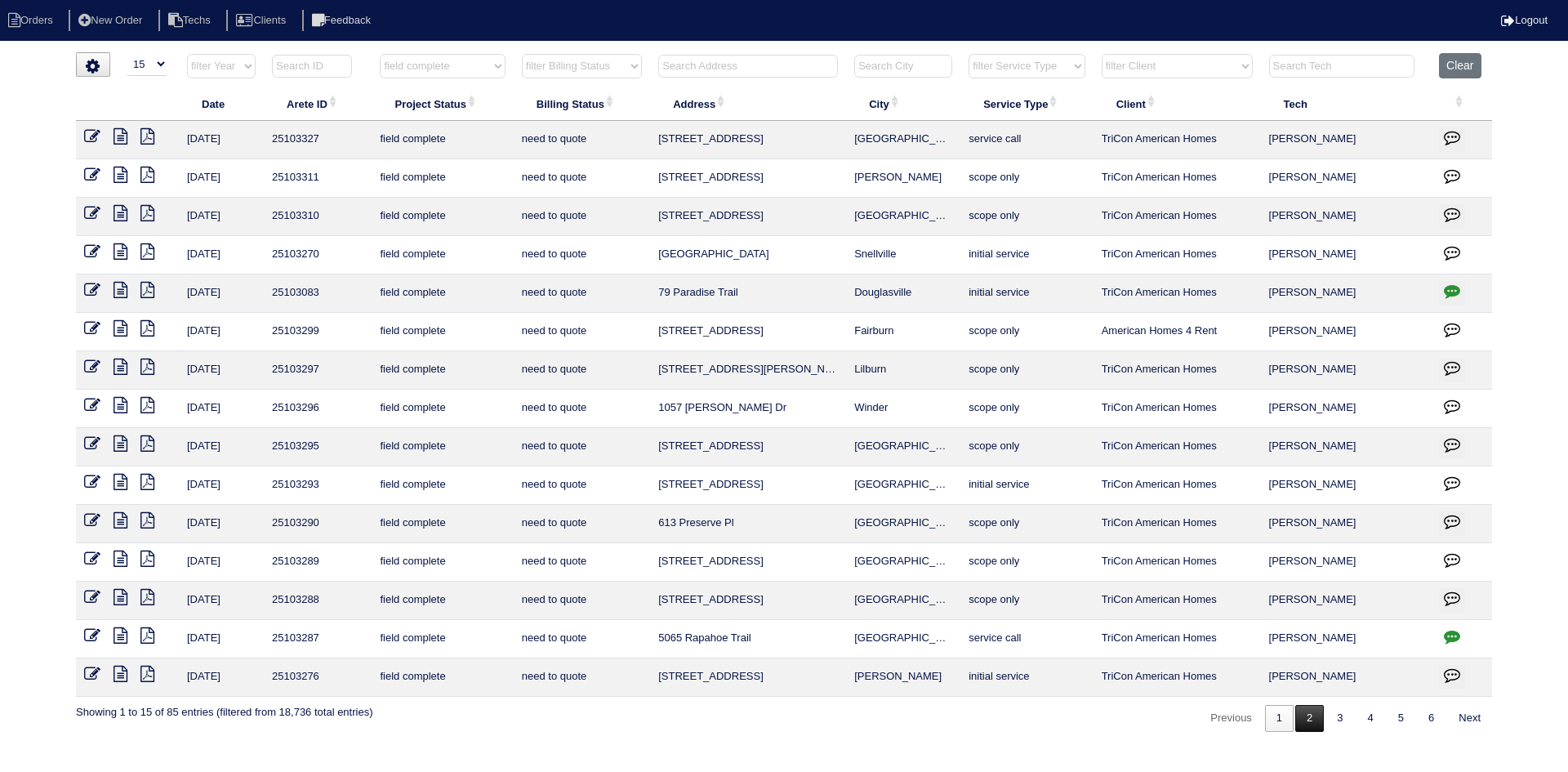
click at [1302, 722] on link "2" at bounding box center [1310, 719] width 29 height 27
select select "field complete"
select select "need to quote"
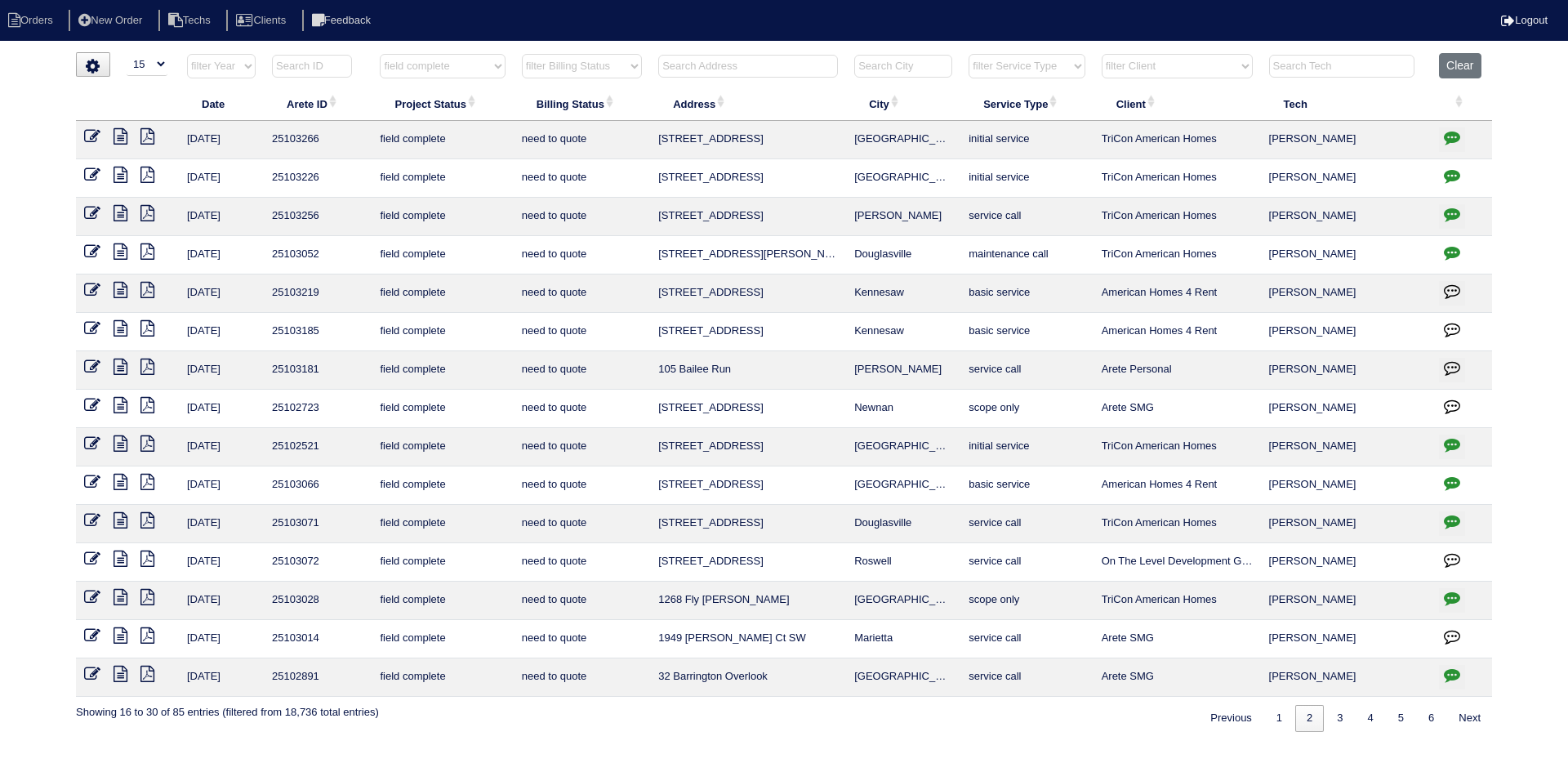
click at [115, 141] on icon at bounding box center [120, 136] width 14 height 16
drag, startPoint x: 1274, startPoint y: 717, endPoint x: 1212, endPoint y: 735, distance: 64.6
click at [1274, 716] on link "1" at bounding box center [1279, 719] width 29 height 27
select select "field complete"
select select "need to quote"
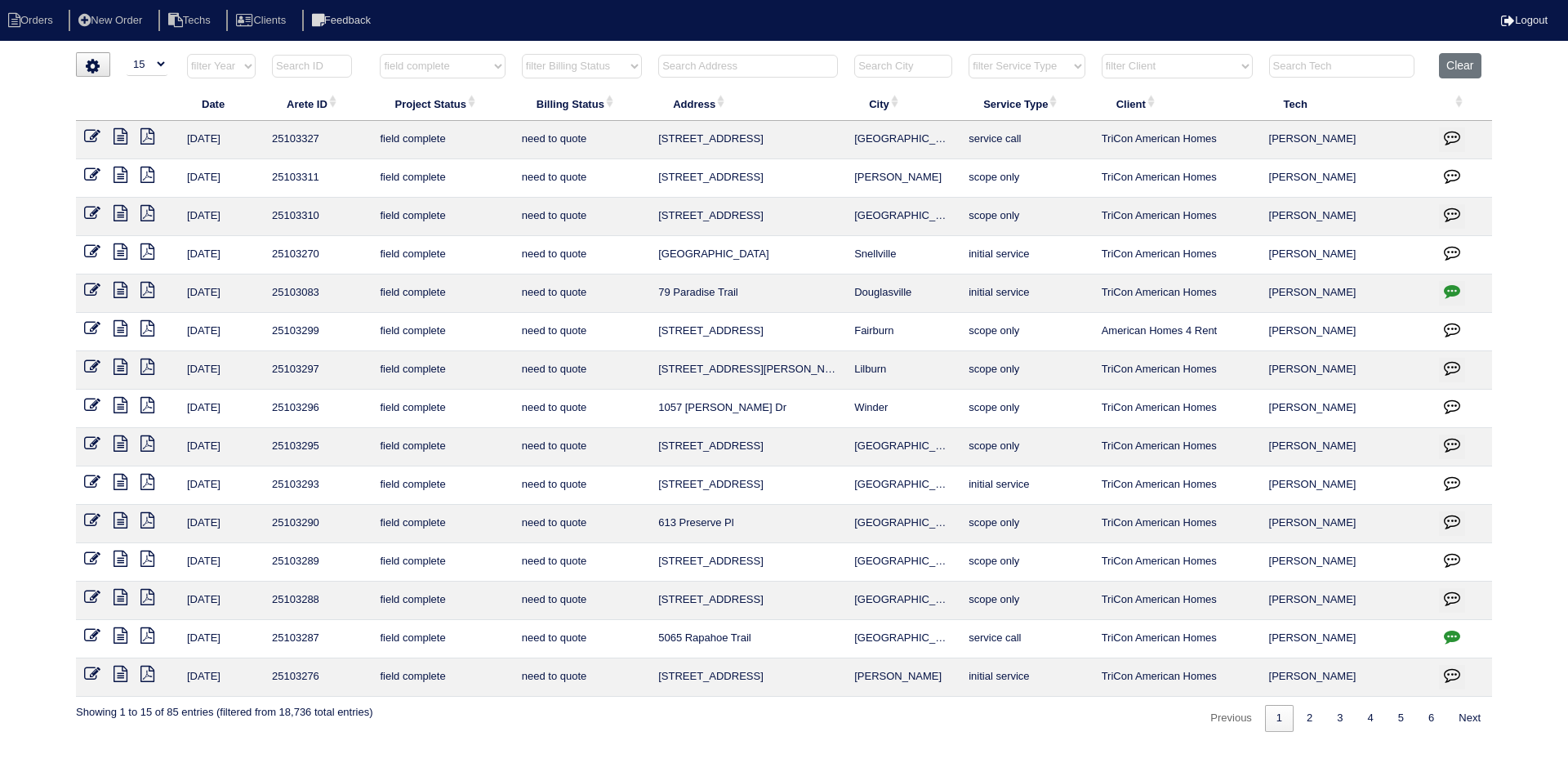
click at [119, 671] on icon at bounding box center [120, 674] width 14 height 16
click at [117, 597] on icon at bounding box center [120, 597] width 14 height 16
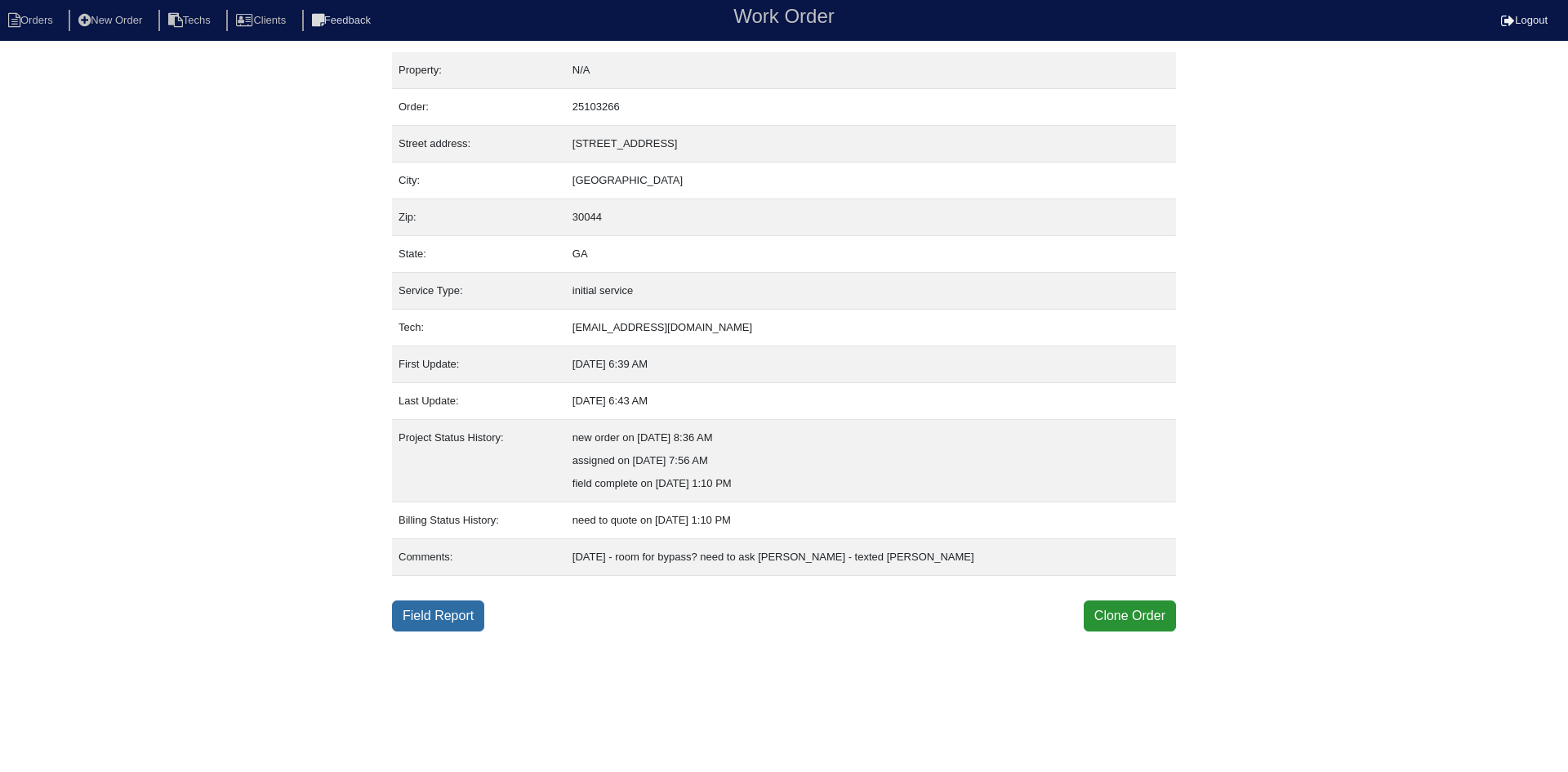
click at [442, 615] on link "Field Report" at bounding box center [438, 616] width 93 height 31
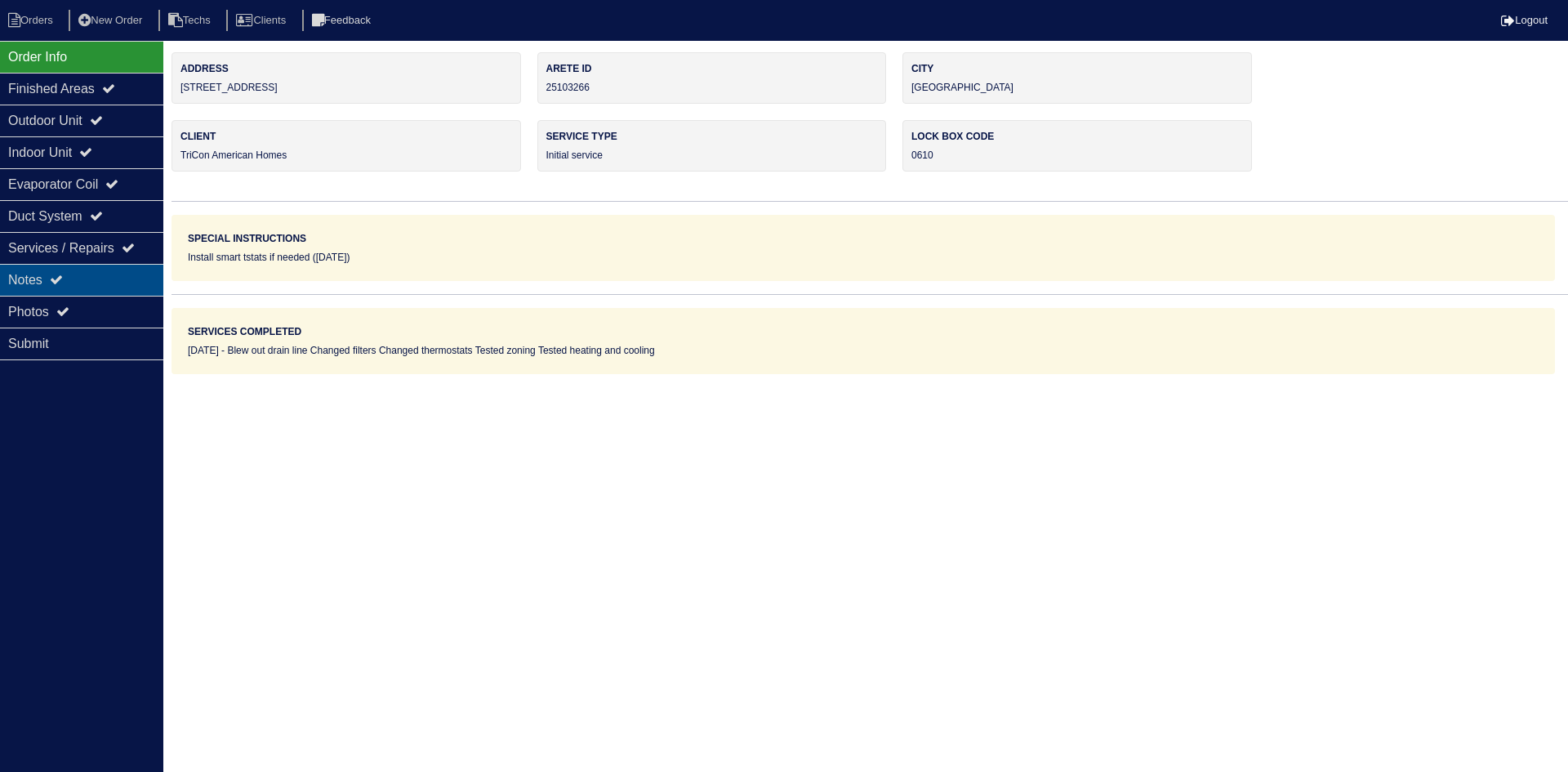
click at [95, 267] on div "Notes" at bounding box center [81, 280] width 163 height 32
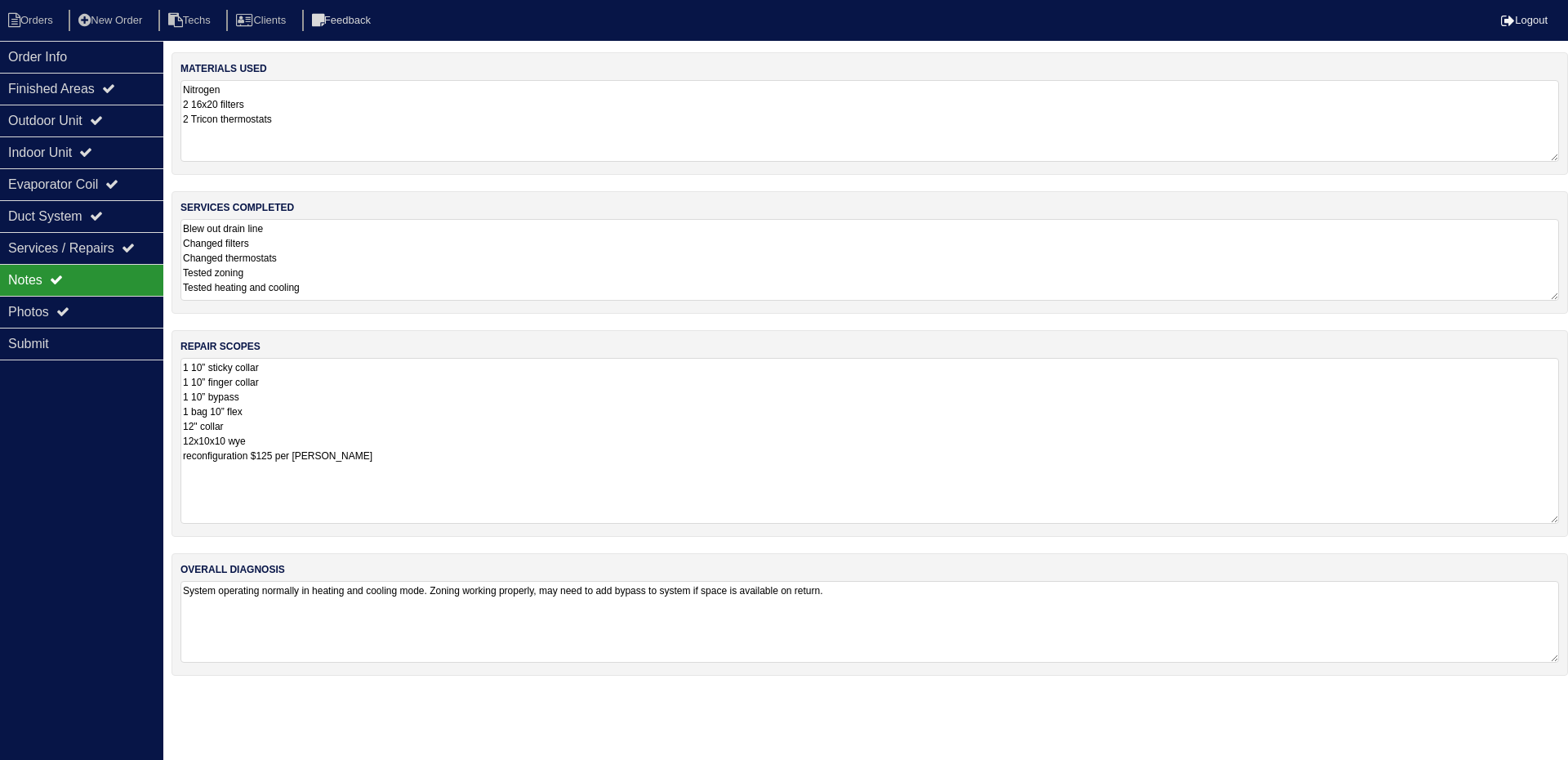
drag, startPoint x: 1556, startPoint y: 437, endPoint x: 1564, endPoint y: 522, distance: 85.4
click at [1564, 522] on div "repair scopes 1 10” sticky collar 1 10” finger collar 1 10” bypass 1 bag 10” fl…" at bounding box center [870, 433] width 1397 height 207
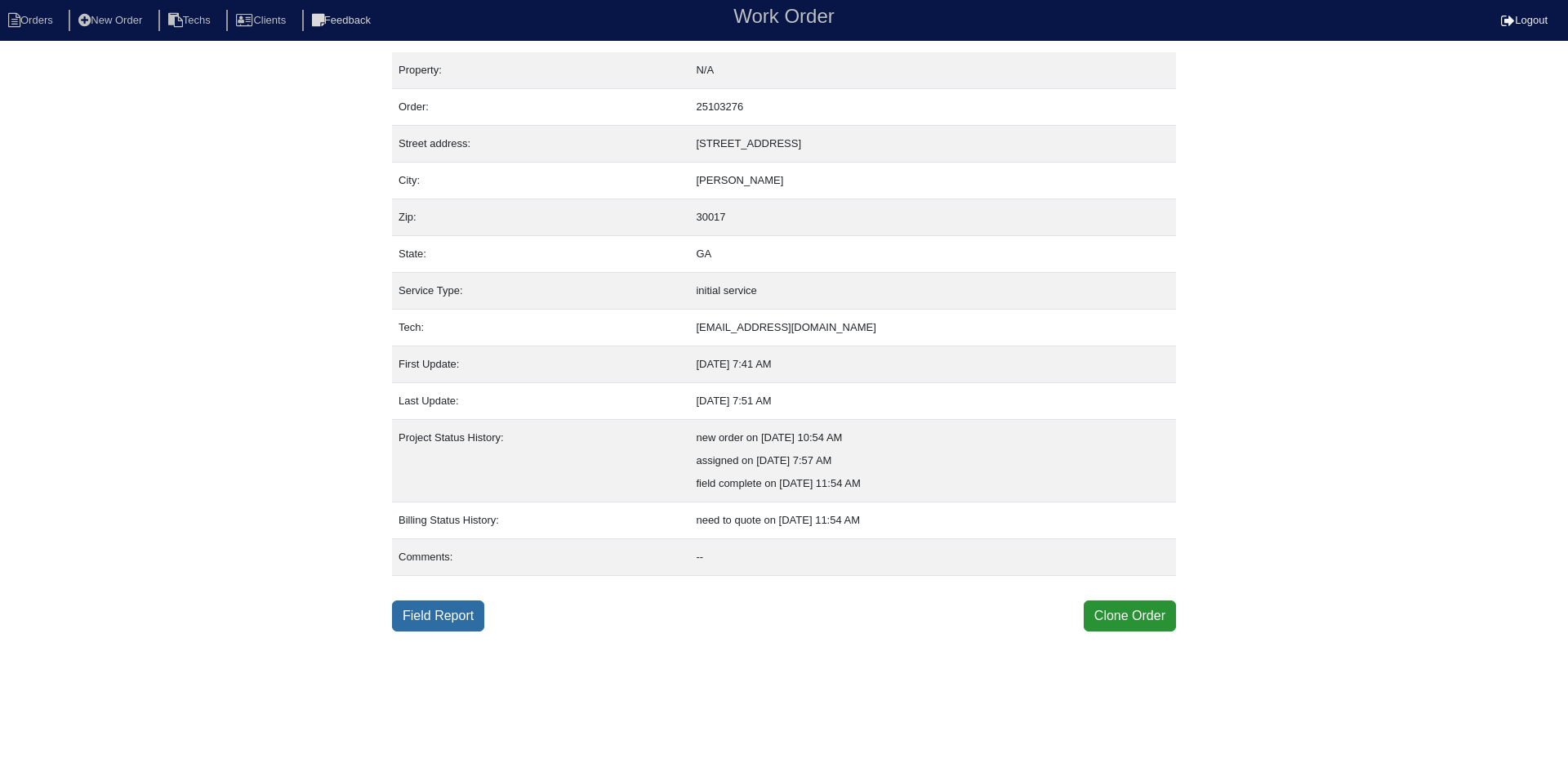
click at [466, 612] on link "Field Report" at bounding box center [438, 616] width 93 height 31
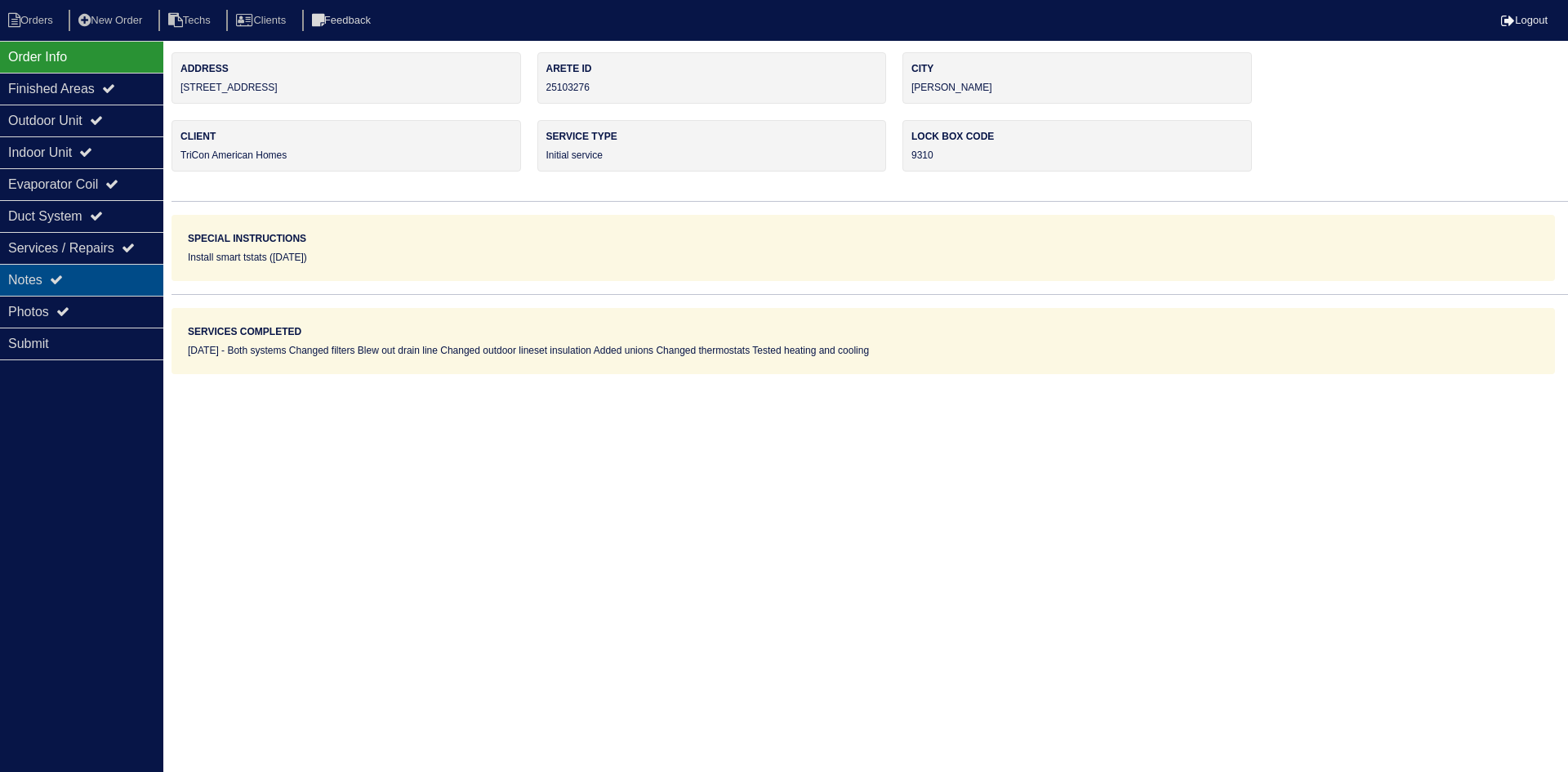
click at [103, 273] on div "Notes" at bounding box center [81, 280] width 163 height 32
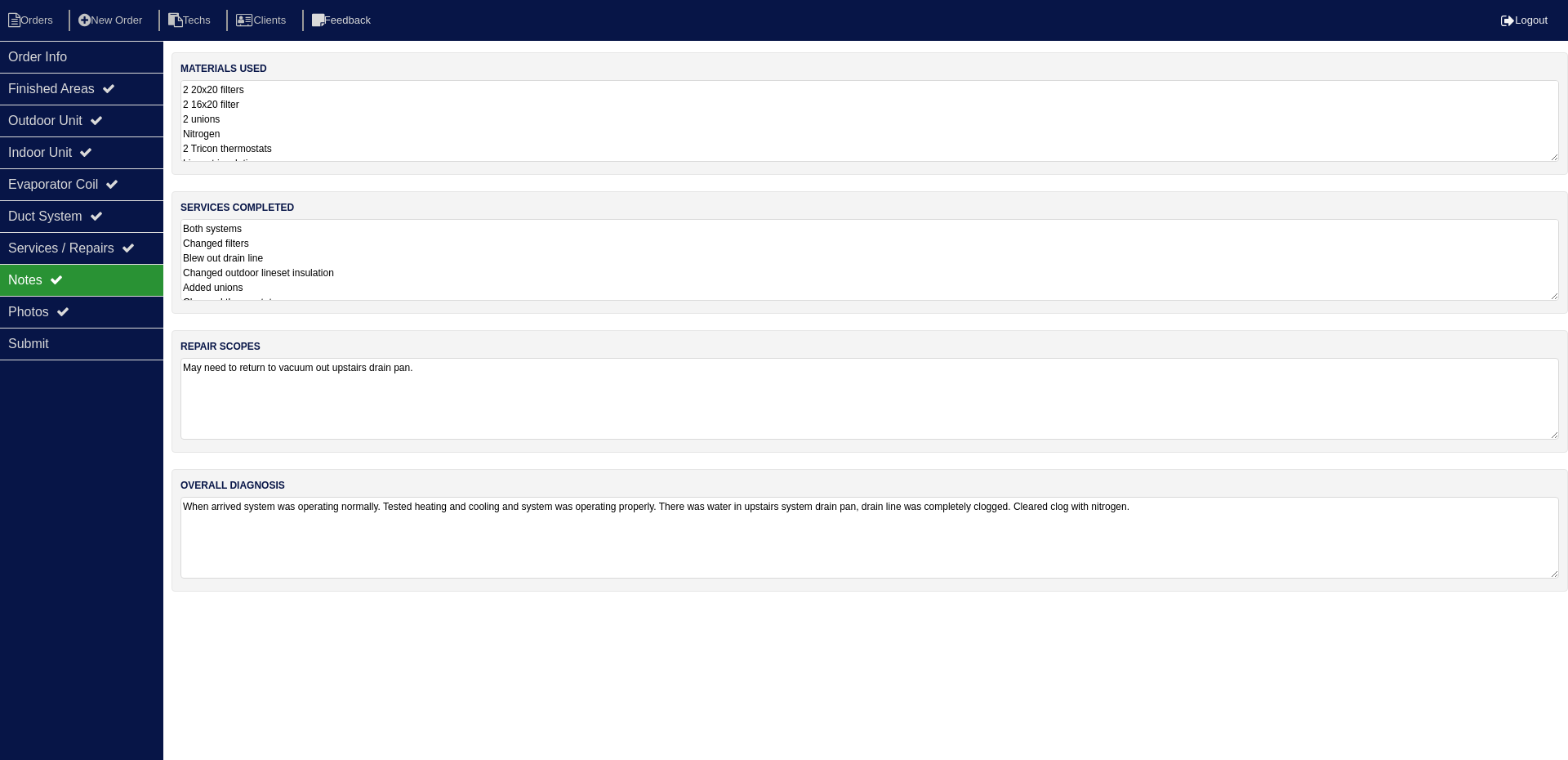
click at [358, 133] on textarea "2 20x20 filters 2 16x20 filter 2 unions Nitrogen 2 Tricon thermostats Lineset i…" at bounding box center [870, 121] width 1378 height 82
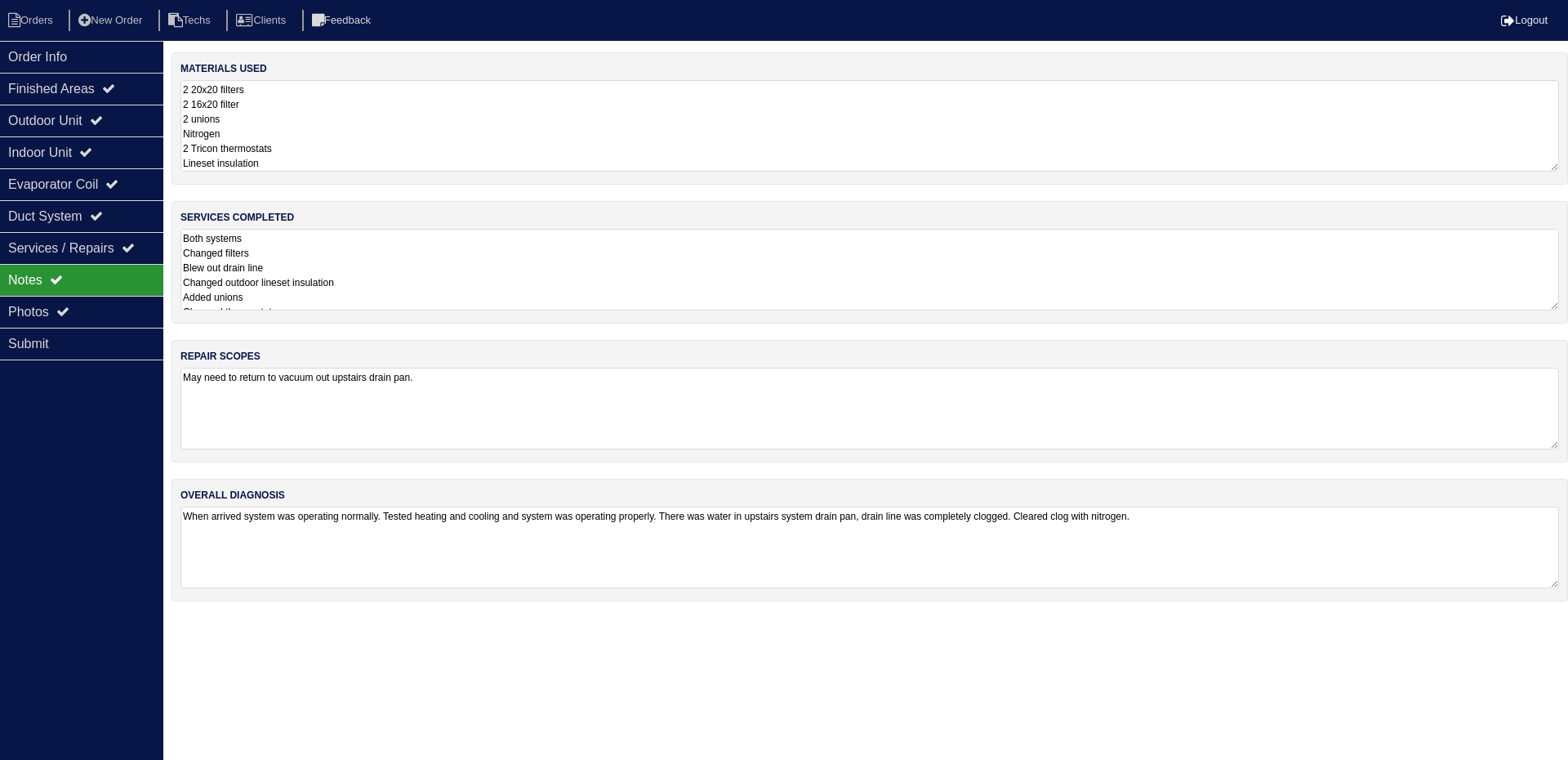
click at [424, 593] on div "materials used 2 20x20 filters 2 16x20 filter 2 unions Nitrogen 2 Tricon thermo…" at bounding box center [870, 335] width 1397 height 565
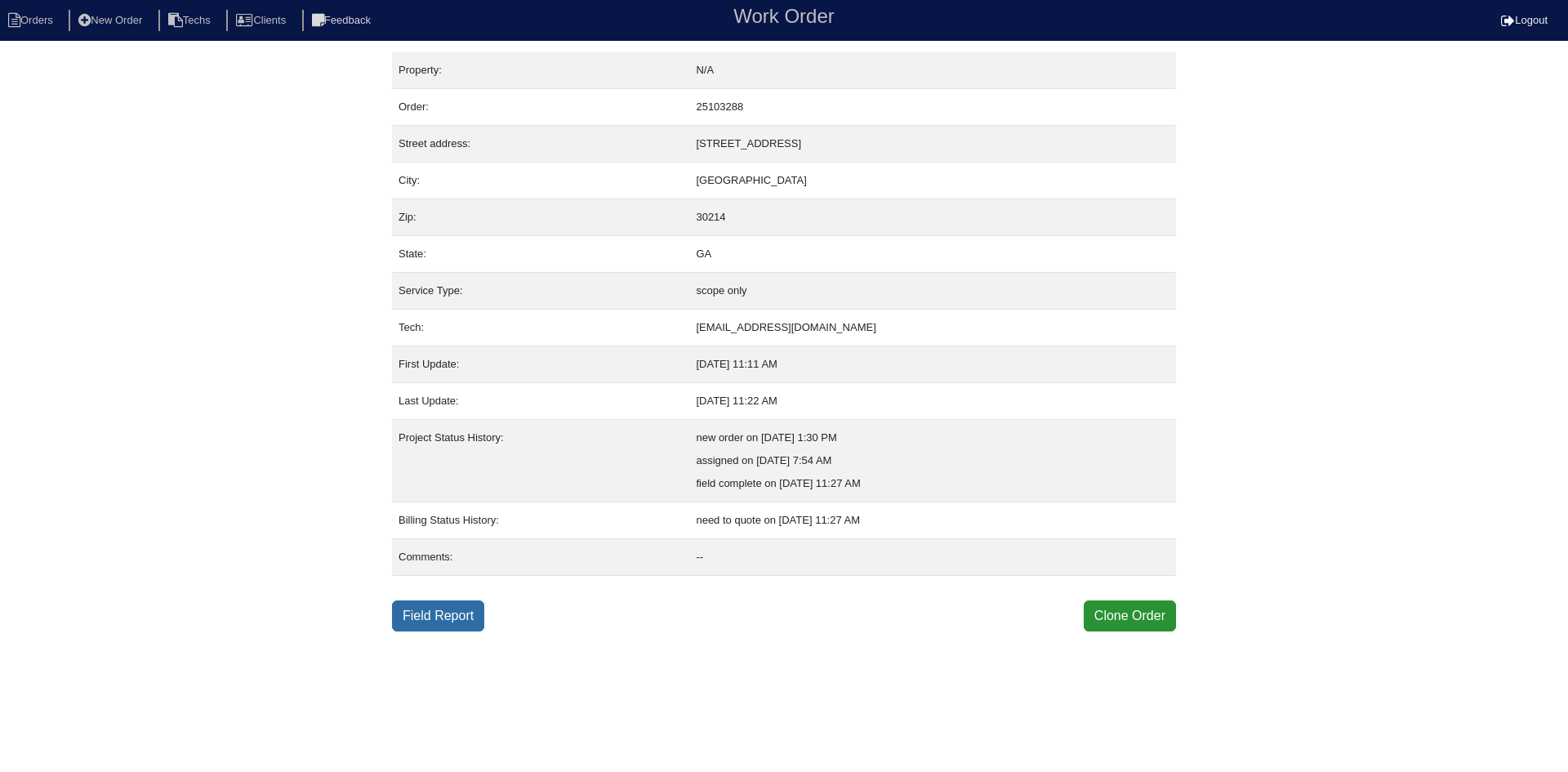
click at [465, 618] on link "Field Report" at bounding box center [438, 616] width 93 height 31
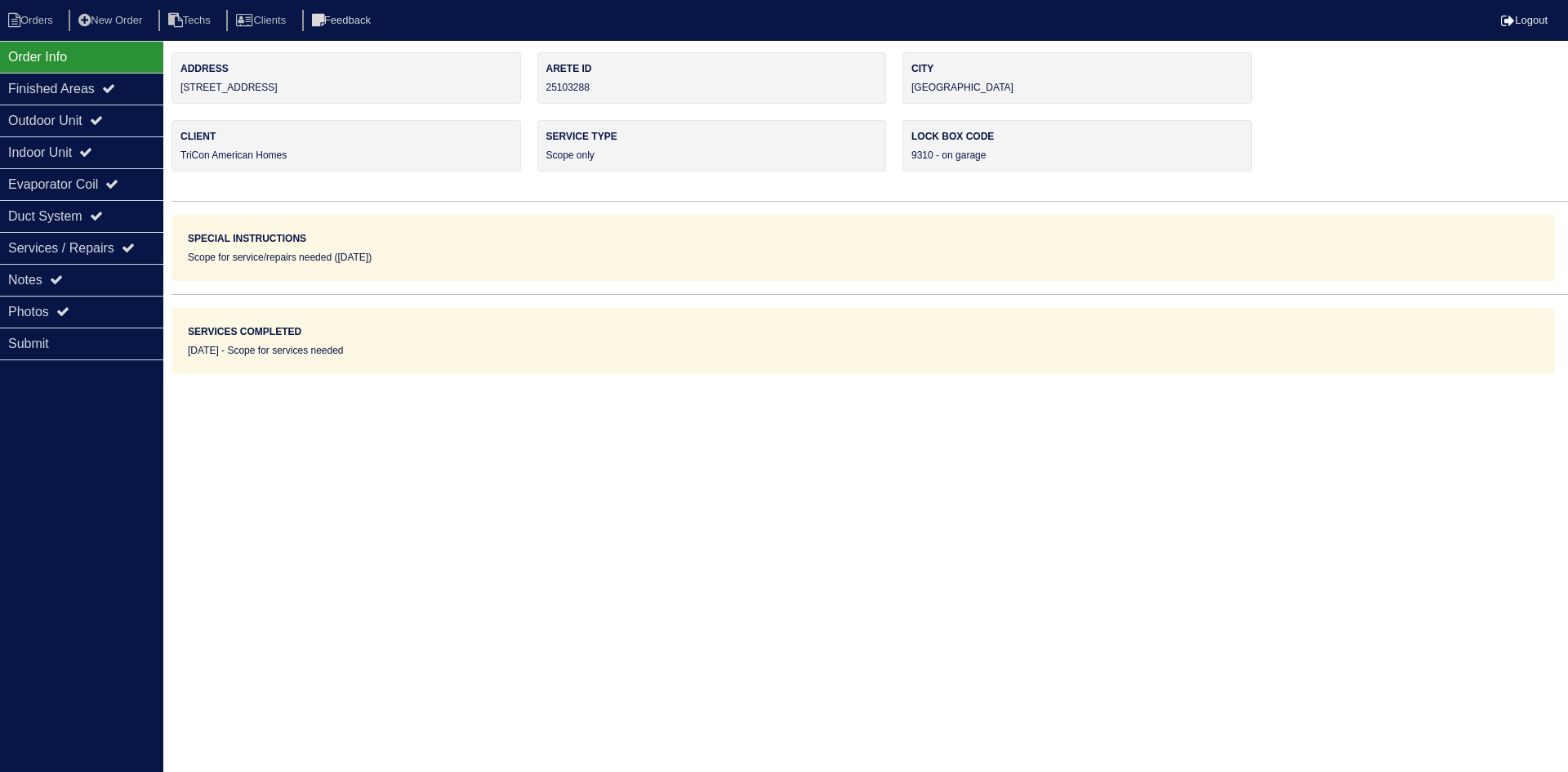
drag, startPoint x: 293, startPoint y: 86, endPoint x: 177, endPoint y: 84, distance: 116.0
click at [177, 84] on div "Address [STREET_ADDRESS]" at bounding box center [347, 78] width 349 height 52
click at [51, 279] on div "Notes" at bounding box center [81, 280] width 163 height 32
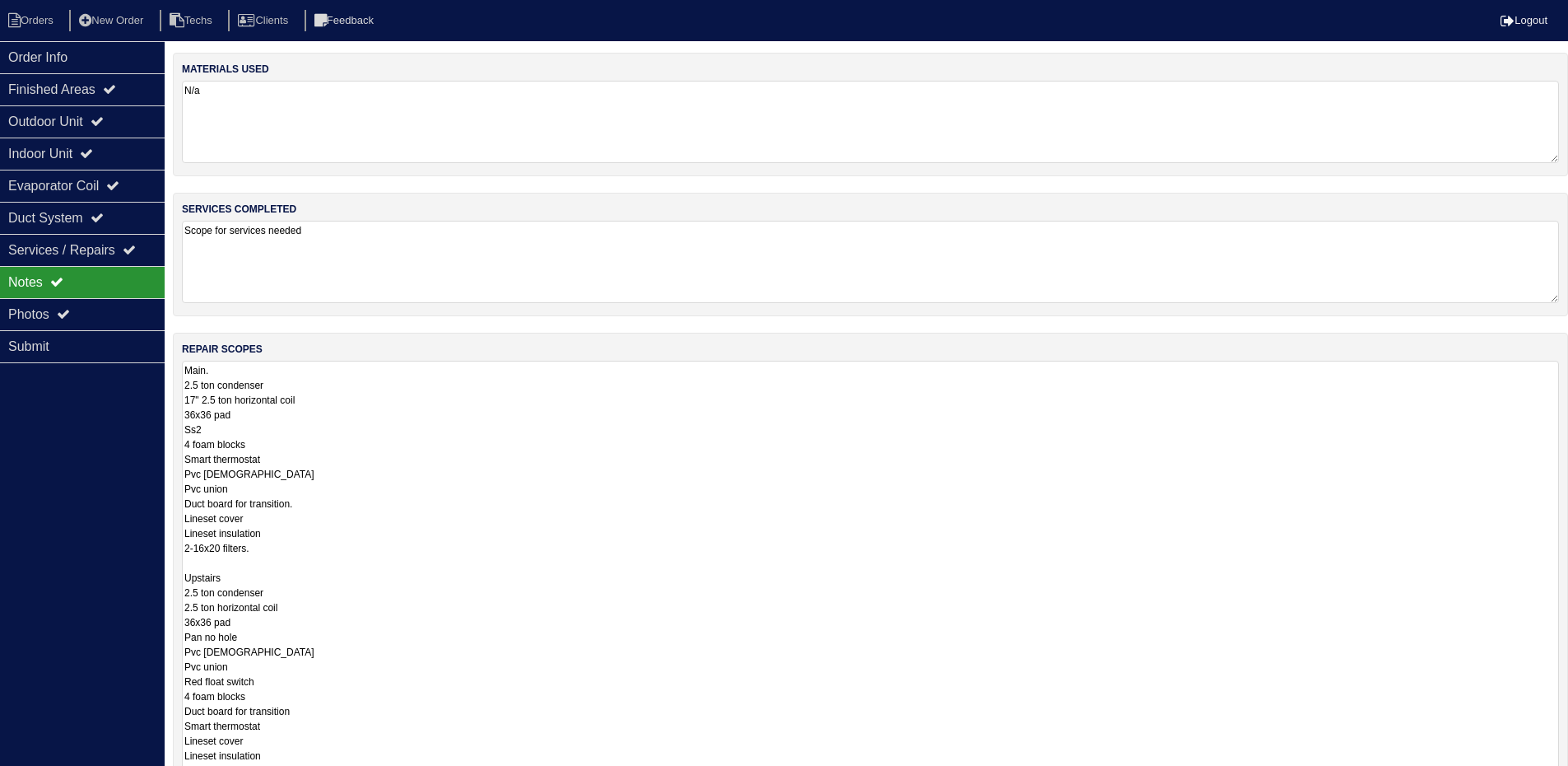
drag, startPoint x: 1568, startPoint y: 434, endPoint x: 1560, endPoint y: 755, distance: 321.1
click at [1568, 777] on html "Orders New Order Techs Clients Feedback Logout Orders New Order Users Clients M…" at bounding box center [784, 497] width 1568 height 995
click at [87, 121] on div "Outdoor Unit" at bounding box center [82, 121] width 164 height 32
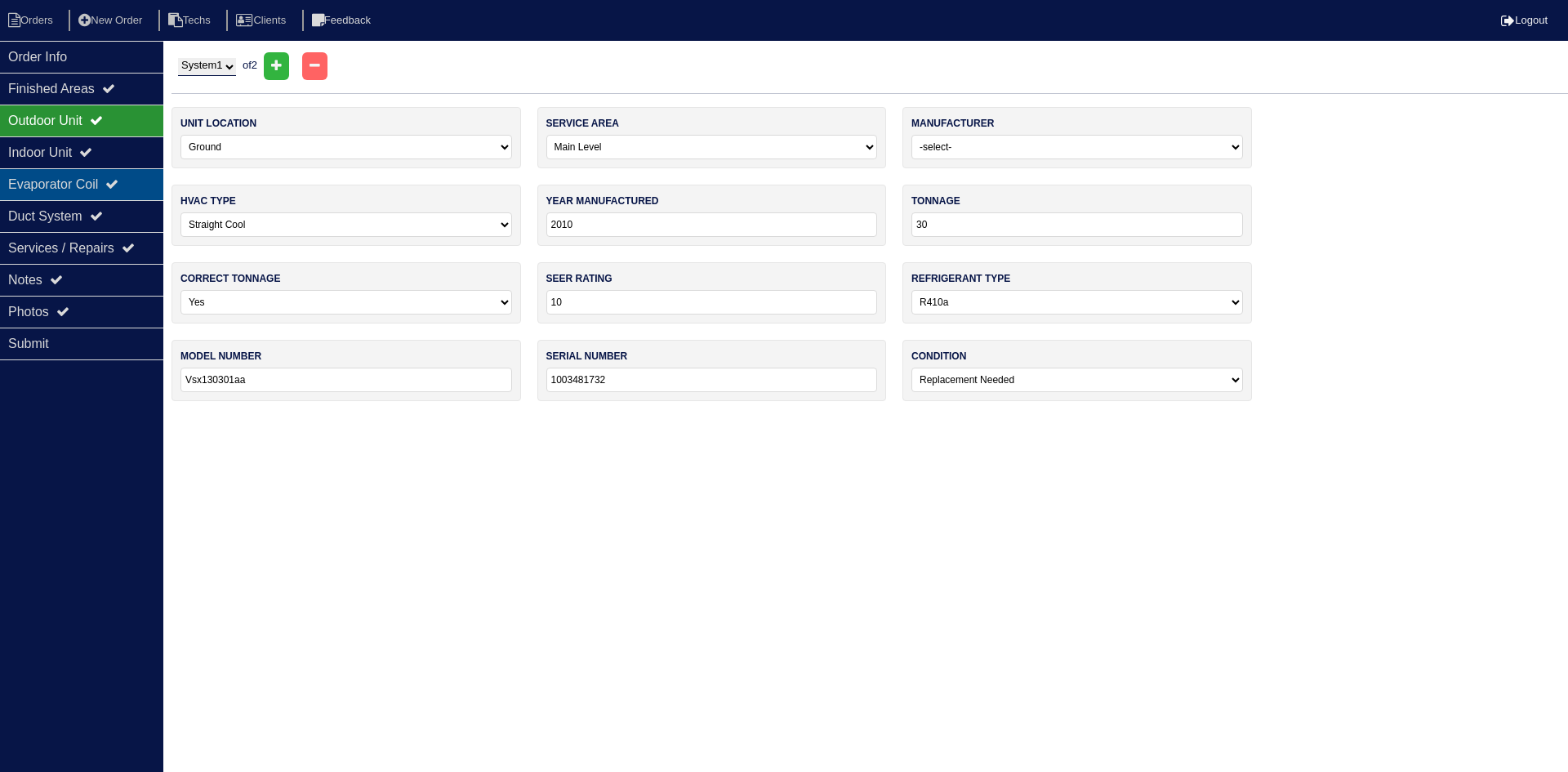
click at [101, 185] on div "Evaporator Coil" at bounding box center [81, 185] width 163 height 32
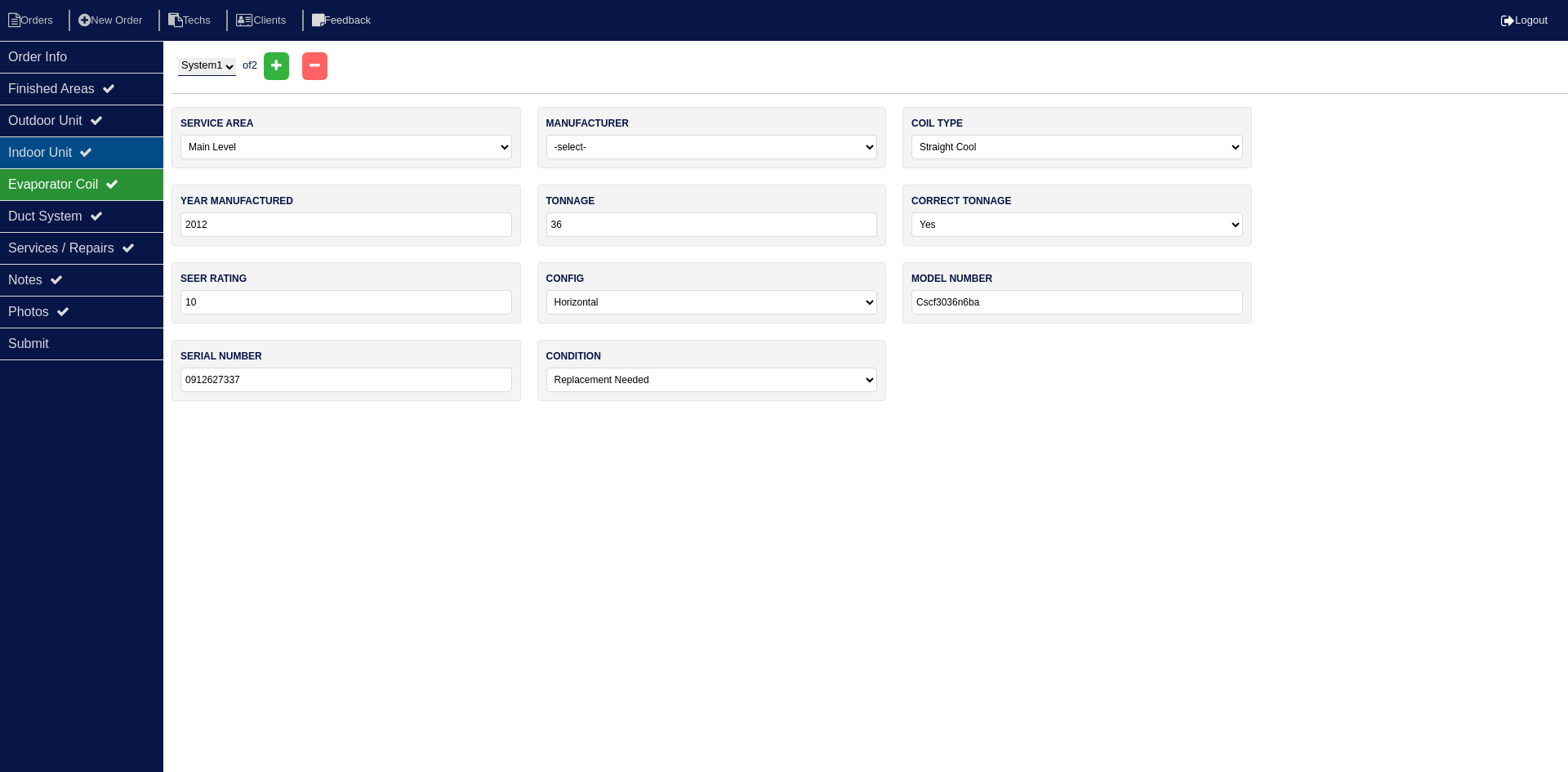
click at [121, 142] on div "Indoor Unit" at bounding box center [81, 152] width 163 height 32
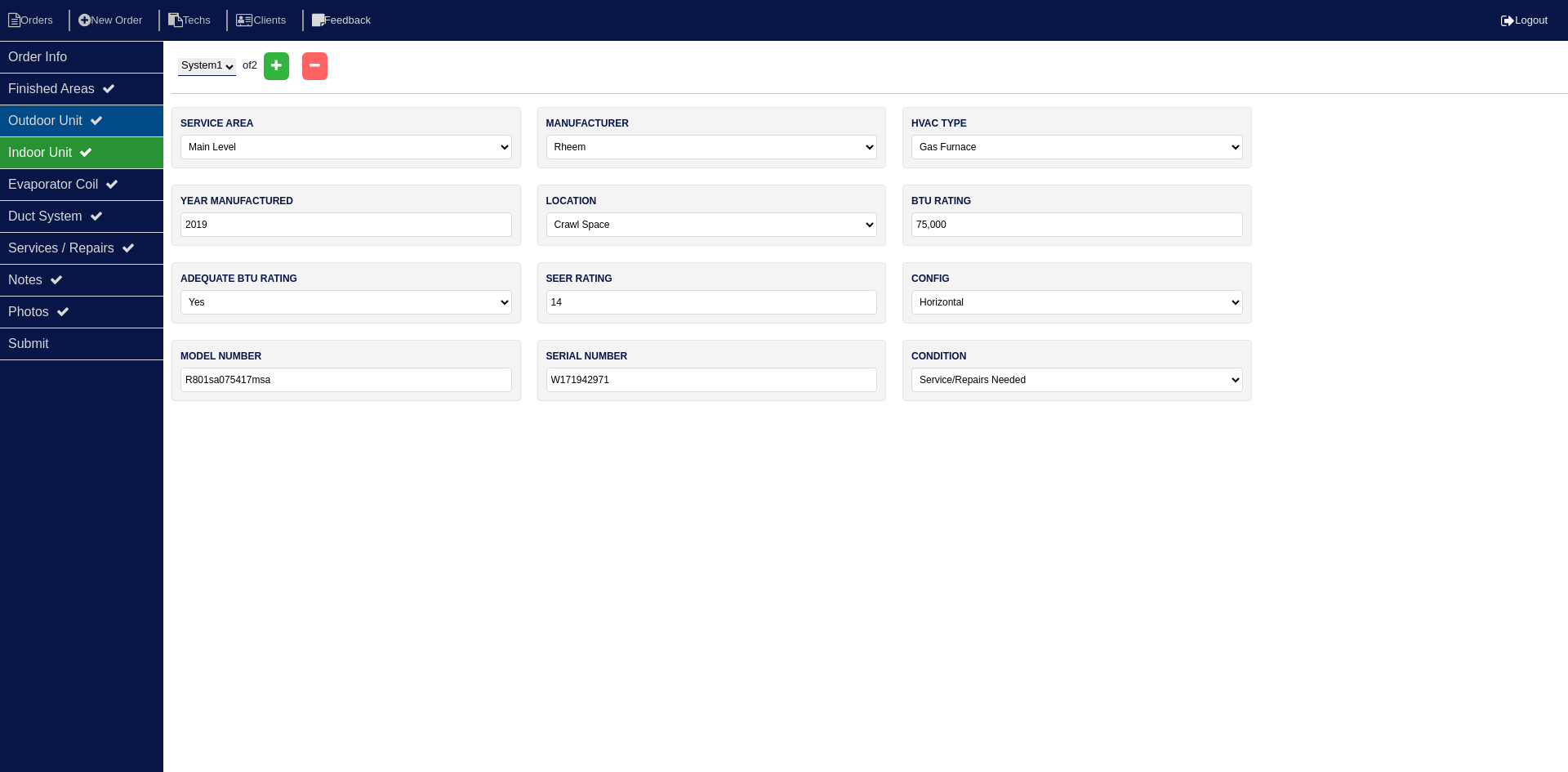
click at [120, 110] on div "Outdoor Unit" at bounding box center [81, 120] width 163 height 32
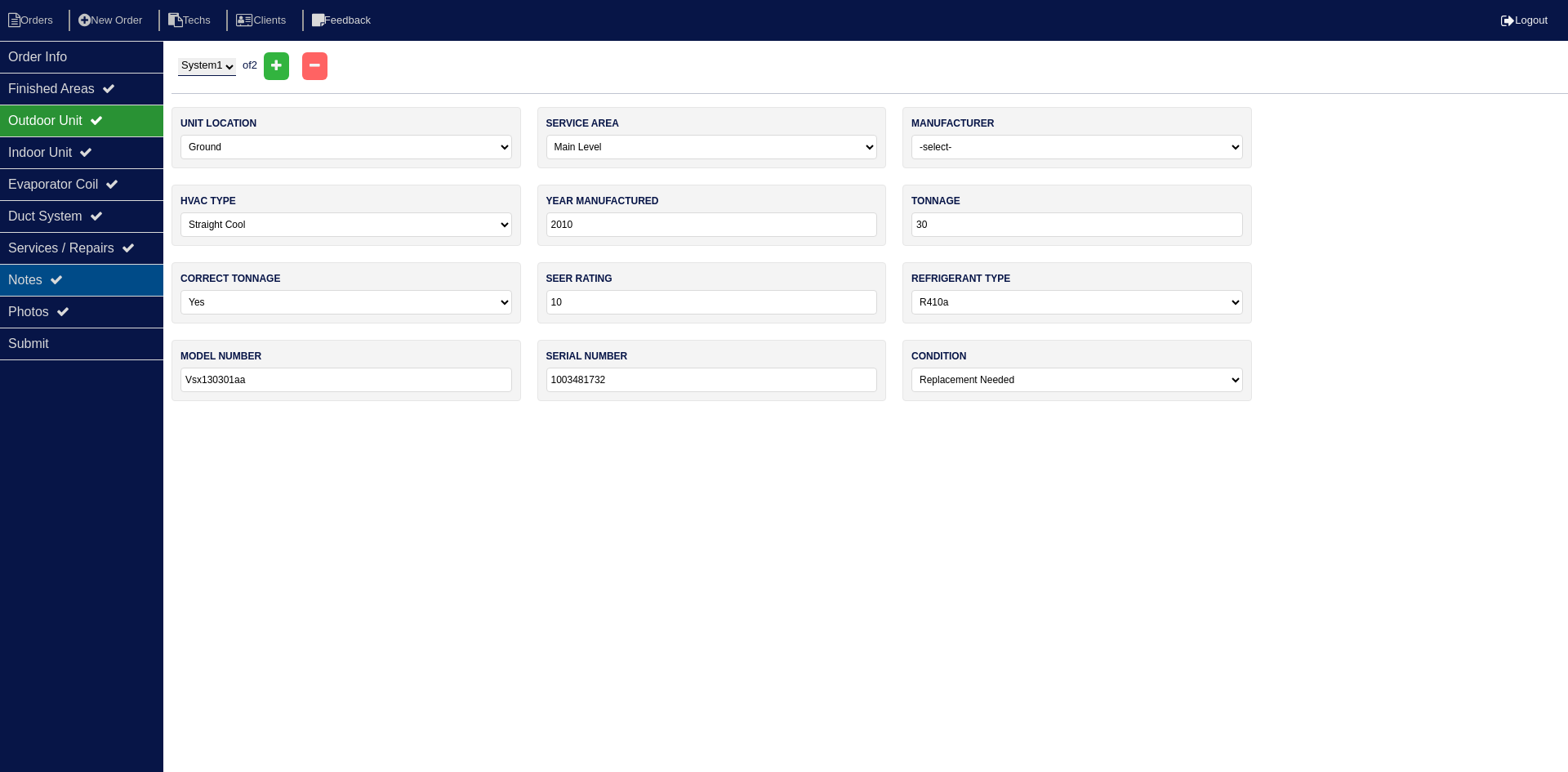
click at [94, 283] on div "Notes" at bounding box center [81, 280] width 163 height 32
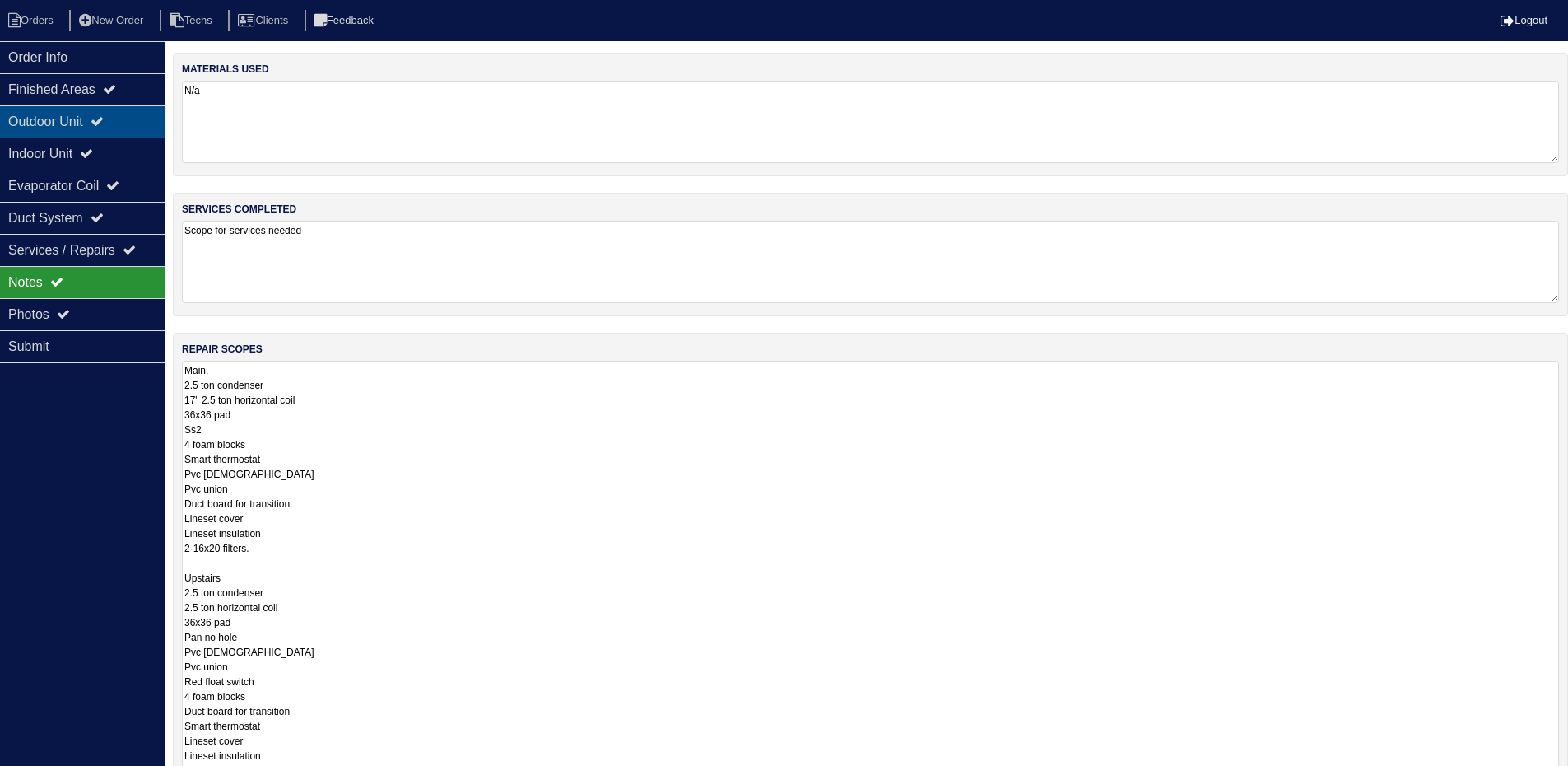
click at [104, 124] on icon at bounding box center [97, 120] width 13 height 13
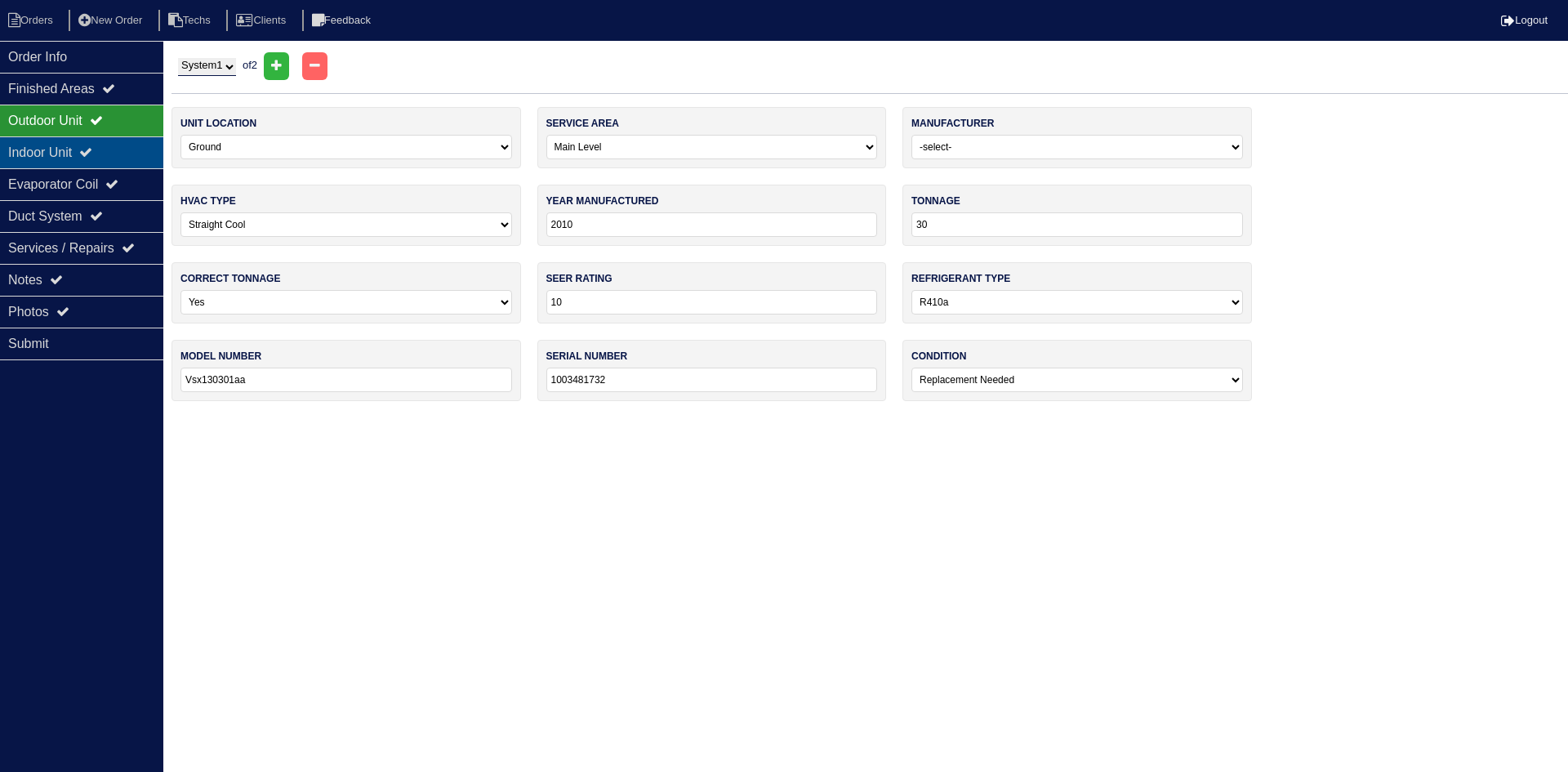
click at [116, 163] on div "Indoor Unit" at bounding box center [81, 152] width 163 height 32
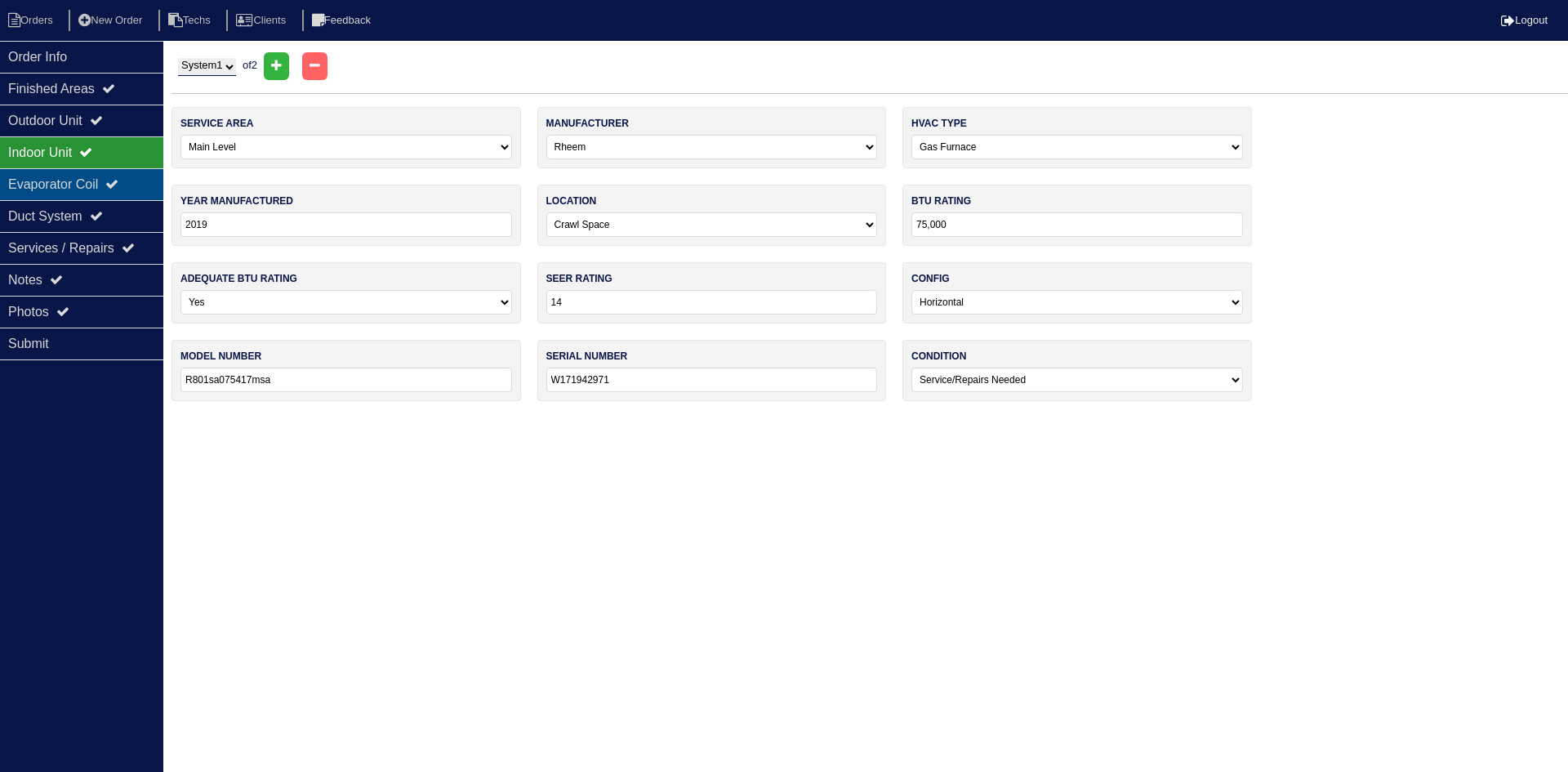
click at [113, 179] on div "Evaporator Coil" at bounding box center [81, 185] width 163 height 32
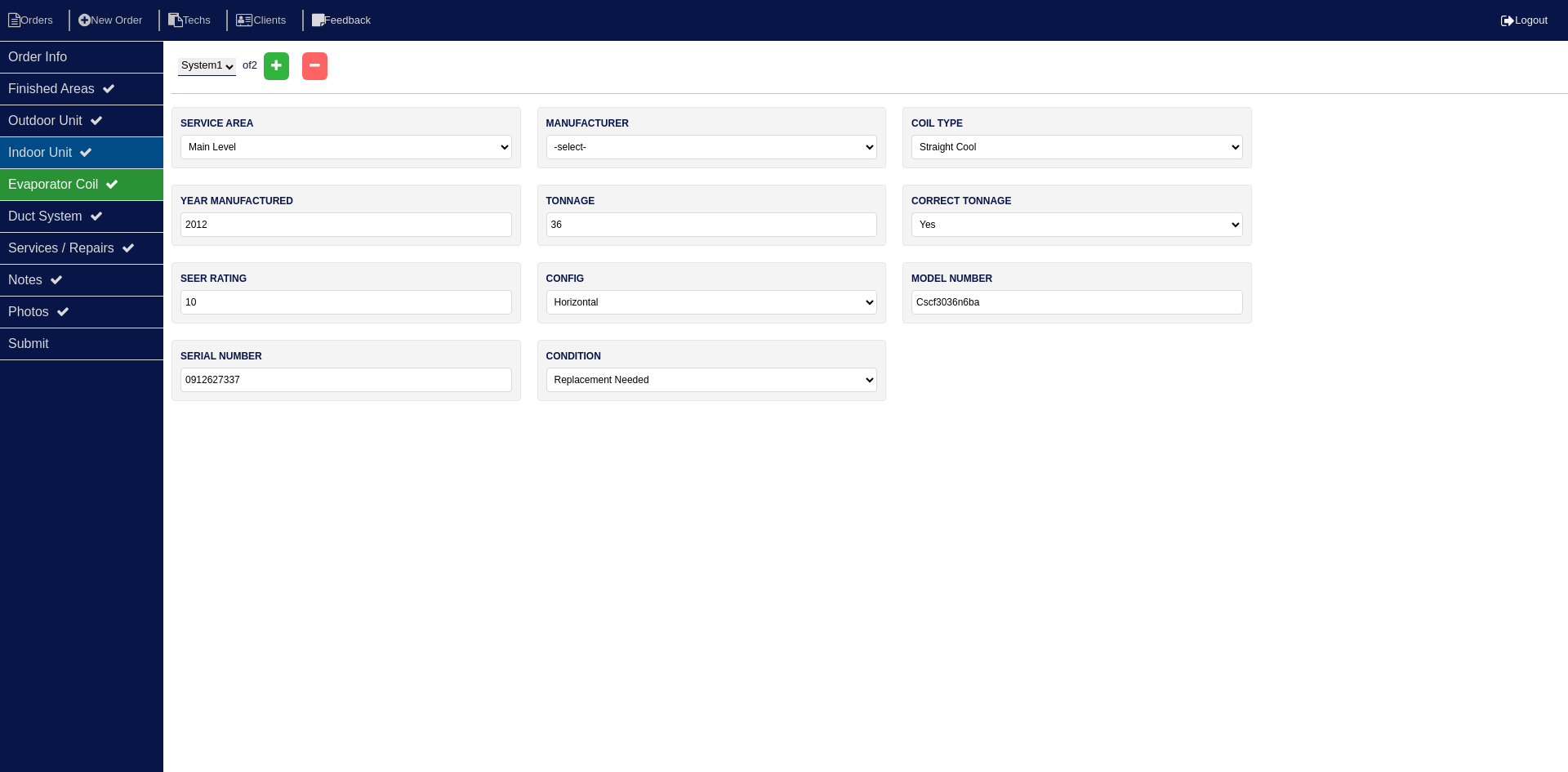
click at [124, 150] on div "Indoor Unit" at bounding box center [81, 152] width 163 height 32
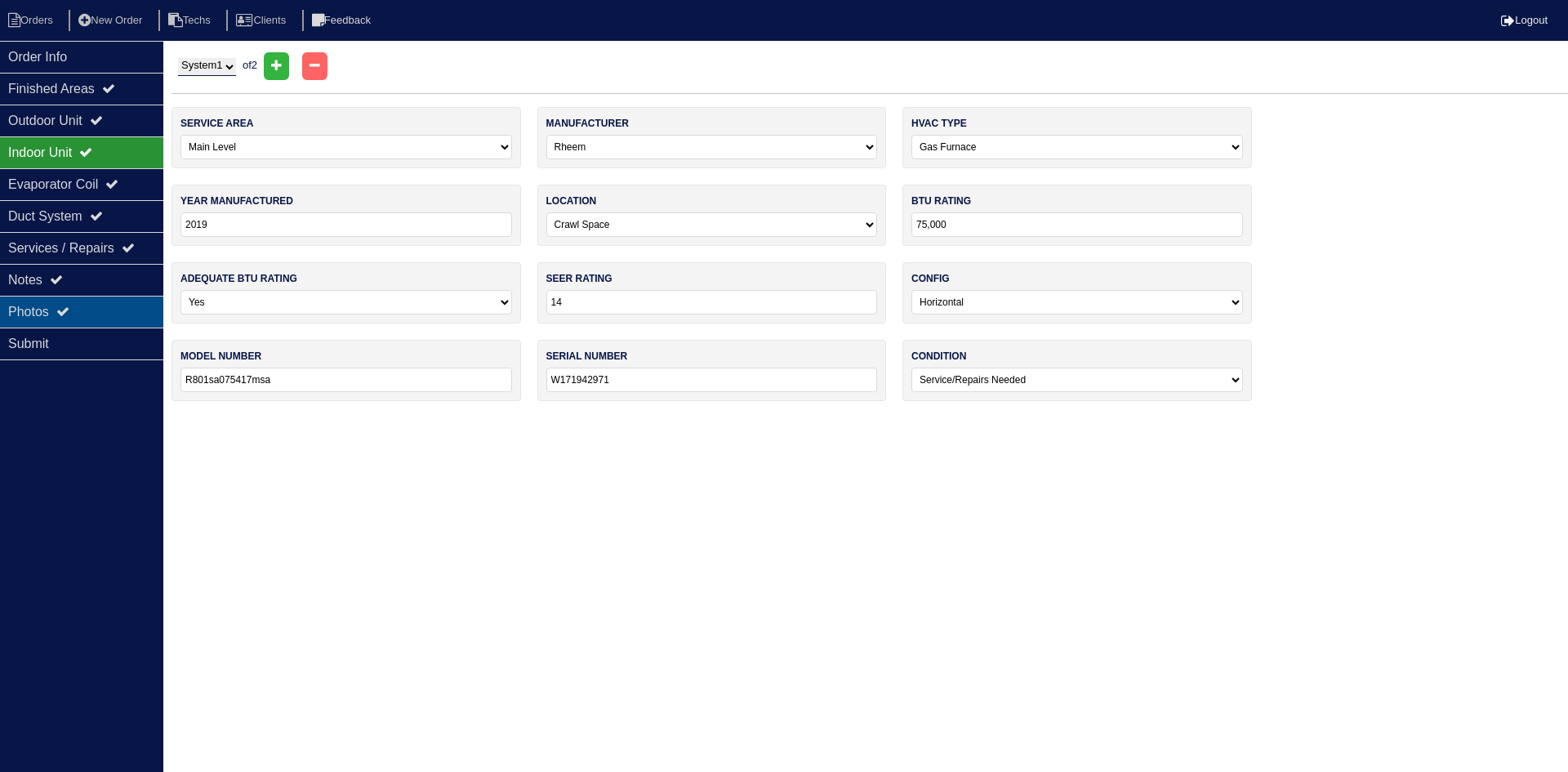
click at [87, 308] on div "Photos" at bounding box center [81, 312] width 163 height 32
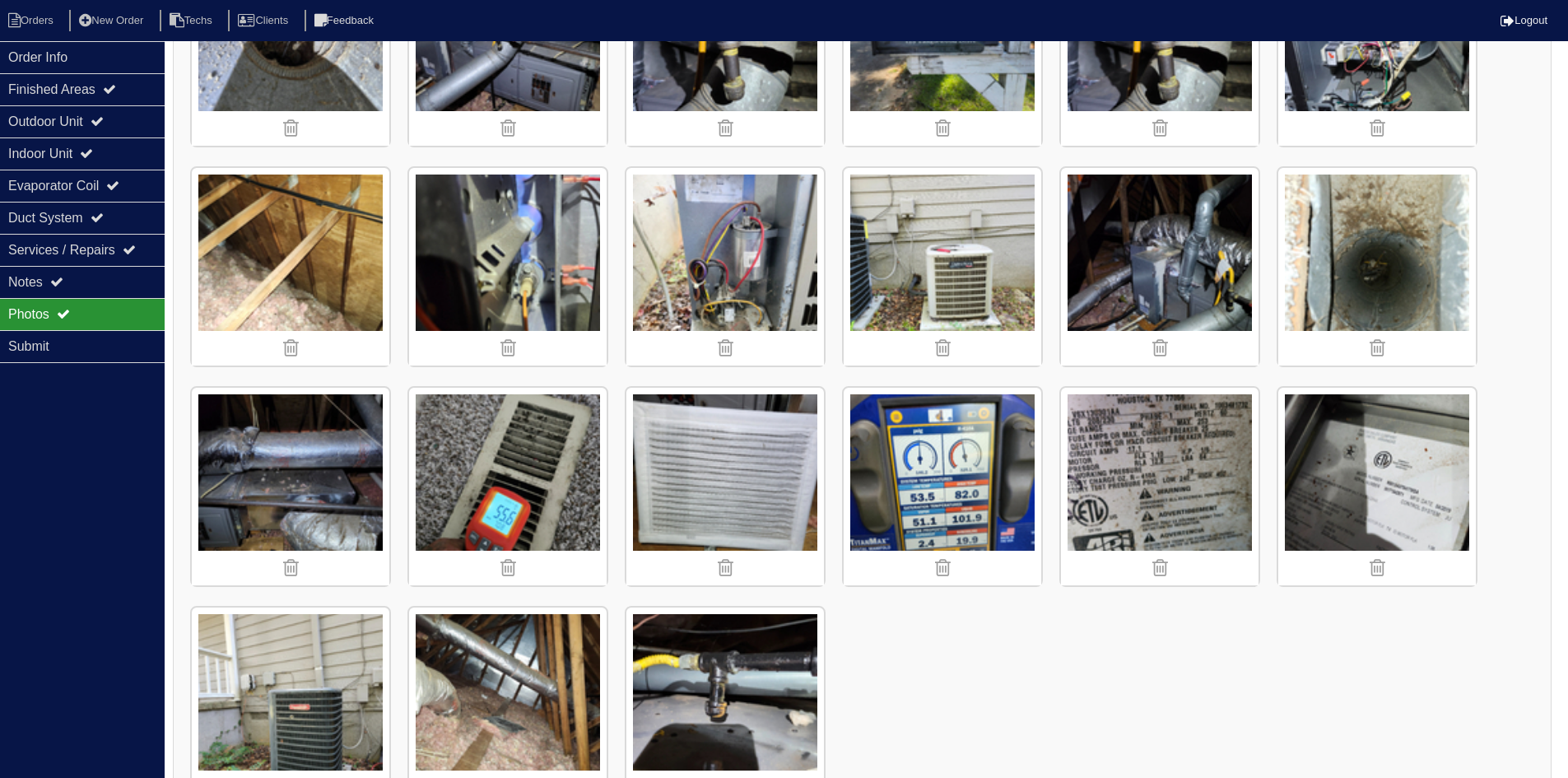
scroll to position [1294, 0]
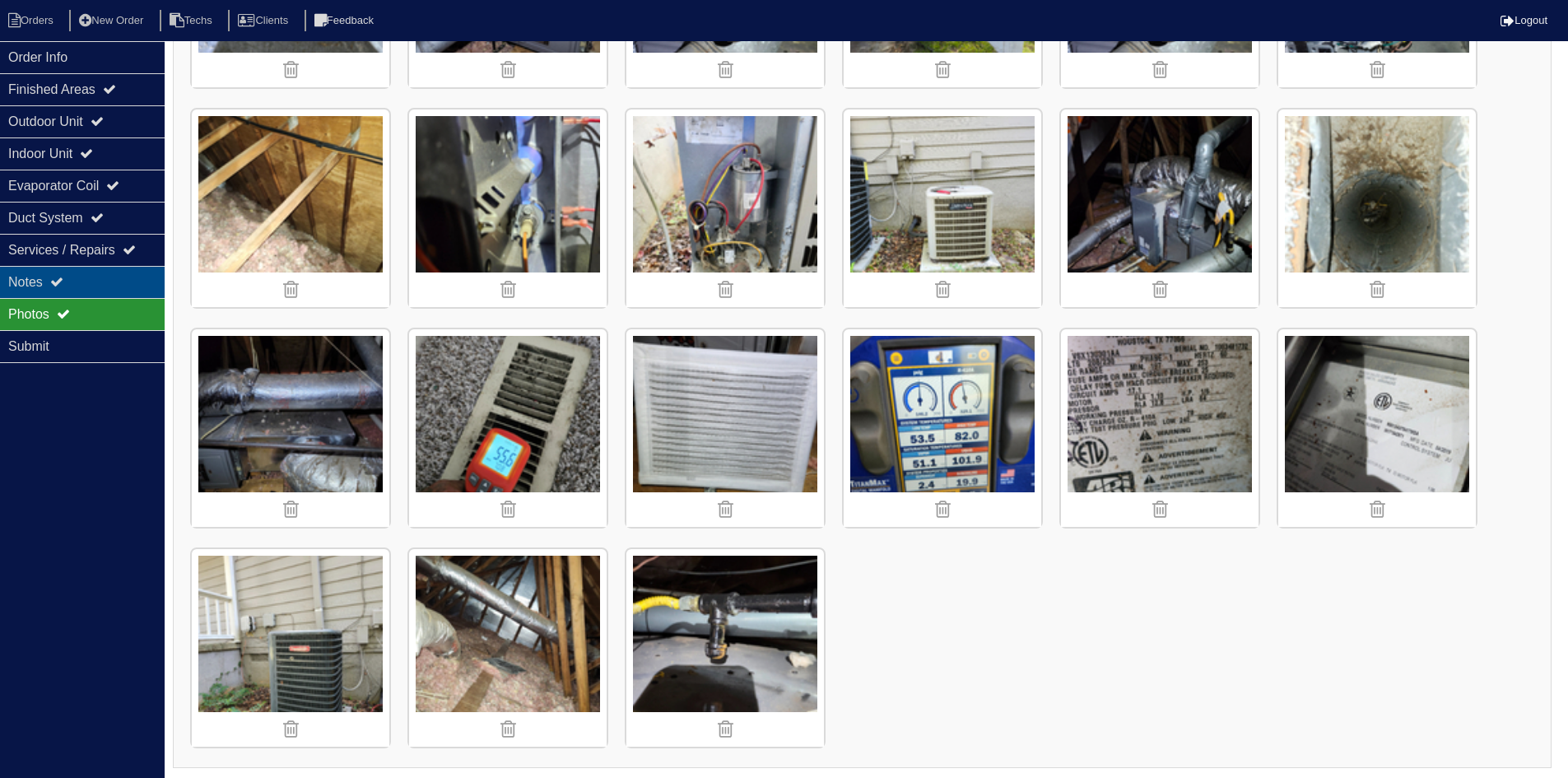
click at [86, 288] on div "Notes" at bounding box center [82, 282] width 164 height 32
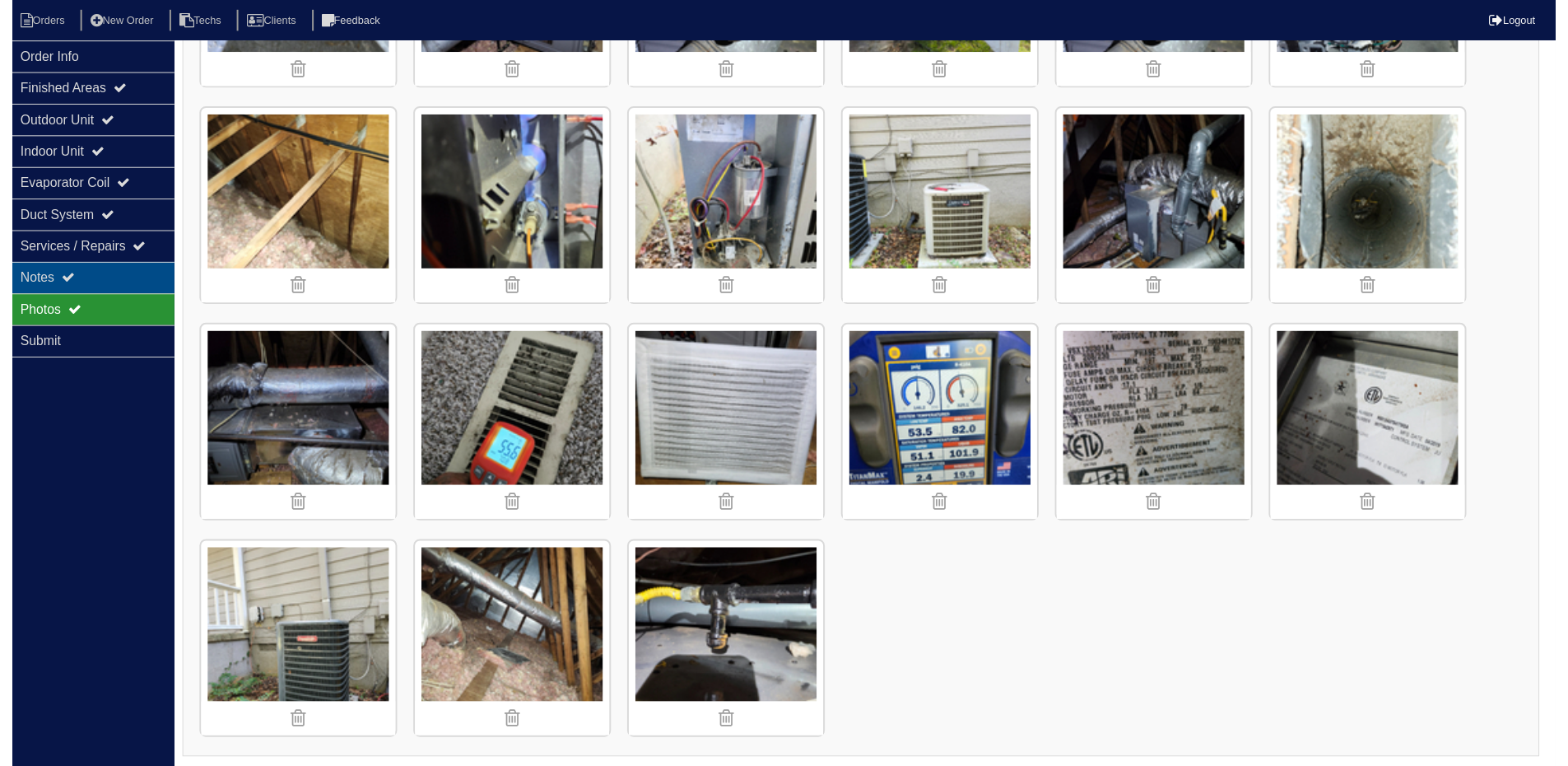
scroll to position [219, 0]
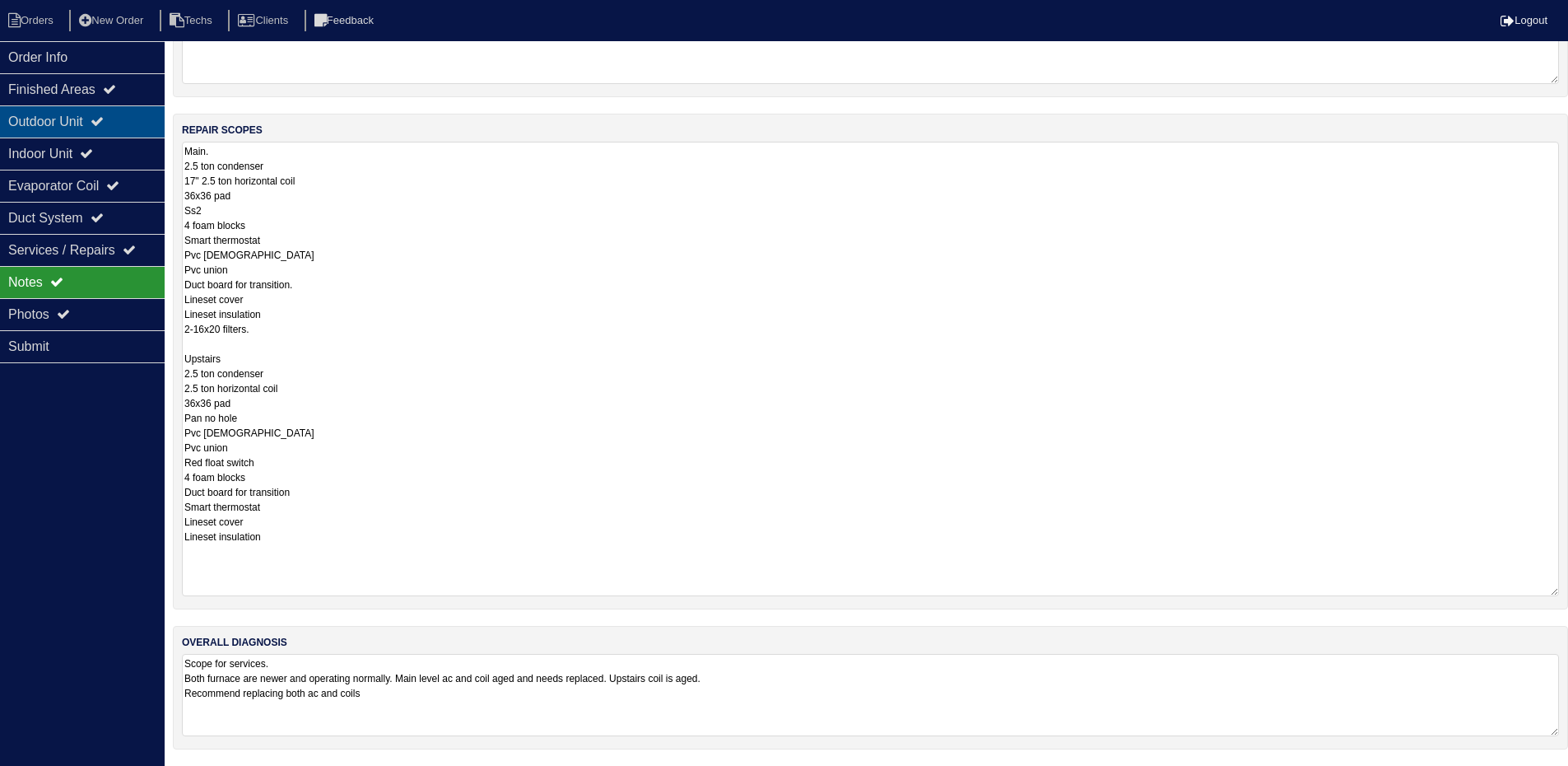
click at [117, 118] on div "Outdoor Unit" at bounding box center [82, 121] width 164 height 32
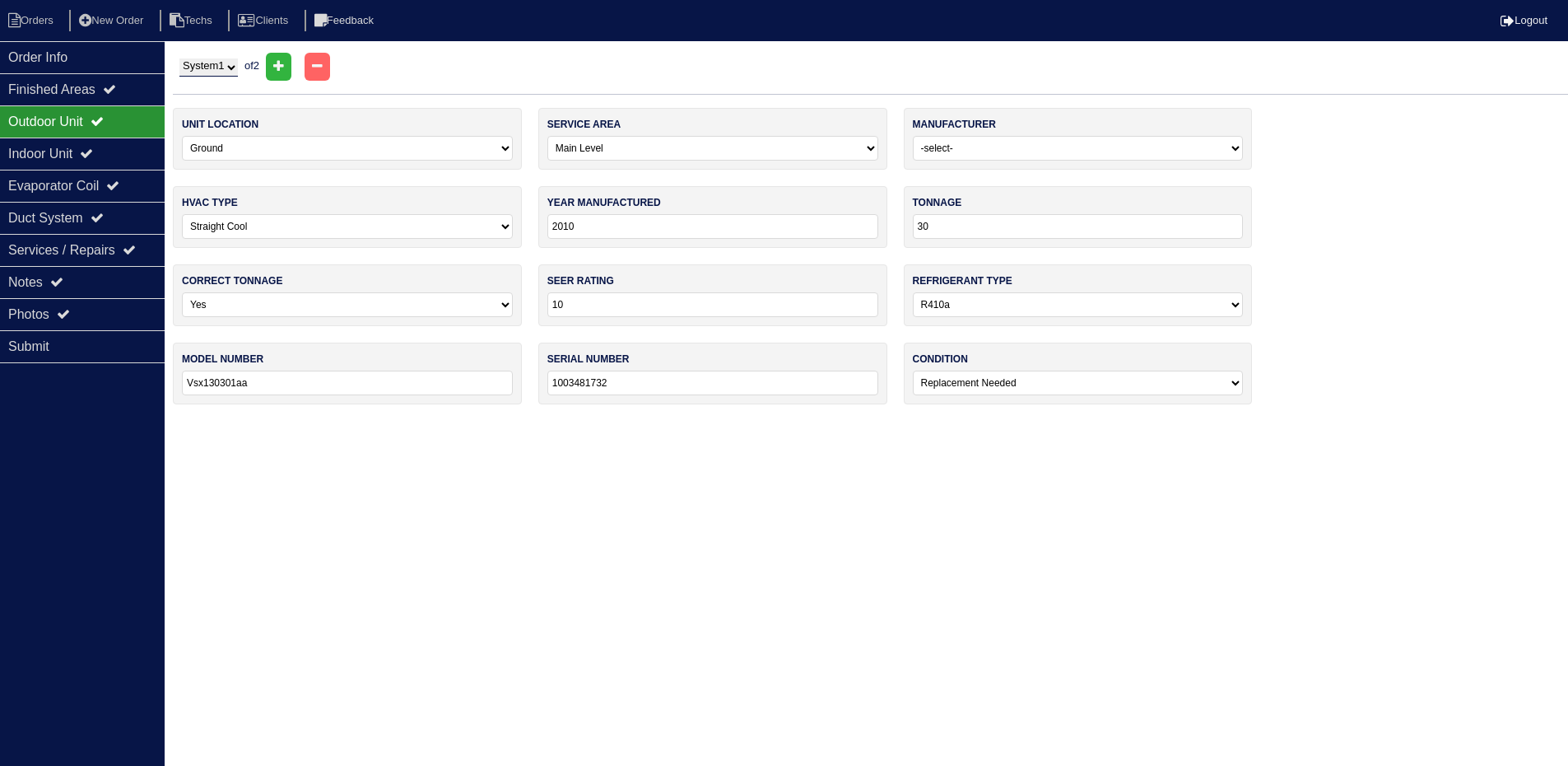
scroll to position [0, 0]
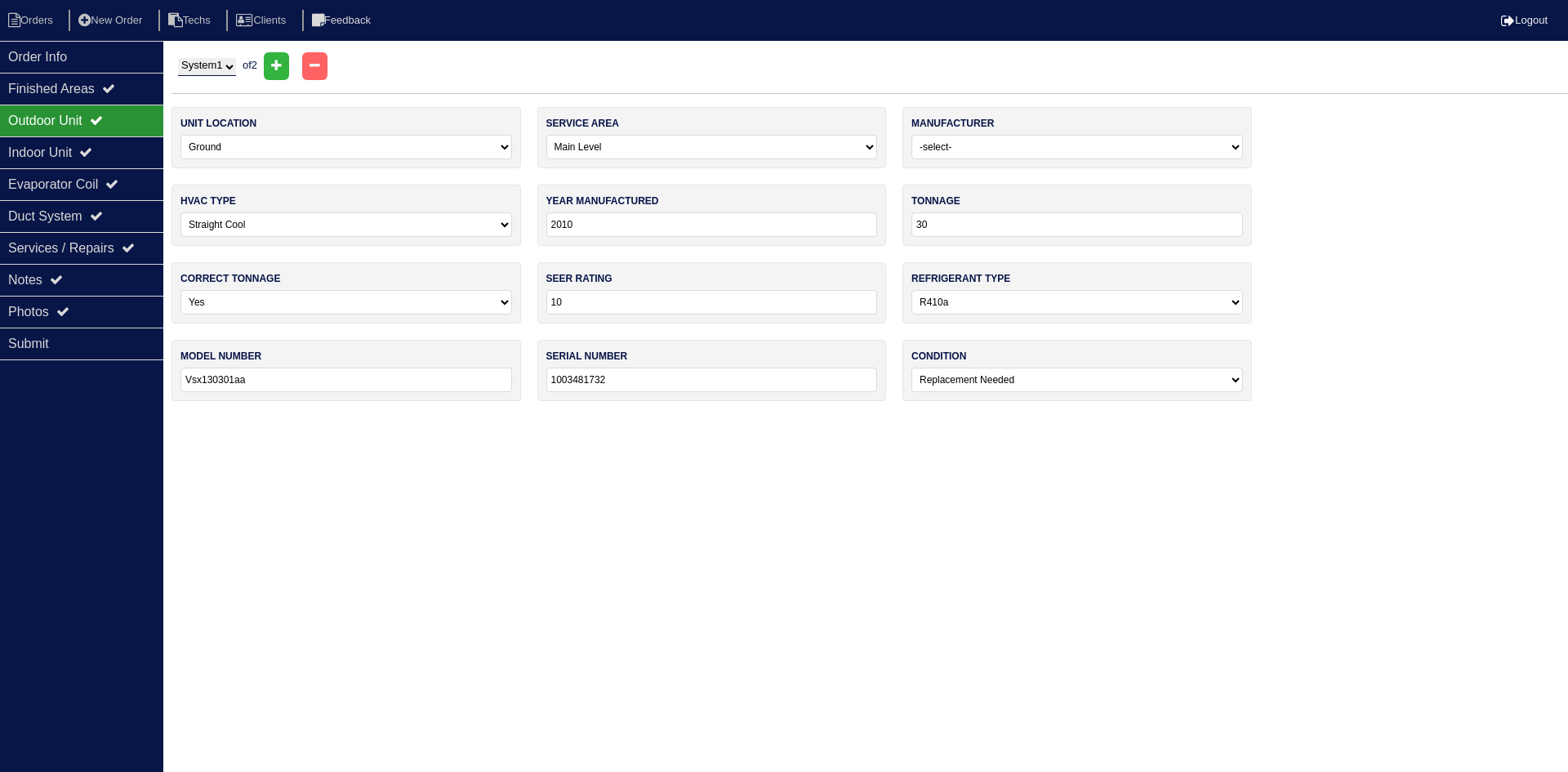
click at [218, 65] on select "System 1 System 2" at bounding box center [207, 67] width 58 height 18
select select "2"
click at [178, 58] on select "System 1 System 2" at bounding box center [207, 67] width 58 height 18
select select "1"
type input "2023"
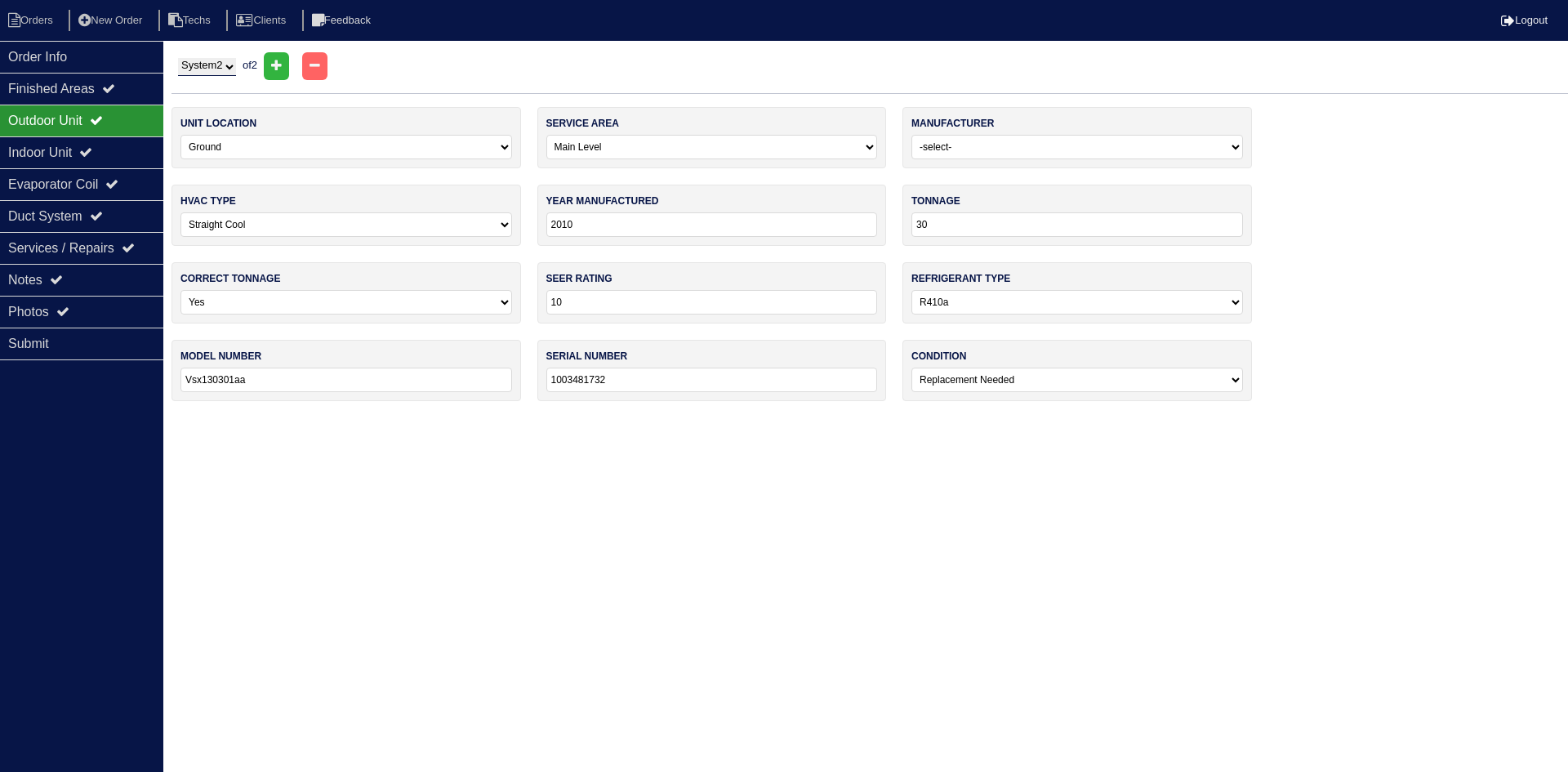
type input "14"
type input "Gsxn403010aa"
type input "2307261295"
select select "0"
click at [113, 143] on div "Indoor Unit" at bounding box center [81, 152] width 163 height 32
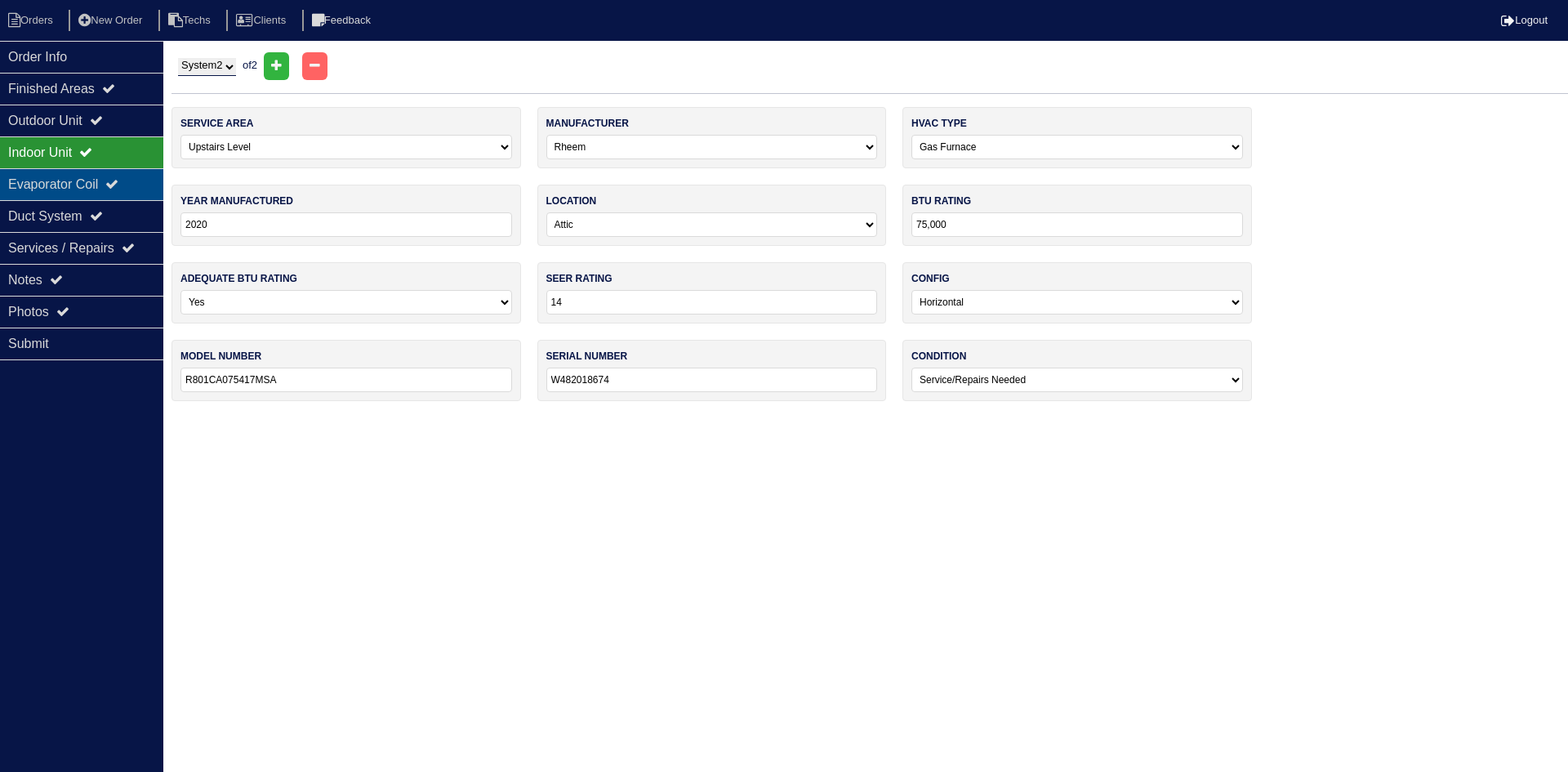
click at [111, 185] on div "Evaporator Coil" at bounding box center [81, 185] width 163 height 32
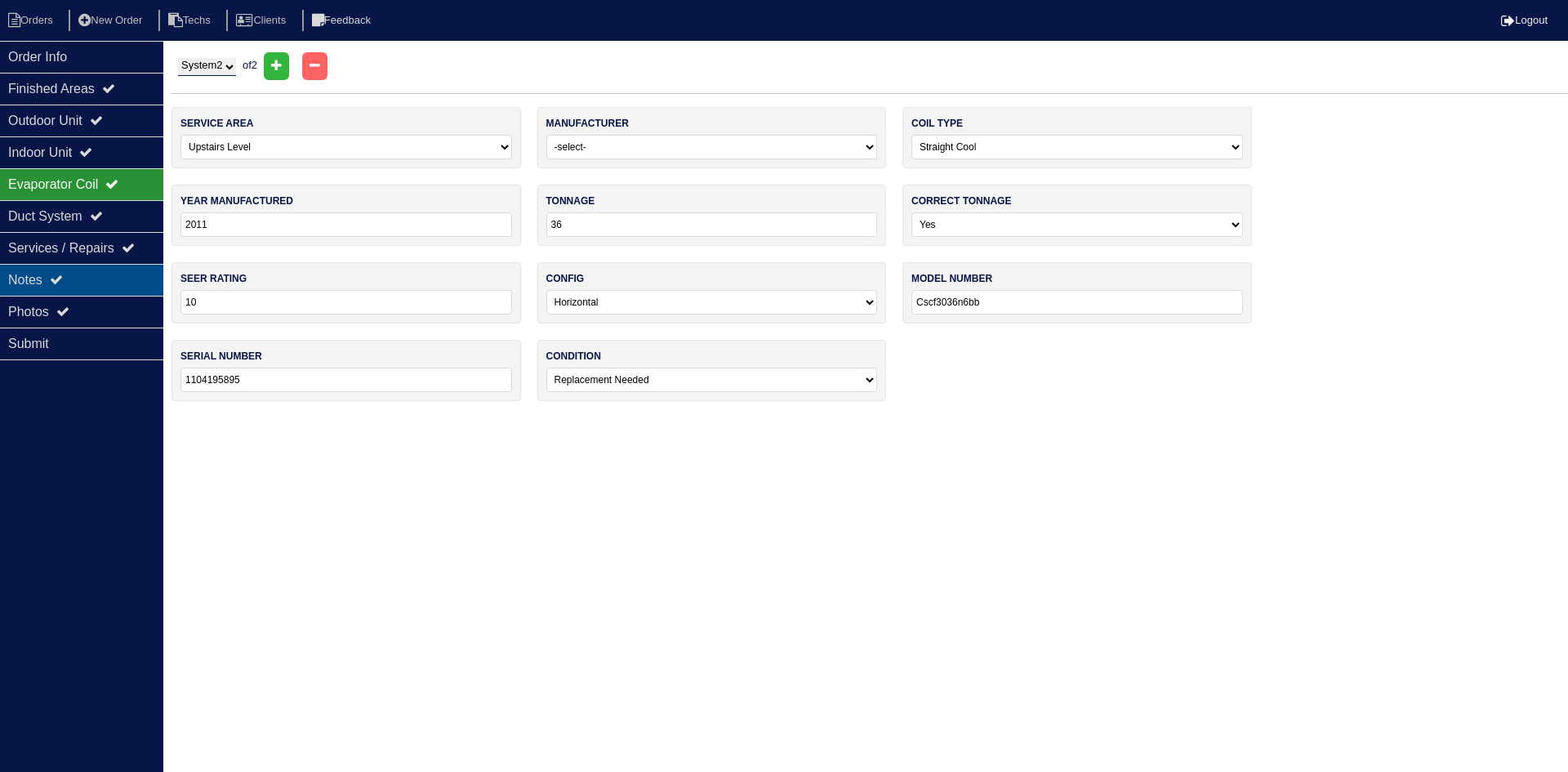
click at [96, 275] on div "Notes" at bounding box center [81, 280] width 163 height 32
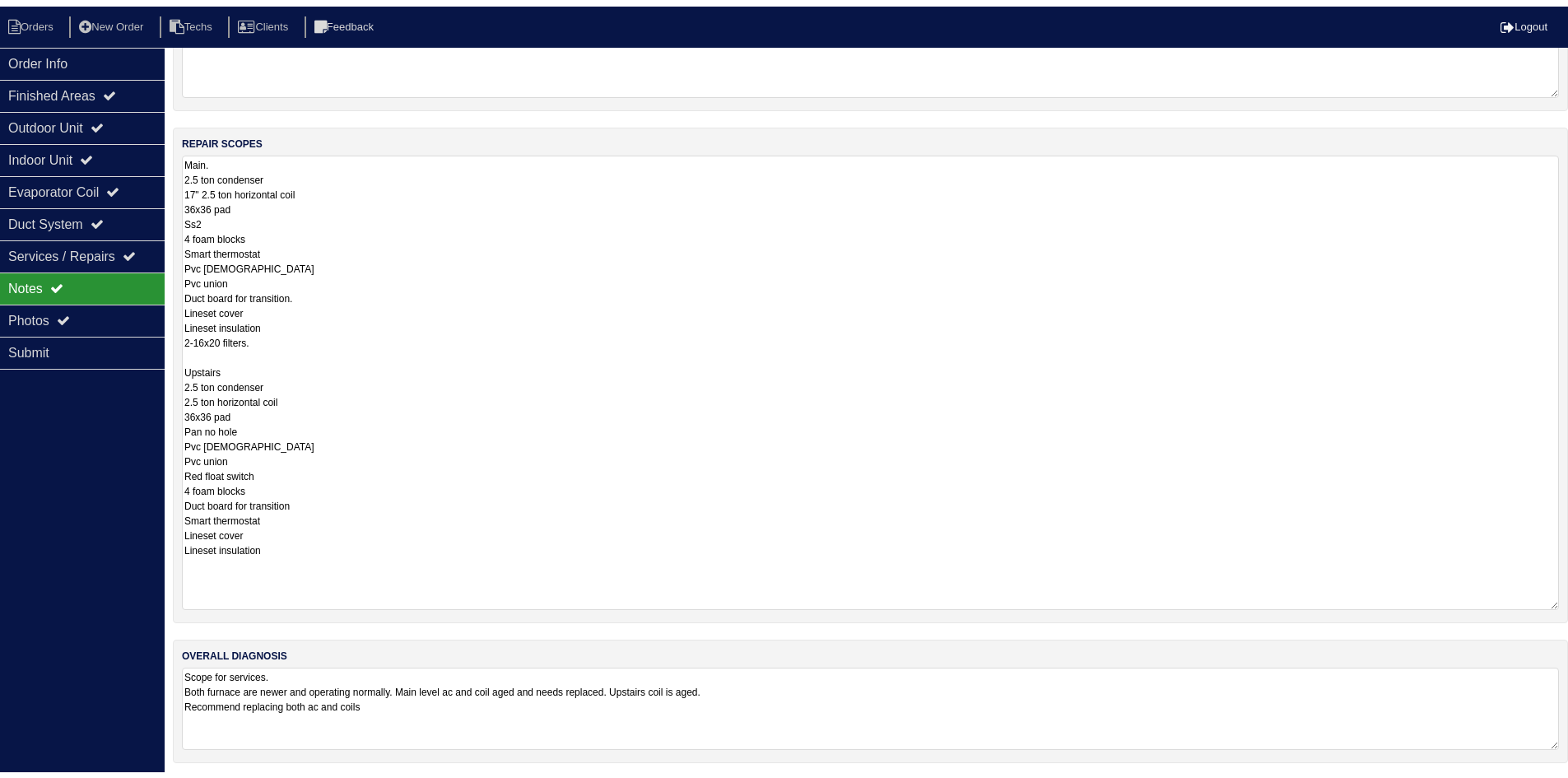
scroll to position [219, 0]
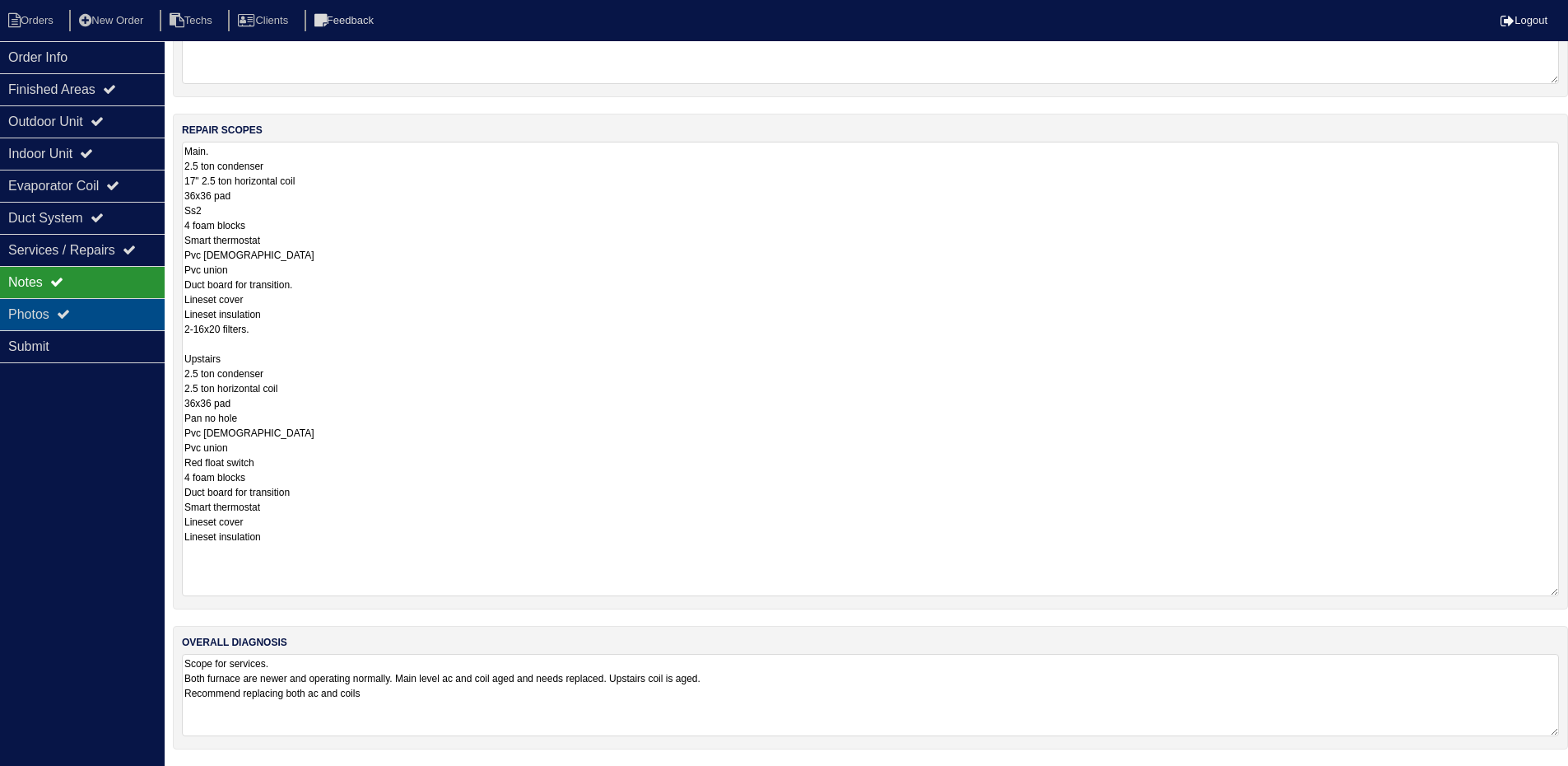
click at [115, 323] on div "Photos" at bounding box center [82, 314] width 164 height 32
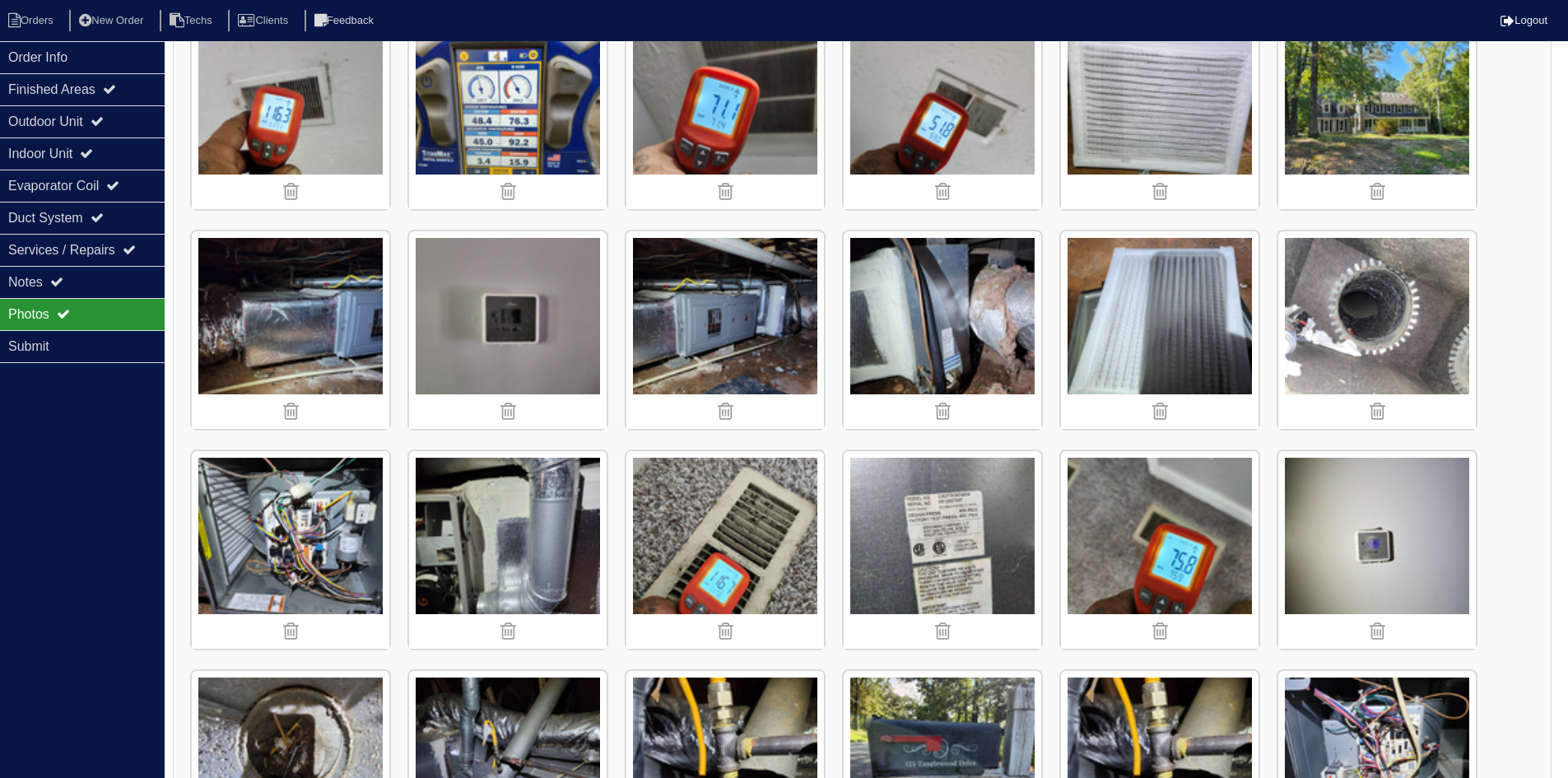
scroll to position [549, 0]
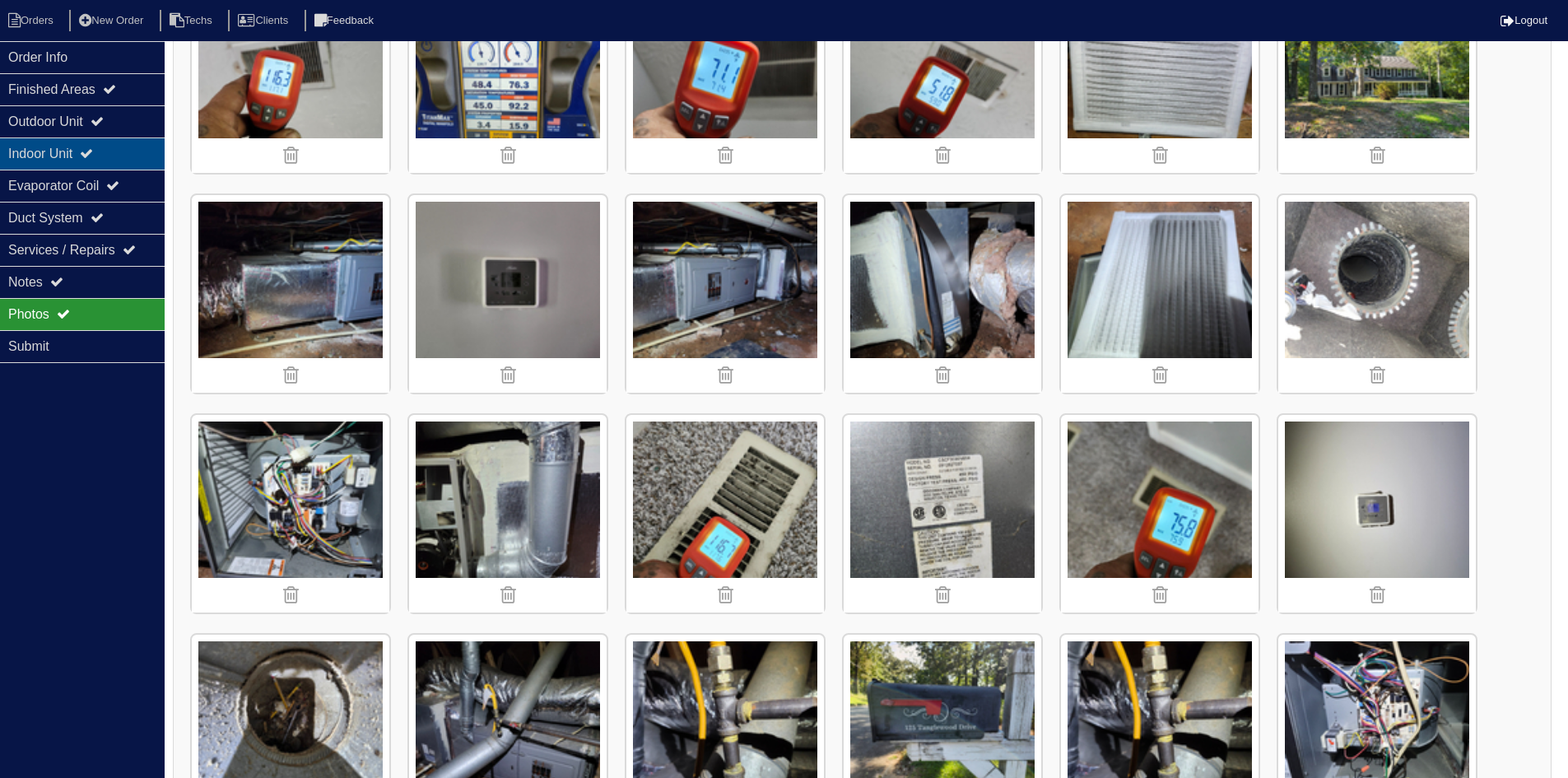
click at [93, 159] on icon at bounding box center [86, 153] width 13 height 13
select select "2"
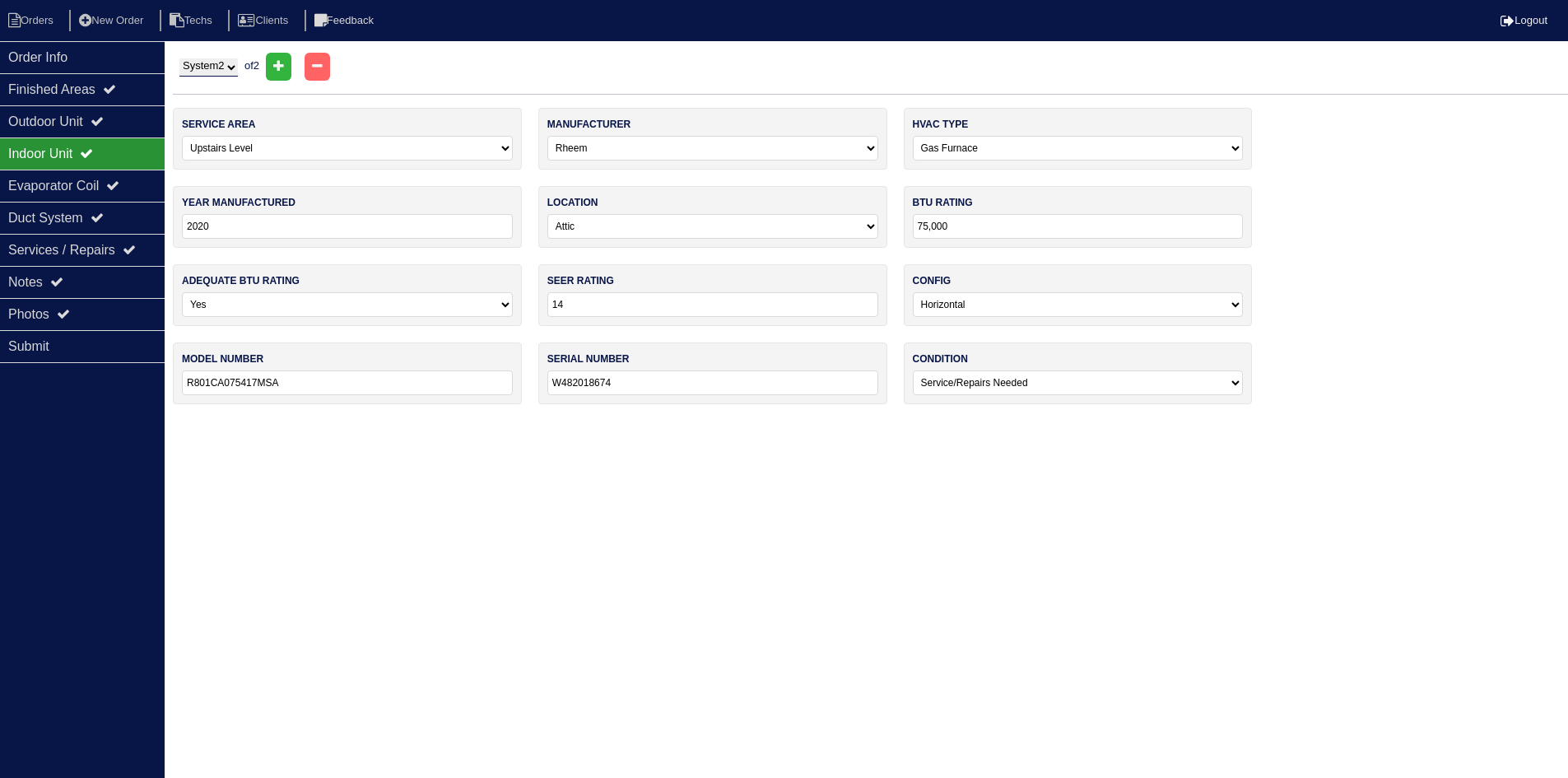
scroll to position [0, 0]
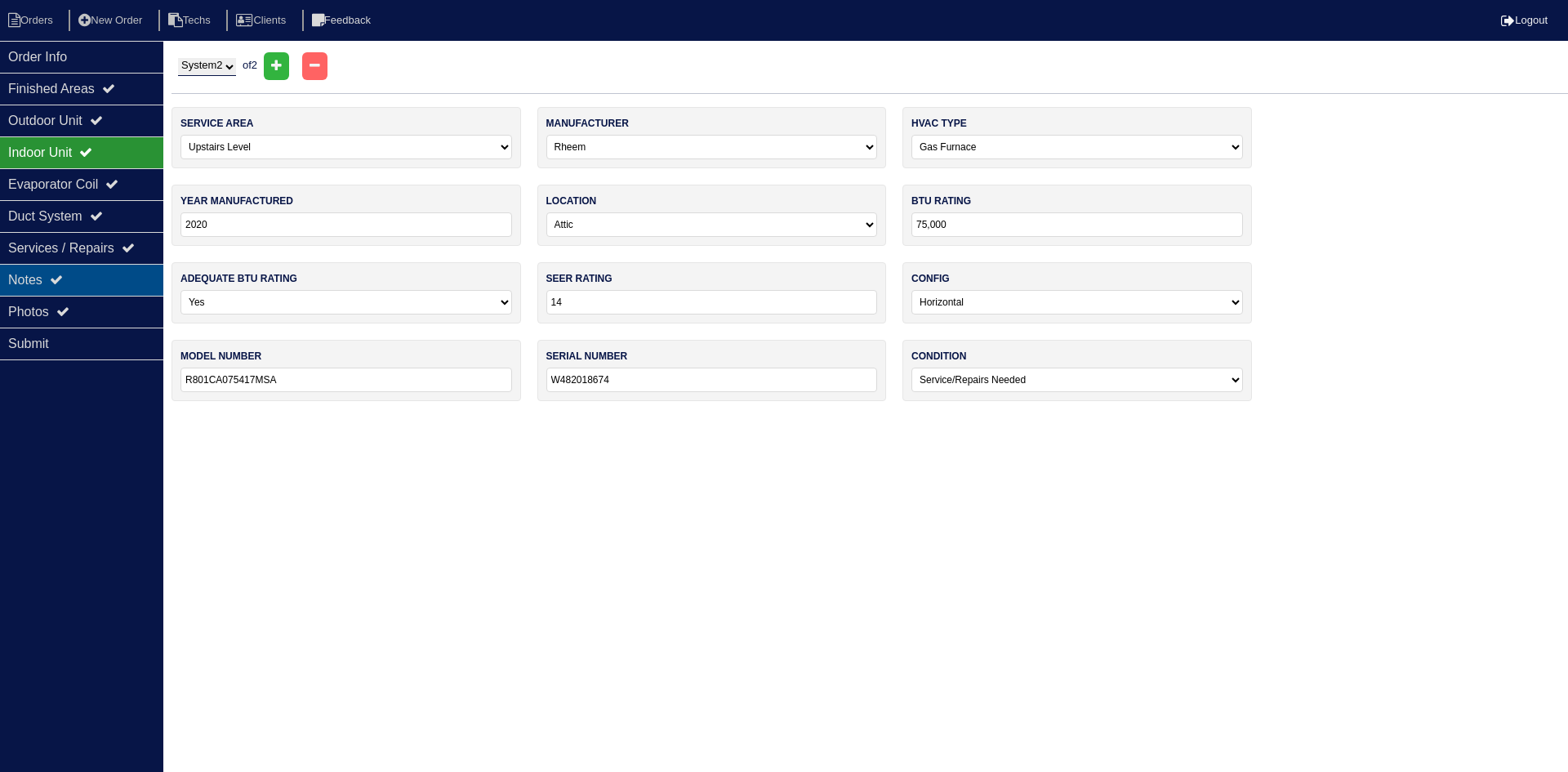
click at [100, 273] on div "Notes" at bounding box center [81, 280] width 163 height 32
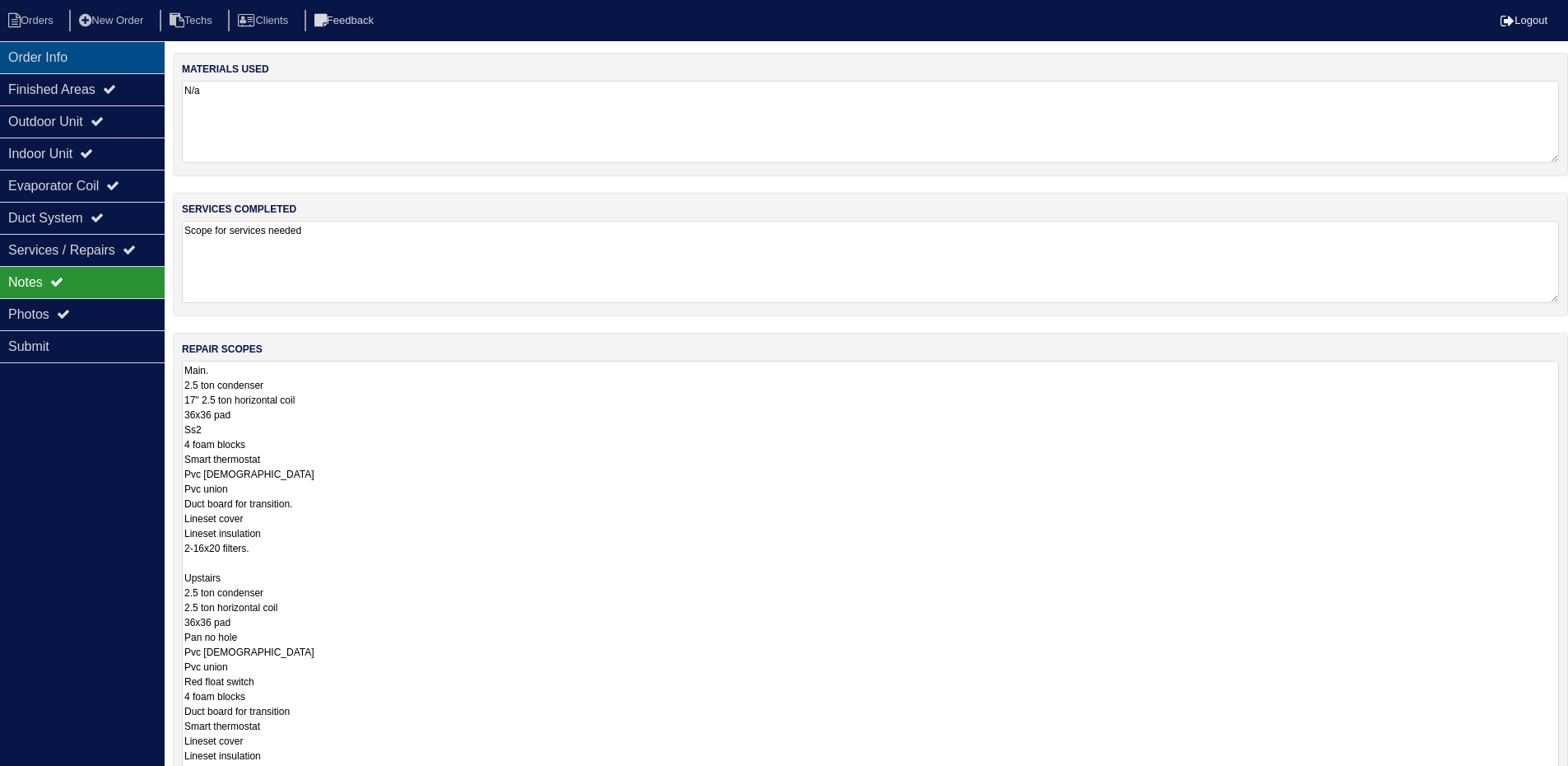
click at [81, 48] on div "Order Info" at bounding box center [82, 57] width 164 height 32
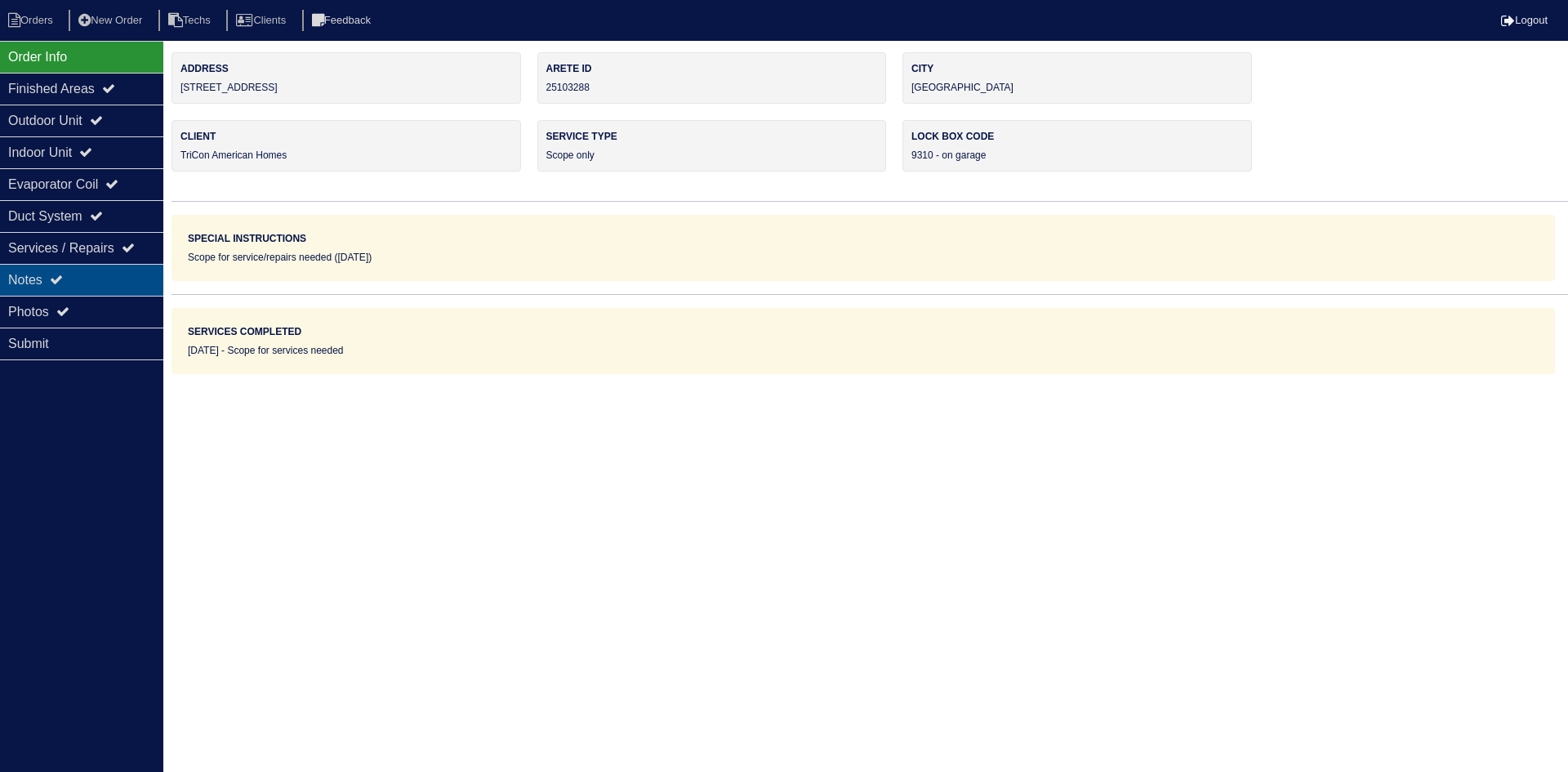
click at [74, 283] on div "Notes" at bounding box center [81, 280] width 163 height 32
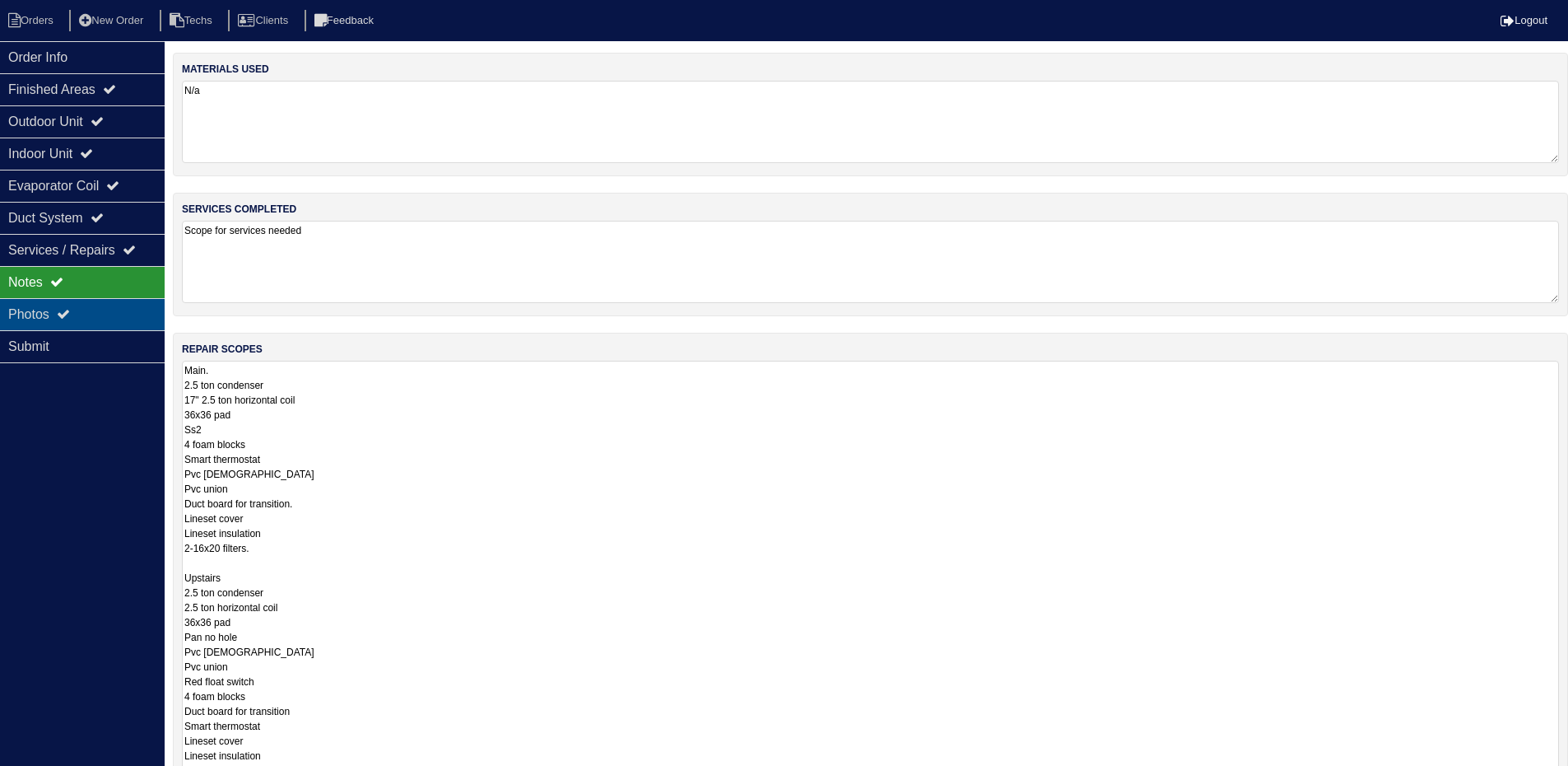
click at [70, 315] on icon at bounding box center [63, 313] width 13 height 13
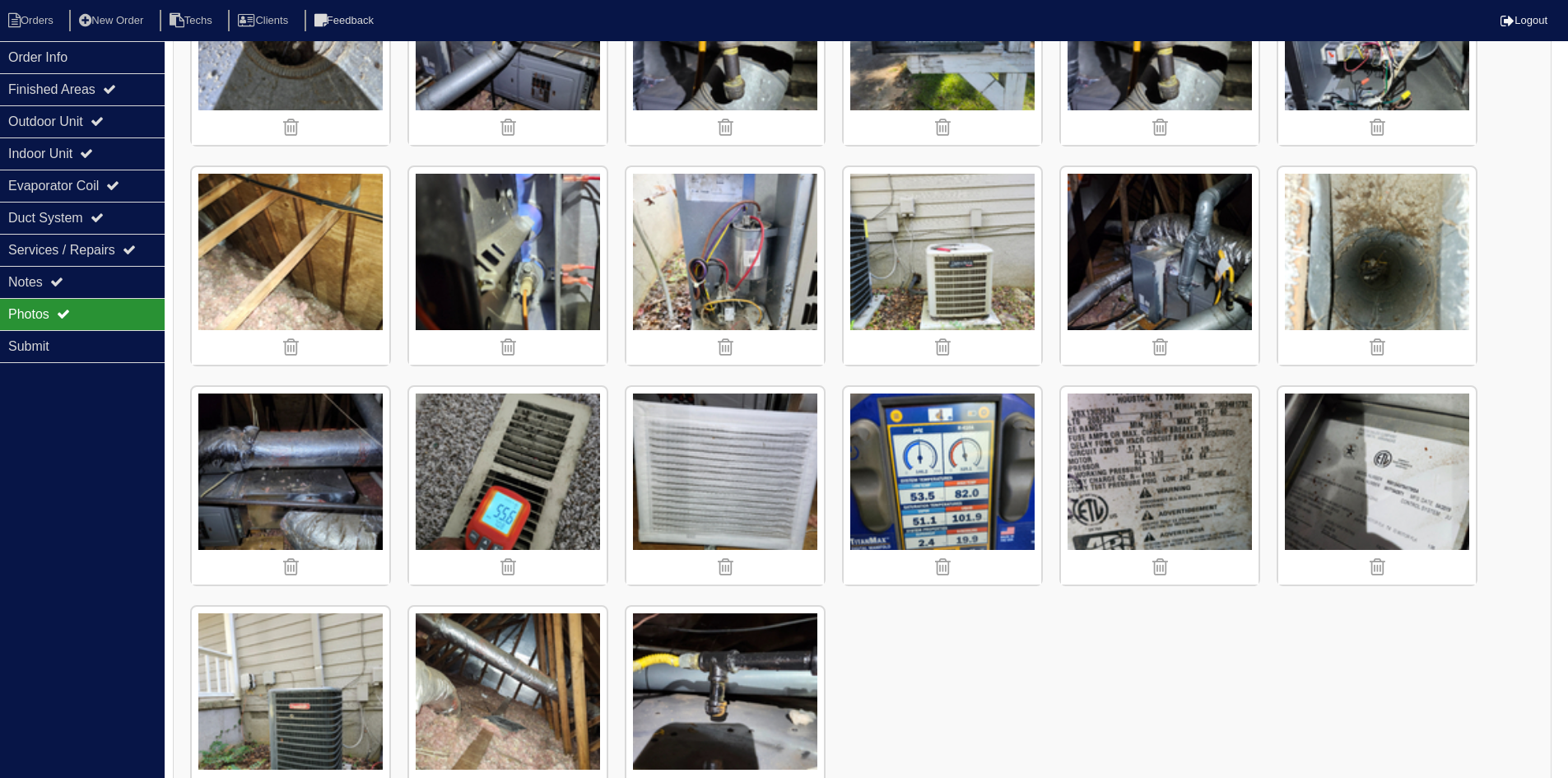
scroll to position [1294, 0]
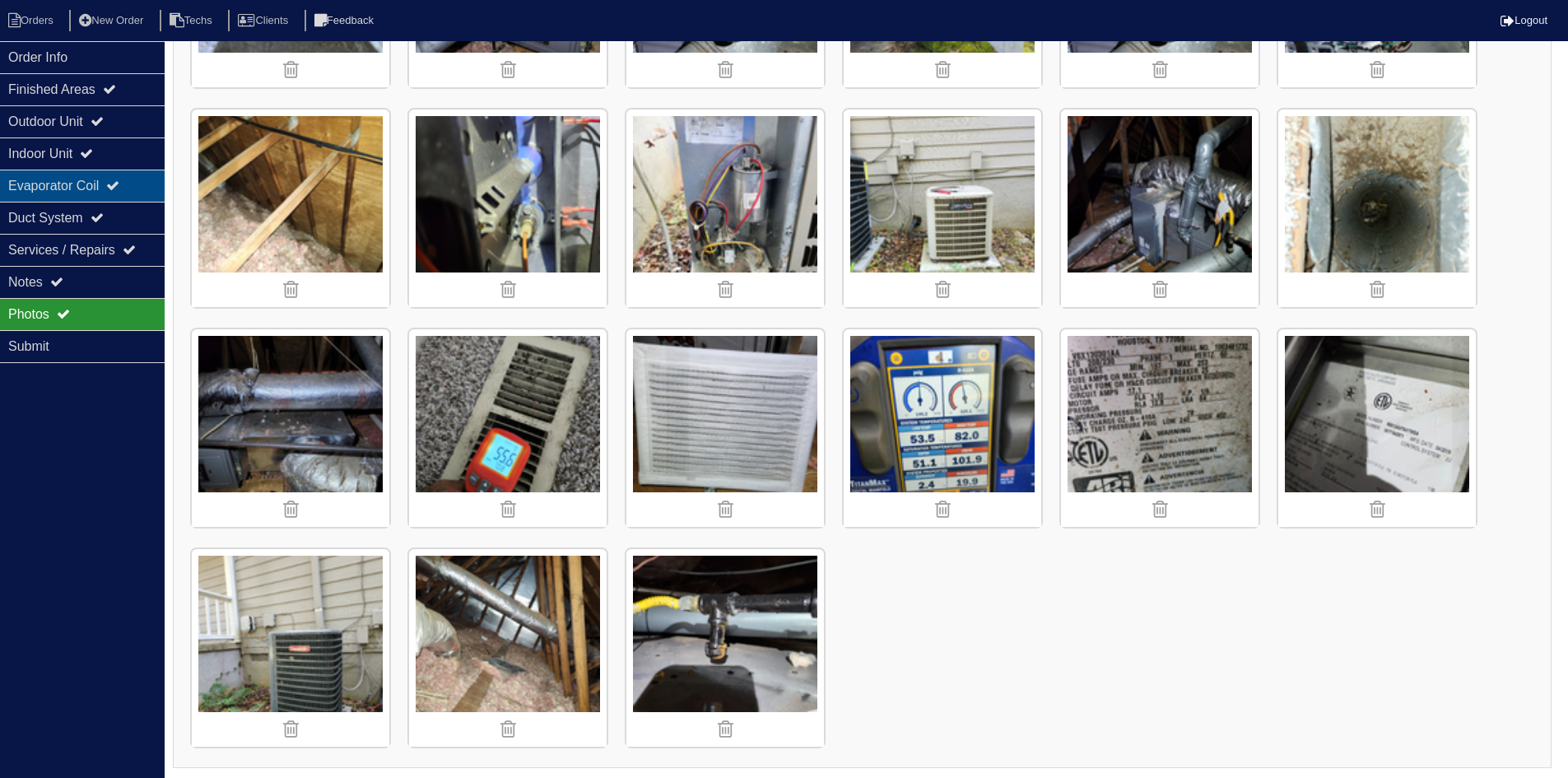
click at [144, 172] on div "Evaporator Coil" at bounding box center [82, 186] width 164 height 32
select select "2"
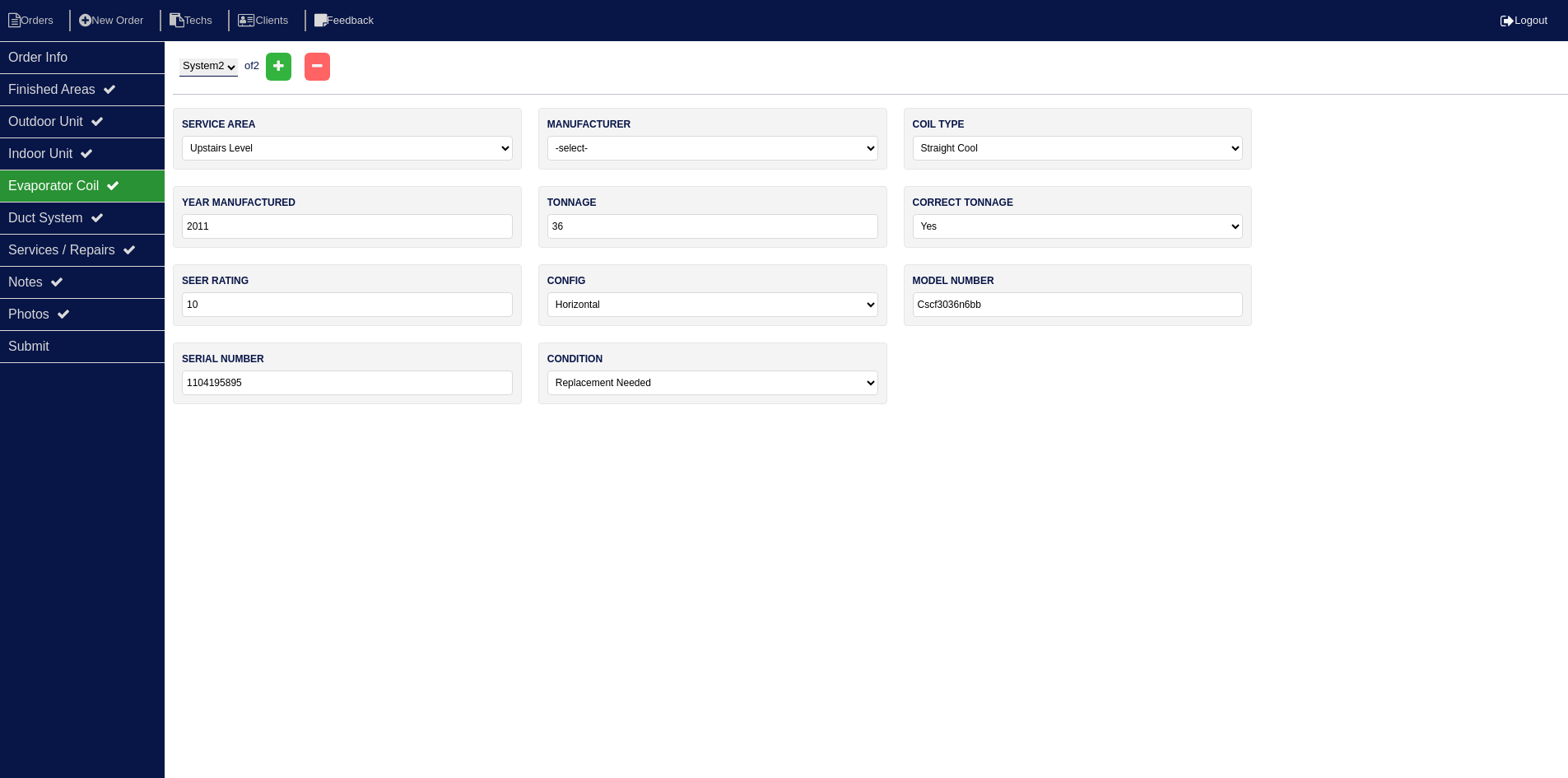
scroll to position [0, 0]
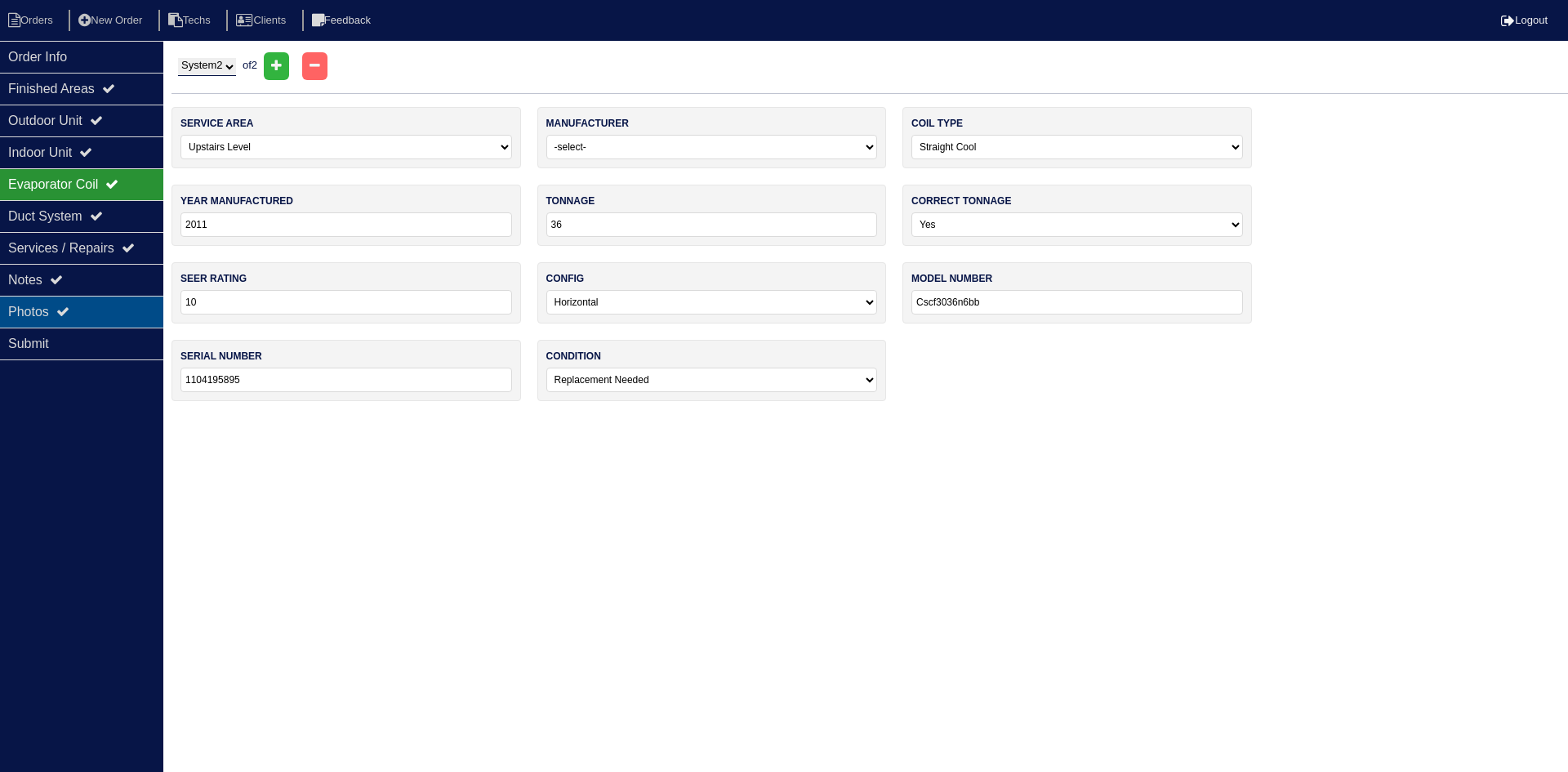
drag, startPoint x: 80, startPoint y: 284, endPoint x: 81, endPoint y: 307, distance: 23.0
click at [80, 284] on div "Notes" at bounding box center [81, 280] width 163 height 32
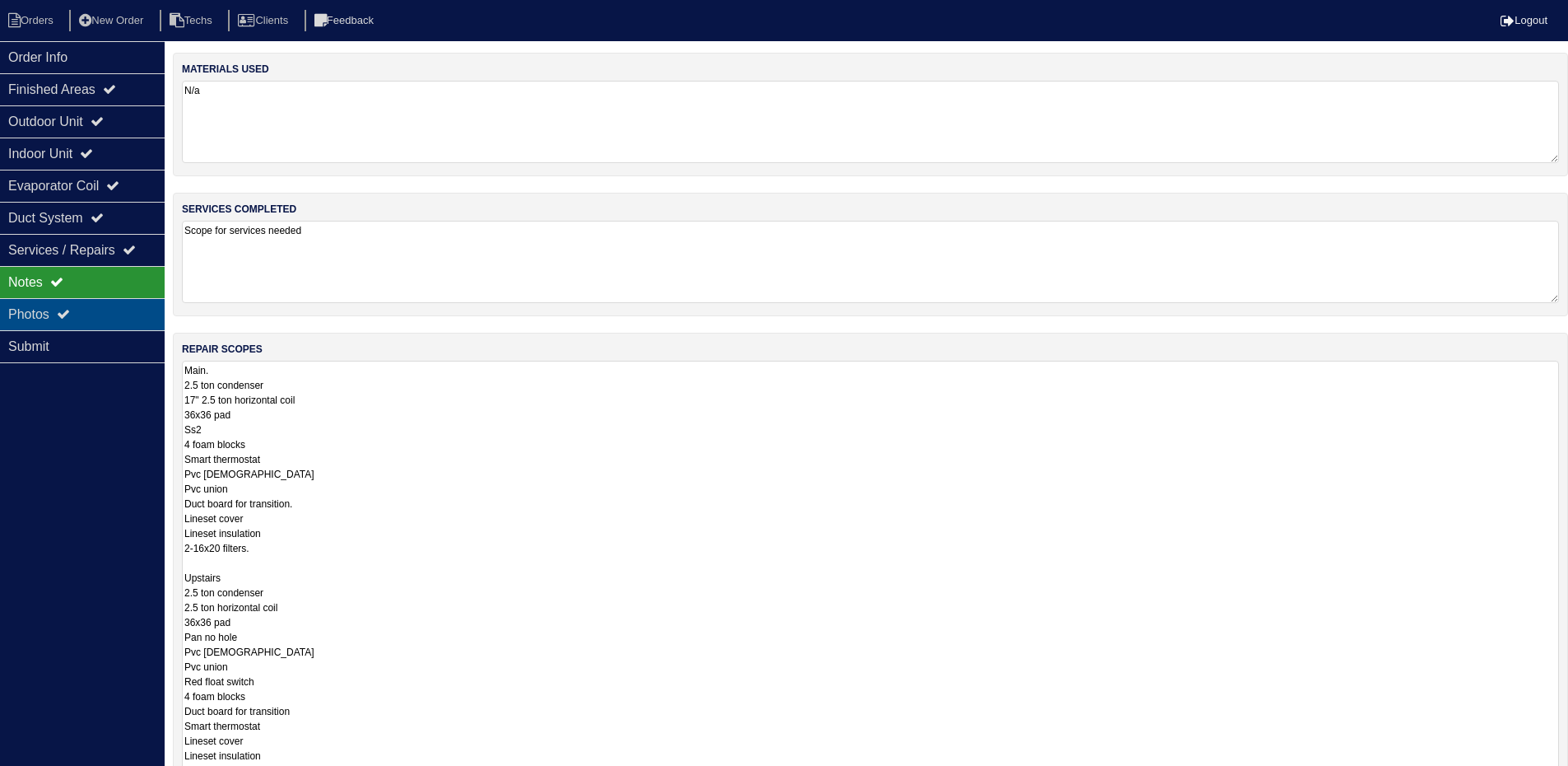
click at [84, 313] on div "Photos" at bounding box center [82, 314] width 164 height 32
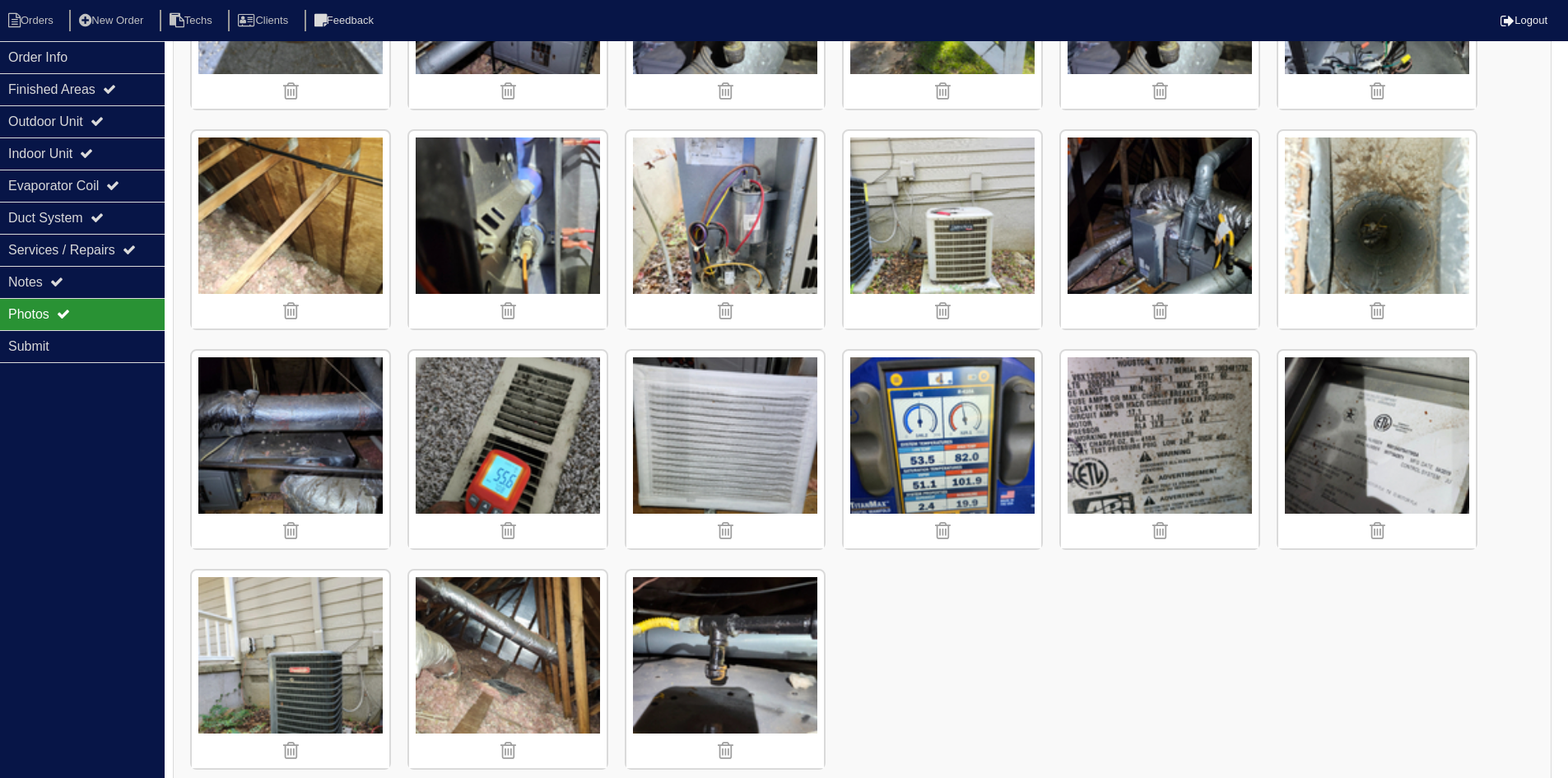
scroll to position [1294, 0]
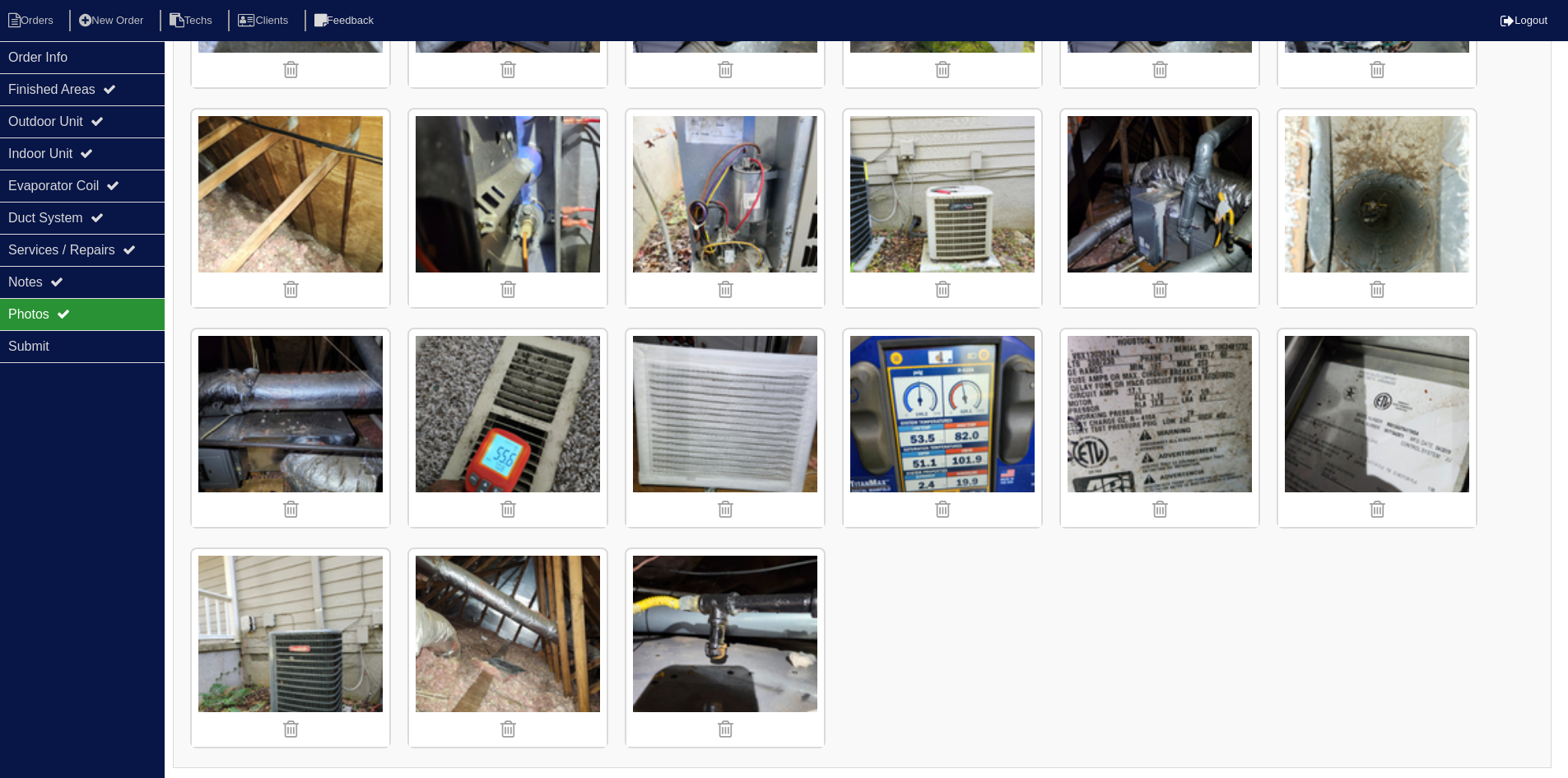
click at [940, 396] on img at bounding box center [943, 429] width 198 height 198
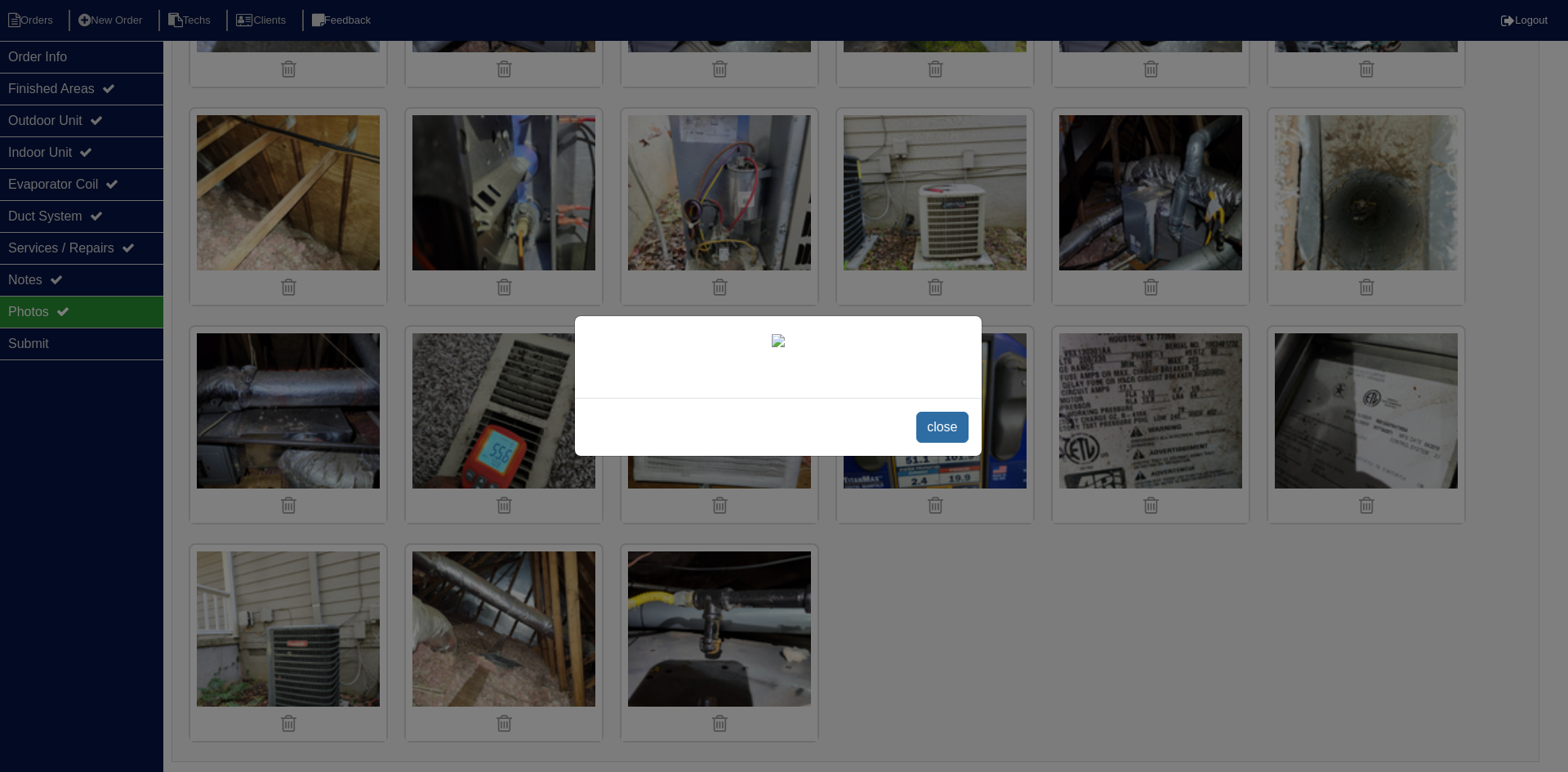
click at [942, 424] on span "close" at bounding box center [943, 427] width 52 height 31
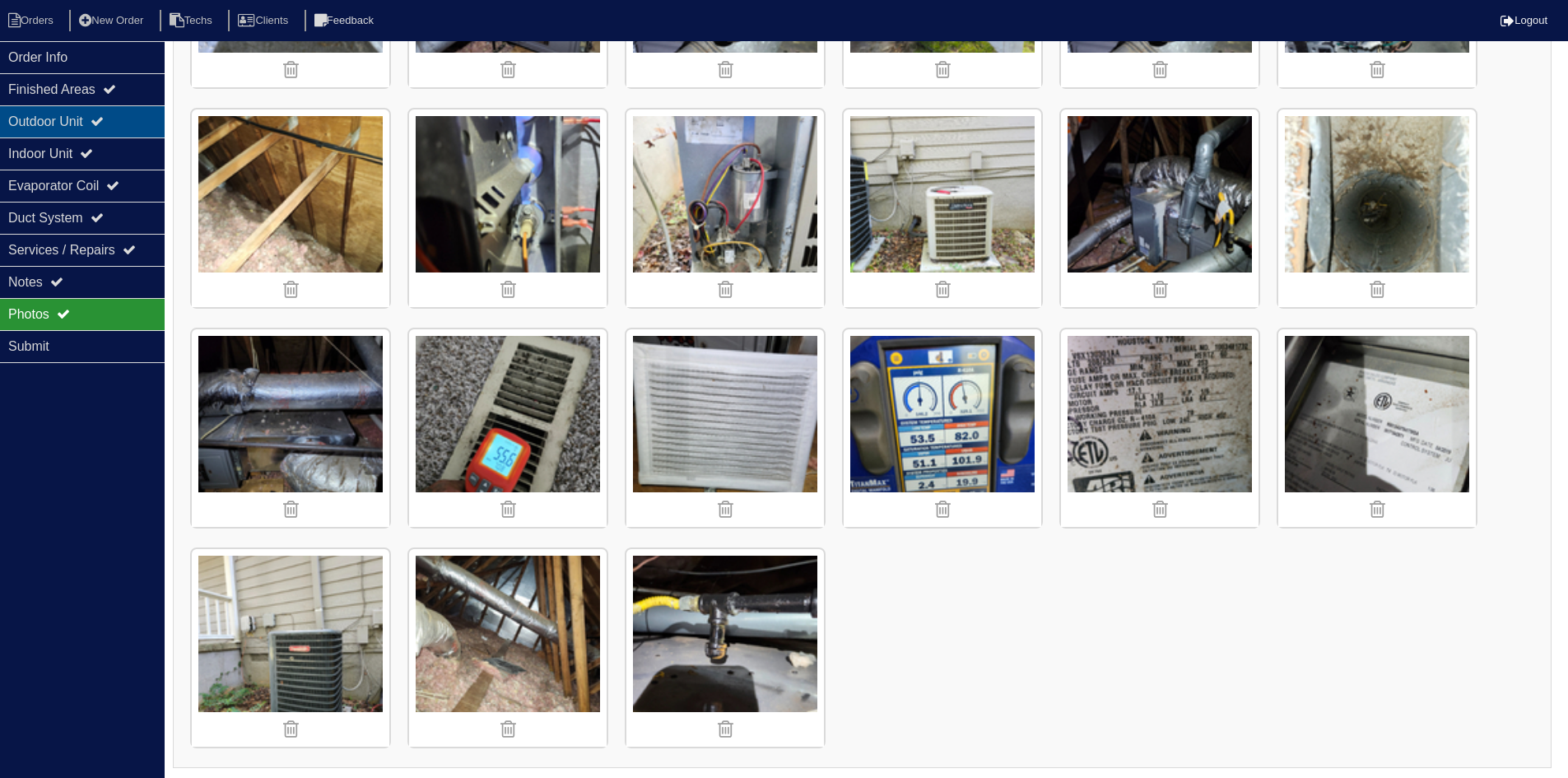
drag, startPoint x: 86, startPoint y: 154, endPoint x: 89, endPoint y: 132, distance: 22.2
click at [86, 154] on div "Indoor Unit" at bounding box center [82, 154] width 164 height 32
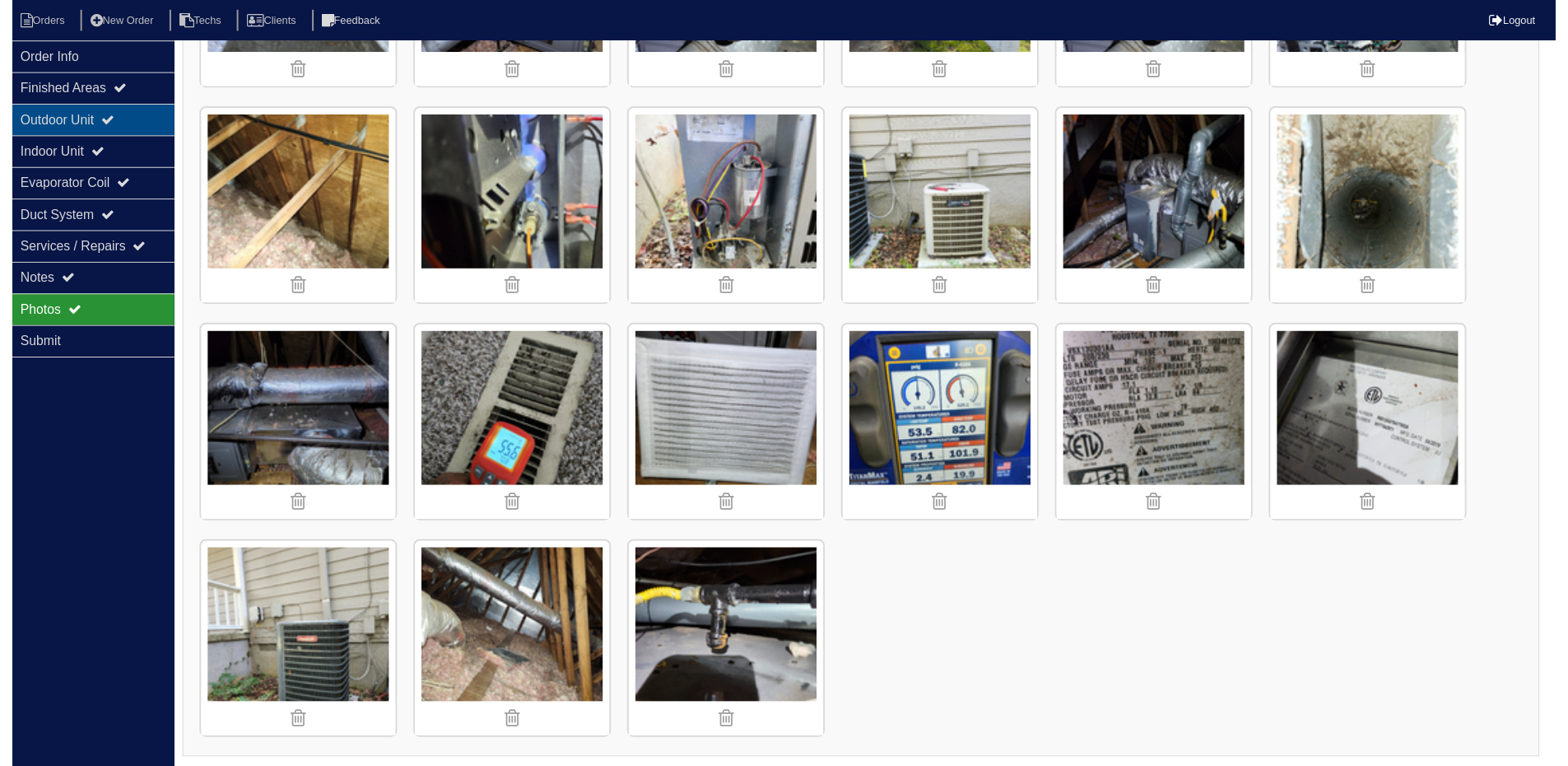
scroll to position [0, 0]
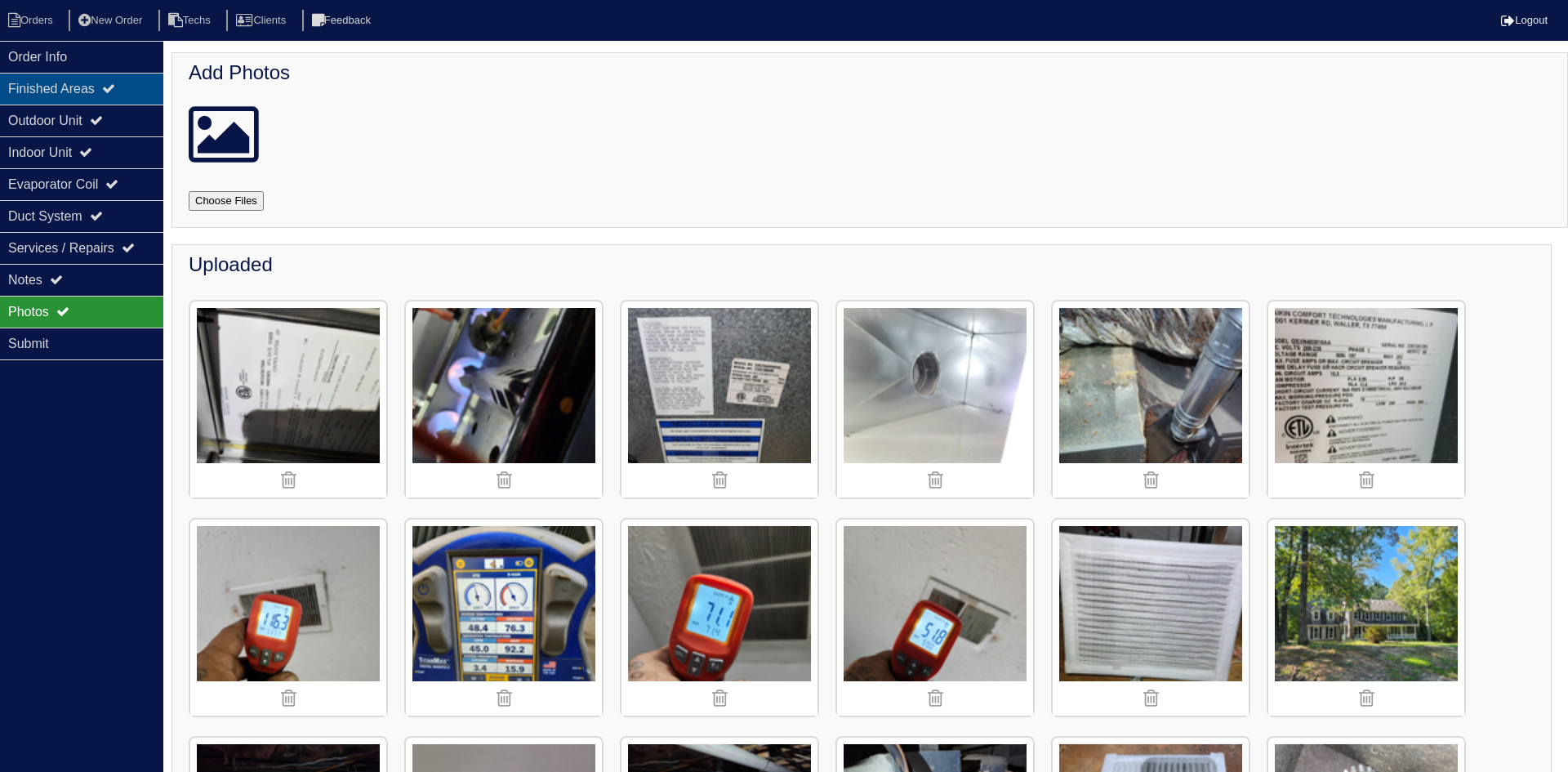
select select "2"
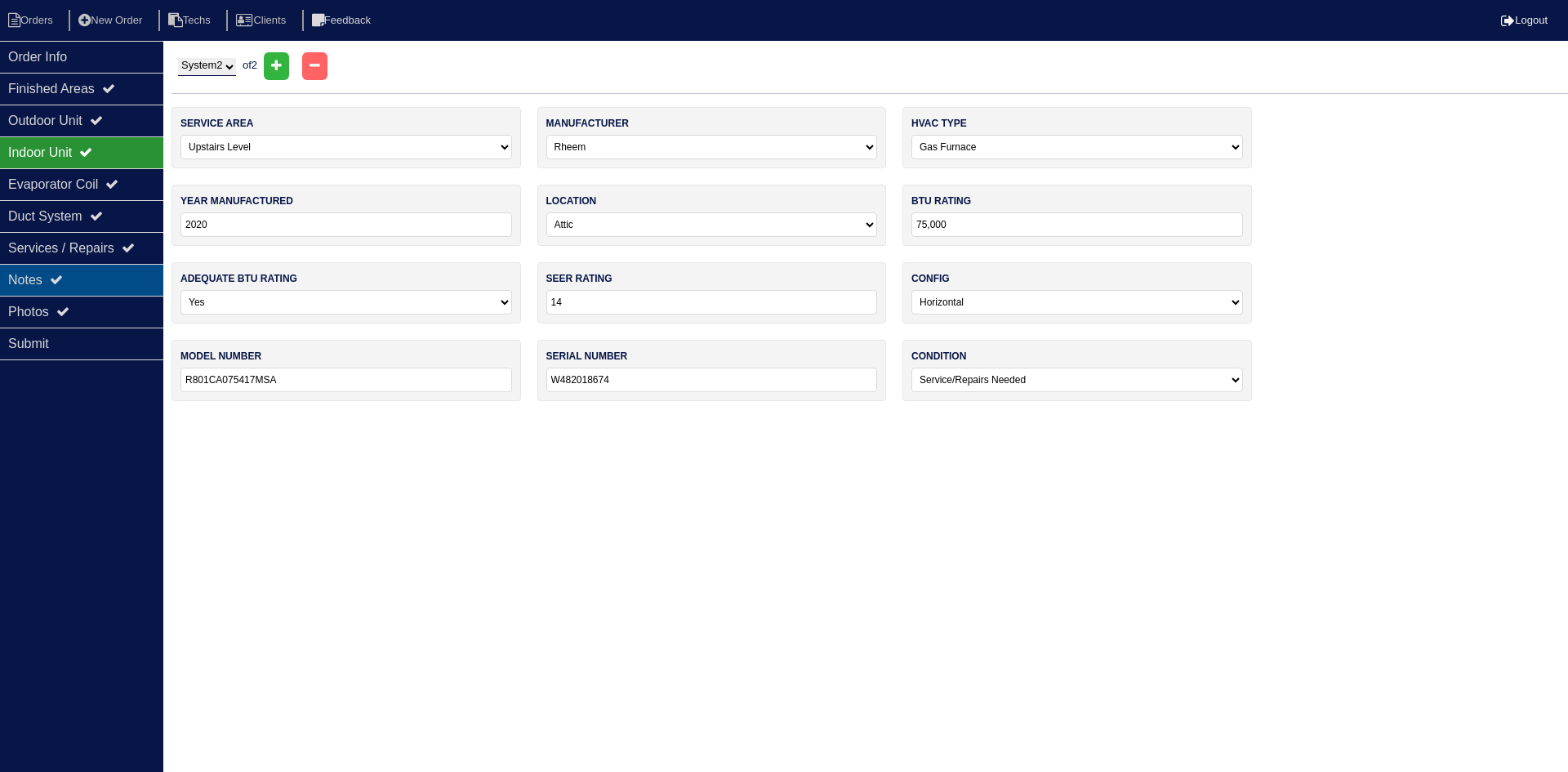
click at [108, 277] on div "Notes" at bounding box center [81, 280] width 163 height 32
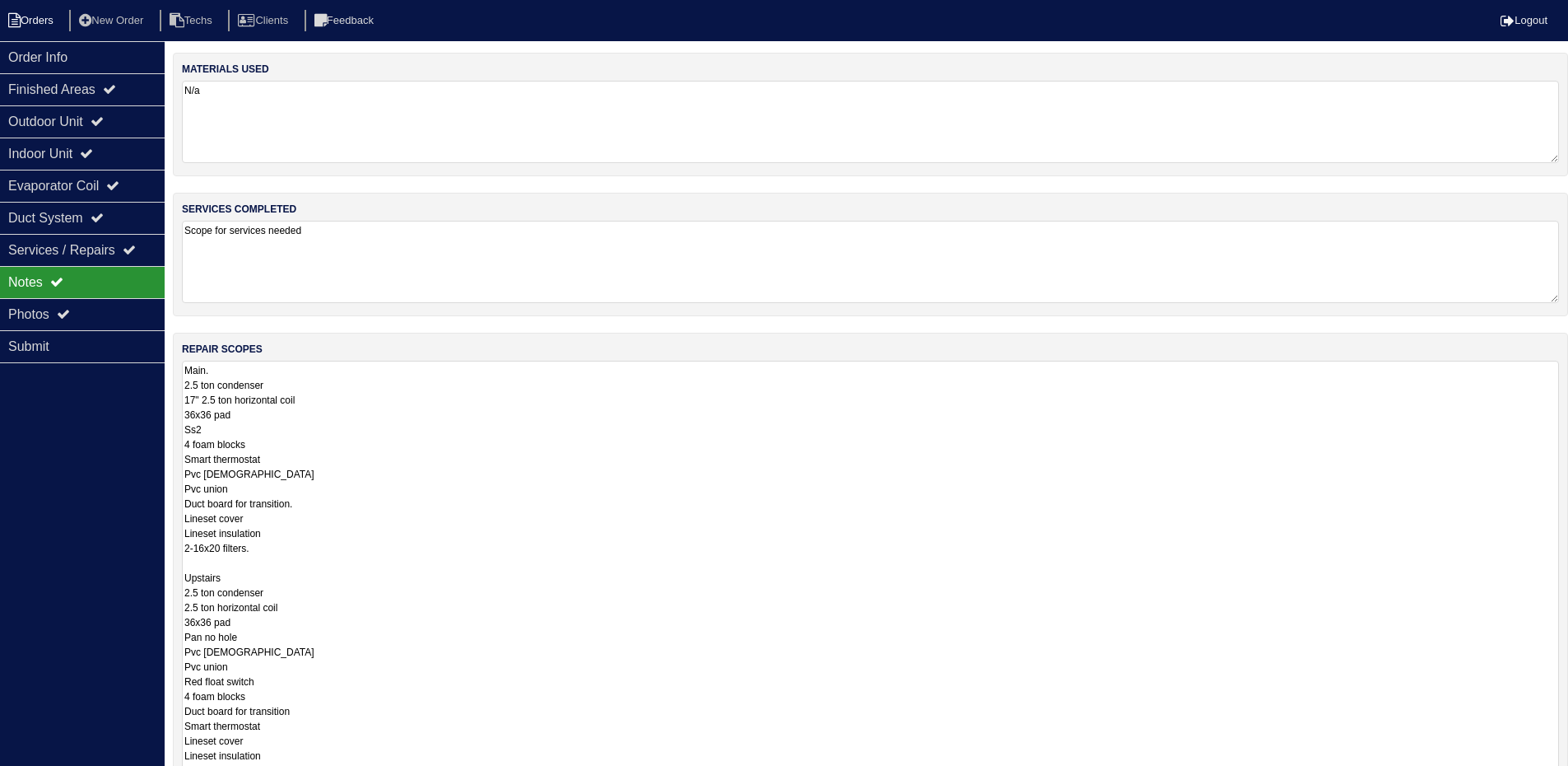
click at [44, 25] on li "Orders" at bounding box center [33, 21] width 66 height 22
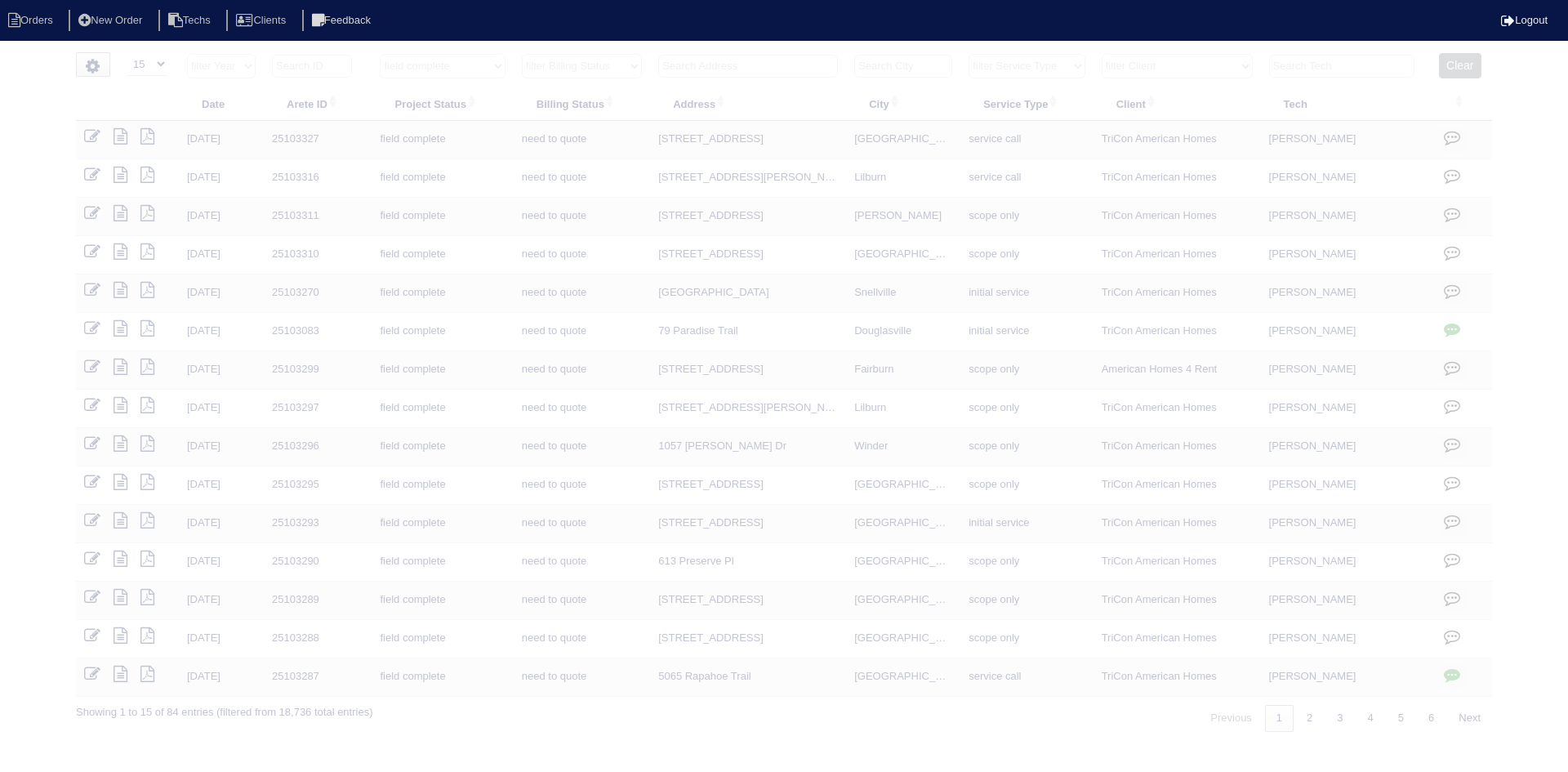
select select "15"
select select "field complete"
select select "need to quote"
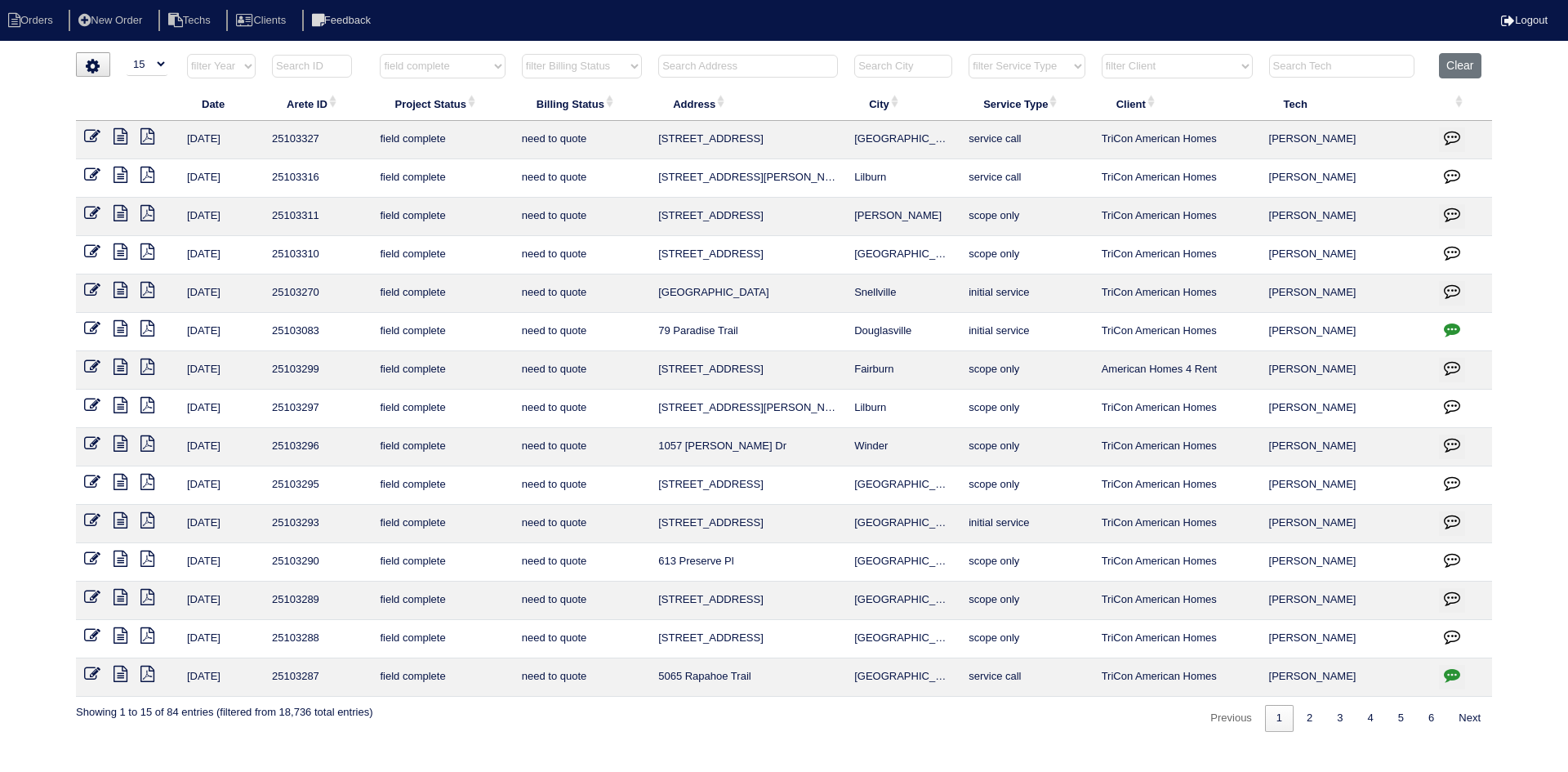
click at [120, 595] on icon at bounding box center [120, 597] width 14 height 16
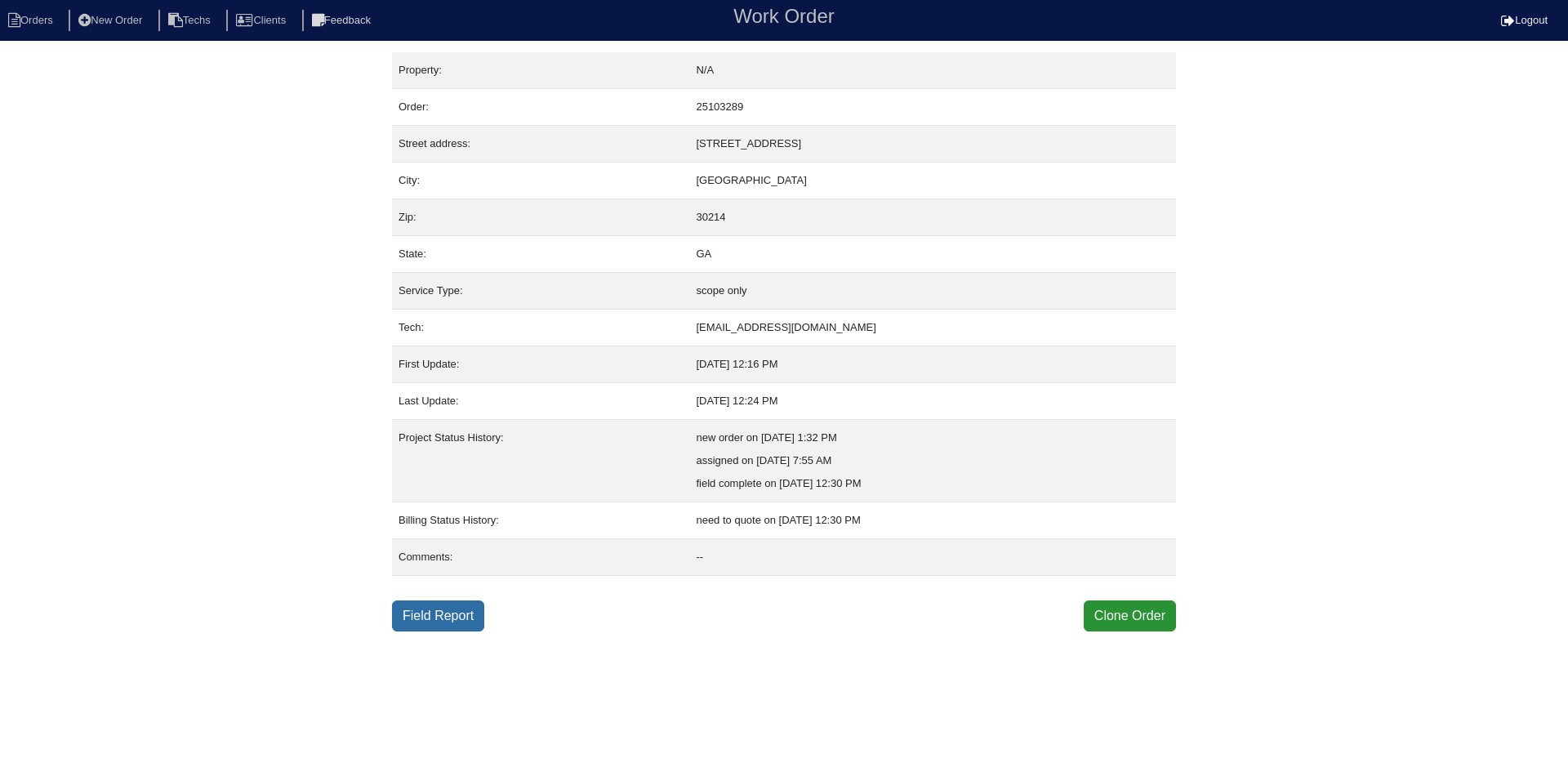
click at [460, 621] on link "Field Report" at bounding box center [438, 616] width 93 height 31
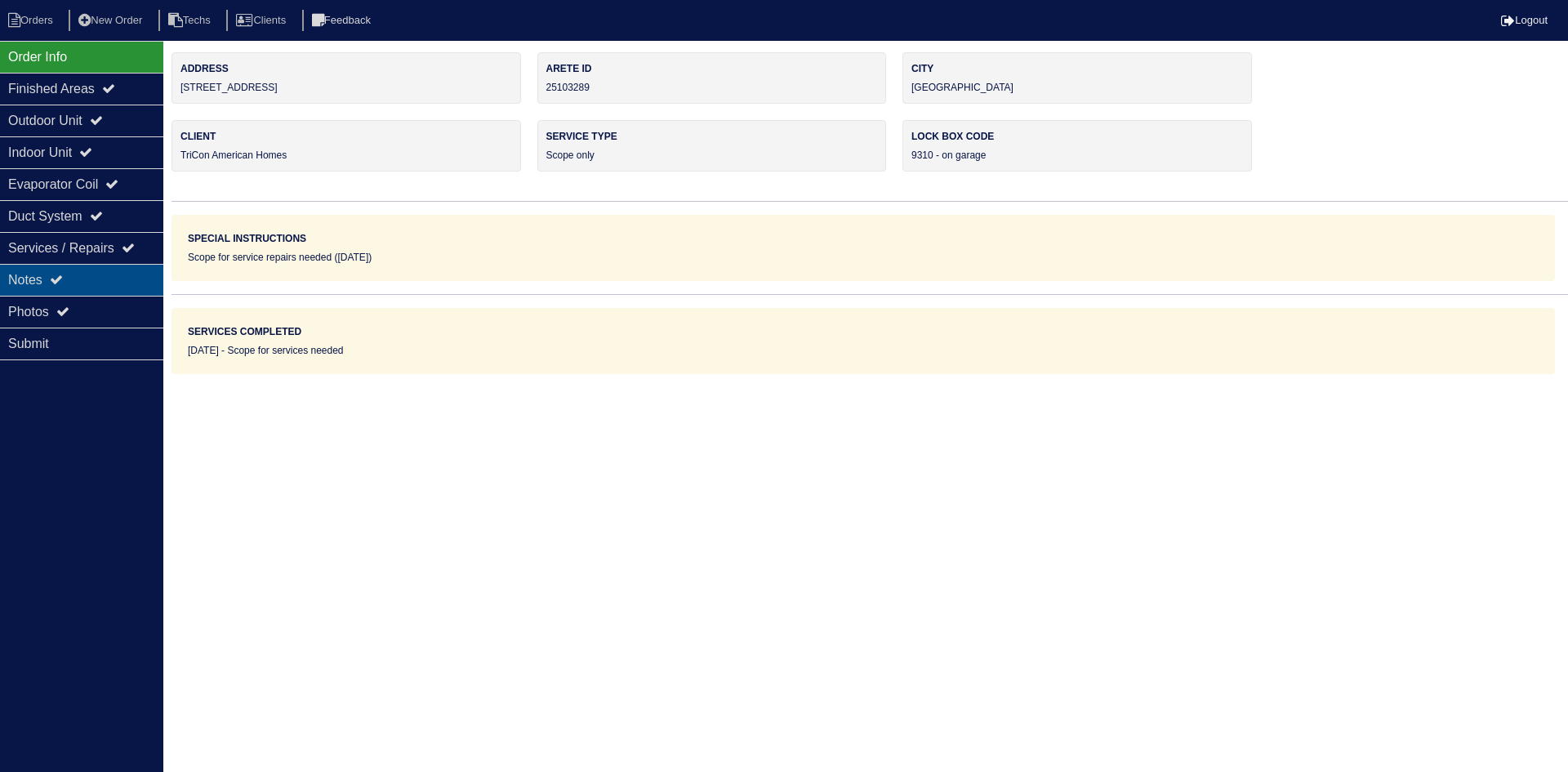
click at [95, 282] on div "Notes" at bounding box center [81, 280] width 163 height 32
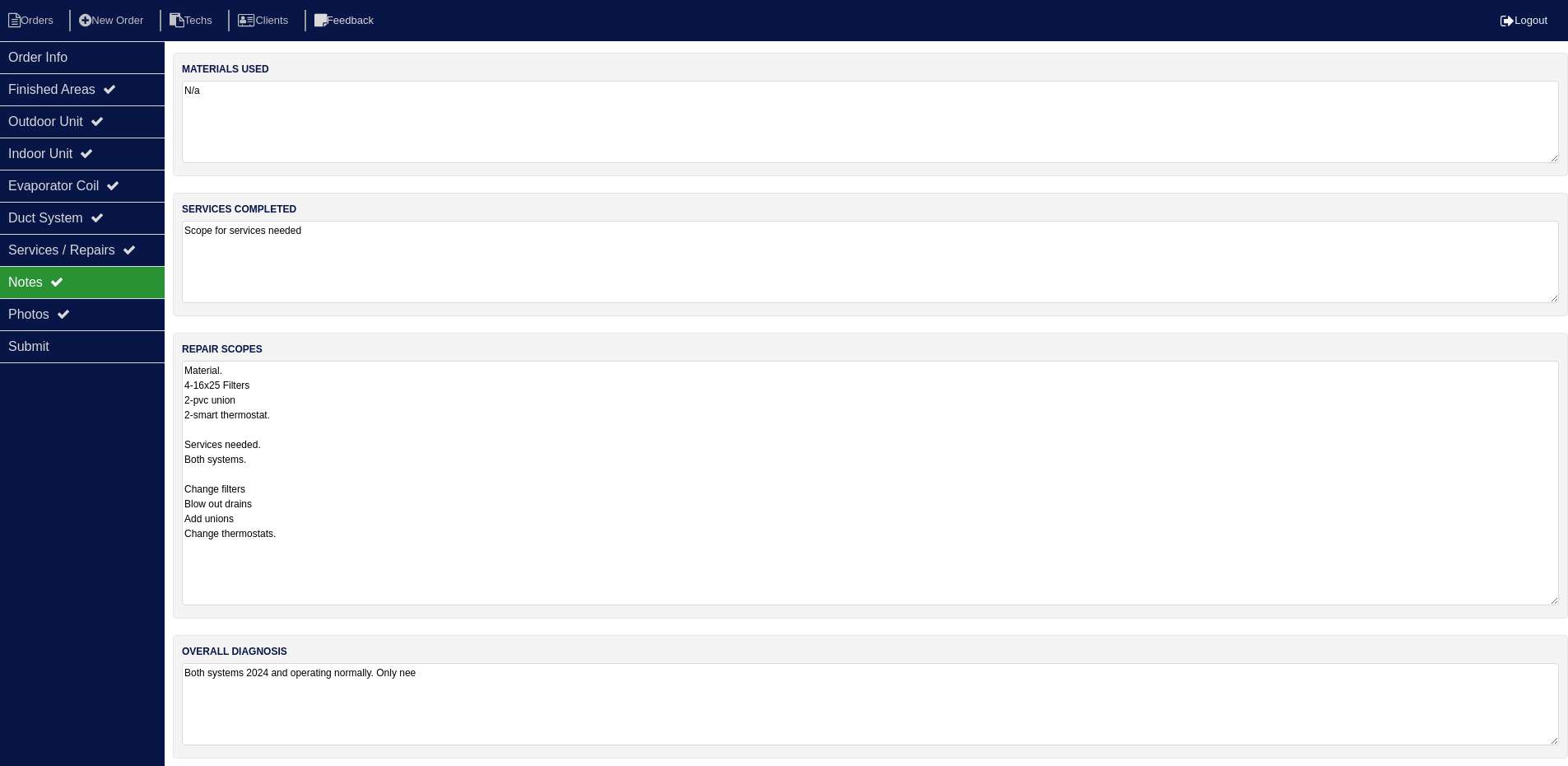
drag, startPoint x: 1561, startPoint y: 435, endPoint x: 1565, endPoint y: 597, distance: 162.0
click at [1565, 597] on div "repair scopes Material. 4-16x25 Filters 2-pvc union 2-smart thermostat. Service…" at bounding box center [871, 475] width 1396 height 286
click at [104, 118] on icon at bounding box center [97, 120] width 13 height 13
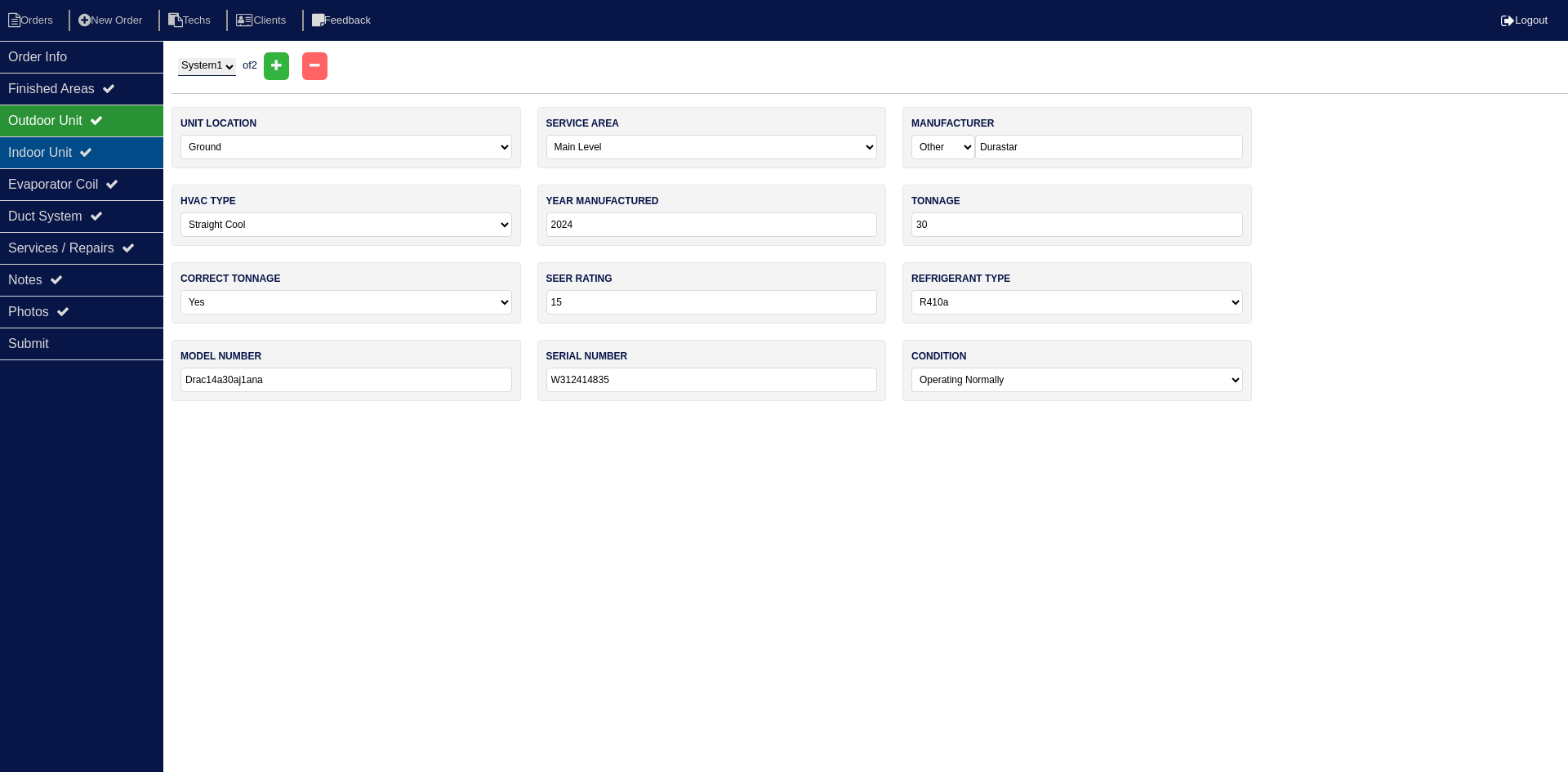
click at [74, 152] on div "Indoor Unit" at bounding box center [81, 152] width 163 height 32
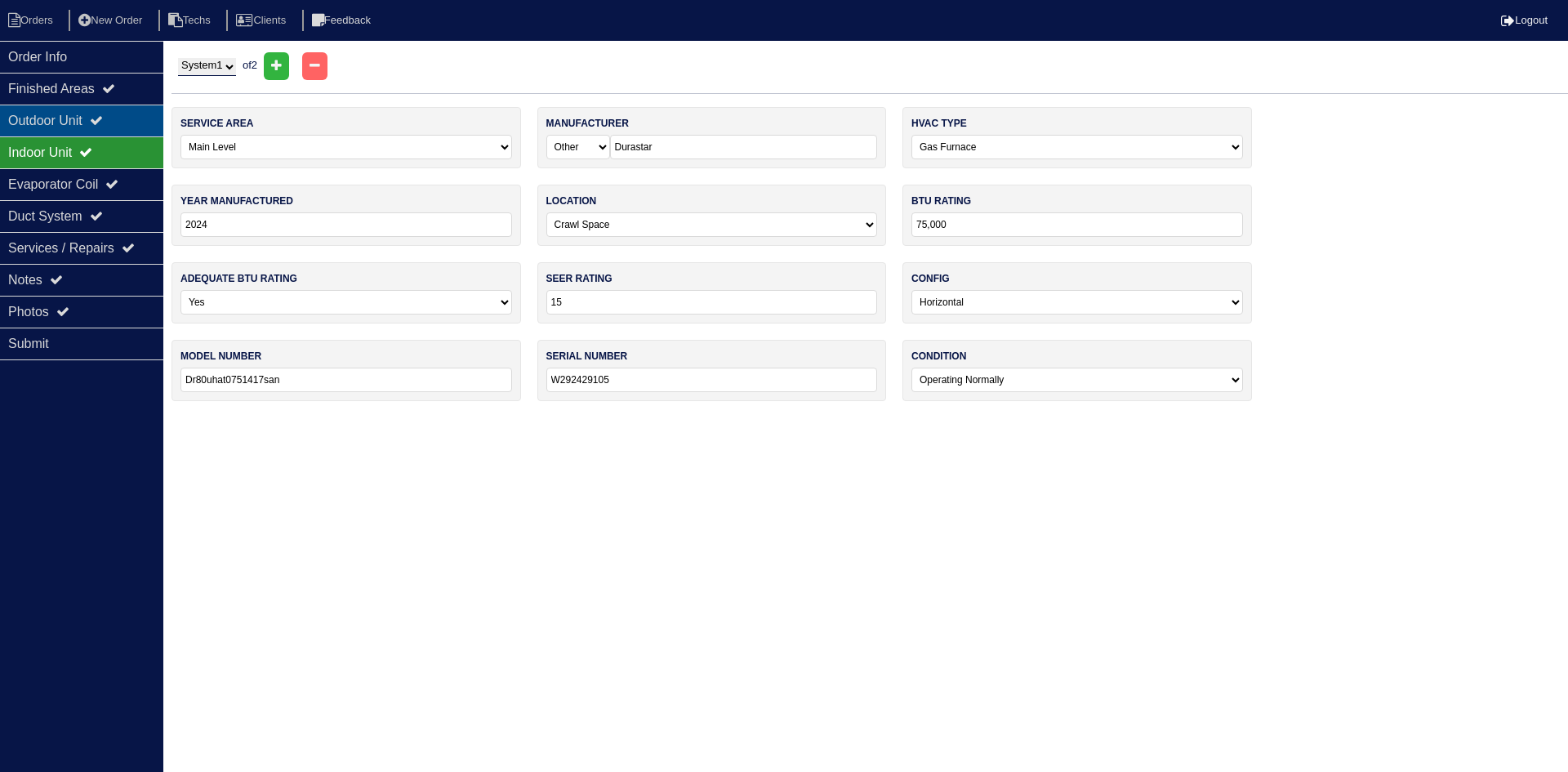
click at [82, 116] on div "Outdoor Unit" at bounding box center [81, 120] width 163 height 32
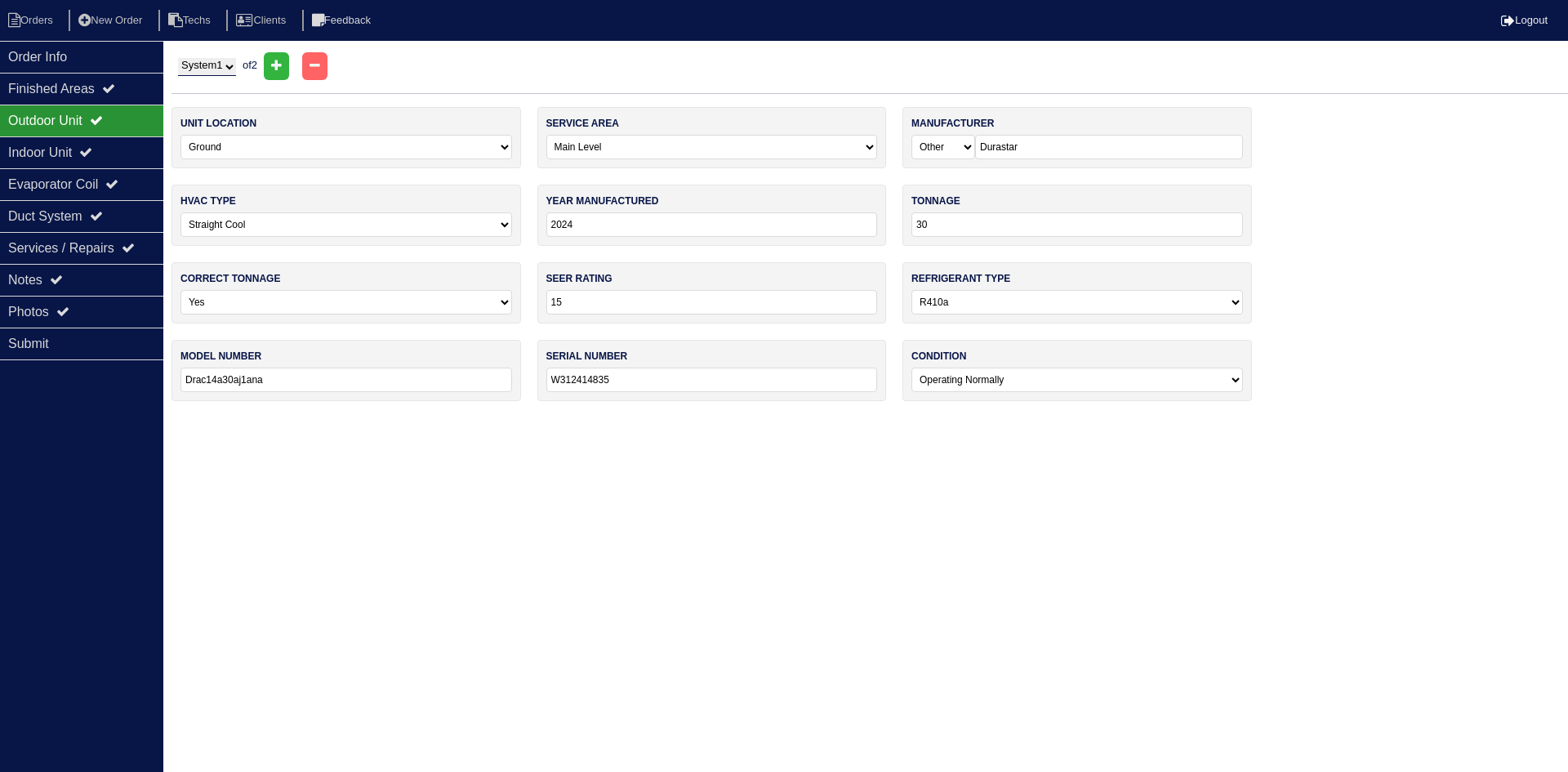
click at [222, 70] on select "System 1 System 2" at bounding box center [207, 67] width 58 height 18
select select "2"
click at [178, 58] on select "System 1 System 2" at bounding box center [207, 67] width 58 height 18
select select "1"
type input "W312414836"
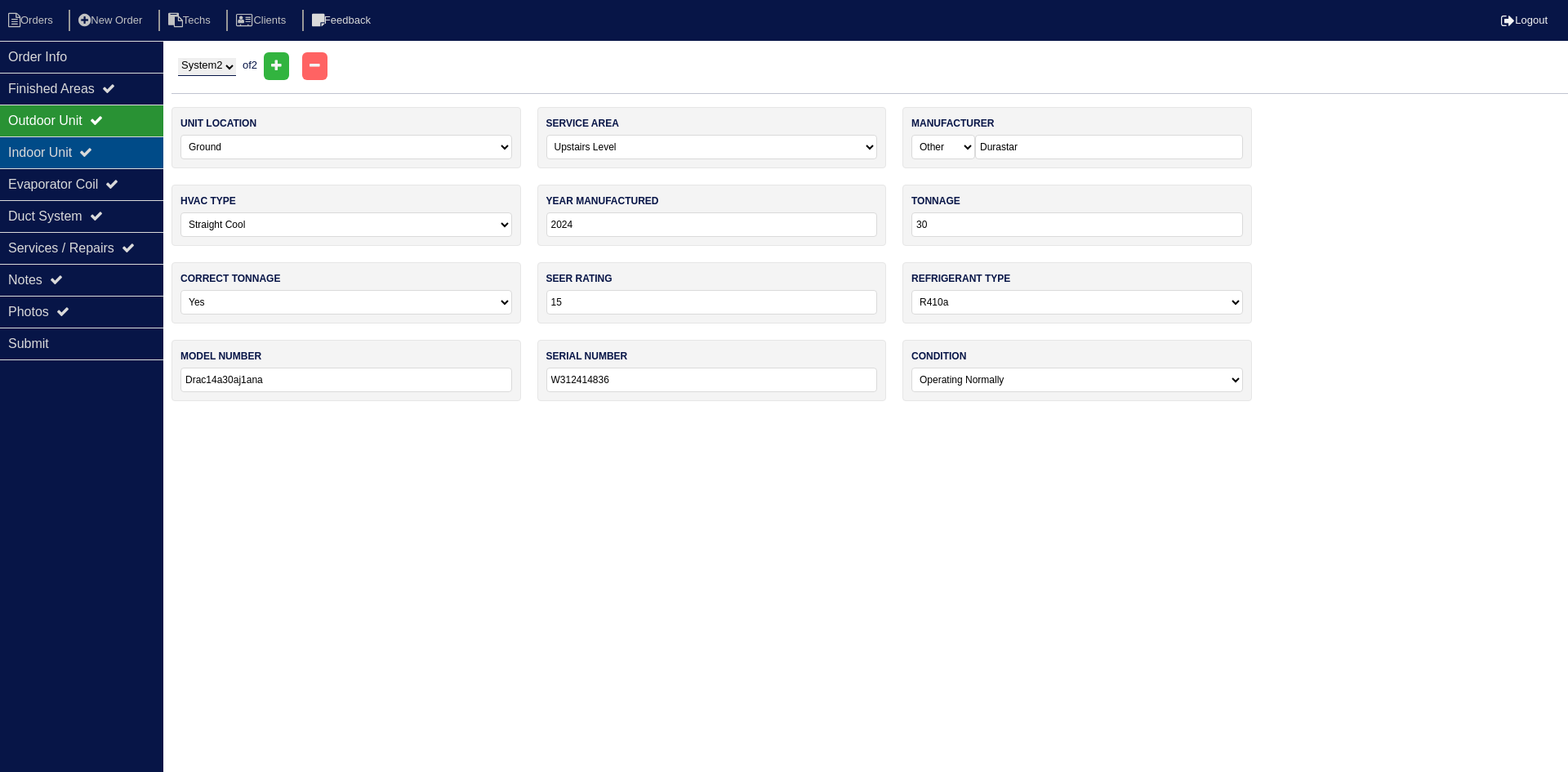
click at [93, 146] on icon at bounding box center [86, 152] width 13 height 13
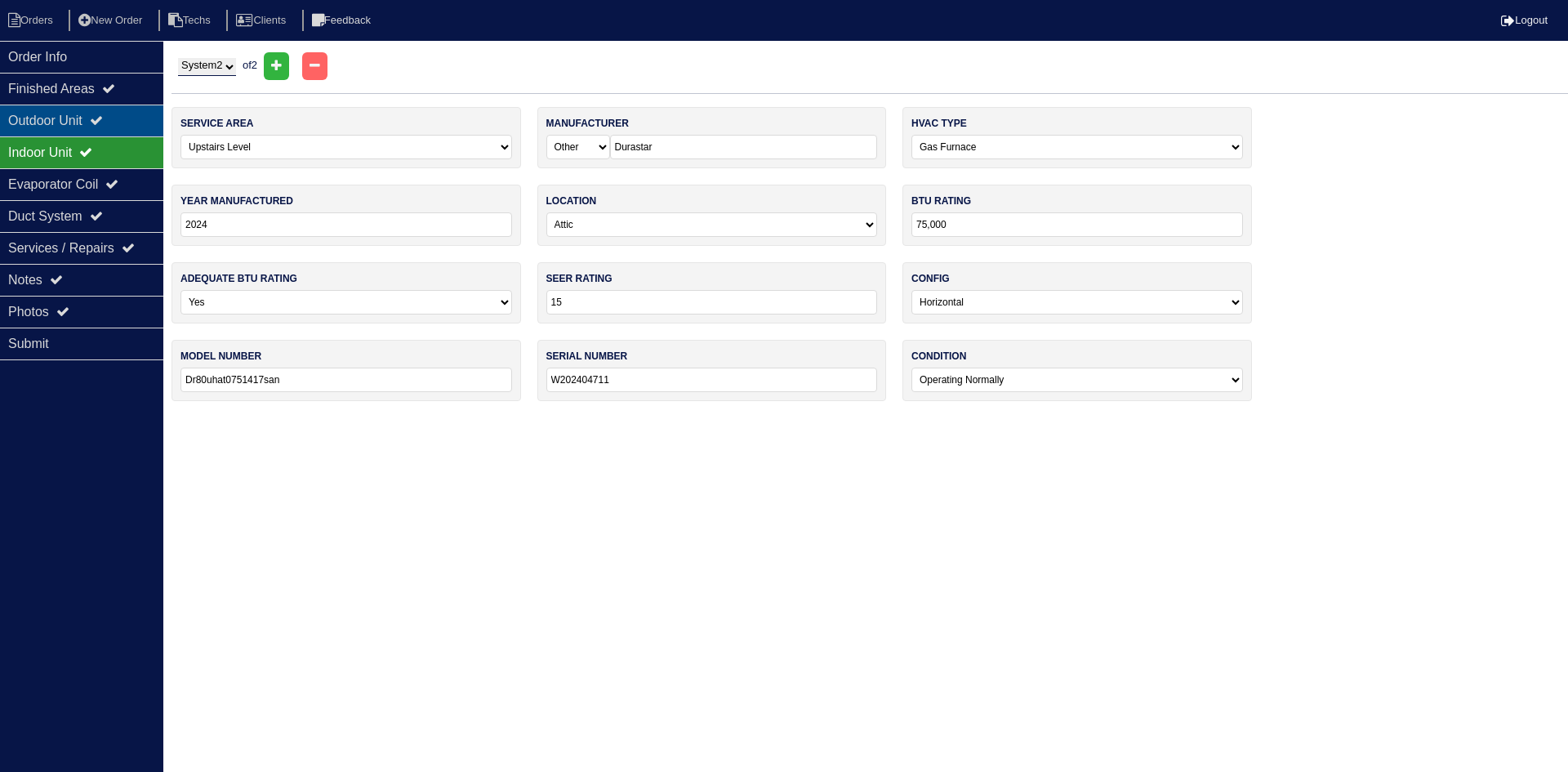
click at [100, 119] on div "Outdoor Unit" at bounding box center [81, 120] width 163 height 32
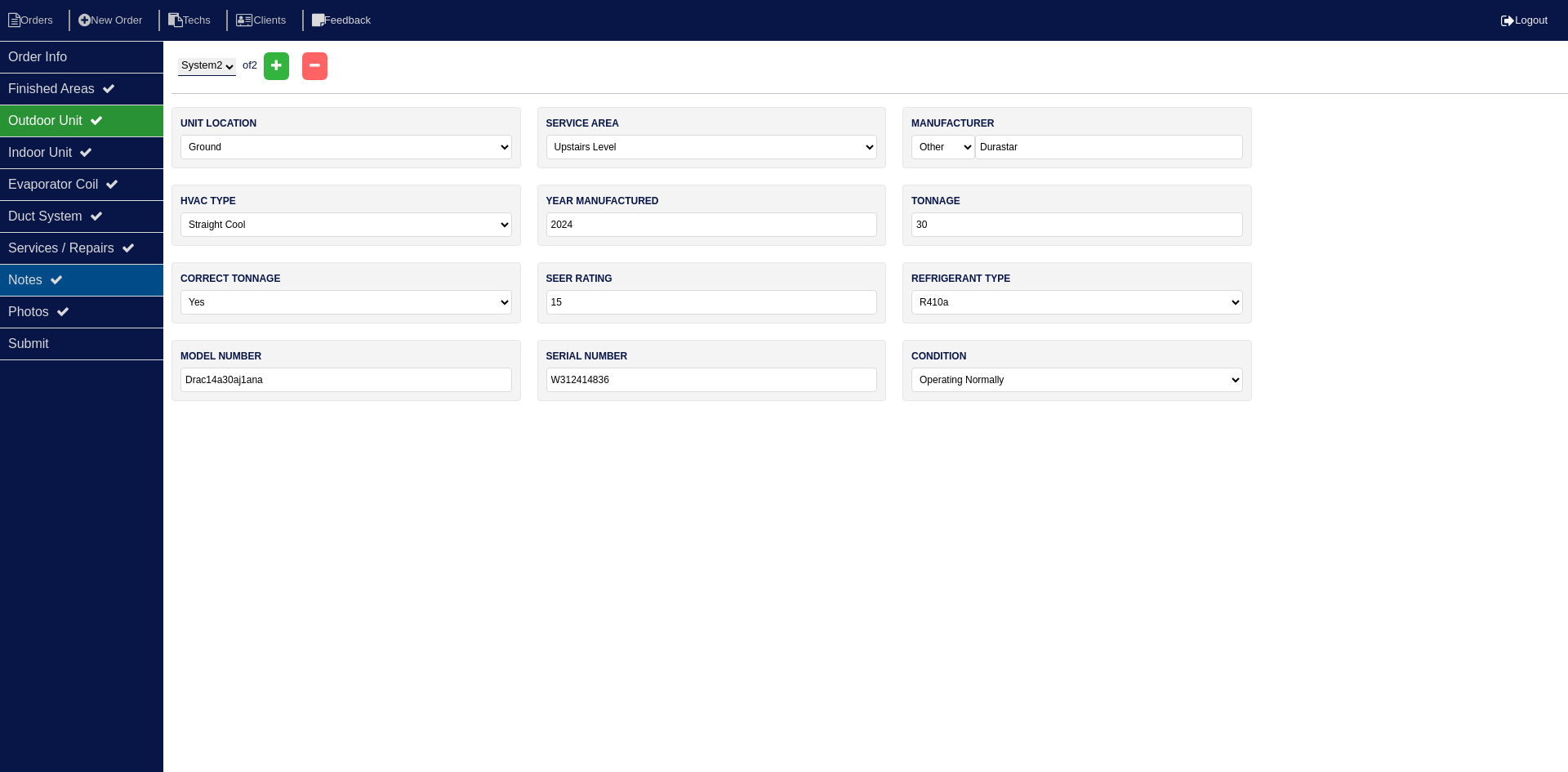
click at [81, 283] on div "Notes" at bounding box center [81, 280] width 163 height 32
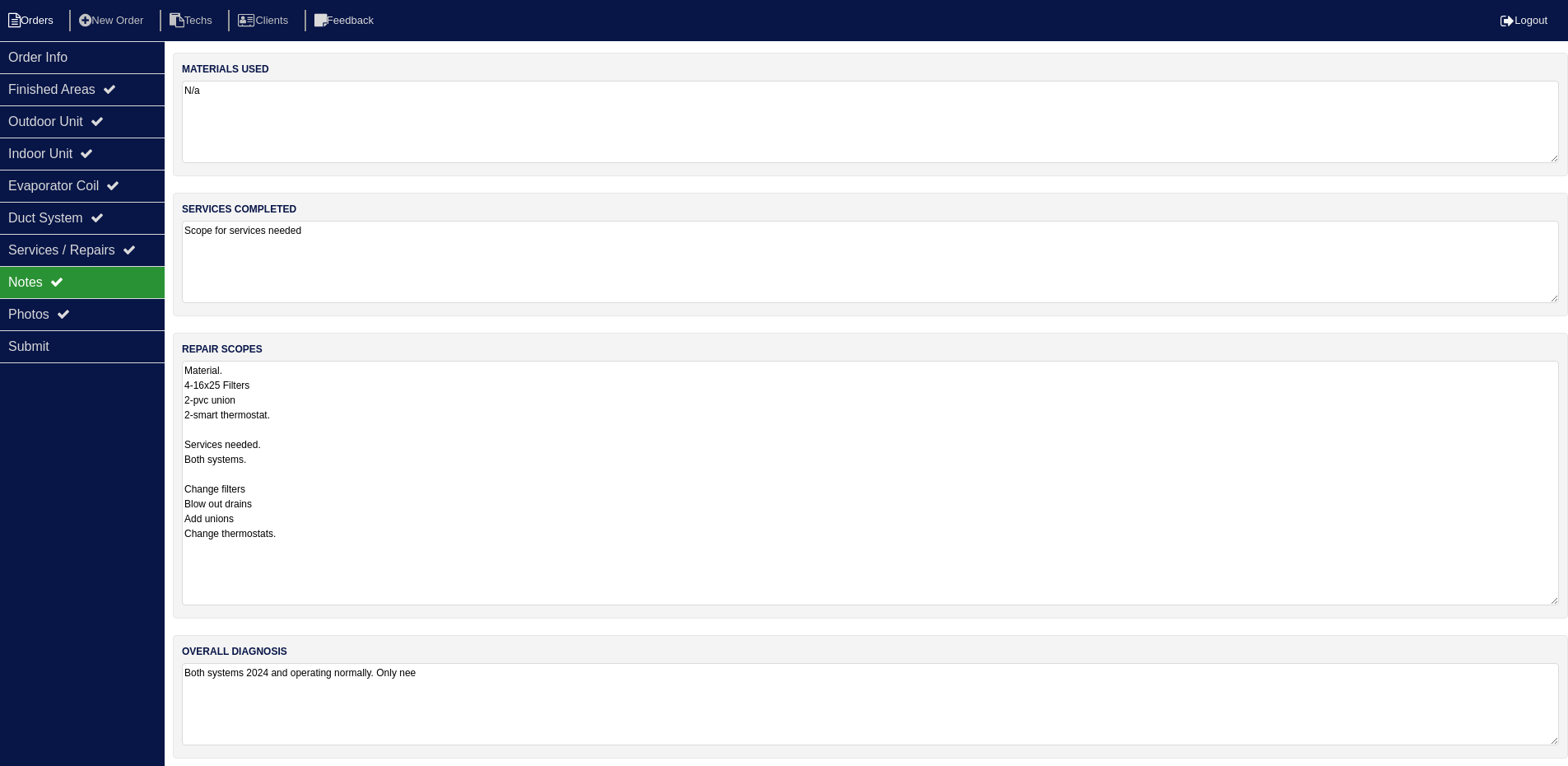
click at [36, 15] on li "Orders" at bounding box center [33, 21] width 66 height 22
select select "15"
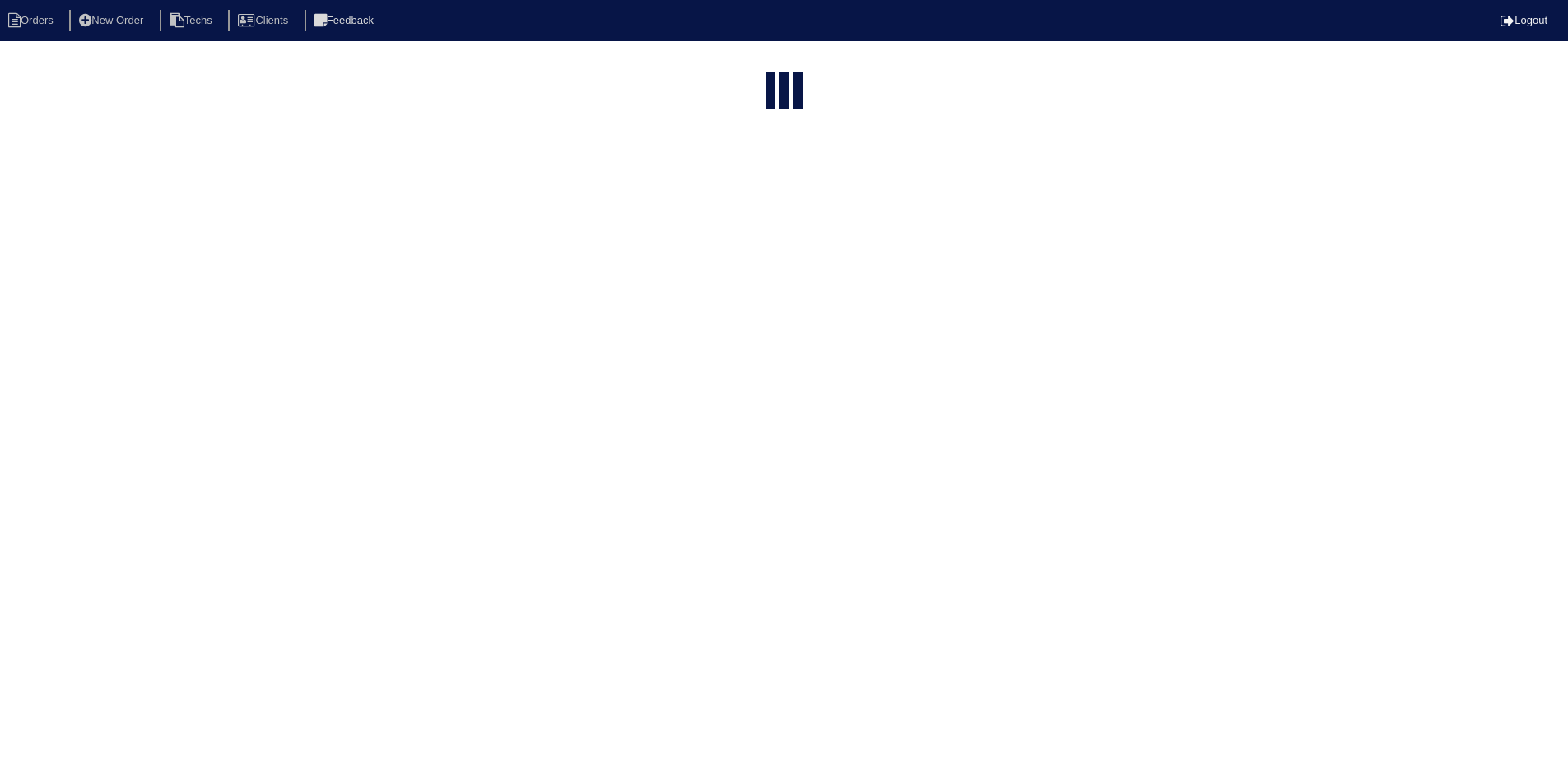
select select "field complete"
select select "need to quote"
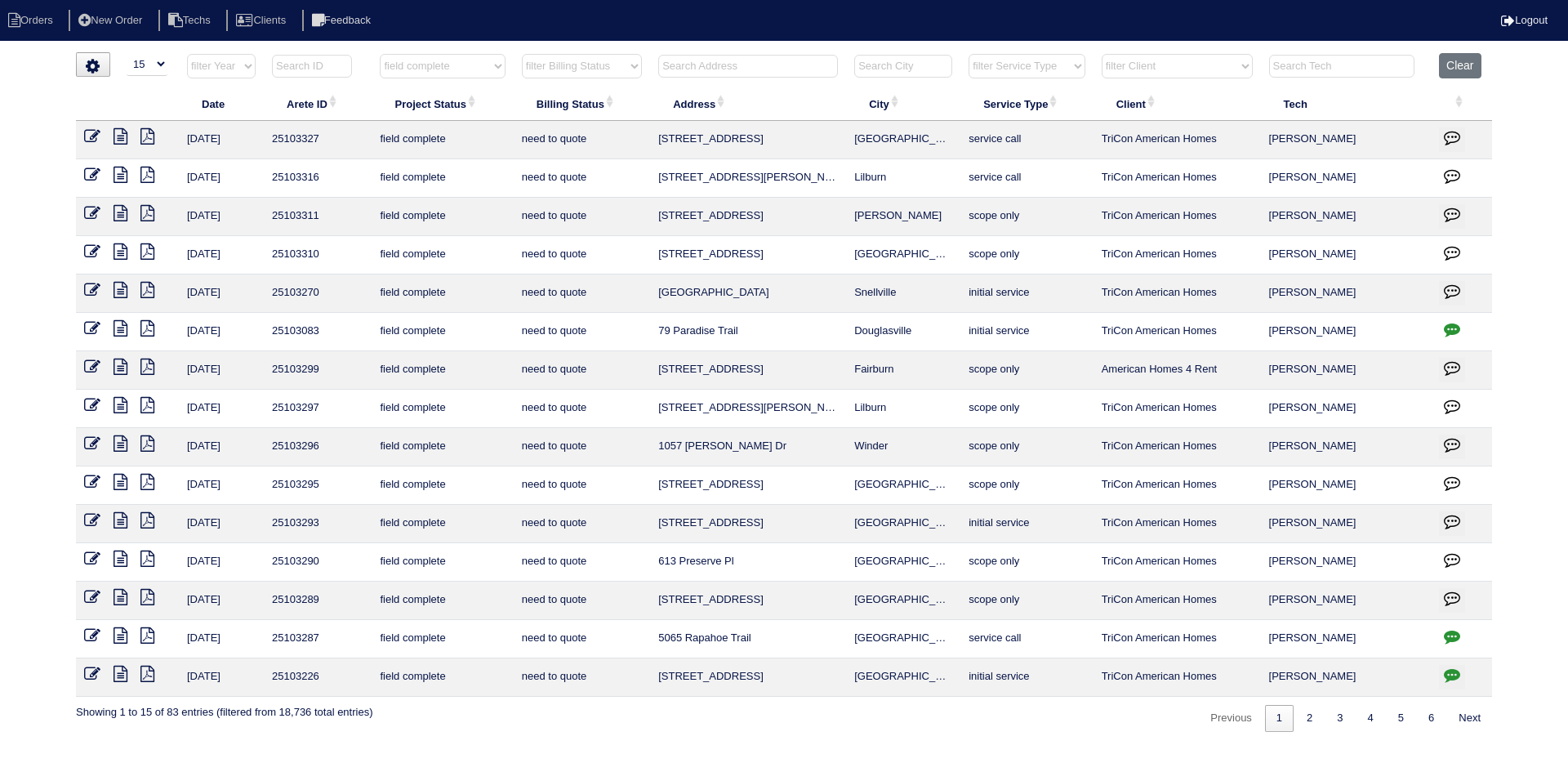
click at [122, 554] on icon at bounding box center [120, 559] width 14 height 16
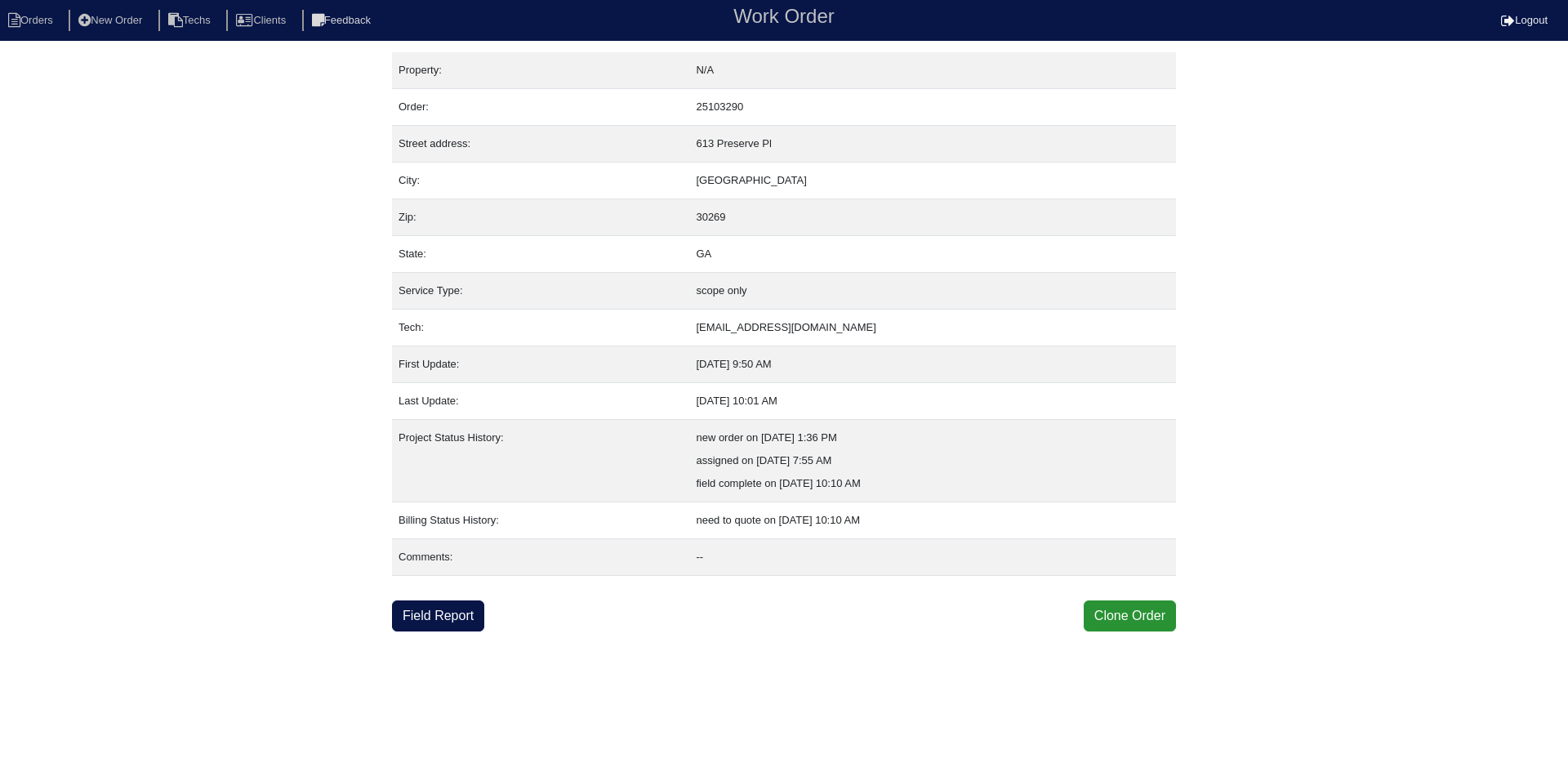
drag, startPoint x: 447, startPoint y: 613, endPoint x: 282, endPoint y: 612, distance: 165.0
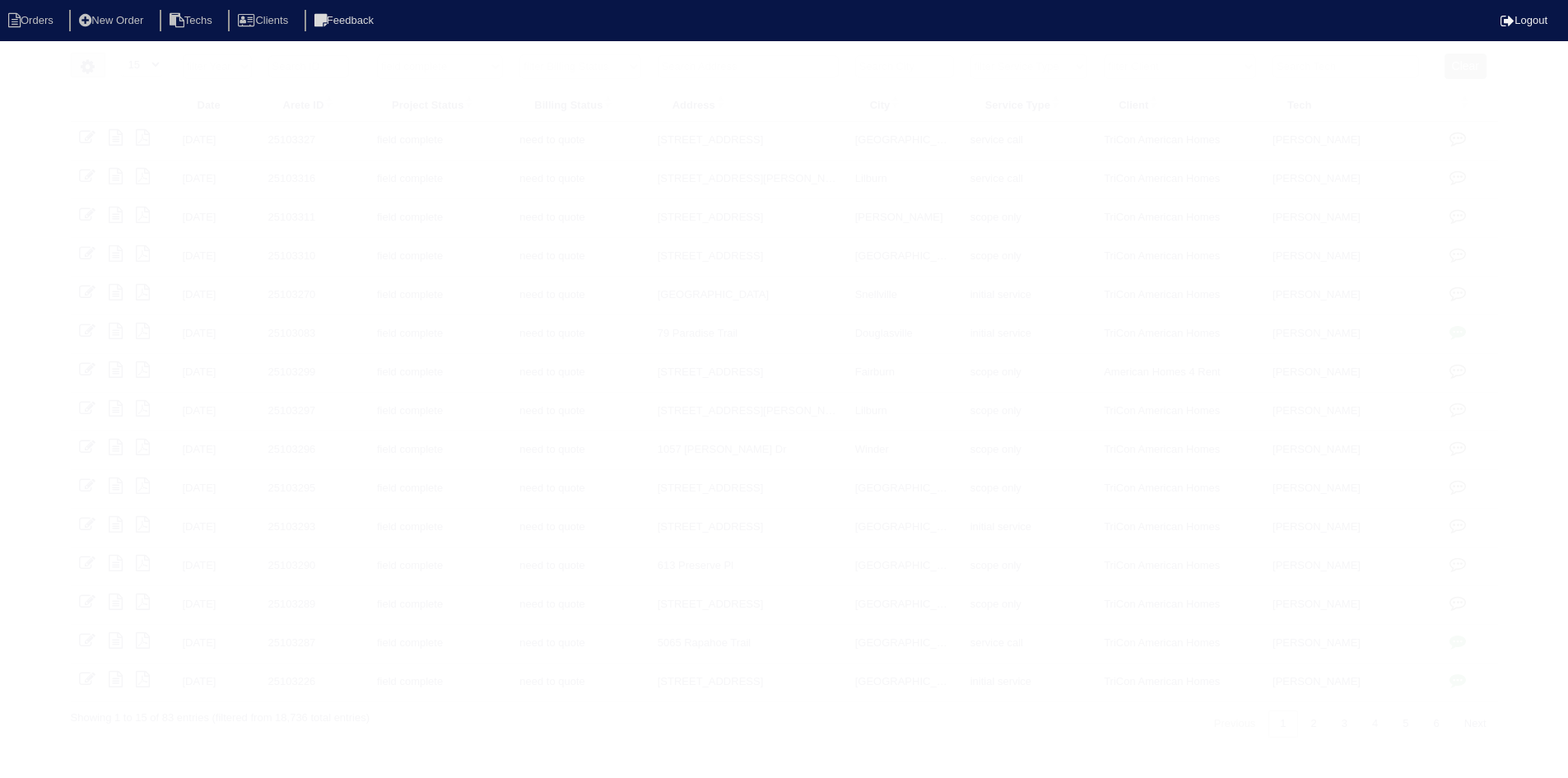
select select "15"
select select "field complete"
select select "need to quote"
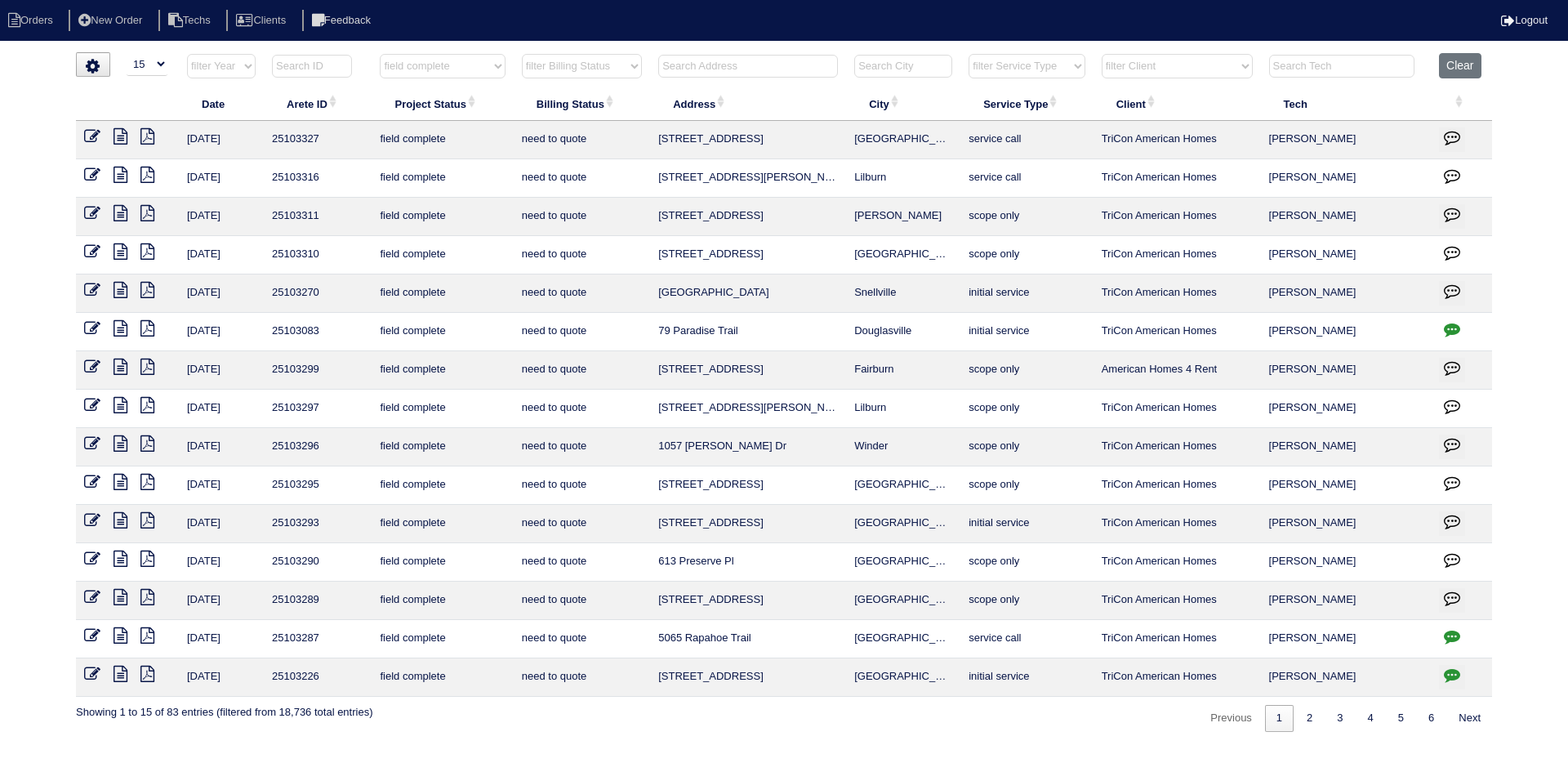
click at [122, 518] on icon at bounding box center [120, 521] width 14 height 16
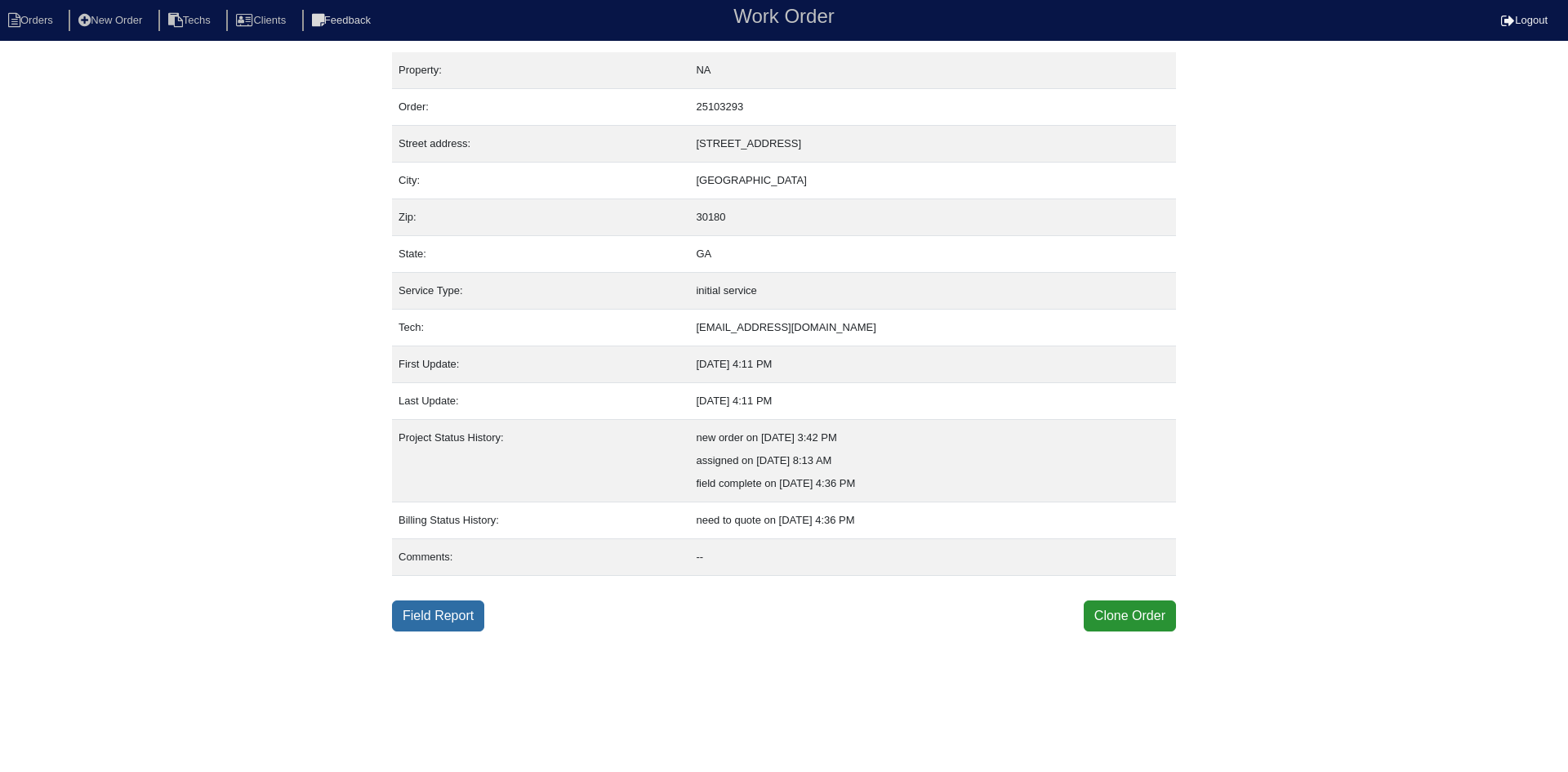
click at [431, 625] on link "Field Report" at bounding box center [438, 616] width 93 height 31
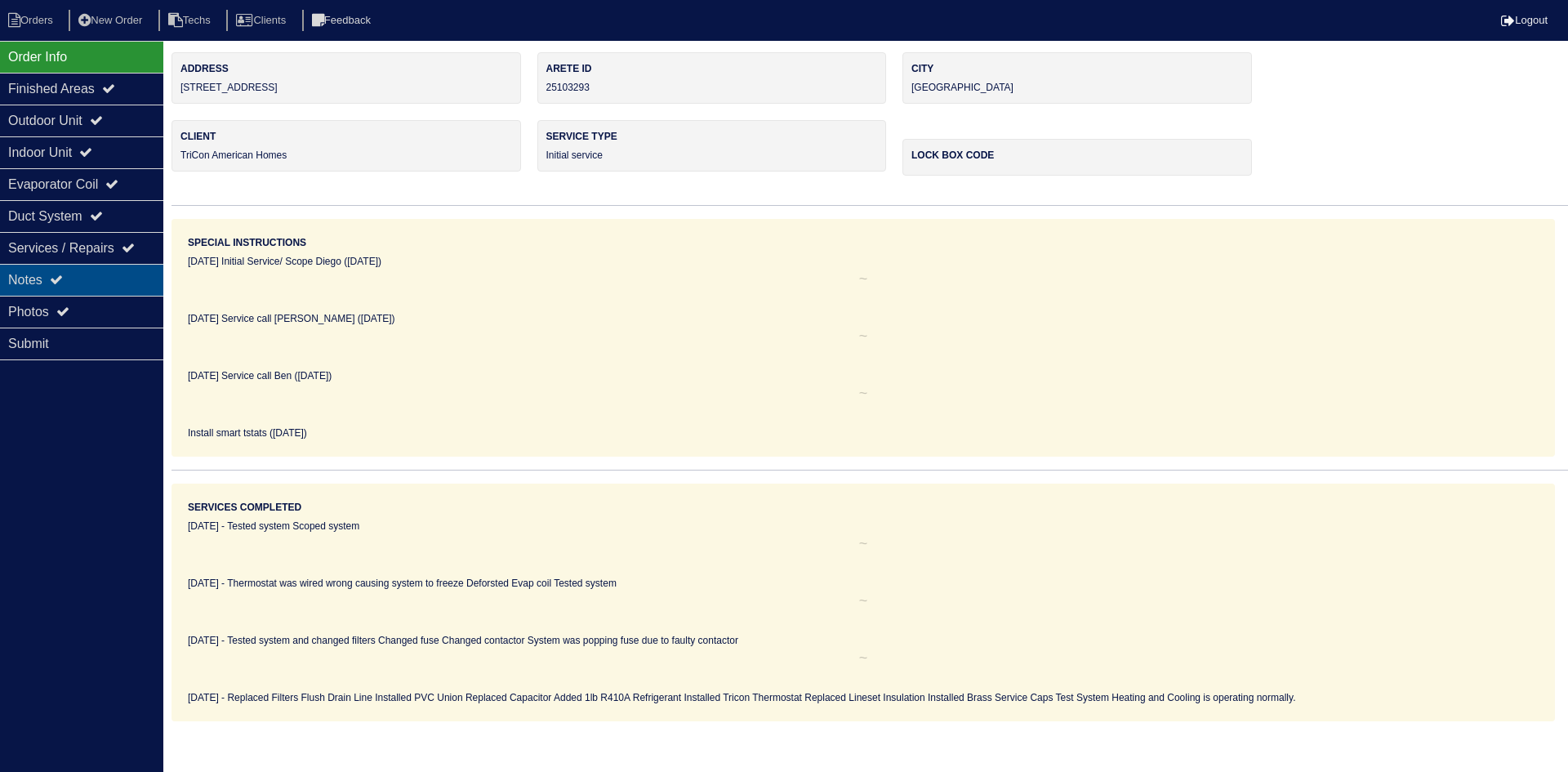
click at [77, 281] on div "Notes" at bounding box center [81, 280] width 163 height 32
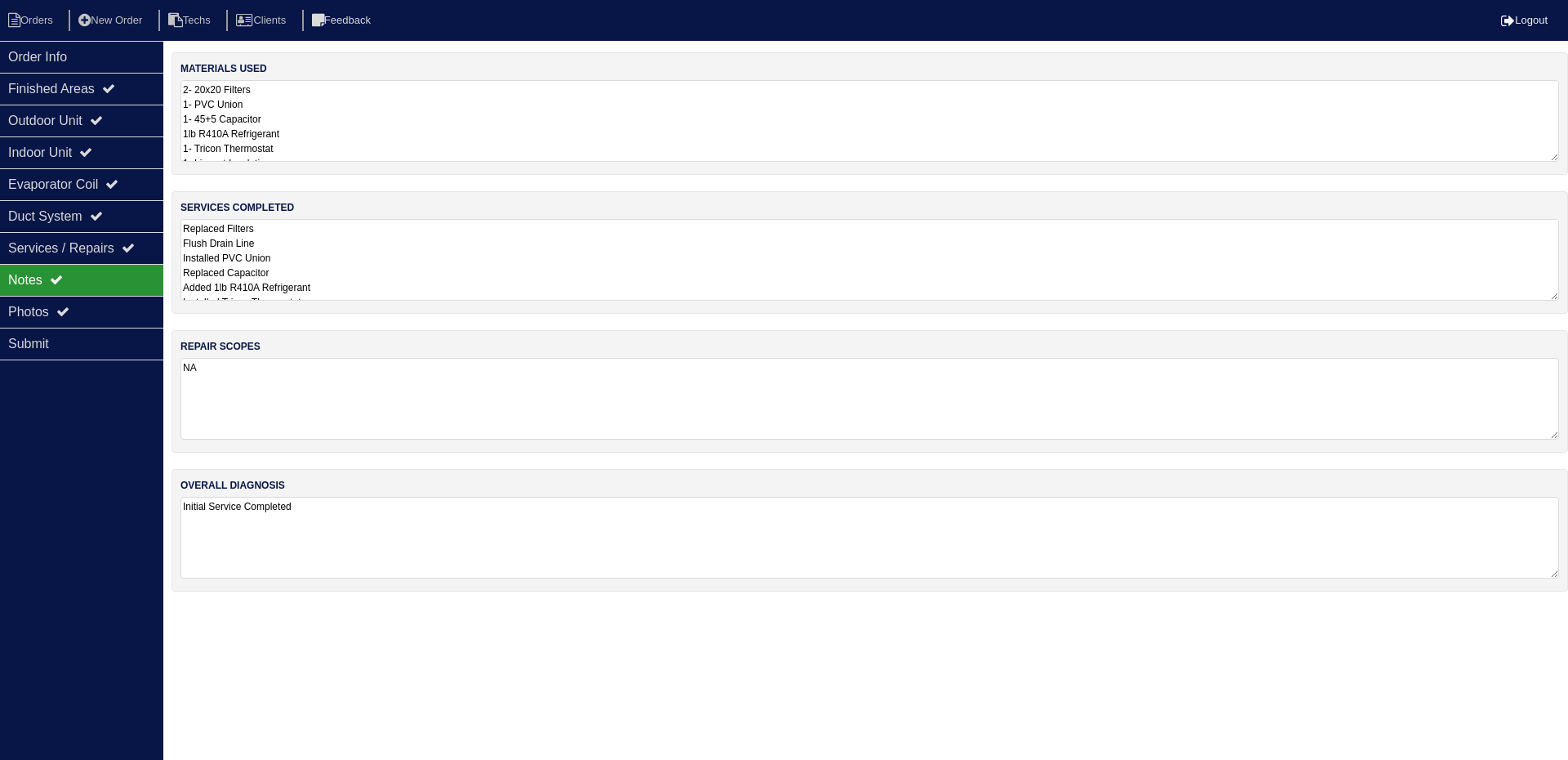
click at [456, 239] on textarea "Replaced Filters Flush Drain Line Installed PVC Union Replaced Capacitor Added …" at bounding box center [870, 260] width 1378 height 82
drag, startPoint x: 94, startPoint y: 115, endPoint x: 87, endPoint y: 129, distance: 15.7
click at [92, 123] on div "Outdoor Unit" at bounding box center [81, 120] width 163 height 32
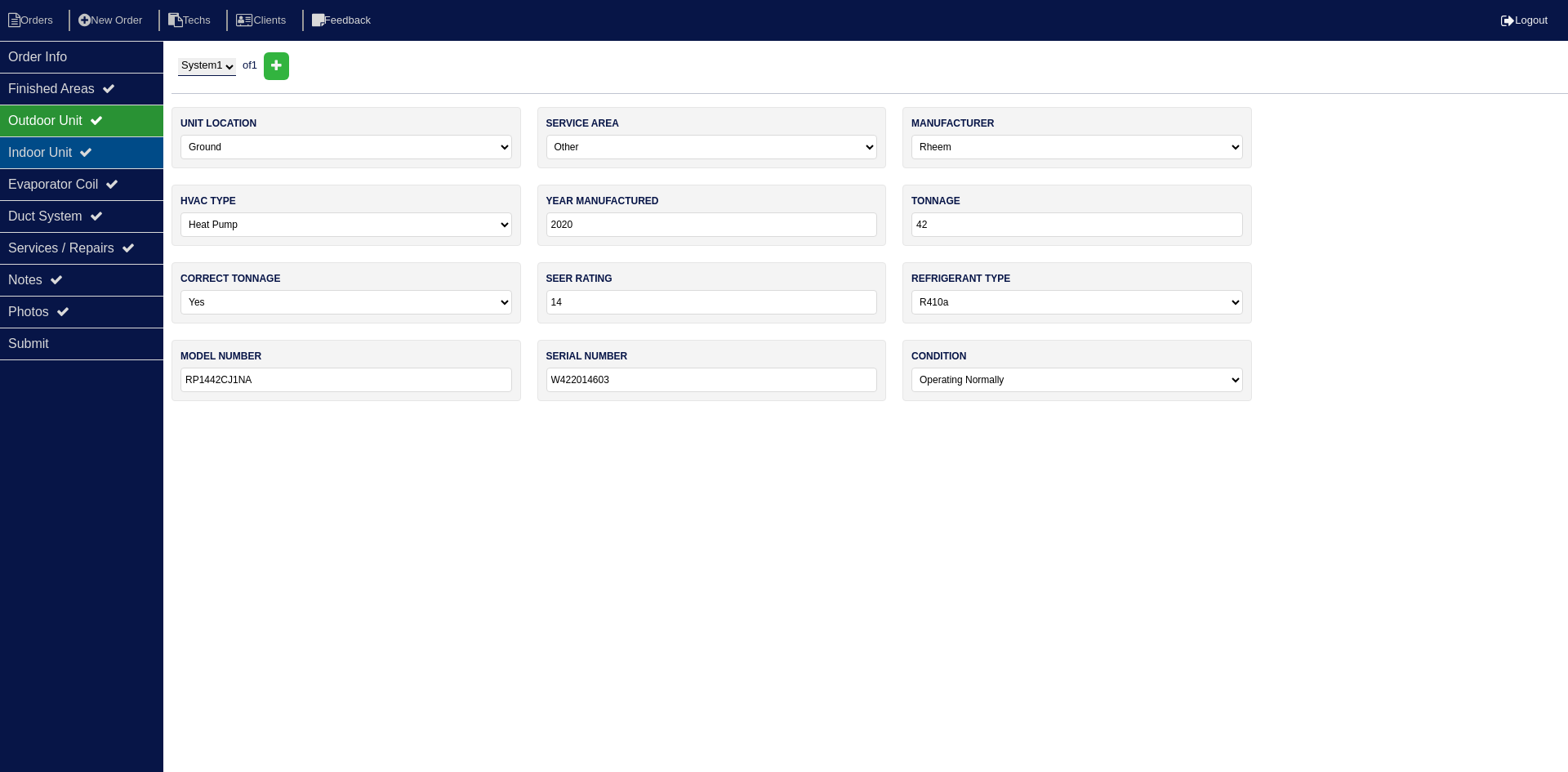
click at [72, 156] on div "Indoor Unit" at bounding box center [81, 152] width 163 height 32
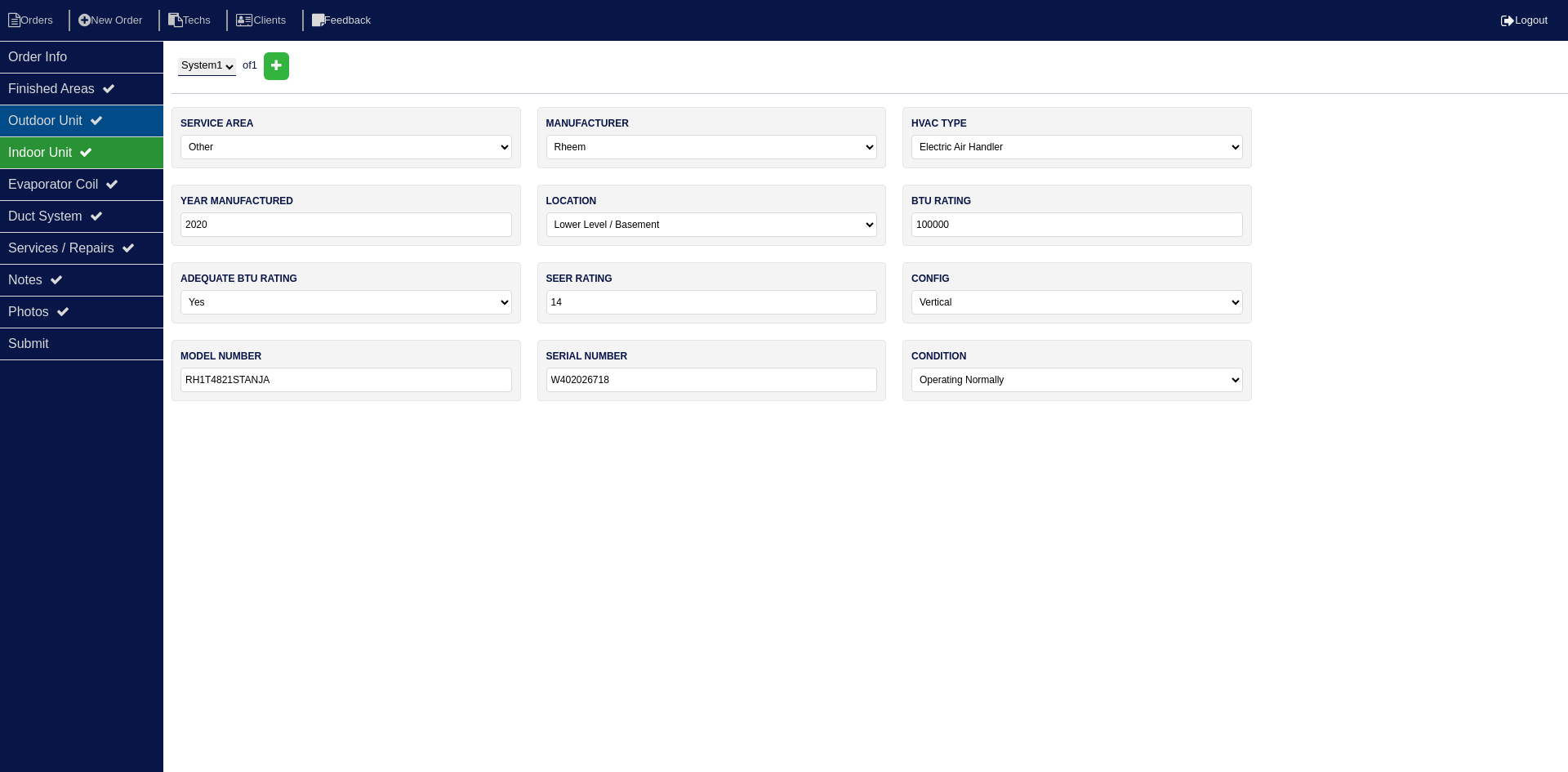
click at [84, 122] on div "Outdoor Unit" at bounding box center [81, 120] width 163 height 32
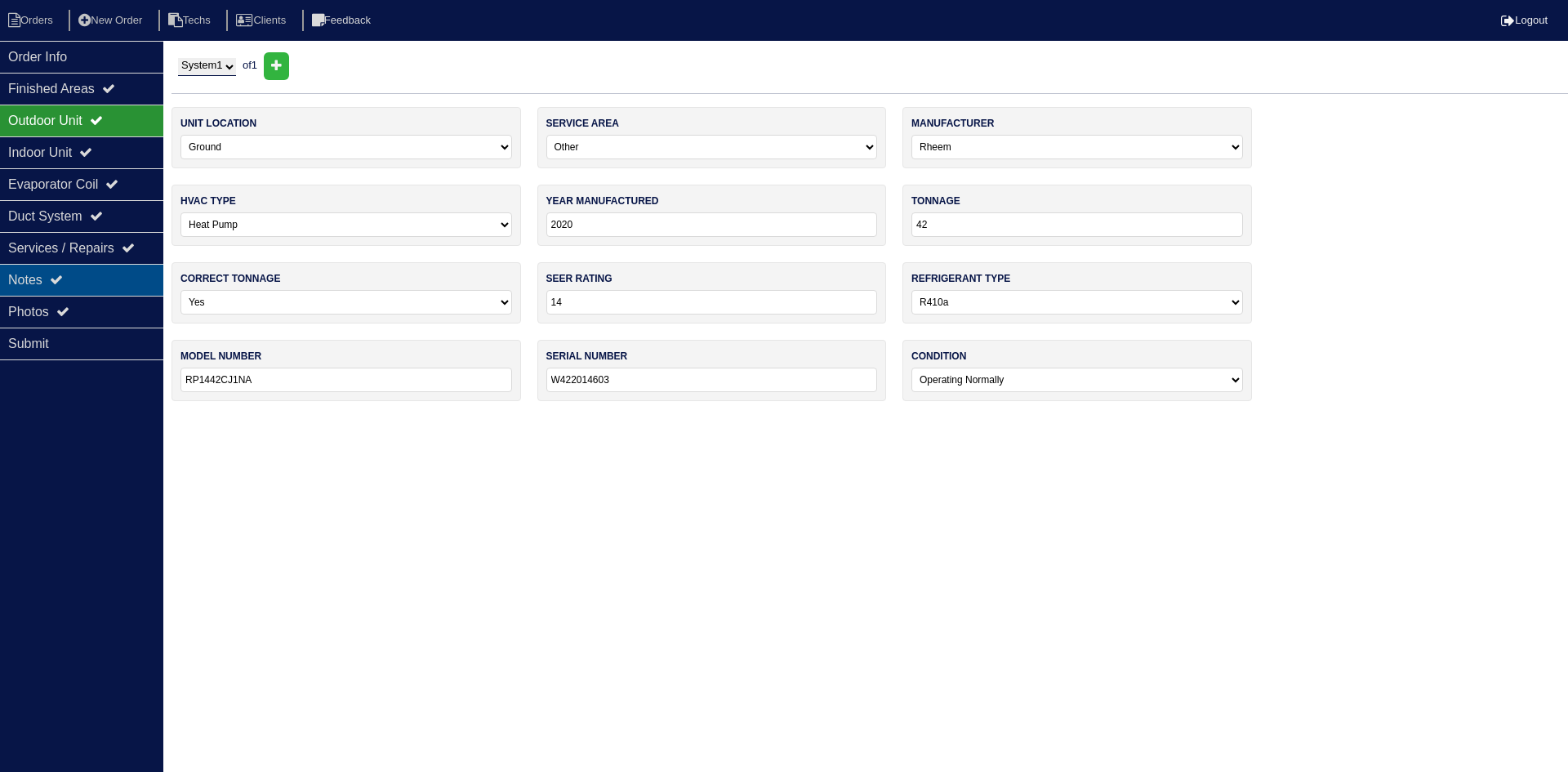
click at [76, 280] on div "Notes" at bounding box center [81, 280] width 163 height 32
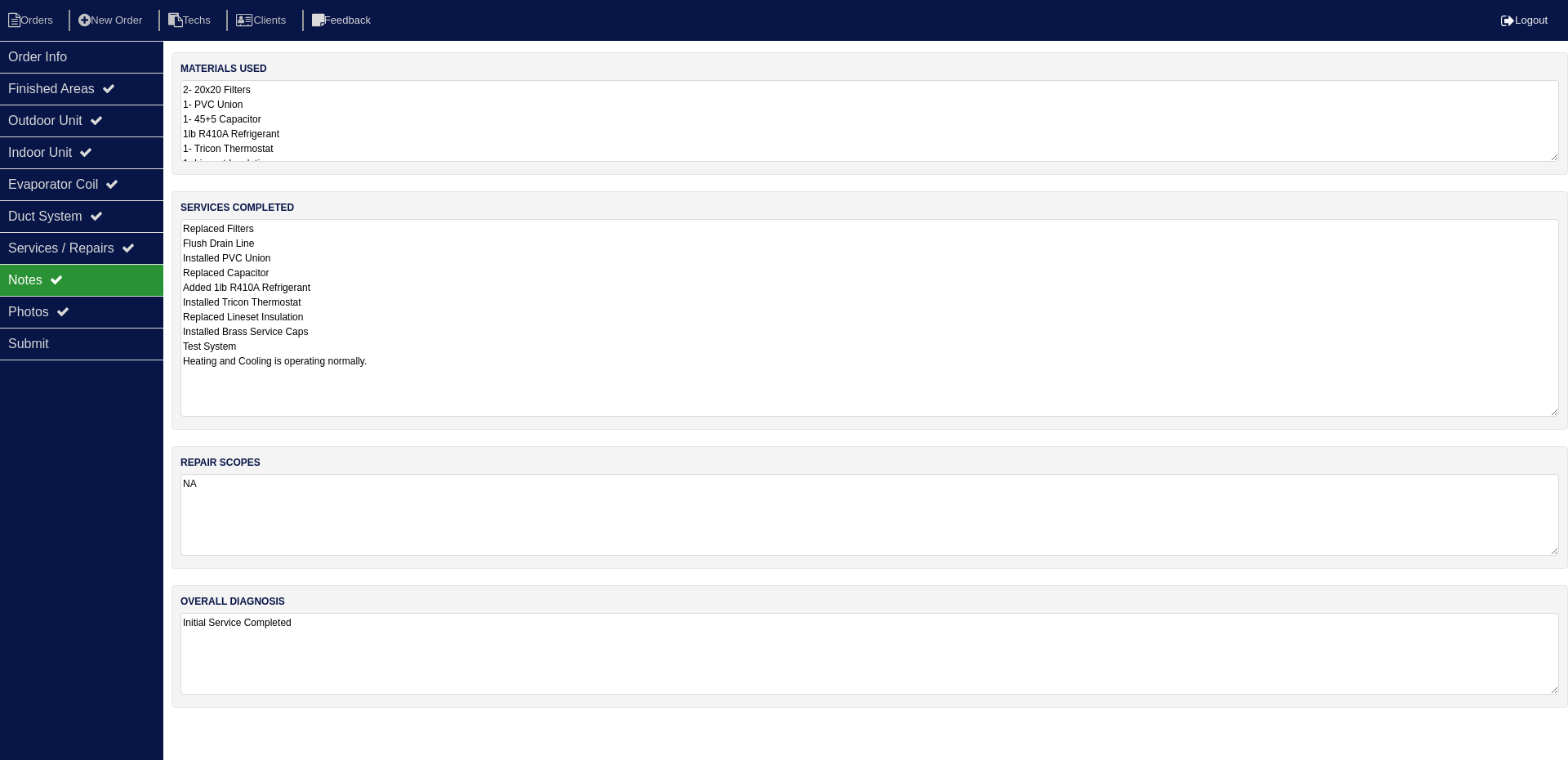
drag, startPoint x: 1549, startPoint y: 294, endPoint x: 1501, endPoint y: 344, distance: 69.3
click at [1545, 409] on textarea "Replaced Filters Flush Drain Line Installed PVC Union Replaced Capacitor Added …" at bounding box center [870, 318] width 1378 height 198
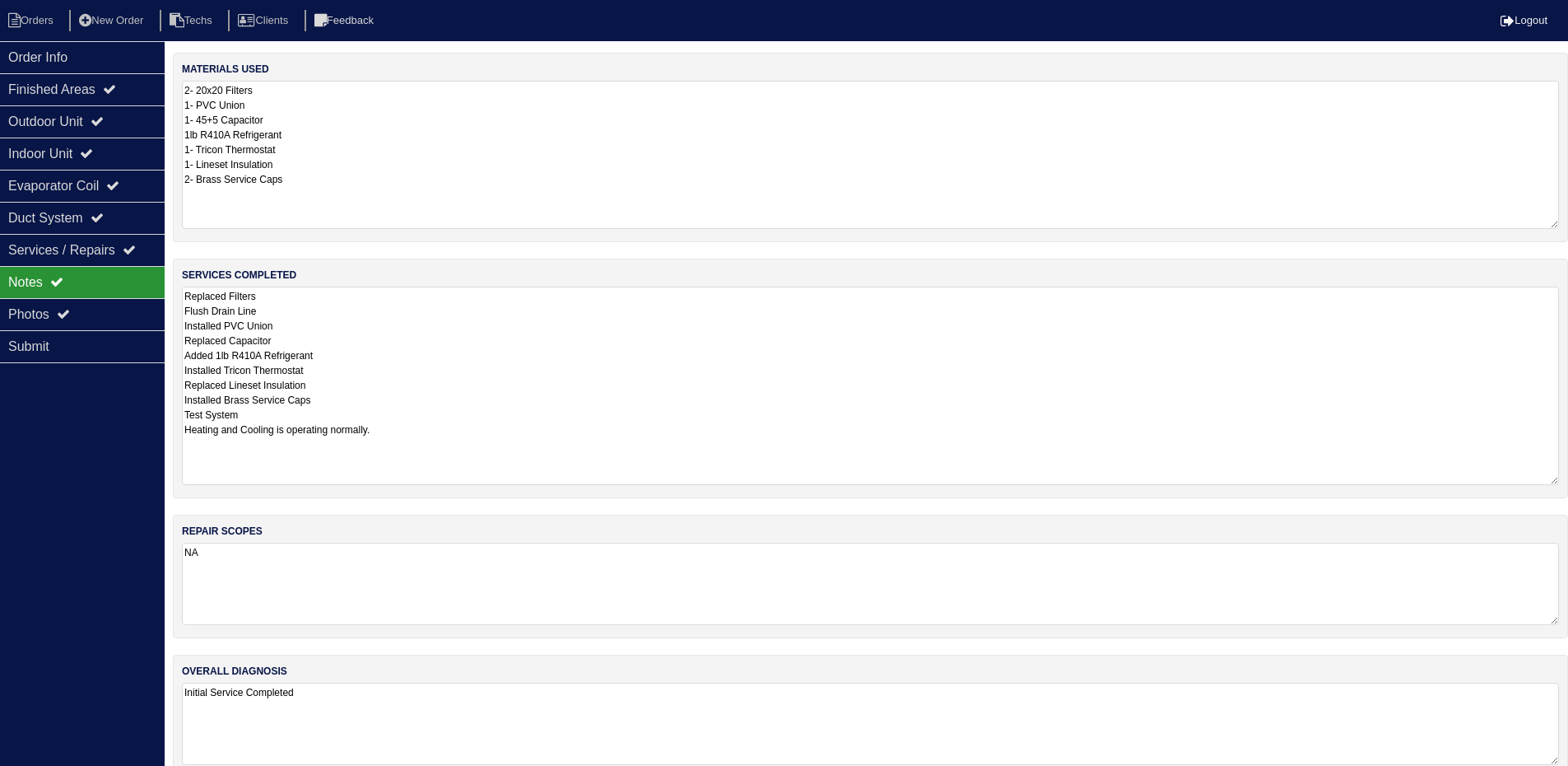
drag, startPoint x: 1564, startPoint y: 159, endPoint x: 1575, endPoint y: 222, distance: 64.0
click at [1568, 222] on html "Orders New Order Techs Clients Feedback Logout Orders New Order Users Clients M…" at bounding box center [784, 397] width 1568 height 795
click at [114, 309] on div "Photos" at bounding box center [82, 314] width 164 height 32
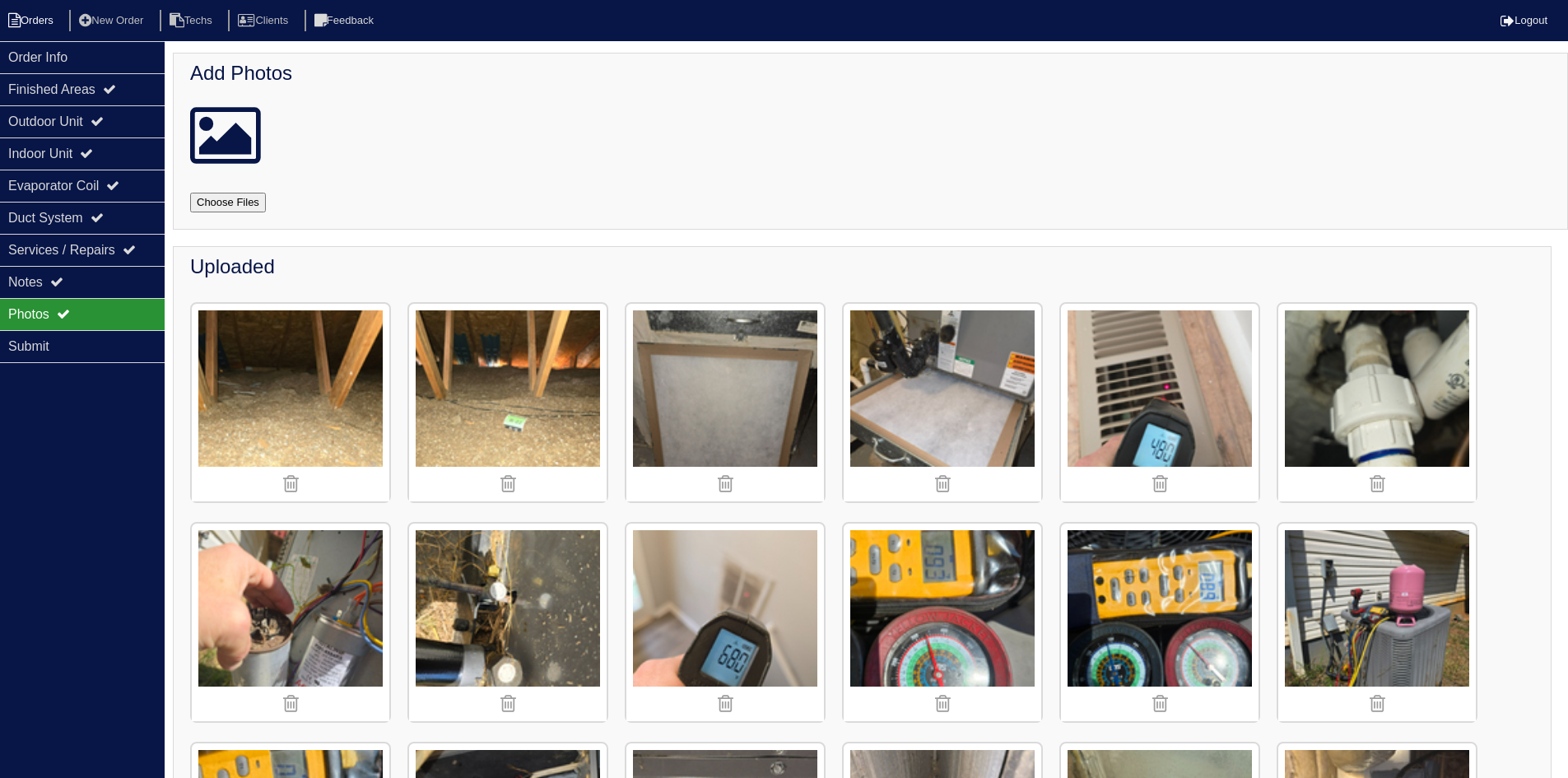
click at [25, 22] on li "Orders" at bounding box center [33, 21] width 66 height 22
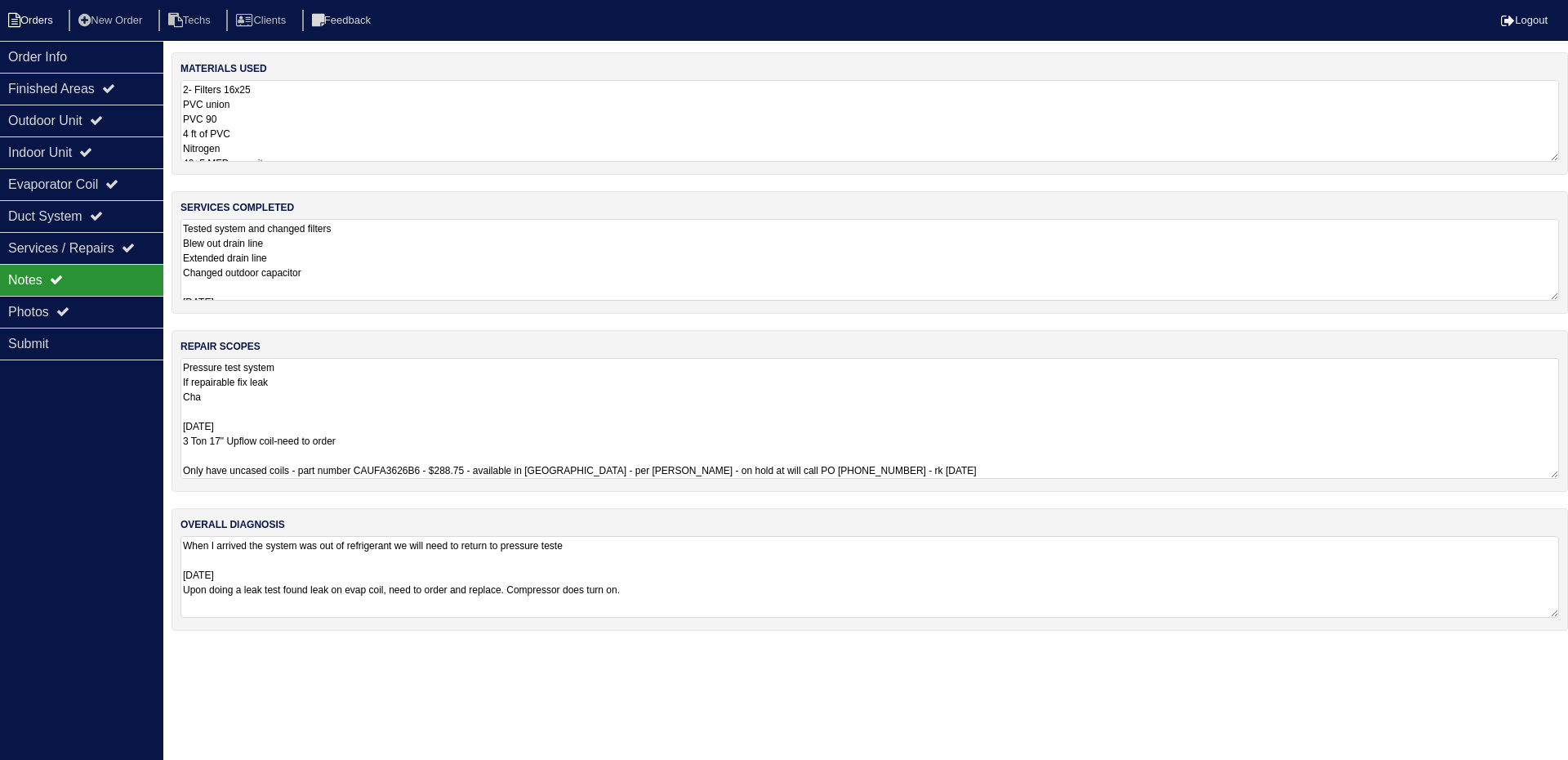
click at [17, 12] on li "Orders" at bounding box center [33, 20] width 66 height 22
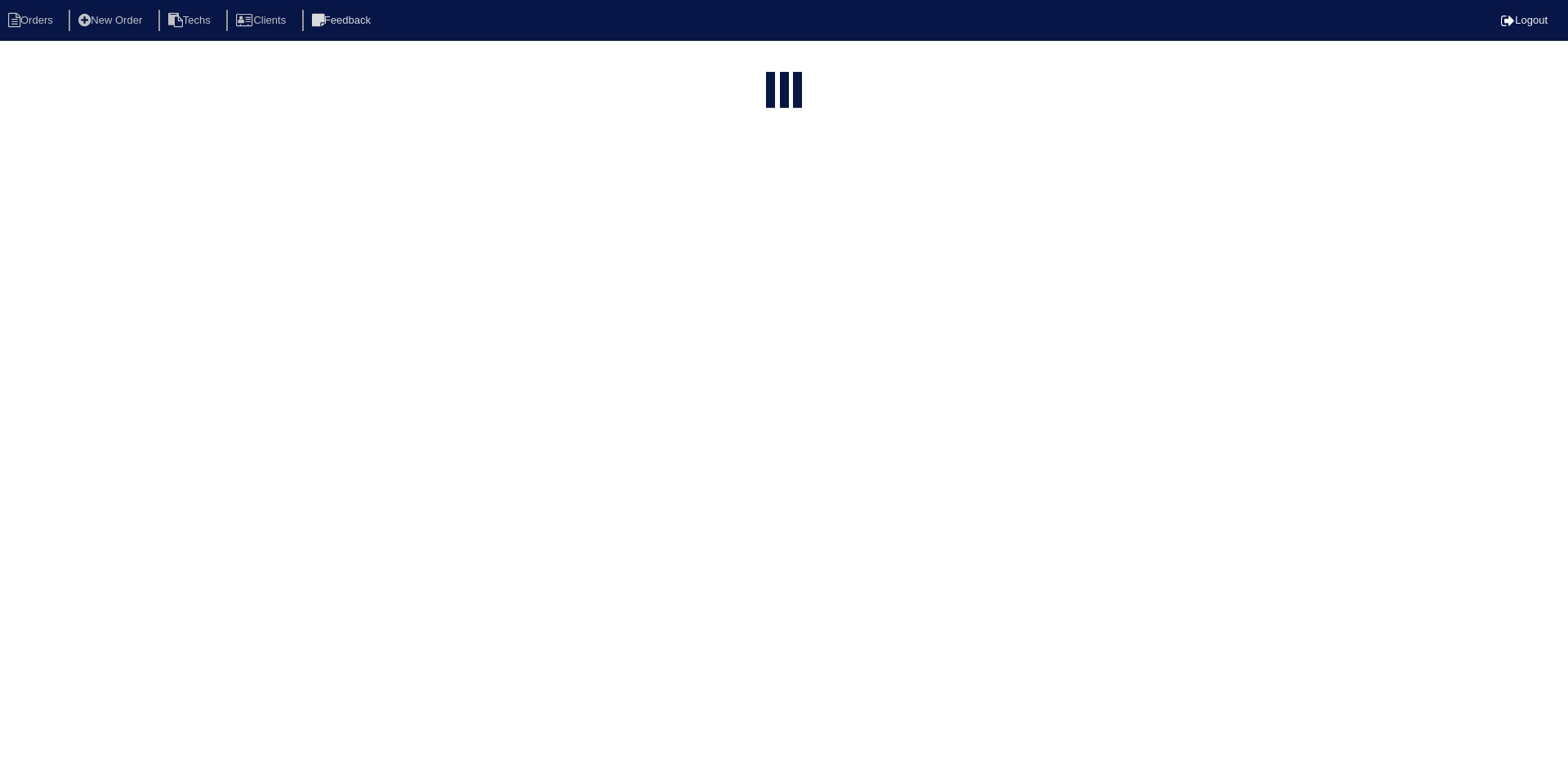
select select "15"
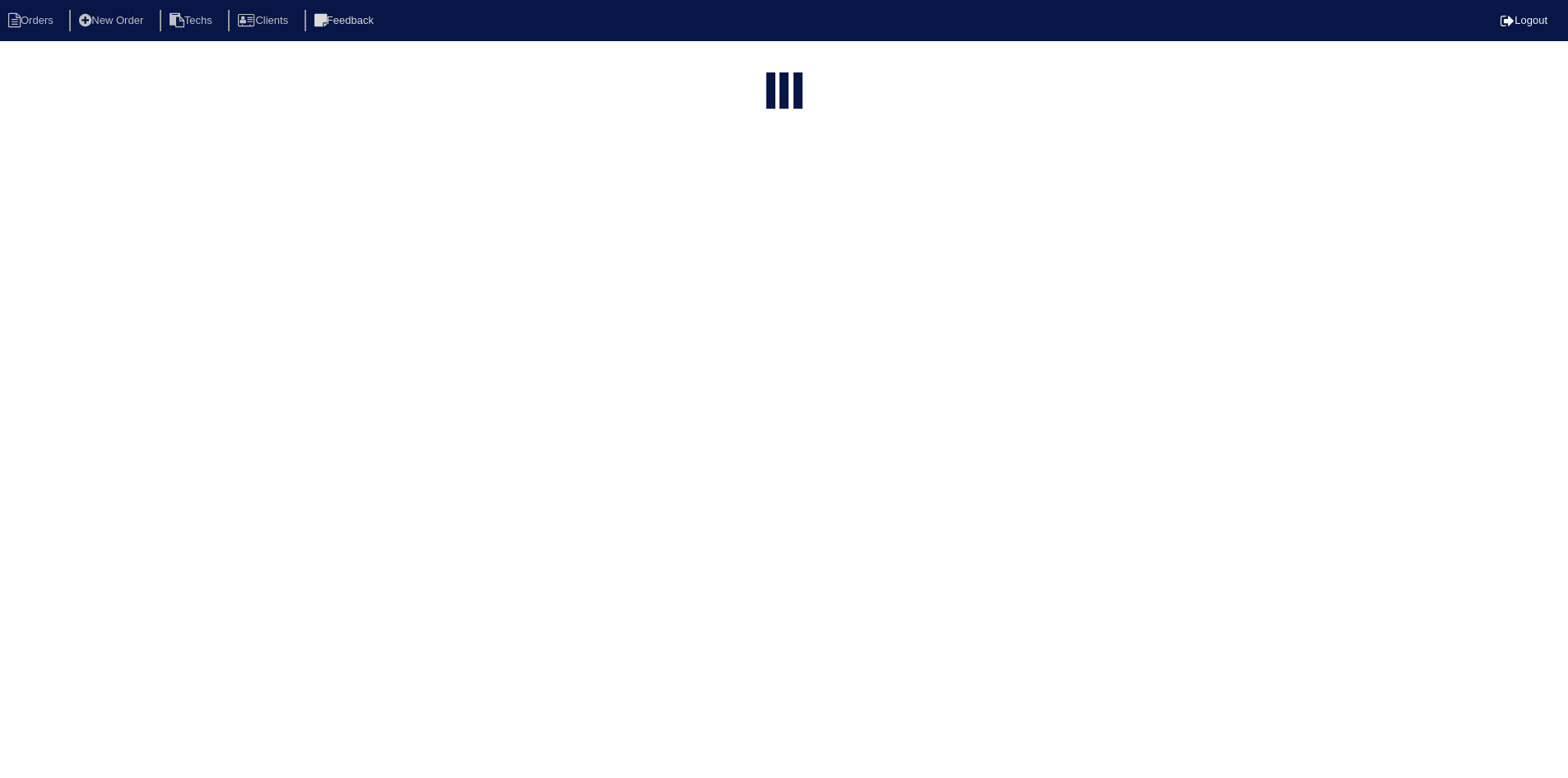
select select "field complete"
select select "need to quote"
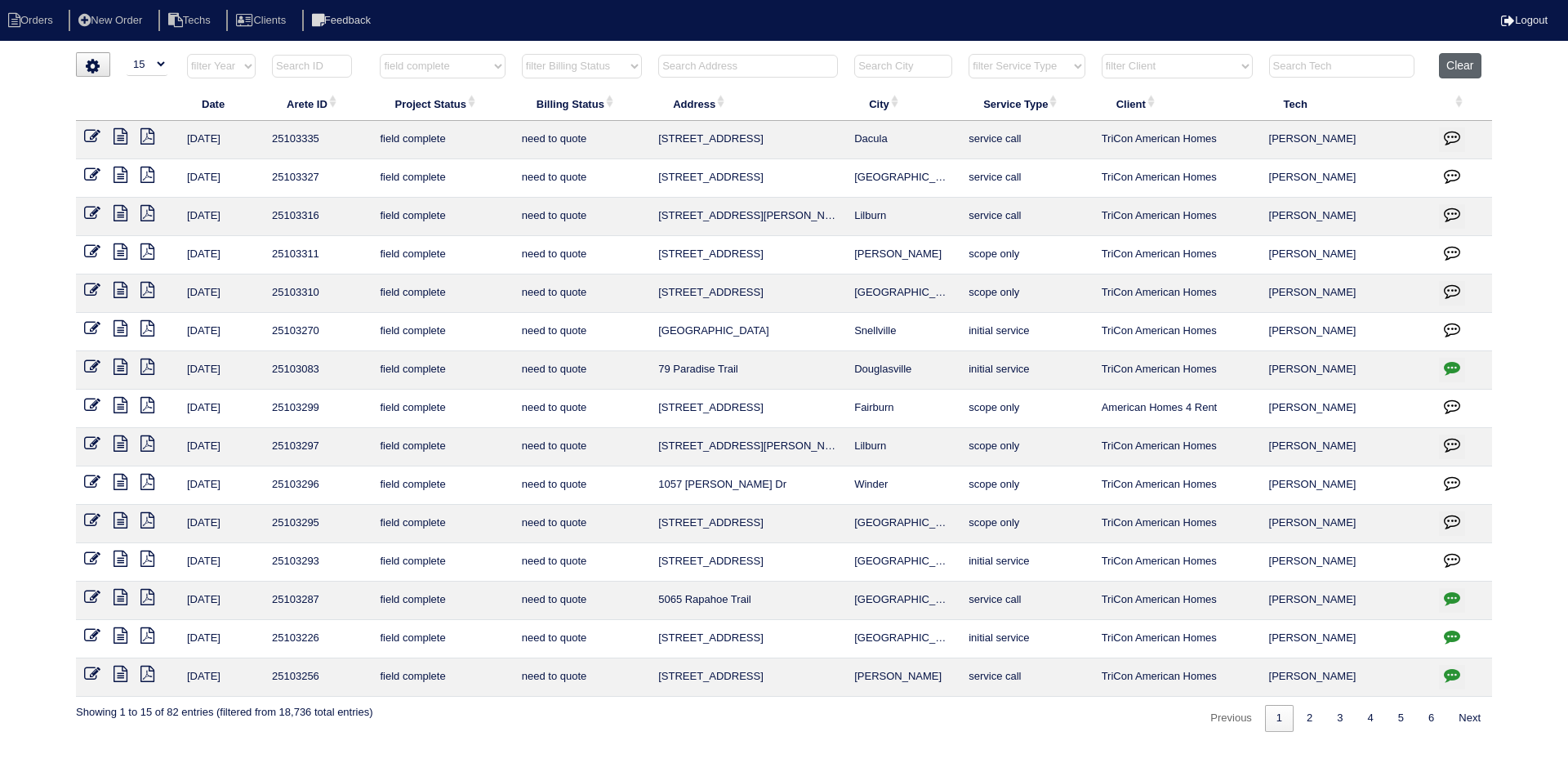
click at [1449, 54] on button "Clear" at bounding box center [1459, 66] width 42 height 25
select select
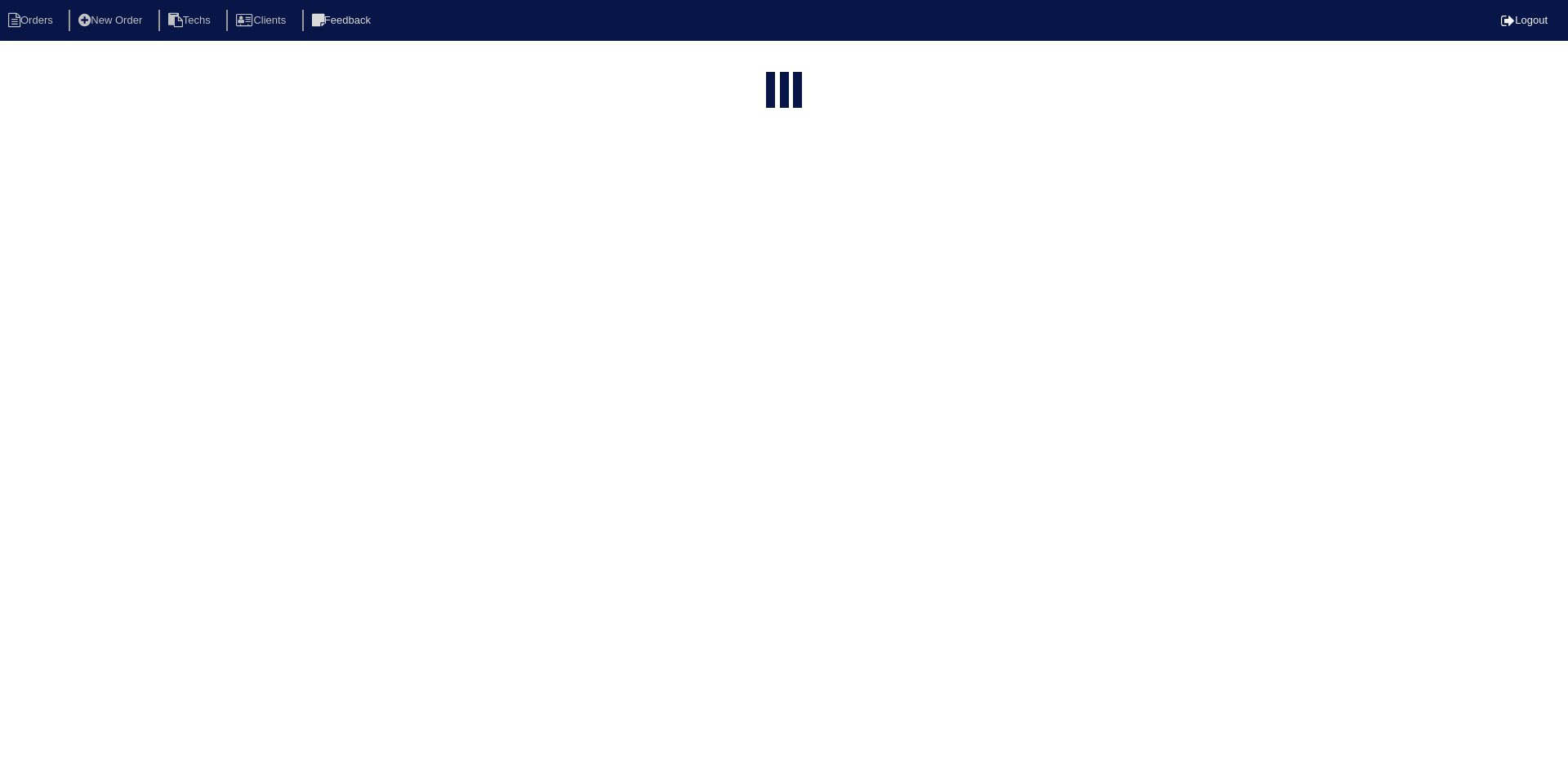
select select "15"
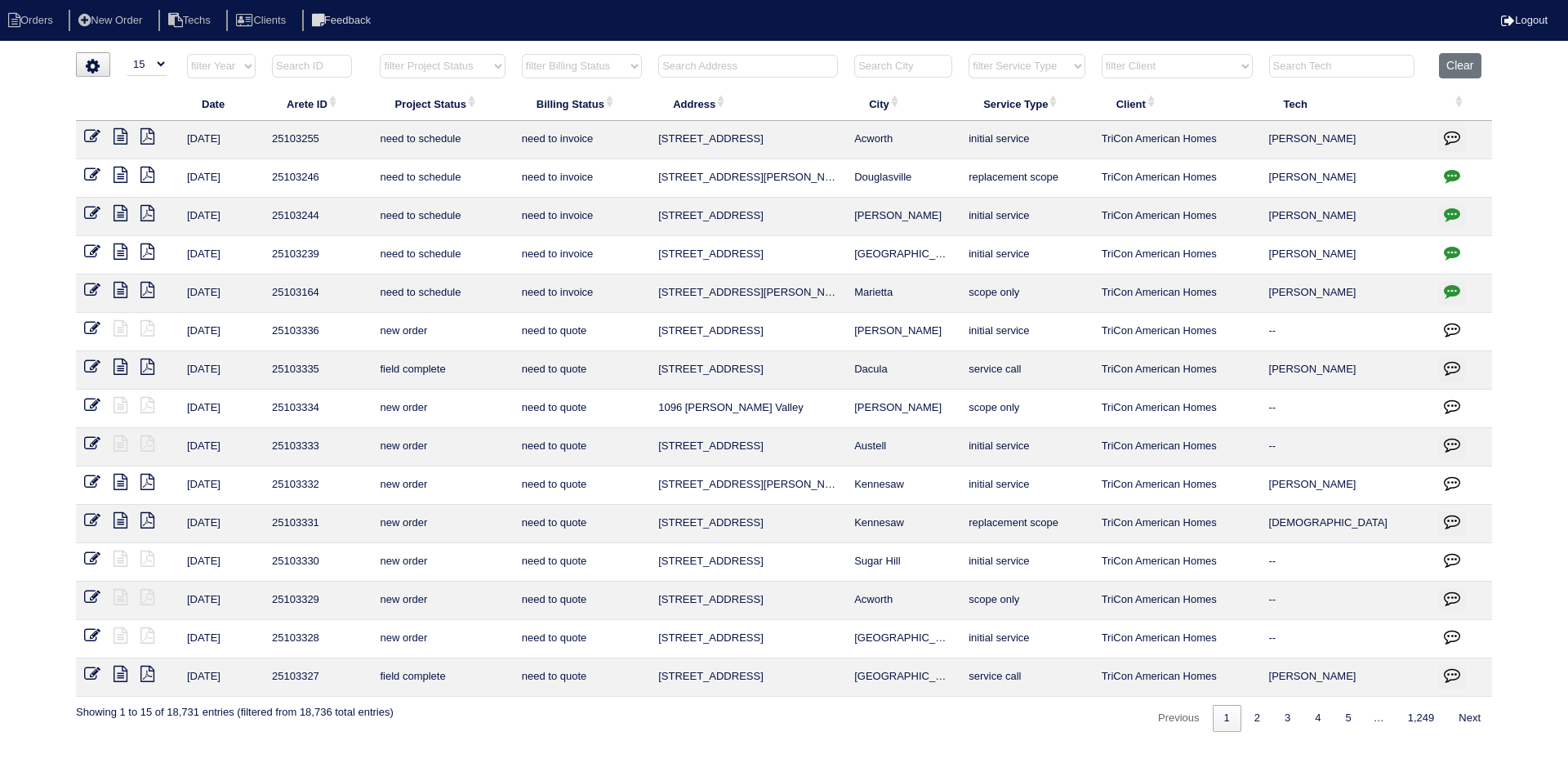
click at [711, 64] on input "text" at bounding box center [748, 66] width 180 height 23
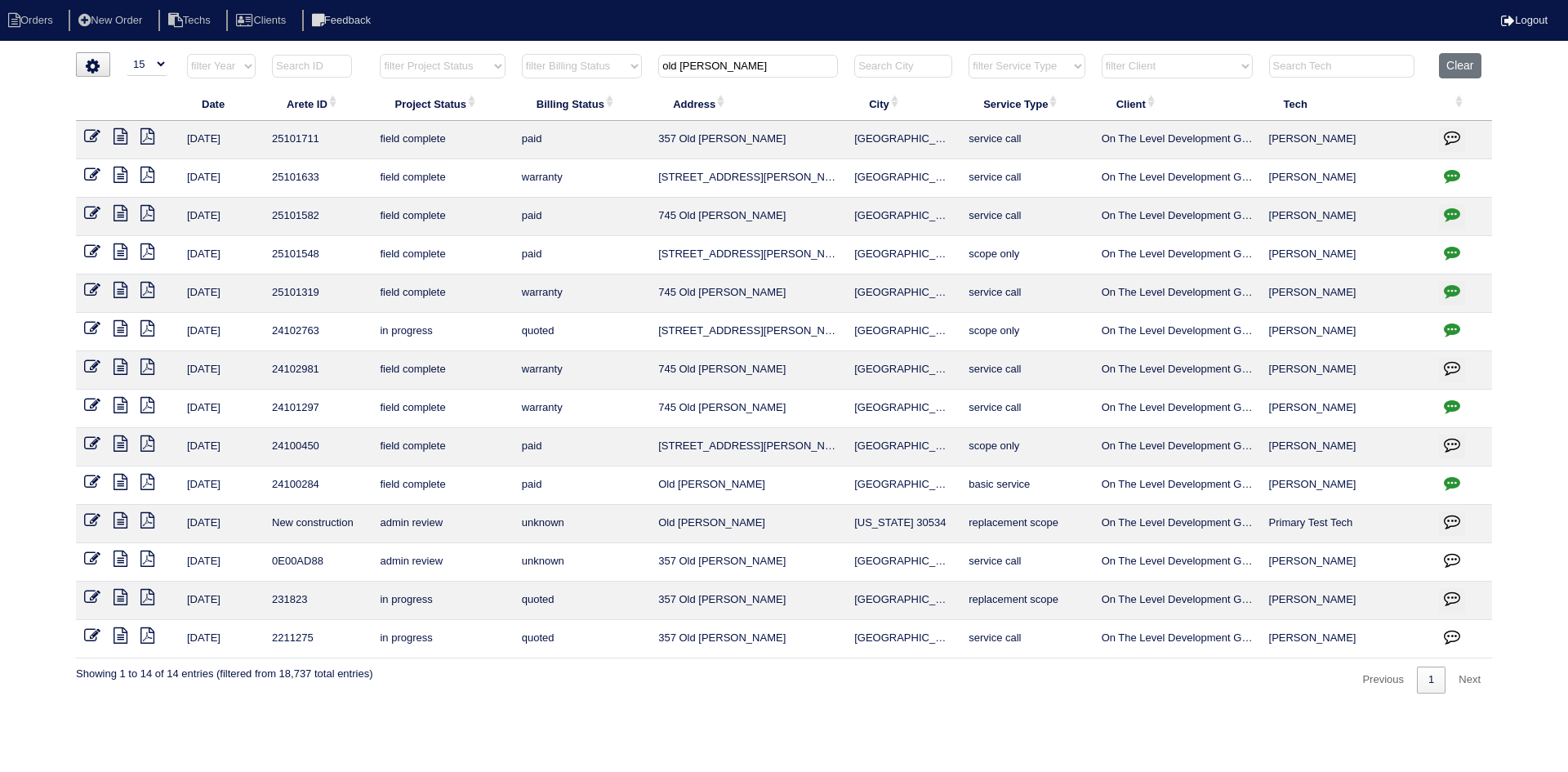
type input "old [PERSON_NAME]"
click at [121, 172] on icon at bounding box center [120, 175] width 14 height 16
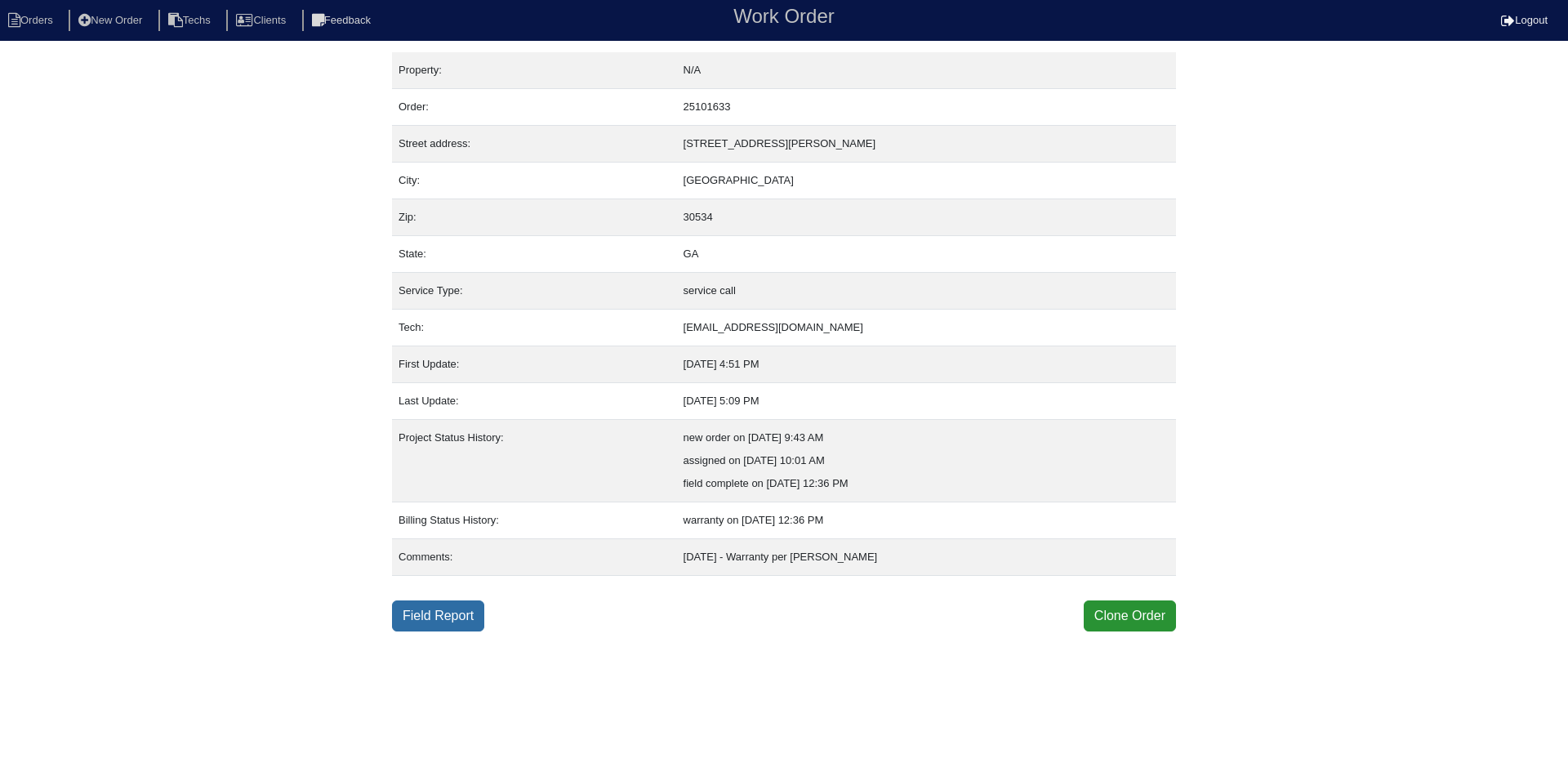
click at [428, 614] on link "Field Report" at bounding box center [438, 616] width 93 height 31
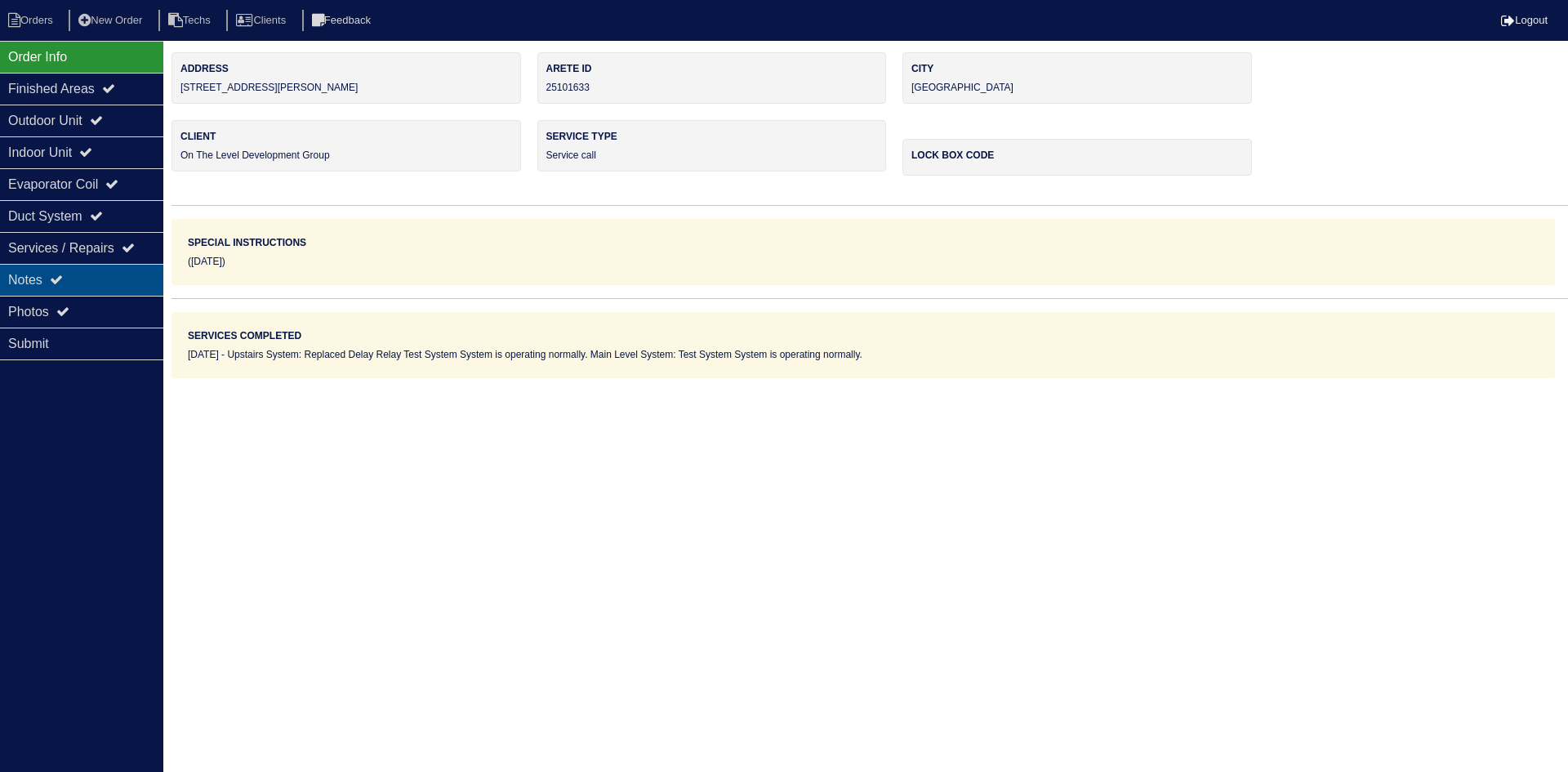
click at [17, 276] on div "Notes" at bounding box center [81, 280] width 163 height 32
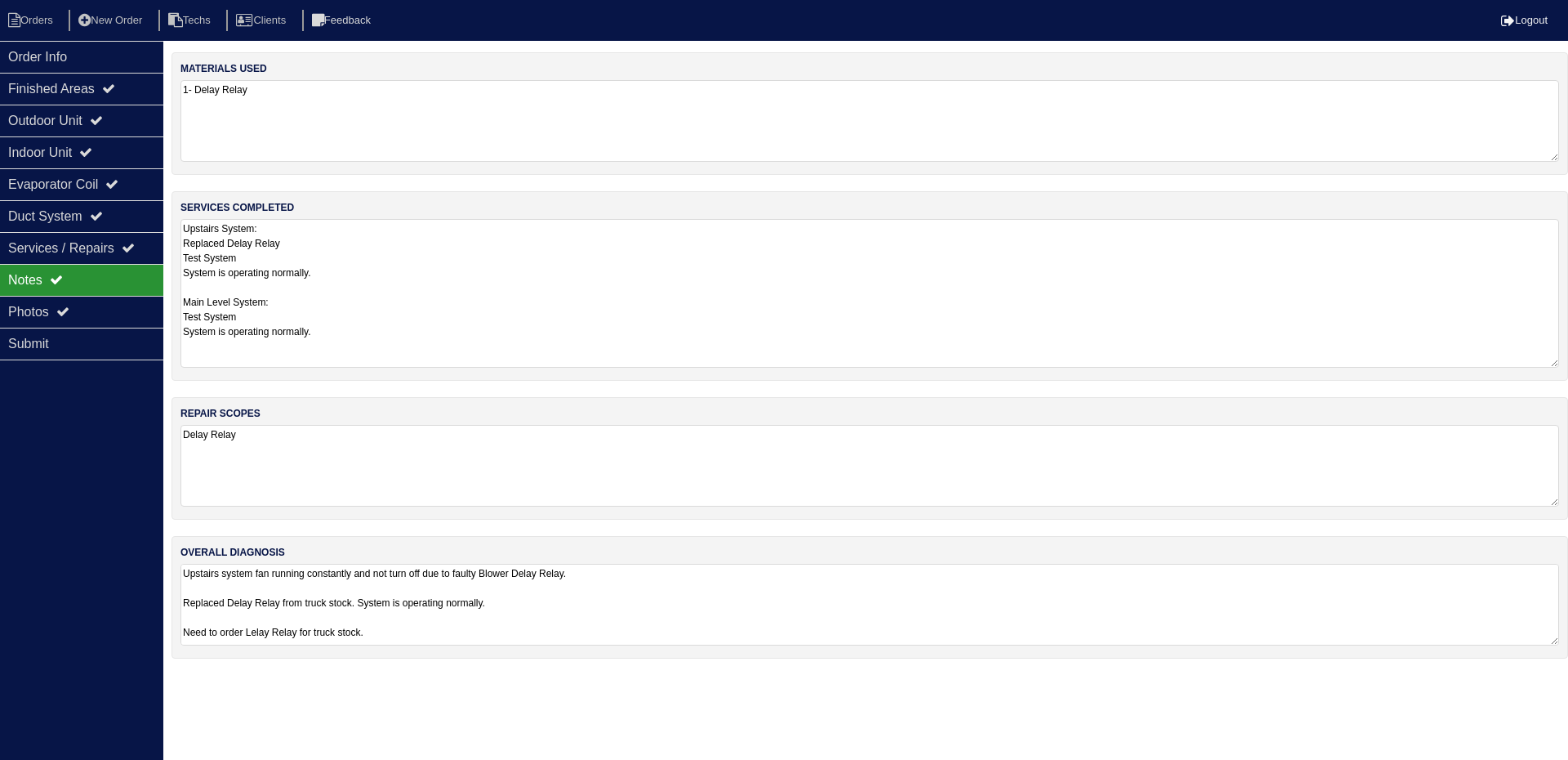
drag, startPoint x: 1555, startPoint y: 298, endPoint x: 1539, endPoint y: 364, distance: 67.9
click at [1539, 364] on textarea "Upstairs System: Replaced Delay Relay Test System System is operating normally.…" at bounding box center [870, 293] width 1378 height 149
click at [83, 55] on div "Order Info" at bounding box center [81, 57] width 163 height 32
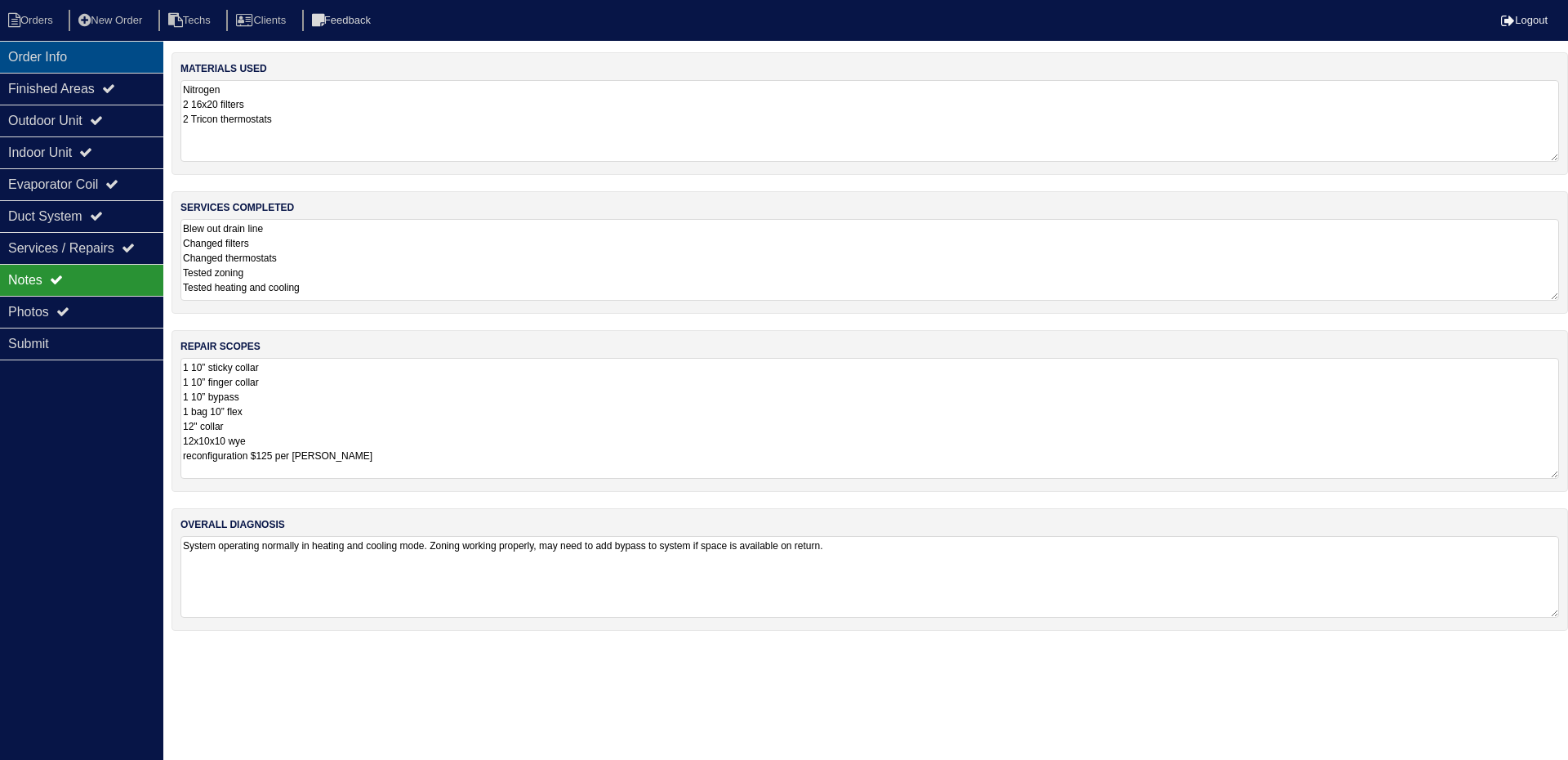
click at [94, 54] on div "Order Info" at bounding box center [81, 57] width 163 height 32
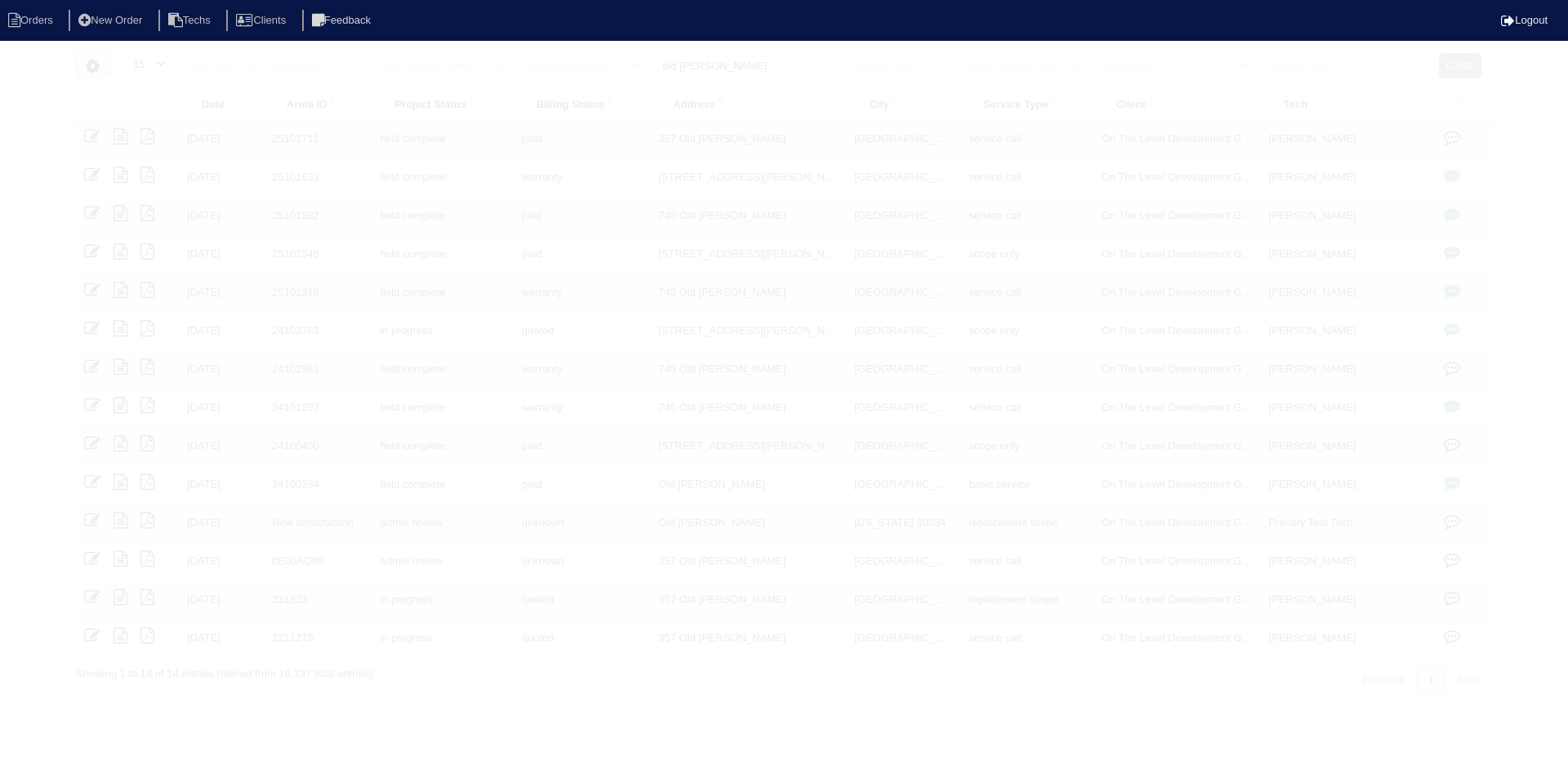
select select "15"
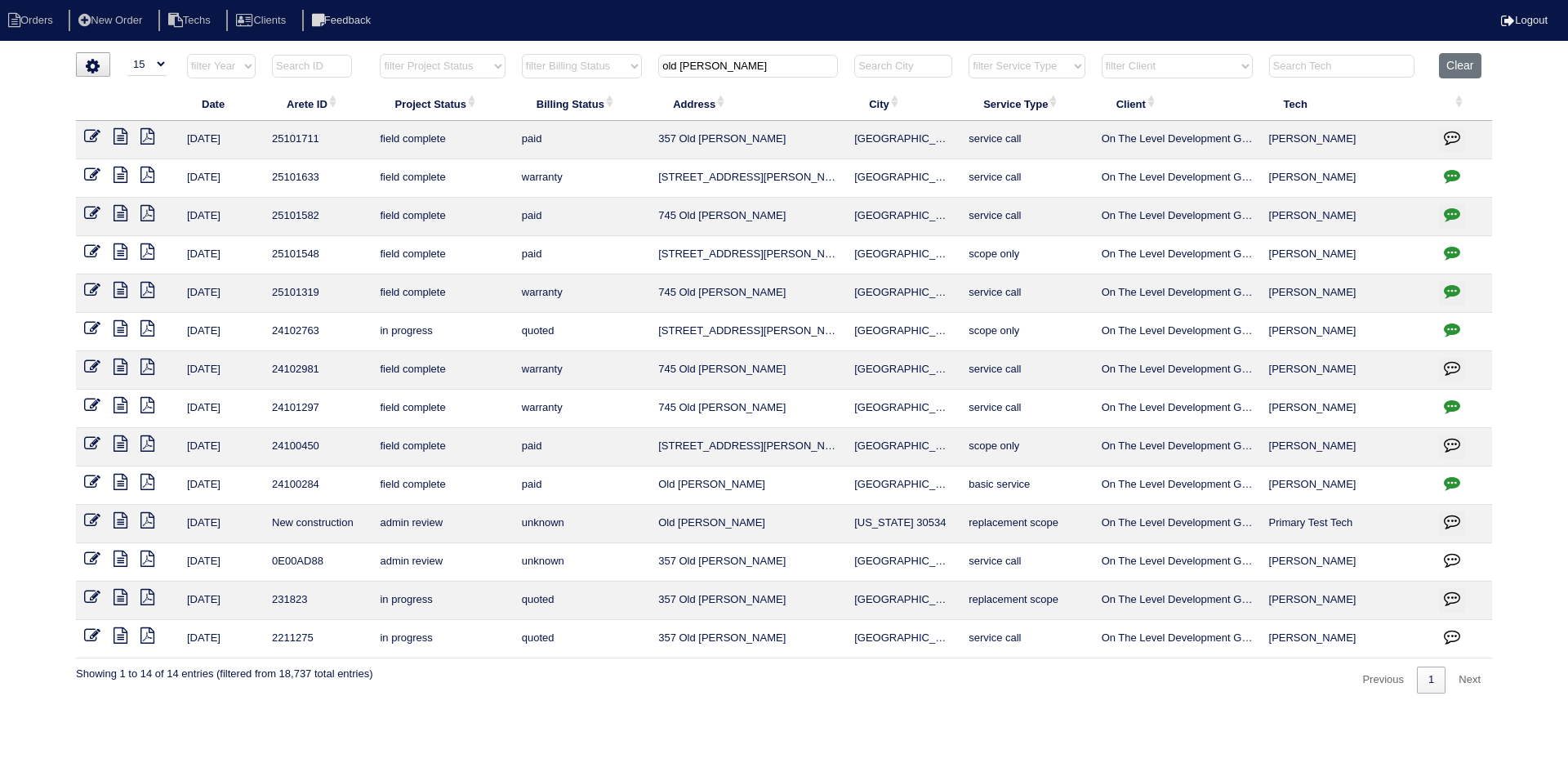
click at [657, 68] on th "old [PERSON_NAME]" at bounding box center [748, 70] width 196 height 34
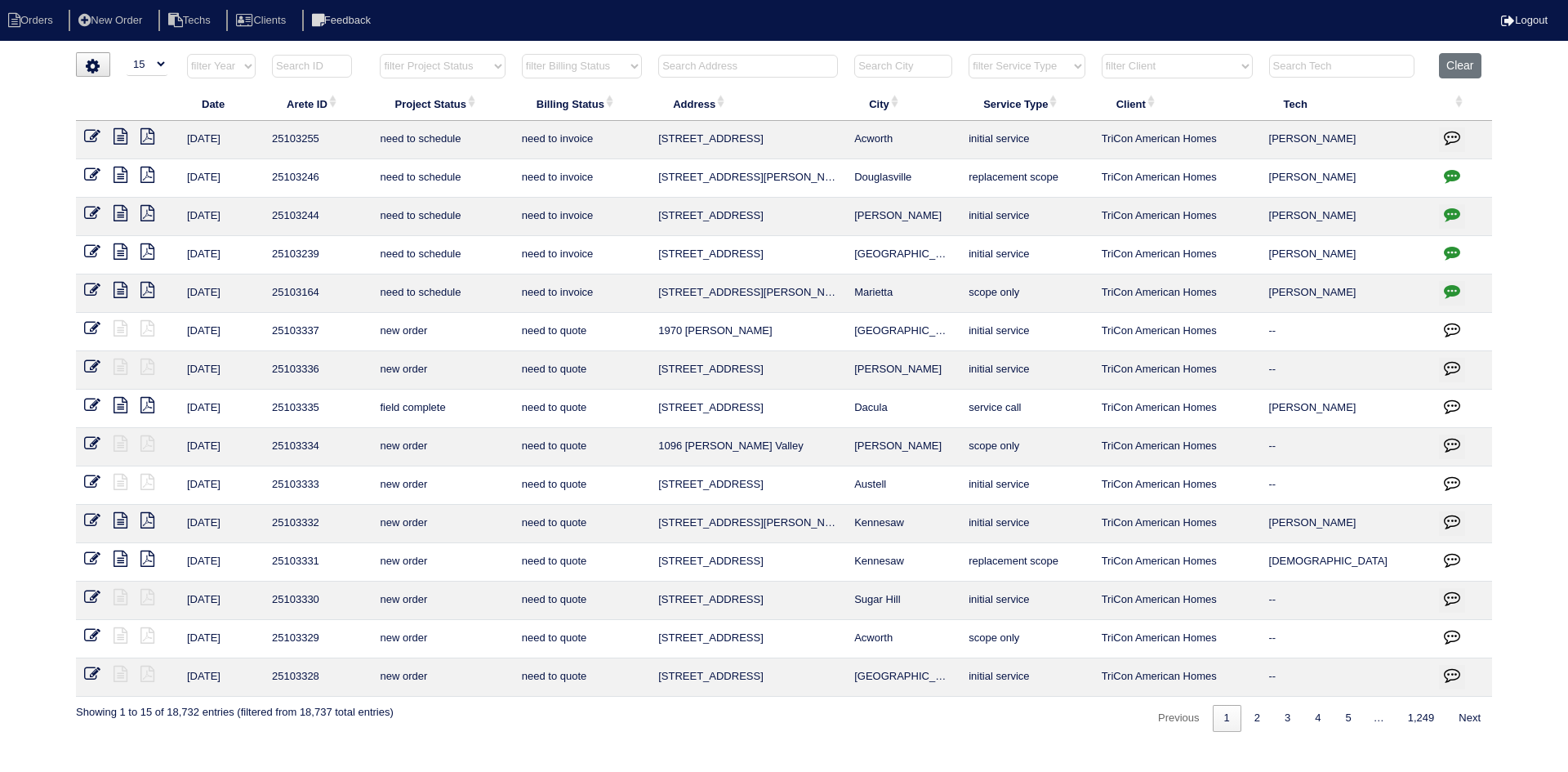
click at [477, 63] on select "filter Project Status -- Any Project Status -- new order assigned in progress f…" at bounding box center [442, 67] width 125 height 25
click at [380, 54] on select "filter Project Status -- Any Project Status -- new order assigned in progress f…" at bounding box center [442, 67] width 125 height 25
select select "field complete"
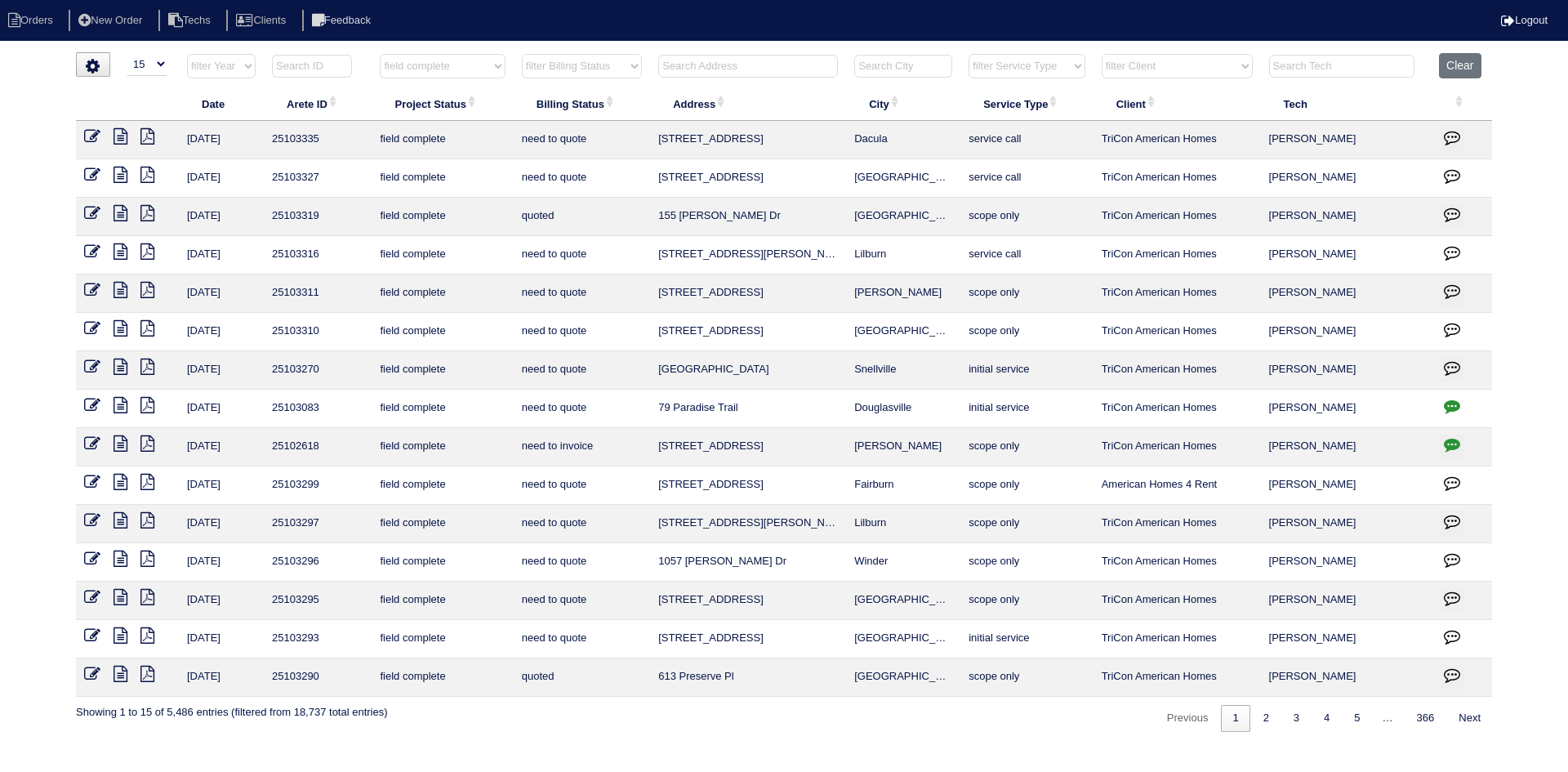
click at [623, 70] on select "filter Billing Status -- Any Billing Status -- need to quote quoted need to inv…" at bounding box center [582, 67] width 120 height 25
select select "need to quote"
click at [522, 54] on select "filter Billing Status -- Any Billing Status -- need to quote quoted need to inv…" at bounding box center [582, 67] width 120 height 25
select select "field complete"
select select "need to quote"
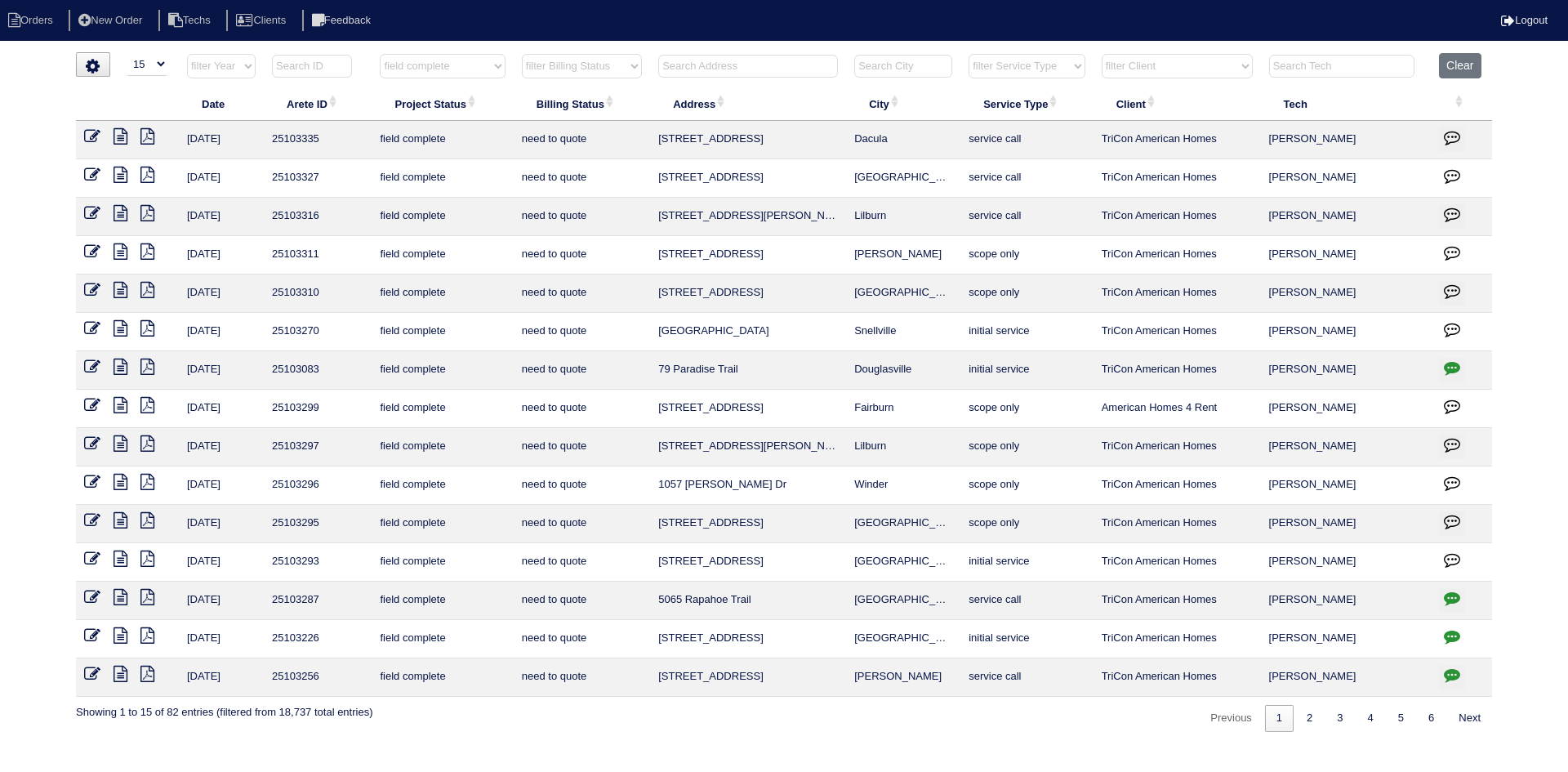
click at [120, 518] on icon at bounding box center [120, 521] width 14 height 16
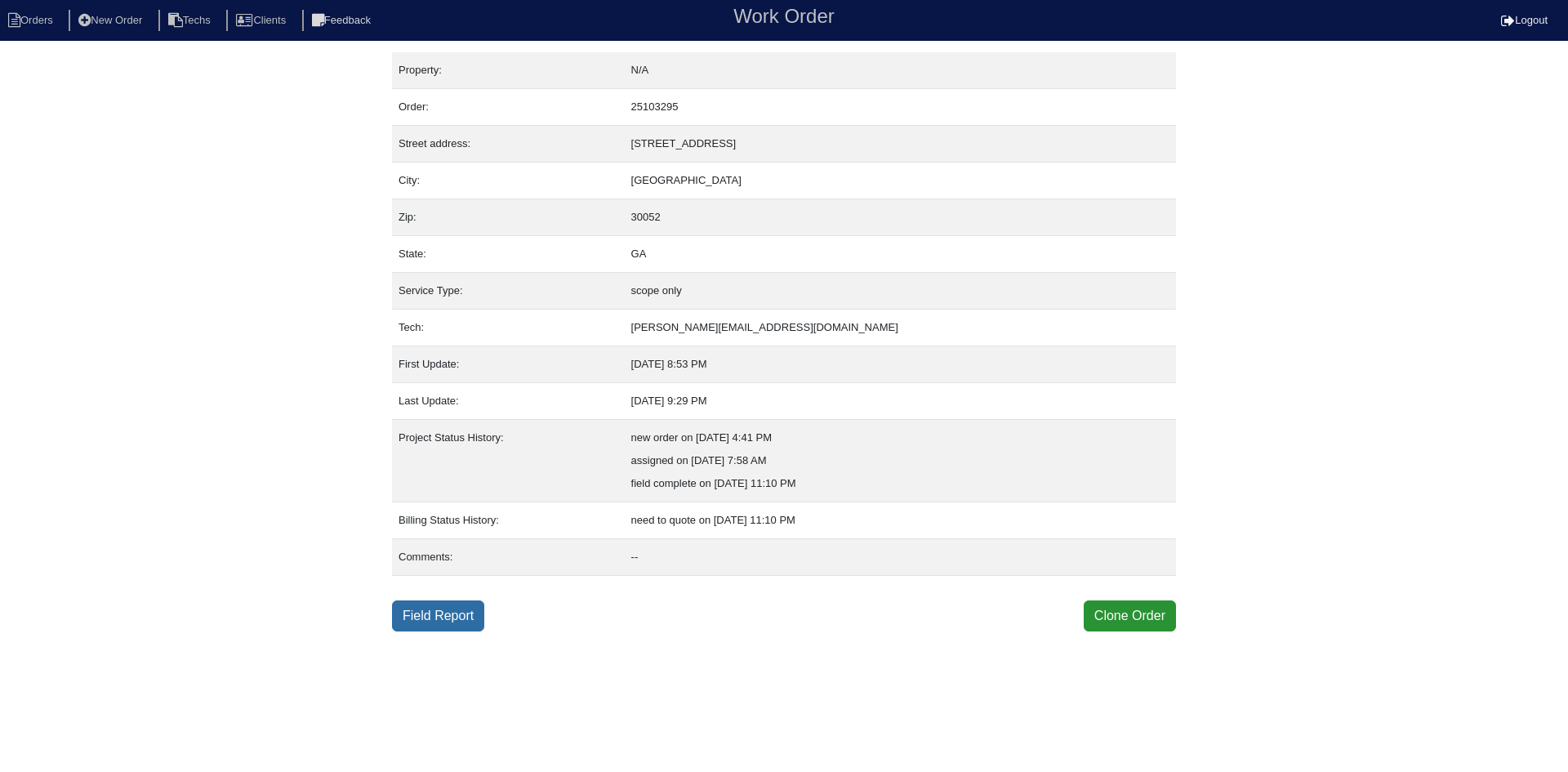
click at [443, 606] on link "Field Report" at bounding box center [438, 616] width 93 height 31
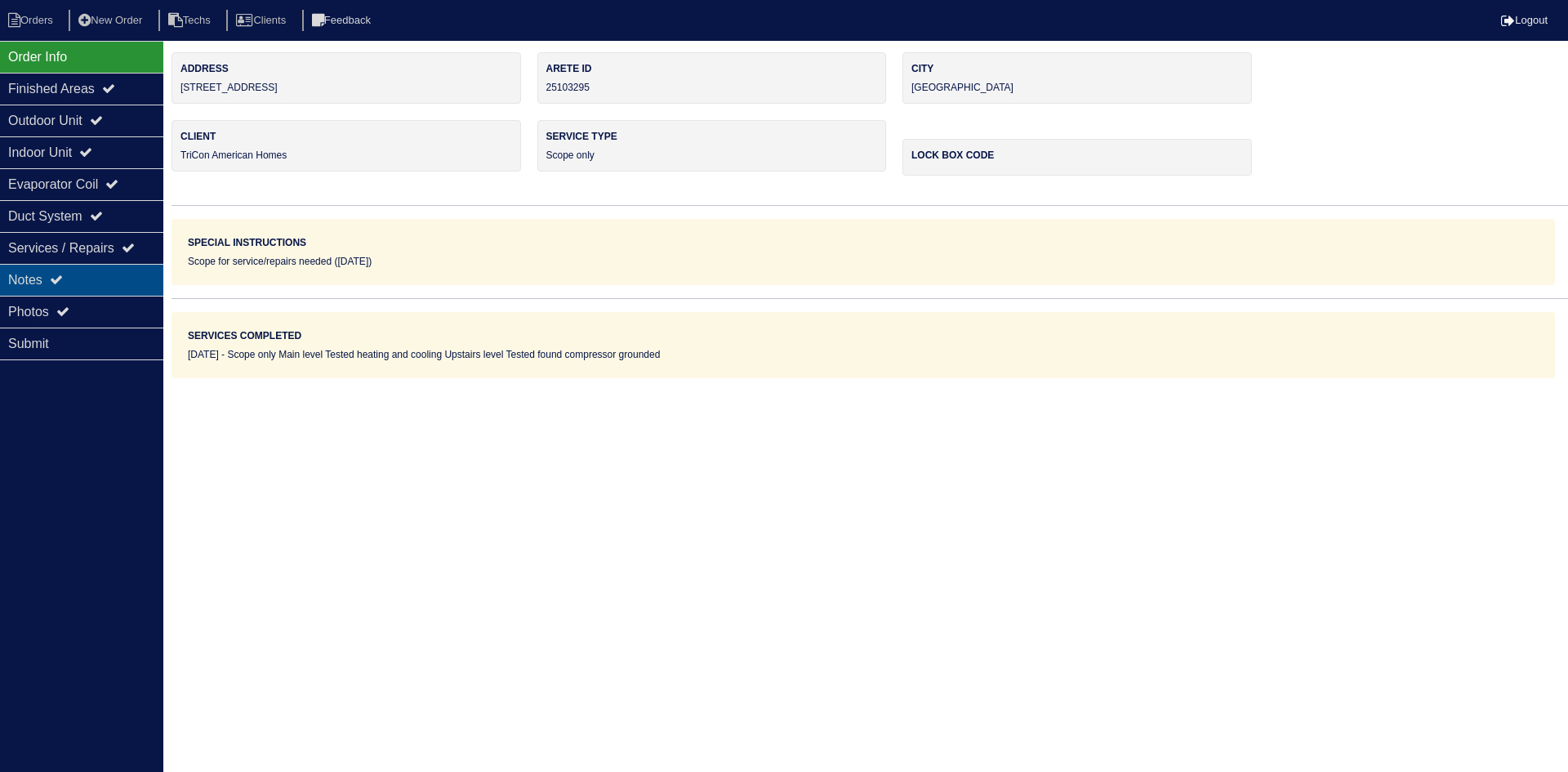
click at [118, 281] on div "Notes" at bounding box center [81, 280] width 163 height 32
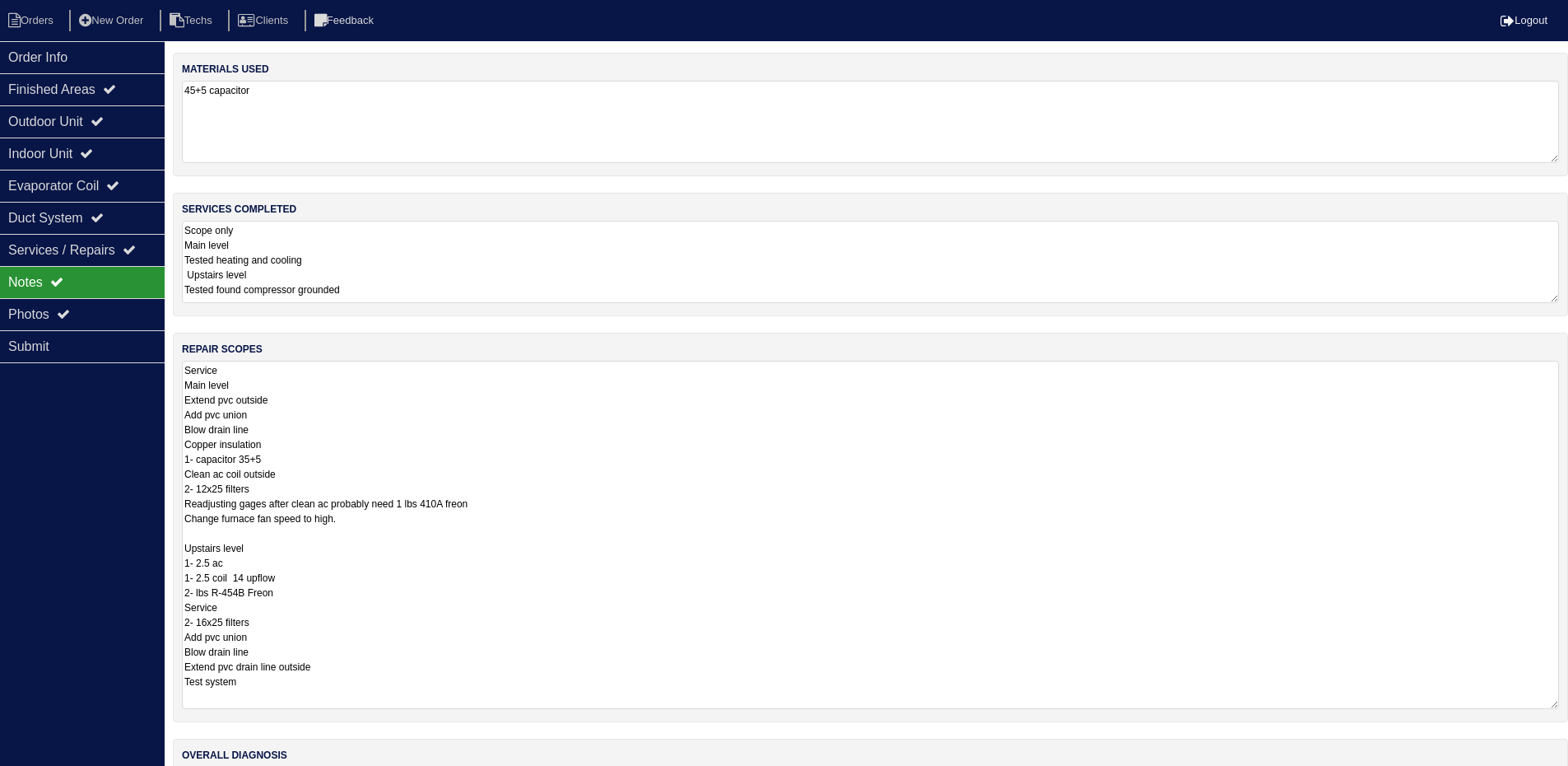
drag, startPoint x: 1565, startPoint y: 437, endPoint x: 1310, endPoint y: 660, distance: 338.8
click at [1551, 695] on textarea "Service Main level Extend pvc outside Add pvc union Blow drain line Copper insu…" at bounding box center [871, 535] width 1378 height 348
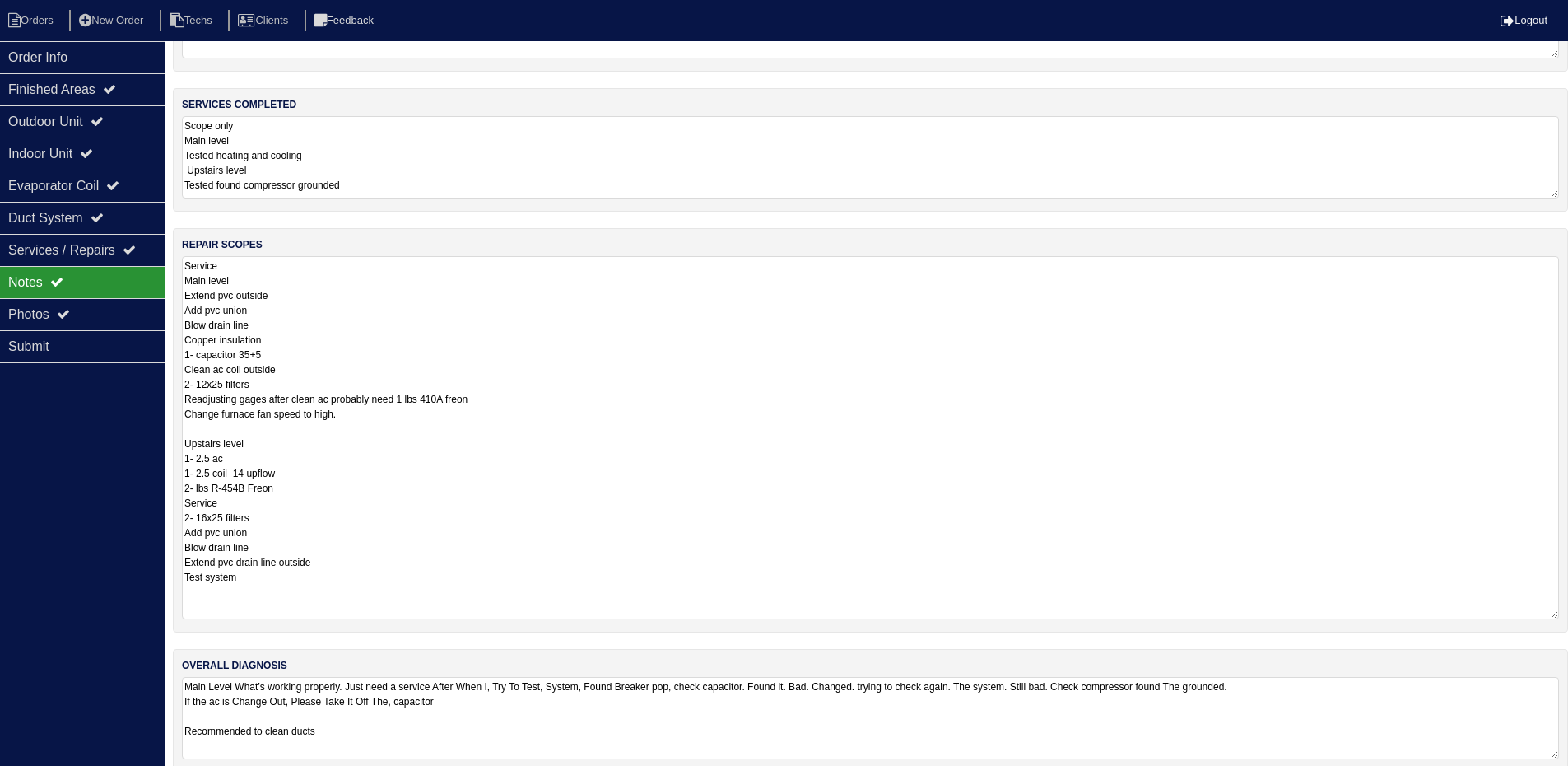
drag, startPoint x: 1551, startPoint y: 588, endPoint x: 1549, endPoint y: 612, distance: 24.1
click at [1549, 612] on textarea "Service Main level Extend pvc outside Add pvc union Blow drain line Copper insu…" at bounding box center [871, 437] width 1378 height 363
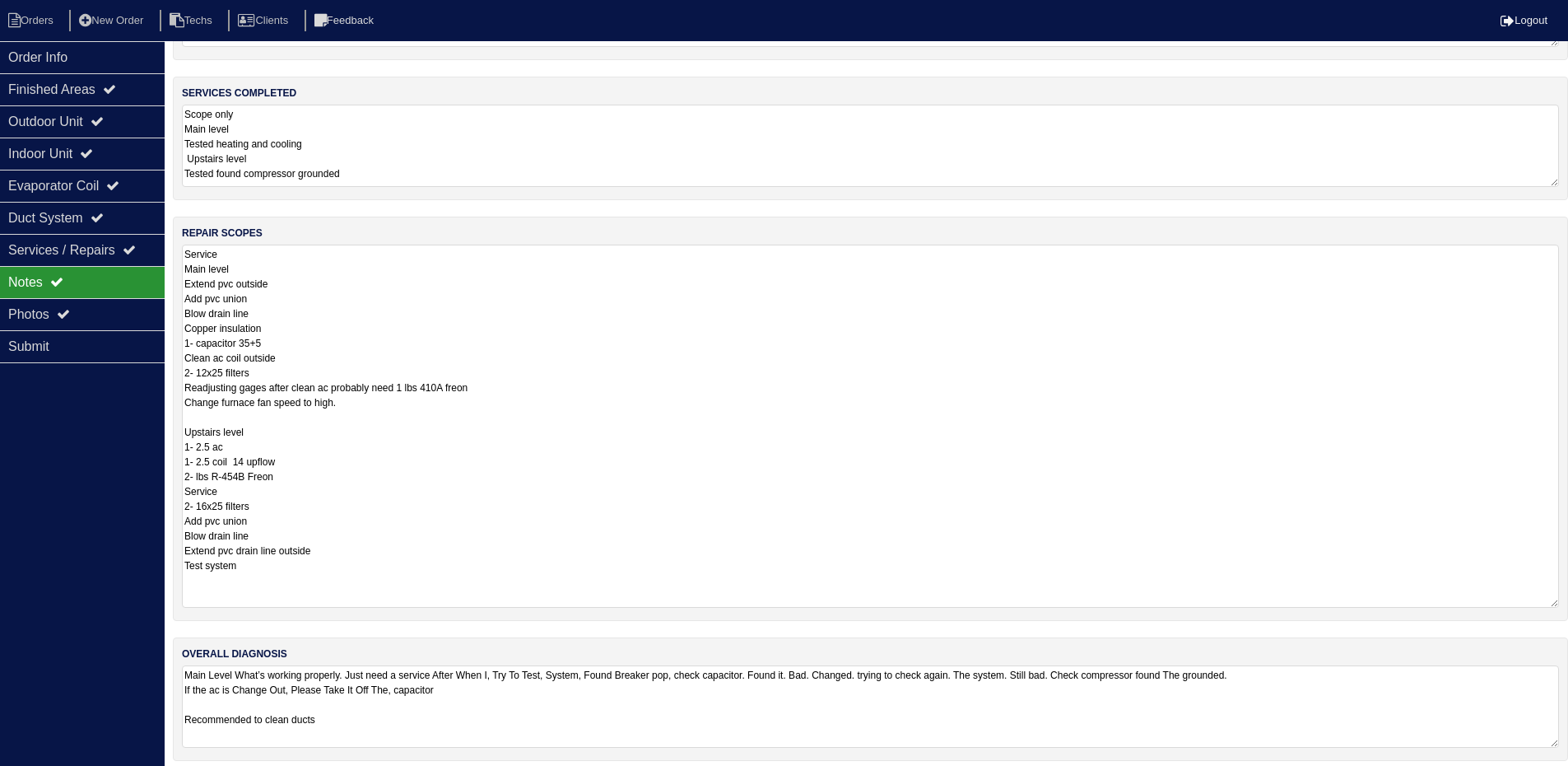
scroll to position [128, 0]
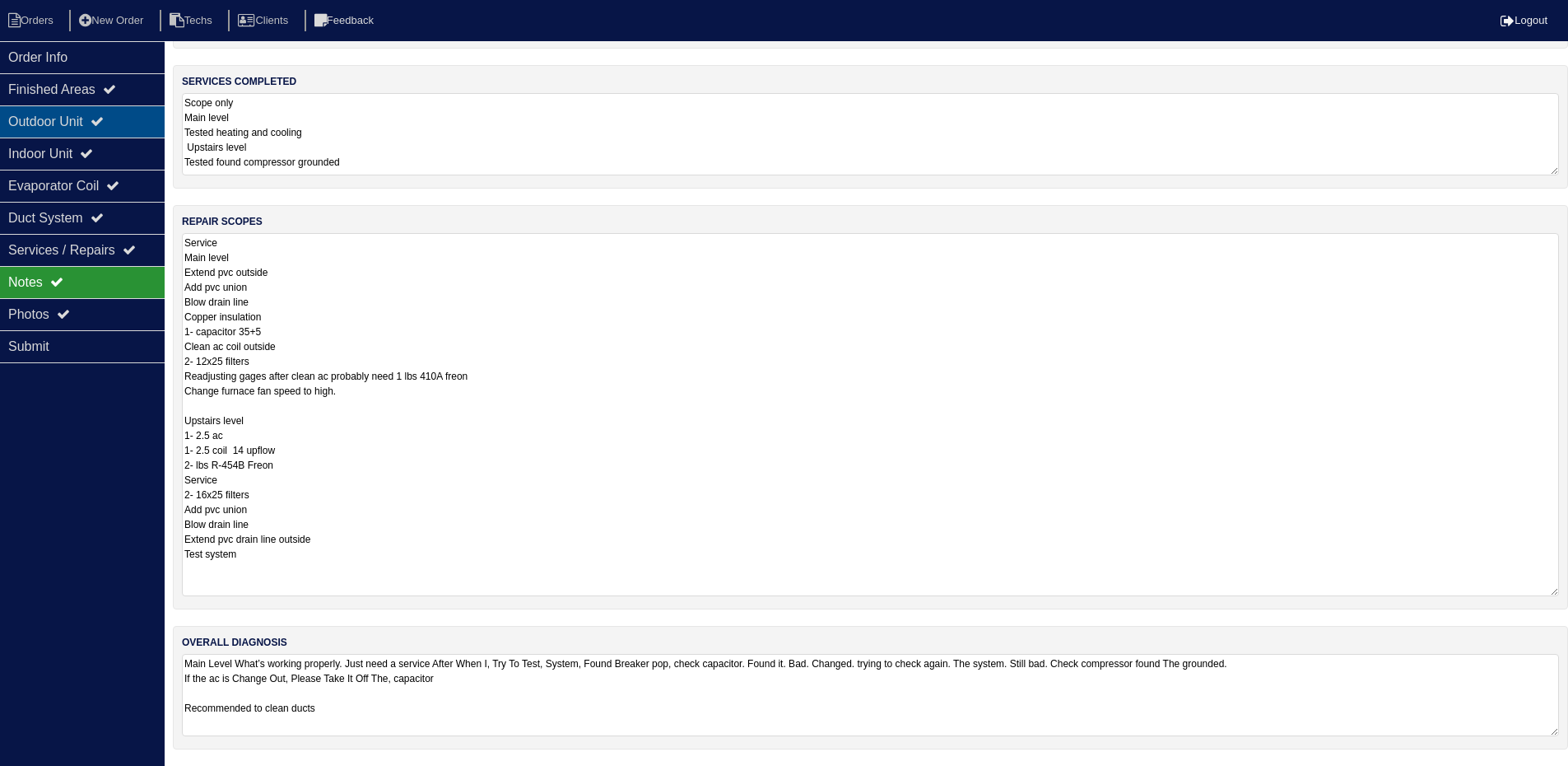
click at [97, 106] on div "Outdoor Unit" at bounding box center [82, 121] width 164 height 32
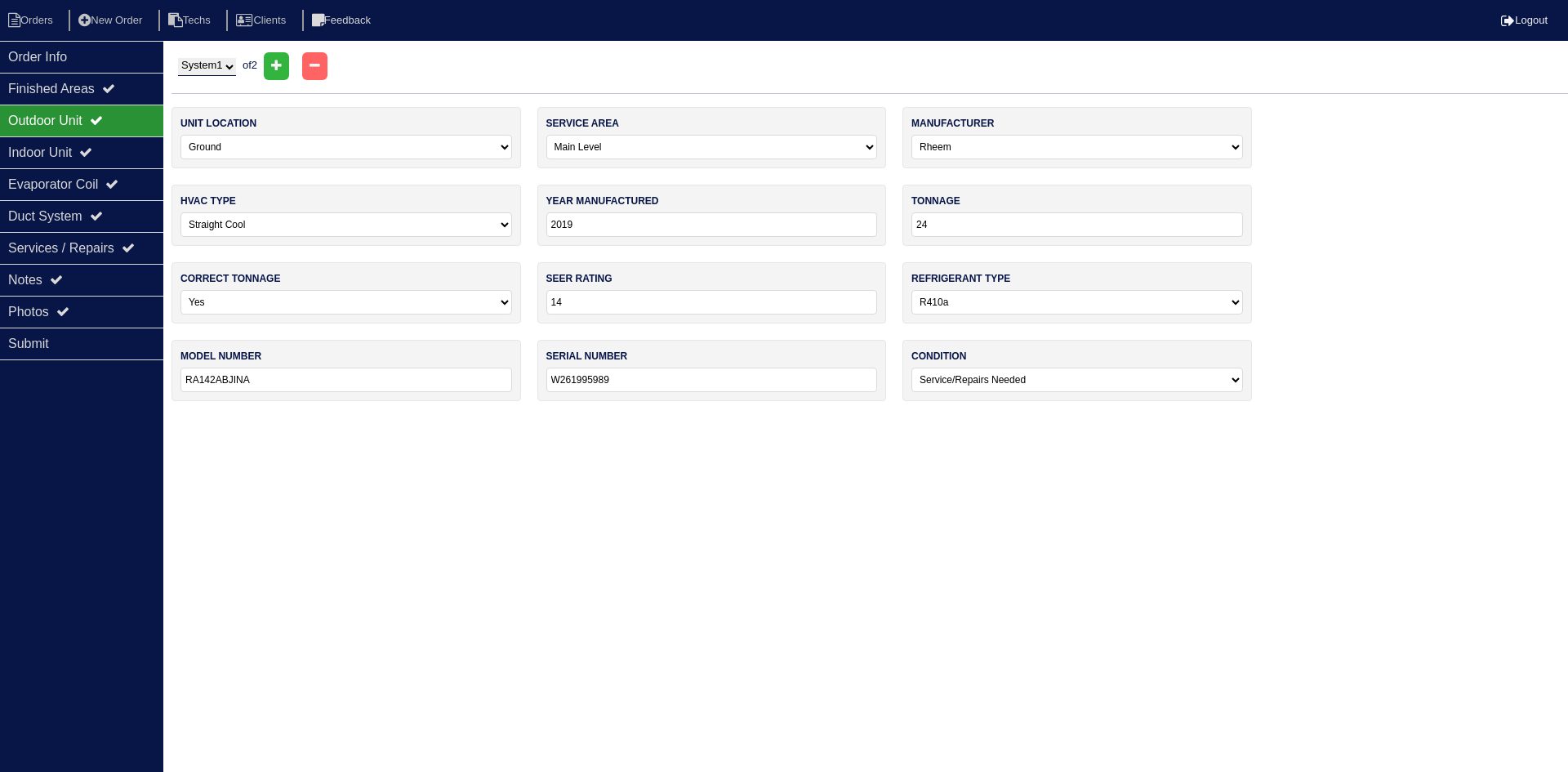
drag, startPoint x: 209, startPoint y: 64, endPoint x: 210, endPoint y: 74, distance: 10.0
click at [209, 64] on select "System 1 System 2" at bounding box center [207, 67] width 58 height 18
select select "2"
click at [178, 58] on select "System 1 System 2" at bounding box center [207, 67] width 58 height 18
select select "1"
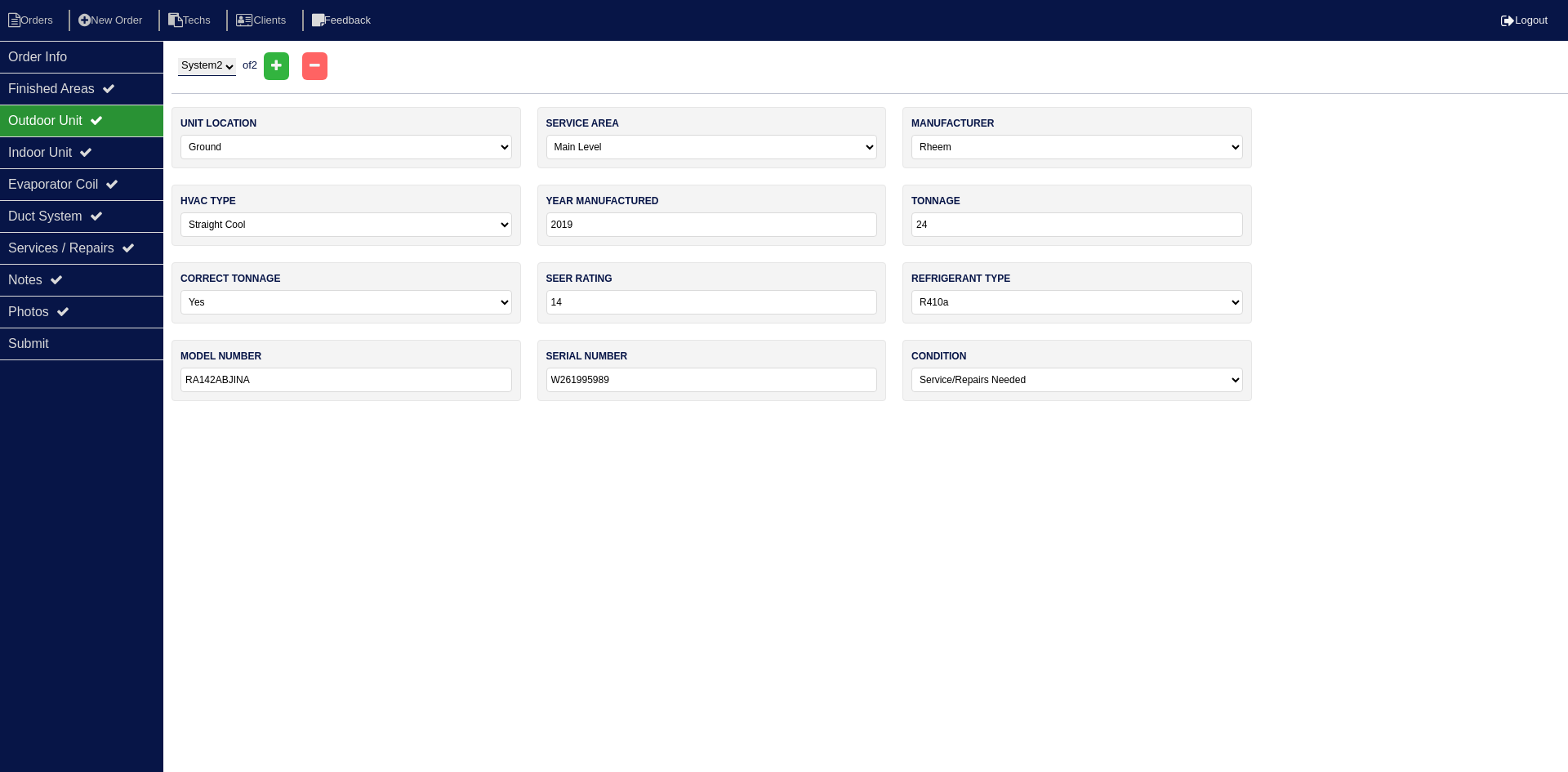
type input "36"
select select "2"
type input "RA1436AJINA"
type input "W301900068"
select select "2"
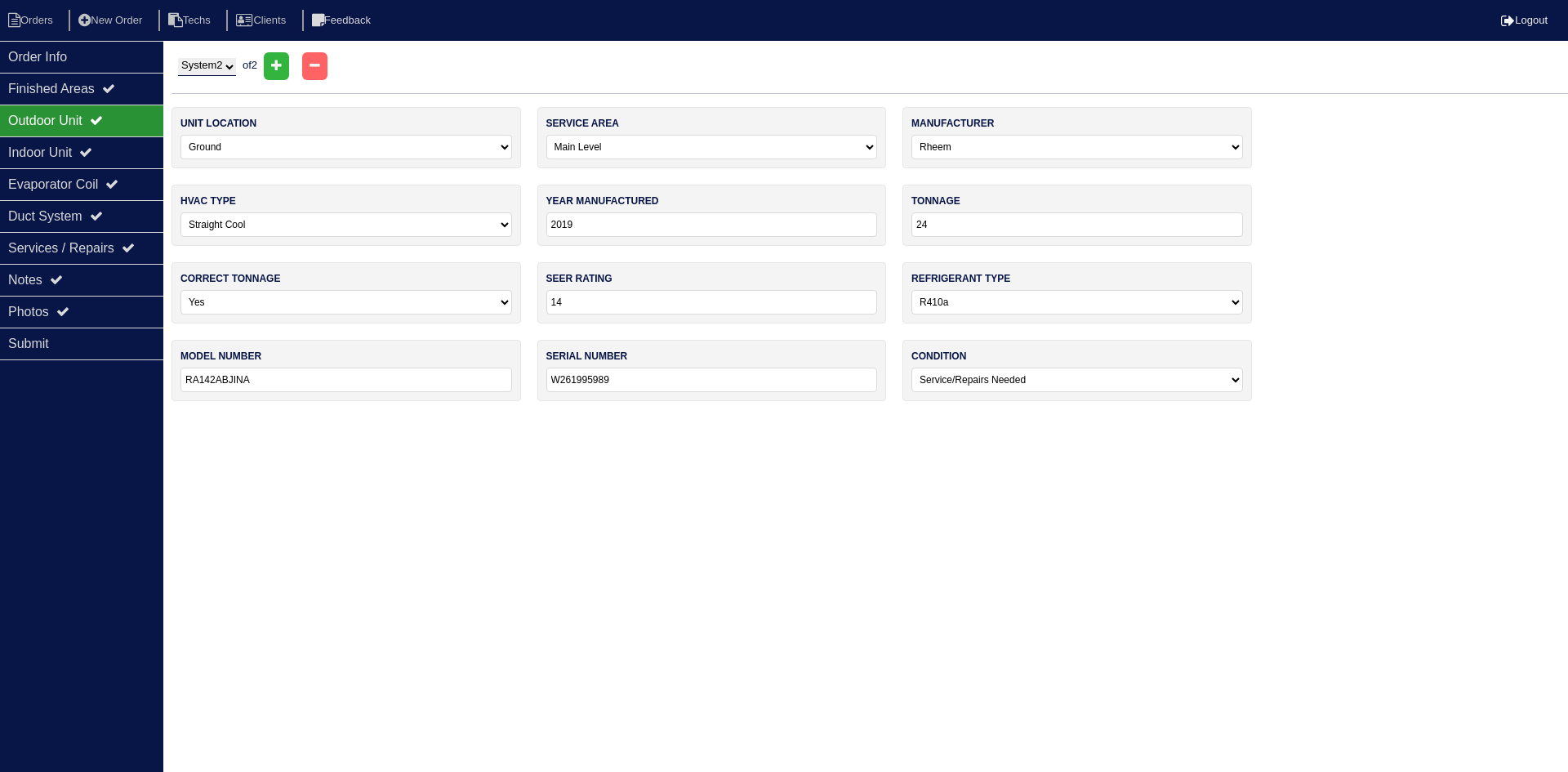
select select "1"
select select "0"
type input "14"
select select "0"
type input "W061906047"
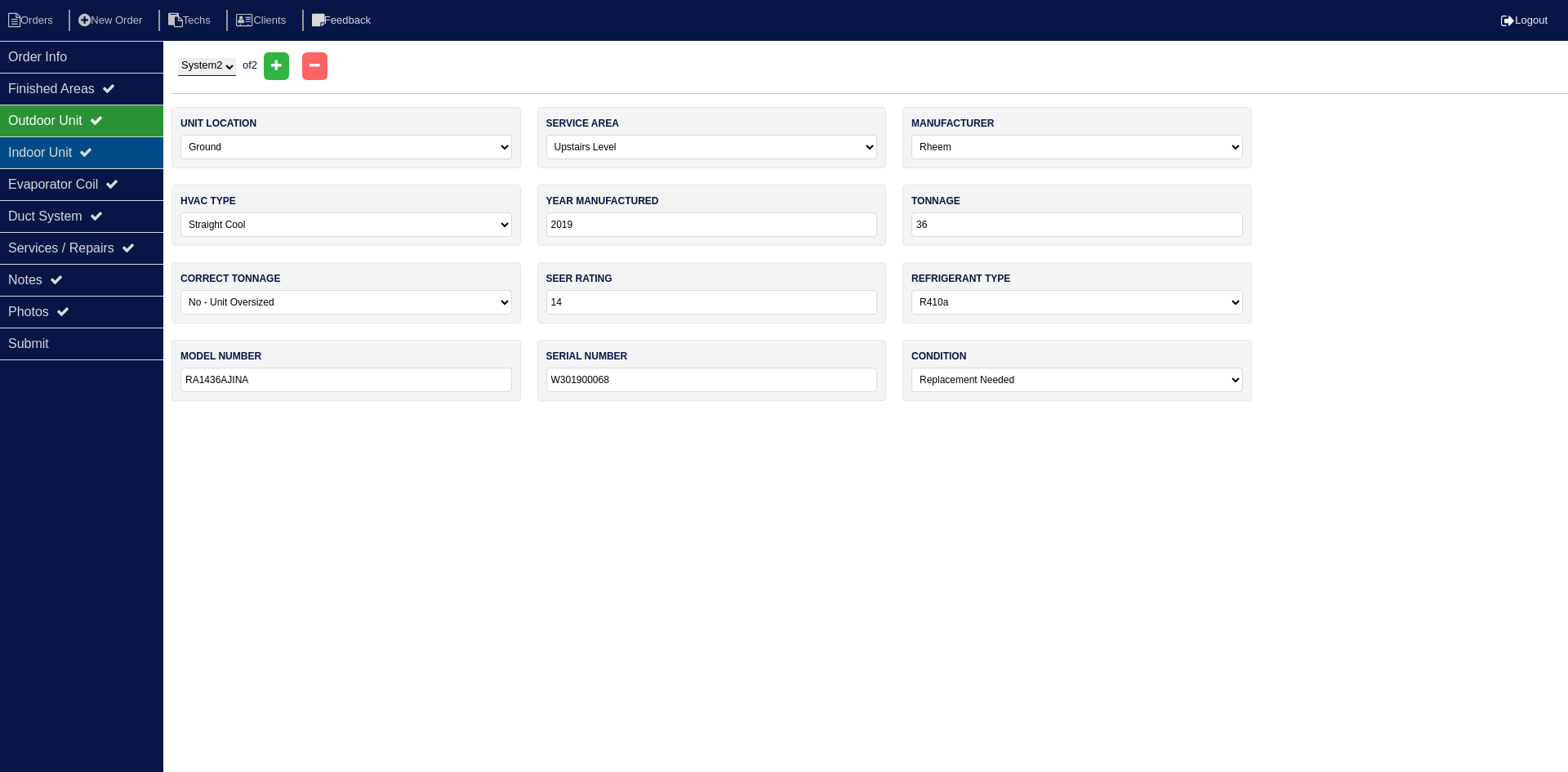
click at [79, 145] on div "Indoor Unit" at bounding box center [81, 152] width 163 height 32
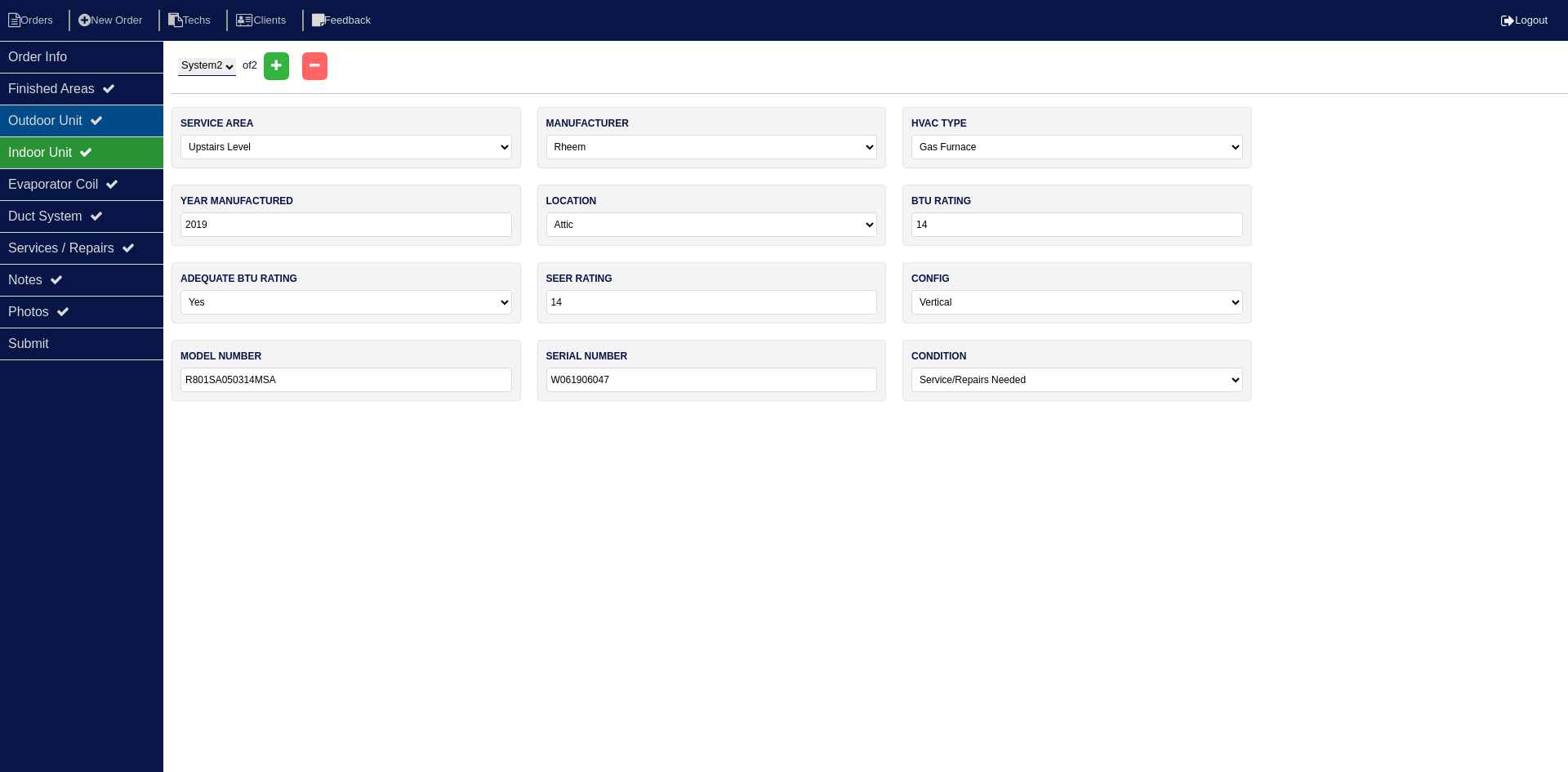
click at [86, 123] on div "Outdoor Unit" at bounding box center [81, 120] width 163 height 32
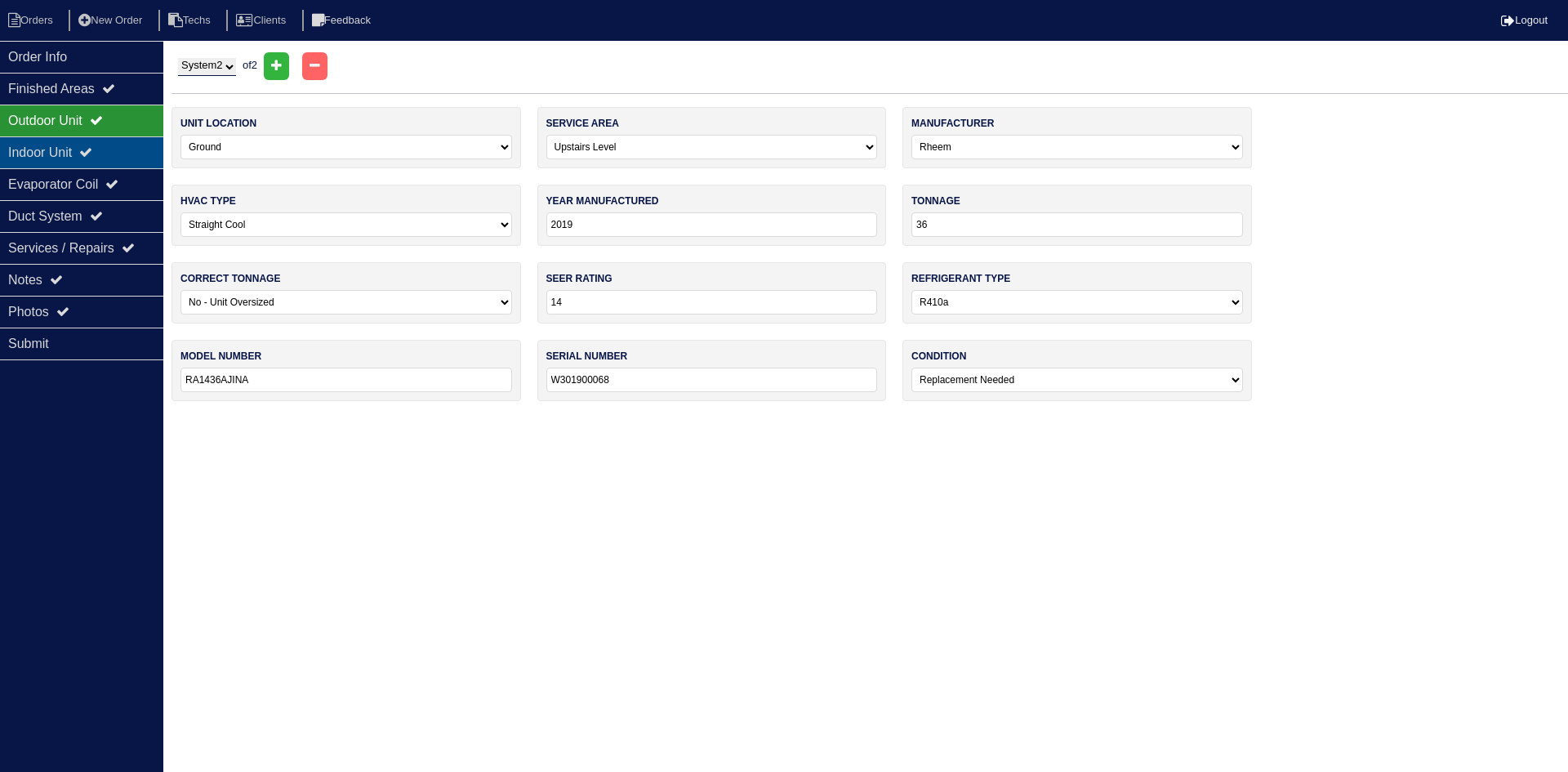
click at [93, 152] on icon at bounding box center [86, 152] width 13 height 13
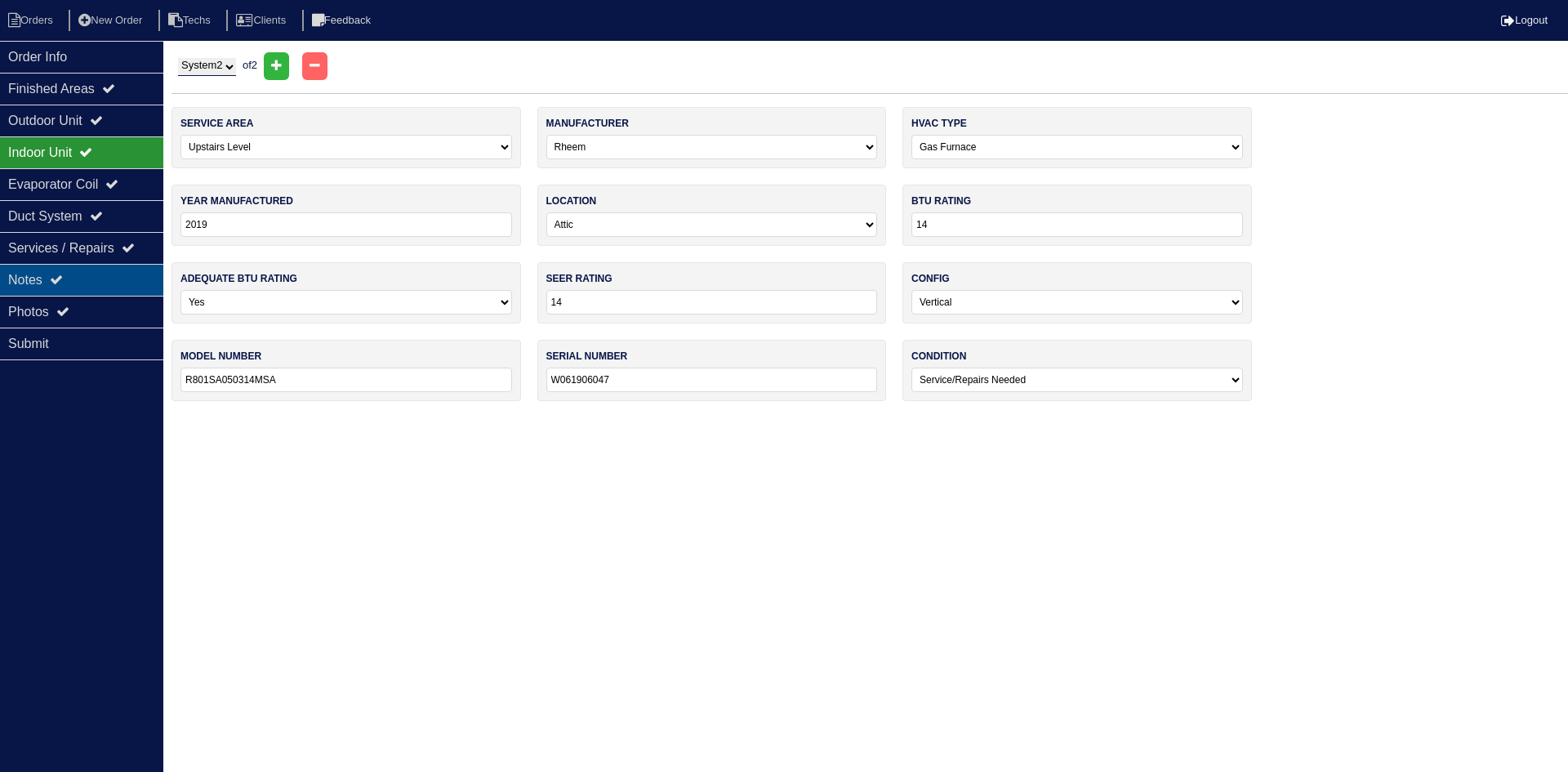
click at [109, 275] on div "Notes" at bounding box center [81, 280] width 163 height 32
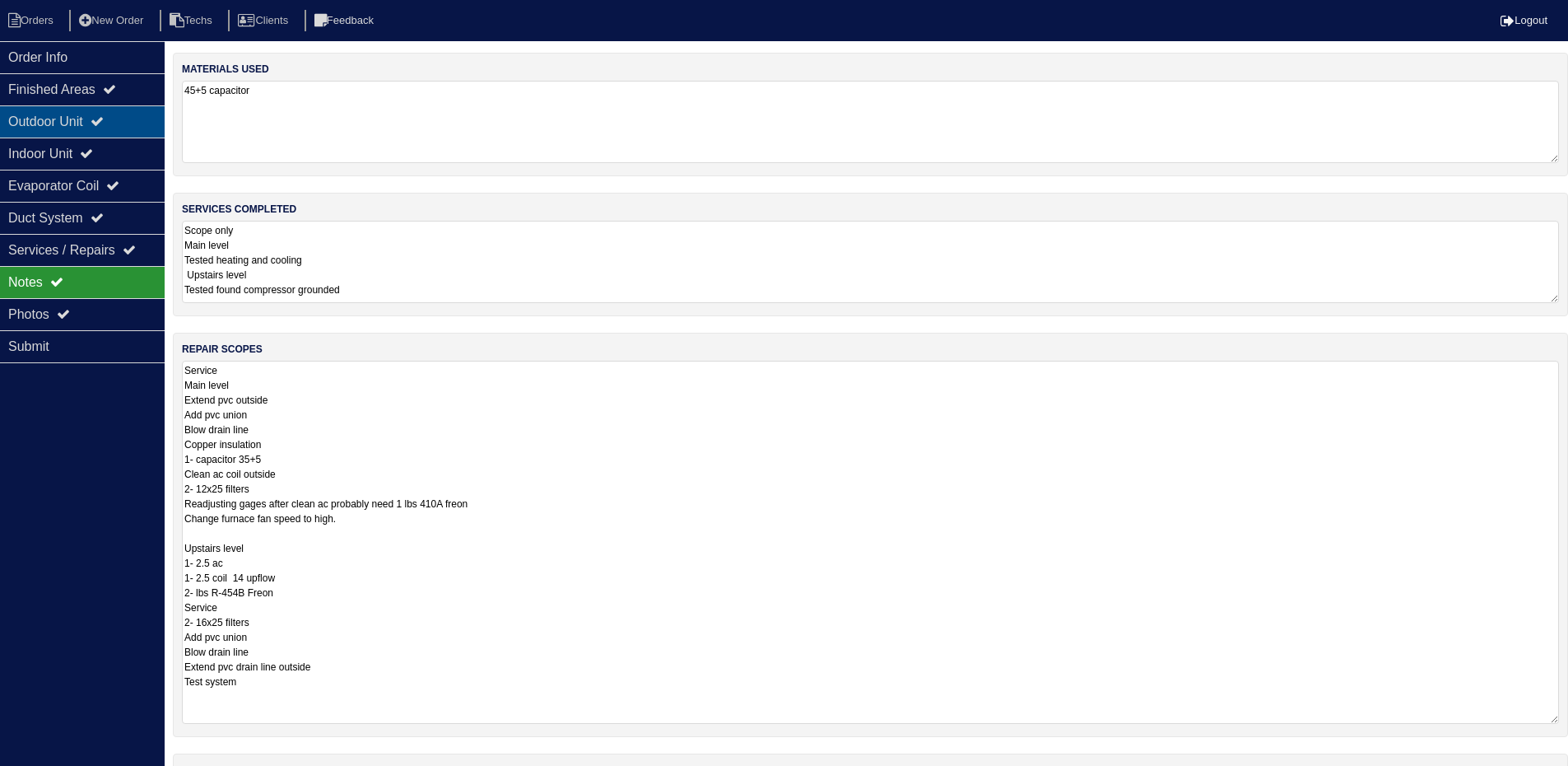
click at [104, 118] on icon at bounding box center [97, 120] width 13 height 13
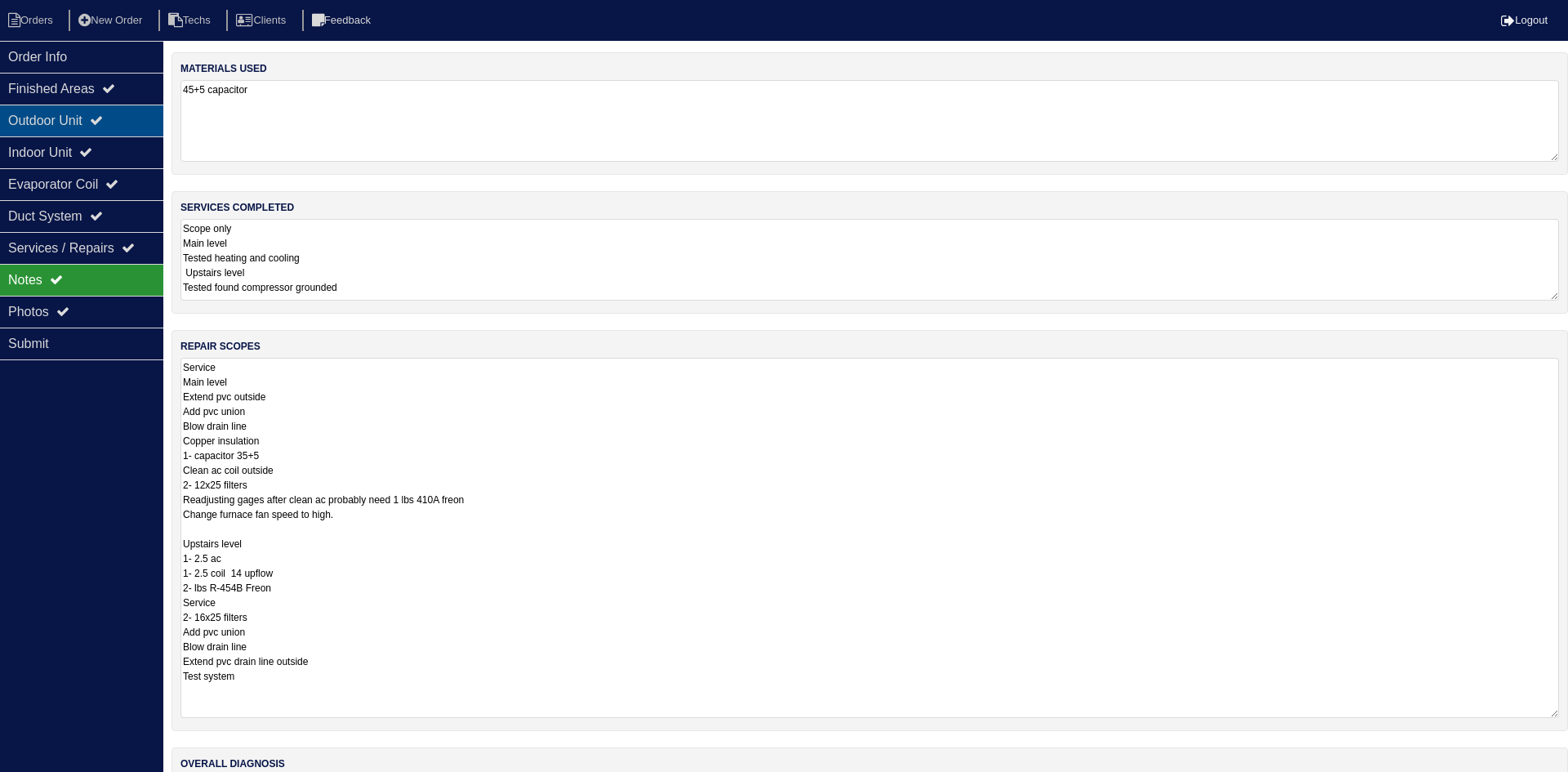
select select "2"
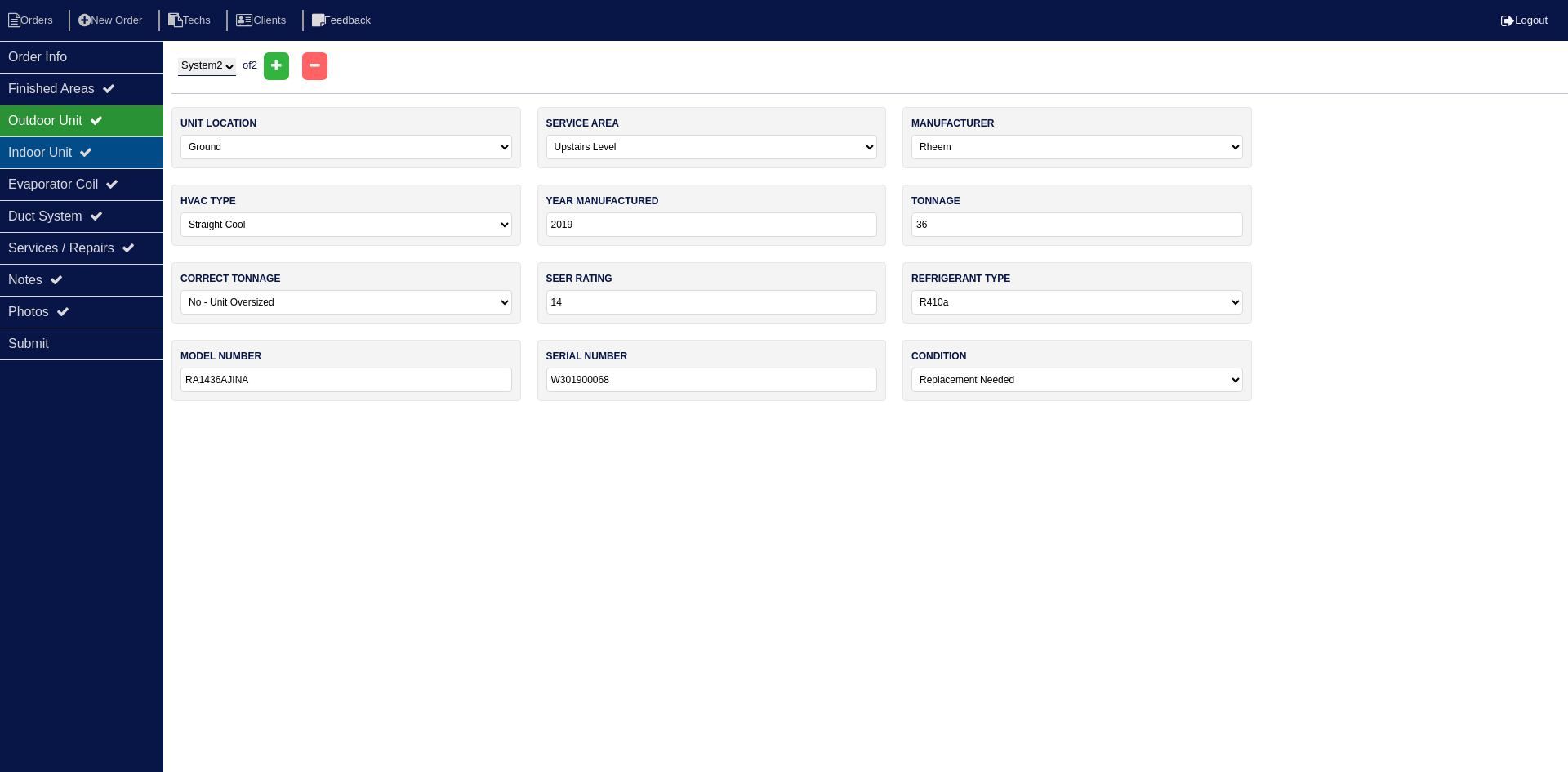
click at [94, 143] on div "Indoor Unit" at bounding box center [81, 152] width 163 height 32
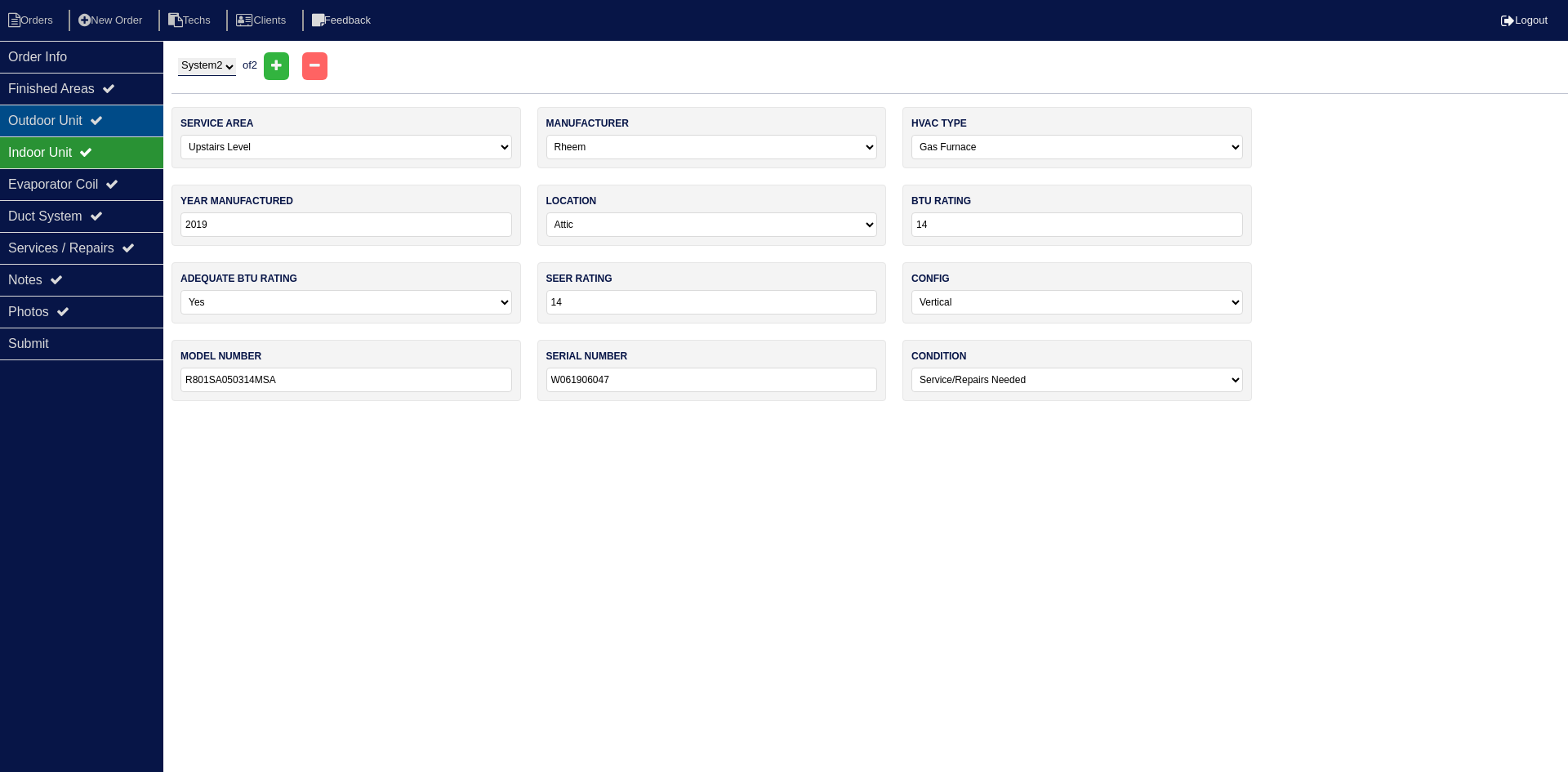
click at [103, 114] on icon at bounding box center [96, 119] width 13 height 13
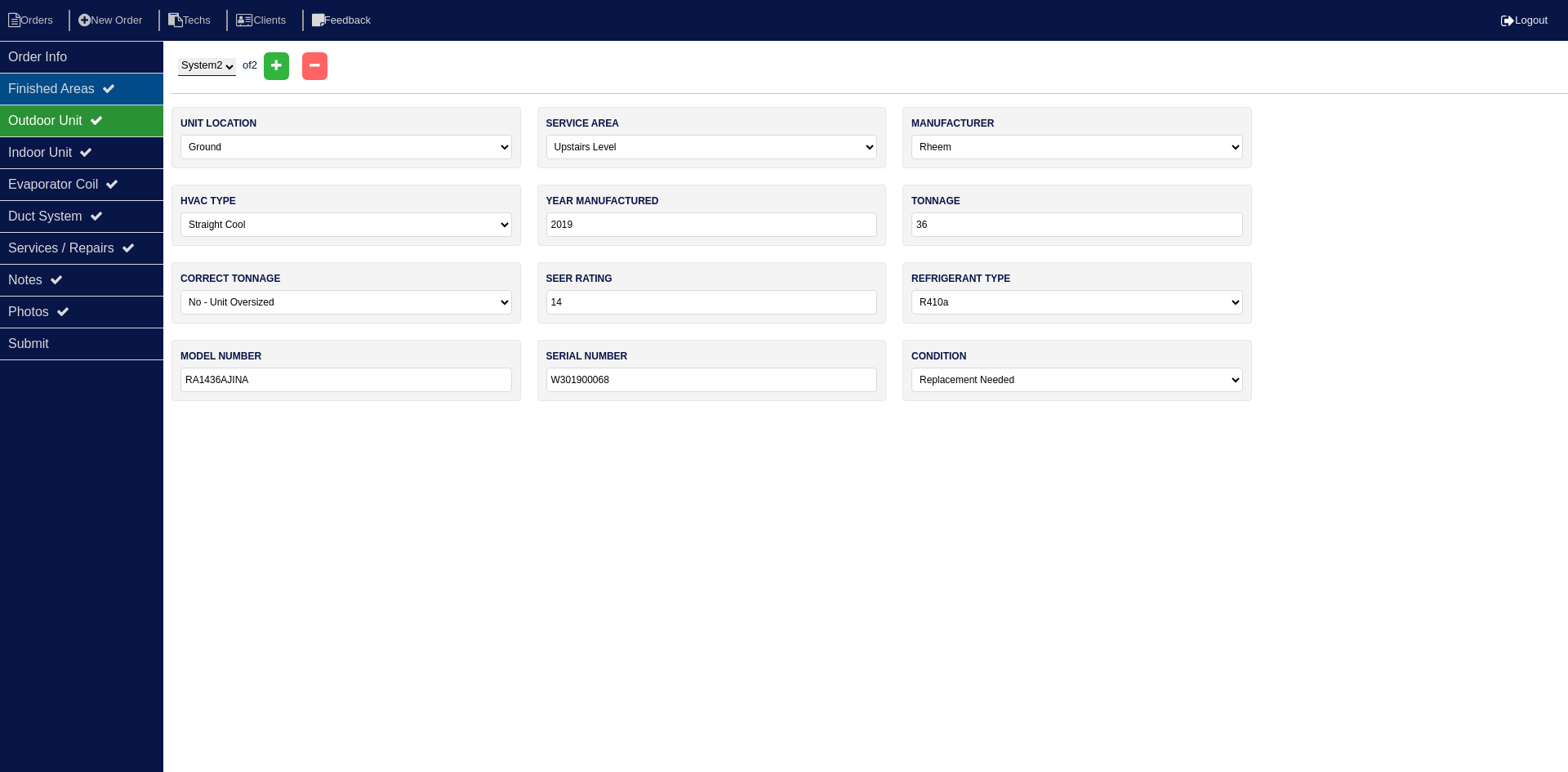
click at [103, 86] on div "Finished Areas" at bounding box center [81, 89] width 163 height 32
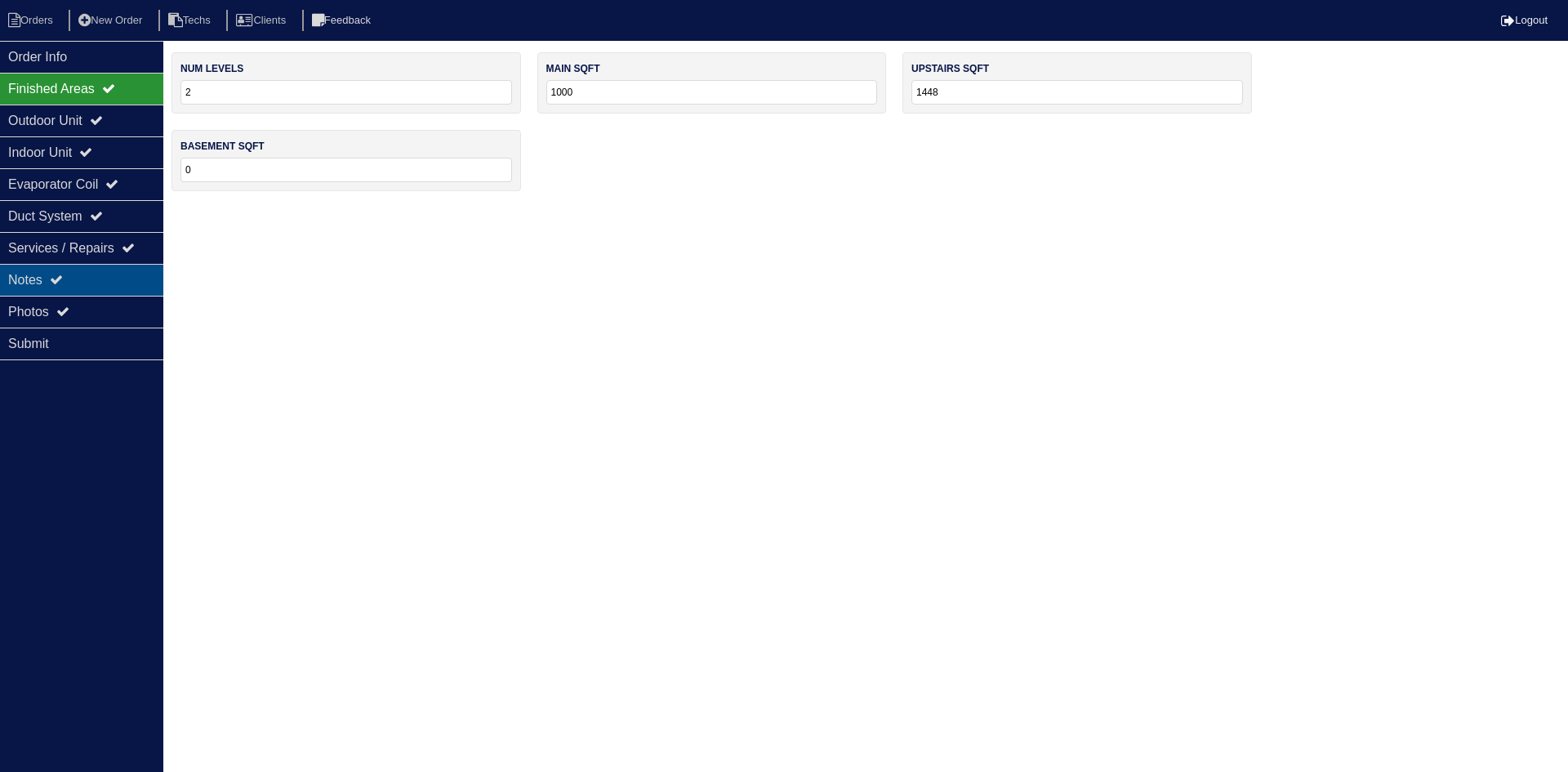
click at [100, 274] on div "Notes" at bounding box center [81, 280] width 163 height 32
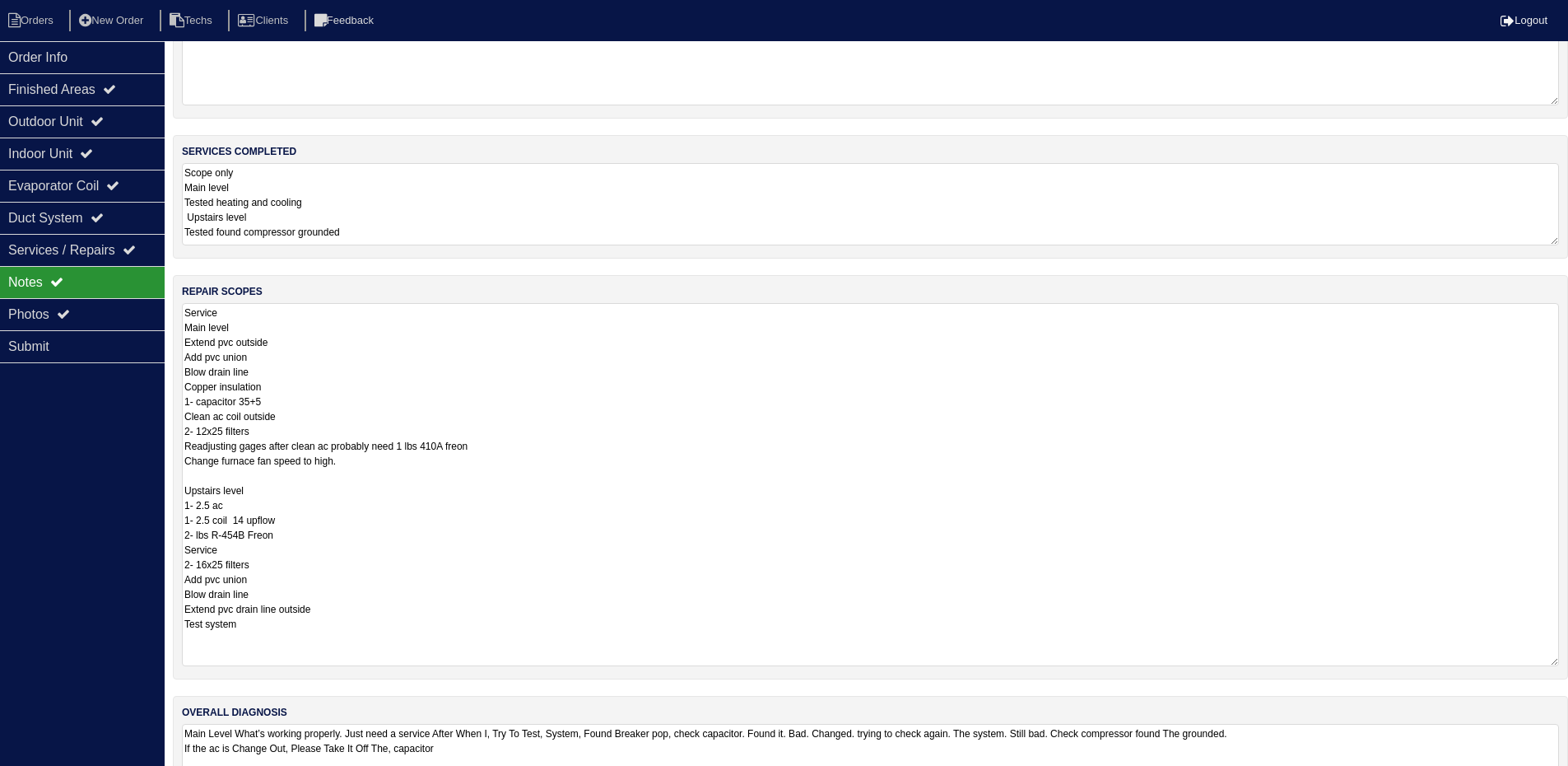
scroll to position [128, 0]
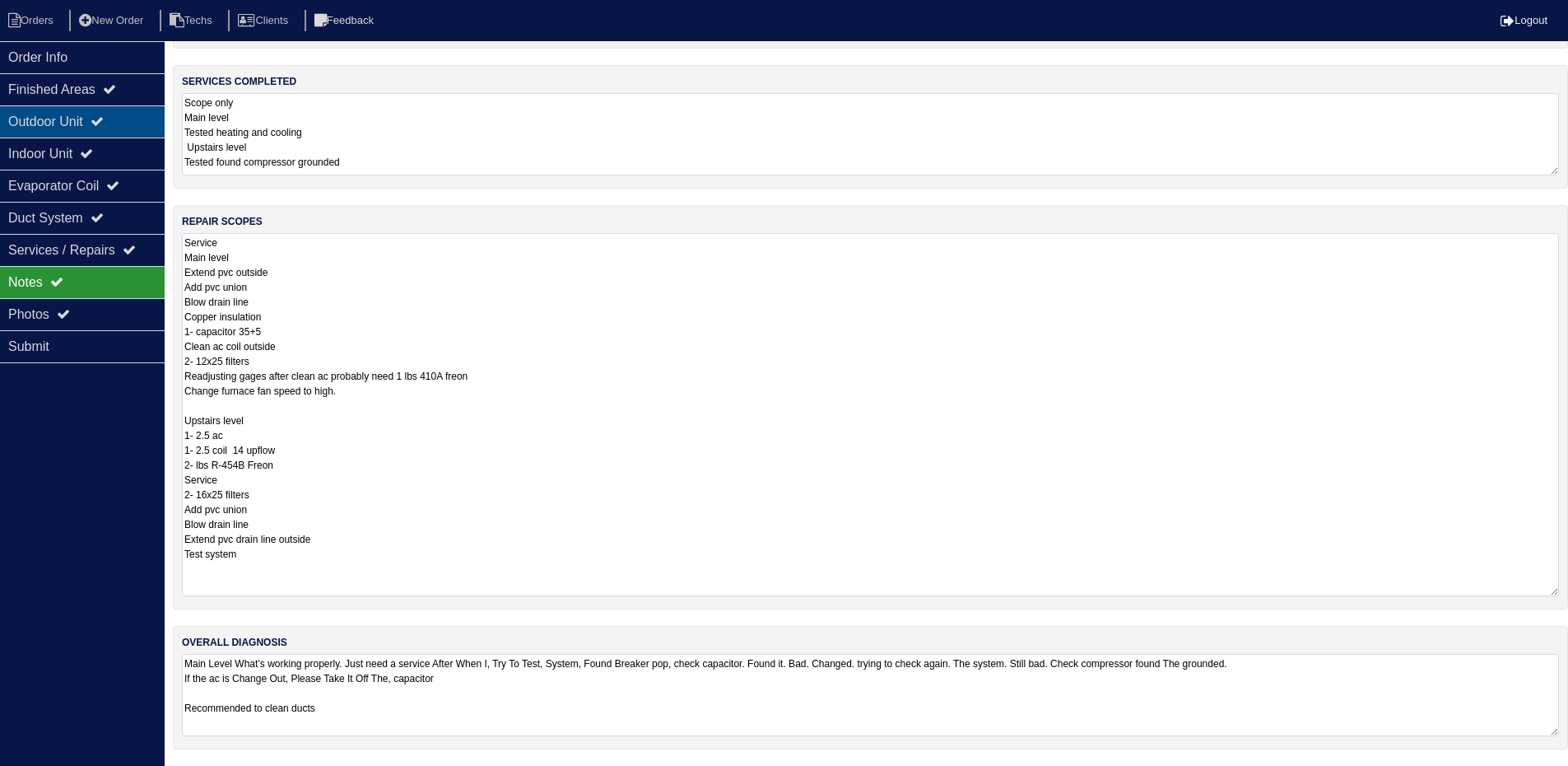
click at [104, 122] on icon at bounding box center [97, 120] width 13 height 13
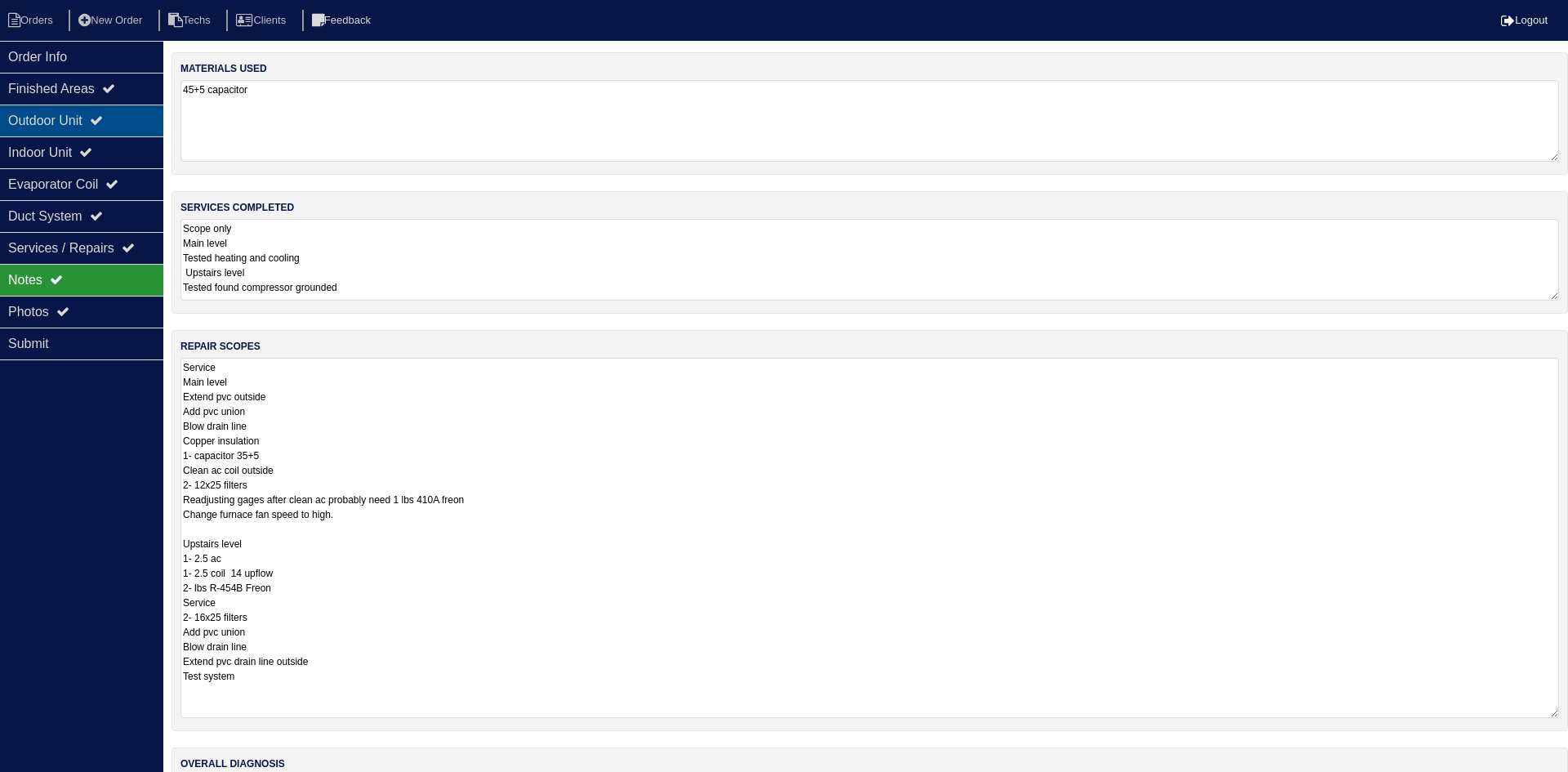
select select "2"
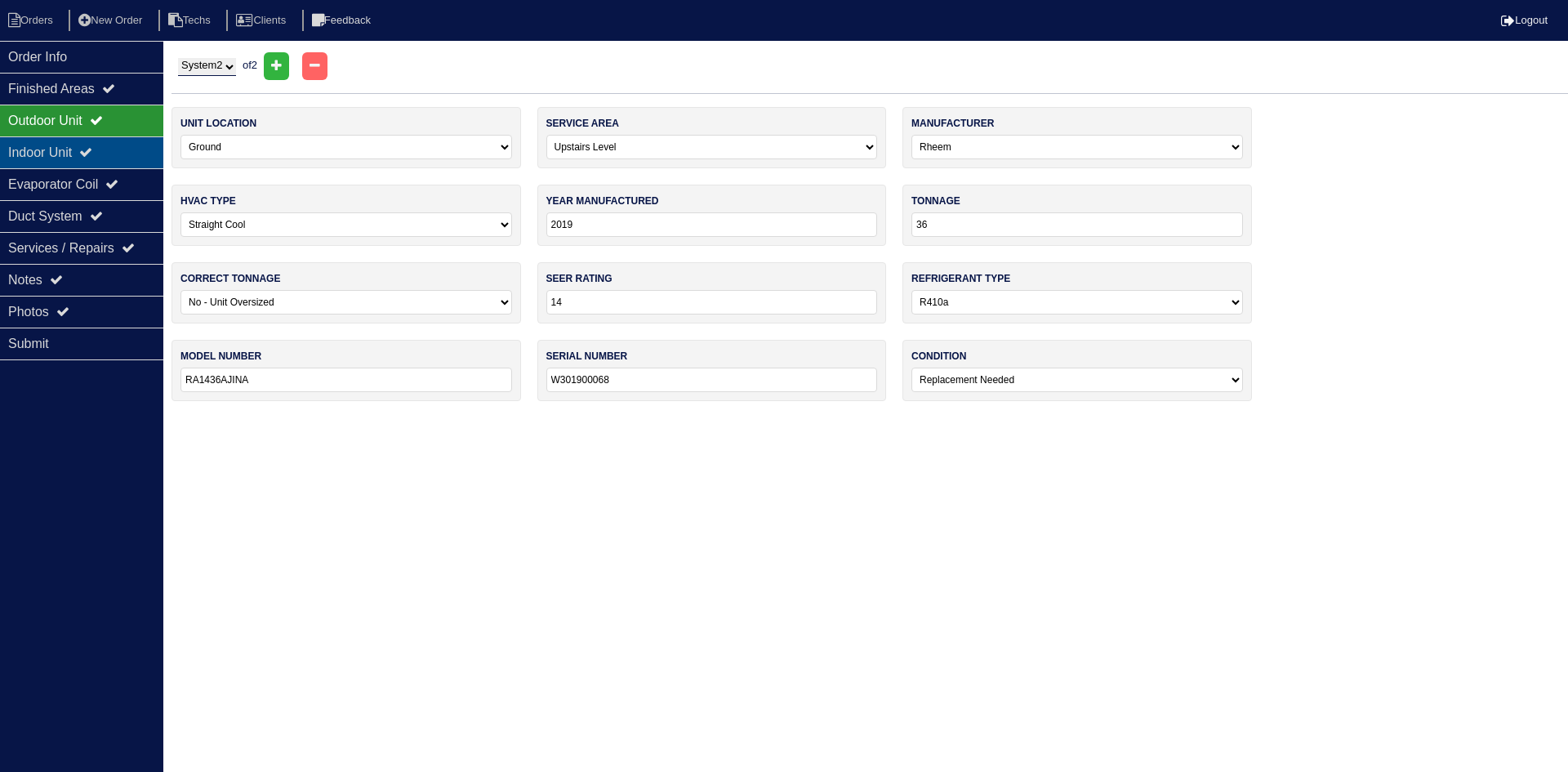
click at [109, 147] on div "Indoor Unit" at bounding box center [81, 152] width 163 height 32
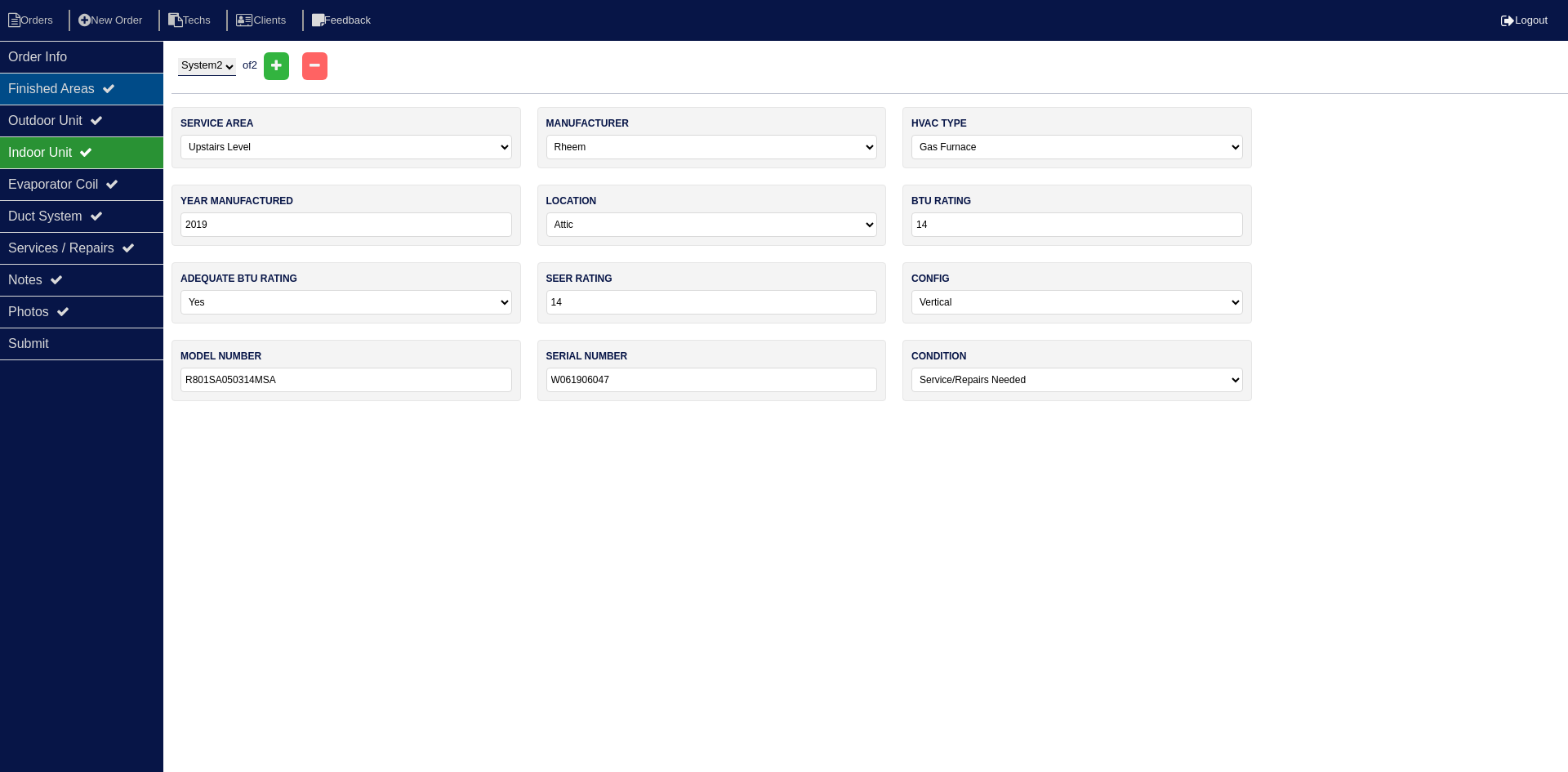
click at [115, 94] on icon at bounding box center [109, 88] width 13 height 13
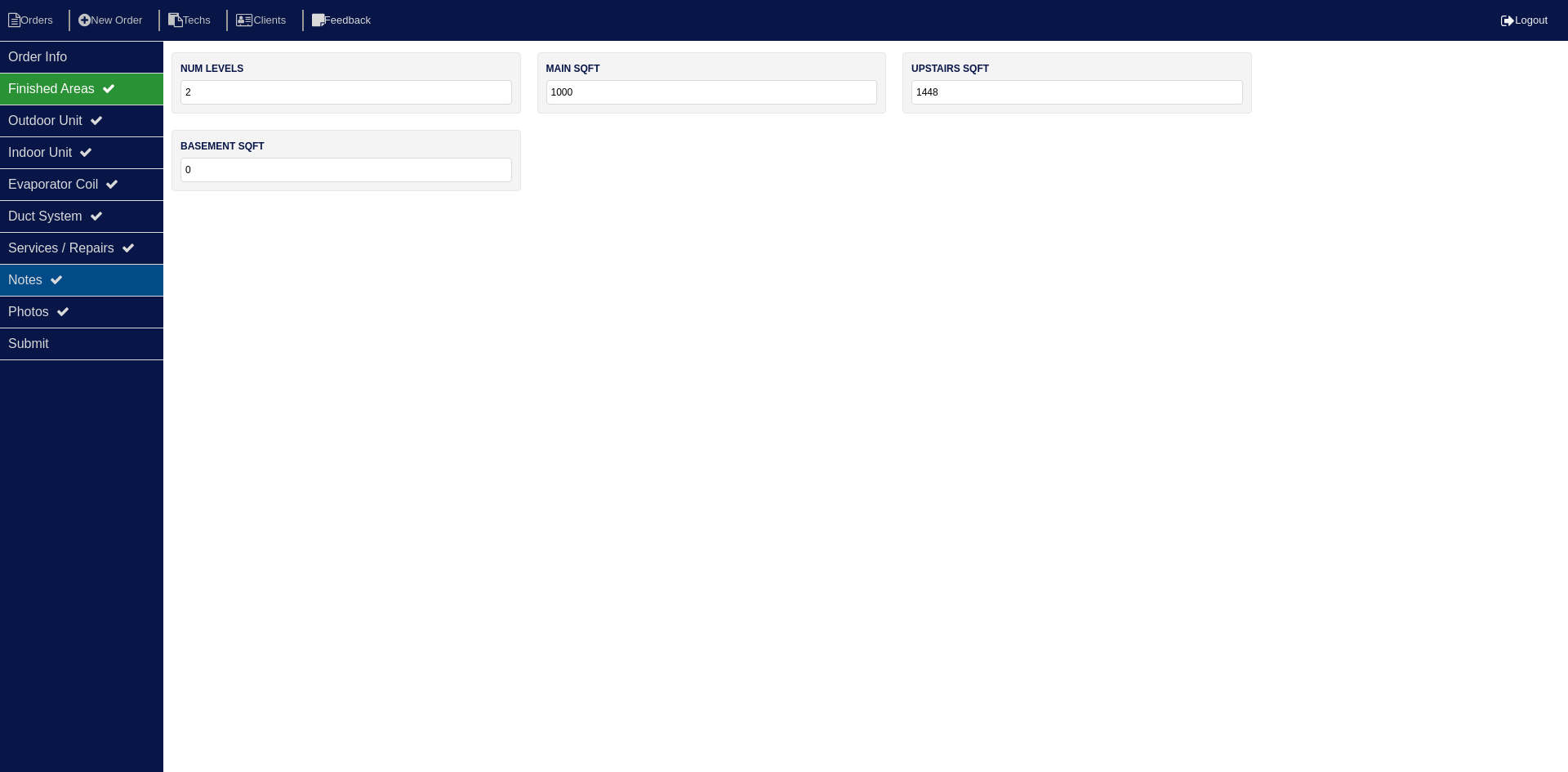
click at [121, 279] on div "Notes" at bounding box center [81, 280] width 163 height 32
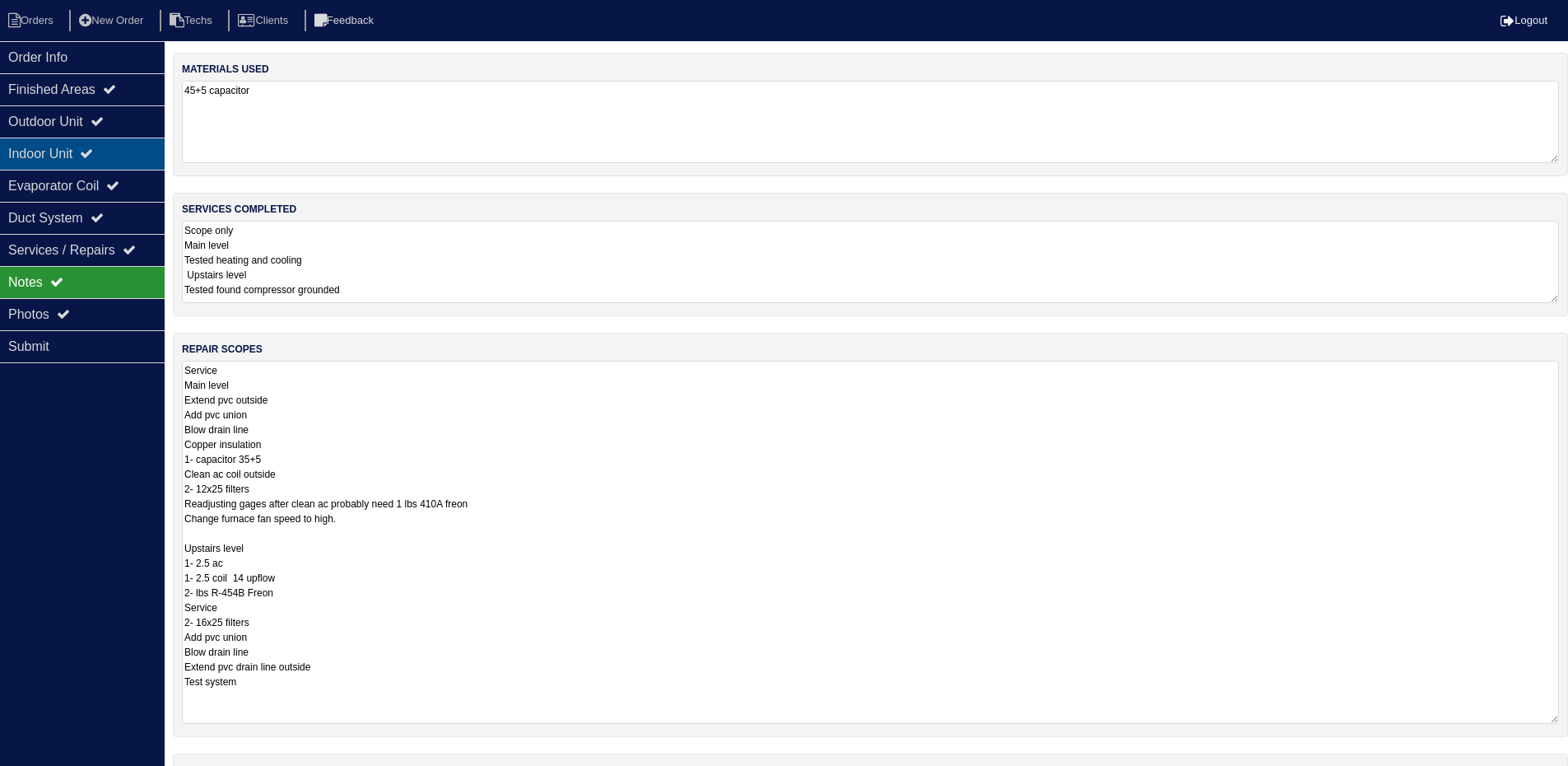
click at [128, 157] on div "Indoor Unit" at bounding box center [82, 154] width 164 height 32
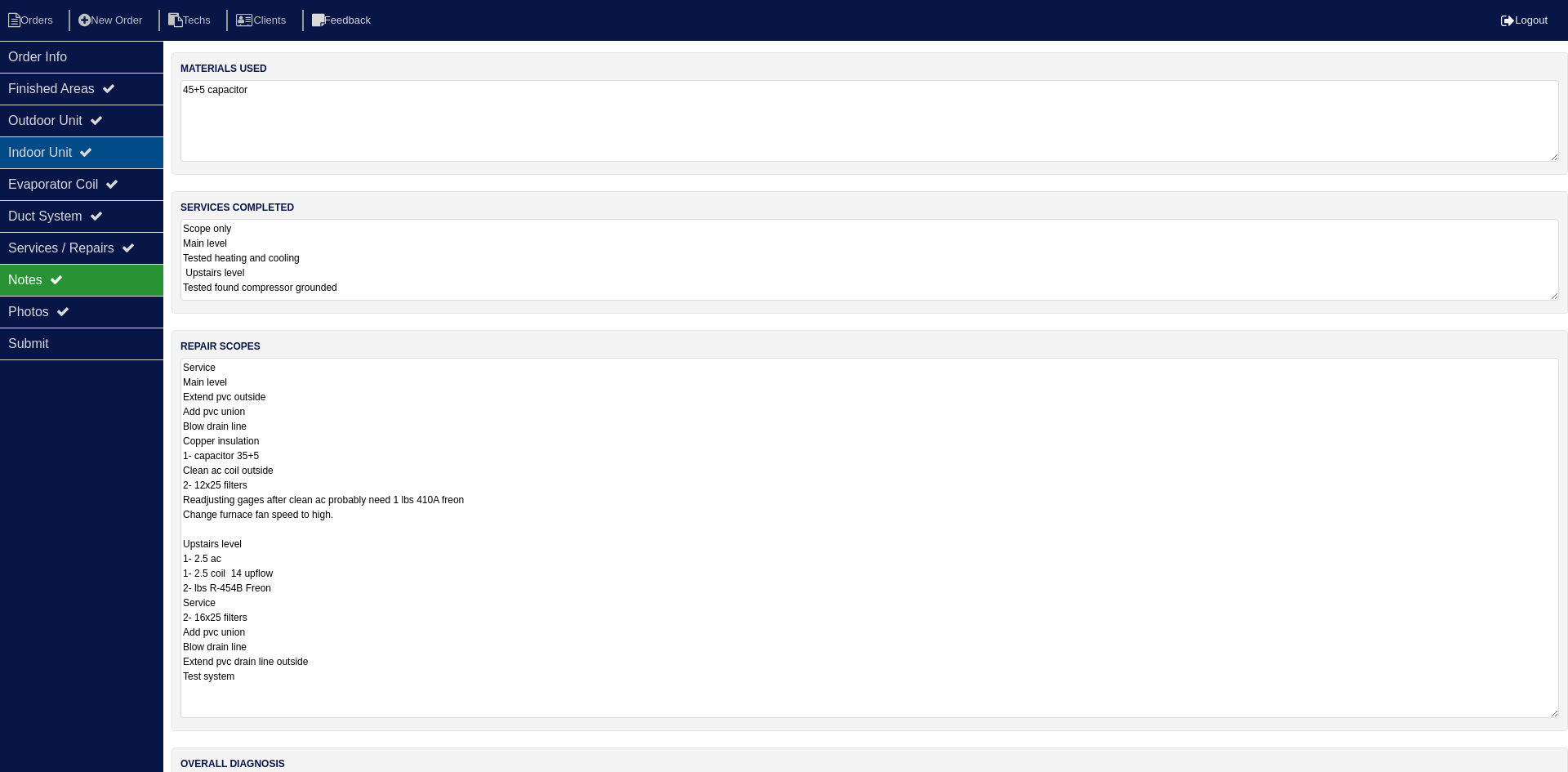
select select "2"
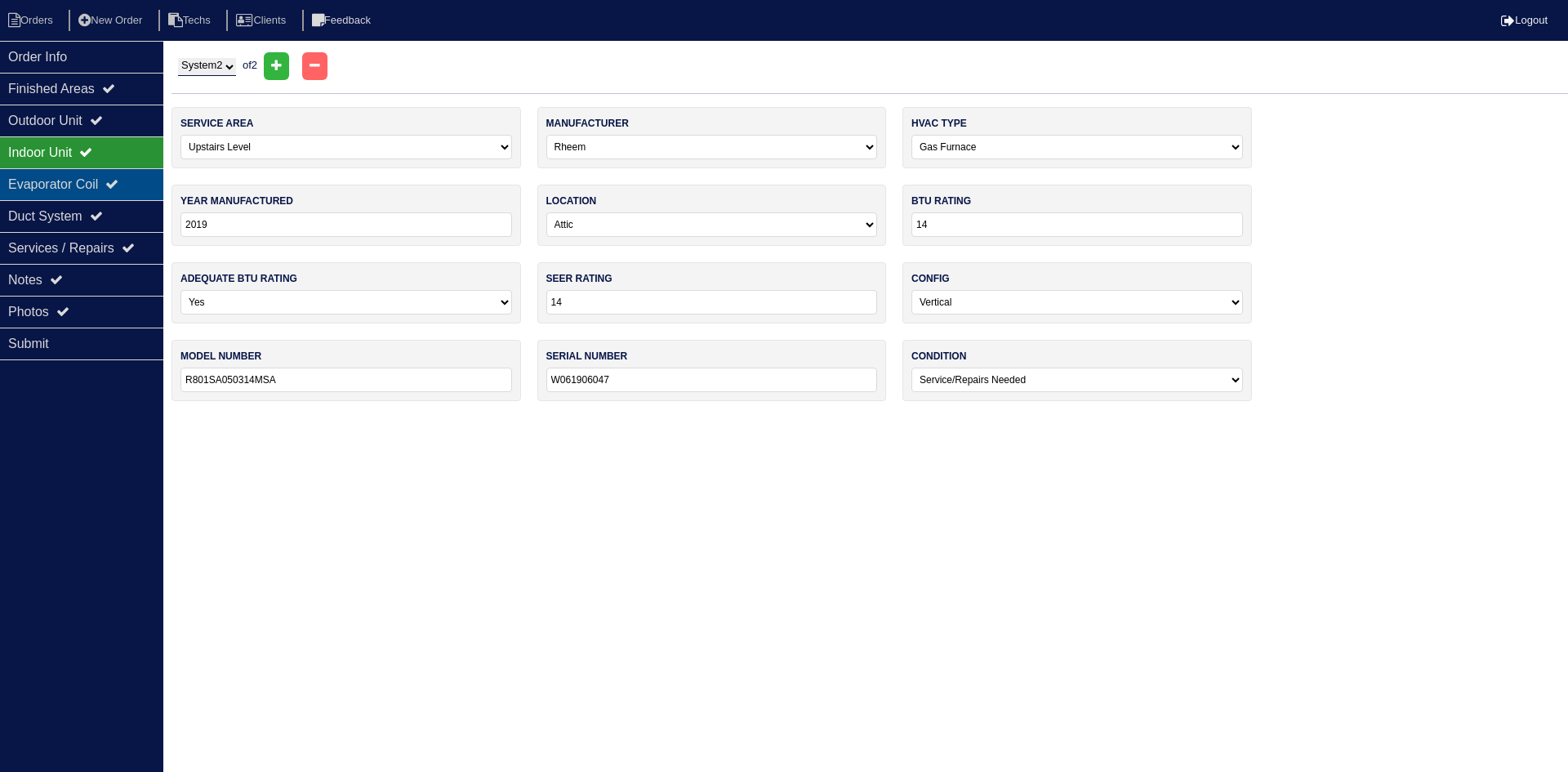
click at [117, 181] on div "Evaporator Coil" at bounding box center [81, 185] width 163 height 32
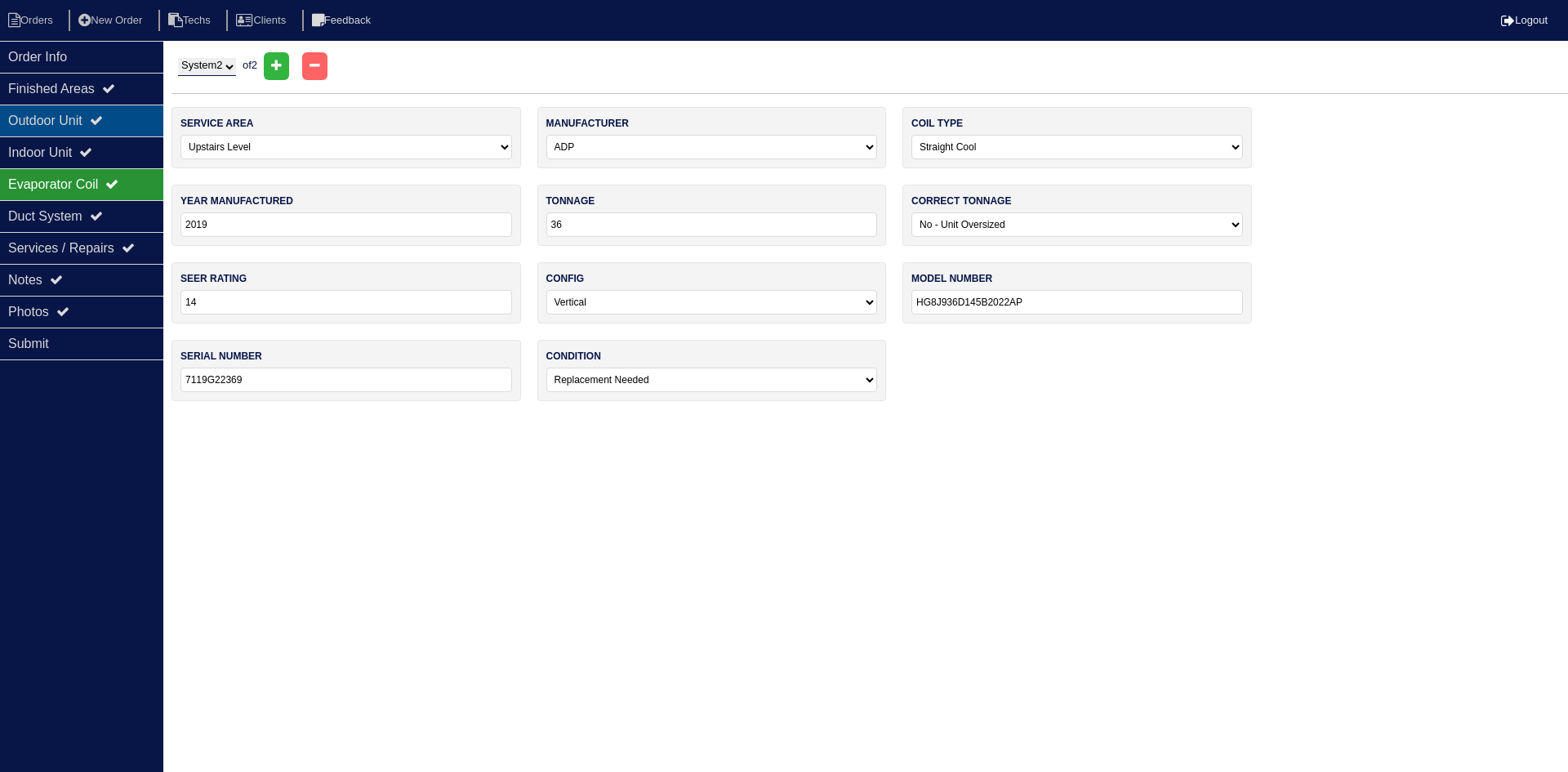
click at [128, 118] on div "Outdoor Unit" at bounding box center [81, 120] width 163 height 32
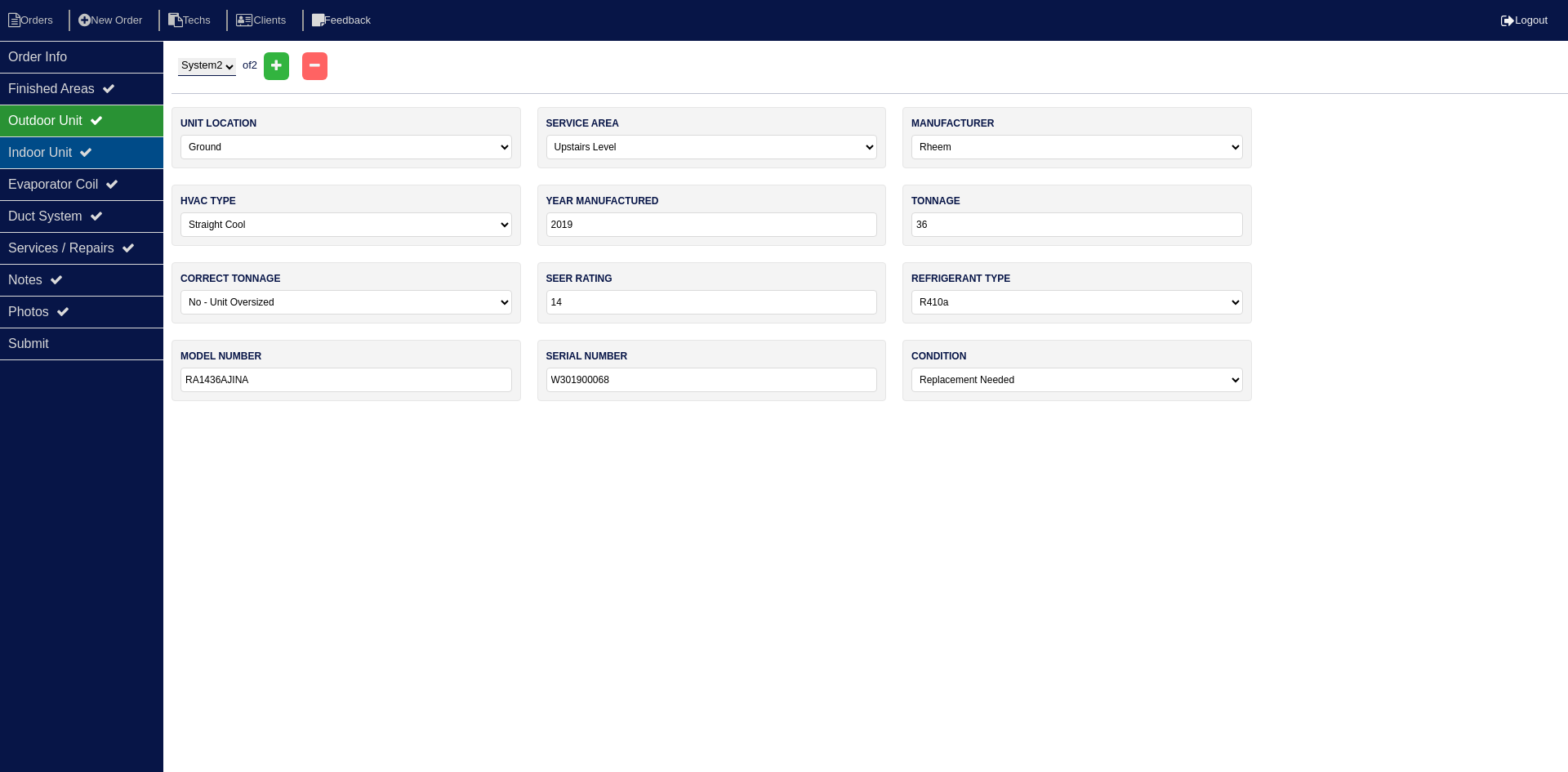
click at [127, 141] on div "Indoor Unit" at bounding box center [81, 152] width 163 height 32
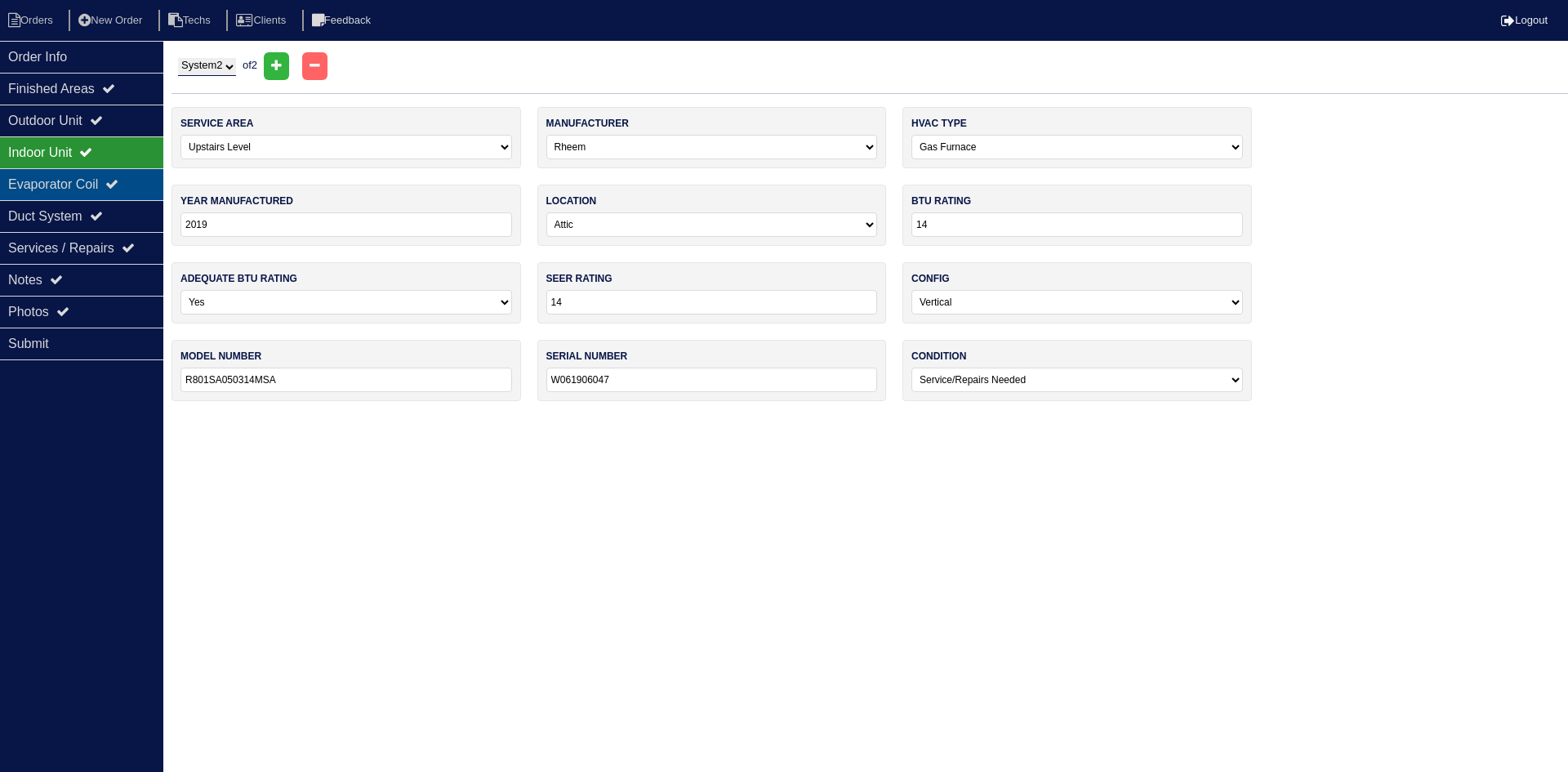
click at [118, 180] on icon at bounding box center [111, 184] width 13 height 13
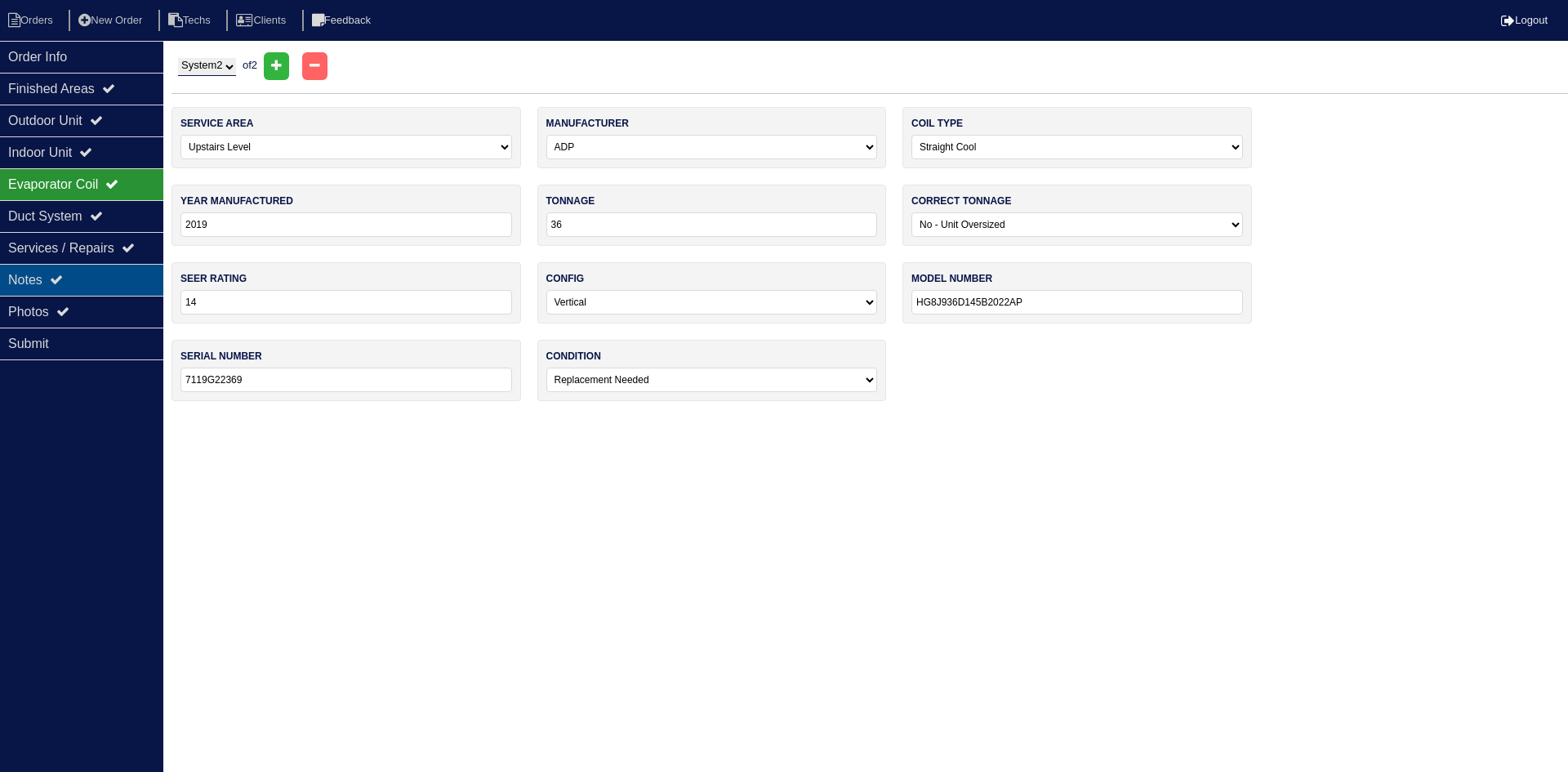
click at [94, 274] on div "Notes" at bounding box center [81, 280] width 163 height 32
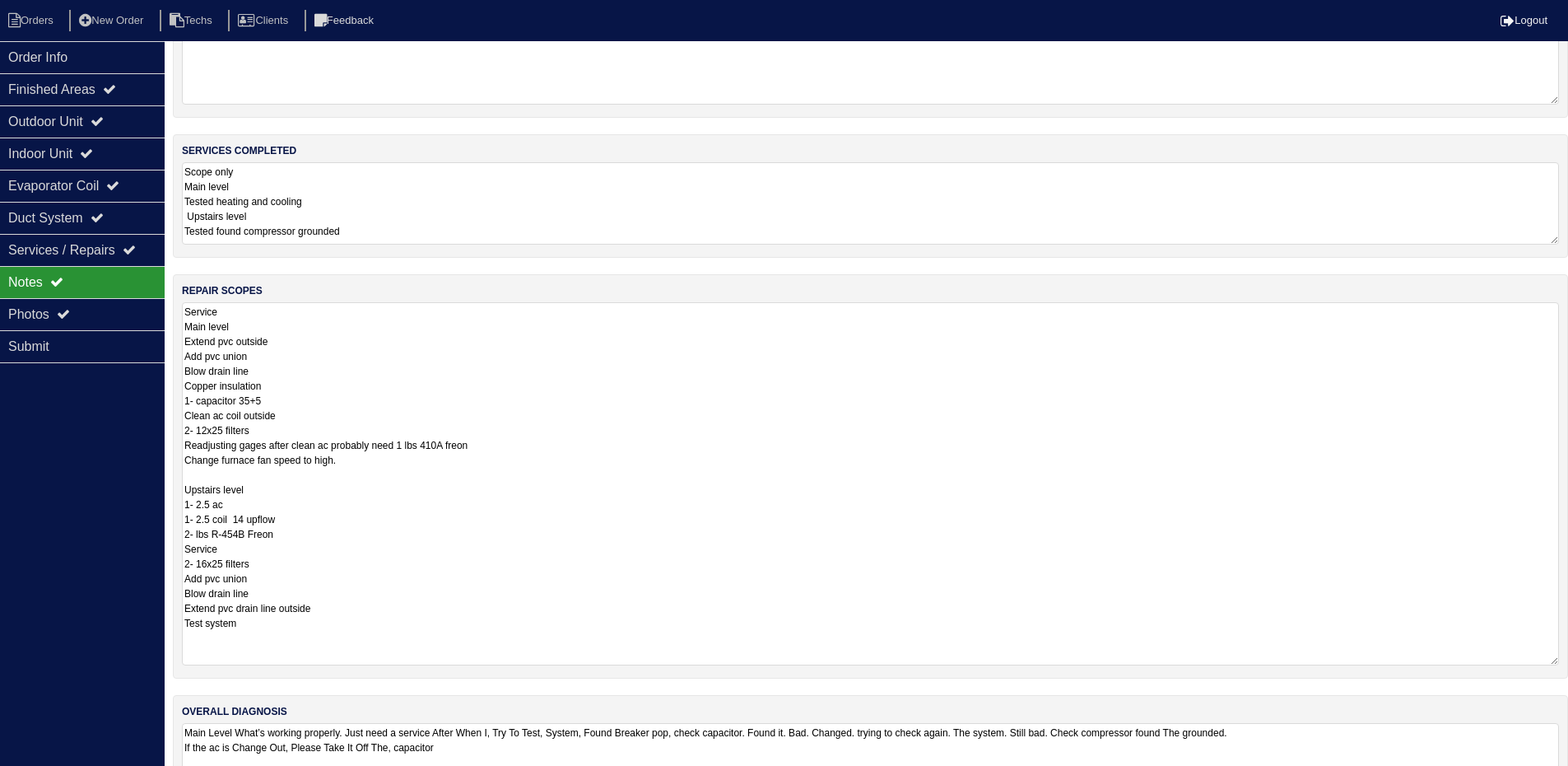
scroll to position [128, 0]
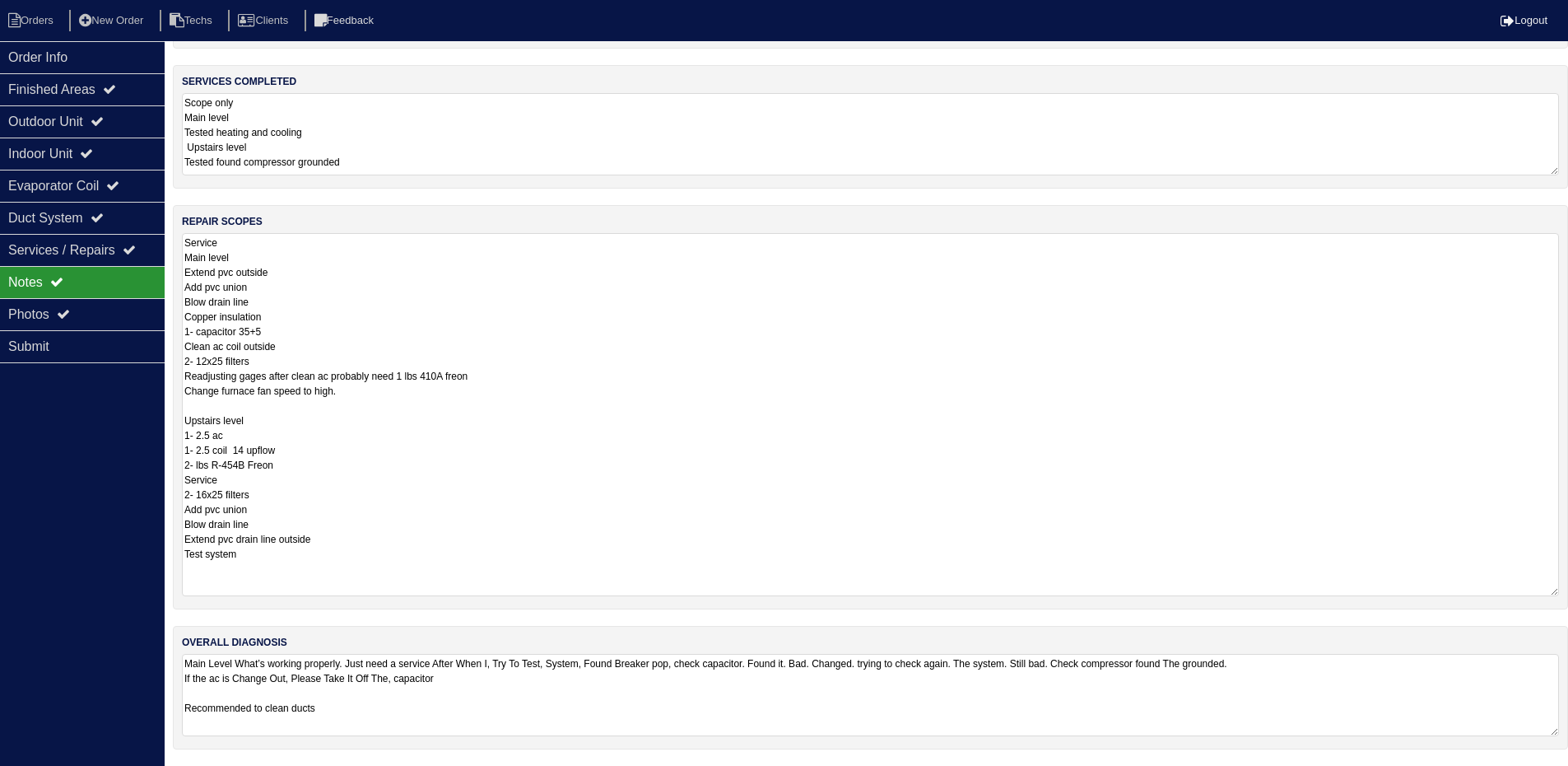
click at [289, 403] on textarea "Service Main level Extend pvc outside Add pvc union Blow drain line Copper insu…" at bounding box center [871, 414] width 1378 height 363
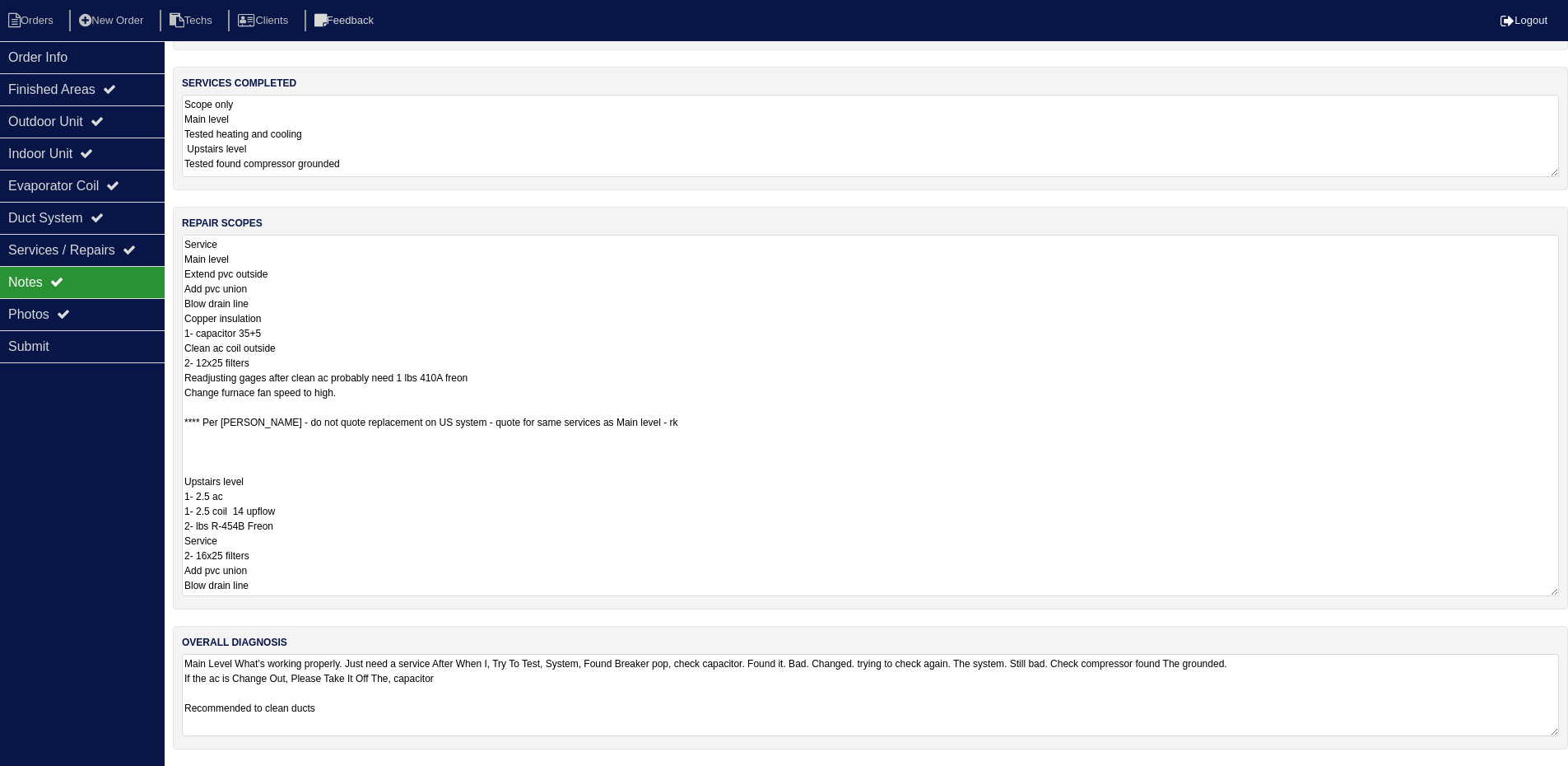
click at [198, 445] on textarea "Service Main level Extend pvc outside Add pvc union Blow drain line Copper insu…" at bounding box center [871, 415] width 1378 height 361
type textarea "**********"
click at [116, 116] on div "Outdoor Unit" at bounding box center [82, 121] width 164 height 32
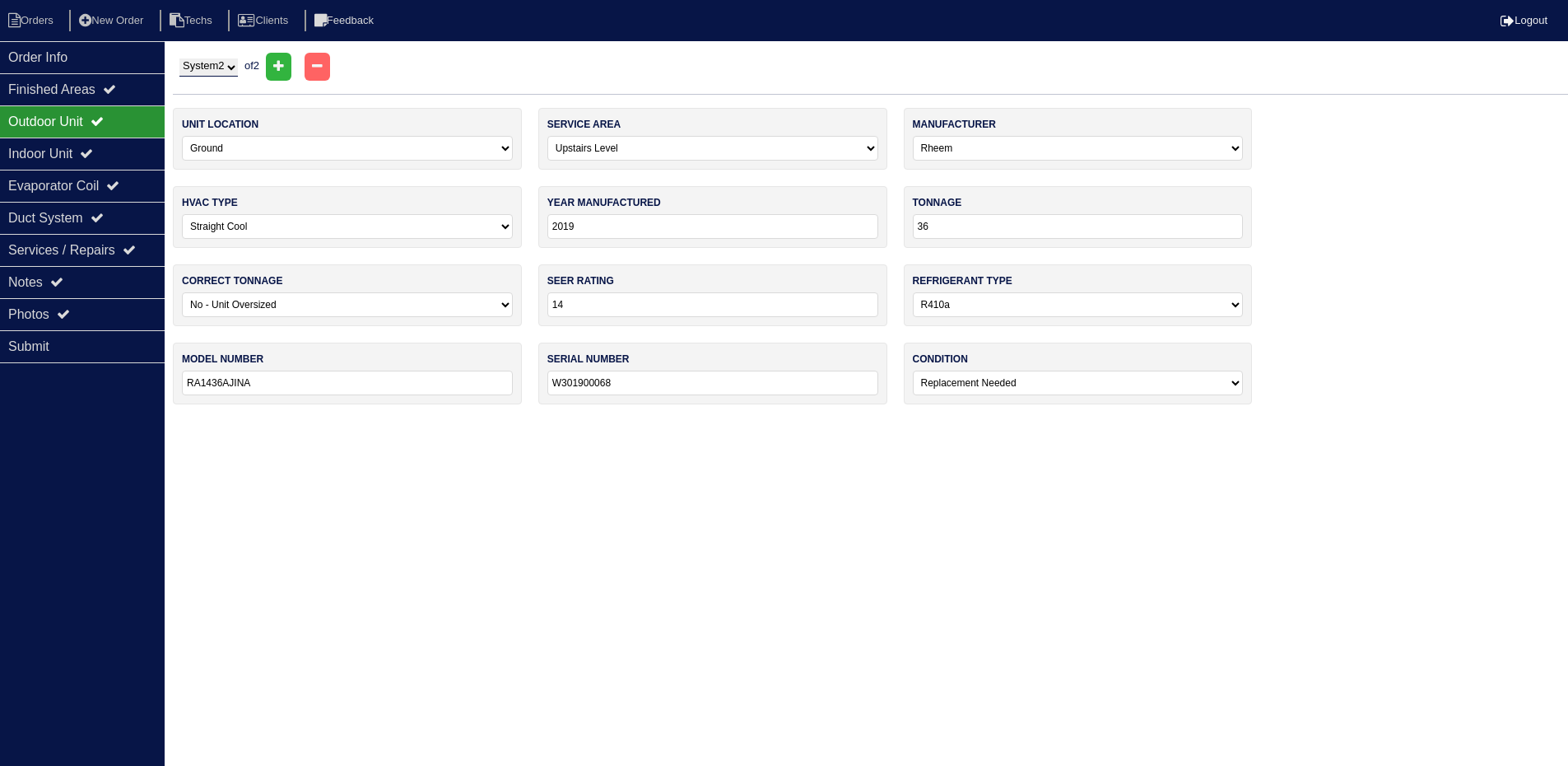
scroll to position [0, 0]
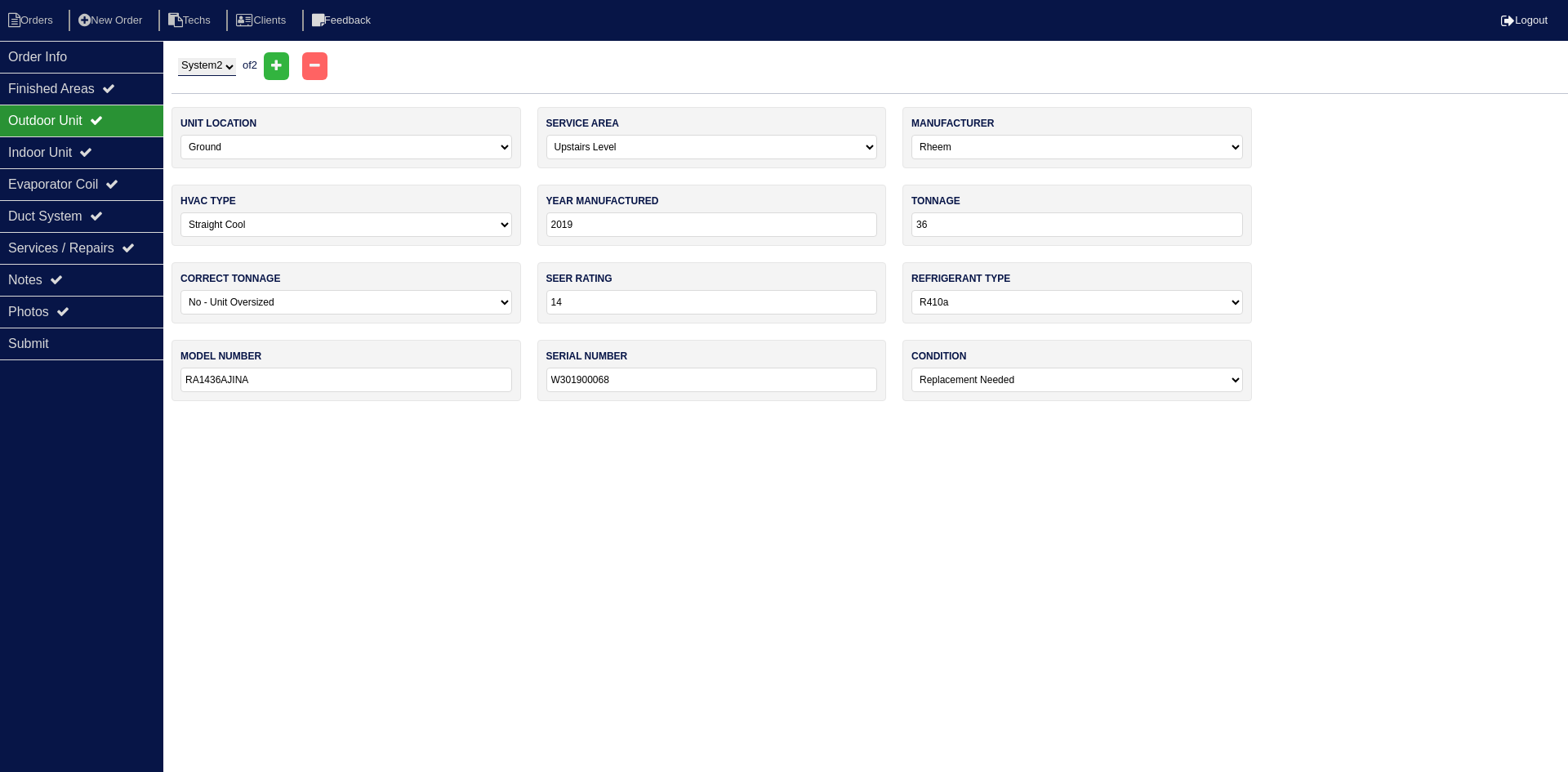
drag, startPoint x: 214, startPoint y: 61, endPoint x: 221, endPoint y: 74, distance: 14.8
click at [214, 61] on select "System 1 System 2" at bounding box center [207, 67] width 58 height 18
select select "1"
click at [178, 58] on select "System 1 System 2" at bounding box center [207, 67] width 58 height 18
select select "0"
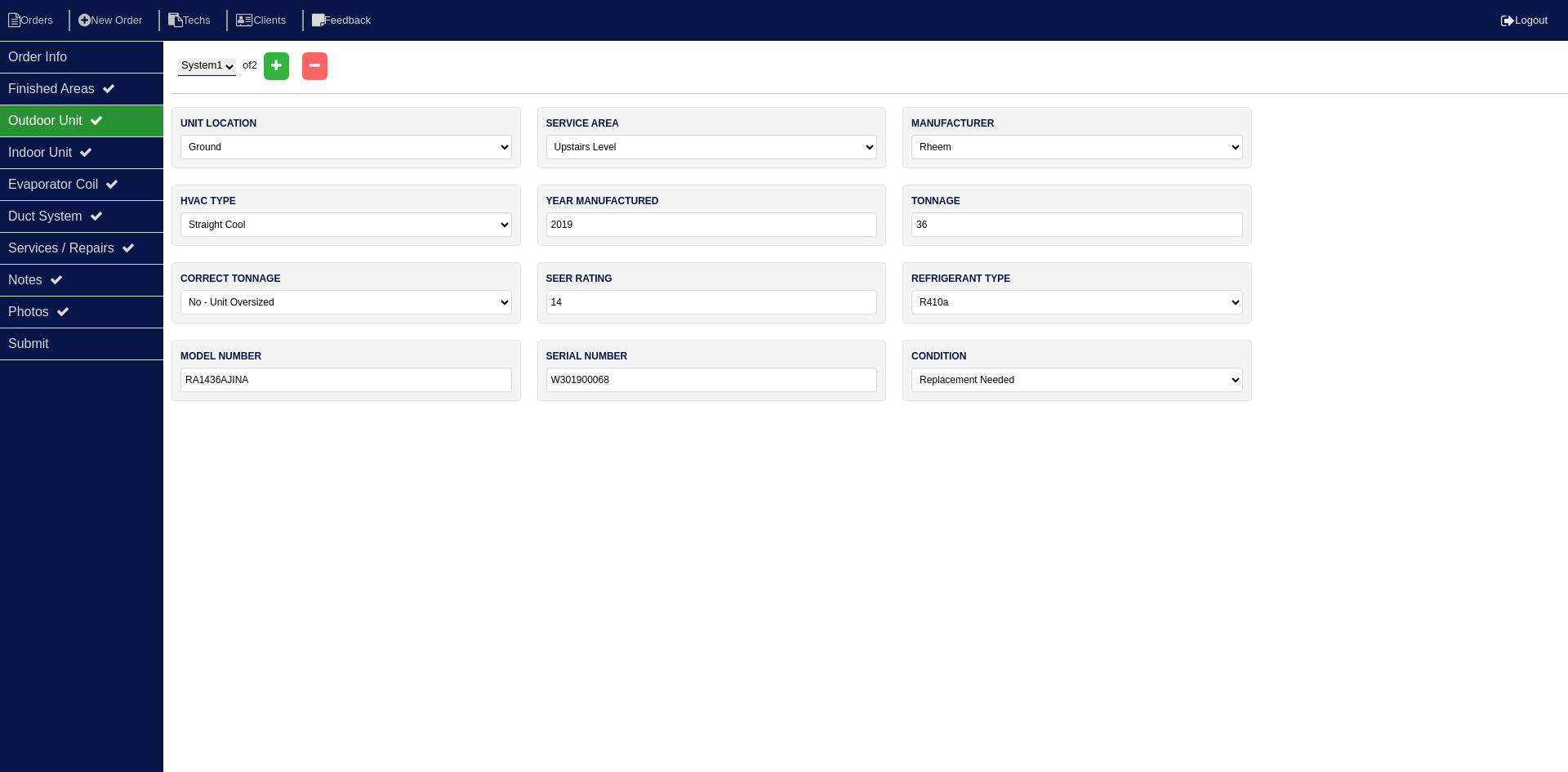
type input "24"
select select "0"
type input "RA142ABJINA"
type input "W261995989"
select select "1"
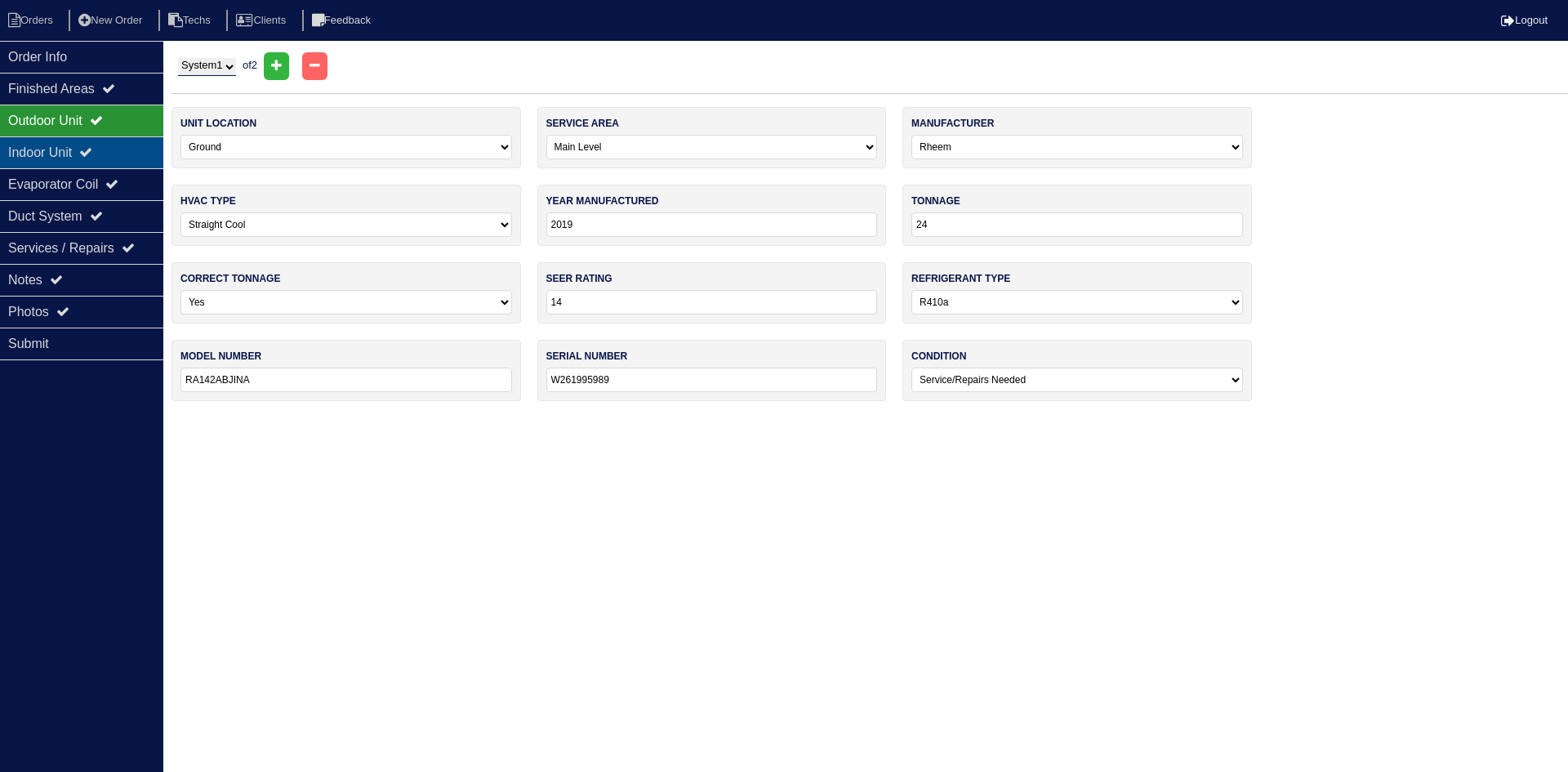
click at [116, 150] on div "Indoor Unit" at bounding box center [81, 152] width 163 height 32
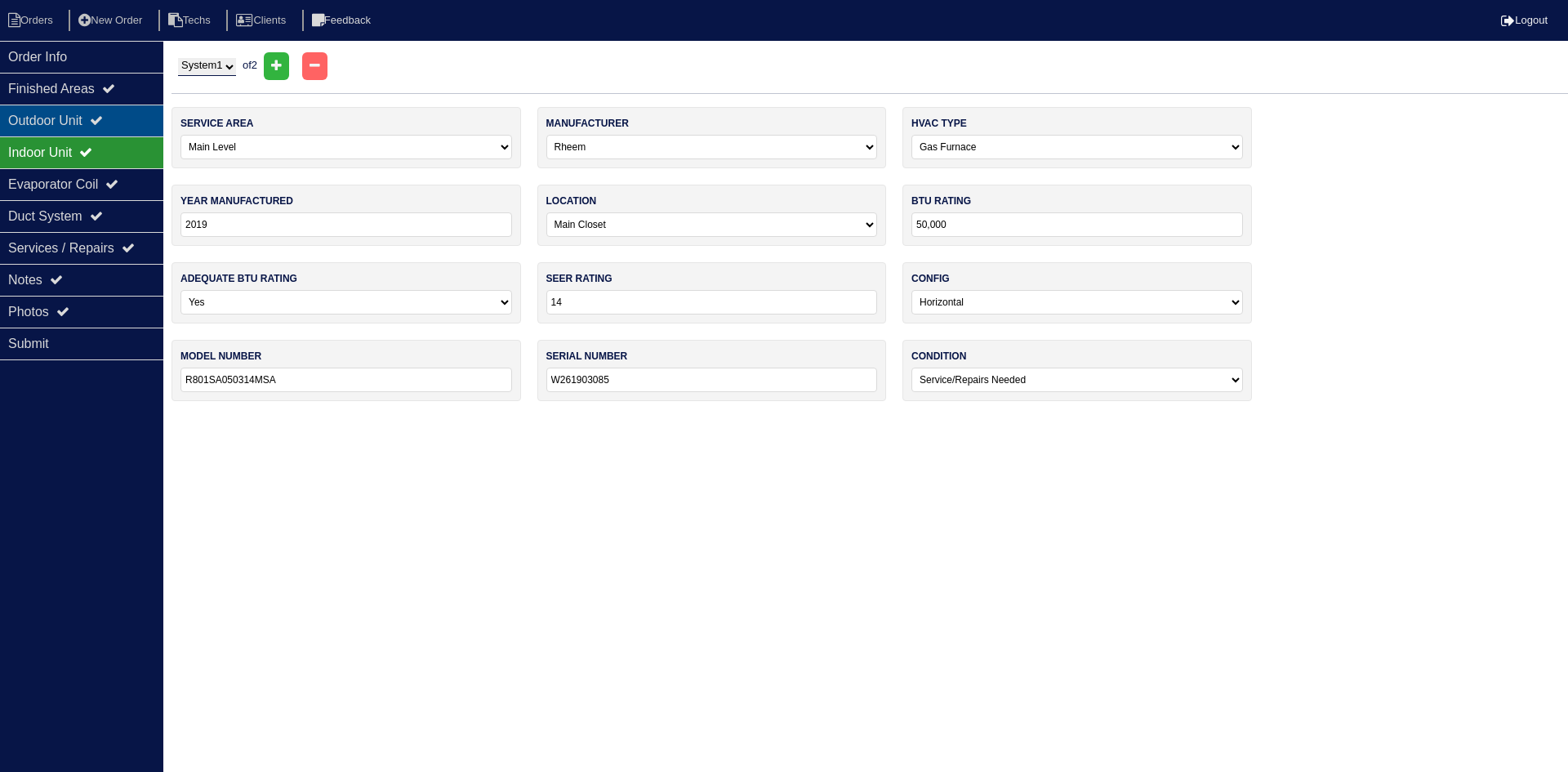
click at [101, 115] on div "Outdoor Unit" at bounding box center [81, 120] width 163 height 32
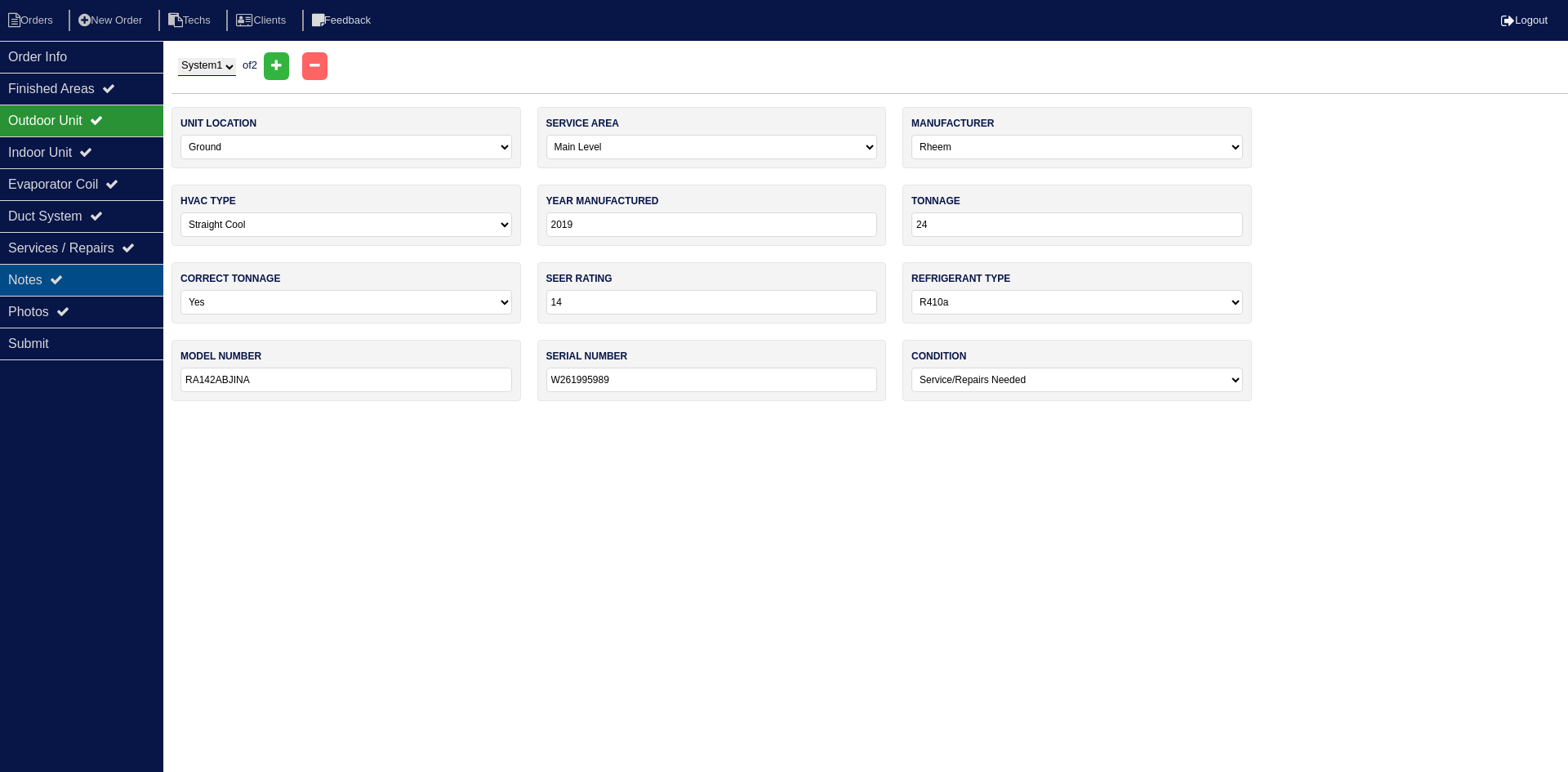
click at [84, 269] on div "Notes" at bounding box center [81, 280] width 163 height 32
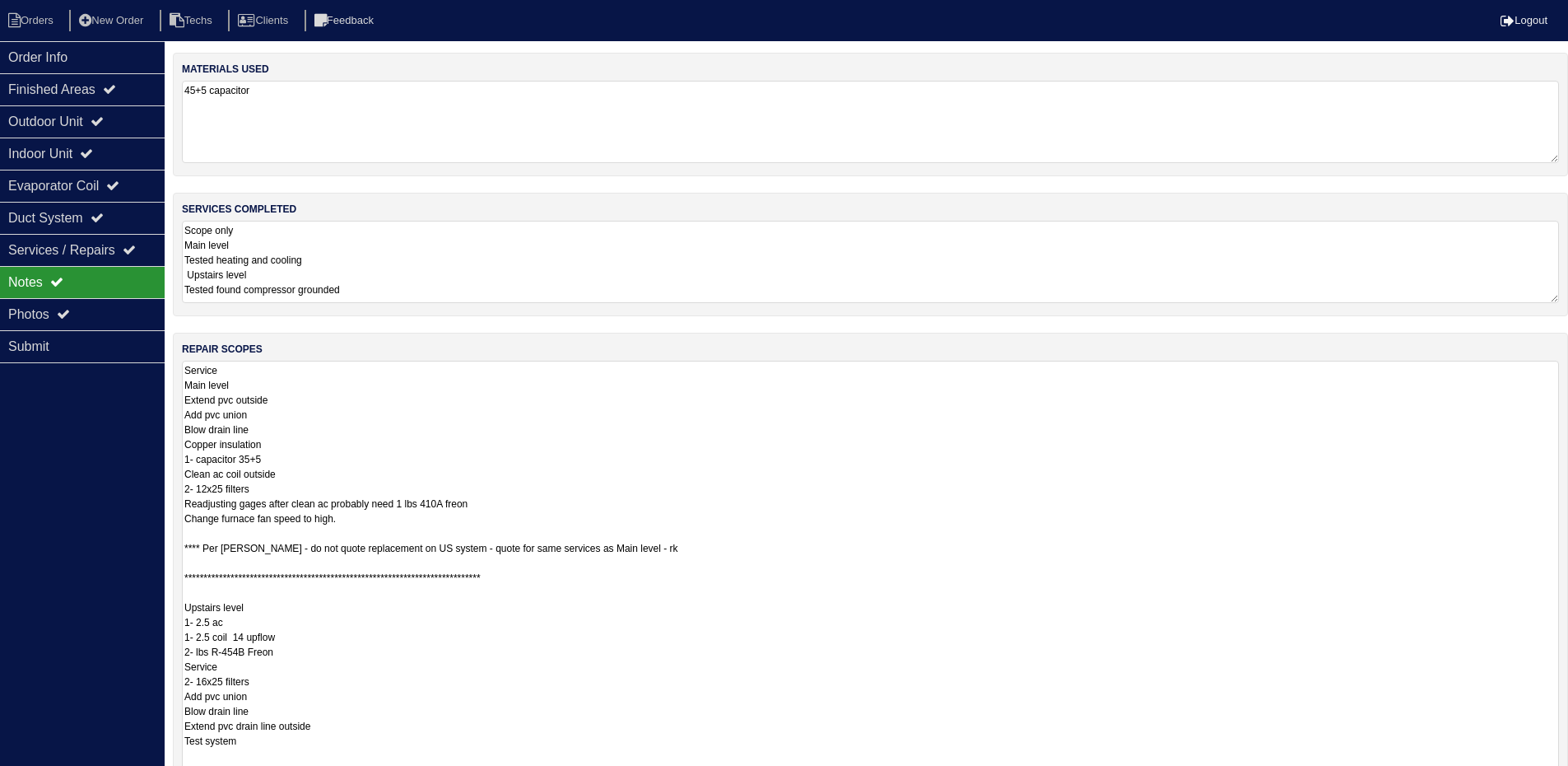
drag, startPoint x: 1566, startPoint y: 439, endPoint x: 1474, endPoint y: 704, distance: 280.5
click at [1537, 734] on textarea "**********" at bounding box center [871, 571] width 1378 height 421
drag, startPoint x: 1553, startPoint y: 734, endPoint x: 1572, endPoint y: 781, distance: 50.7
click at [1568, 777] on html "Orders New Order Techs Clients Feedback Logout Orders New Order Users Clients M…" at bounding box center [784, 477] width 1568 height 955
drag, startPoint x: 706, startPoint y: 547, endPoint x: 203, endPoint y: 534, distance: 503.2
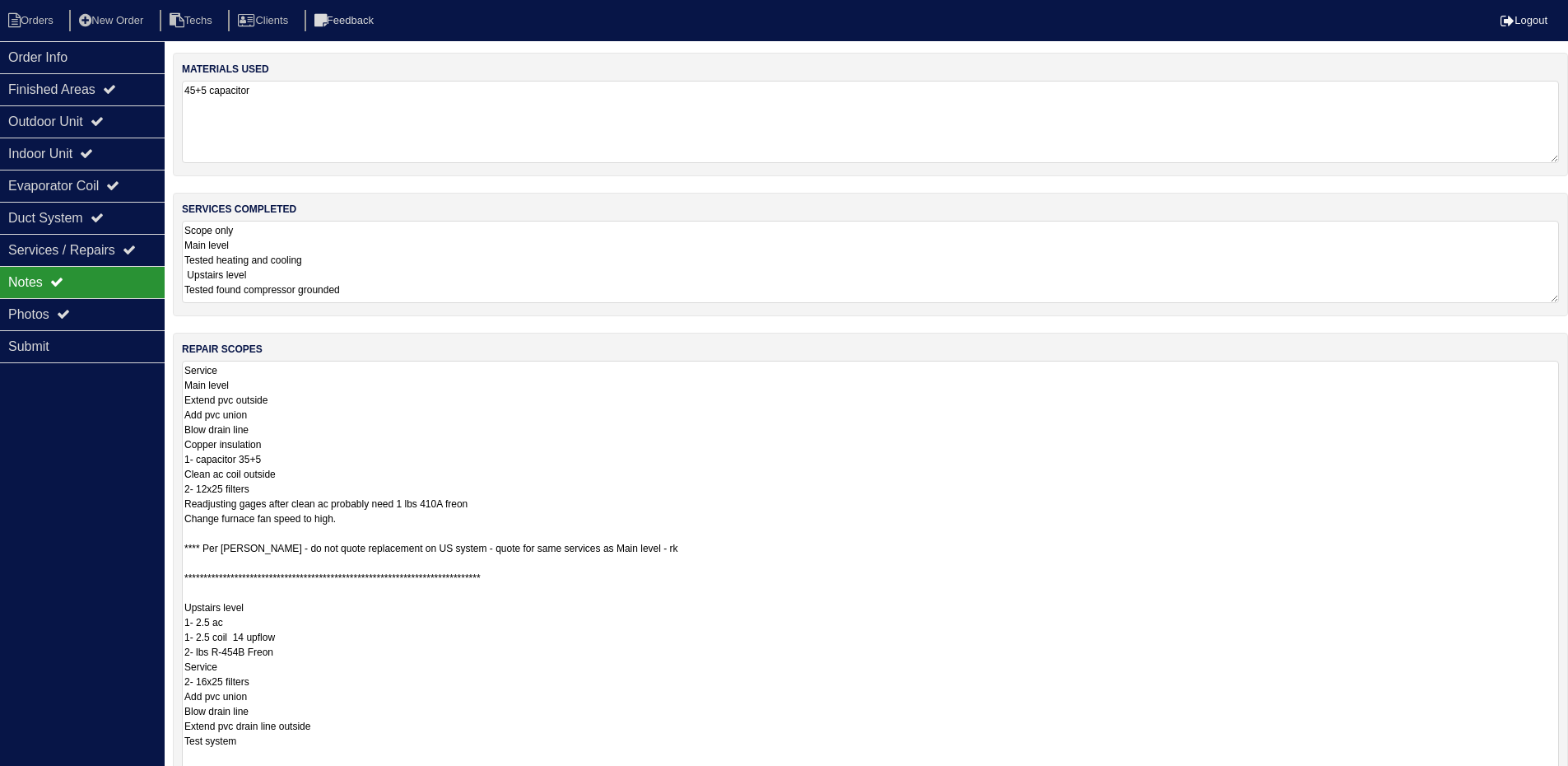
click at [203, 534] on textarea "**********" at bounding box center [871, 572] width 1378 height 423
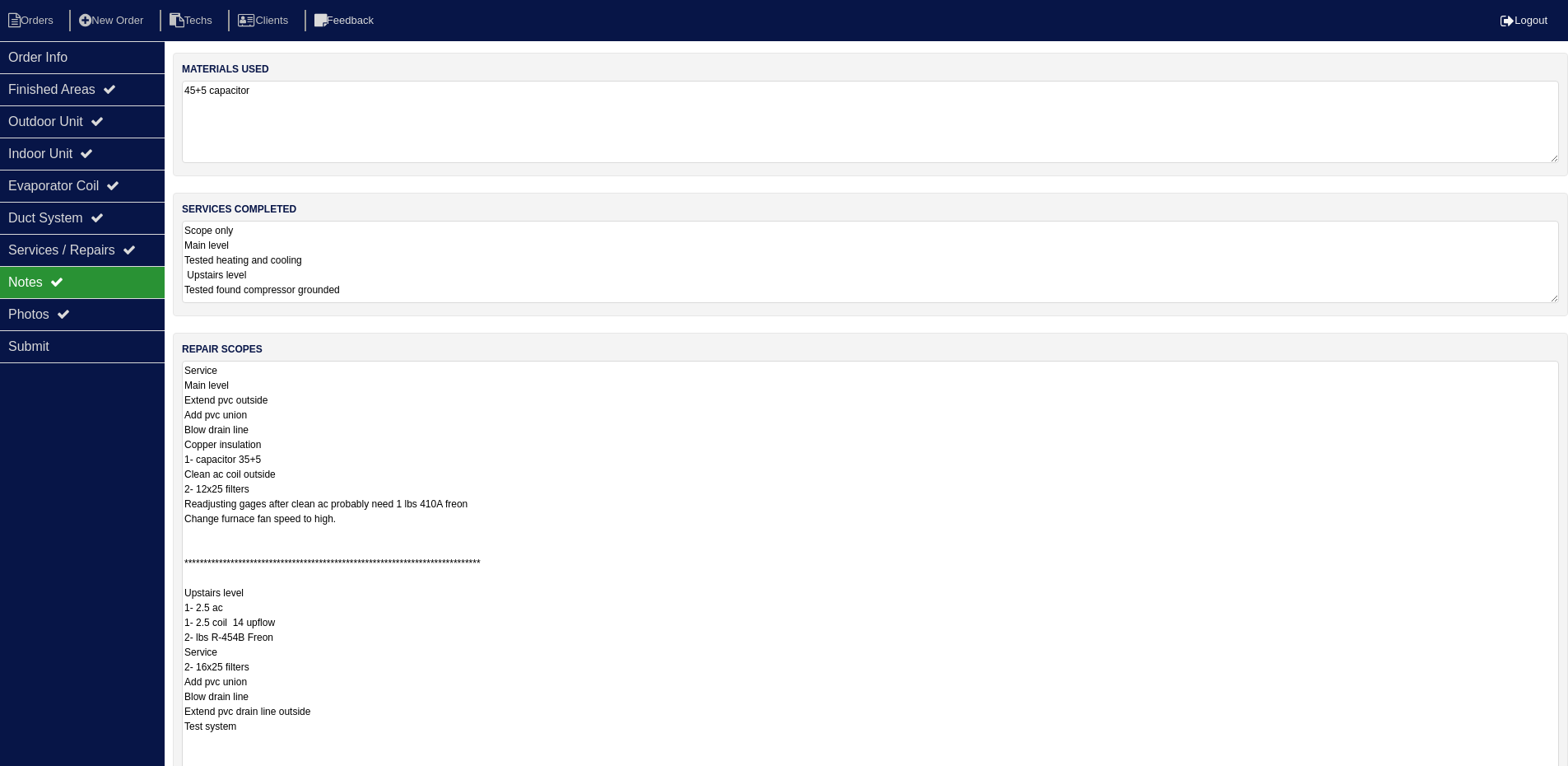
drag, startPoint x: 683, startPoint y: 559, endPoint x: 183, endPoint y: 559, distance: 500.0
click at [183, 559] on textarea "**********" at bounding box center [871, 572] width 1378 height 423
type textarea "Service Main level Extend pvc outside Add pvc union Blow drain line Copper insu…"
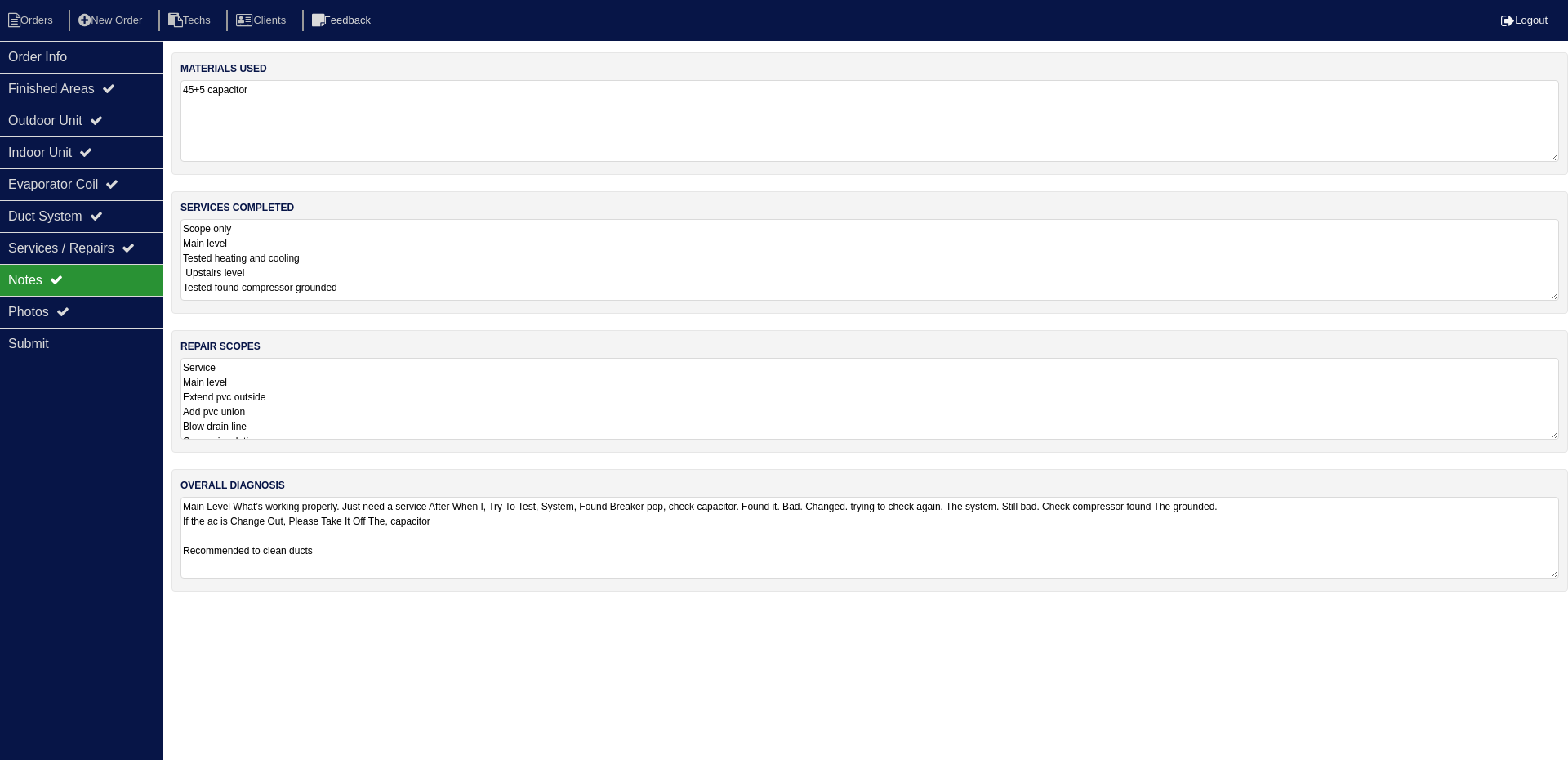
drag, startPoint x: 446, startPoint y: 407, endPoint x: 429, endPoint y: 407, distance: 17.0
click at [446, 407] on textarea "Service Main level Extend pvc outside Add pvc union Blow drain line Copper insu…" at bounding box center [870, 399] width 1378 height 82
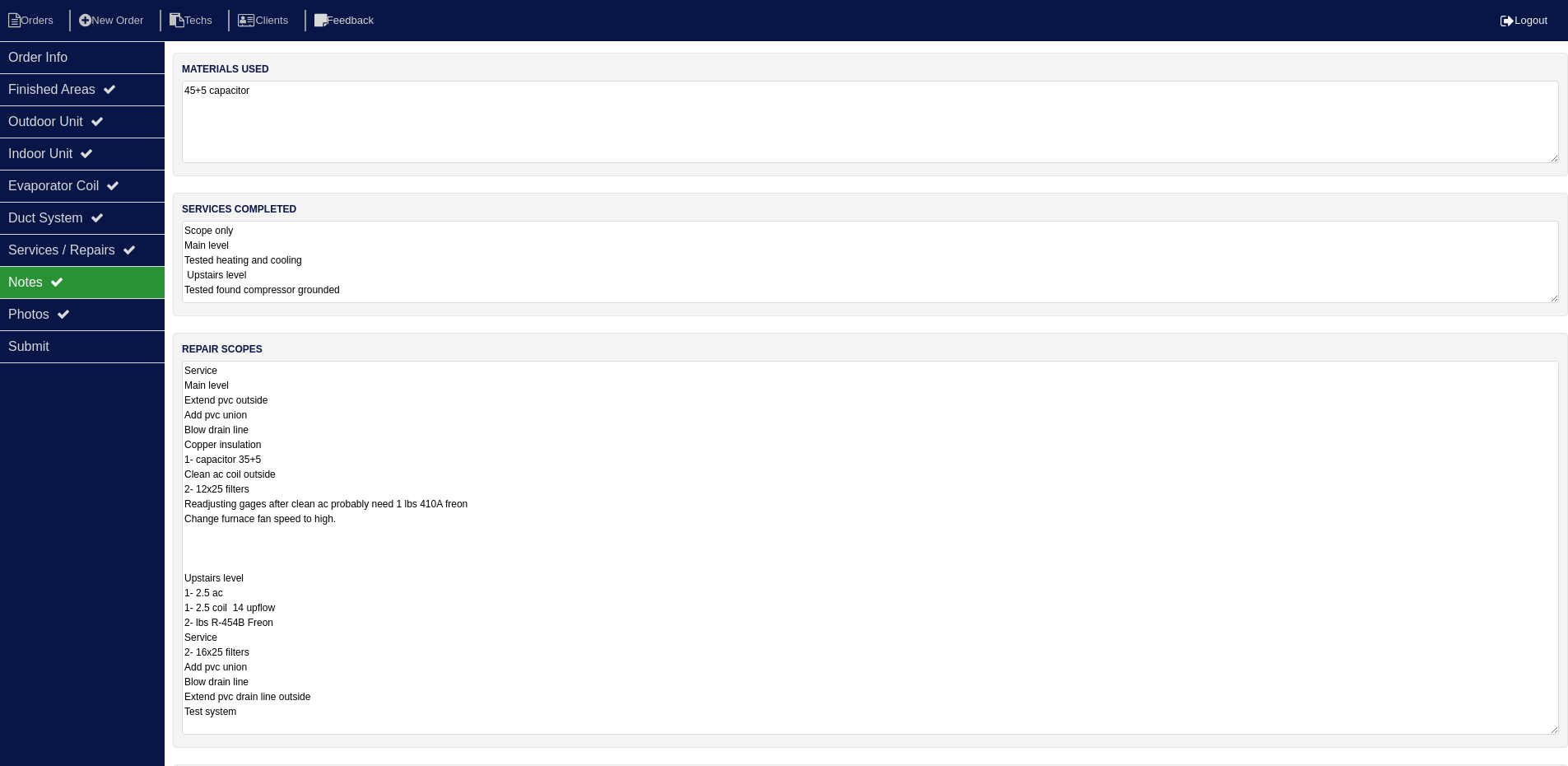
click at [1565, 438] on div "repair scopes Service Main level Extend pvc outside Add pvc union Blow drain li…" at bounding box center [871, 540] width 1396 height 415
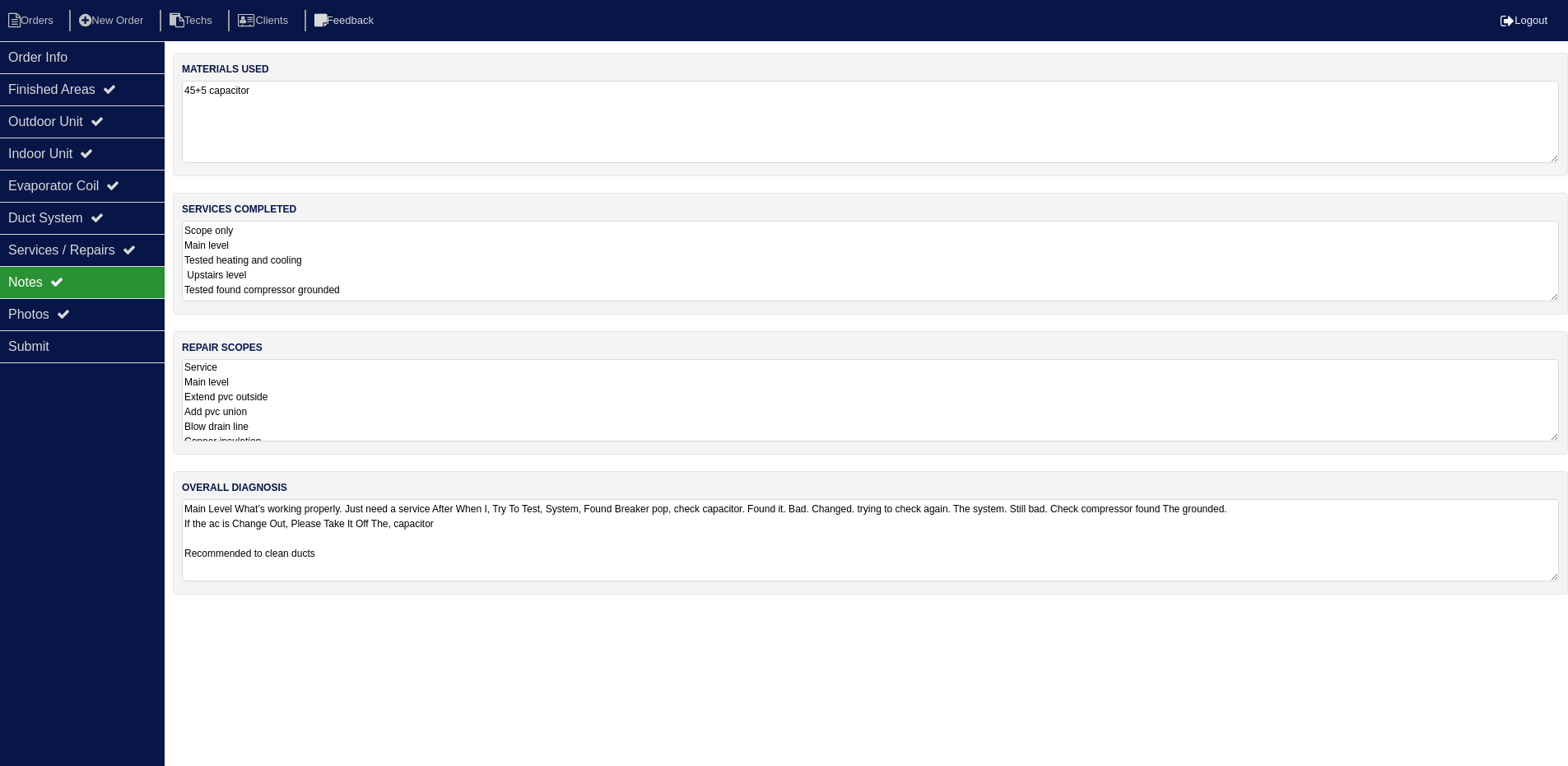
click at [1528, 242] on textarea "Scope only Main level Tested heating and cooling Upstairs level Tested found co…" at bounding box center [871, 261] width 1378 height 81
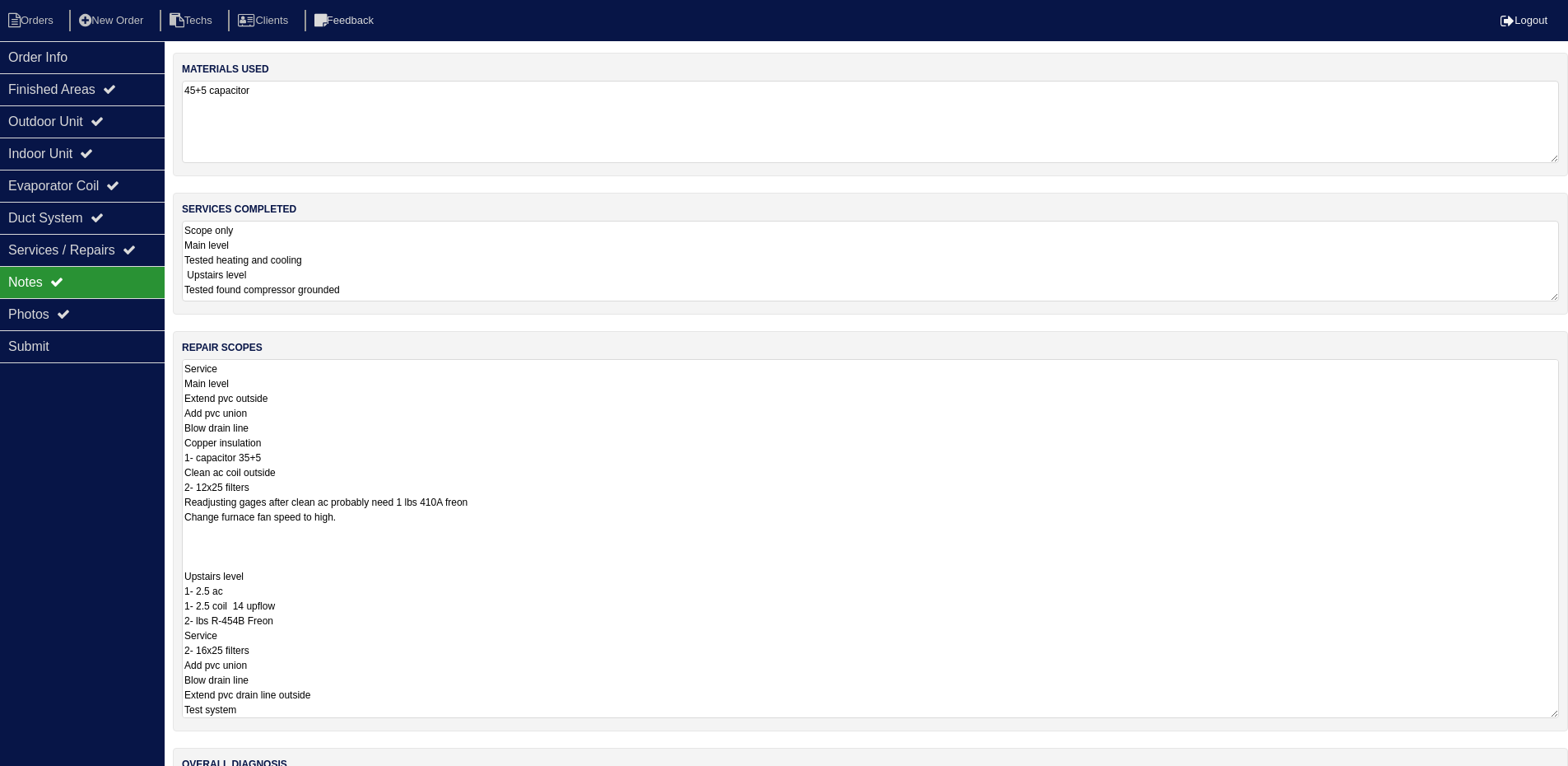
drag, startPoint x: 1568, startPoint y: 436, endPoint x: 1571, endPoint y: 769, distance: 333.0
click at [1568, 771] on html "Orders New Order Techs Clients Feedback Logout Orders New Order Users Clients M…" at bounding box center [784, 444] width 1568 height 887
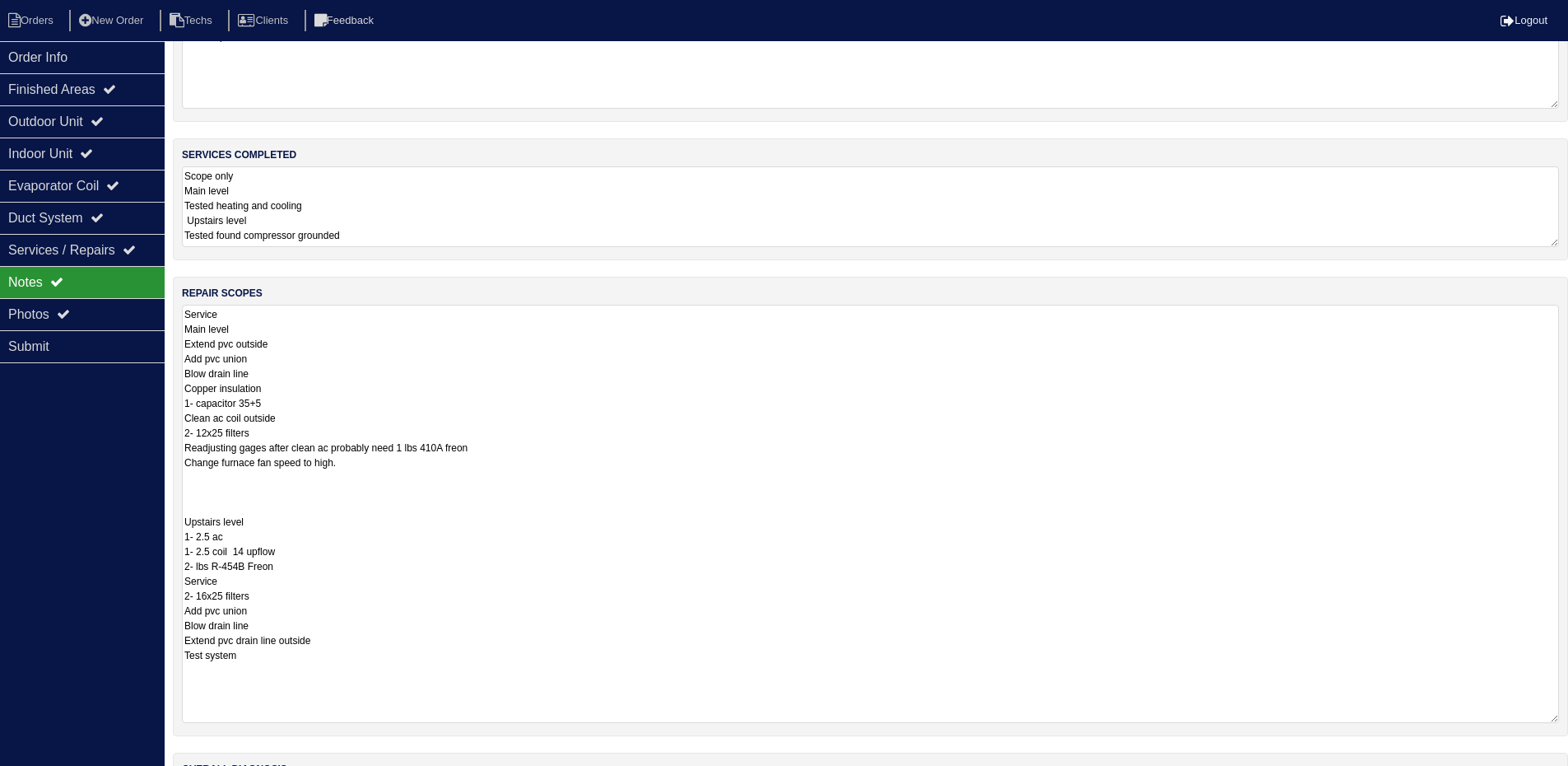
scroll to position [83, 0]
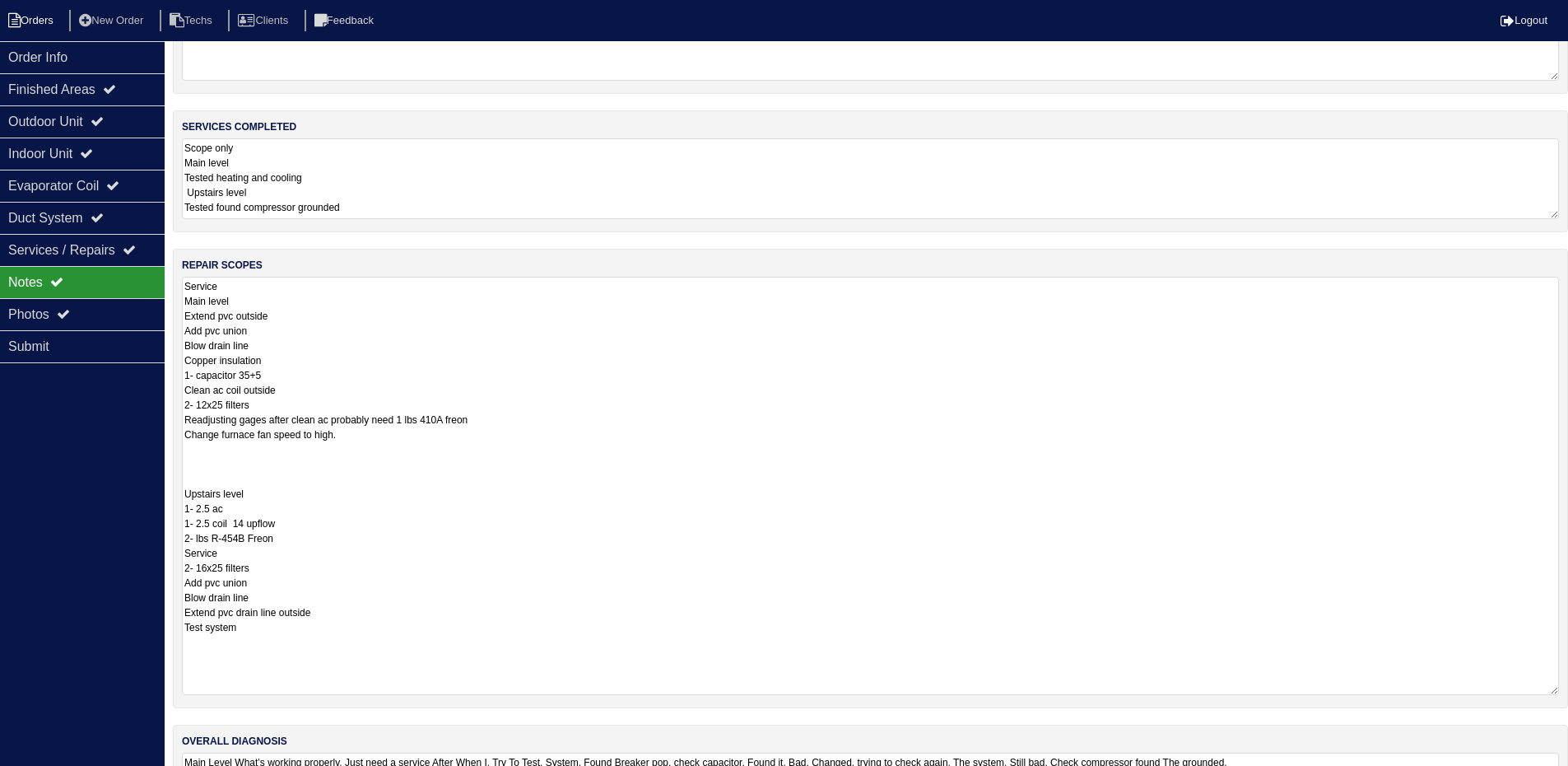
click at [45, 17] on li "Orders" at bounding box center [33, 21] width 66 height 22
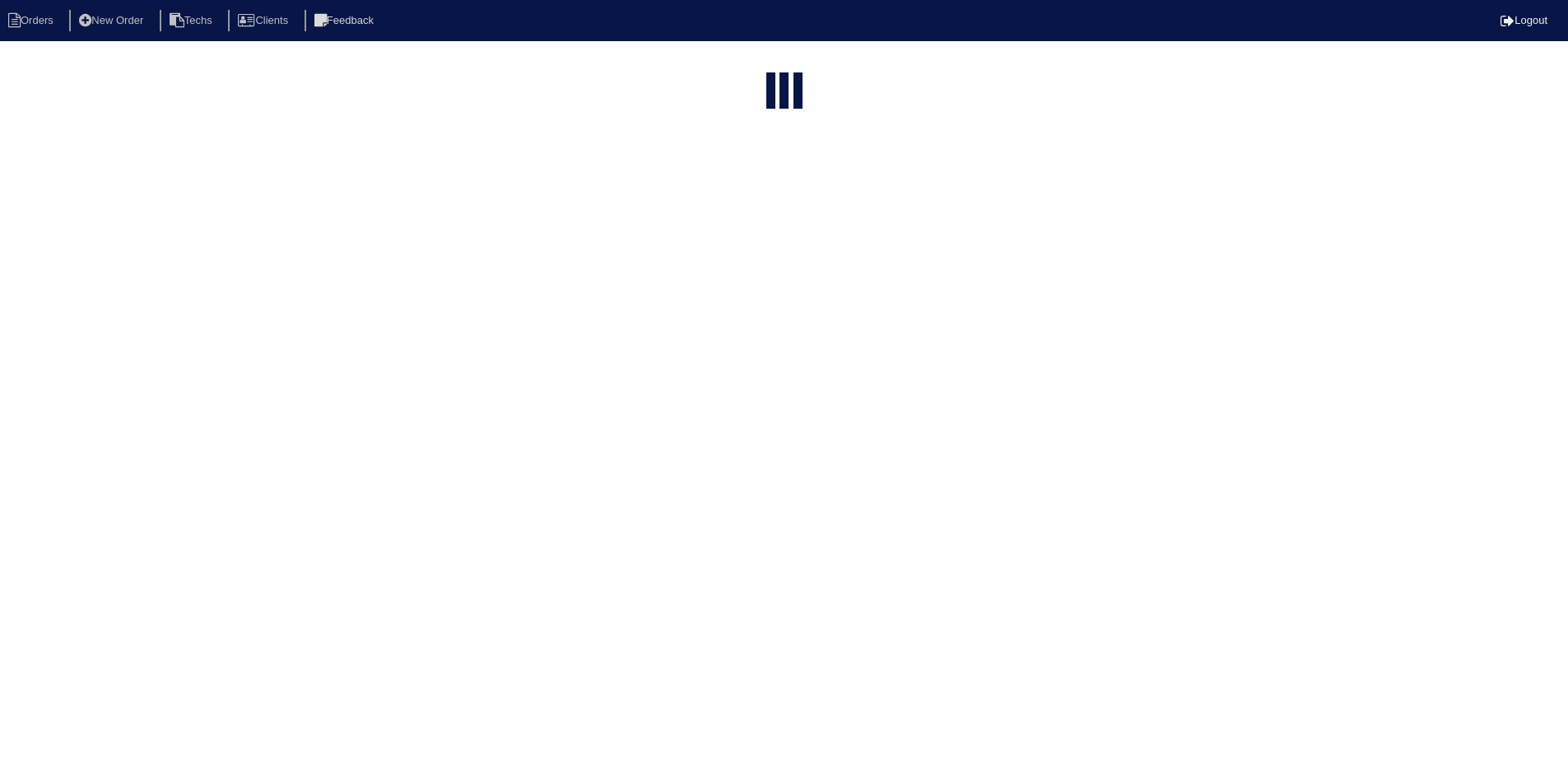
select select "15"
select select "field complete"
select select "need to quote"
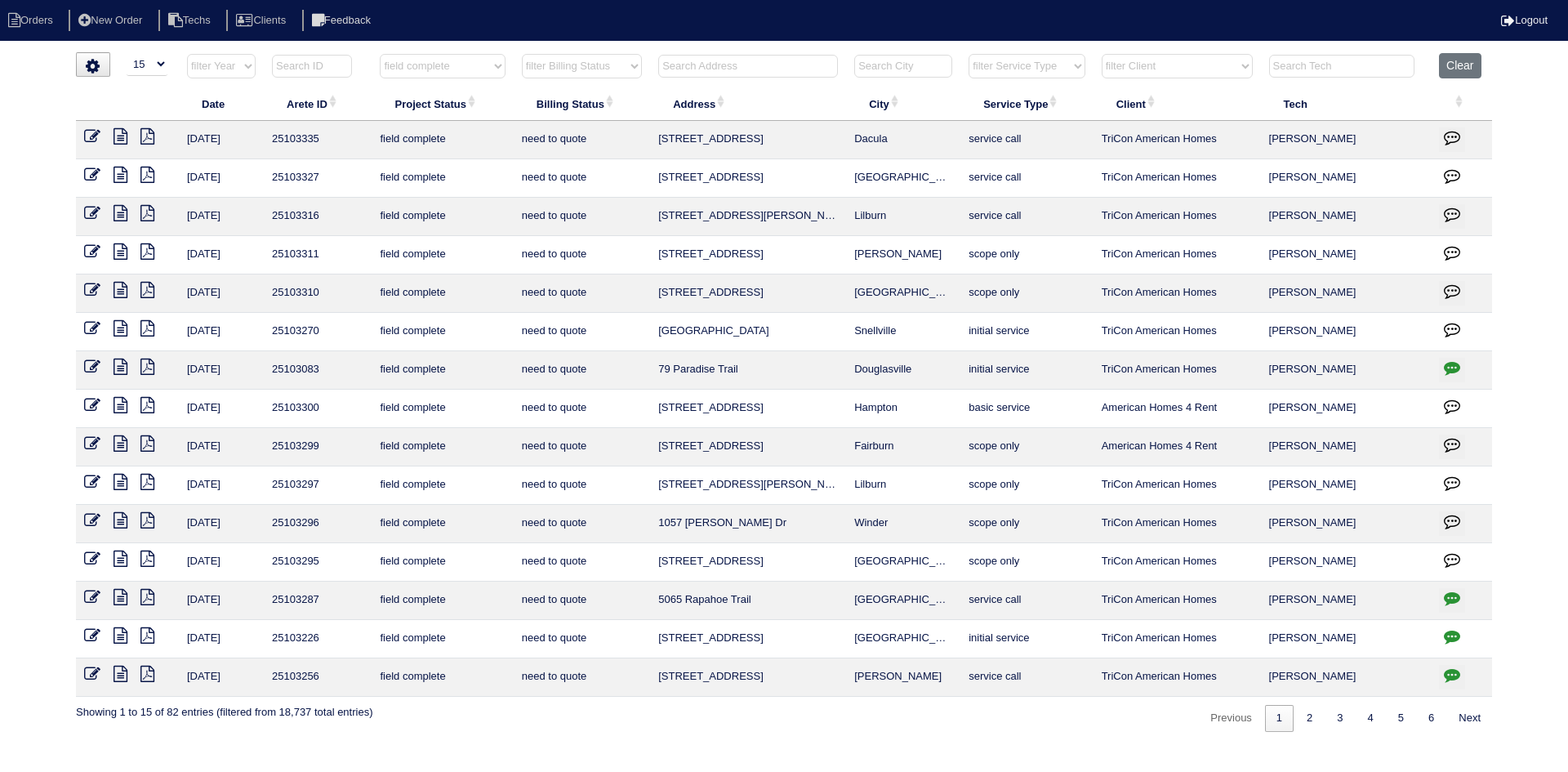
click at [118, 517] on icon at bounding box center [120, 521] width 14 height 16
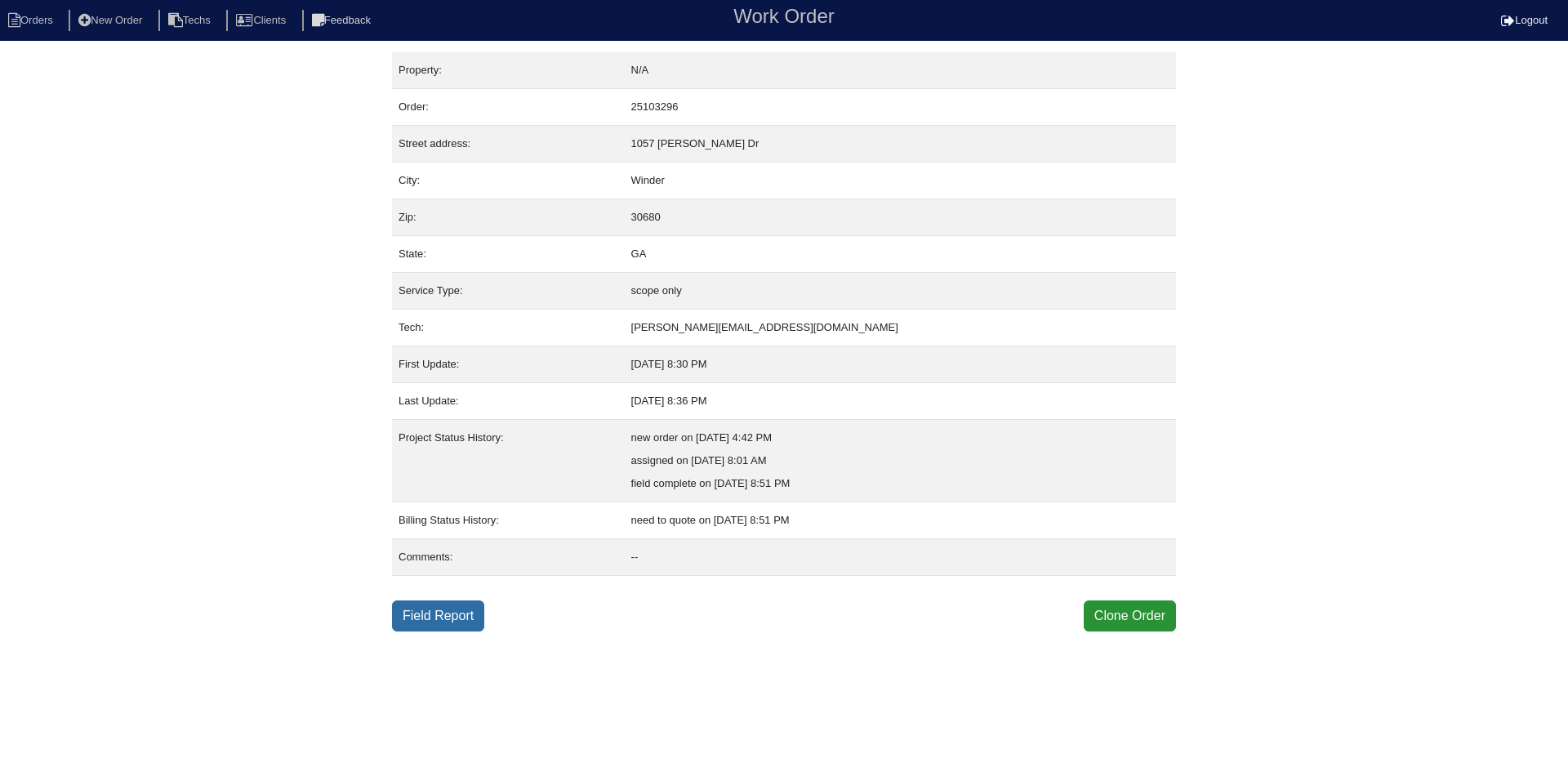
click at [446, 611] on link "Field Report" at bounding box center [438, 616] width 93 height 31
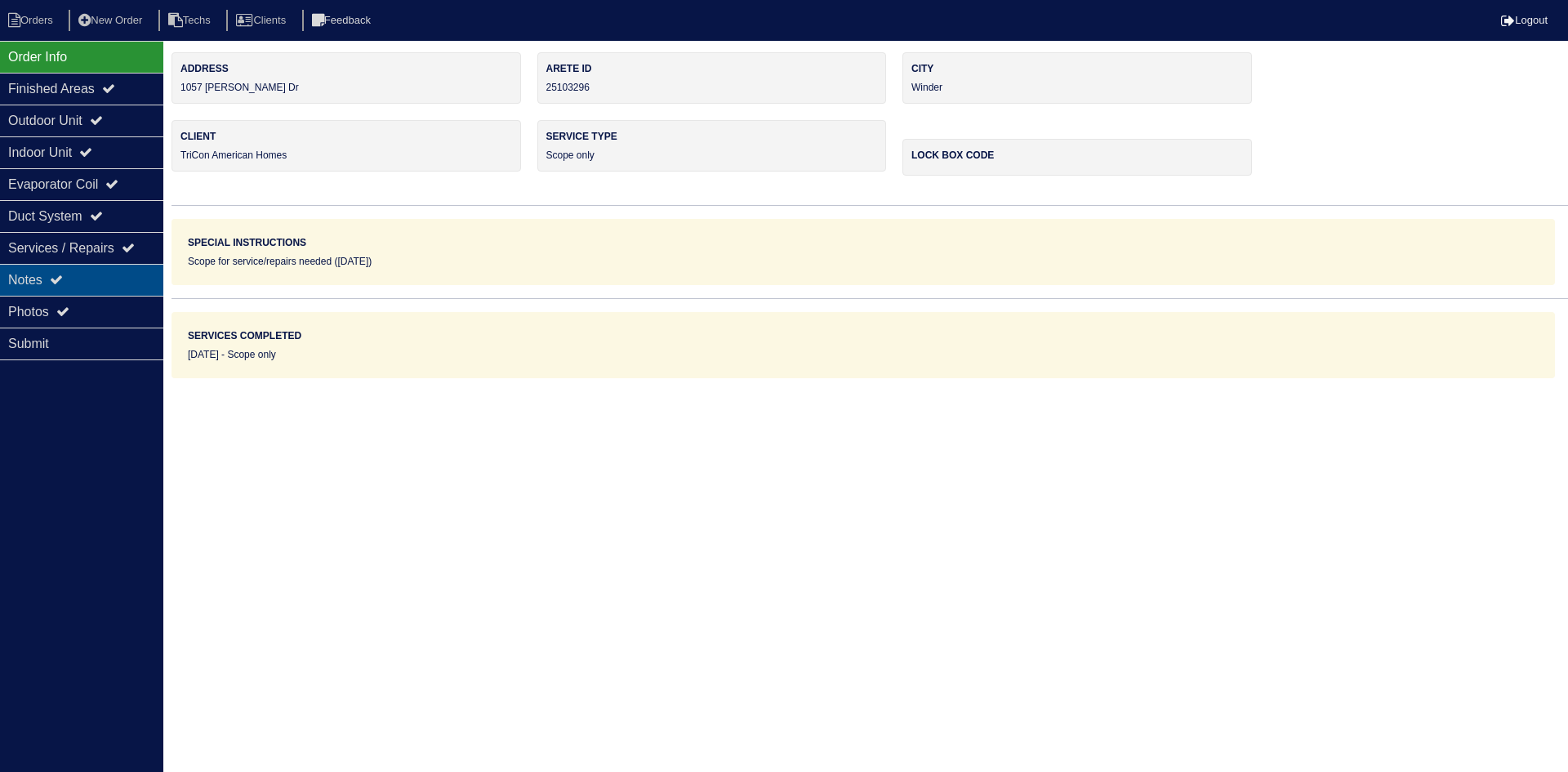
click at [86, 279] on div "Notes" at bounding box center [81, 280] width 163 height 32
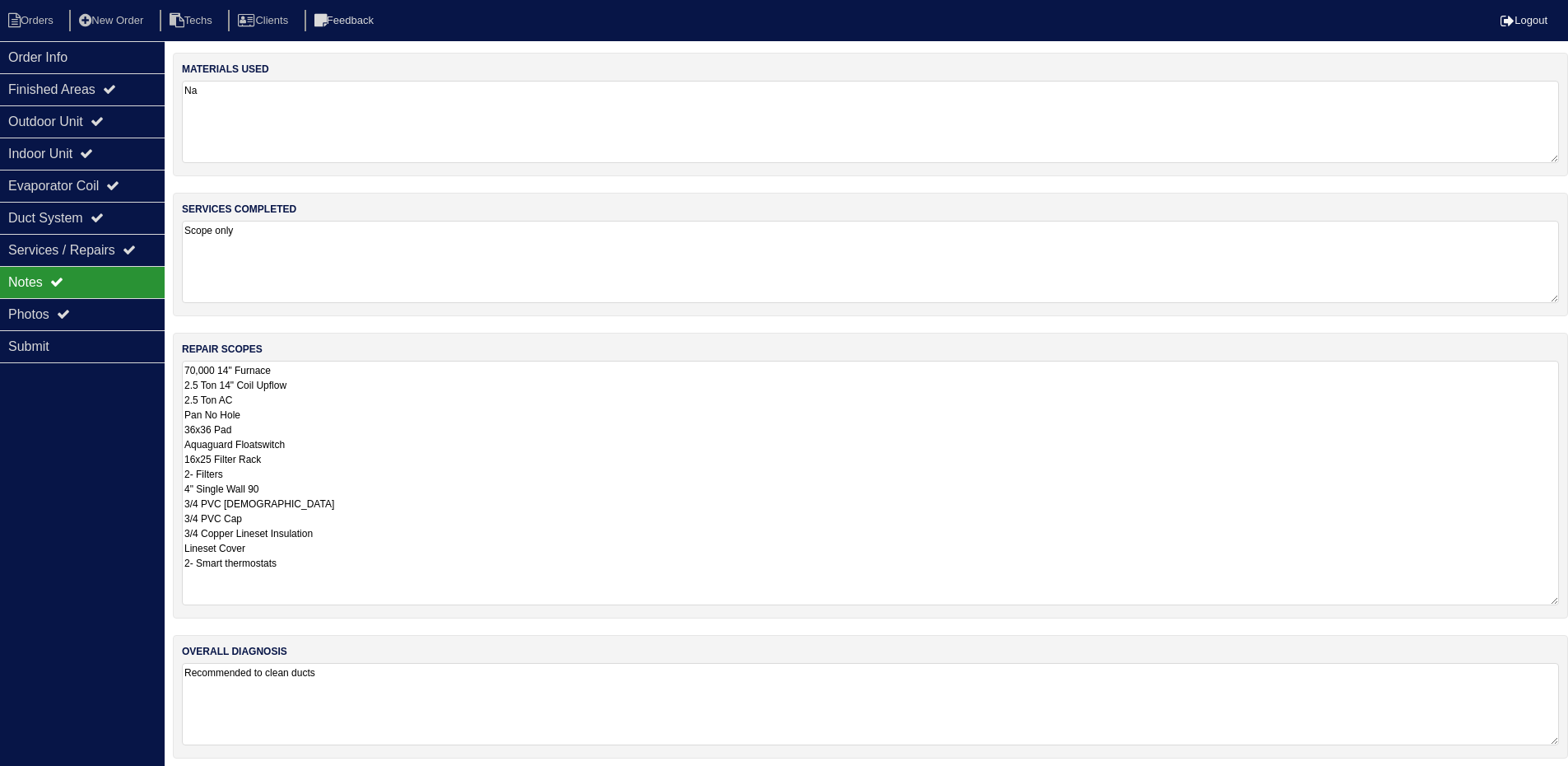
drag, startPoint x: 1565, startPoint y: 441, endPoint x: 1572, endPoint y: 603, distance: 162.2
click at [1568, 603] on html "Orders New Order Techs Clients Feedback Logout Orders New Order Users Clients M…" at bounding box center [784, 387] width 1568 height 775
click at [119, 124] on div "Outdoor Unit" at bounding box center [82, 121] width 164 height 32
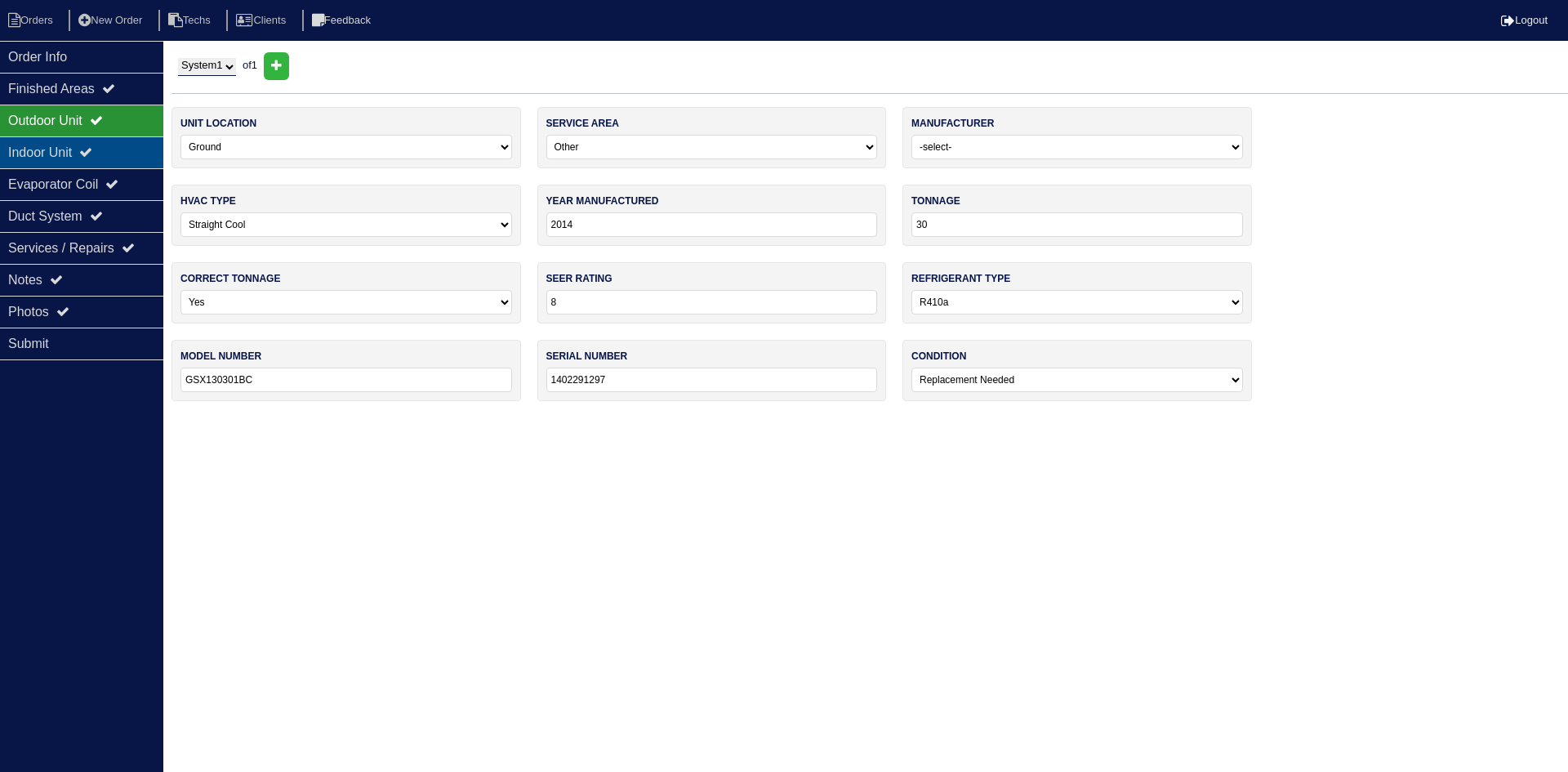
click at [127, 149] on div "Indoor Unit" at bounding box center [81, 152] width 163 height 32
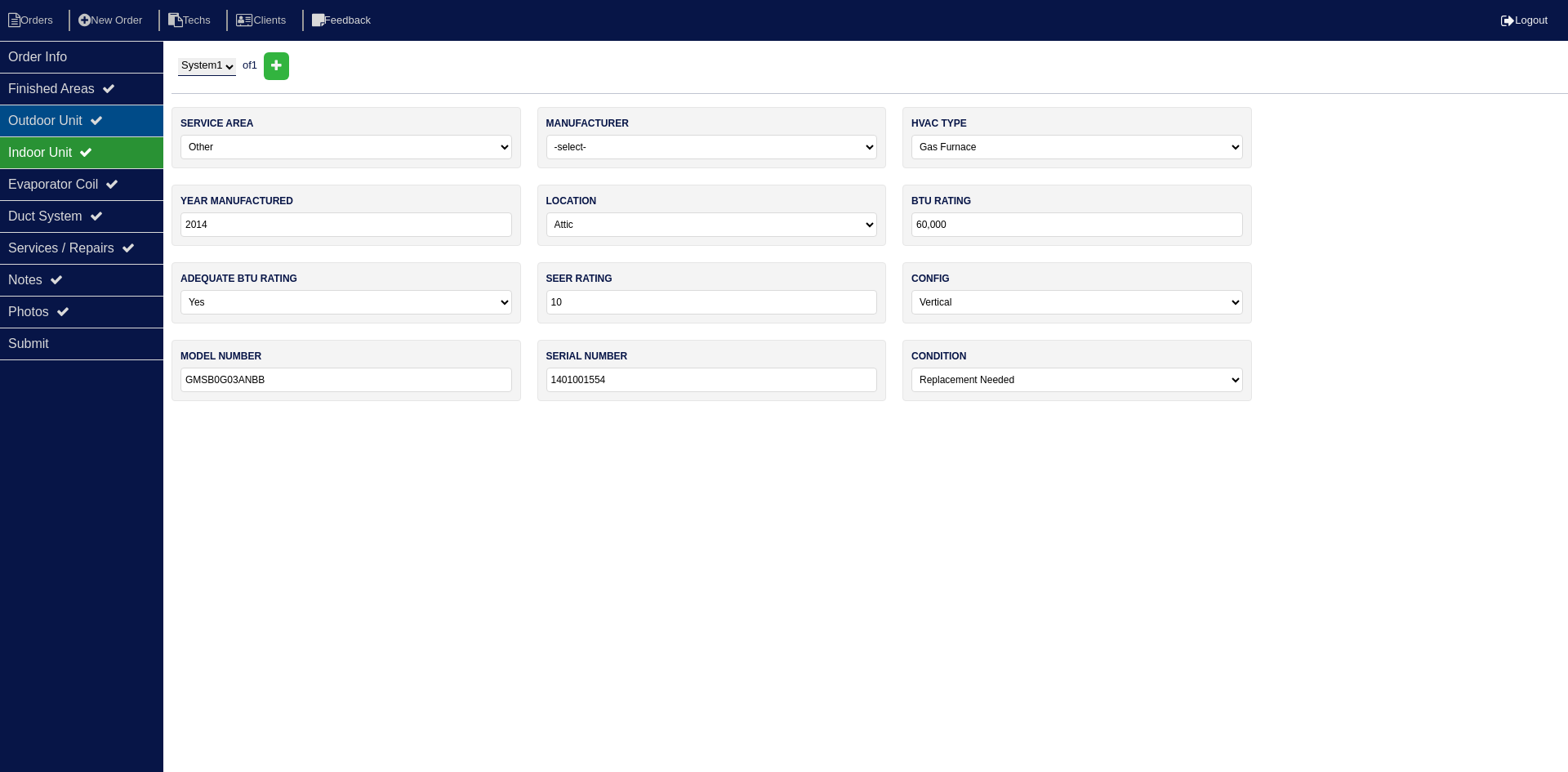
click at [132, 117] on div "Outdoor Unit" at bounding box center [81, 120] width 163 height 32
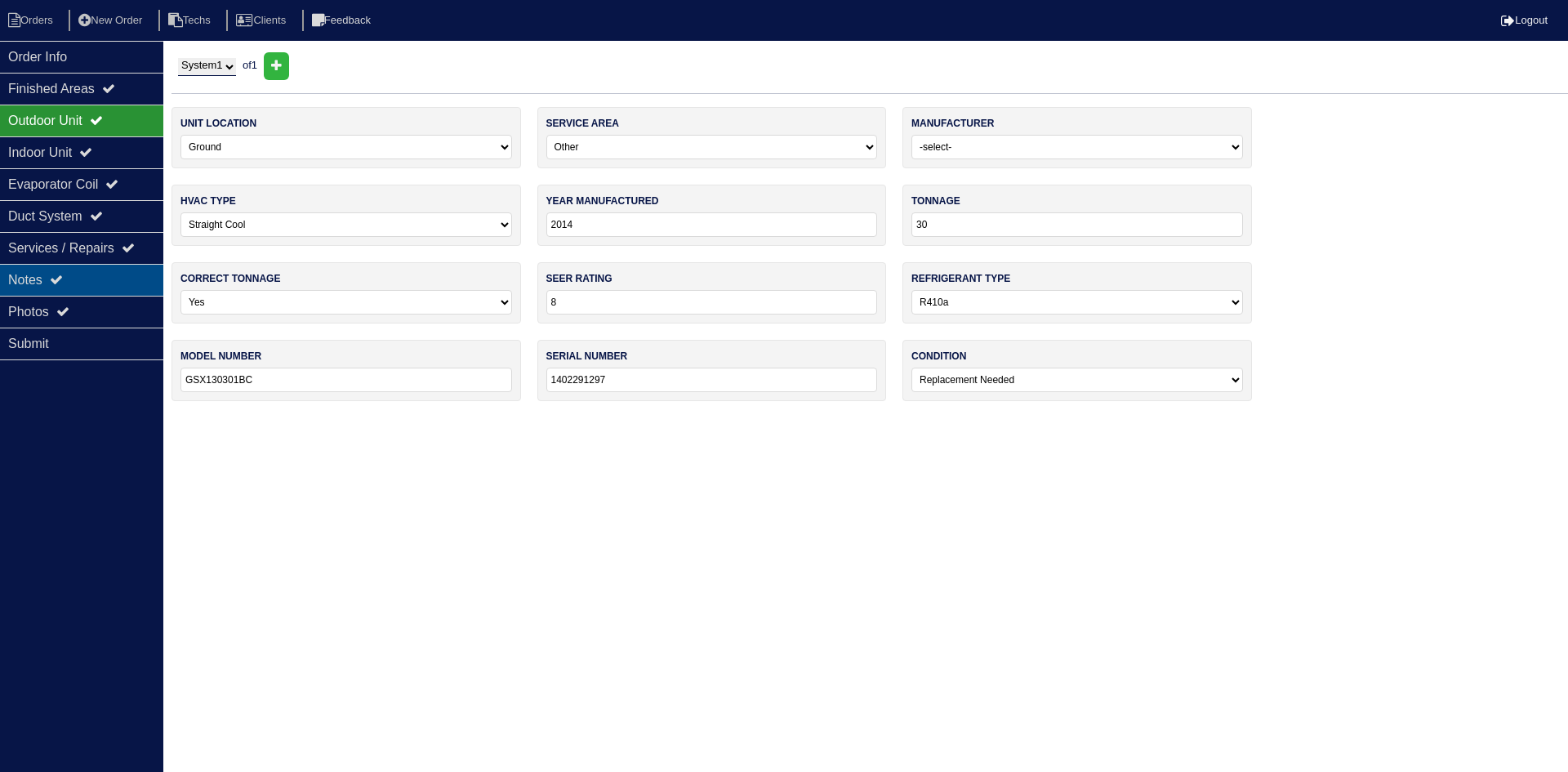
click at [97, 275] on div "Notes" at bounding box center [81, 280] width 163 height 32
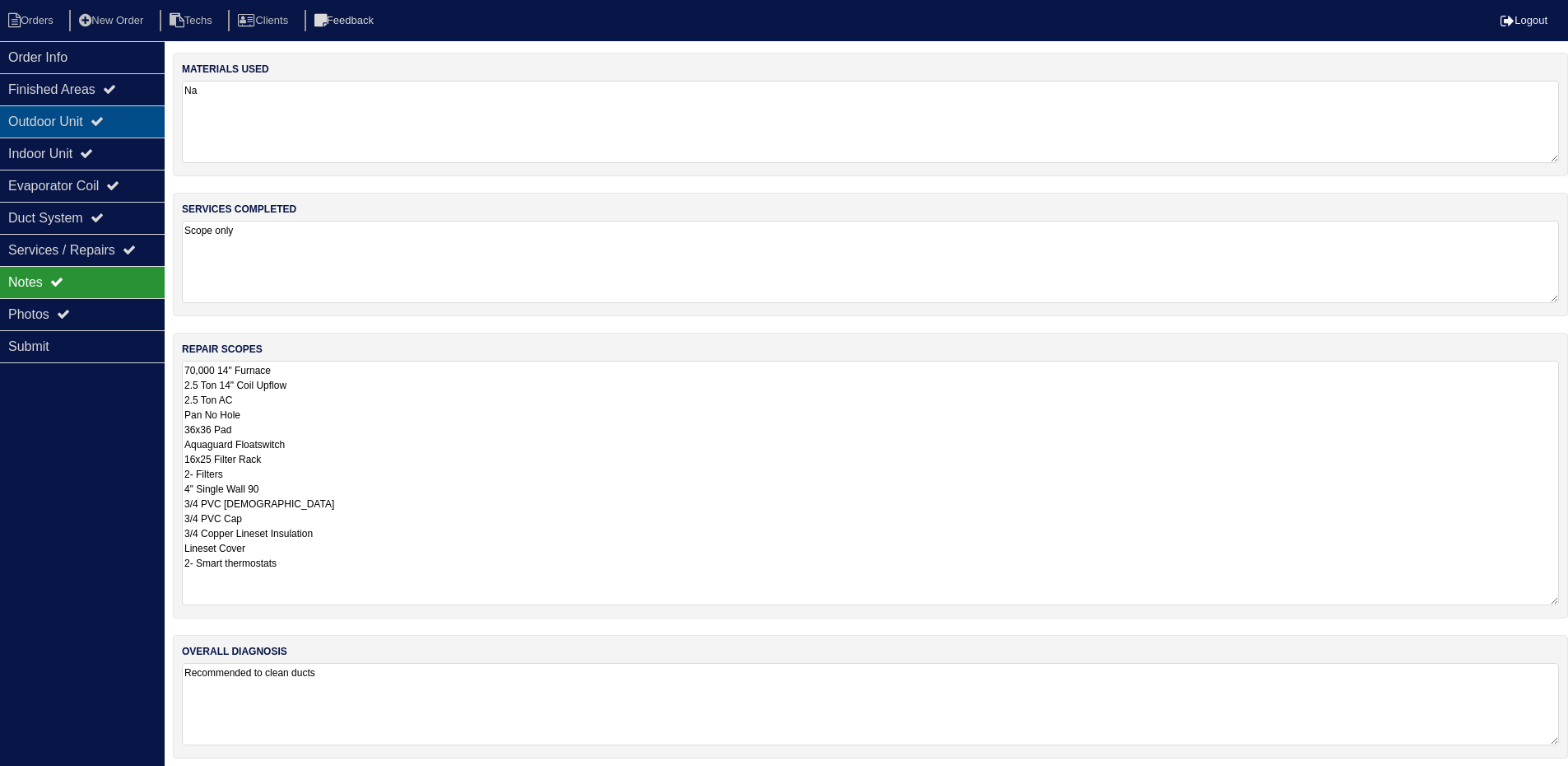
click at [141, 123] on div "Outdoor Unit" at bounding box center [82, 121] width 164 height 32
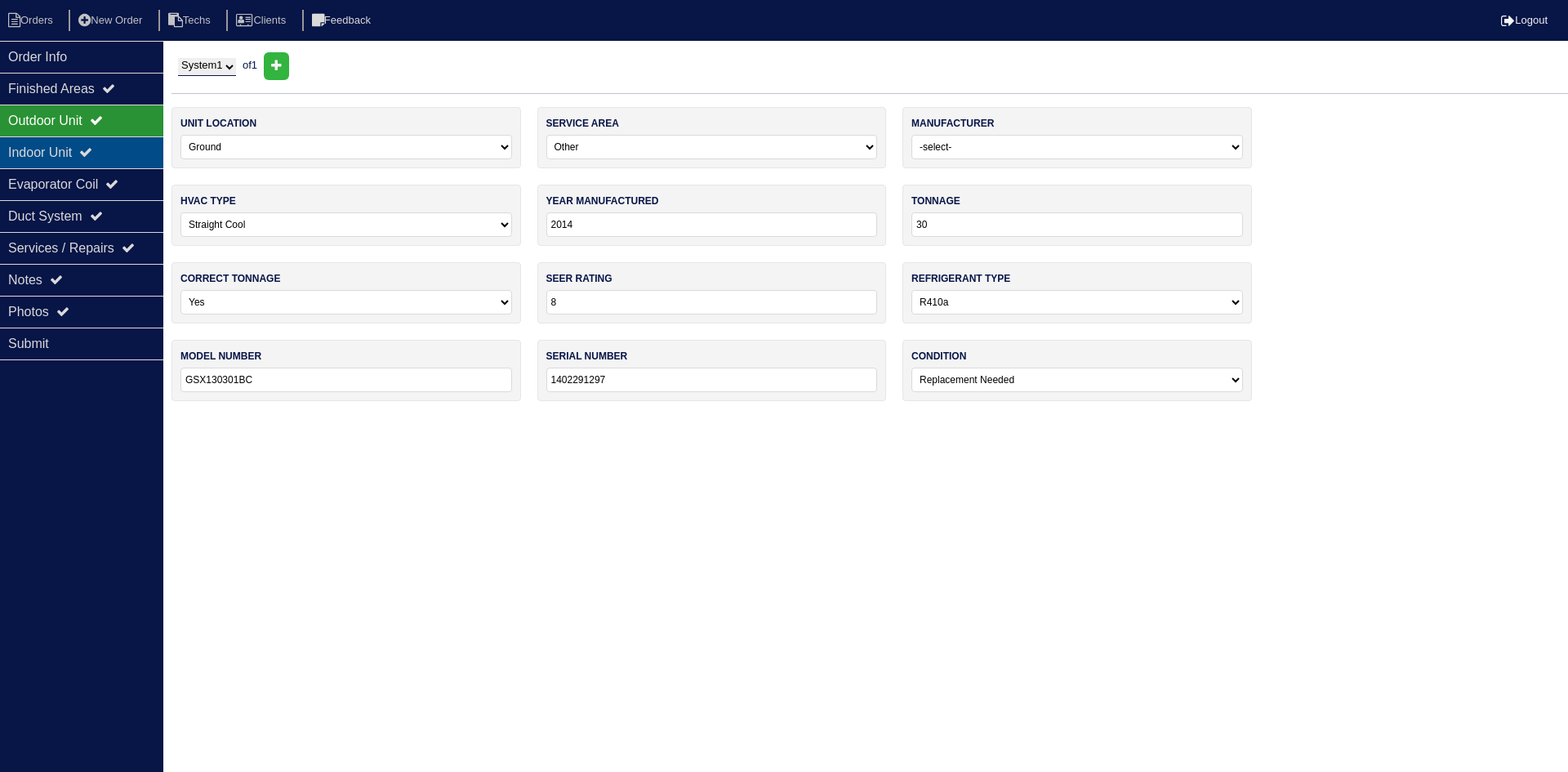
click at [136, 141] on div "Indoor Unit" at bounding box center [81, 152] width 163 height 32
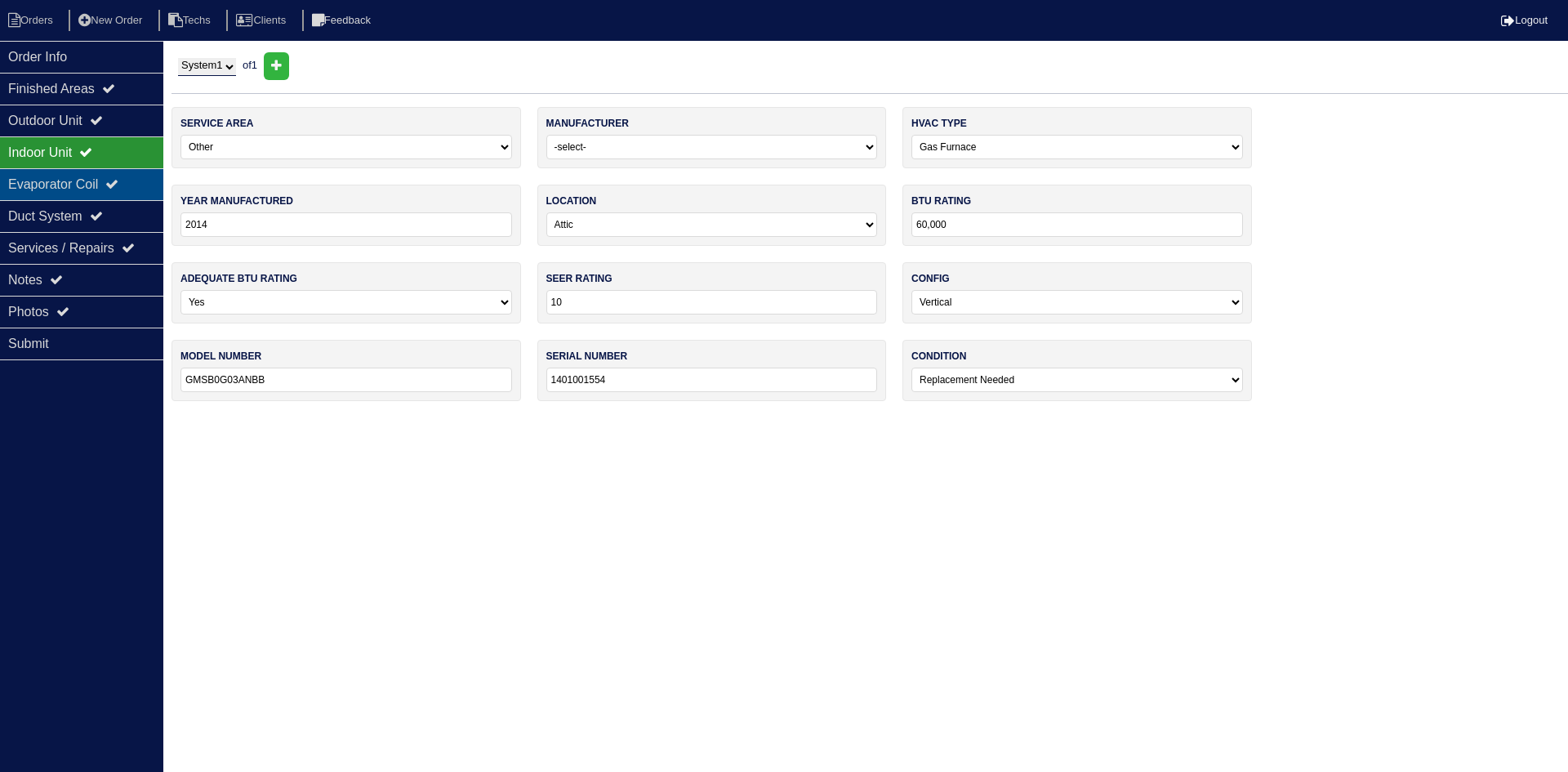
click at [102, 179] on div "Evaporator Coil" at bounding box center [81, 185] width 163 height 32
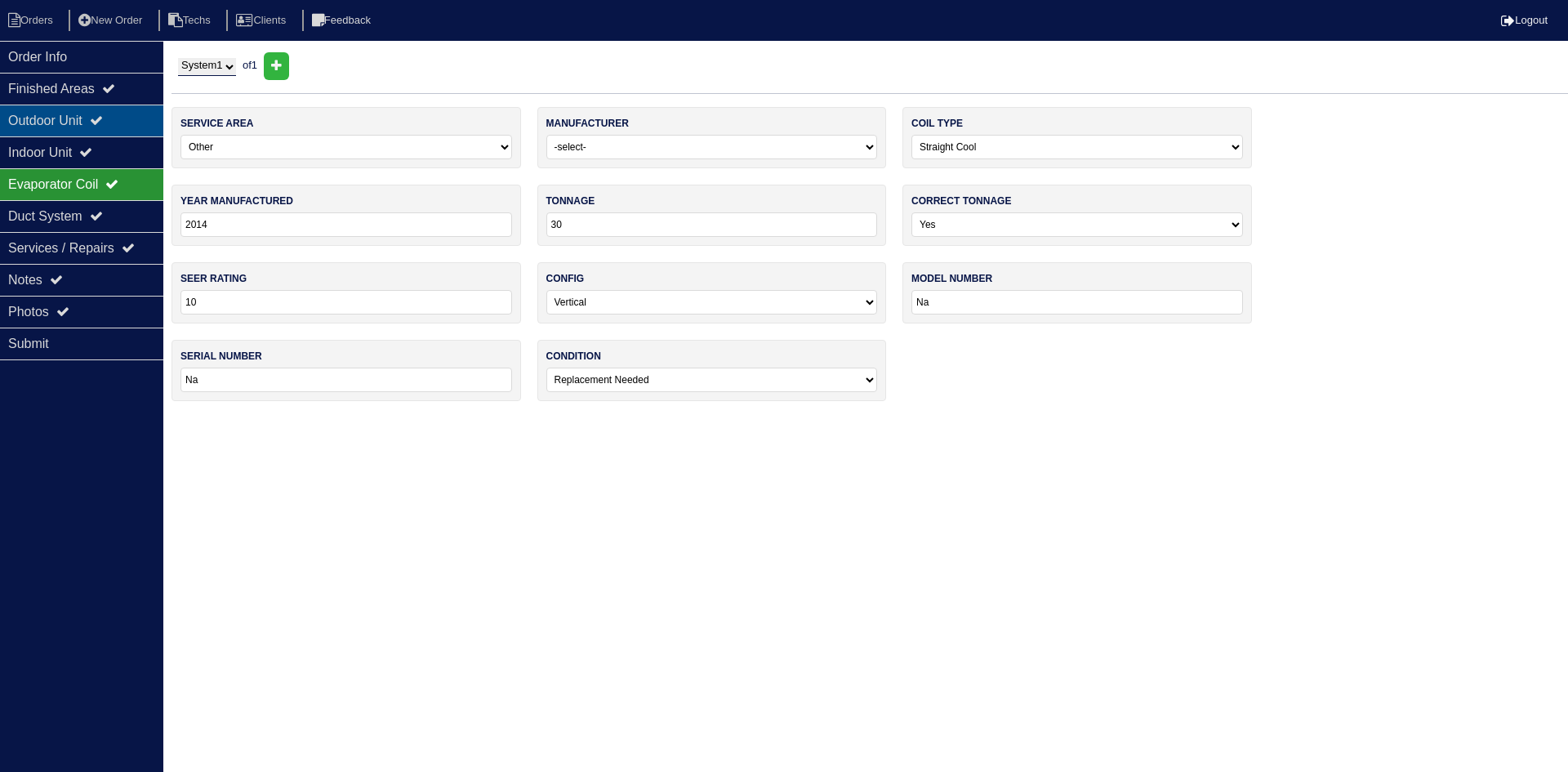
click at [104, 109] on div "Outdoor Unit" at bounding box center [81, 120] width 163 height 32
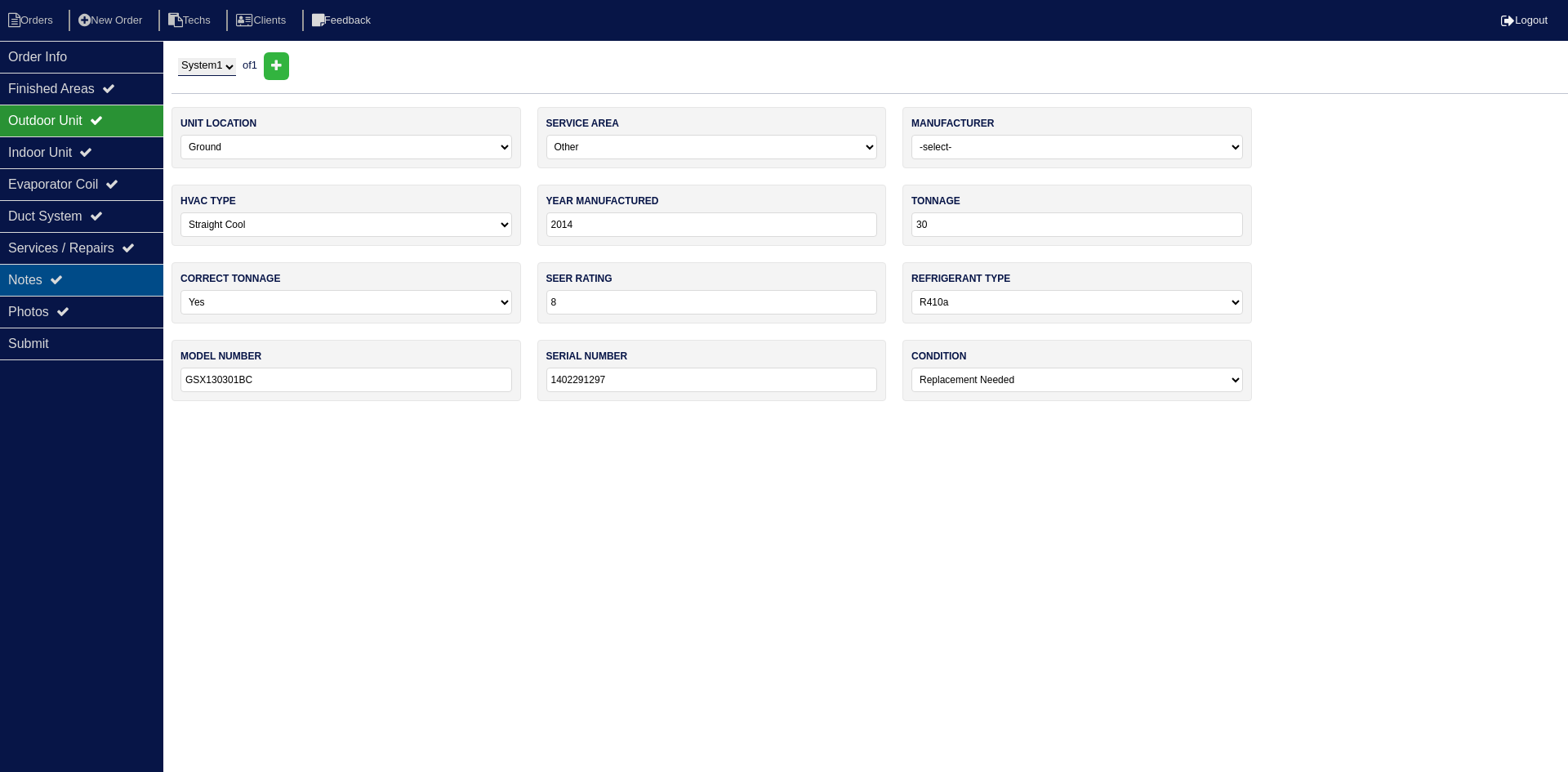
click at [88, 279] on div "Notes" at bounding box center [81, 280] width 163 height 32
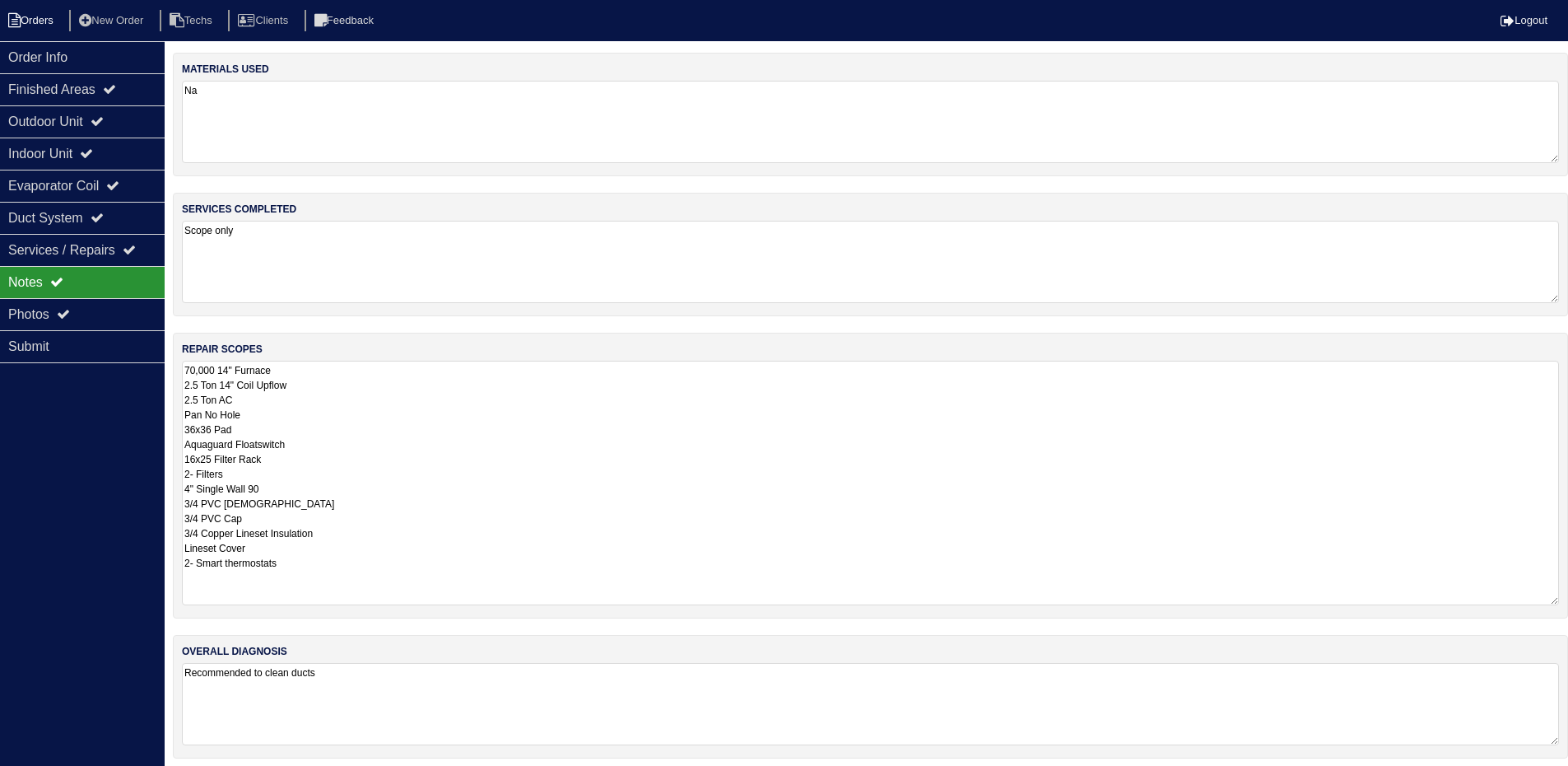
click at [36, 18] on li "Orders" at bounding box center [33, 21] width 66 height 22
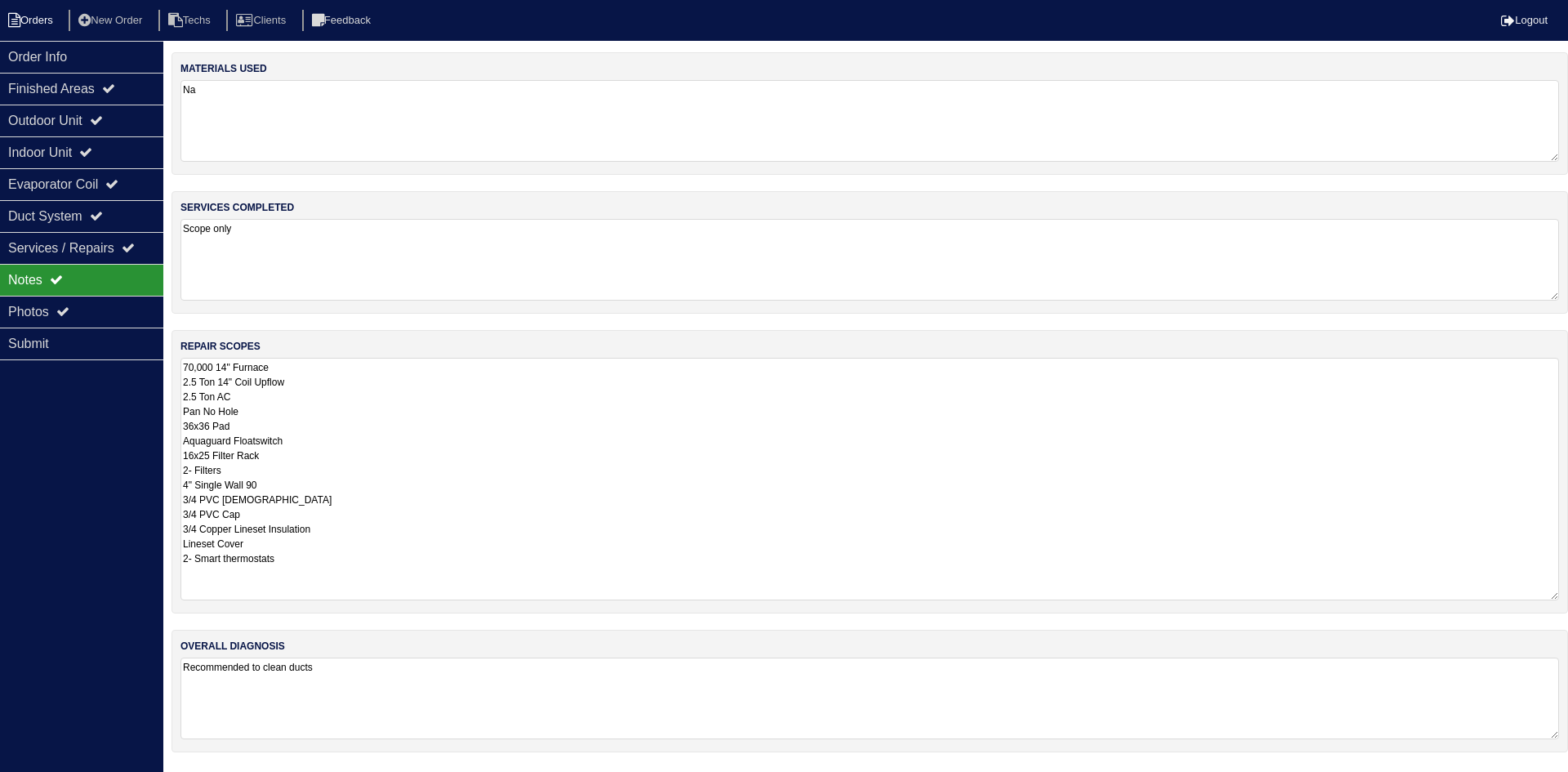
select select "15"
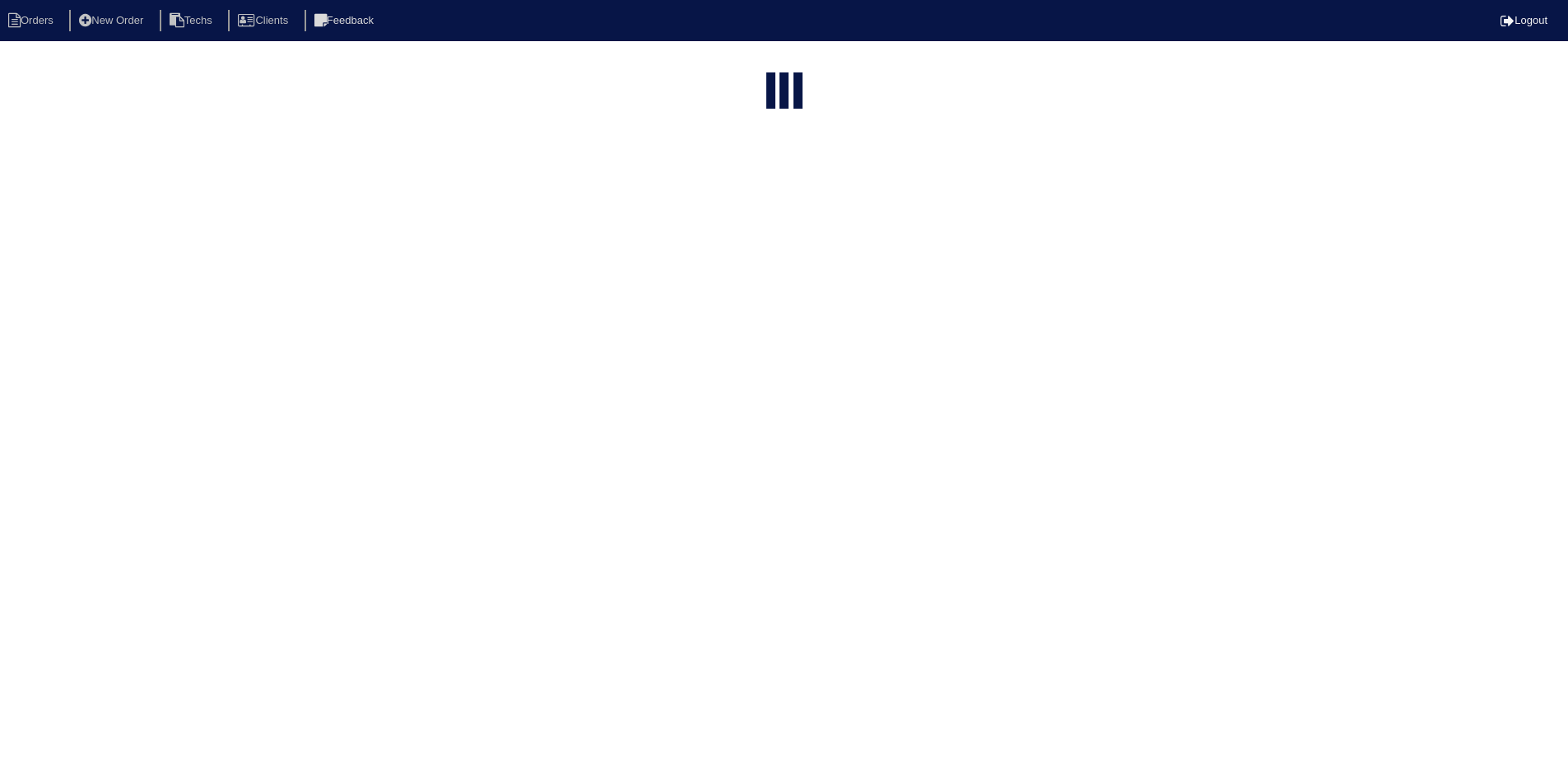
select select "field complete"
select select "need to quote"
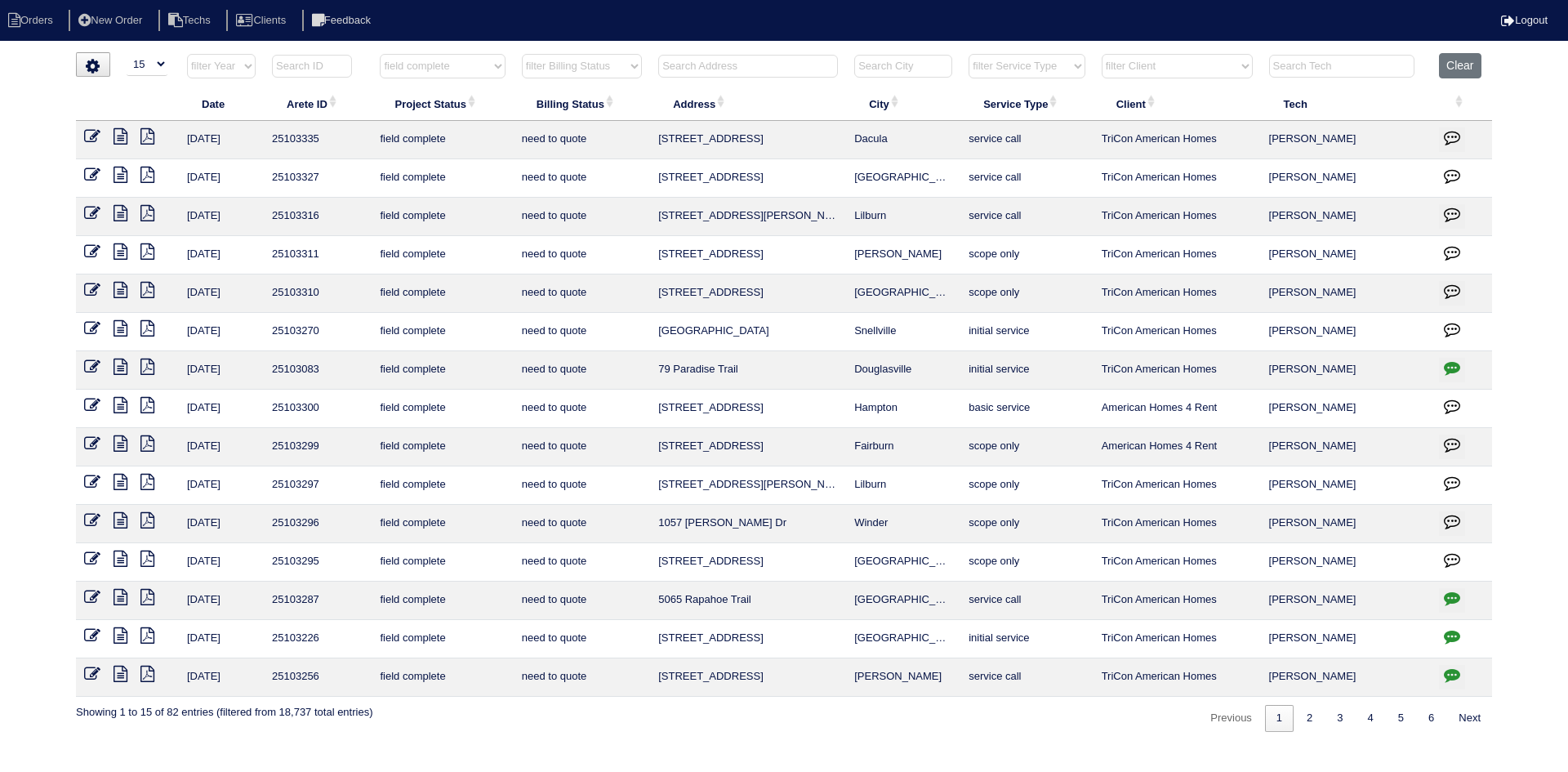
click at [118, 481] on icon at bounding box center [120, 482] width 14 height 16
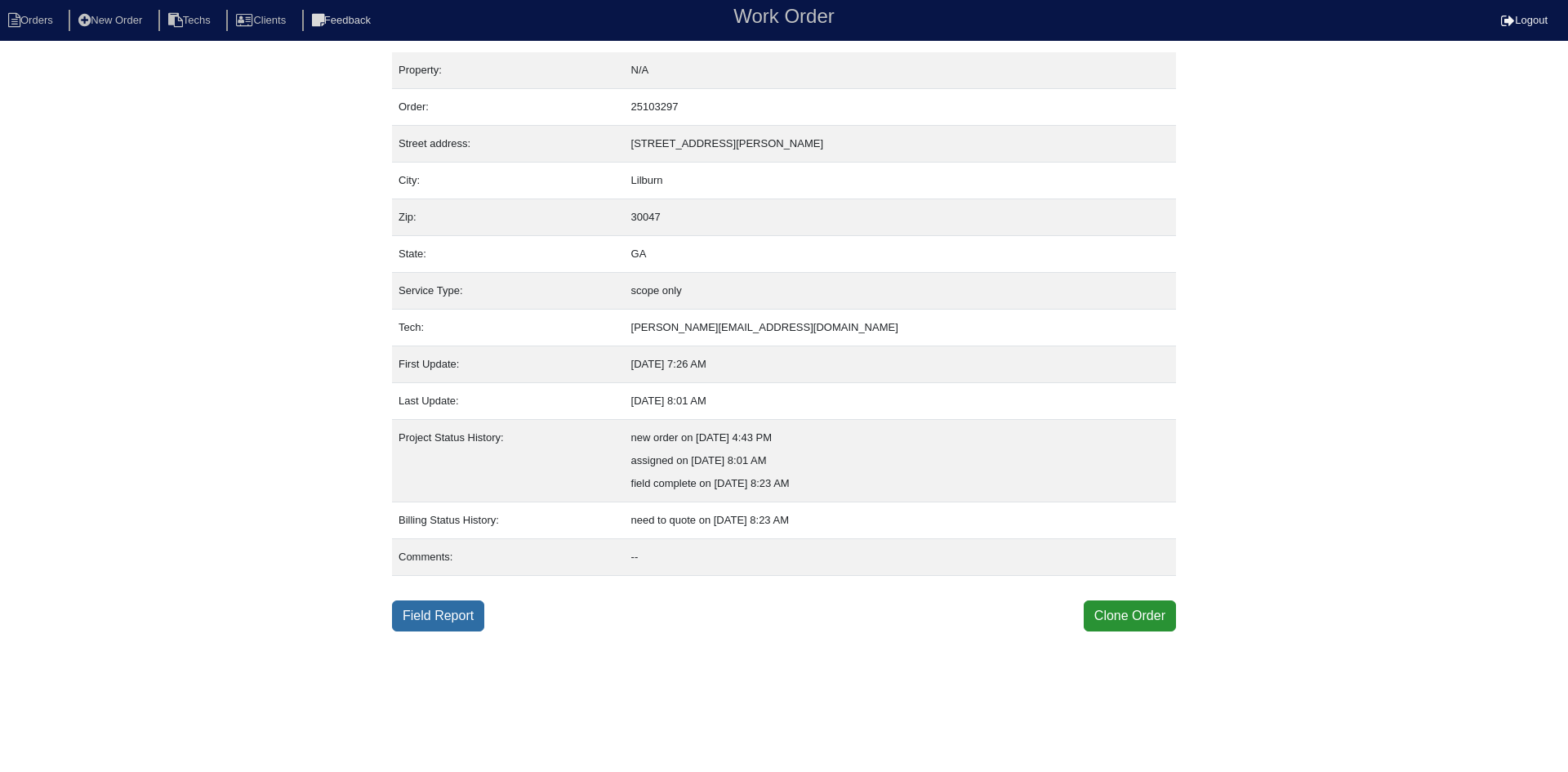
click at [428, 603] on link "Field Report" at bounding box center [438, 616] width 93 height 31
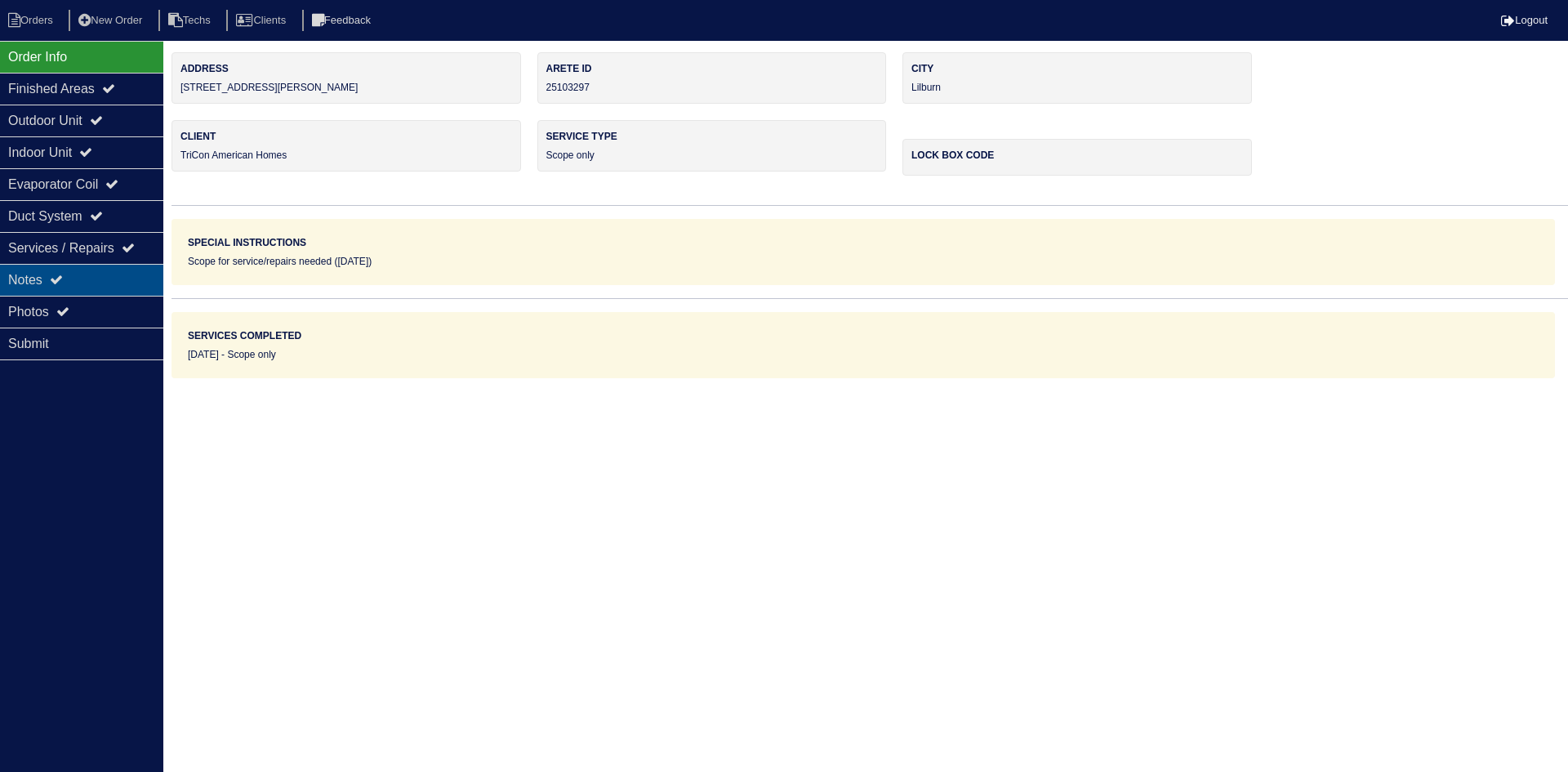
drag, startPoint x: 100, startPoint y: 281, endPoint x: 122, endPoint y: 280, distance: 22.0
click at [100, 281] on div "Notes" at bounding box center [81, 280] width 163 height 32
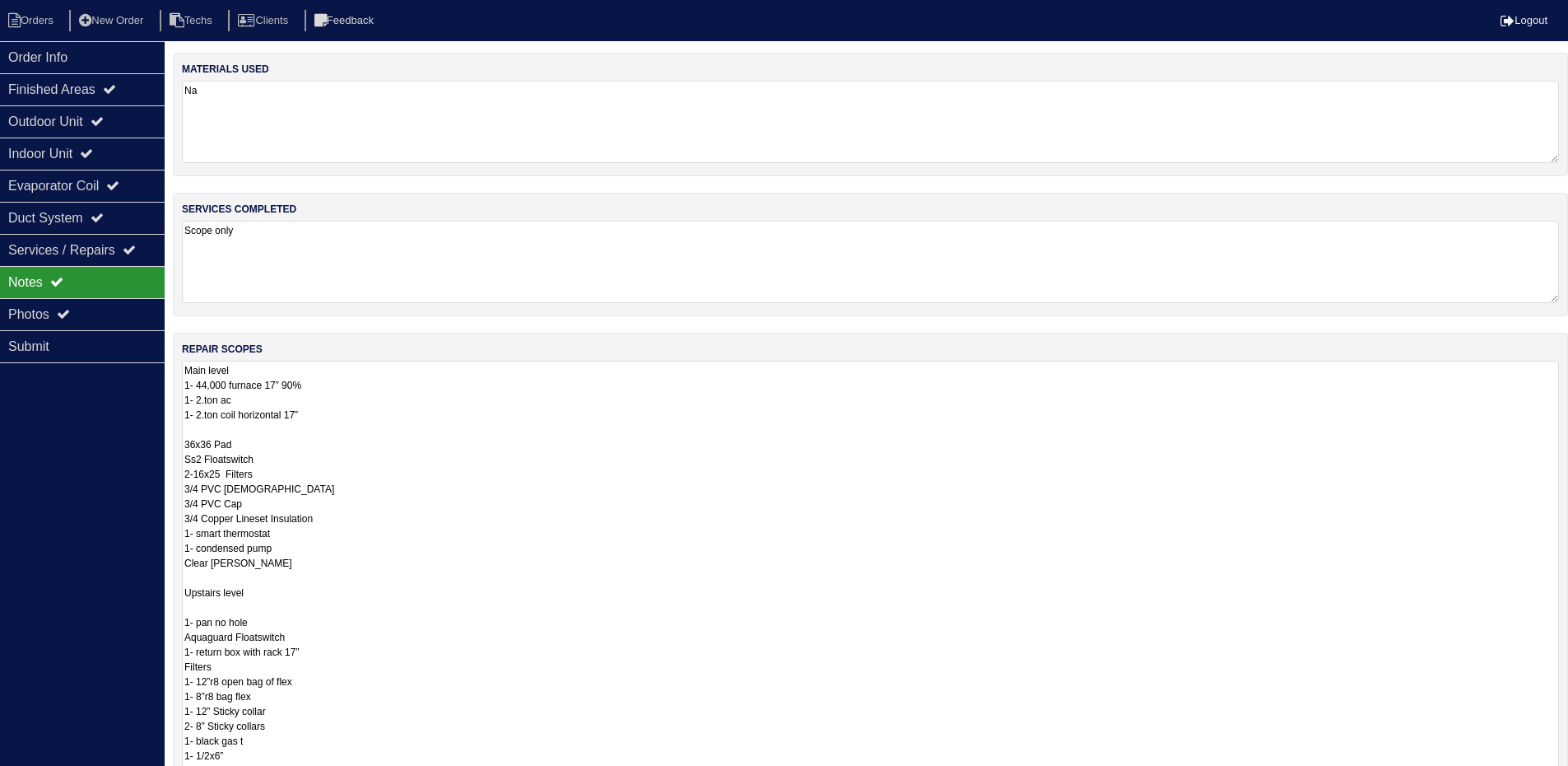
drag, startPoint x: 1566, startPoint y: 436, endPoint x: 1428, endPoint y: 716, distance: 312.2
click at [1568, 777] on html "Orders New Order Techs Clients Feedback Logout Orders New Order Users Clients M…" at bounding box center [784, 487] width 1568 height 973
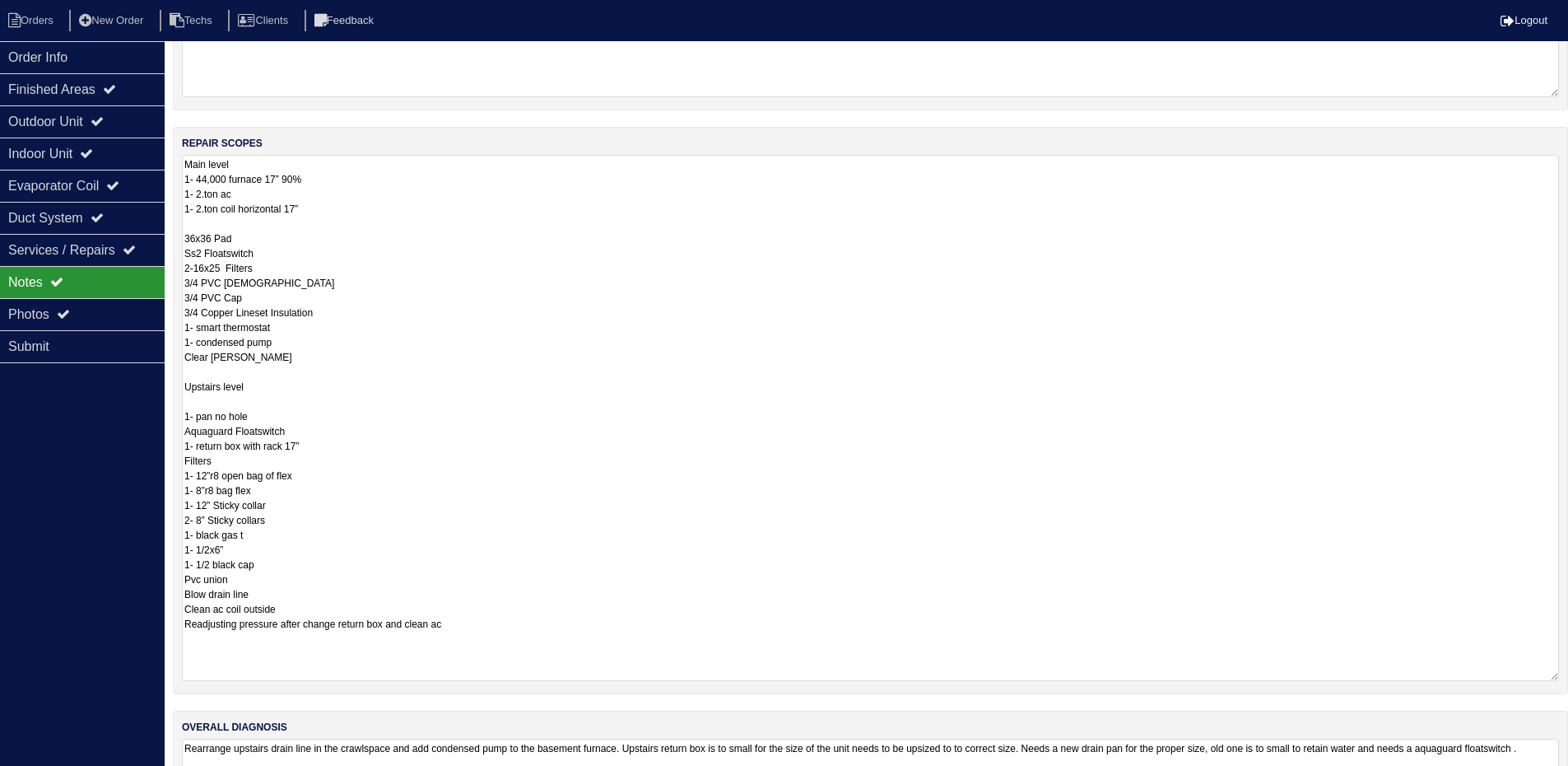
drag, startPoint x: 1556, startPoint y: 588, endPoint x: 1571, endPoint y: 673, distance: 86.3
click at [1568, 673] on html "Orders New Order Techs Clients Feedback Logout Orders New Order Users Clients M…" at bounding box center [784, 322] width 1568 height 1056
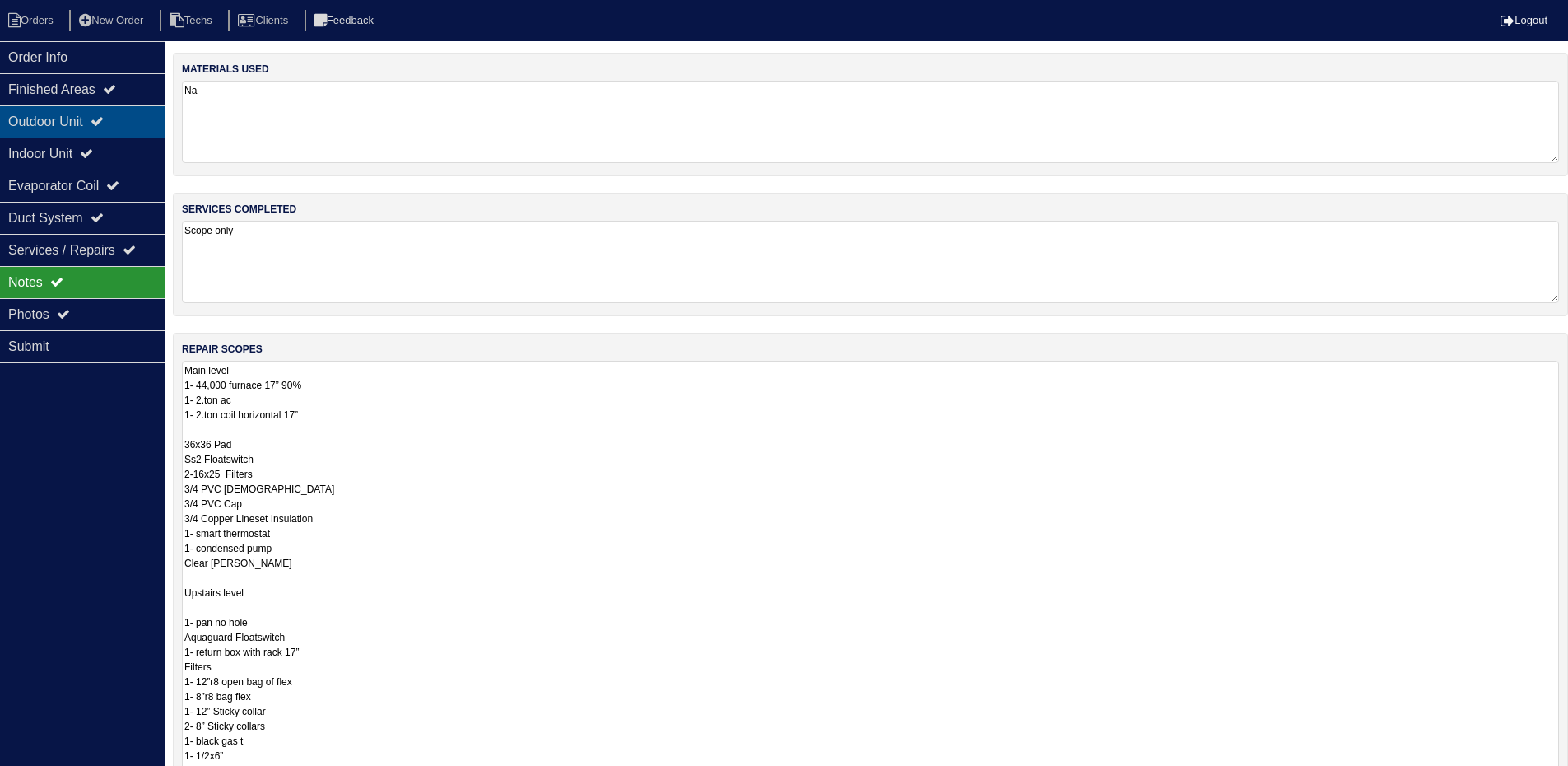
click at [76, 109] on div "Outdoor Unit" at bounding box center [82, 121] width 164 height 32
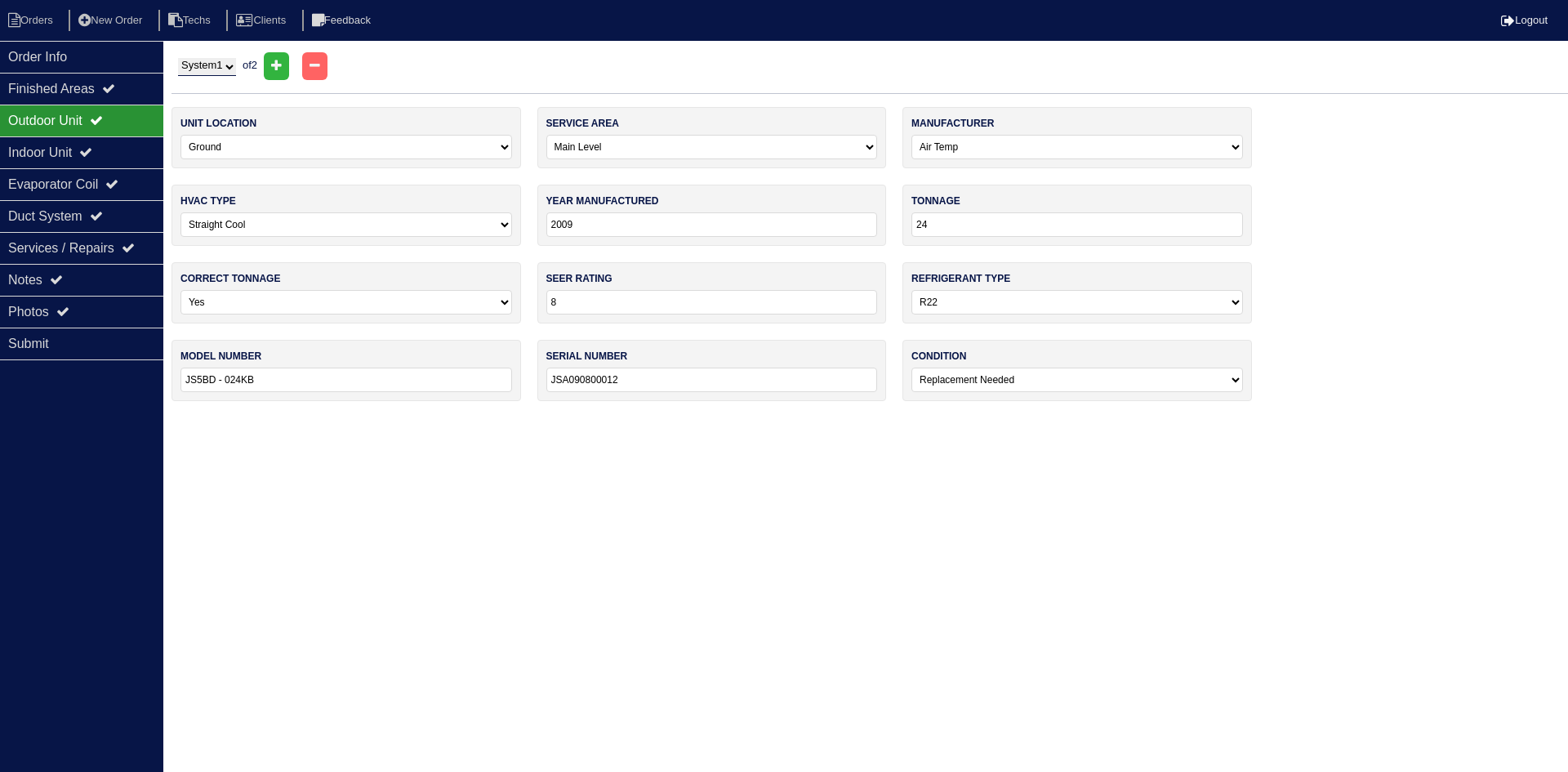
drag, startPoint x: 208, startPoint y: 62, endPoint x: 209, endPoint y: 76, distance: 14.0
click at [208, 62] on select "System 1 System 2" at bounding box center [207, 67] width 58 height 18
select select "2"
click at [178, 58] on select "System 1 System 2" at bounding box center [207, 67] width 58 height 18
select select "1"
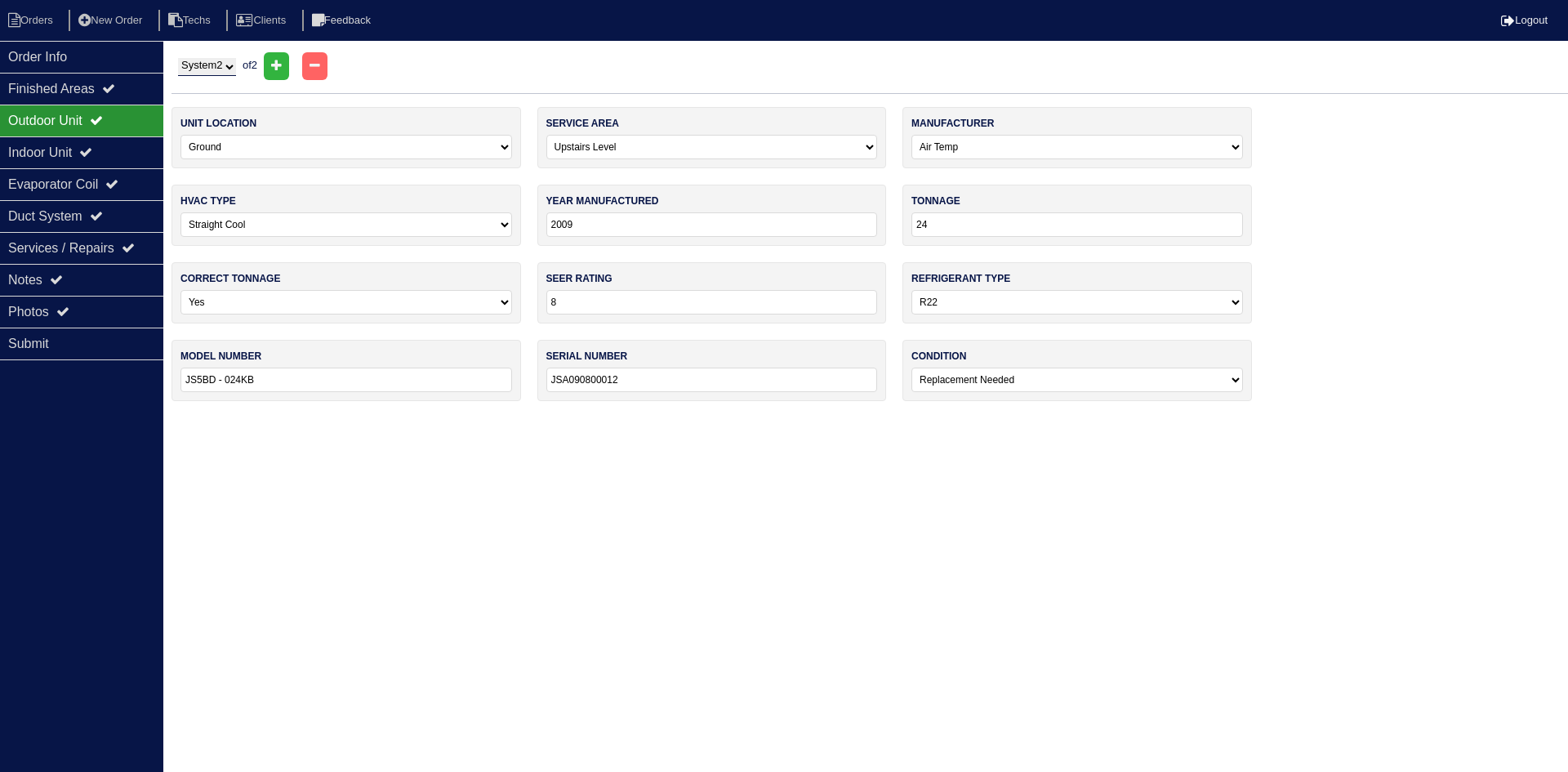
select select "Goodman"
type input "2024"
type input "36"
type input "14"
select select "1"
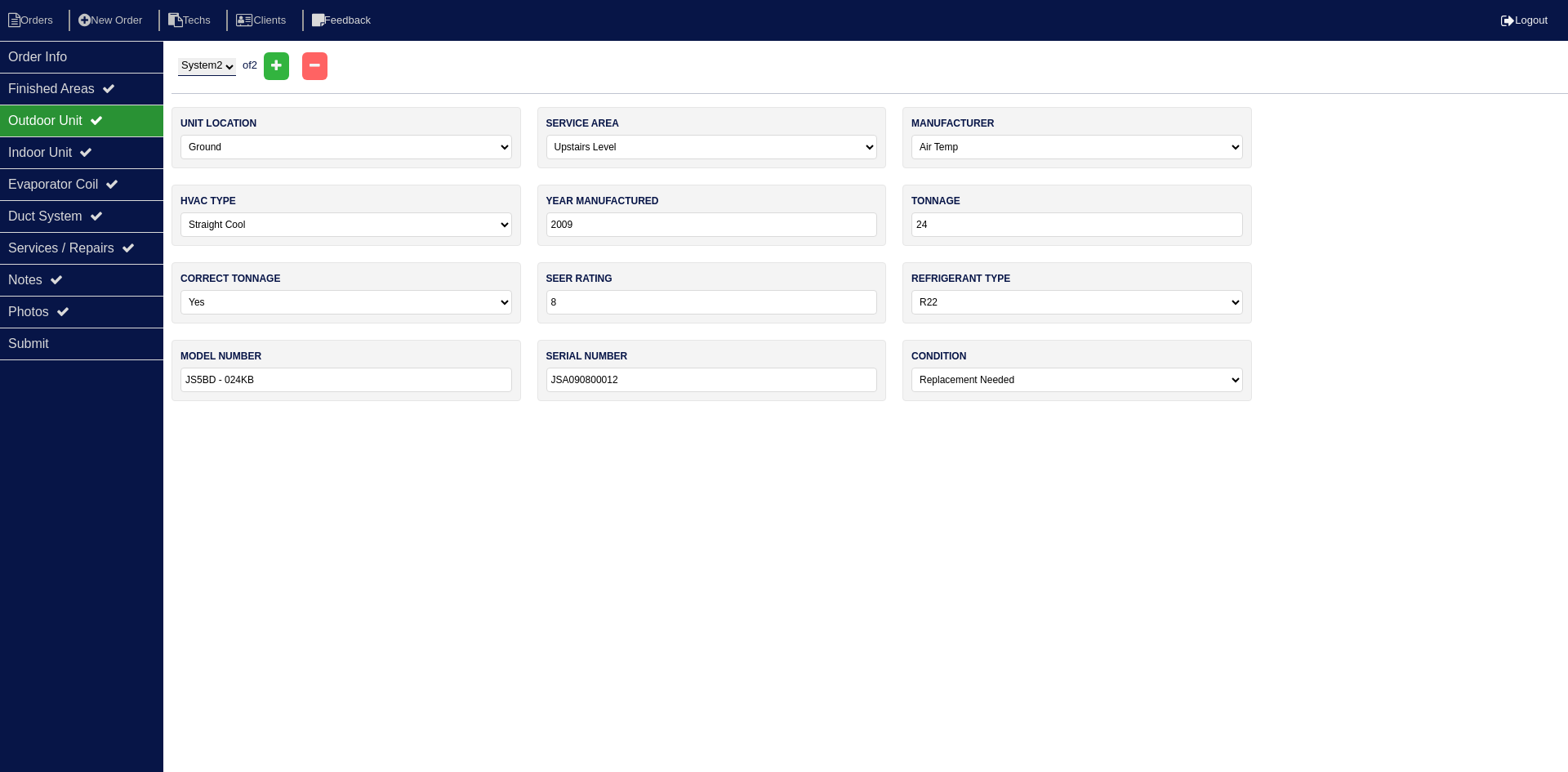
type input "GSXN403610AB"
type input "2401205385"
select select "1"
click at [216, 61] on select "System 1 System 2" at bounding box center [207, 67] width 58 height 18
select select "1"
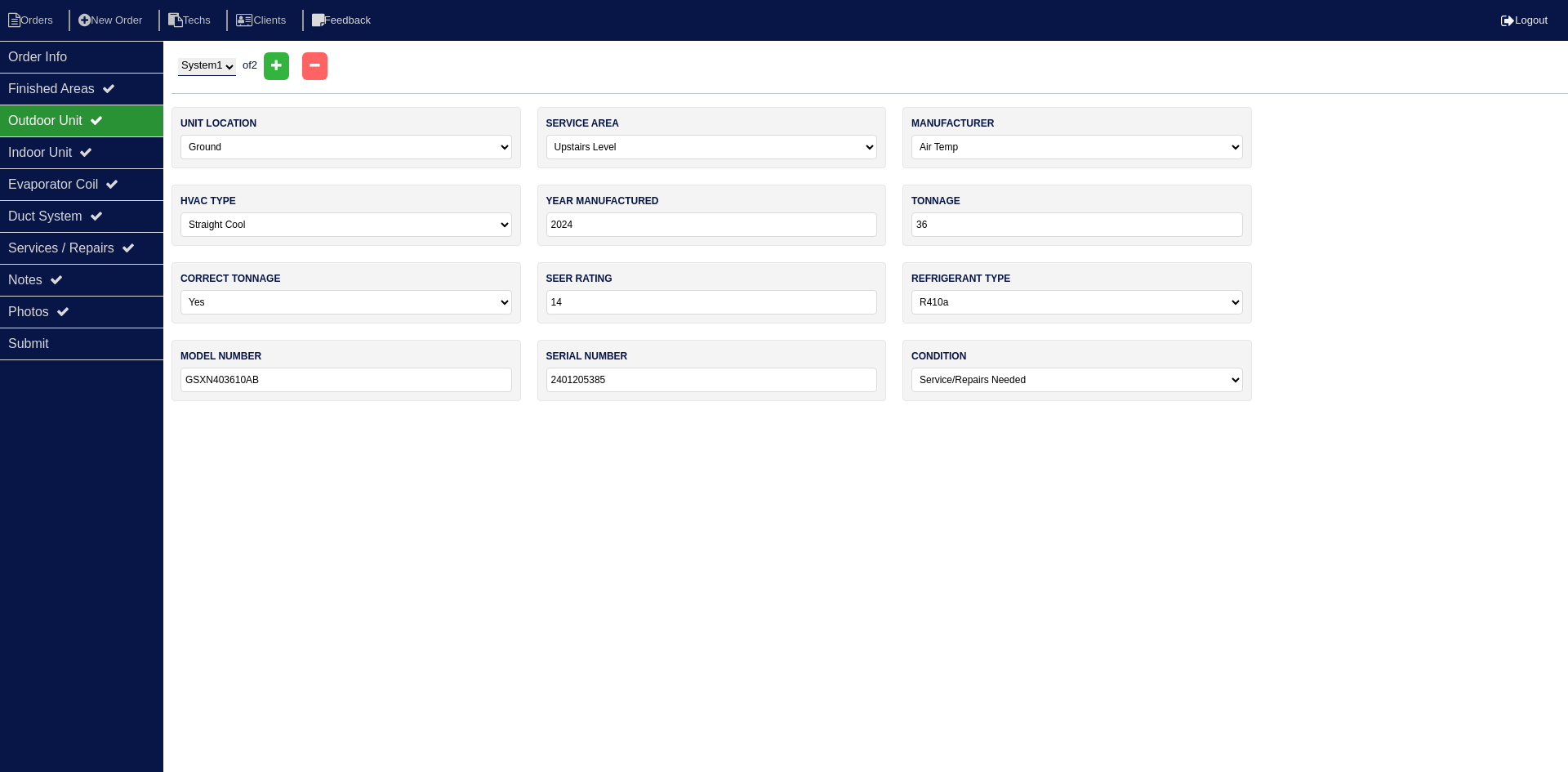
click at [178, 58] on select "System 1 System 2" at bounding box center [207, 67] width 58 height 18
select select "0"
select select "Air Temp"
type input "2009"
type input "24"
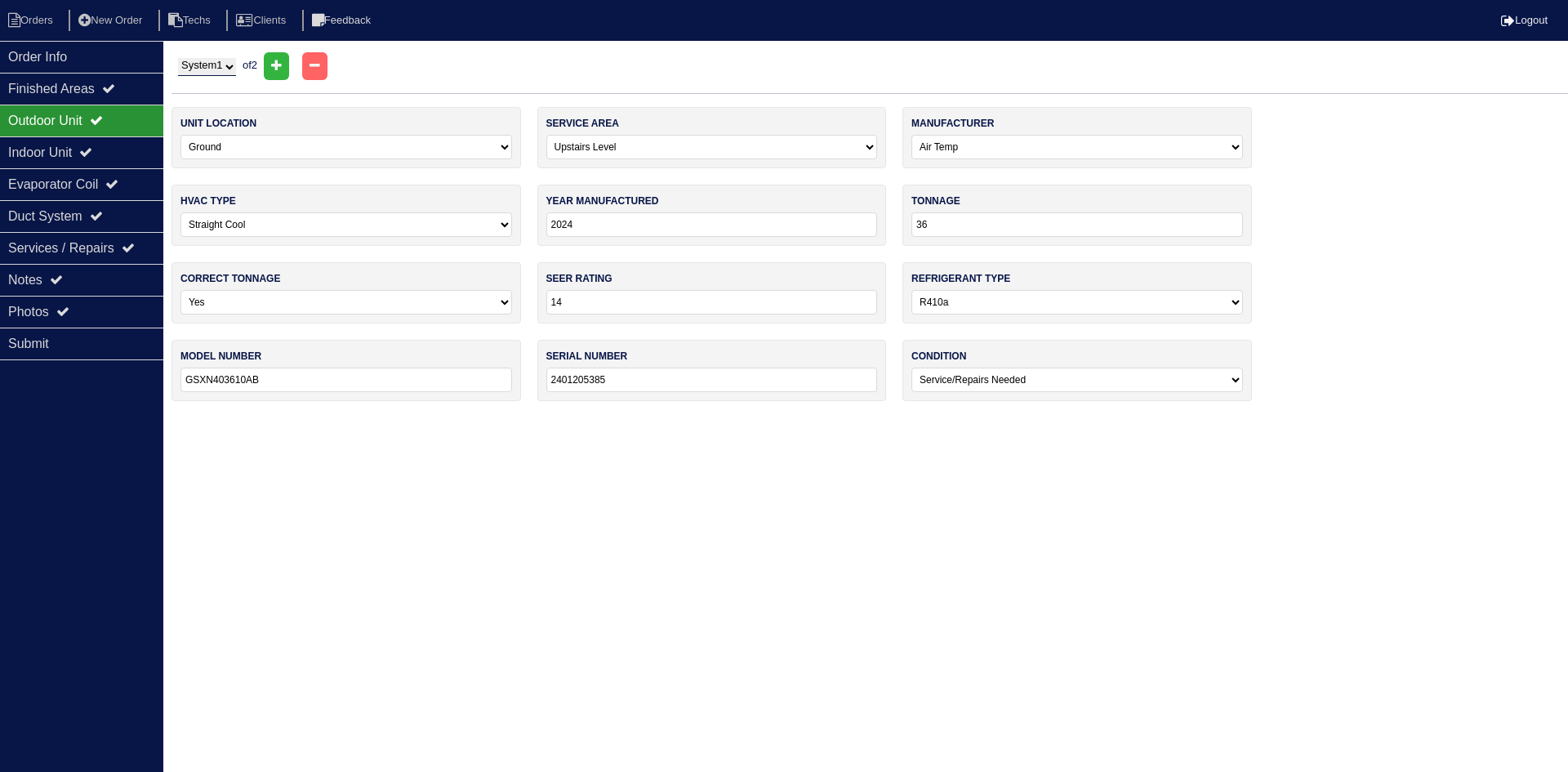
type input "8"
select select "0"
type input "JS5BD - 024KB"
type input "JSA090800012"
select select "2"
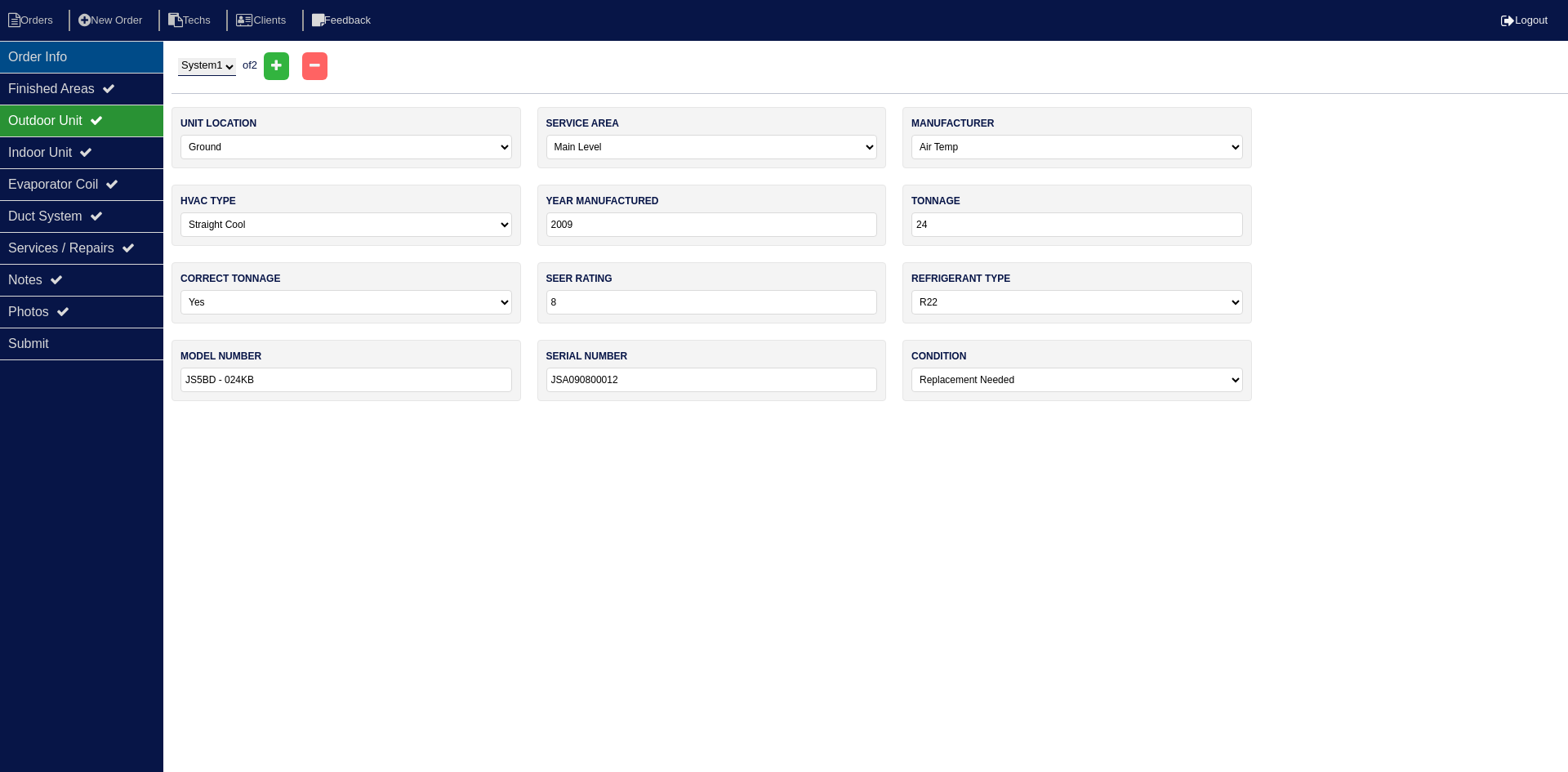
click at [111, 63] on div "Order Info" at bounding box center [81, 57] width 163 height 32
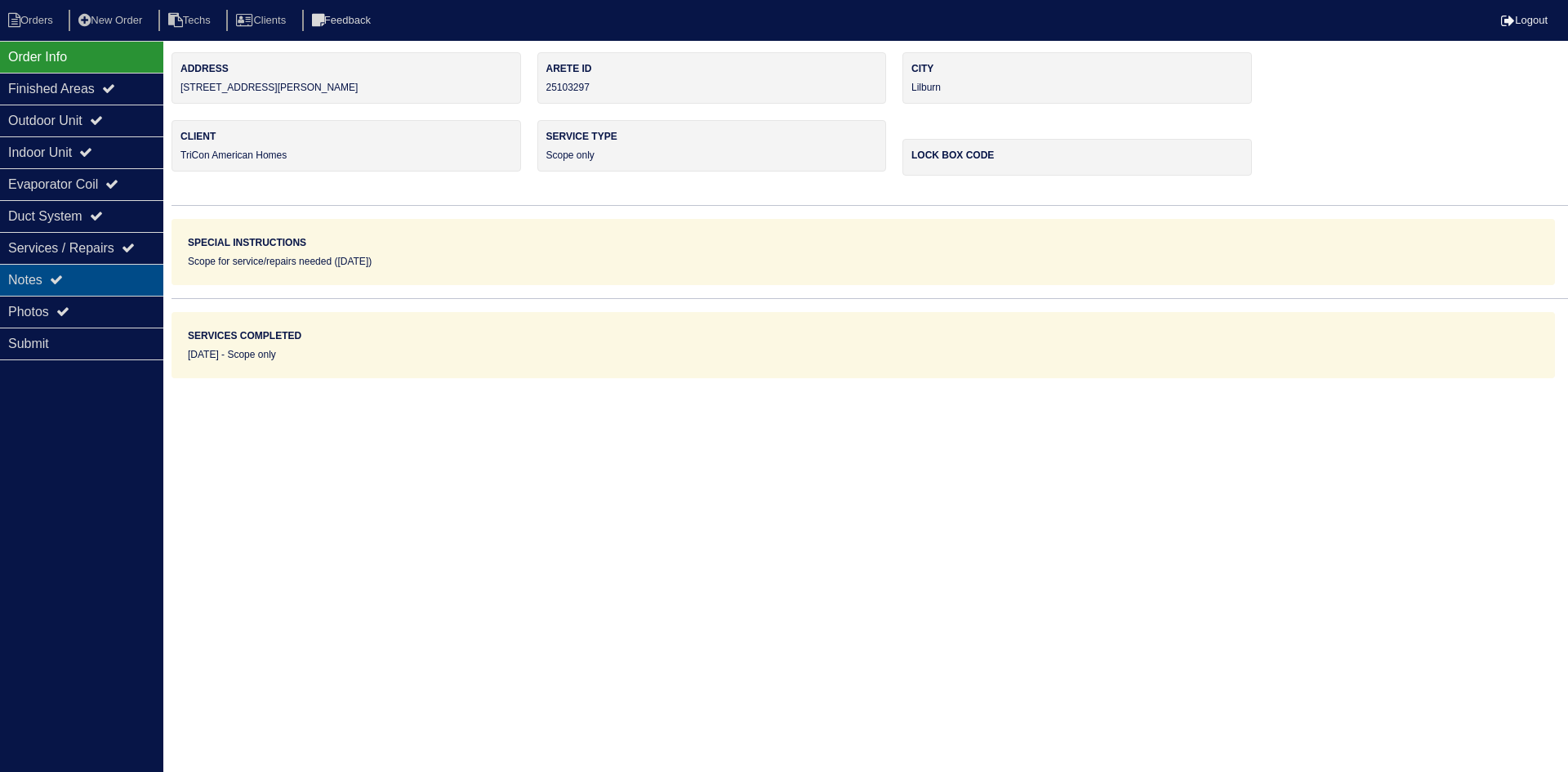
click at [63, 280] on icon at bounding box center [56, 279] width 13 height 13
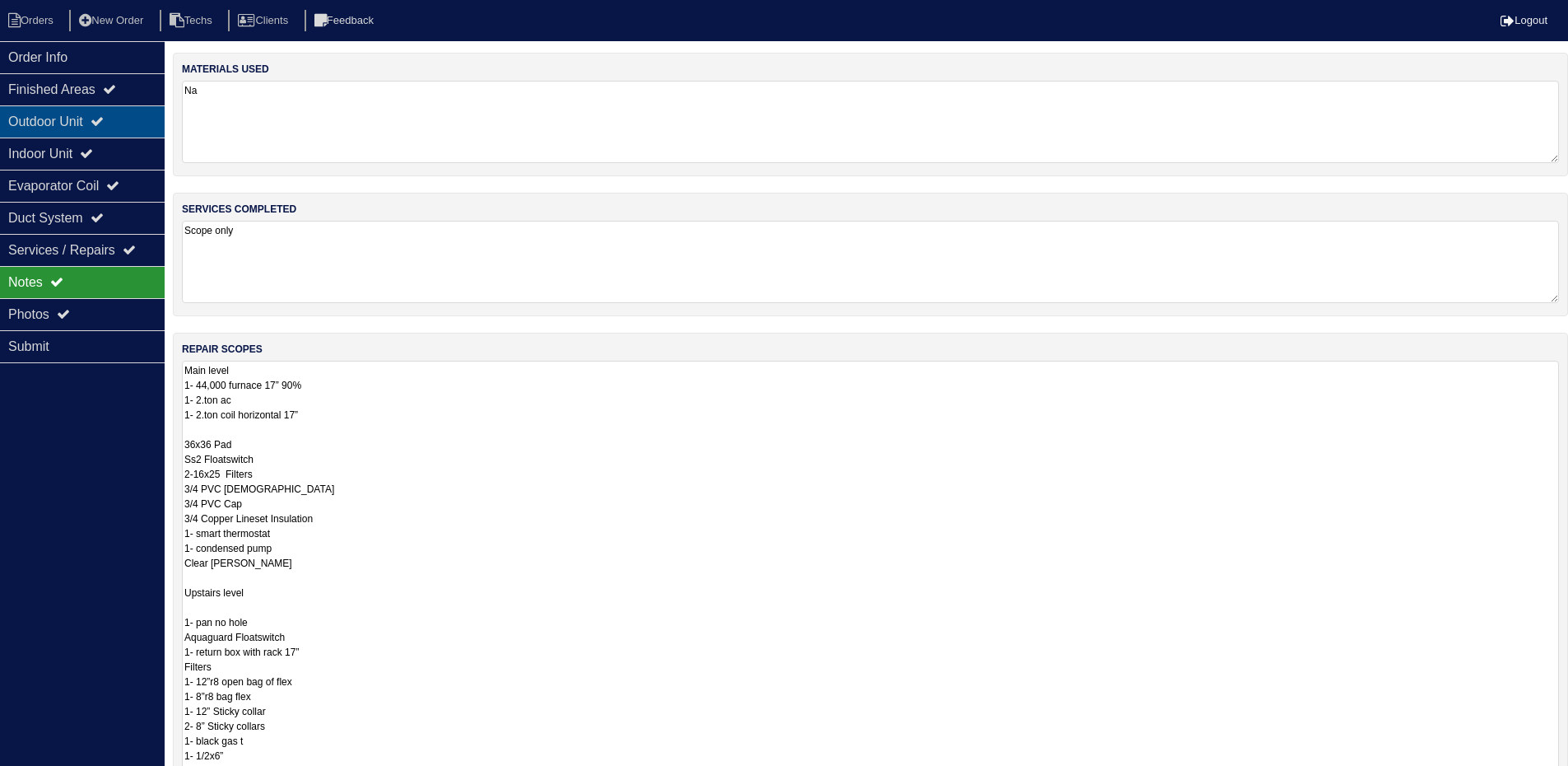
click at [86, 121] on div "Outdoor Unit" at bounding box center [82, 121] width 164 height 32
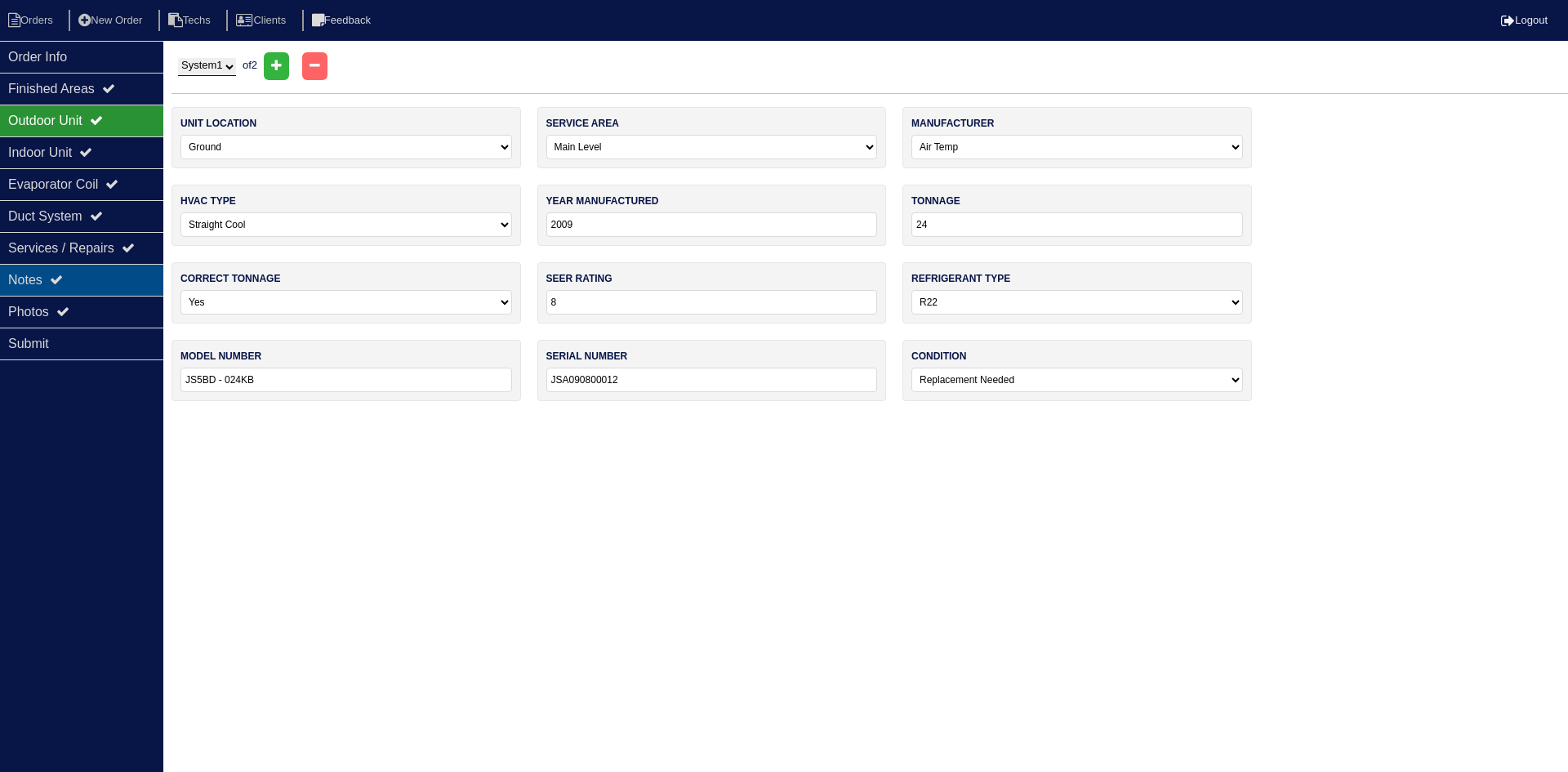
click at [73, 268] on div "Notes" at bounding box center [81, 280] width 163 height 32
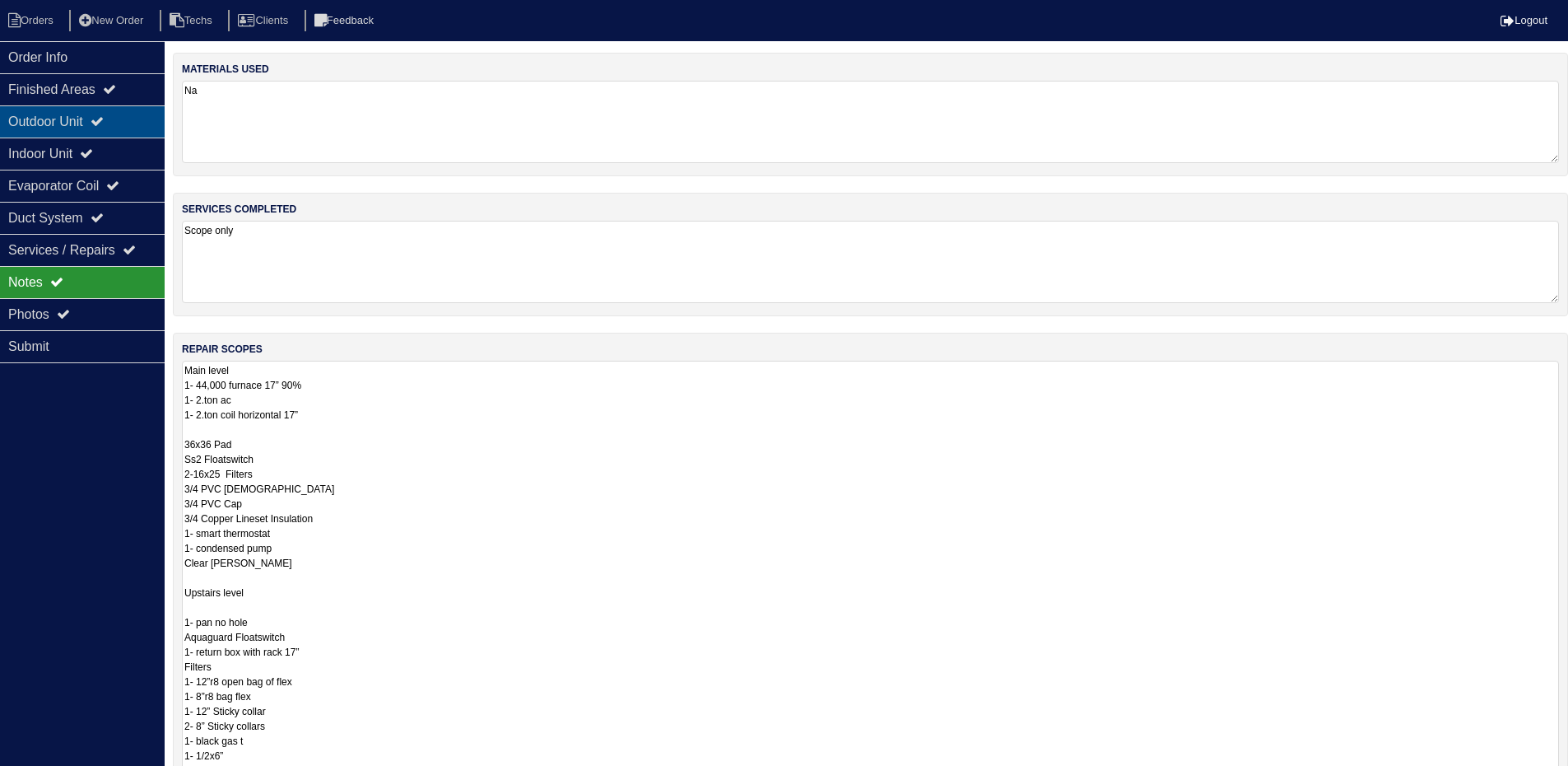
click at [102, 111] on div "Outdoor Unit" at bounding box center [82, 121] width 164 height 32
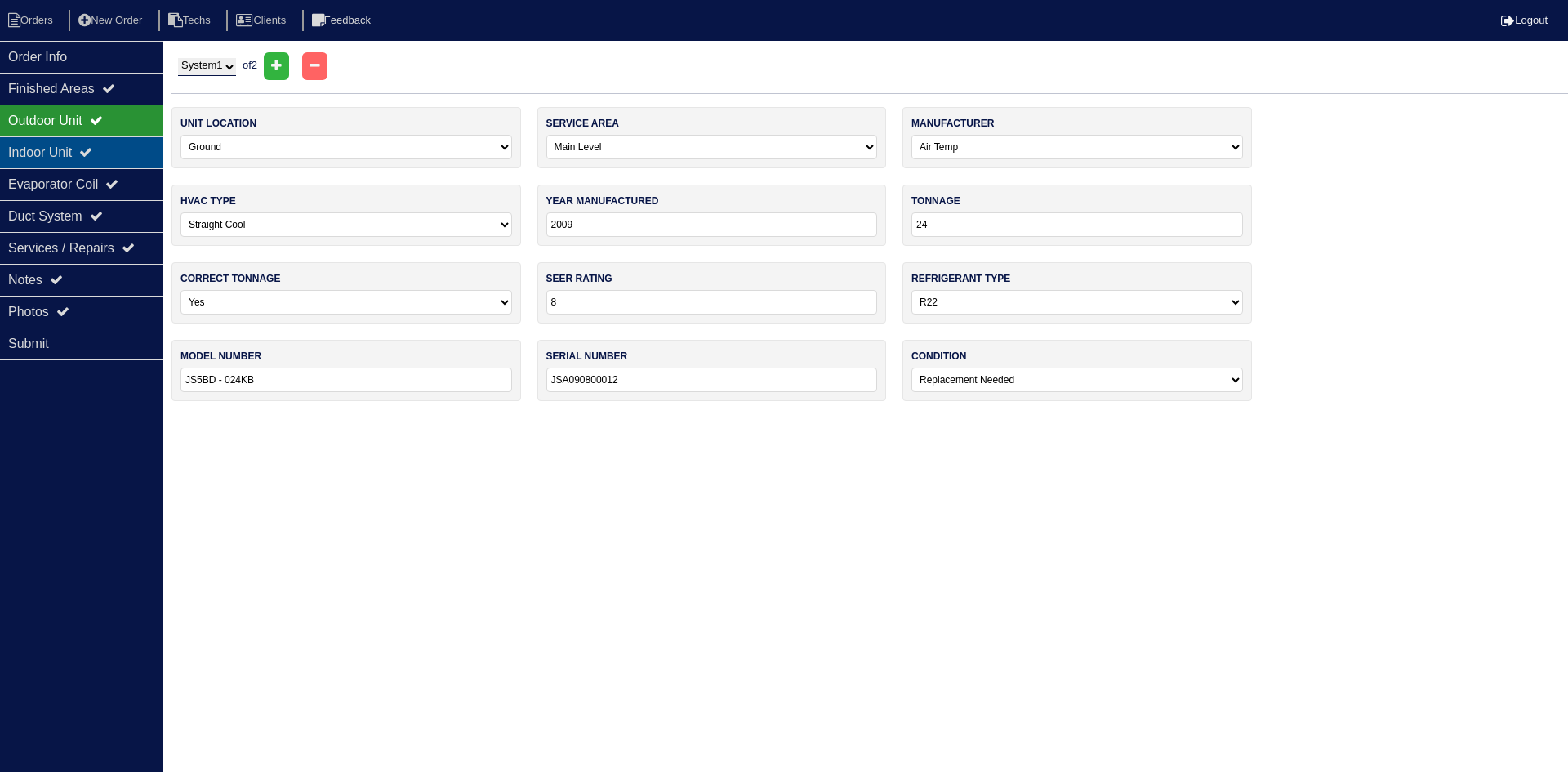
click at [93, 152] on icon at bounding box center [86, 152] width 13 height 13
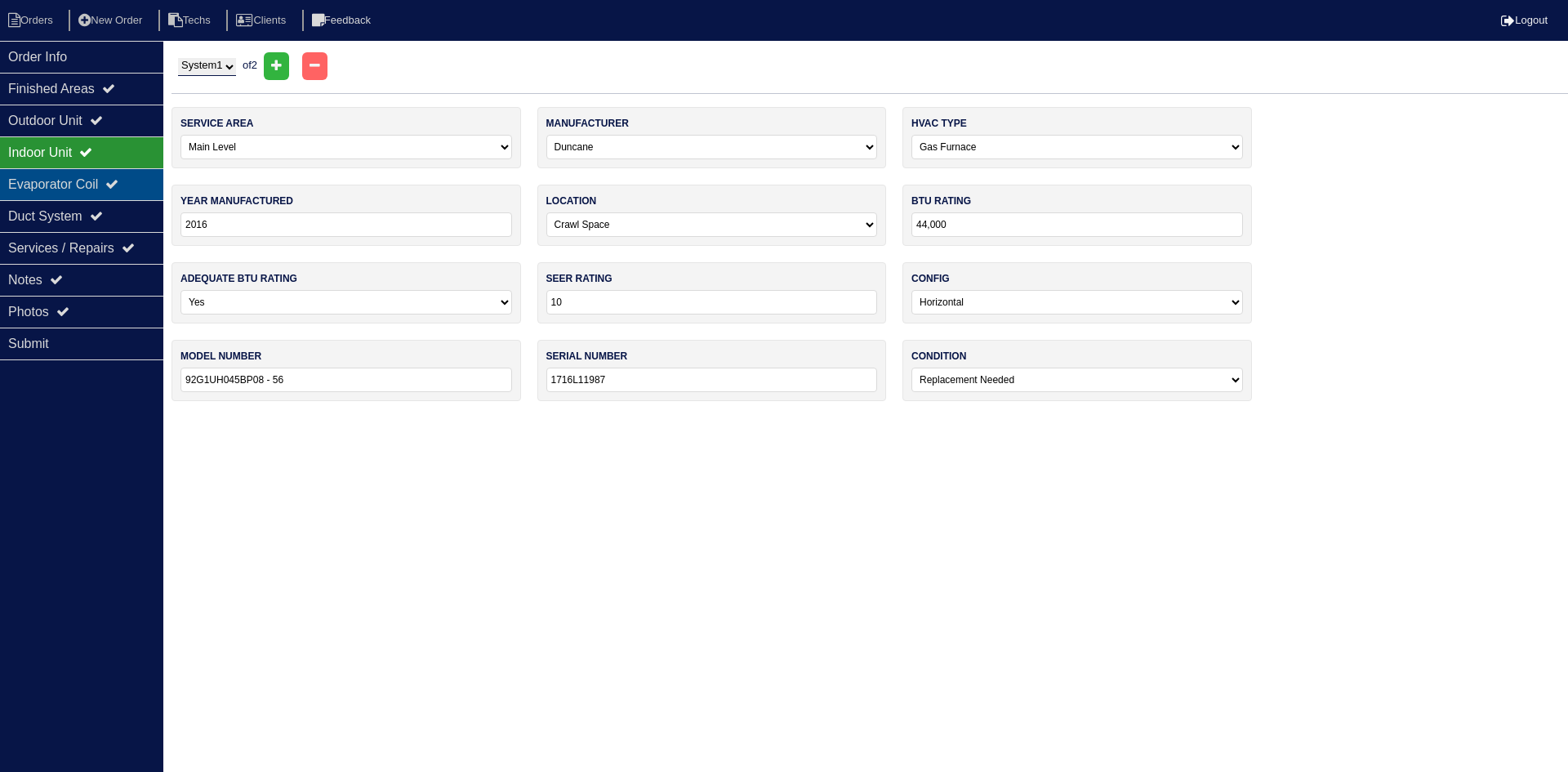
click at [101, 179] on div "Evaporator Coil" at bounding box center [81, 185] width 163 height 32
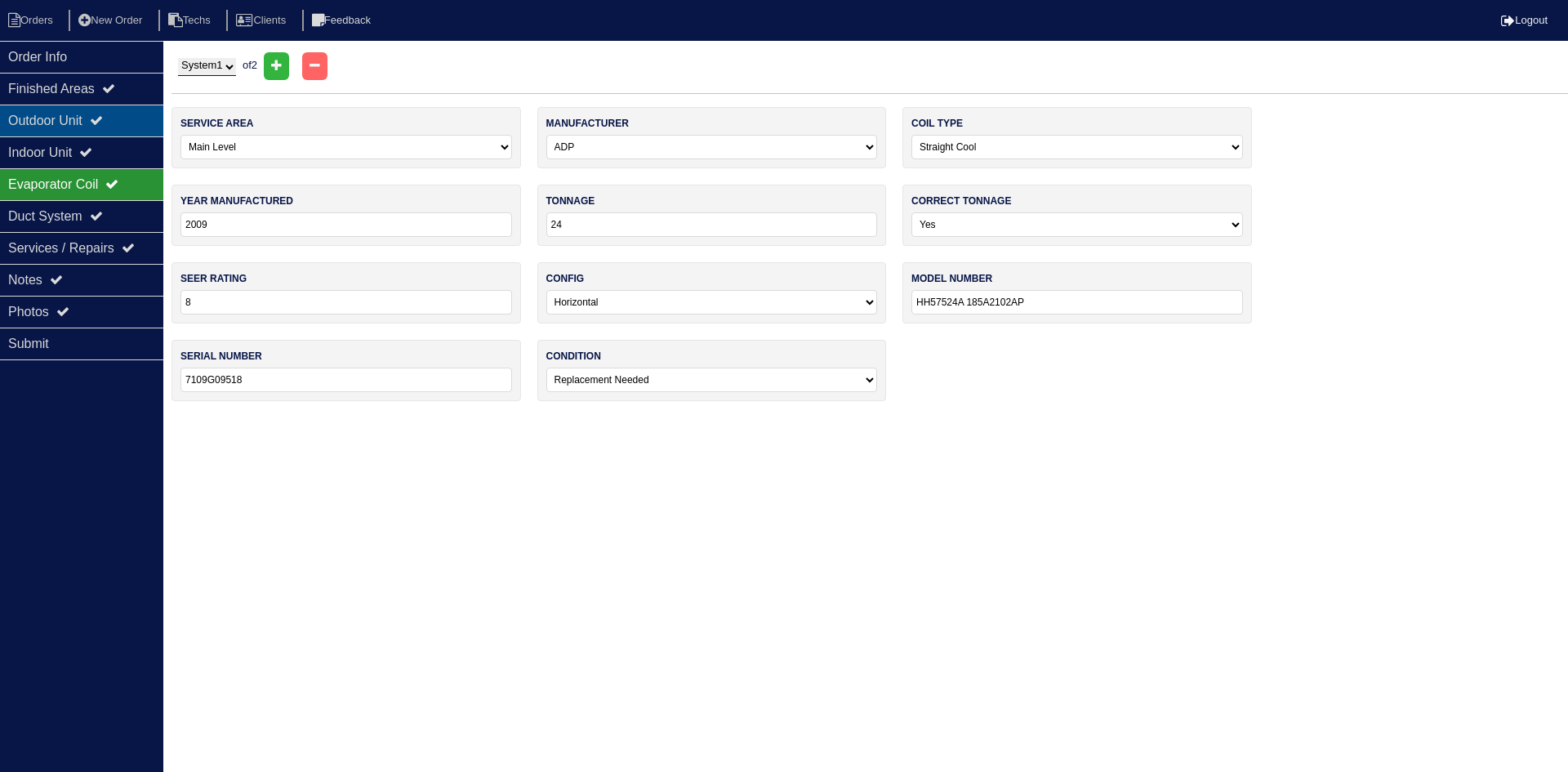
click at [115, 121] on div "Outdoor Unit" at bounding box center [81, 120] width 163 height 32
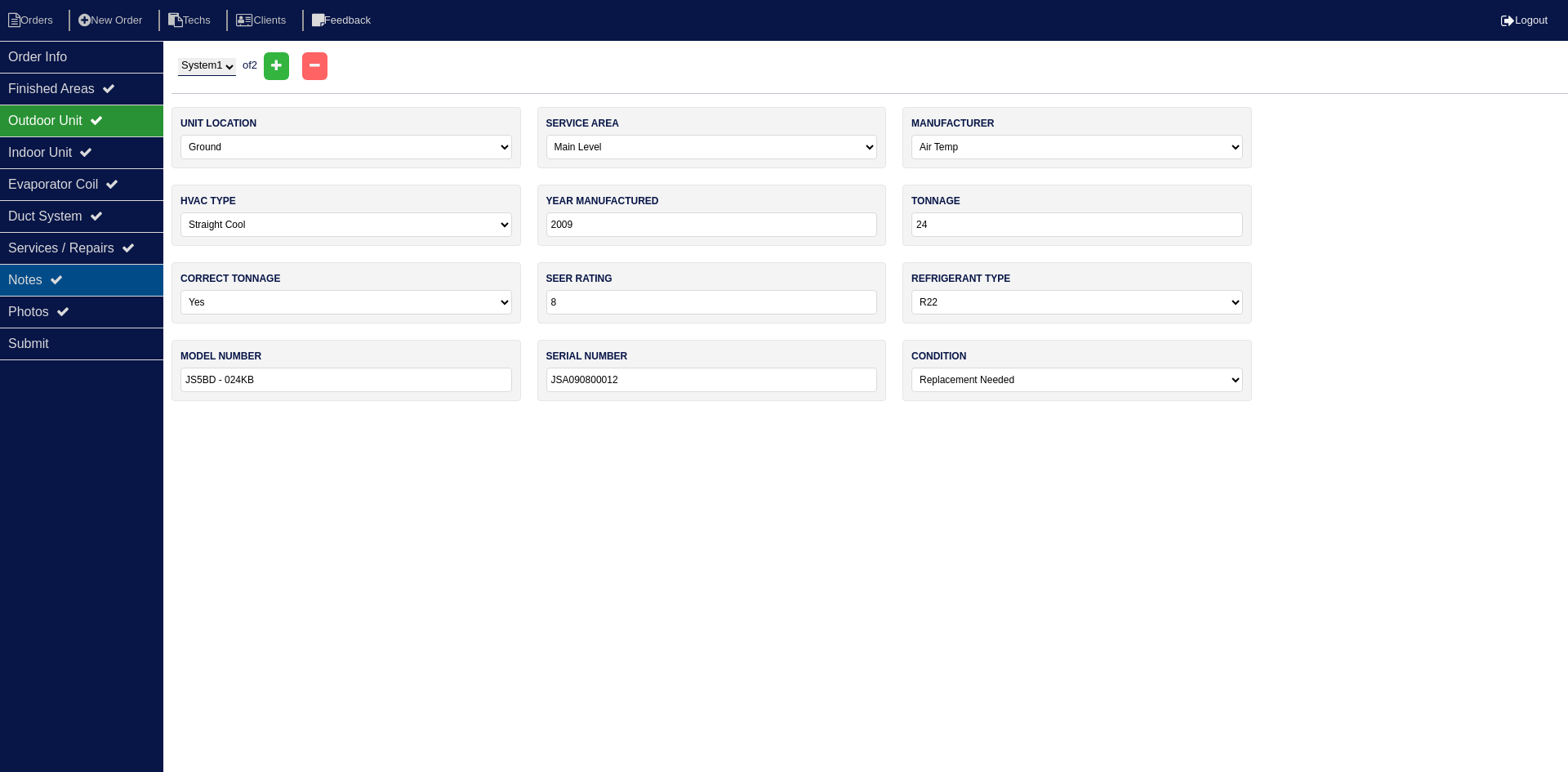
click at [69, 275] on div "Notes" at bounding box center [81, 280] width 163 height 32
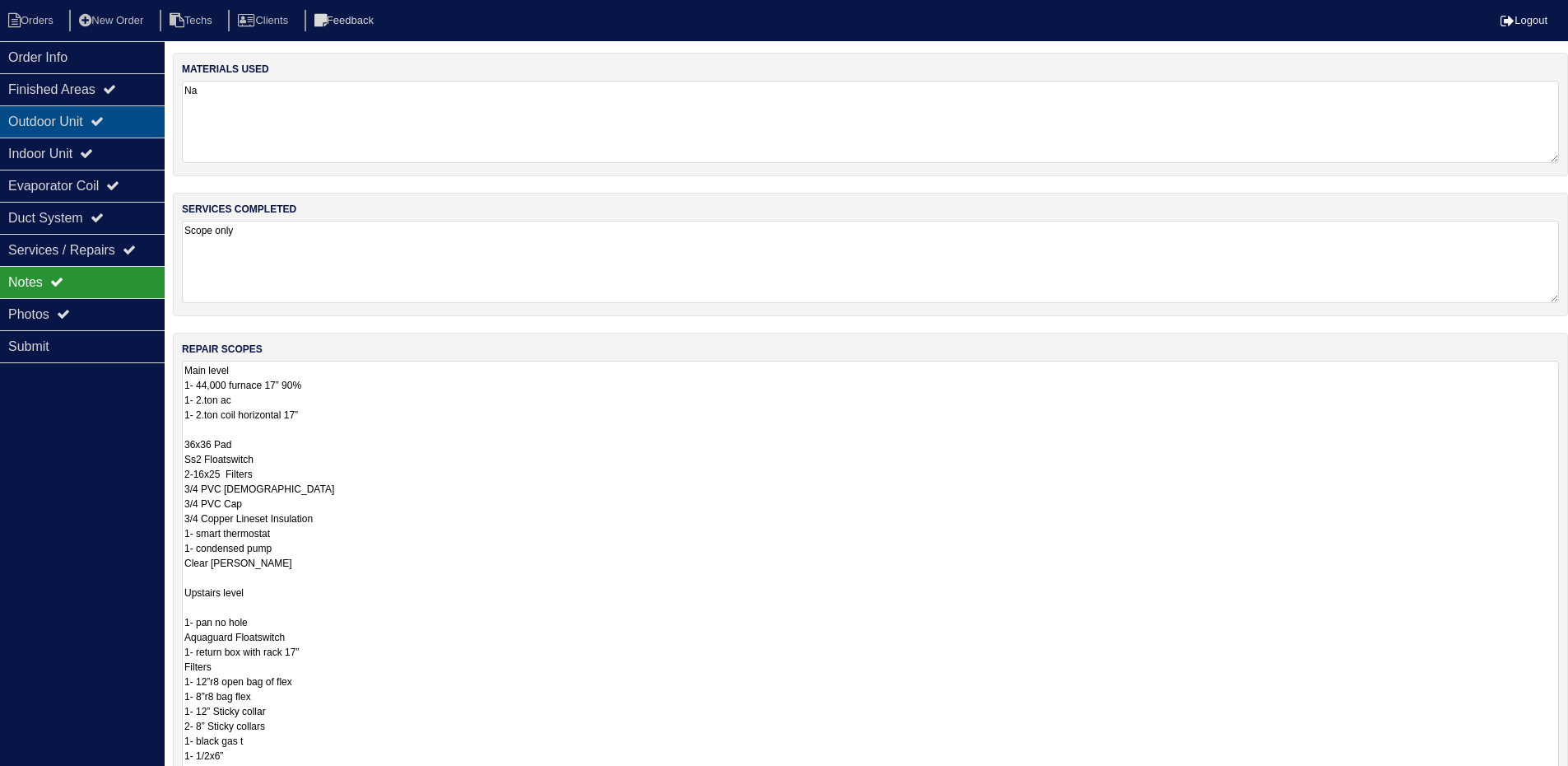
click at [45, 128] on div "Outdoor Unit" at bounding box center [82, 121] width 164 height 32
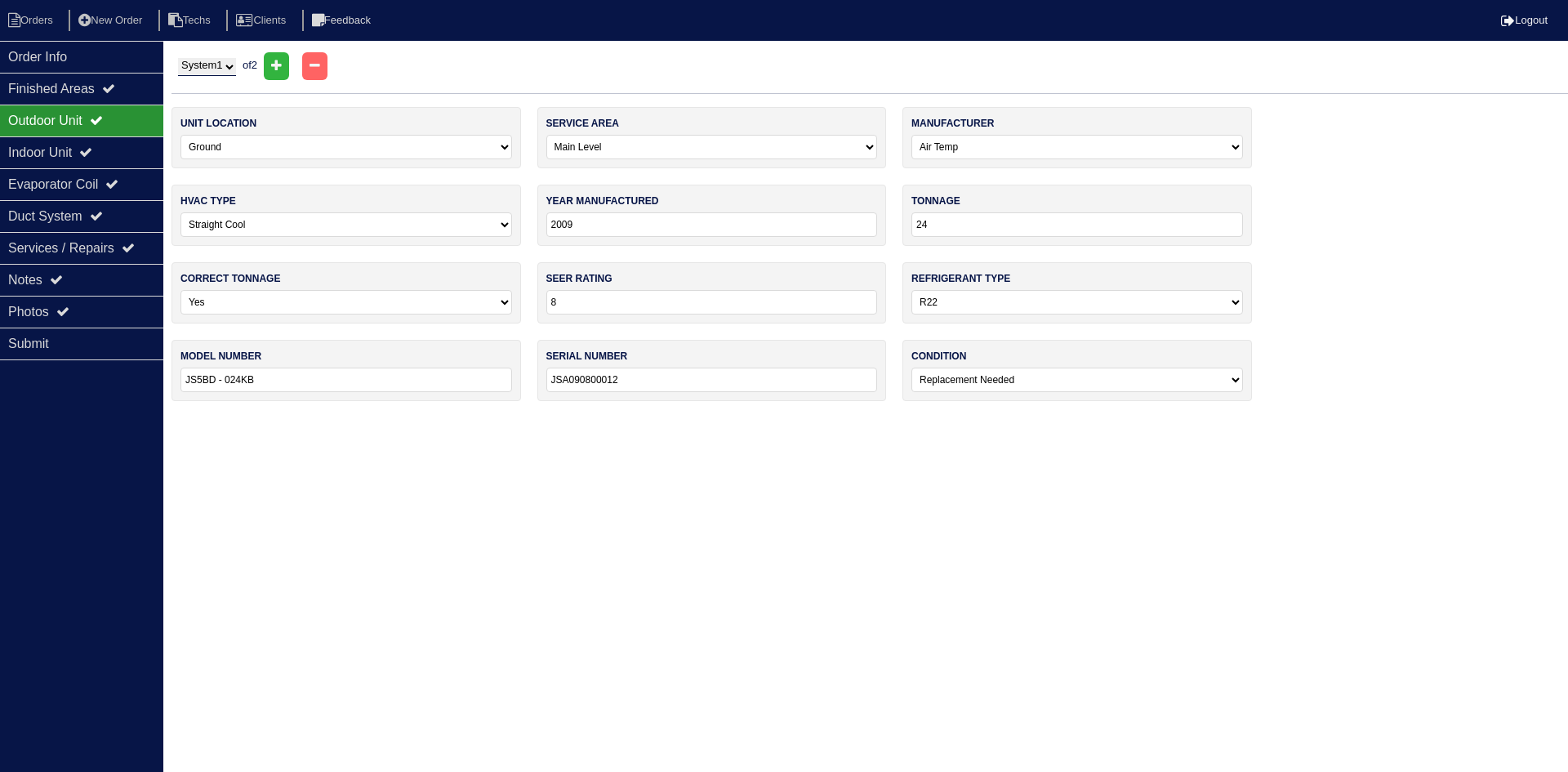
drag, startPoint x: 220, startPoint y: 67, endPoint x: 221, endPoint y: 75, distance: 8.1
click at [220, 69] on select "System 1 System 2" at bounding box center [207, 67] width 58 height 18
select select "2"
click at [178, 58] on select "System 1 System 2" at bounding box center [207, 67] width 58 height 18
select select "1"
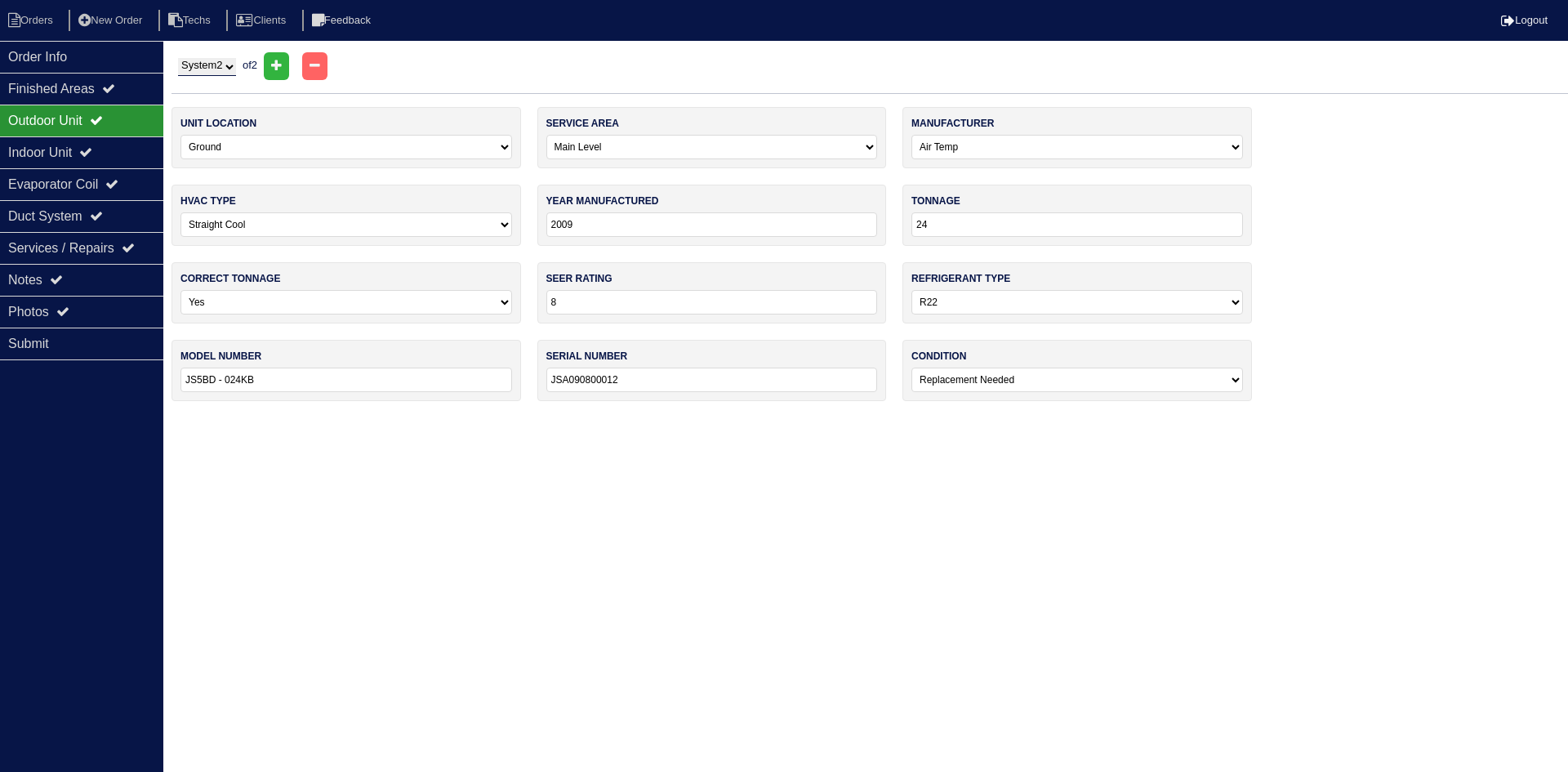
select select "Goodman"
type input "2024"
type input "36"
type input "14"
select select "1"
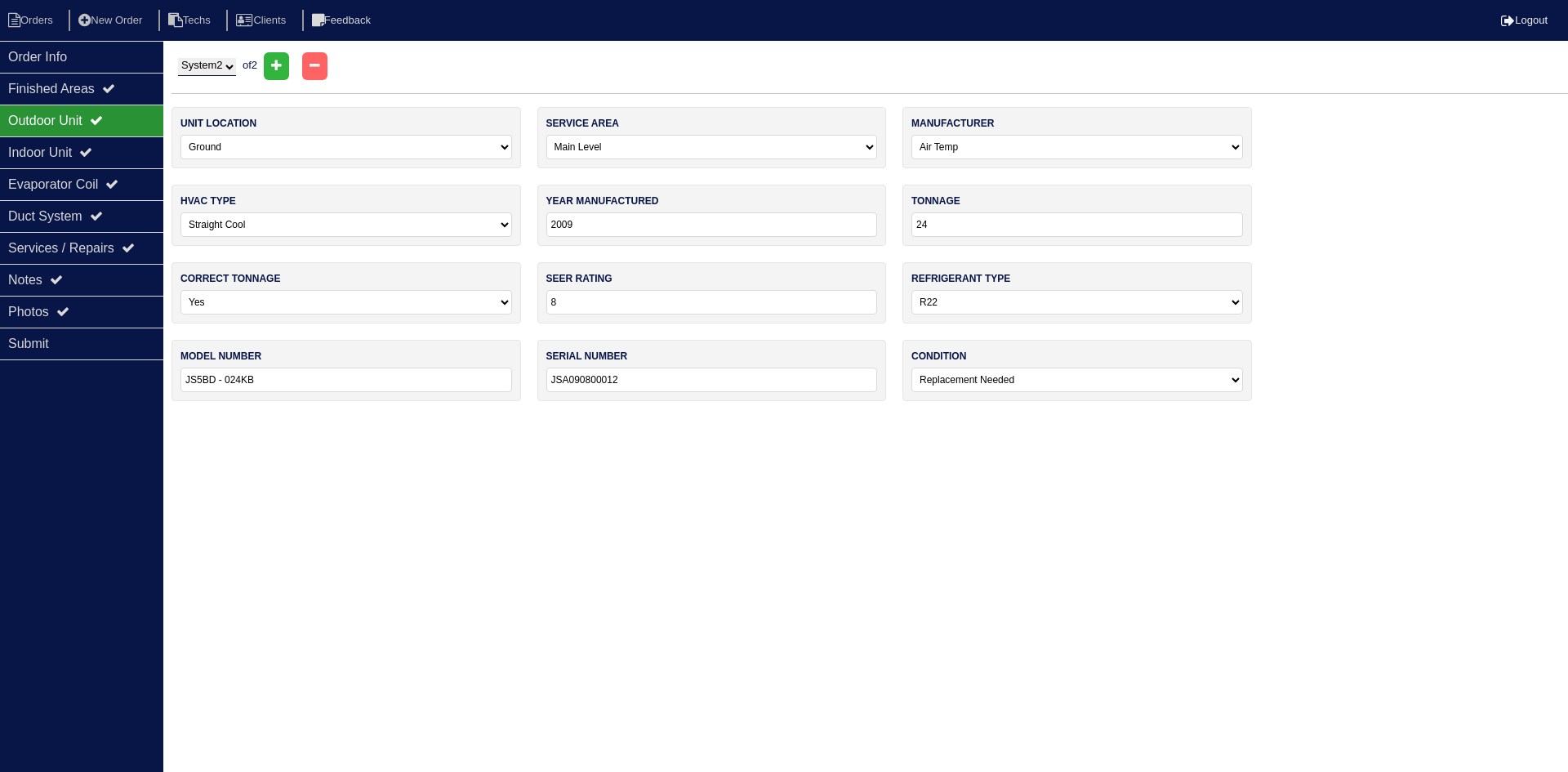
type input "GSXN403610AB"
type input "2401205385"
select select "1"
click at [93, 152] on icon at bounding box center [86, 152] width 13 height 13
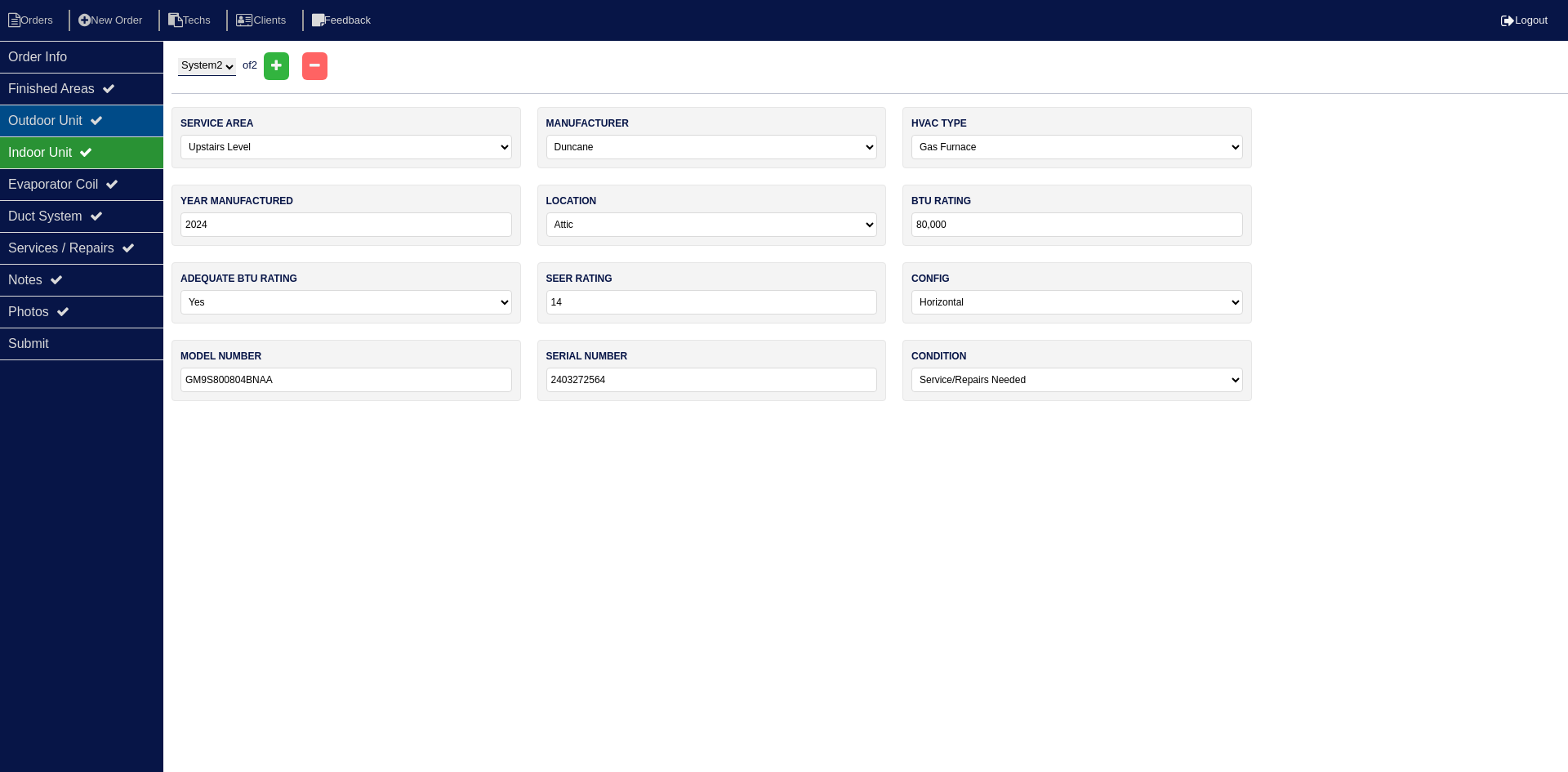
click at [101, 113] on div "Outdoor Unit" at bounding box center [81, 120] width 163 height 32
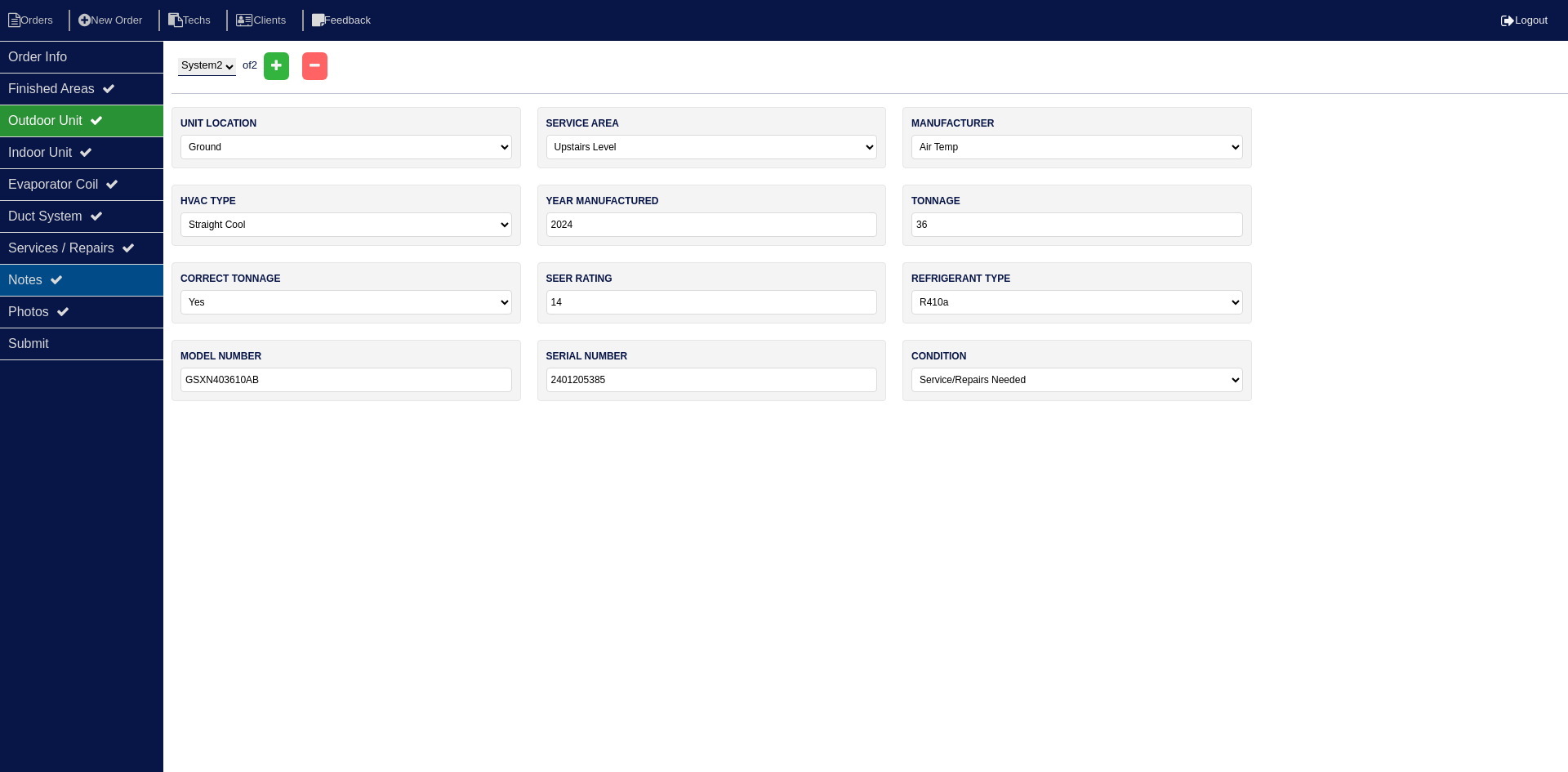
click at [86, 284] on div "Notes" at bounding box center [81, 280] width 163 height 32
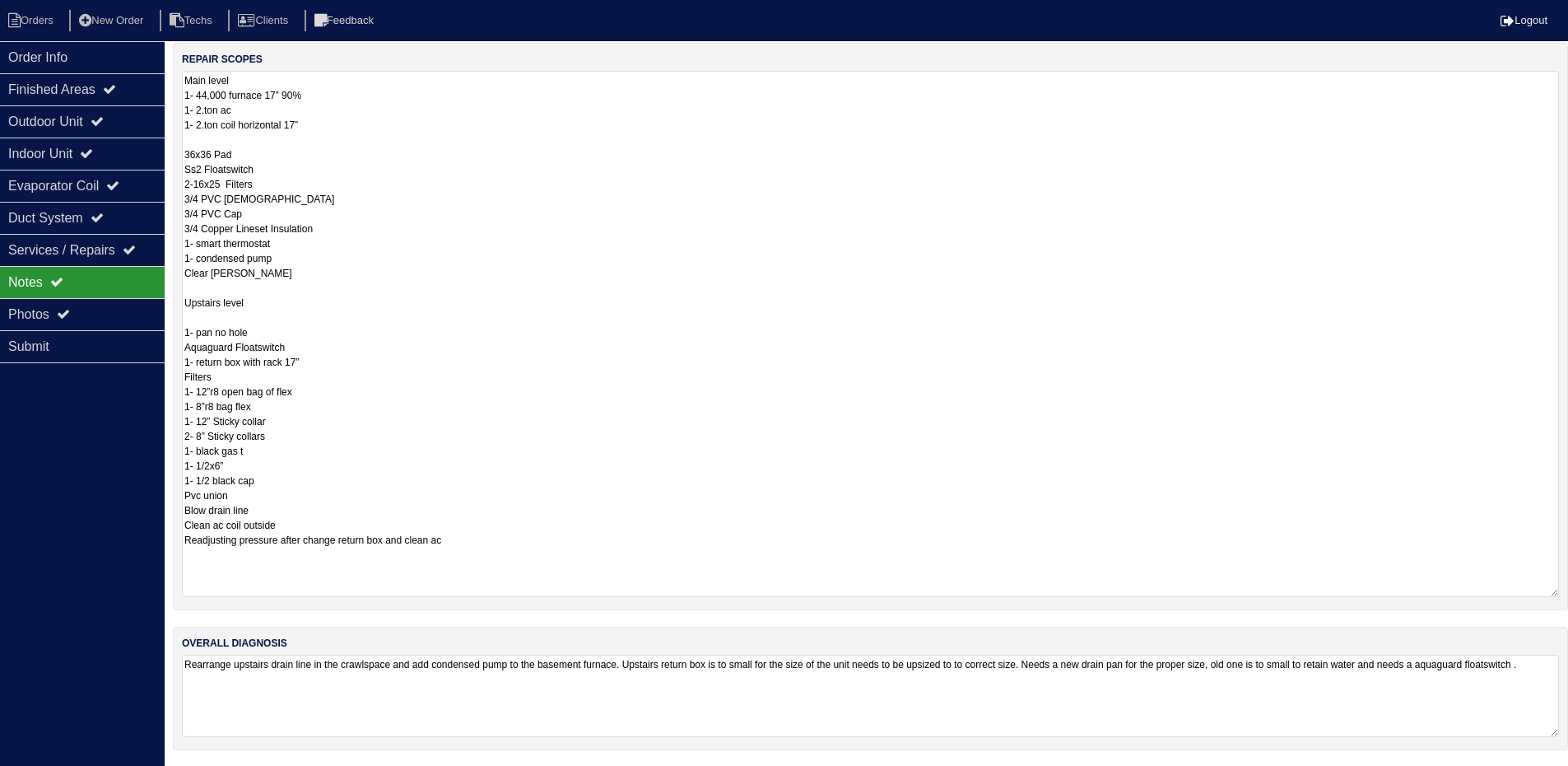
scroll to position [291, 0]
click at [114, 147] on div "Indoor Unit" at bounding box center [82, 154] width 164 height 32
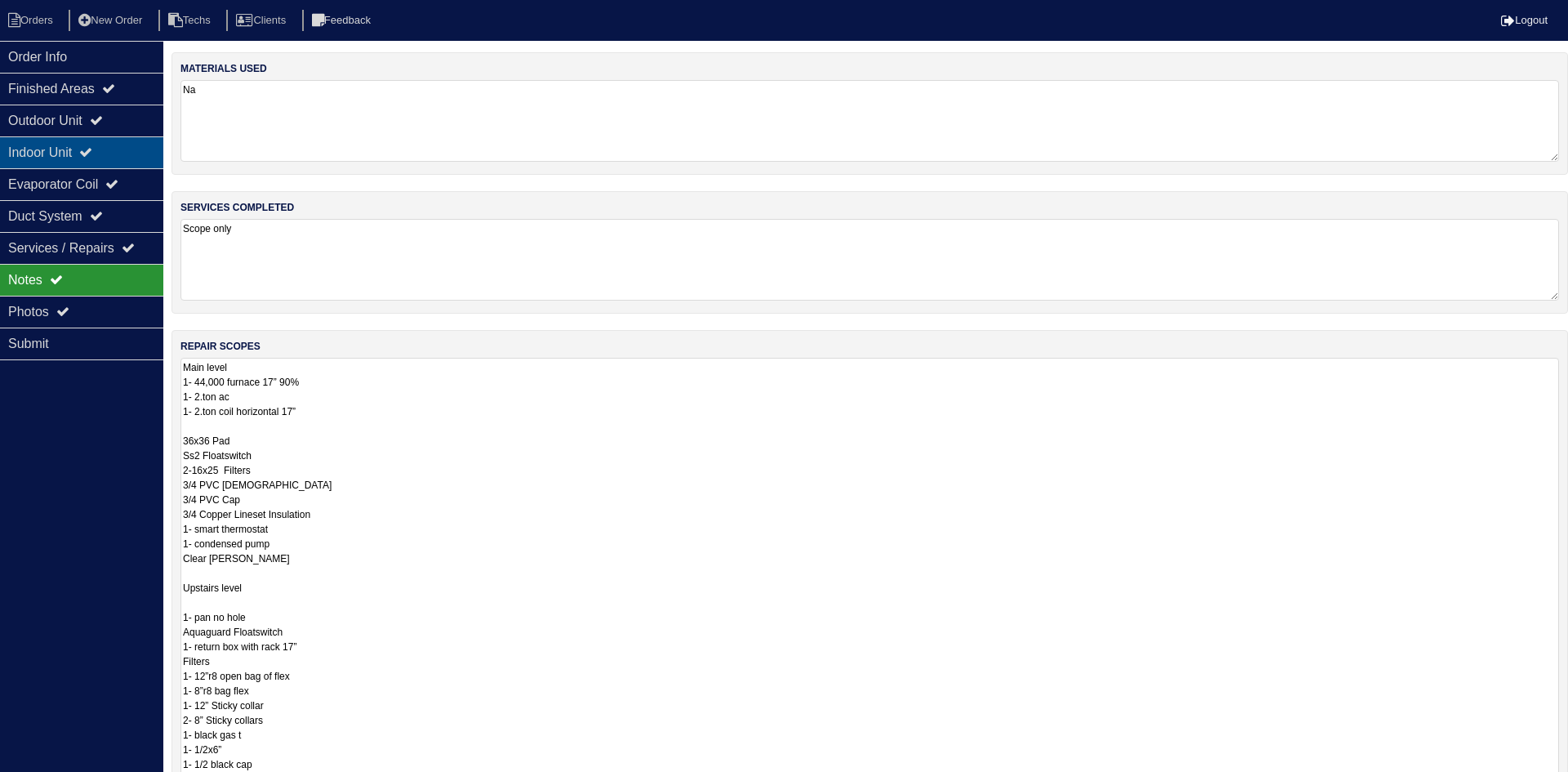
select select "2"
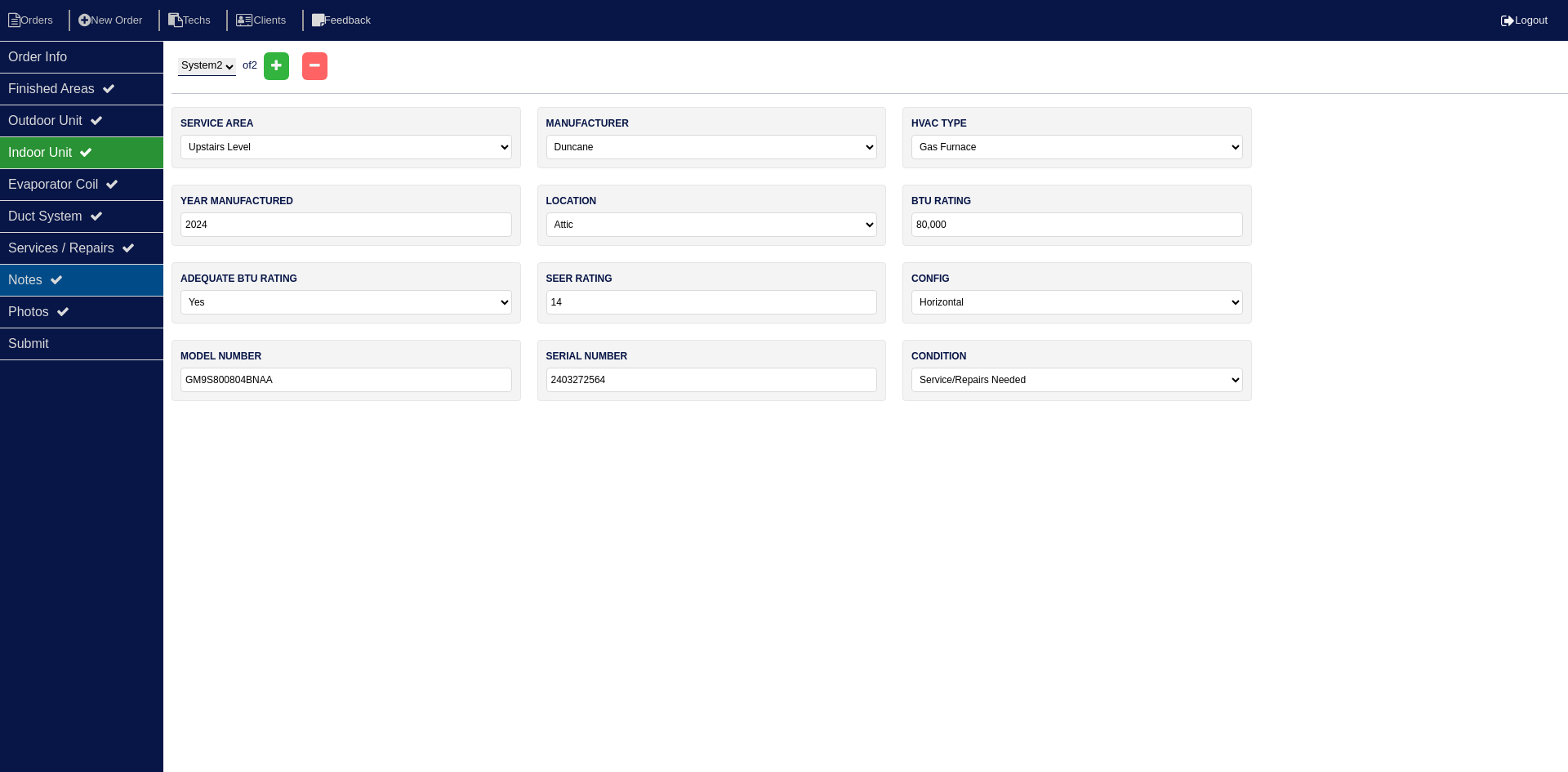
click at [72, 273] on div "Notes" at bounding box center [81, 280] width 163 height 32
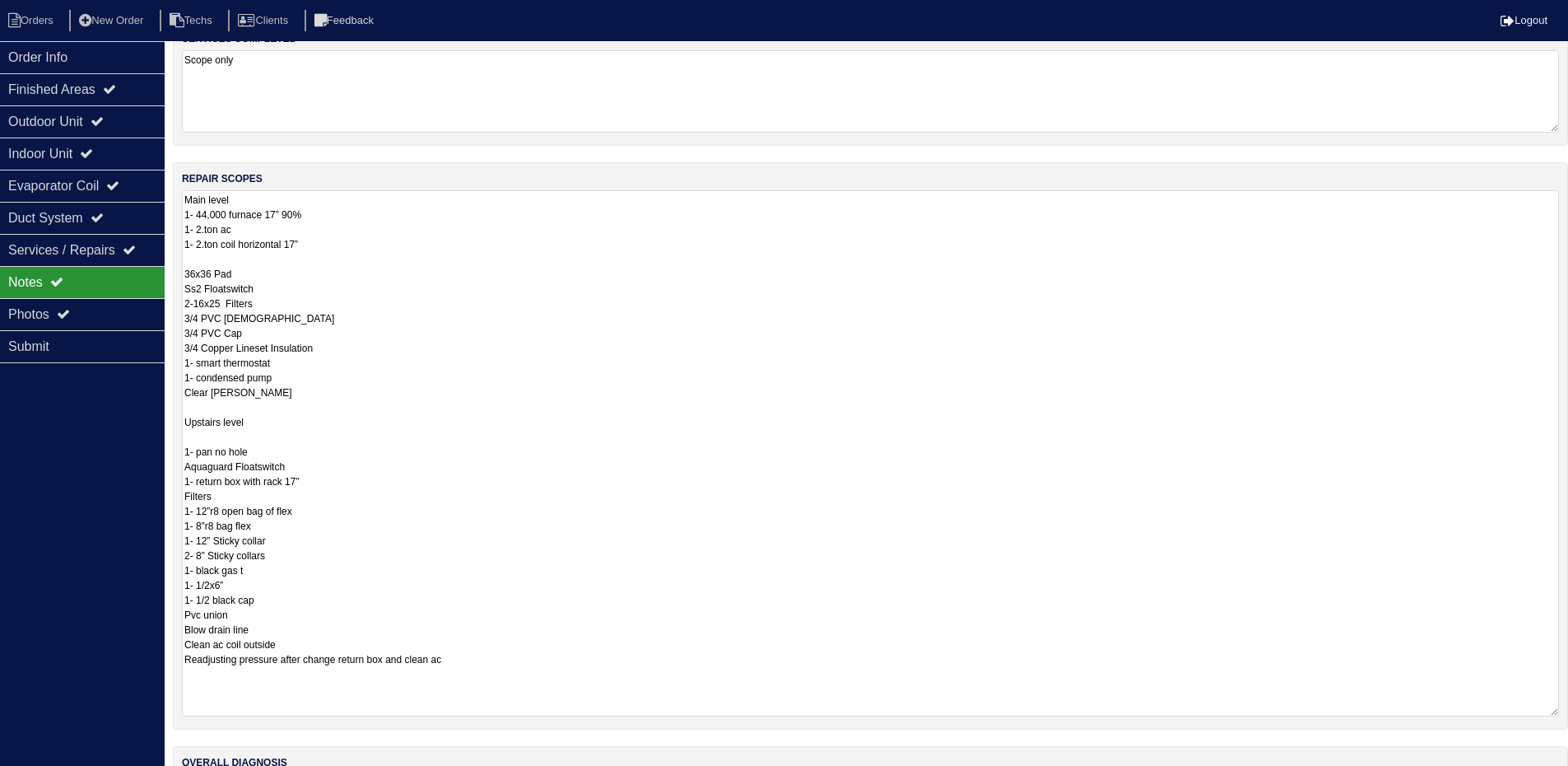
scroll to position [291, 0]
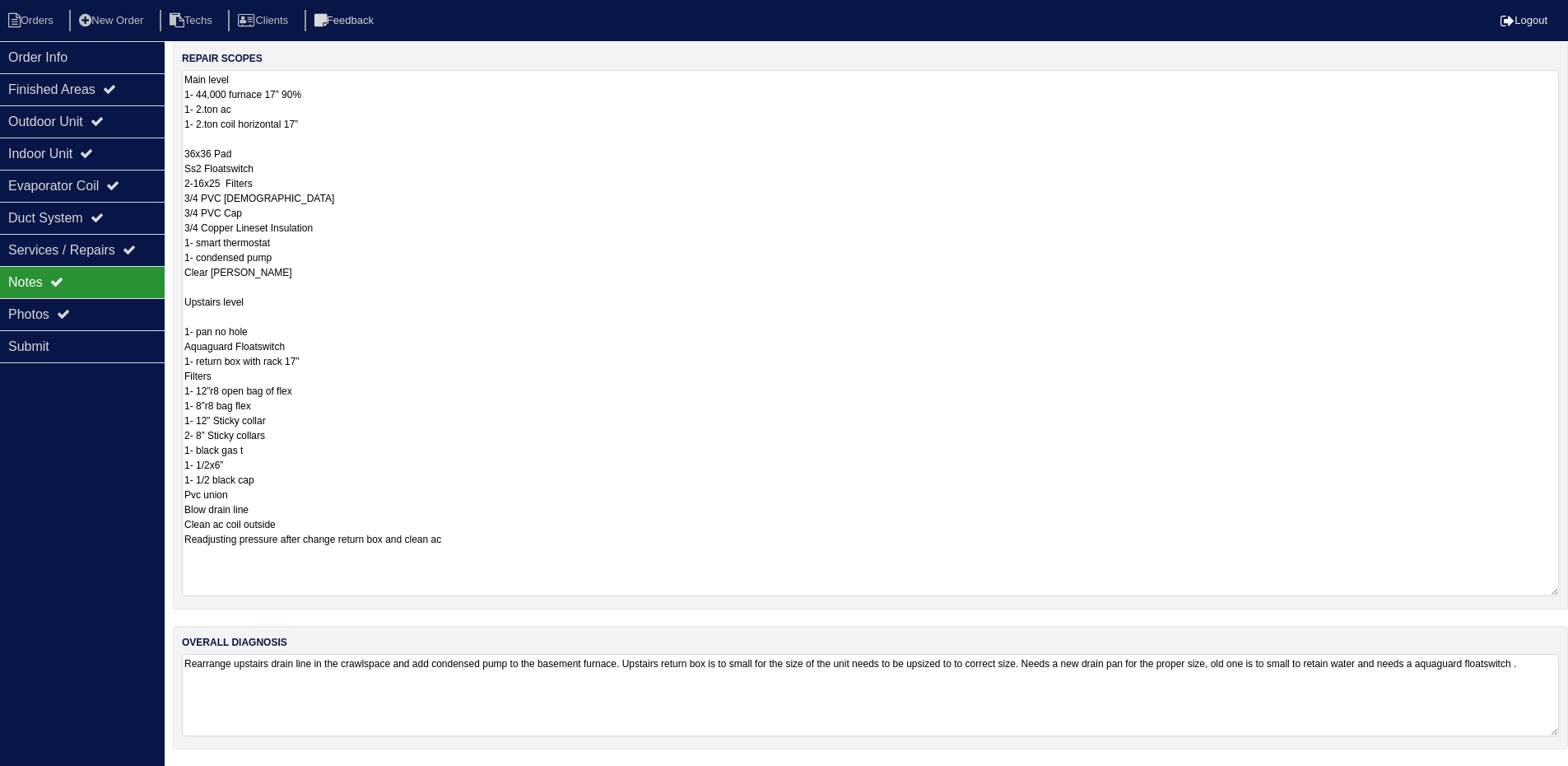
click at [487, 538] on textarea "Main level 1- 44,000 furnace 17” 90% 1- 2.ton ac 1- 2.ton coil horizontal 17” 3…" at bounding box center [871, 333] width 1378 height 526
type textarea "Main level 1- 44,000 furnace 17” 90% 1- 2.ton ac 1- 2.ton coil horizontal 17” 3…"
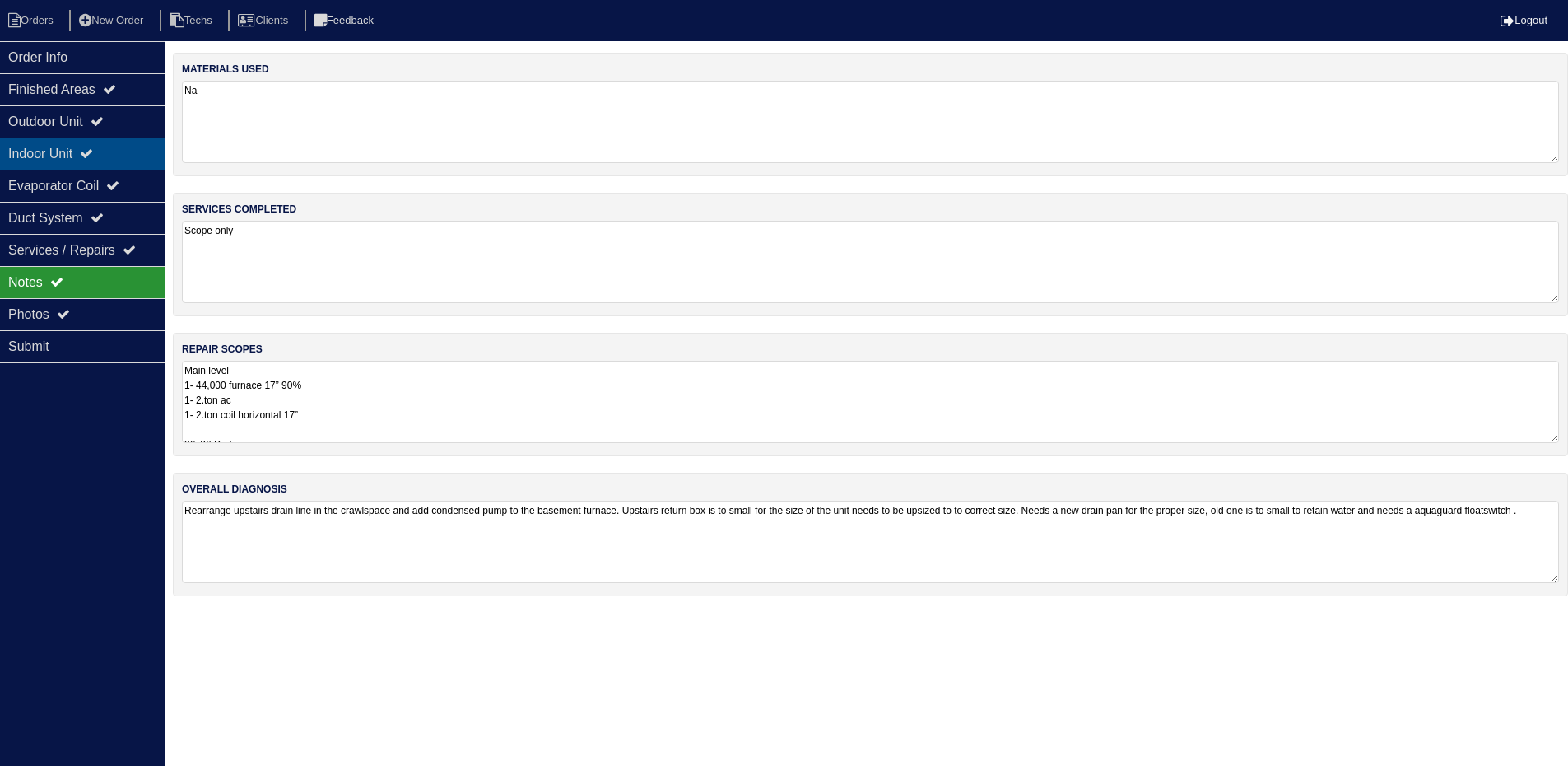
click at [67, 154] on div "Indoor Unit" at bounding box center [82, 154] width 164 height 32
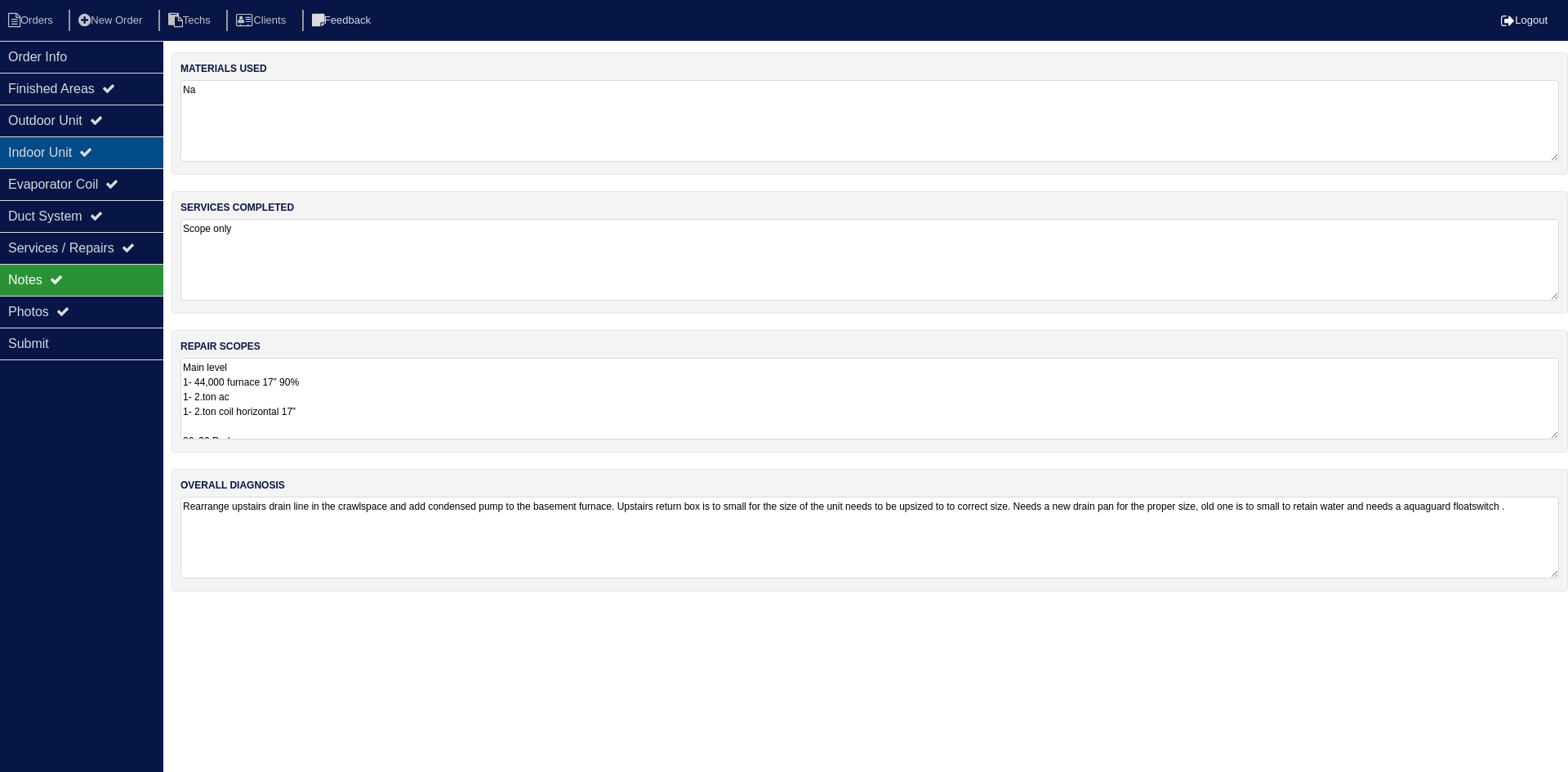
select select "2"
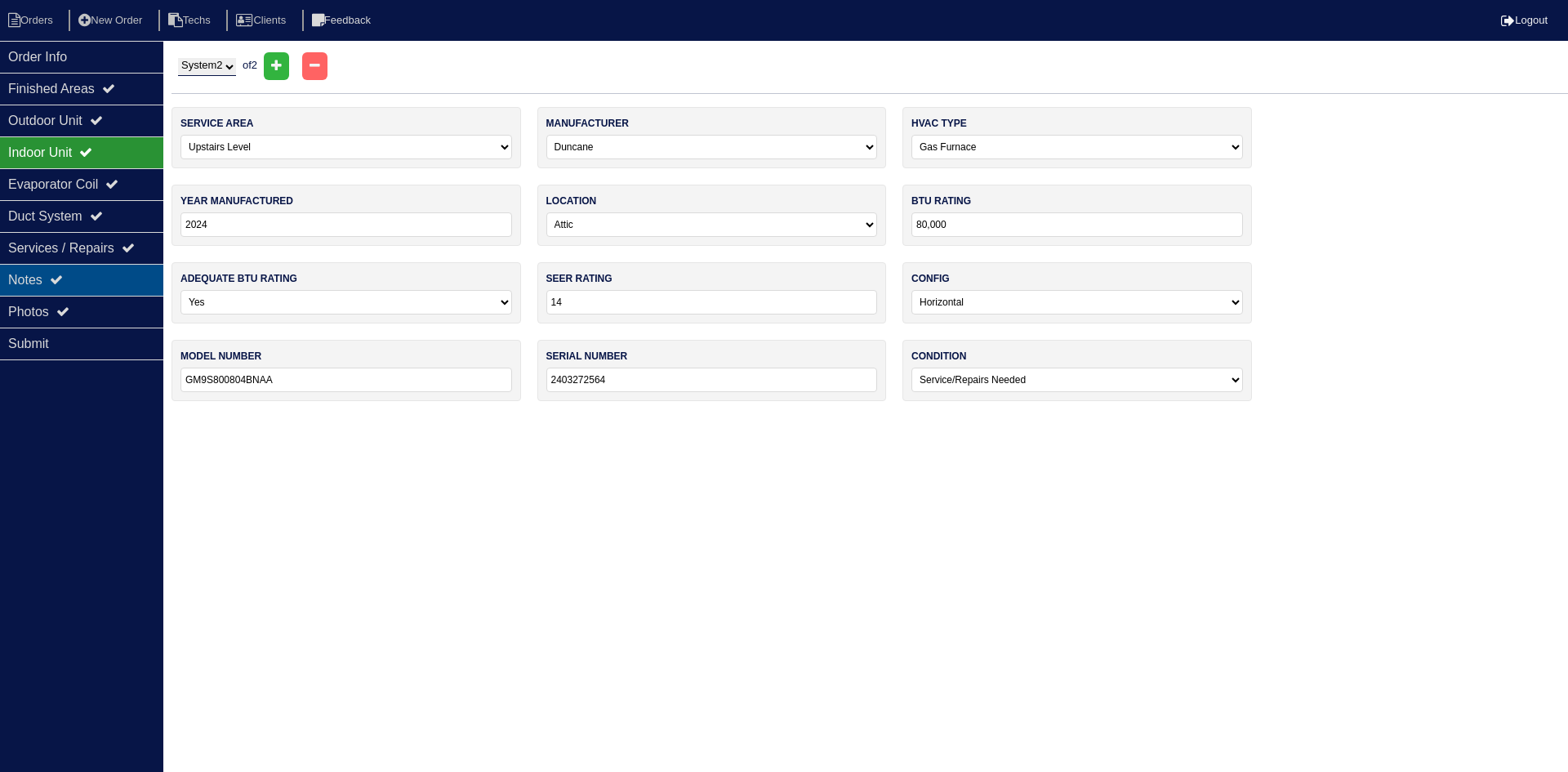
click at [102, 273] on div "Notes" at bounding box center [81, 280] width 163 height 32
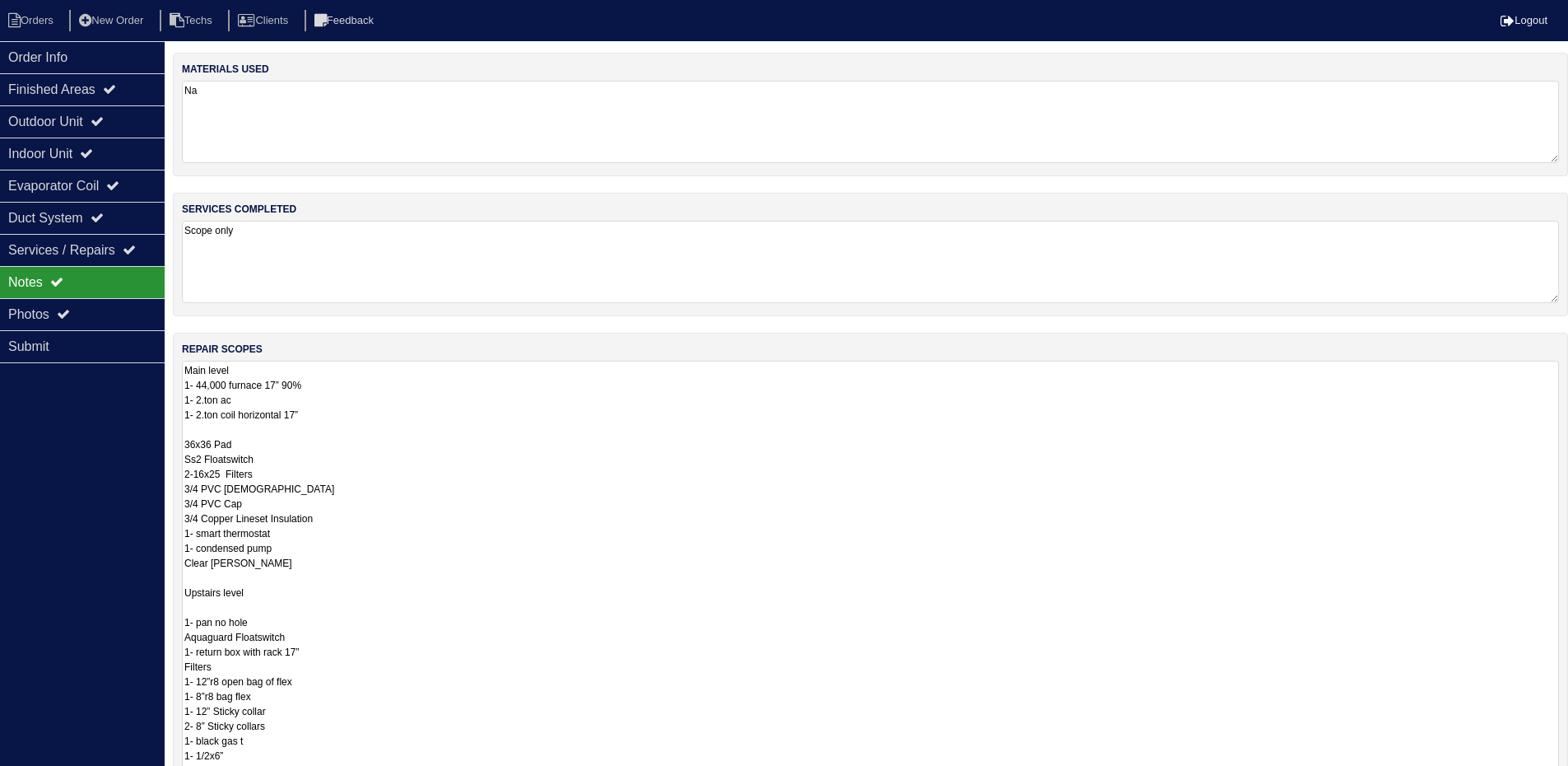
click at [384, 412] on textarea "Main level 1- 44,000 furnace 17” 90% 1- 2.ton ac 1- 2.ton coil horizontal 17” 3…" at bounding box center [871, 614] width 1378 height 507
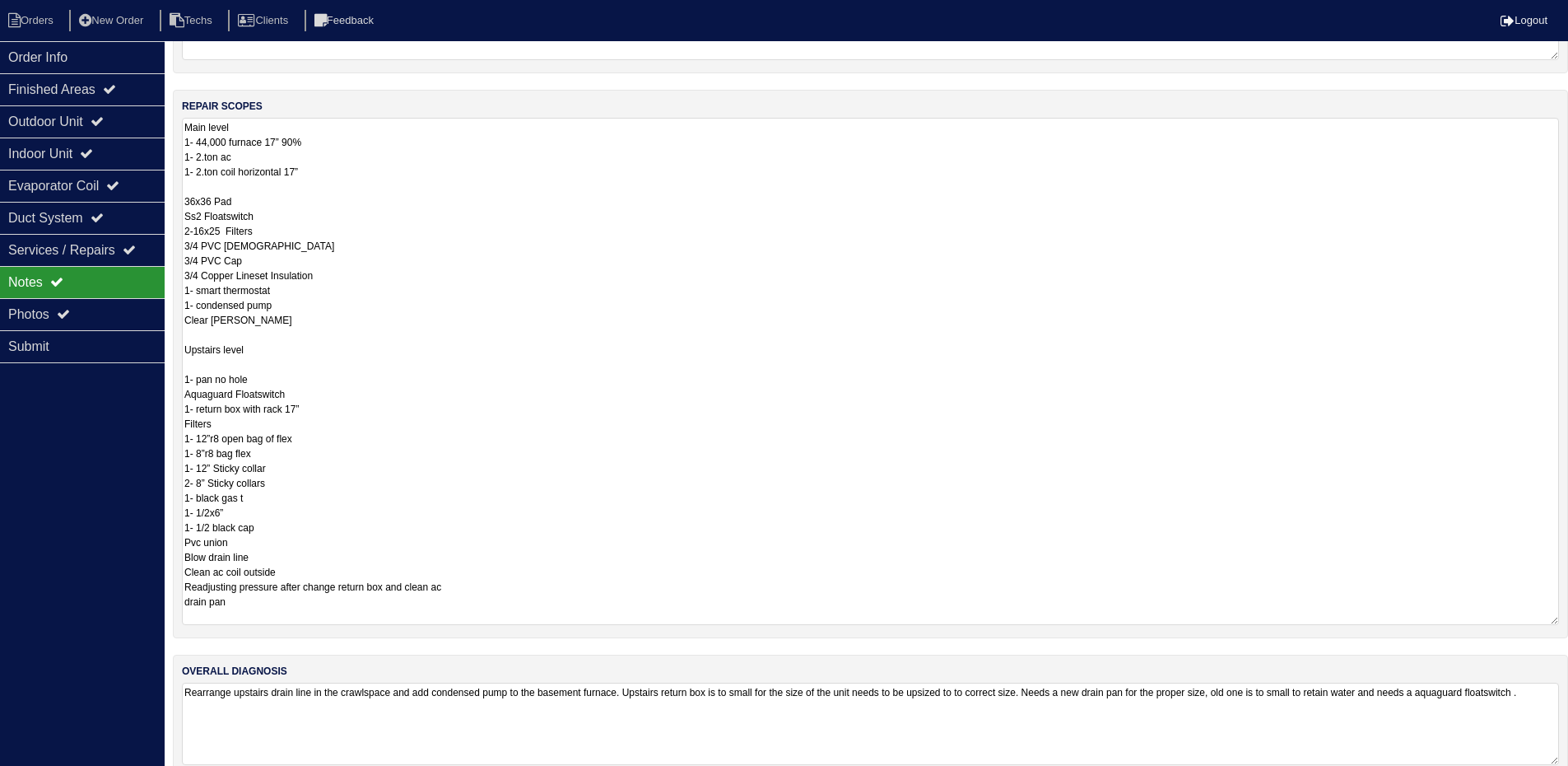
scroll to position [247, 0]
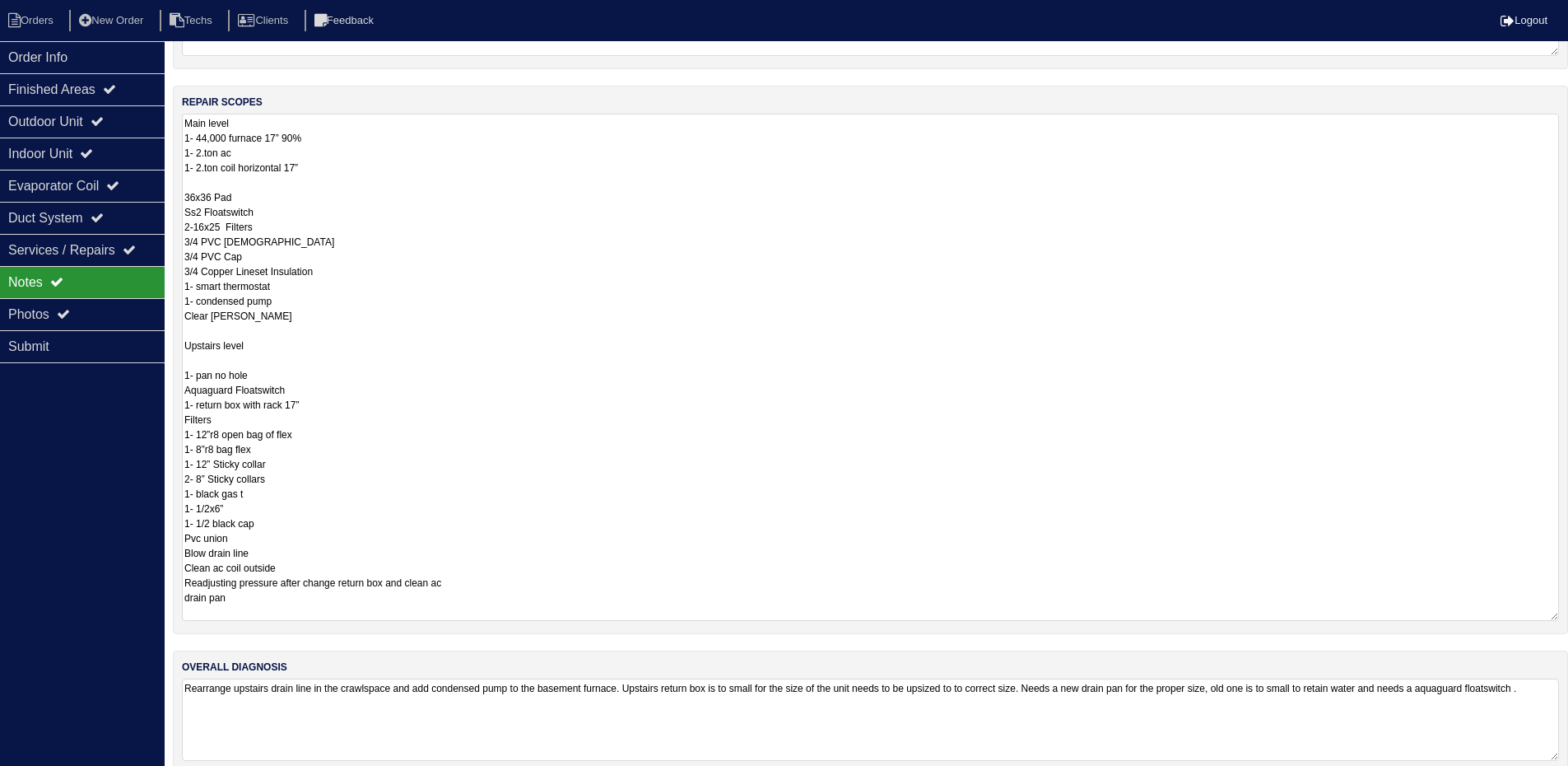
click at [246, 594] on textarea "Main level 1- 44,000 furnace 17” 90% 1- 2.ton ac 1- 2.ton coil horizontal 17” 3…" at bounding box center [871, 367] width 1378 height 507
type textarea "Main level 1- 44,000 furnace 17” 90% 1- 2.ton ac 1- 2.ton coil horizontal 17” 3…"
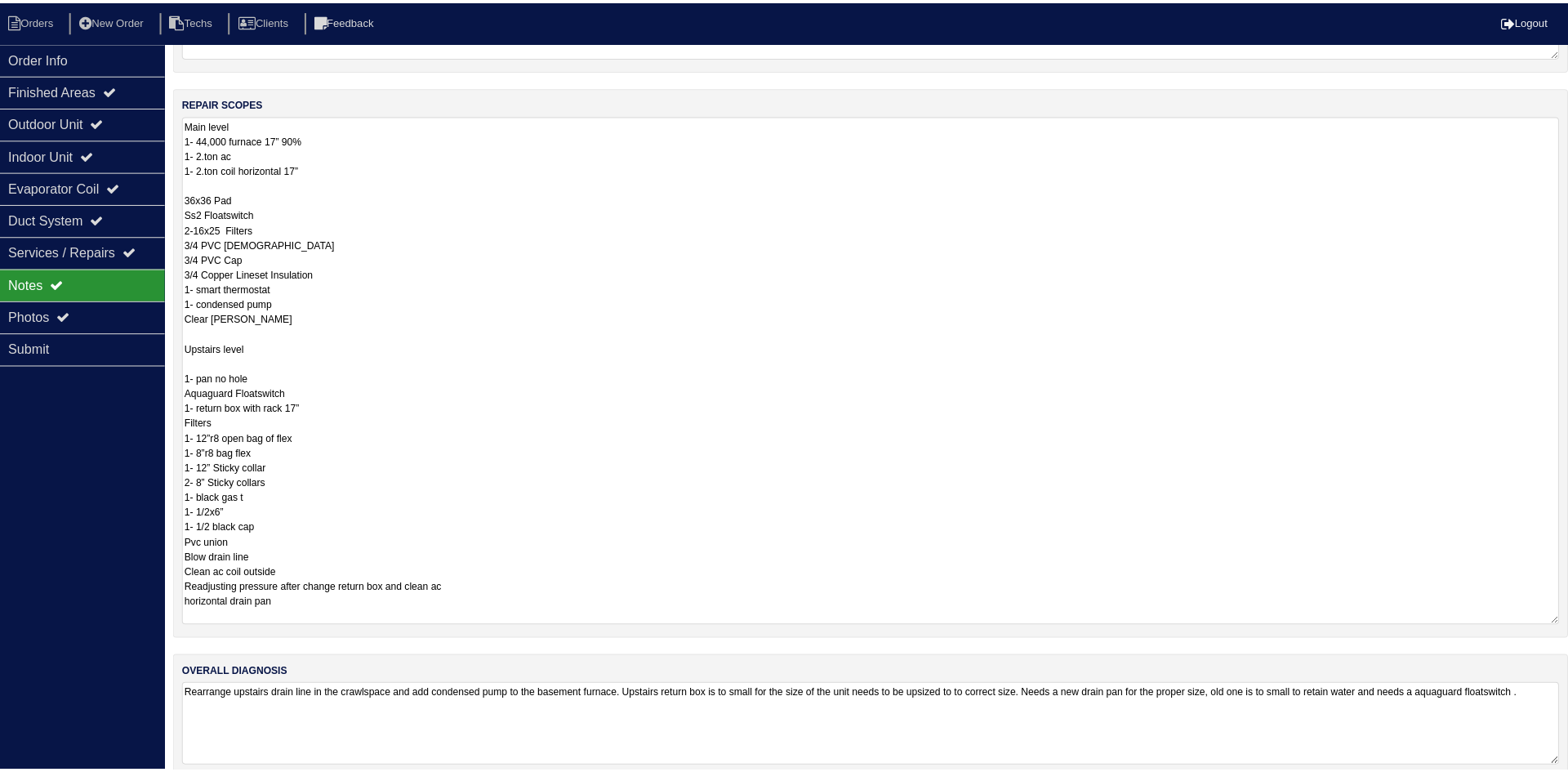
scroll to position [0, 0]
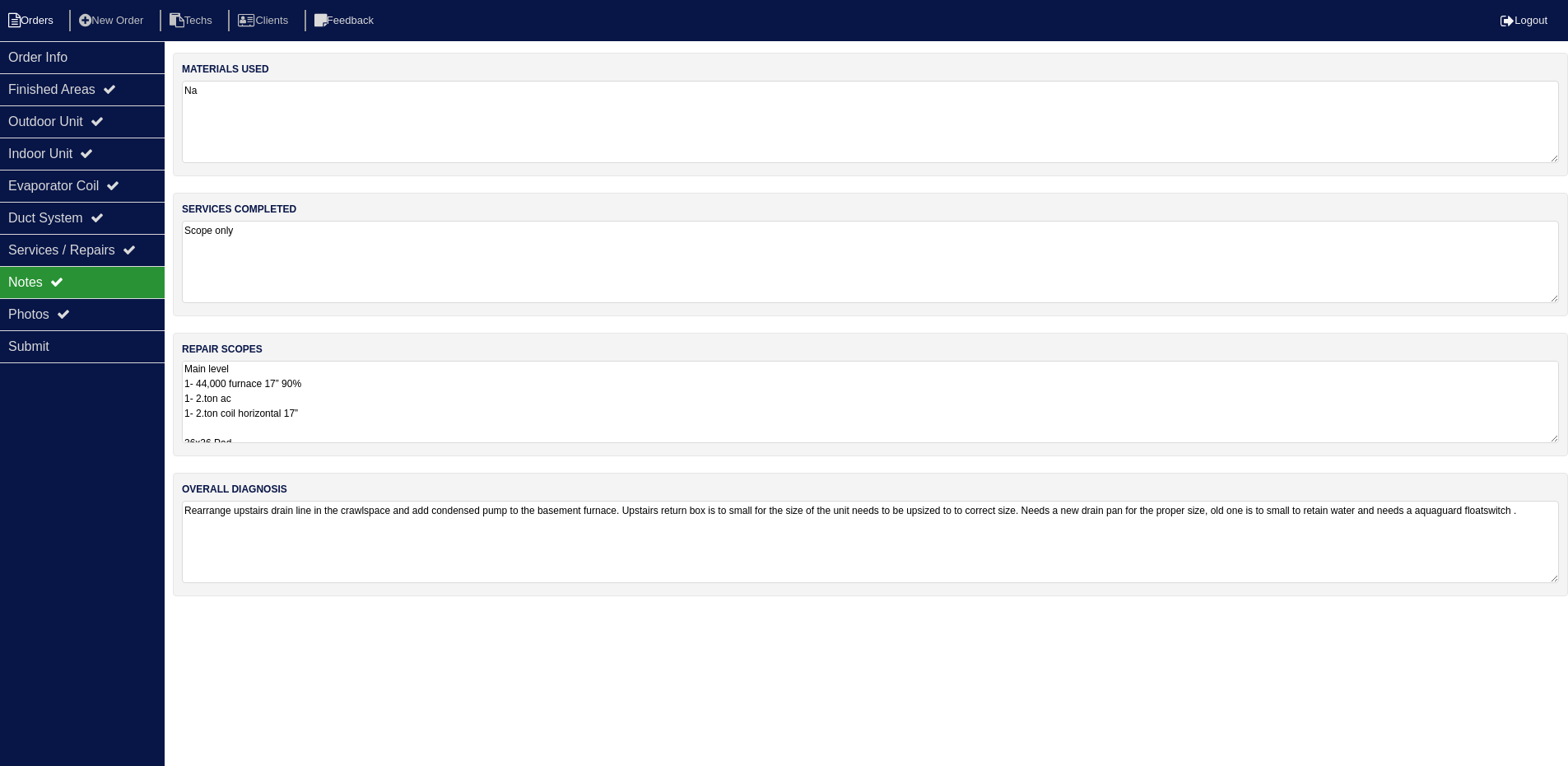
click at [30, 13] on li "Orders" at bounding box center [33, 21] width 66 height 22
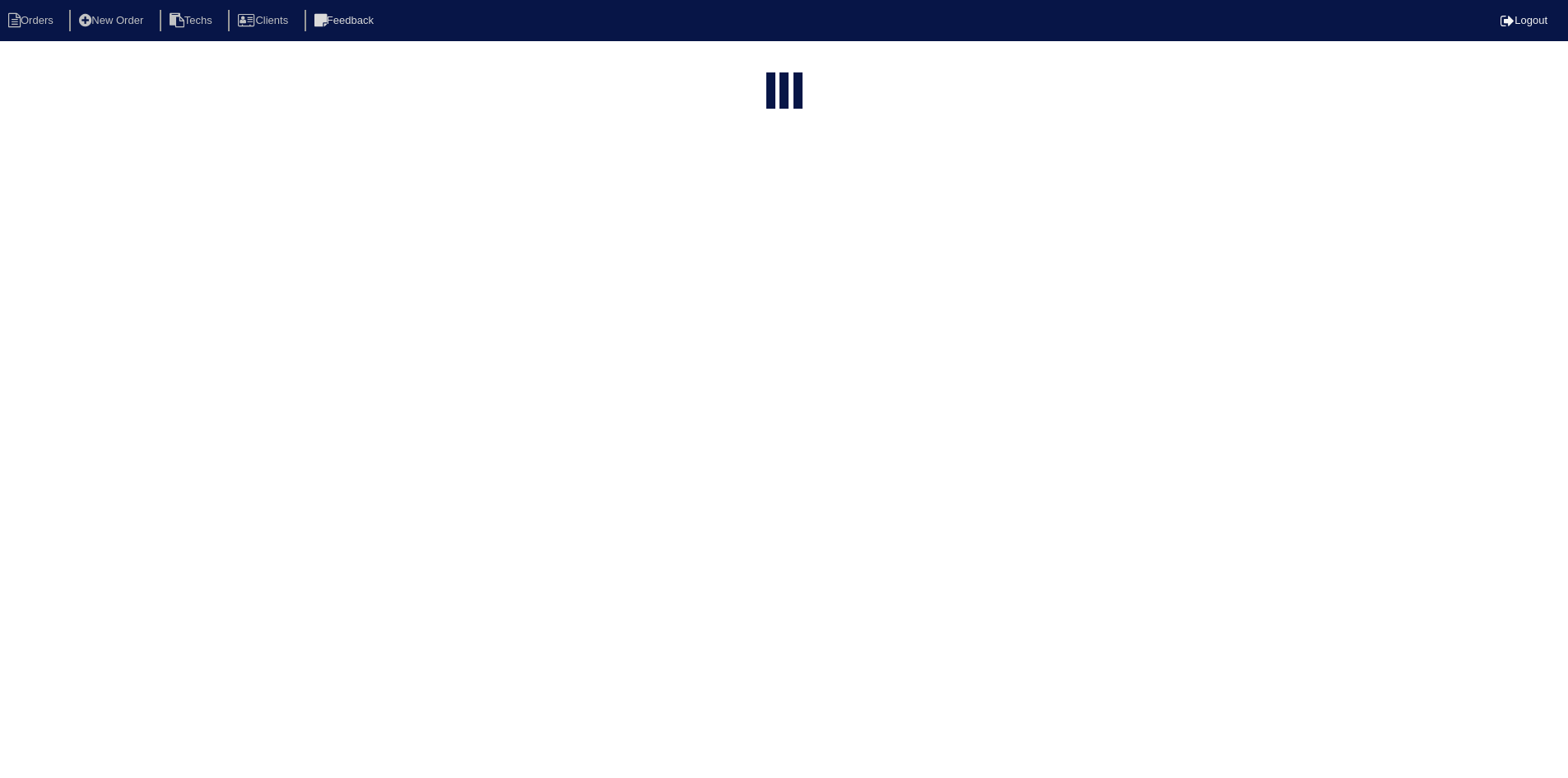
select select "15"
select select "field complete"
select select "need to quote"
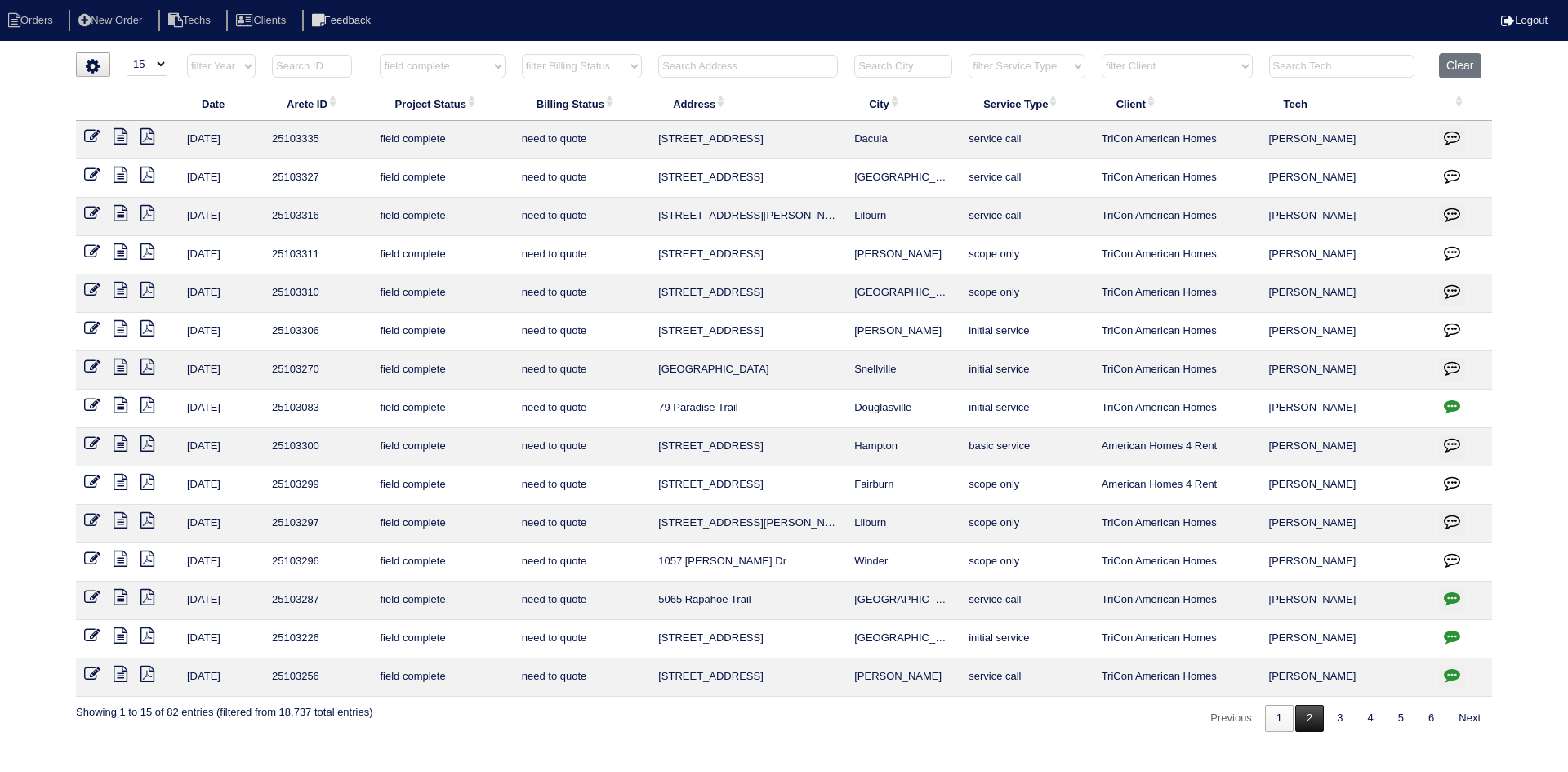
click at [1306, 723] on link "2" at bounding box center [1310, 719] width 29 height 27
select select "field complete"
select select "need to quote"
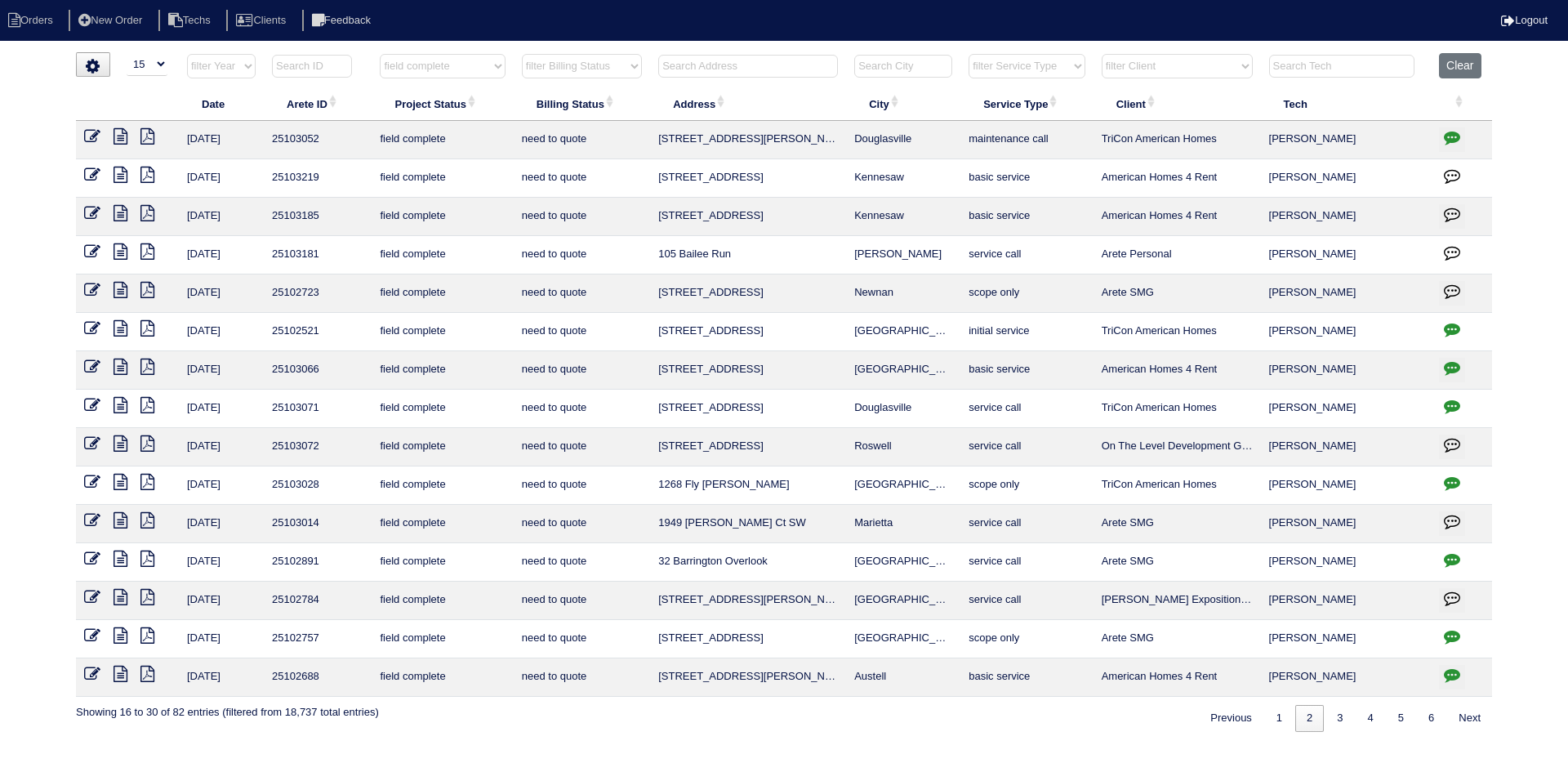
click at [118, 173] on icon at bounding box center [120, 175] width 14 height 16
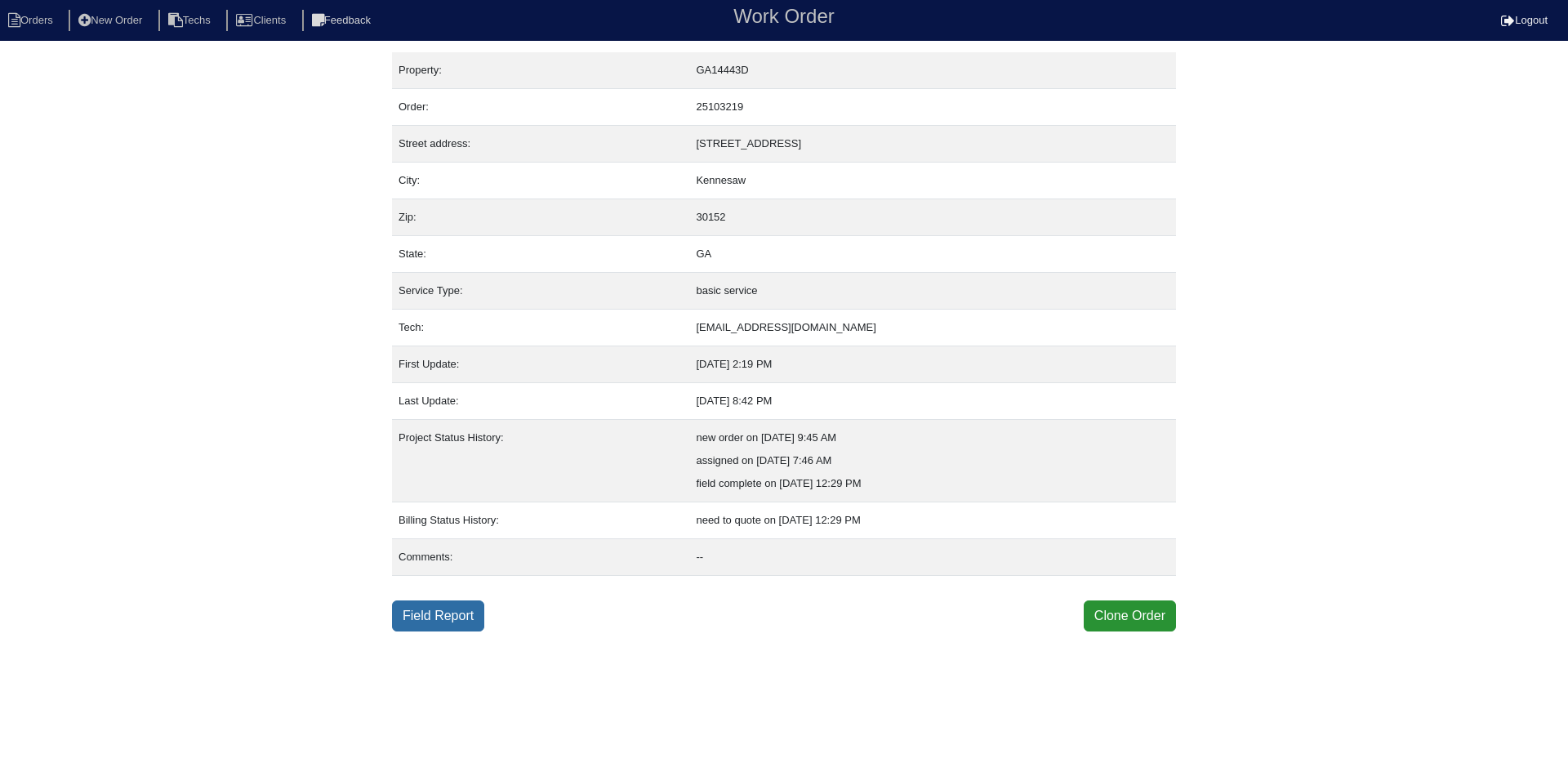
click at [465, 613] on link "Field Report" at bounding box center [438, 616] width 93 height 31
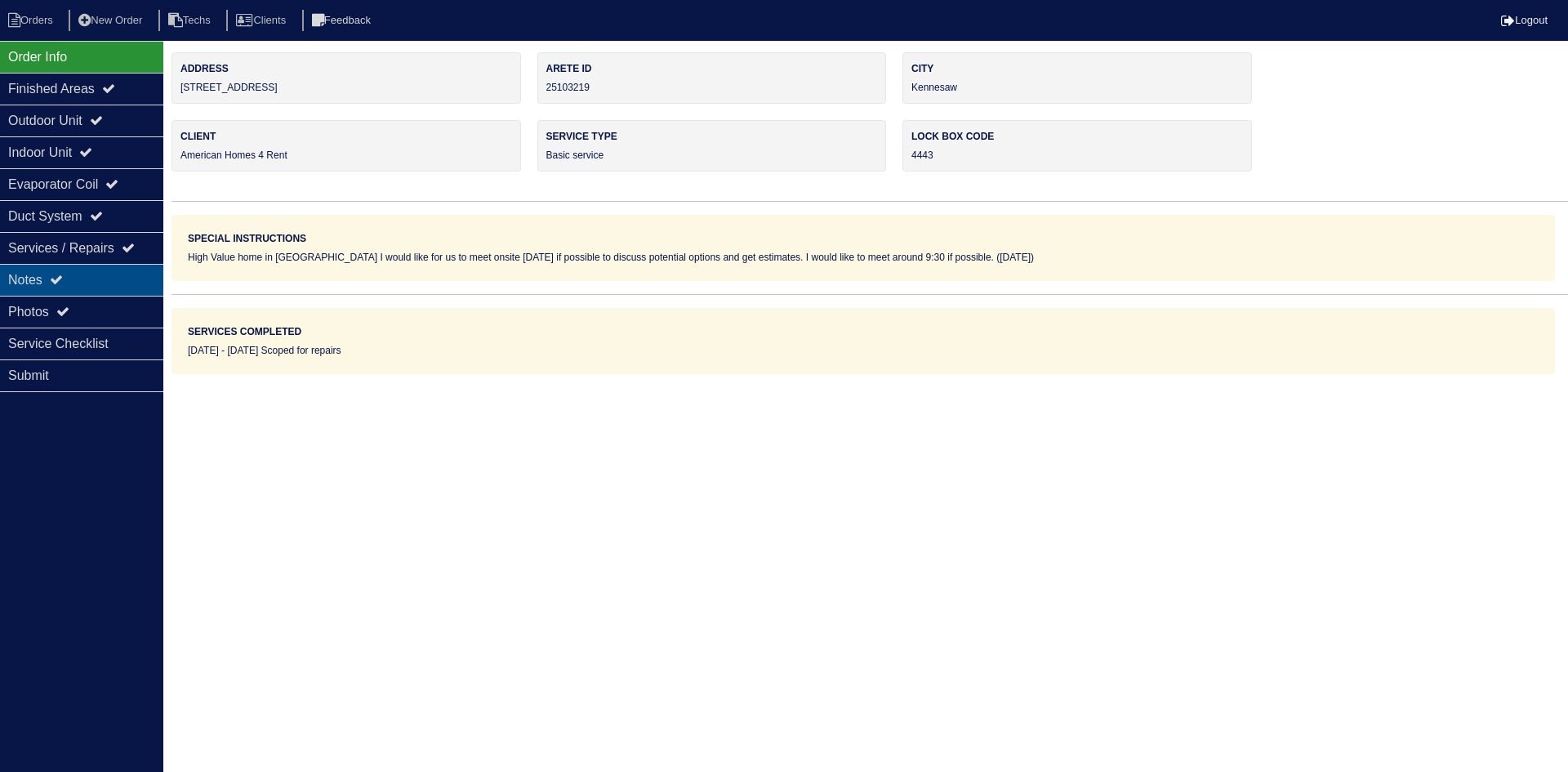
click at [90, 272] on div "Notes" at bounding box center [81, 280] width 163 height 32
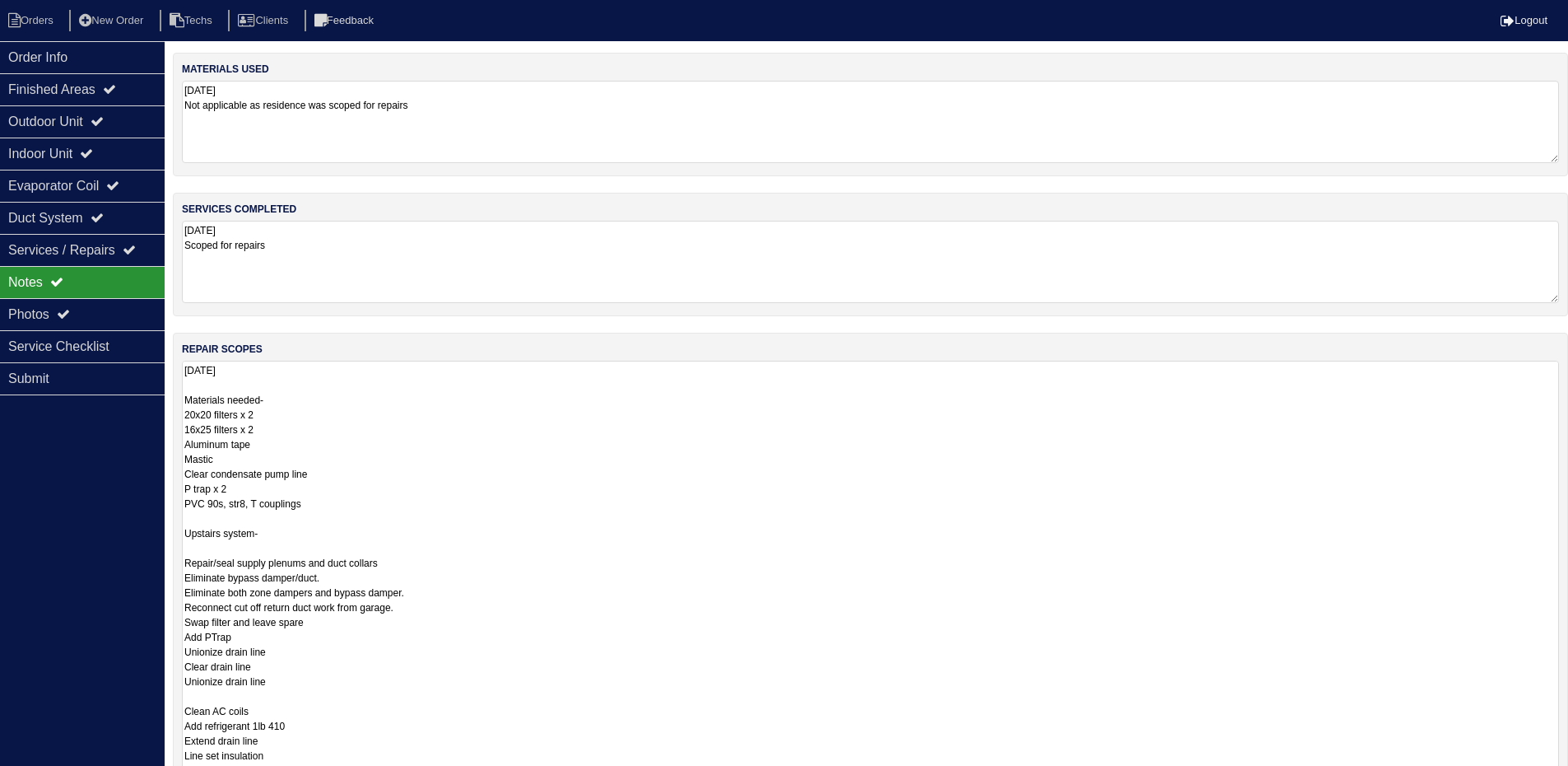
drag, startPoint x: 1566, startPoint y: 440, endPoint x: 1043, endPoint y: 698, distance: 583.2
click at [1561, 777] on html "Orders New Order Techs Clients Feedback Logout Orders New Order Users Clients M…" at bounding box center [784, 494] width 1568 height 989
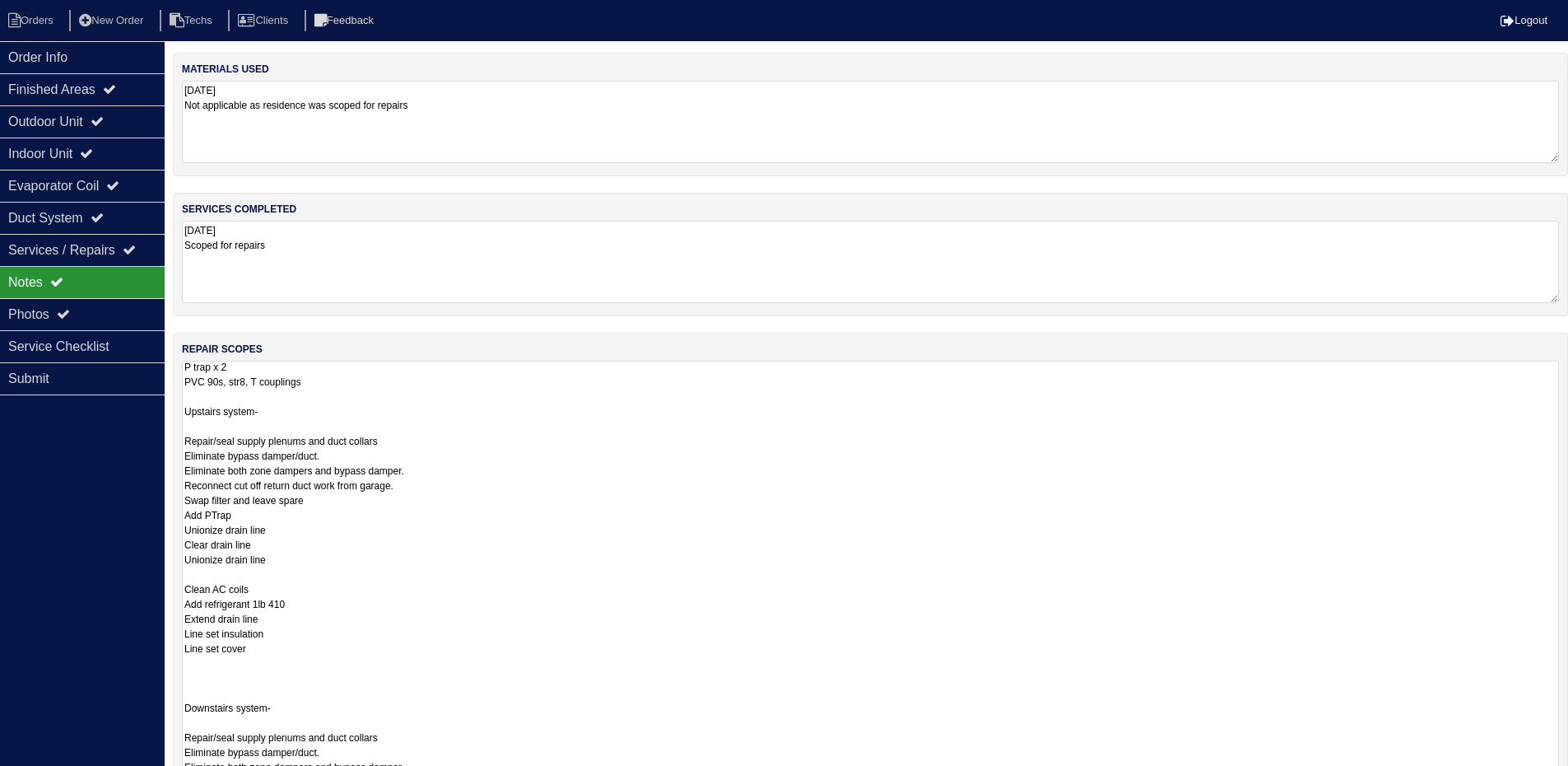
scroll to position [164, 0]
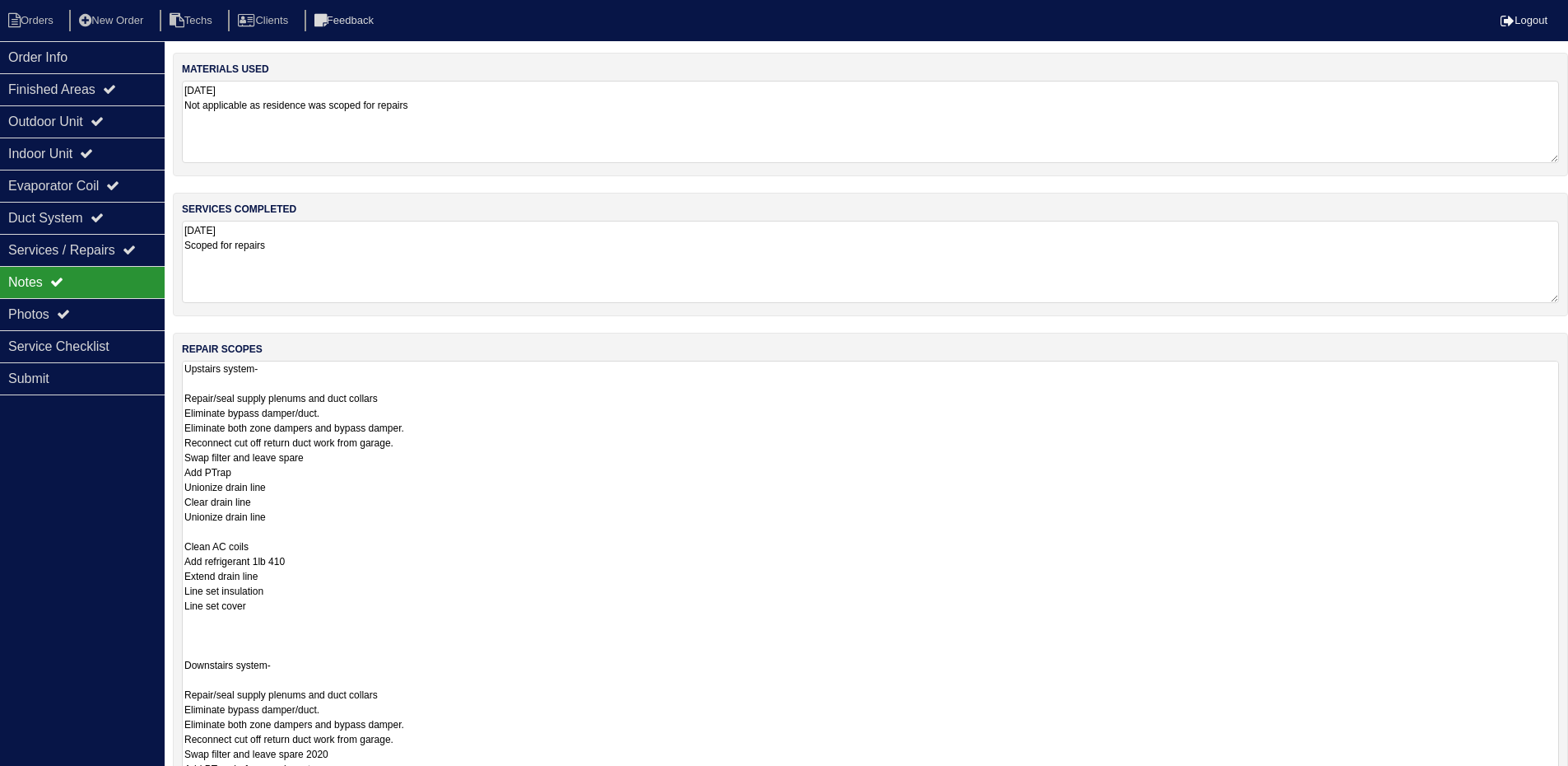
click at [55, 505] on div "Order Info Finished Areas Outdoor Unit Indoor Unit Evaporator Coil Duct System …" at bounding box center [82, 424] width 164 height 766
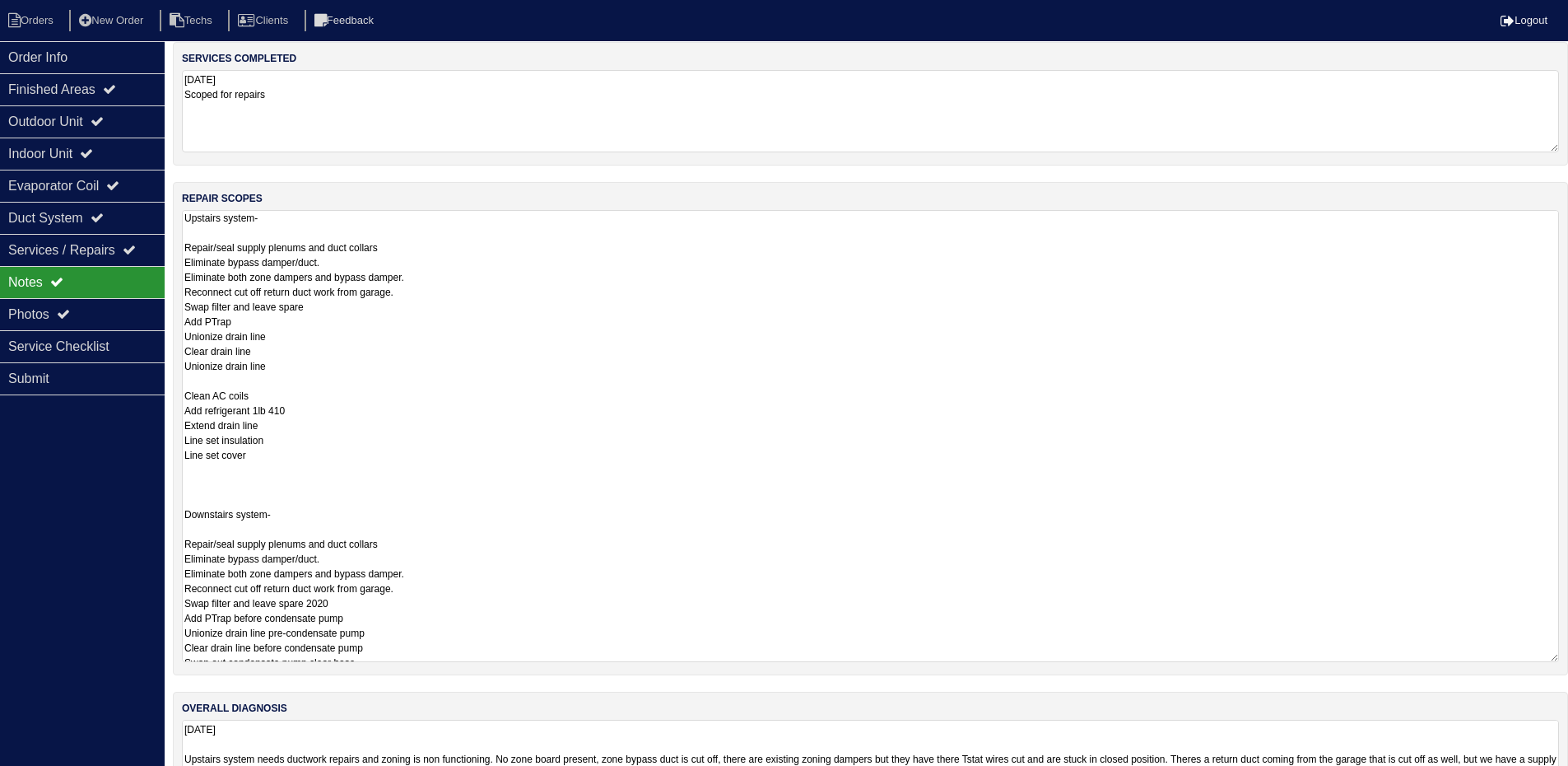
scroll to position [216, 0]
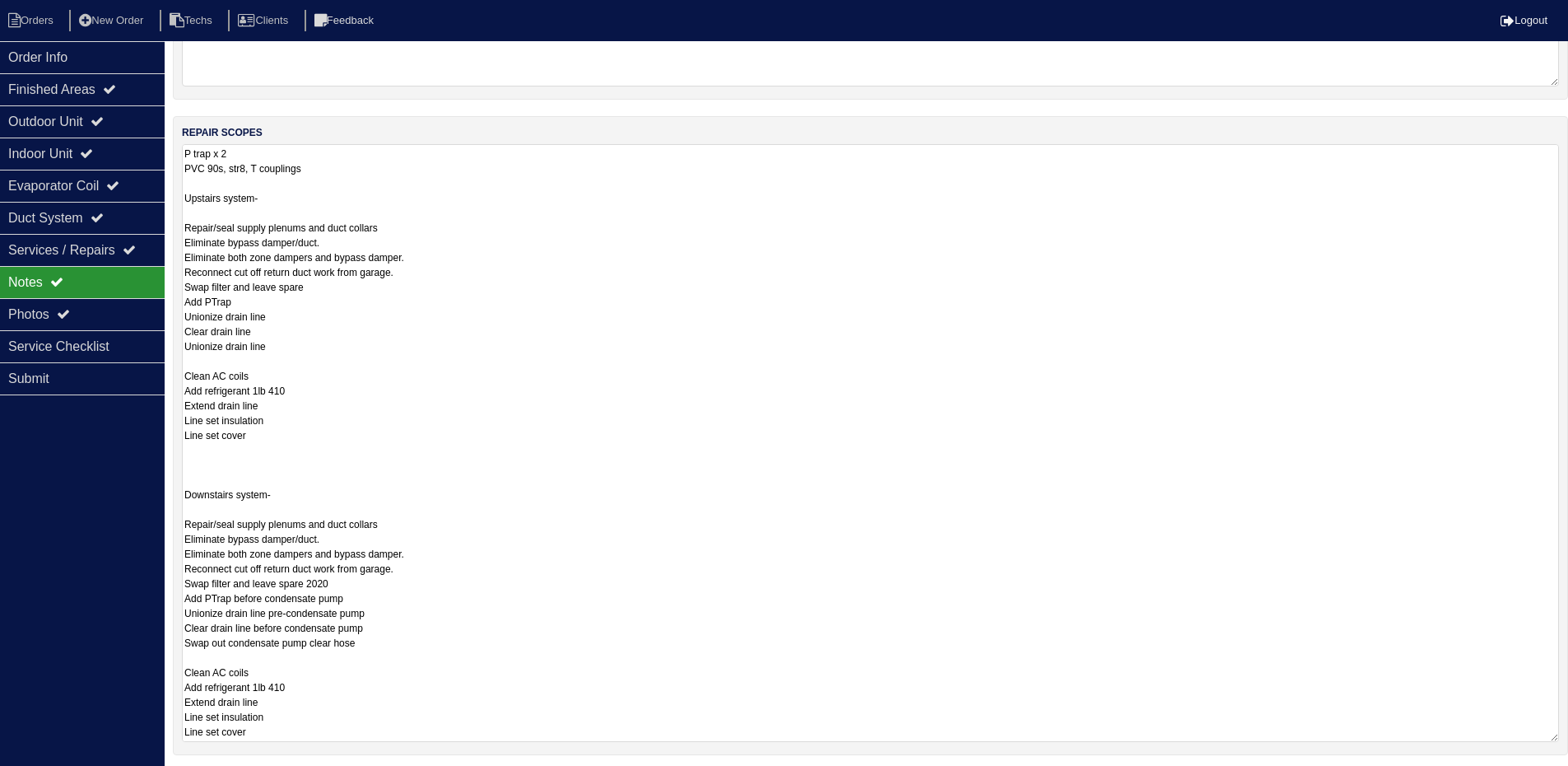
drag, startPoint x: 1553, startPoint y: 590, endPoint x: 1549, endPoint y: 681, distance: 91.1
click at [1568, 735] on html "Orders New Order Techs Clients Feedback Logout Orders New Order Users Clients M…" at bounding box center [784, 348] width 1568 height 1128
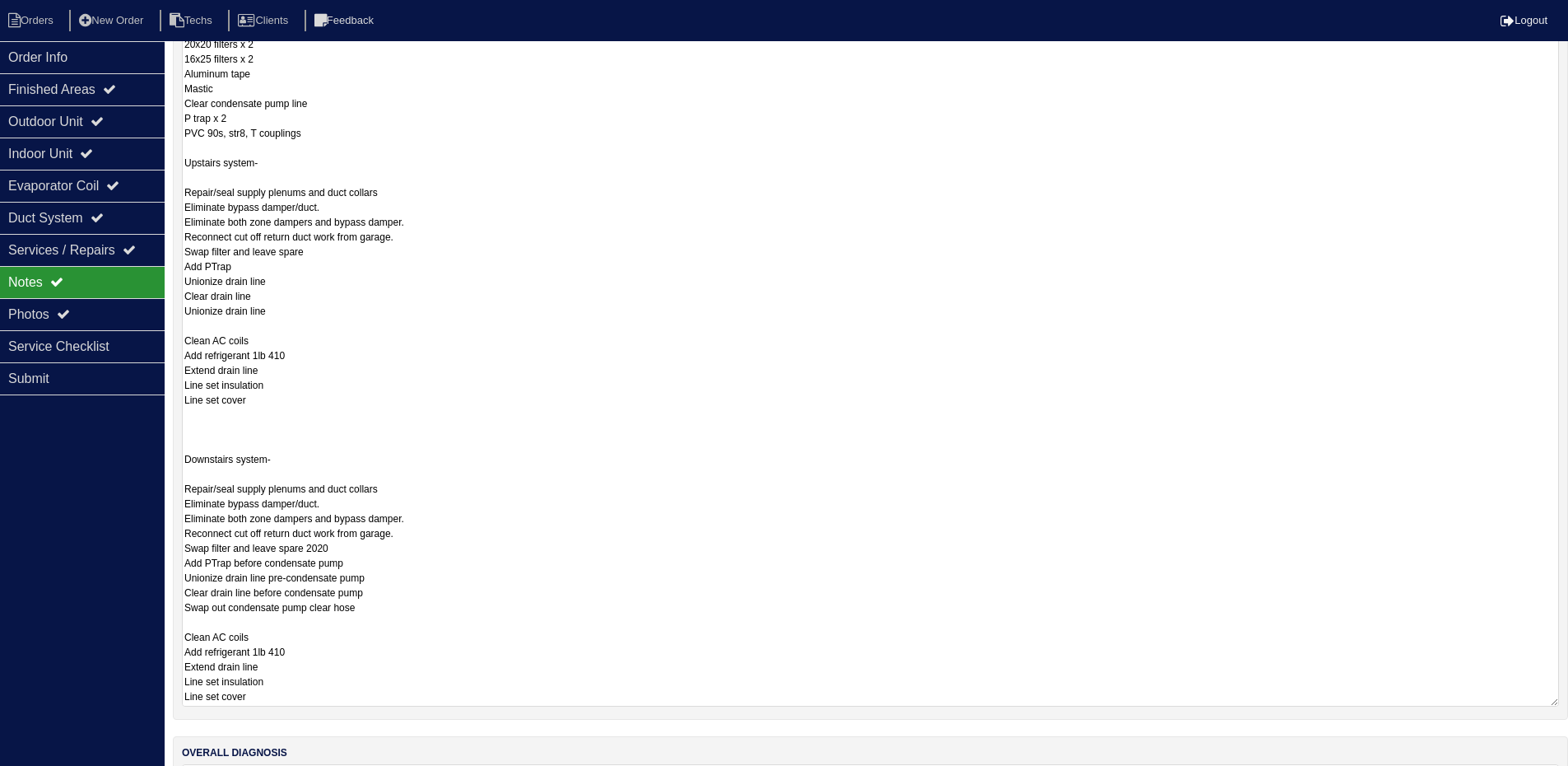
scroll to position [19, 0]
drag, startPoint x: 1554, startPoint y: 588, endPoint x: 1575, endPoint y: 703, distance: 116.9
click at [1568, 703] on html "Orders New Order Techs Clients Feedback Logout Orders New Order Users Clients M…" at bounding box center [784, 258] width 1568 height 1237
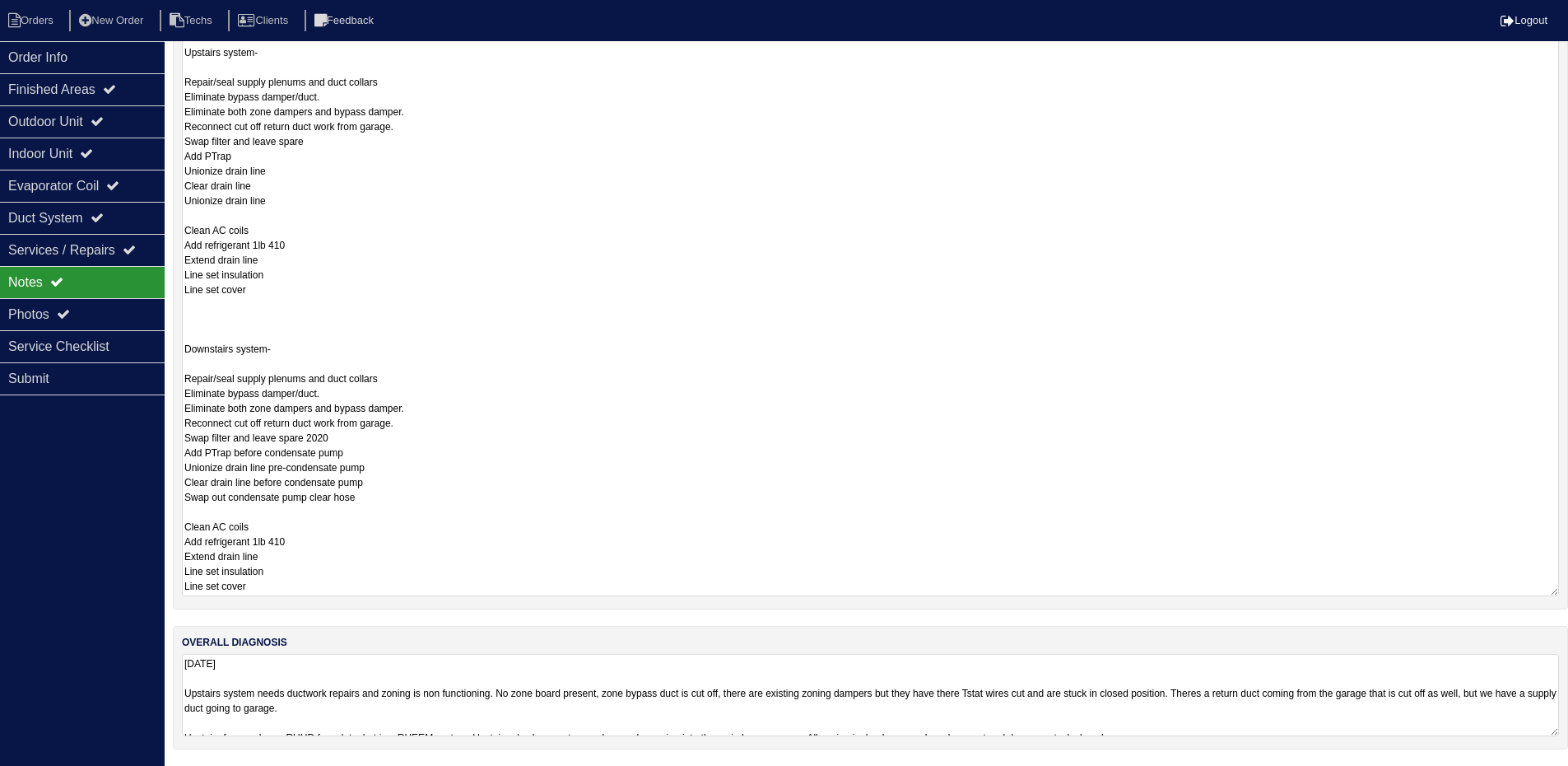
scroll to position [0, 0]
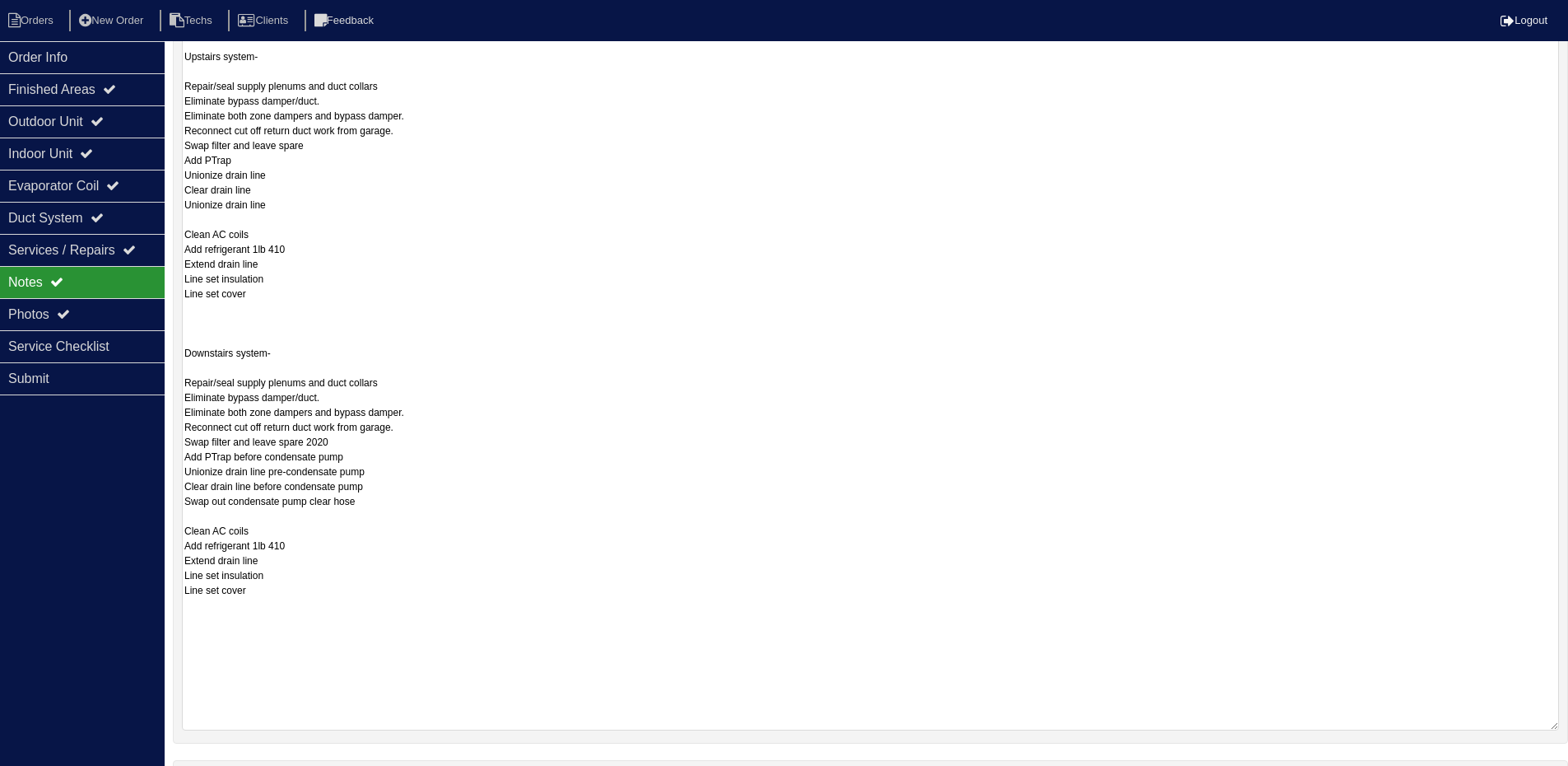
drag, startPoint x: 1552, startPoint y: 588, endPoint x: 1555, endPoint y: 723, distance: 135.0
click at [1555, 723] on textarea "9.4.25 Materials needed- 20x20 filters x 2 16x25 filters x 2 Aluminum tape Mast…" at bounding box center [871, 307] width 1378 height 846
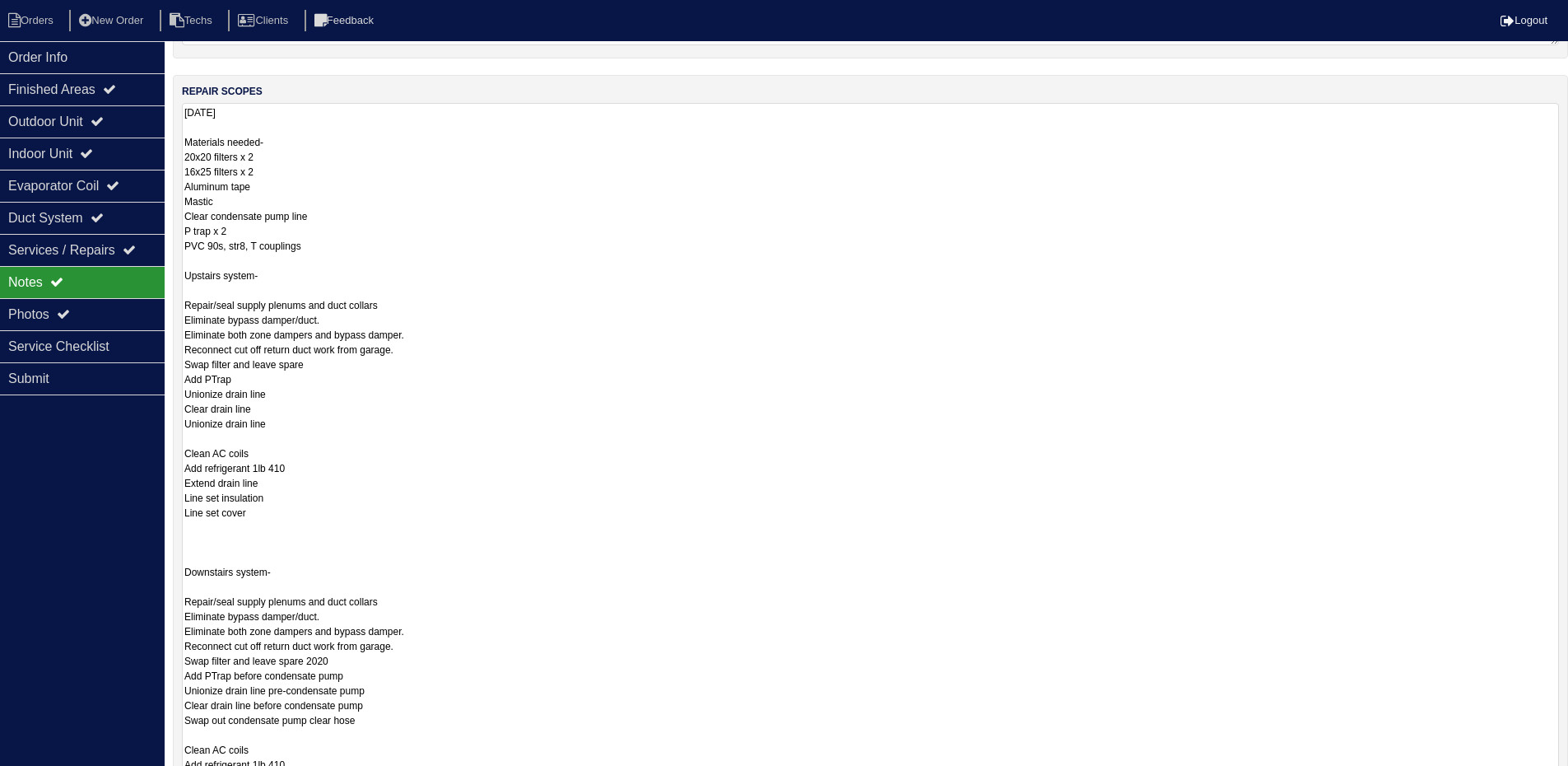
scroll to position [230, 0]
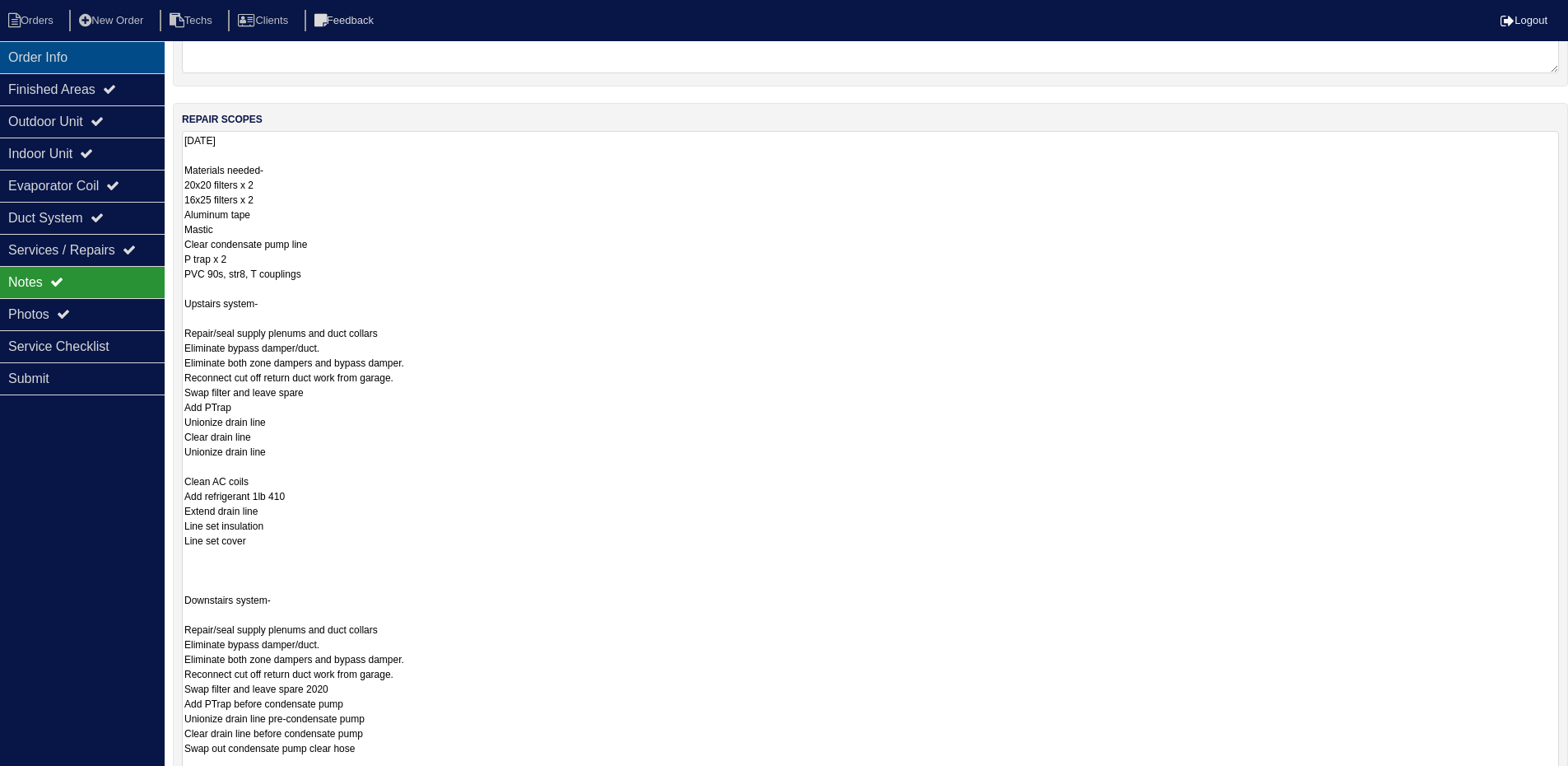
drag, startPoint x: 80, startPoint y: 57, endPoint x: 22, endPoint y: 57, distance: 58.0
click at [80, 57] on div "Order Info" at bounding box center [82, 57] width 164 height 32
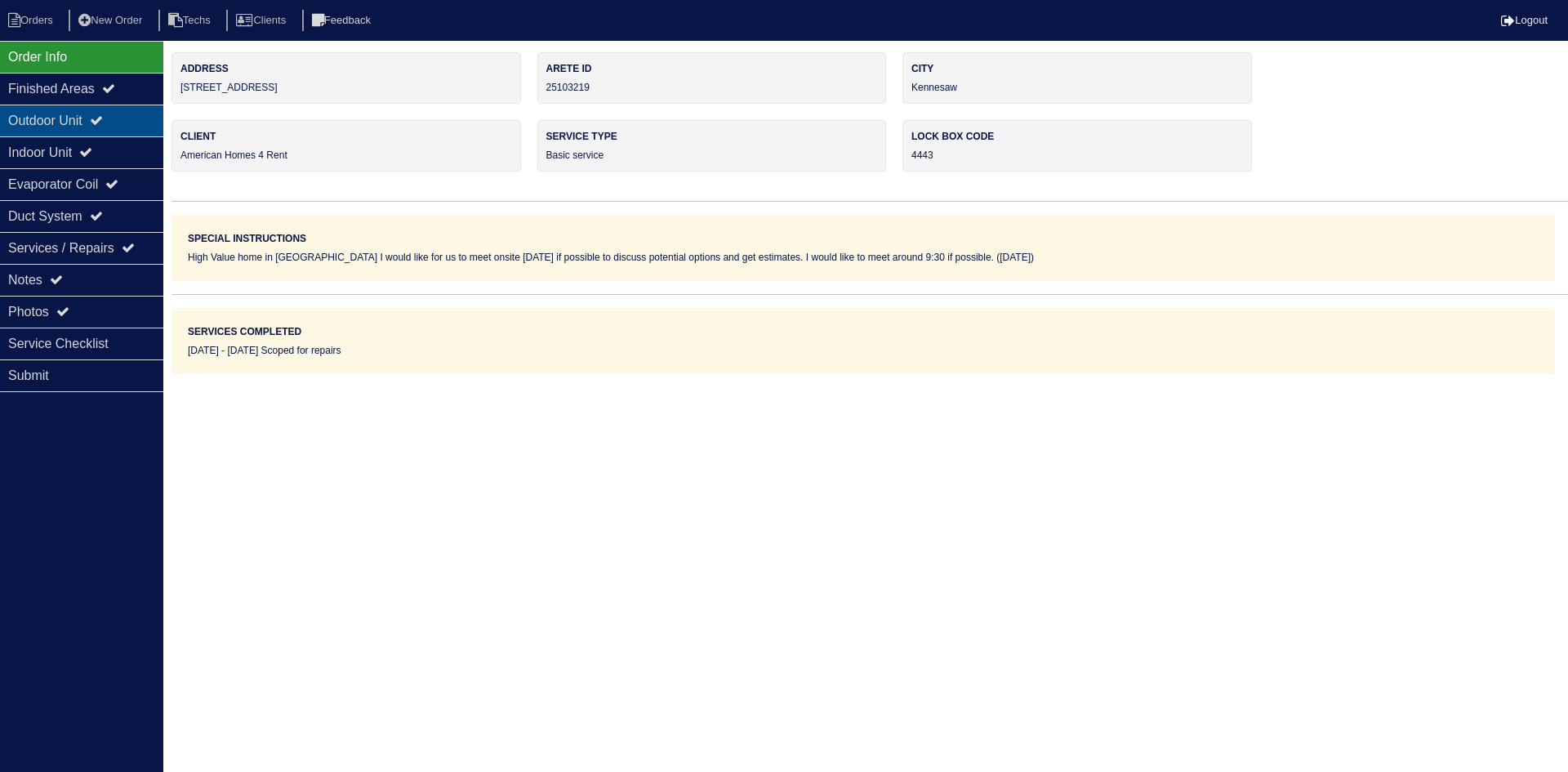
click at [97, 122] on div "Outdoor Unit" at bounding box center [81, 120] width 163 height 32
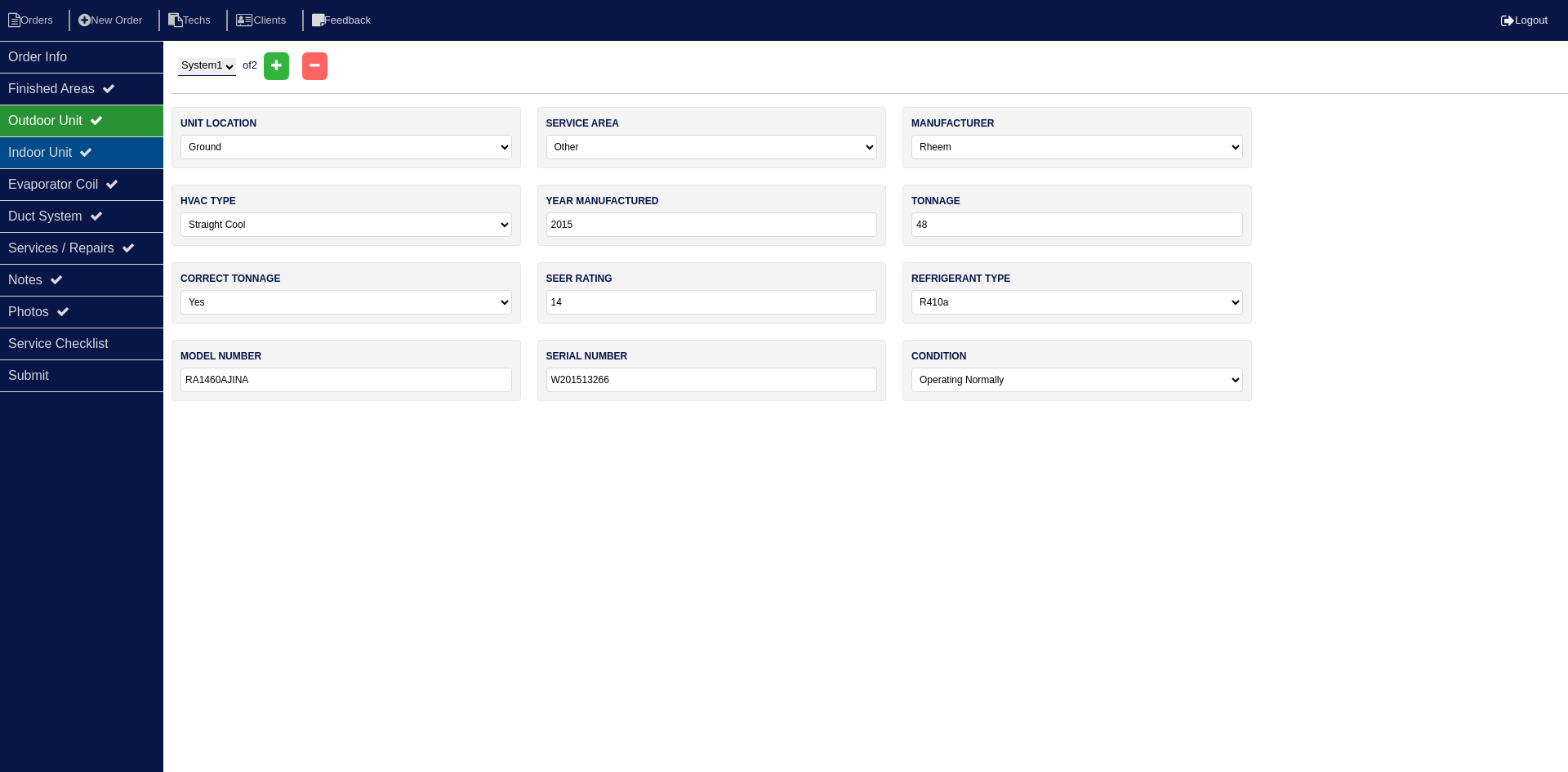
click at [54, 152] on div "Indoor Unit" at bounding box center [81, 152] width 163 height 32
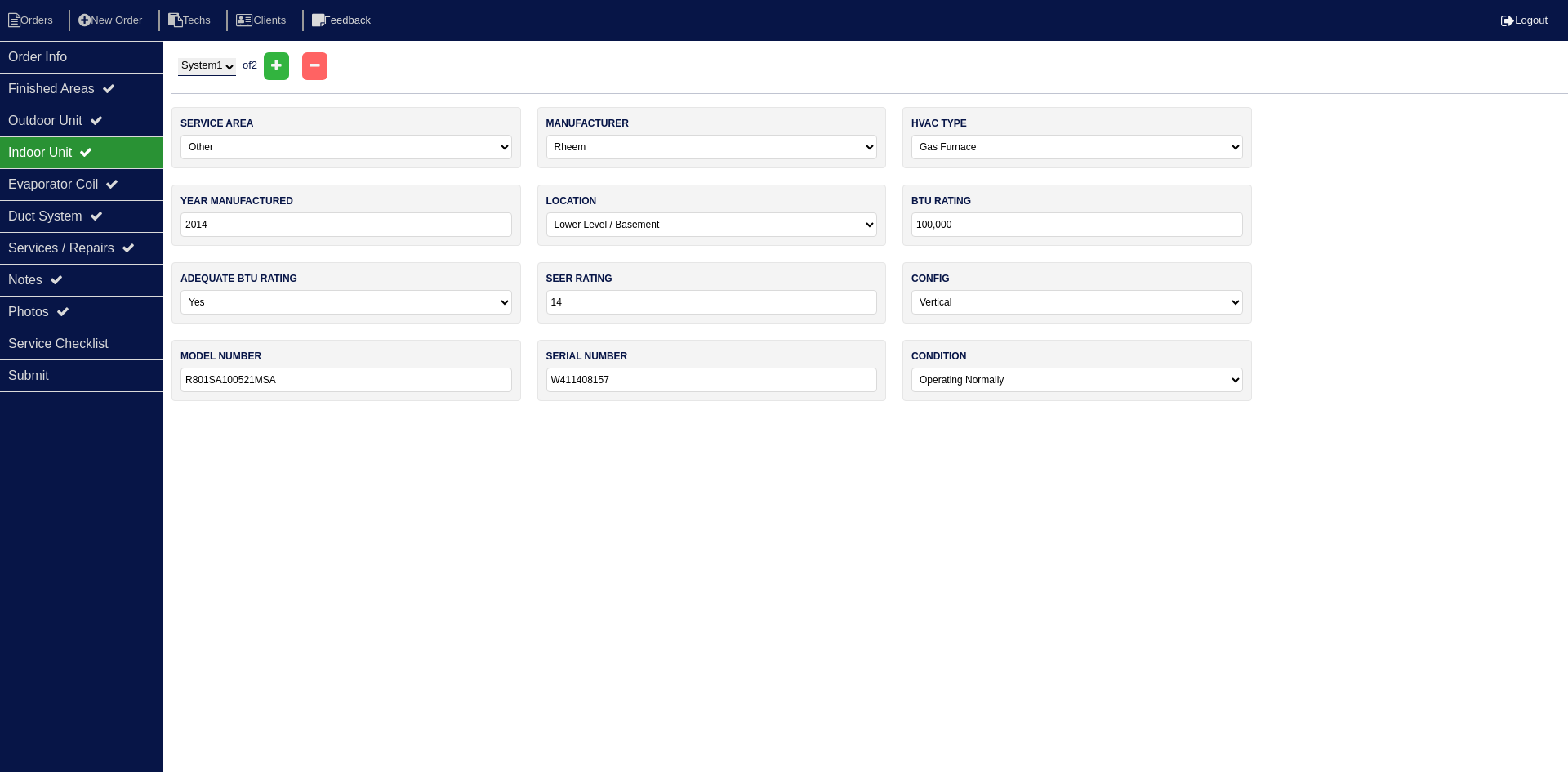
click at [228, 67] on select "System 1 System 2" at bounding box center [207, 67] width 58 height 18
select select "2"
click at [178, 58] on select "System 1 System 2" at bounding box center [207, 67] width 58 height 18
select select "1"
type input "2015"
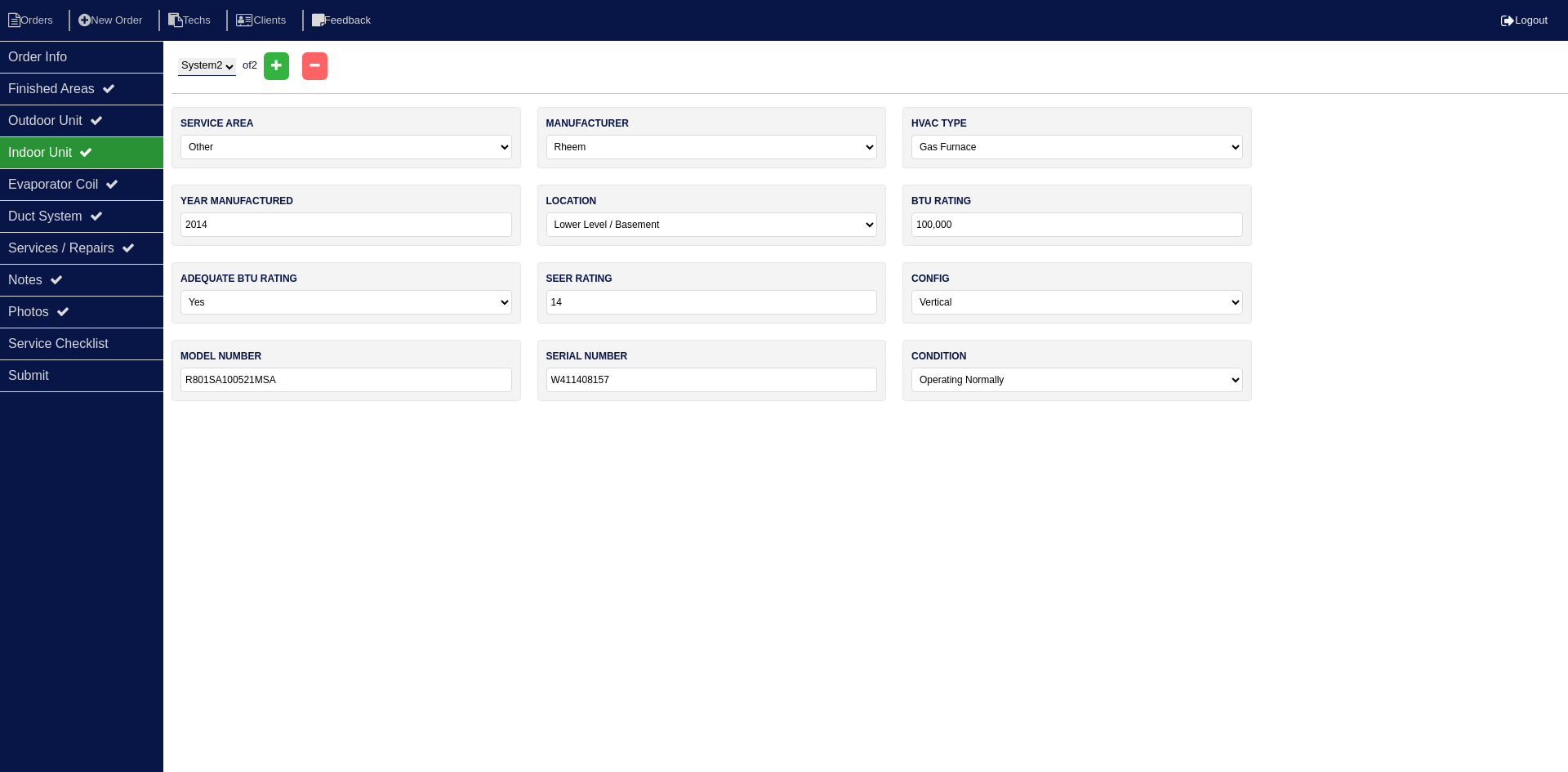
select select "0"
type input "50,000"
type input "R801SA050314MSA"
type input "W081509989"
select select "1"
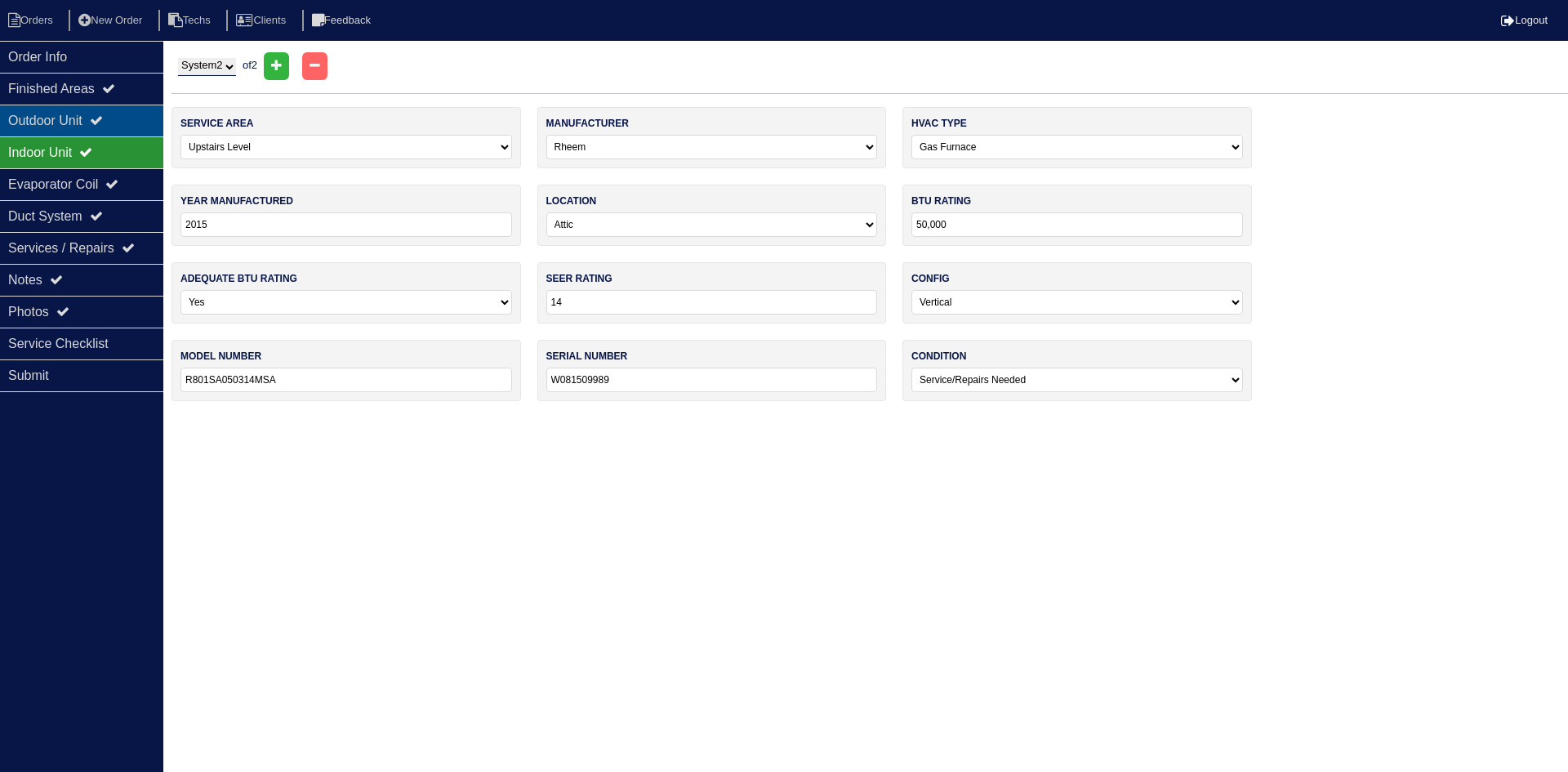
click at [89, 113] on div "Outdoor Unit" at bounding box center [81, 120] width 163 height 32
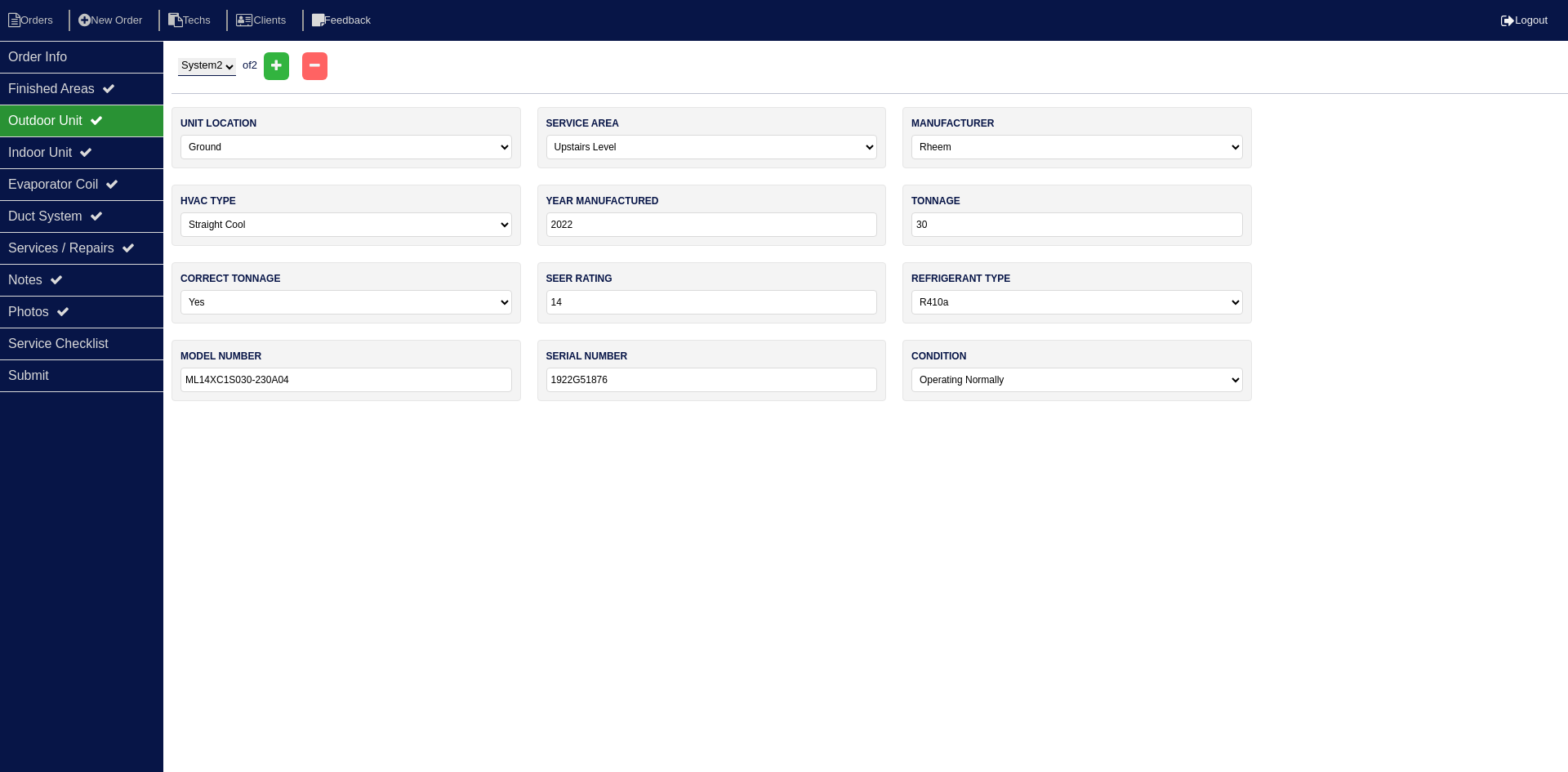
click at [213, 67] on select "System 1 System 2" at bounding box center [207, 67] width 58 height 18
select select "1"
click at [178, 58] on select "System 1 System 2" at bounding box center [207, 67] width 58 height 18
select select "3"
select select "Rheem"
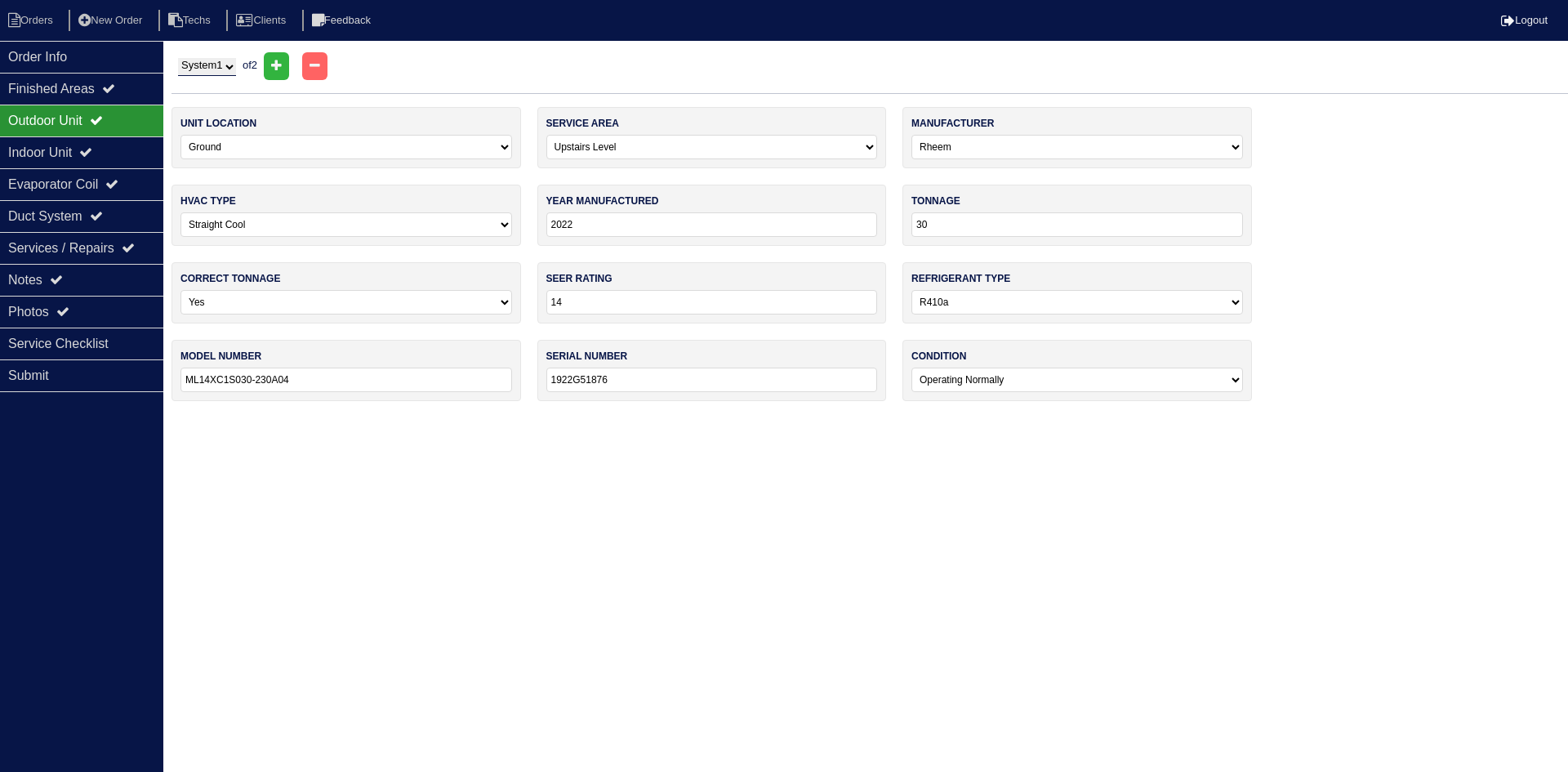
type input "2015"
type input "48"
type input "RA1460AJINA"
type input "W201513266"
click at [615, 151] on select "-select- Main Level Upstairs Level Lower/Basement Level Other" at bounding box center [712, 147] width 331 height 25
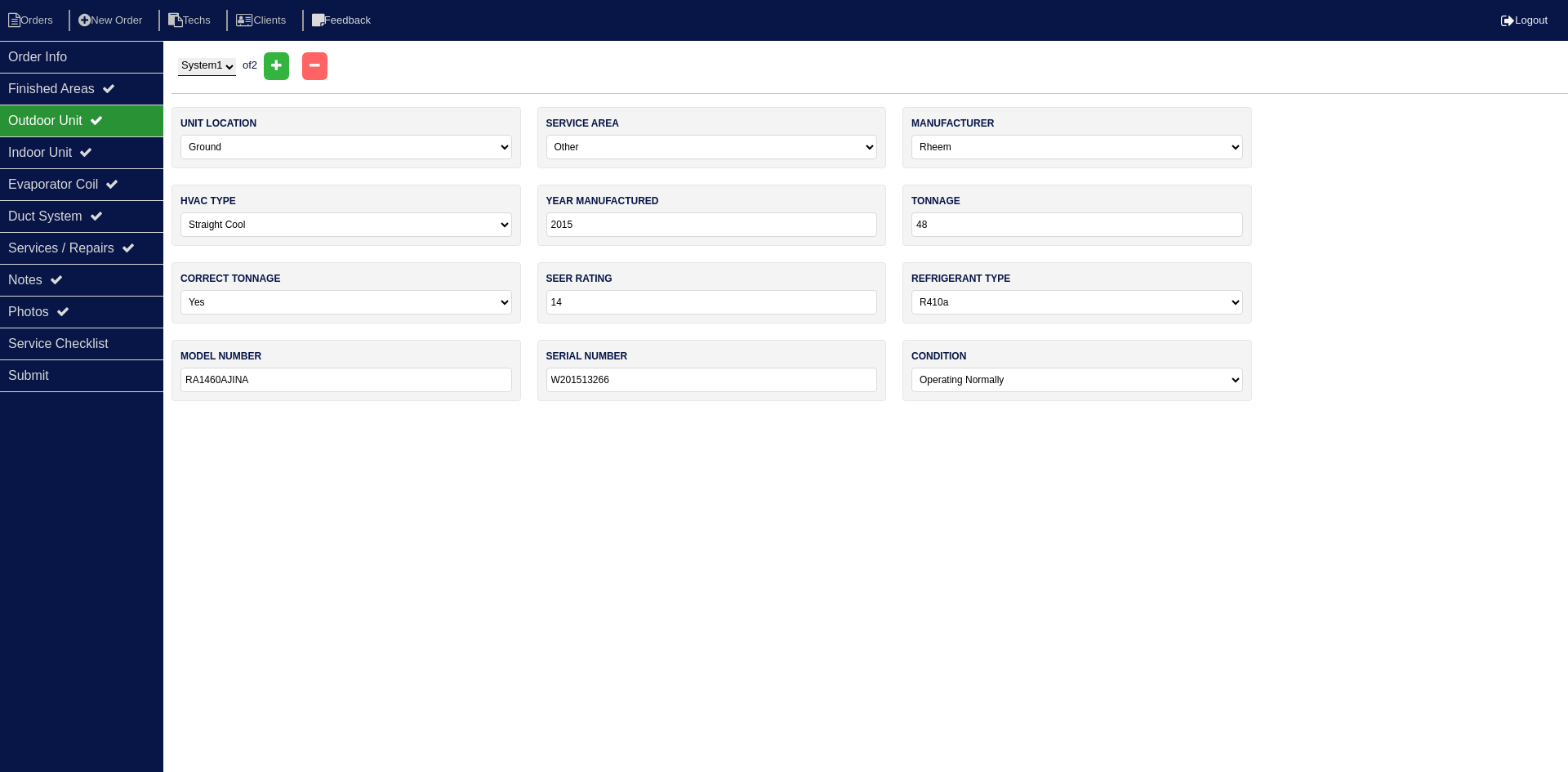
select select "0"
click at [546, 135] on select "-select- Main Level Upstairs Level Lower/Basement Level Other" at bounding box center [712, 147] width 331 height 25
click at [118, 150] on div "Indoor Unit" at bounding box center [81, 152] width 163 height 32
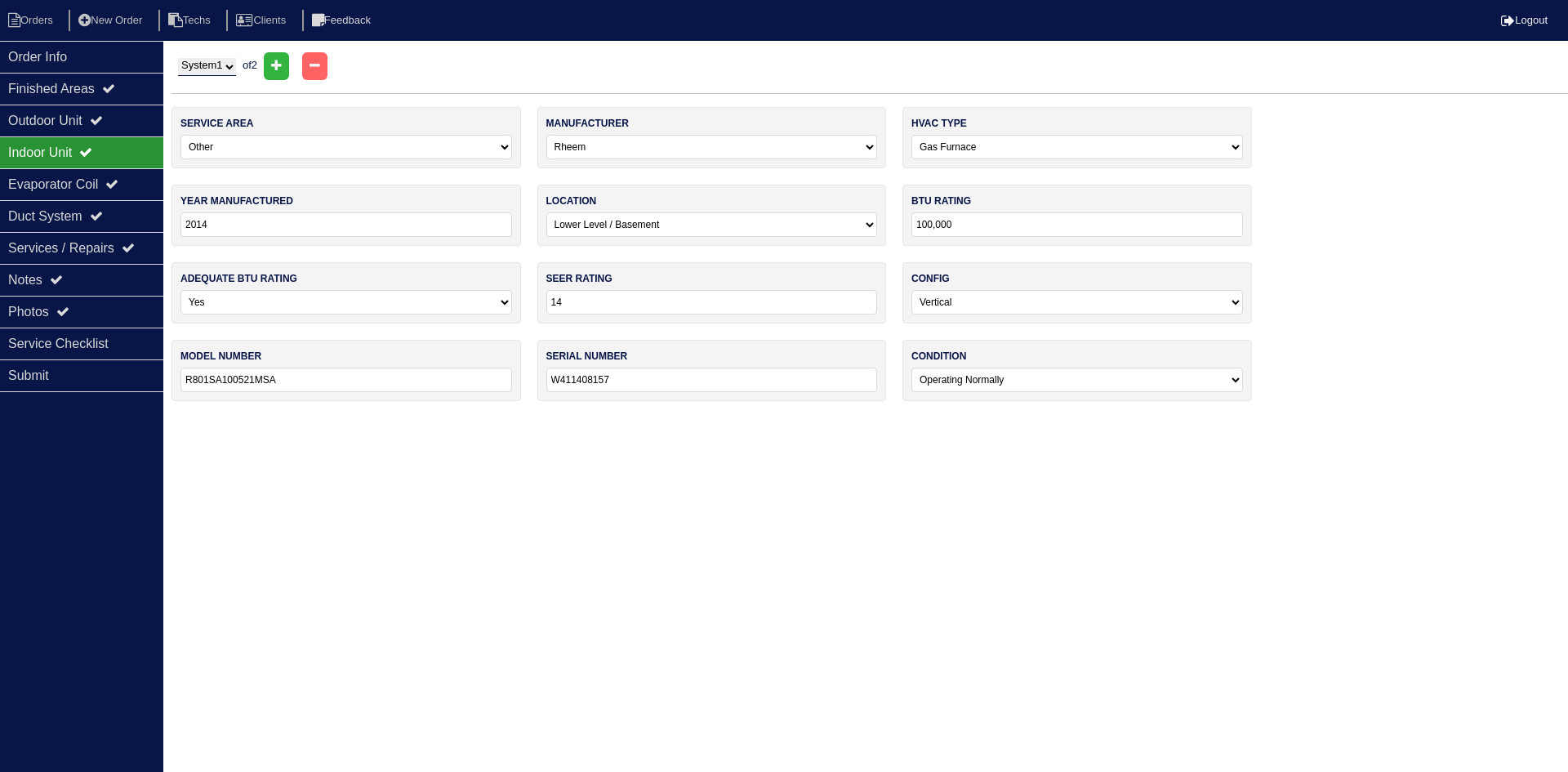
click at [302, 144] on select "-select- Main Level Upstairs Level Lower/Basement Level Other" at bounding box center [347, 147] width 331 height 25
select select "0"
click at [181, 135] on select "-select- Main Level Upstairs Level Lower/Basement Level Other" at bounding box center [347, 147] width 331 height 25
click at [137, 189] on div "Evaporator Coil" at bounding box center [81, 185] width 163 height 32
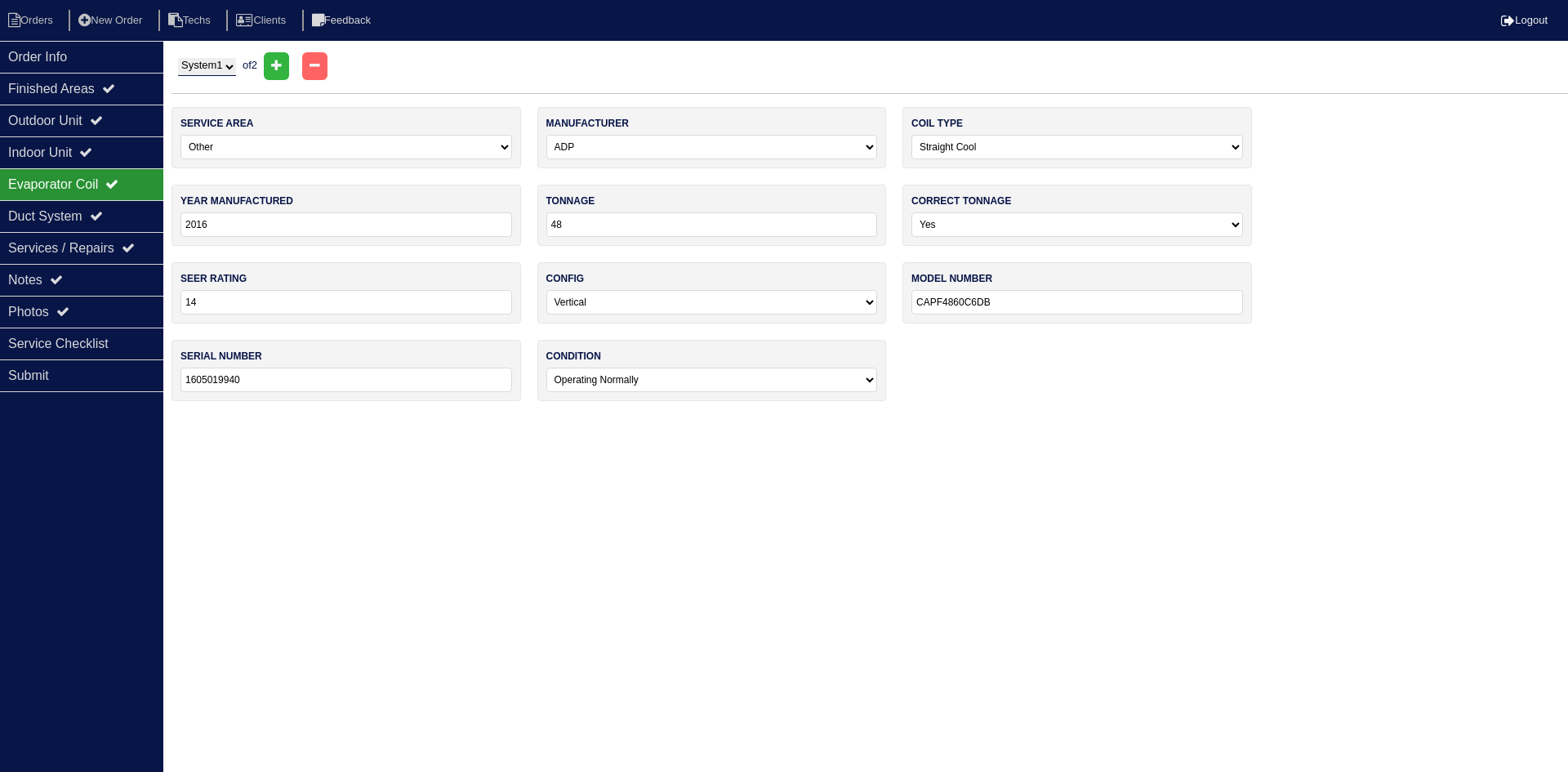
click at [391, 144] on select "-select- Main Level Upstairs Level Lower/Basement Level Other" at bounding box center [347, 147] width 331 height 25
select select "0"
click at [181, 135] on select "-select- Main Level Upstairs Level Lower/Basement Level Other" at bounding box center [347, 147] width 331 height 25
drag, startPoint x: 107, startPoint y: 274, endPoint x: 243, endPoint y: 309, distance: 140.4
click at [108, 275] on div "Notes" at bounding box center [81, 280] width 163 height 32
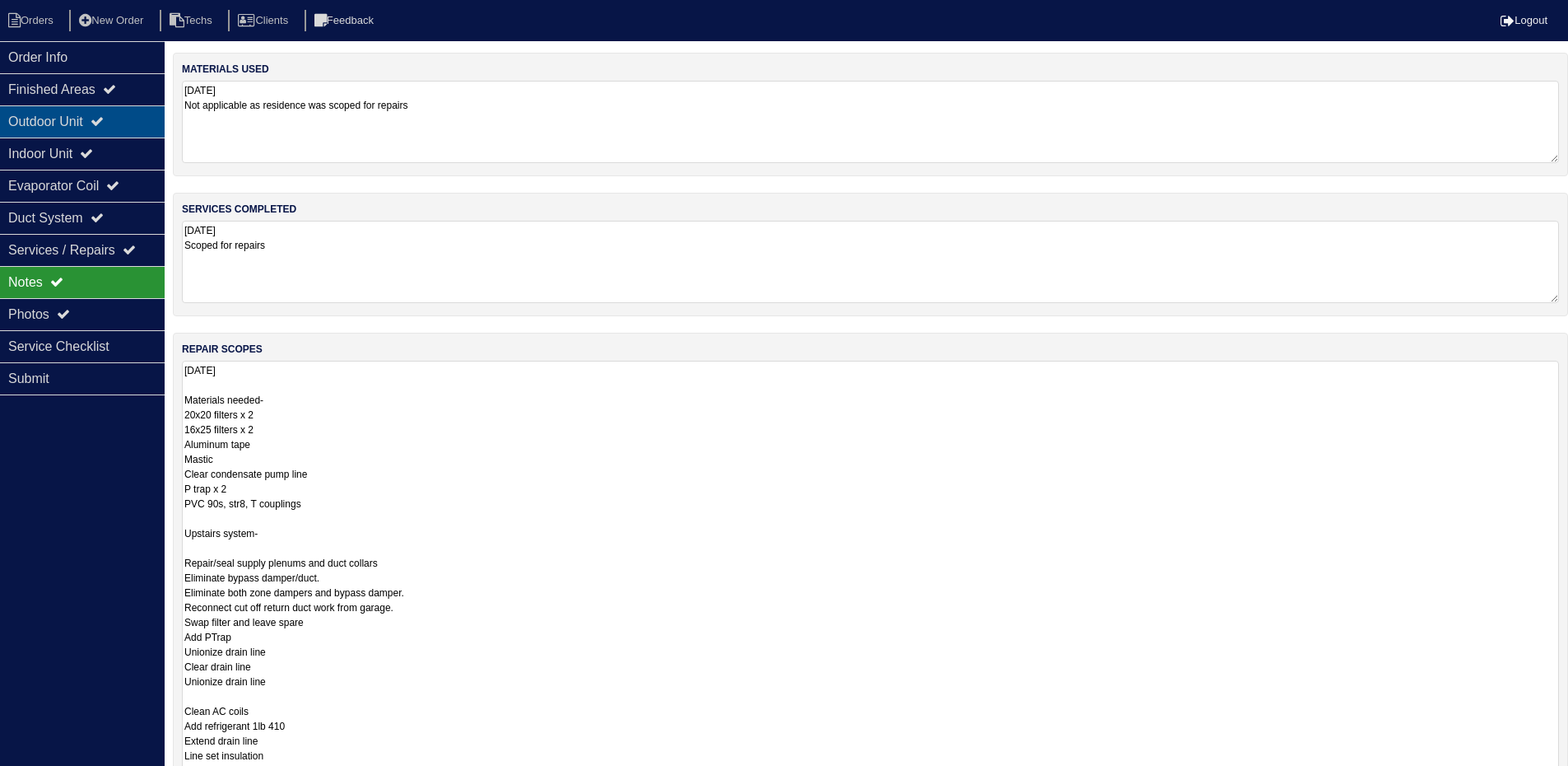
click at [120, 128] on div "Outdoor Unit" at bounding box center [82, 121] width 164 height 32
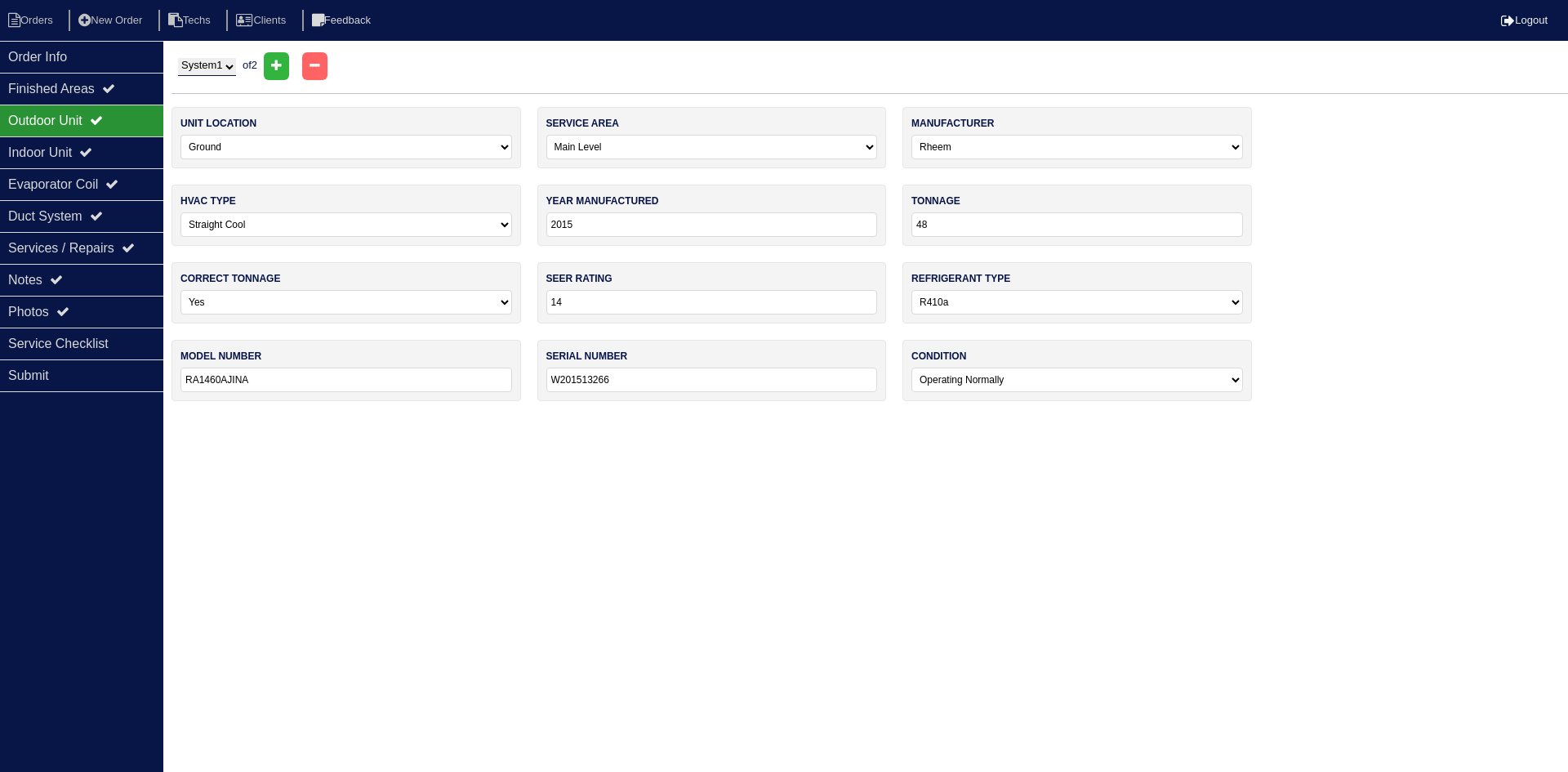
click at [214, 68] on select "System 1 System 2" at bounding box center [207, 67] width 58 height 18
select select "2"
click at [178, 58] on select "System 1 System 2" at bounding box center [207, 67] width 58 height 18
select select "1"
select select "Lennox"
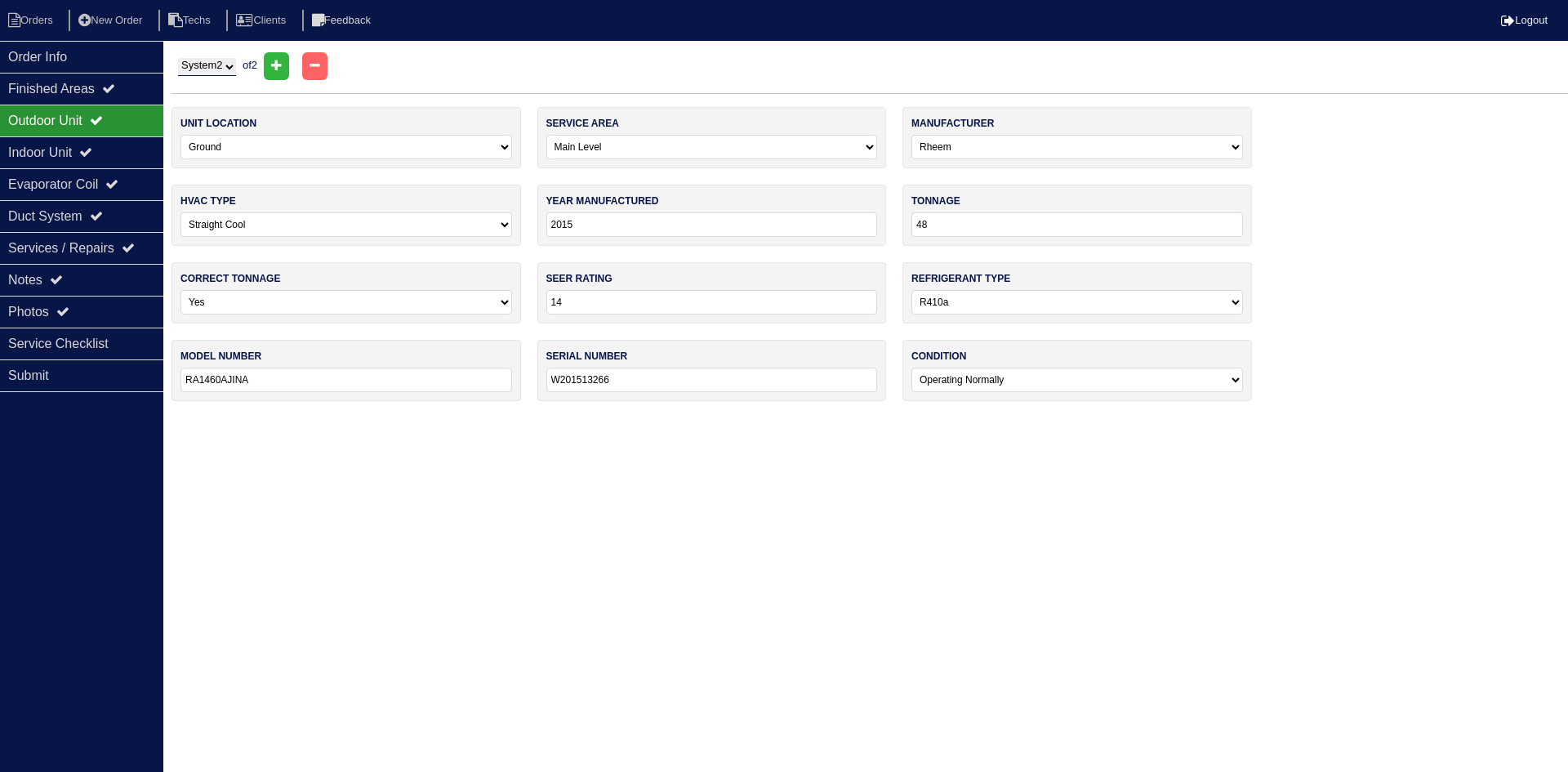
type input "2022"
type input "30"
type input "ML14XC1S030-230A04"
type input "1922G51876"
click at [211, 71] on select "System 1 System 2" at bounding box center [207, 67] width 58 height 18
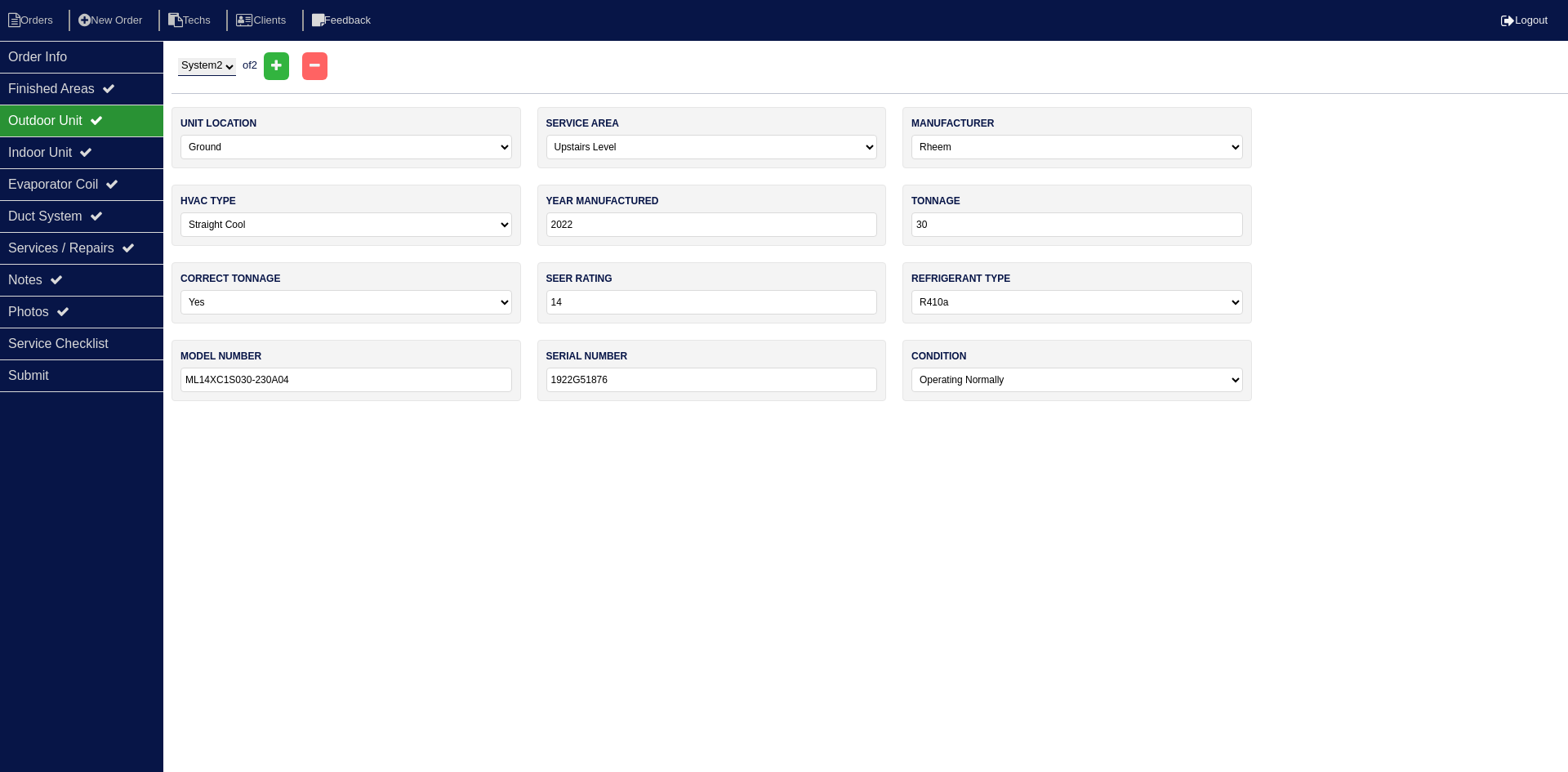
select select "1"
click at [178, 58] on select "System 1 System 2" at bounding box center [207, 67] width 58 height 18
select select "0"
select select "Rheem"
type input "2015"
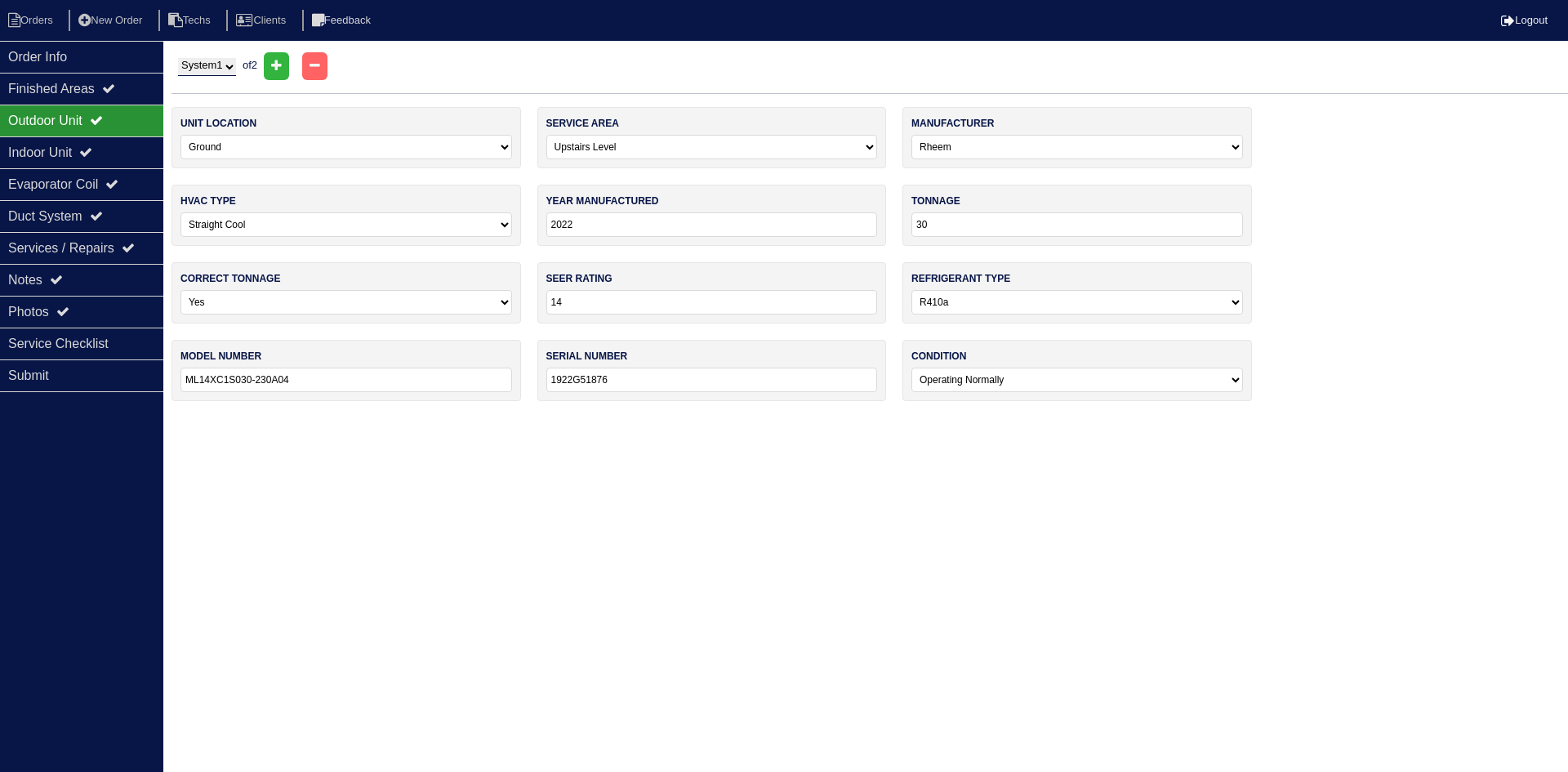
type input "48"
type input "RA1460AJINA"
type input "W201513266"
click at [136, 153] on div "Indoor Unit" at bounding box center [81, 152] width 163 height 32
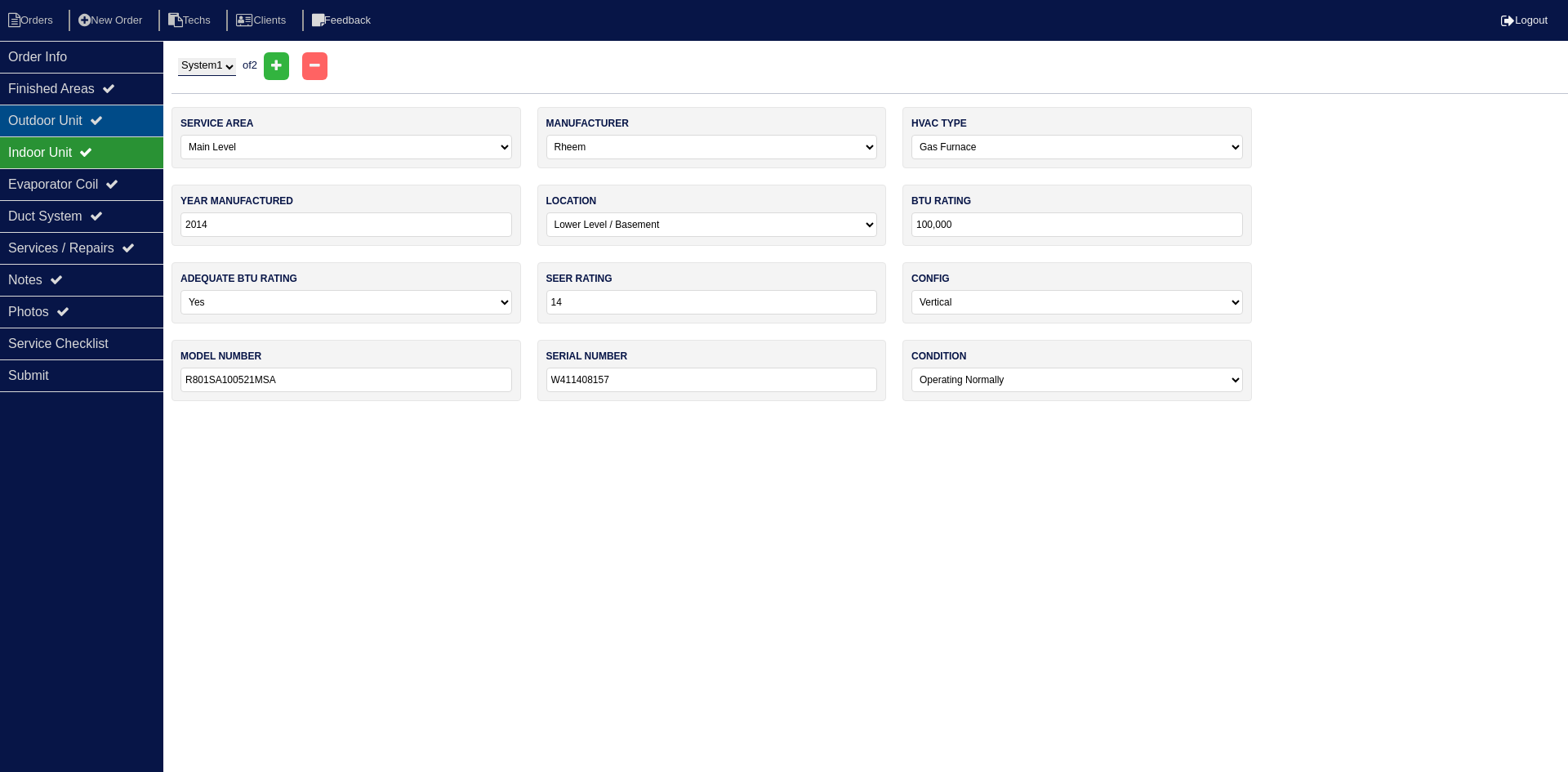
click at [133, 111] on div "Outdoor Unit" at bounding box center [81, 120] width 163 height 32
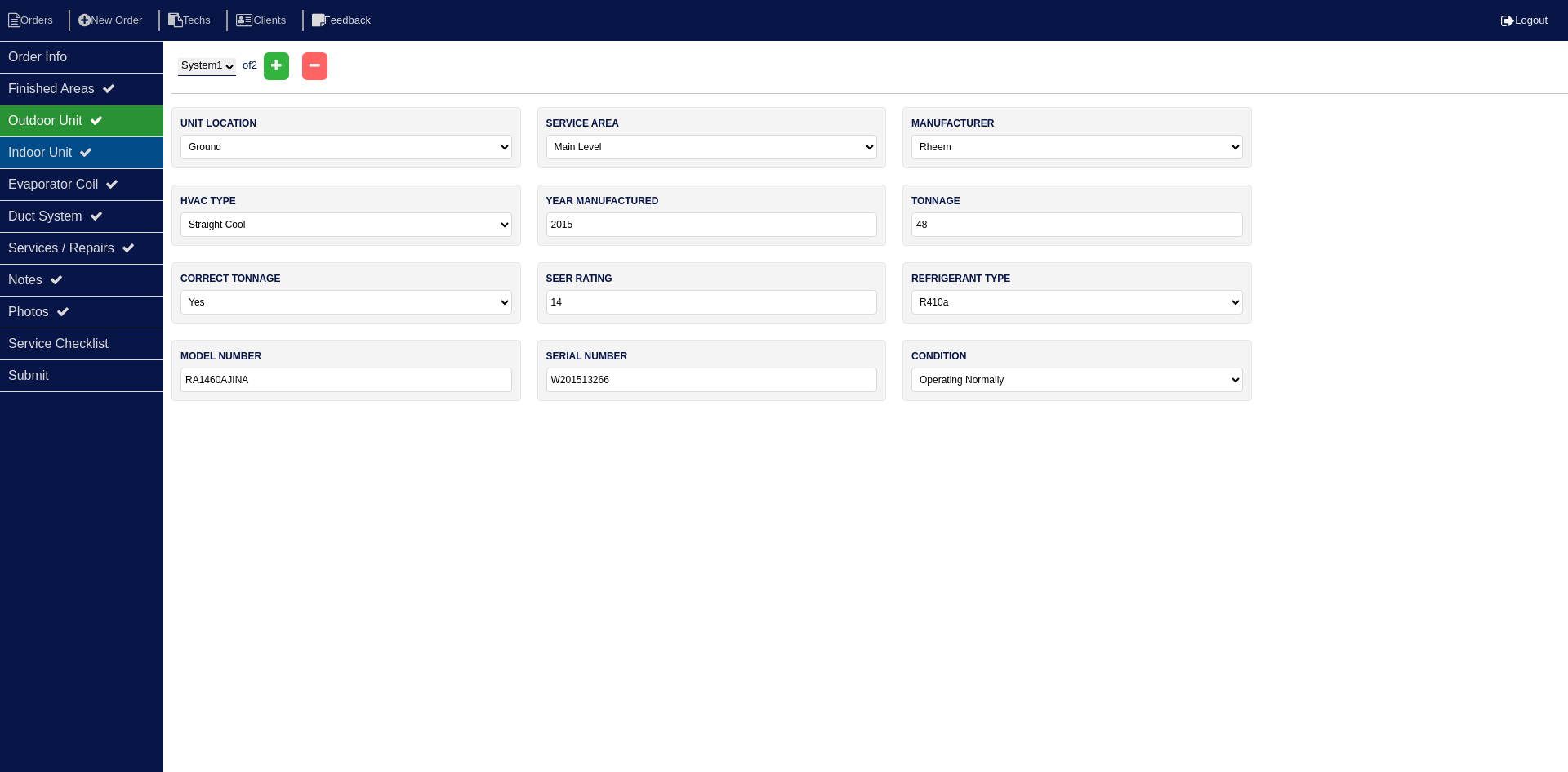
click at [92, 145] on div "Indoor Unit" at bounding box center [81, 152] width 163 height 32
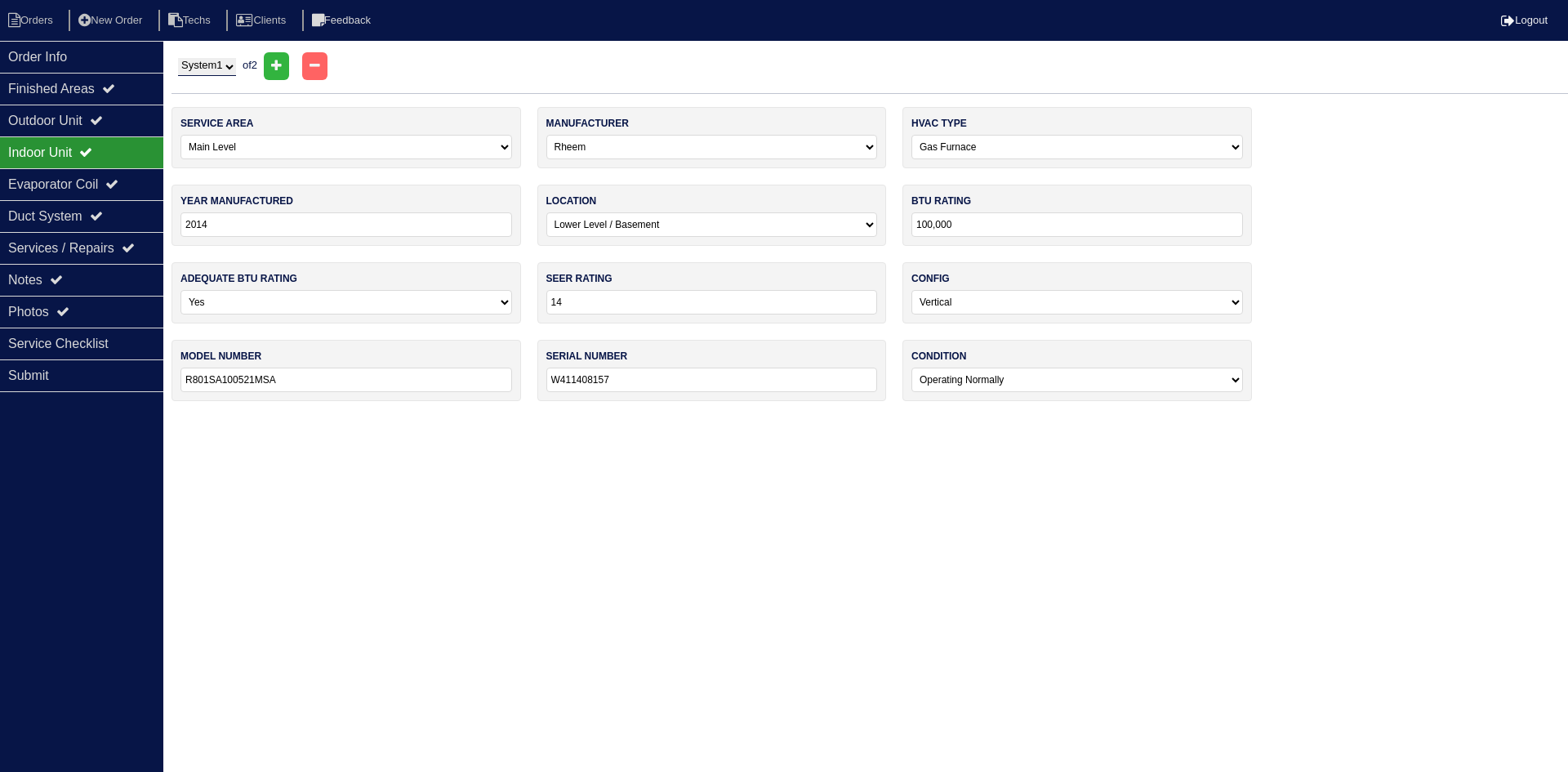
drag, startPoint x: 204, startPoint y: 63, endPoint x: 210, endPoint y: 76, distance: 14.3
click at [204, 63] on select "System 1 System 2" at bounding box center [207, 67] width 58 height 18
select select "2"
click at [178, 58] on select "System 1 System 2" at bounding box center [207, 67] width 58 height 18
select select "1"
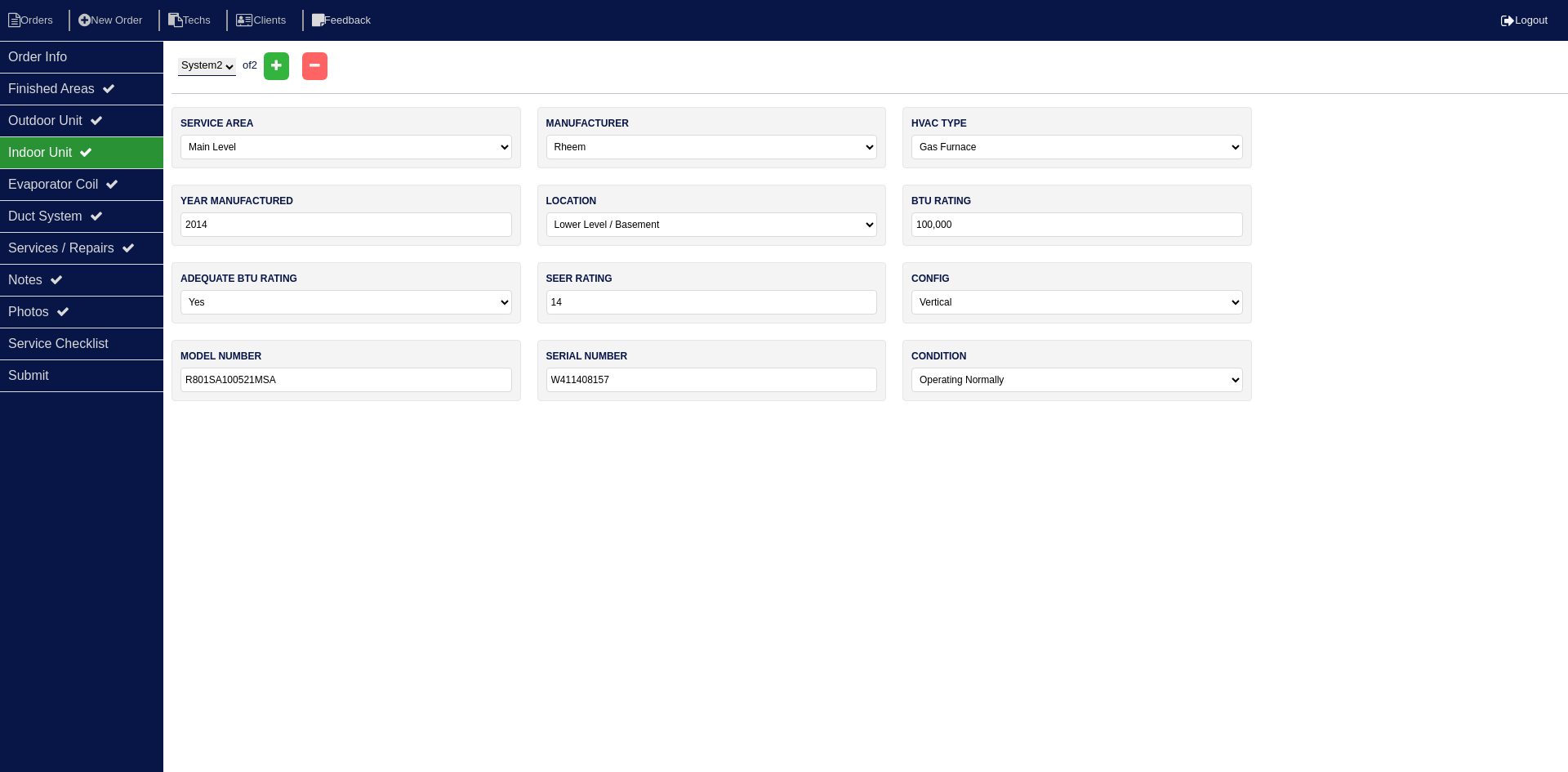
select select "Lennox"
type input "2022"
type input "30"
type input "ML14XC1S030-230A04"
type input "1922G51876"
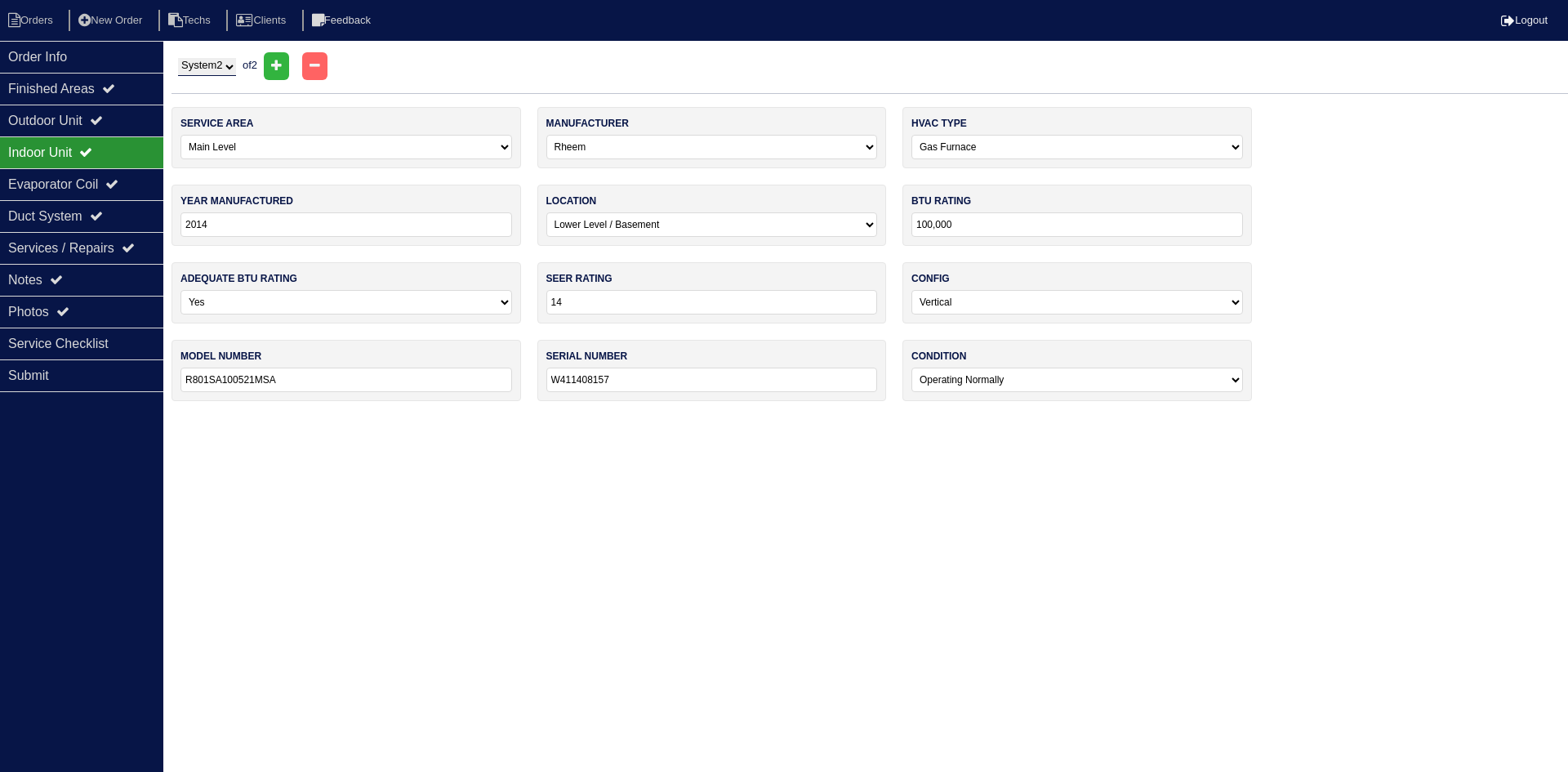
select select "1"
type input "2015"
select select "0"
type input "50,000"
type input "R801SA050314MSA"
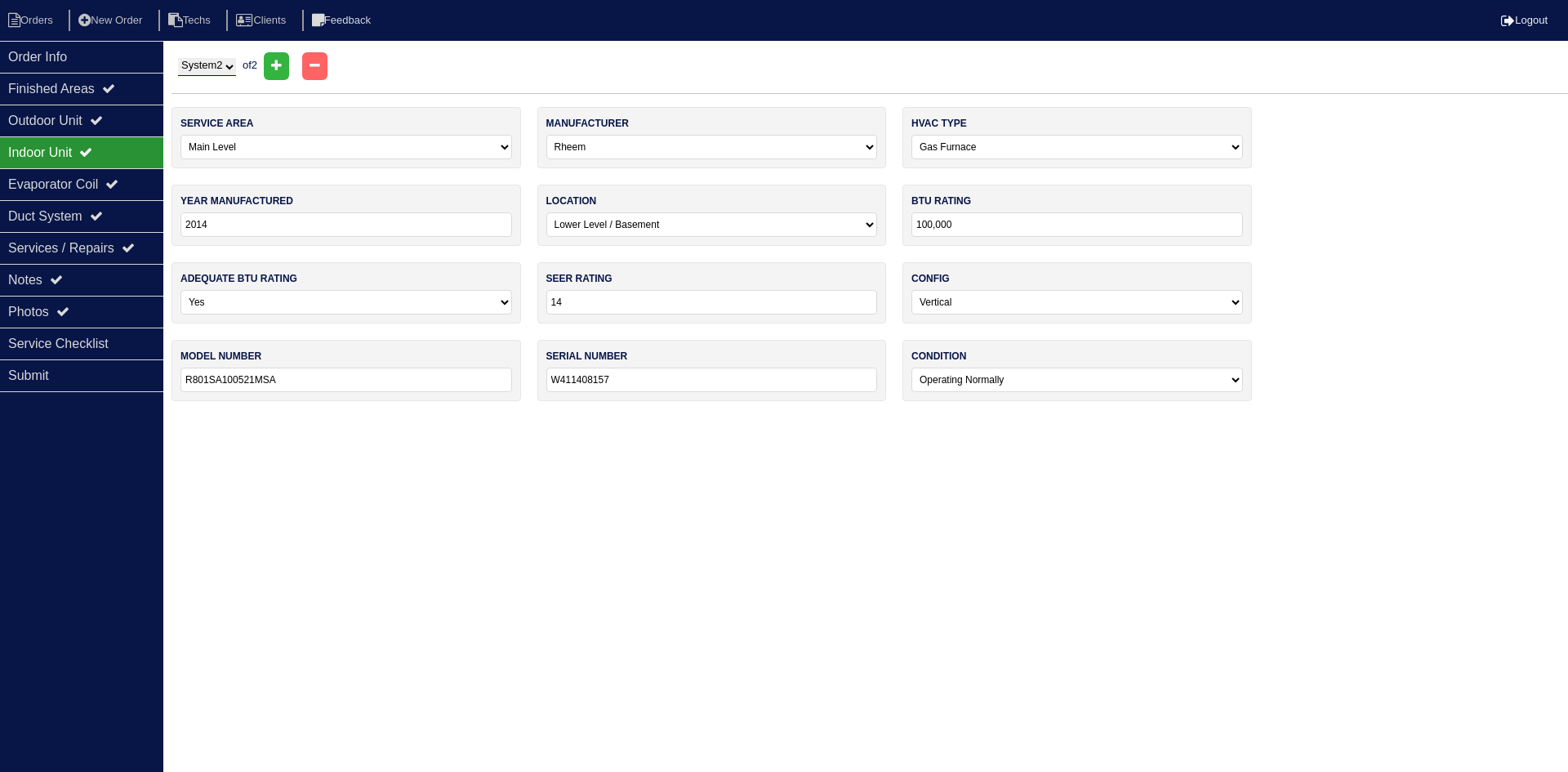
type input "W081509989"
select select "1"
click at [49, 122] on div "Outdoor Unit" at bounding box center [81, 120] width 163 height 32
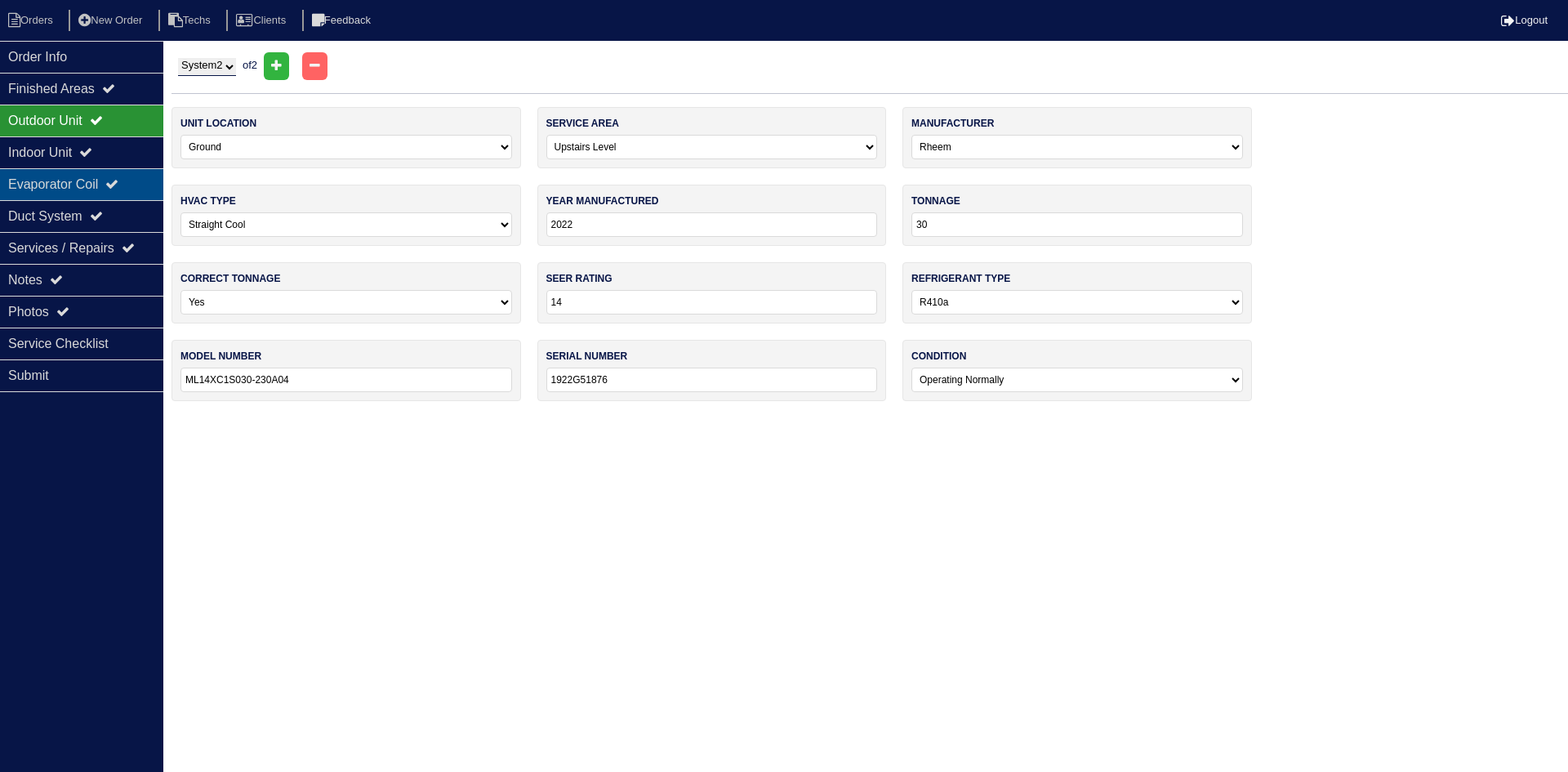
click at [64, 183] on div "Evaporator Coil" at bounding box center [81, 185] width 163 height 32
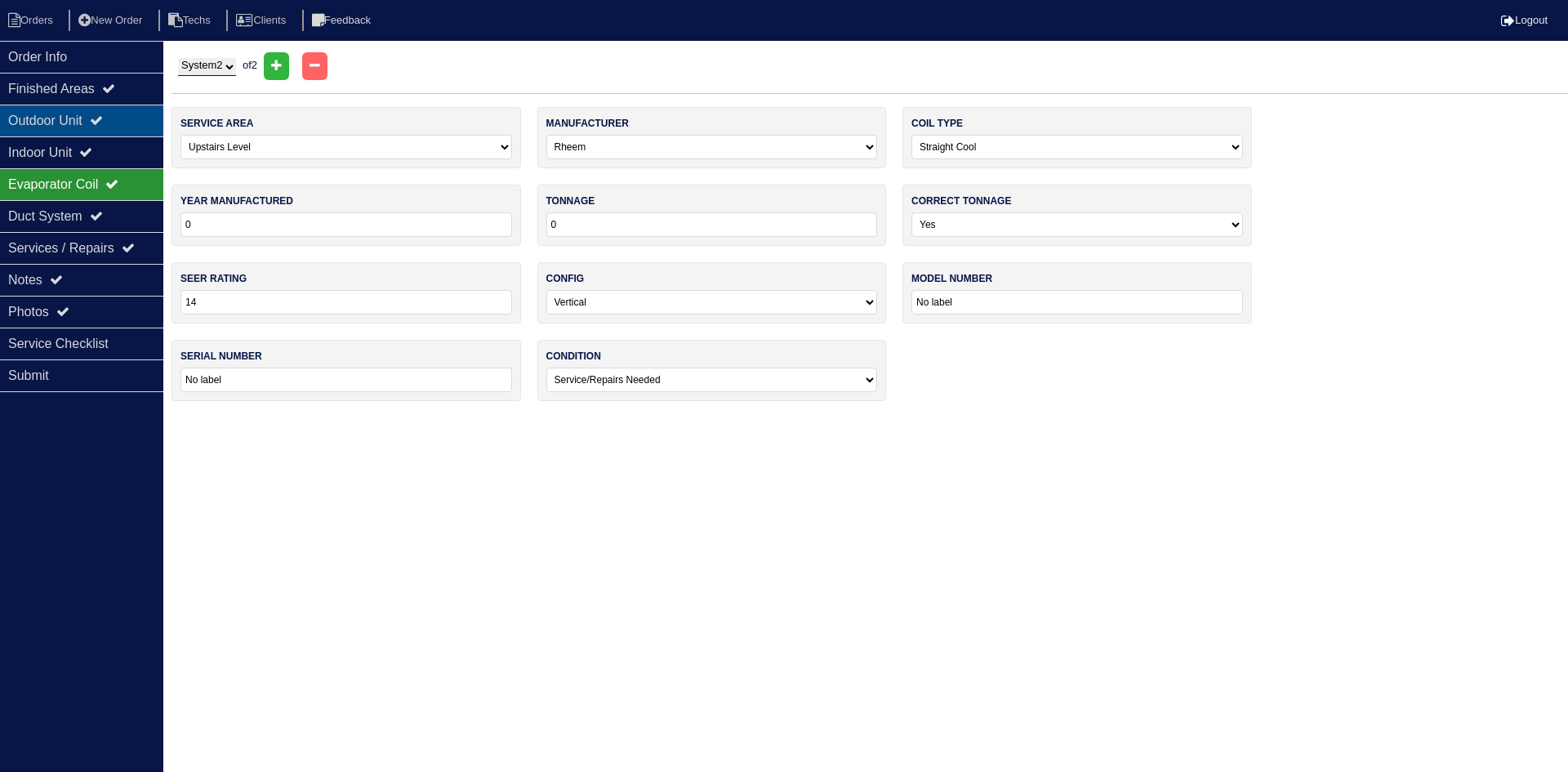
click at [105, 111] on div "Outdoor Unit" at bounding box center [81, 120] width 163 height 32
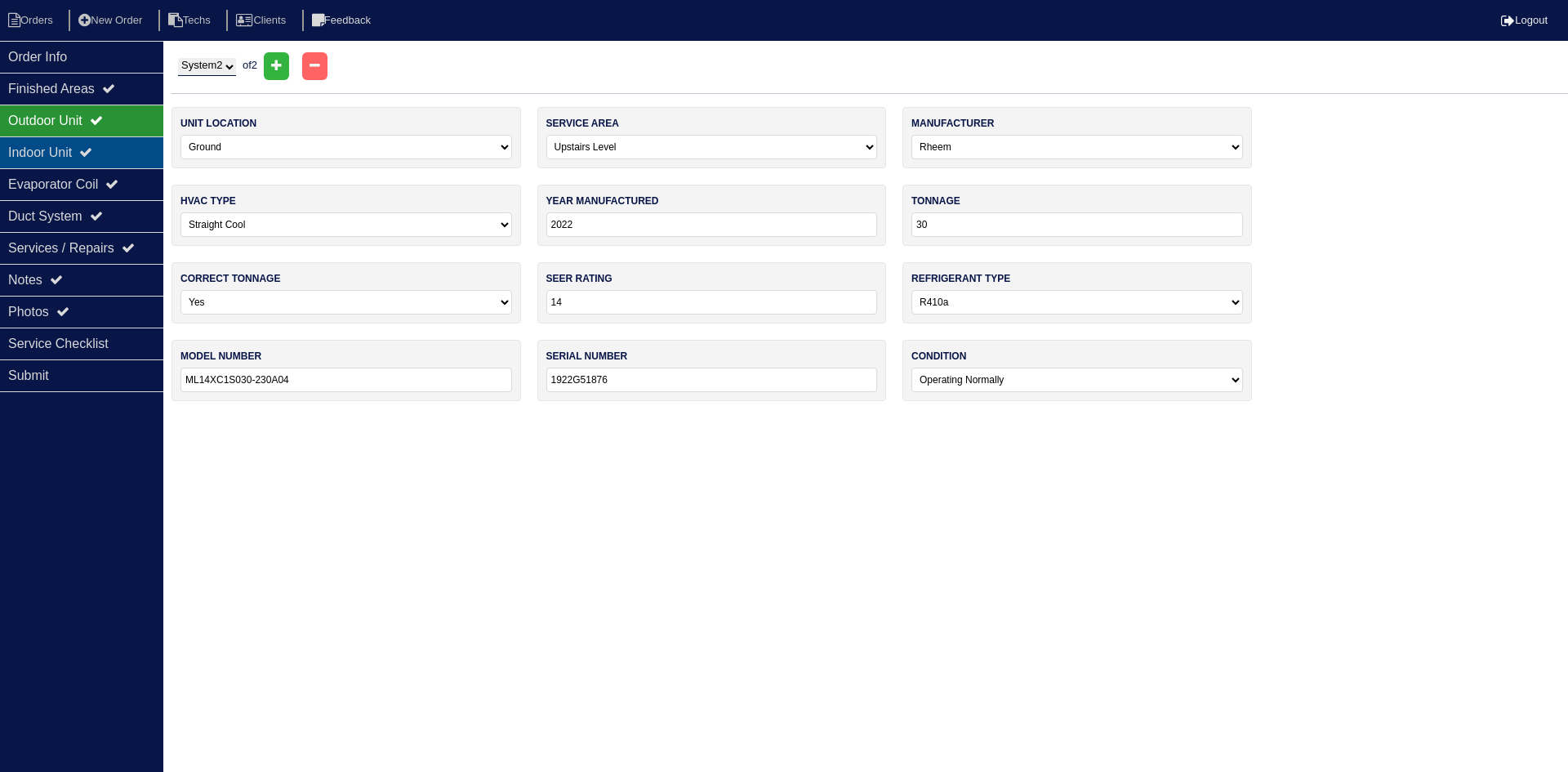
click at [44, 158] on div "Indoor Unit" at bounding box center [81, 152] width 163 height 32
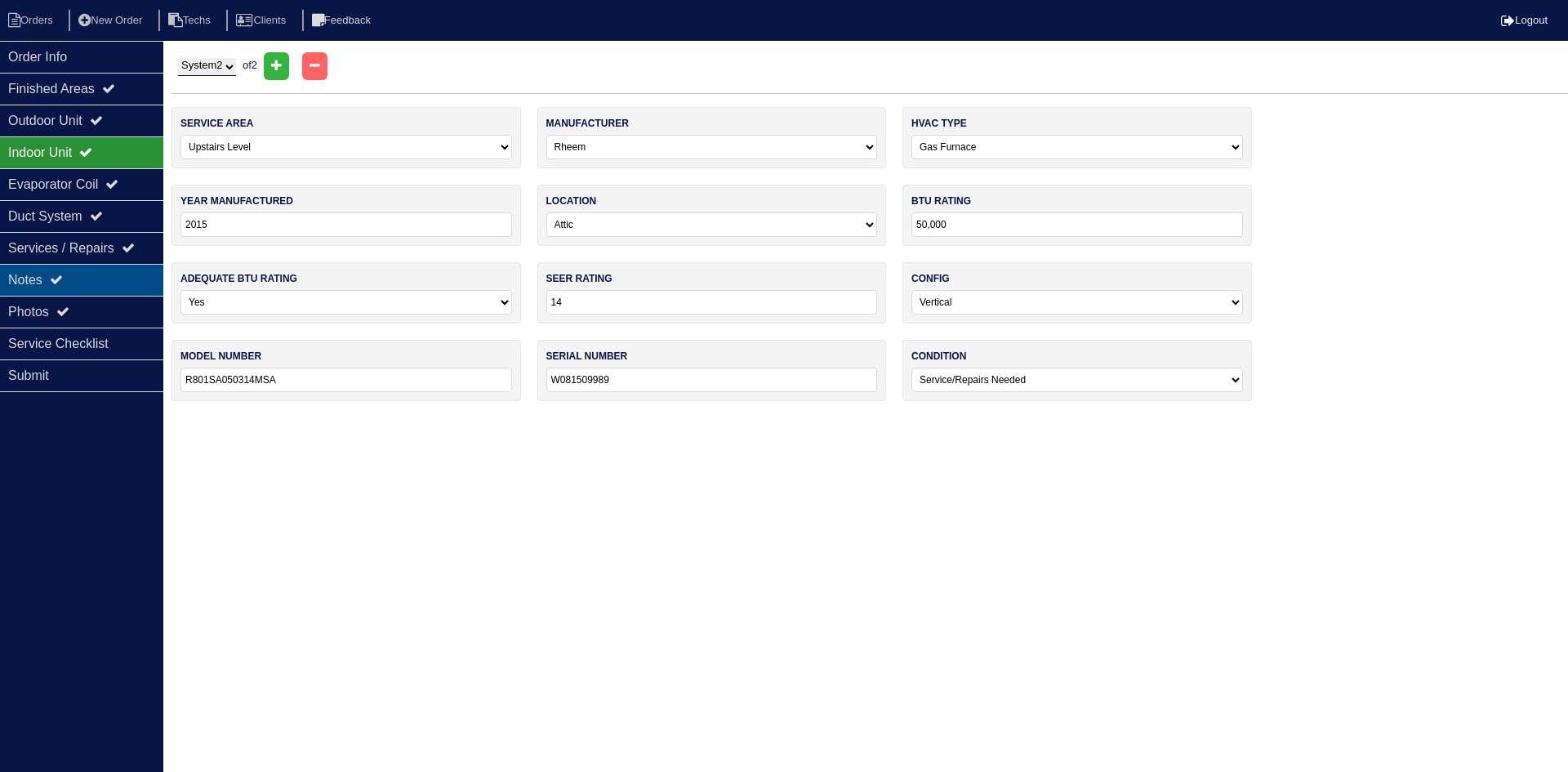
click at [128, 270] on div "Notes" at bounding box center [81, 280] width 163 height 32
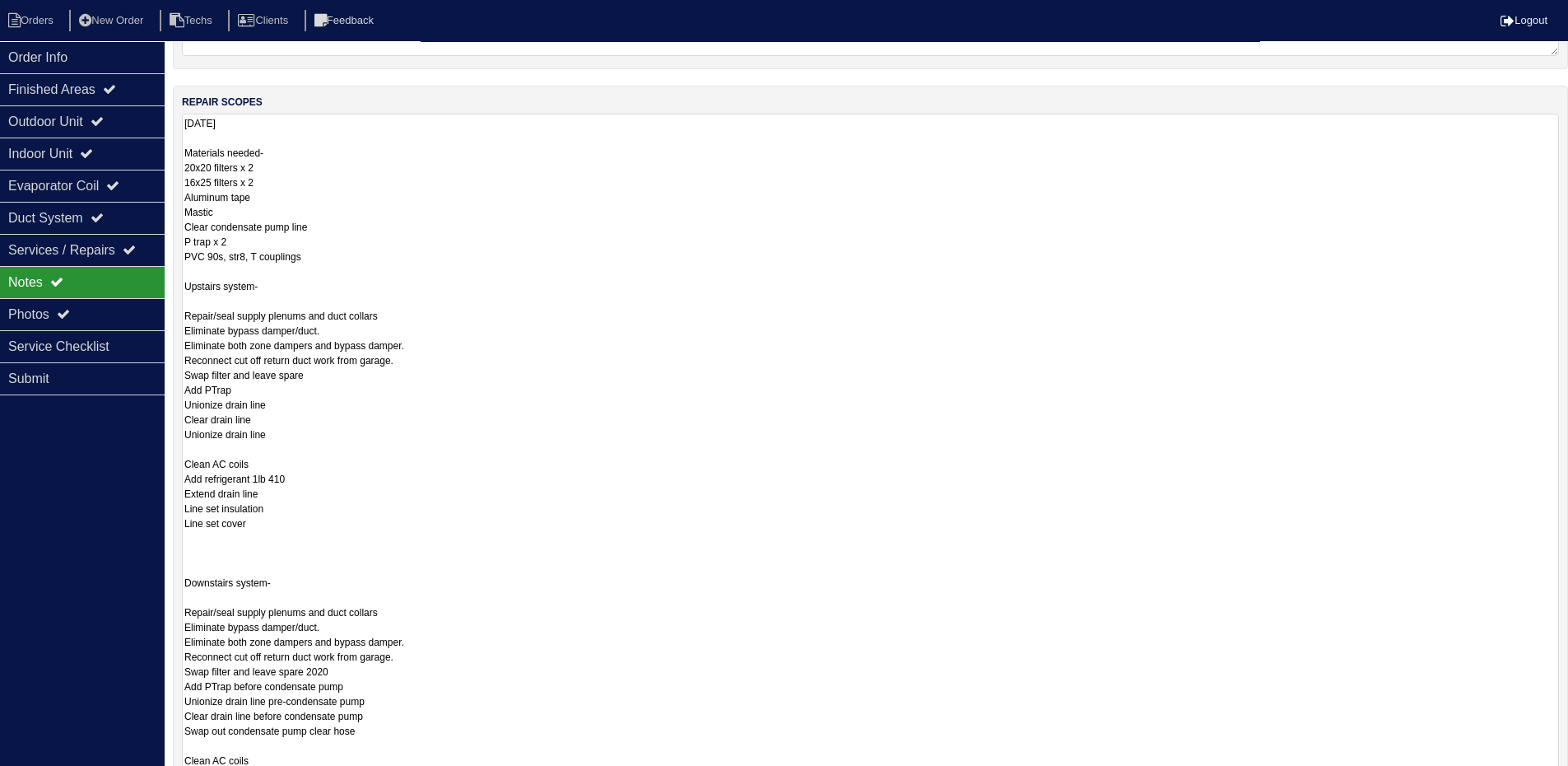
scroll to position [330, 0]
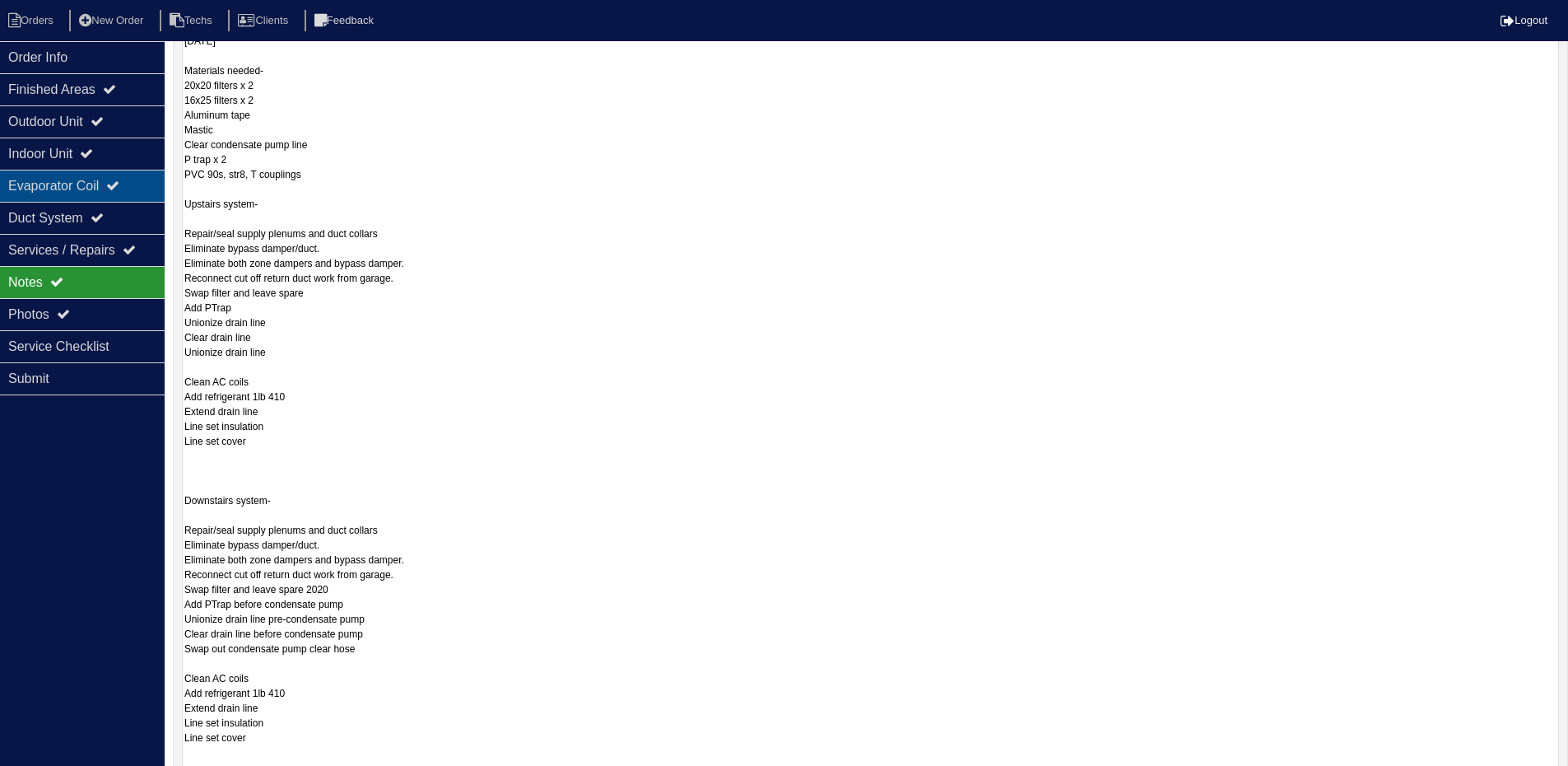
click at [96, 188] on div "Evaporator Coil" at bounding box center [82, 186] width 164 height 32
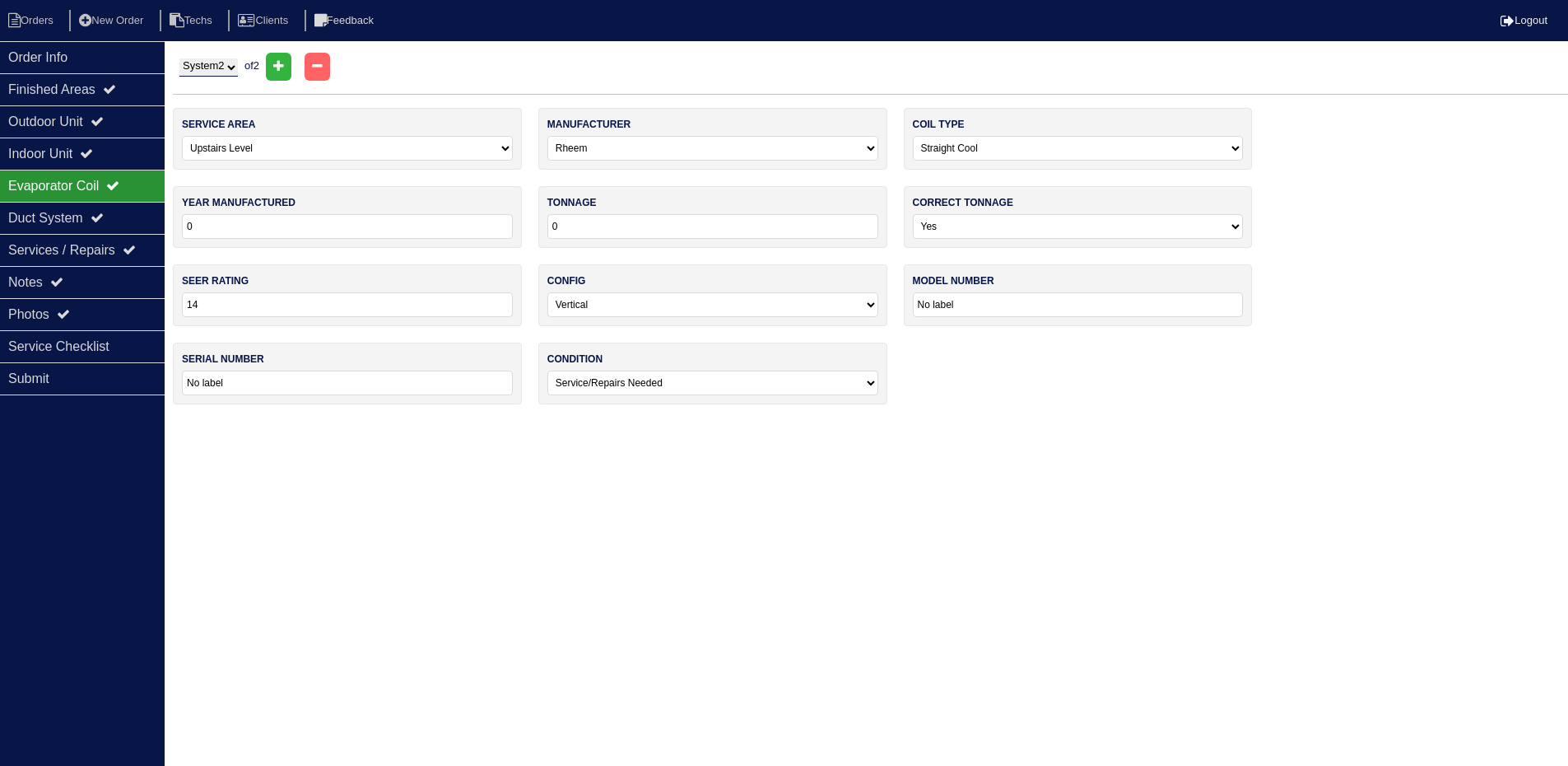
scroll to position [0, 0]
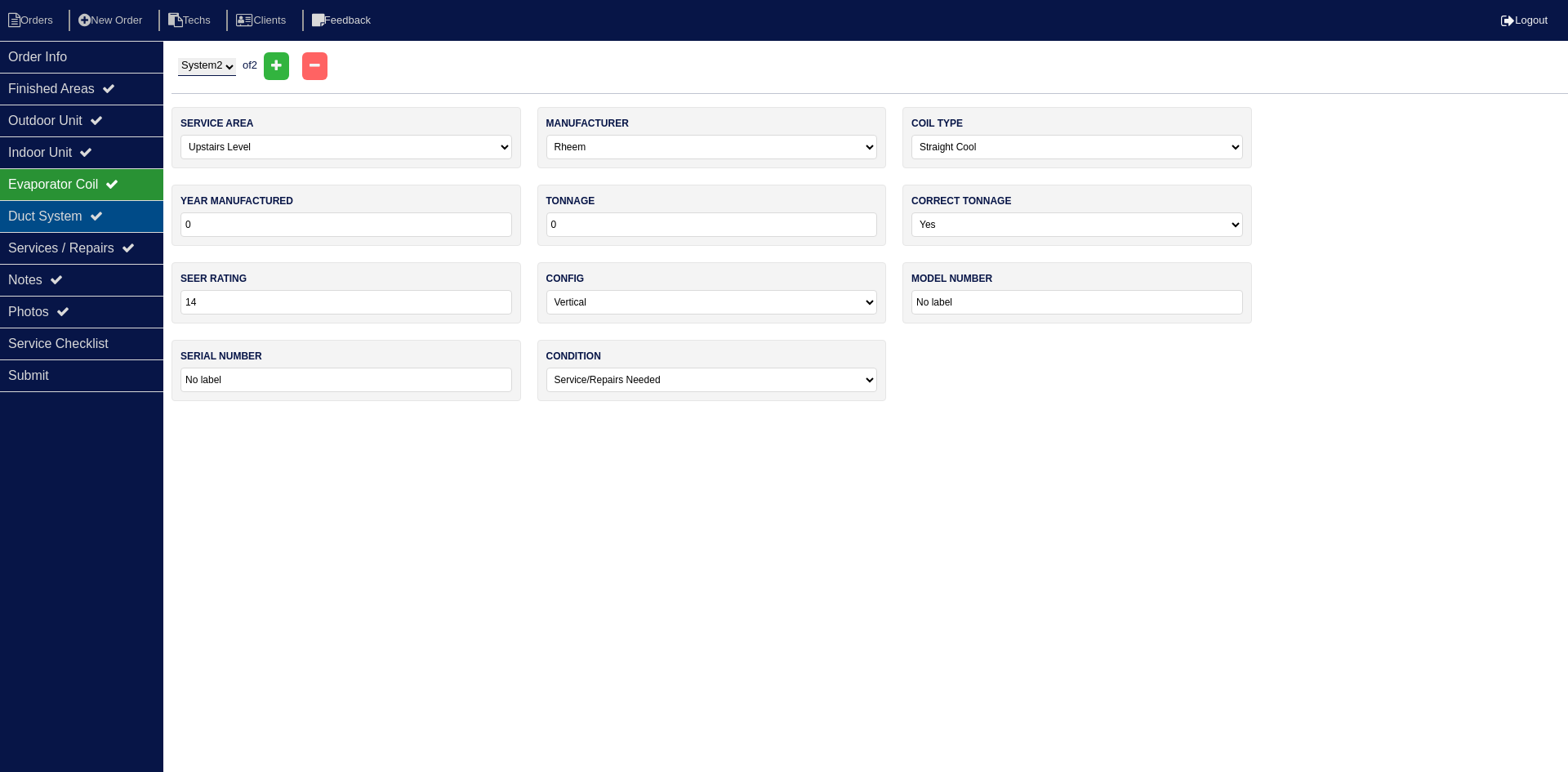
click at [102, 221] on icon at bounding box center [96, 216] width 13 height 13
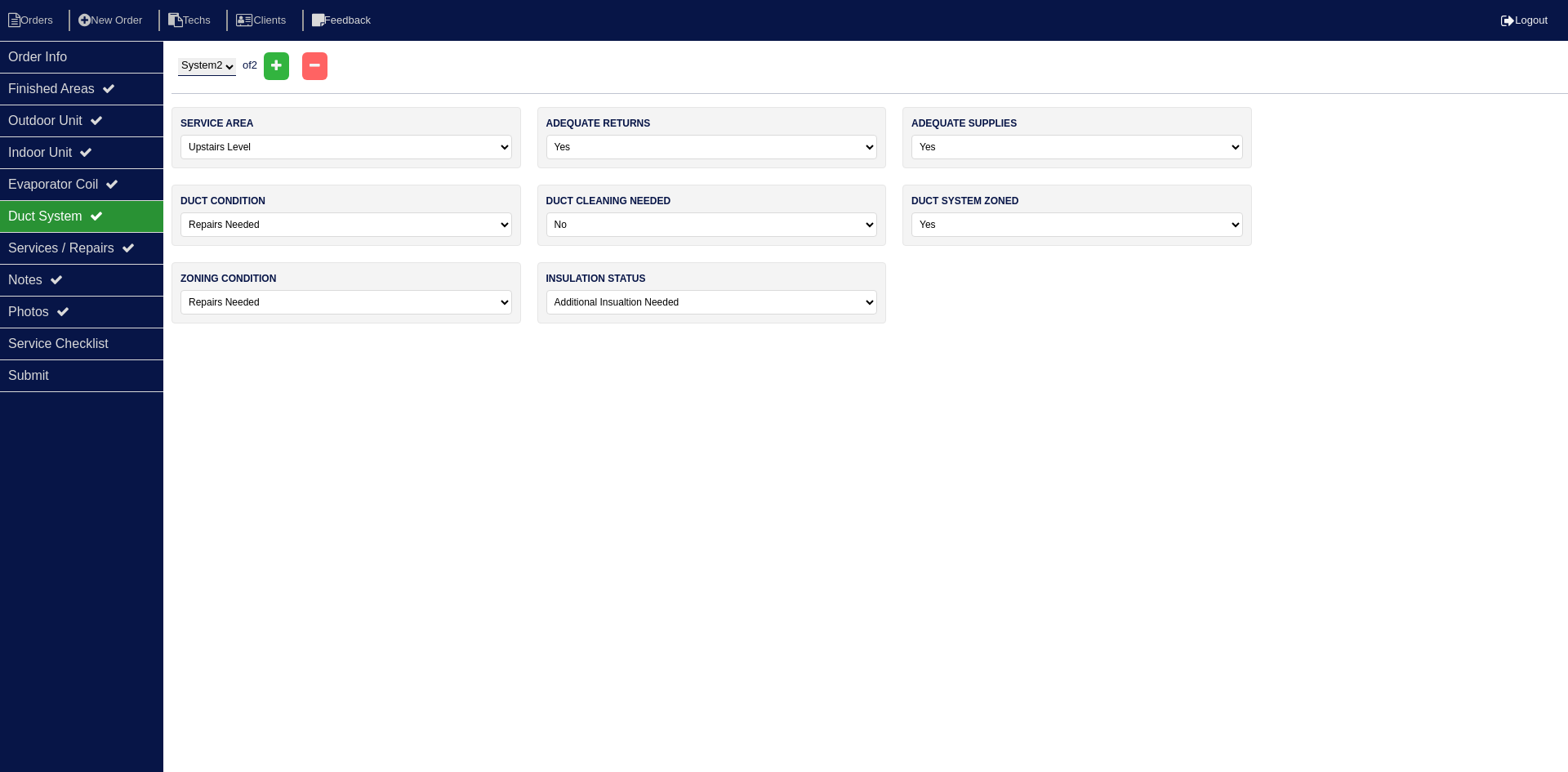
drag, startPoint x: 218, startPoint y: 67, endPoint x: 219, endPoint y: 76, distance: 9.1
click at [218, 67] on select "System 1 System 2" at bounding box center [207, 67] width 58 height 18
select select "1"
click at [178, 58] on select "System 1 System 2" at bounding box center [207, 67] width 58 height 18
select select "4"
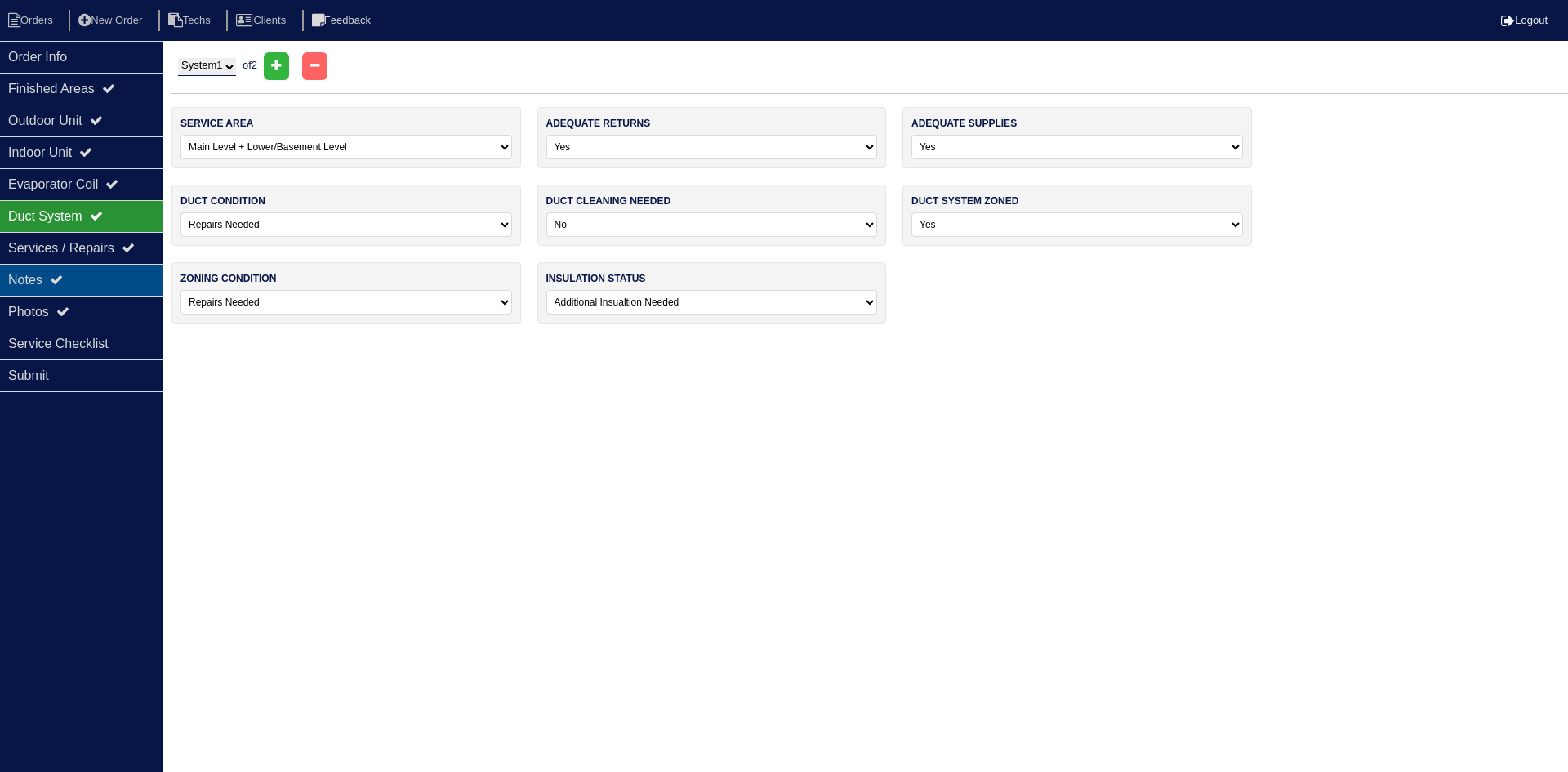
click at [95, 274] on div "Notes" at bounding box center [81, 280] width 163 height 32
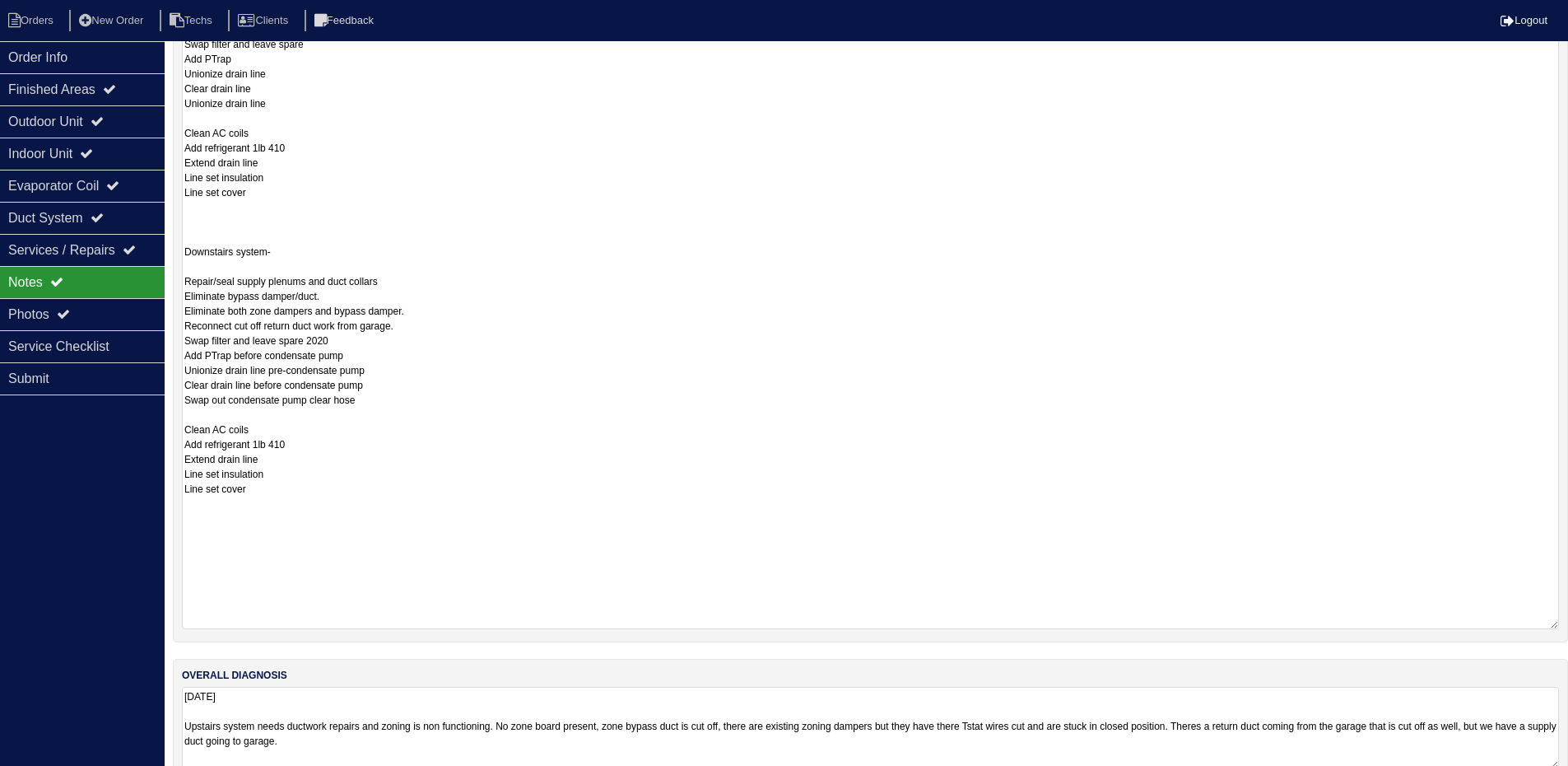
scroll to position [611, 0]
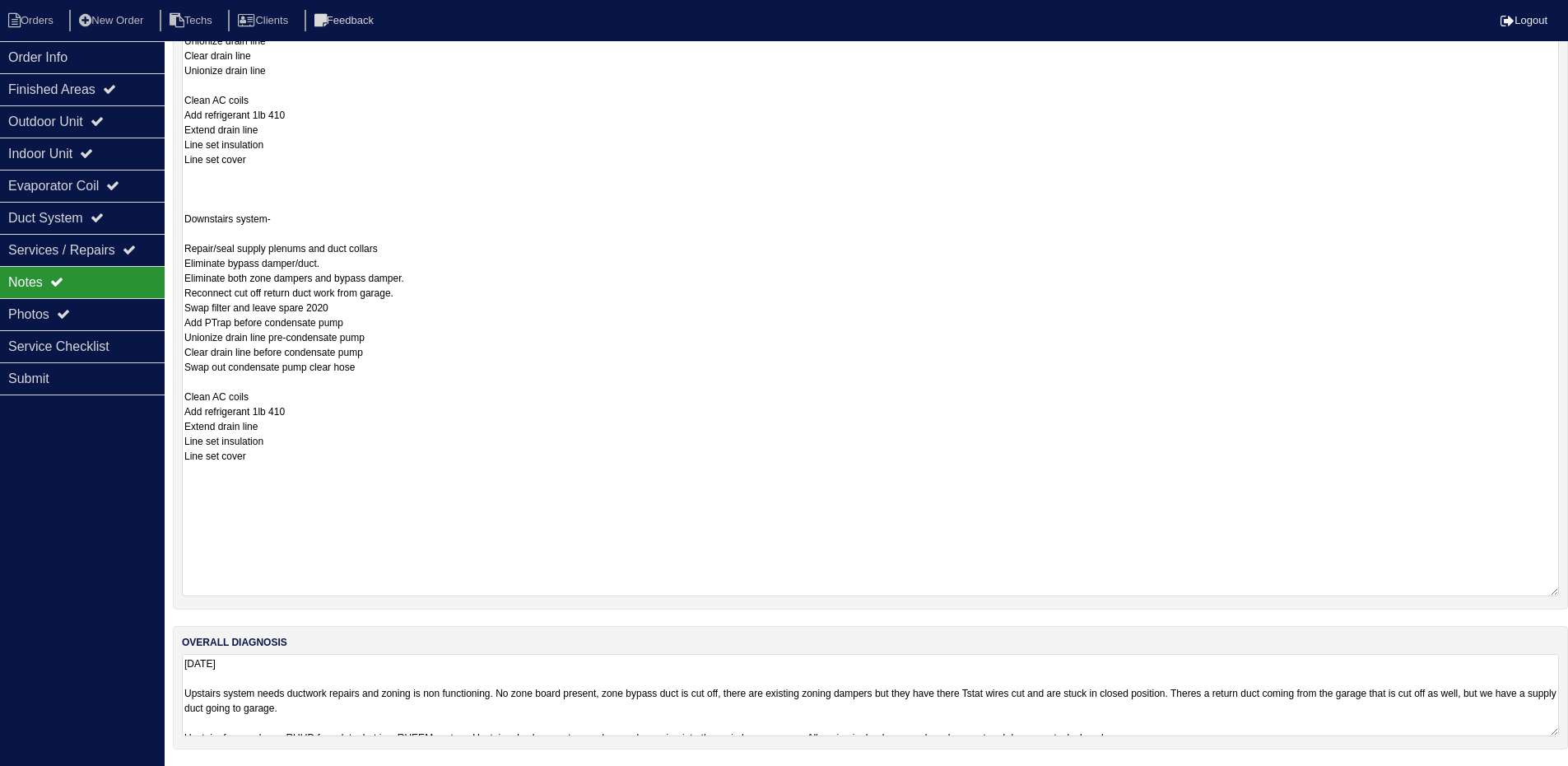
click at [704, 701] on textarea "9.4.25 Upstairs system needs ductwork repairs and zoning is non functioning. No…" at bounding box center [871, 695] width 1378 height 83
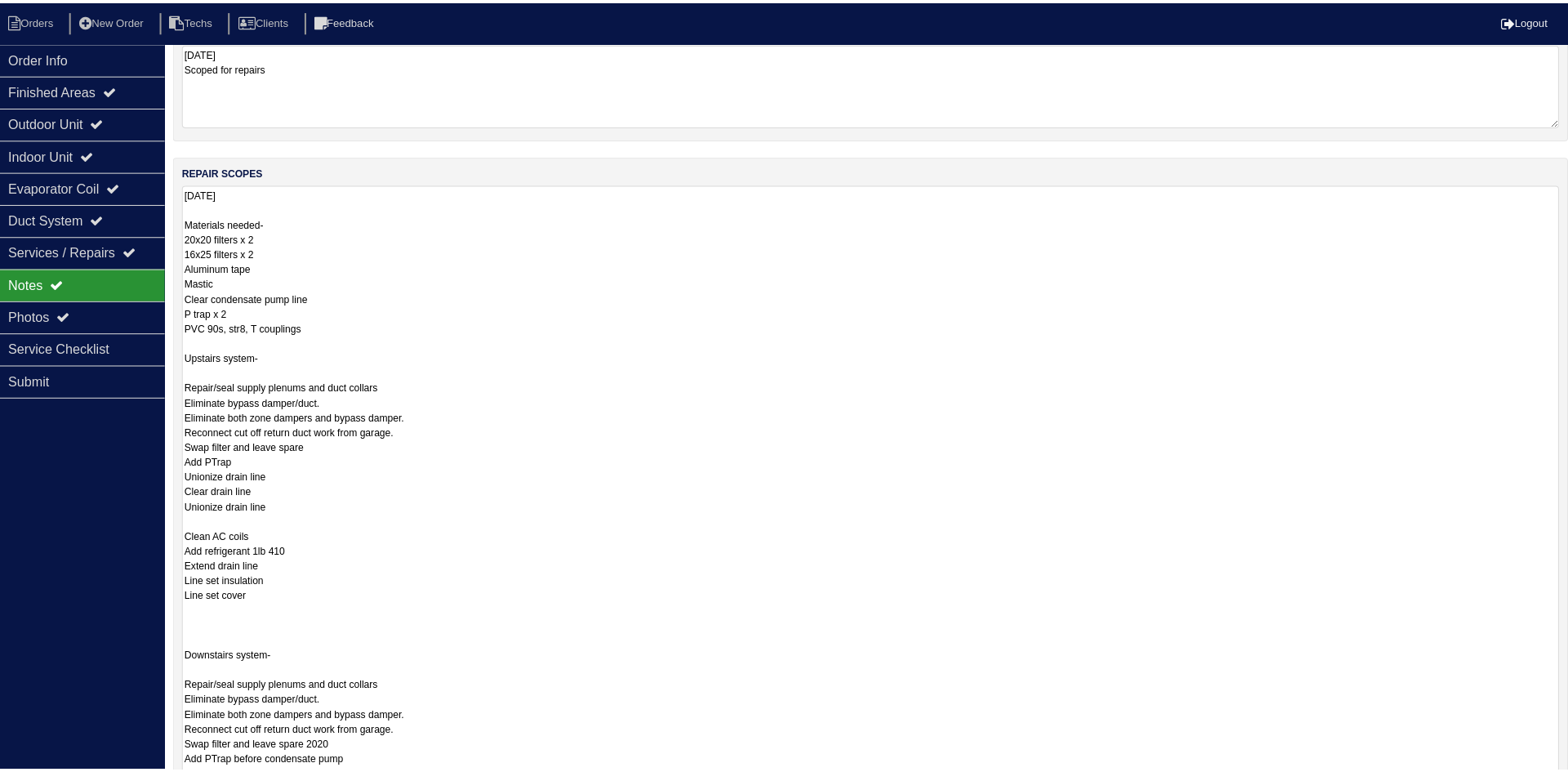
scroll to position [0, 0]
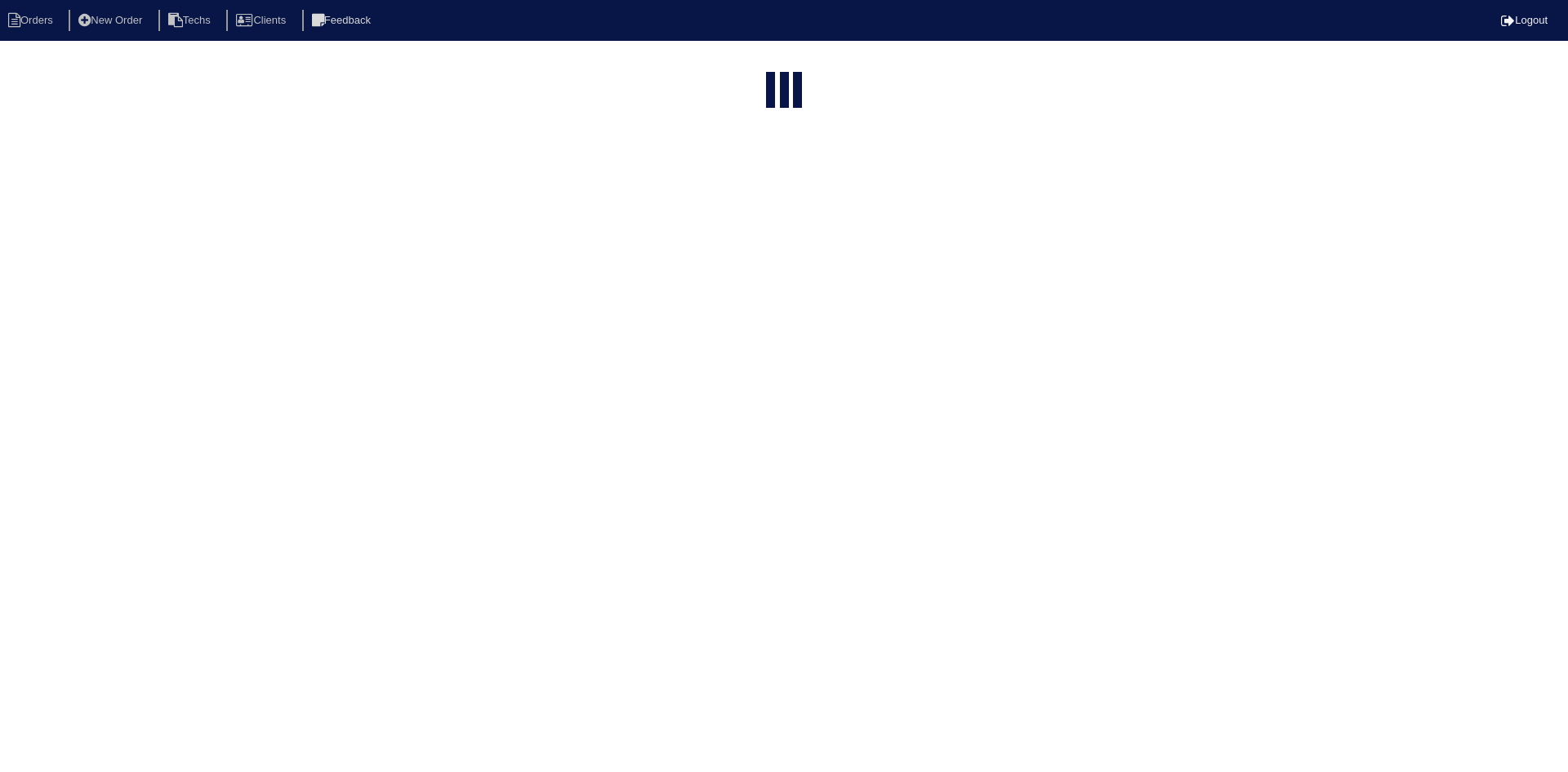
select select "15"
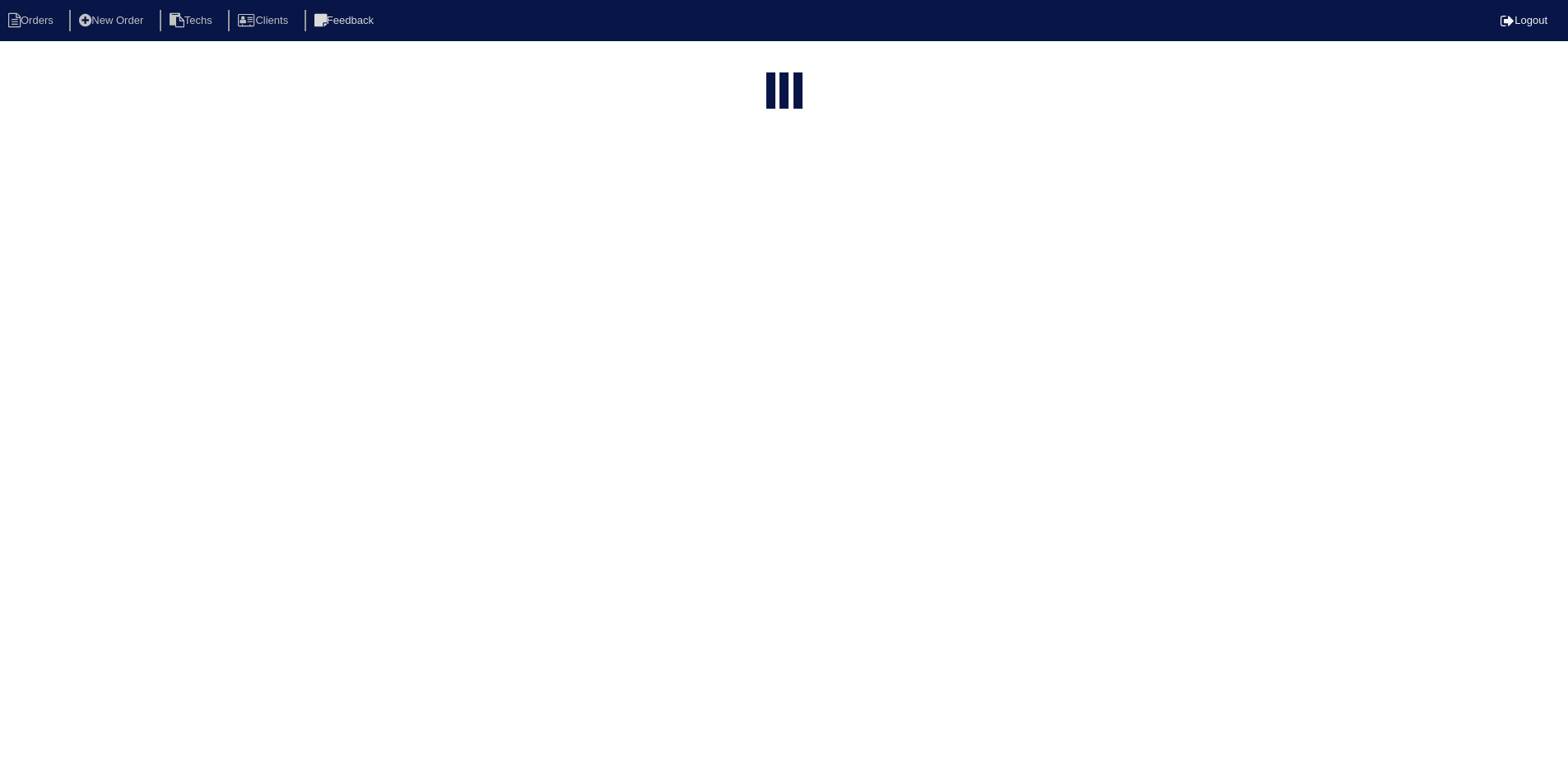
select select "field complete"
select select "need to quote"
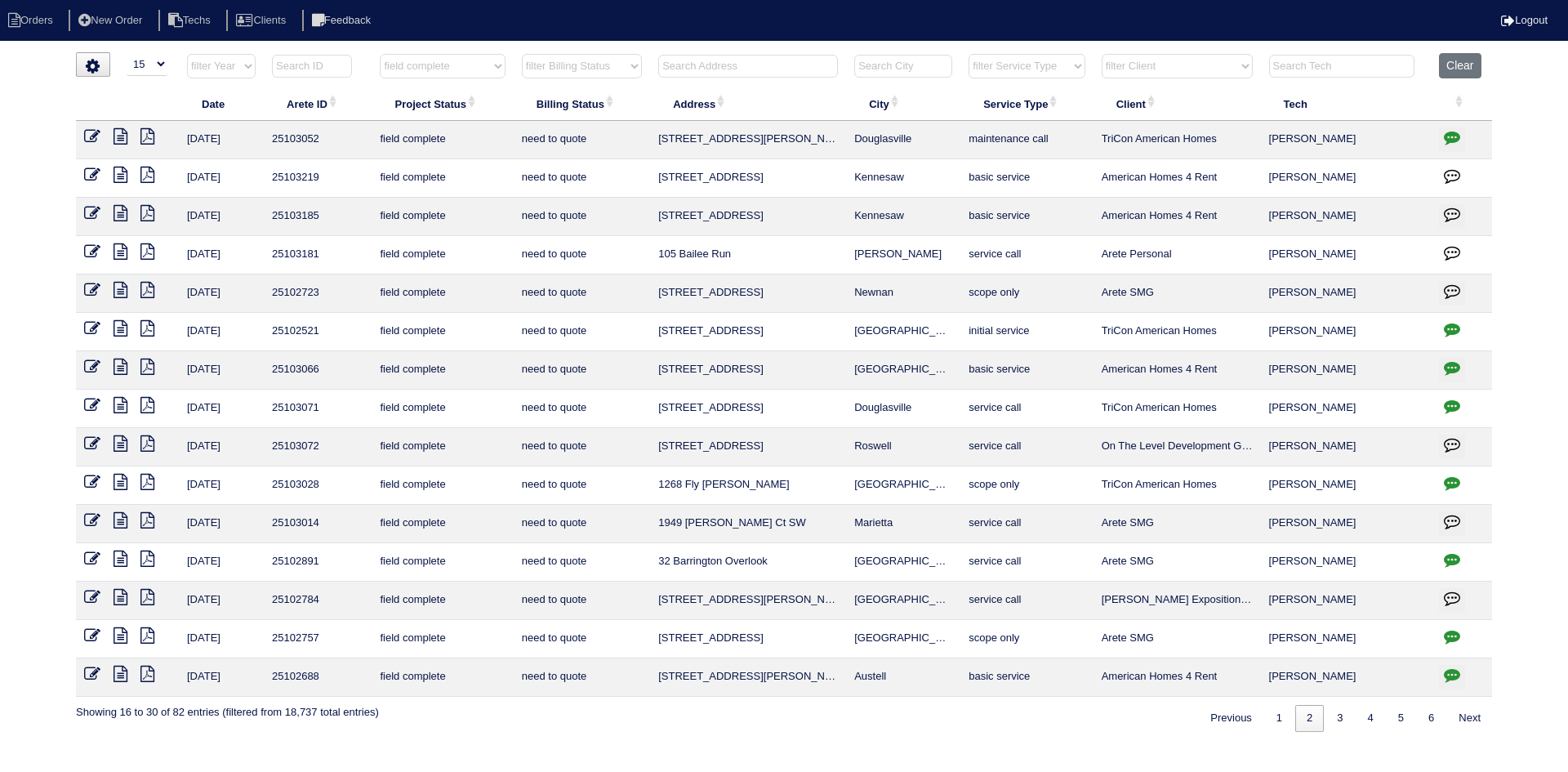
click at [1455, 173] on icon "button" at bounding box center [1452, 176] width 16 height 16
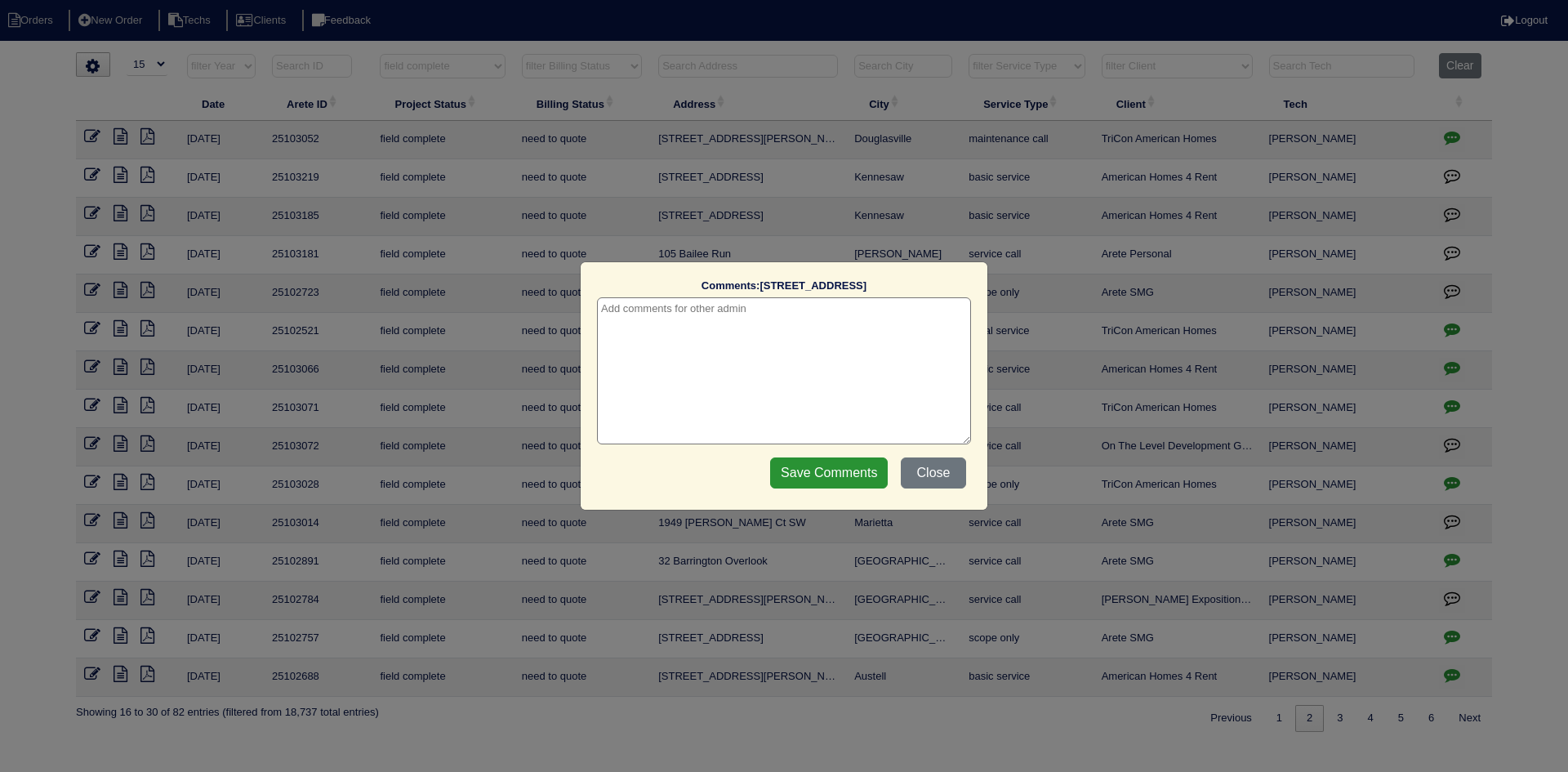
click at [794, 320] on textarea at bounding box center [784, 371] width 374 height 147
click at [836, 461] on input "Save Comments" at bounding box center [829, 472] width 118 height 31
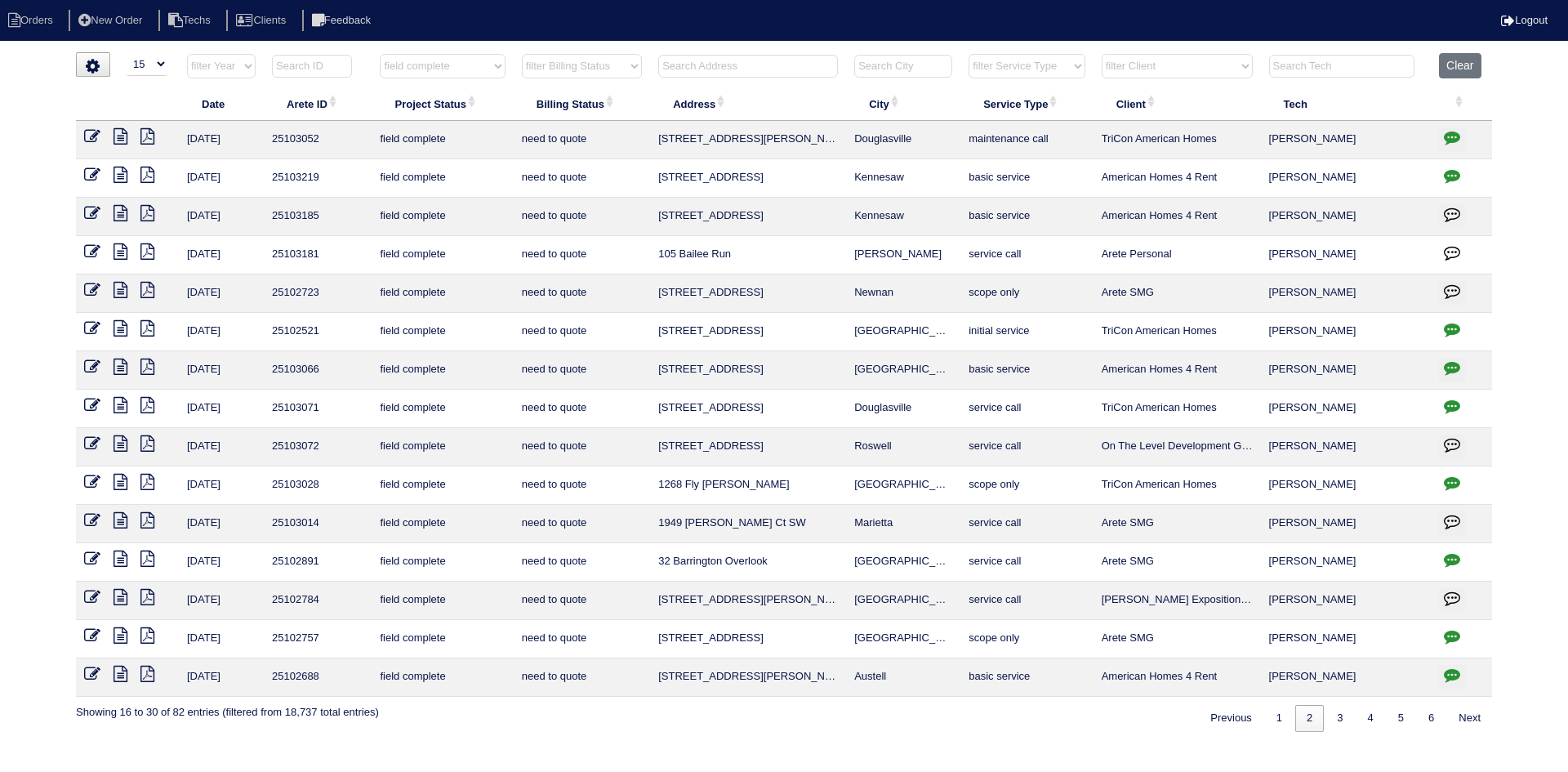
click at [1448, 133] on icon "button" at bounding box center [1452, 137] width 16 height 16
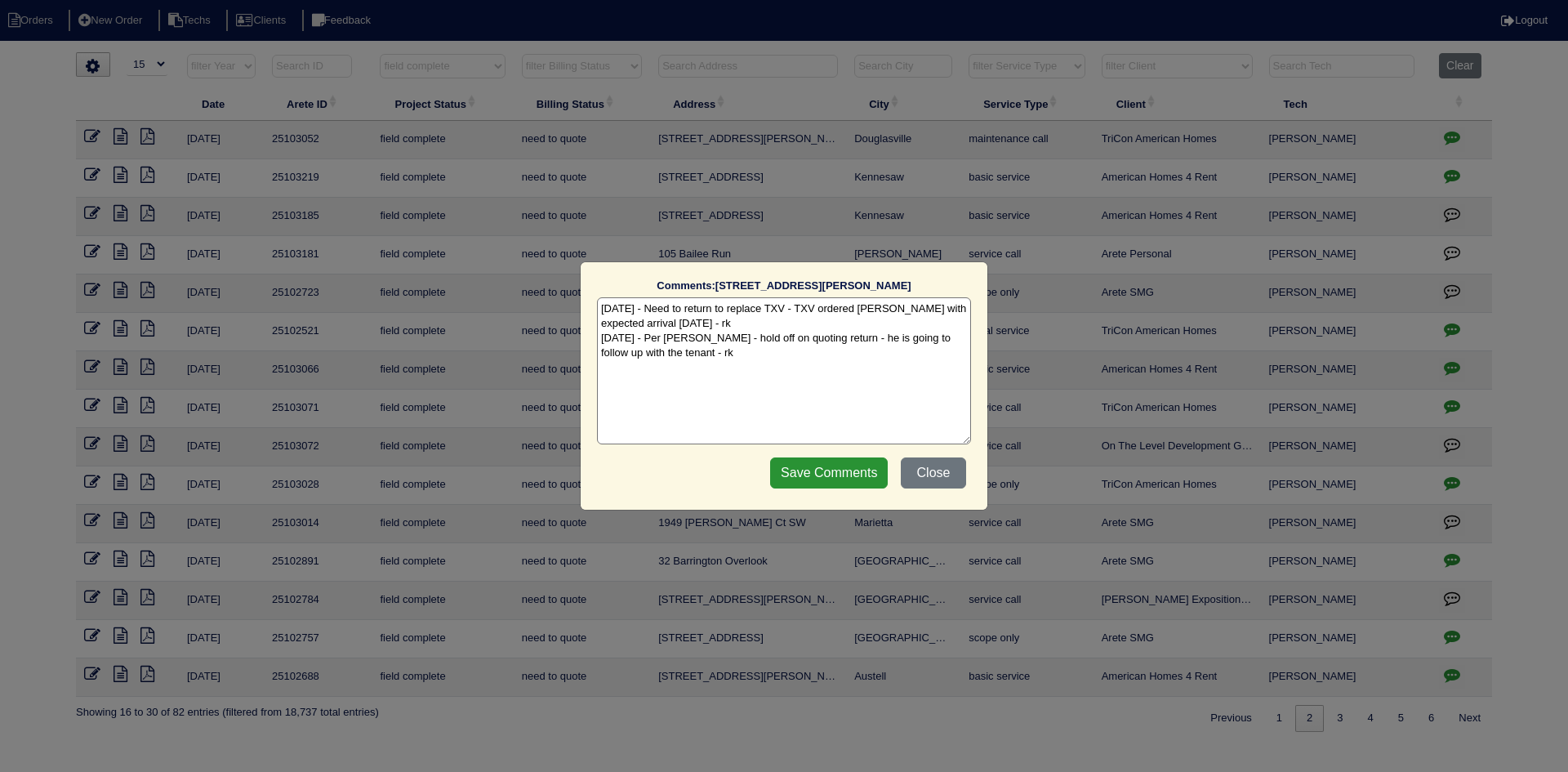
click at [704, 357] on textarea "[DATE] - Need to return to replace TXV - TXV ordered [PERSON_NAME] with expecte…" at bounding box center [784, 371] width 374 height 147
click at [809, 474] on input "Save Comments" at bounding box center [829, 472] width 118 height 31
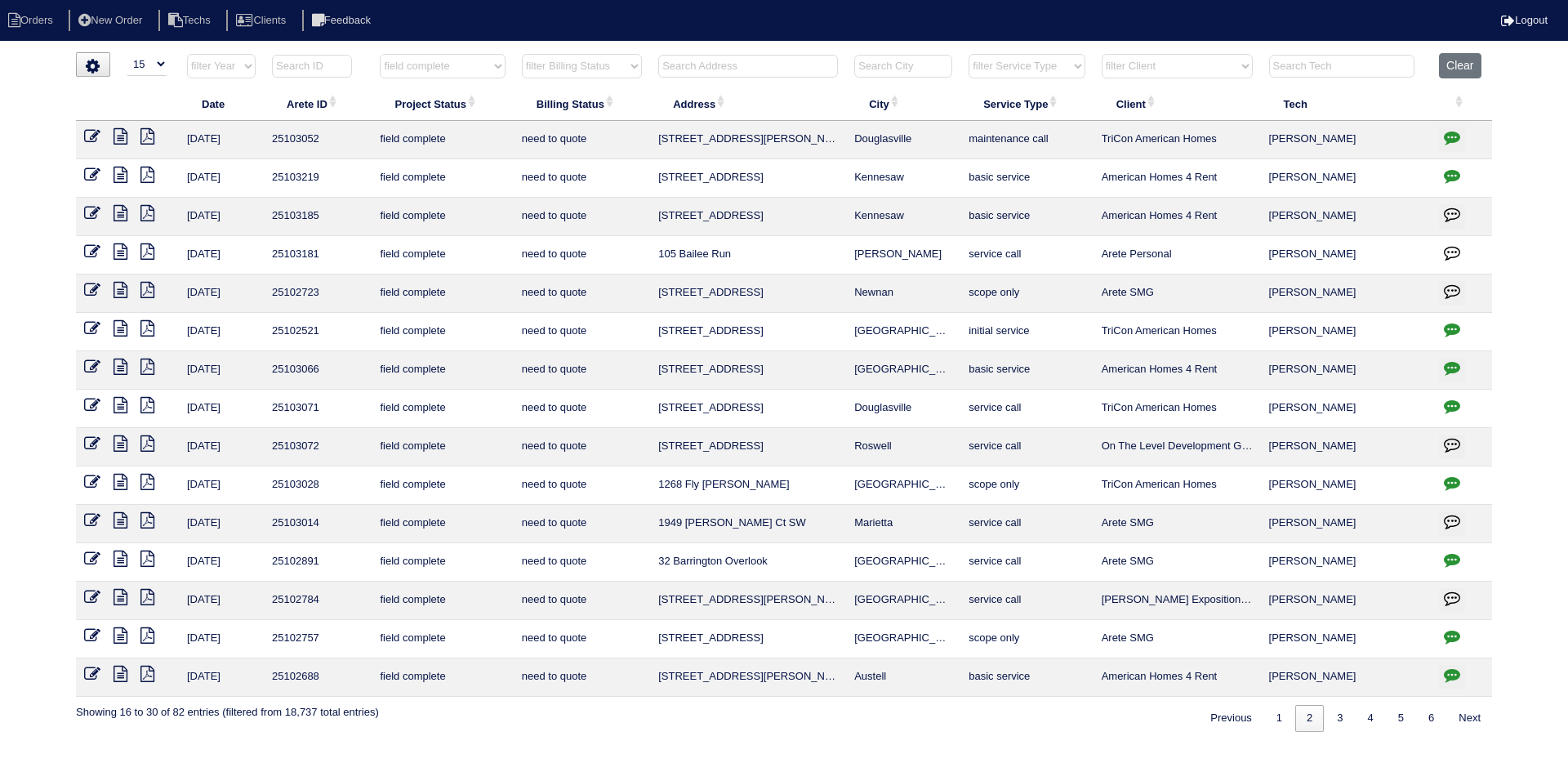
click at [1454, 324] on icon "button" at bounding box center [1452, 329] width 16 height 16
type textarea "[DATE] - flea infestation - emailed site super - rk [DATE] - -property still ha…"
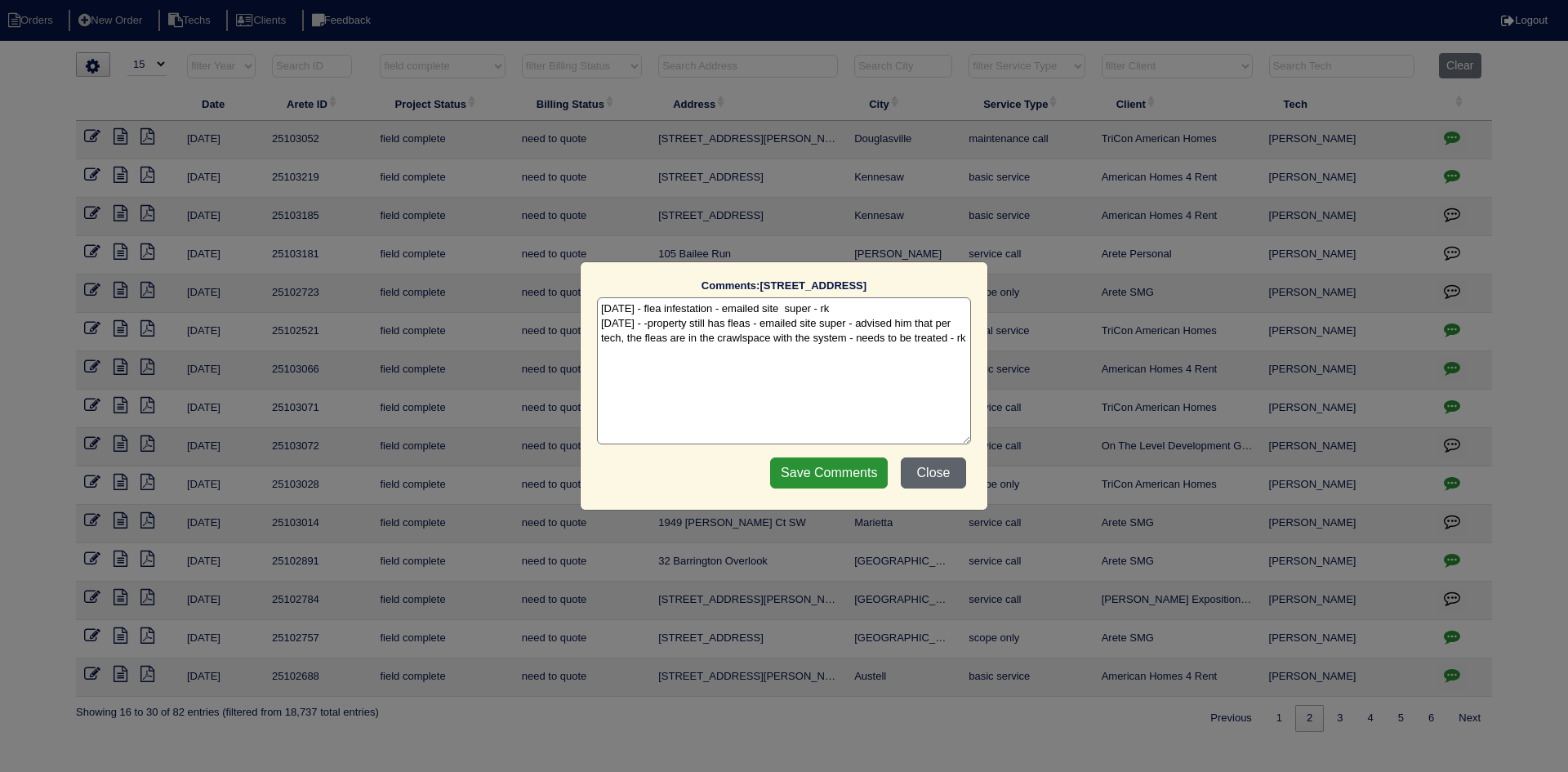
click at [928, 471] on button "Close" at bounding box center [933, 472] width 65 height 31
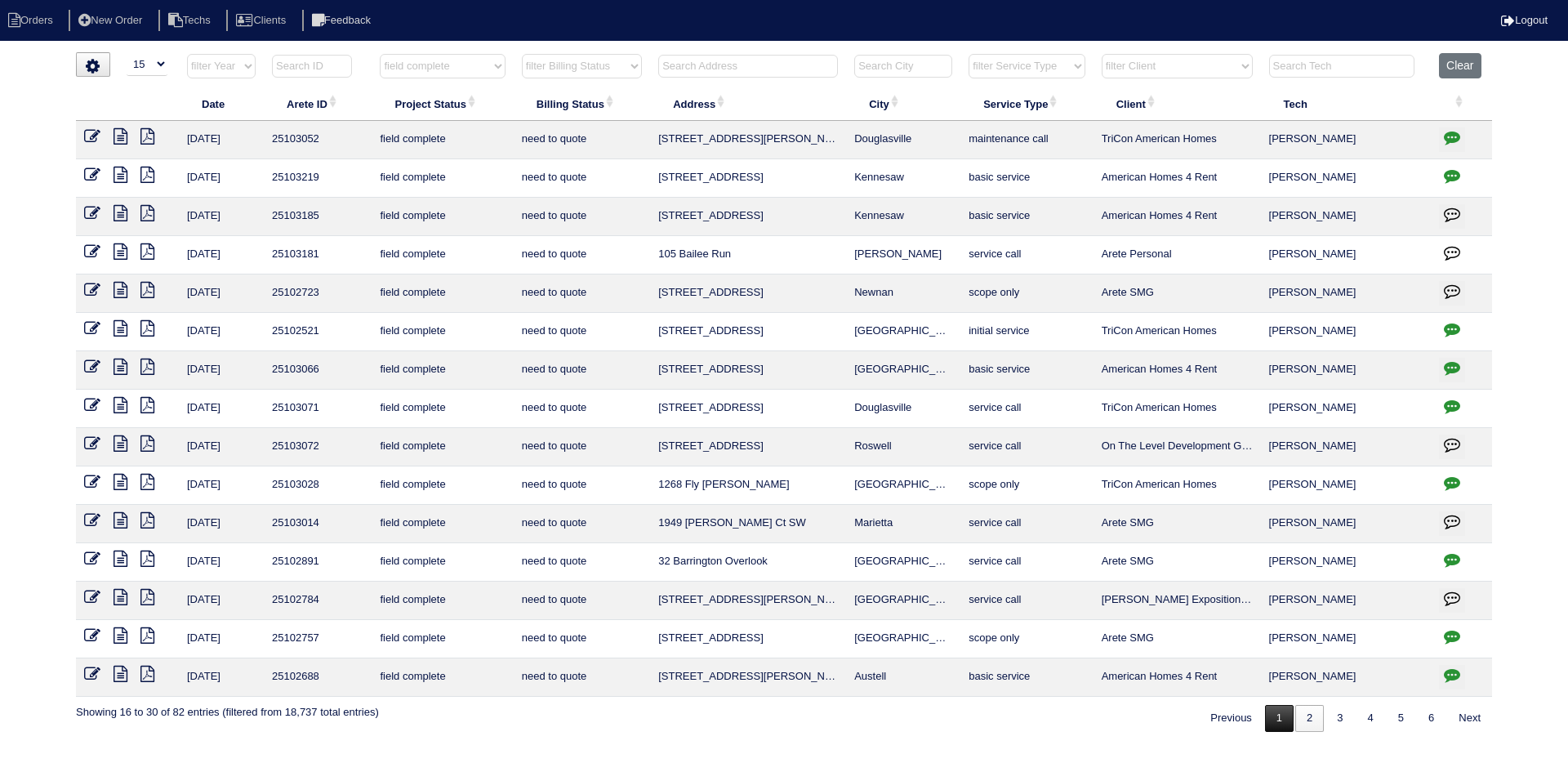
click at [1270, 715] on link "1" at bounding box center [1279, 719] width 29 height 27
select select "field complete"
select select "need to quote"
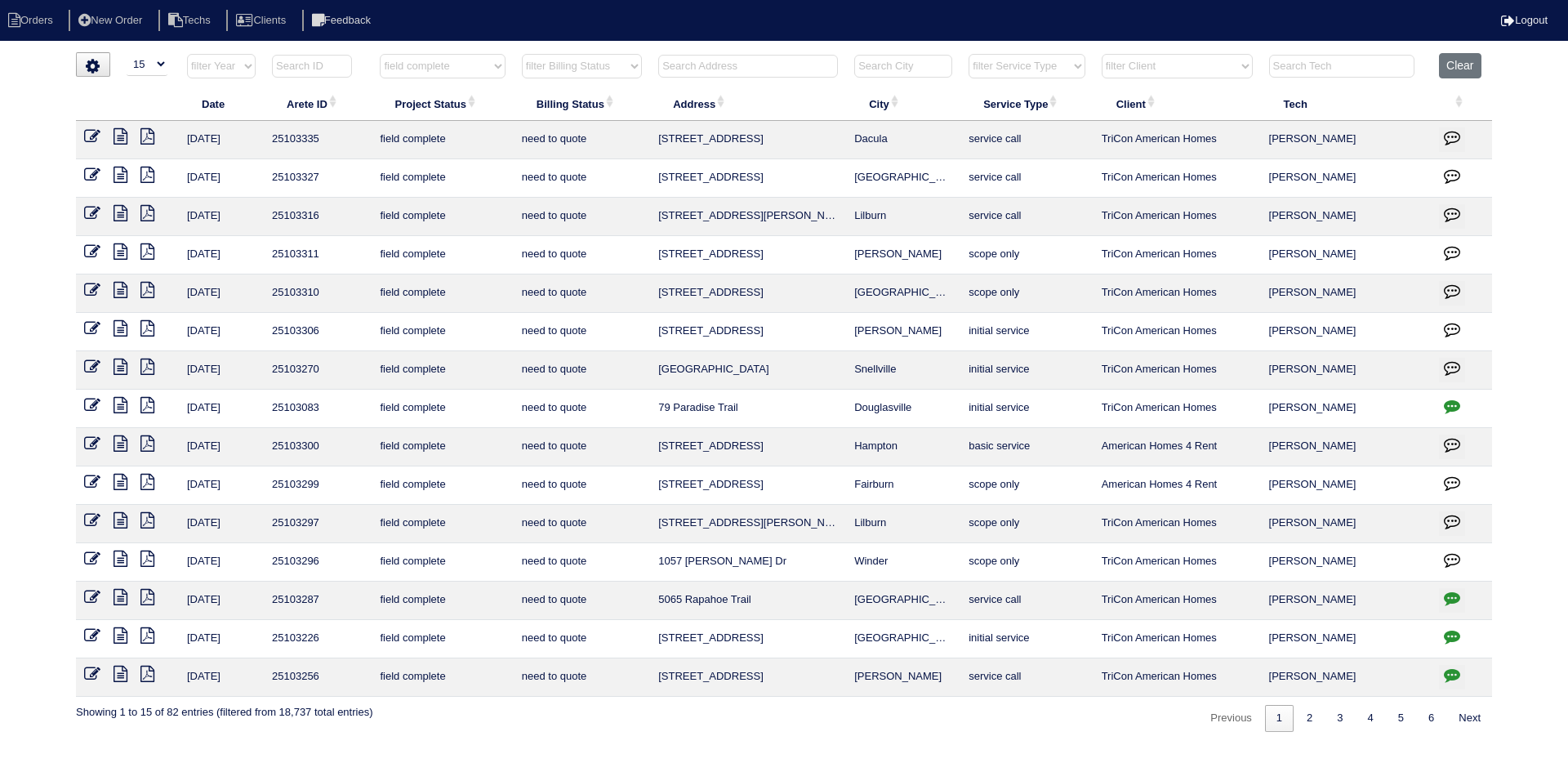
click at [1450, 593] on icon "button" at bounding box center [1452, 598] width 16 height 16
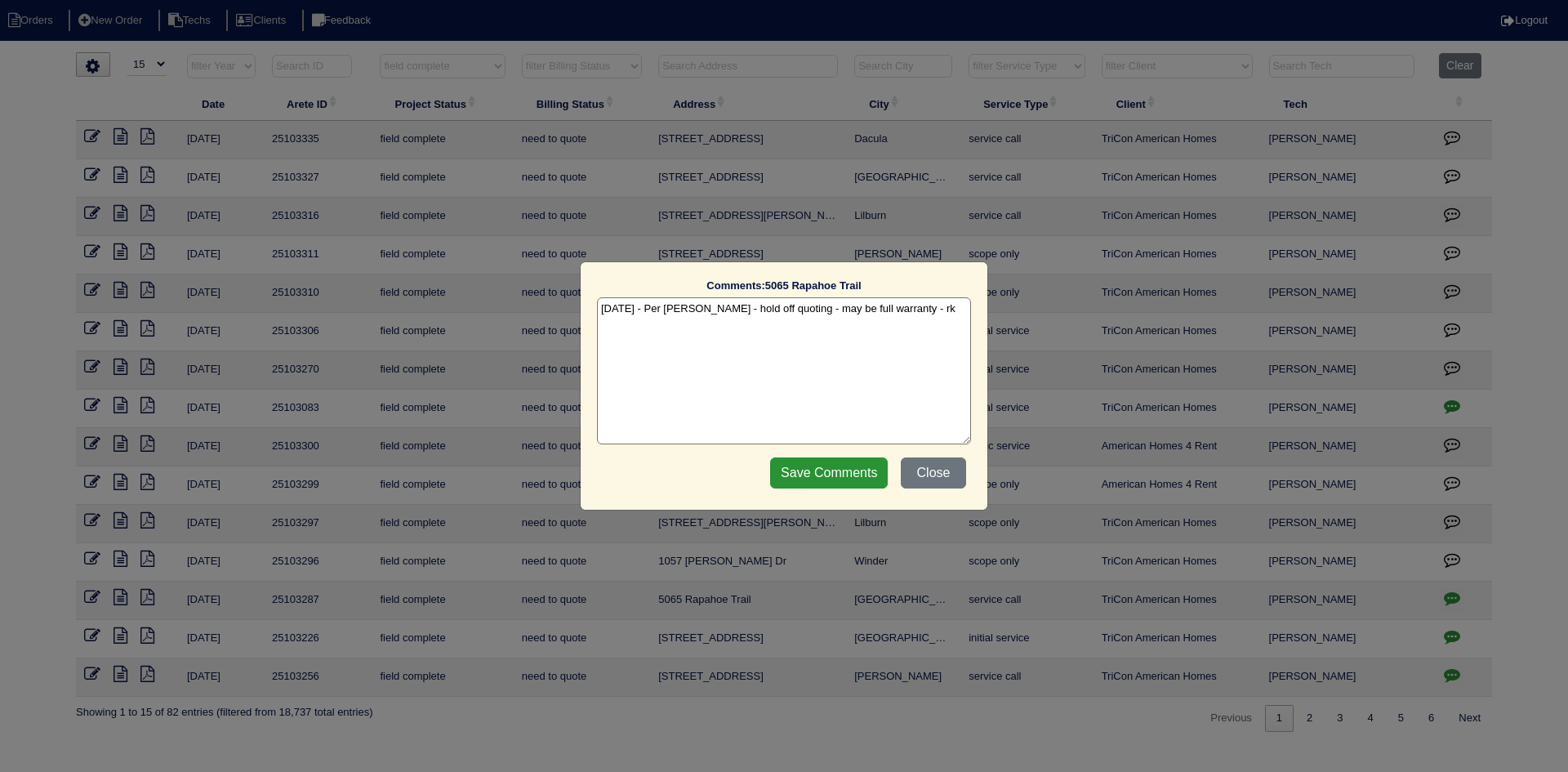
click at [911, 312] on textarea "[DATE] - Per [PERSON_NAME] - hold off quoting - may be full warranty - rk" at bounding box center [784, 371] width 374 height 147
type textarea "[DATE] - Per [PERSON_NAME] - hold off quoting - may be full warranty - rk [DATE…"
click at [944, 474] on button "Close" at bounding box center [933, 472] width 65 height 31
